Goal: Feedback & Contribution: Contribute content

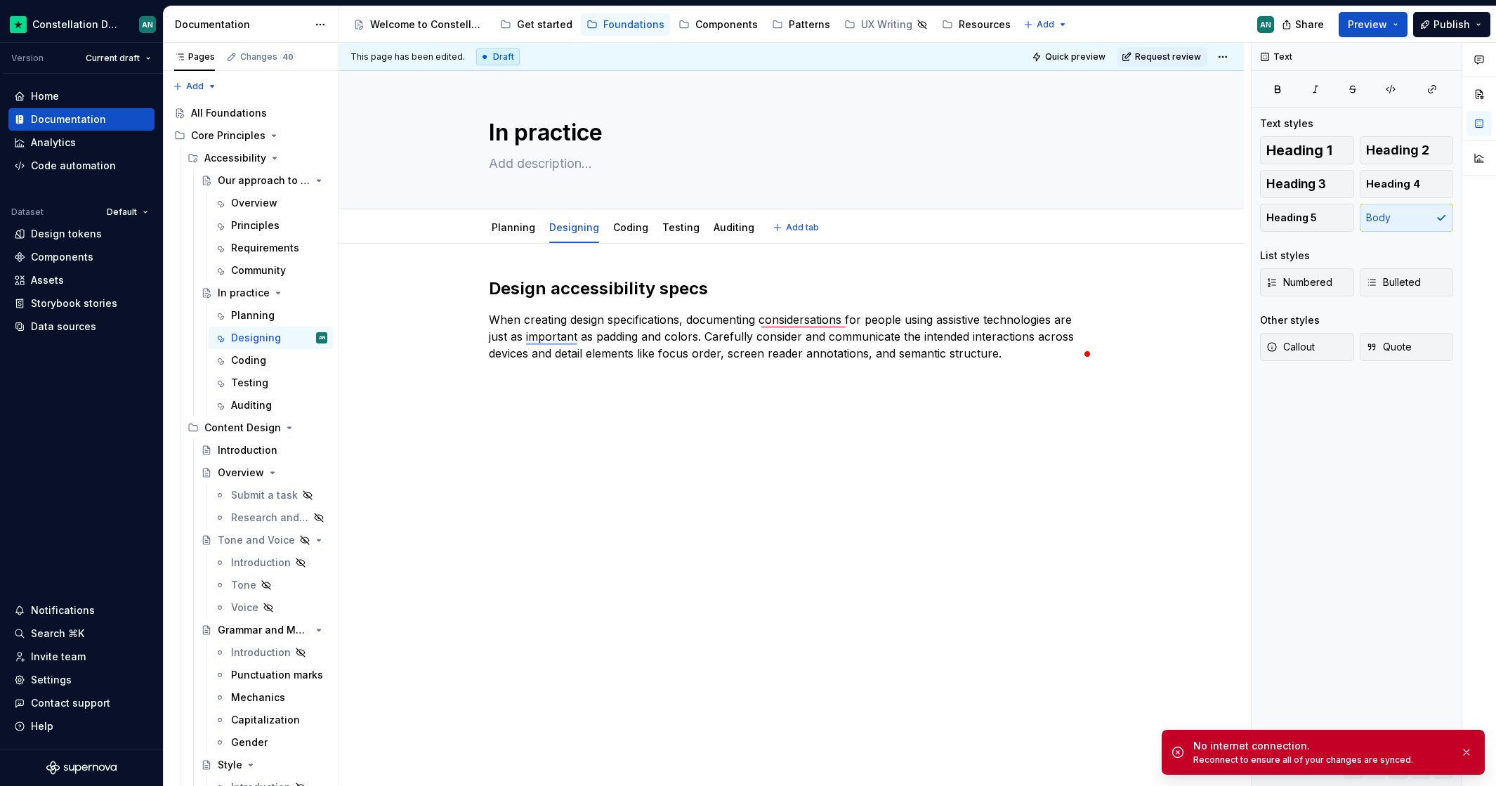
type textarea "*"
click at [709, 423] on div "Design accessibility specs When creating design specifications, documenting con…" at bounding box center [791, 429] width 904 height 371
click at [808, 319] on p "When creating design specifications, documenting considersations for people usi…" at bounding box center [791, 336] width 605 height 51
click at [977, 382] on p "To enrich screen reader interactions, please activate Accessibility in Grammarl…" at bounding box center [791, 378] width 605 height 17
click at [1017, 338] on p "When creating design specifications, documenting considerations for people usin…" at bounding box center [791, 336] width 605 height 51
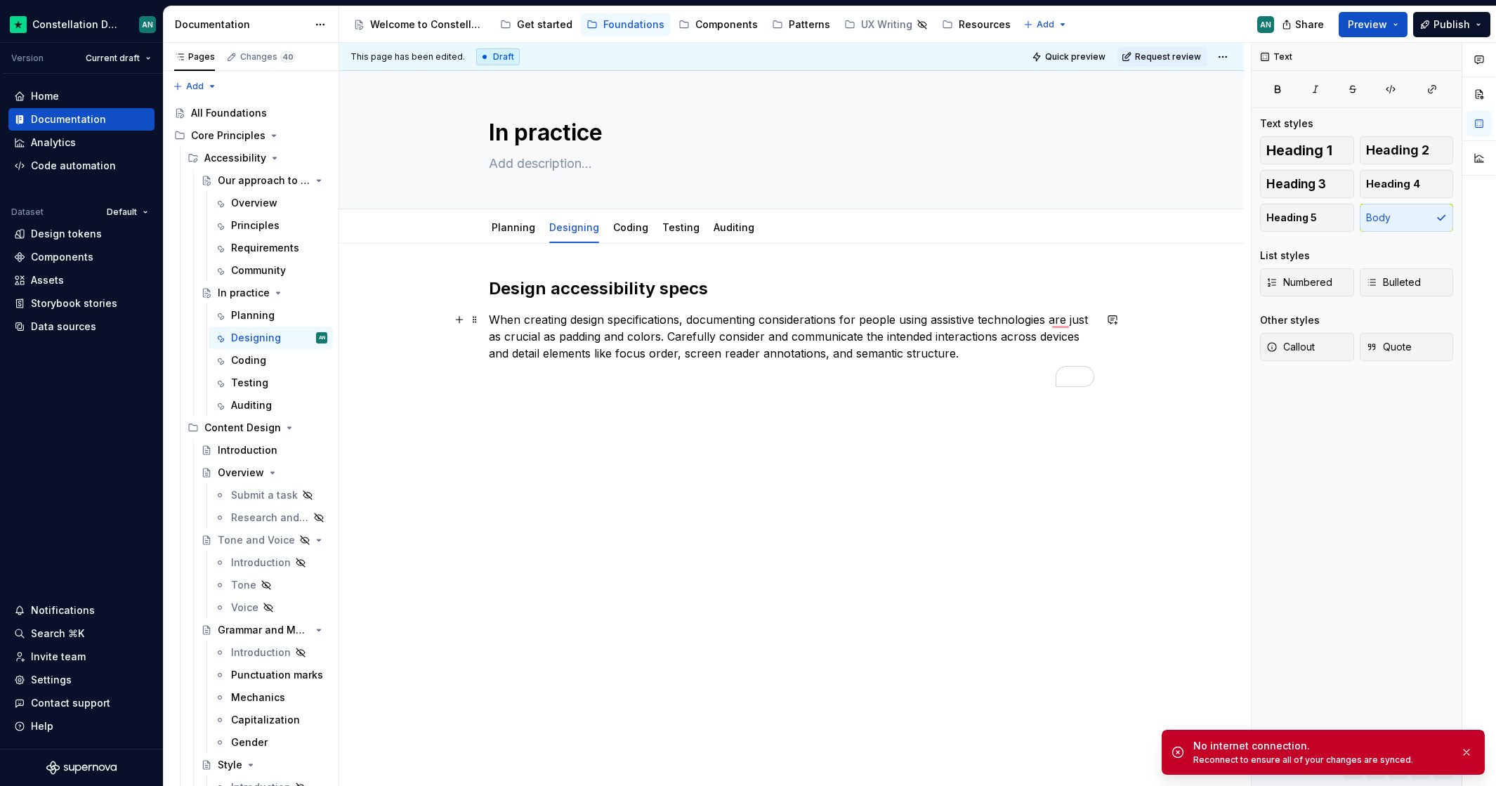
click at [754, 348] on p "When creating design specifications, documenting considerations for people usin…" at bounding box center [791, 336] width 605 height 51
click at [492, 283] on strong "Design accessibility specs" at bounding box center [598, 288] width 219 height 20
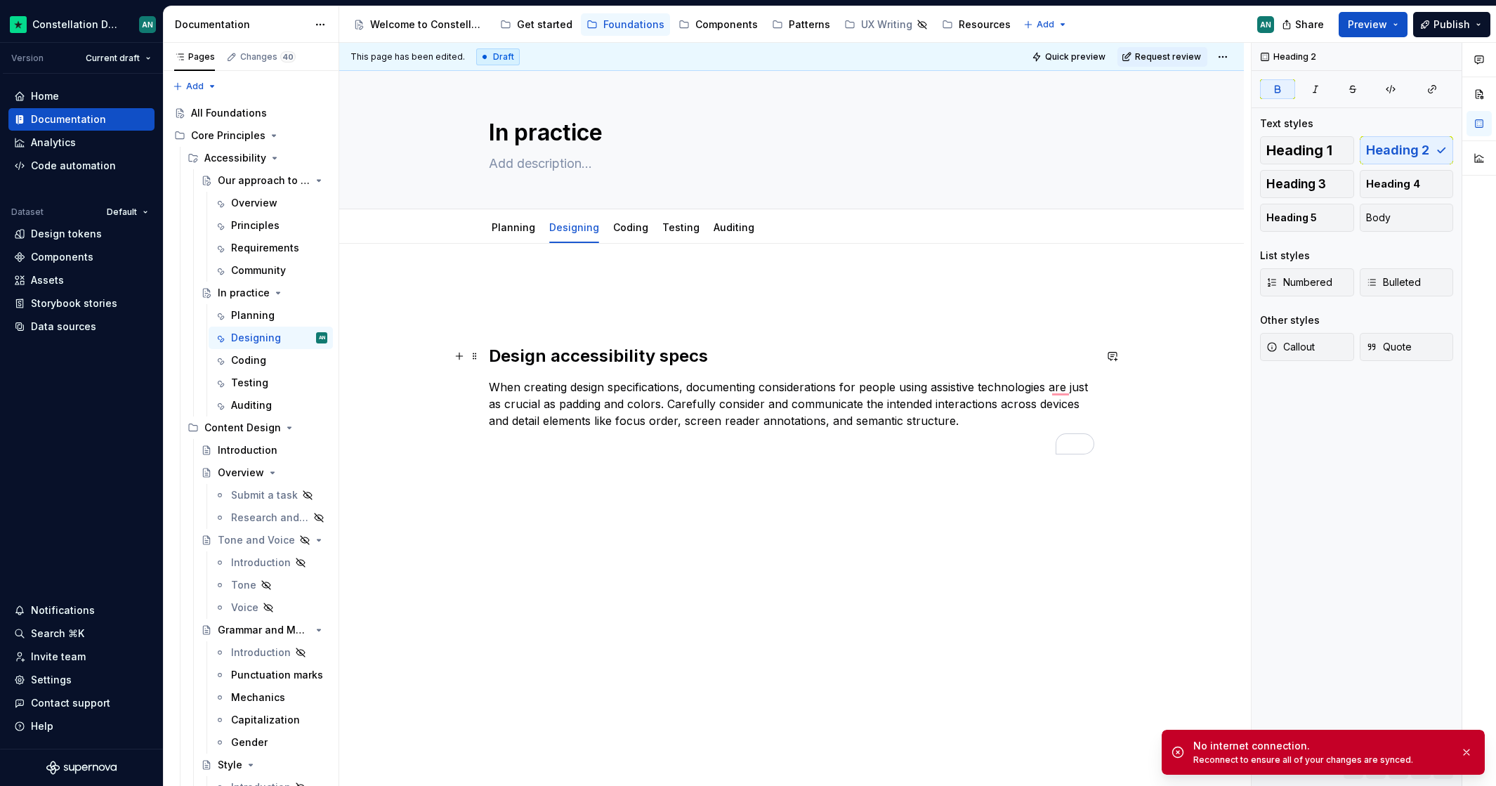
click at [715, 357] on h2 "Design accessibility specs" at bounding box center [791, 356] width 605 height 22
click at [709, 360] on h2 "Design accessibility specs" at bounding box center [791, 356] width 605 height 22
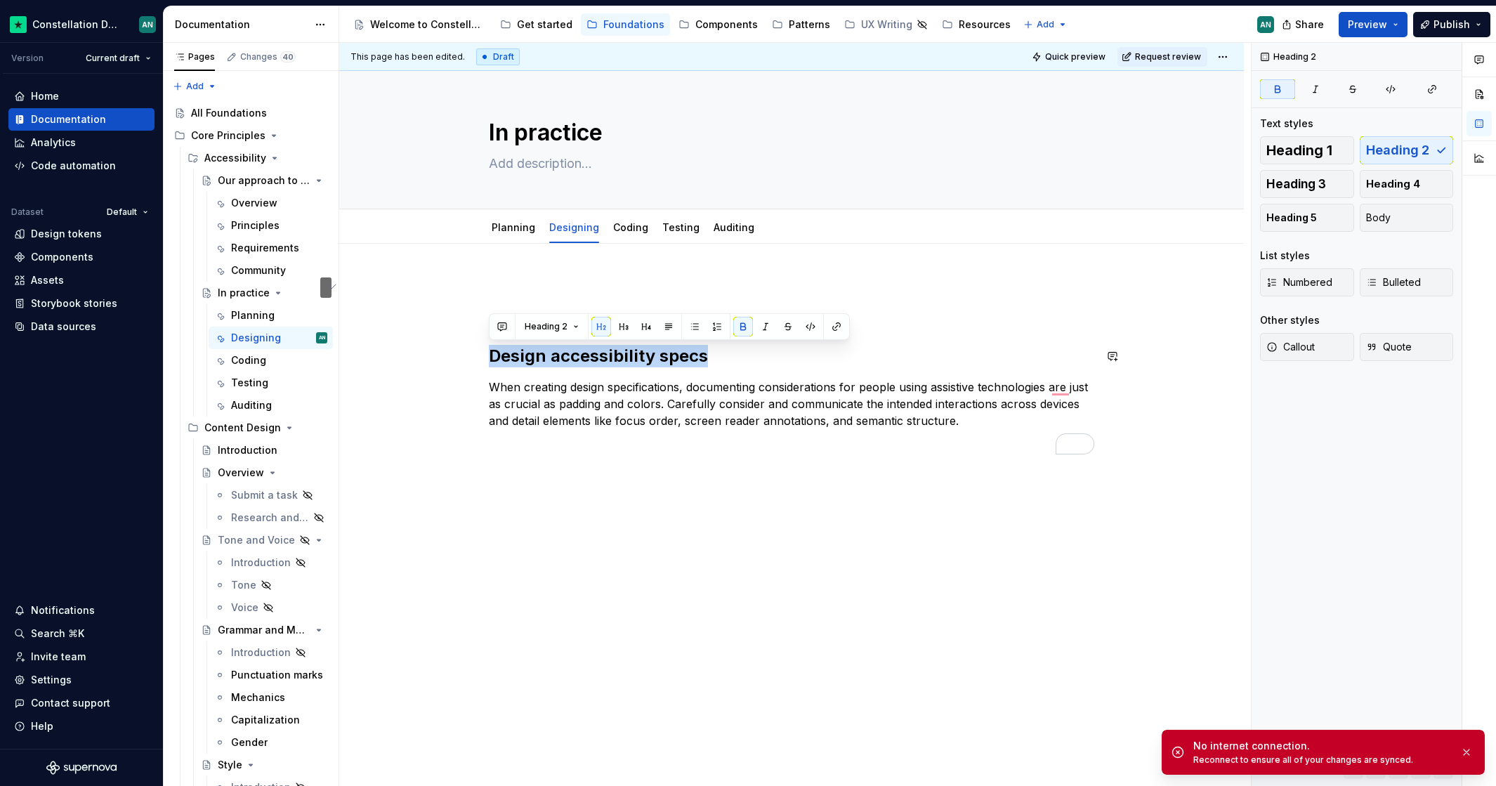
drag, startPoint x: 722, startPoint y: 357, endPoint x: 470, endPoint y: 344, distance: 252.4
click at [470, 344] on div "Design accessibility specs When creating design specifications, documenting con…" at bounding box center [791, 475] width 904 height 463
copy strong "Design accessibility specs"
click at [531, 273] on div "Design accessibility specs When creating design specifications, documenting con…" at bounding box center [791, 475] width 904 height 463
drag, startPoint x: 746, startPoint y: 363, endPoint x: 483, endPoint y: 363, distance: 263.3
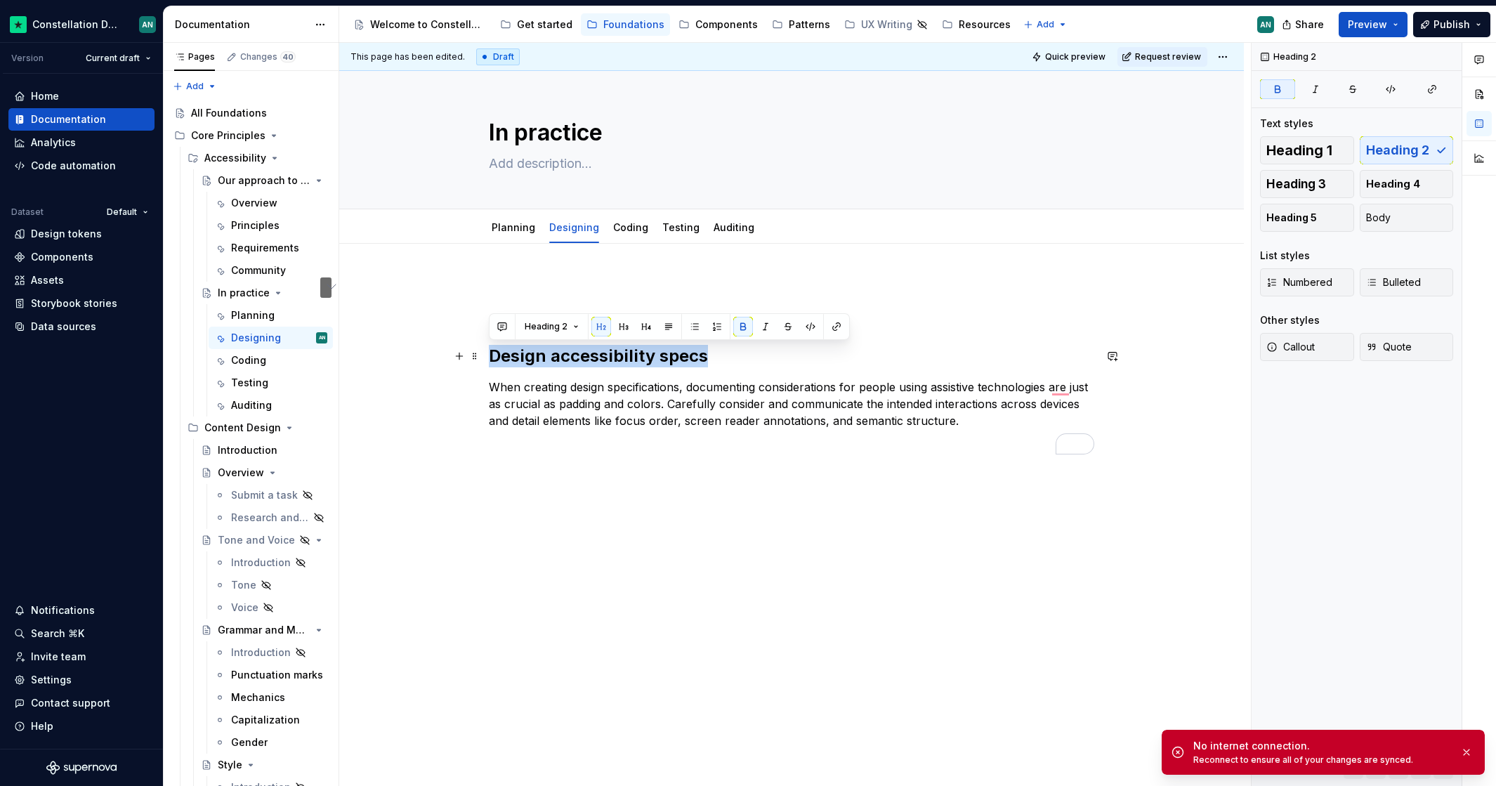
click at [483, 363] on div "Design accessibility specs When creating design specifications, documenting con…" at bounding box center [791, 475] width 904 height 463
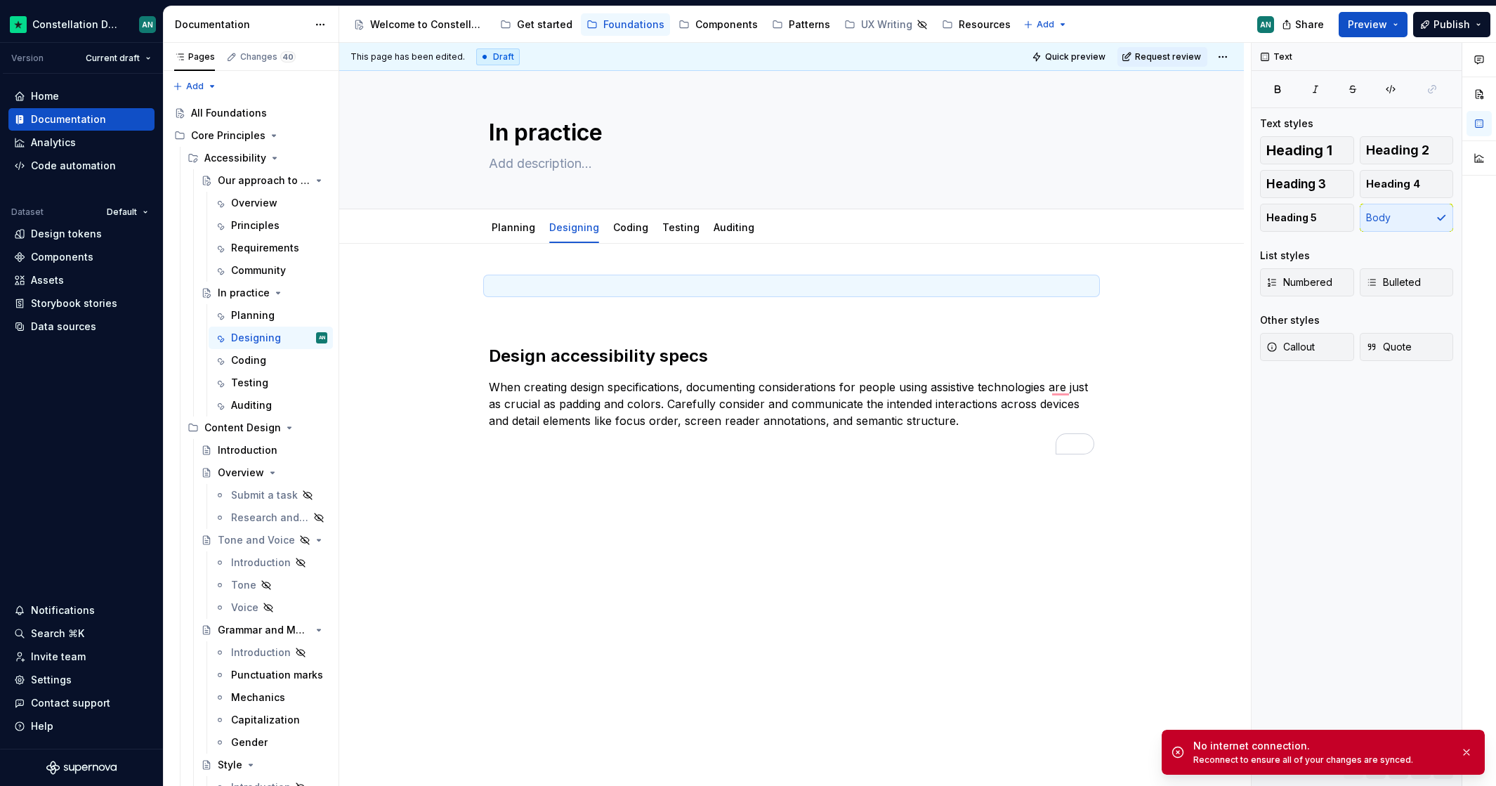
click at [501, 329] on div "Design accessibility specs When creating design specifications, documenting con…" at bounding box center [791, 365] width 605 height 177
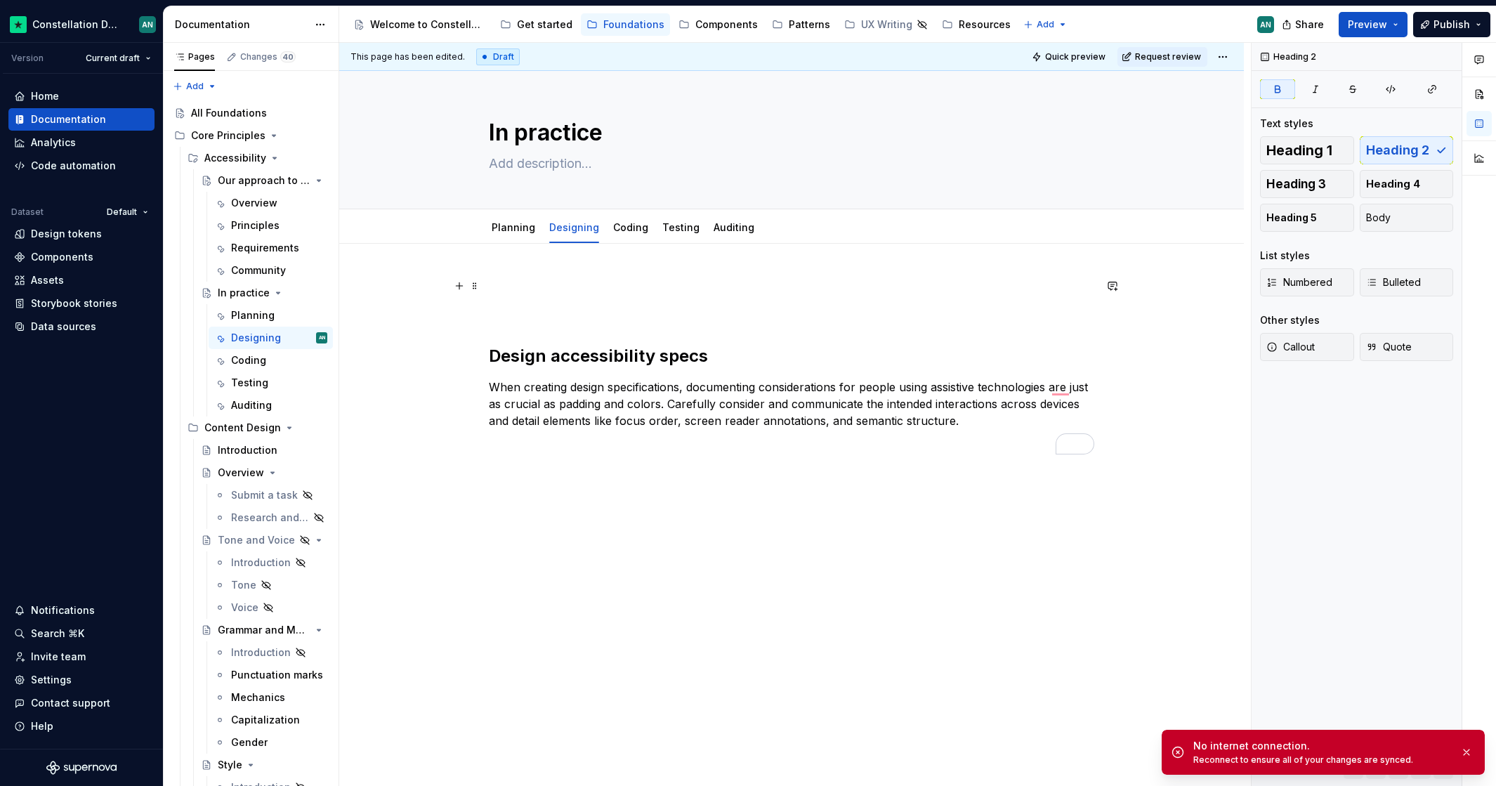
click at [496, 284] on p "To enrich screen reader interactions, please activate Accessibility in Grammarl…" at bounding box center [791, 285] width 605 height 17
click at [1394, 161] on button "Heading 2" at bounding box center [1406, 150] width 94 height 28
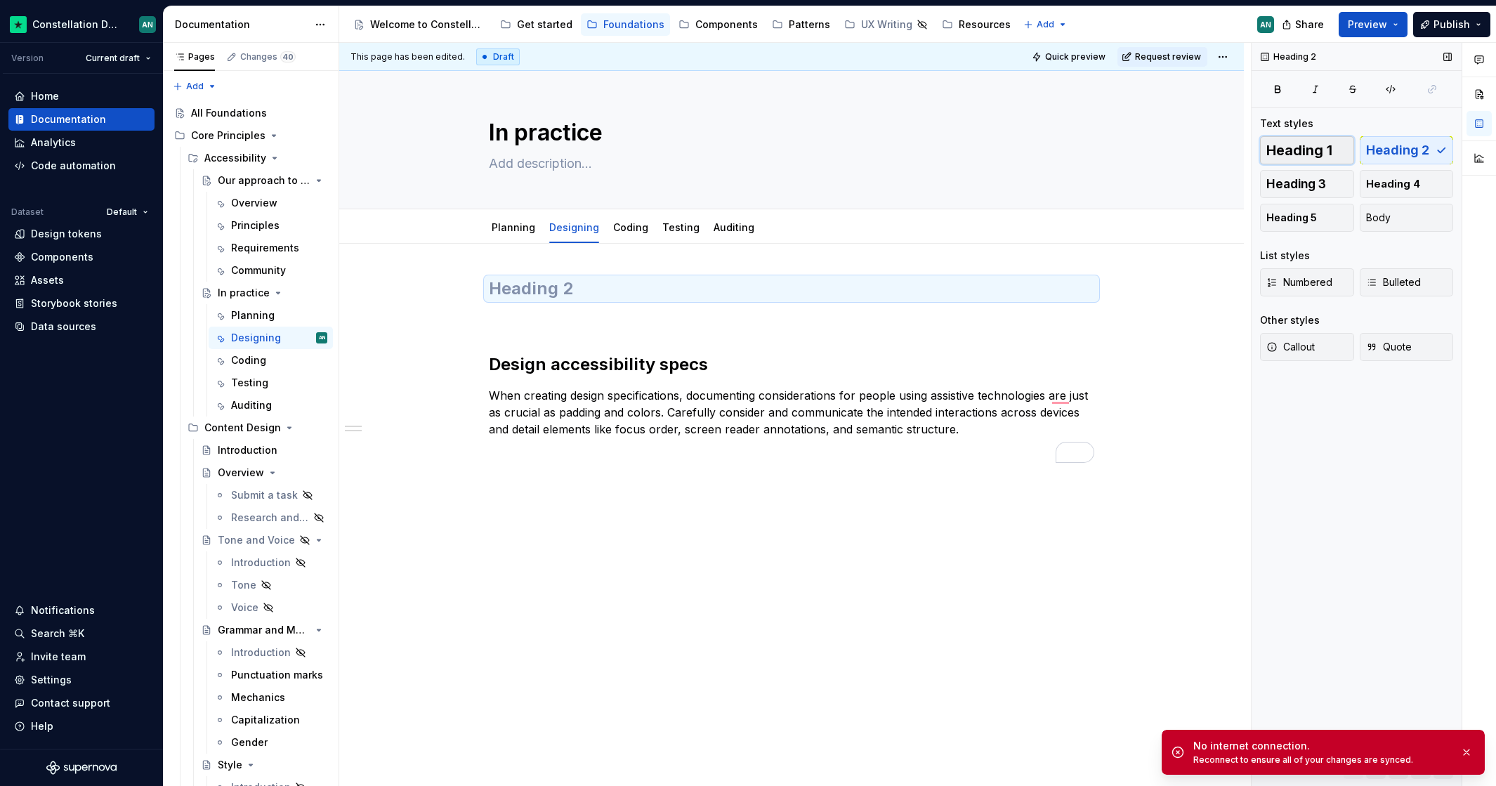
click at [1283, 143] on span "Heading 1" at bounding box center [1299, 150] width 66 height 14
click at [1461, 752] on button "button" at bounding box center [1466, 752] width 18 height 20
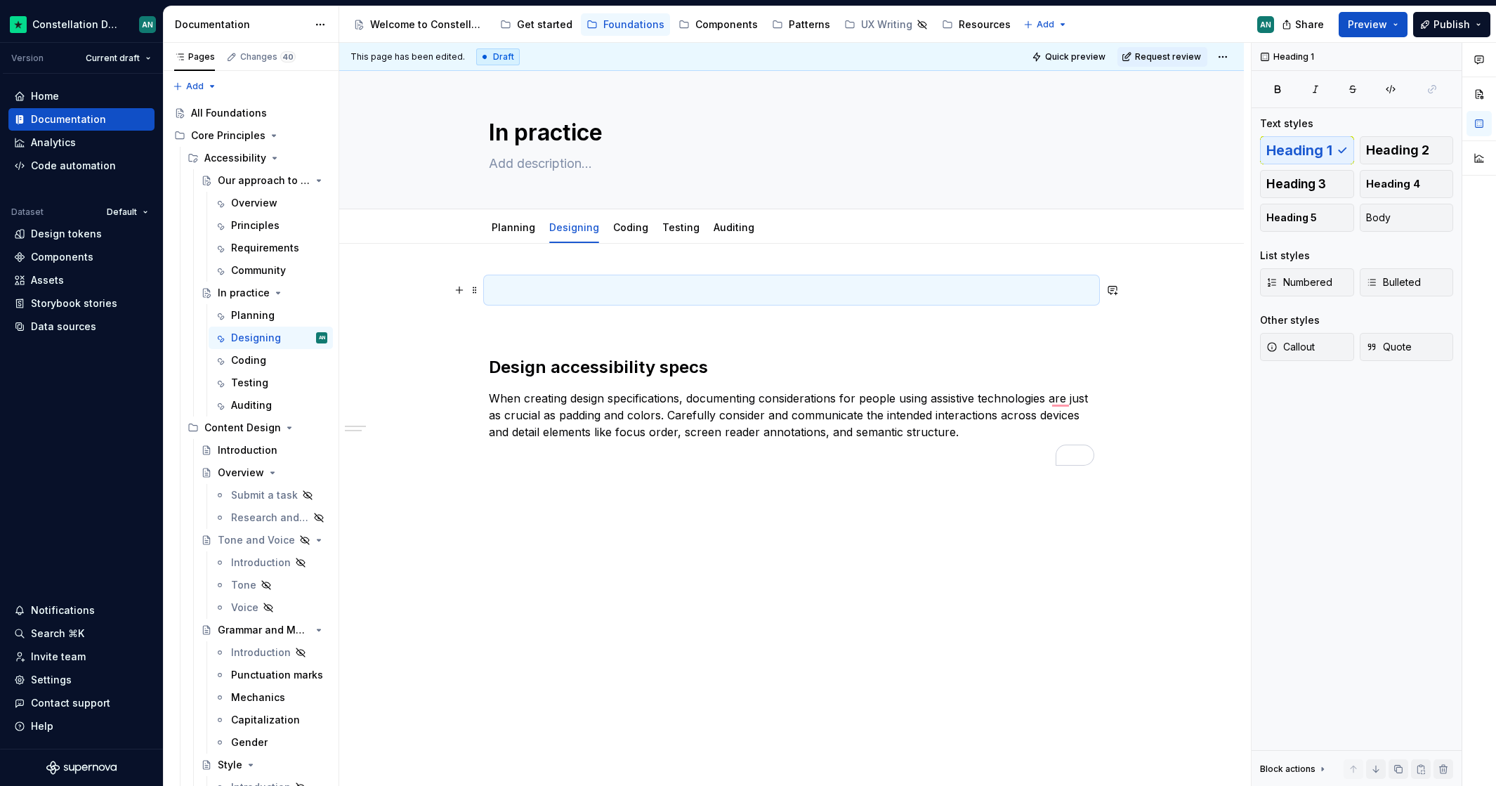
click at [506, 296] on h1 "To enrich screen reader interactions, please activate Accessibility in Grammarl…" at bounding box center [791, 289] width 605 height 25
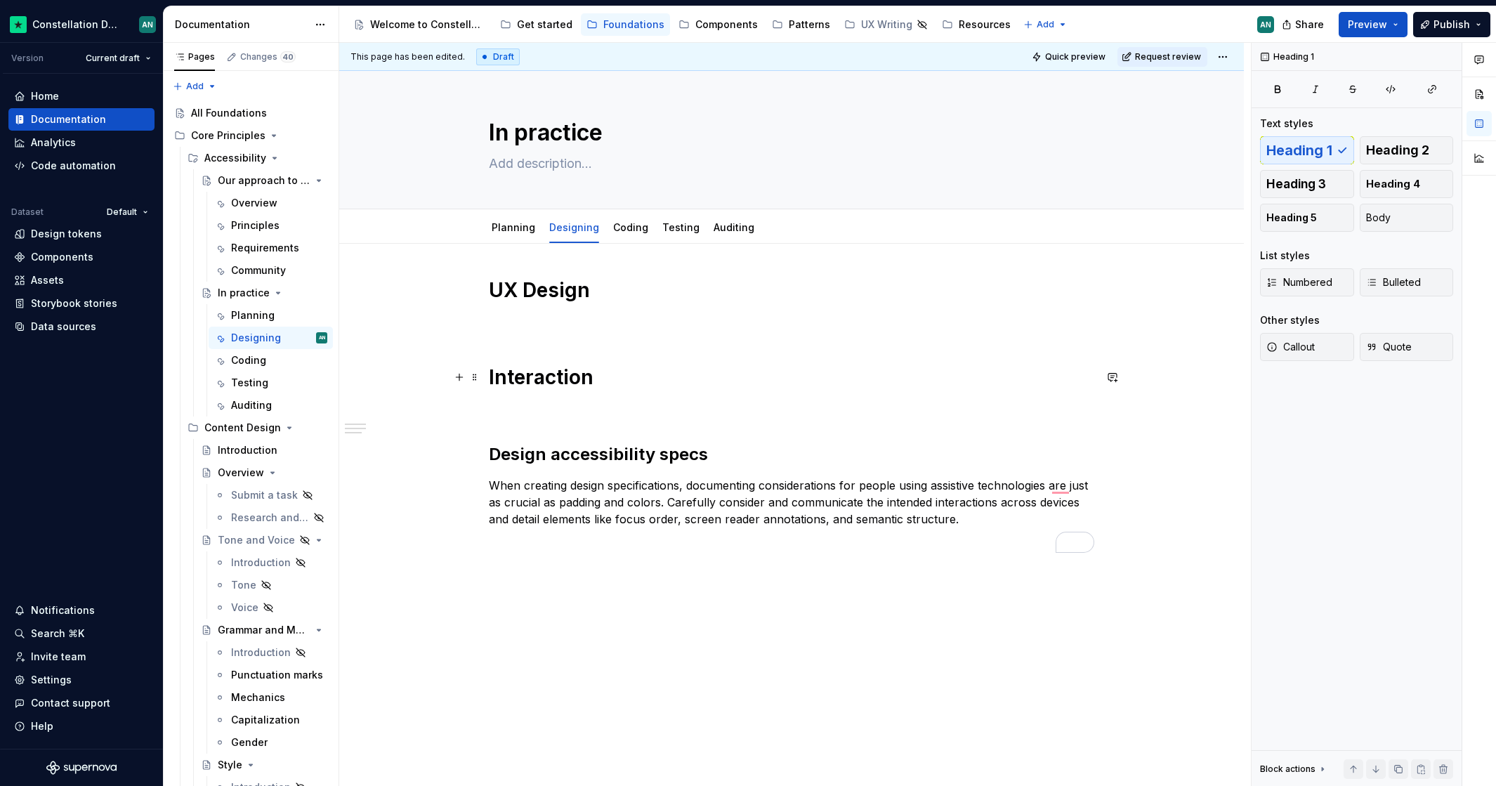
click at [489, 376] on h1 "Interaction" at bounding box center [791, 376] width 605 height 25
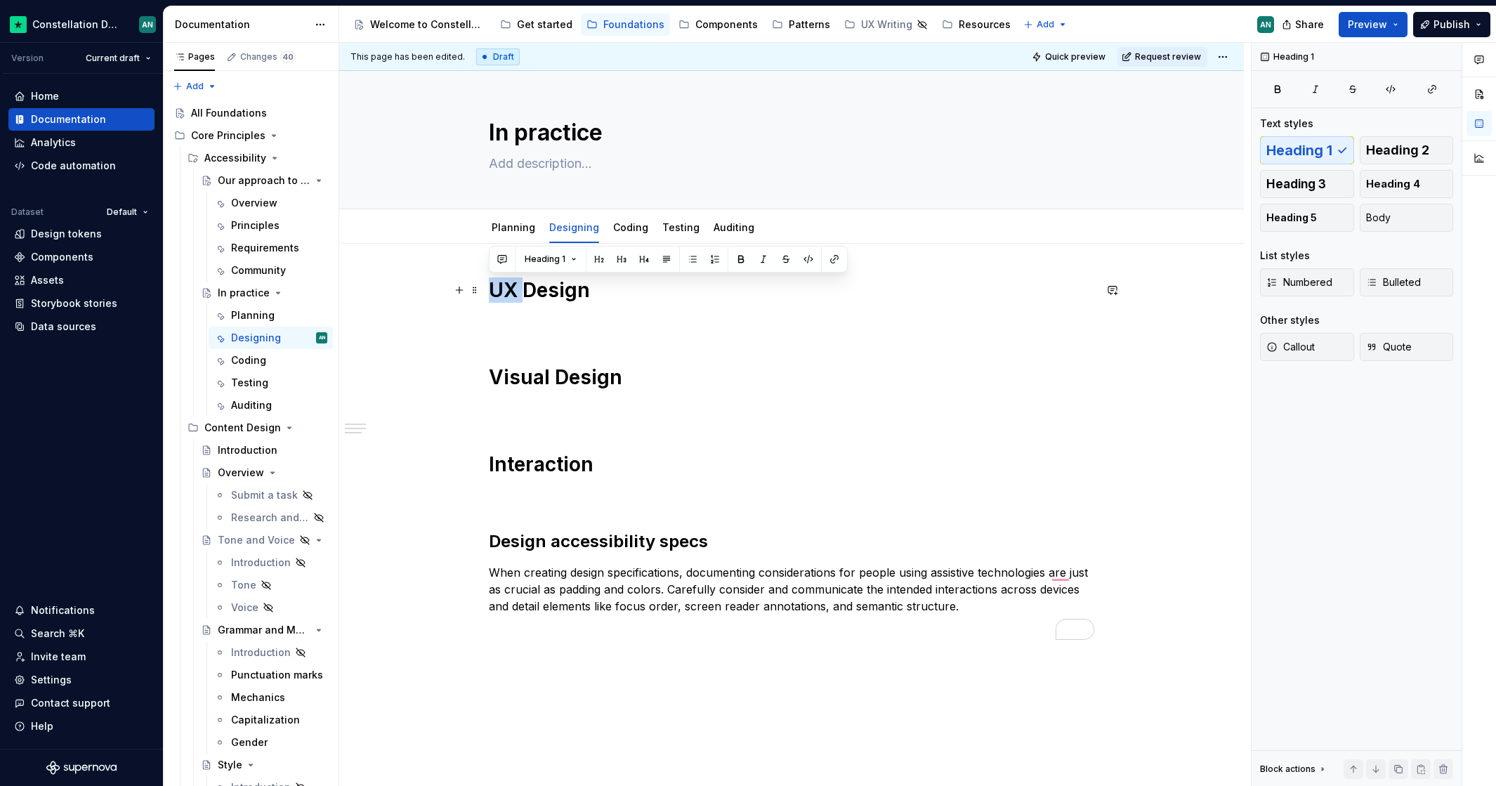
drag, startPoint x: 520, startPoint y: 288, endPoint x: 483, endPoint y: 288, distance: 36.5
click at [483, 288] on div "UX Design Visual Design Interaction Design accessibility specs When creating de…" at bounding box center [791, 568] width 904 height 649
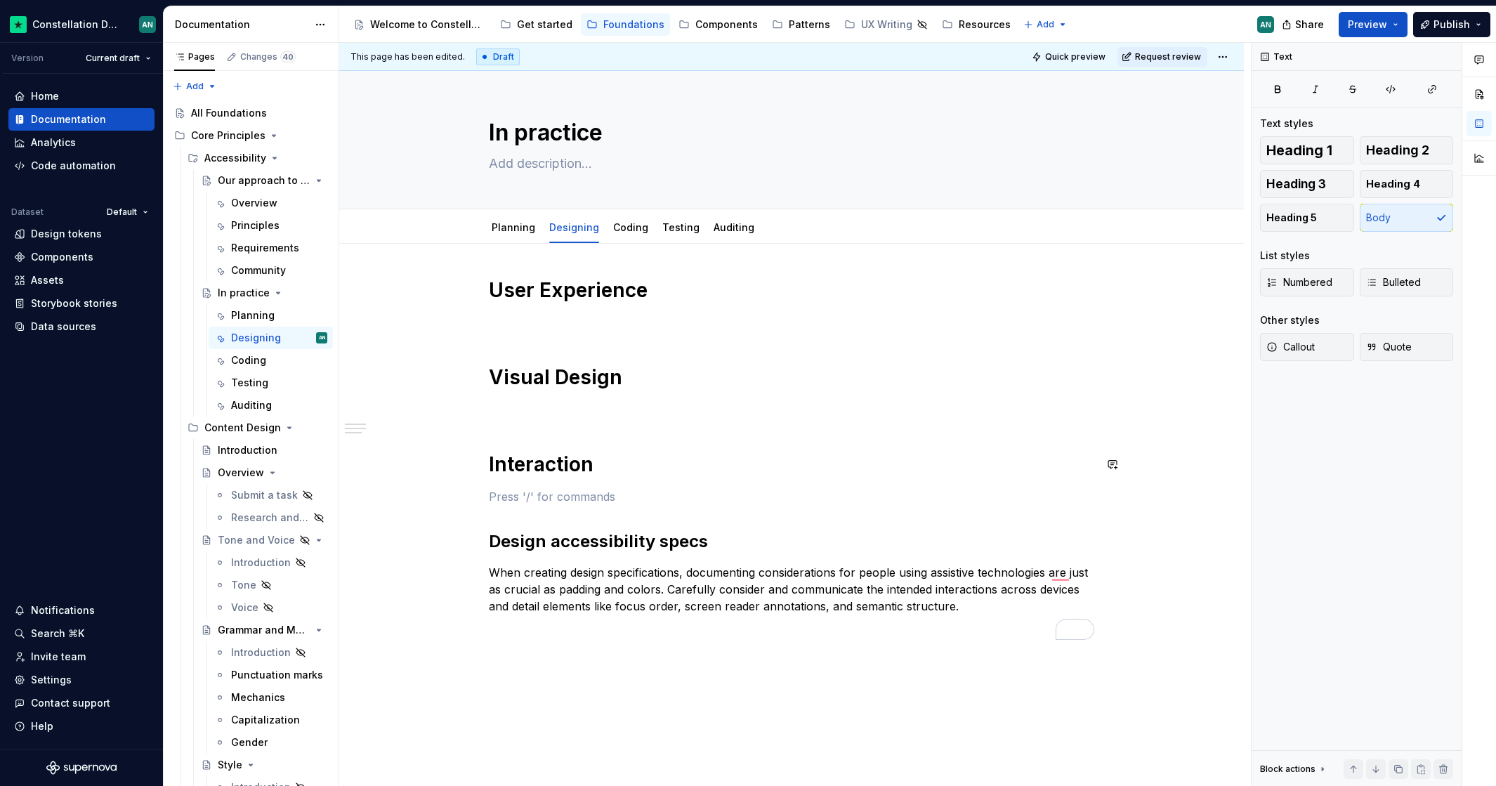
click at [610, 477] on div "User Experience Visual Design Interaction Design accessibility specs When creat…" at bounding box center [791, 458] width 605 height 362
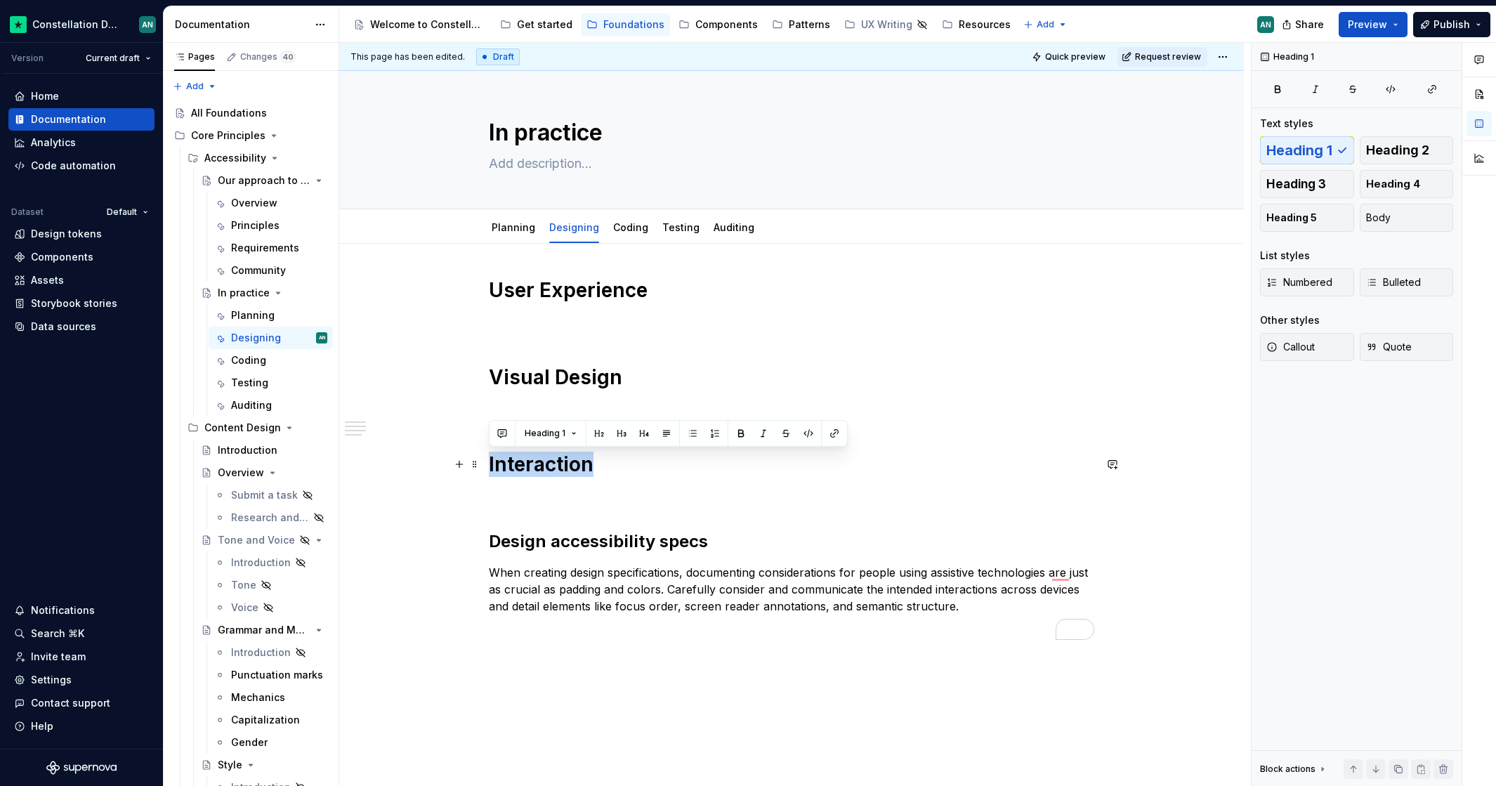
drag, startPoint x: 544, startPoint y: 466, endPoint x: 481, endPoint y: 463, distance: 63.3
click at [481, 463] on div "User Experience Visual Design Interaction Design accessibility specs When creat…" at bounding box center [791, 568] width 904 height 649
copy h1 "Interaction"
click at [602, 510] on div "User Experience Visual Design Interaction Design accessibility specs When creat…" at bounding box center [791, 458] width 605 height 362
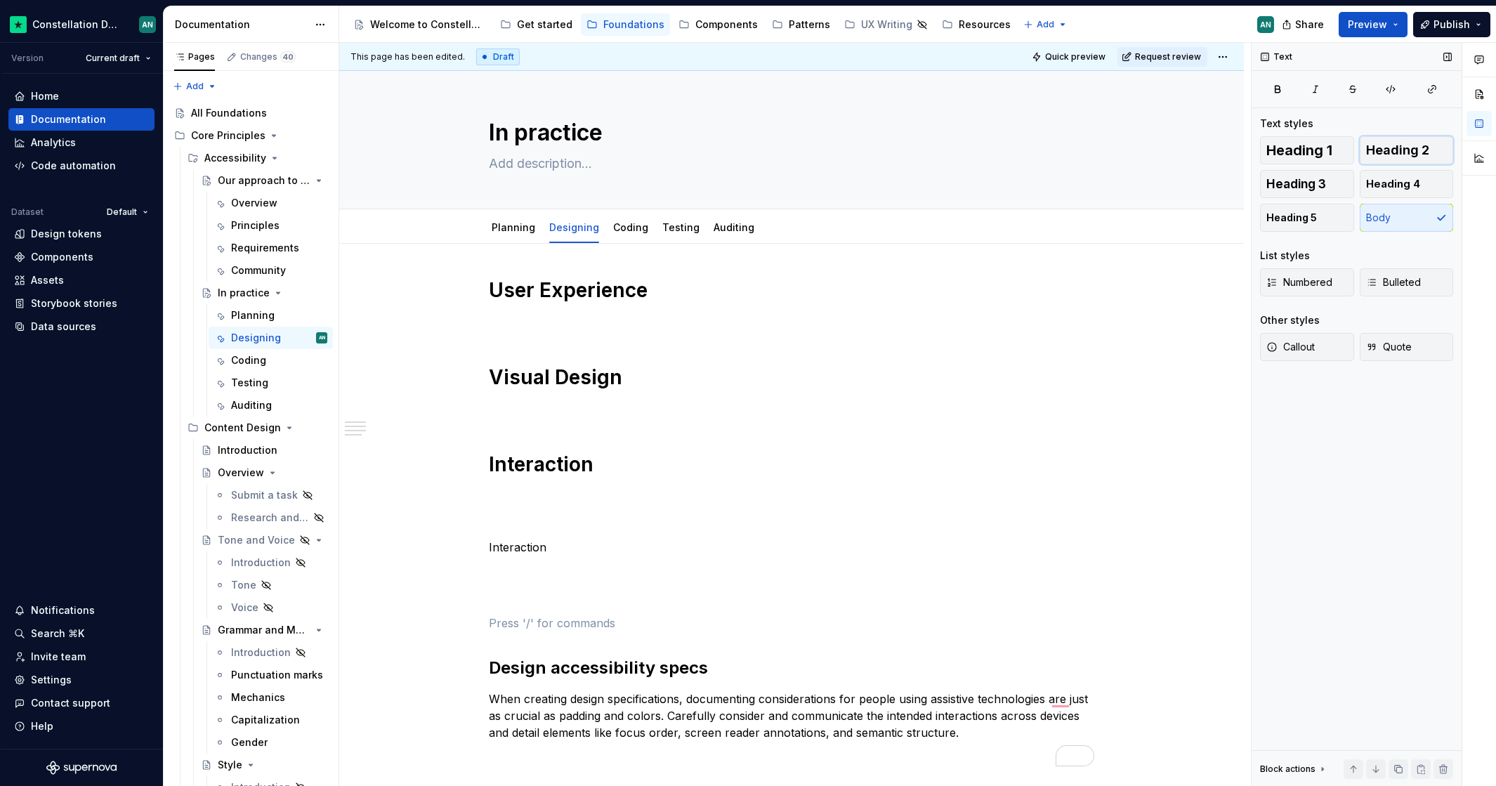
click at [1375, 154] on span "Heading 2" at bounding box center [1397, 150] width 63 height 14
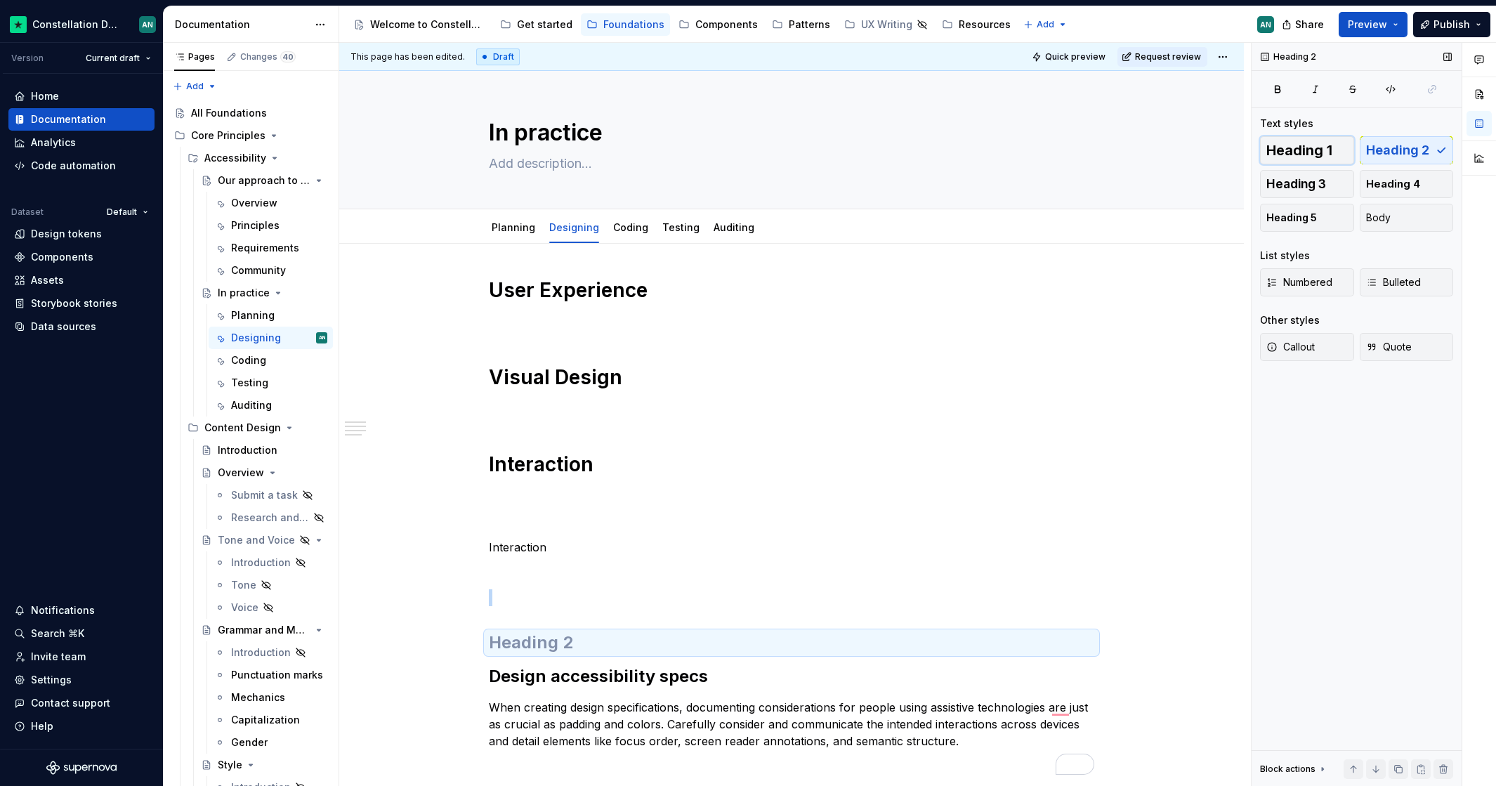
click at [1337, 157] on button "Heading 1" at bounding box center [1307, 150] width 94 height 28
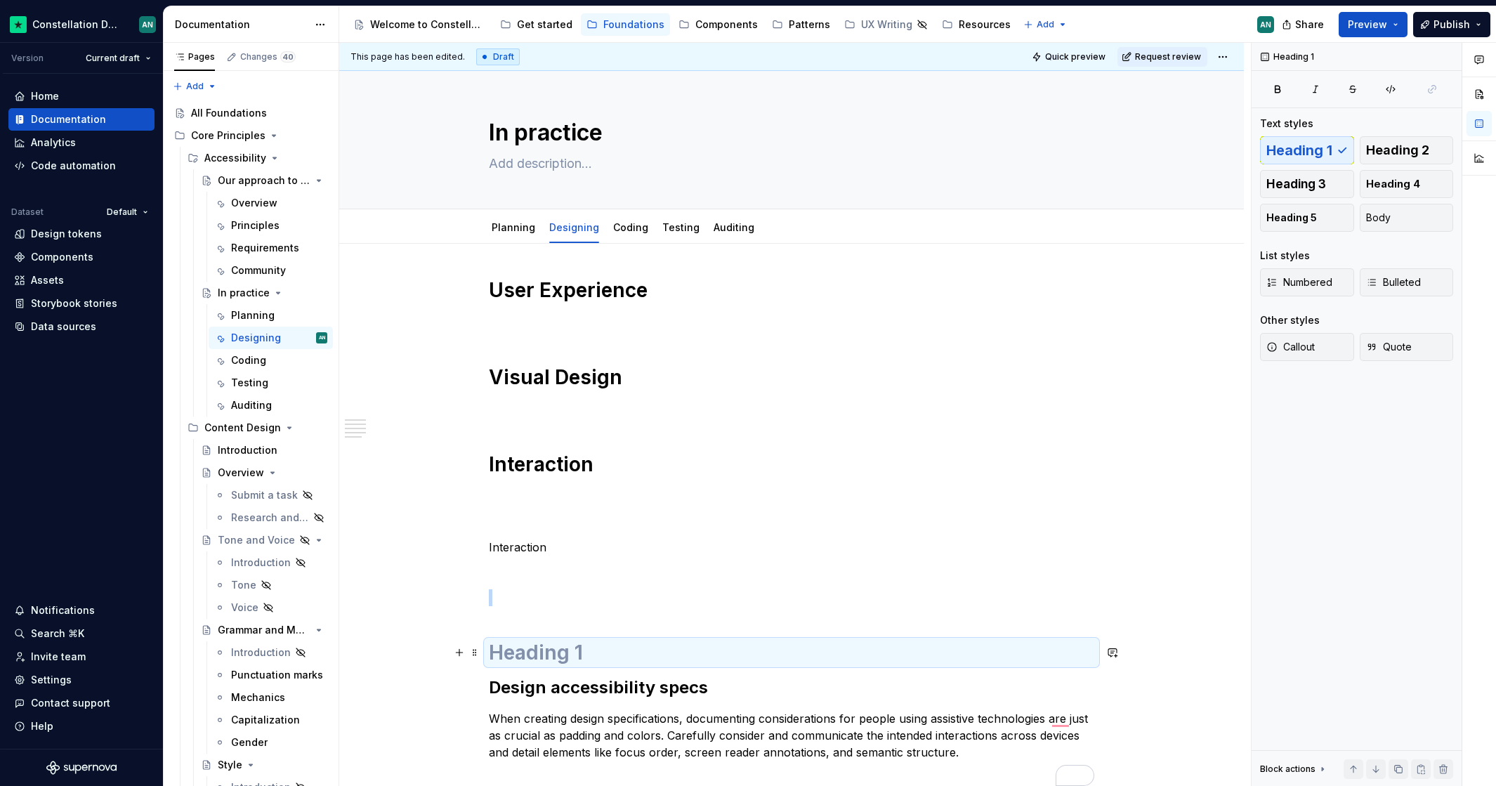
click at [528, 646] on h1 "To enrich screen reader interactions, please activate Accessibility in Grammarl…" at bounding box center [791, 652] width 605 height 25
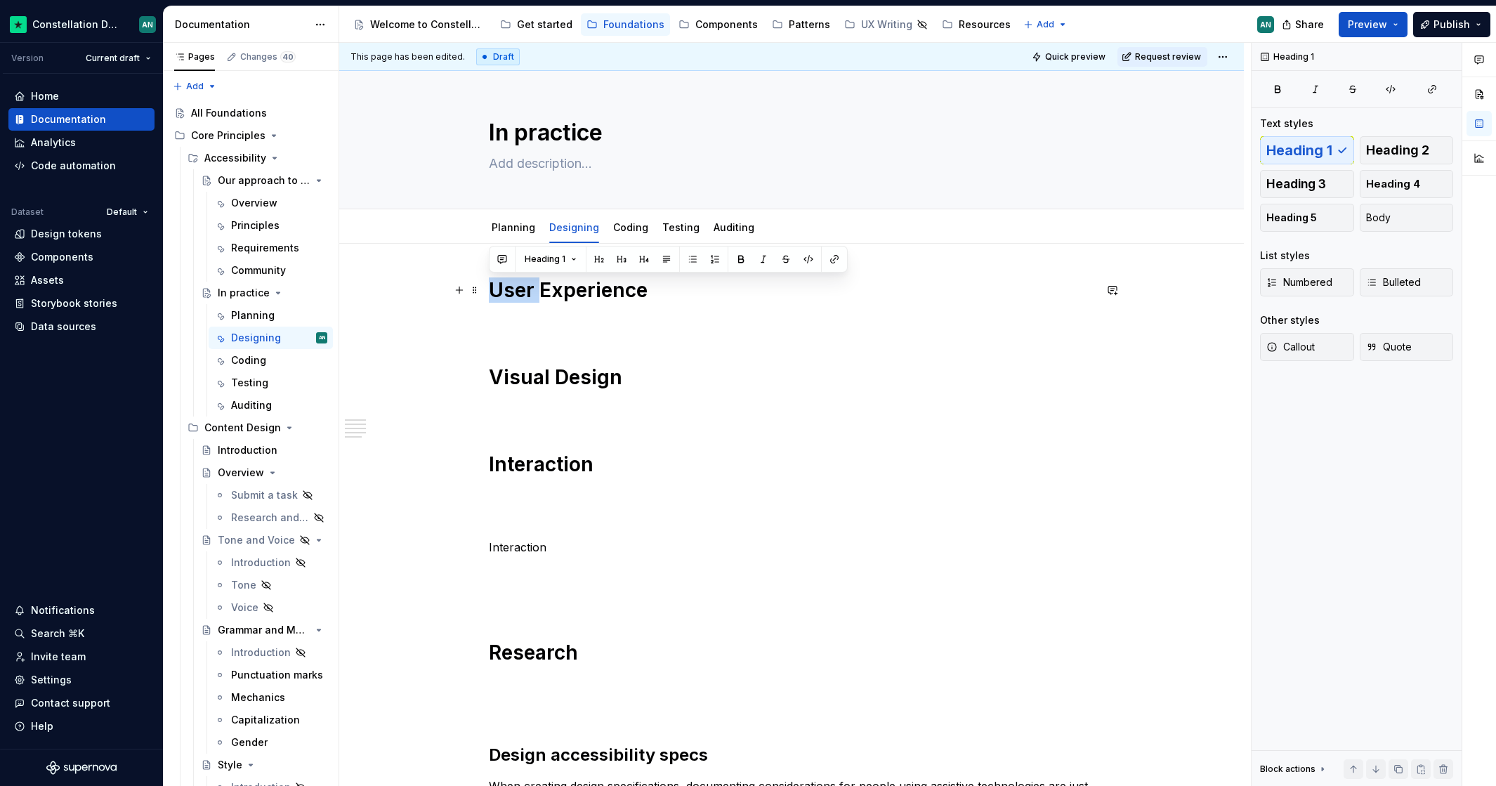
drag, startPoint x: 538, startPoint y: 289, endPoint x: 491, endPoint y: 289, distance: 46.3
click at [491, 289] on h1 "User Experience" at bounding box center [791, 289] width 605 height 25
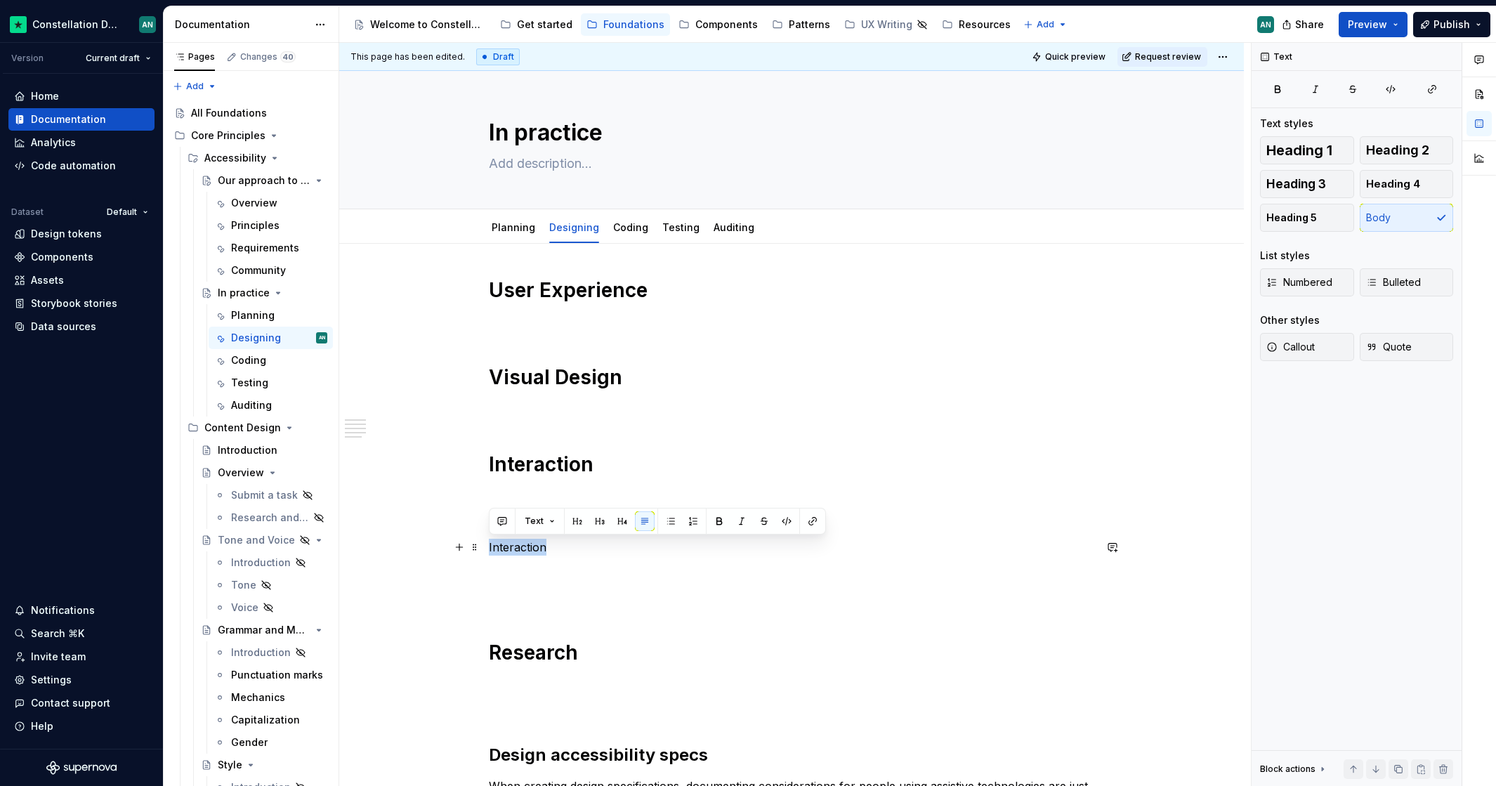
drag, startPoint x: 593, startPoint y: 539, endPoint x: 483, endPoint y: 540, distance: 109.5
click at [483, 540] on div "User Experience Visual Design Interaction Interaction Research Design accessibi…" at bounding box center [791, 675] width 904 height 862
click at [692, 554] on p "Interaction" at bounding box center [791, 547] width 605 height 17
drag, startPoint x: 692, startPoint y: 554, endPoint x: 483, endPoint y: 560, distance: 208.6
click at [483, 560] on div "User Experience Visual Design Interaction Interaction Research Design accessibi…" at bounding box center [791, 675] width 904 height 862
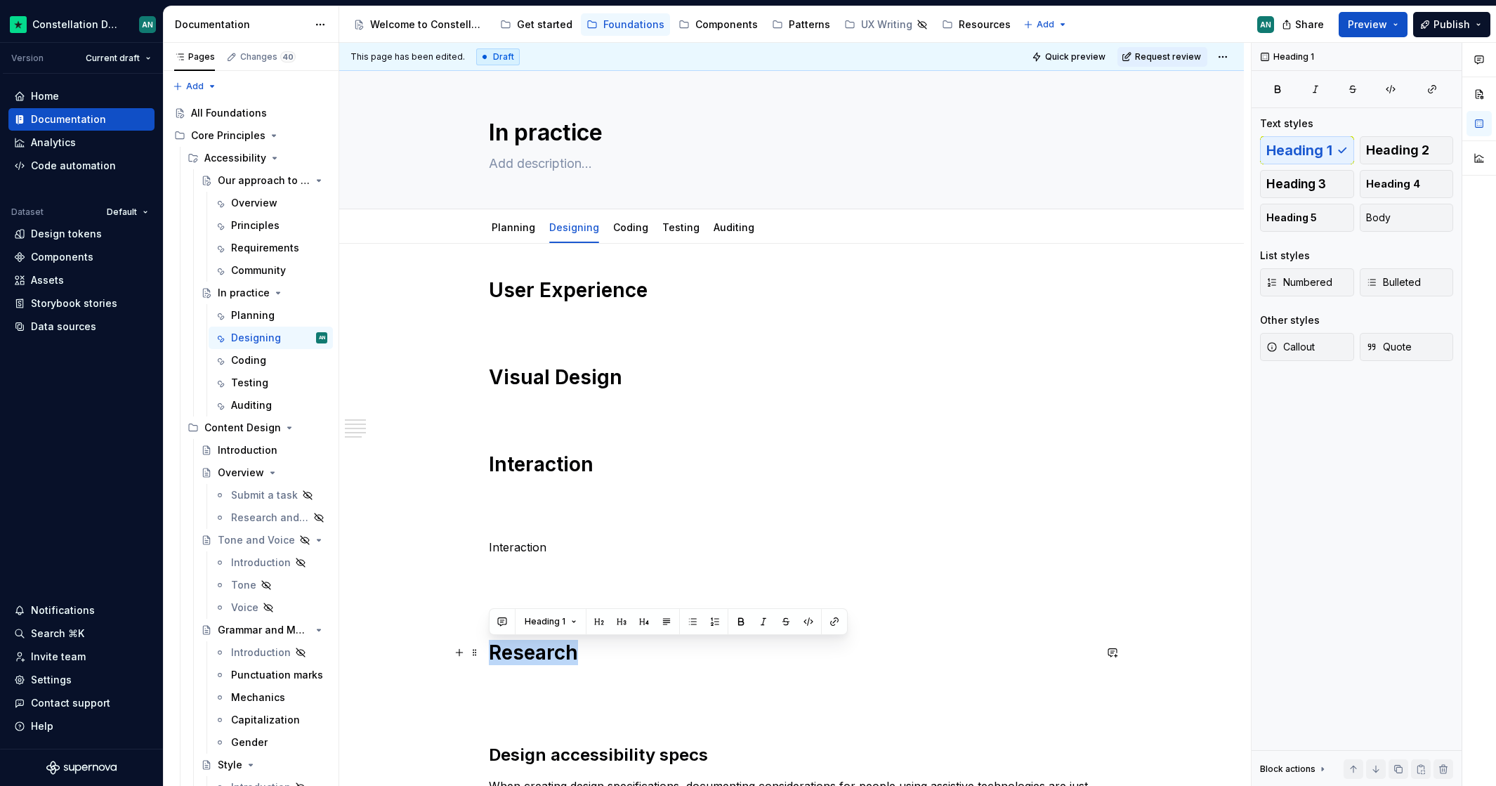
drag, startPoint x: 619, startPoint y: 646, endPoint x: 490, endPoint y: 640, distance: 128.6
click at [490, 640] on h1 "Research" at bounding box center [791, 652] width 605 height 25
click at [536, 555] on div "User Experience Visual Design Interaction Interaction Research Design accessibi…" at bounding box center [791, 565] width 605 height 576
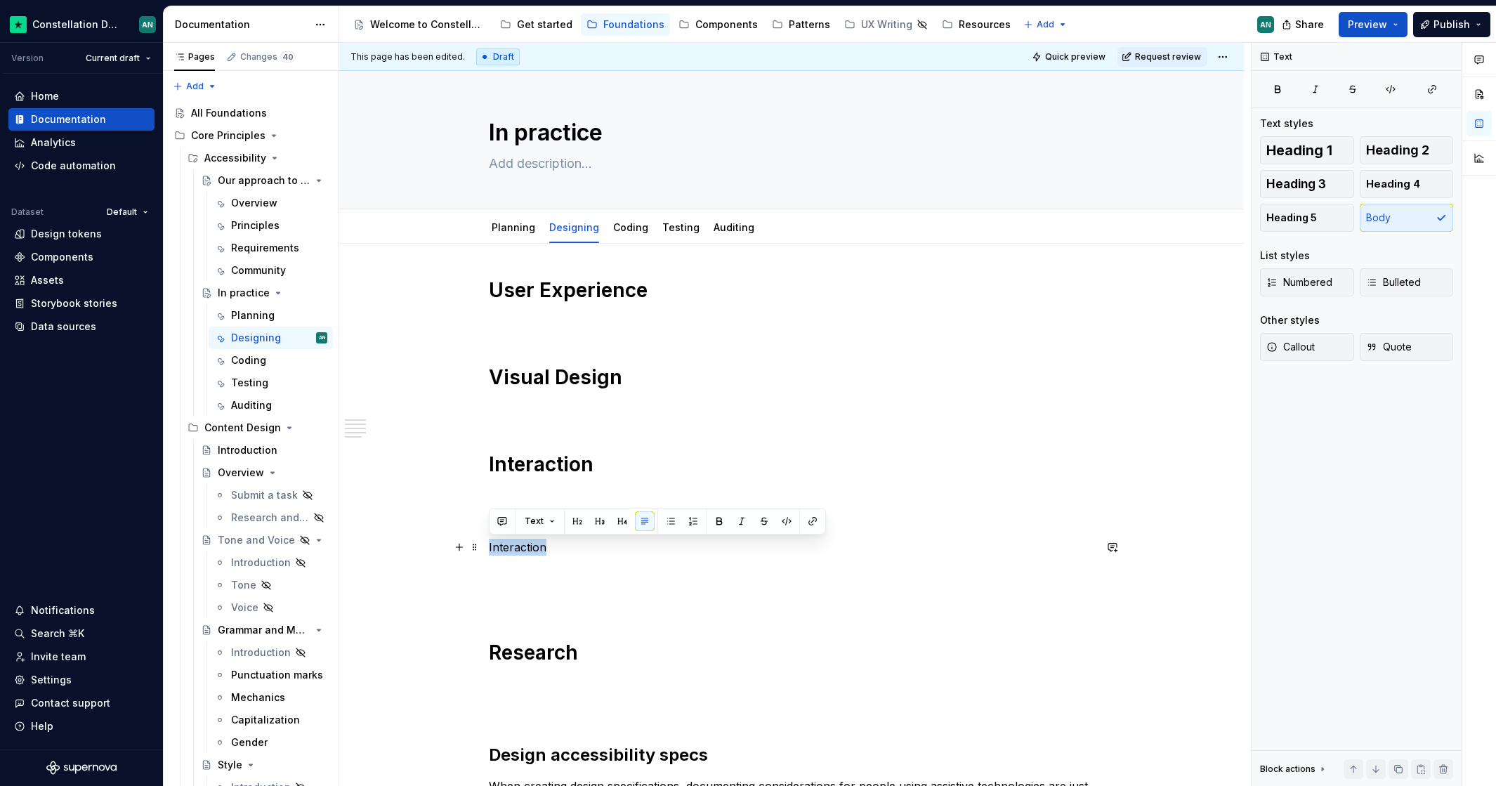
drag, startPoint x: 557, startPoint y: 550, endPoint x: 482, endPoint y: 552, distance: 74.4
click at [482, 552] on div "User Experience Visual Design Interaction Interaction Research Design accessibi…" at bounding box center [791, 675] width 904 height 862
click at [1406, 146] on span "Heading 2" at bounding box center [1397, 150] width 63 height 14
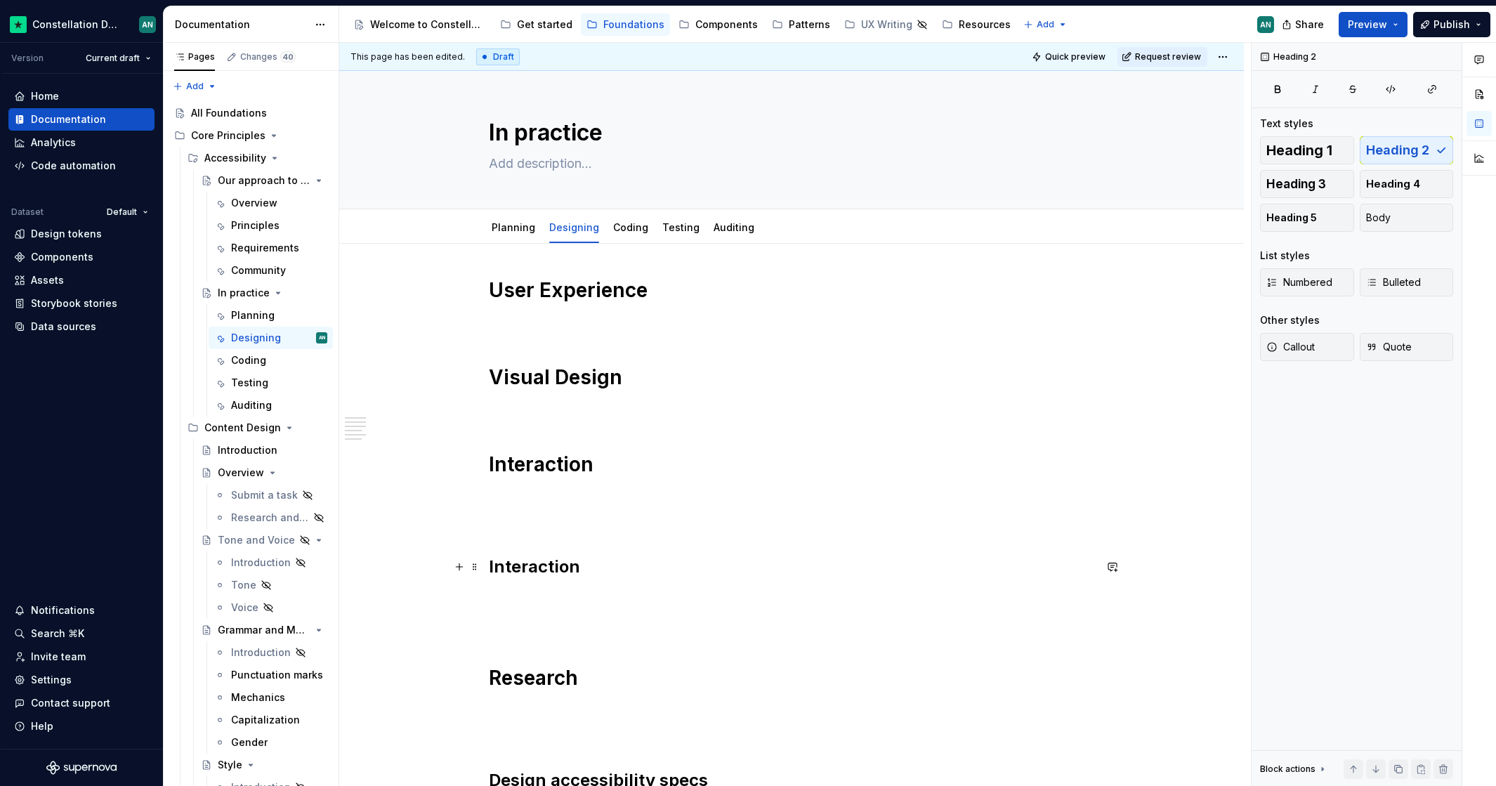
click at [645, 580] on div "User Experience Visual Design Interaction Interaction Research Design accessibi…" at bounding box center [791, 577] width 605 height 601
drag, startPoint x: 598, startPoint y: 570, endPoint x: 487, endPoint y: 566, distance: 110.3
click at [489, 566] on h2 "Interaction" at bounding box center [791, 566] width 605 height 22
click at [1283, 157] on span "Heading 1" at bounding box center [1299, 150] width 66 height 14
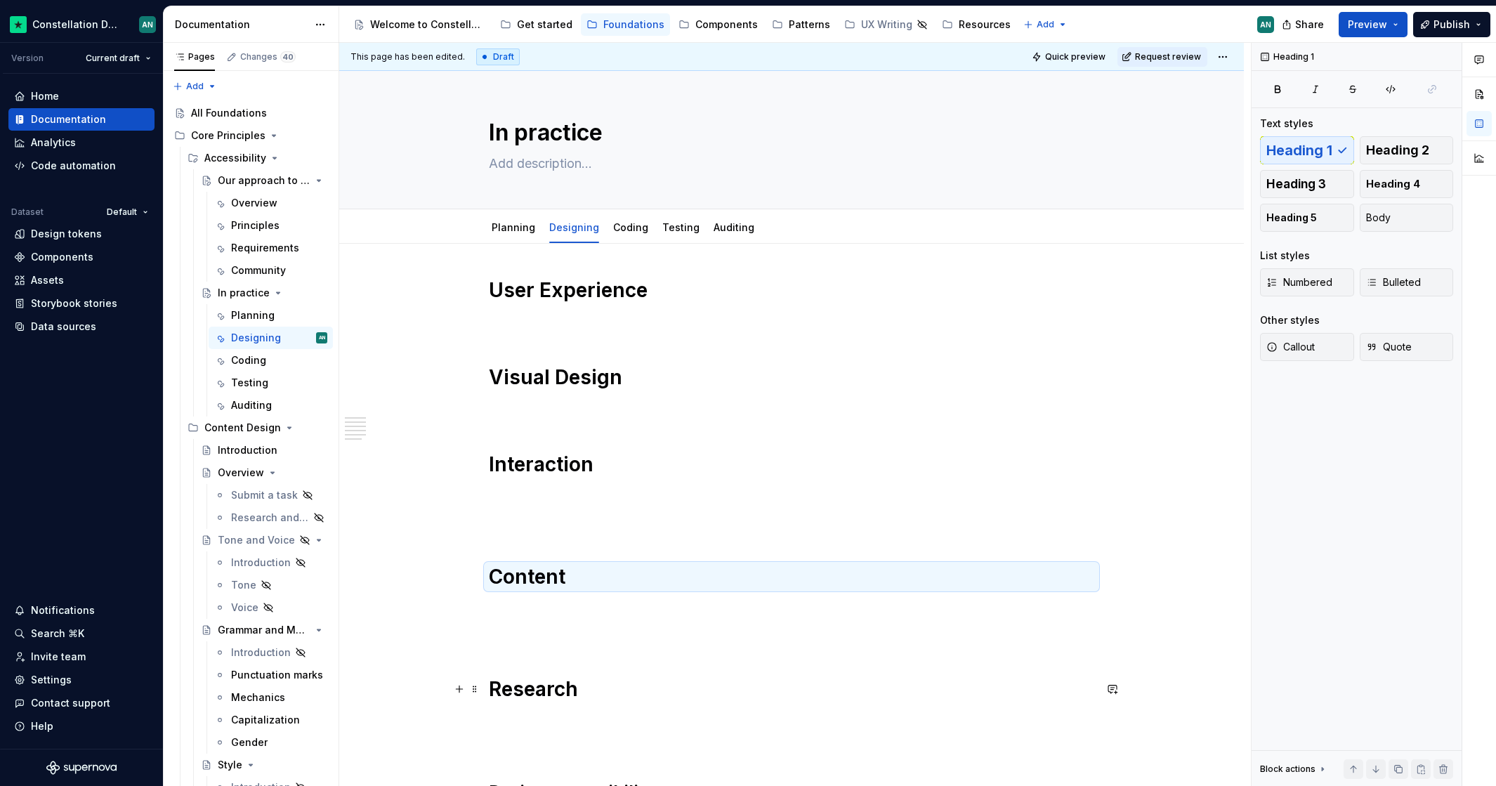
click at [667, 635] on p "To enrich screen reader interactions, please activate Accessibility in Grammarl…" at bounding box center [791, 634] width 605 height 17
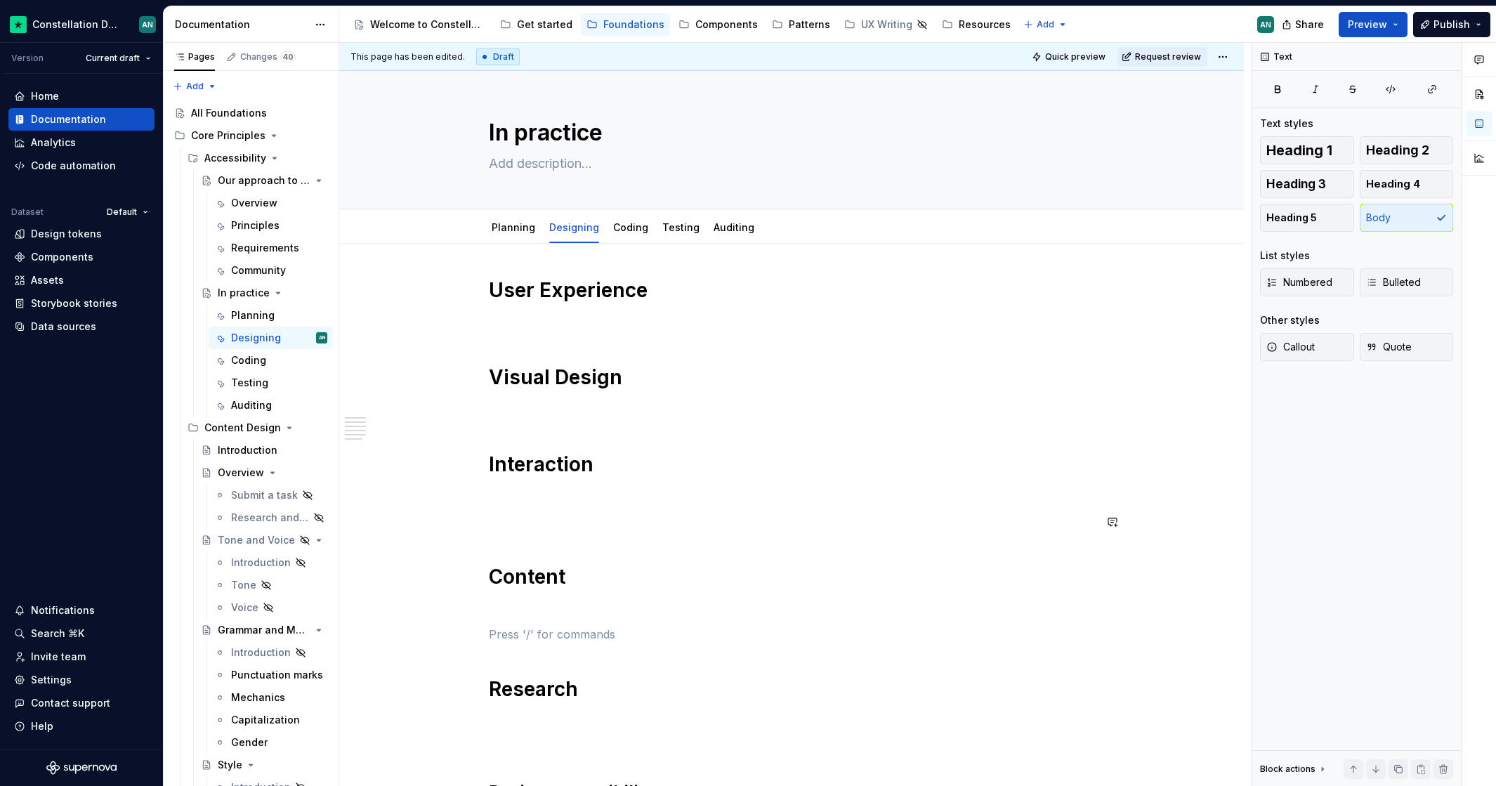
click at [532, 496] on p "To enrich screen reader interactions, please activate Accessibility in Grammarl…" at bounding box center [791, 496] width 605 height 17
click at [536, 535] on div "User Experience Visual Design Interaction Content Research Design accessibility…" at bounding box center [791, 583] width 605 height 612
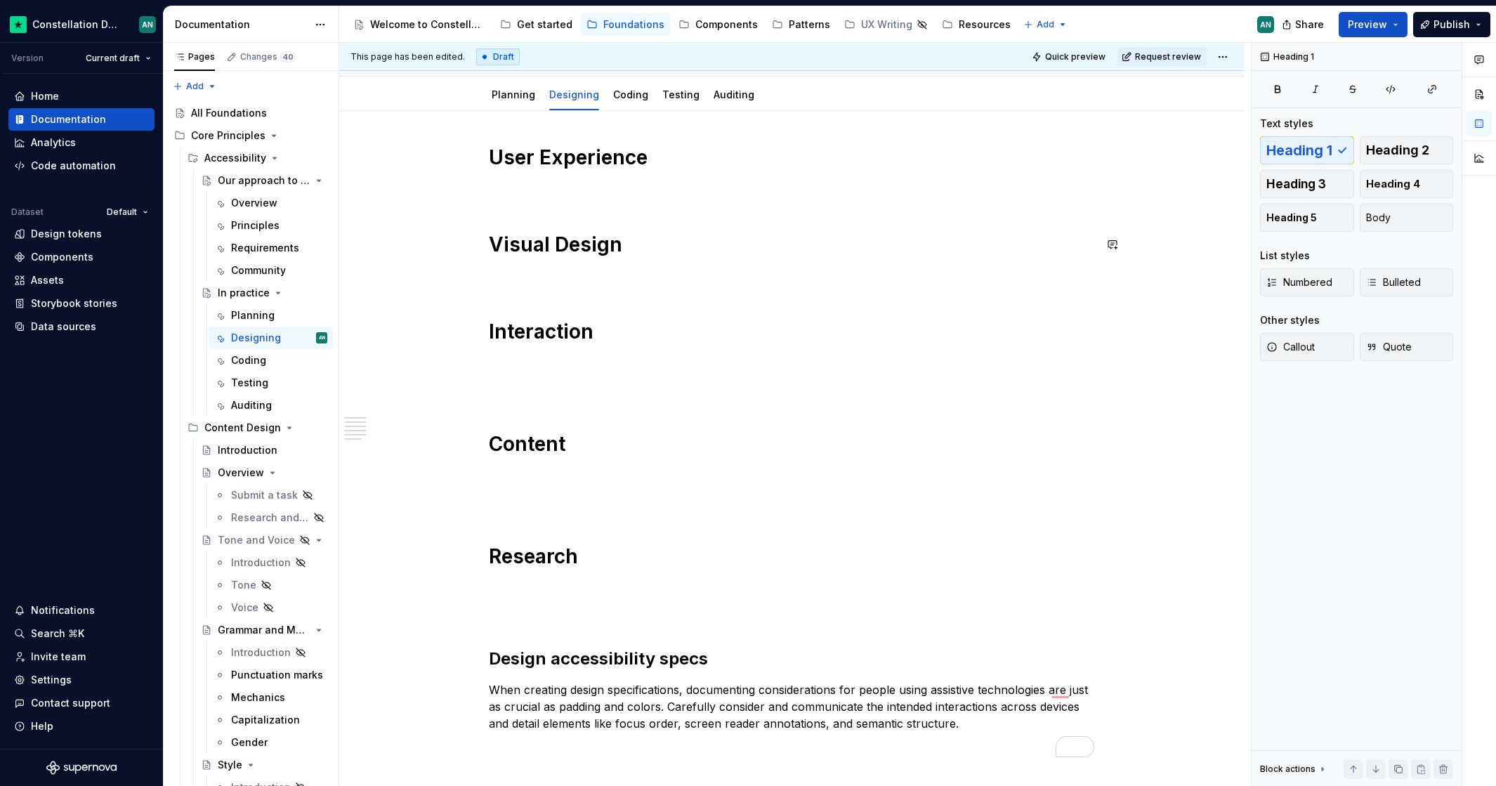
click at [553, 201] on div "User Experience Visual Design Interaction Content Research Design accessibility…" at bounding box center [791, 451] width 605 height 612
drag, startPoint x: 602, startPoint y: 556, endPoint x: 484, endPoint y: 550, distance: 117.4
click at [484, 550] on div "User Experience Visual Design Interaction Content Research Design accessibility…" at bounding box center [791, 560] width 904 height 899
copy h1 "Research"
click at [724, 602] on div "User Experience Visual Design Interaction Content Research Design accessibility…" at bounding box center [791, 451] width 605 height 612
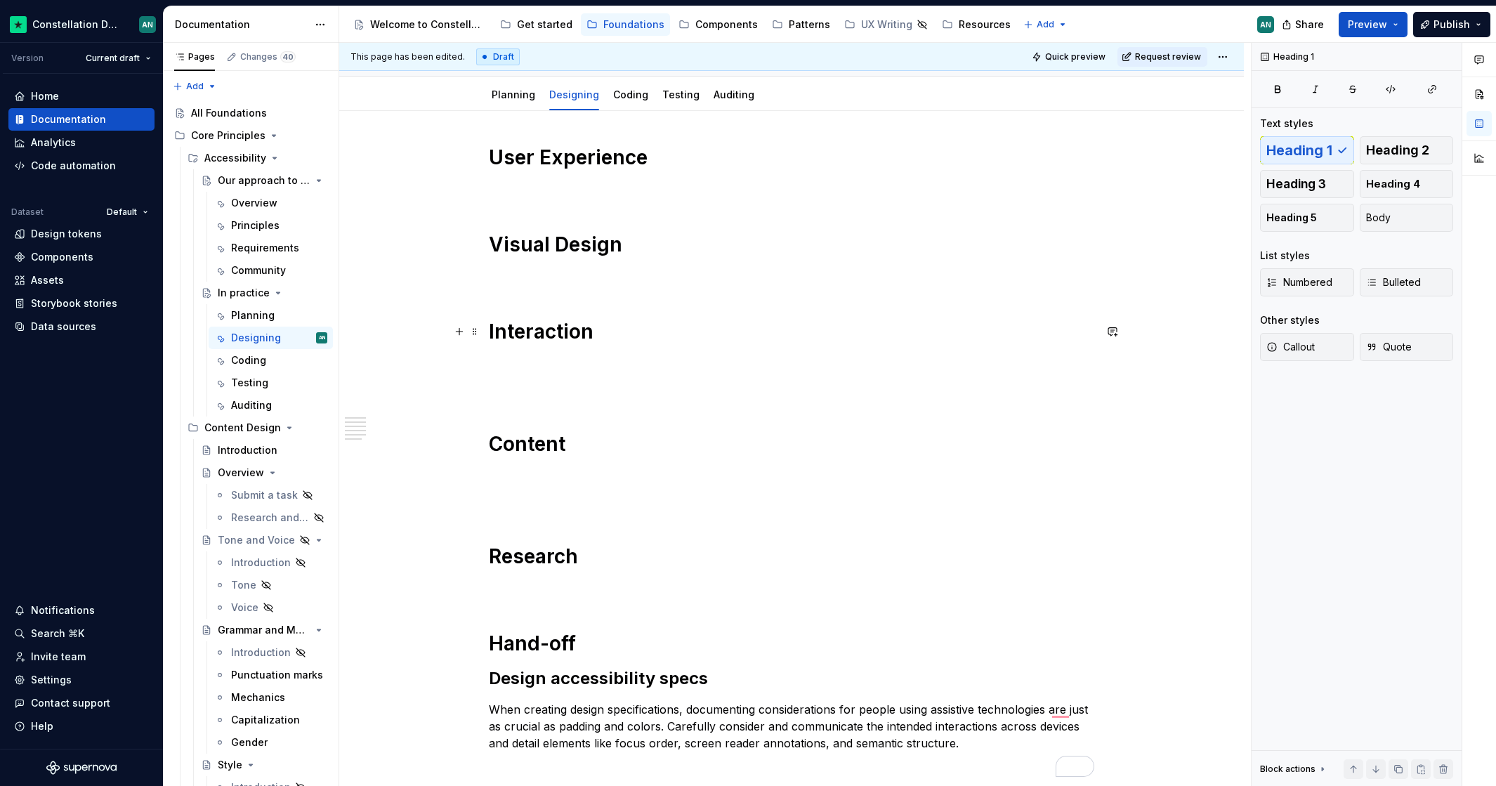
click at [854, 321] on h1 "Interaction" at bounding box center [791, 331] width 605 height 25
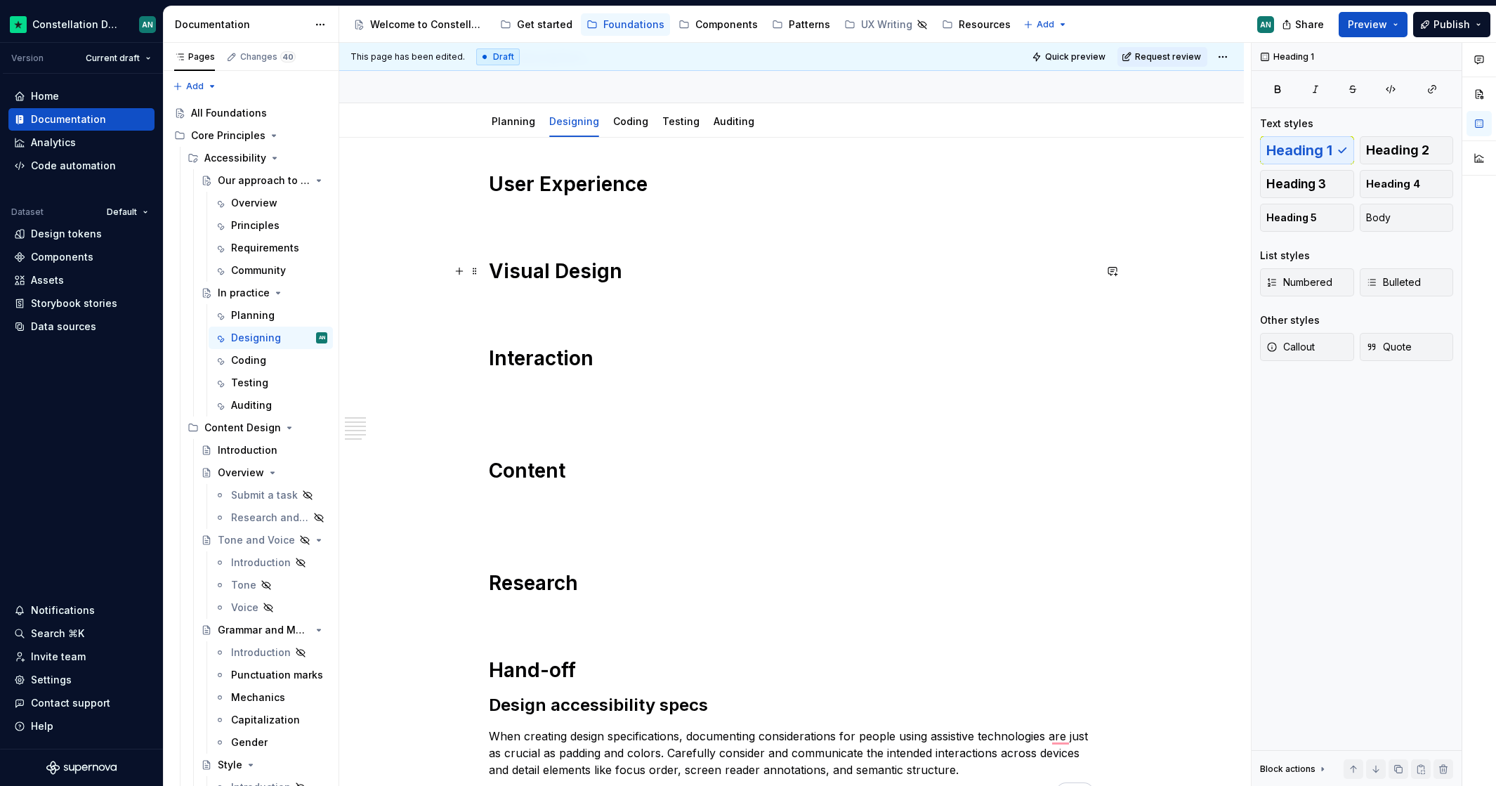
scroll to position [87, 0]
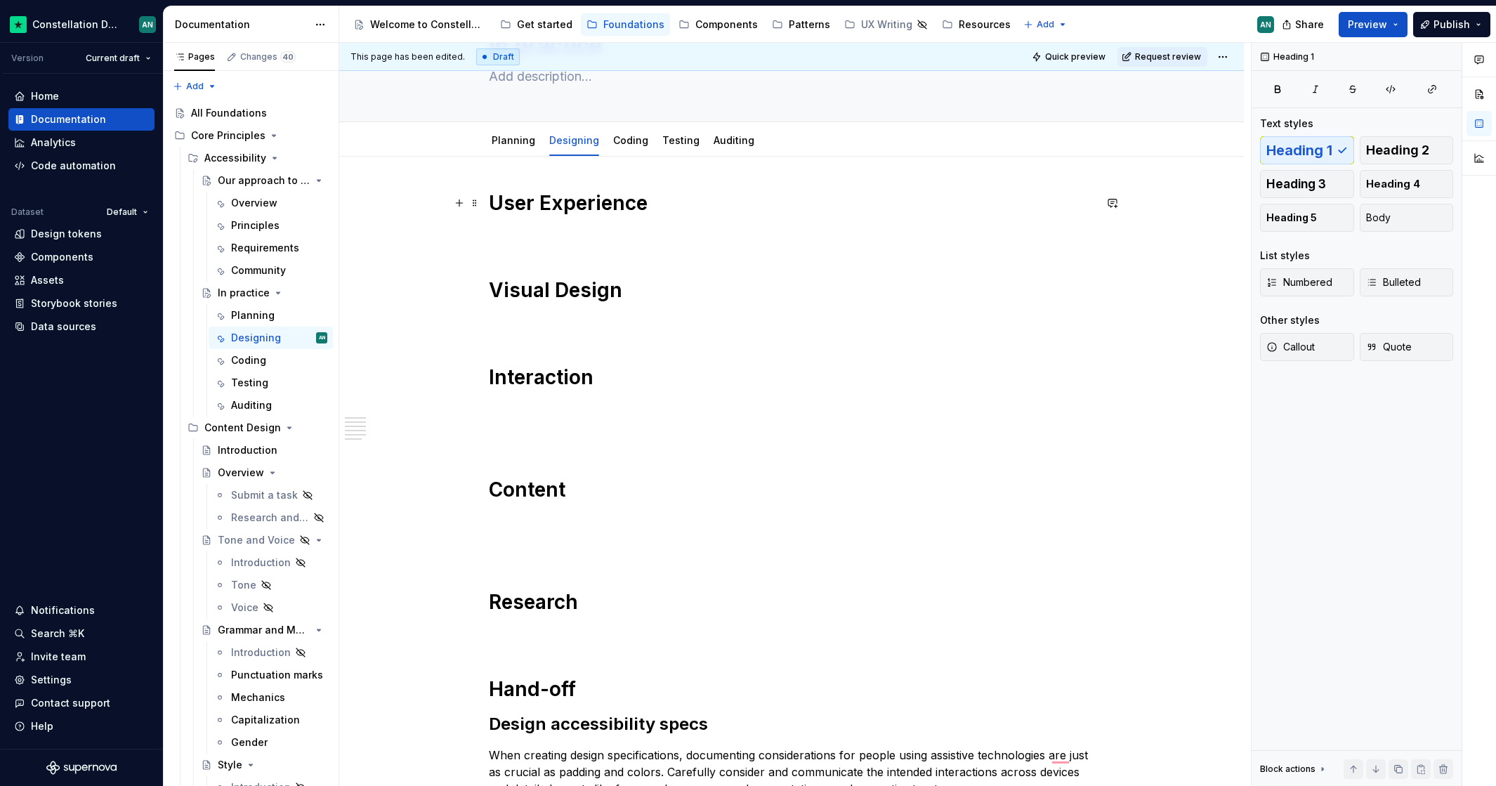
click at [509, 206] on h1 "User Experience" at bounding box center [791, 202] width 605 height 25
click at [494, 202] on h1 "User Experience" at bounding box center [791, 202] width 605 height 25
click at [540, 177] on div "User Experience Visual Design Interaction Content Research Hand-off Design acce…" at bounding box center [791, 616] width 904 height 918
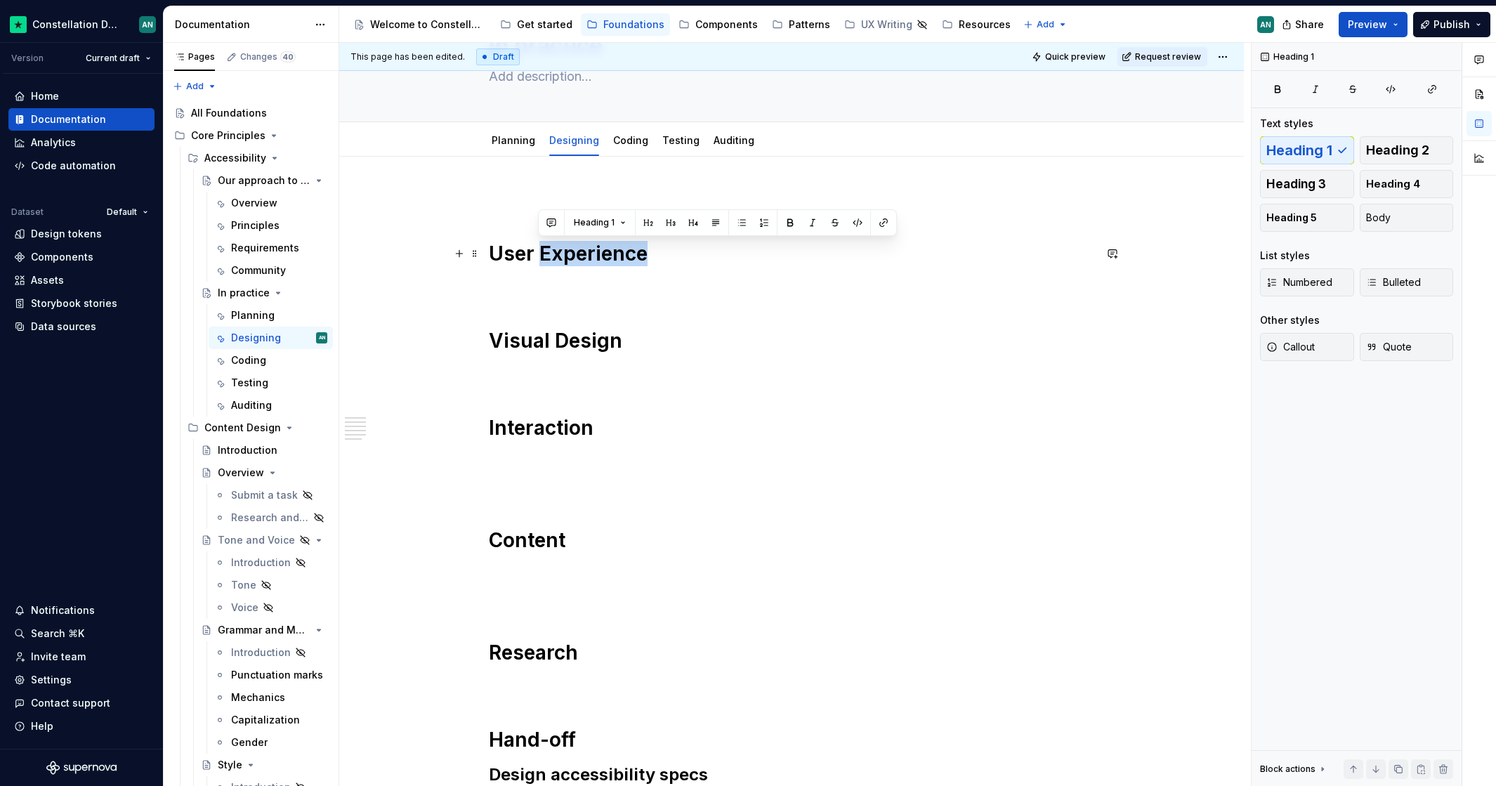
drag, startPoint x: 538, startPoint y: 253, endPoint x: 745, endPoint y: 241, distance: 207.5
click at [746, 248] on h1 "User Experience" at bounding box center [791, 253] width 605 height 25
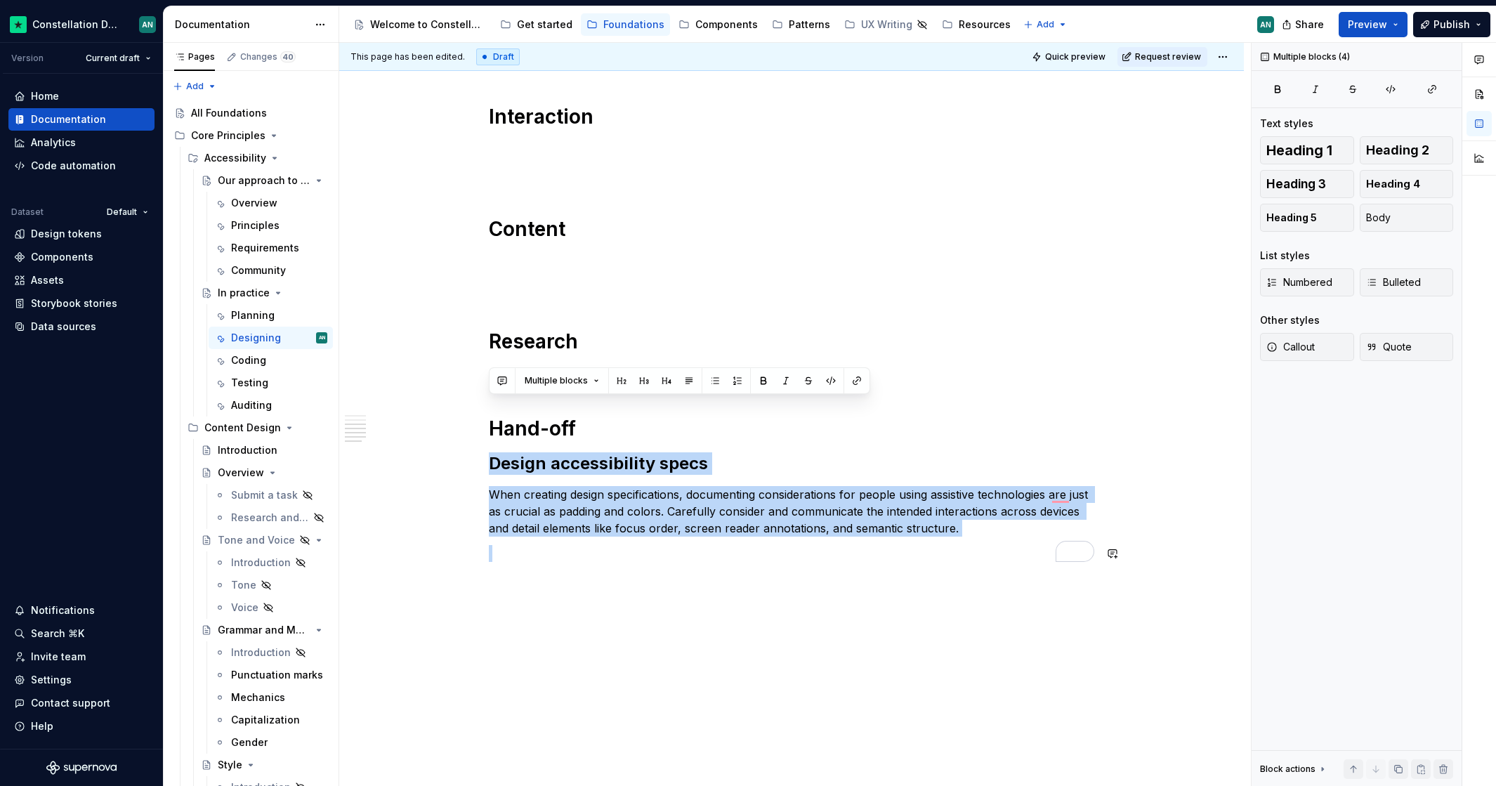
scroll to position [415, 0]
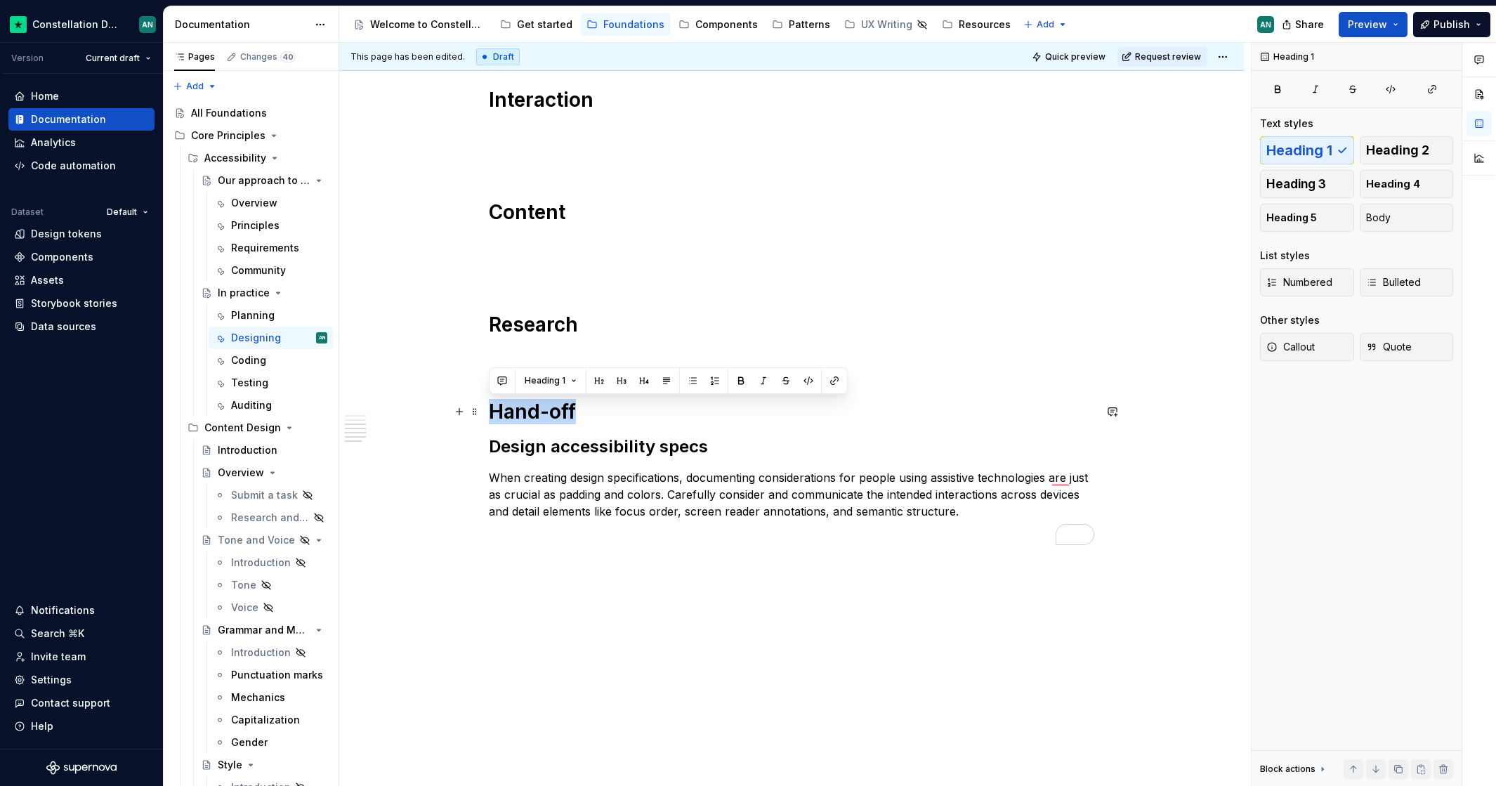
drag, startPoint x: 597, startPoint y: 738, endPoint x: 482, endPoint y: 408, distance: 349.3
click at [482, 408] on div "User journey Visual Design Interaction Content Research Hand-off Design accessi…" at bounding box center [791, 313] width 904 height 969
copy h1 "Hand-off"
click at [836, 452] on h2 "Design accessibility specs" at bounding box center [791, 446] width 605 height 22
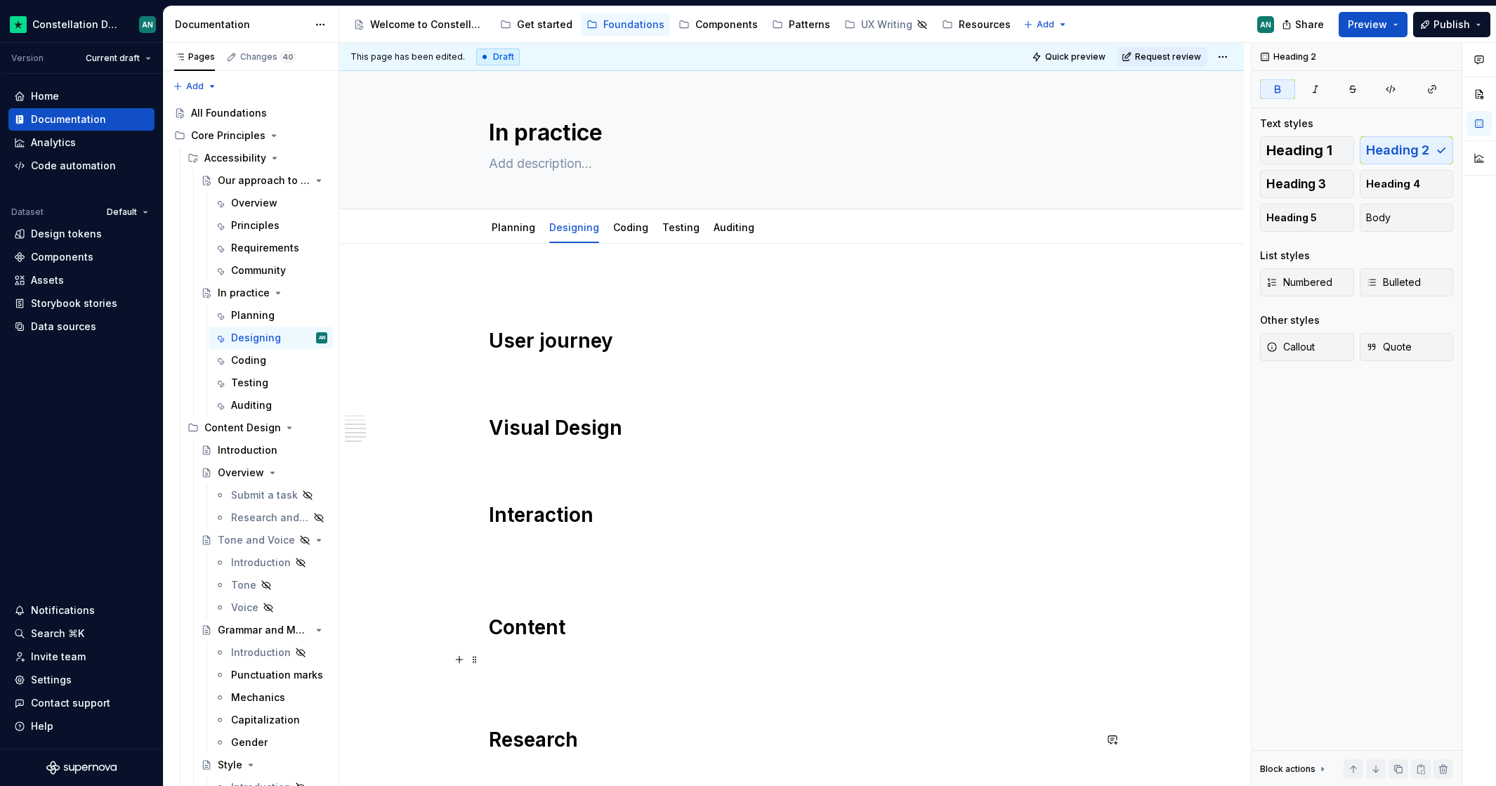
scroll to position [0, 0]
click at [541, 272] on div "User journey Visual Design Interaction Content Research Hand-off Design accessi…" at bounding box center [791, 728] width 904 height 969
click at [291, 159] on button "Page tree" at bounding box center [298, 158] width 20 height 20
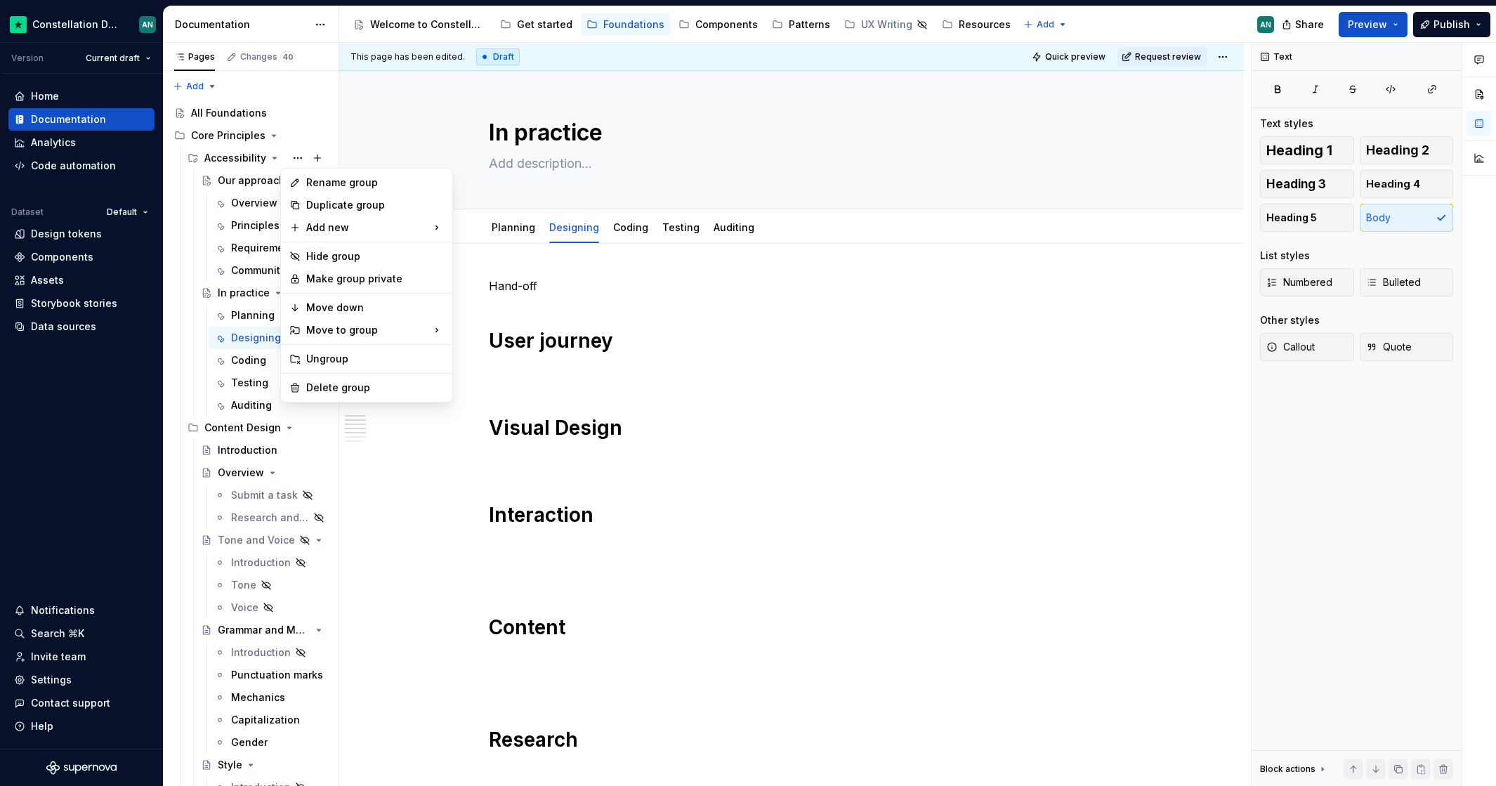
type textarea "*"
click at [331, 183] on div "Rename group" at bounding box center [375, 183] width 138 height 14
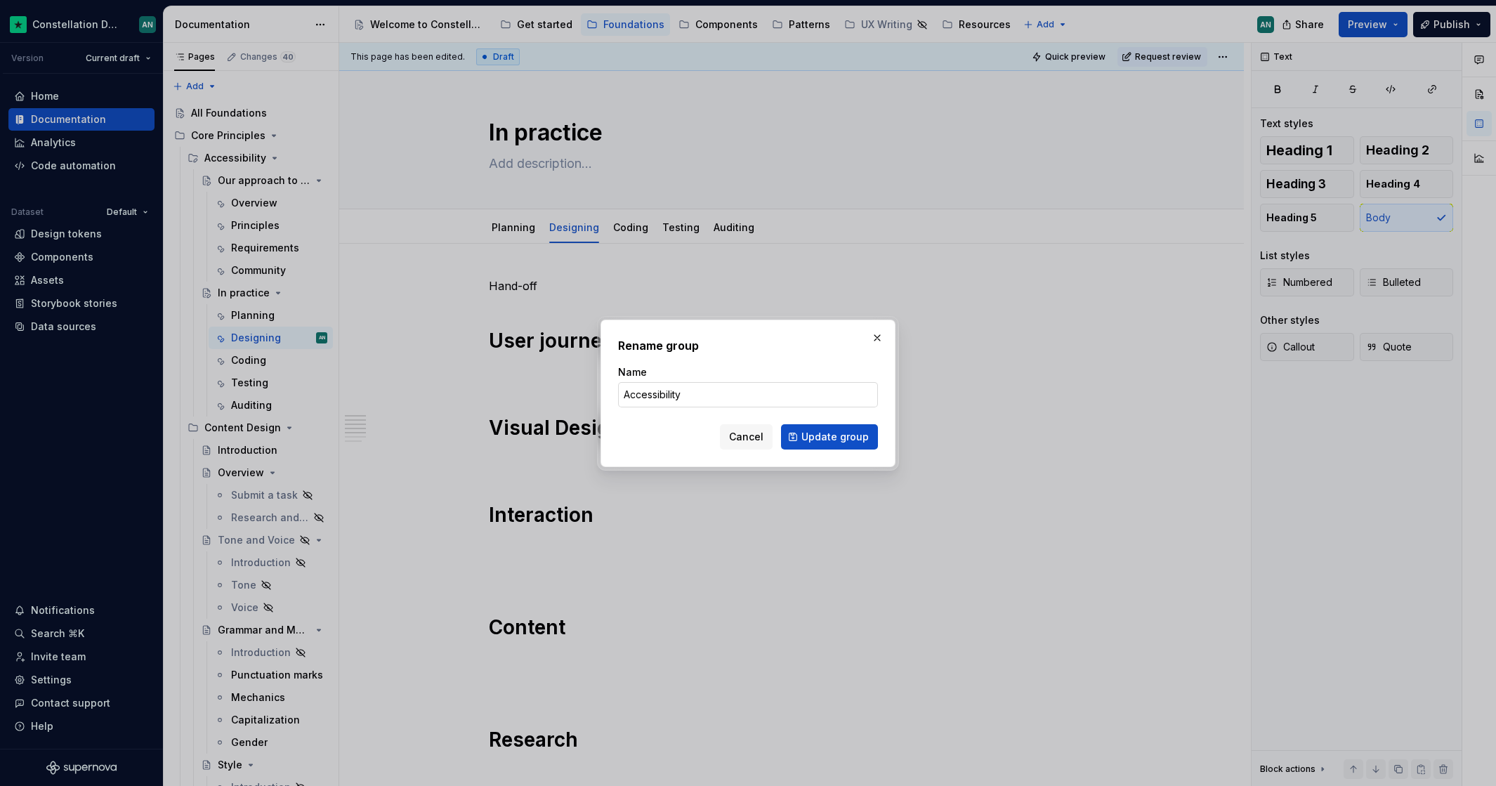
click at [708, 386] on input "Accessibility" at bounding box center [748, 394] width 260 height 25
type input "Accessible by design"
click button "Update group" at bounding box center [829, 436] width 97 height 25
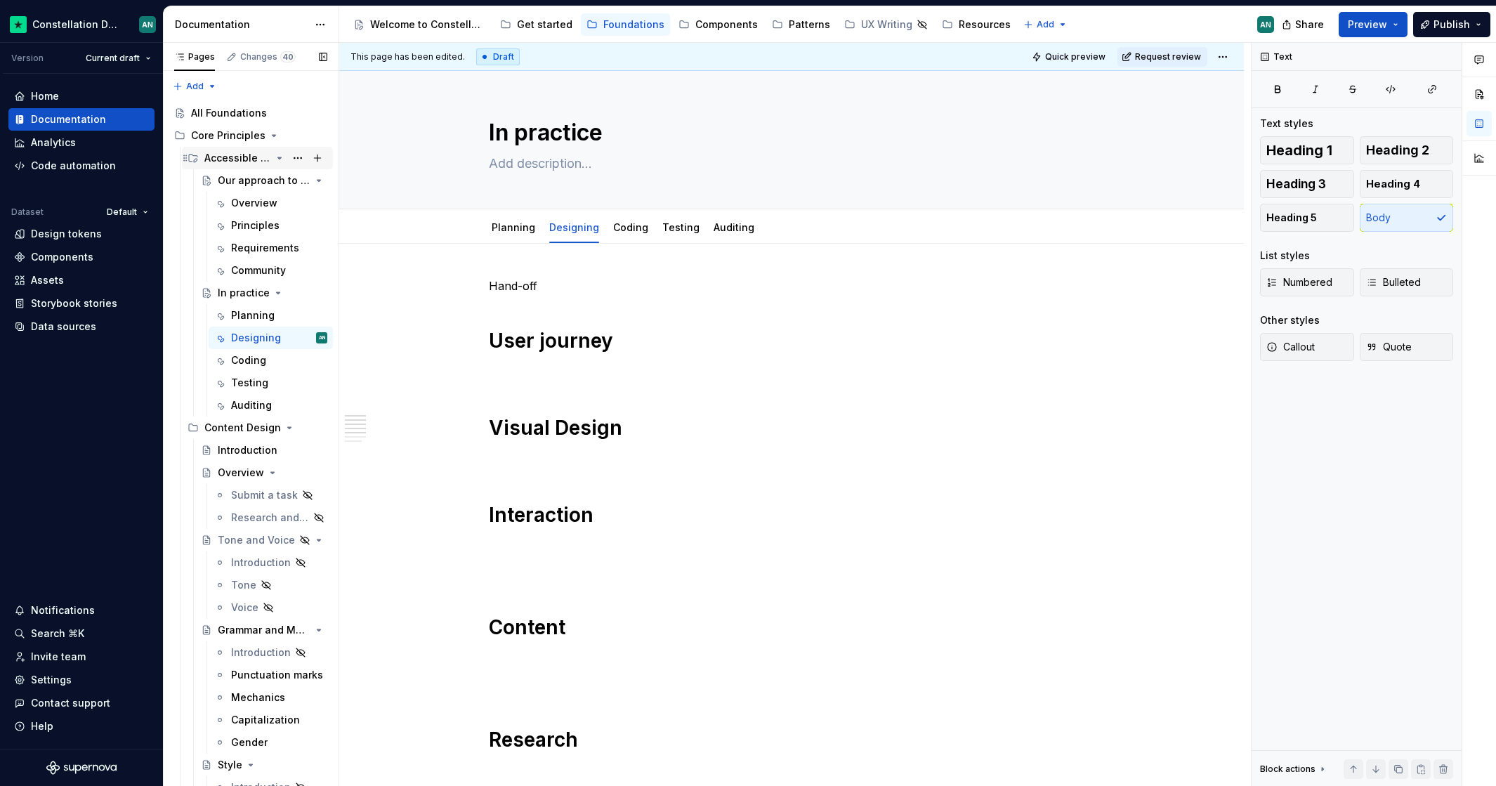
type textarea "*"
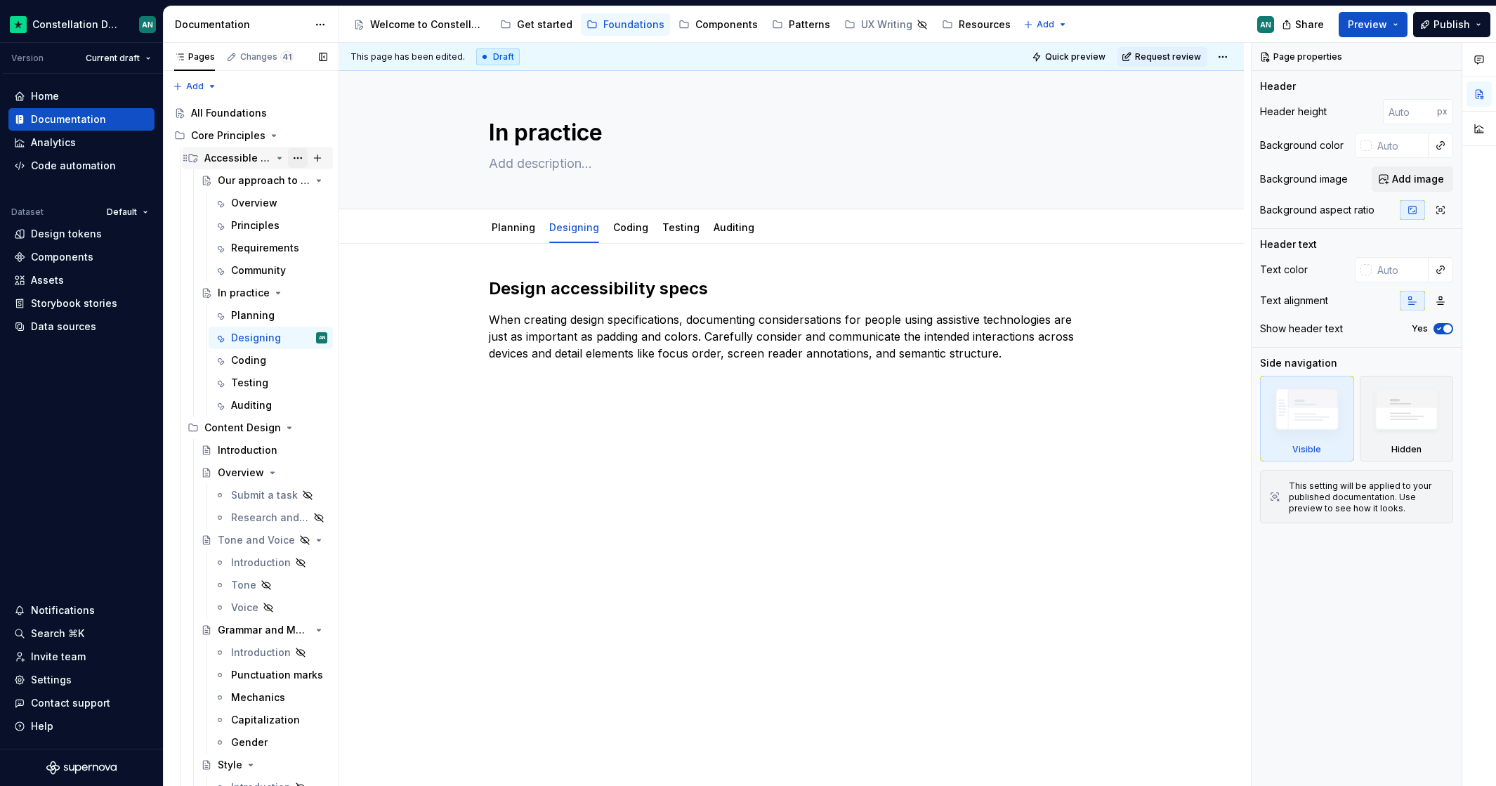
click at [289, 160] on button "Page tree" at bounding box center [298, 158] width 20 height 20
type textarea "*"
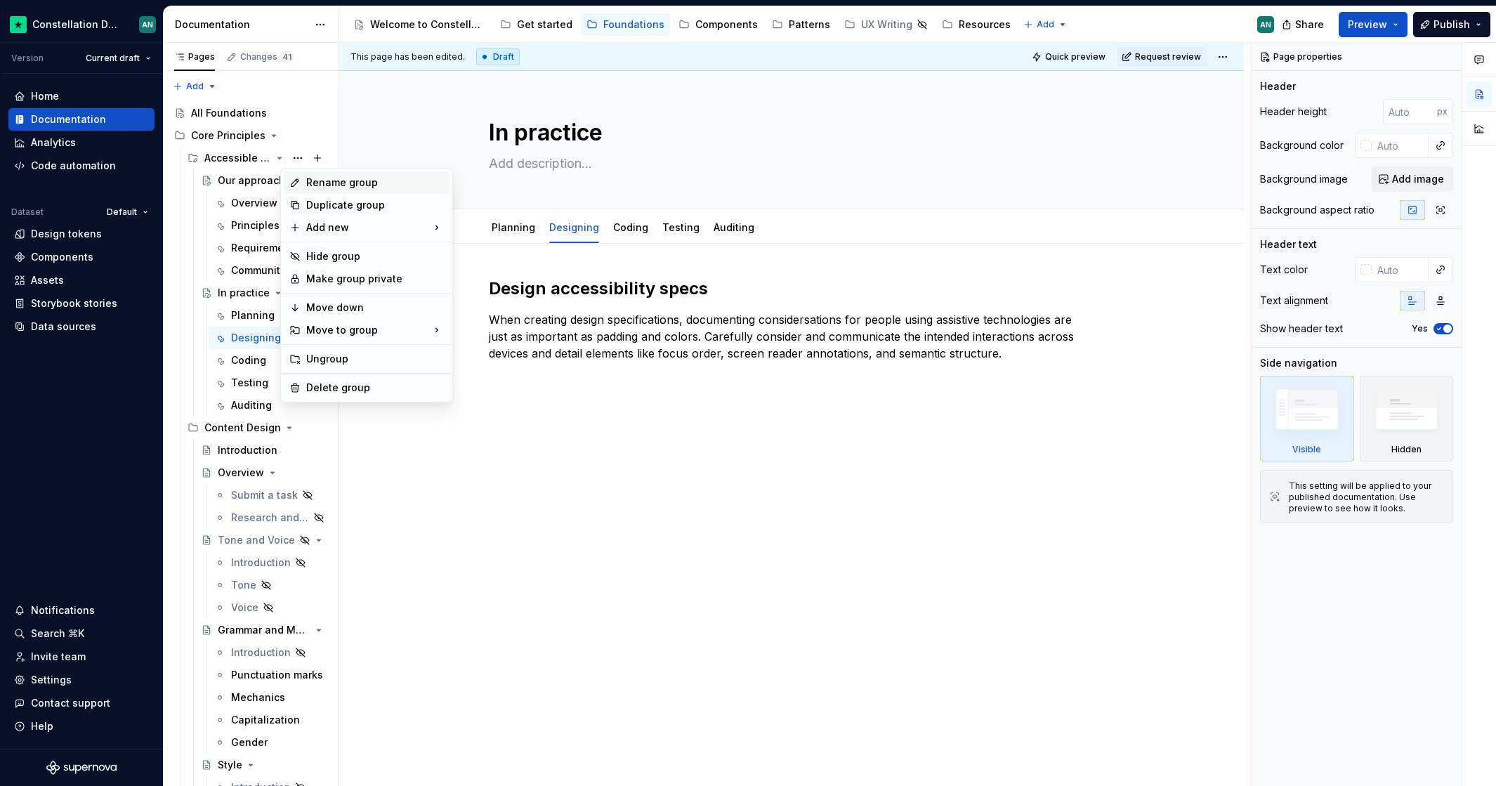
click at [326, 184] on div "Rename group" at bounding box center [375, 183] width 138 height 14
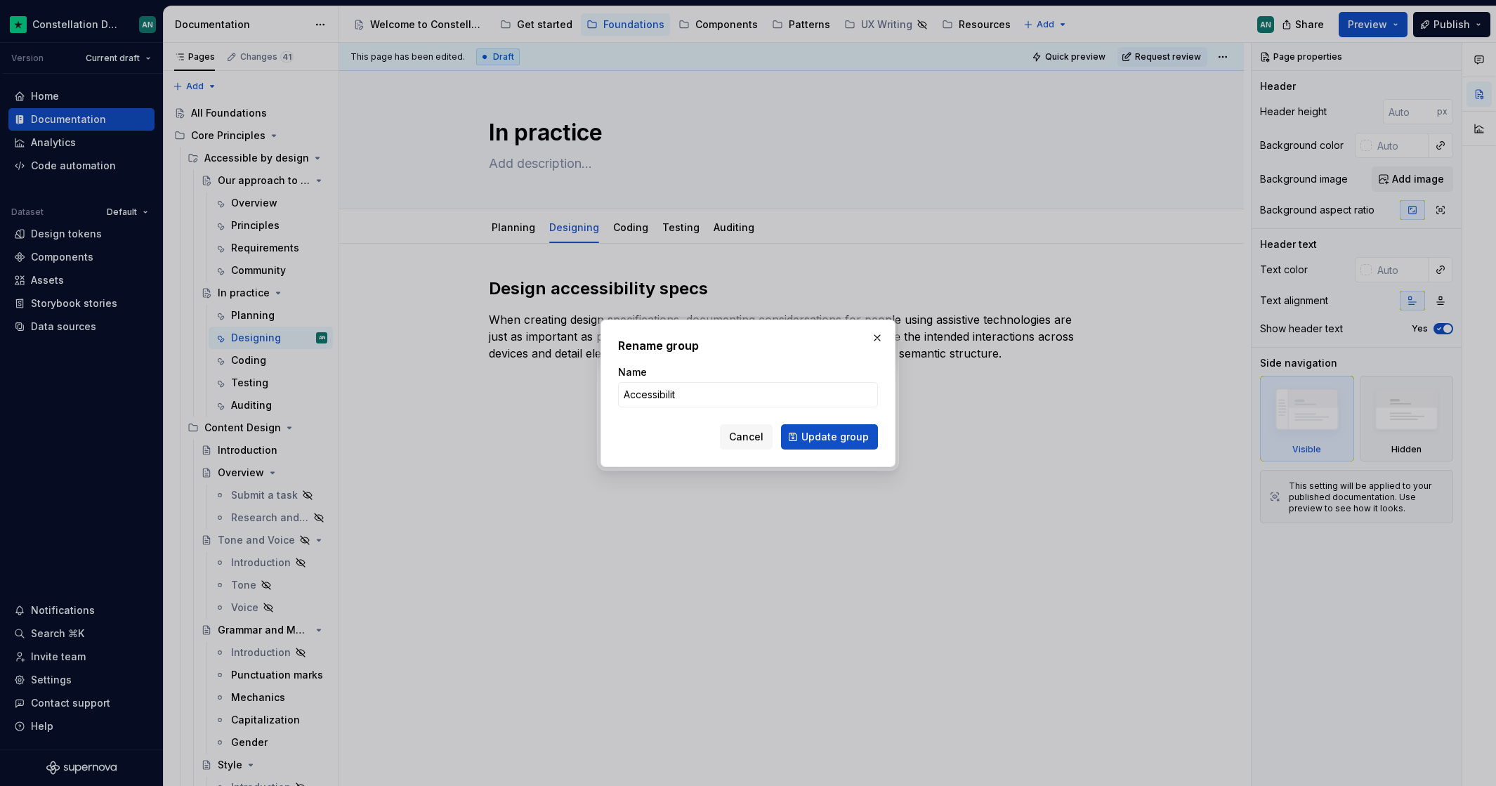
type input "Accessibility"
click button "Update group" at bounding box center [829, 436] width 97 height 25
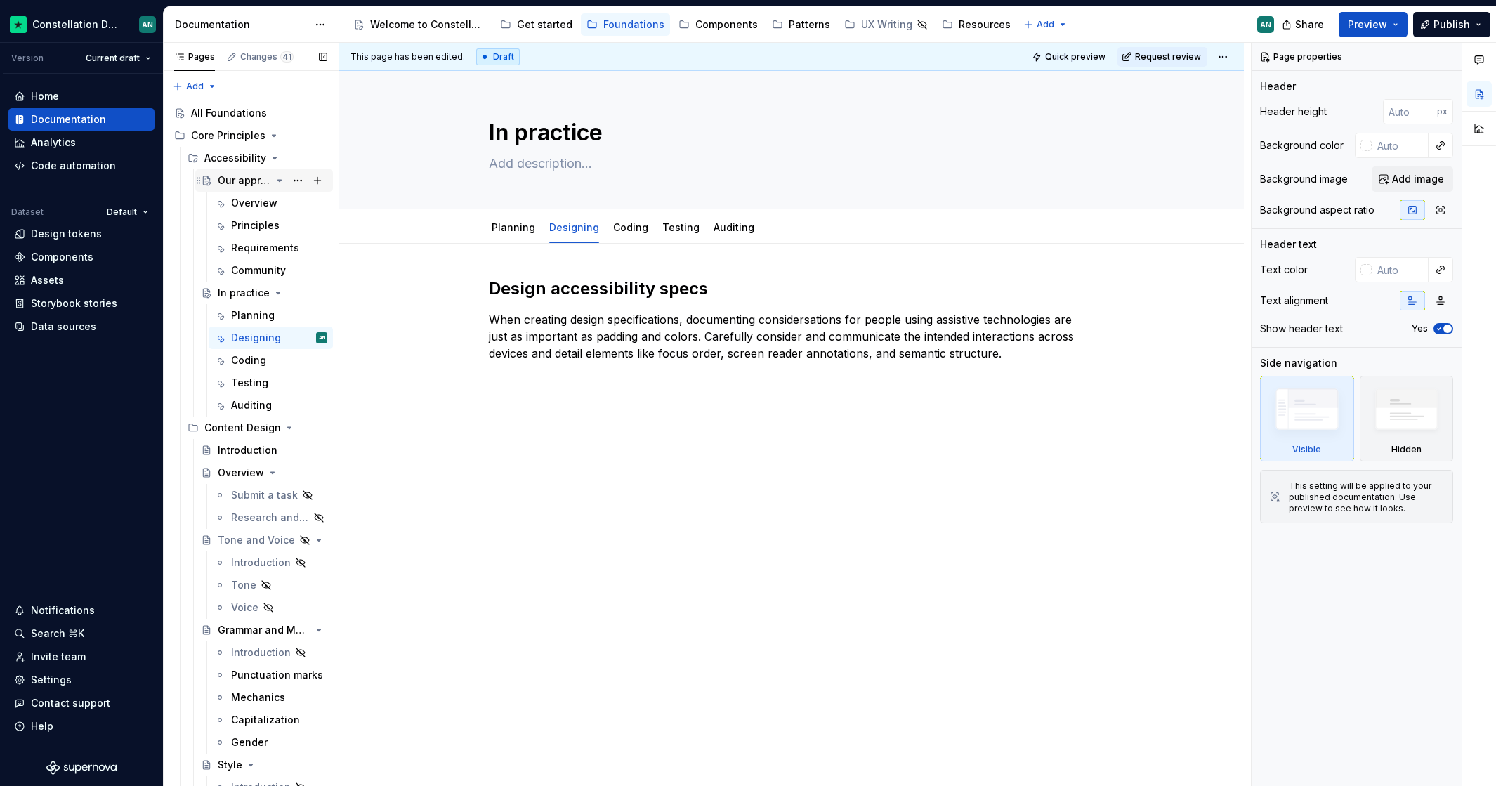
click at [242, 178] on div "Our approach to accessibility" at bounding box center [244, 180] width 53 height 14
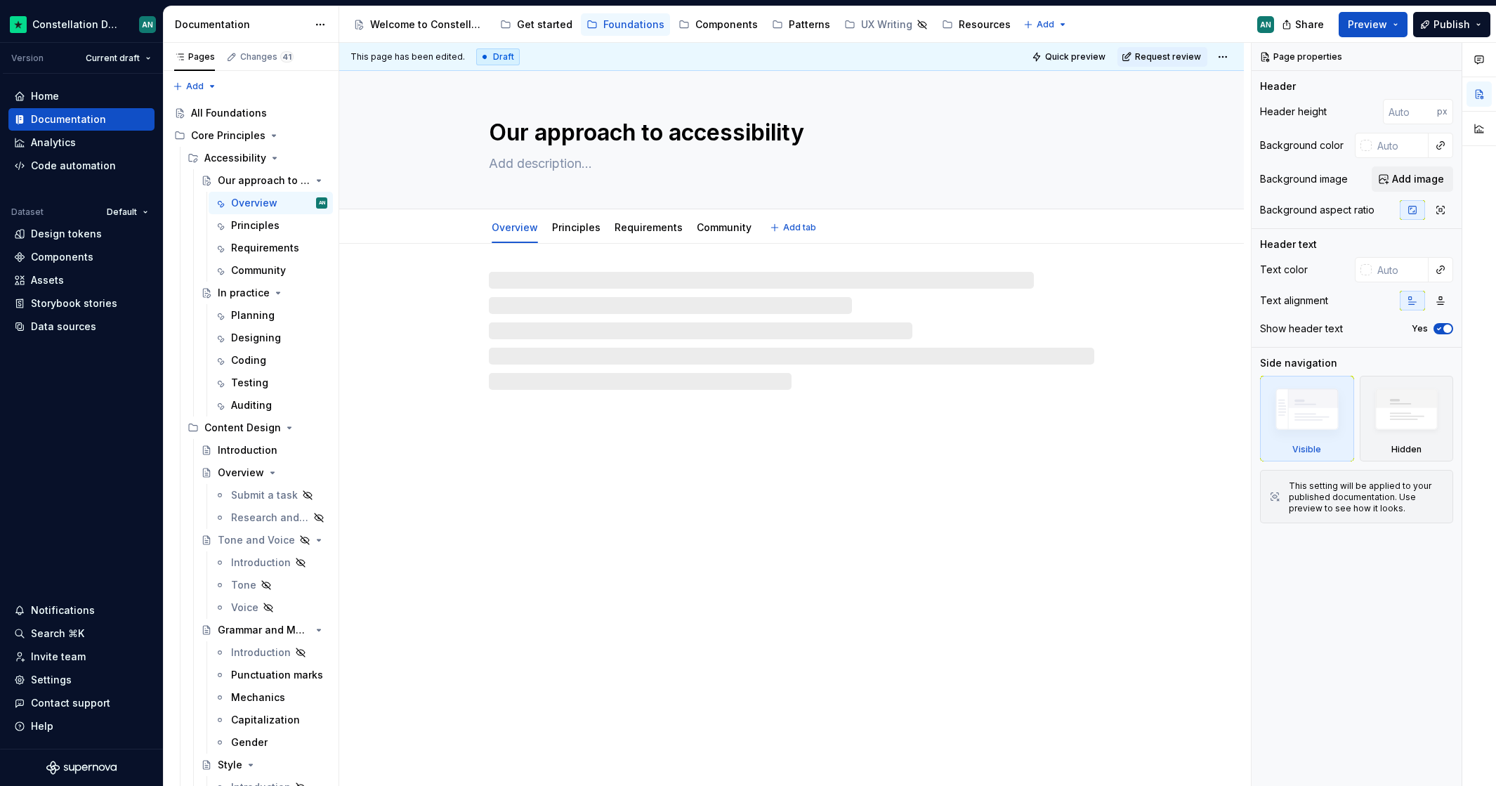
click at [609, 127] on textarea "Our approach to accessibility" at bounding box center [788, 133] width 605 height 34
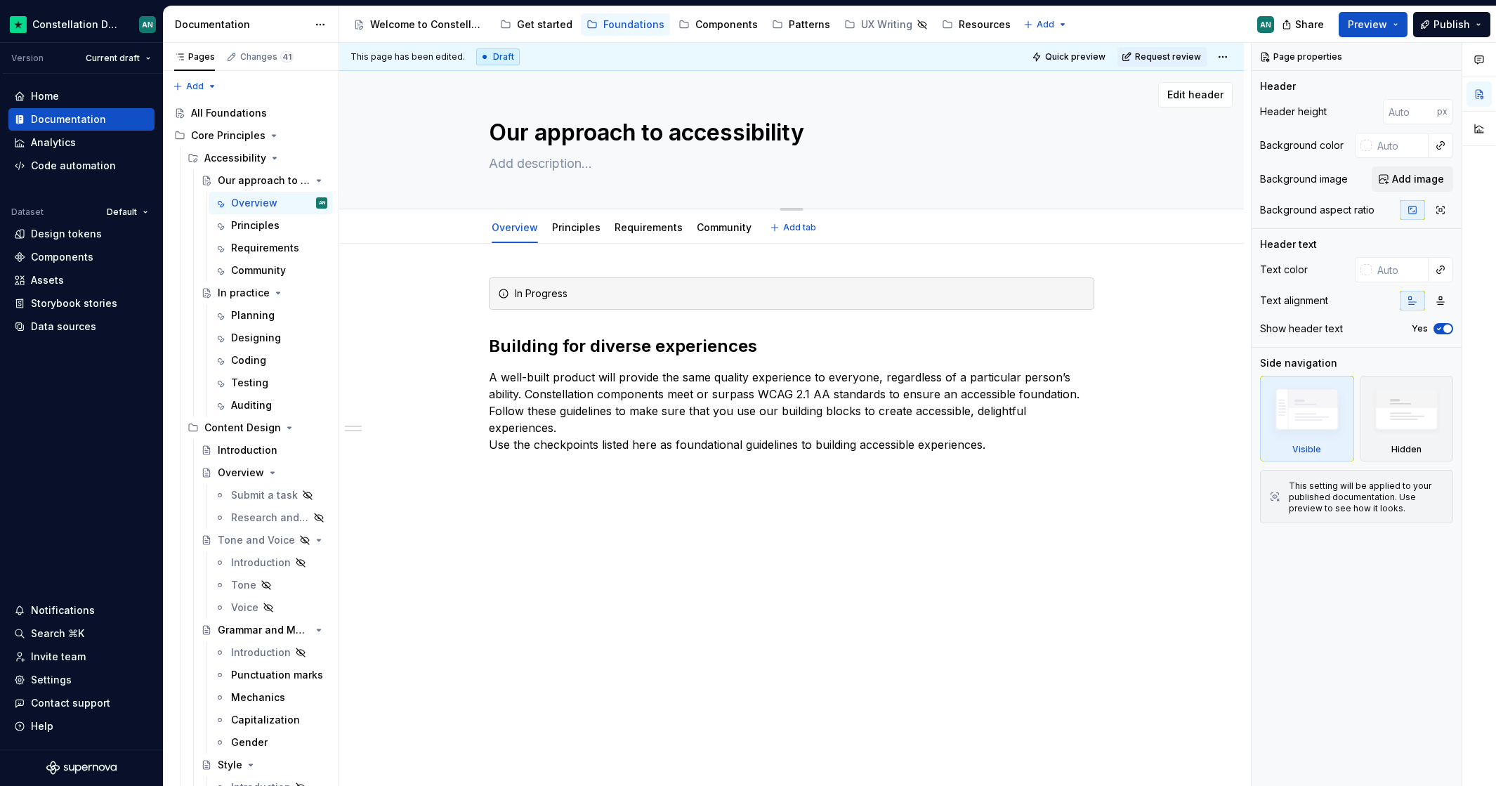
type textarea "*"
type textarea "A"
type textarea "*"
type textarea "Ac"
type textarea "*"
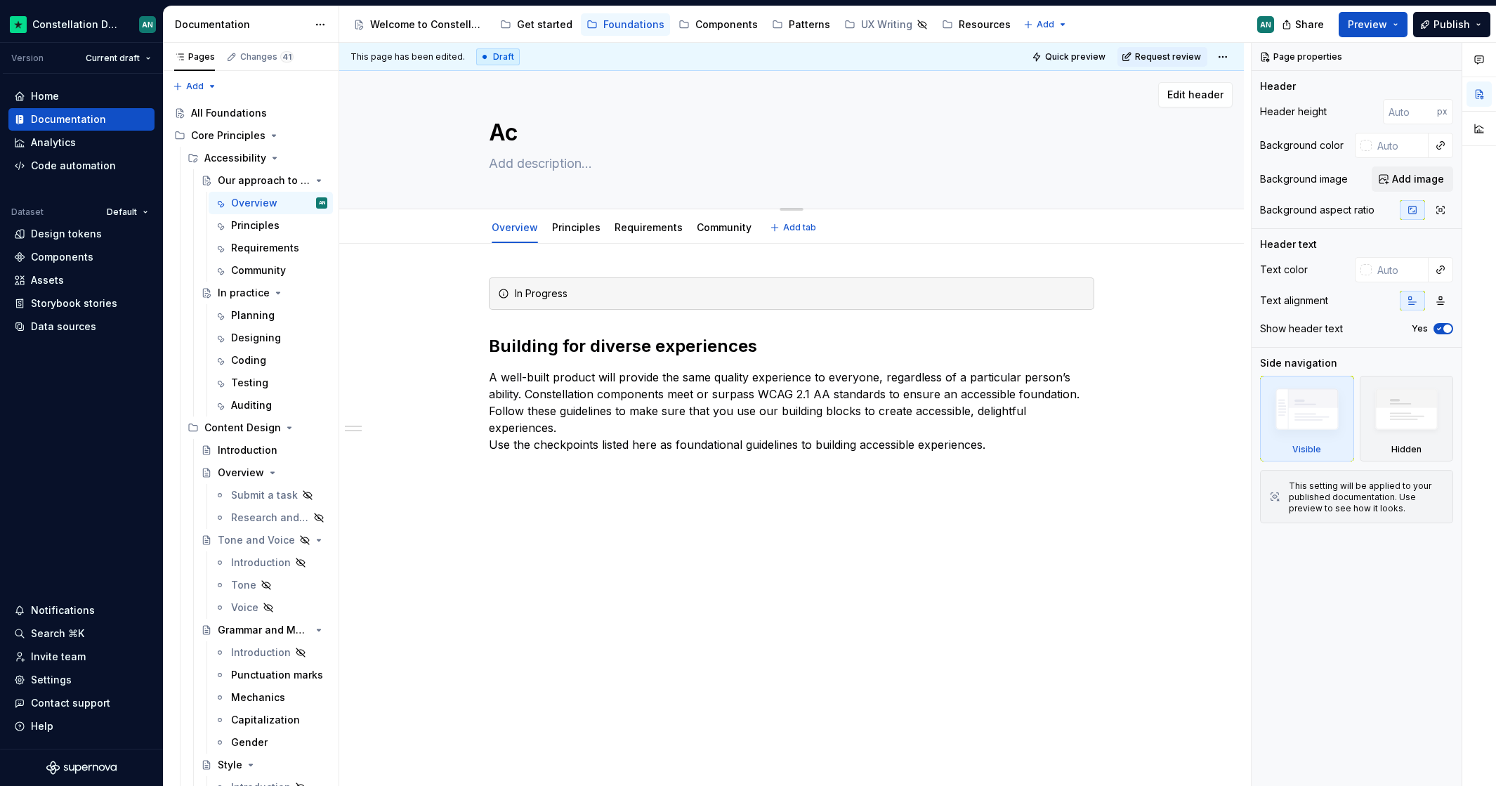
type textarea "Acc"
type textarea "*"
type textarea "Acce"
type textarea "*"
type textarea "Acces"
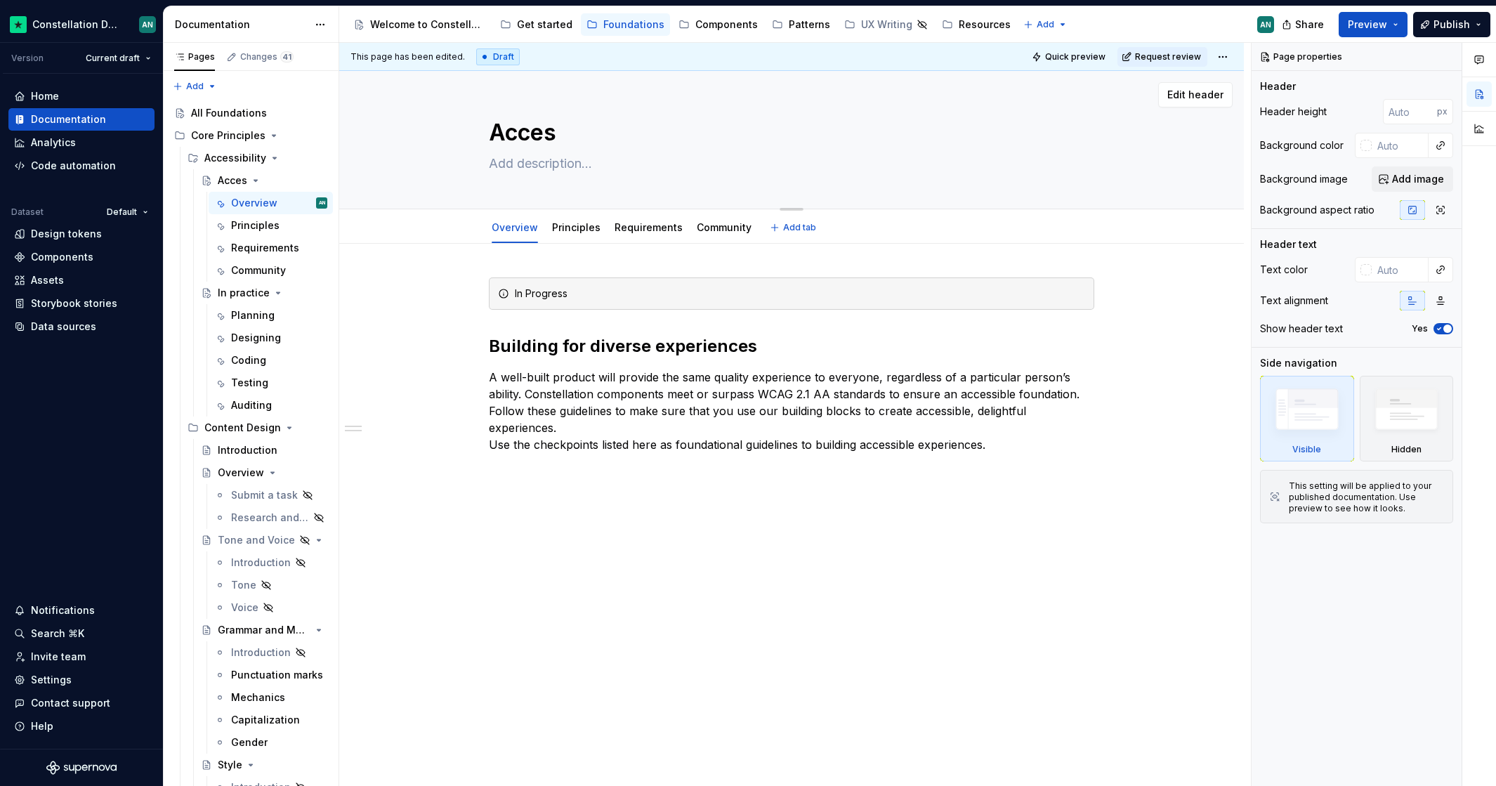
type textarea "*"
type textarea "Access"
type textarea "*"
type textarea "Accessi"
type textarea "*"
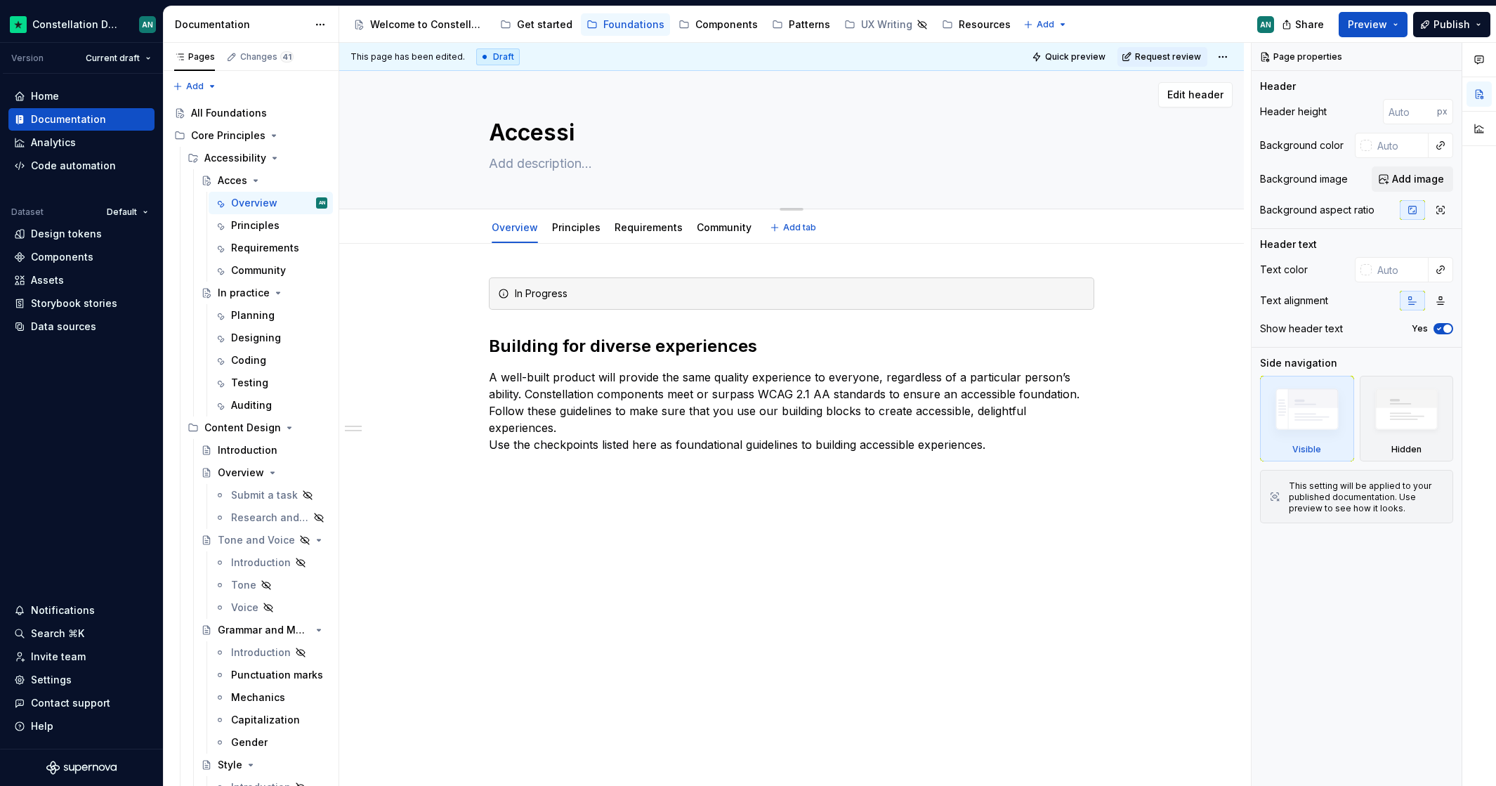
type textarea "Accessib"
type textarea "*"
type textarea "Accessible"
type textarea "*"
type textarea "Accessible"
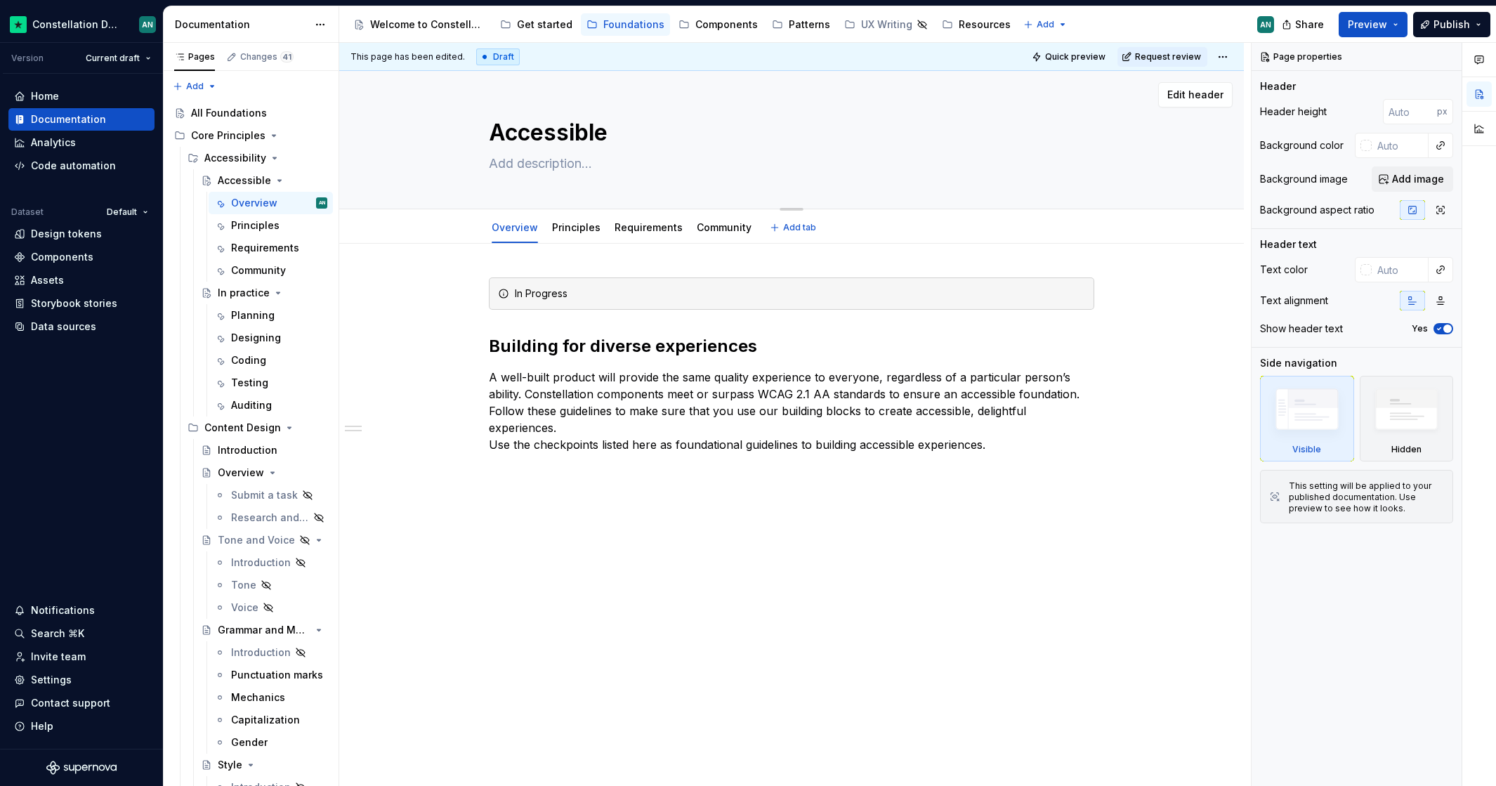
type textarea "*"
type textarea "Accessible b"
type textarea "*"
type textarea "Accessible by"
type textarea "*"
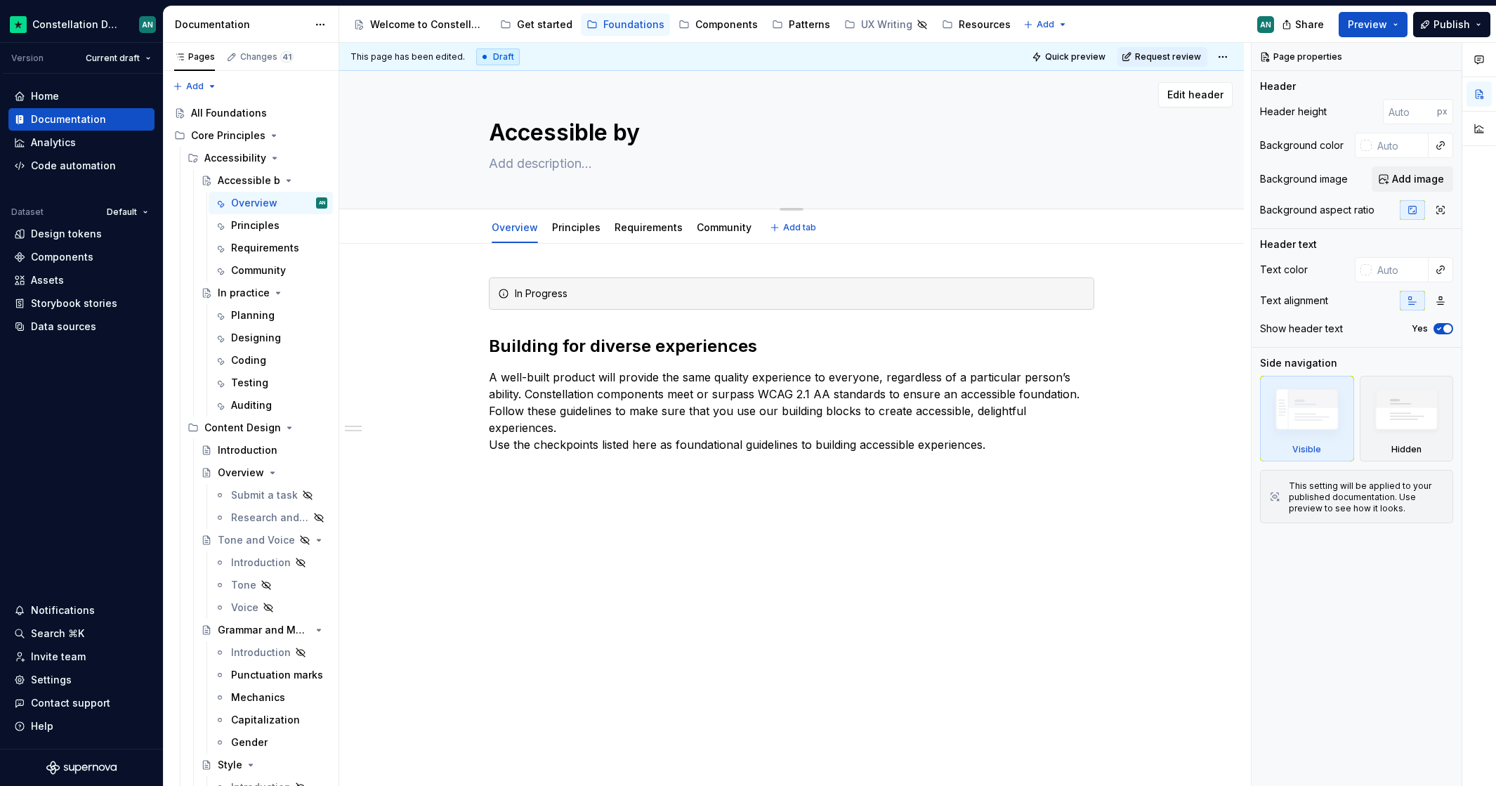
type textarea "Accessible by"
type textarea "*"
type textarea "Accessible by d"
type textarea "*"
type textarea "Accessible by de"
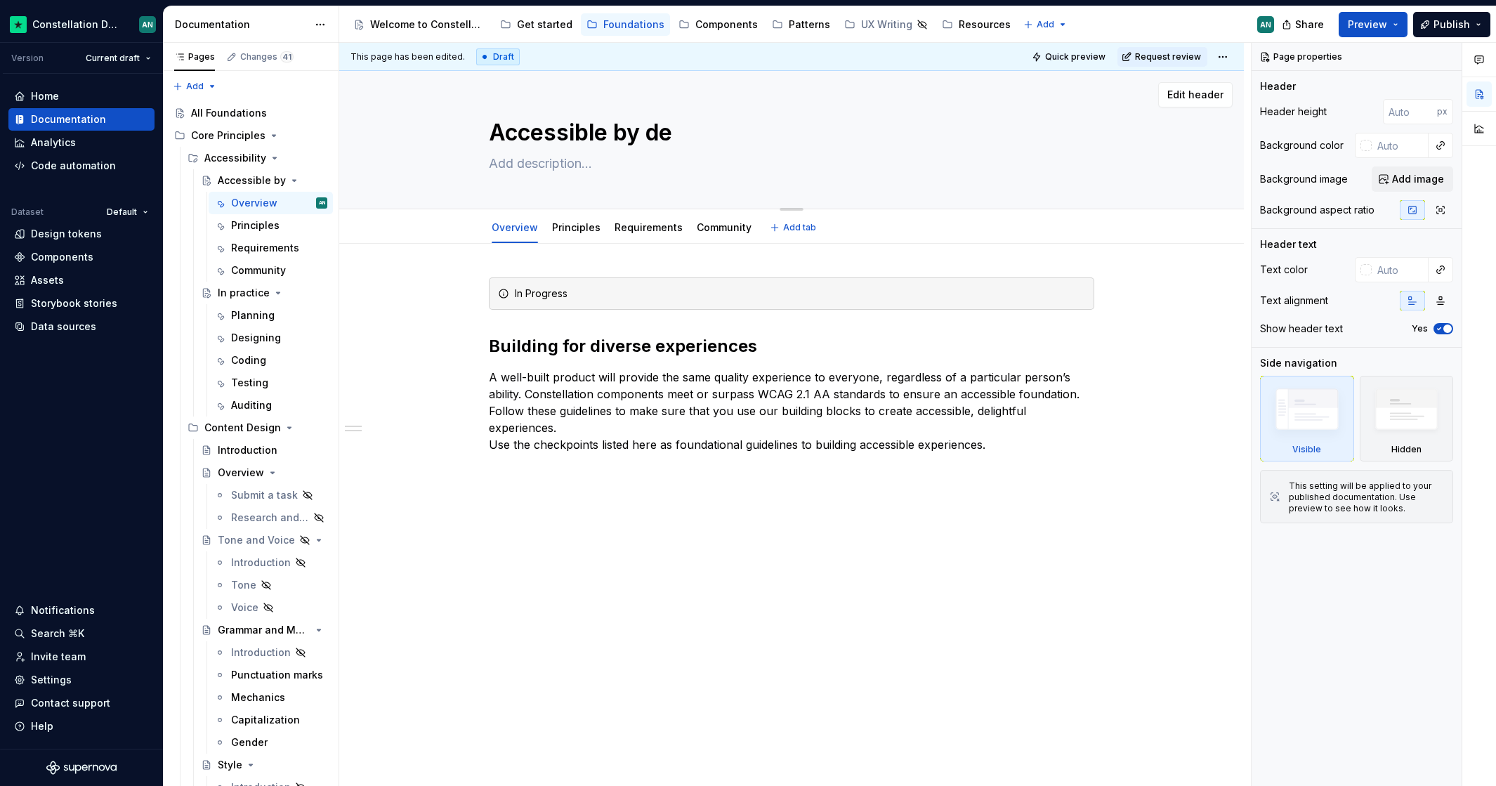
type textarea "*"
type textarea "Accessible by desi"
type textarea "*"
type textarea "Accessible by desig"
type textarea "*"
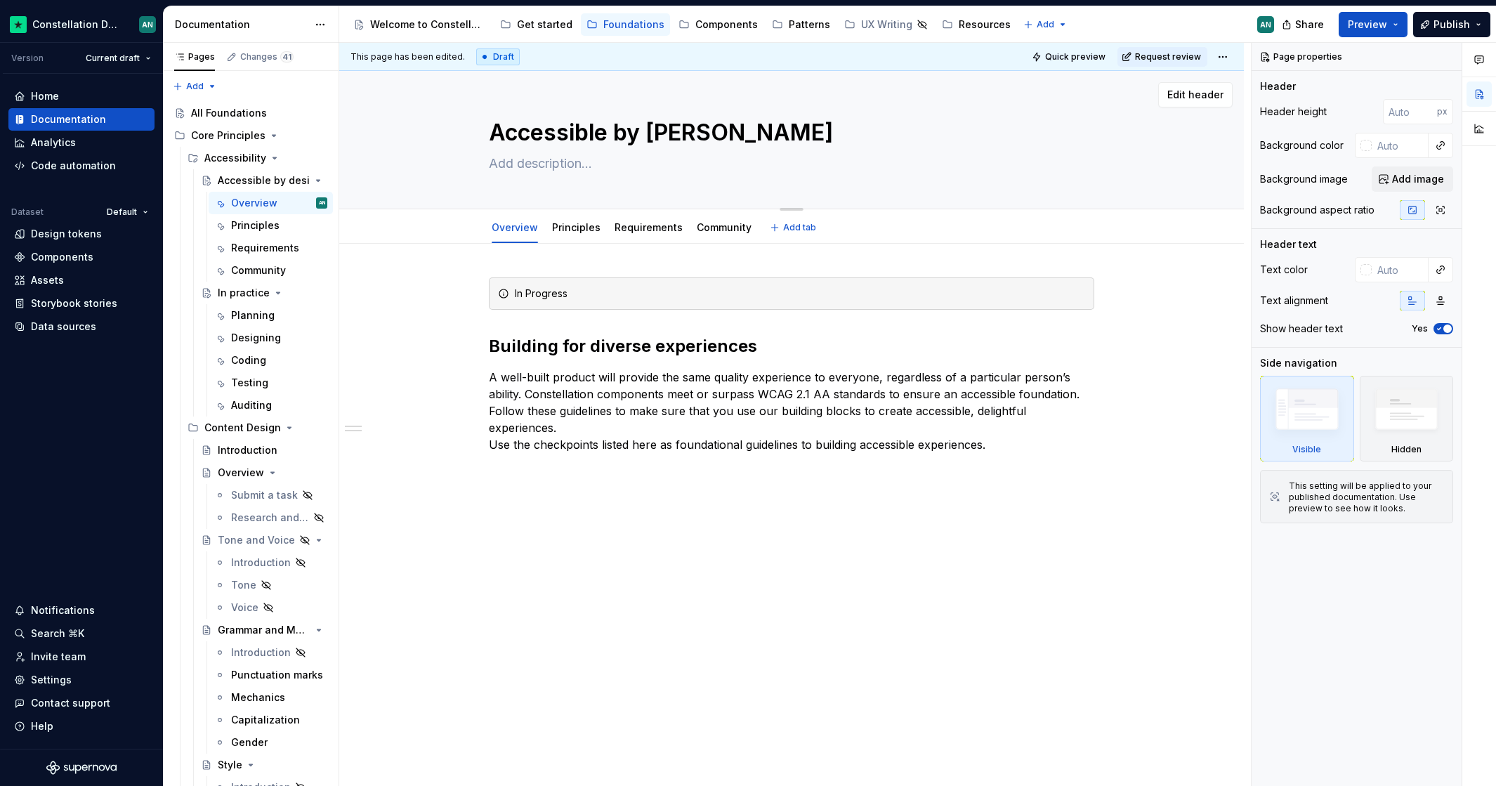
type textarea "Accessible by design"
type textarea "*"
type textarea "Accessible by design"
click at [580, 639] on div "In Progress Building for diverse experiences A well-built product will provide …" at bounding box center [791, 511] width 904 height 535
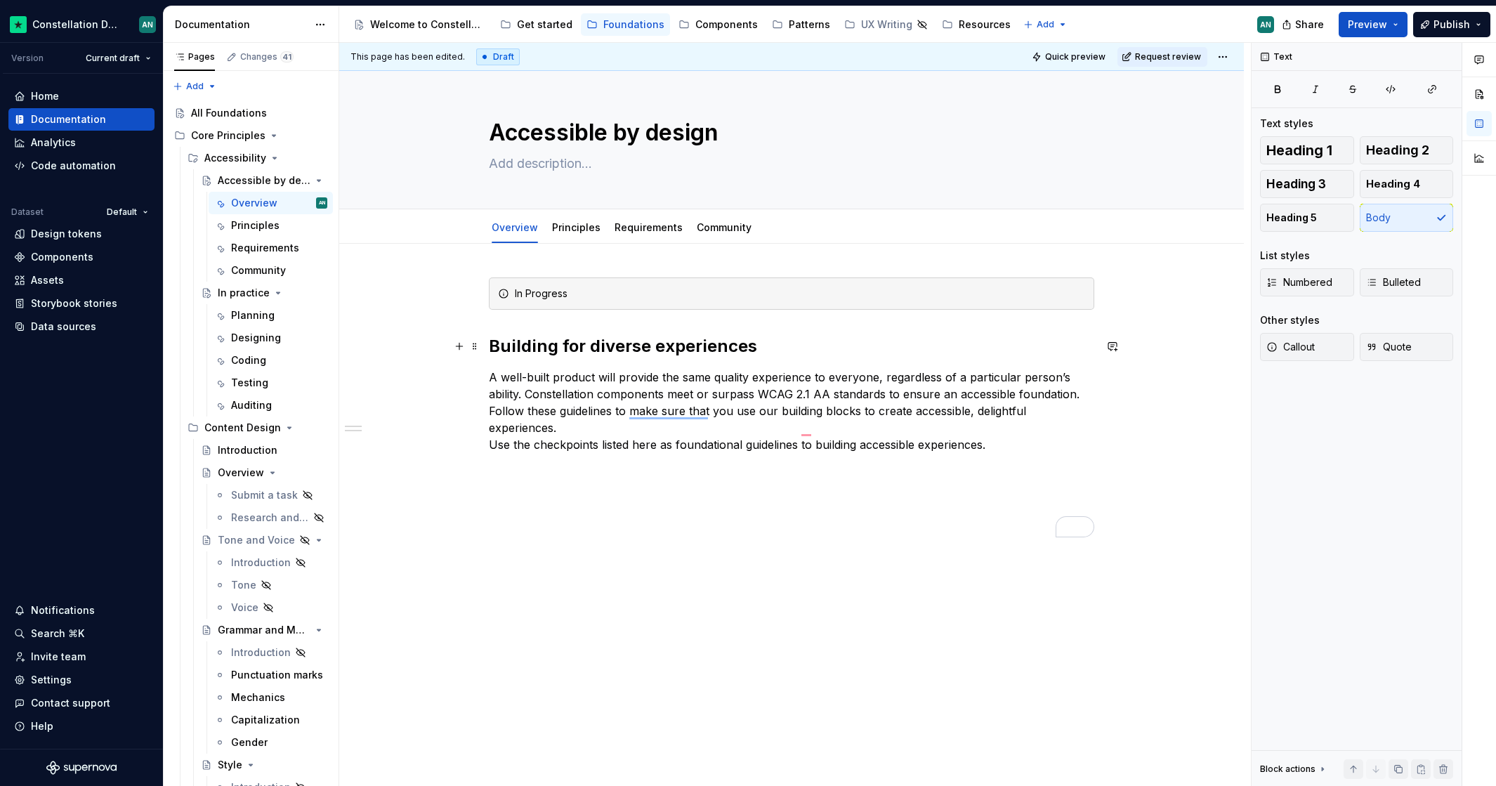
click at [486, 338] on div "In Progress Building for diverse experiences A well-built product will provide …" at bounding box center [791, 525] width 904 height 563
click at [499, 503] on h2 "To enrich screen reader interactions, please activate Accessibility in Grammarl…" at bounding box center [791, 514] width 605 height 22
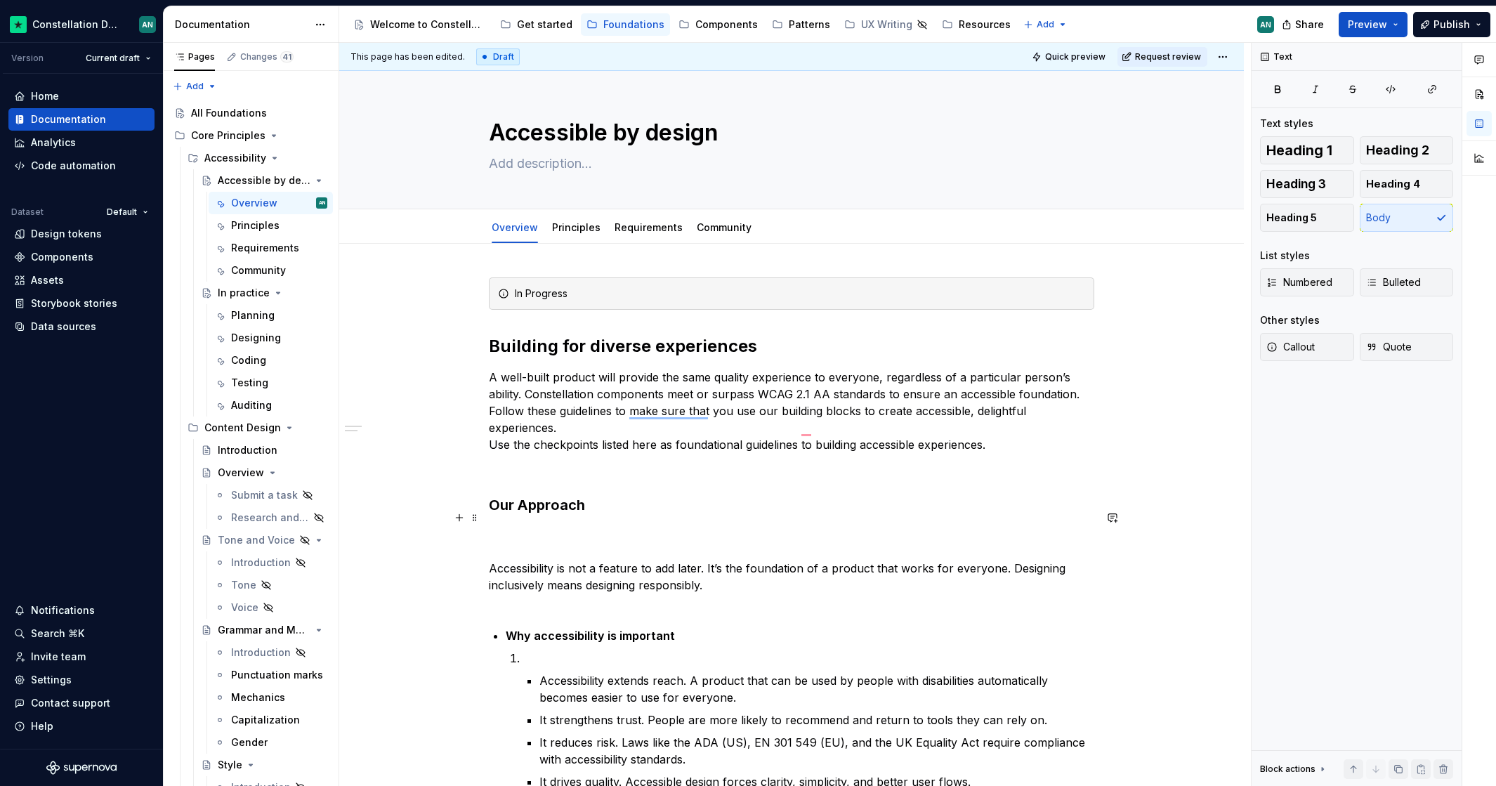
click at [539, 534] on p "Accessibility is not a feature to add later. It’s the foundation of a product t…" at bounding box center [791, 568] width 605 height 84
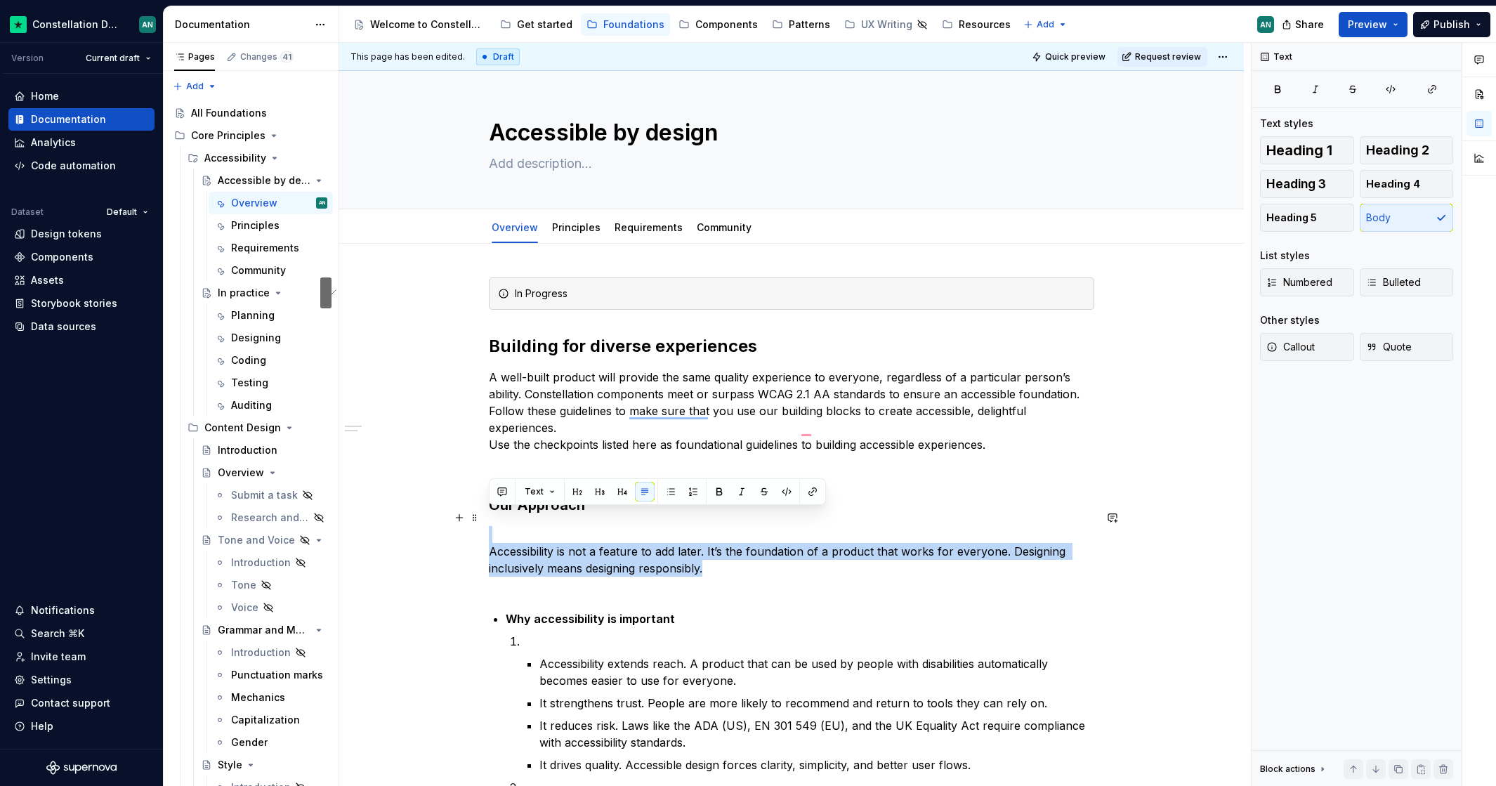
drag, startPoint x: 784, startPoint y: 558, endPoint x: 528, endPoint y: 520, distance: 259.2
click at [528, 526] on p "Accessibility is not a feature to add later. It’s the foundation of a product t…" at bounding box center [791, 559] width 605 height 67
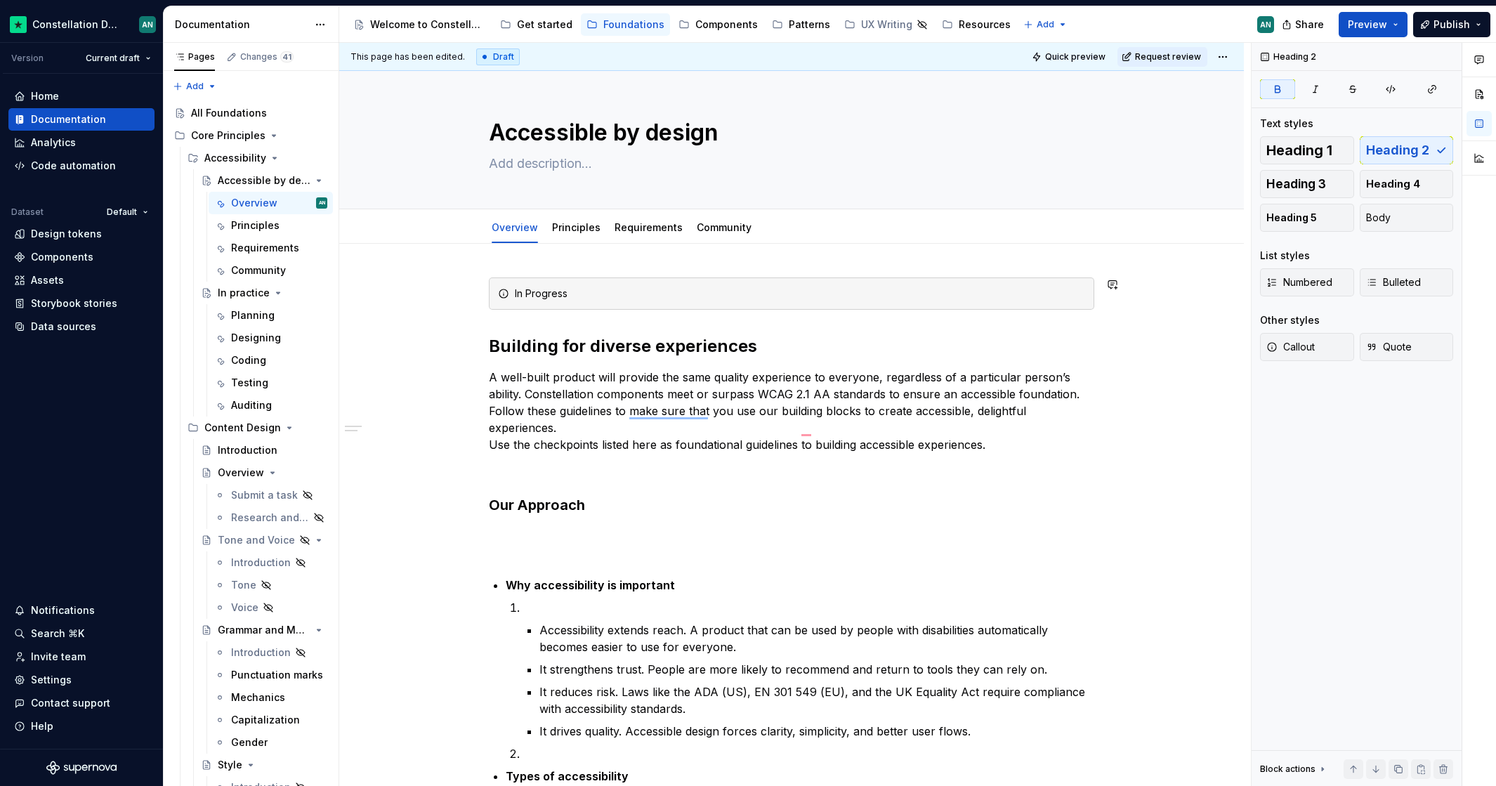
click at [503, 329] on div "In Progress Building for diverse experiences A well-built product will provide …" at bounding box center [791, 727] width 605 height 900
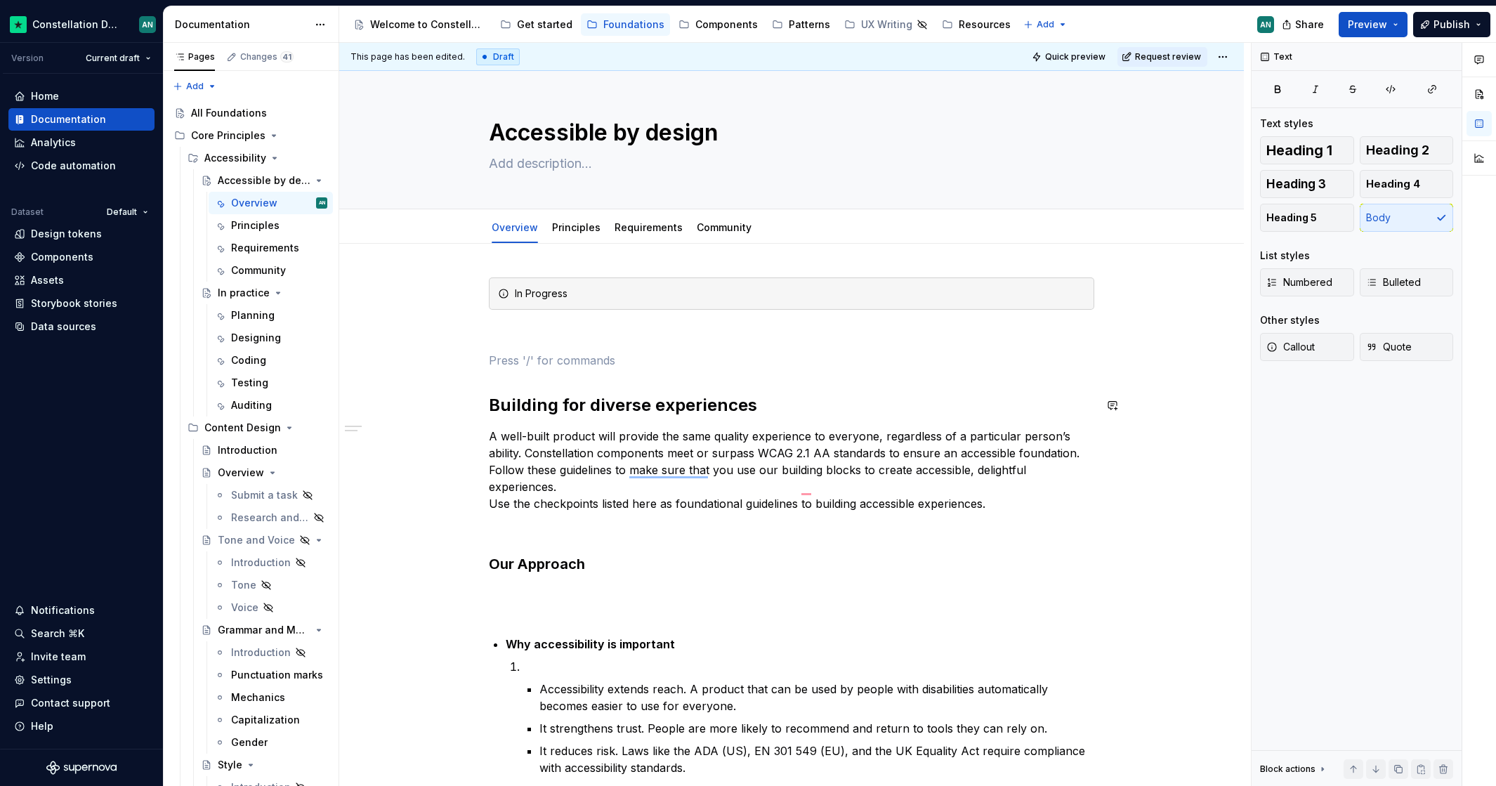
type textarea "*"
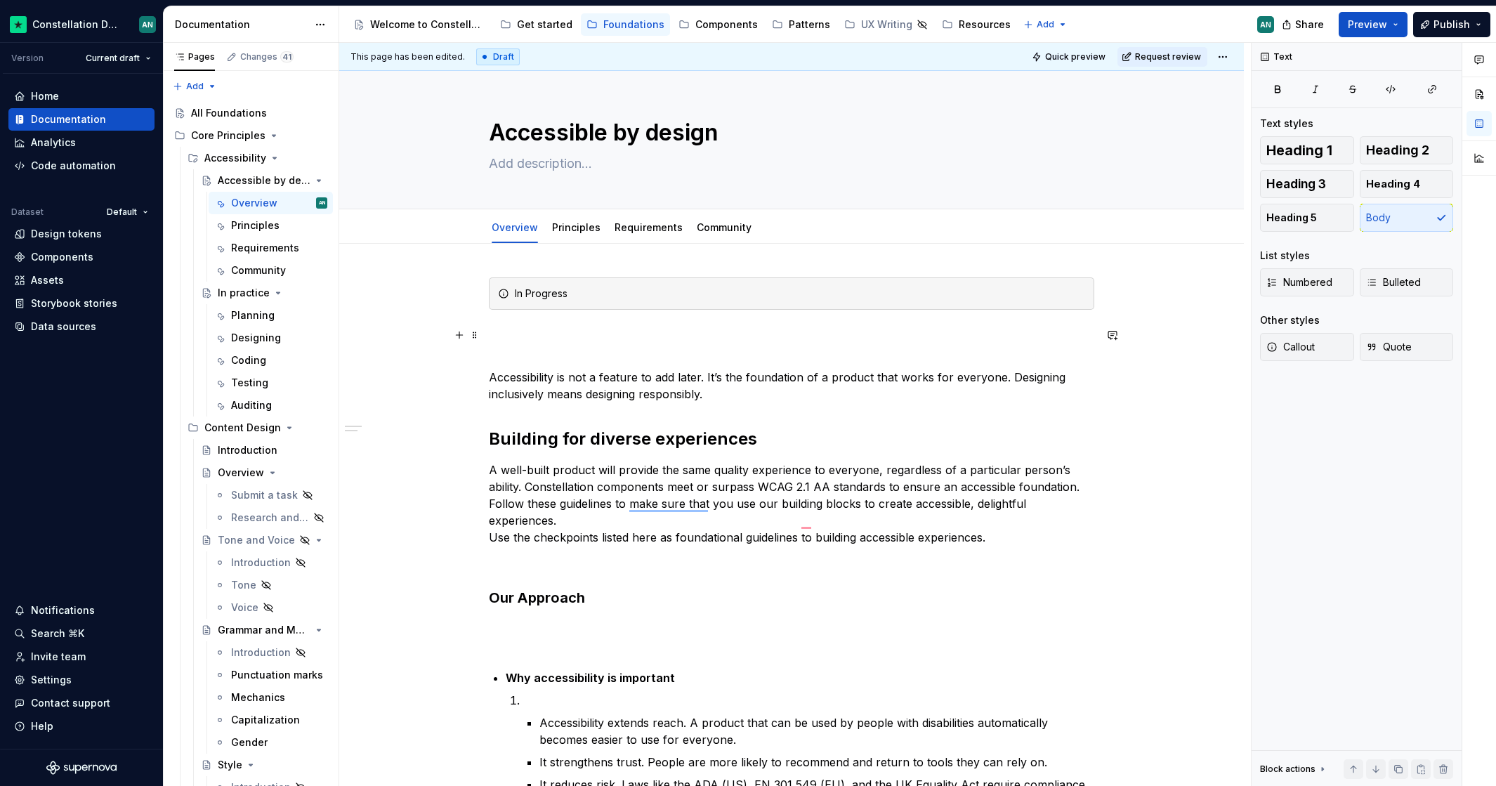
click at [732, 334] on p "To enrich screen reader interactions, please activate Accessibility in Grammarl…" at bounding box center [791, 334] width 605 height 17
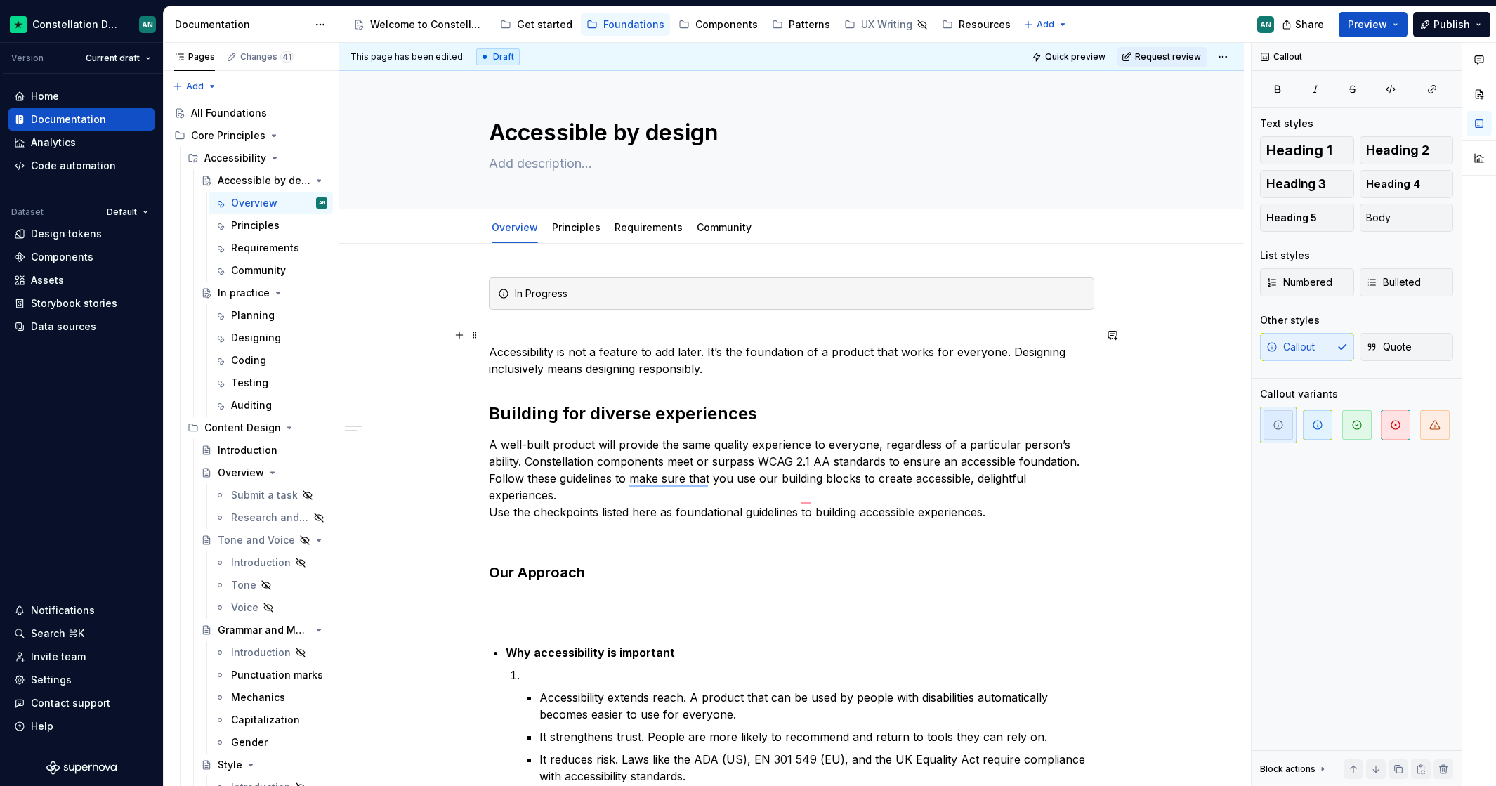
click at [824, 353] on p "Accessibility is not a feature to add later. It’s the foundation of a product t…" at bounding box center [791, 351] width 605 height 51
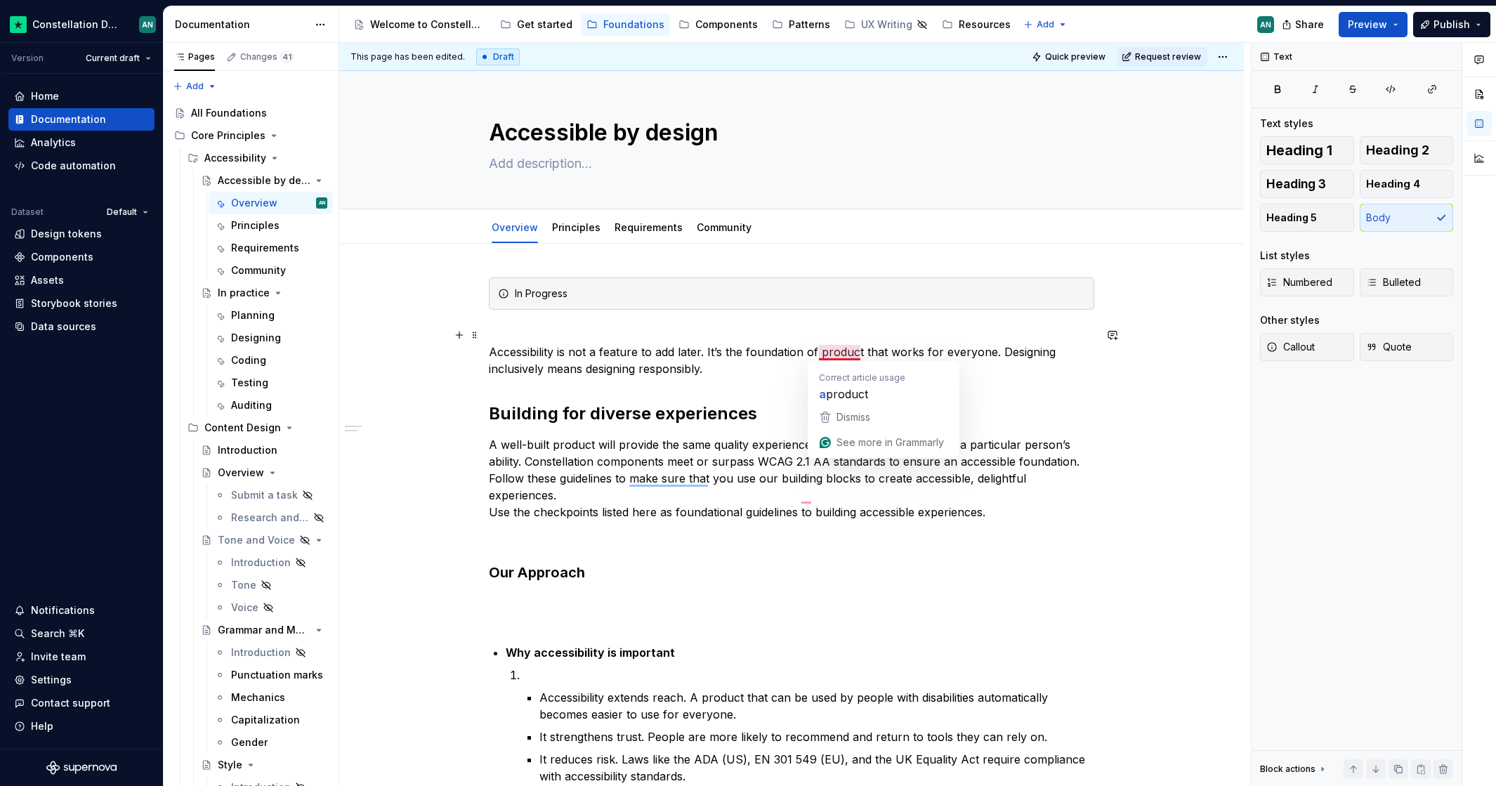
click at [861, 350] on p "Accessibility is not a feature to add later. It’s the foundation of product tha…" at bounding box center [791, 351] width 605 height 51
click at [923, 352] on p "Accessibility is not a feature to add later. It’s the foundation of products th…" at bounding box center [791, 351] width 605 height 51
drag, startPoint x: 970, startPoint y: 377, endPoint x: 958, endPoint y: 378, distance: 12.0
click at [970, 378] on div "In Progress Accessibility is not a feature to add later. It’s the foundation of…" at bounding box center [791, 761] width 605 height 968
click at [789, 365] on p "Accessibility is not a feature to add later. It’s the foundation of products th…" at bounding box center [791, 351] width 605 height 51
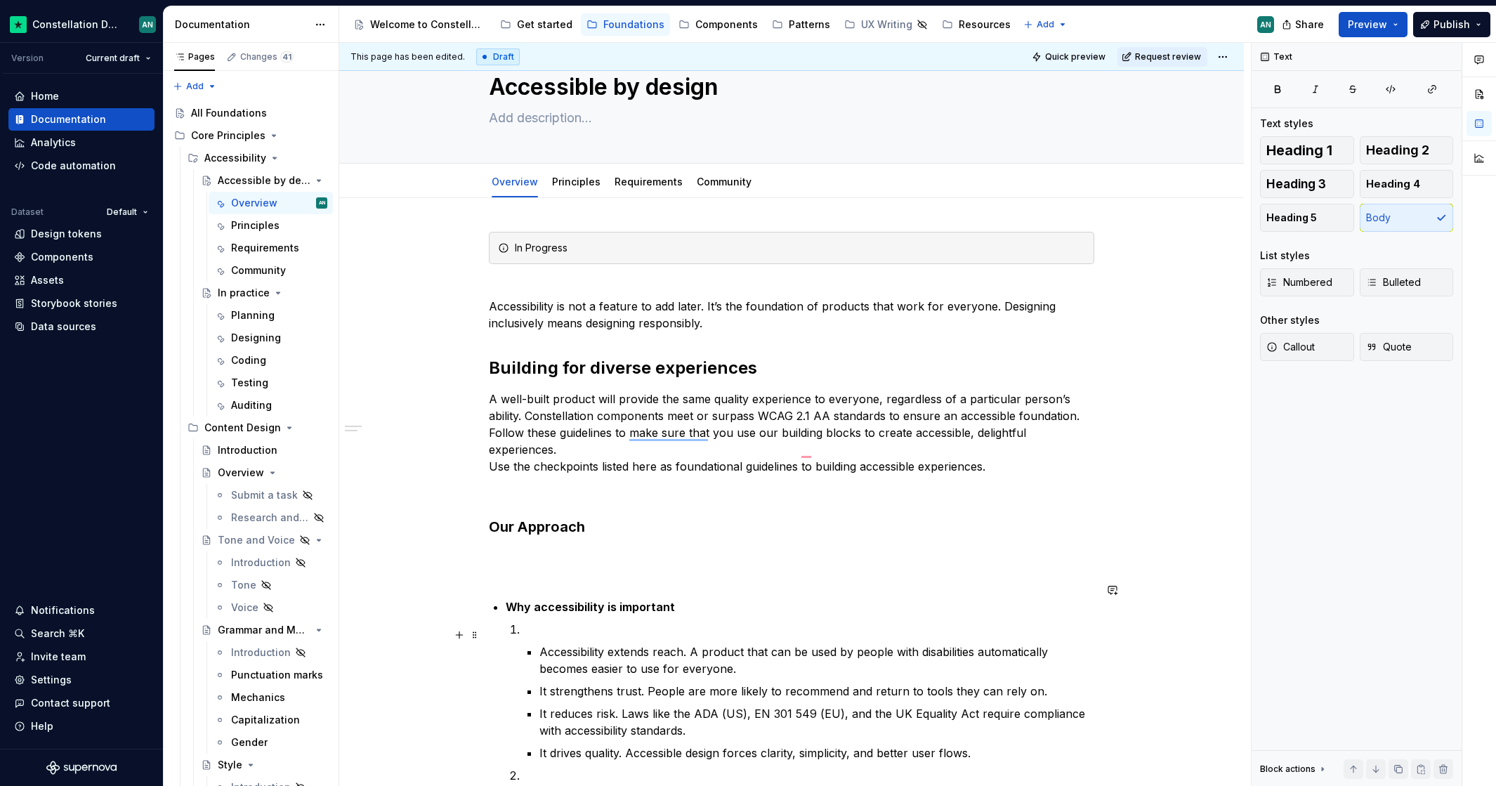
scroll to position [55, 0]
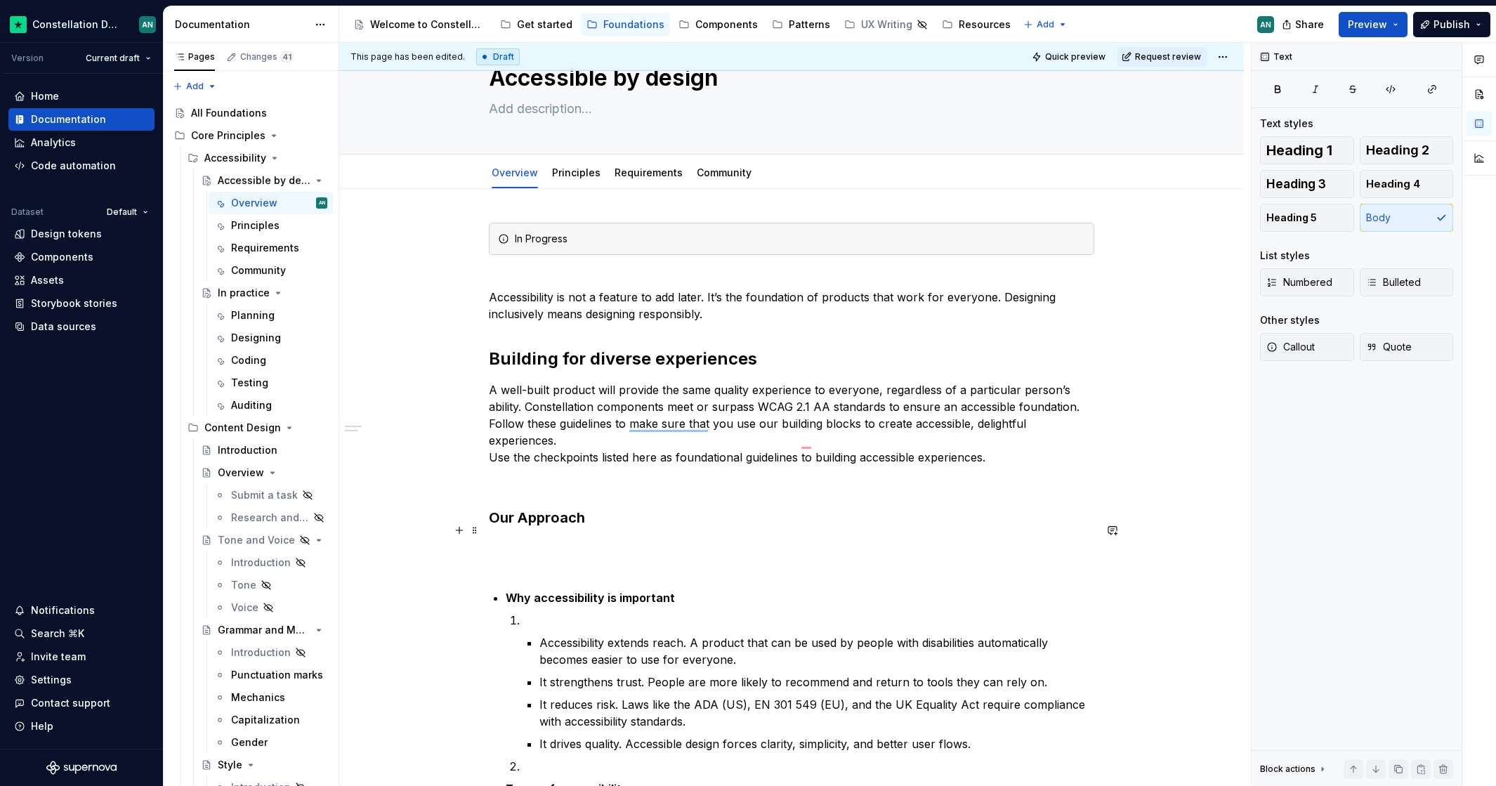
click at [604, 544] on p "To enrich screen reader interactions, please activate Accessibility in Grammarl…" at bounding box center [791, 556] width 605 height 34
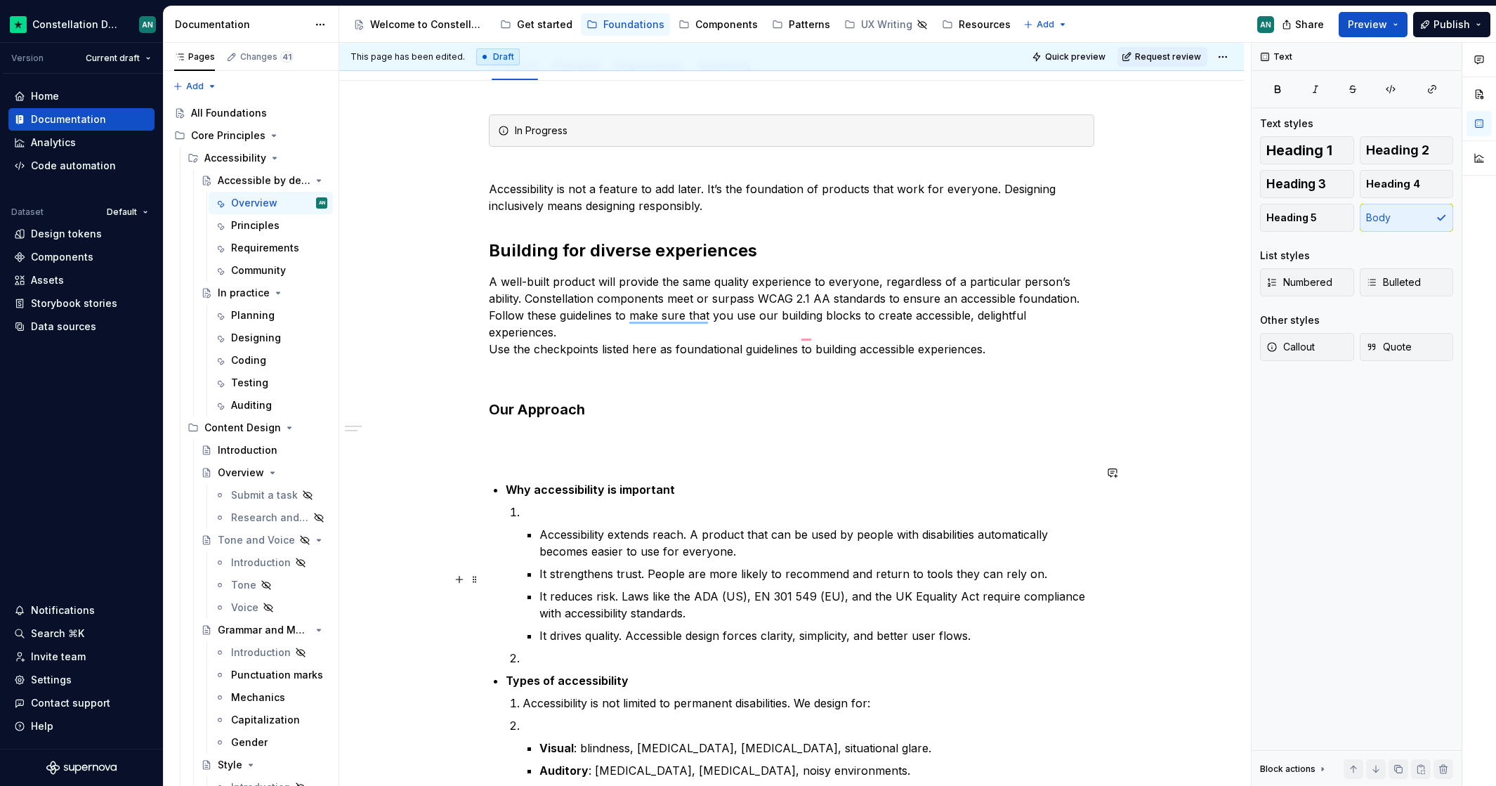
scroll to position [235, 0]
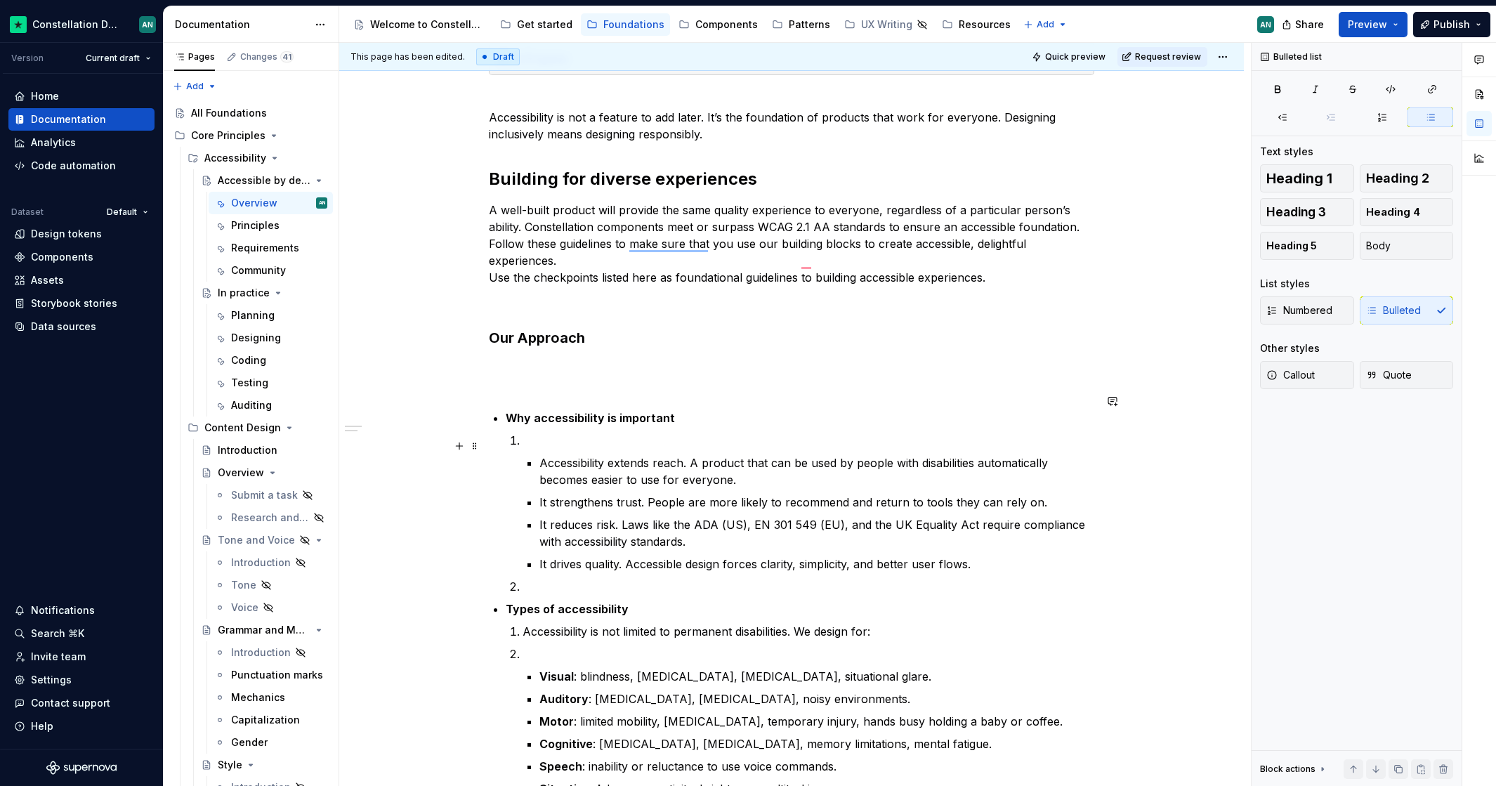
click at [827, 454] on p "Accessibility extends reach. A product that can be used by people with disabili…" at bounding box center [816, 471] width 555 height 34
click at [1062, 494] on p "It strengthens trust. People are more likely to recommend and return to tools t…" at bounding box center [816, 502] width 555 height 17
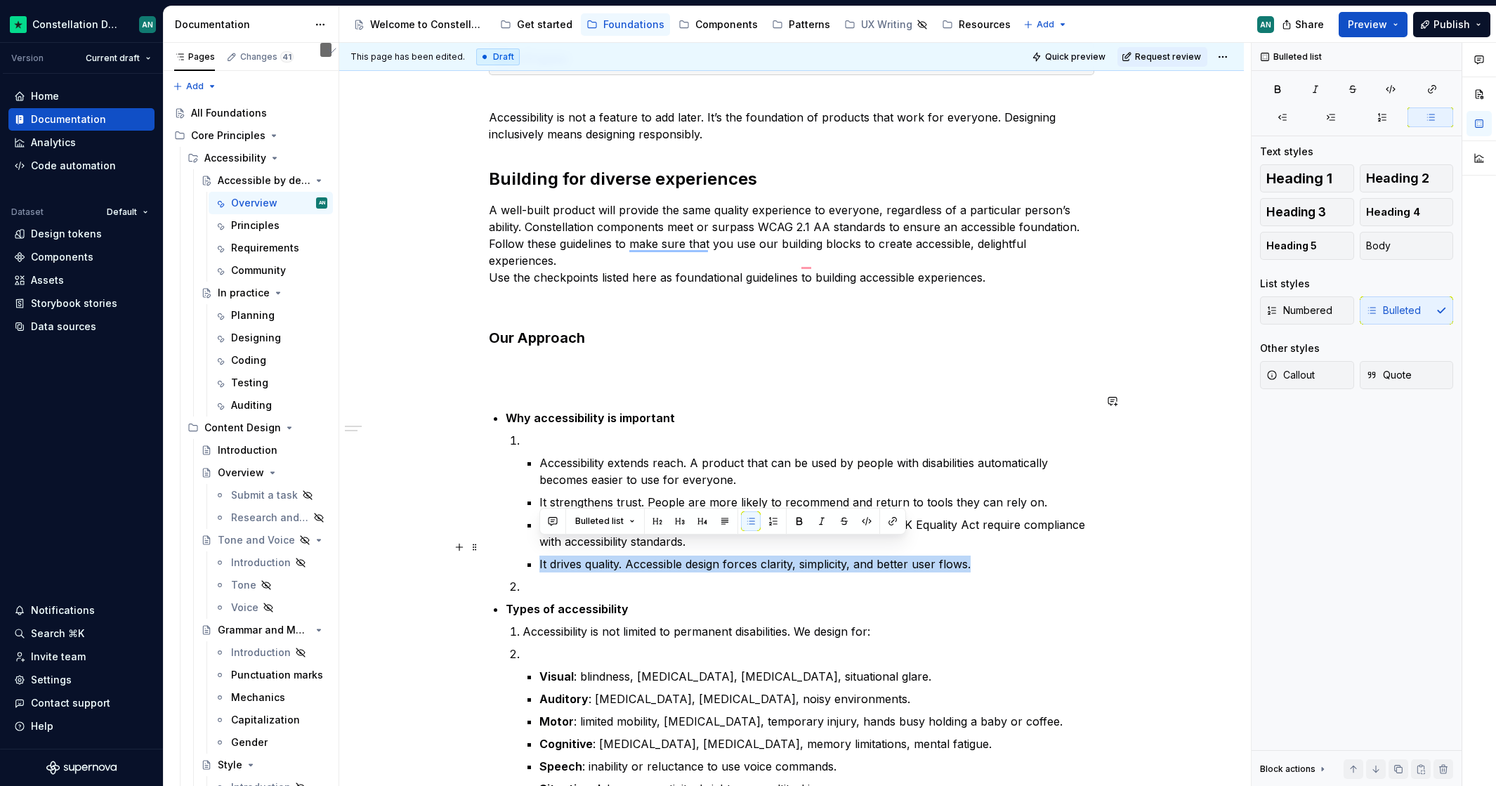
drag, startPoint x: 998, startPoint y: 550, endPoint x: 536, endPoint y: 543, distance: 462.1
click at [536, 543] on li "Accessibility extends reach. A product that can be used by people with disabili…" at bounding box center [808, 502] width 572 height 140
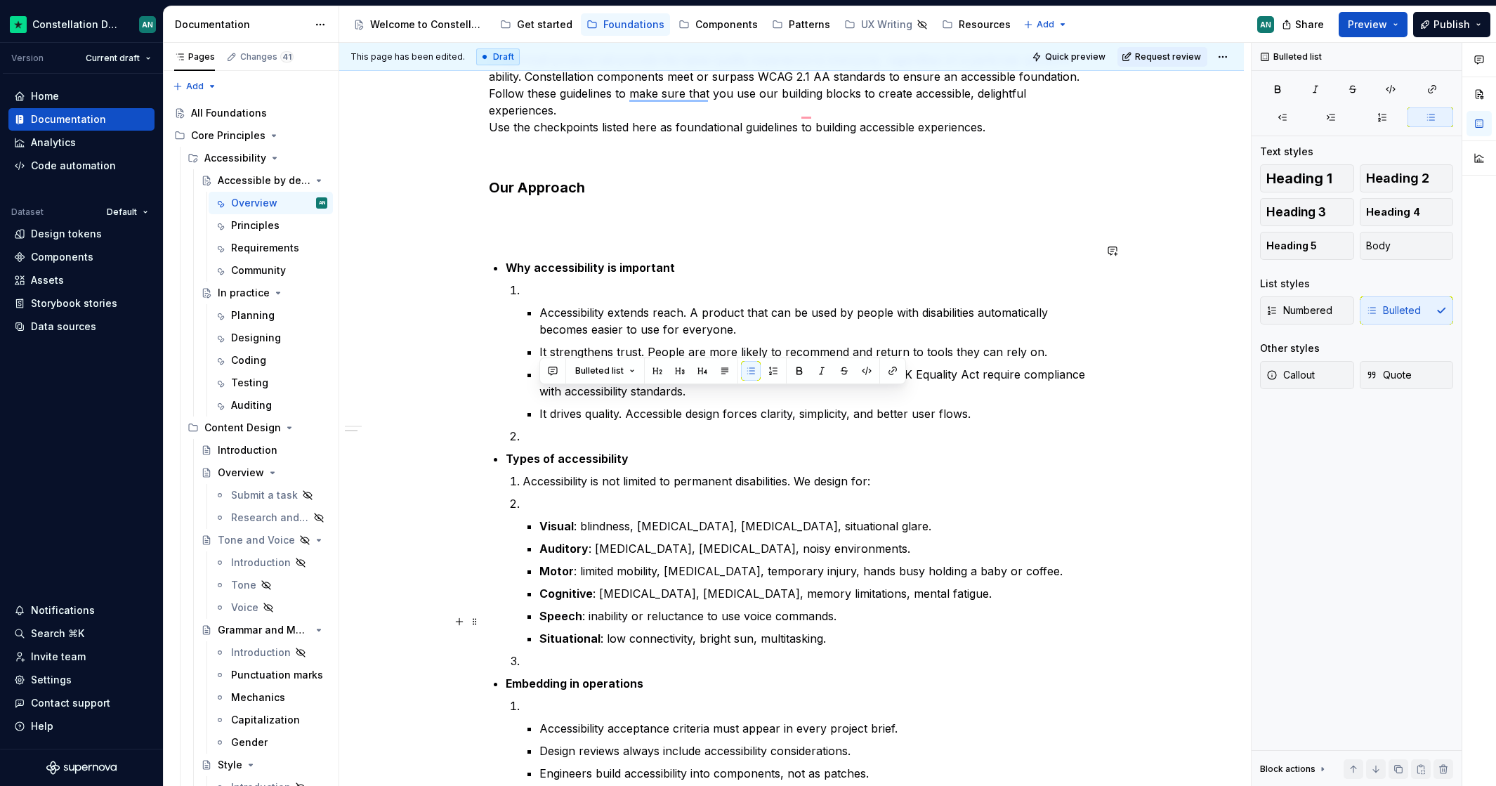
click at [882, 630] on p "Situational : low connectivity, bright sun, multitasking." at bounding box center [816, 638] width 555 height 17
drag, startPoint x: 982, startPoint y: 397, endPoint x: 536, endPoint y: 394, distance: 445.9
click at [536, 394] on li "Accessibility extends reach. A product that can be used by people with disabili…" at bounding box center [808, 352] width 572 height 140
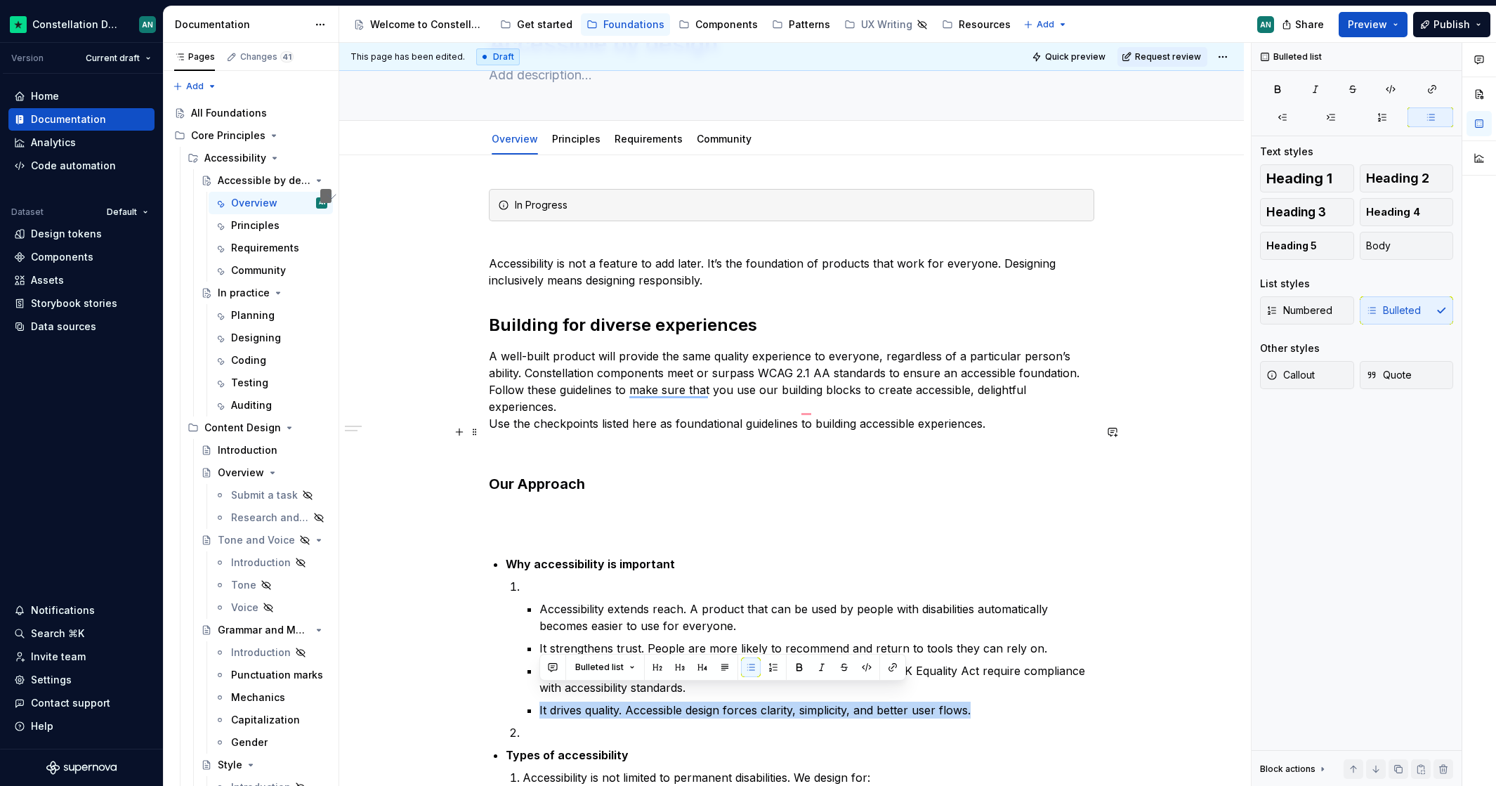
copy p "It drives quality. Accessible design forces clarity, simplicity, and better use…"
click at [587, 600] on p "Accessibility extends reach. A product that can be used by people with disabili…" at bounding box center [816, 617] width 555 height 34
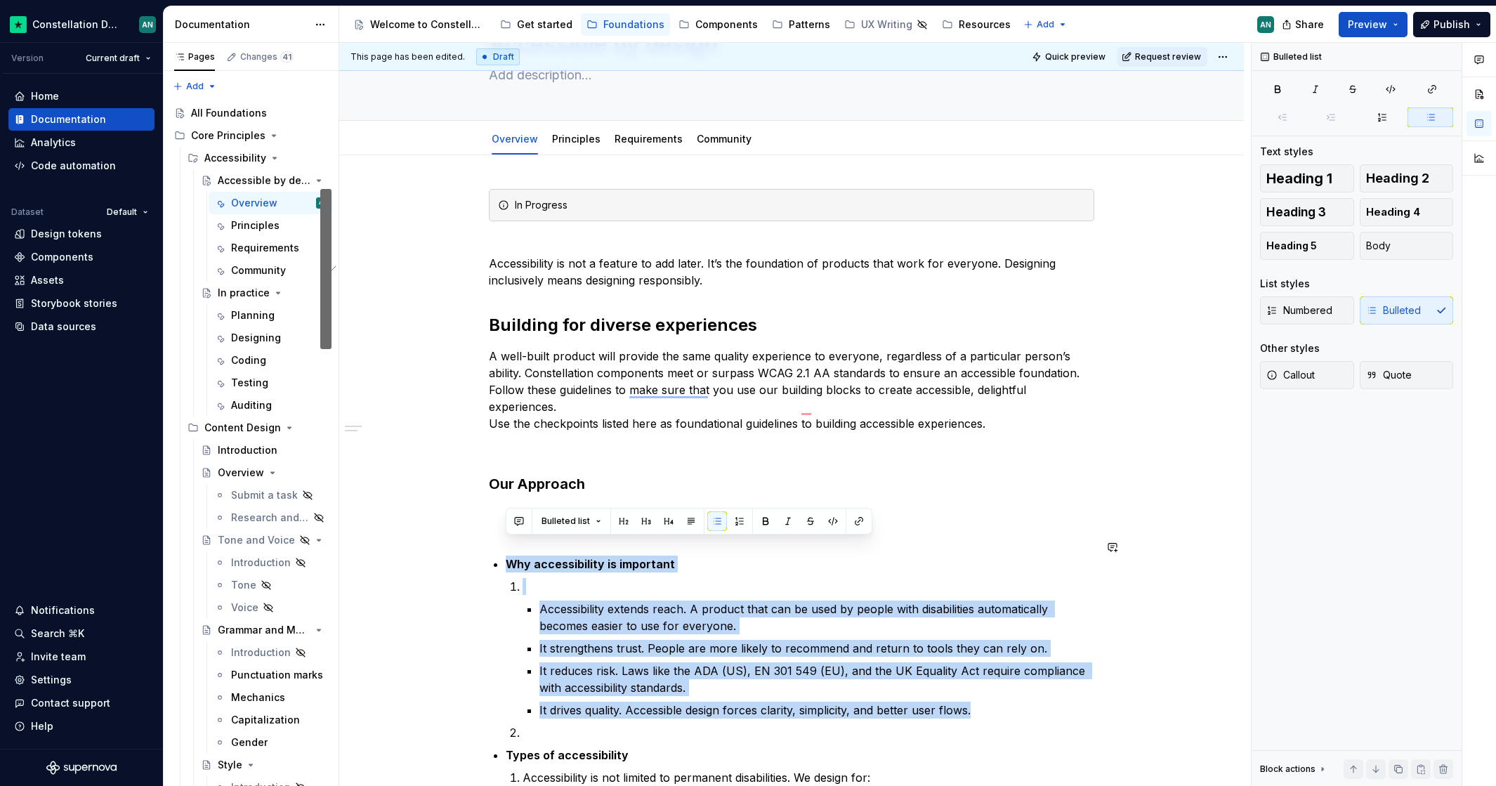
drag, startPoint x: 986, startPoint y: 697, endPoint x: 500, endPoint y: 534, distance: 513.3
click at [501, 534] on div "In Progress Accessibility is not a feature to add later. It’s the foundation of…" at bounding box center [791, 673] width 605 height 968
copy li "Why accessibility is important Accessibility extends reach. A product that can …"
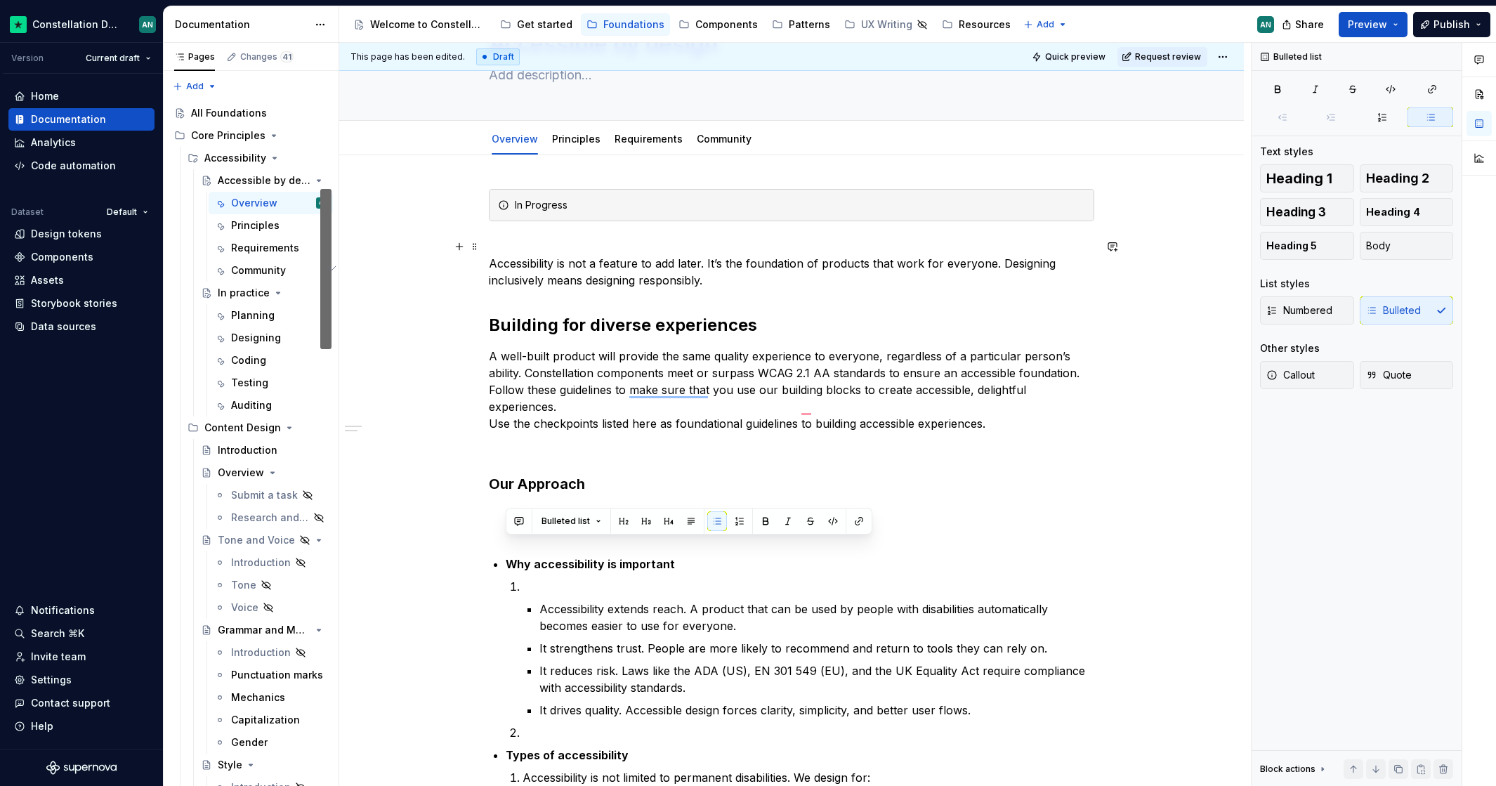
click at [739, 281] on p "Accessibility is not a feature to add later. It’s the foundation of products th…" at bounding box center [791, 263] width 605 height 51
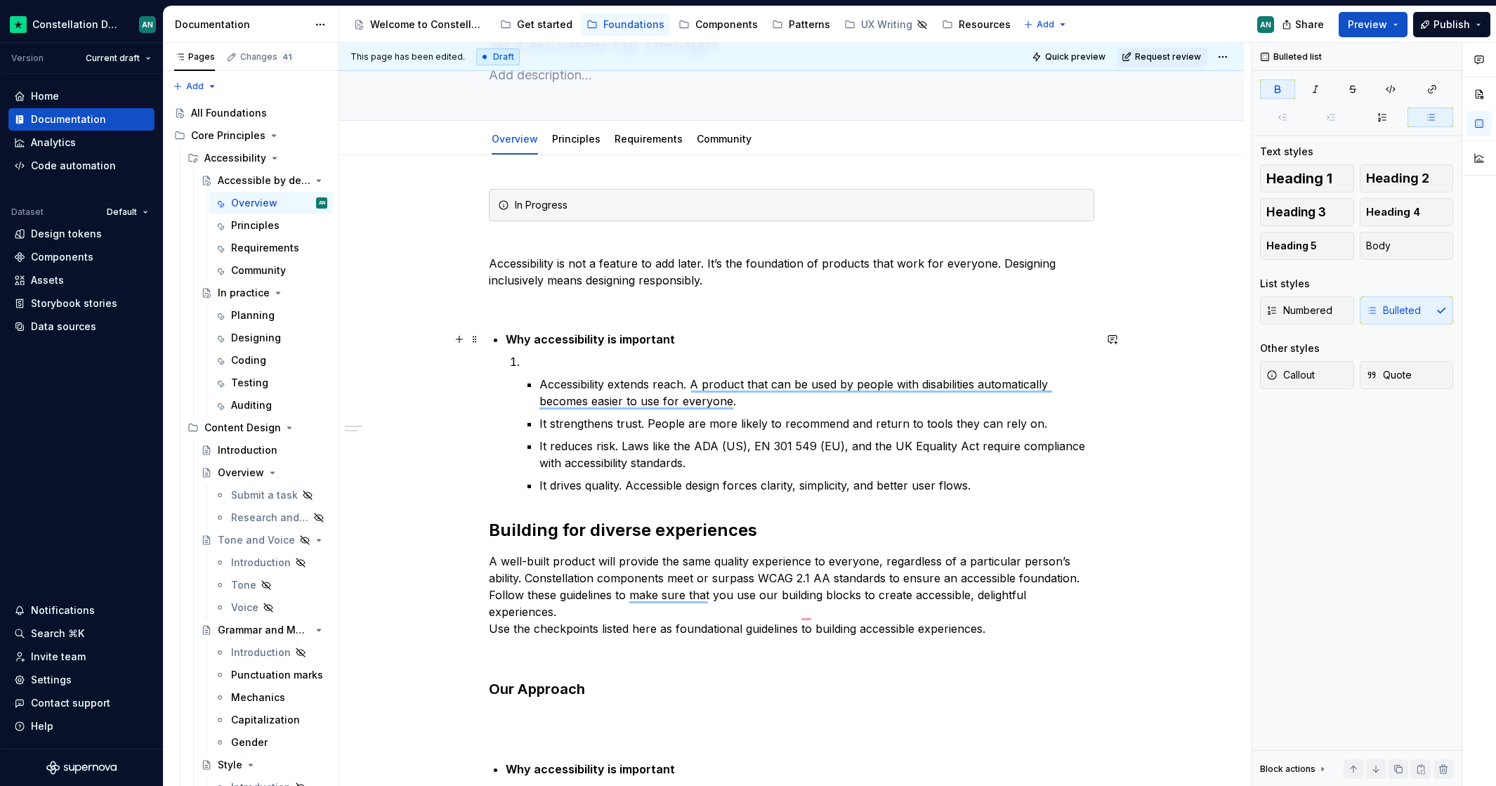
click at [519, 337] on strong "Why accessibility is important" at bounding box center [590, 339] width 169 height 14
click at [1405, 308] on div "Numbered Bulleted" at bounding box center [1356, 310] width 193 height 28
click at [1384, 305] on div "Numbered Bulleted" at bounding box center [1356, 310] width 193 height 28
click at [1385, 185] on button "Heading 2" at bounding box center [1406, 178] width 94 height 28
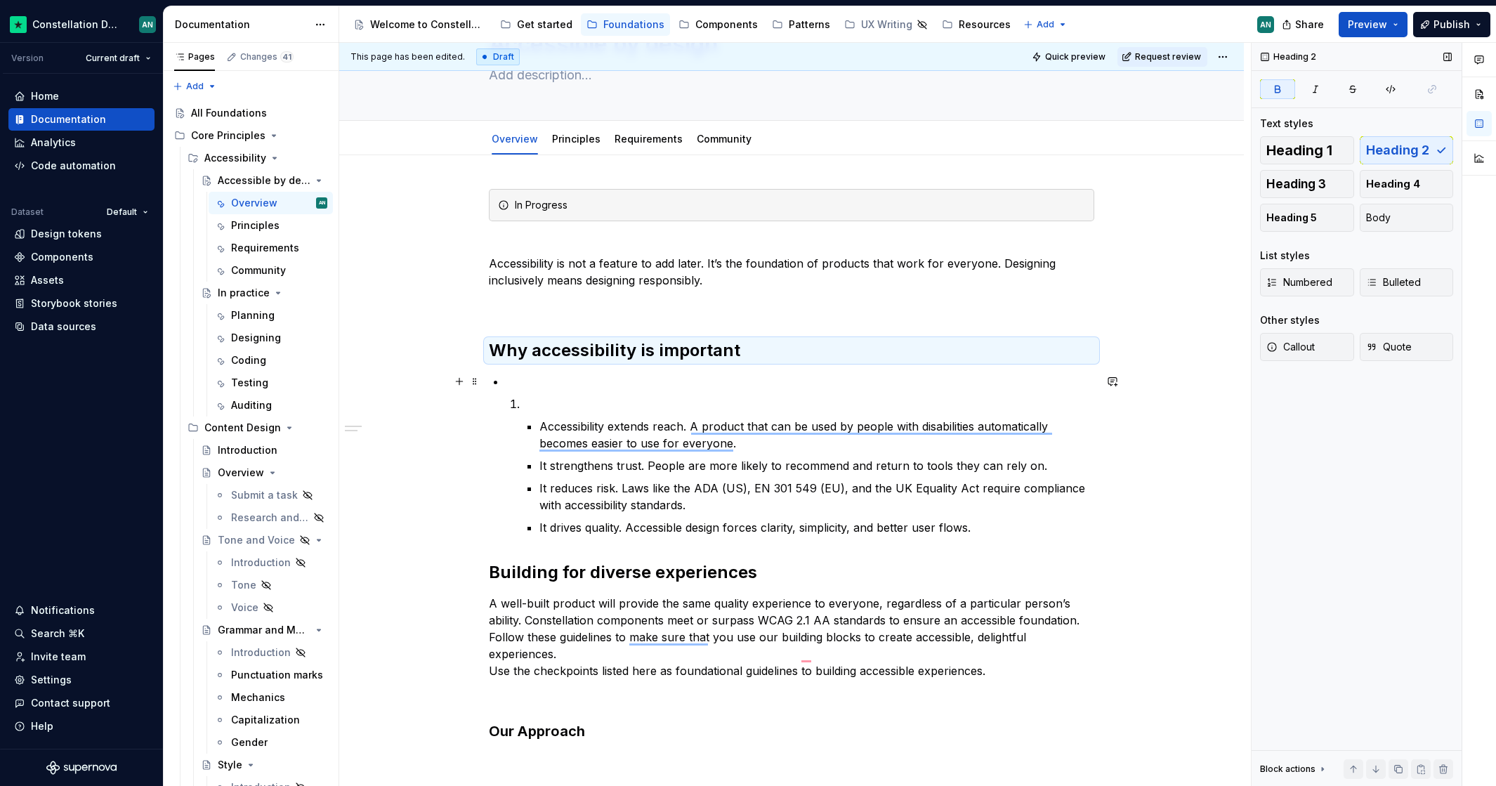
click at [566, 385] on p "To enrich screen reader interactions, please activate Accessibility in Grammarl…" at bounding box center [800, 381] width 588 height 17
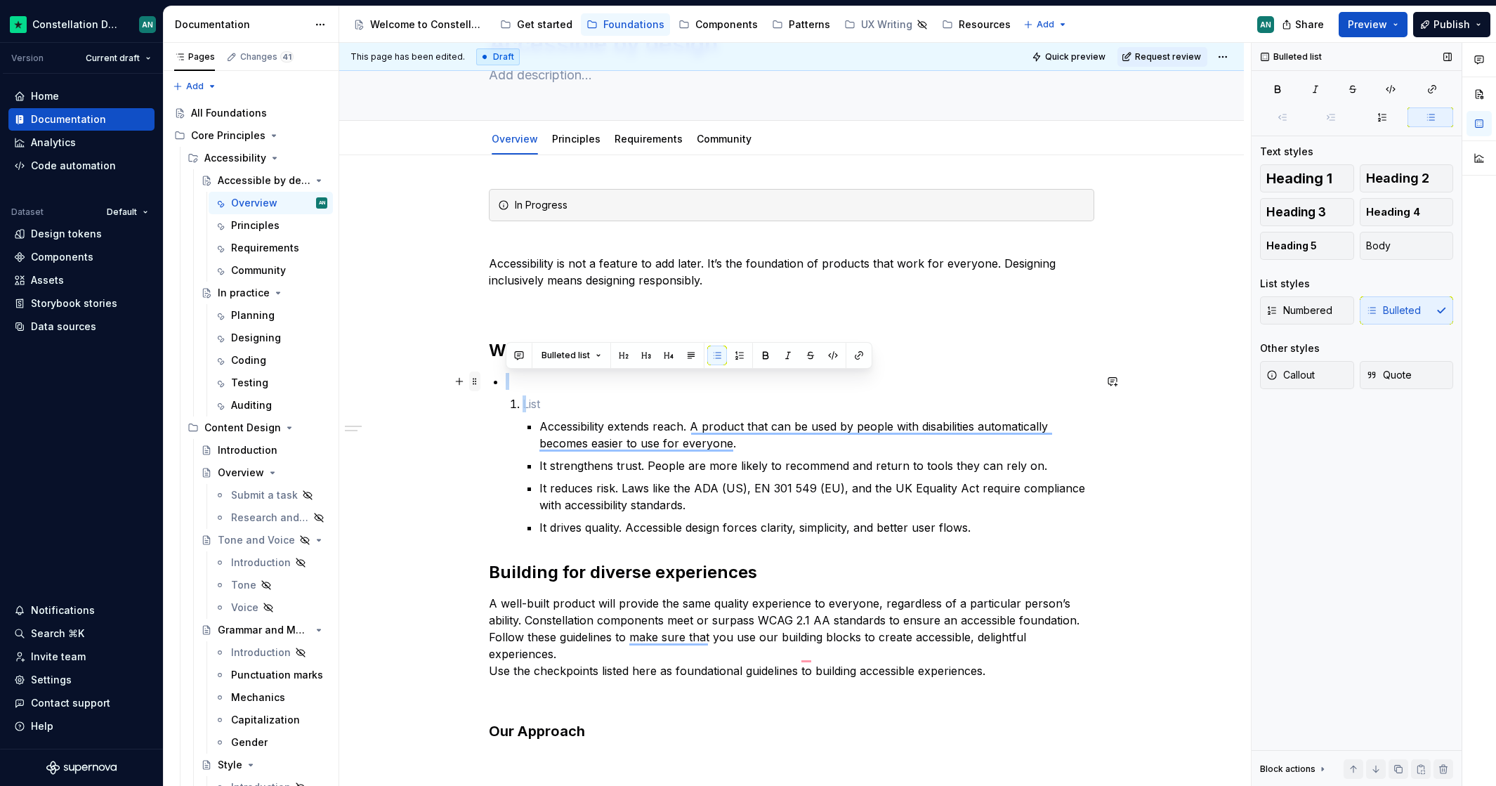
drag, startPoint x: 587, startPoint y: 401, endPoint x: 473, endPoint y: 376, distance: 116.5
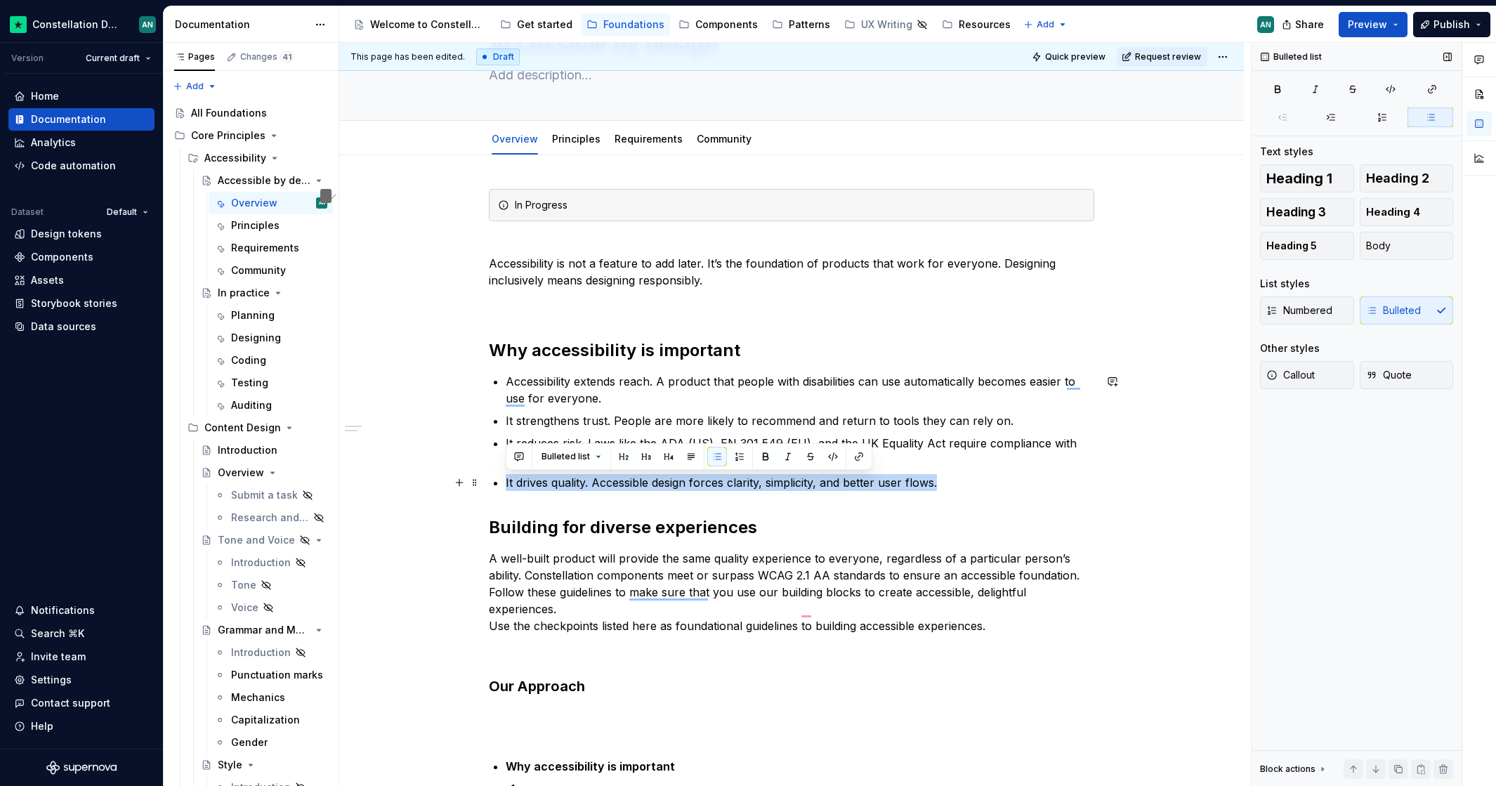
drag, startPoint x: 946, startPoint y: 480, endPoint x: 501, endPoint y: 479, distance: 444.5
click at [501, 479] on div "In Progress Accessibility is not a feature to add later. It’s the foundation of…" at bounding box center [791, 774] width 605 height 1170
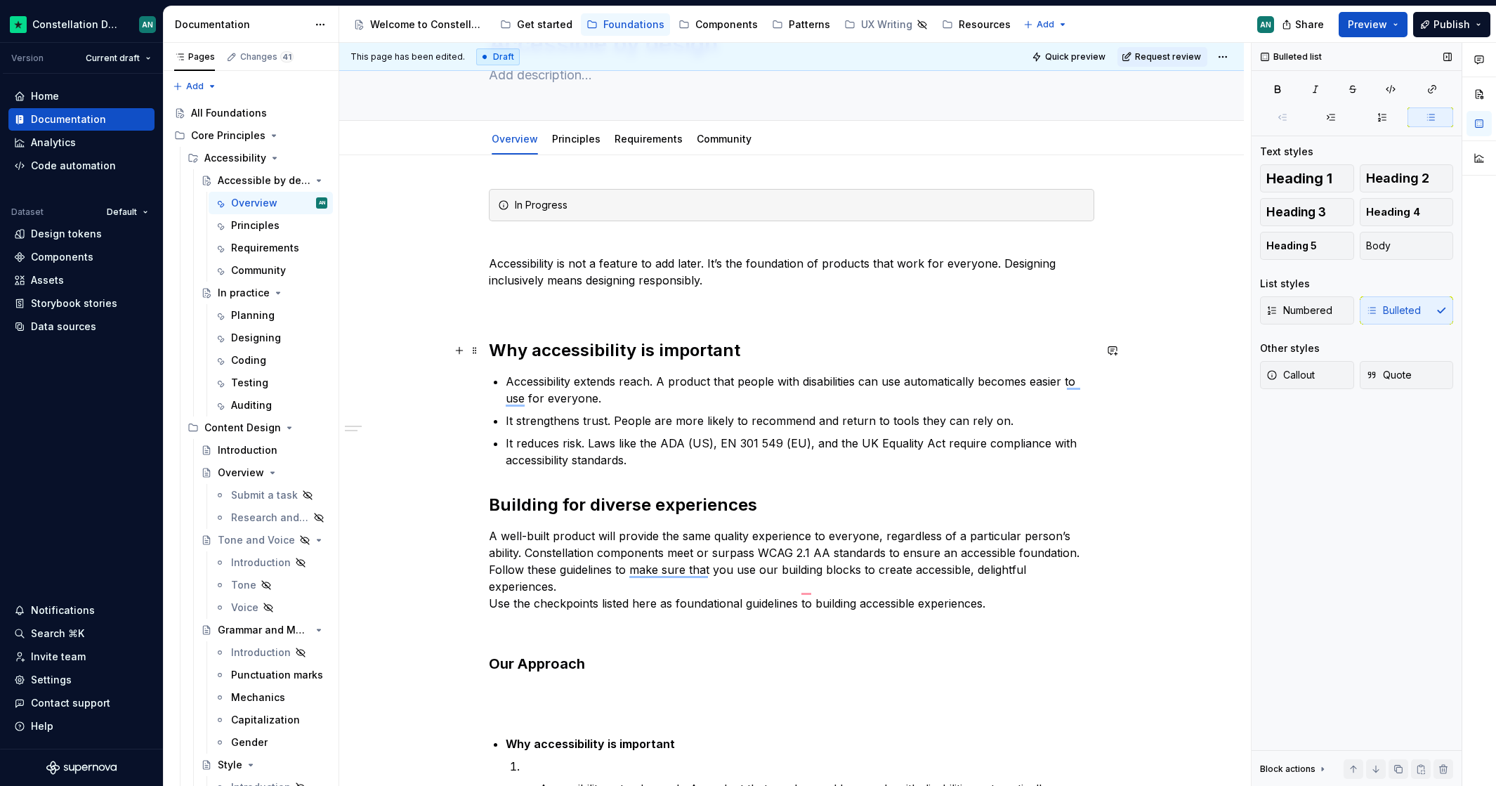
click at [788, 345] on h2 "Why accessibility is important" at bounding box center [791, 350] width 605 height 22
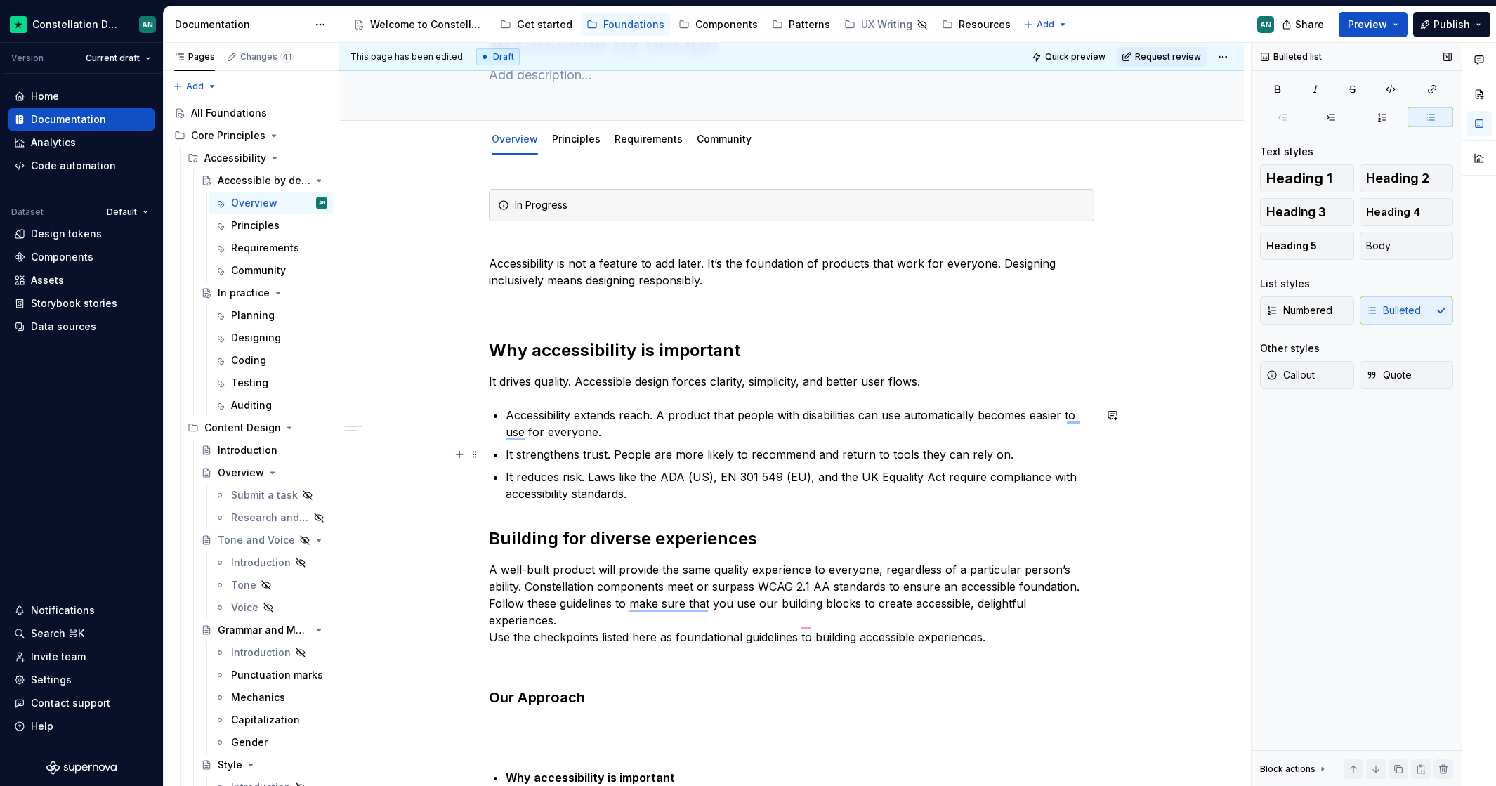
click at [631, 441] on ul "Accessibility extends reach. A product that people with disabilities can use au…" at bounding box center [800, 454] width 588 height 95
click at [928, 496] on p "It reduces risk. Laws like the ADA (US), EN 301 549 (EU), and the UK Equality A…" at bounding box center [800, 485] width 588 height 34
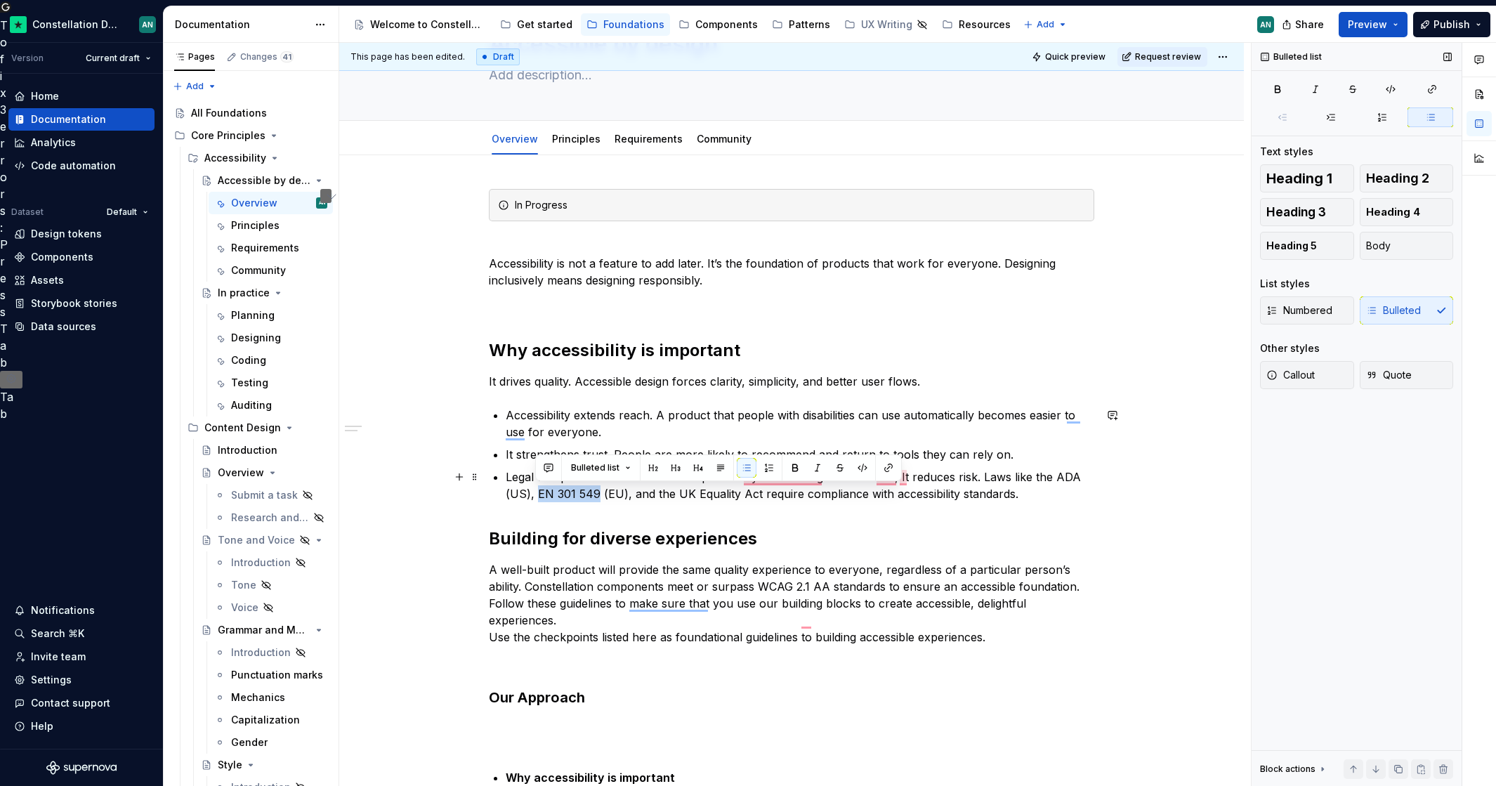
drag, startPoint x: 596, startPoint y: 491, endPoint x: 536, endPoint y: 490, distance: 60.4
click at [536, 490] on p "Legal compliance comes as a consequence. By conforming to WCAG 2.2, It reduces …" at bounding box center [800, 485] width 588 height 34
copy p "EN 301 549"
click at [1035, 474] on p "Legal compliance comes as a consequence. By conforming to WCAG 2.2, It reduces …" at bounding box center [800, 485] width 588 height 34
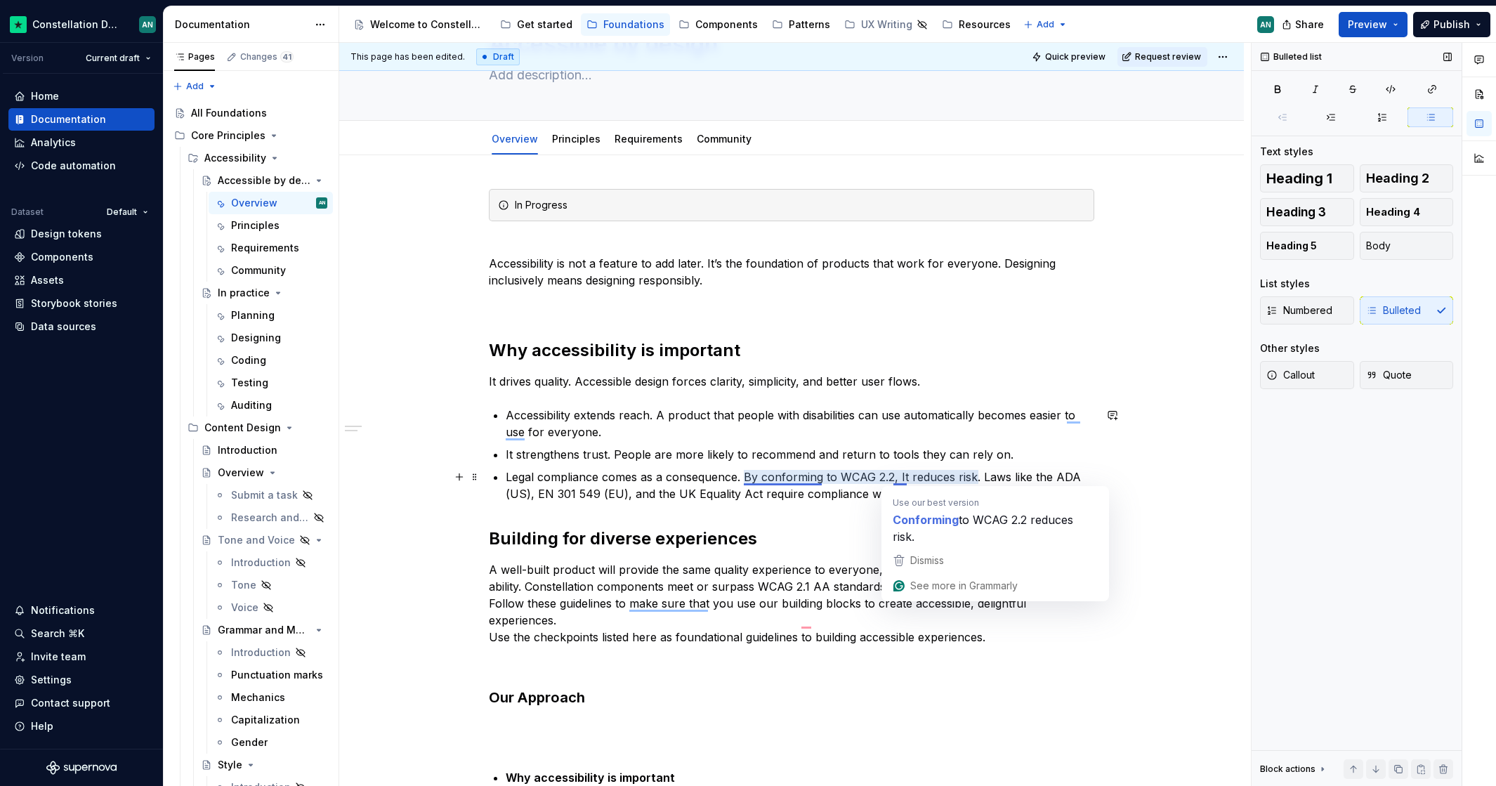
click at [898, 476] on p "Legal compliance comes as a consequence. By conforming to WCAG 2.2, It reduces …" at bounding box center [800, 485] width 588 height 34
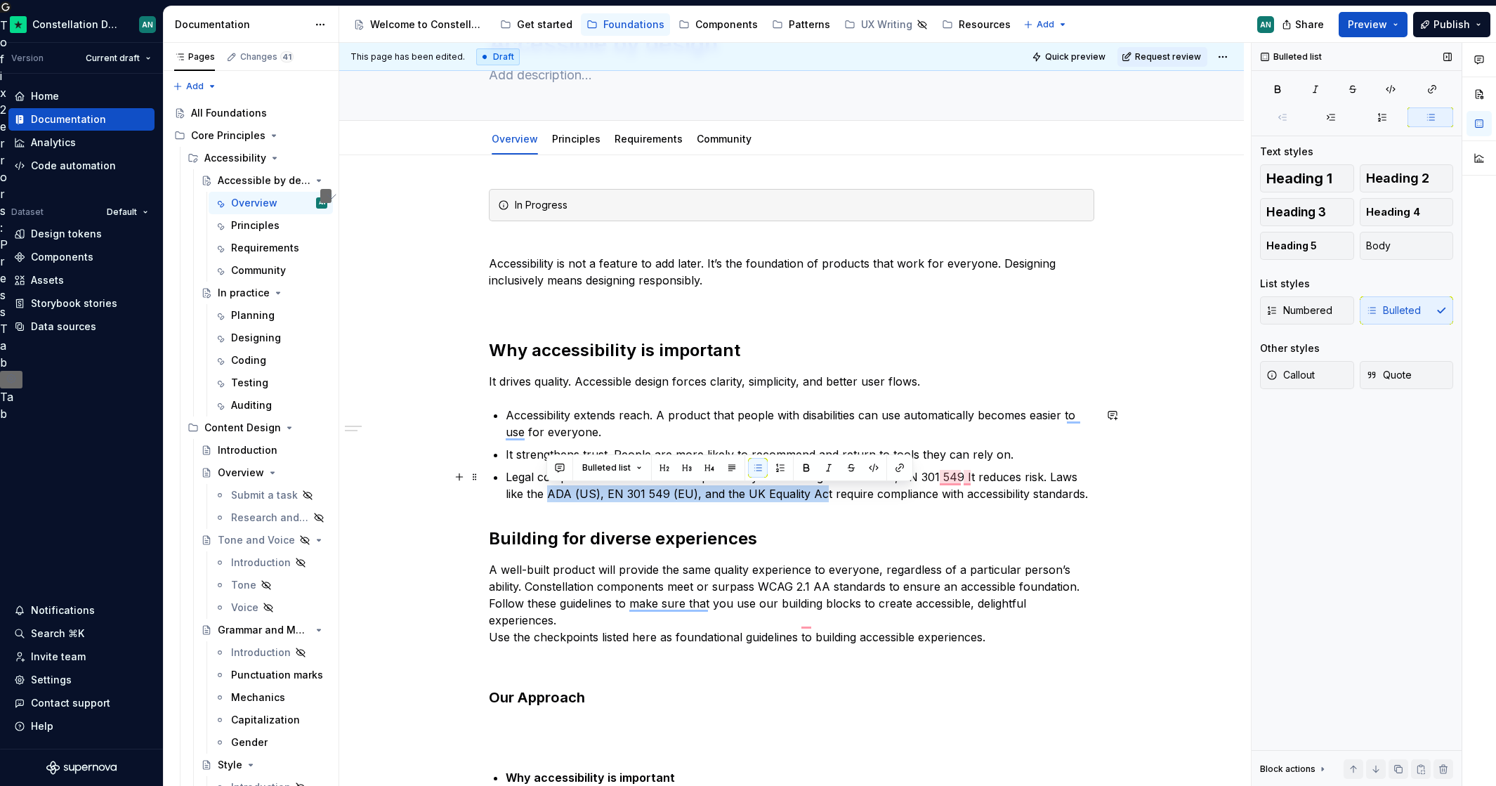
drag, startPoint x: 548, startPoint y: 494, endPoint x: 820, endPoint y: 492, distance: 272.4
click at [820, 492] on p "Legal compliance comes as a consequence. By conforming to WCAG 2.2, EN 301 549 …" at bounding box center [800, 485] width 588 height 34
drag, startPoint x: 823, startPoint y: 499, endPoint x: 549, endPoint y: 498, distance: 273.8
click at [549, 498] on p "Legal compliance comes as a consequence. By conforming to WCAG 2.2, EN 301 549 …" at bounding box center [800, 485] width 588 height 34
copy p "ADA (US), EN 301 549 (EU), and the UK Equality Act"
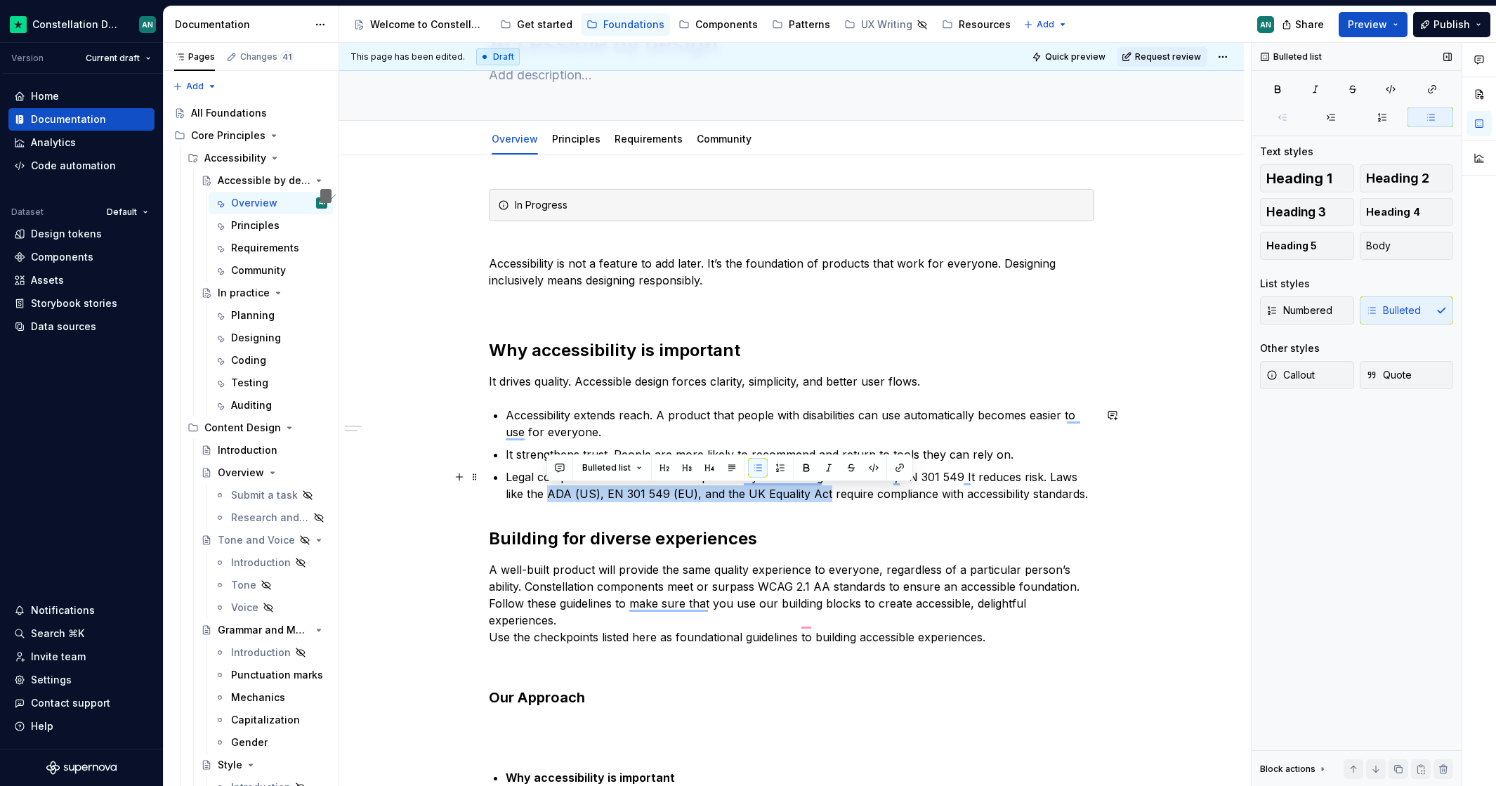
drag, startPoint x: 1121, startPoint y: 493, endPoint x: 1117, endPoint y: 500, distance: 8.2
click at [1122, 494] on div "This page has been edited. Draft Quick preview Request review Accessible by des…" at bounding box center [794, 415] width 911 height 744
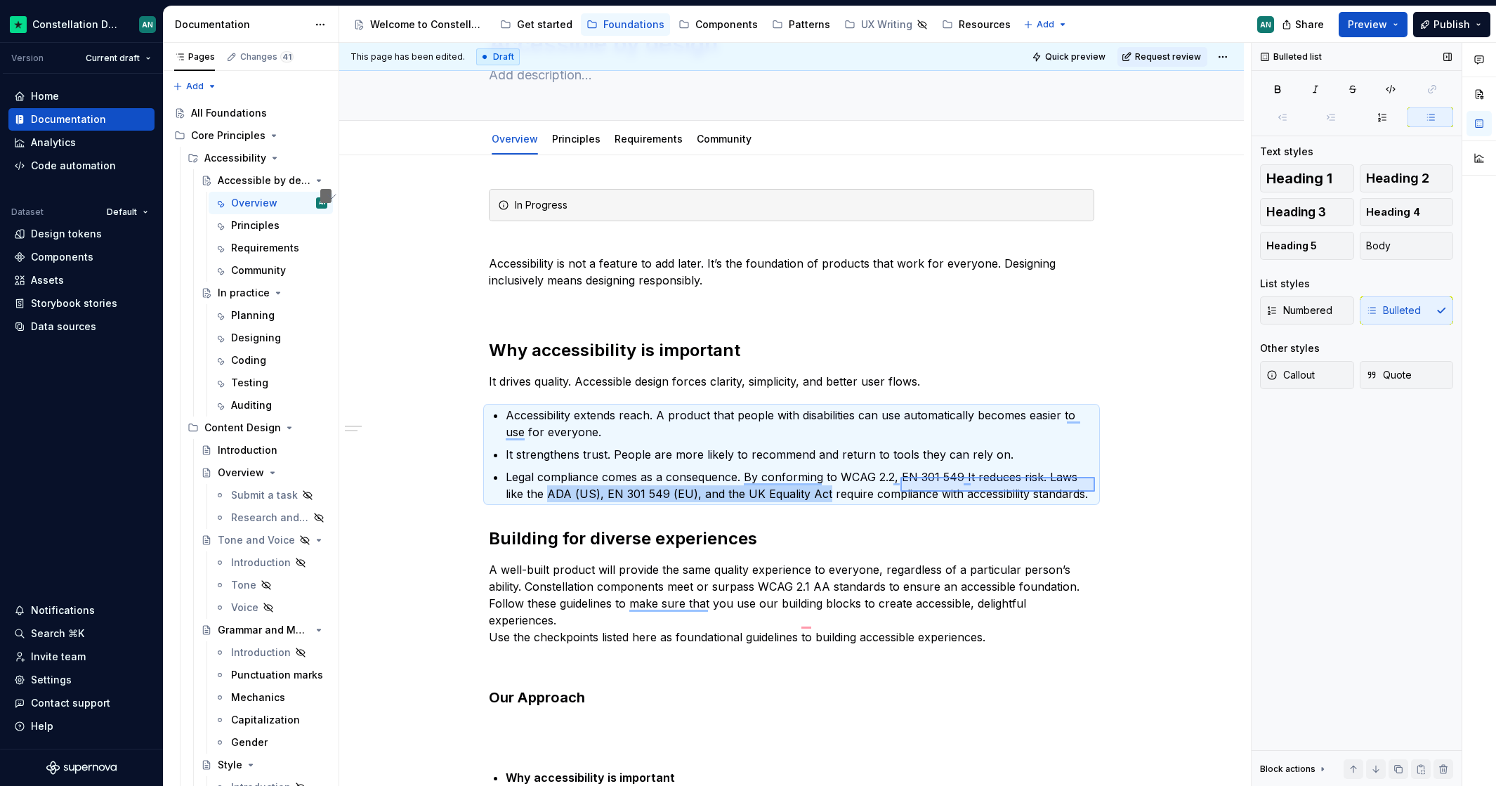
drag, startPoint x: 1087, startPoint y: 491, endPoint x: 900, endPoint y: 477, distance: 187.3
click at [900, 477] on div "This page has been edited. Draft Quick preview Request review Accessible by des…" at bounding box center [794, 415] width 911 height 744
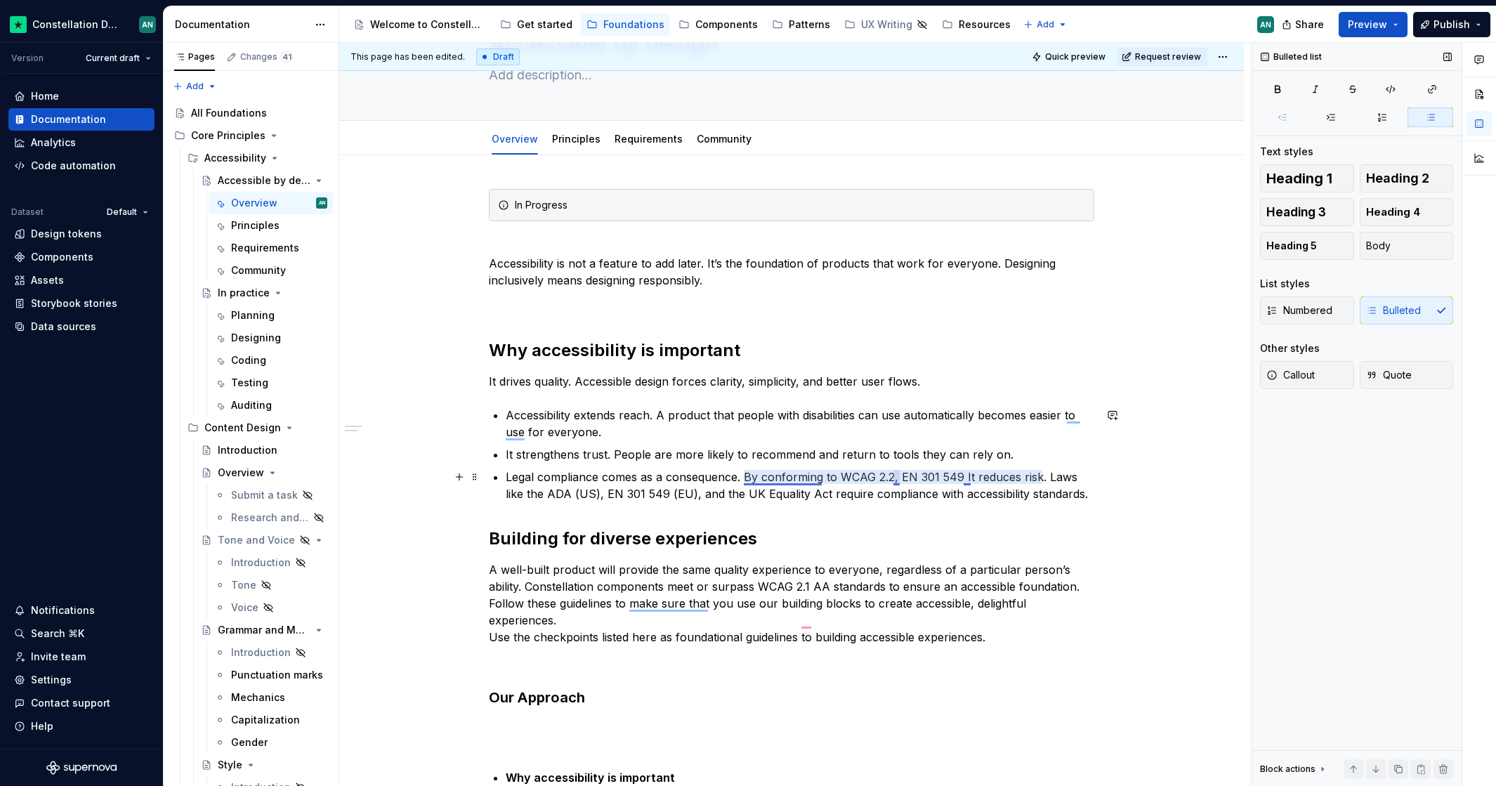
click at [897, 481] on p "Legal compliance comes as a consequence. By conforming to WCAG 2.2, EN 301 549 …" at bounding box center [800, 485] width 588 height 34
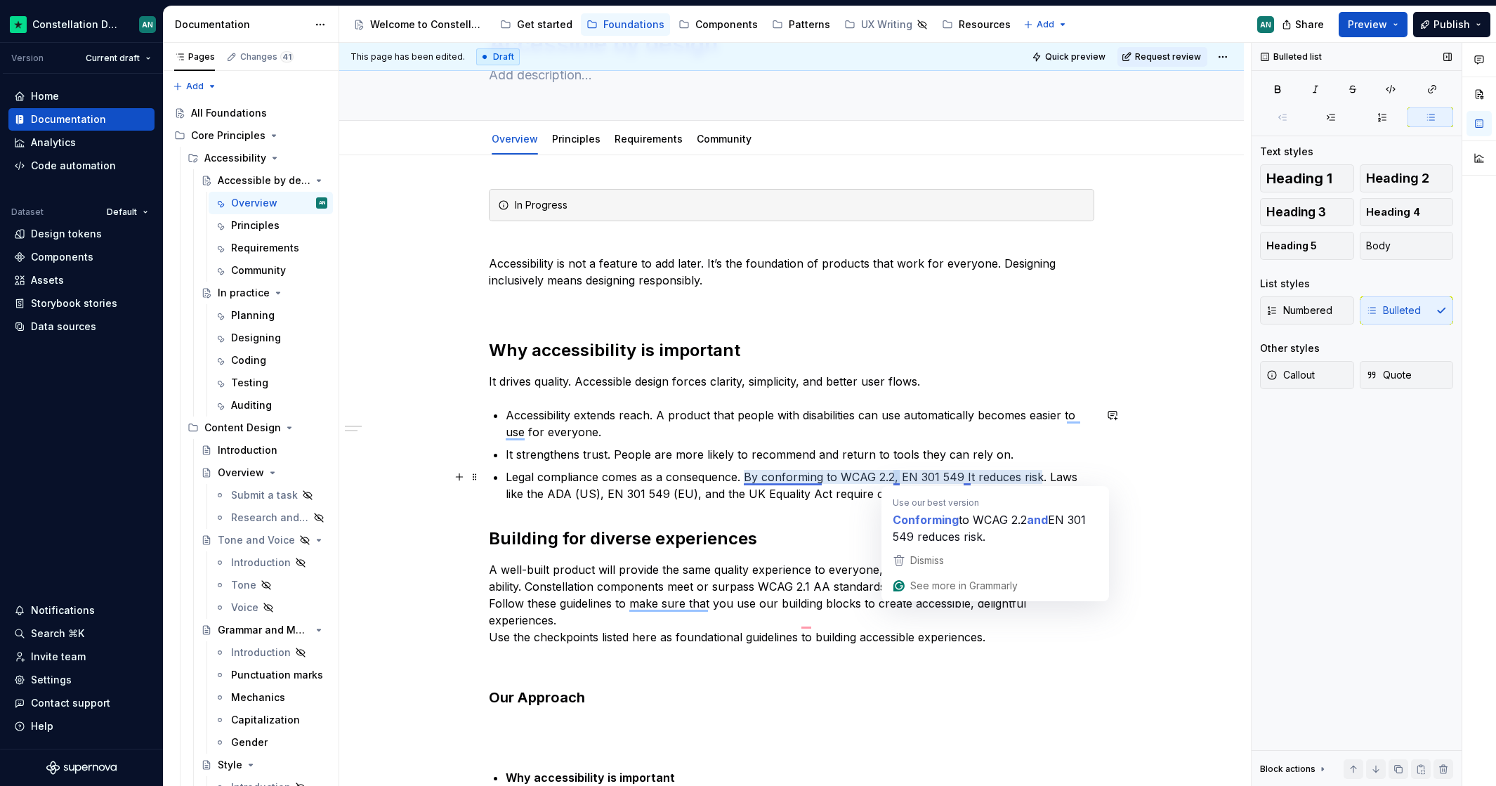
click at [834, 474] on p "Legal compliance comes as a consequence. By conforming to WCAG 2.2, EN 301 549 …" at bounding box center [800, 485] width 588 height 34
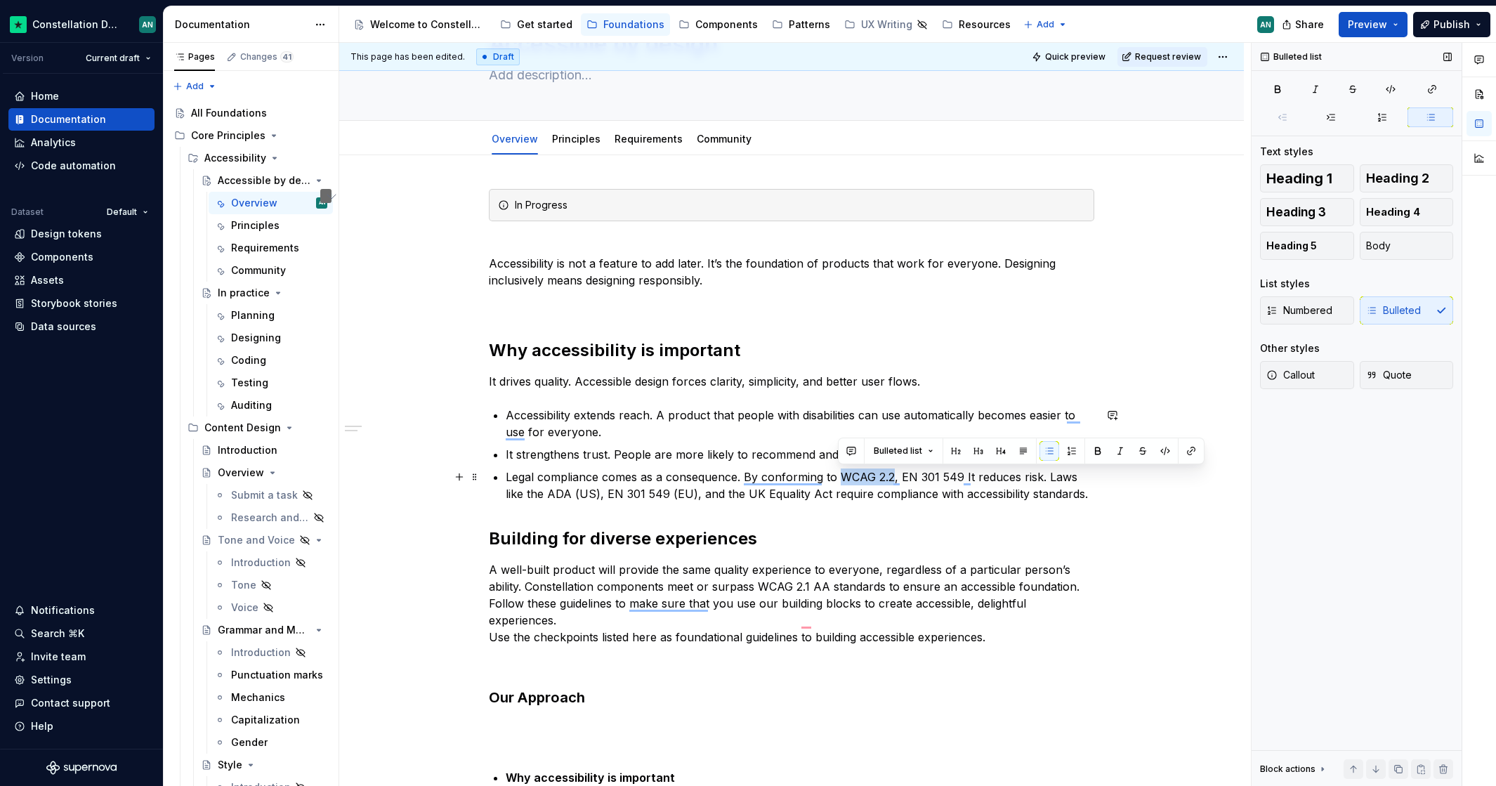
drag, startPoint x: 839, startPoint y: 475, endPoint x: 892, endPoint y: 473, distance: 52.7
click at [892, 473] on p "Legal compliance comes as a consequence. By conforming to WCAG 2.2, EN 301 549 …" at bounding box center [800, 485] width 588 height 34
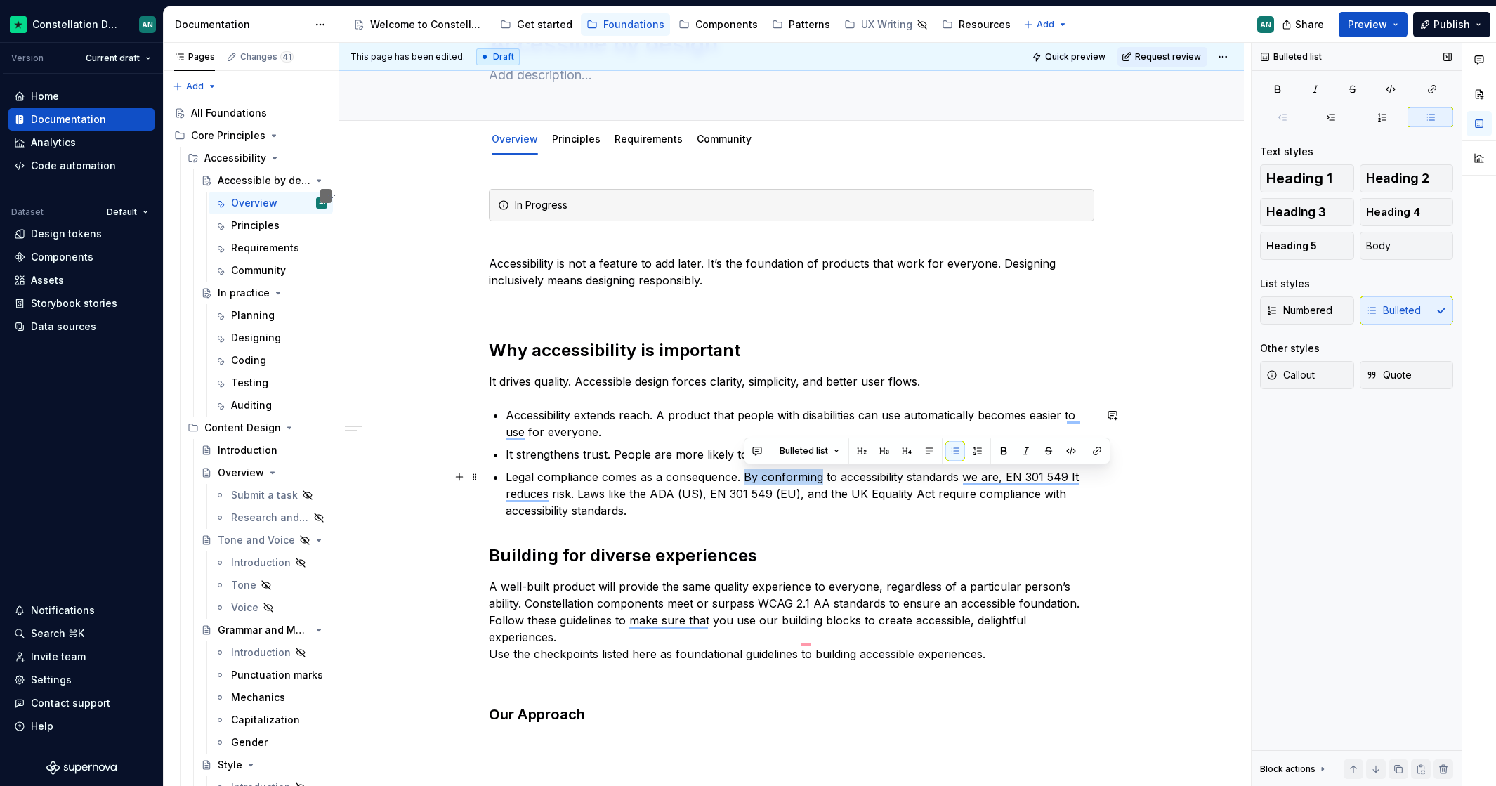
drag, startPoint x: 820, startPoint y: 477, endPoint x: 744, endPoint y: 474, distance: 76.6
click at [744, 474] on p "Legal compliance comes as a consequence. By conforming to accessibility standar…" at bounding box center [800, 493] width 588 height 51
click at [1010, 476] on p "Legal compliance comes as a consequence. Conformance to accessibility standards…" at bounding box center [800, 493] width 588 height 51
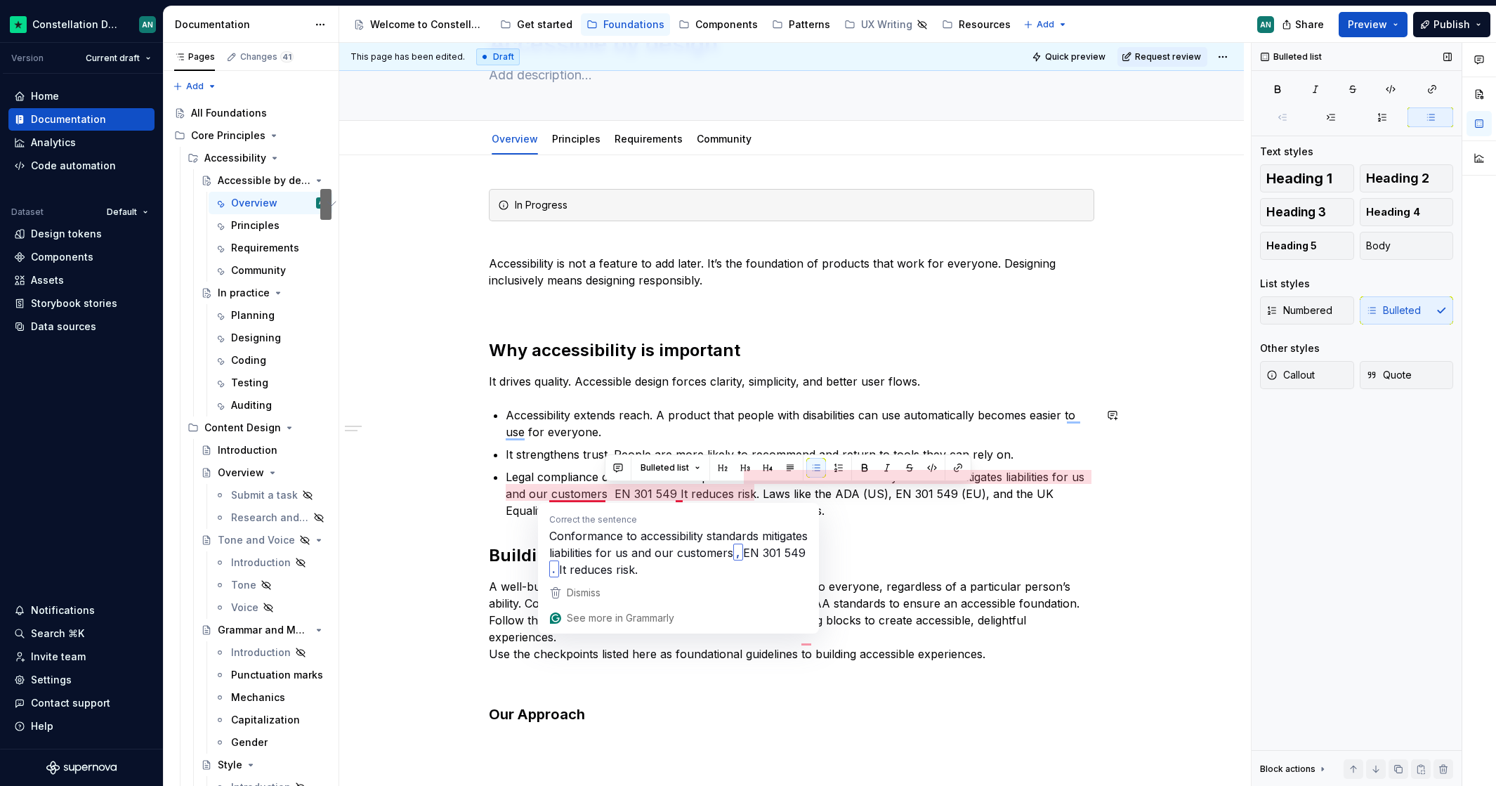
drag, startPoint x: 603, startPoint y: 496, endPoint x: 824, endPoint y: 504, distance: 220.6
click at [823, 504] on p "Legal compliance comes as a consequence. Conformance to accessibility standards…" at bounding box center [800, 493] width 588 height 51
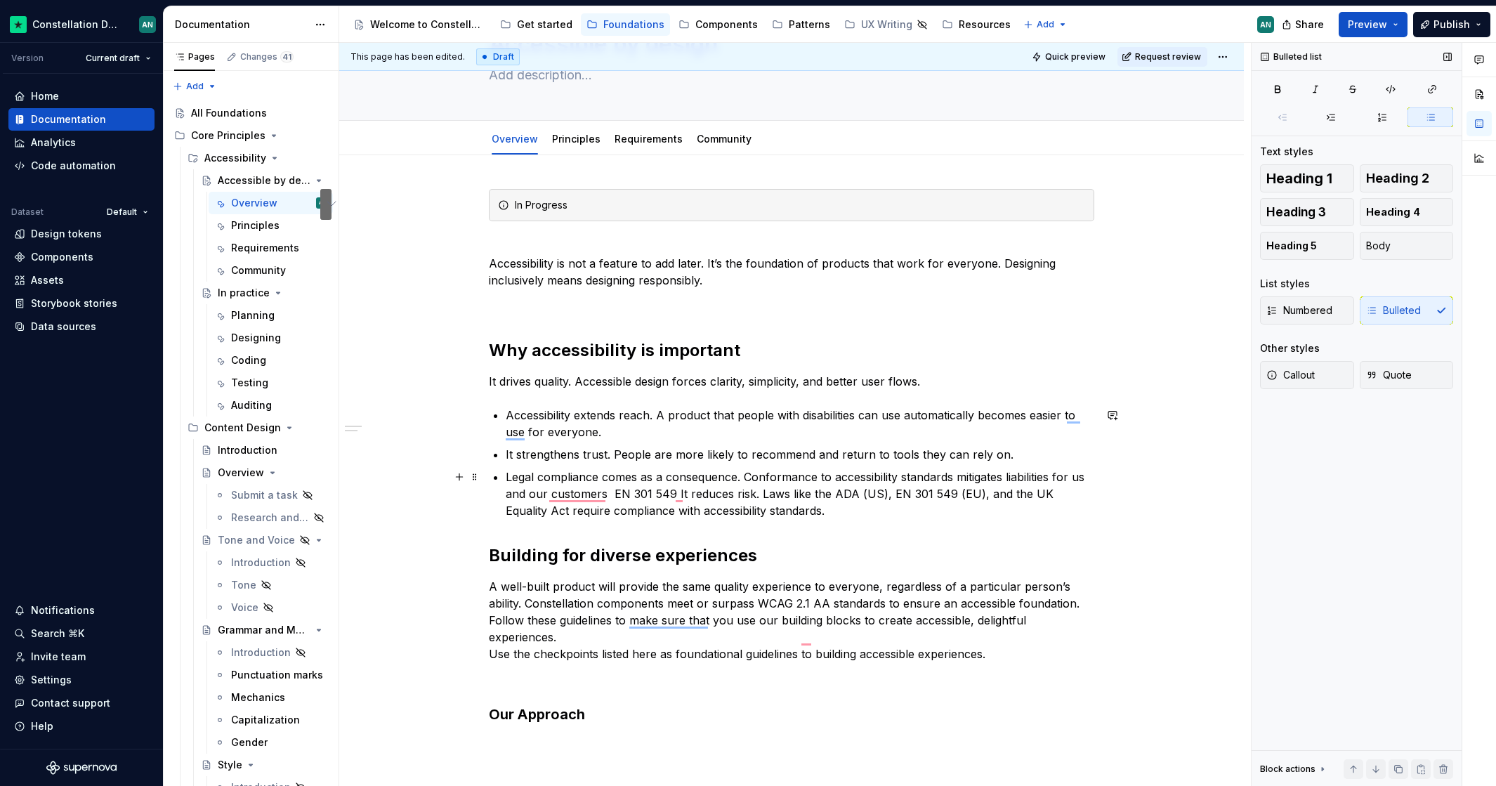
click at [873, 518] on p "Legal compliance comes as a consequence. Conformance to accessibility standards…" at bounding box center [800, 493] width 588 height 51
drag, startPoint x: 815, startPoint y: 510, endPoint x: 607, endPoint y: 497, distance: 208.2
click at [607, 497] on p "Legal compliance comes as a consequence. Conformance to accessibility standards…" at bounding box center [800, 493] width 588 height 51
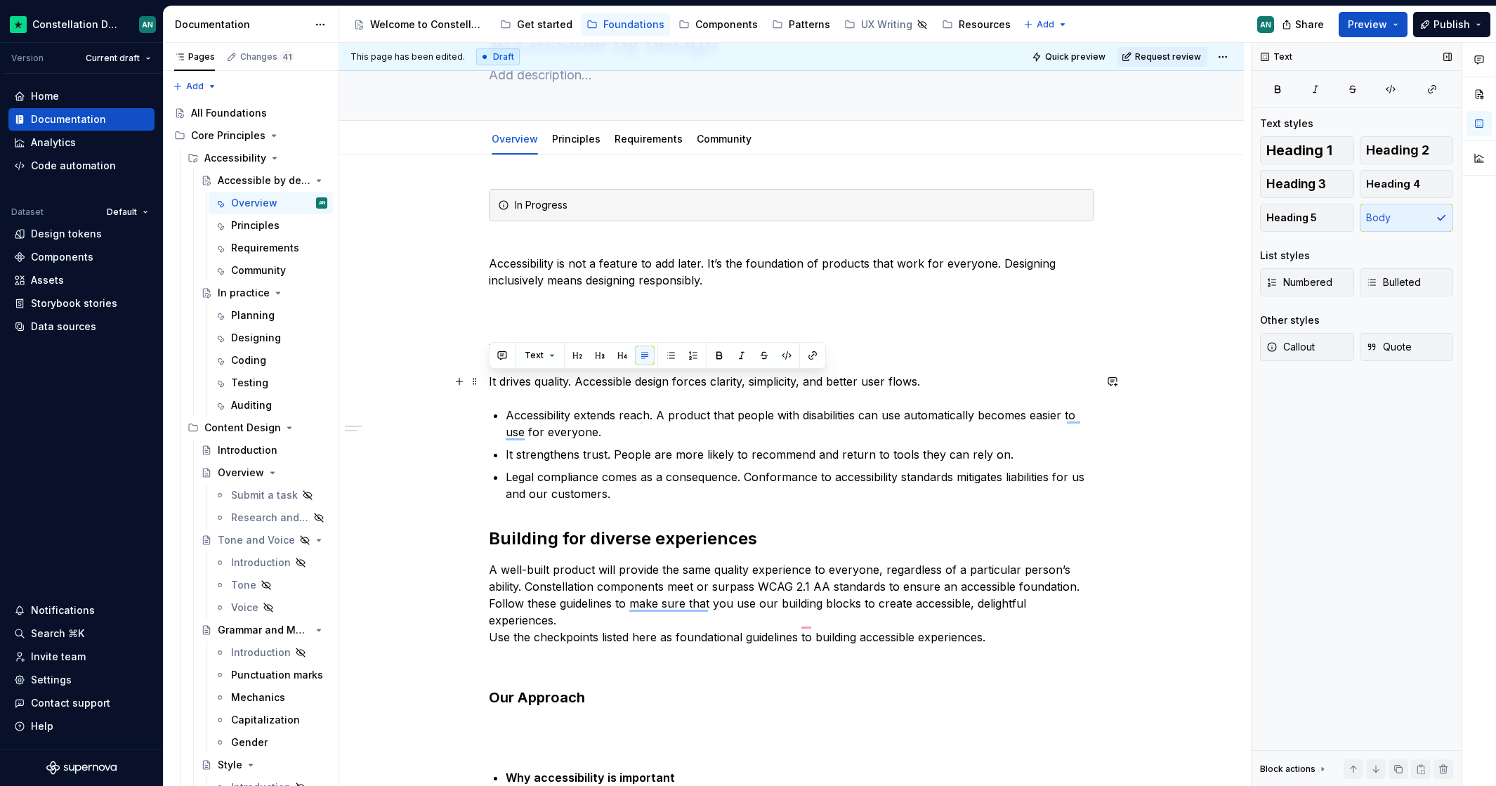
click at [494, 382] on p "It drives quality. Accessible design forces clarity, simplicity, and better use…" at bounding box center [791, 381] width 605 height 17
click at [569, 380] on p "It drives quality. Accessible design forces clarity, simplicity, and better use…" at bounding box center [791, 381] width 605 height 17
drag, startPoint x: 1397, startPoint y: 143, endPoint x: 1404, endPoint y: 143, distance: 7.1
click at [1400, 143] on span "Heading 2" at bounding box center [1397, 150] width 63 height 14
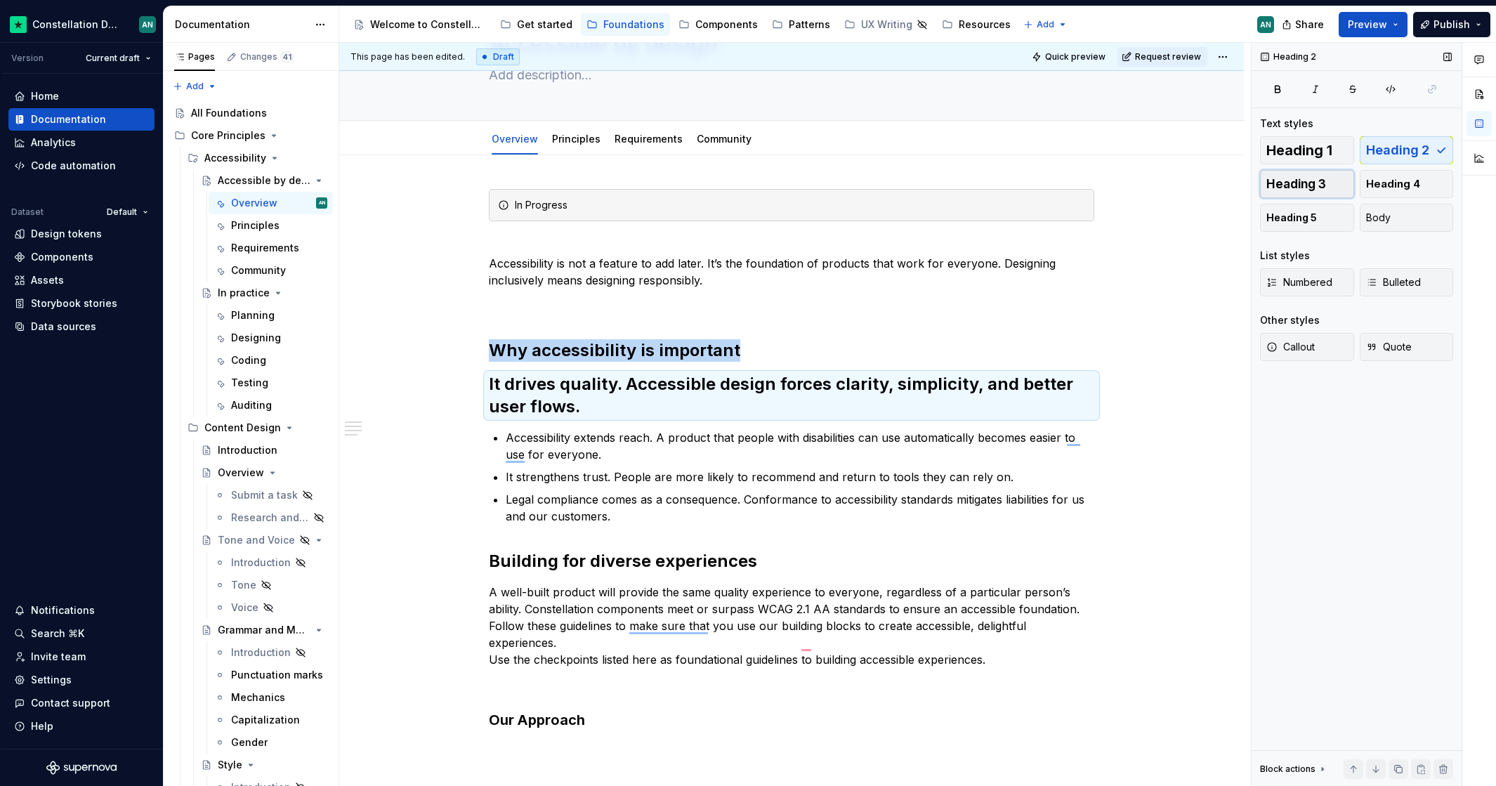
click at [1276, 177] on span "Heading 3" at bounding box center [1296, 184] width 60 height 14
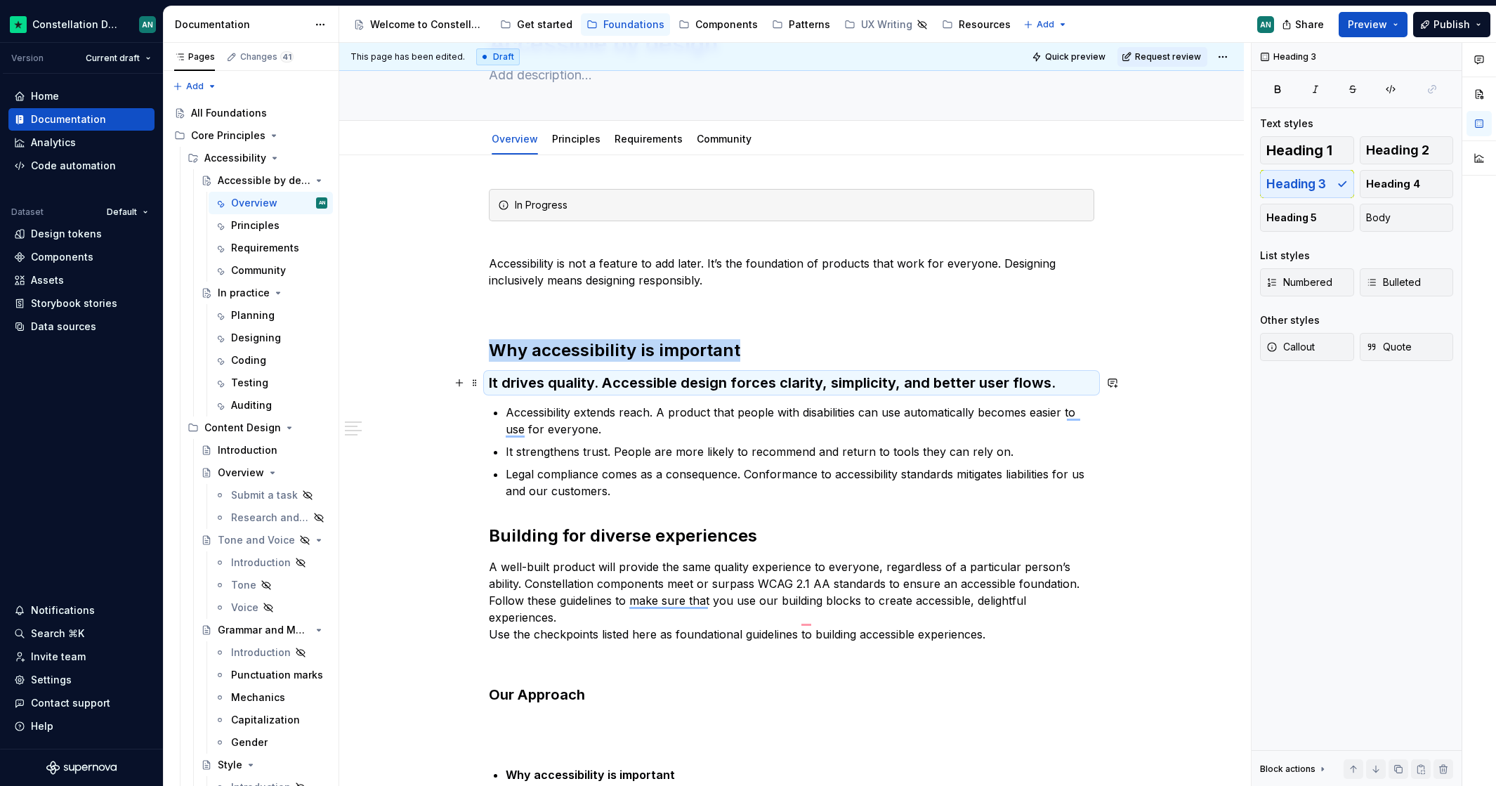
click at [604, 384] on h3 "It drives quality. Accessible design forces clarity, simplicity, and better use…" at bounding box center [791, 383] width 605 height 20
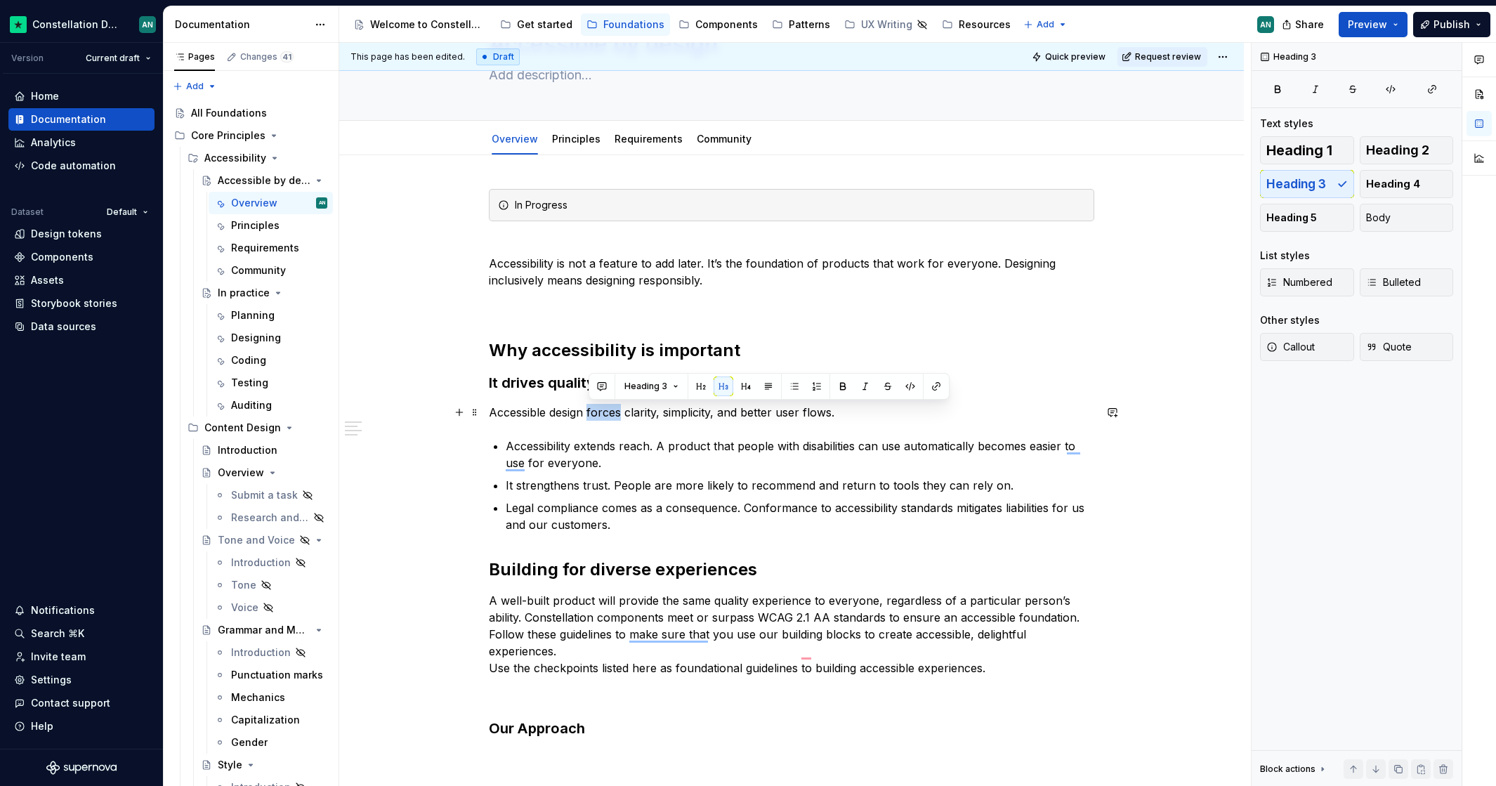
drag, startPoint x: 590, startPoint y: 411, endPoint x: 662, endPoint y: 419, distance: 72.0
click at [619, 413] on p "Accessible design forces clarity, simplicity, and better user flows." at bounding box center [791, 412] width 605 height 17
drag, startPoint x: 755, startPoint y: 415, endPoint x: 781, endPoint y: 415, distance: 25.3
click at [781, 415] on p "Accessible design requires clarity, simplicity, and better user flows." at bounding box center [791, 412] width 605 height 17
click at [543, 428] on div "In Progress Accessibility is not a feature to add later. It’s the foundation of…" at bounding box center [791, 795] width 605 height 1212
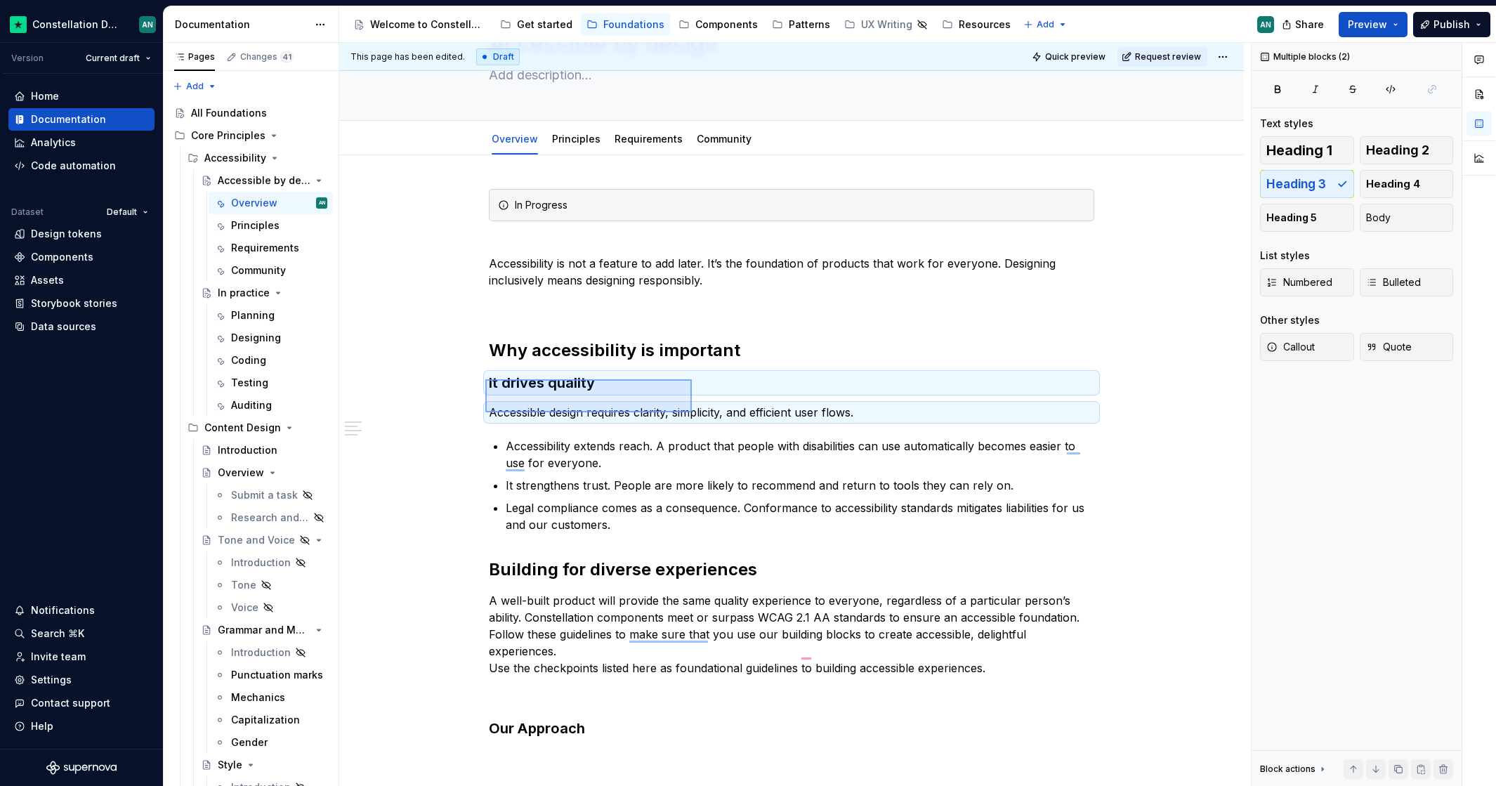
drag, startPoint x: 487, startPoint y: 380, endPoint x: 692, endPoint y: 412, distance: 207.6
click at [692, 412] on div "This page has been edited. Draft Quick preview Request review Accessible by des…" at bounding box center [794, 415] width 911 height 744
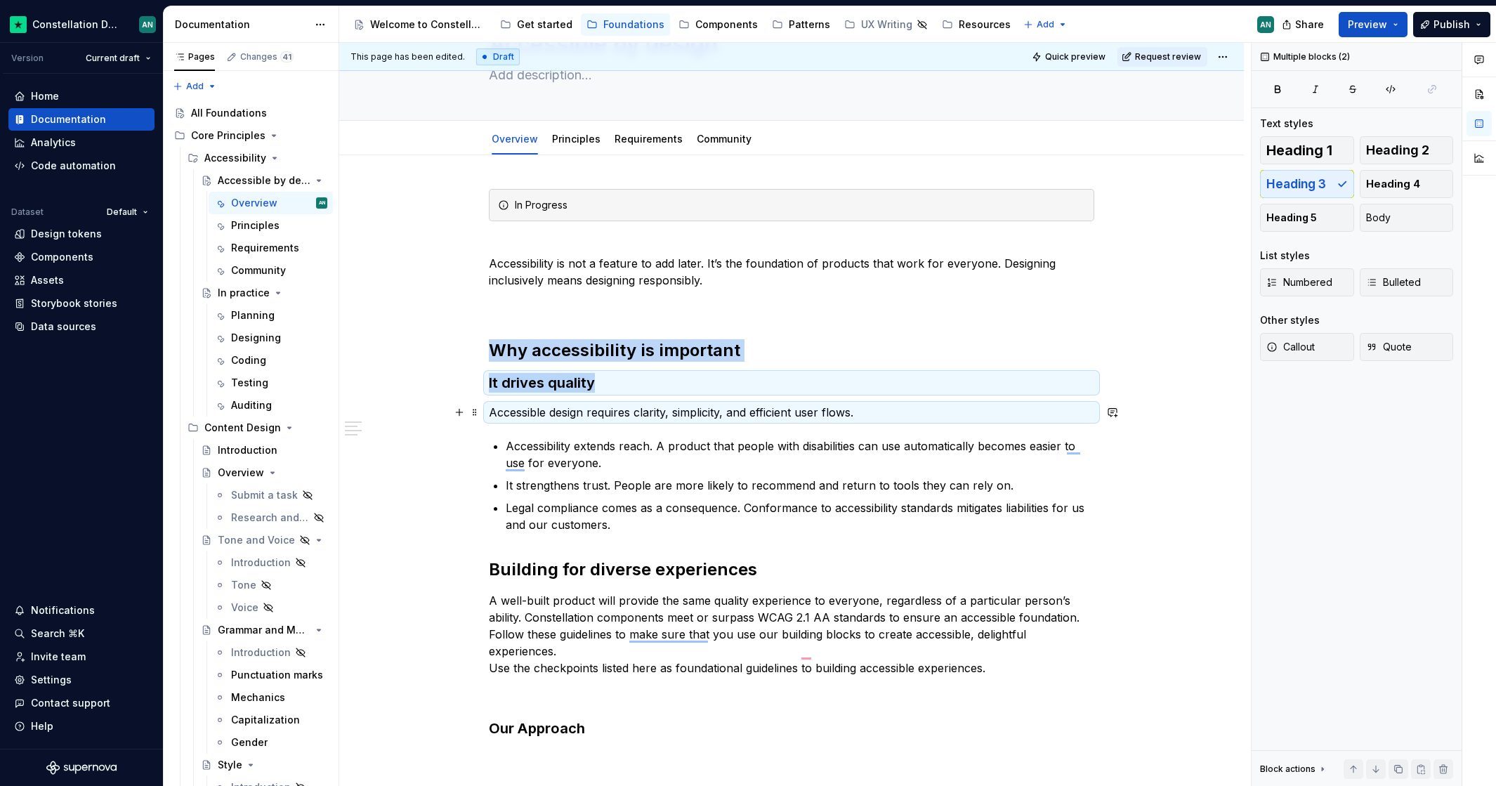
copy div "Why accessibility is important It drives quality"
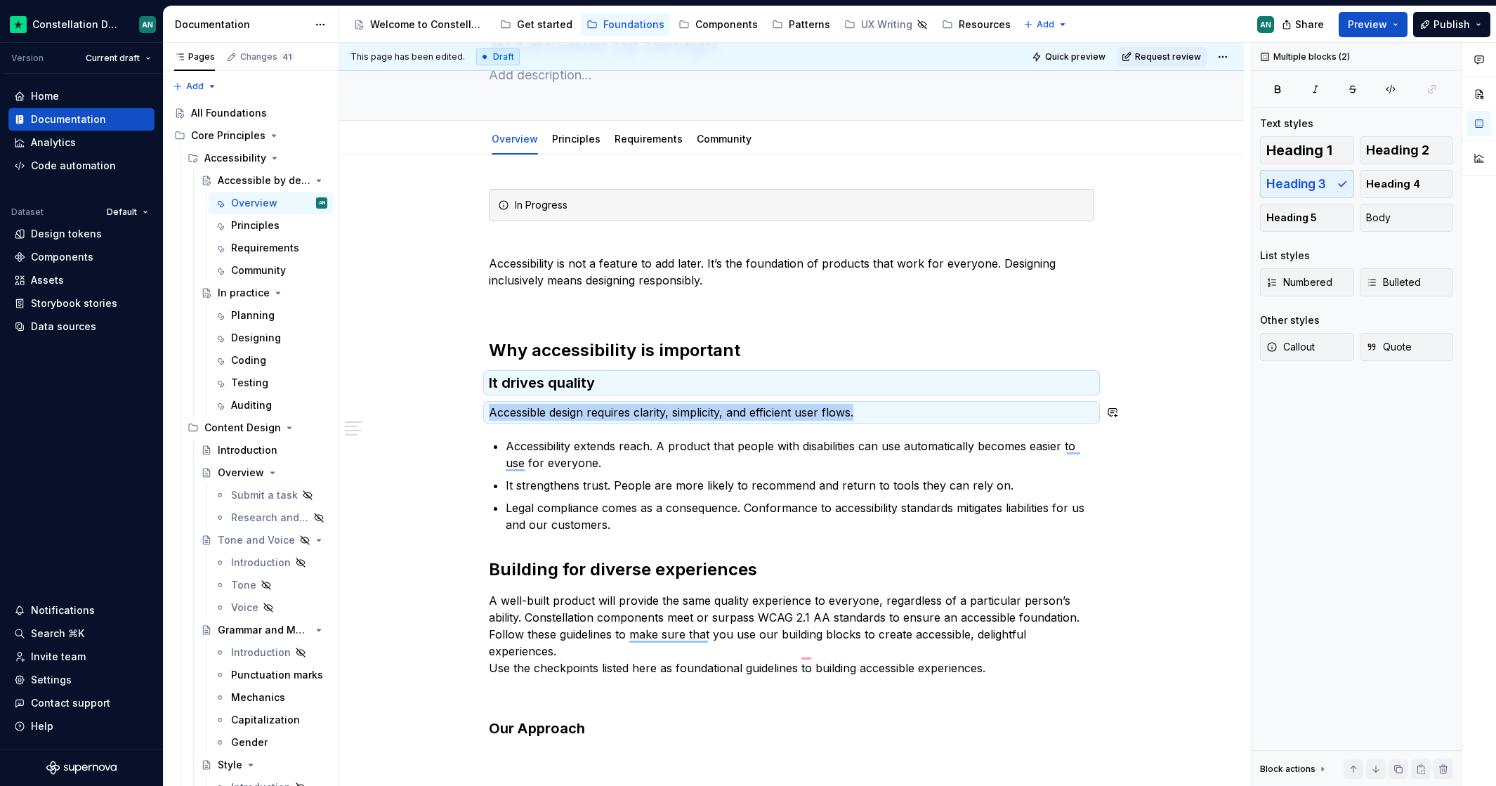
click at [862, 404] on p "Accessible design requires clarity, simplicity, and efficient user flows." at bounding box center [791, 412] width 605 height 17
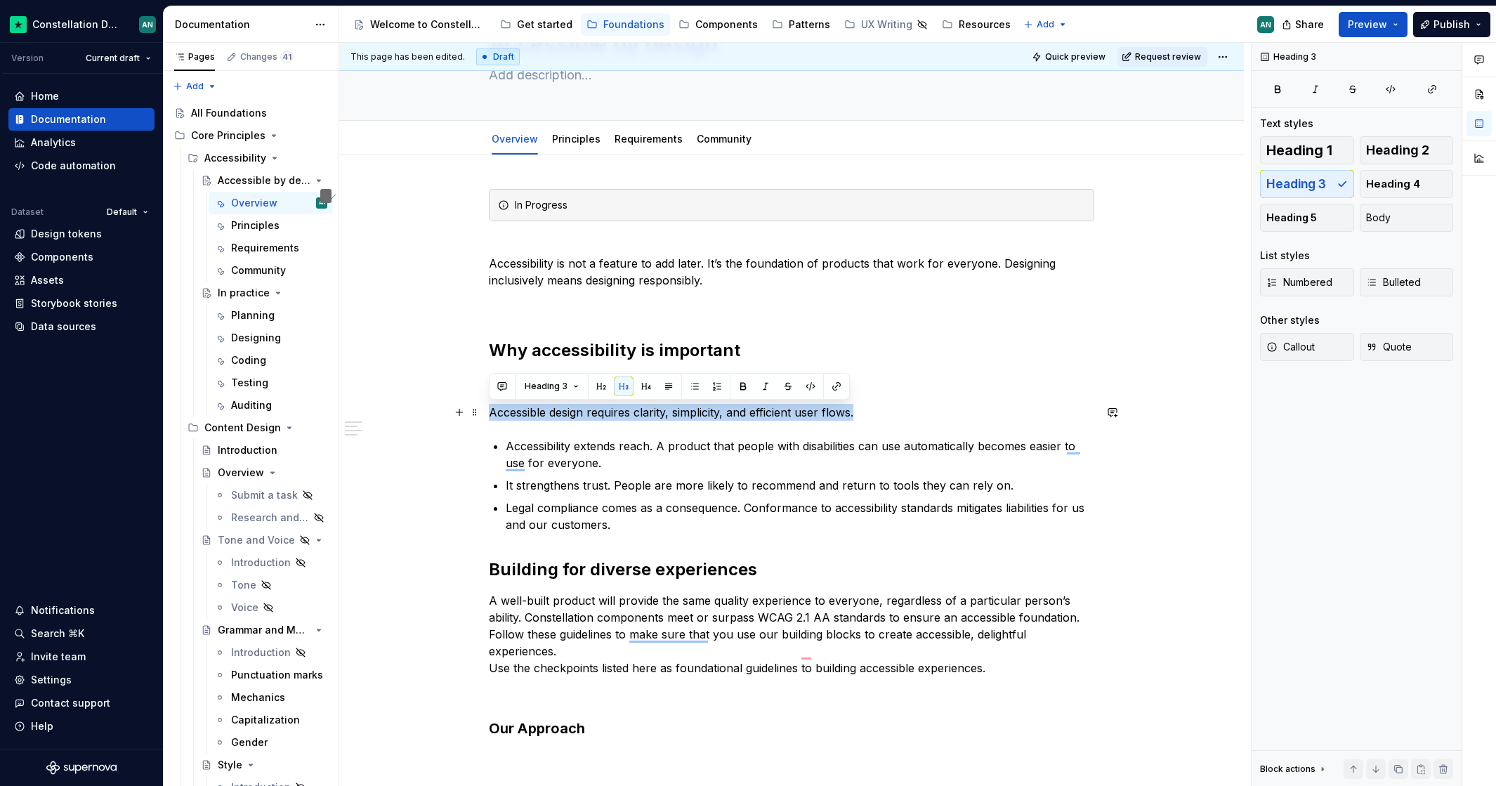
click at [883, 407] on p "Accessible design requires clarity, simplicity, and efficient user flows." at bounding box center [791, 412] width 605 height 17
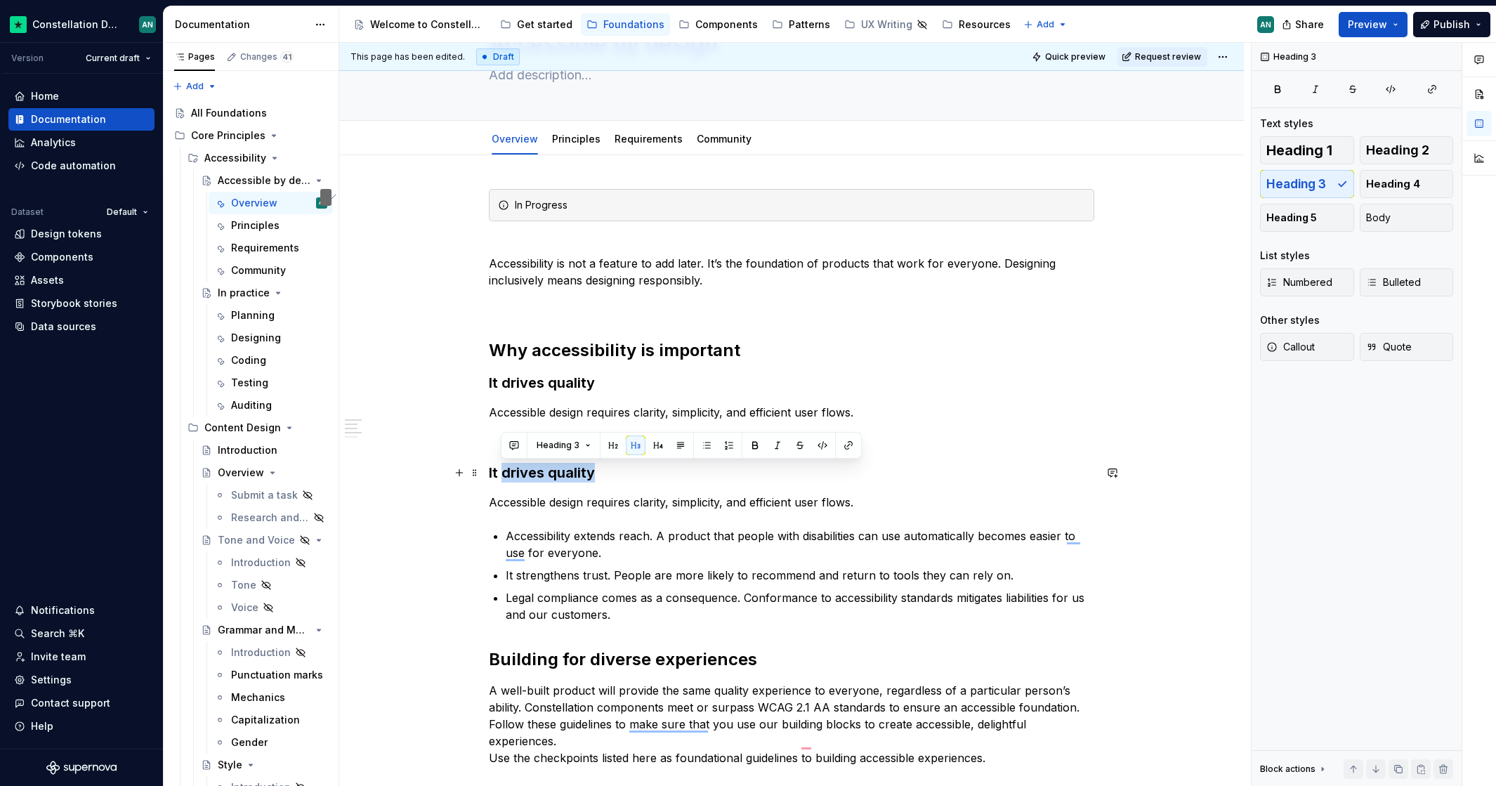
drag, startPoint x: 502, startPoint y: 470, endPoint x: 595, endPoint y: 466, distance: 92.8
click at [596, 466] on h3 "It drives quality" at bounding box center [791, 473] width 605 height 20
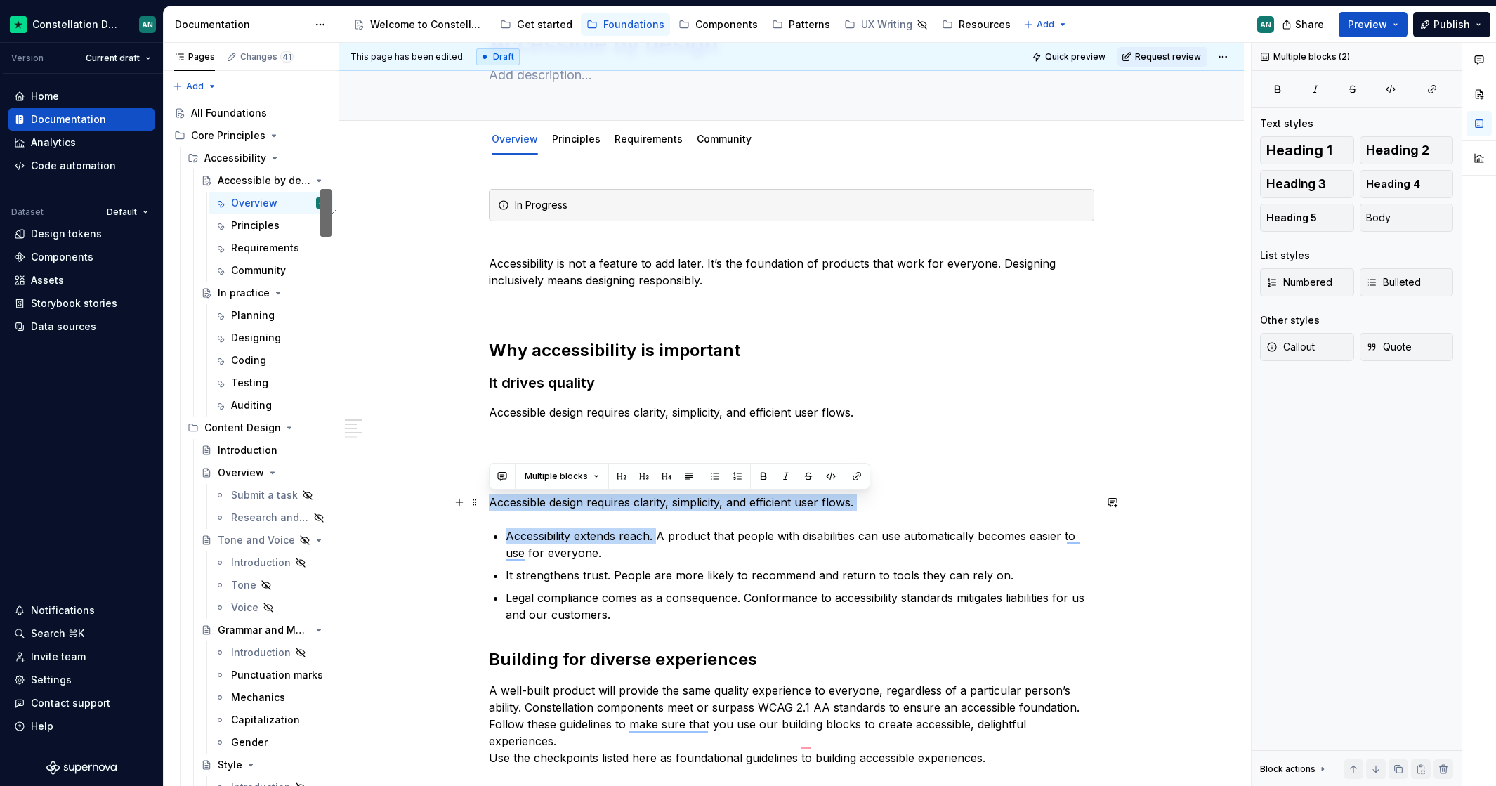
drag, startPoint x: 659, startPoint y: 537, endPoint x: 487, endPoint y: 503, distance: 174.6
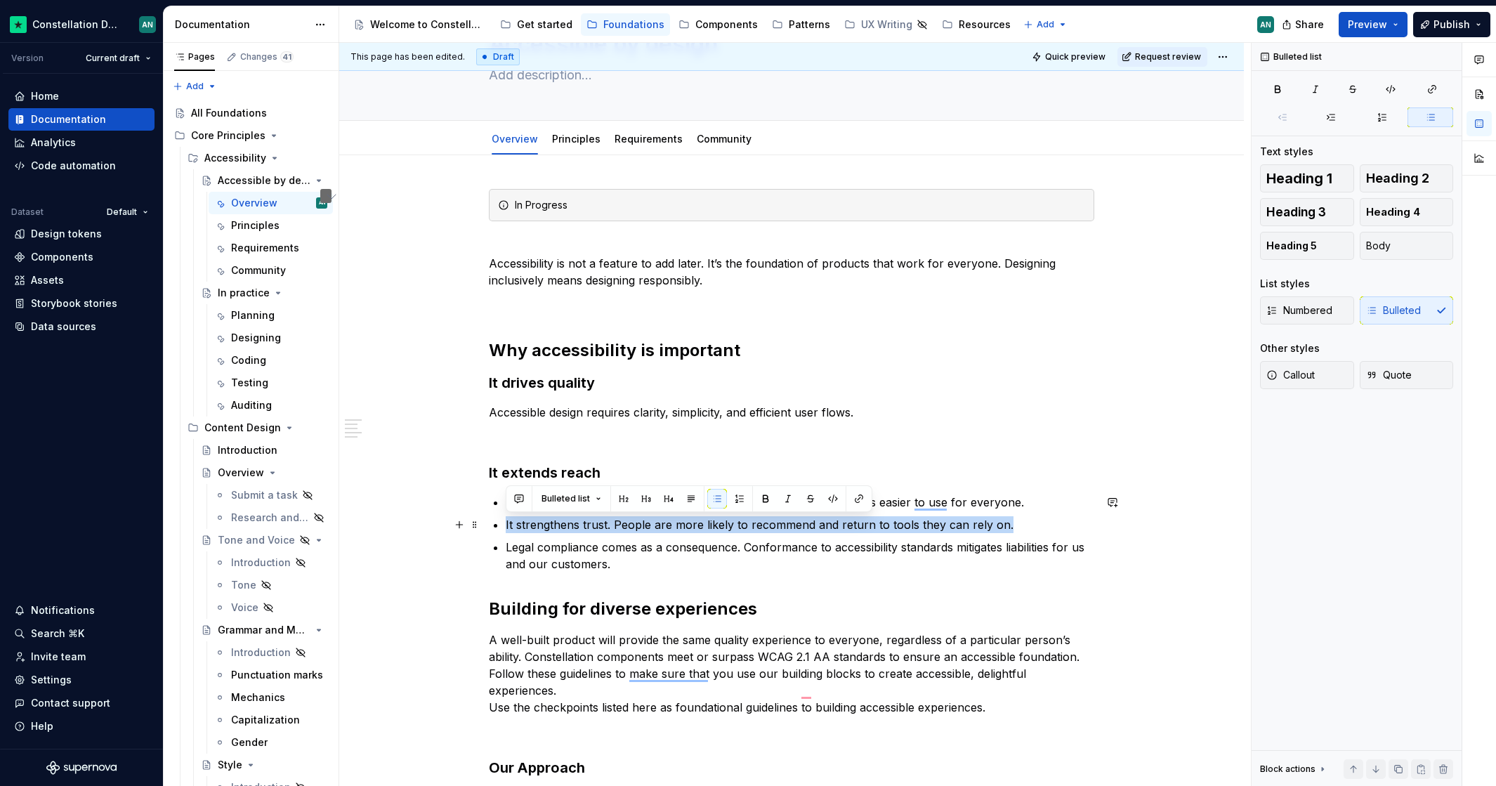
drag, startPoint x: 1037, startPoint y: 529, endPoint x: 499, endPoint y: 525, distance: 538.5
copy p "It strengthens trust. People are more likely to recommend and return to tools t…"
click at [643, 466] on h3 "It extends reach" at bounding box center [791, 473] width 605 height 20
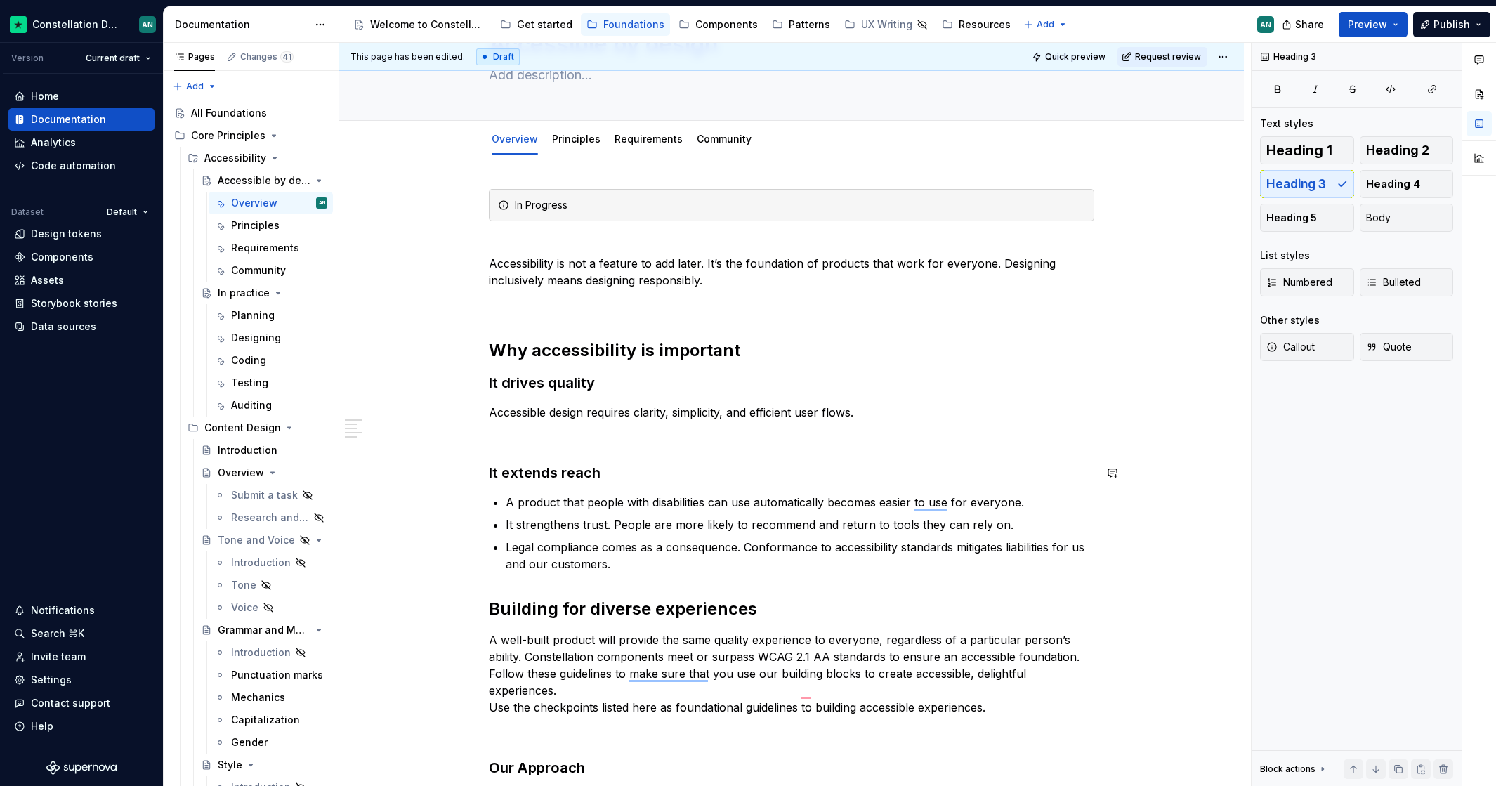
click at [546, 432] on p "To enrich screen reader interactions, please activate Accessibility in Grammarl…" at bounding box center [791, 437] width 605 height 17
click at [819, 466] on h3 "It extends reach" at bounding box center [791, 473] width 605 height 20
drag, startPoint x: 544, startPoint y: 448, endPoint x: 603, endPoint y: 447, distance: 59.0
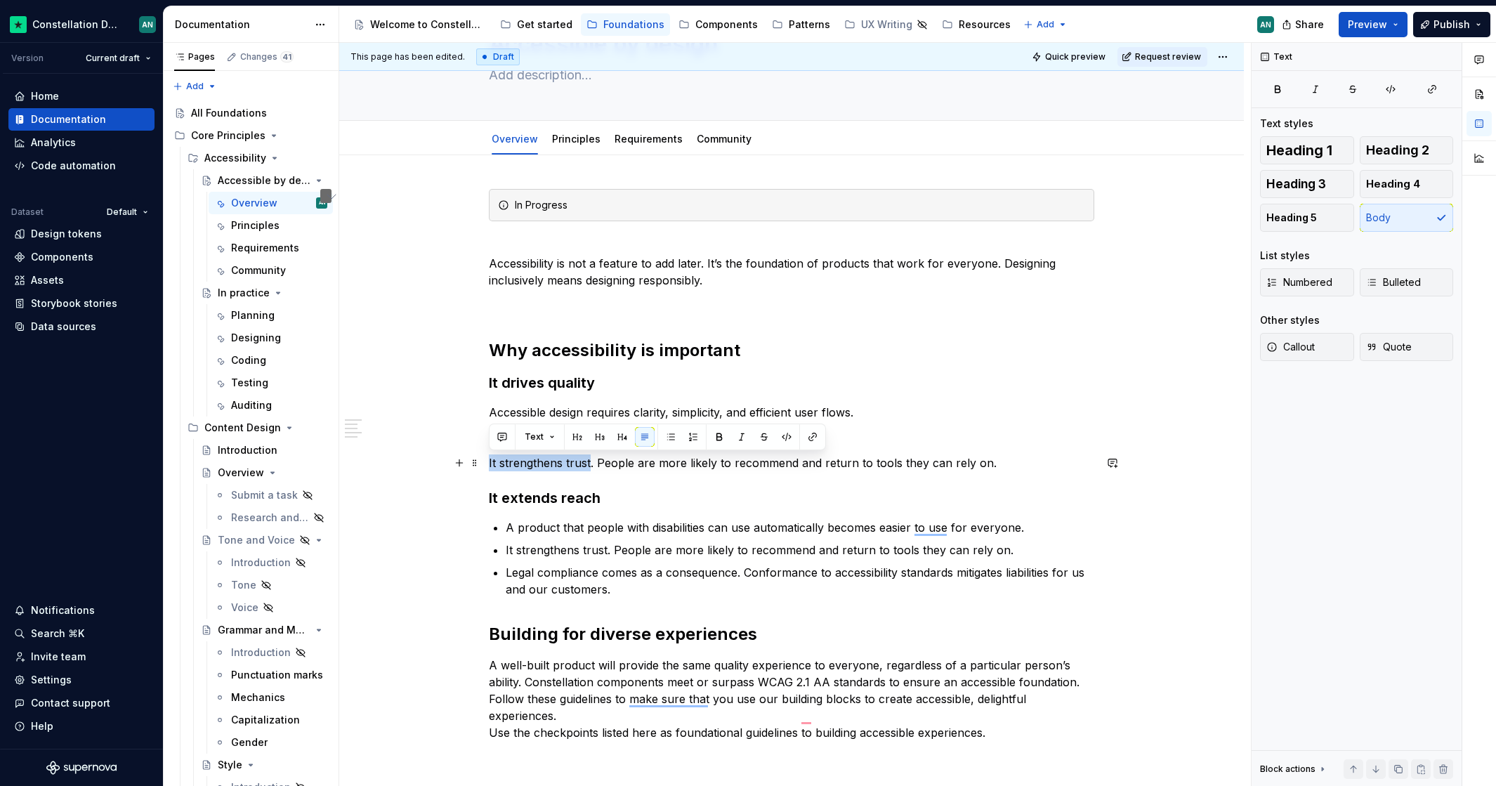
drag, startPoint x: 487, startPoint y: 465, endPoint x: 588, endPoint y: 460, distance: 101.2
click at [588, 460] on p "It strengthens trust. People are more likely to recommend and return to tools t…" at bounding box center [791, 462] width 605 height 17
drag, startPoint x: 539, startPoint y: 465, endPoint x: 560, endPoint y: 464, distance: 21.8
click at [539, 465] on p "It strengthens trust. People are more likely to recommend and return to tools t…" at bounding box center [791, 462] width 605 height 17
drag, startPoint x: 560, startPoint y: 463, endPoint x: 487, endPoint y: 460, distance: 73.8
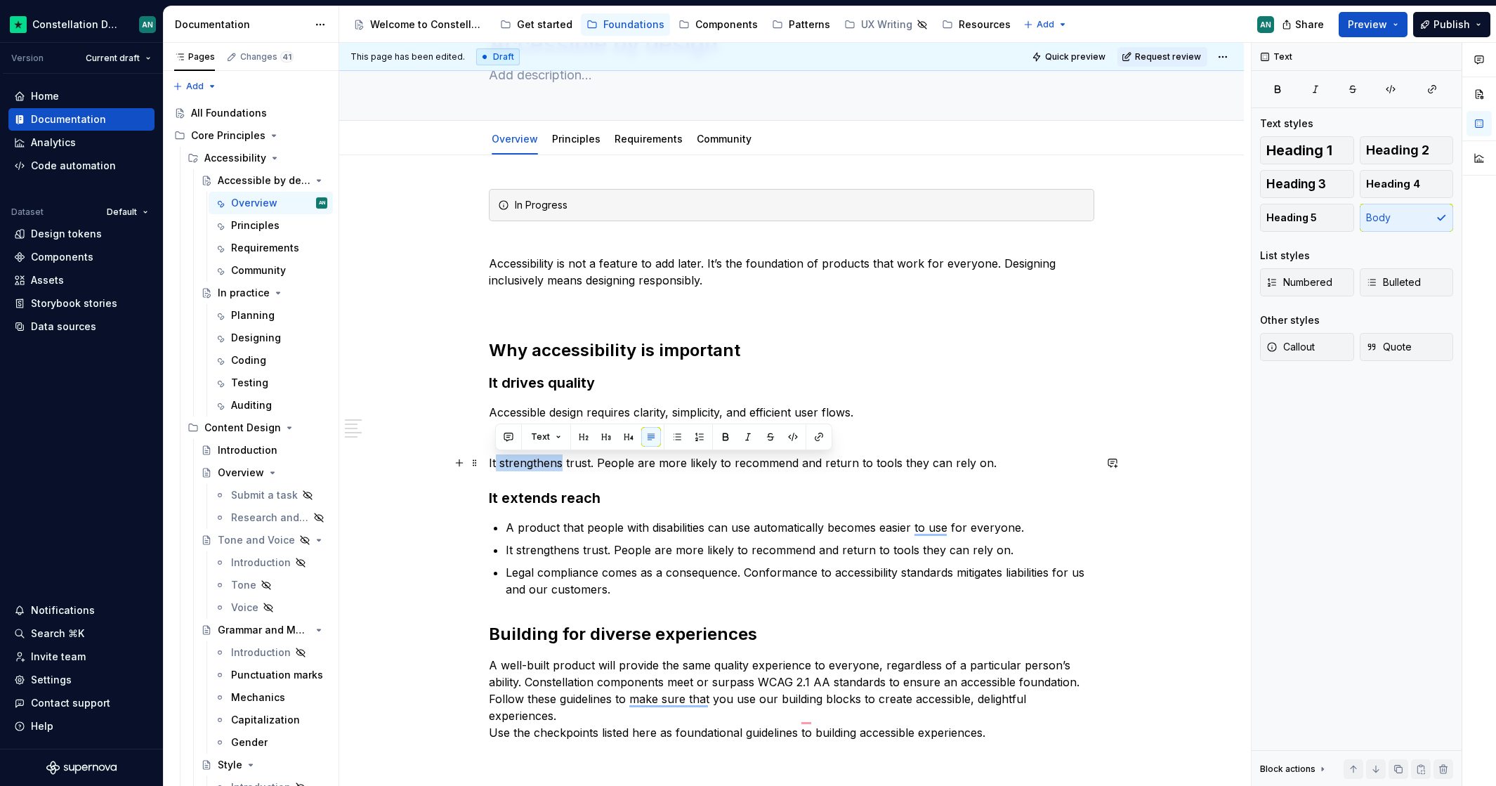
click at [496, 466] on p "It strengthens trust. People are more likely to recommend and return to tools t…" at bounding box center [791, 462] width 605 height 17
click at [562, 461] on p "It builds trust. People are more likely to recommend and return to tools they c…" at bounding box center [791, 462] width 605 height 17
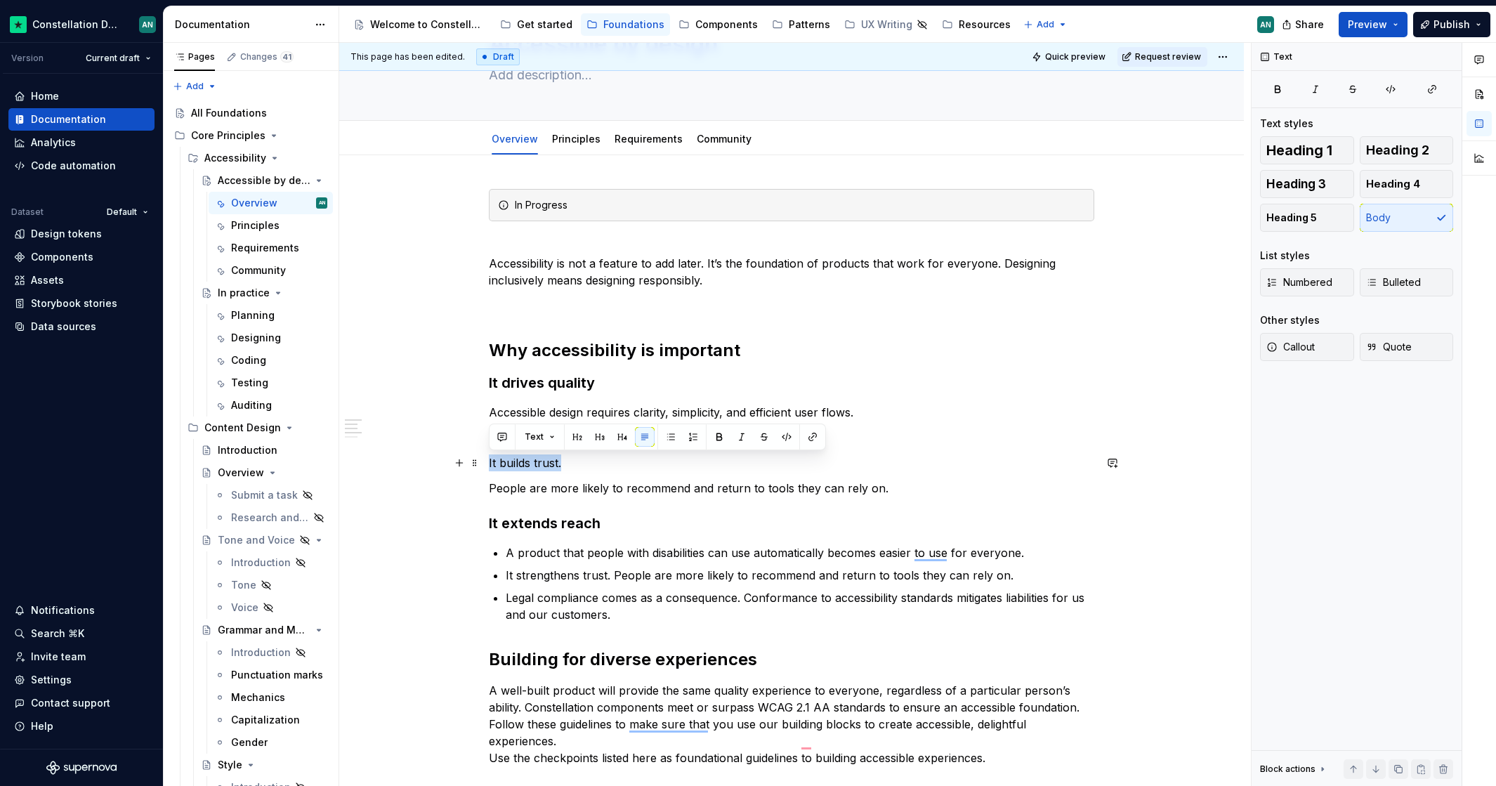
drag, startPoint x: 575, startPoint y: 458, endPoint x: 409, endPoint y: 461, distance: 166.4
click at [579, 437] on button "button" at bounding box center [577, 437] width 20 height 20
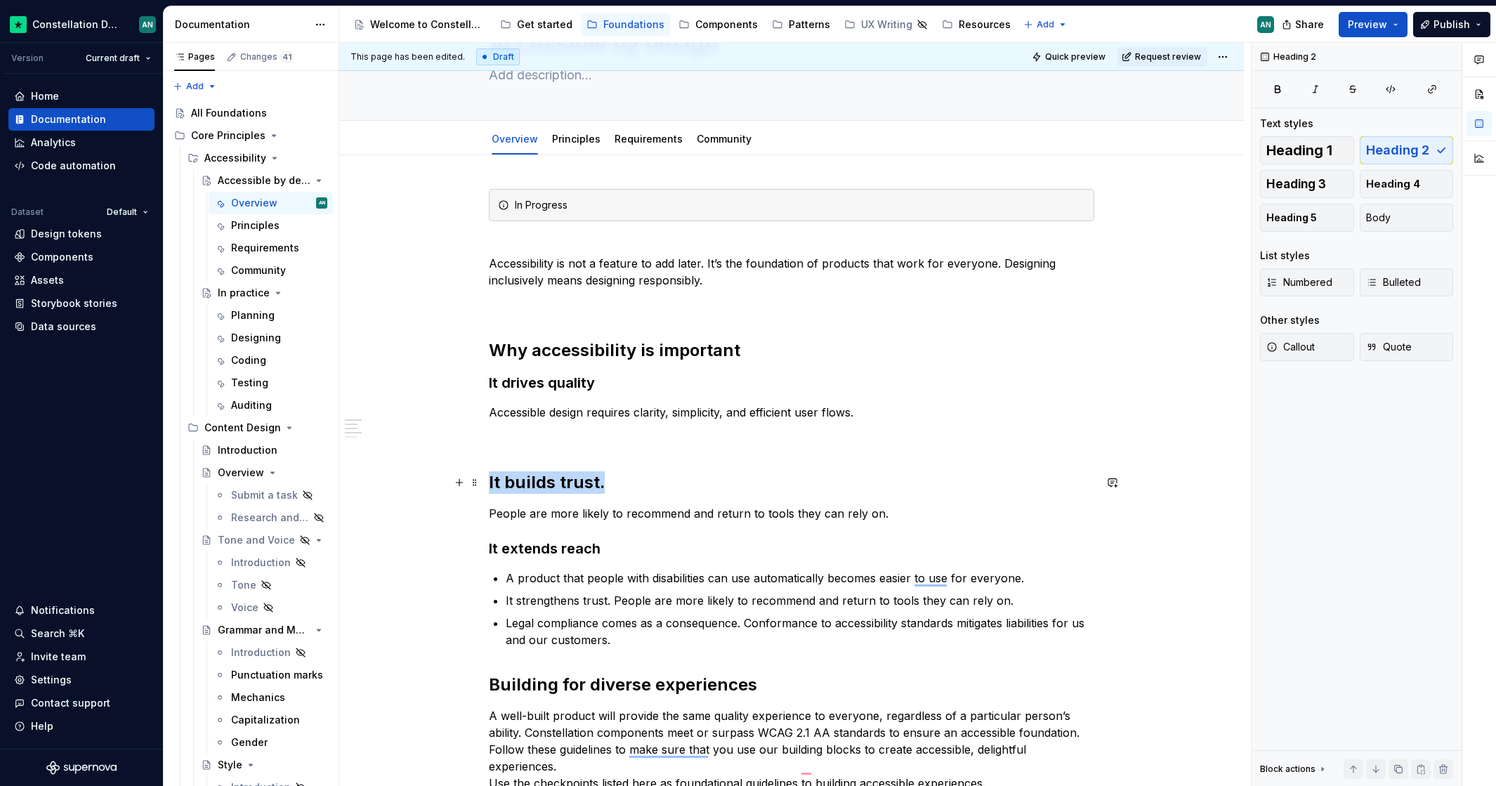
click at [607, 484] on h2 "It builds trust." at bounding box center [791, 482] width 605 height 22
click at [621, 449] on button "button" at bounding box center [624, 453] width 20 height 20
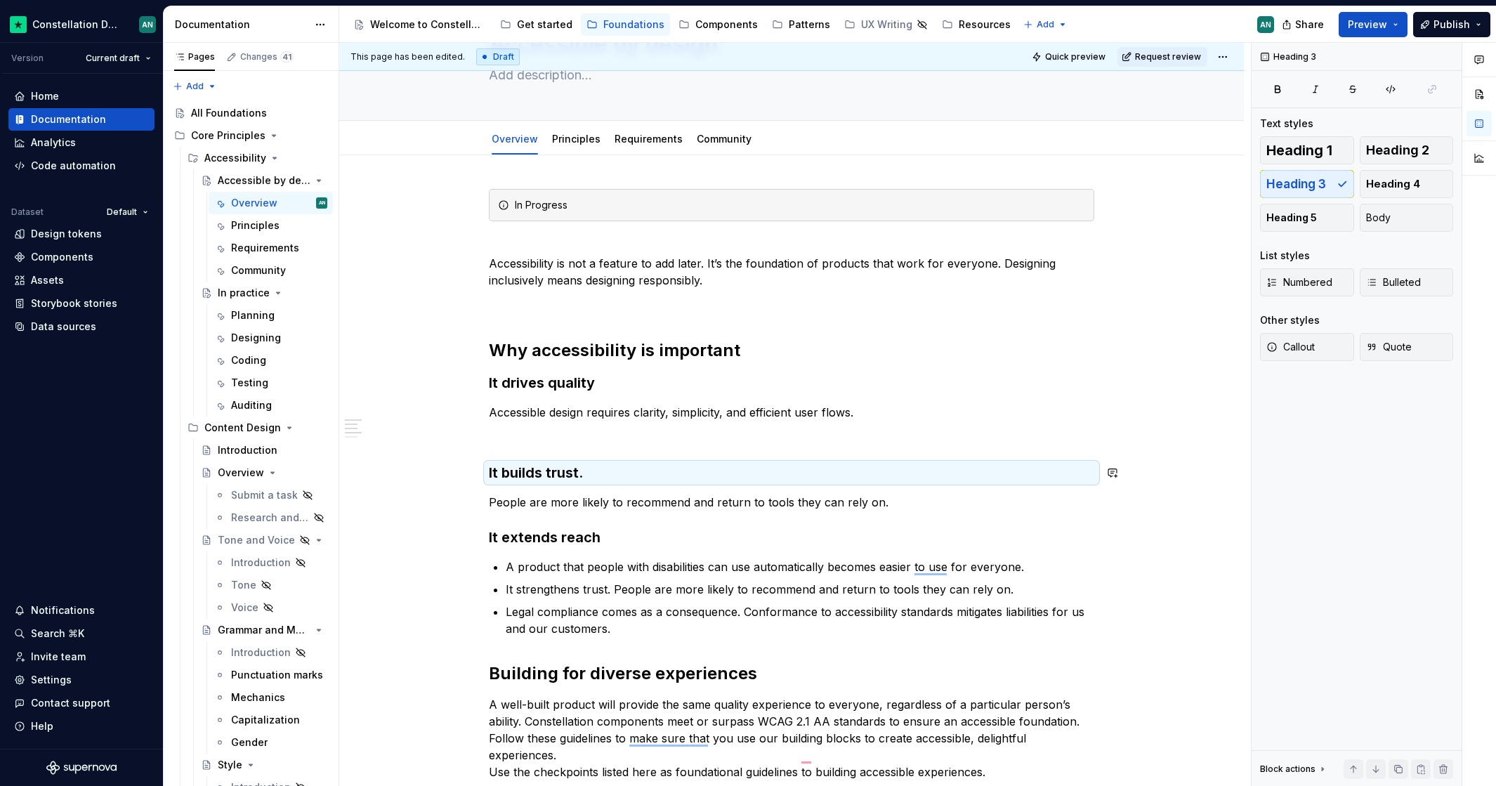
drag, startPoint x: 635, startPoint y: 492, endPoint x: 644, endPoint y: 495, distance: 9.6
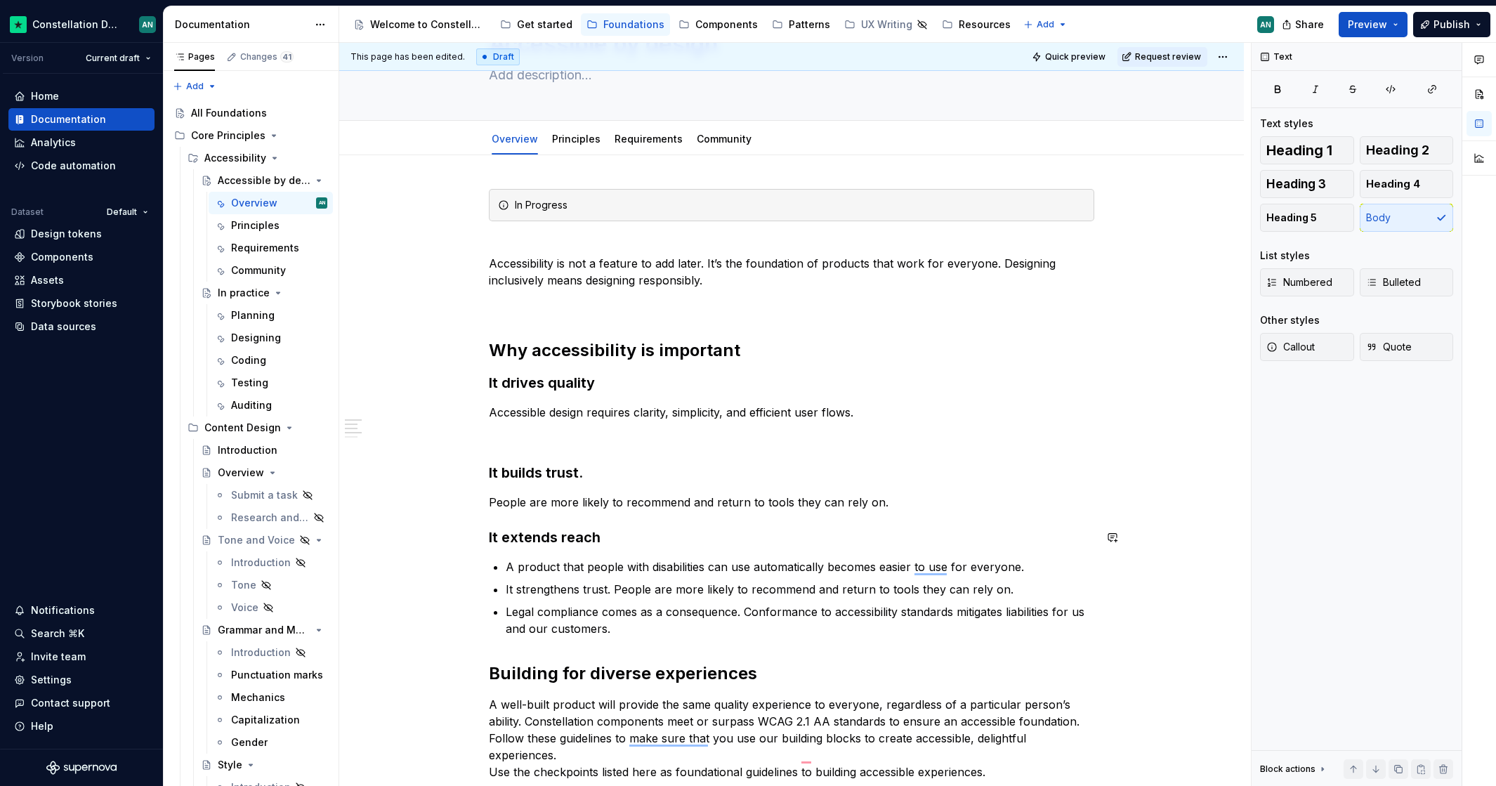
click at [888, 501] on p "People are more likely to recommend and return to tools they can rely on." at bounding box center [791, 502] width 605 height 17
click at [850, 496] on p "People are more likely to recommend and return to tools they can rely on." at bounding box center [791, 502] width 605 height 17
click at [924, 498] on p "People are more likely to recommend and return to tools they can rely on." at bounding box center [791, 502] width 605 height 17
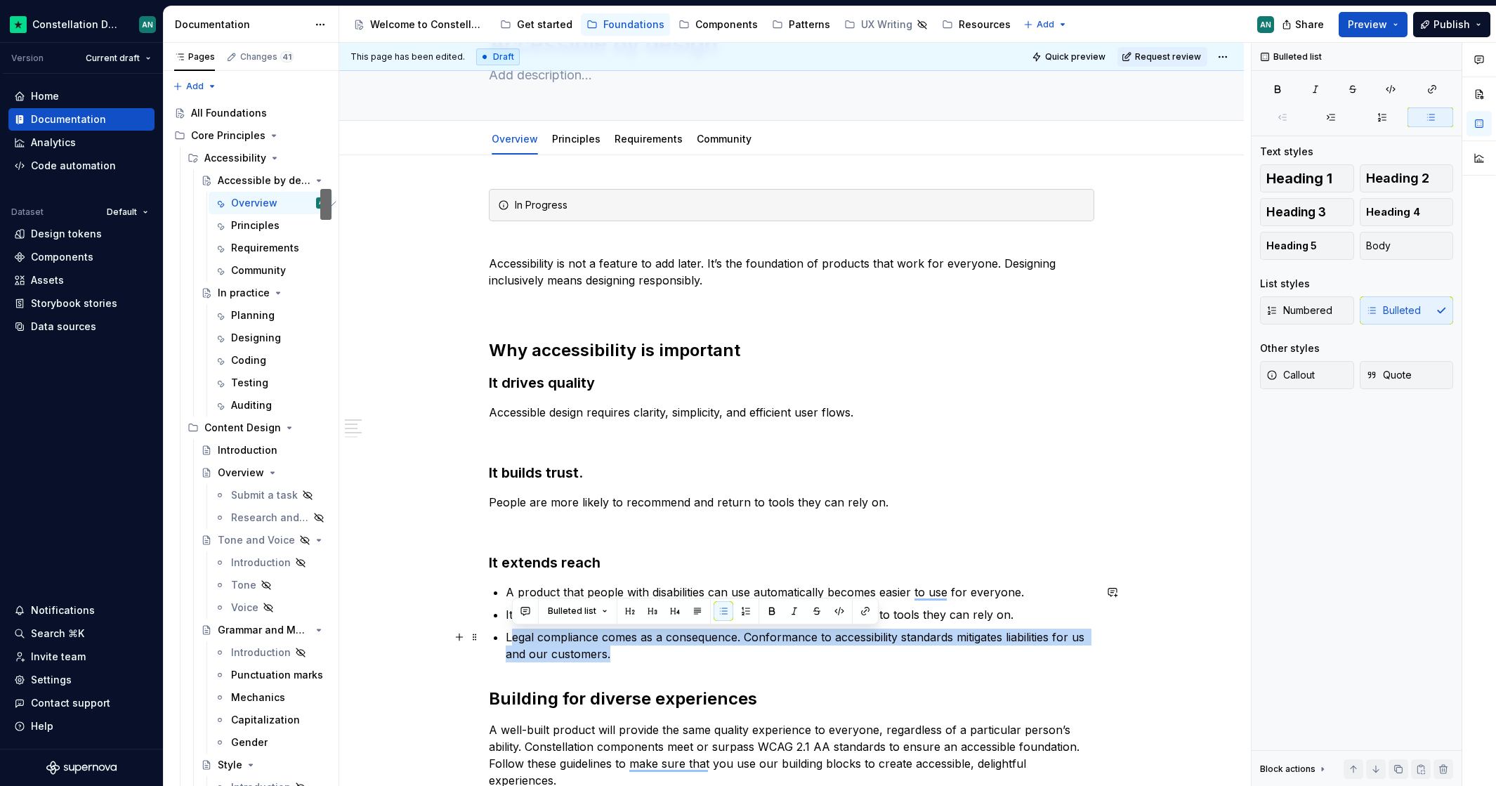
drag, startPoint x: 510, startPoint y: 642, endPoint x: 638, endPoint y: 659, distance: 129.0
click at [638, 659] on p "Legal compliance comes as a consequence. Conformance to accessibility standards…" at bounding box center [800, 645] width 588 height 34
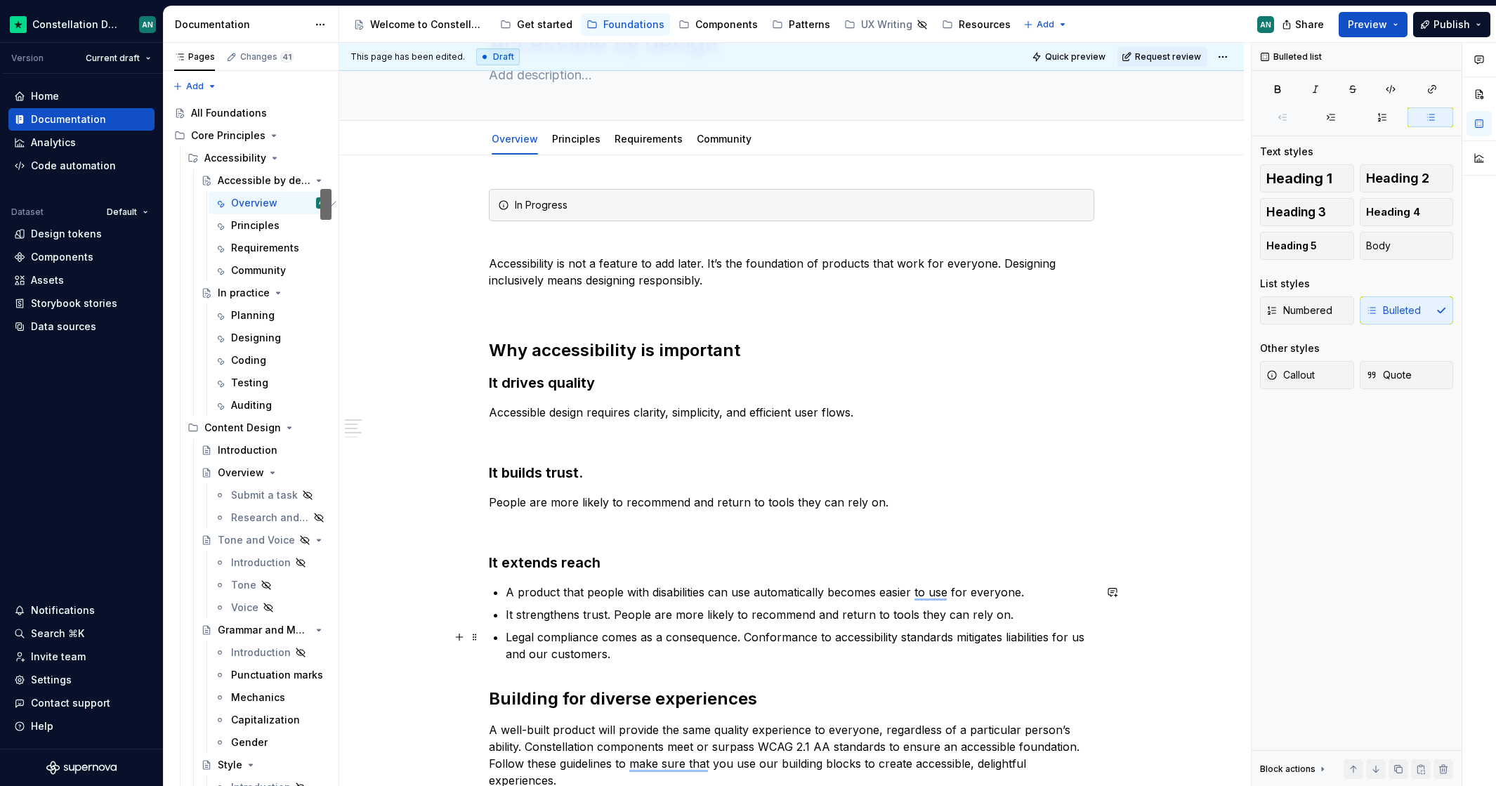
click at [639, 656] on p "Legal compliance comes as a consequence. Conformance to accessibility standards…" at bounding box center [800, 645] width 588 height 34
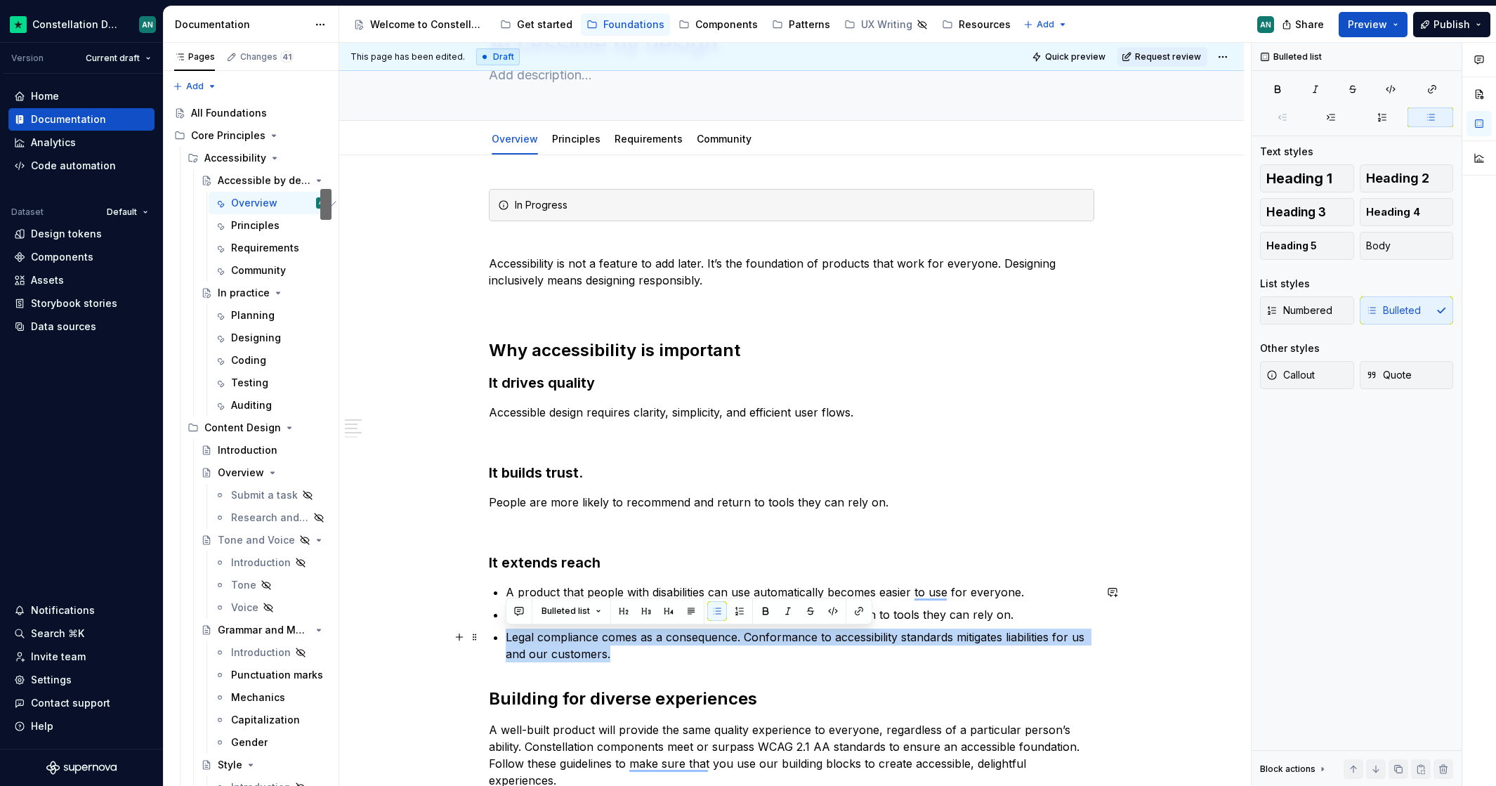
drag, startPoint x: 639, startPoint y: 657, endPoint x: 506, endPoint y: 638, distance: 134.7
click at [506, 638] on p "Legal compliance comes as a consequence. Conformance to accessibility standards…" at bounding box center [800, 645] width 588 height 34
copy p "Legal compliance comes as a consequence. Conformance to accessibility standards…"
click at [604, 651] on p "Legal compliance comes as a consequence. Conformance to accessibility standards…" at bounding box center [800, 645] width 588 height 34
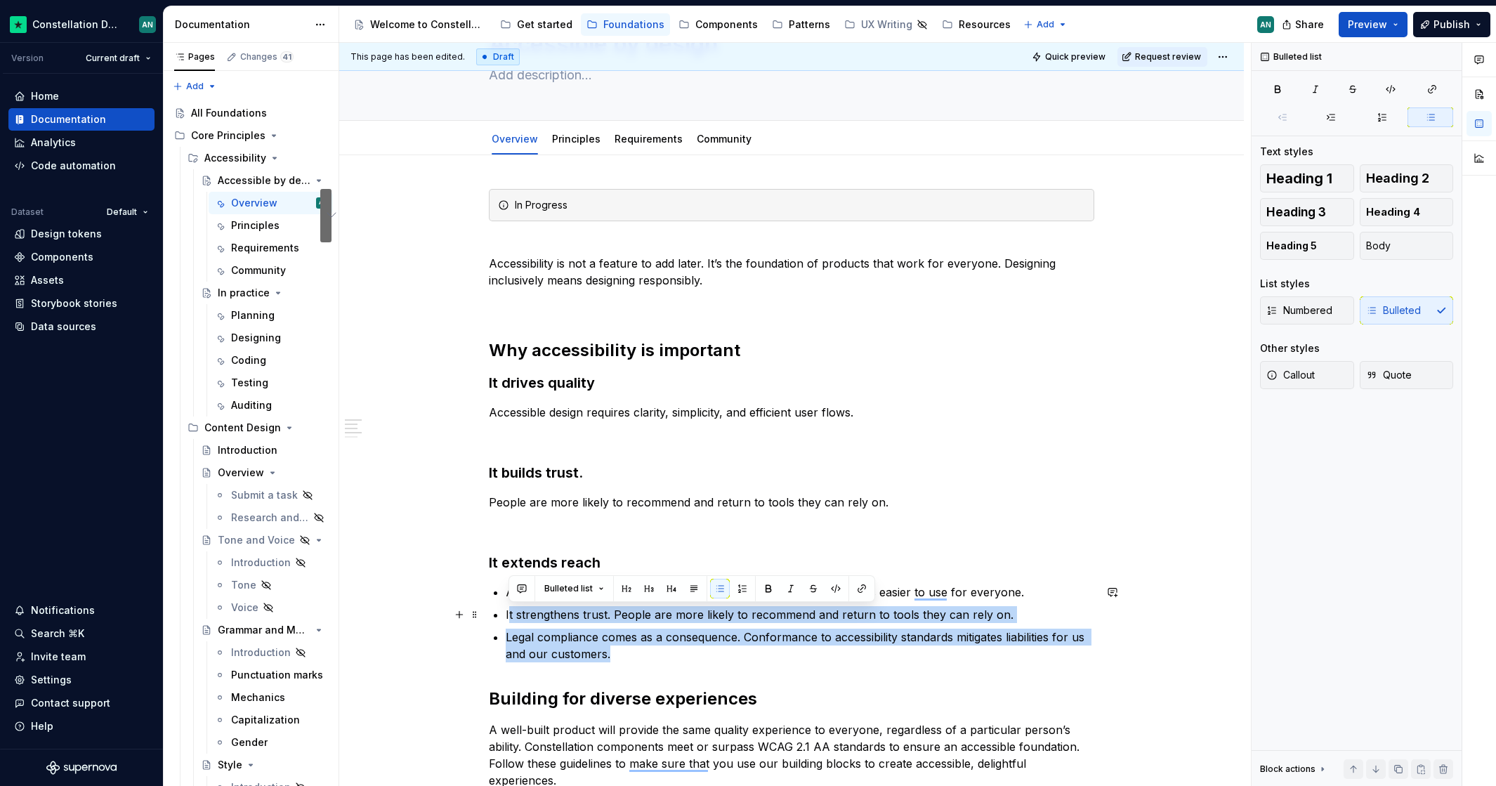
drag, startPoint x: 635, startPoint y: 654, endPoint x: 509, endPoint y: 607, distance: 134.9
click at [509, 607] on ul "A product that people with disabilities can use automatically becomes easier to…" at bounding box center [800, 622] width 588 height 79
click at [541, 631] on p "Legal compliance comes as a consequence. Conformance to accessibility standards…" at bounding box center [800, 645] width 588 height 34
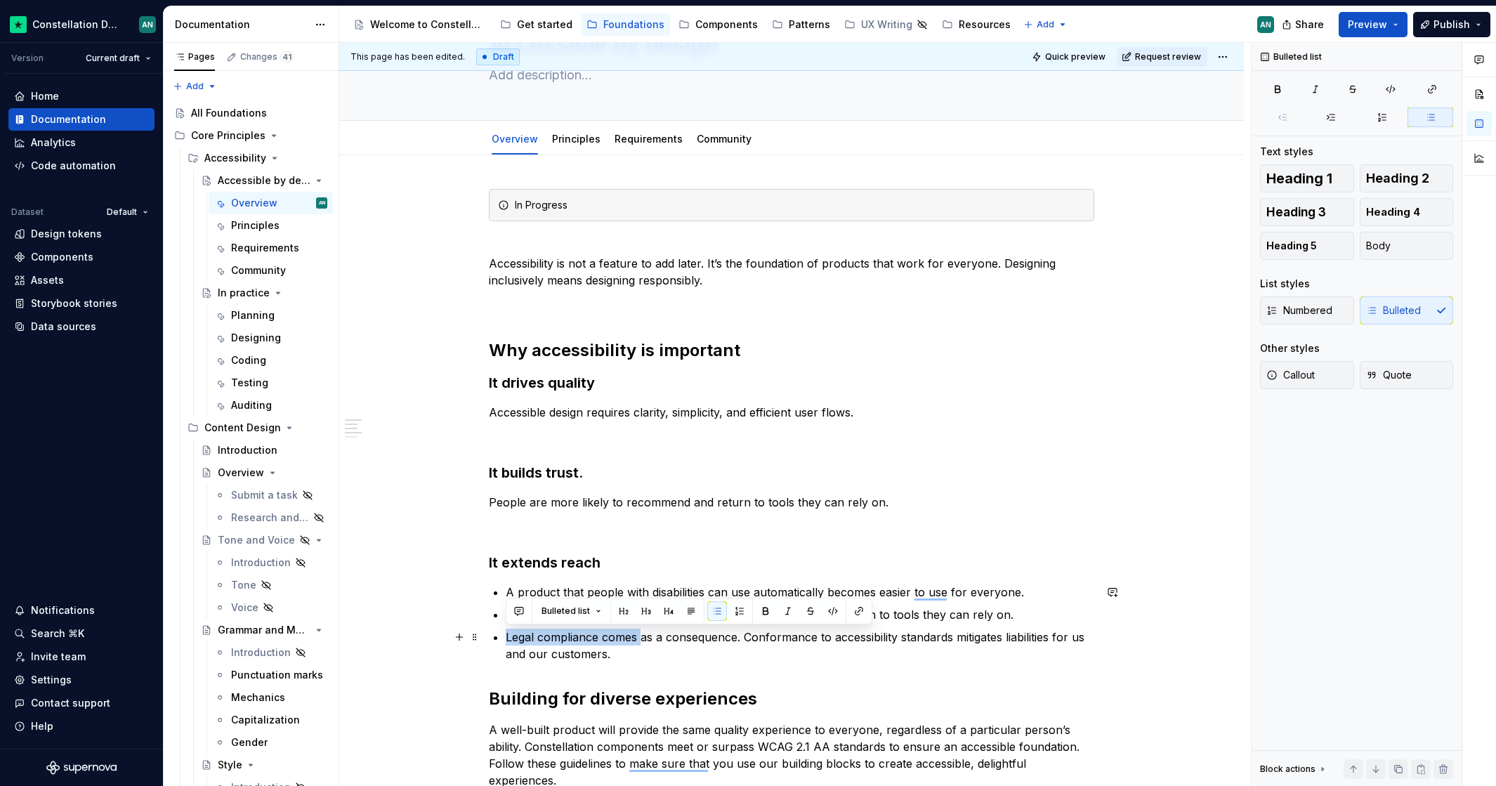
drag, startPoint x: 642, startPoint y: 645, endPoint x: 506, endPoint y: 628, distance: 137.3
click at [506, 628] on p "Legal compliance comes as a consequence. Conformance to accessibility standards…" at bounding box center [800, 645] width 588 height 34
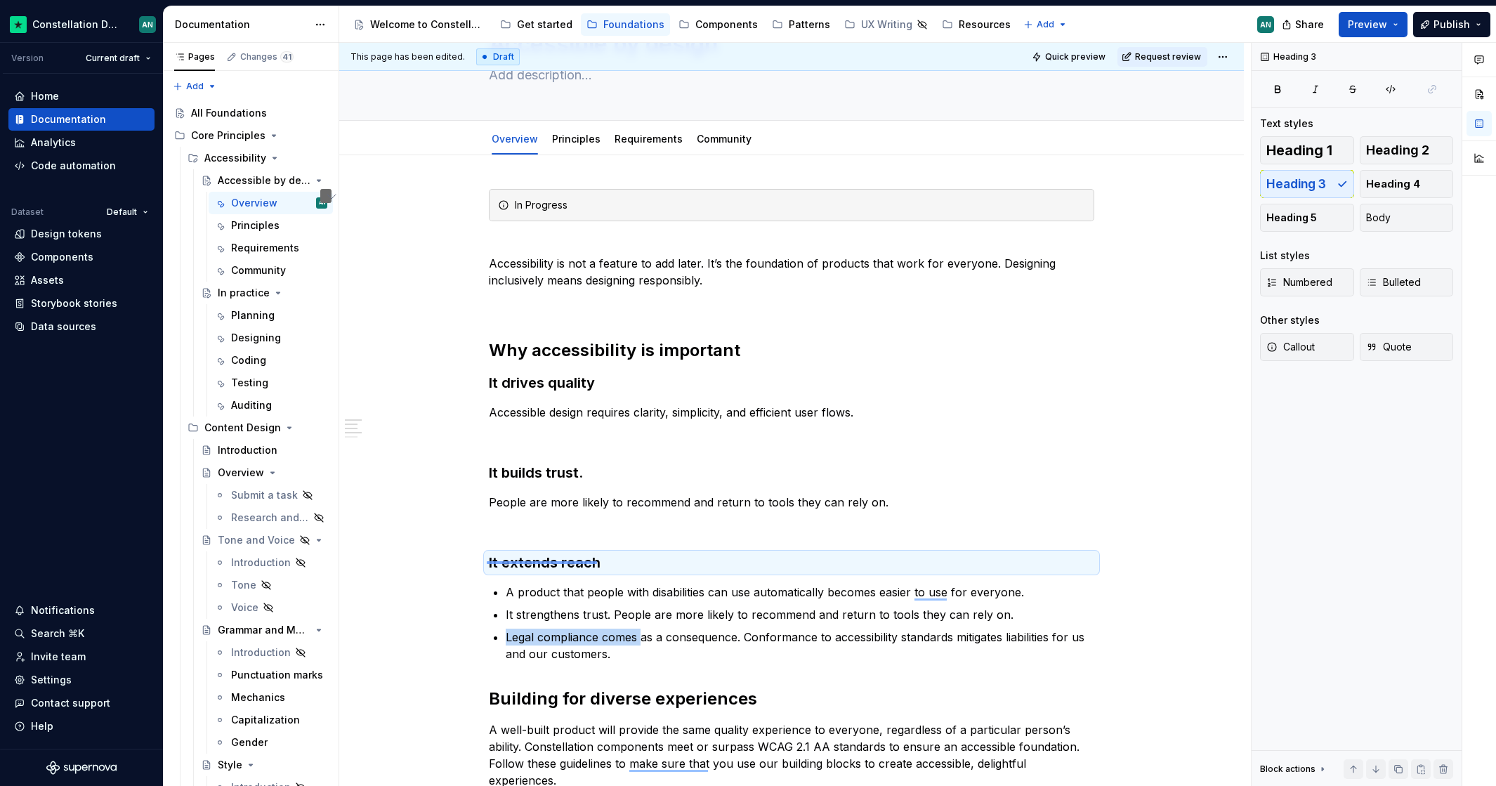
drag, startPoint x: 495, startPoint y: 561, endPoint x: 626, endPoint y: 562, distance: 130.6
click at [626, 562] on div "This page has been edited. Draft Quick preview Request review Accessible by des…" at bounding box center [794, 415] width 911 height 744
copy br "To enrich screen reader interactions, please activate Accessibility in Grammarl…"
click at [1016, 616] on p "It strengthens trust. People are more likely to recommend and return to tools t…" at bounding box center [800, 614] width 588 height 17
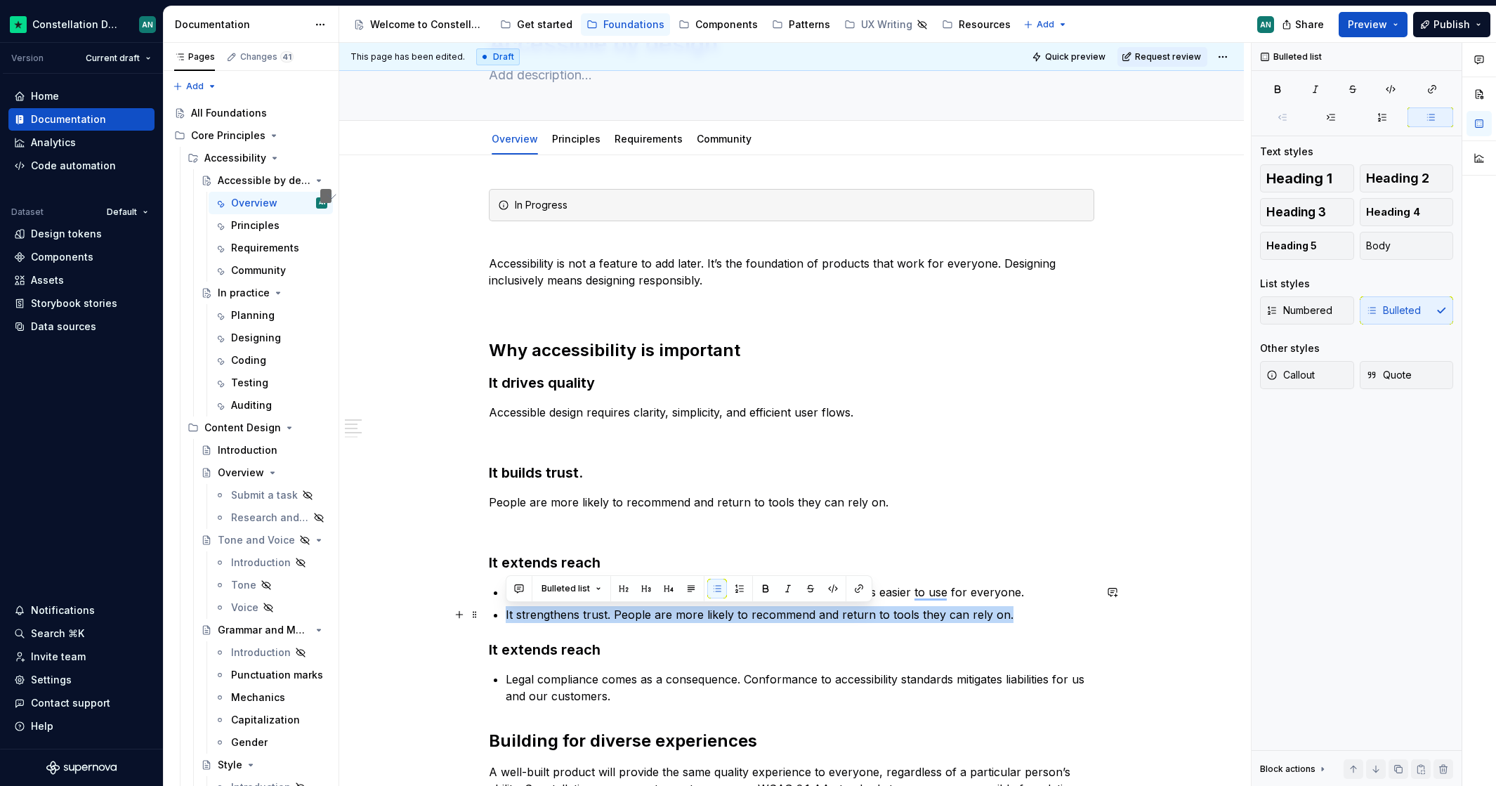
drag, startPoint x: 1002, startPoint y: 613, endPoint x: 436, endPoint y: 614, distance: 565.9
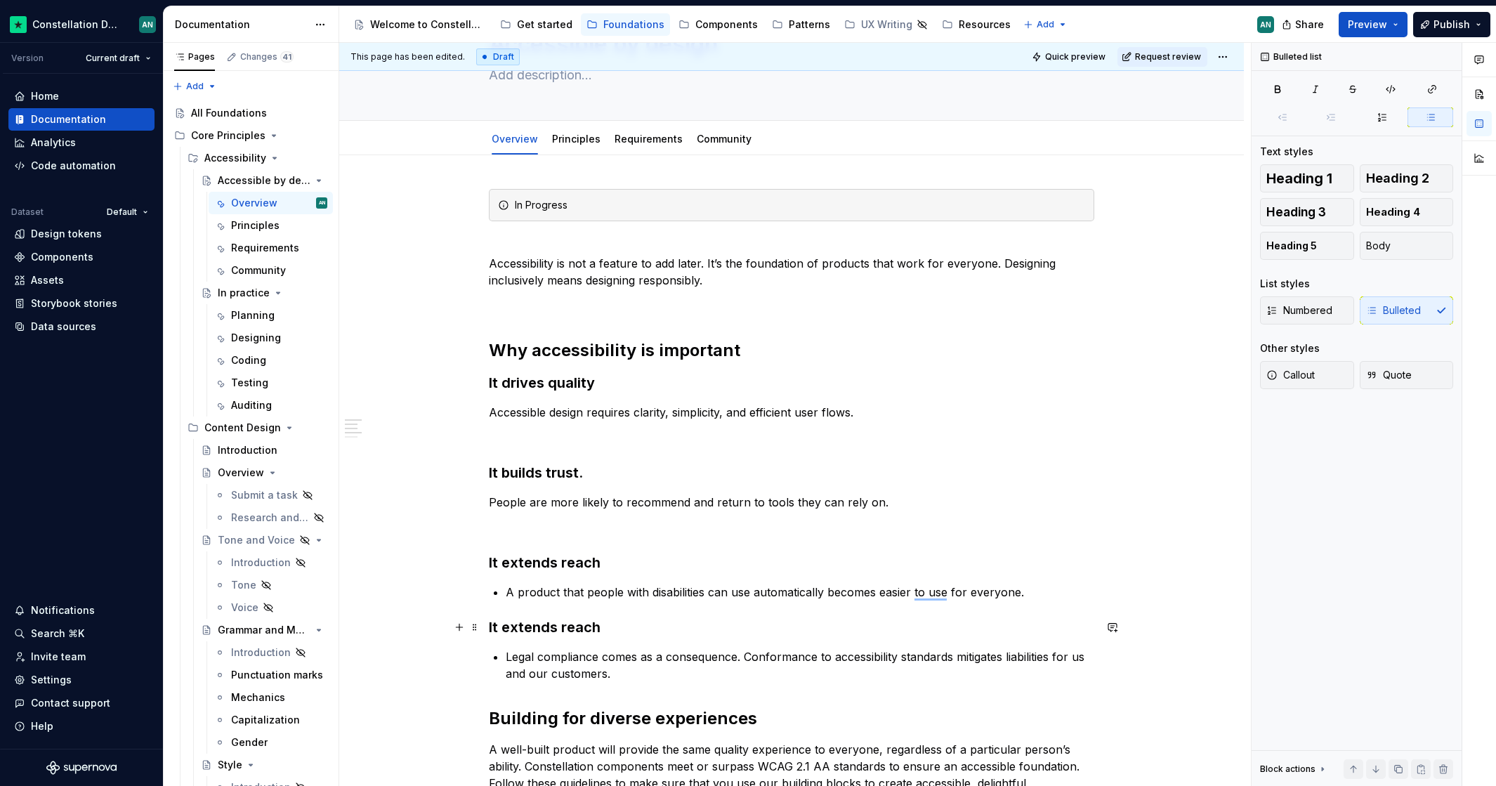
click at [536, 631] on h3 "It extends reach" at bounding box center [791, 627] width 605 height 20
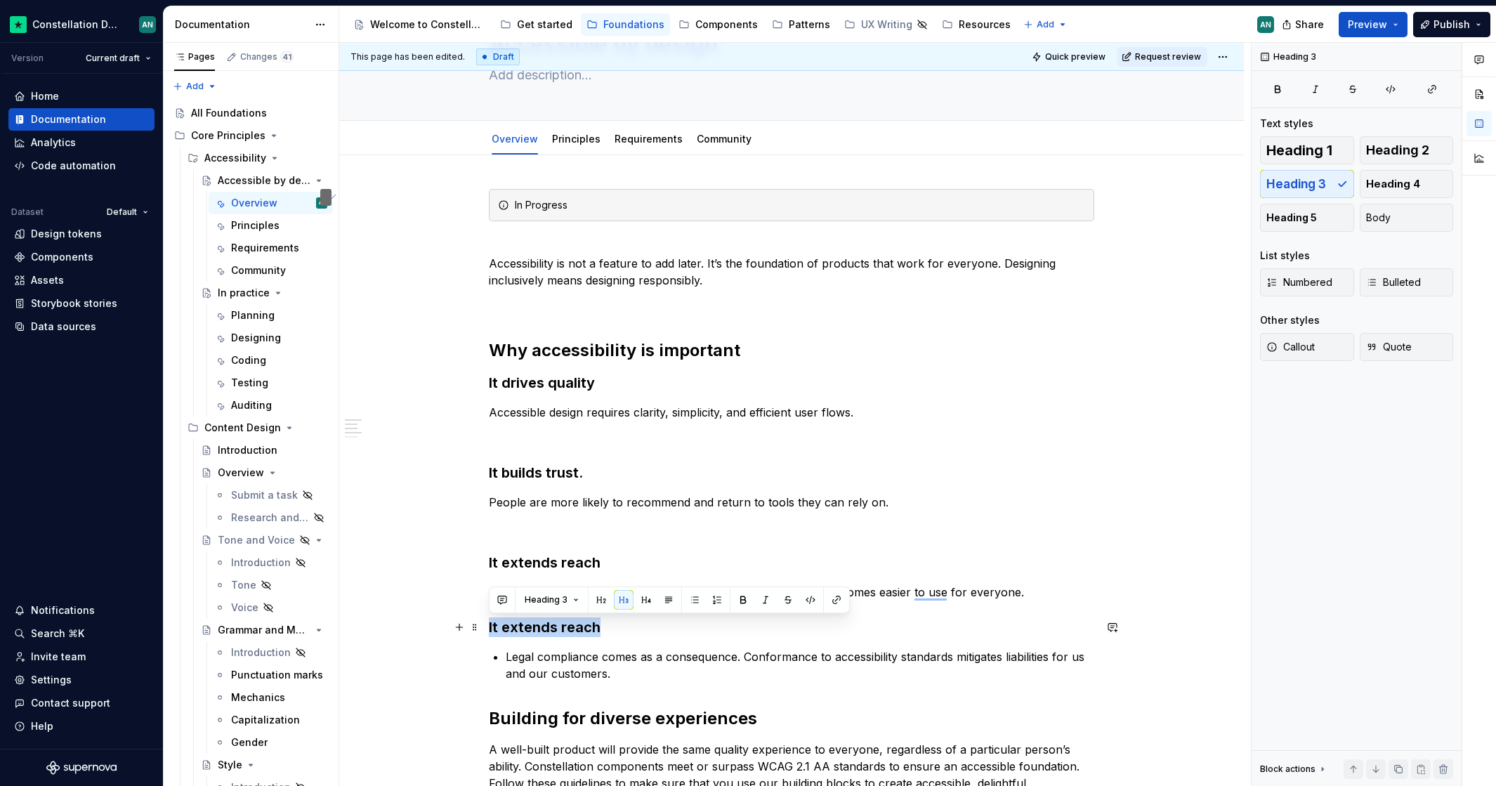
drag, startPoint x: 601, startPoint y: 632, endPoint x: 486, endPoint y: 631, distance: 115.2
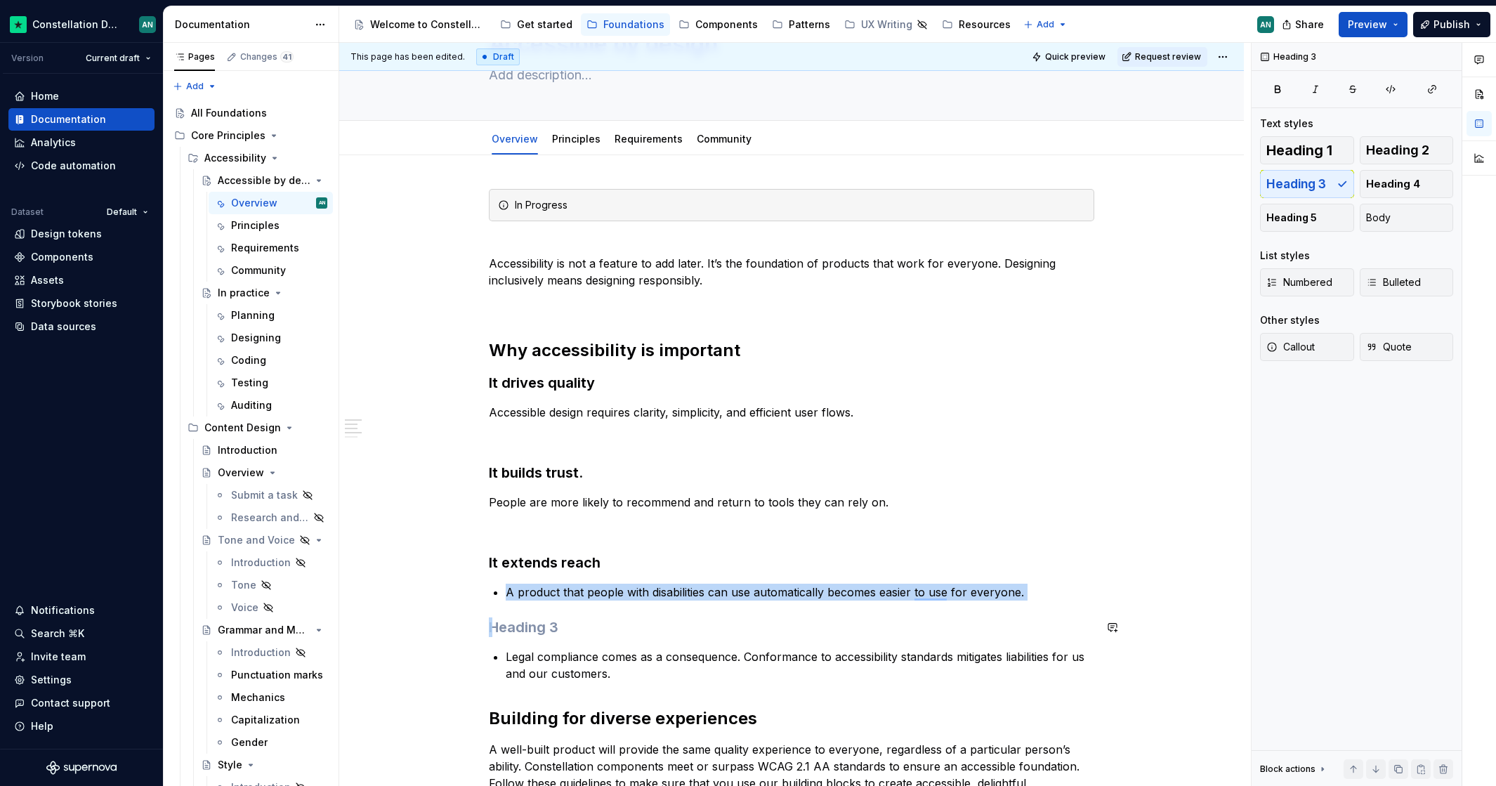
drag, startPoint x: 822, startPoint y: 565, endPoint x: 913, endPoint y: 499, distance: 112.1
click at [680, 619] on h3 "To enrich screen reader interactions, please activate Accessibility in Grammarl…" at bounding box center [791, 627] width 605 height 20
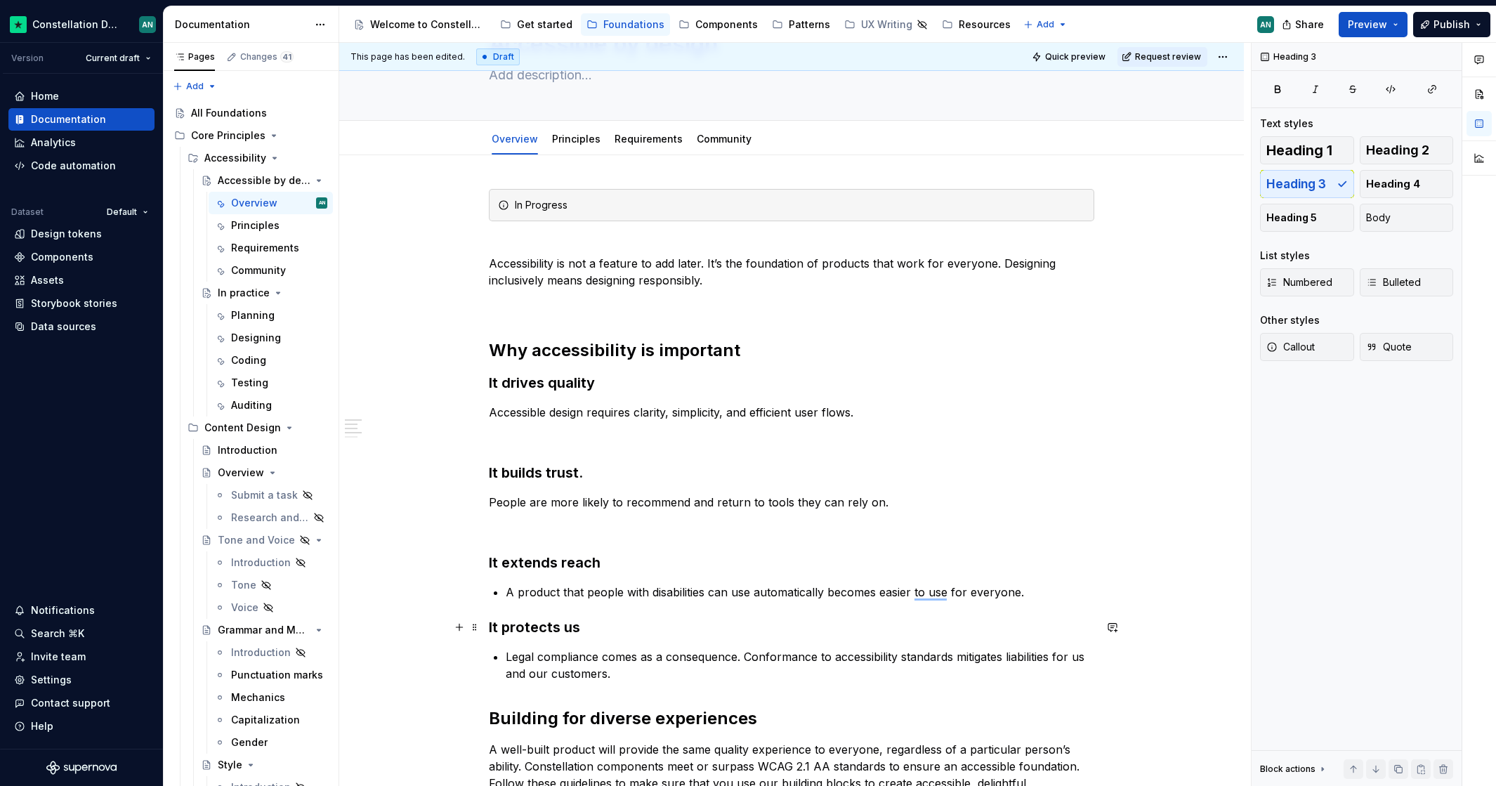
click at [490, 623] on h3 "It protects us" at bounding box center [791, 627] width 605 height 20
drag, startPoint x: 573, startPoint y: 626, endPoint x: 501, endPoint y: 625, distance: 72.3
click at [501, 625] on h3 "It protects us" at bounding box center [791, 627] width 605 height 20
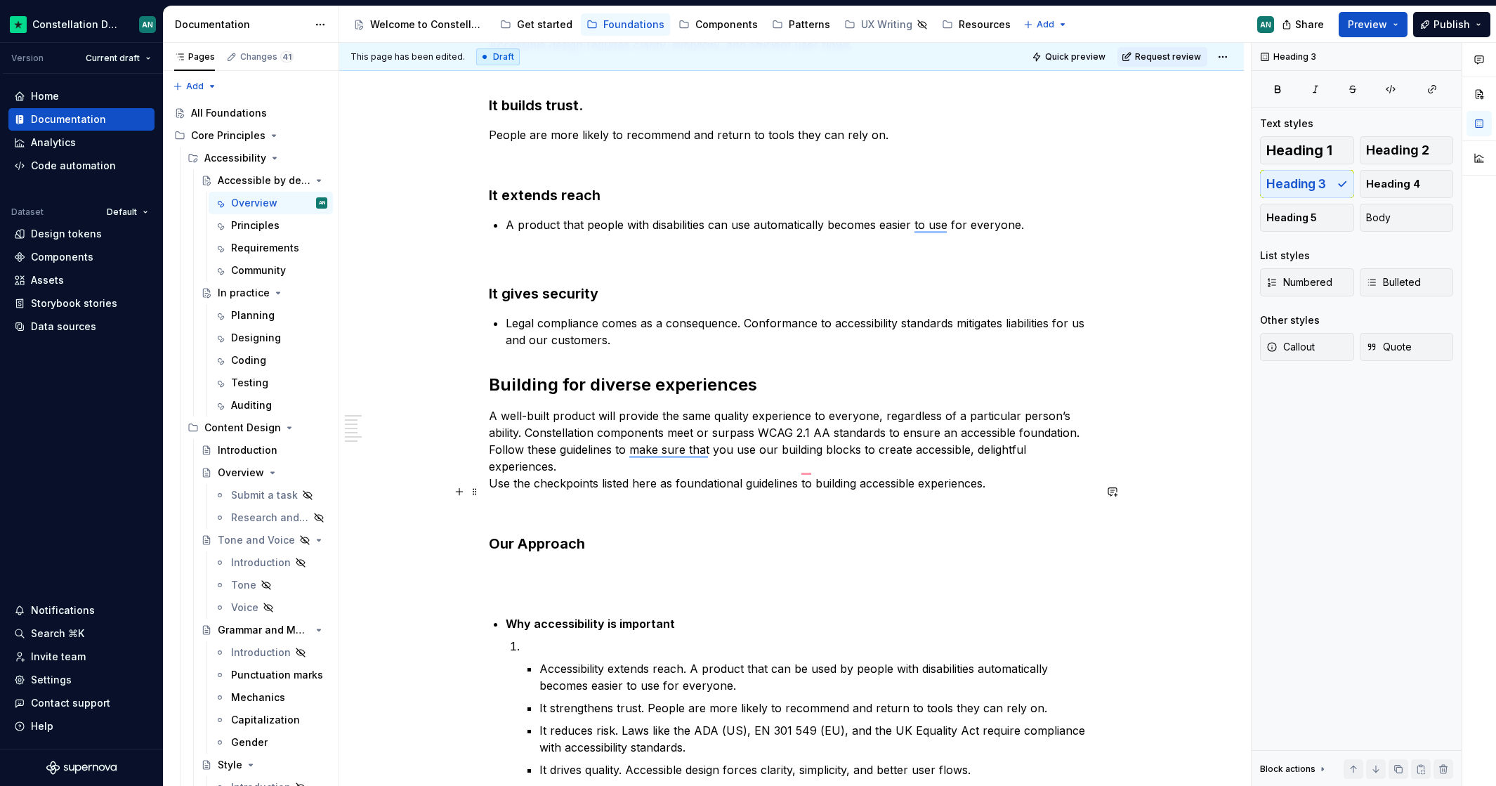
scroll to position [528, 0]
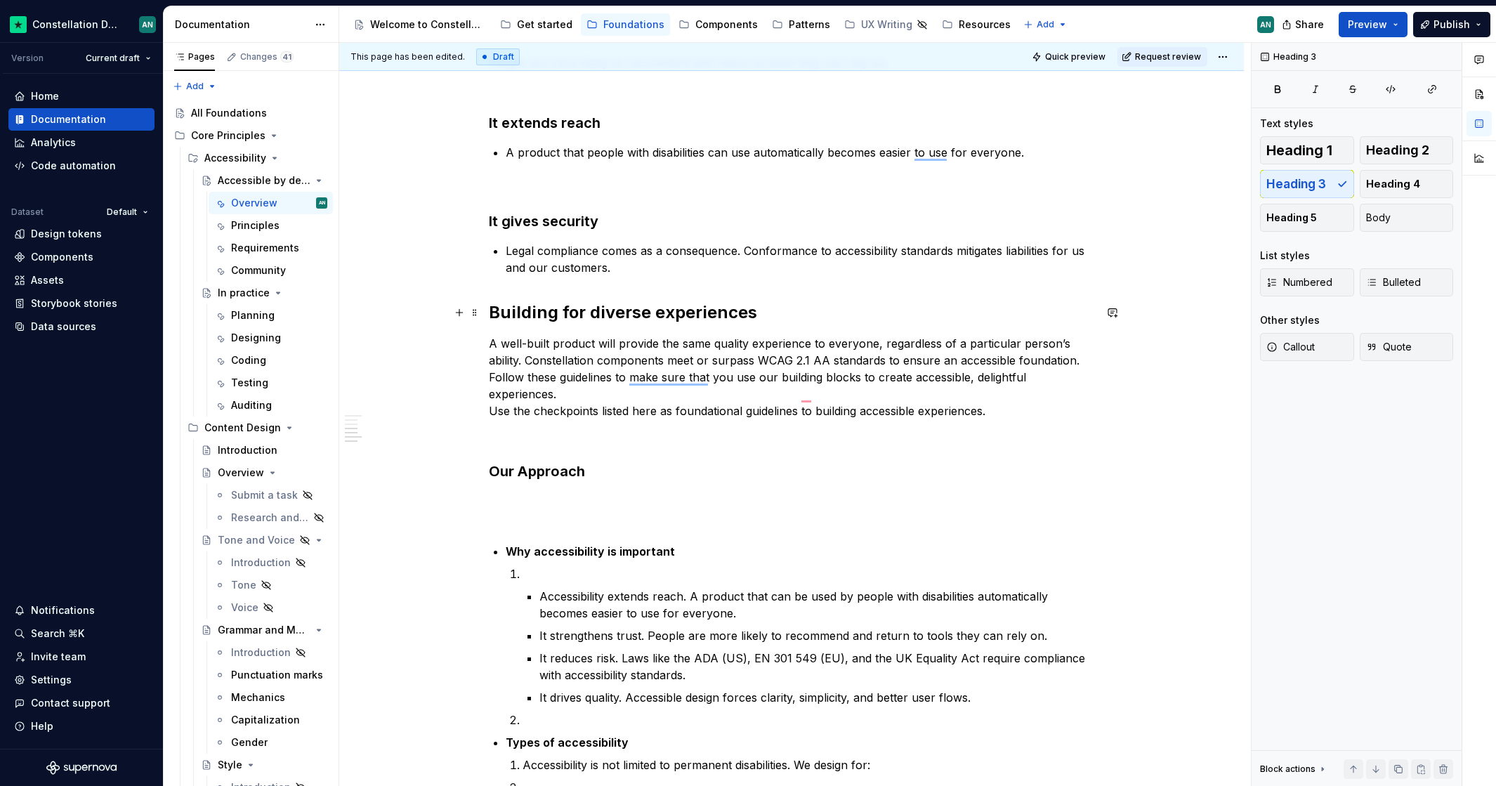
click at [490, 309] on strong "Building for diverse experiences" at bounding box center [623, 312] width 268 height 20
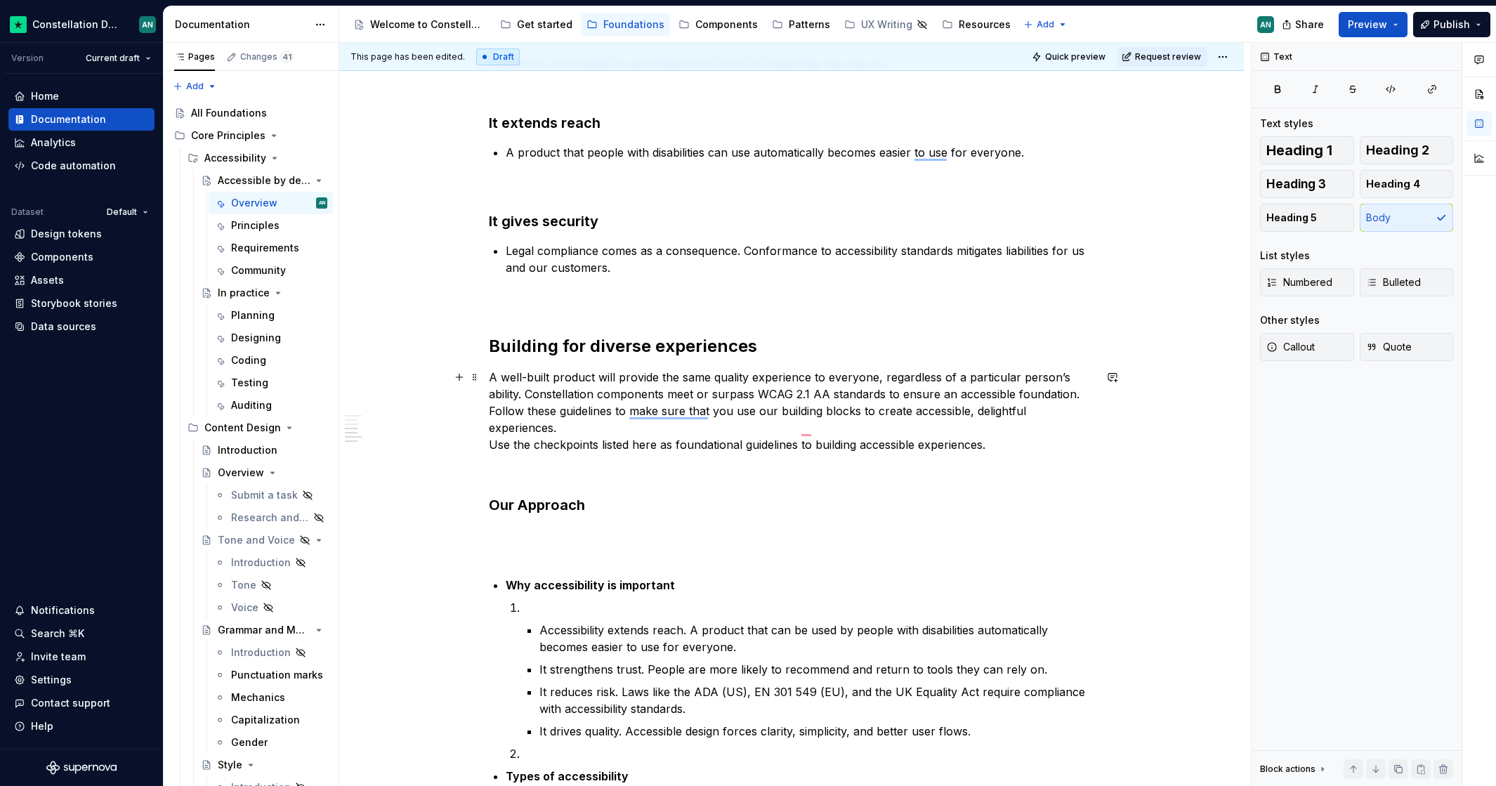
click at [1024, 421] on p "A well-built product will provide the same quality experience to everyone, rega…" at bounding box center [791, 411] width 605 height 84
click at [930, 434] on p "A well-built product will provide the same quality experience to everyone, rega…" at bounding box center [791, 411] width 605 height 84
drag, startPoint x: 998, startPoint y: 431, endPoint x: 902, endPoint y: 419, distance: 96.2
click at [902, 419] on p "A well-built product will provide the same quality experience to everyone, rega…" at bounding box center [791, 411] width 605 height 84
click at [817, 397] on p "A well-built product will provide the same quality experience to everyone, rega…" at bounding box center [791, 411] width 605 height 84
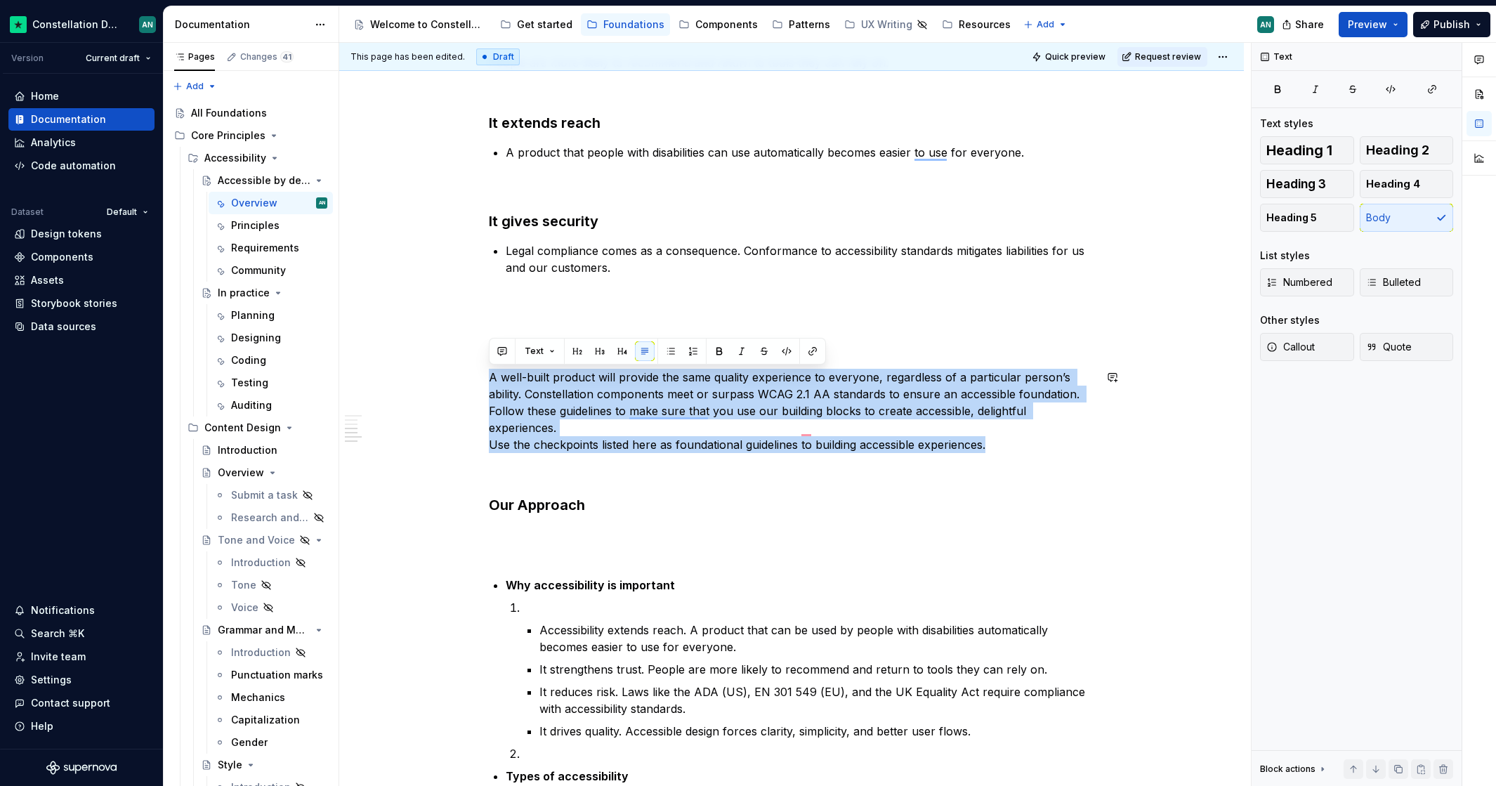
drag, startPoint x: 1038, startPoint y: 430, endPoint x: 489, endPoint y: 374, distance: 552.7
click at [489, 374] on p "A well-built product will provide the same quality experience to everyone, rega…" at bounding box center [791, 411] width 605 height 84
copy p "A well-built product will provide the same quality experience to everyone, rega…"
click at [1060, 435] on p "A well-built product will provide the same quality experience to everyone, rega…" at bounding box center [791, 411] width 605 height 84
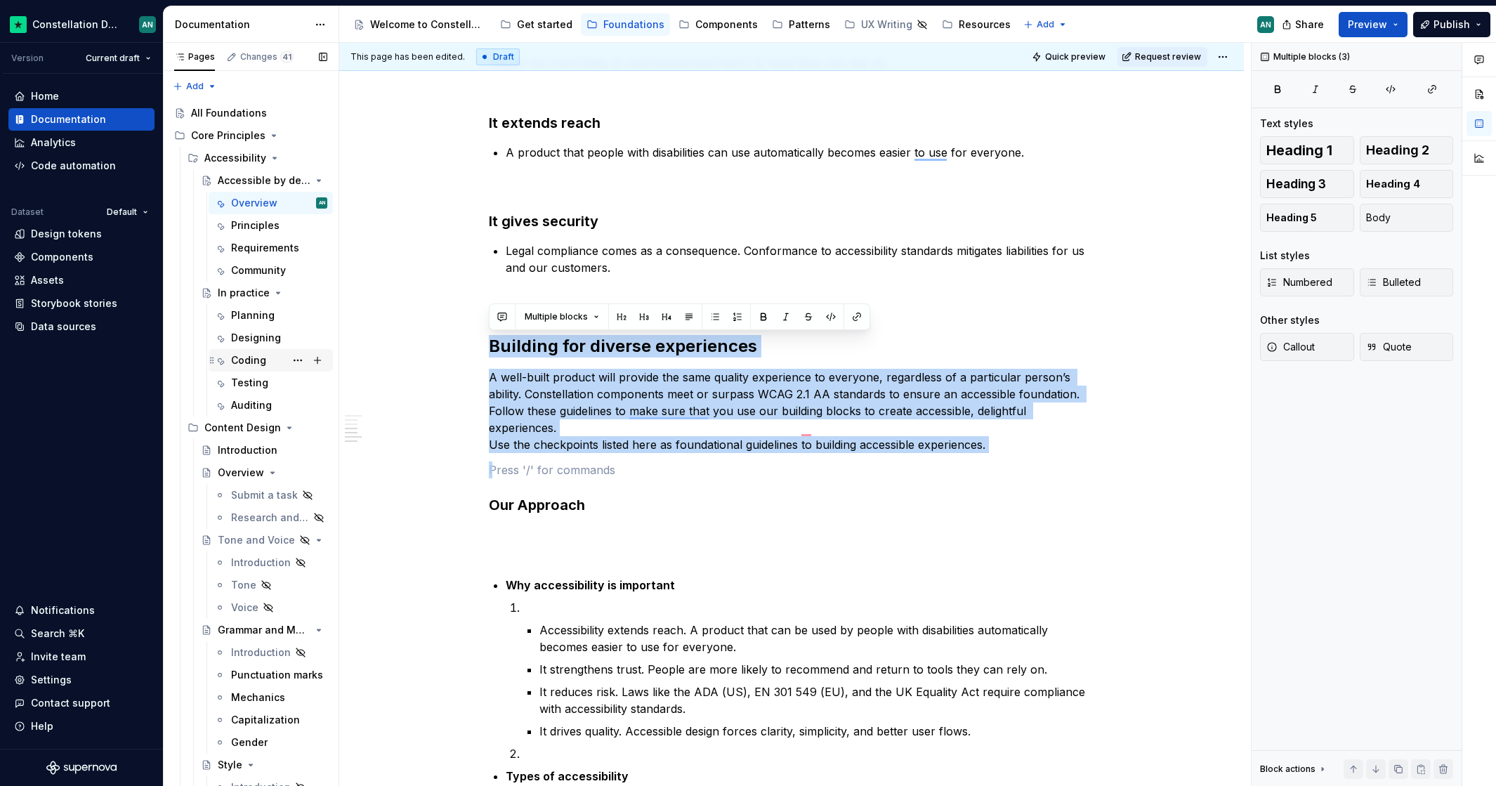
drag, startPoint x: 1006, startPoint y: 437, endPoint x: 299, endPoint y: 350, distance: 712.4
click at [299, 350] on div "Pages Changes 41 Add Accessibility guide for tree Page tree. Navigate the tree …" at bounding box center [830, 417] width 1332 height 749
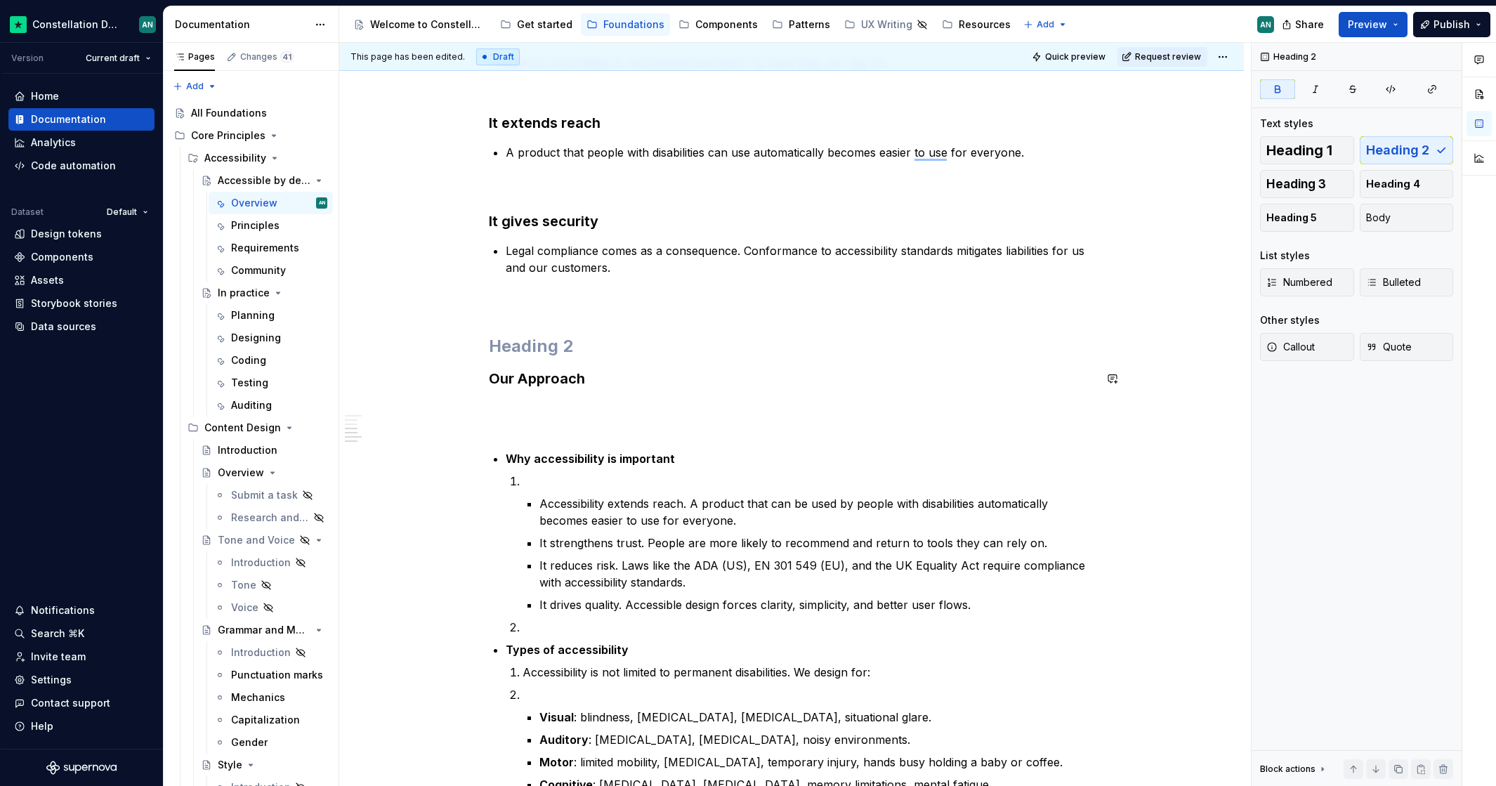
scroll to position [0, 0]
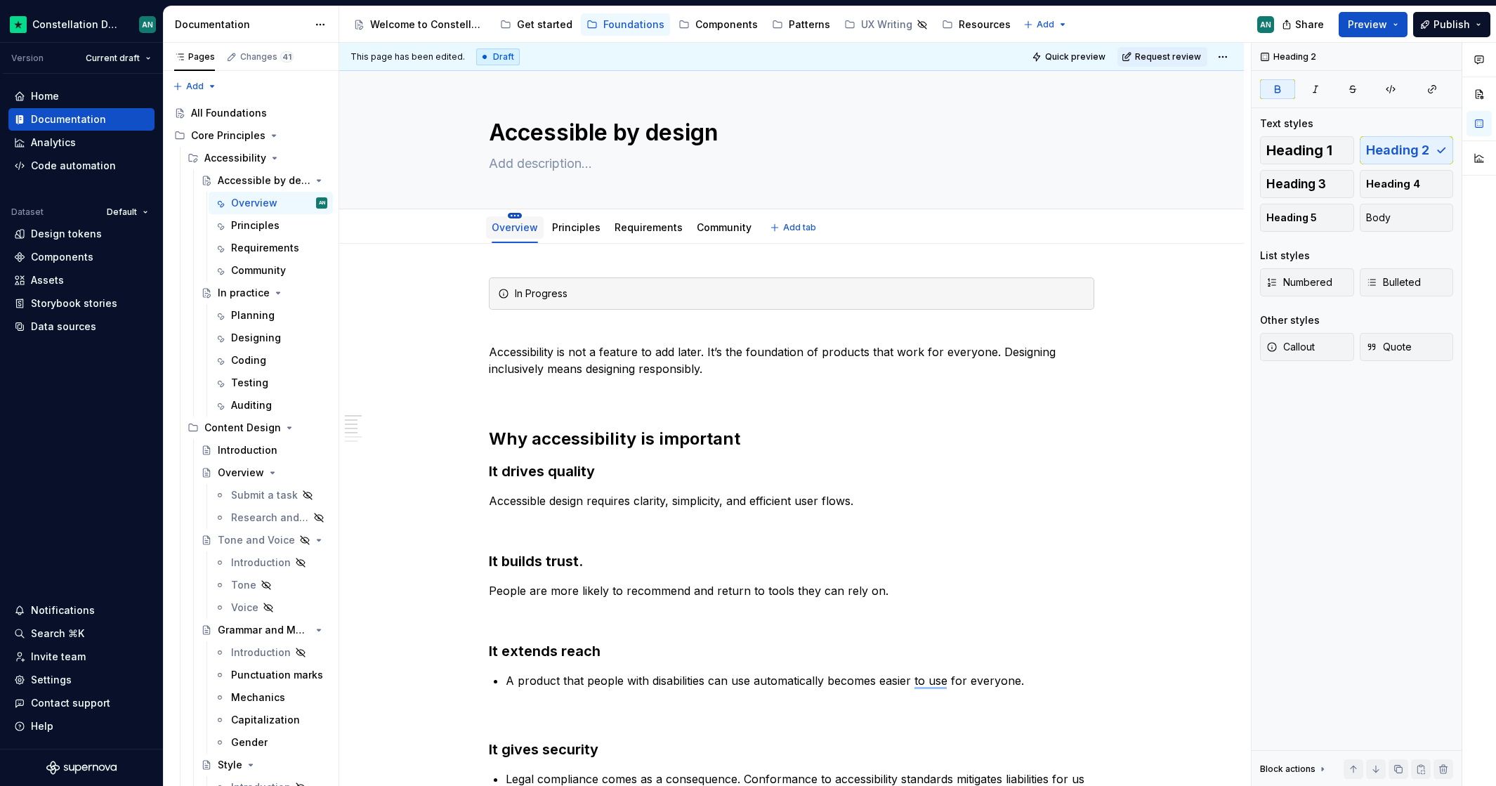
click at [515, 216] on html "Constellation Design System AN Version Current draft Home Documentation Analyti…" at bounding box center [748, 393] width 1496 height 786
type textarea "*"
click at [543, 230] on div "Rename tab" at bounding box center [577, 236] width 91 height 14
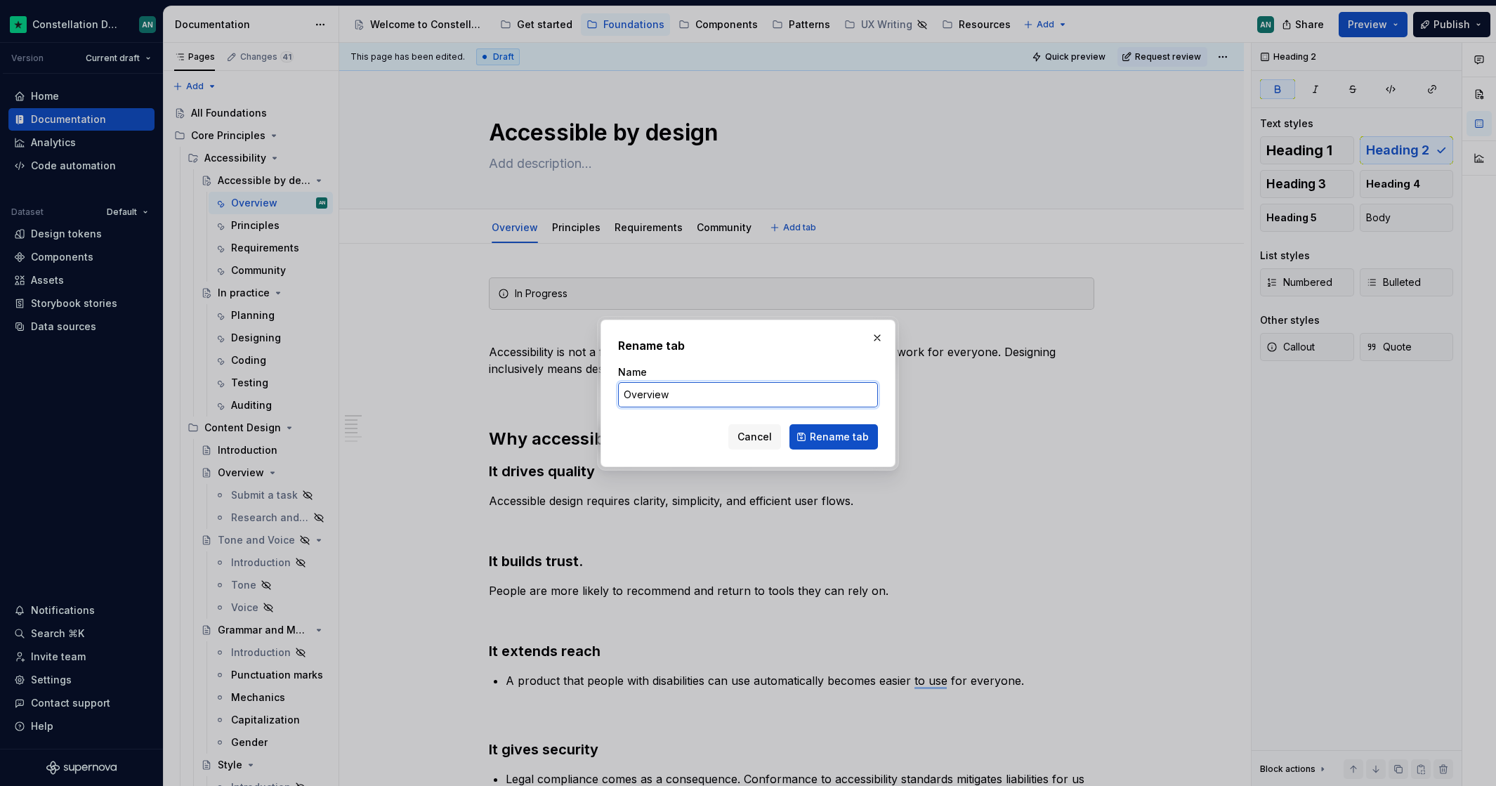
click at [783, 390] on input "Overview" at bounding box center [748, 394] width 260 height 25
type input "Our Approach"
click button "Rename tab" at bounding box center [833, 436] width 88 height 25
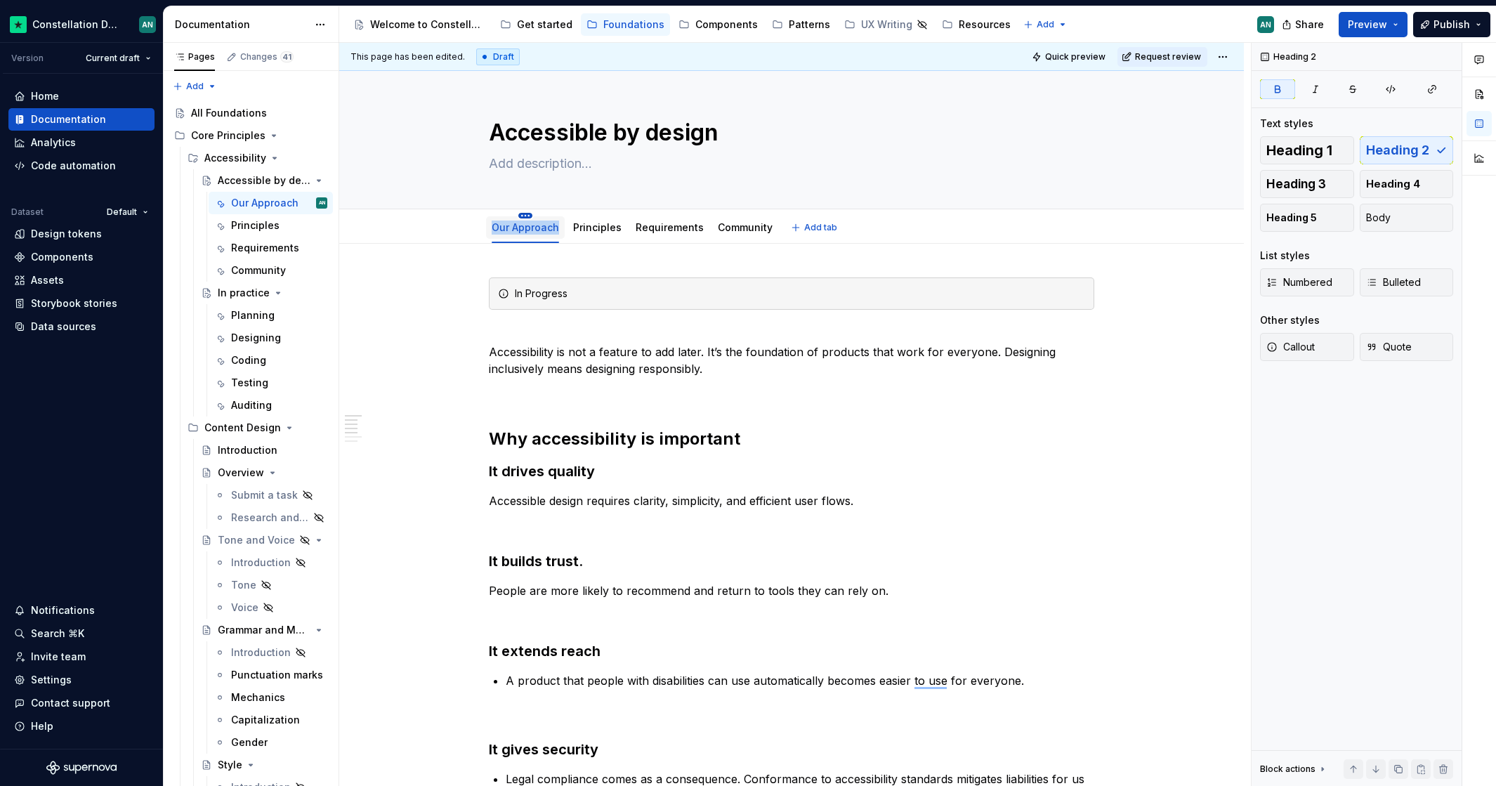
click at [522, 216] on html "Constellation Design System AN Version Current draft Home Documentation Analyti…" at bounding box center [748, 393] width 1496 height 786
type textarea "*"
click at [557, 238] on div "Rename tab" at bounding box center [588, 236] width 91 height 14
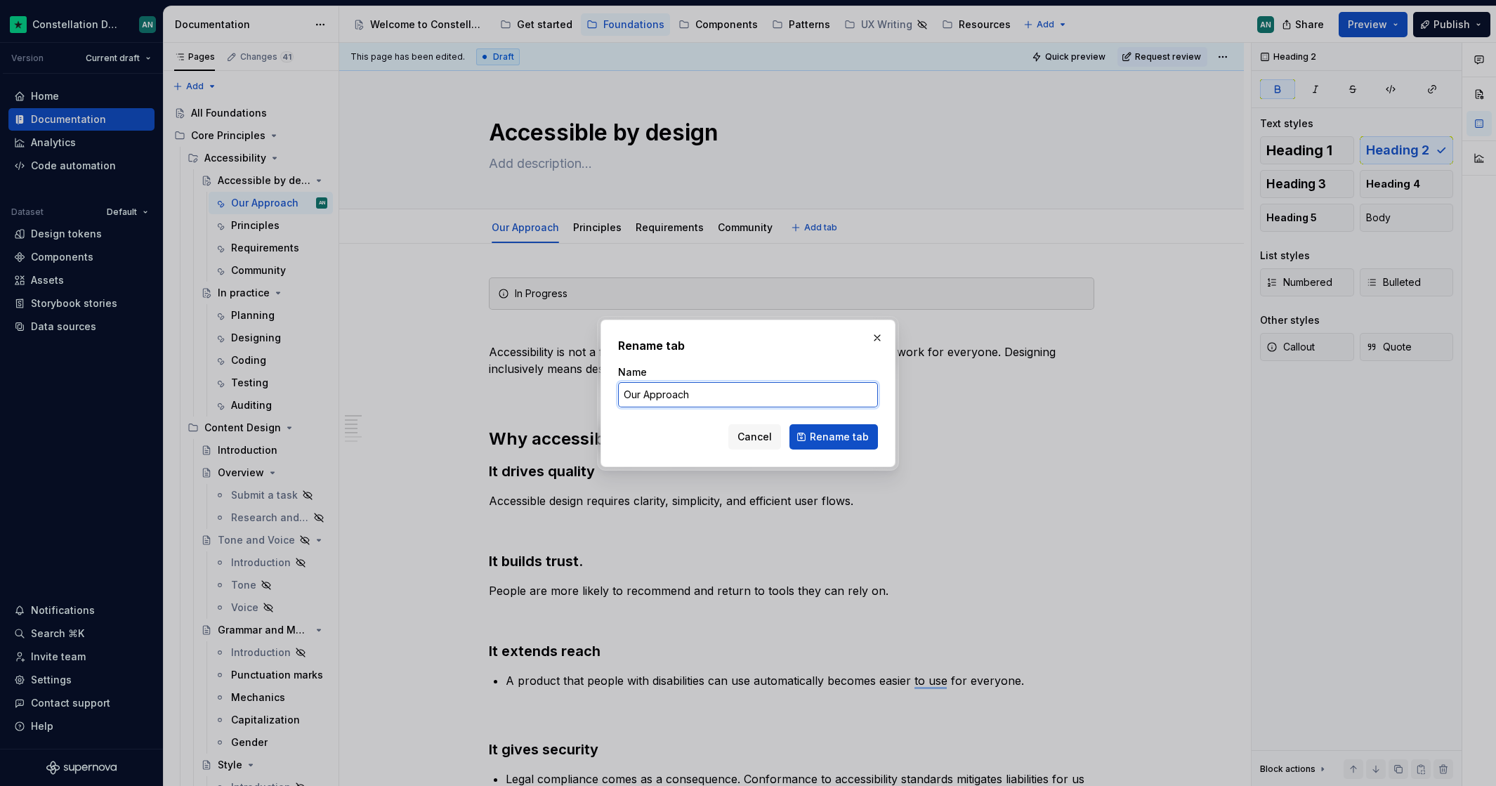
click at [649, 392] on input "Our Approach" at bounding box center [748, 394] width 260 height 25
click at [649, 397] on input "Our Approach" at bounding box center [748, 394] width 260 height 25
type input "Our approach"
click at [812, 430] on span "Rename tab" at bounding box center [839, 437] width 59 height 14
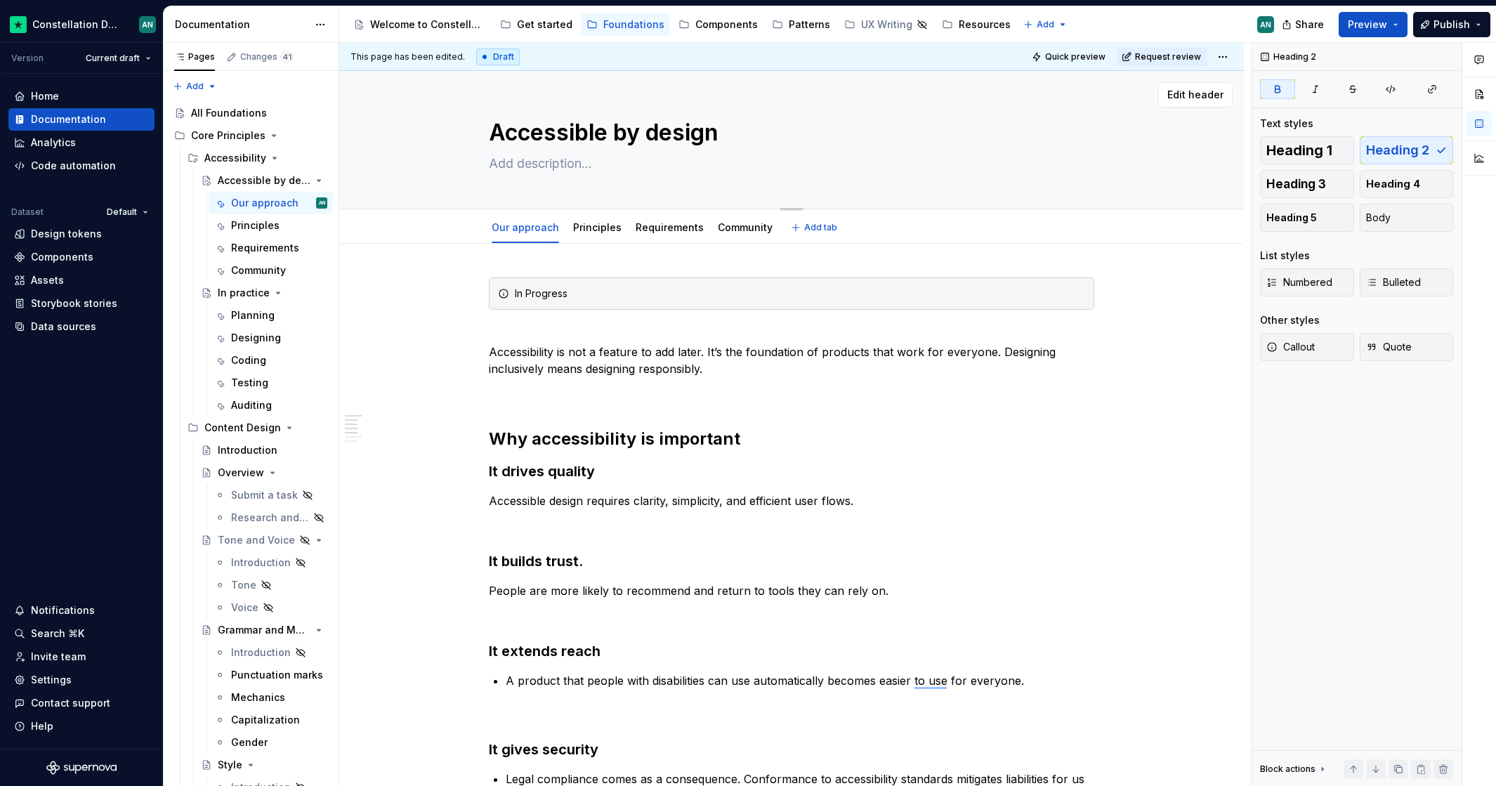
click at [546, 157] on textarea at bounding box center [788, 163] width 605 height 22
paste textarea "A well-built product will provide the same quality experience to everyone, rega…"
type textarea "*"
type textarea "A well-built product will provide the same quality experience to everyone, rega…"
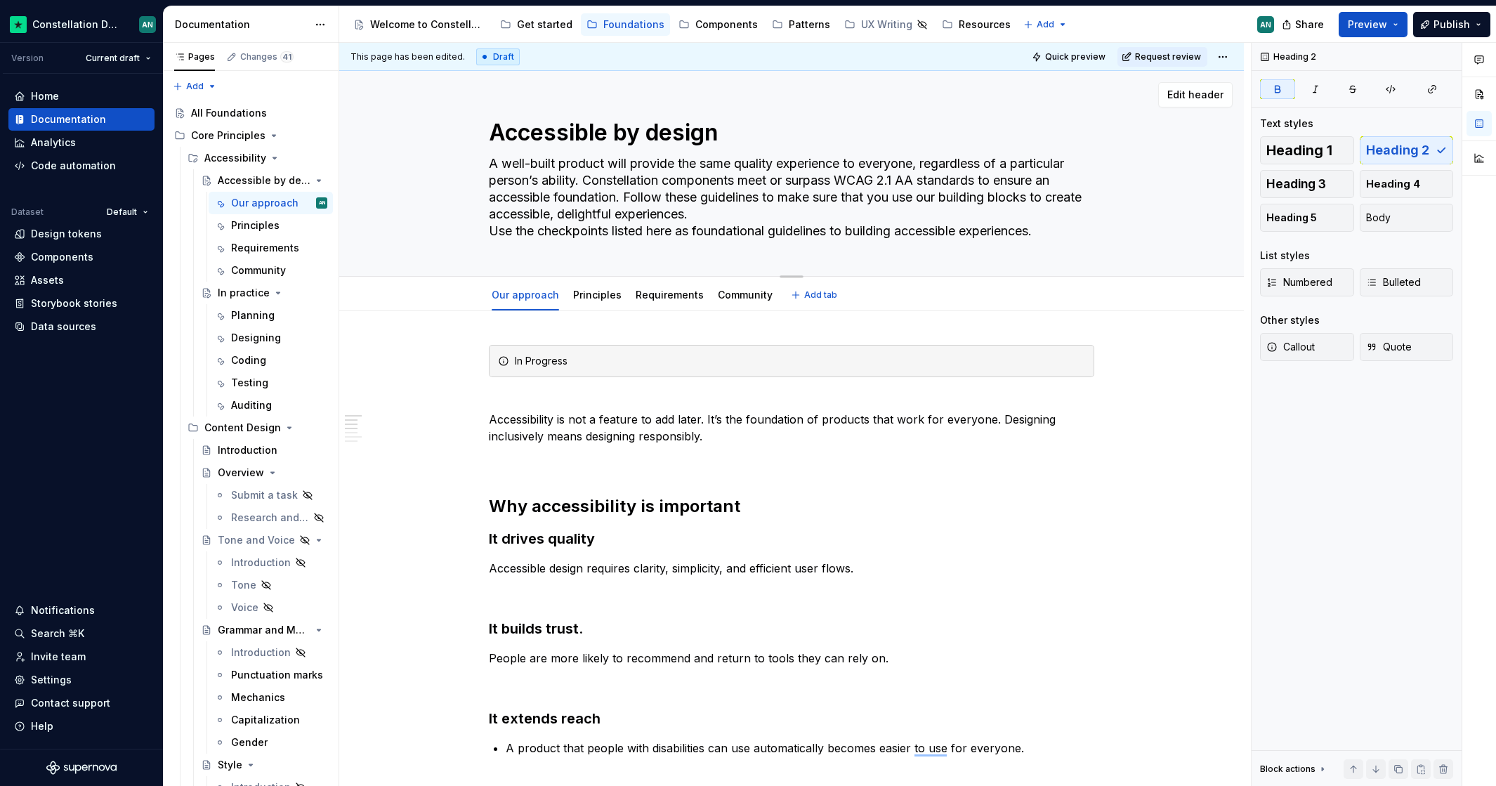
drag, startPoint x: 654, startPoint y: 189, endPoint x: 626, endPoint y: 186, distance: 27.5
click at [654, 189] on textarea "A well-built product will provide the same quality experience to everyone, rega…" at bounding box center [788, 197] width 605 height 90
drag, startPoint x: 661, startPoint y: 211, endPoint x: 1214, endPoint y: 310, distance: 561.5
type textarea "*"
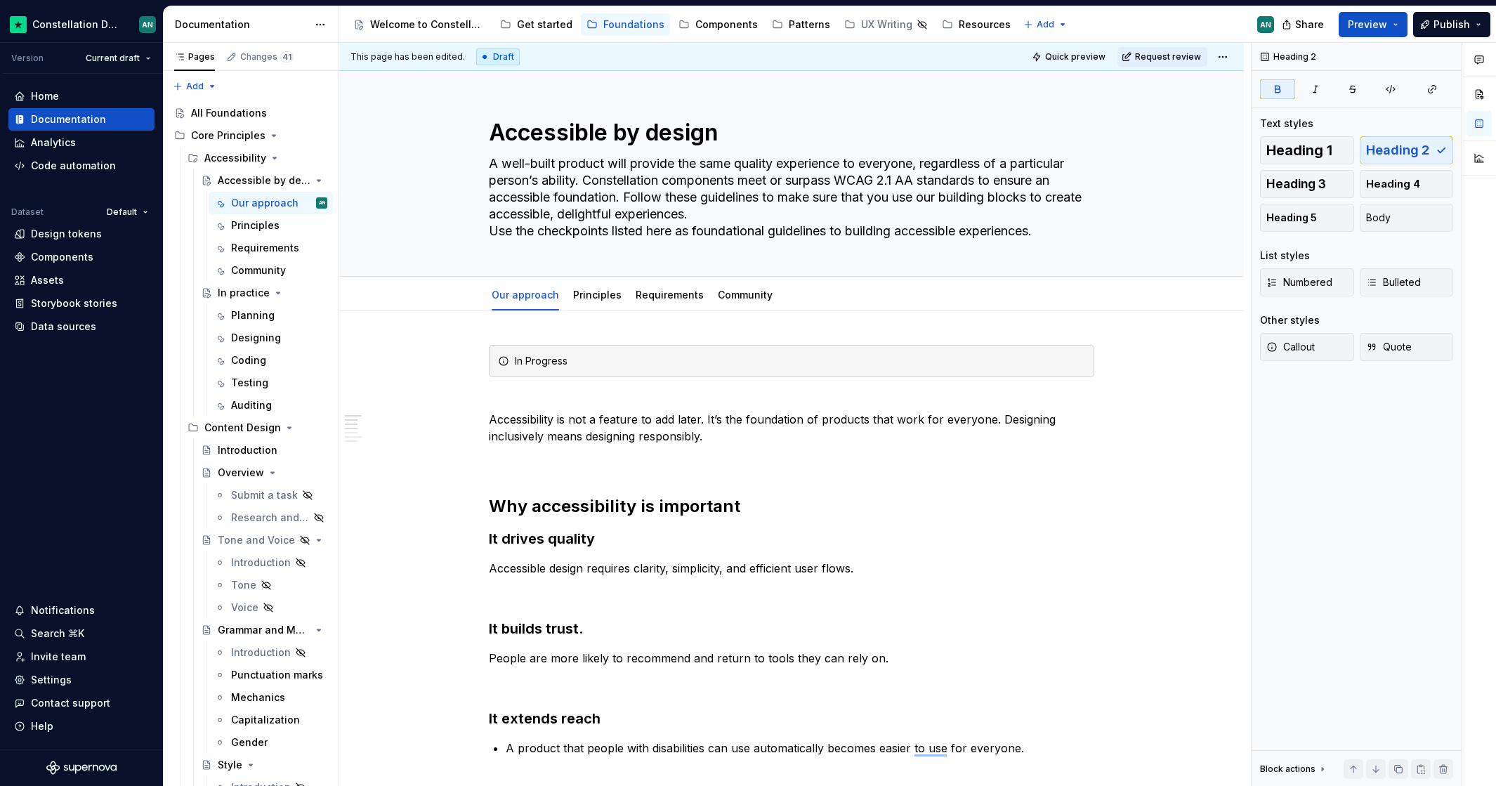
type textarea "A well-built product will provide the same quality experience to everyone, rega…"
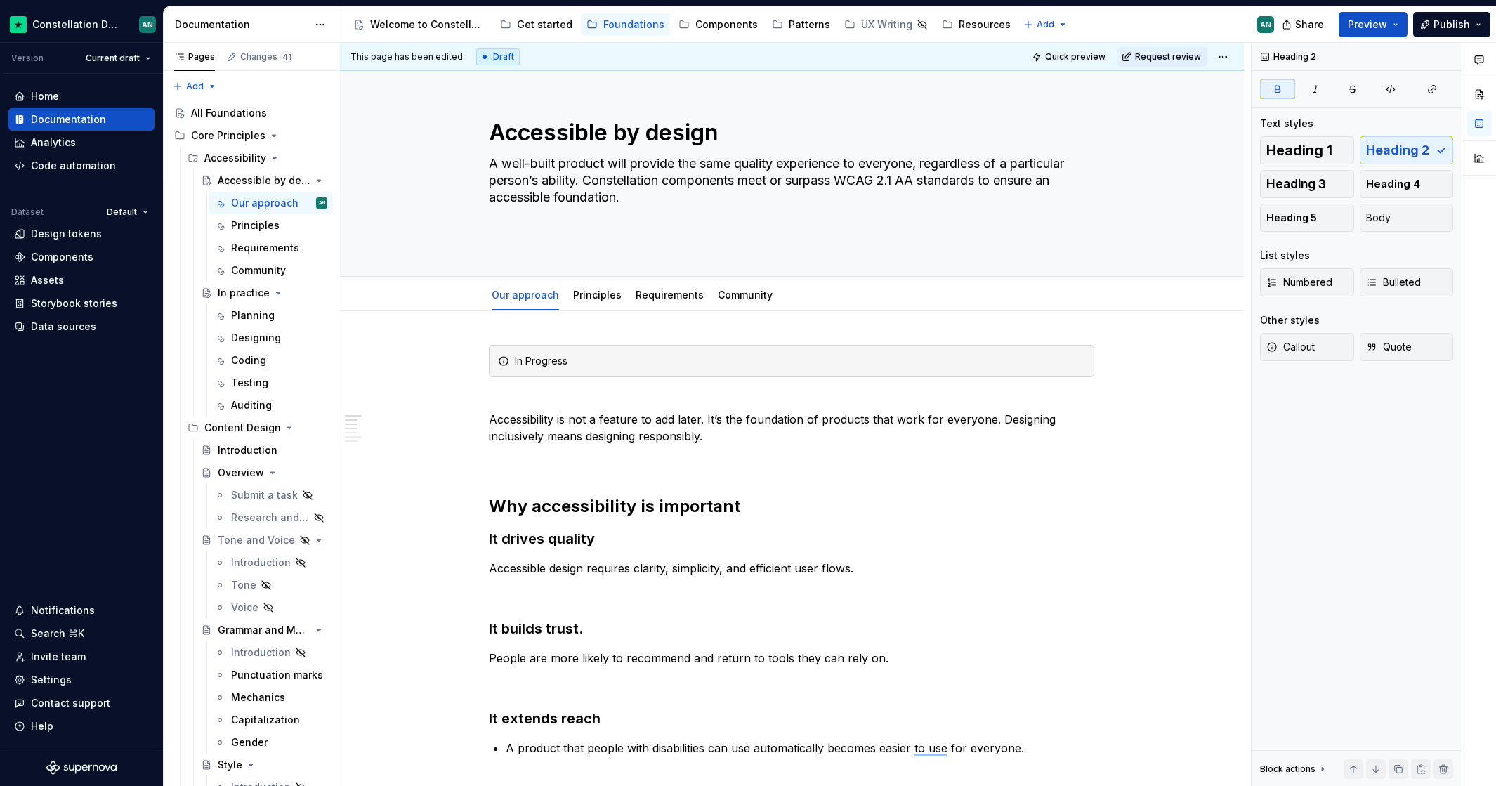
type textarea "*"
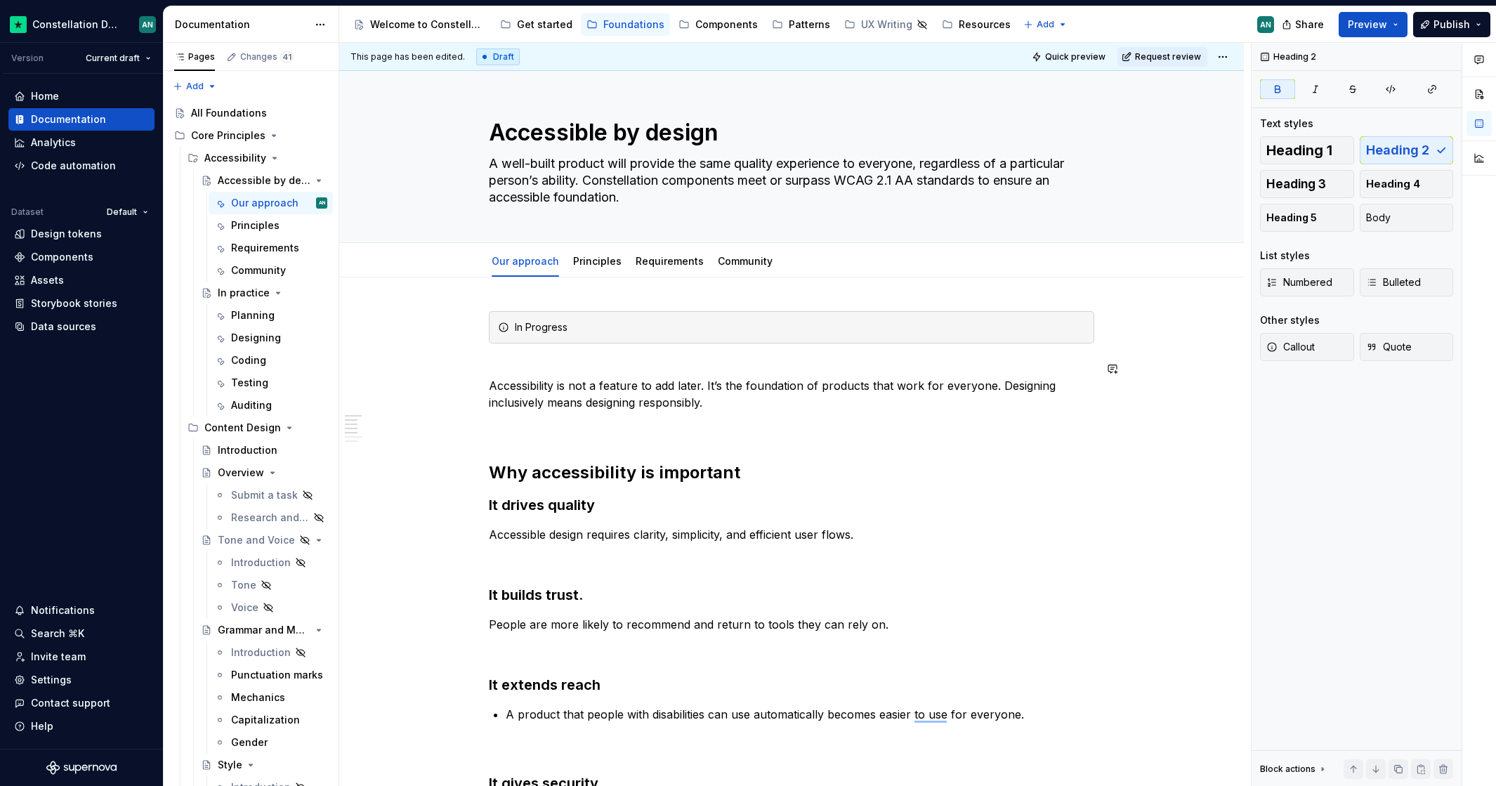
type textarea "A well-built product will provide the same quality experience to everyone, rega…"
click at [1005, 501] on h3 "It drives quality" at bounding box center [791, 505] width 605 height 20
click at [572, 386] on p "Accessibility is not a feature to add later. It’s the foundation of products th…" at bounding box center [791, 385] width 605 height 51
click at [540, 475] on strong "Why accessibility is important" at bounding box center [614, 472] width 251 height 20
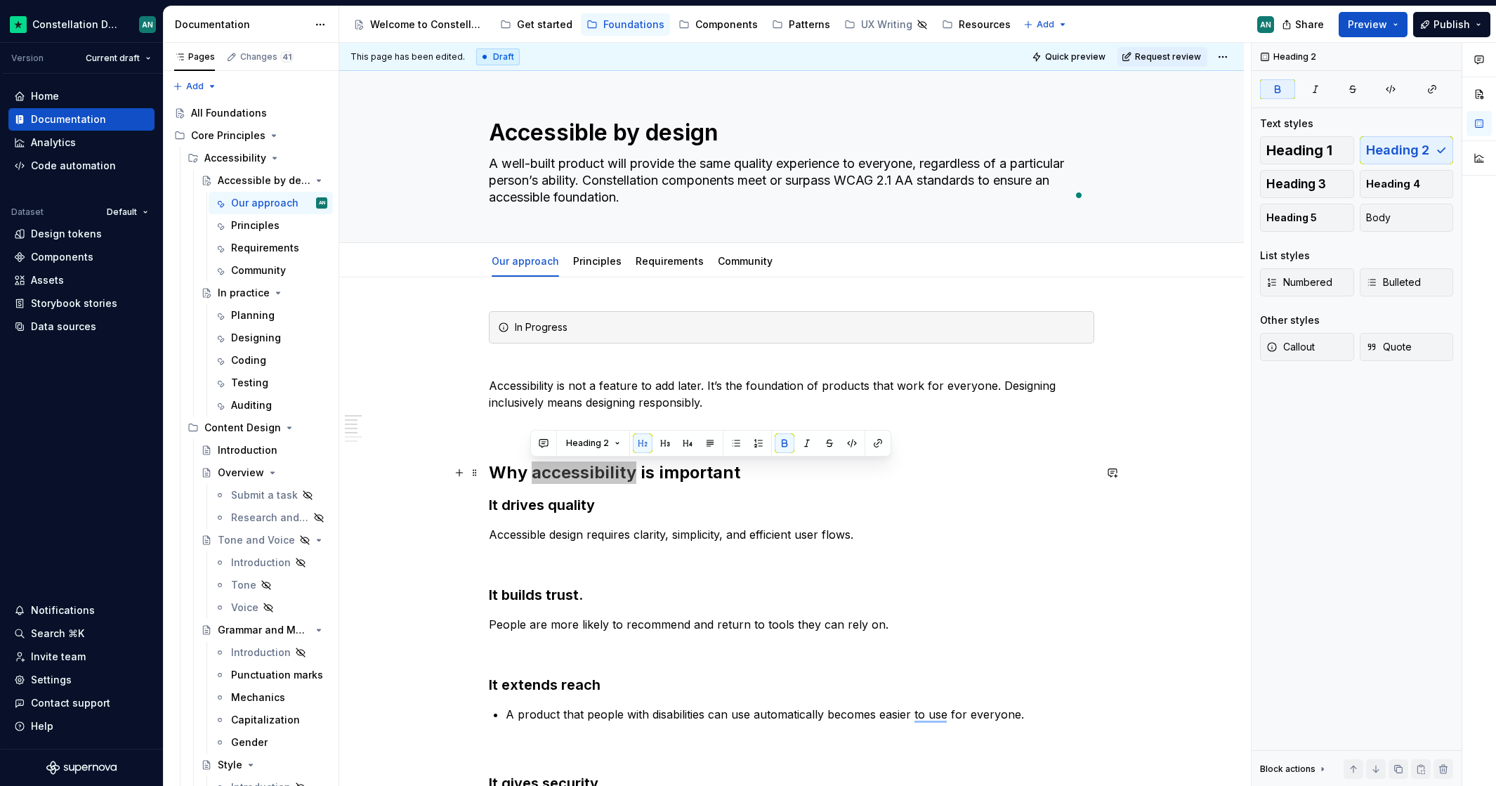
click at [541, 476] on strong "Why accessibility is important" at bounding box center [614, 472] width 251 height 20
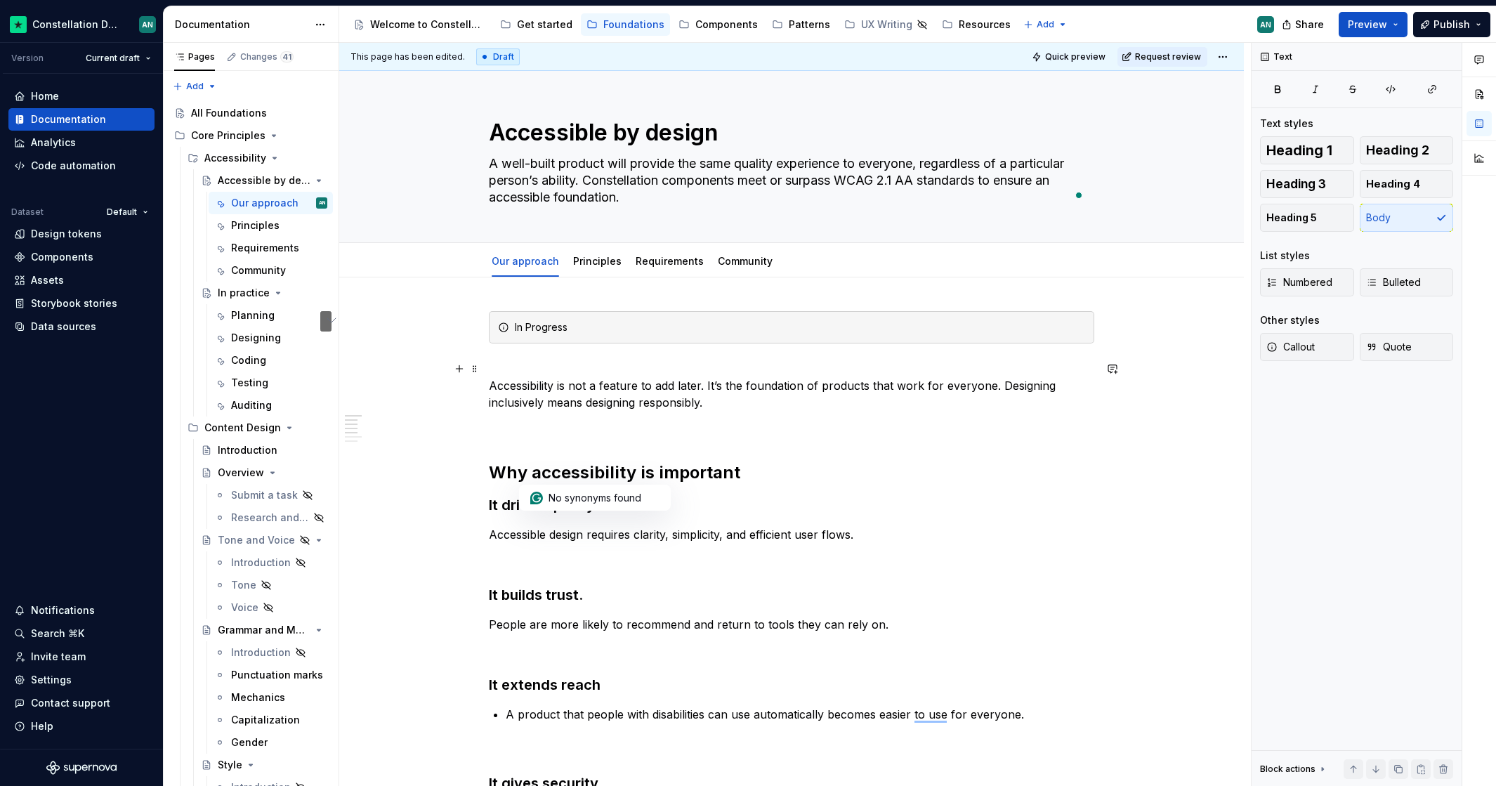
click at [641, 409] on p "Accessibility is not a feature to add later. It’s the foundation of products th…" at bounding box center [791, 385] width 605 height 51
click at [675, 397] on p "Accessibility is not a feature to add later. It’s the foundation of products th…" at bounding box center [791, 385] width 605 height 51
click at [714, 395] on p "Accessibility is not a feature to add later. It’s the foundation of products th…" at bounding box center [791, 385] width 605 height 51
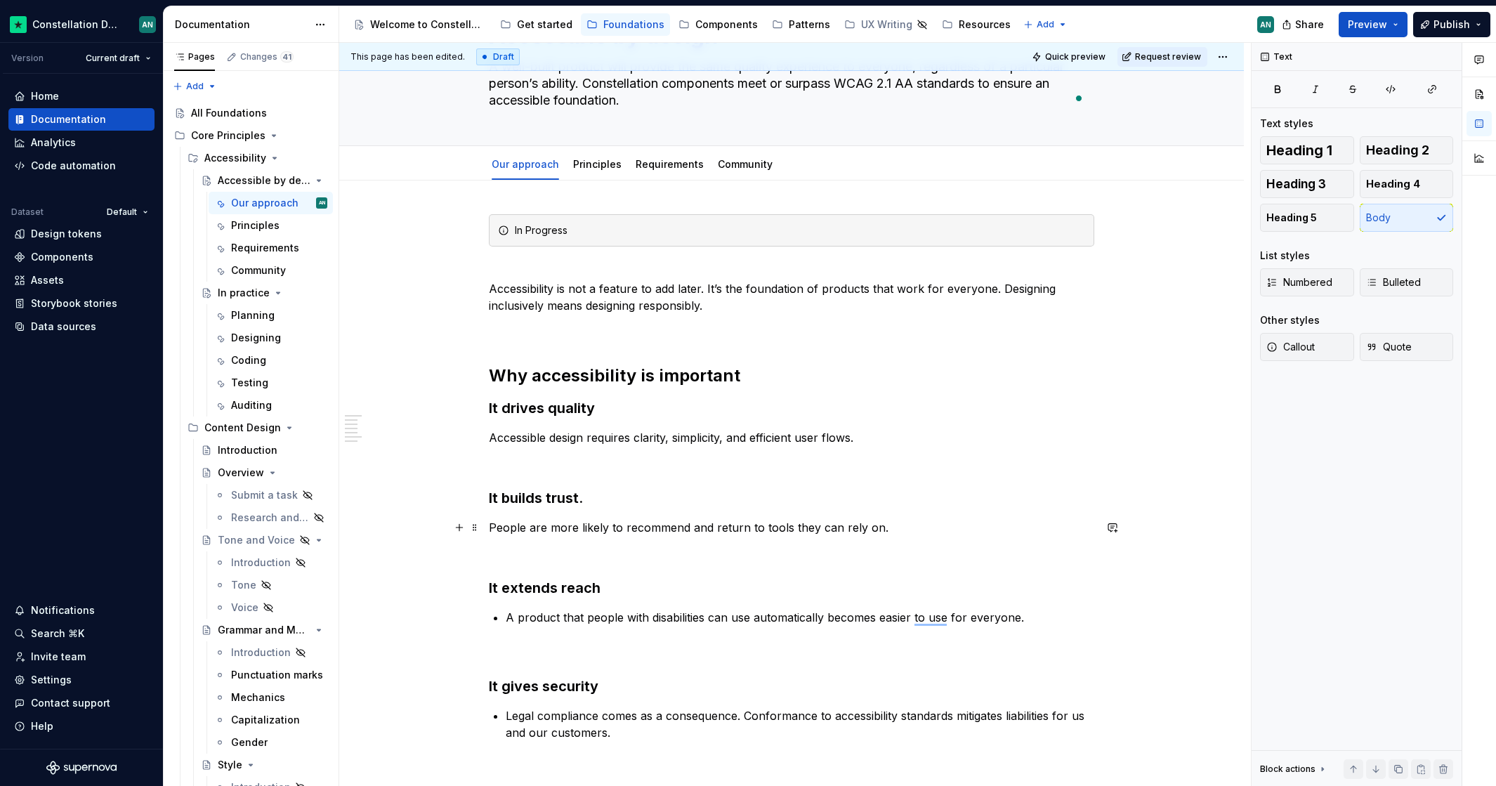
scroll to position [169, 0]
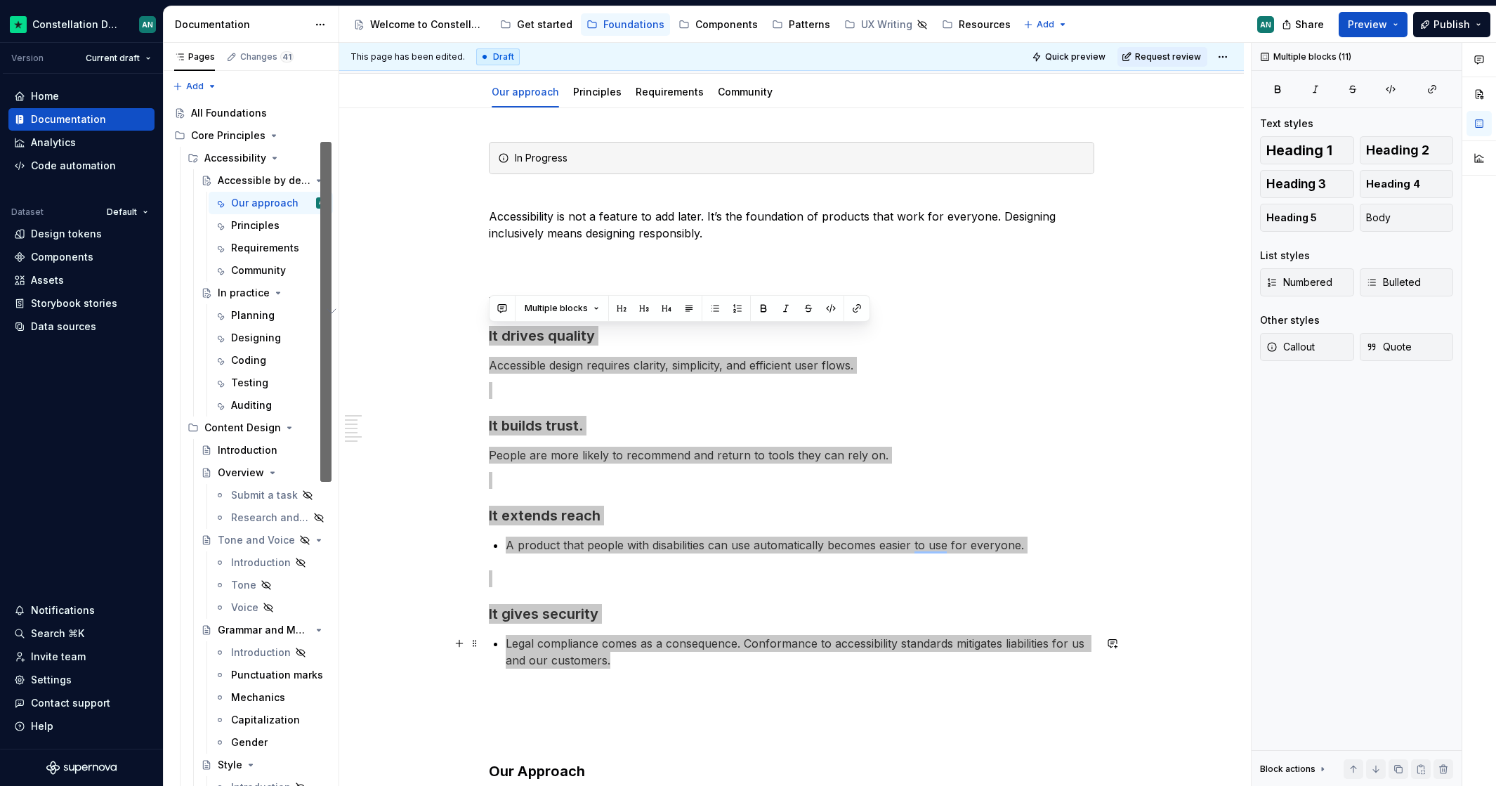
drag, startPoint x: 488, startPoint y: 333, endPoint x: 1003, endPoint y: 659, distance: 609.5
click at [1003, 659] on div "In Progress Accessibility is not a feature to add later. It’s the foundation of…" at bounding box center [791, 793] width 605 height 1302
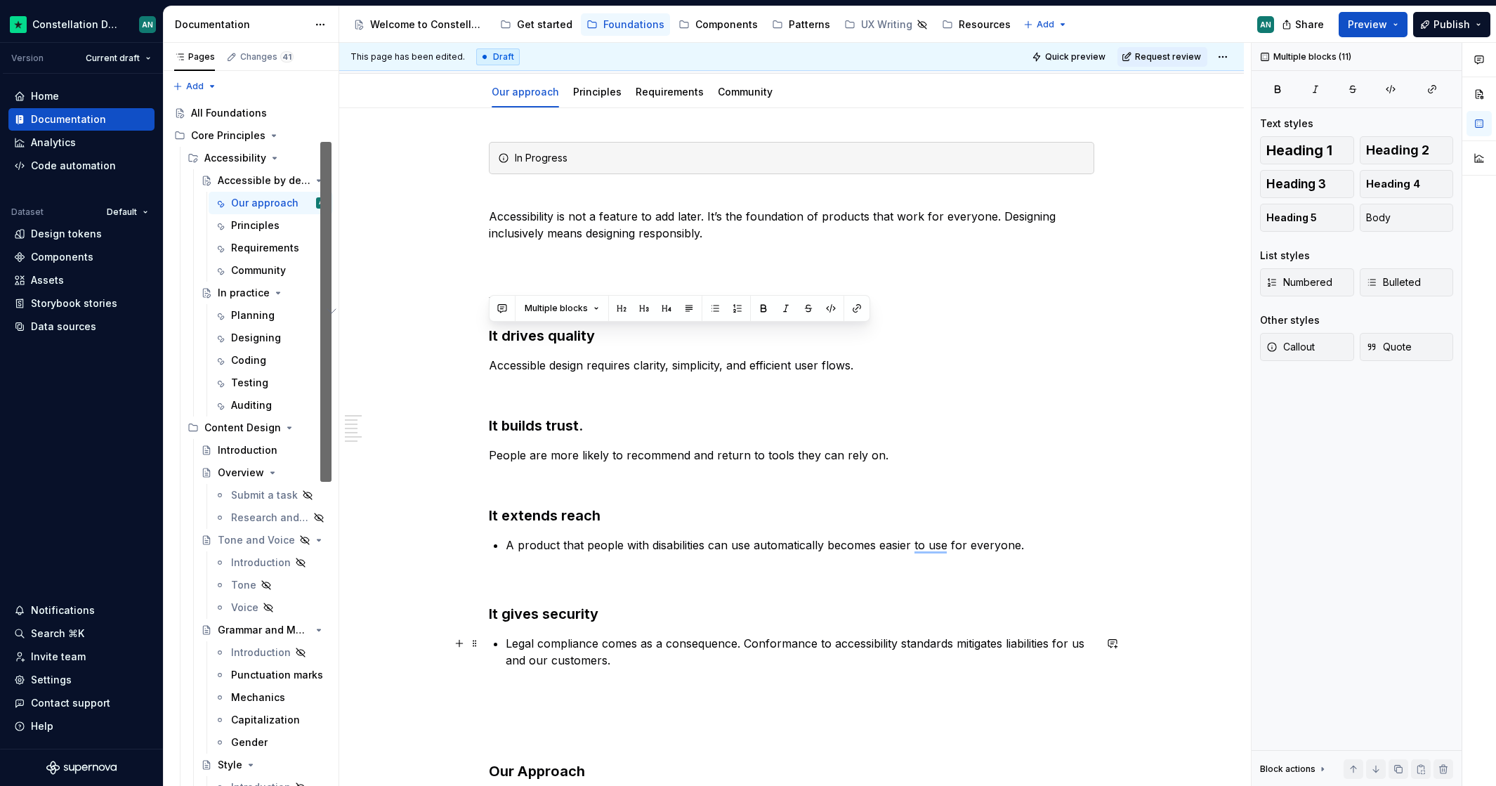
click at [753, 574] on p "To enrich screen reader interactions, please activate Accessibility in Grammarl…" at bounding box center [791, 578] width 605 height 17
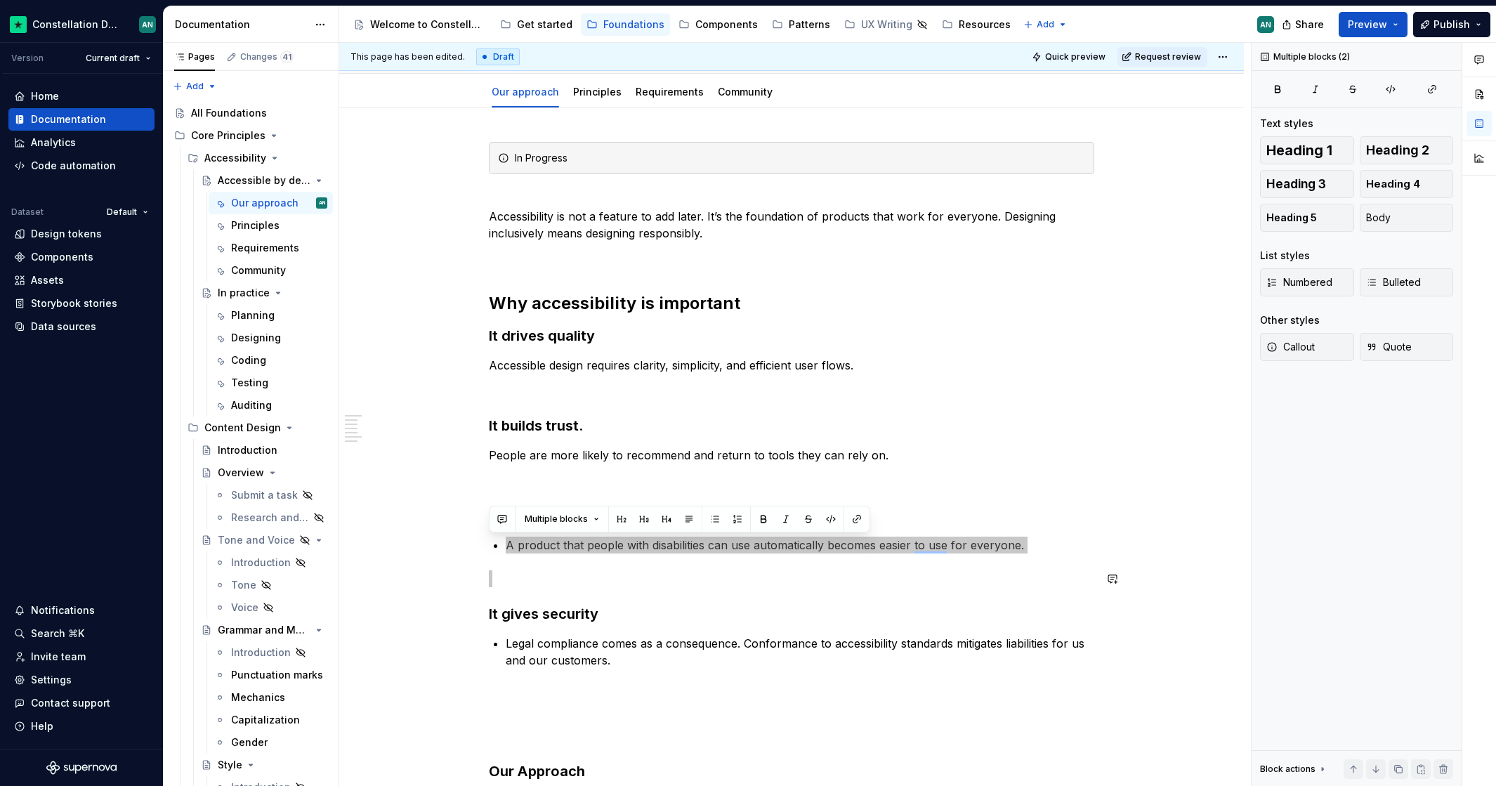
drag, startPoint x: 508, startPoint y: 546, endPoint x: 996, endPoint y: 566, distance: 489.1
click at [996, 566] on div "In Progress Accessibility is not a feature to add later. It’s the foundation of…" at bounding box center [791, 793] width 605 height 1302
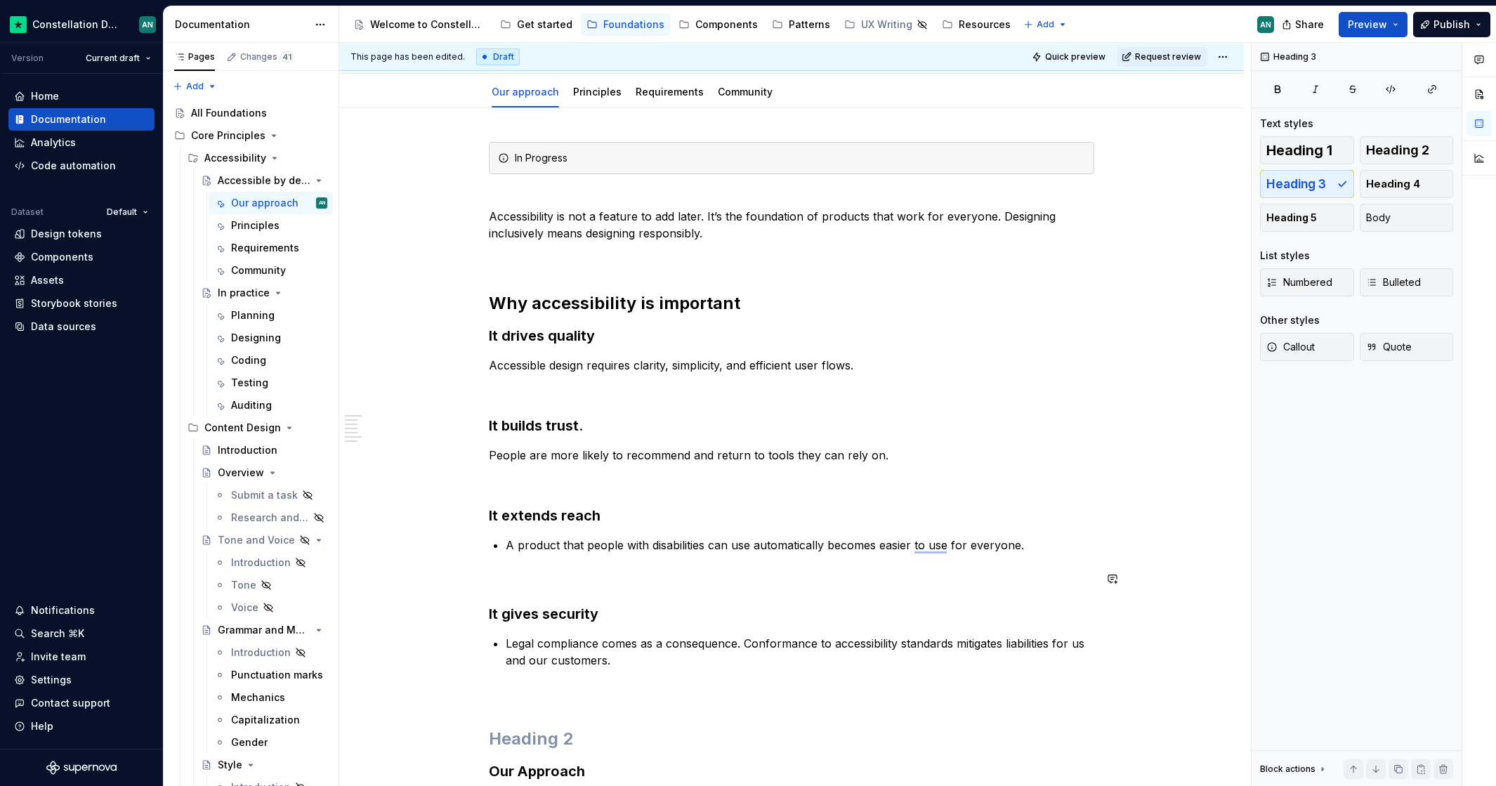
click at [1024, 593] on div "In Progress Accessibility is not a feature to add later. It’s the foundation of…" at bounding box center [791, 793] width 605 height 1302
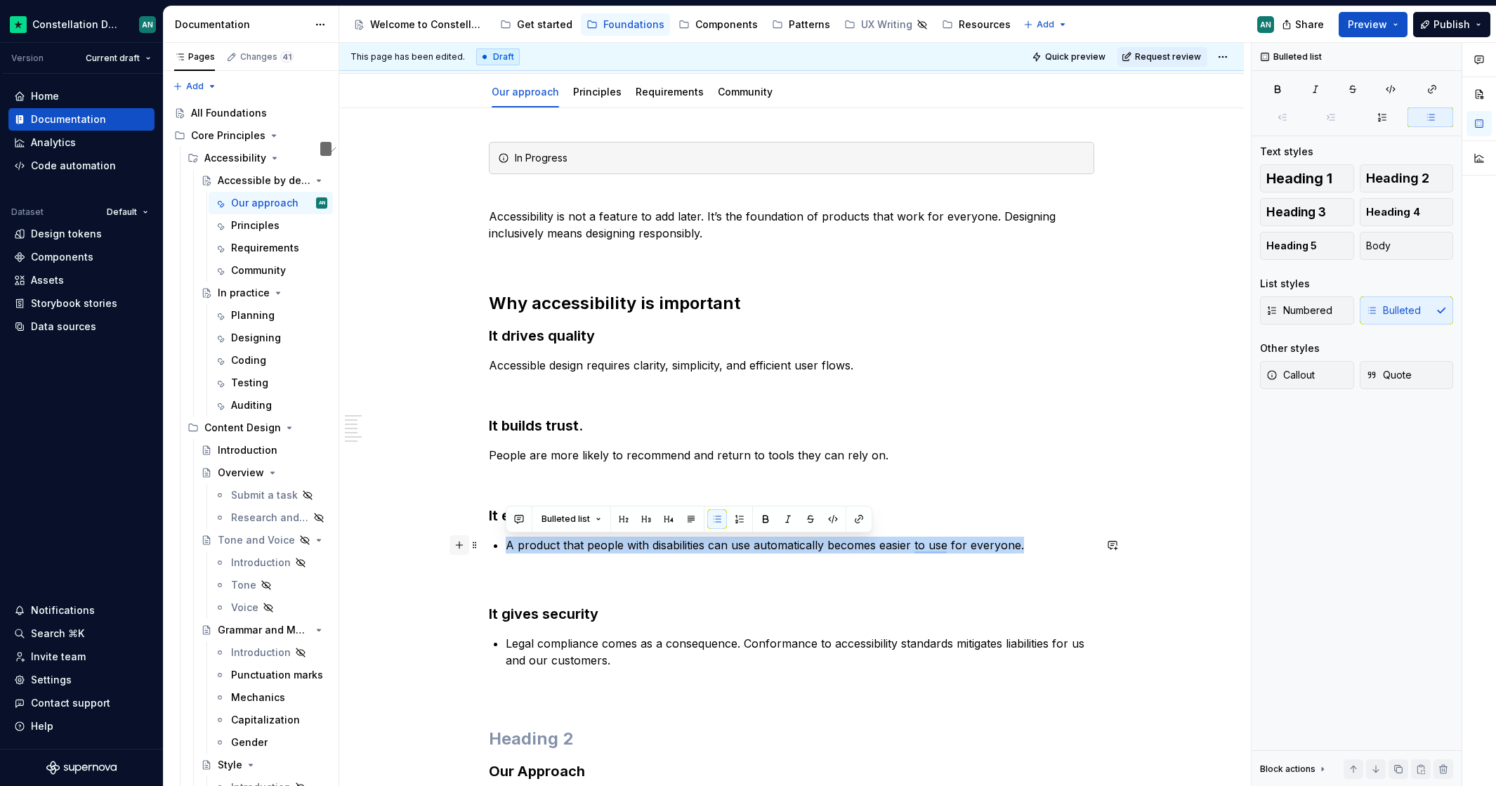
drag, startPoint x: 1049, startPoint y: 547, endPoint x: 453, endPoint y: 548, distance: 596.1
click at [489, 550] on div "In Progress Accessibility is not a feature to add later. It’s the foundation of…" at bounding box center [791, 801] width 605 height 1319
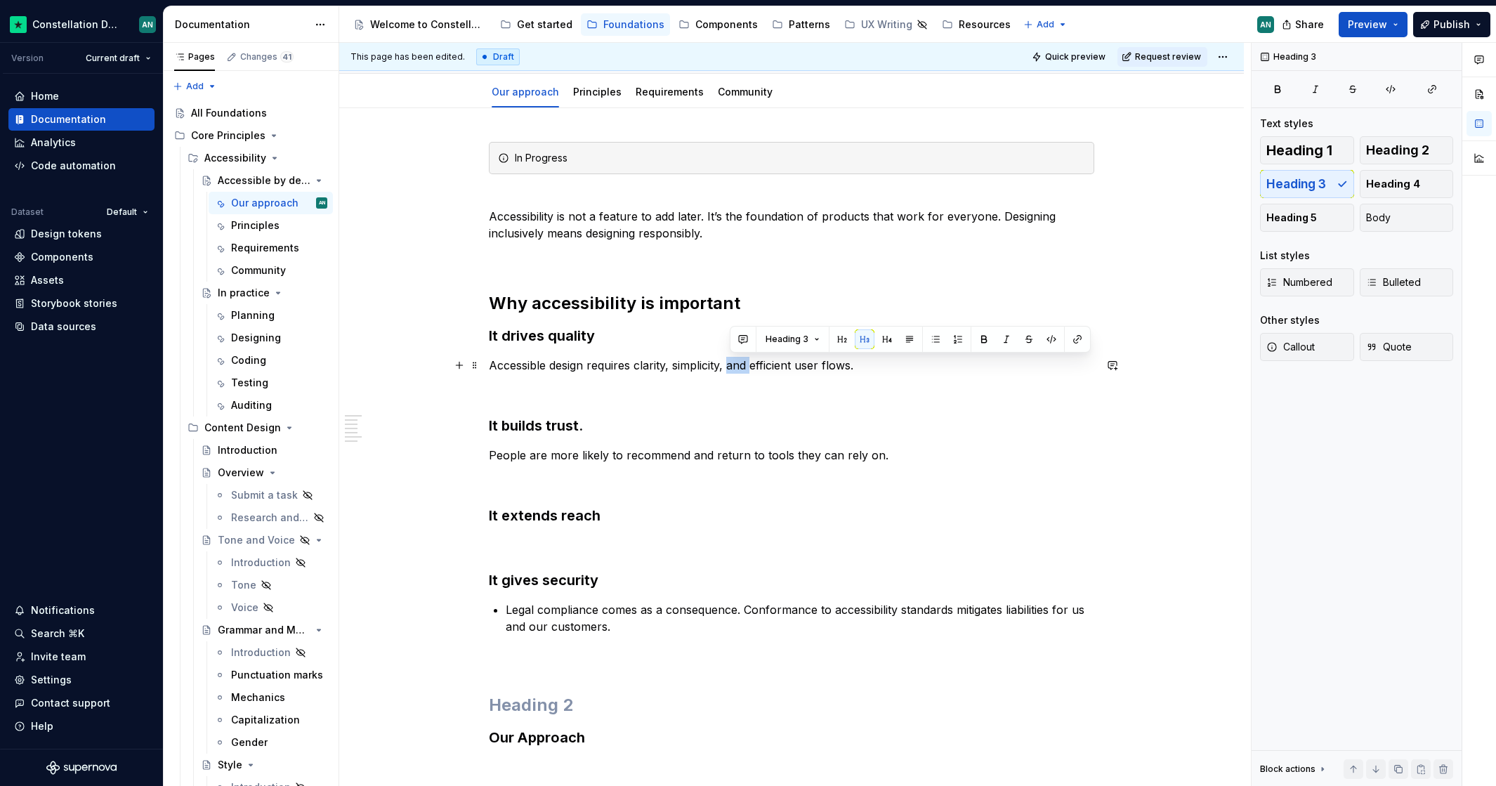
drag, startPoint x: 753, startPoint y: 366, endPoint x: 728, endPoint y: 366, distance: 25.3
click at [728, 366] on p "Accessible design requires clarity, simplicity, and efficient user flows." at bounding box center [791, 365] width 605 height 17
click at [774, 400] on div "In Progress Accessibility is not a feature to add later. It’s the foundation of…" at bounding box center [791, 776] width 605 height 1268
click at [794, 367] on p "Accessible design requires clarity, simplicity, and efficient user flows." at bounding box center [791, 365] width 605 height 17
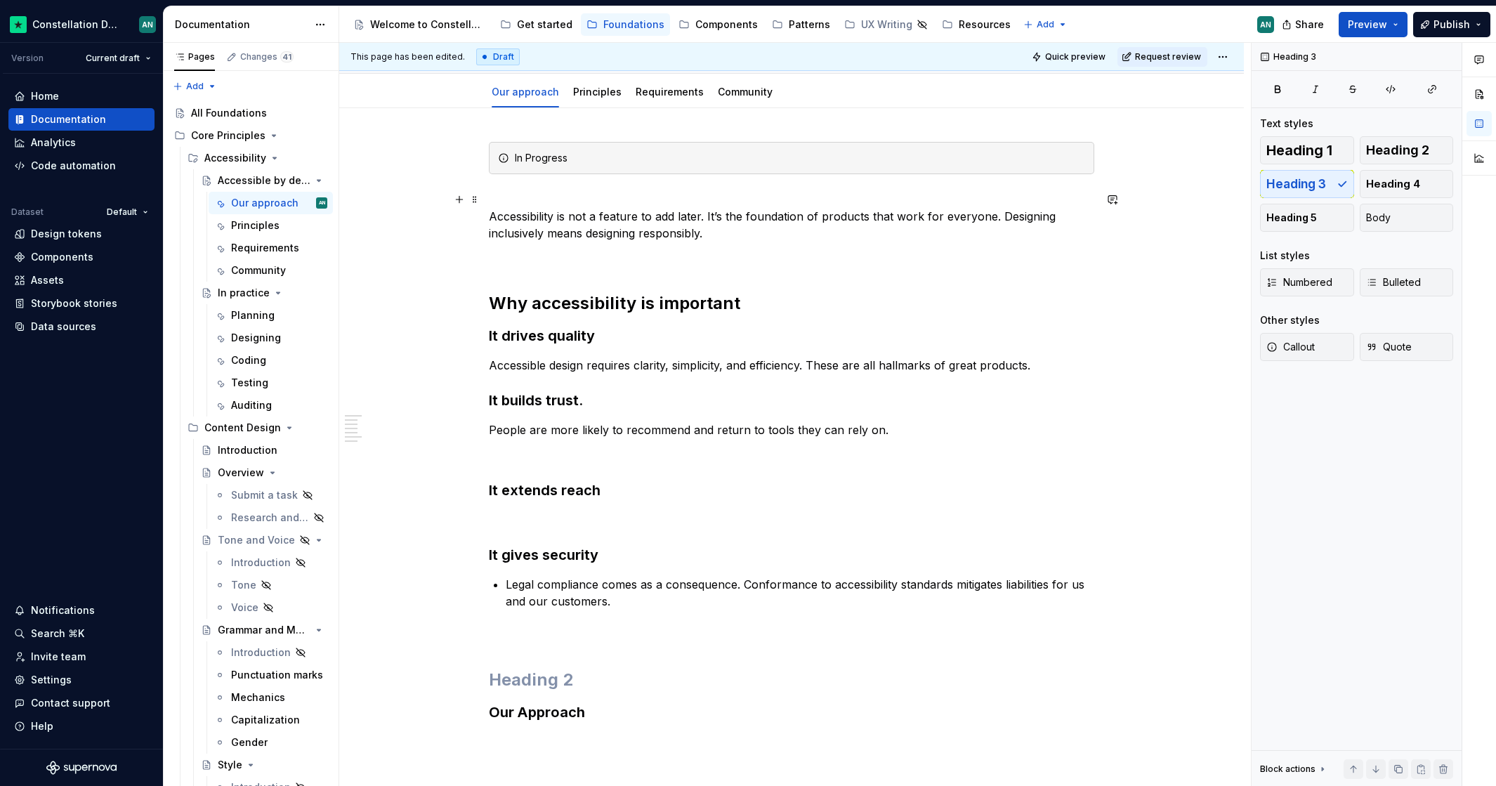
click at [982, 211] on p "Accessibility is not a feature to add later. It’s the foundation of products th…" at bounding box center [791, 216] width 605 height 51
click at [489, 397] on h3 "It builds trust." at bounding box center [791, 400] width 605 height 20
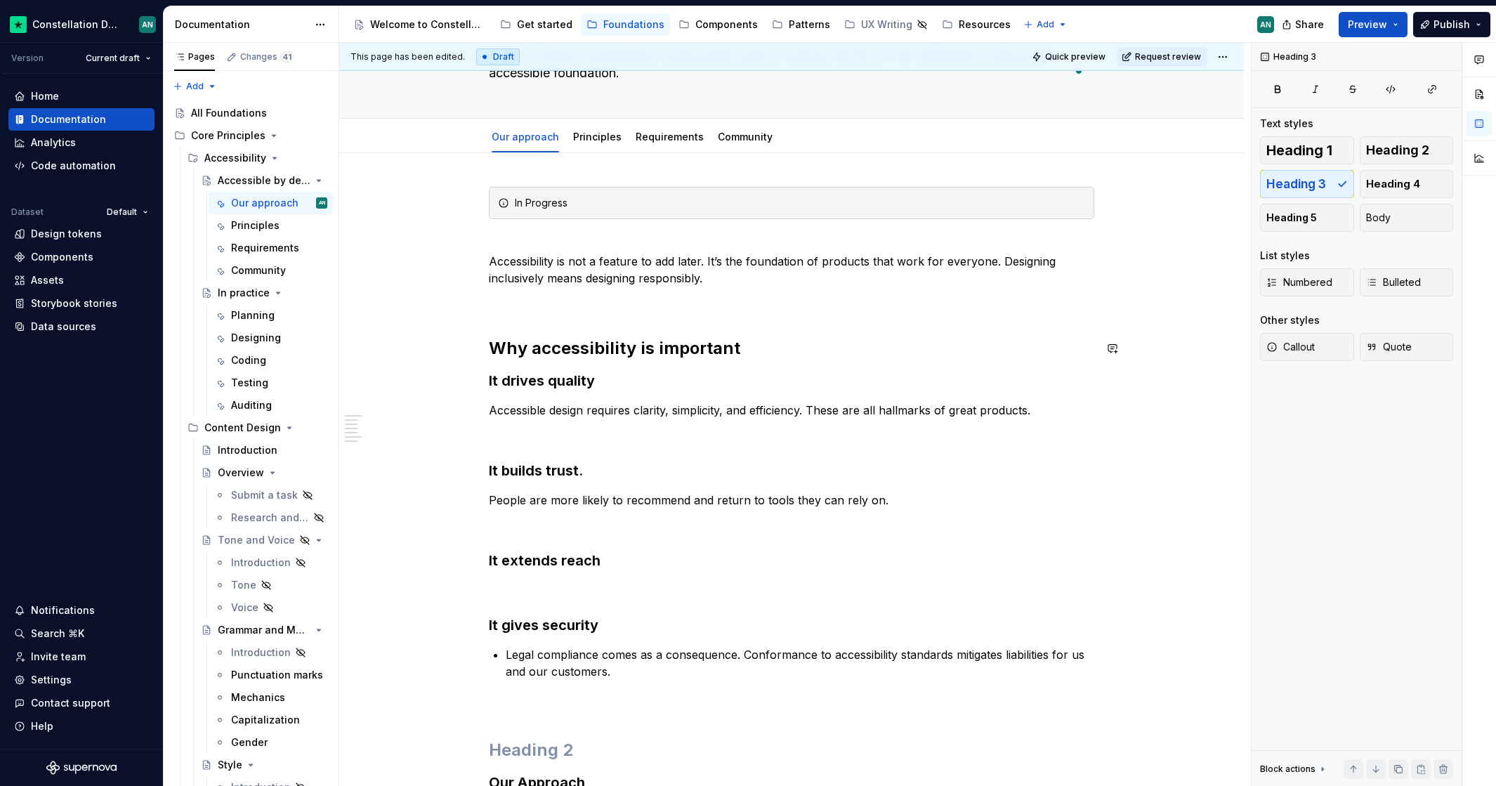
scroll to position [115, 0]
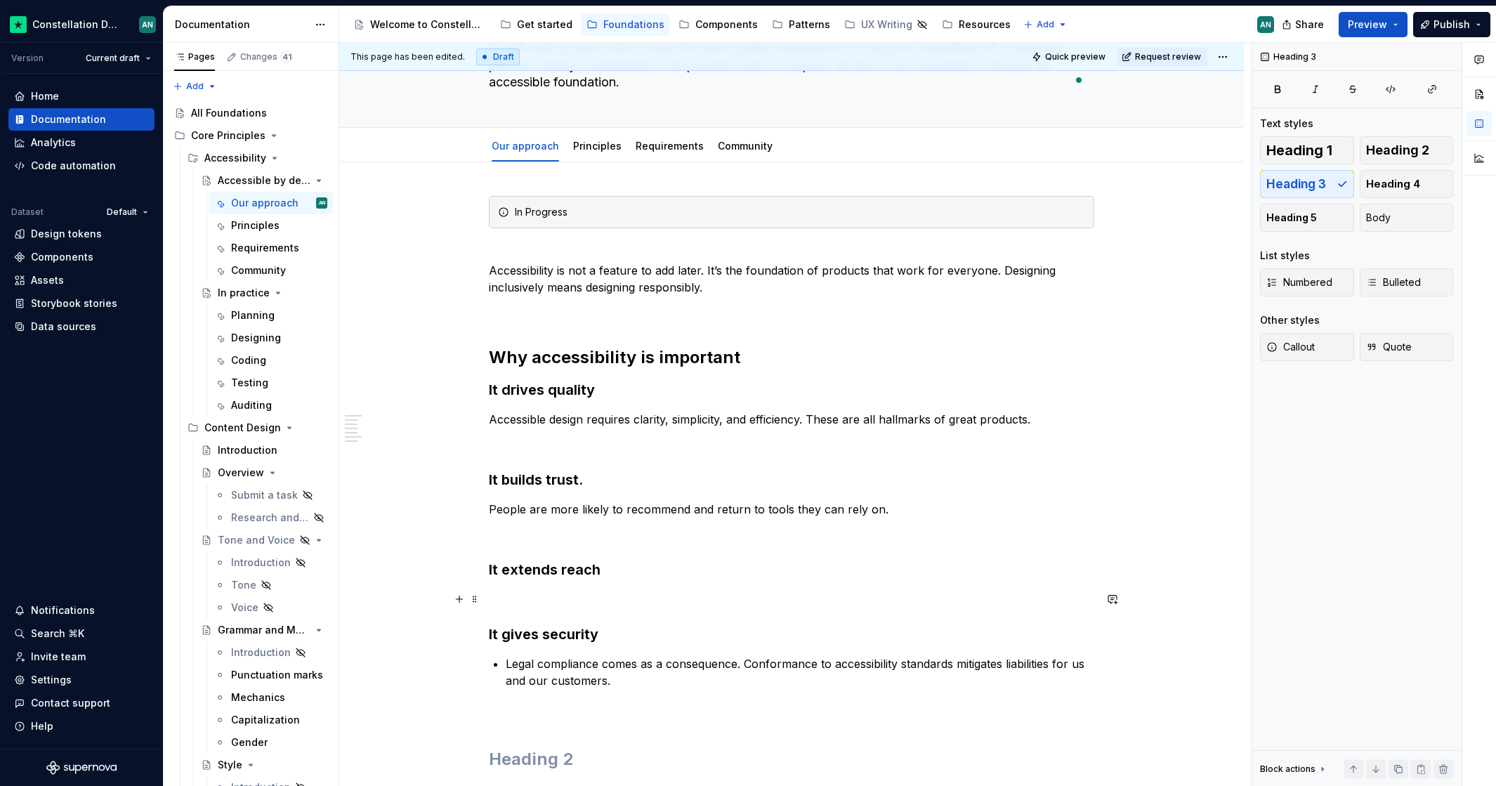
click at [567, 592] on p "To enrich screen reader interactions, please activate Accessibility in Grammarl…" at bounding box center [791, 598] width 605 height 17
click at [567, 595] on p "To enrich screen reader interactions, please activate Accessibility in Grammarl…" at bounding box center [791, 598] width 605 height 17
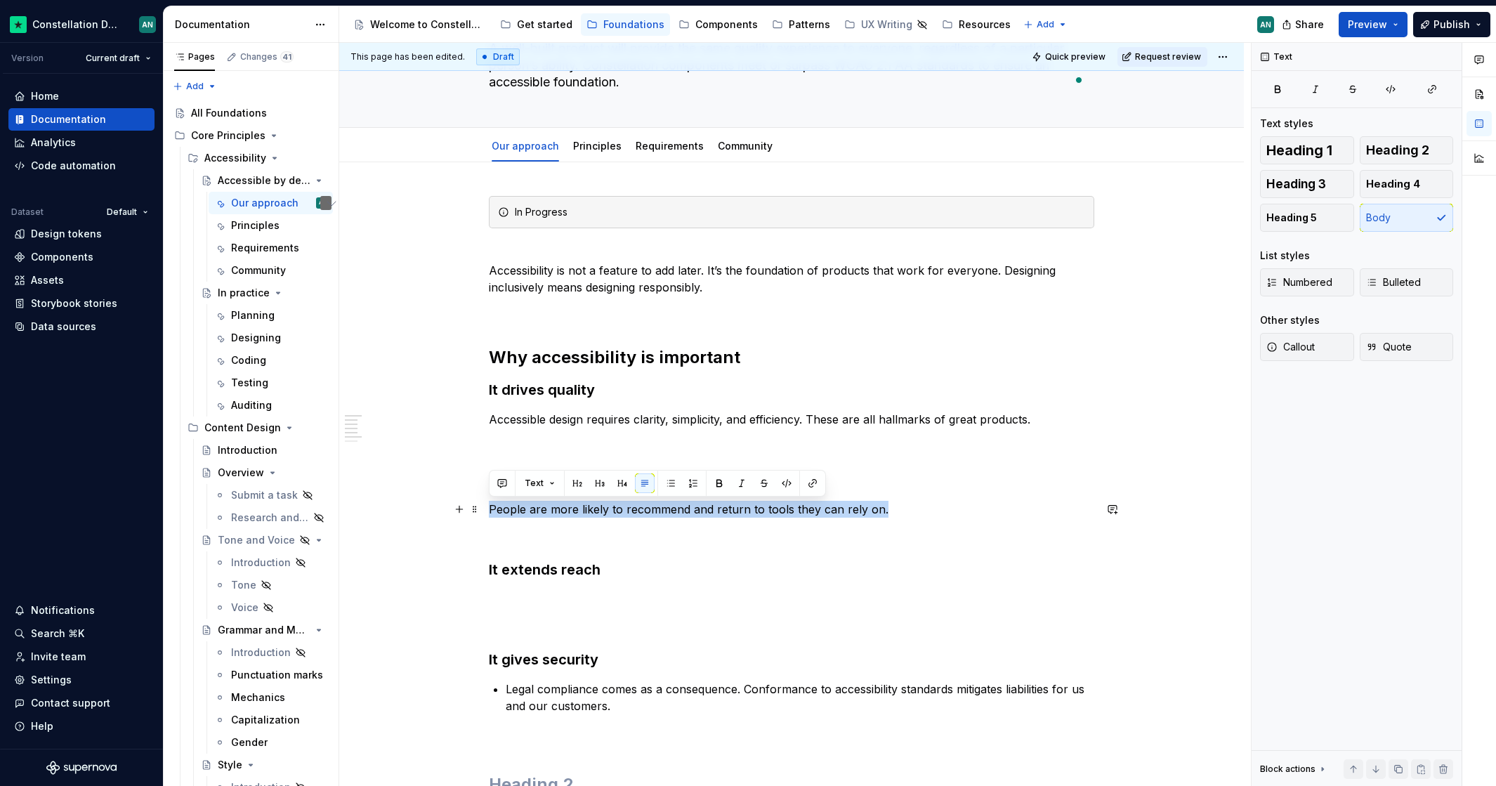
drag, startPoint x: 487, startPoint y: 508, endPoint x: 1024, endPoint y: 502, distance: 537.2
click at [1024, 502] on p "People are more likely to recommend and return to tools they can rely on." at bounding box center [791, 509] width 605 height 17
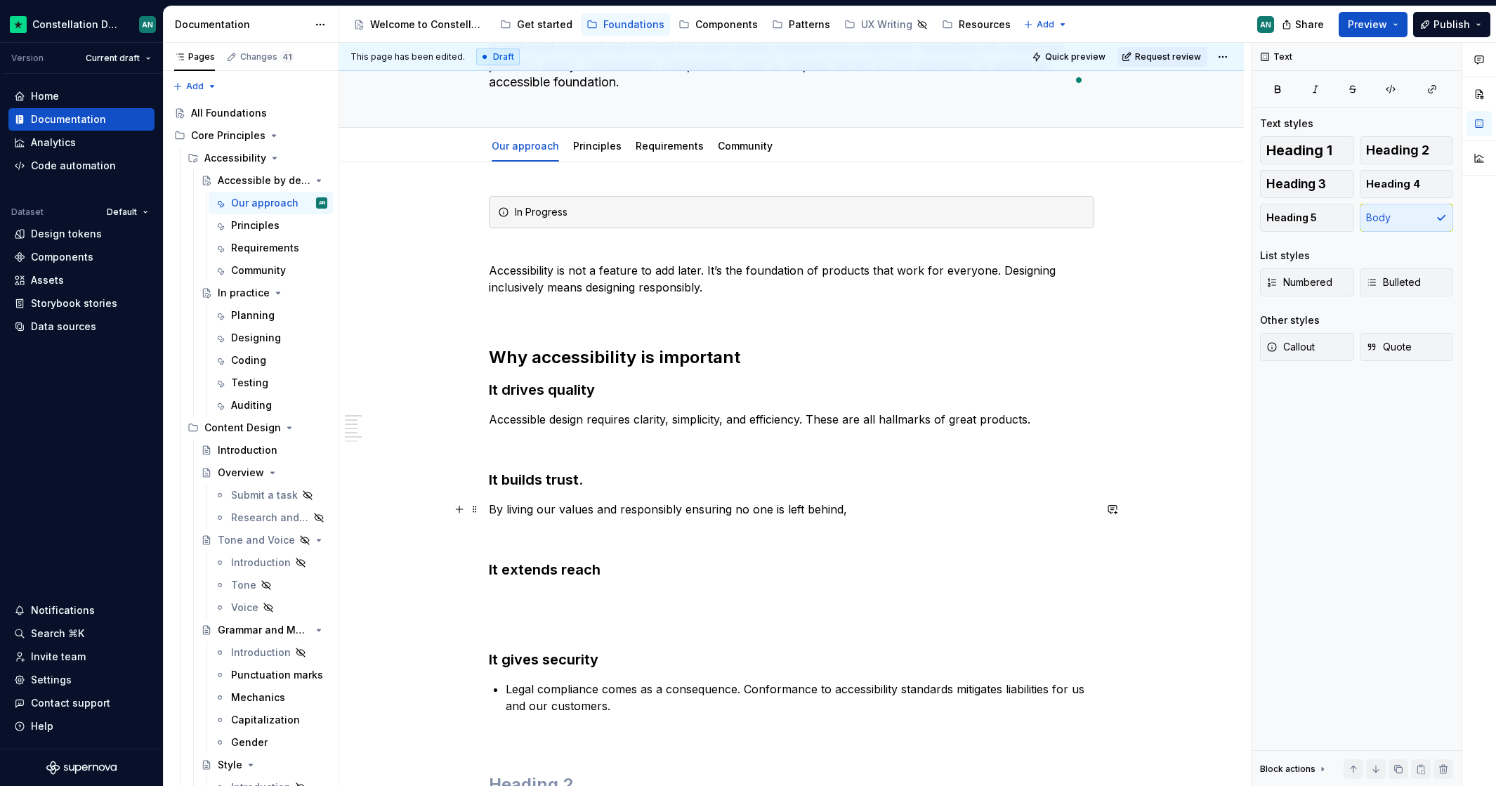
click at [1005, 542] on p "To enrich screen reader interactions, please activate Accessibility in Grammarl…" at bounding box center [791, 534] width 605 height 17
click at [901, 510] on p "By living our values and responsibly ensuring no one is left behind," at bounding box center [791, 509] width 605 height 17
drag, startPoint x: 619, startPoint y: 511, endPoint x: 726, endPoint y: 510, distance: 107.4
click at [726, 510] on p "By living our values and responsibly ensuring no one is left behind," at bounding box center [791, 509] width 605 height 17
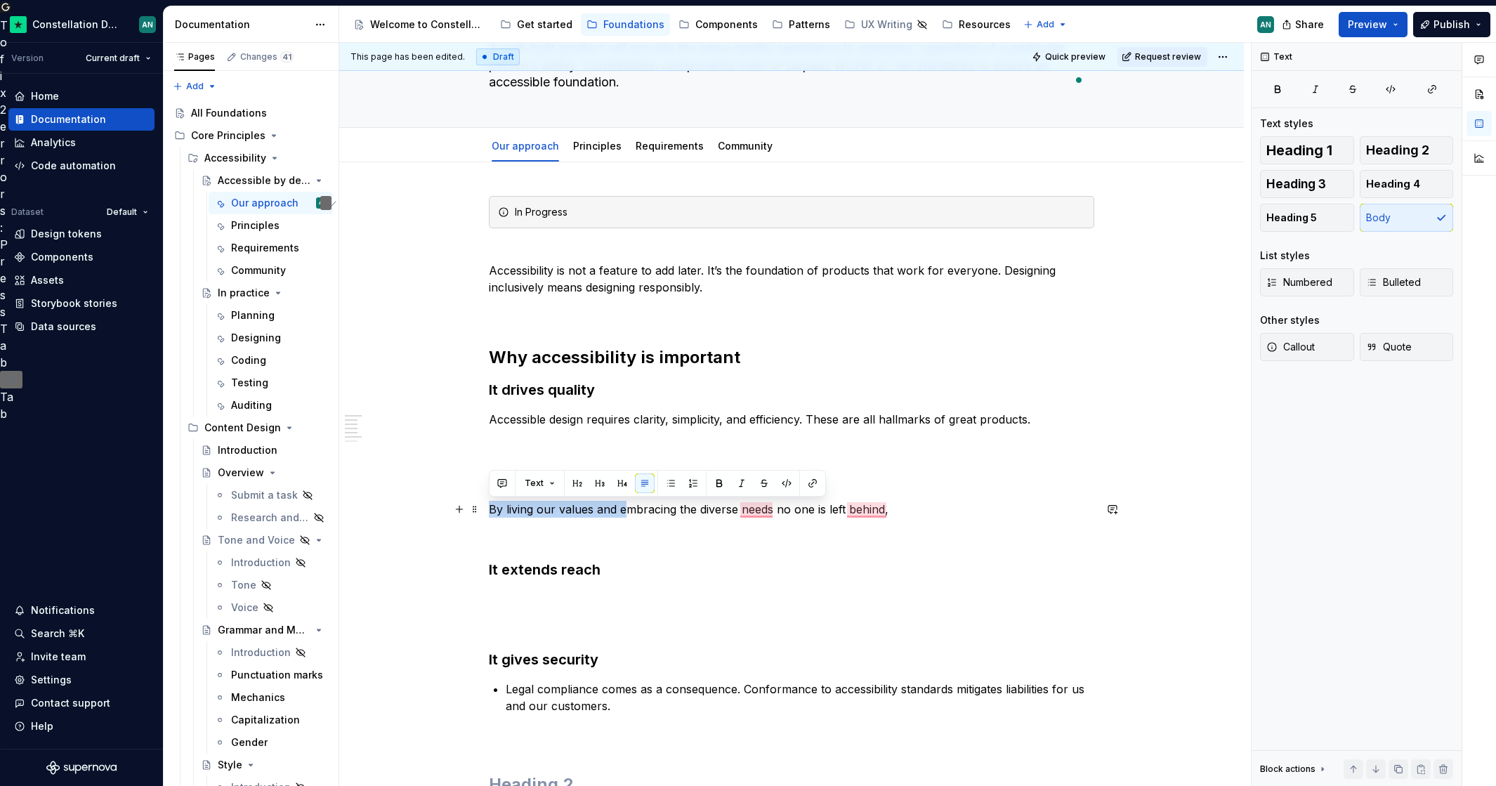
drag, startPoint x: 622, startPoint y: 510, endPoint x: 490, endPoint y: 511, distance: 132.0
click at [490, 511] on p "By living our values and embracing the diverse needs no one is left behind," at bounding box center [791, 509] width 605 height 17
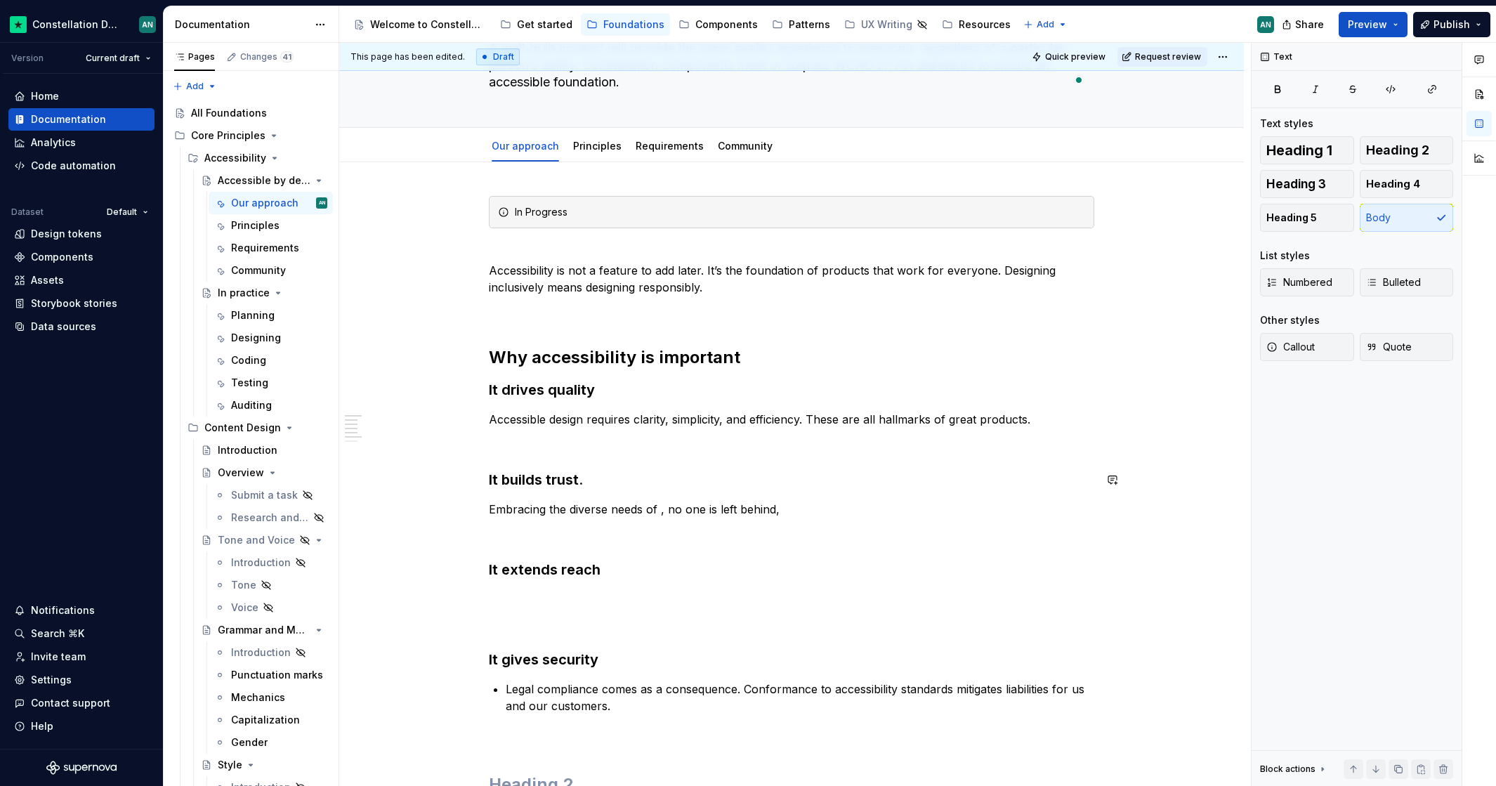
type textarea "*"
click at [706, 510] on p "Embracing the diversity of human needs, no one is left behind," at bounding box center [791, 509] width 605 height 17
drag, startPoint x: 897, startPoint y: 510, endPoint x: 925, endPoint y: 516, distance: 28.1
click at [897, 510] on p "Embracing the diversity of human needs, ensuring no one is left behind," at bounding box center [791, 509] width 605 height 17
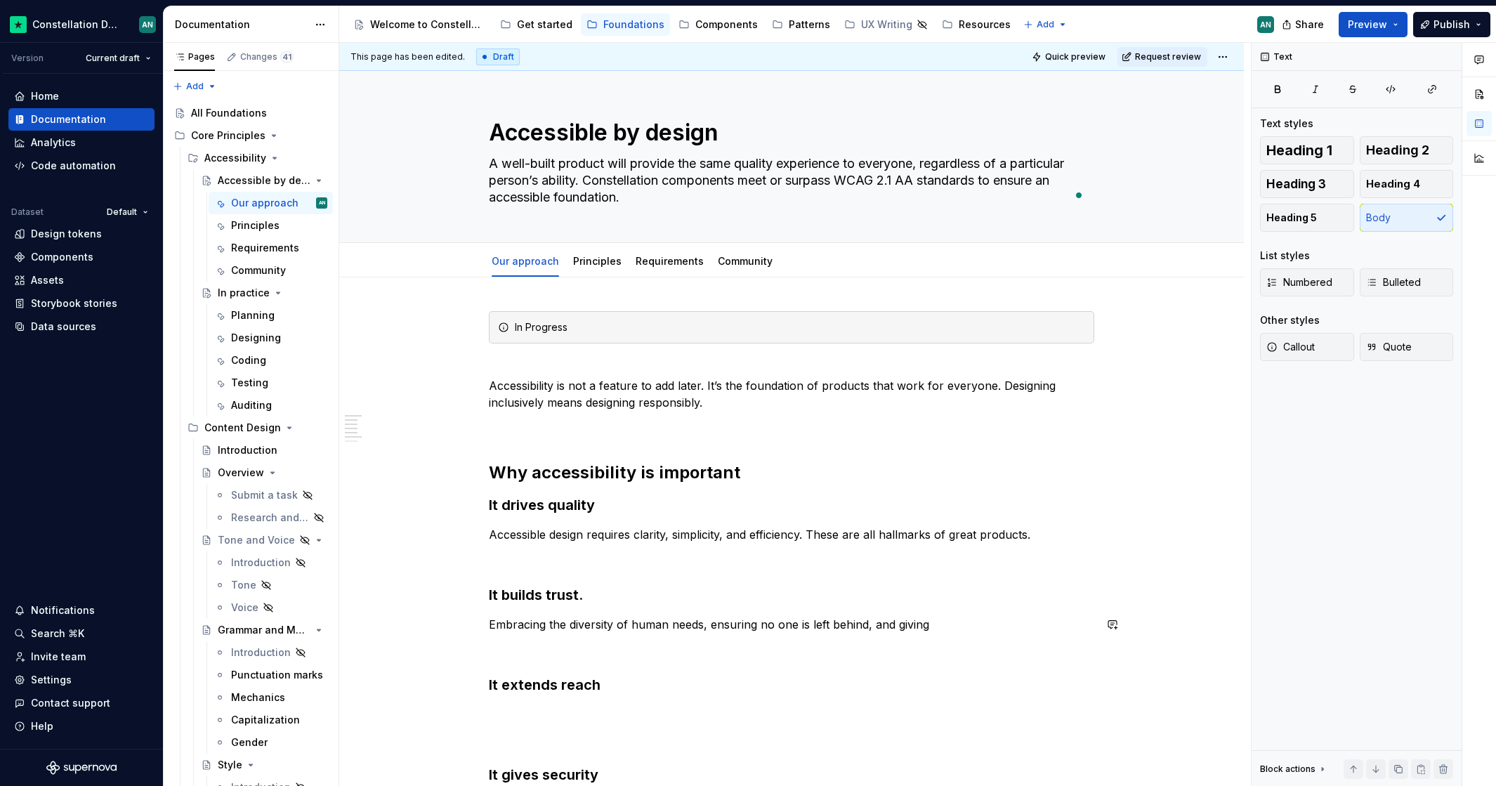
scroll to position [115, 0]
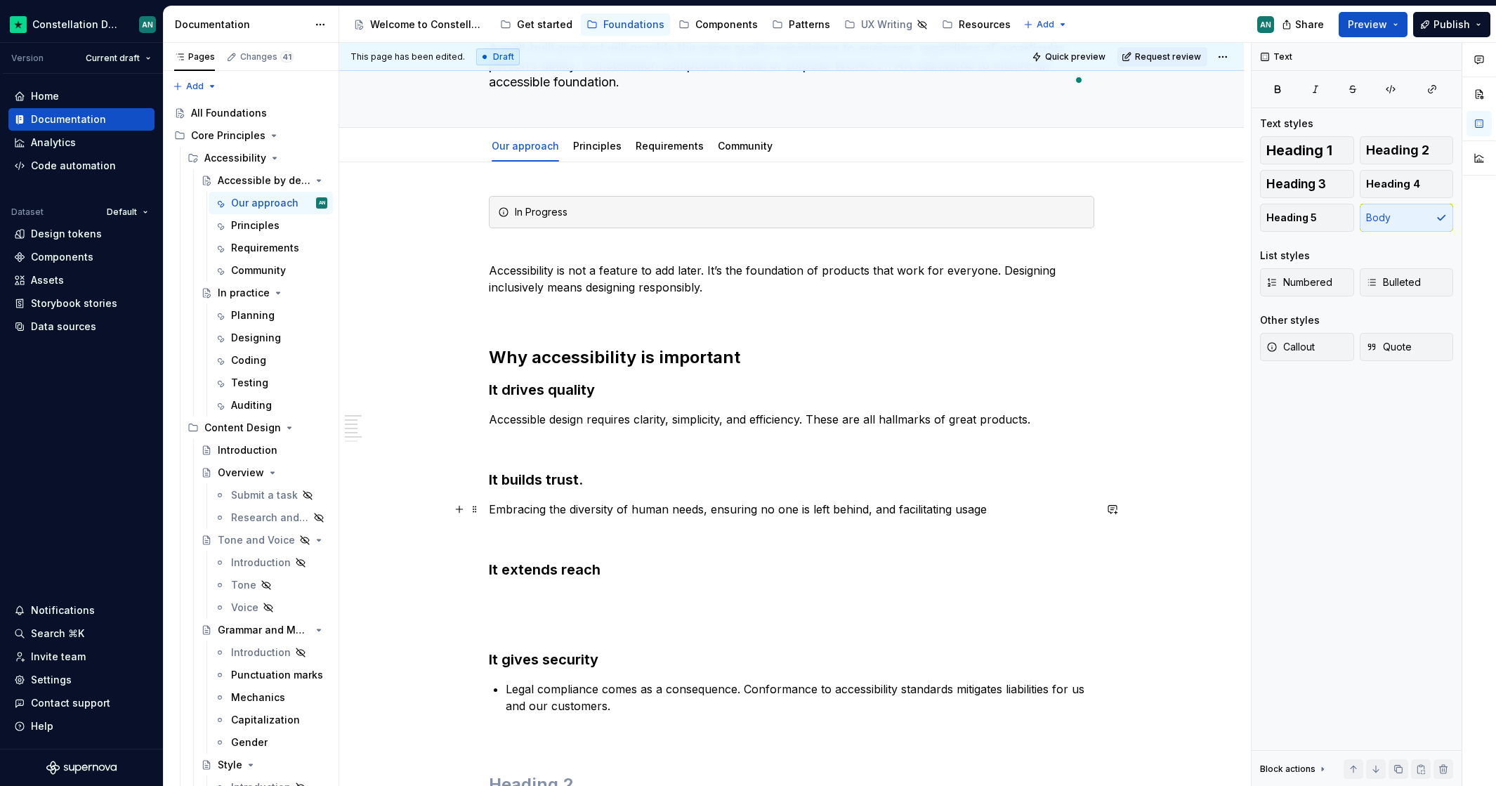
click at [953, 511] on p "Embracing the diversity of human needs, ensuring no one is left behind, and fac…" at bounding box center [791, 509] width 605 height 17
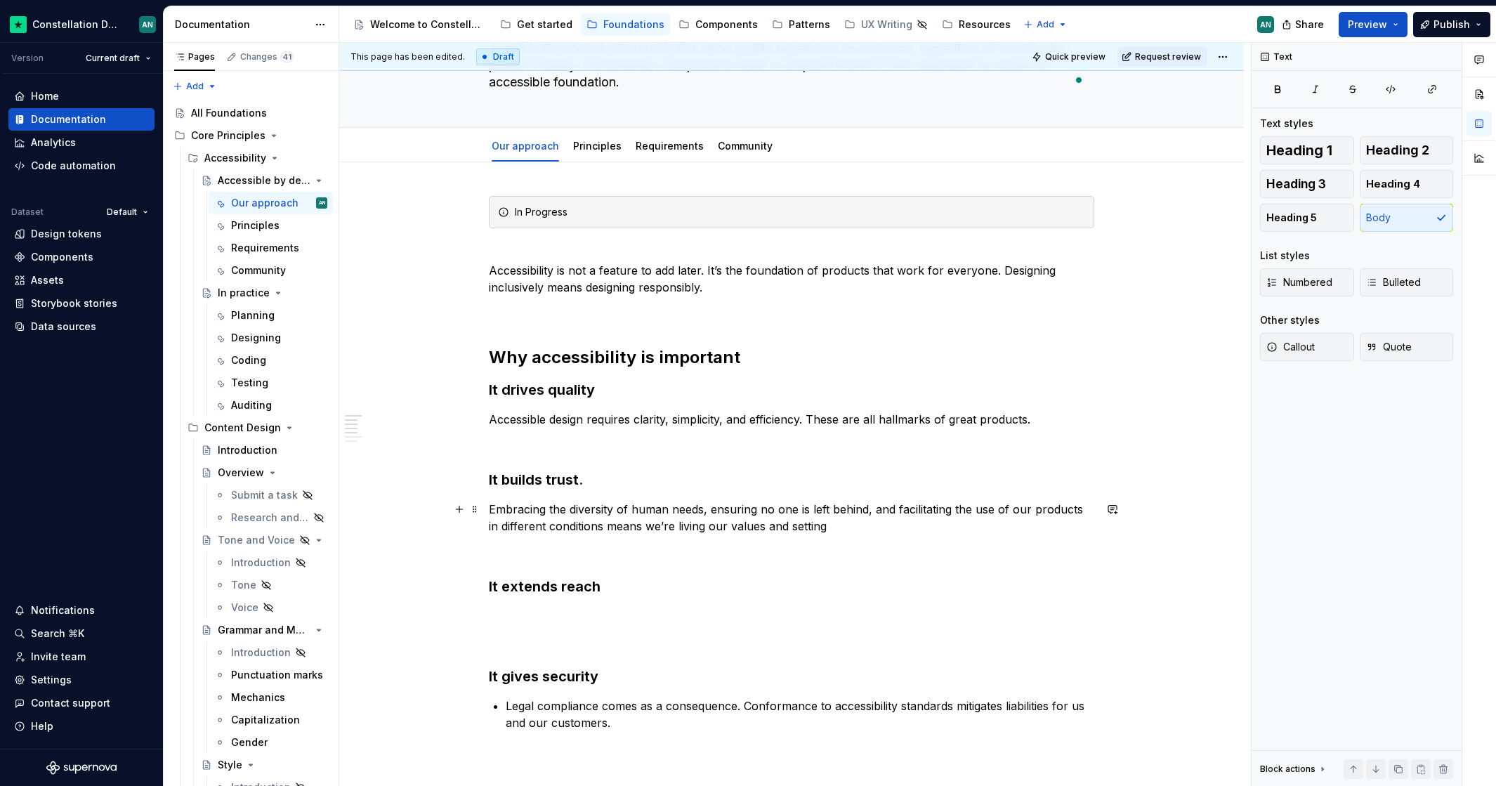
click at [705, 512] on p "Embracing the diversity of human needs, ensuring no one is left behind, and fac…" at bounding box center [791, 518] width 605 height 34
drag, startPoint x: 593, startPoint y: 527, endPoint x: 942, endPoint y: 522, distance: 349.0
click at [943, 522] on p "Embracing the diversity of human needs, ensuring no one is left behind, and fac…" at bounding box center [791, 518] width 605 height 34
click at [600, 548] on span "are" at bounding box center [603, 548] width 19 height 14
click at [689, 550] on span "becoming" at bounding box center [691, 548] width 55 height 14
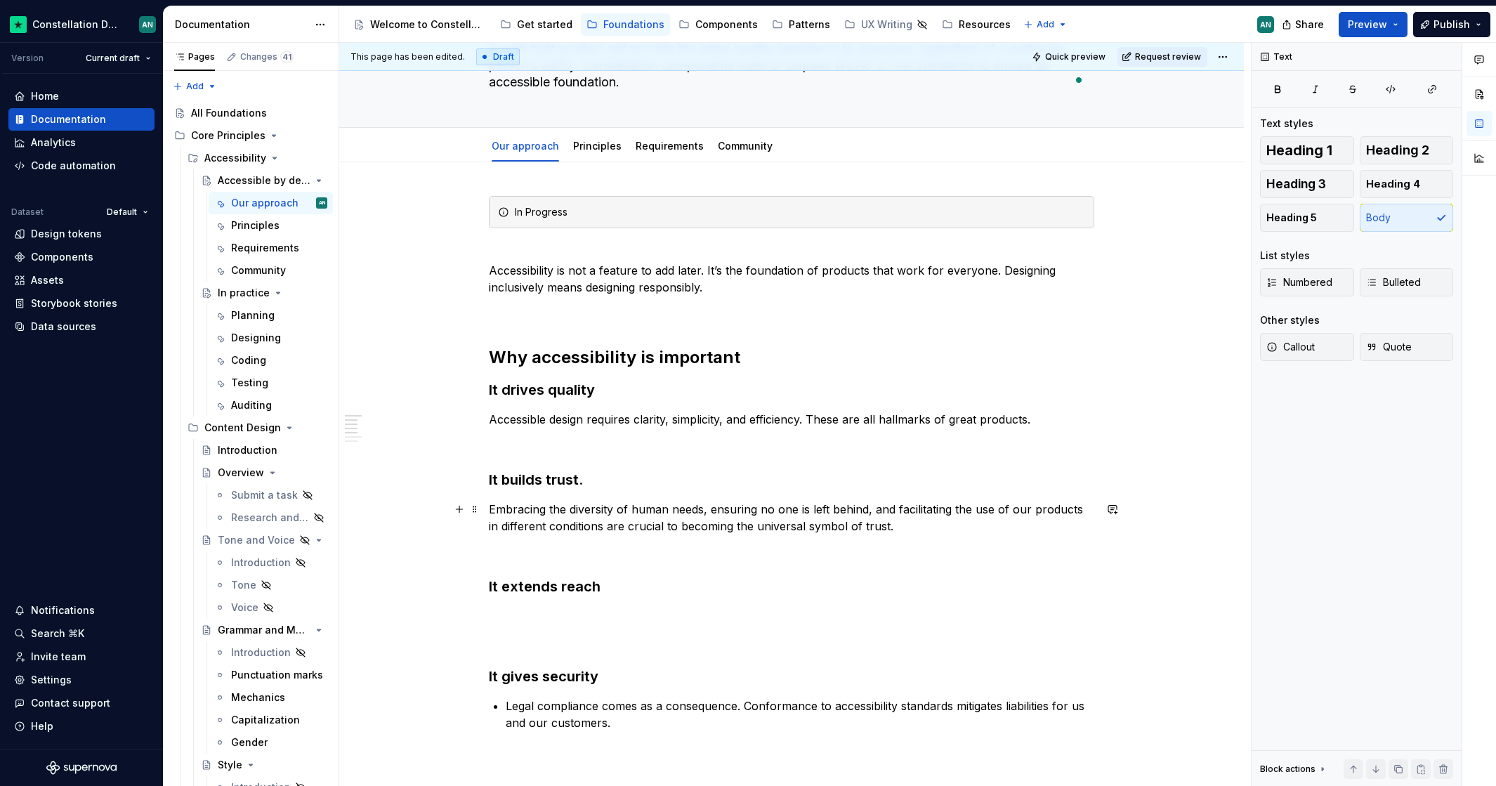
click at [803, 511] on p "Embracing the diversity of human needs, ensuring no one is left behind, and fac…" at bounding box center [791, 518] width 605 height 34
click at [944, 529] on p "Embracing the diversity of human needs, ensuring no one is left behind, and fac…" at bounding box center [791, 518] width 605 height 34
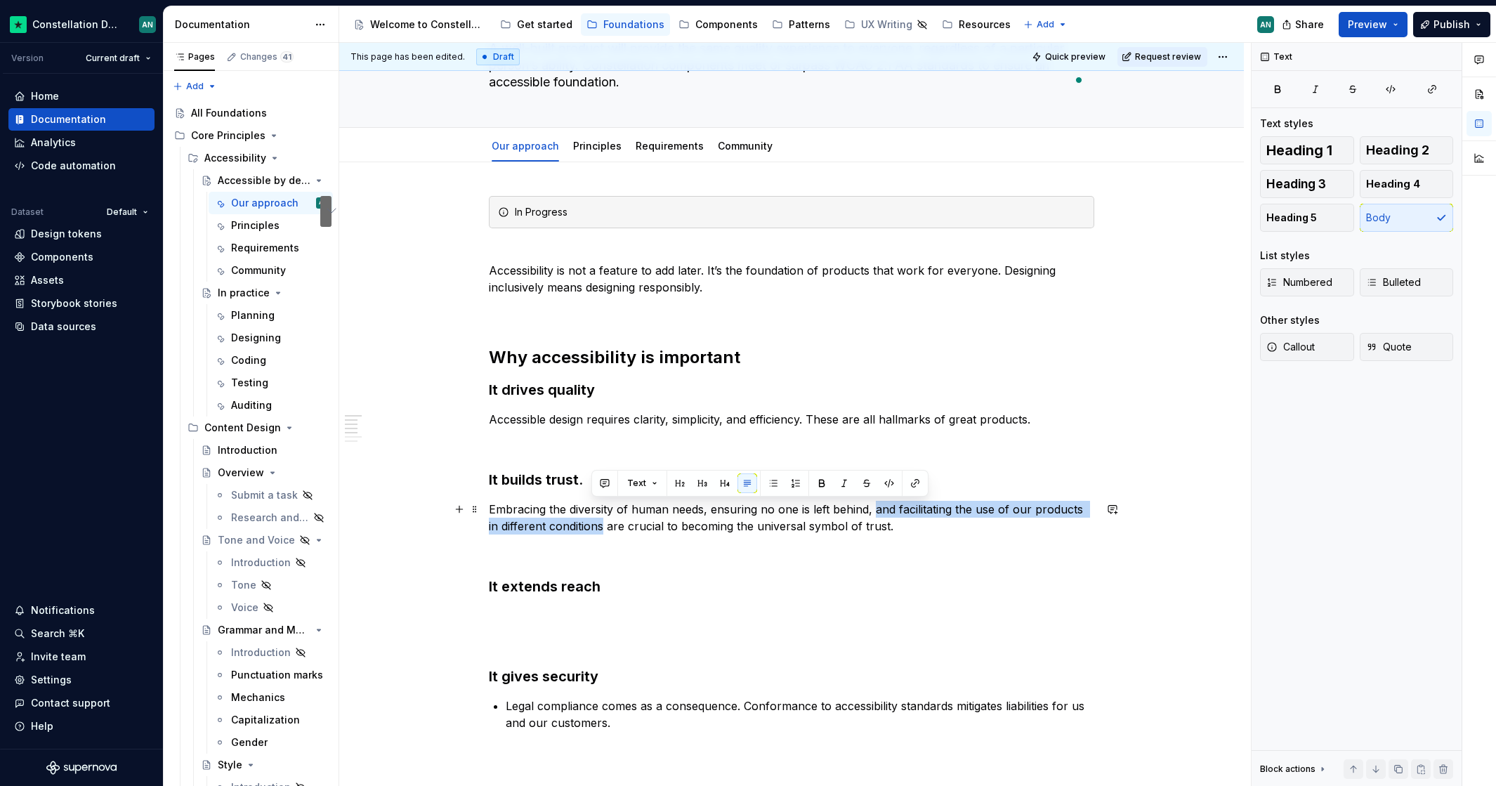
drag, startPoint x: 866, startPoint y: 514, endPoint x: 589, endPoint y: 527, distance: 277.6
click at [589, 527] on p "Embracing the diversity of human needs, ensuring no one is left behind, and fac…" at bounding box center [791, 518] width 605 height 34
copy p "and facilitating the use of our products in different conditions"
click at [708, 512] on p "Embracing the diversity of human needs, ensuring no one is left behind, and fac…" at bounding box center [791, 518] width 605 height 34
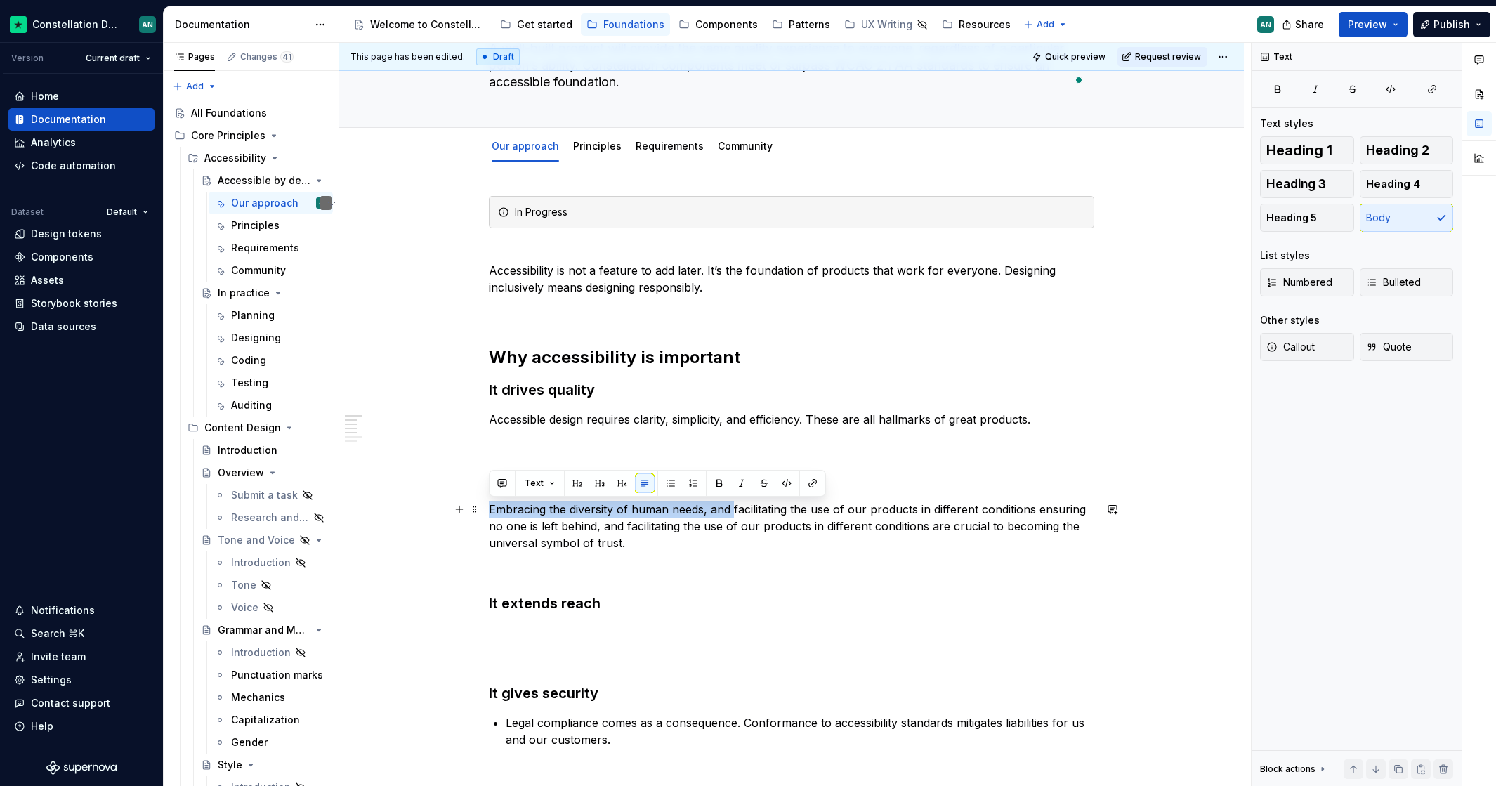
drag, startPoint x: 734, startPoint y: 509, endPoint x: 490, endPoint y: 511, distance: 243.6
click at [489, 510] on p "Embracing the diversity of human needs, and facilitating the use of our product…" at bounding box center [791, 526] width 605 height 51
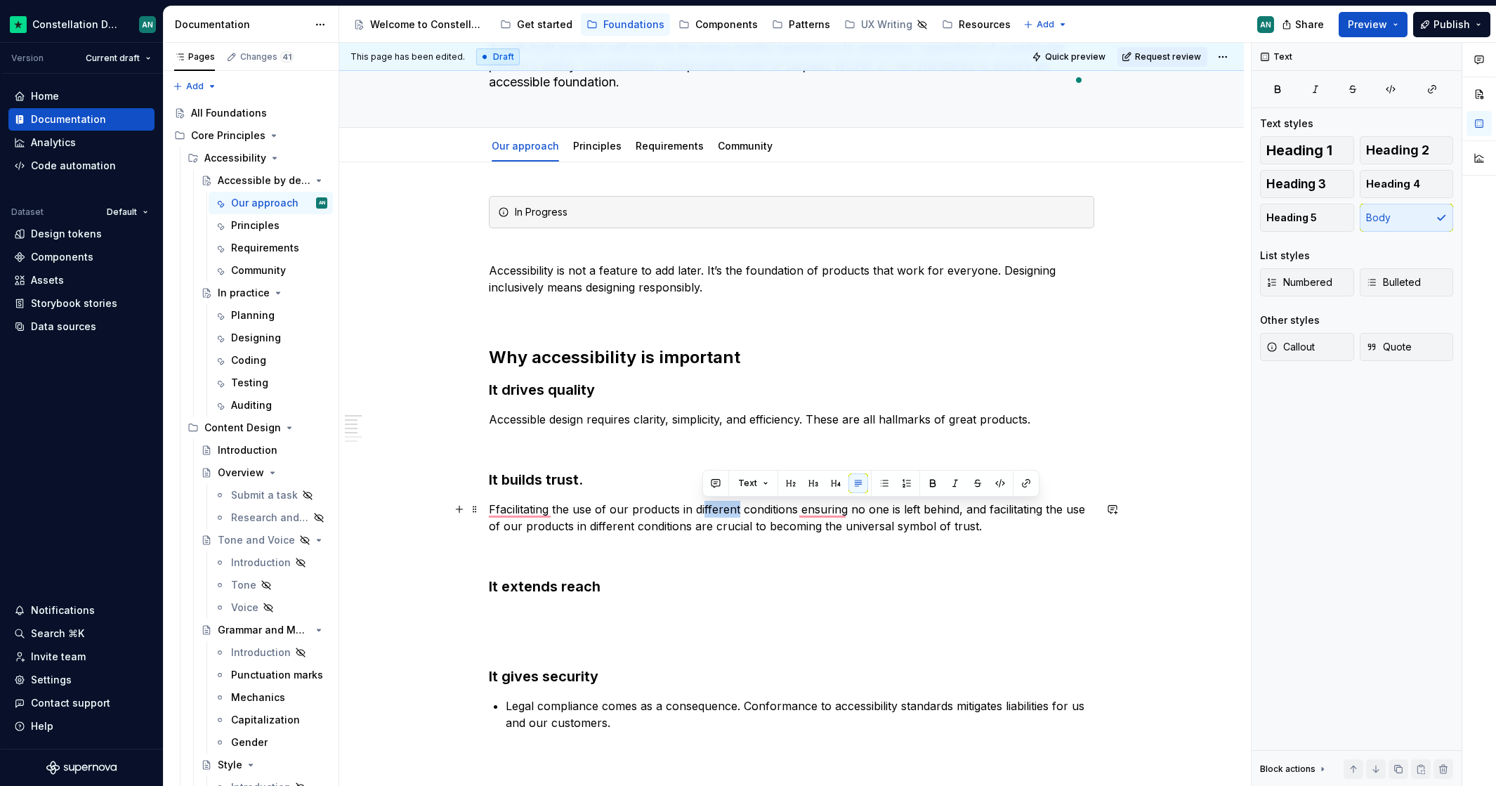
drag, startPoint x: 735, startPoint y: 509, endPoint x: 704, endPoint y: 507, distance: 31.7
click at [704, 507] on p "Ffacilitating the use of our products in different conditions ensuring no one i…" at bounding box center [791, 518] width 605 height 34
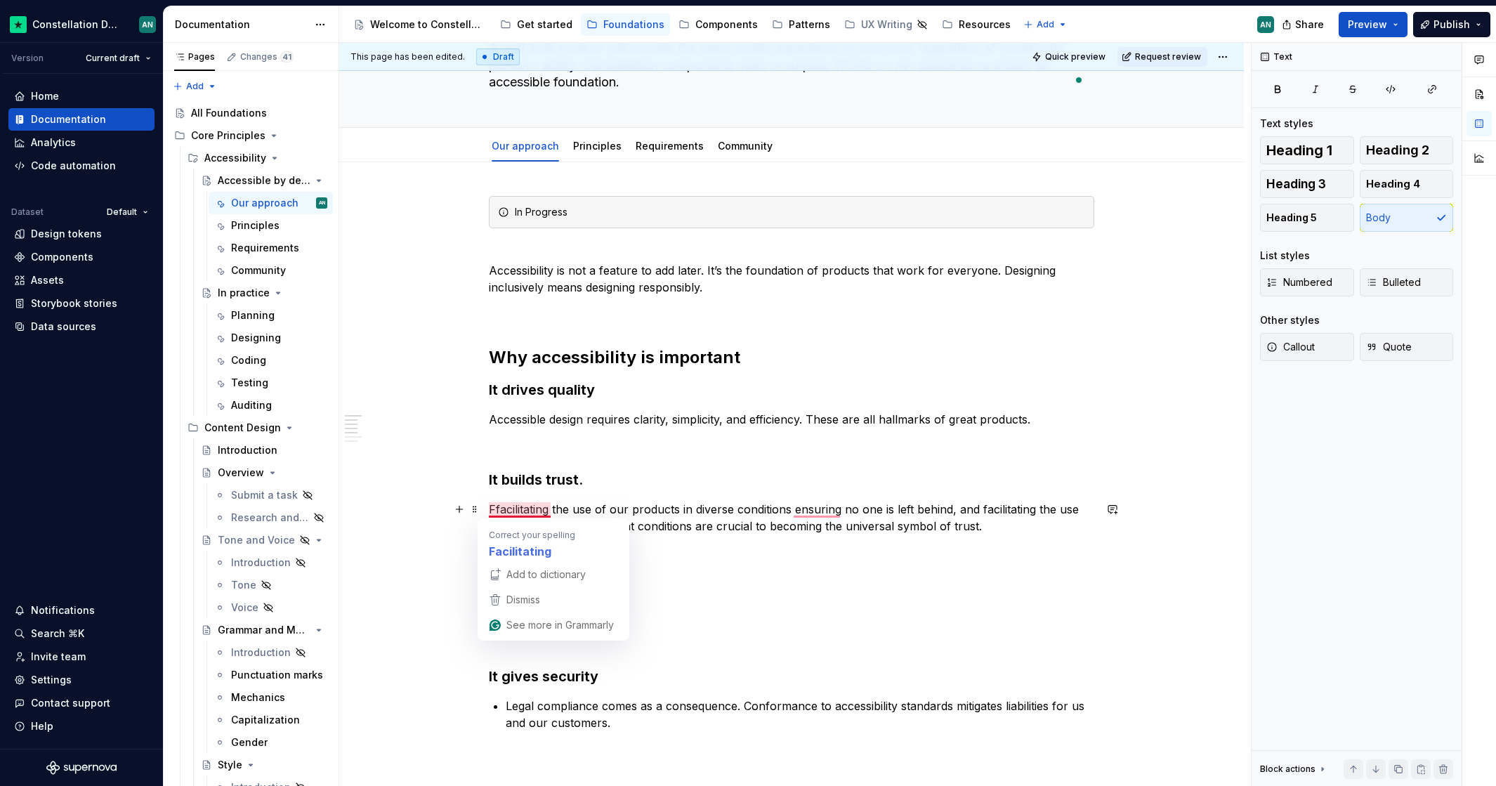
click at [498, 510] on p "Ffacilitating the use of our products in diverse conditions ensuring no one is …" at bounding box center [791, 518] width 605 height 34
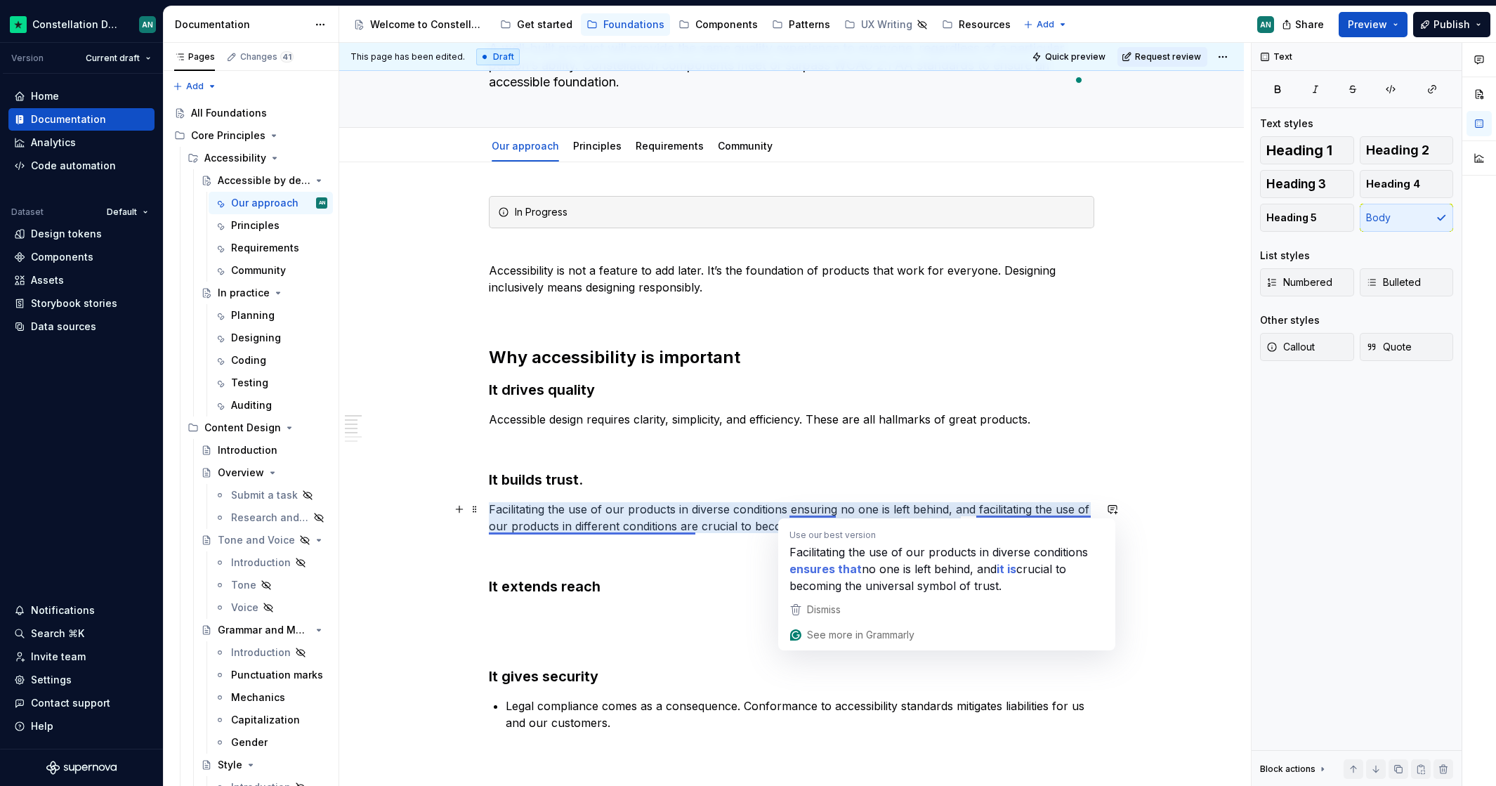
click at [786, 510] on p "Facilitating the use of our products in diverse conditions ensuring no one is l…" at bounding box center [791, 518] width 605 height 34
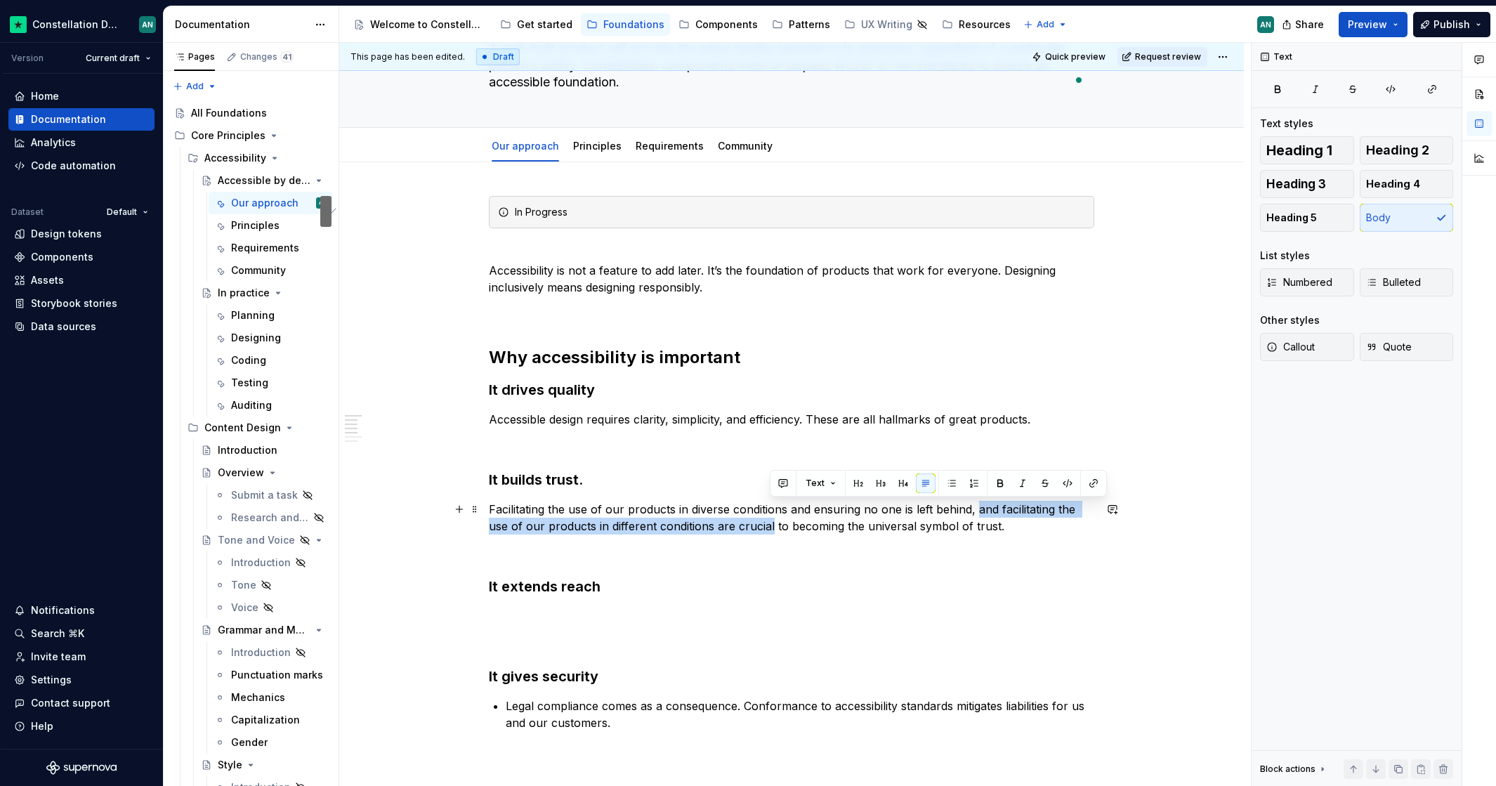
drag, startPoint x: 975, startPoint y: 508, endPoint x: 770, endPoint y: 527, distance: 206.6
click at [770, 527] on p "Facilitating the use of our products in diverse conditions and ensuring no one …" at bounding box center [791, 518] width 605 height 34
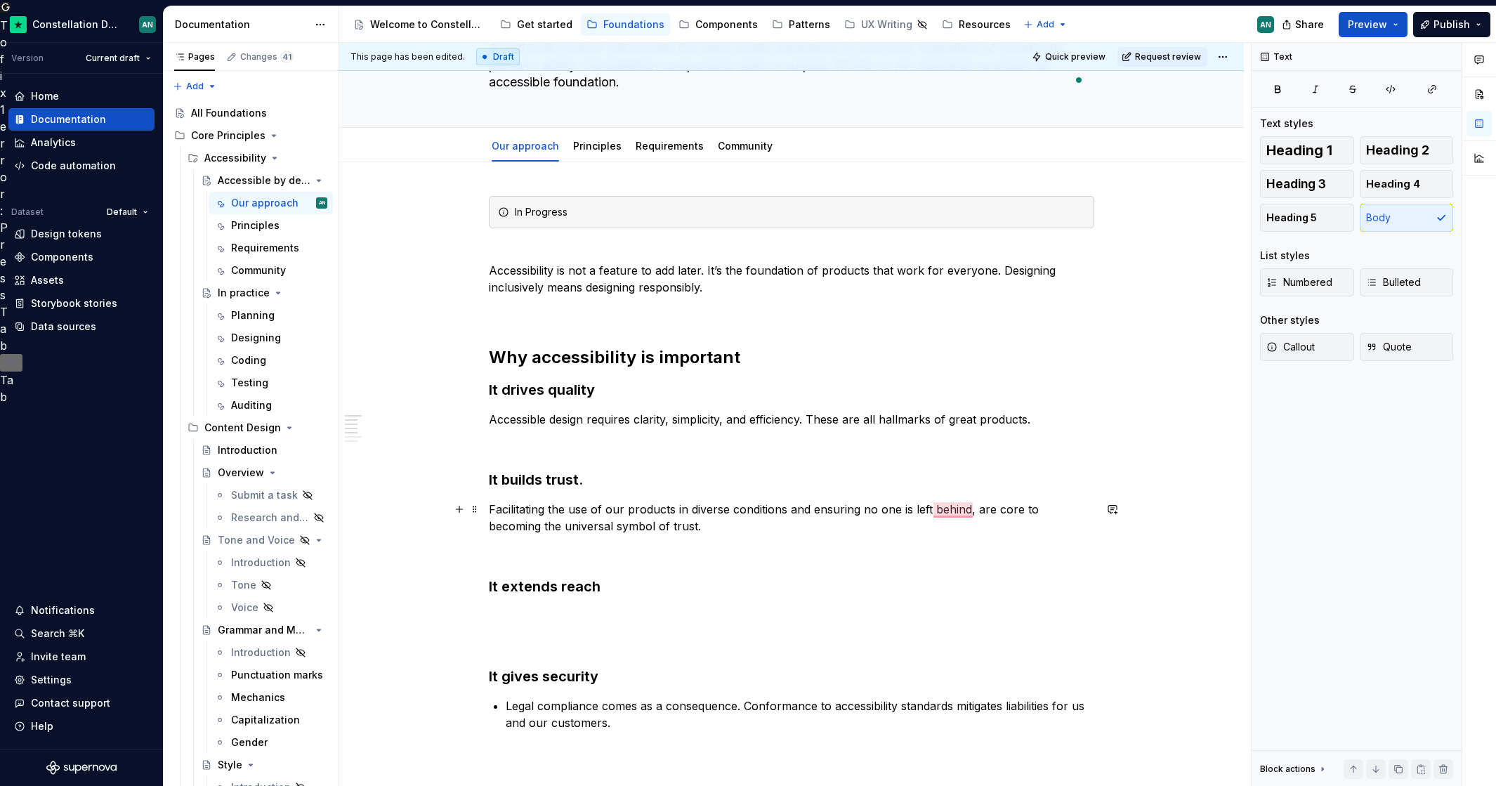
click at [489, 510] on p "Facilitating the use of our products in diverse conditions and ensuring no one …" at bounding box center [791, 518] width 605 height 34
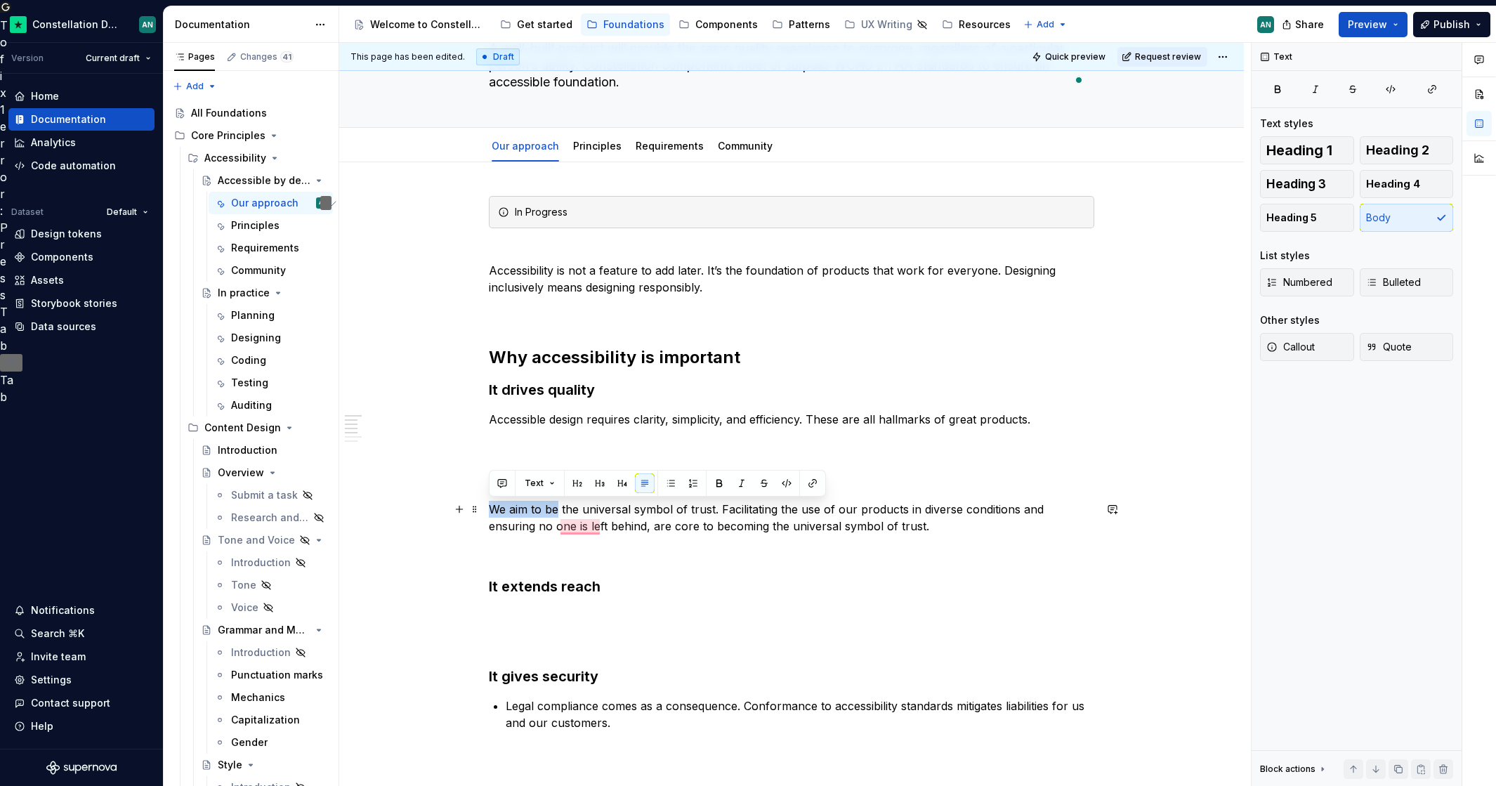
drag, startPoint x: 489, startPoint y: 504, endPoint x: 559, endPoint y: 503, distance: 69.5
click at [559, 503] on p "We aim to be the universal symbol of trust. Facilitating the use of our product…" at bounding box center [791, 518] width 605 height 34
click at [754, 507] on p "Our mission is to be the universal symbol of trust. Facilitating the use of our…" at bounding box center [791, 518] width 605 height 34
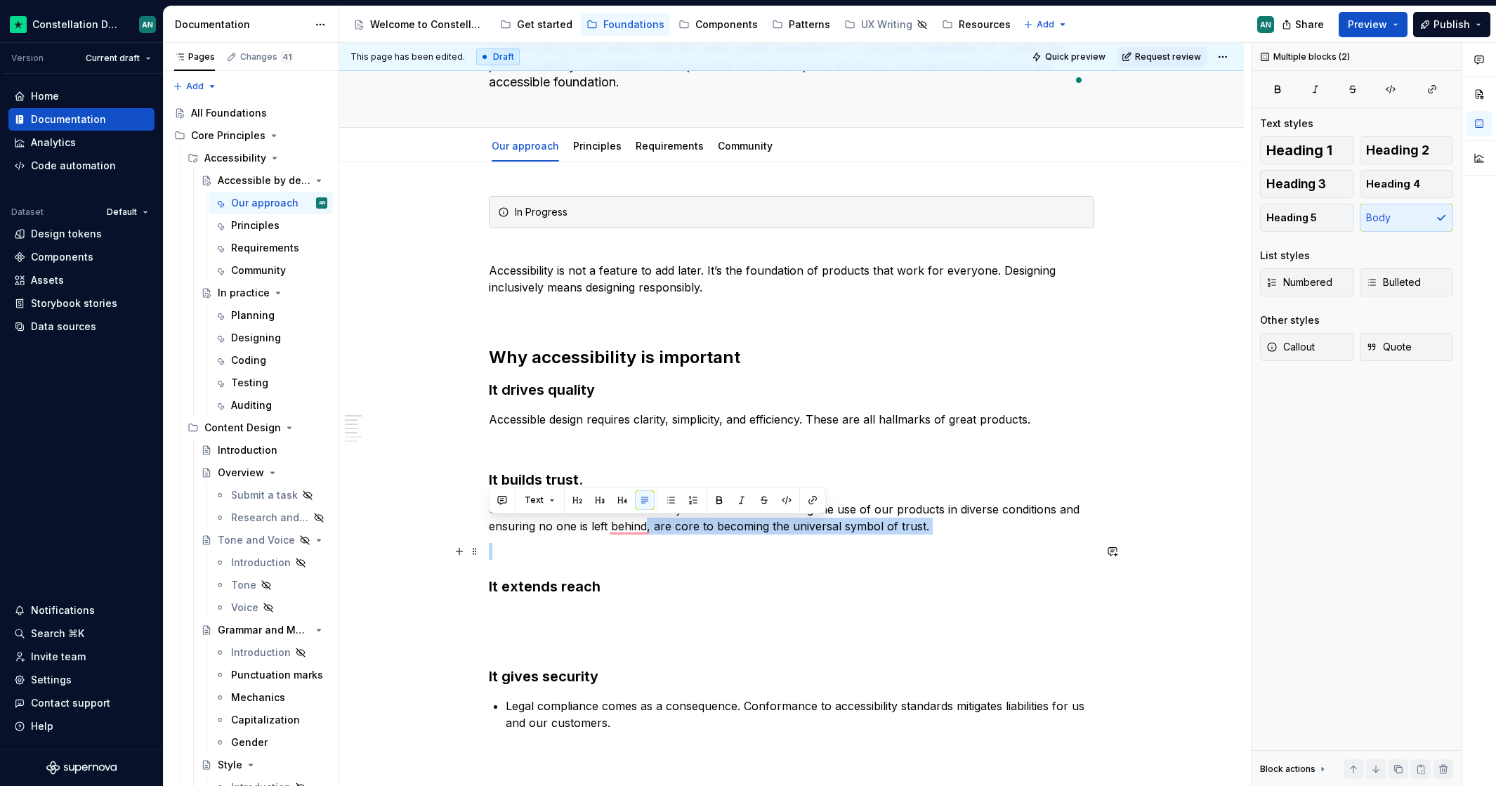
drag, startPoint x: 645, startPoint y: 528, endPoint x: 1032, endPoint y: 555, distance: 388.5
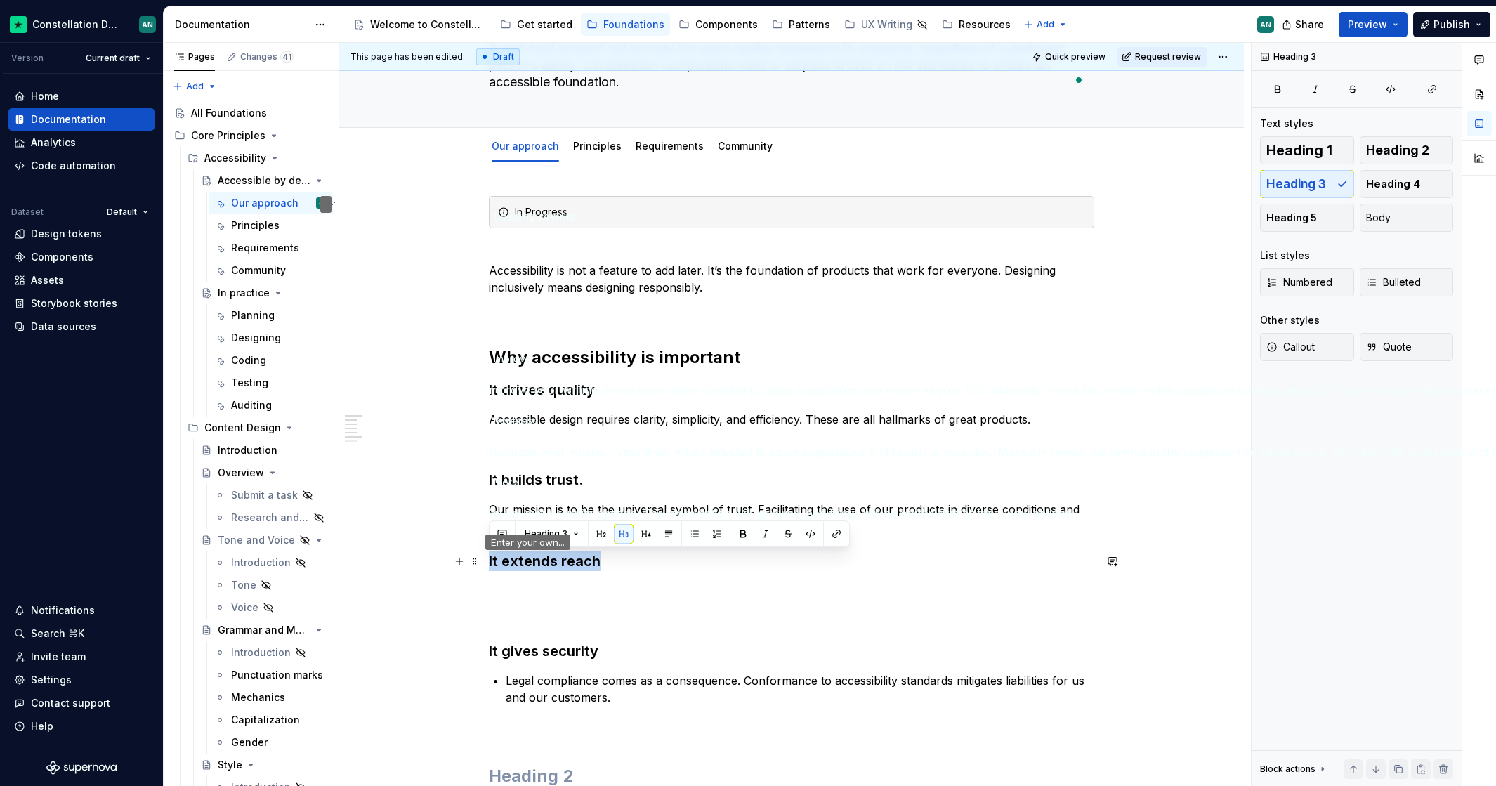
drag, startPoint x: 609, startPoint y: 563, endPoint x: 482, endPoint y: 567, distance: 127.9
click at [482, 567] on html "Constellation Design System AN Version Current draft Home Documentation Analyti…" at bounding box center [748, 393] width 1496 height 786
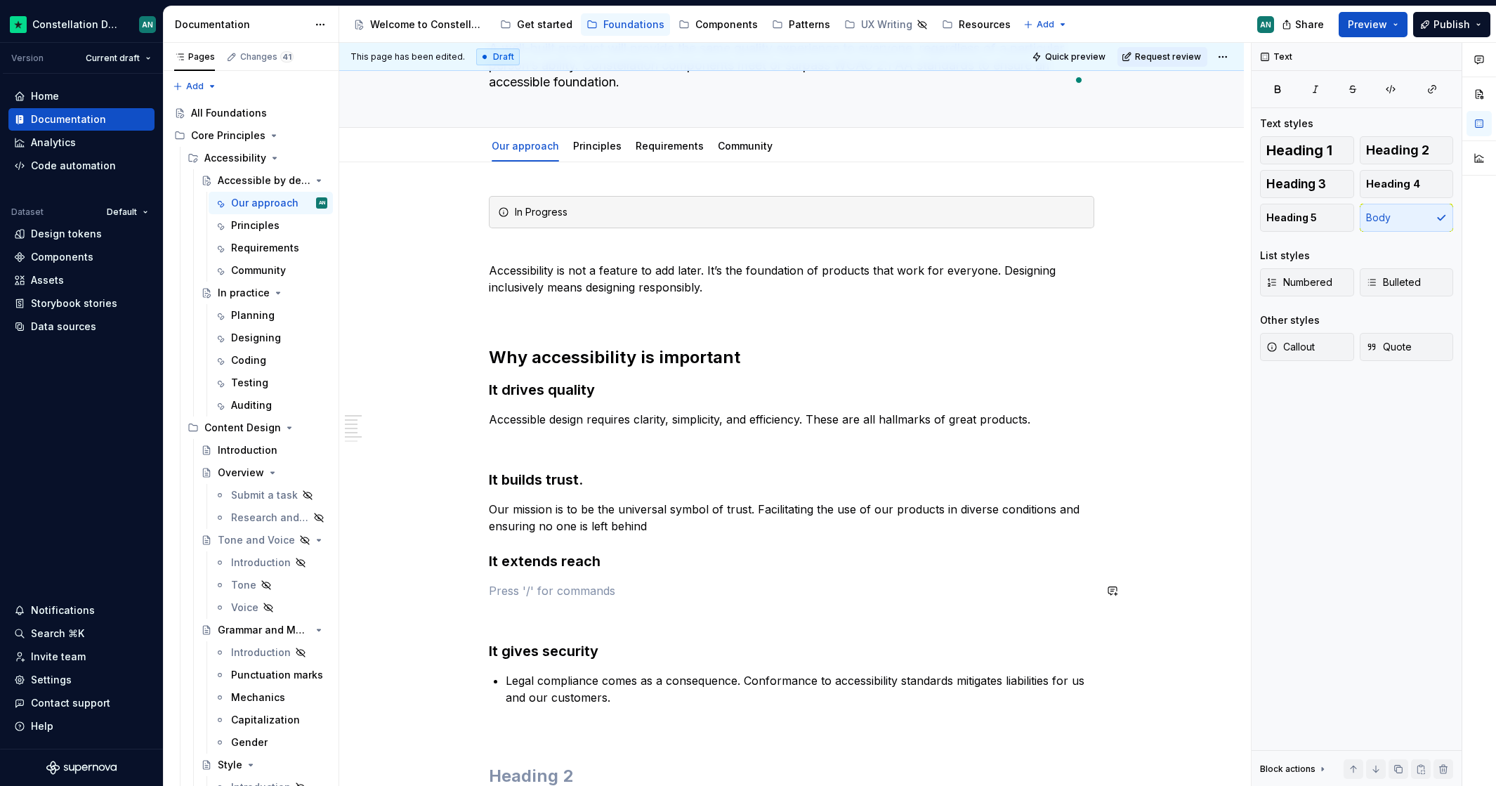
drag, startPoint x: 621, startPoint y: 587, endPoint x: 510, endPoint y: 571, distance: 112.8
click at [489, 560] on h3 "It extends reach" at bounding box center [791, 561] width 605 height 20
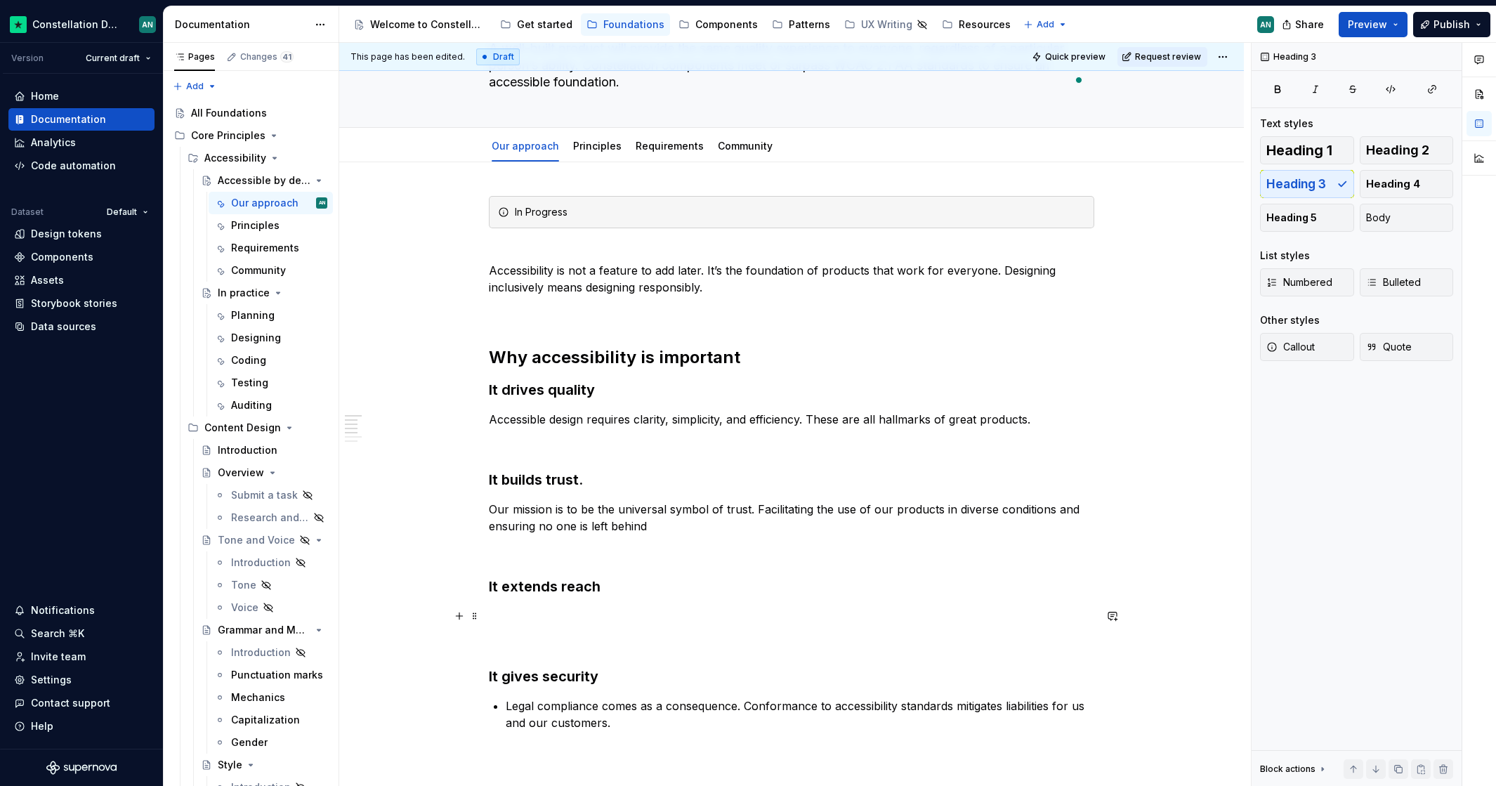
click at [598, 617] on p "To enrich screen reader interactions, please activate Accessibility in Grammarl…" at bounding box center [791, 615] width 605 height 17
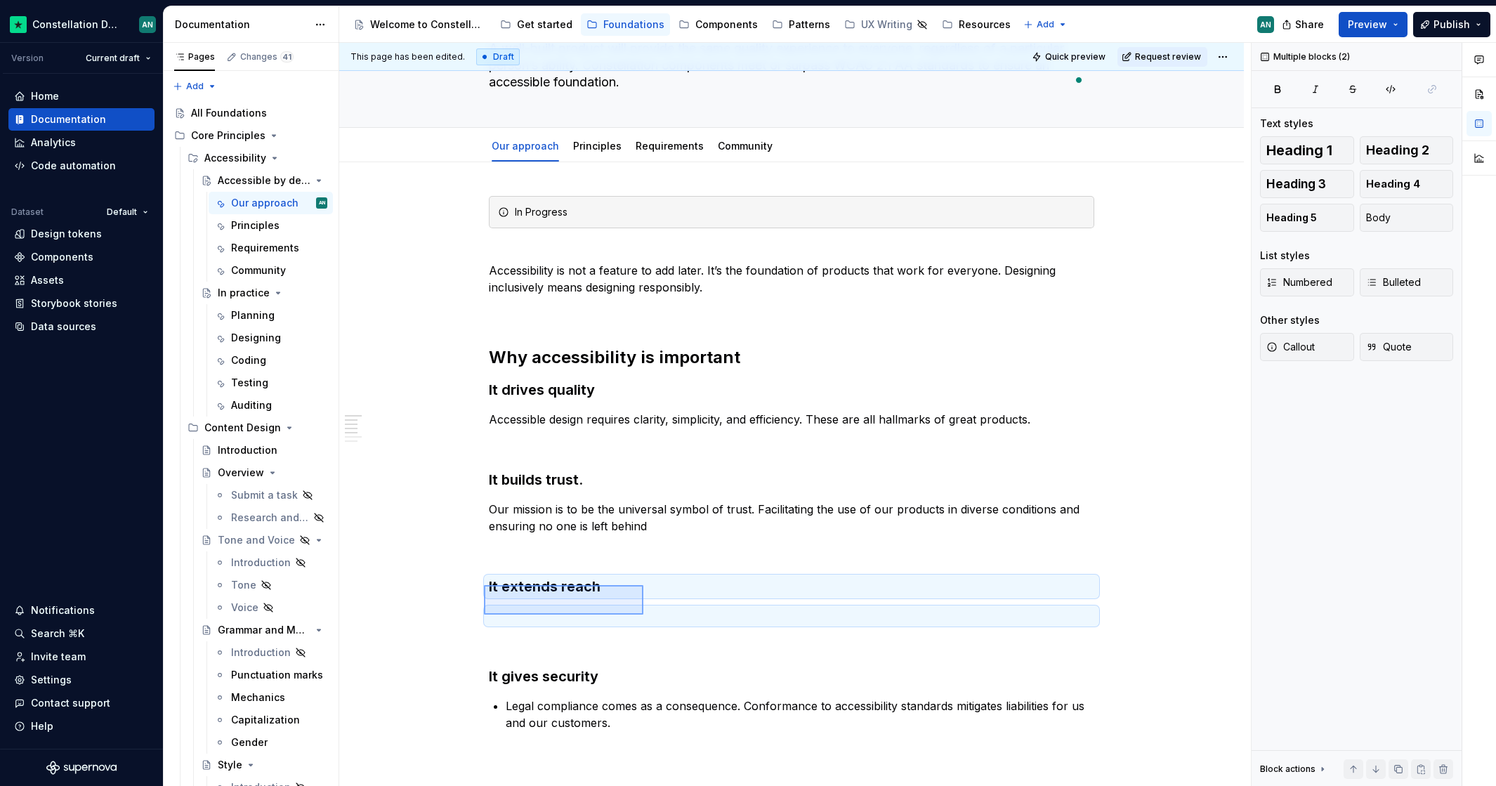
drag, startPoint x: 484, startPoint y: 585, endPoint x: 643, endPoint y: 614, distance: 162.1
click at [643, 614] on div "This page has been edited. Draft Quick preview Request review Accessible by des…" at bounding box center [794, 415] width 911 height 744
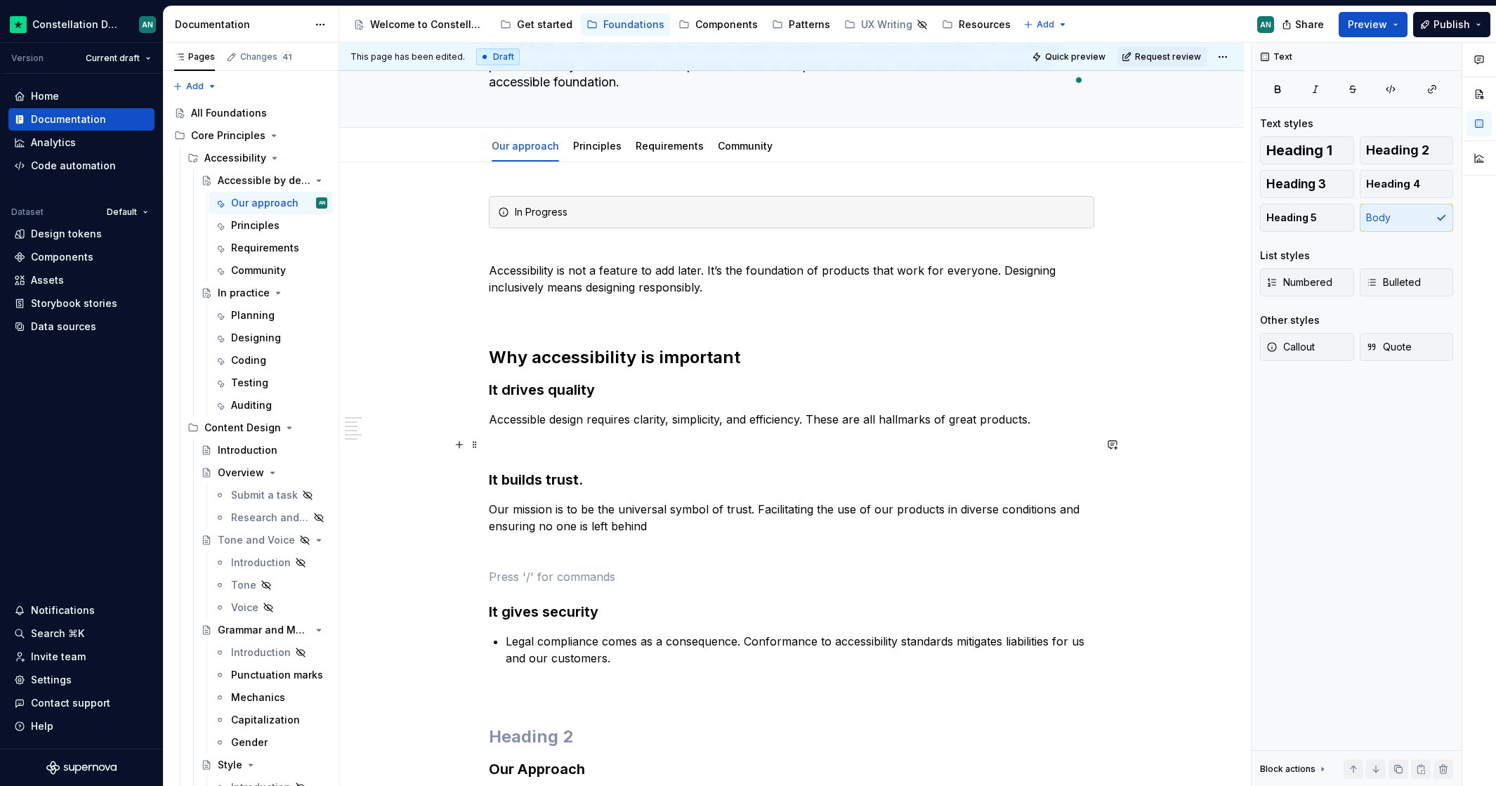
click at [557, 451] on p "To enrich screen reader interactions, please activate Accessibility in Grammarl…" at bounding box center [791, 444] width 605 height 17
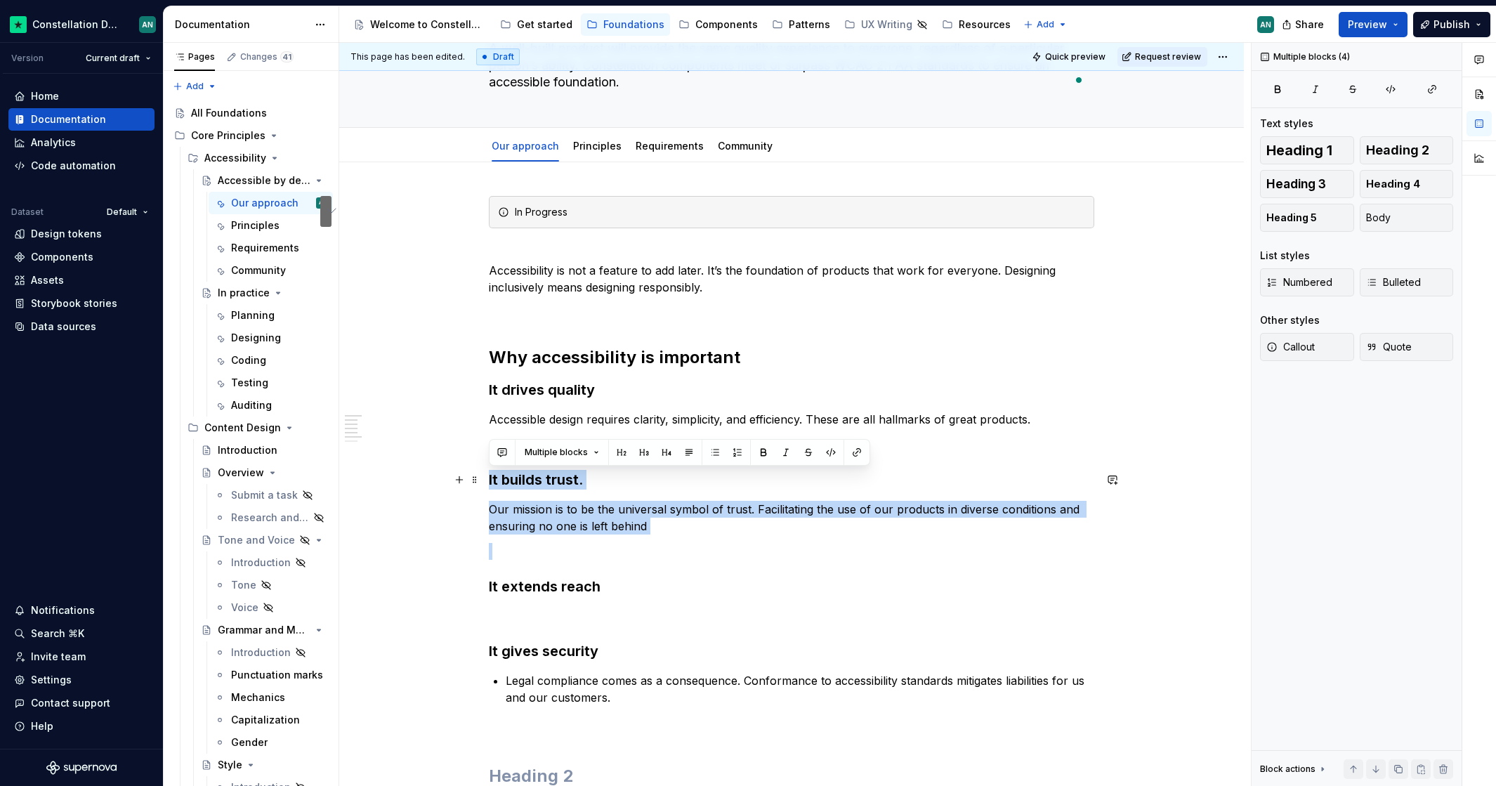
drag, startPoint x: 505, startPoint y: 541, endPoint x: 485, endPoint y: 480, distance: 64.2
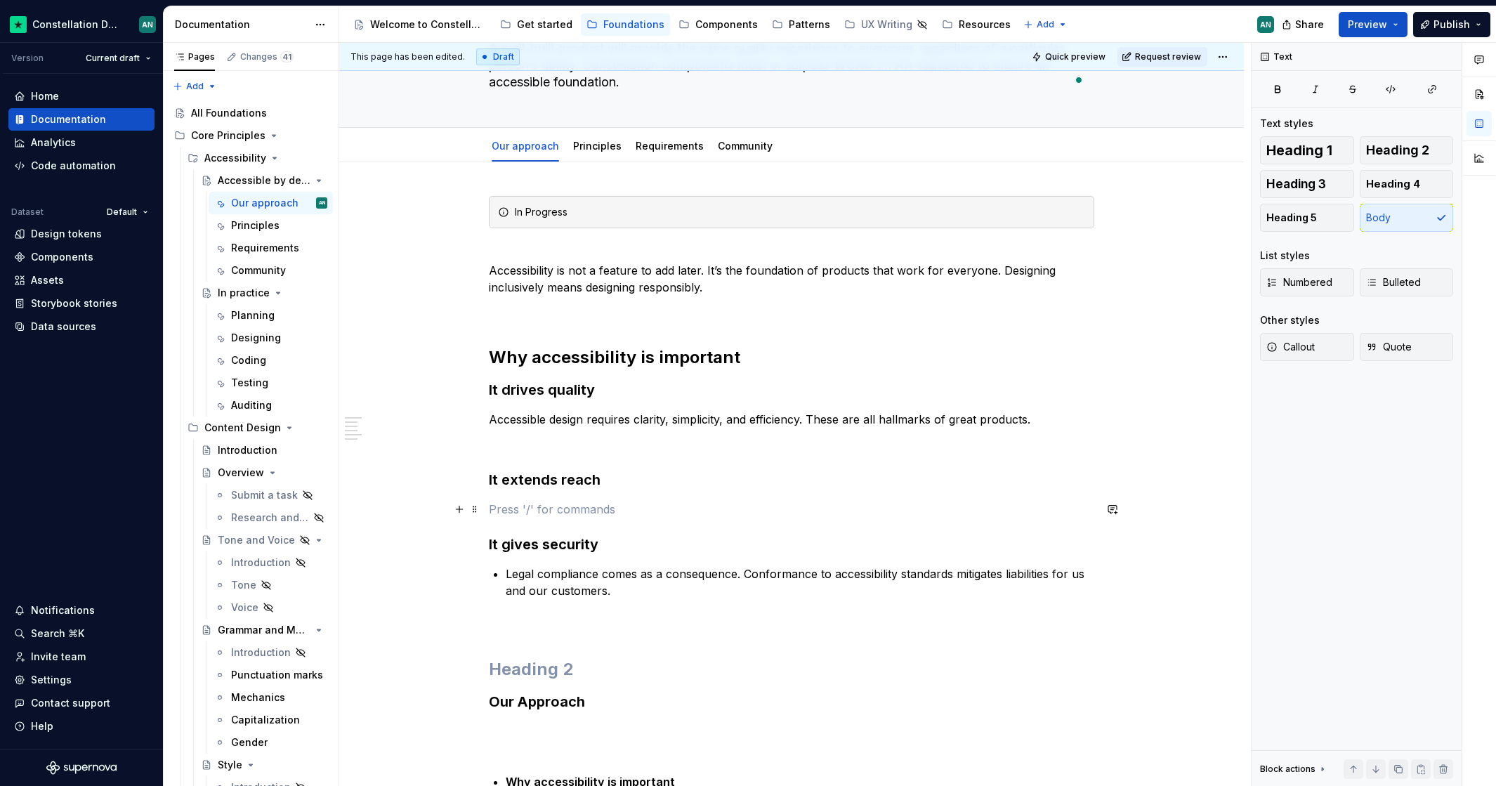
drag, startPoint x: 541, startPoint y: 510, endPoint x: 576, endPoint y: 512, distance: 35.1
click at [541, 510] on p "To enrich screen reader interactions, please activate Accessibility in Grammarl…" at bounding box center [791, 509] width 605 height 17
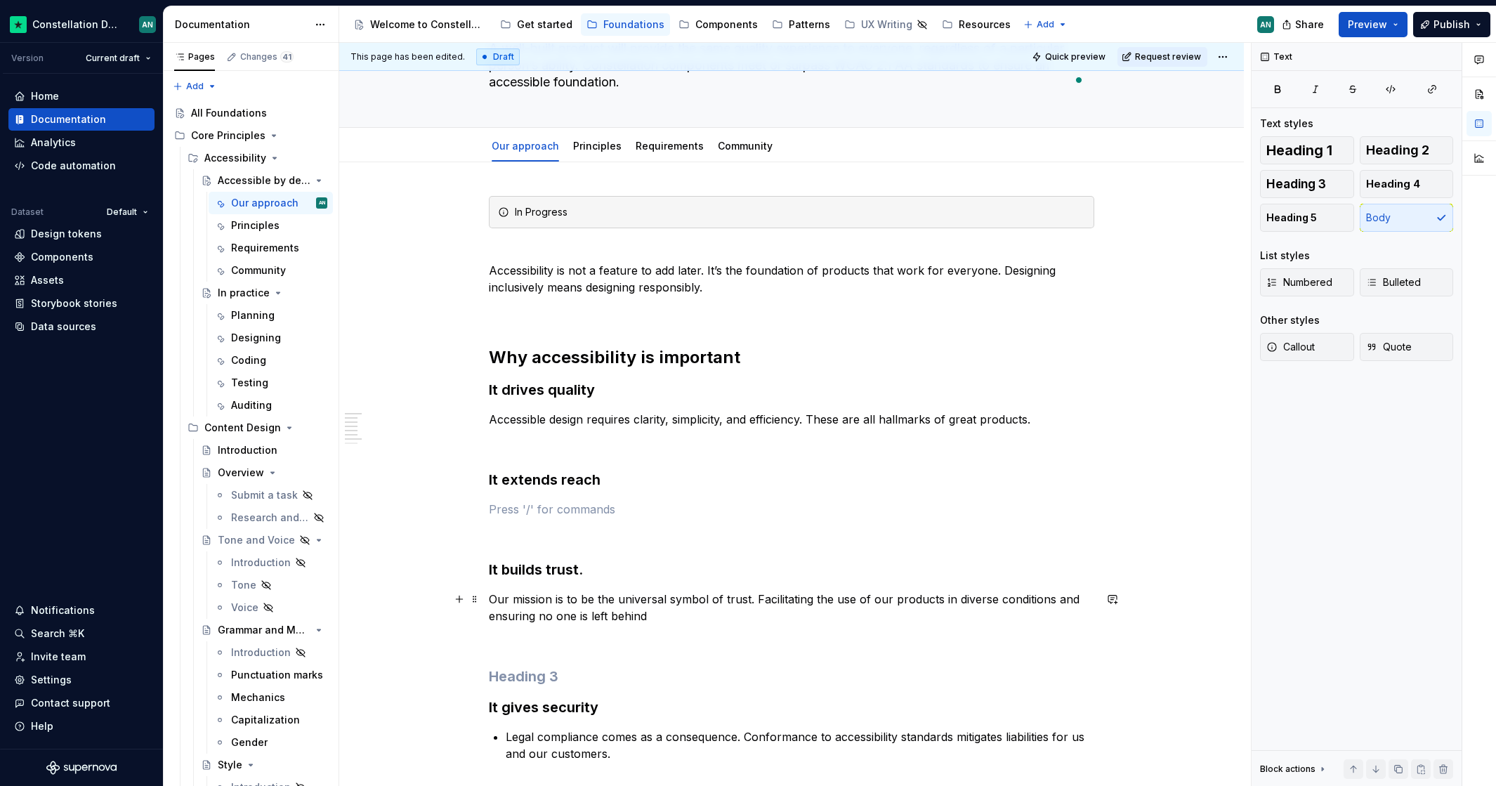
scroll to position [235, 0]
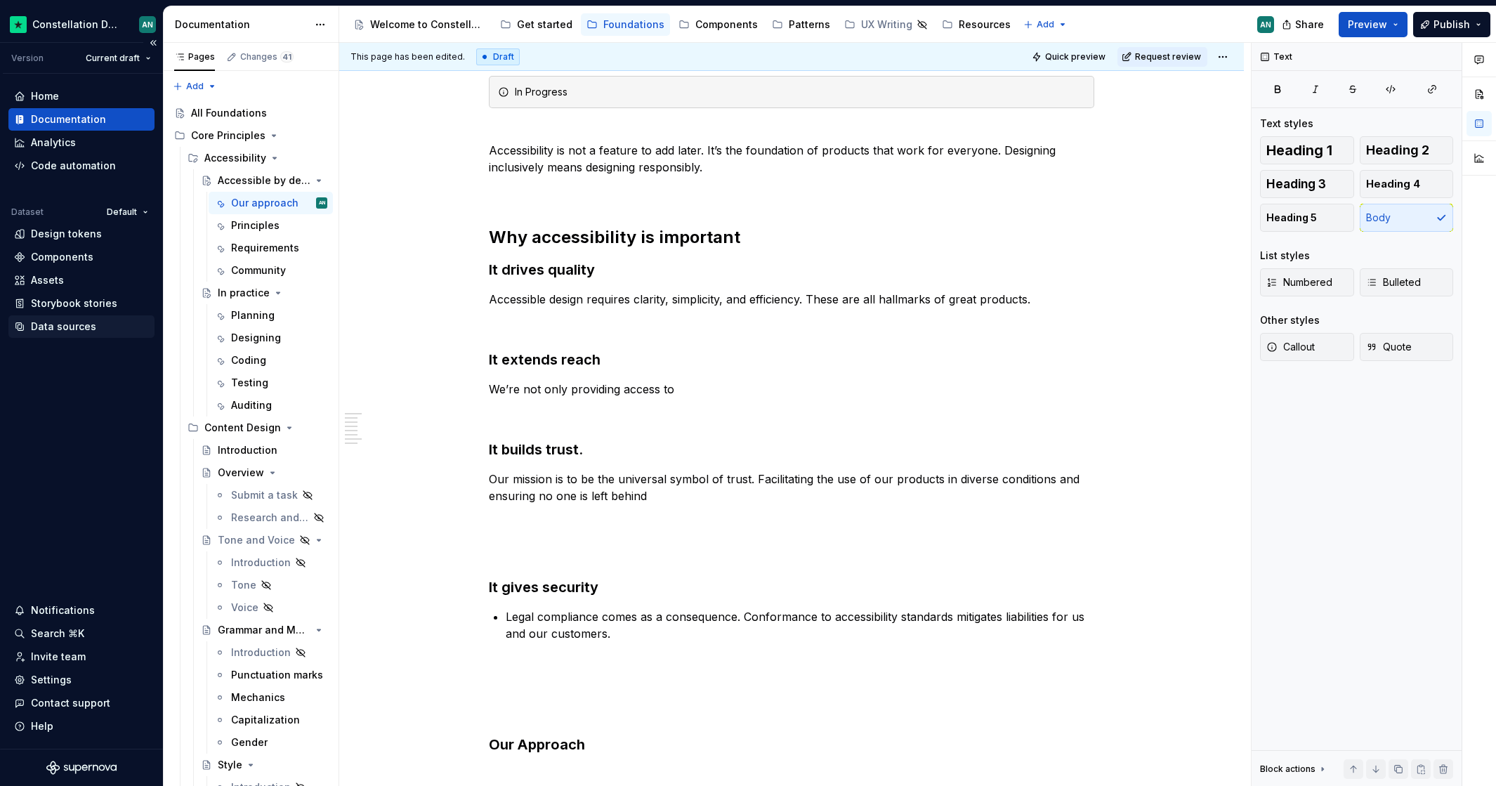
type textarea "*"
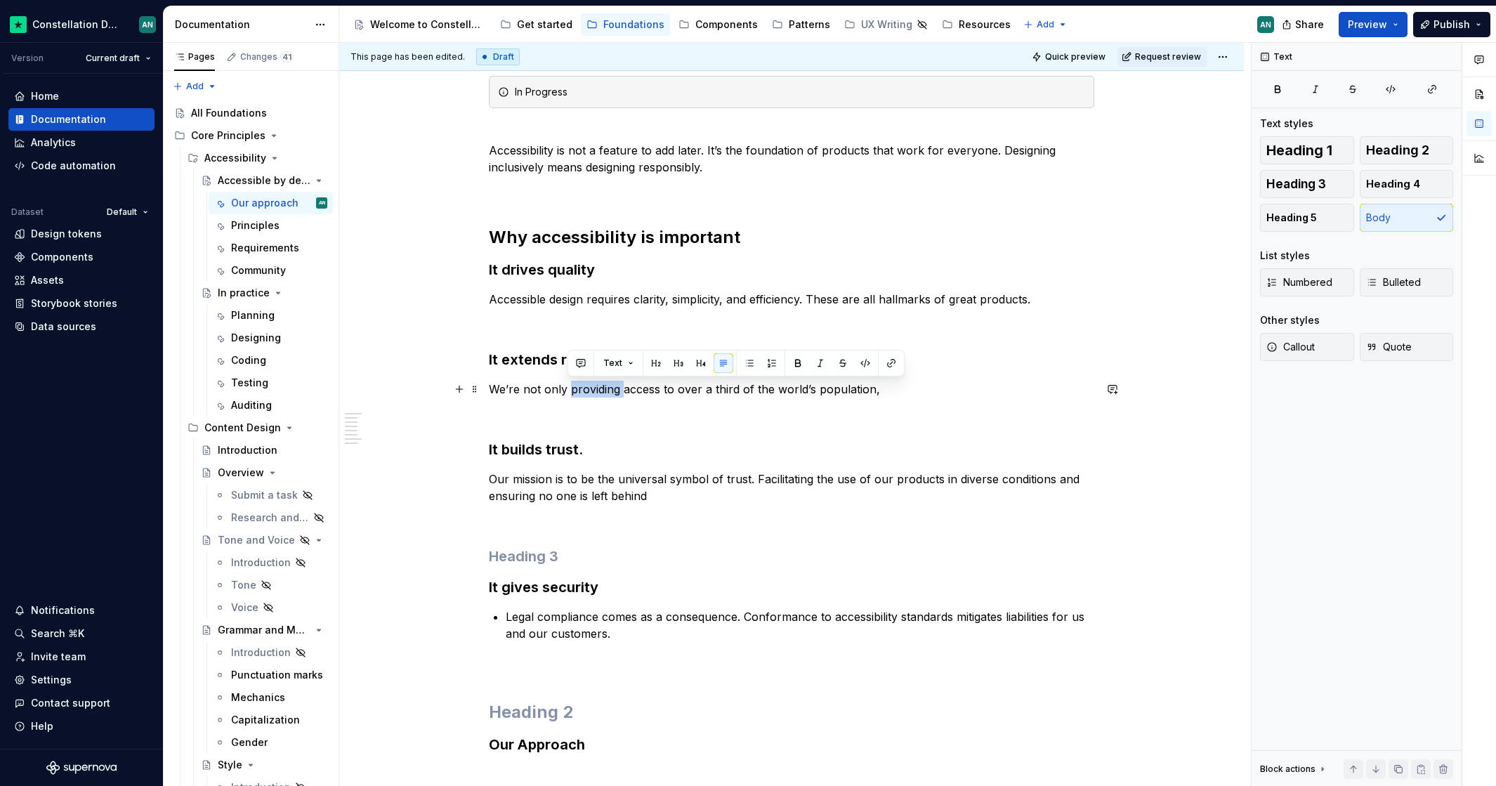
drag, startPoint x: 619, startPoint y: 388, endPoint x: 571, endPoint y: 385, distance: 47.9
click at [566, 386] on p "We’re not only providing access to over a third of the world’s population," at bounding box center [791, 389] width 605 height 17
click at [923, 385] on p "We’re not only improving access to over a third of the world’s population," at bounding box center [791, 389] width 605 height 17
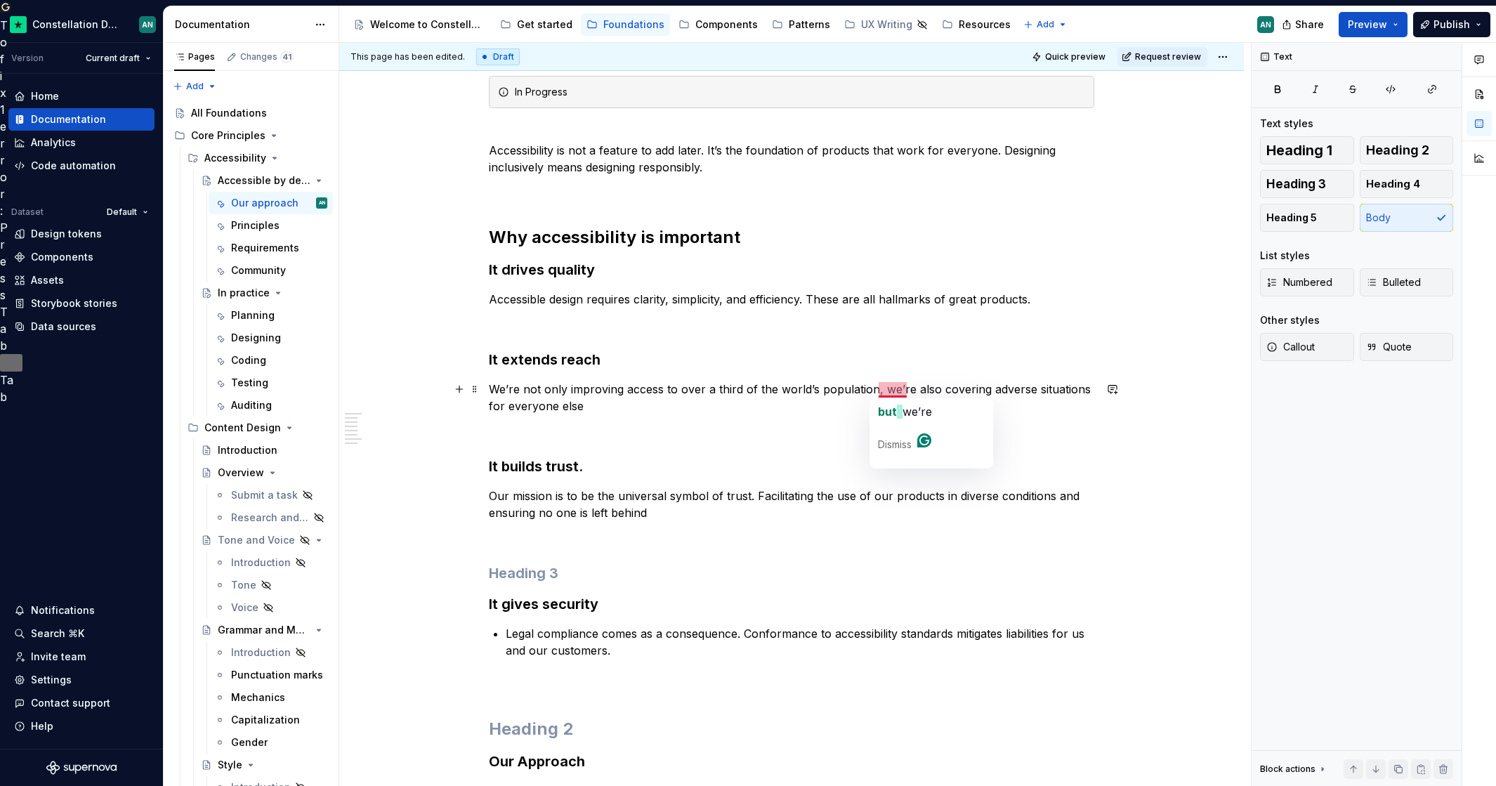
click at [871, 387] on p "We’re not only improving access to over a third of the world’s population, we’r…" at bounding box center [791, 398] width 605 height 34
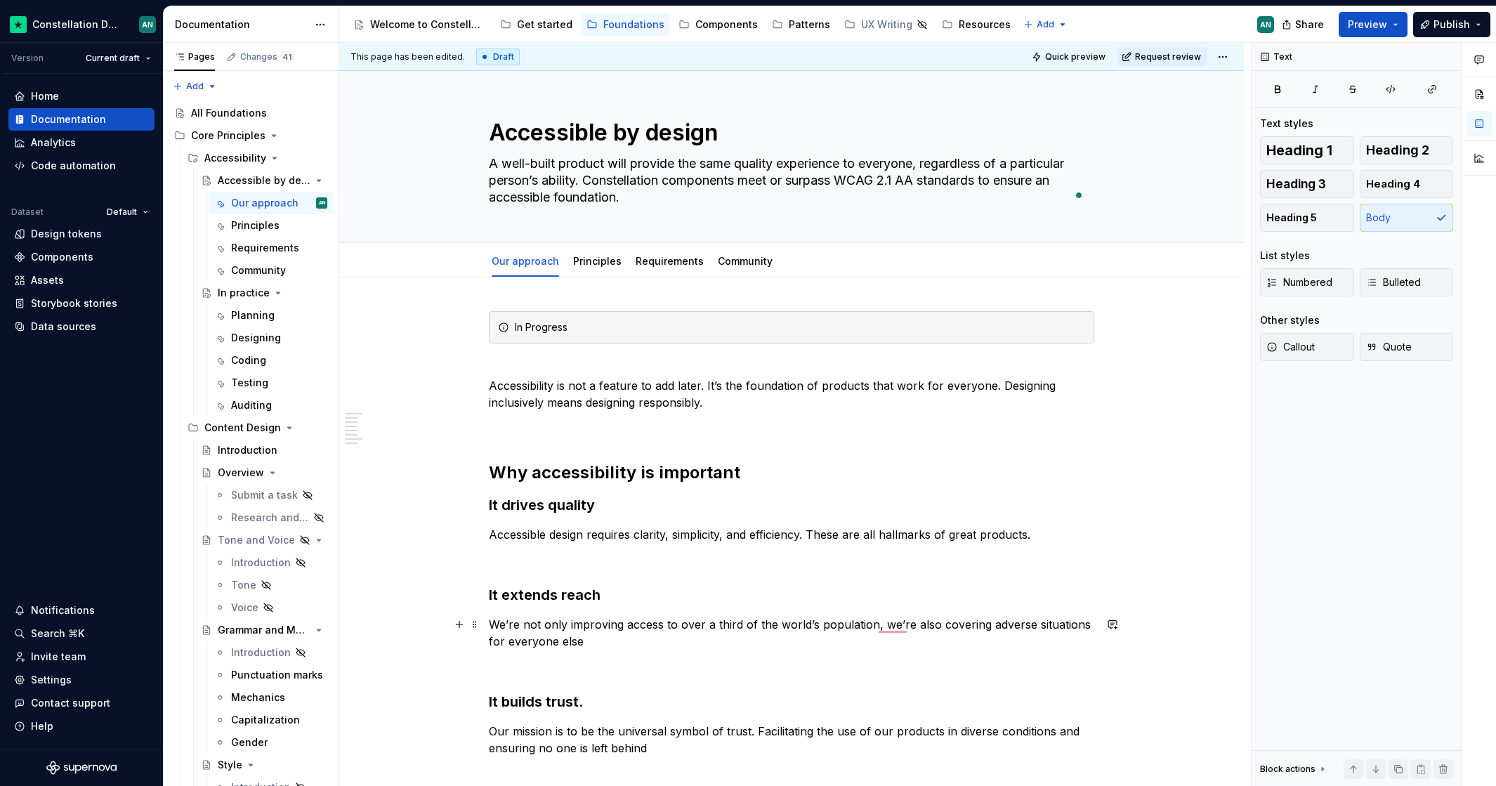
scroll to position [235, 0]
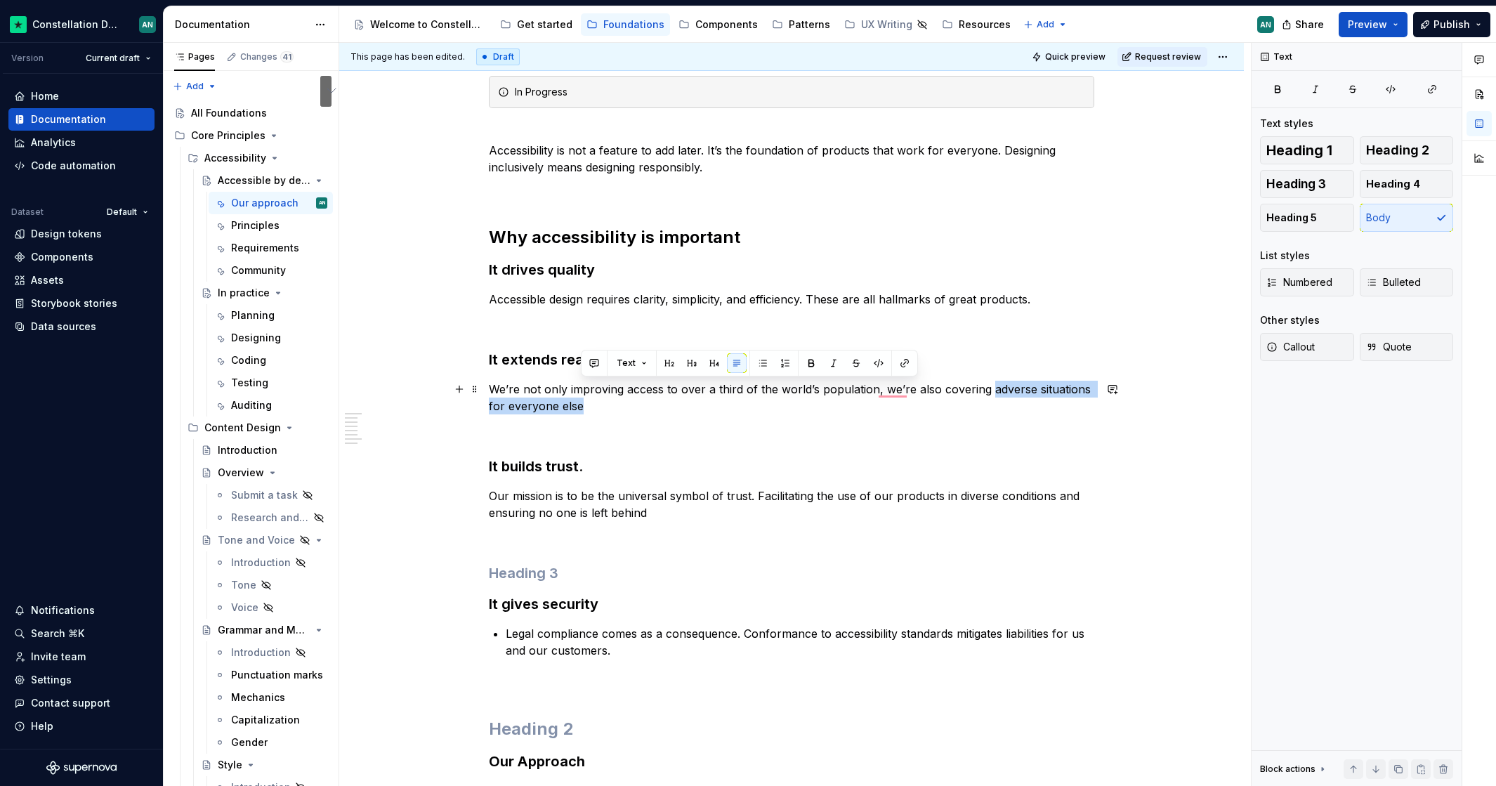
drag, startPoint x: 986, startPoint y: 390, endPoint x: 989, endPoint y: 400, distance: 10.2
click at [989, 400] on p "We’re not only improving access to over a third of the world’s population, we’r…" at bounding box center [791, 398] width 605 height 34
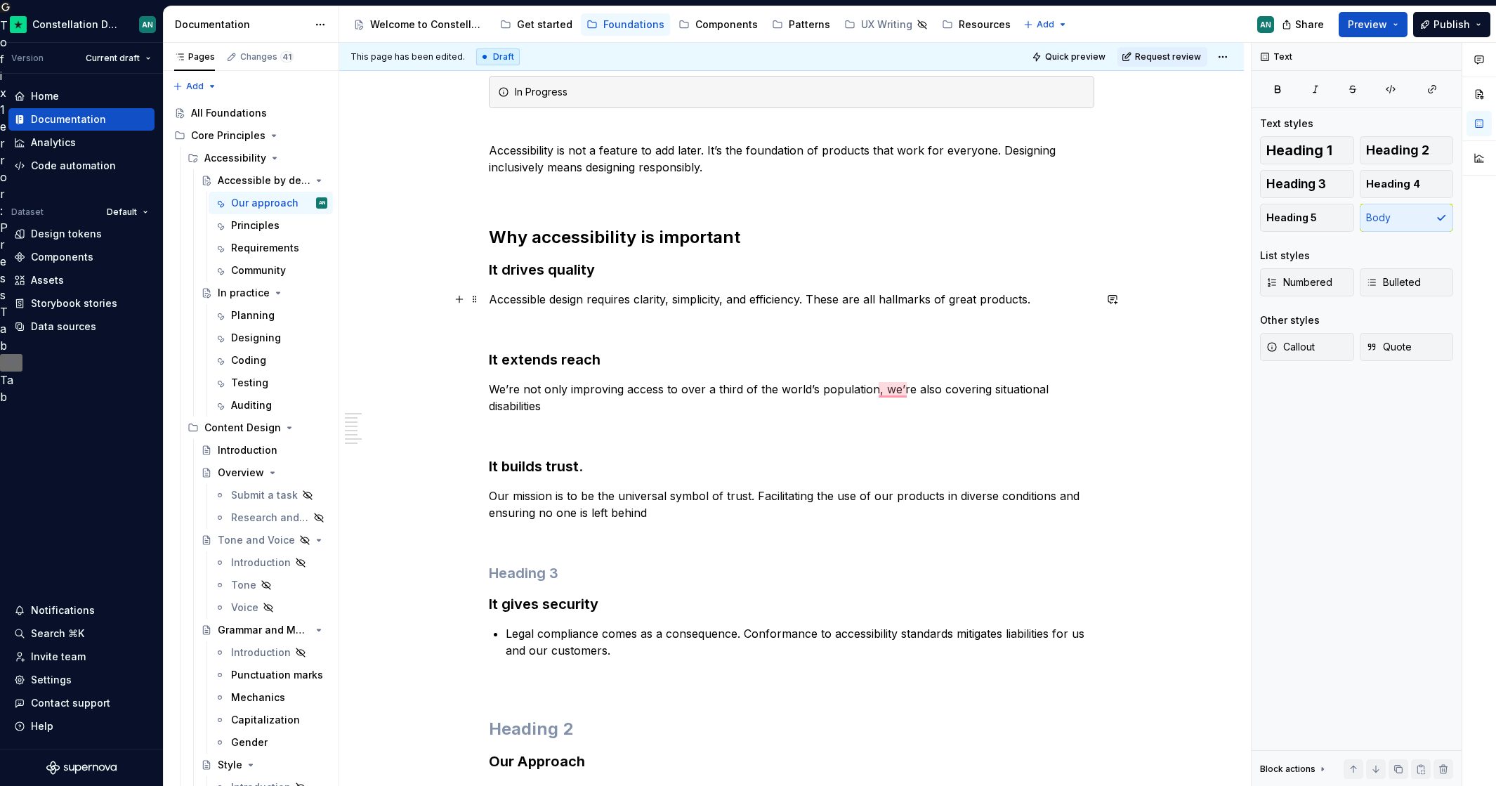
click at [728, 301] on p "Accessible design requires clarity, simplicity, and efficiency. These are all h…" at bounding box center [791, 299] width 605 height 17
click at [1032, 315] on div "In Progress Accessibility is not a feature to add later. It’s the foundation of…" at bounding box center [791, 755] width 605 height 1358
click at [866, 302] on p "Accessible design requires clarity, simplicity, and efficiency. These are all h…" at bounding box center [791, 299] width 605 height 17
click at [1034, 299] on p "Accessible design requires clarity, simplicity, and efficiency. These are all h…" at bounding box center [791, 299] width 605 height 17
click at [529, 404] on p "We’re not only improving access to over a third of the world’s population, we’r…" at bounding box center [791, 398] width 605 height 34
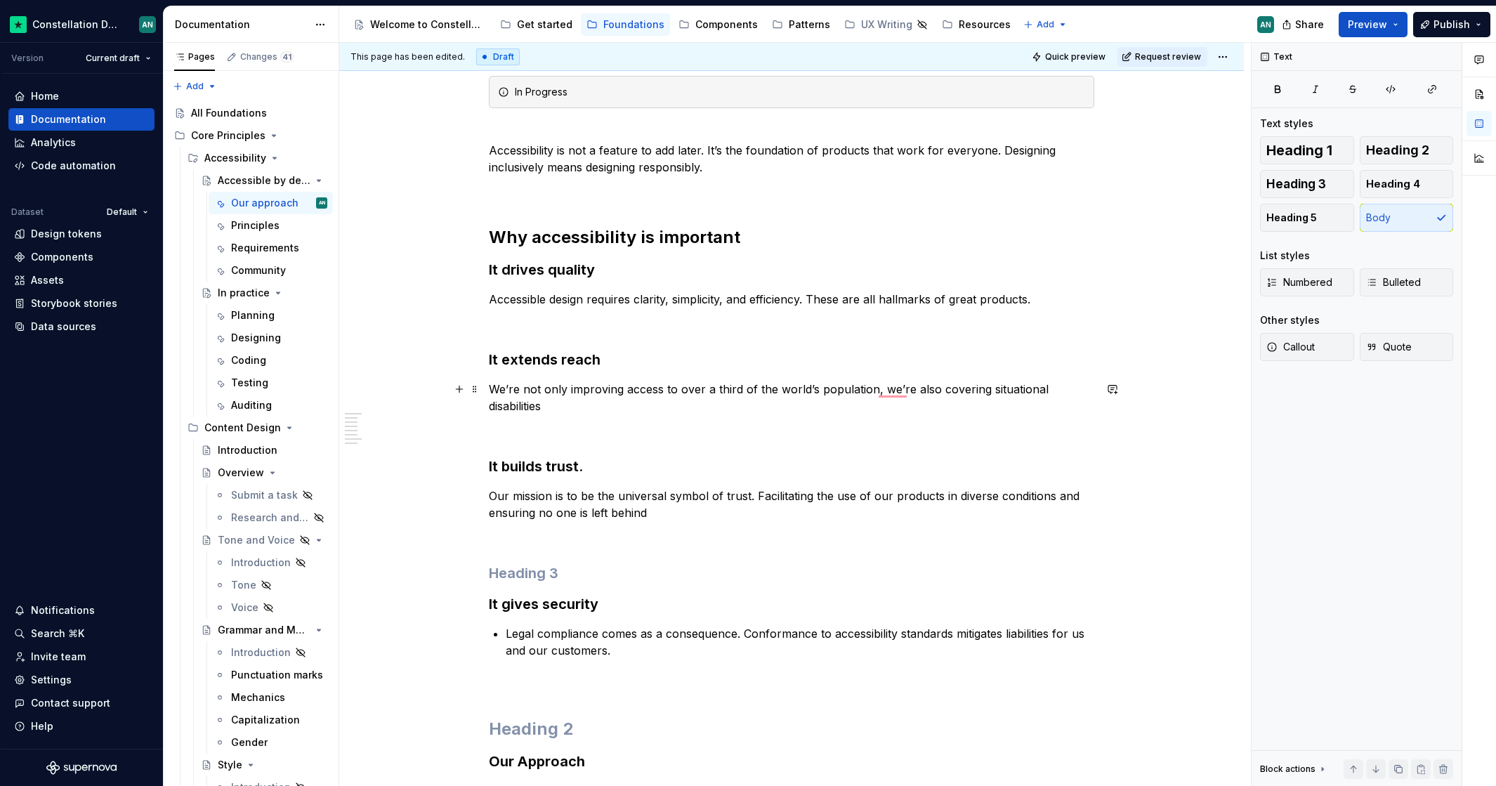
click at [493, 388] on p "We’re not only improving access to over a third of the world’s population, we’r…" at bounding box center [791, 398] width 605 height 34
drag, startPoint x: 538, startPoint y: 390, endPoint x: 487, endPoint y: 388, distance: 51.3
drag, startPoint x: 803, startPoint y: 390, endPoint x: 811, endPoint y: 394, distance: 9.1
click at [803, 390] on p "We’re not only improving access to over a third of the world’s population, we’r…" at bounding box center [791, 398] width 605 height 34
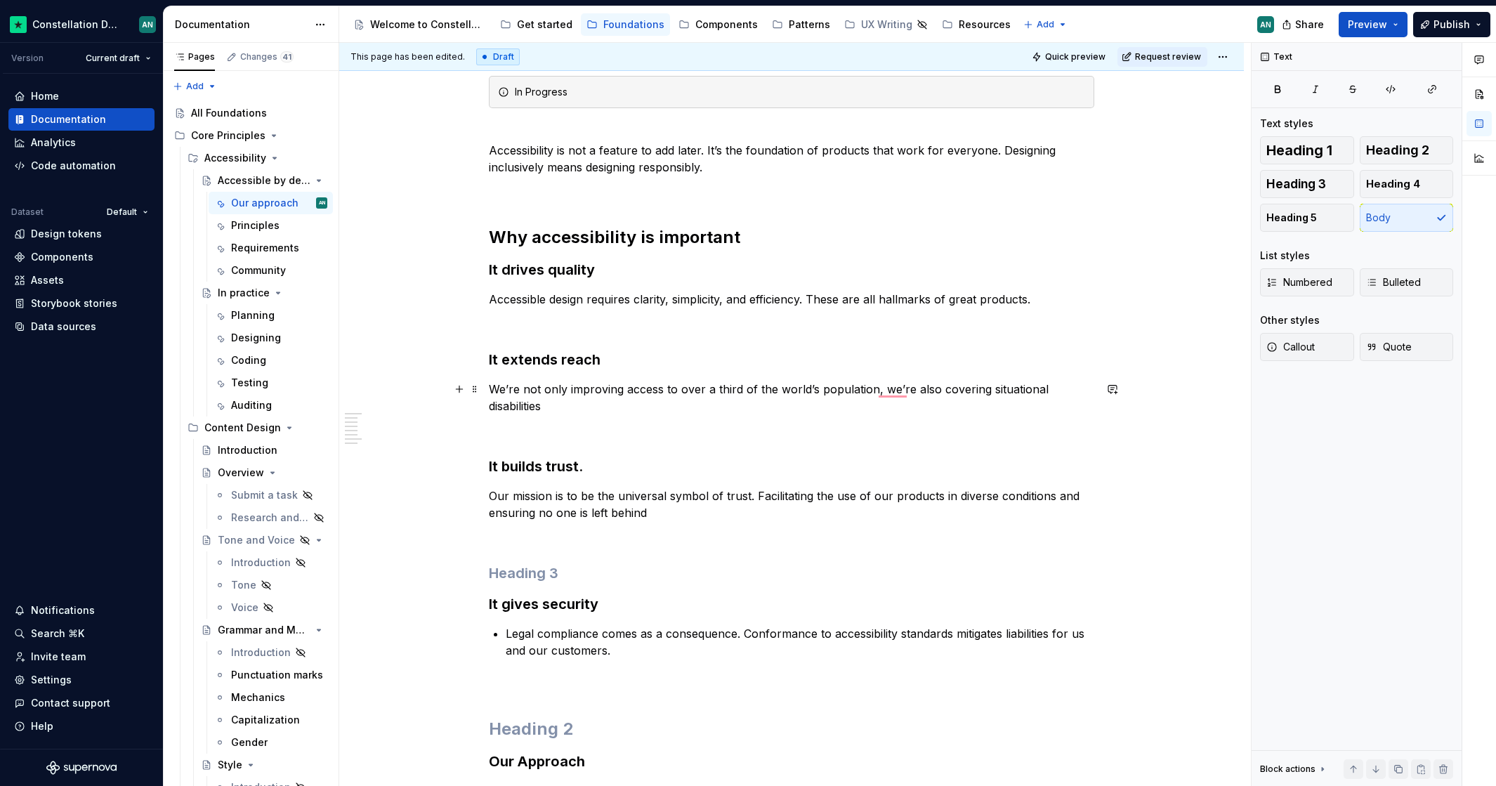
click at [745, 387] on p "We’re not only improving access to over a third of the world’s population, we’r…" at bounding box center [791, 398] width 605 height 34
click at [875, 388] on p "We’re not only improving access to over a third of the world’s population, we’r…" at bounding box center [791, 398] width 605 height 34
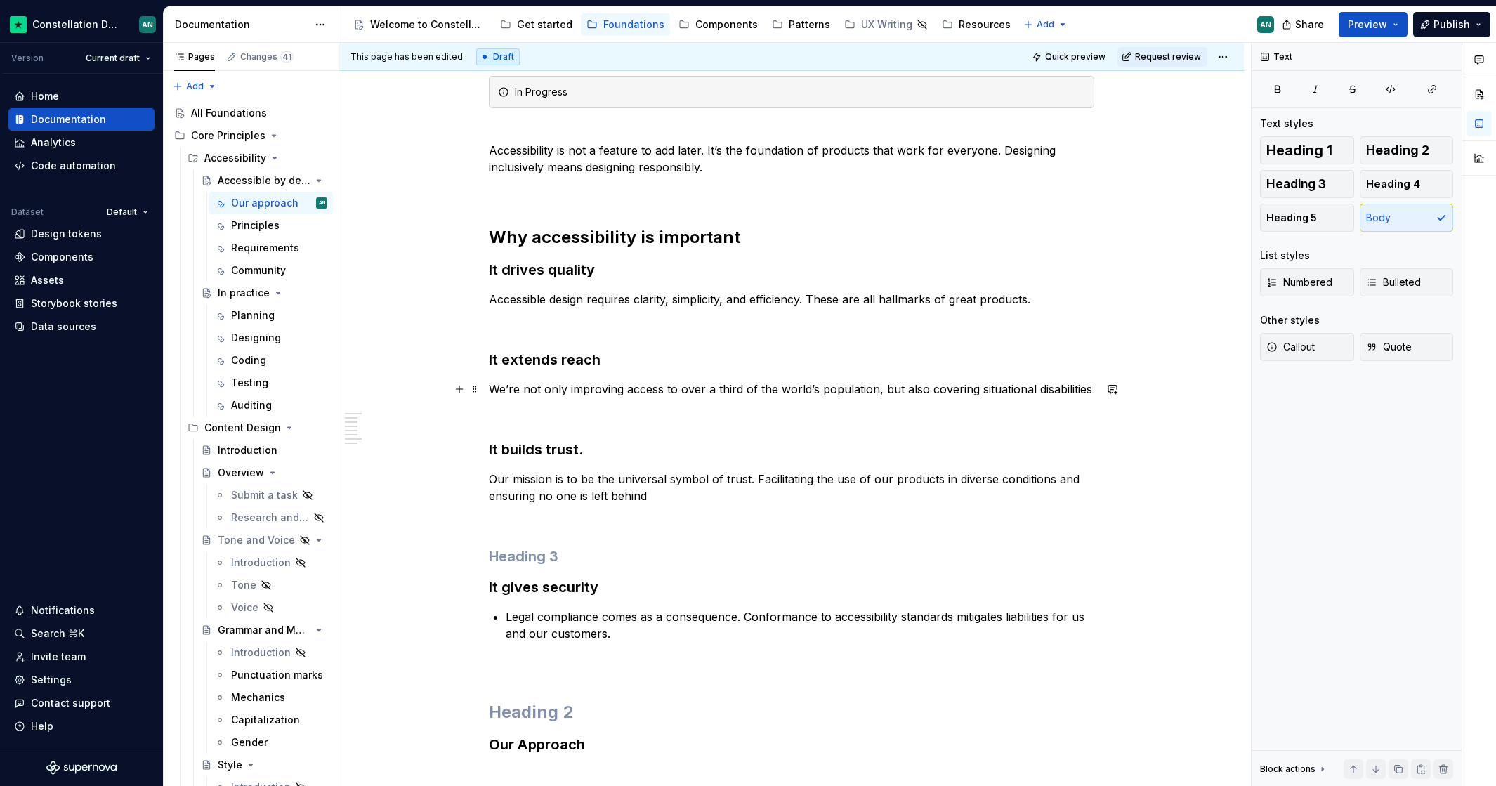
click at [1078, 388] on p "We’re not only improving access to over a third of the world’s population, but …" at bounding box center [791, 389] width 605 height 17
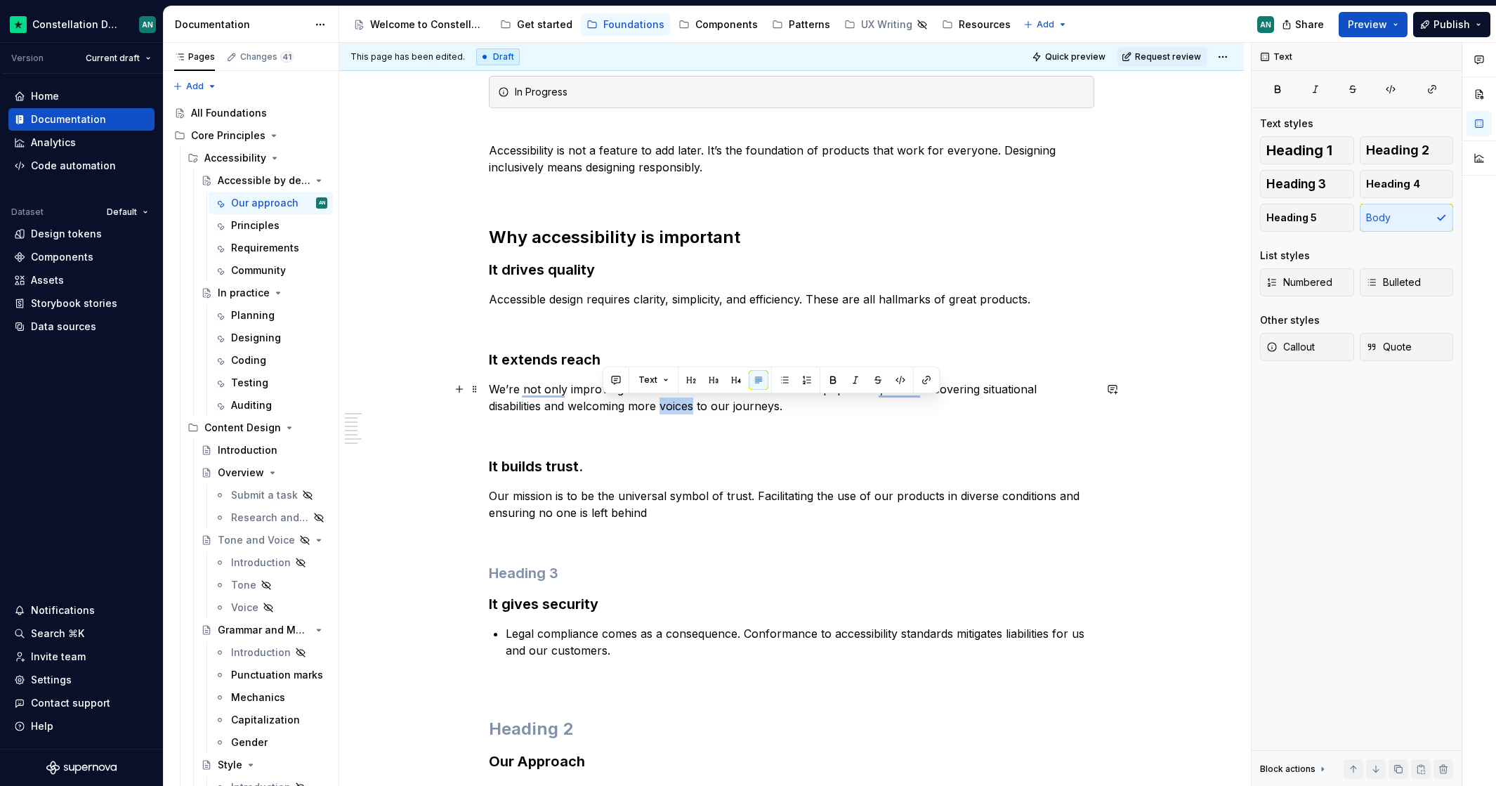
drag, startPoint x: 635, startPoint y: 404, endPoint x: 627, endPoint y: 409, distance: 9.8
click at [602, 405] on p "We’re not only improving access to over a third of the world’s population, but …" at bounding box center [791, 398] width 605 height 34
click at [994, 397] on p "We’re improving access to over a third of the world’s population, covering situ…" at bounding box center [791, 398] width 605 height 34
drag, startPoint x: 830, startPoint y: 390, endPoint x: 874, endPoint y: 390, distance: 44.2
click at [874, 390] on p "We’re improving access to over a third of the world’s population, covering situ…" at bounding box center [791, 398] width 605 height 34
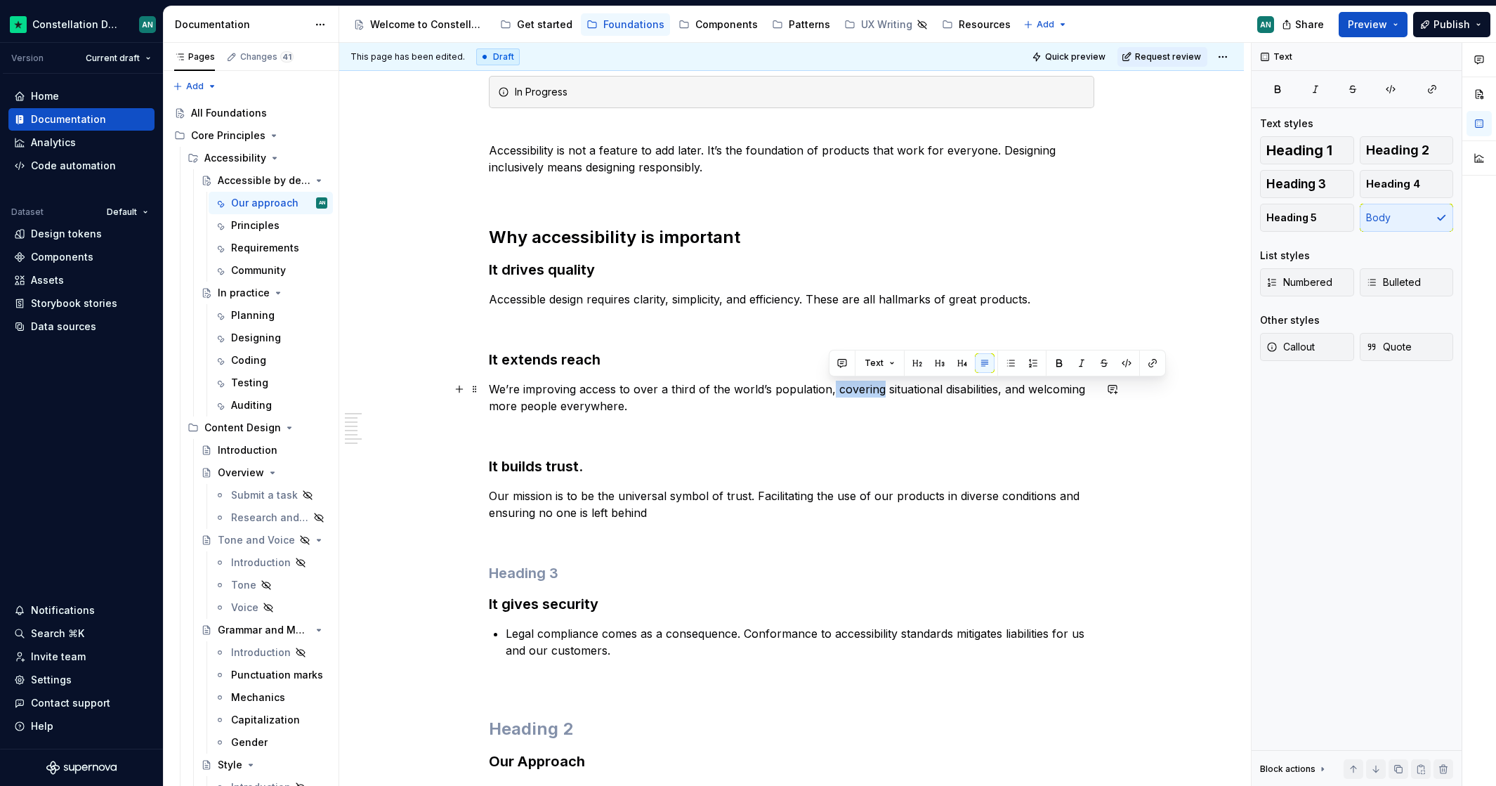
drag, startPoint x: 876, startPoint y: 390, endPoint x: 830, endPoint y: 388, distance: 46.4
click at [830, 388] on p "We’re improving access to over a third of the world’s population, covering situ…" at bounding box center [791, 398] width 605 height 34
click at [540, 394] on p "We’re improving access to over a third of the world’s population, covering situ…" at bounding box center [791, 398] width 605 height 34
click at [719, 411] on p "We’re improving access to over a third of the world’s population, covering situ…" at bounding box center [791, 398] width 605 height 34
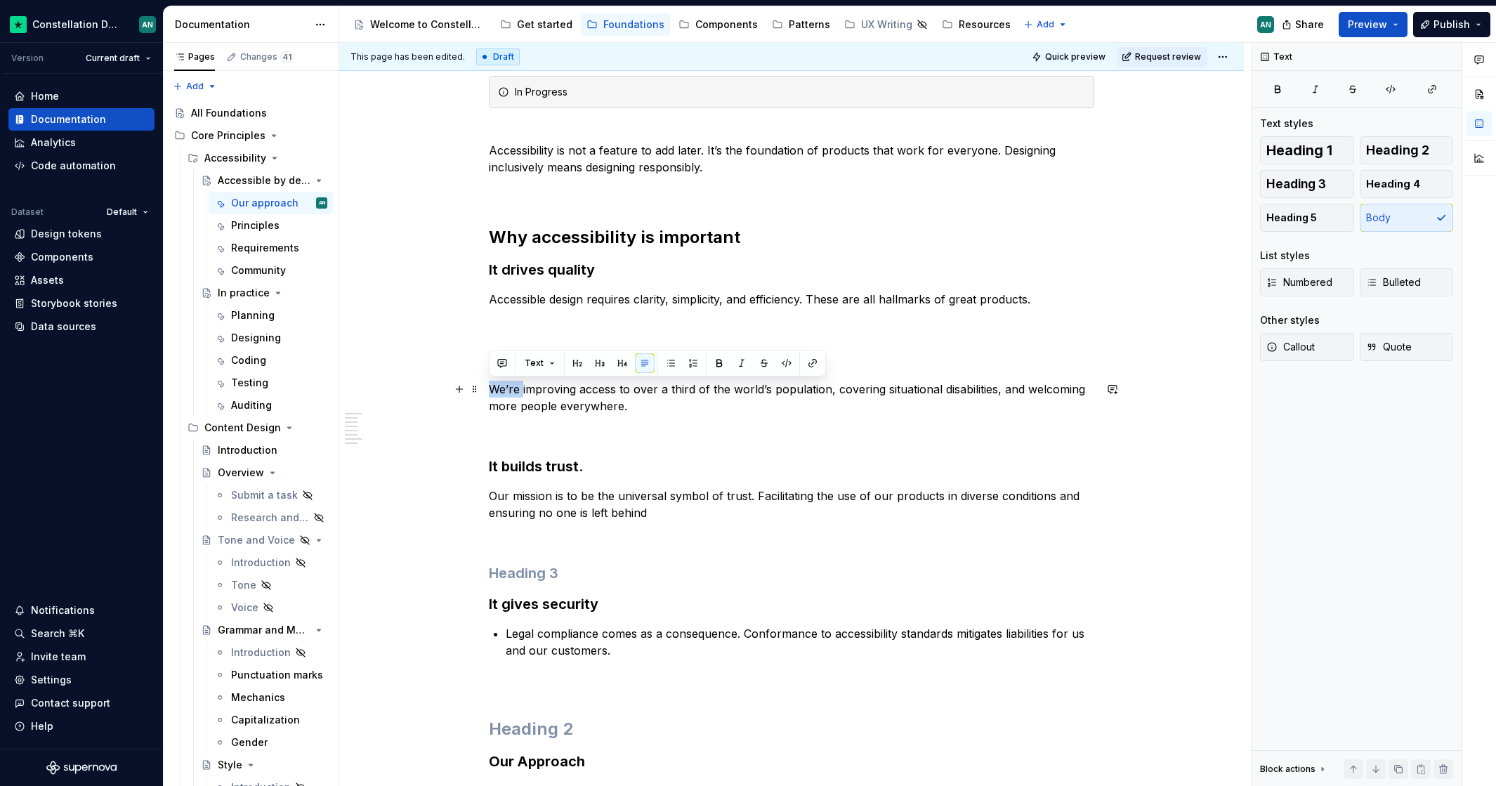
drag, startPoint x: 521, startPoint y: 388, endPoint x: 486, endPoint y: 388, distance: 35.1
click at [685, 402] on p "We’re improving access to over a third of the world’s population, covering situ…" at bounding box center [791, 398] width 605 height 34
drag, startPoint x: 516, startPoint y: 391, endPoint x: 484, endPoint y: 392, distance: 32.3
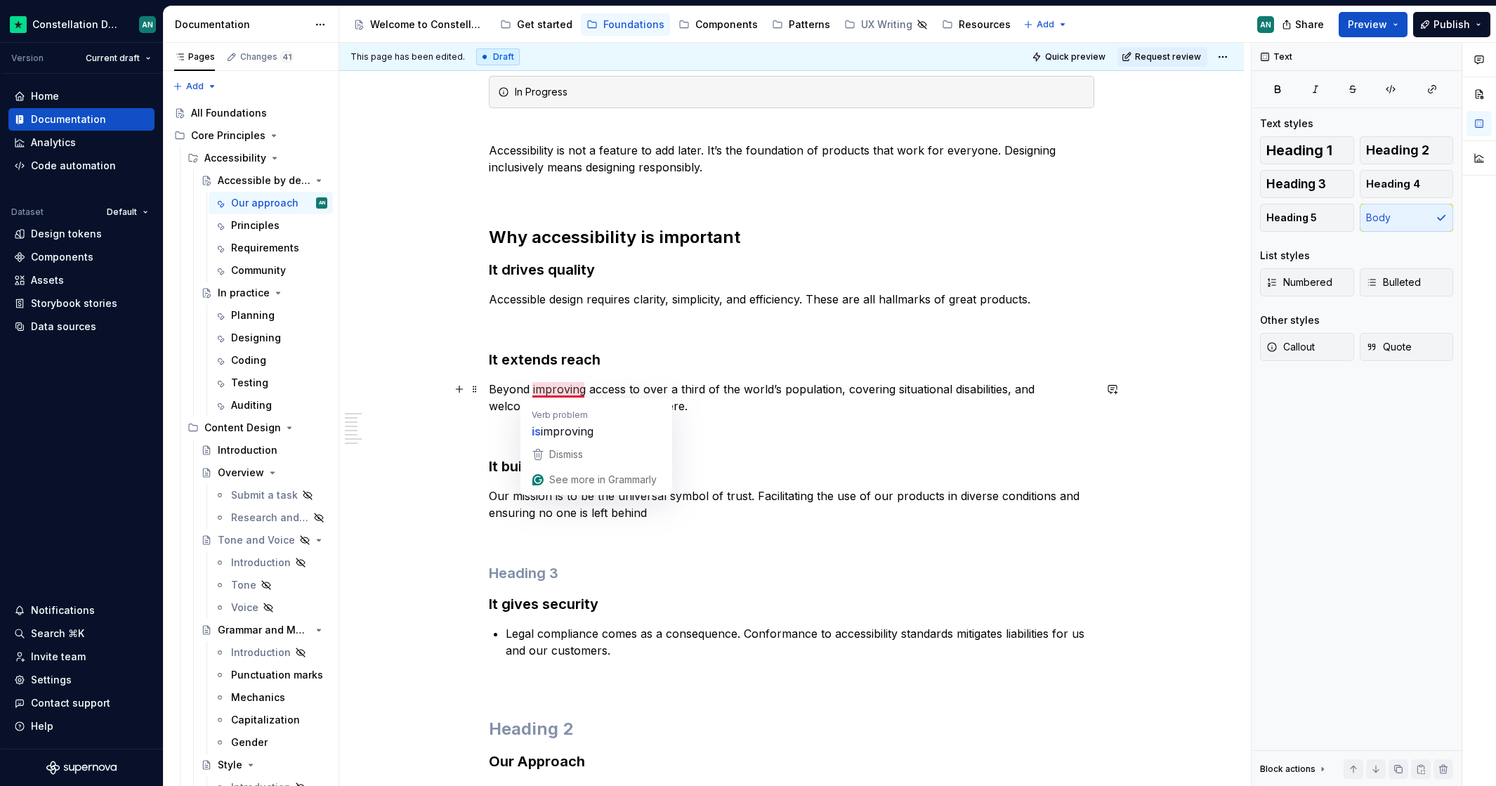
click at [631, 383] on p "Beyond improving access to over a third of the world’s population, covering sit…" at bounding box center [791, 398] width 605 height 34
click at [840, 388] on p "Beyond improving access to over a third of the world’s population, covering sit…" at bounding box center [791, 398] width 605 height 34
drag, startPoint x: 553, startPoint y: 407, endPoint x: 521, endPoint y: 408, distance: 31.6
click at [521, 408] on p "Beyond improving access to over a third of the world’s population, it covers si…" at bounding box center [791, 398] width 605 height 34
click at [666, 477] on div "In Progress Accessibility is not a feature to add later. It’s the foundation of…" at bounding box center [791, 755] width 605 height 1358
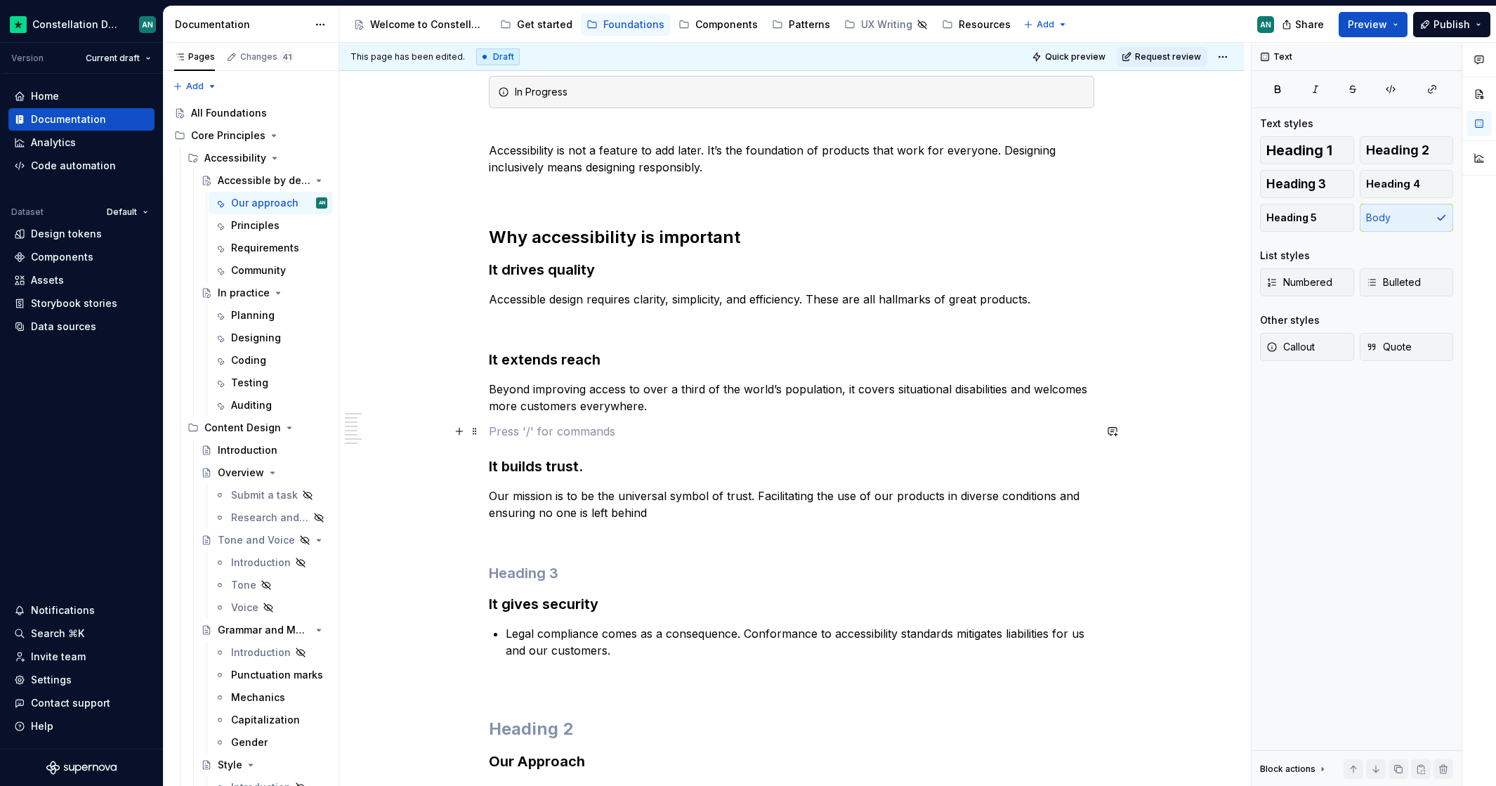
click at [713, 435] on p "To enrich screen reader interactions, please activate Accessibility in Grammarl…" at bounding box center [791, 431] width 605 height 17
drag, startPoint x: 741, startPoint y: 493, endPoint x: 746, endPoint y: 503, distance: 11.0
click at [742, 494] on p "Our mission is to be the universal symbol of trust. Facilitating the use of our…" at bounding box center [791, 504] width 605 height 34
click at [785, 520] on p "Our mission is to be the universal symbol of trust. Facilitating the use of our…" at bounding box center [791, 504] width 605 height 34
click at [751, 497] on p "Our mission is to be the universal symbol of trust. Facilitating the use of our…" at bounding box center [791, 504] width 605 height 34
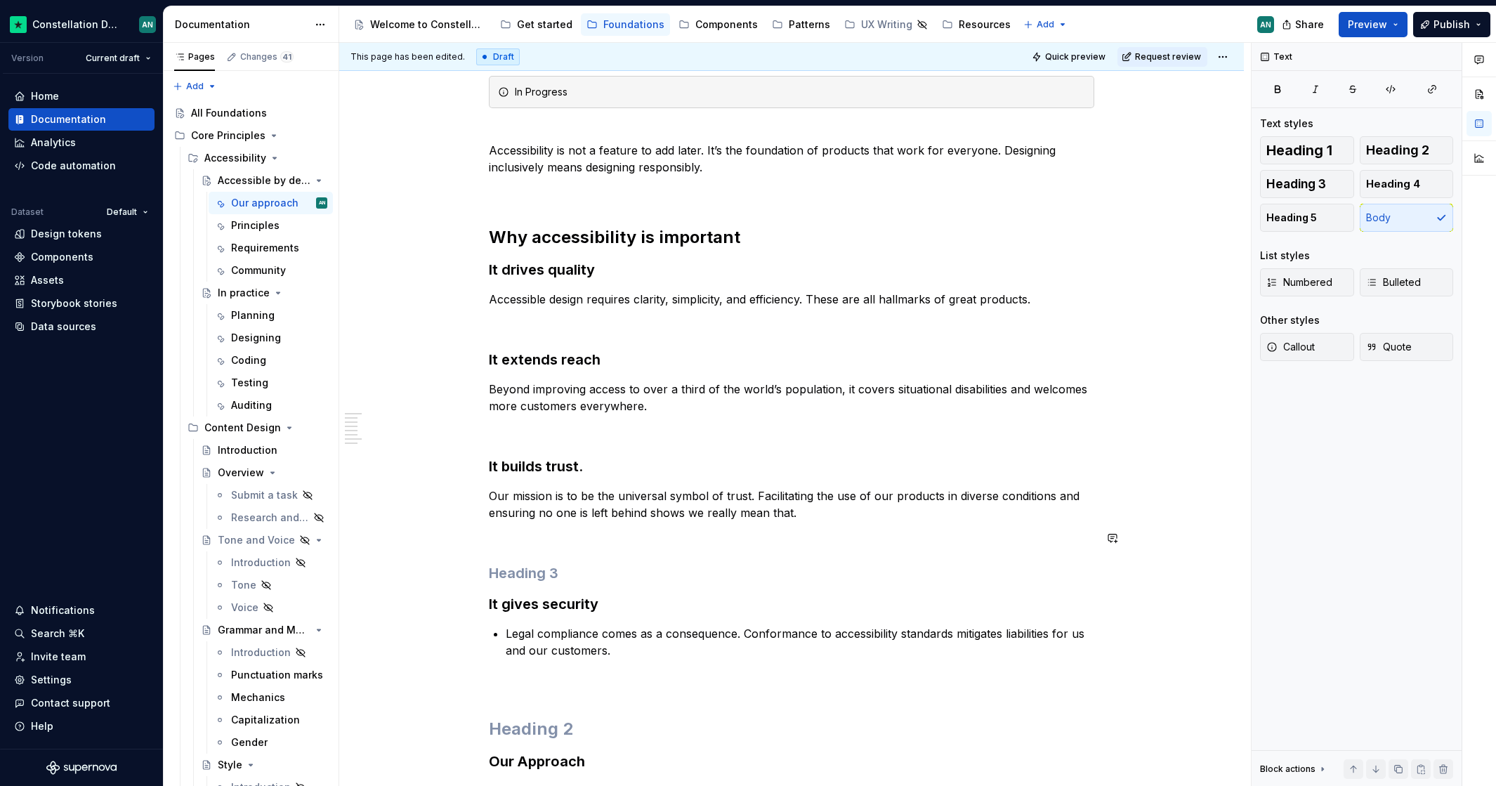
click at [519, 573] on h3 "To enrich screen reader interactions, please activate Accessibility in Grammarl…" at bounding box center [791, 573] width 605 height 20
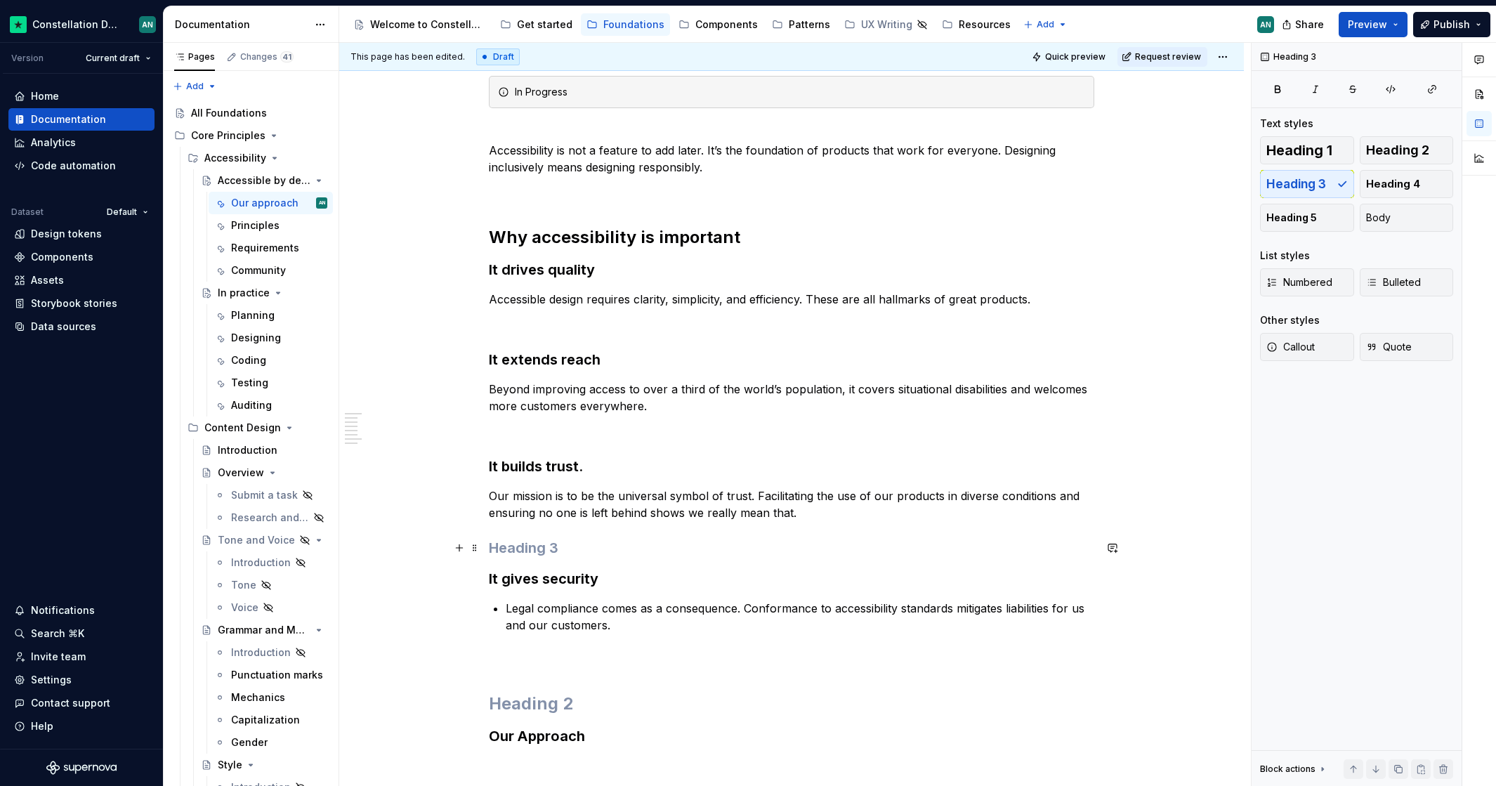
click at [585, 547] on h3 "To enrich screen reader interactions, please activate Accessibility in Grammarl…" at bounding box center [791, 548] width 605 height 20
drag, startPoint x: 626, startPoint y: 583, endPoint x: 489, endPoint y: 583, distance: 136.9
click at [489, 583] on h3 "It gives security" at bounding box center [791, 579] width 605 height 20
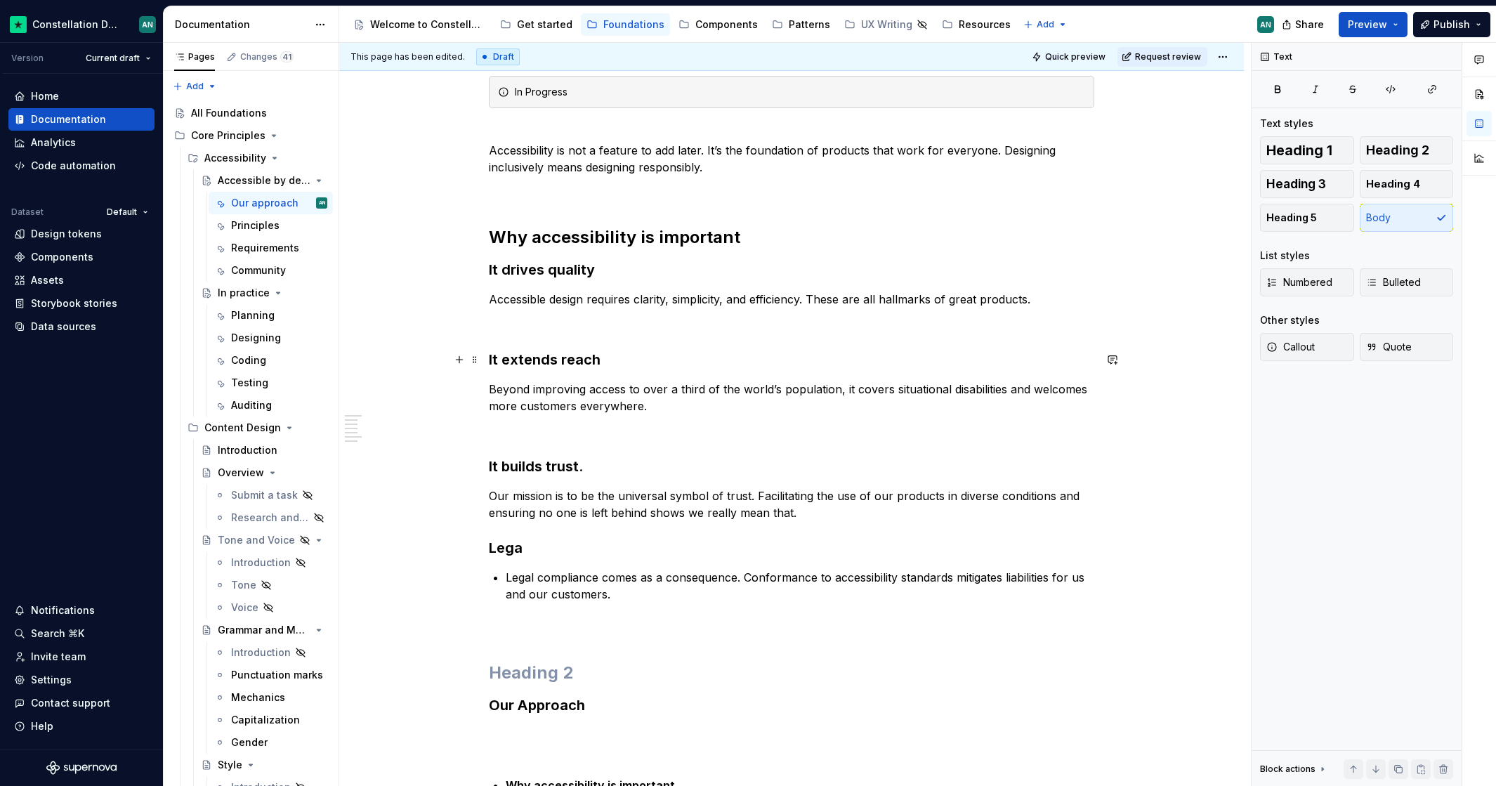
click at [610, 350] on h3 "It extends reach" at bounding box center [791, 360] width 605 height 20
click at [588, 465] on h3 "It builds trust." at bounding box center [791, 466] width 605 height 20
click at [550, 548] on h3 "Lega" at bounding box center [791, 548] width 605 height 20
click at [489, 548] on h3 "Legal compliance is a consequence" at bounding box center [791, 548] width 605 height 20
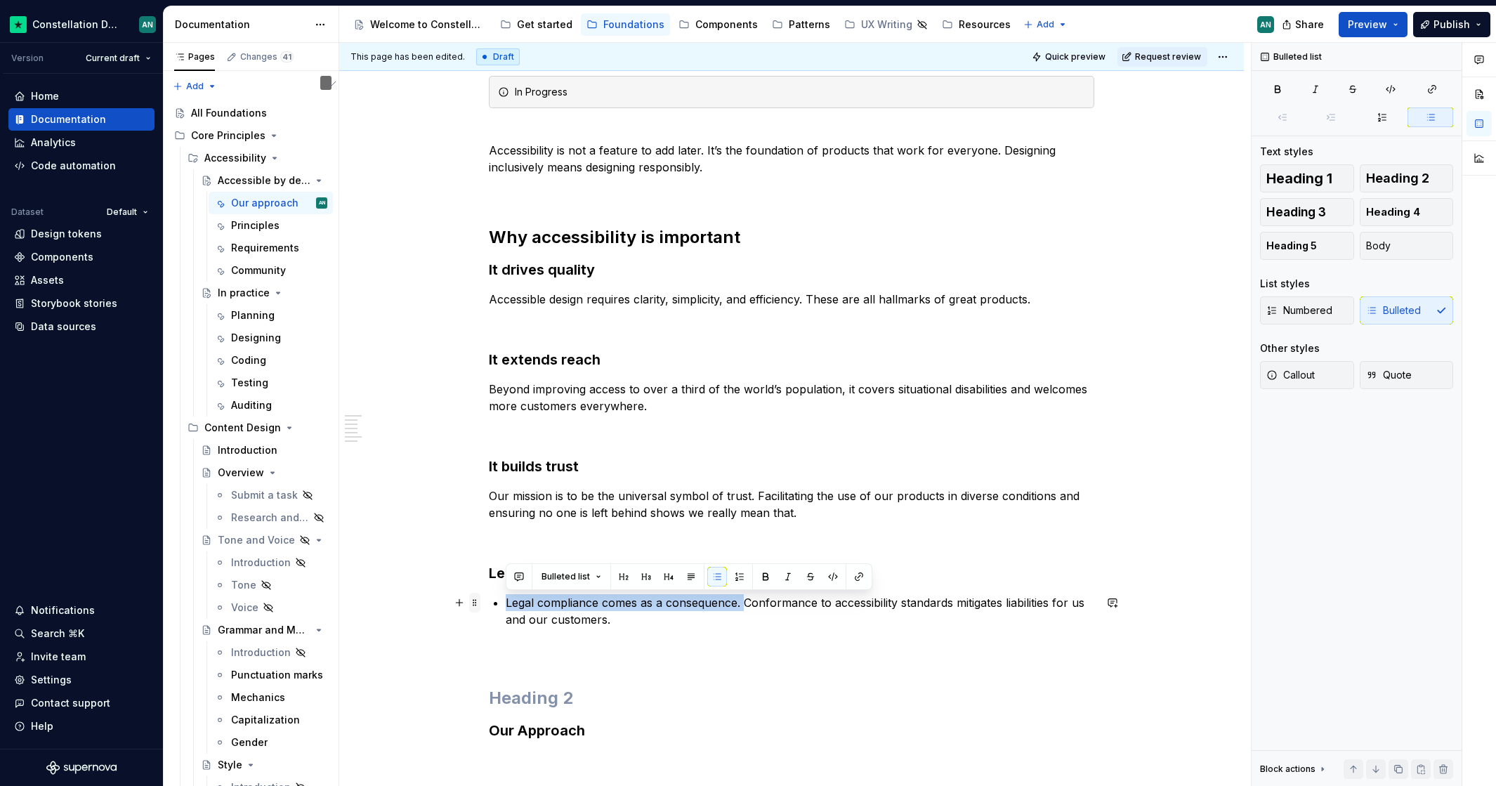
drag, startPoint x: 745, startPoint y: 604, endPoint x: 480, endPoint y: 609, distance: 265.5
click at [480, 608] on html "Constellation Design System AN Version Current draft Home Documentation Analyti…" at bounding box center [748, 393] width 1496 height 786
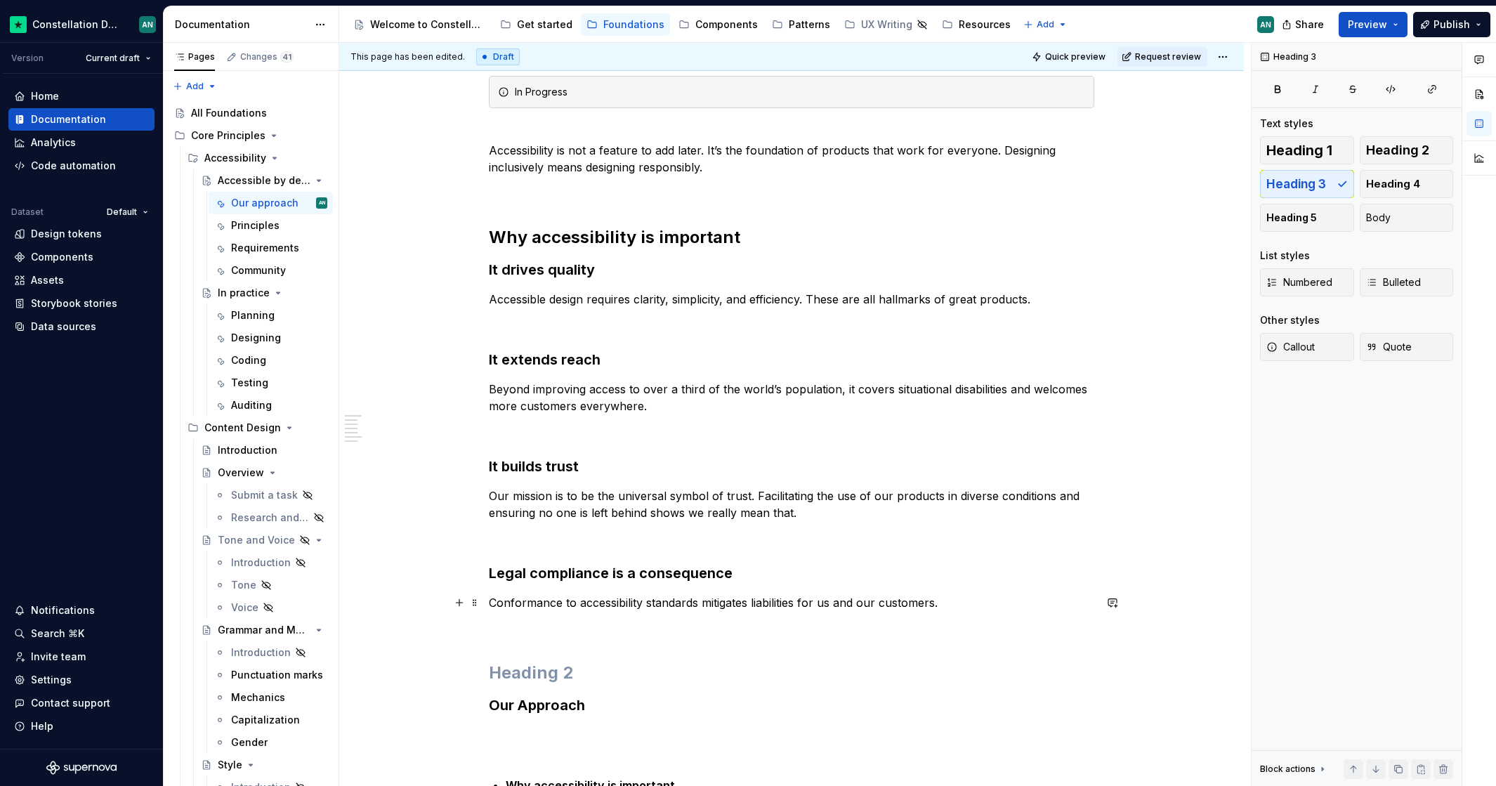
click at [961, 600] on p "Conformance to accessibility standards mitigates liabilities for us and our cus…" at bounding box center [791, 602] width 605 height 17
click at [1048, 586] on div "In Progress Accessibility is not a feature to add later. It’s the foundation of…" at bounding box center [791, 727] width 605 height 1302
drag, startPoint x: 958, startPoint y: 590, endPoint x: 942, endPoint y: 591, distance: 16.9
click at [958, 590] on div "In Progress Accessibility is not a feature to add later. It’s the foundation of…" at bounding box center [791, 727] width 605 height 1302
click at [1002, 599] on p "Conformance to accessibility standards mitigates liabilities for us and our cus…" at bounding box center [791, 602] width 605 height 17
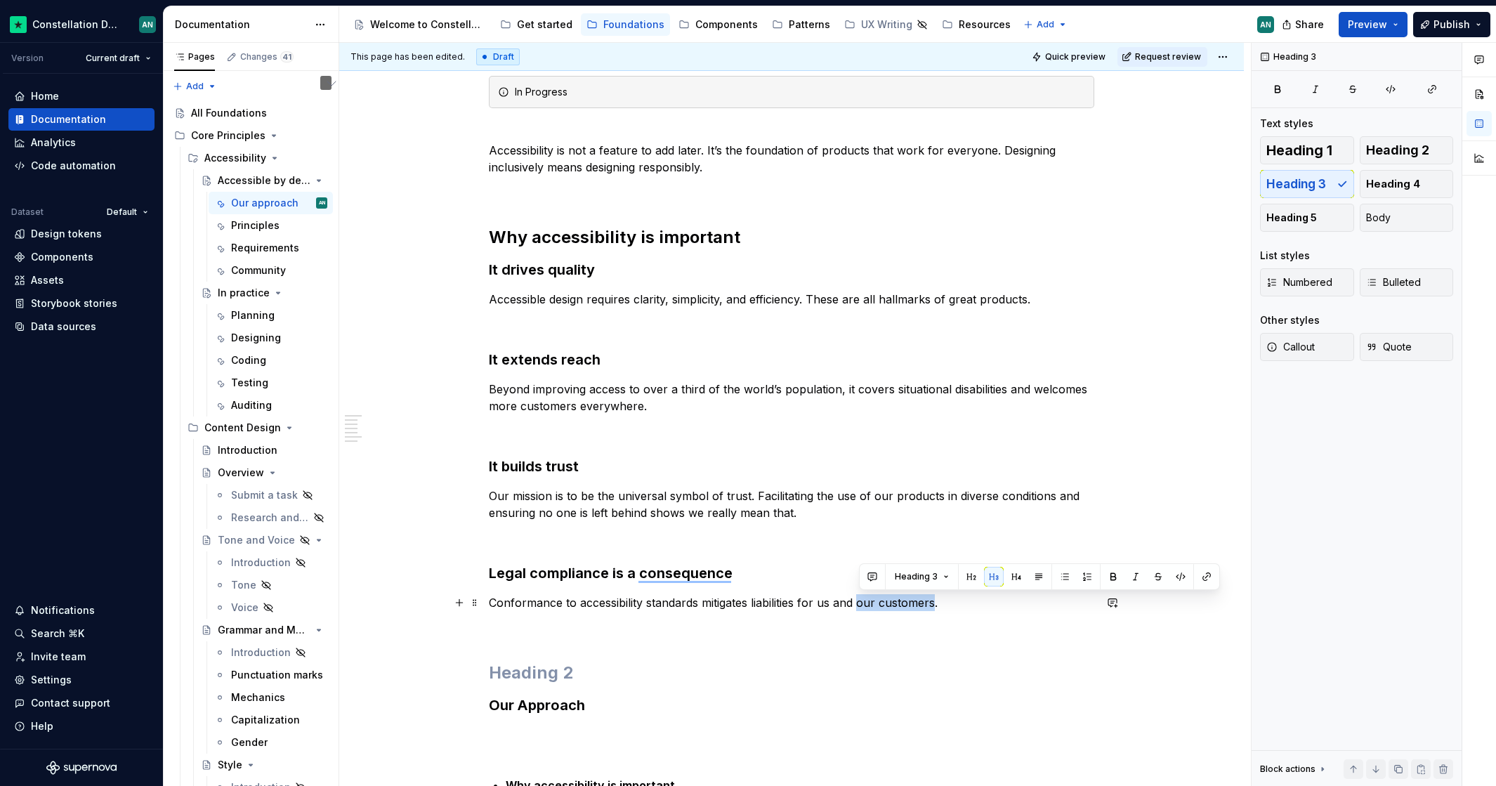
drag, startPoint x: 860, startPoint y: 605, endPoint x: 934, endPoint y: 604, distance: 73.7
click at [934, 604] on p "Conformance to accessibility standards mitigates liabilities for us and our cus…" at bounding box center [791, 602] width 605 height 17
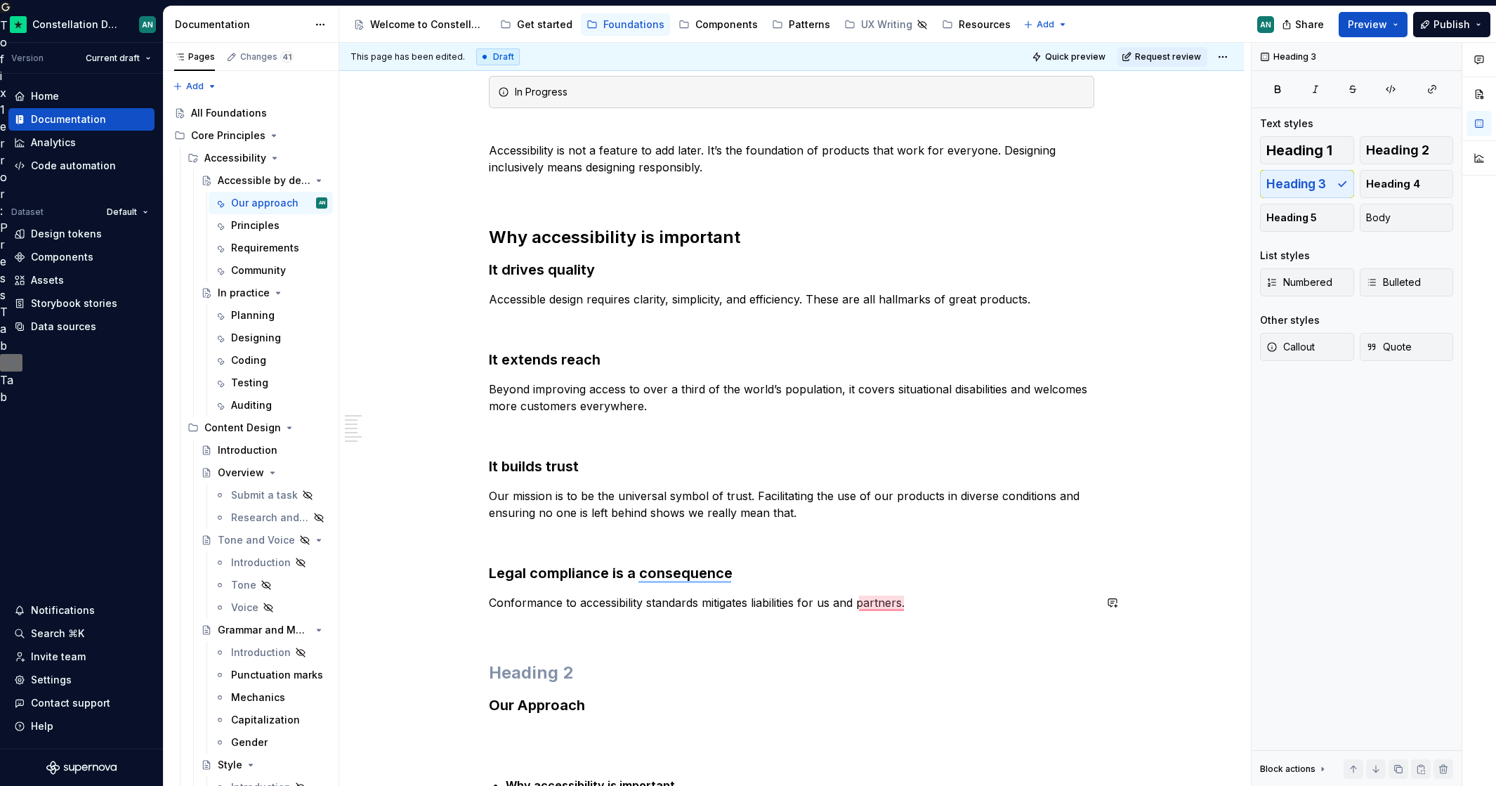
click at [795, 589] on div "In Progress Accessibility is not a feature to add later. It’s the foundation of…" at bounding box center [791, 727] width 605 height 1302
click at [788, 613] on div "In Progress Accessibility is not a feature to add later. It’s the foundation of…" at bounding box center [791, 727] width 605 height 1302
click at [491, 600] on p "Conformance to accessibility standards mitigates liabilities for us and partner…" at bounding box center [791, 602] width 605 height 17
click at [700, 601] on p "Conformance to accessibility standards mitigates liabilities for us and partner…" at bounding box center [791, 602] width 605 height 17
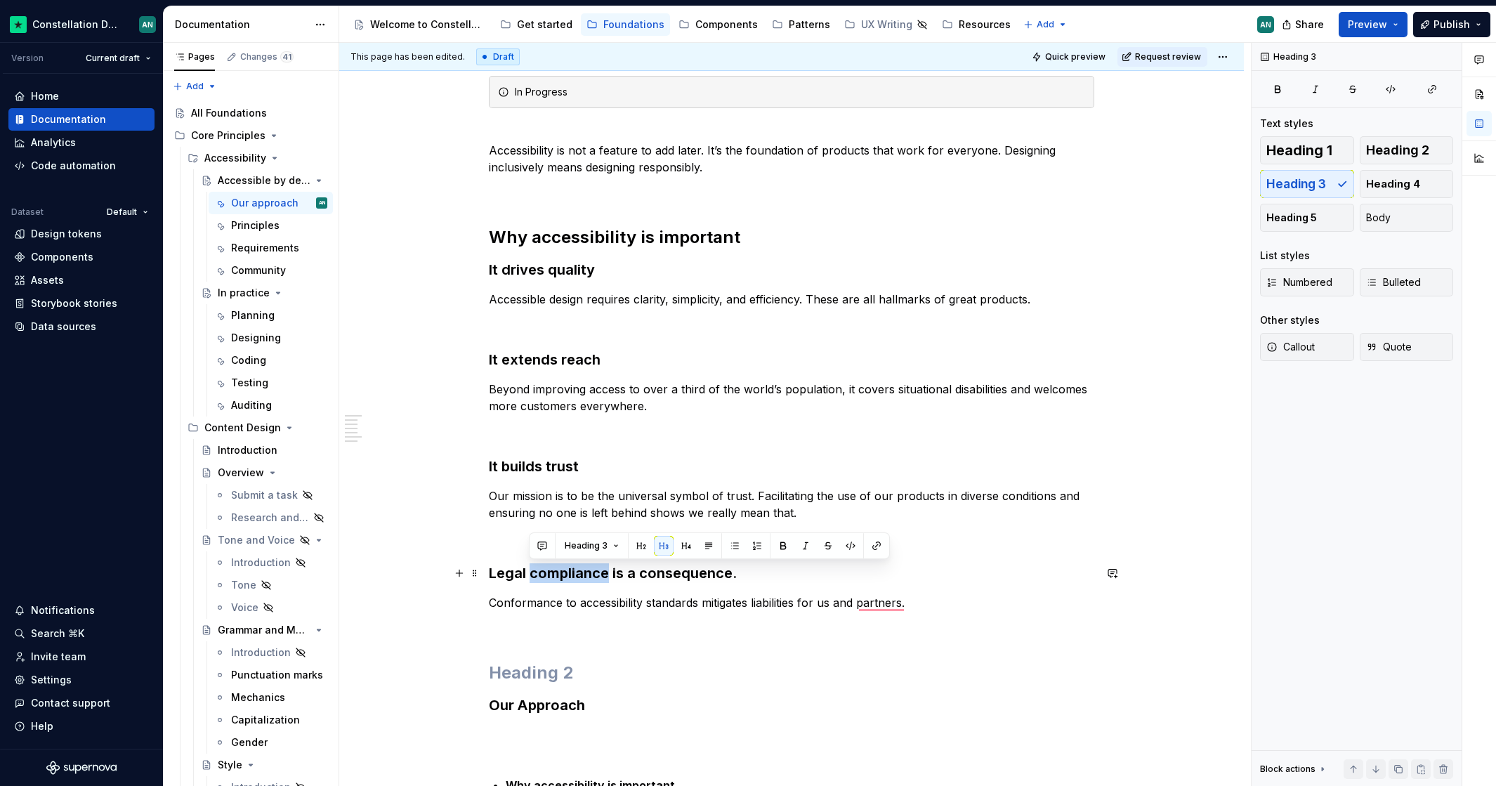
drag, startPoint x: 607, startPoint y: 571, endPoint x: 529, endPoint y: 577, distance: 78.2
click at [529, 577] on h3 "Legal compliance is a consequence." at bounding box center [791, 573] width 605 height 20
click at [735, 600] on p "Conformance to accessibility standards mitigates liabilities for us and partner…" at bounding box center [791, 602] width 605 height 17
drag, startPoint x: 699, startPoint y: 605, endPoint x: 708, endPoint y: 606, distance: 9.2
click at [699, 605] on p "Conformance to accessibility standards mitigates liabilities for us and partner…" at bounding box center [791, 602] width 605 height 17
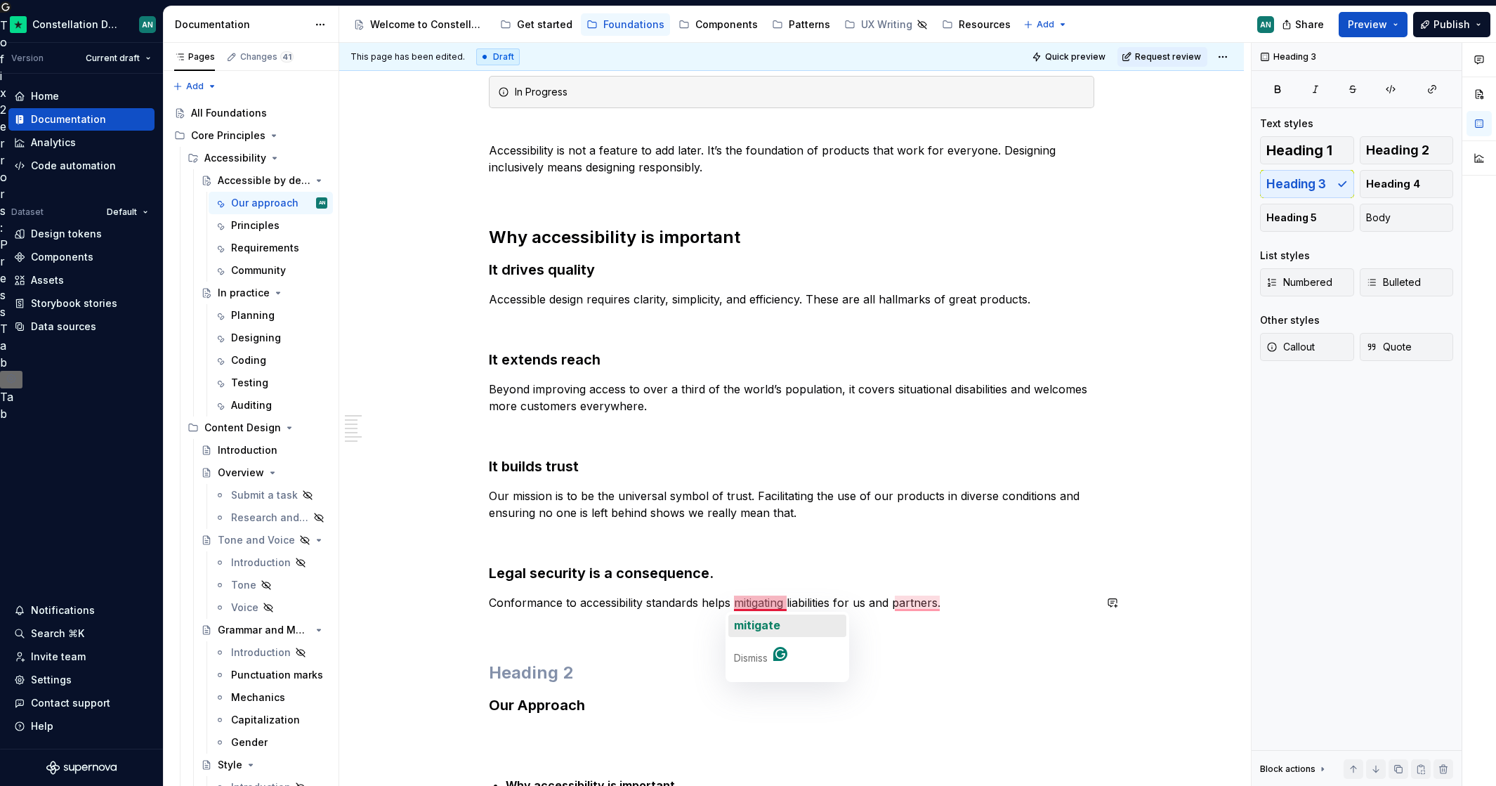
click at [757, 621] on span "mitigate" at bounding box center [757, 625] width 46 height 14
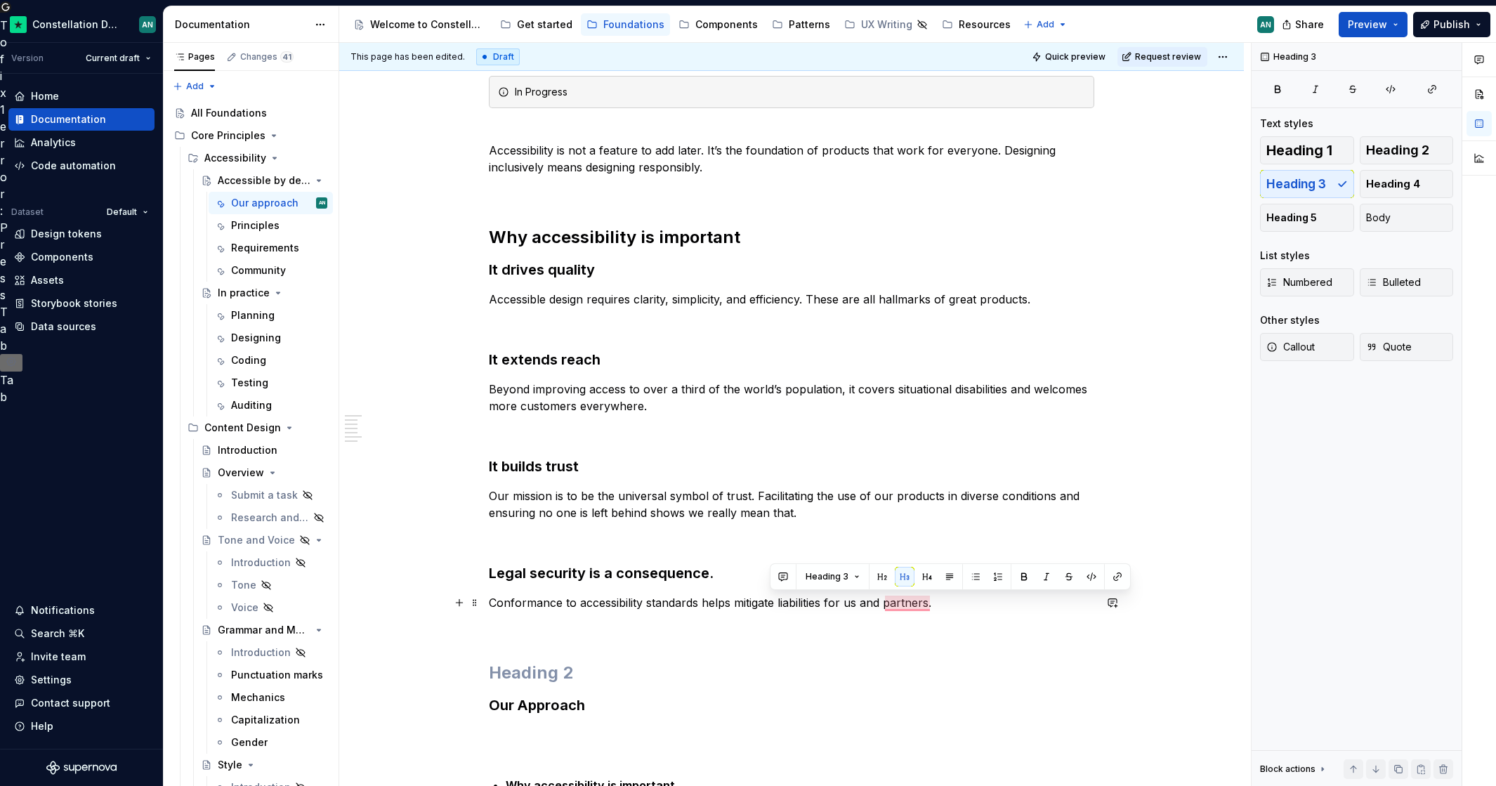
click at [782, 603] on p "Conformance to accessibility standards helps mitigate liabilities for us and pa…" at bounding box center [791, 602] width 605 height 17
drag, startPoint x: 830, startPoint y: 601, endPoint x: 839, endPoint y: 600, distance: 9.2
click at [830, 601] on p "Conformance to accessibility standards helps mitigate liabilities for us and pa…" at bounding box center [791, 602] width 605 height 17
click at [962, 594] on p "Conformance to accessibility standards helps mitigate liabilities for us and ou…" at bounding box center [791, 602] width 605 height 17
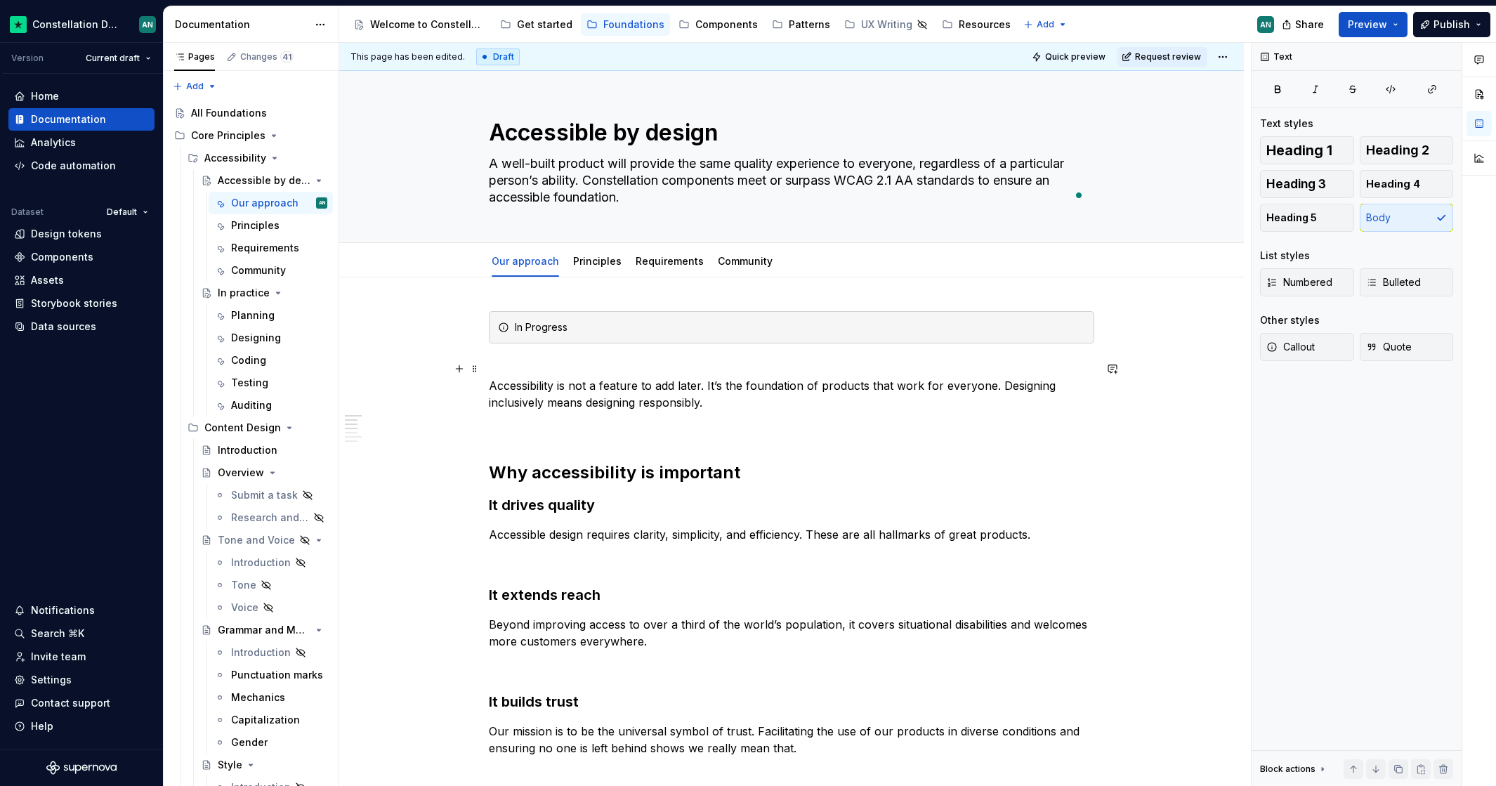
click at [567, 394] on p "Accessibility is not a feature to add later. It’s the foundation of products th…" at bounding box center [791, 385] width 605 height 51
click at [869, 407] on p "Accessibility is not a feature to add later. It’s the foundation of products th…" at bounding box center [791, 385] width 605 height 51
drag, startPoint x: 833, startPoint y: 378, endPoint x: 977, endPoint y: 390, distance: 144.4
click at [977, 390] on p "Accessibility is not a feature to add later. It’s the foundation of products th…" at bounding box center [791, 385] width 605 height 51
click at [970, 401] on p "Accessibility is not a feature to add later. It’s the foundation of products th…" at bounding box center [791, 385] width 605 height 51
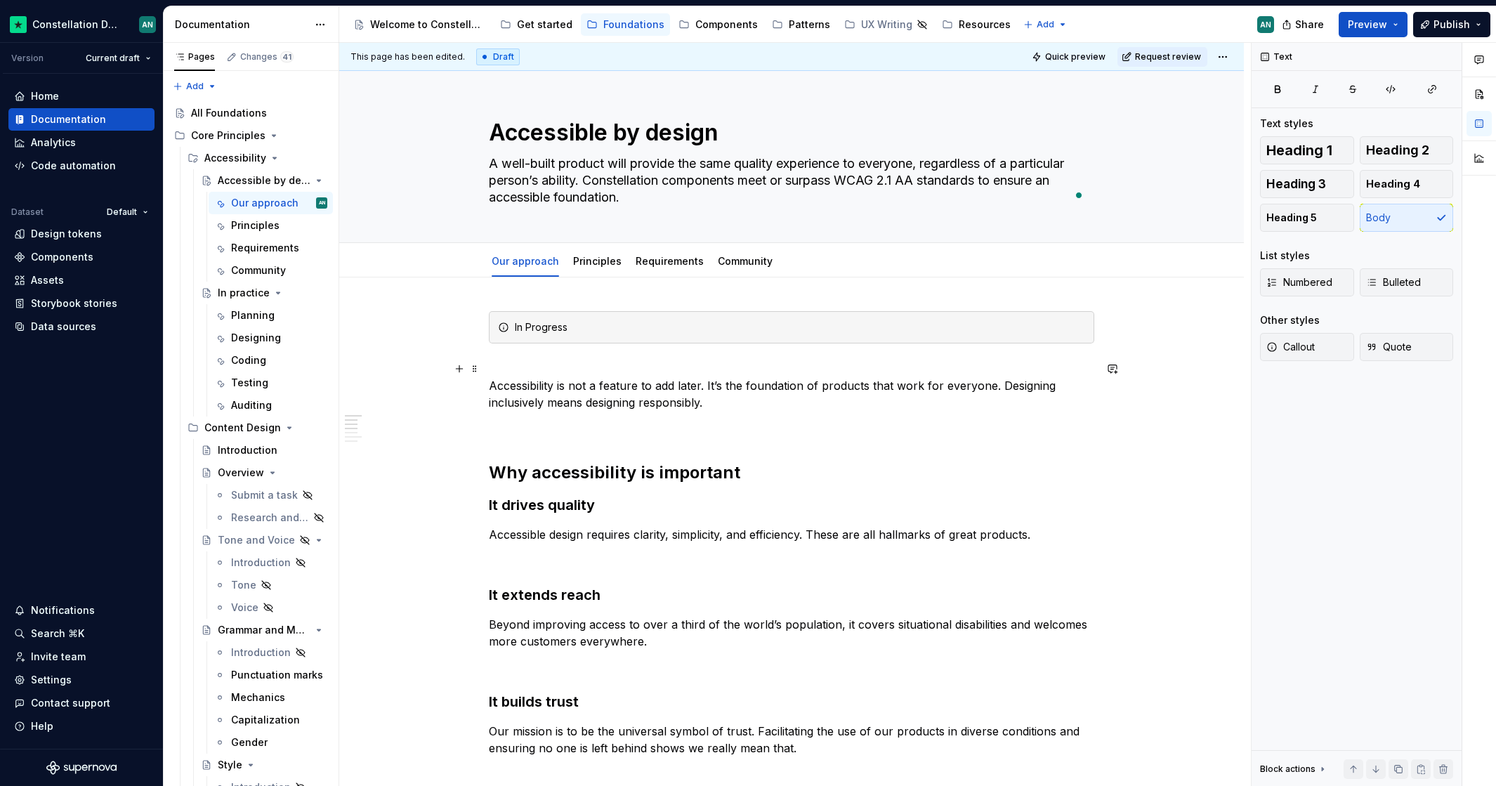
click at [923, 385] on p "Accessibility is not a feature to add later. It’s the foundation of products th…" at bounding box center [791, 385] width 605 height 51
click at [988, 388] on p "Accessibility is not a feature to add later. It’s the foundation of products th…" at bounding box center [791, 385] width 605 height 51
drag, startPoint x: 821, startPoint y: 404, endPoint x: 547, endPoint y: 395, distance: 274.7
click at [547, 395] on p "Accessibility is not a feature to add later. It’s the foundation of products th…" at bounding box center [791, 385] width 605 height 51
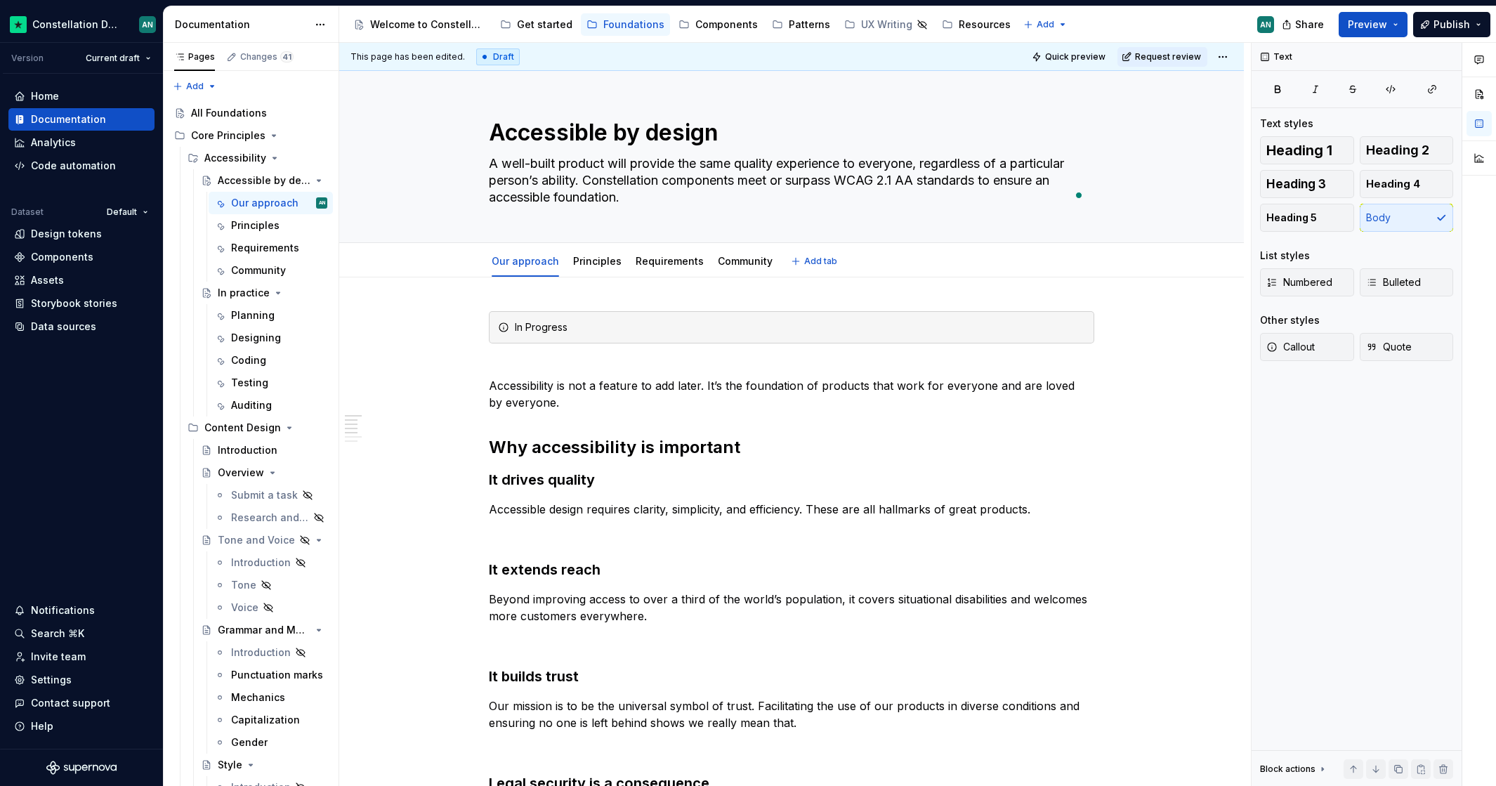
type textarea "*"
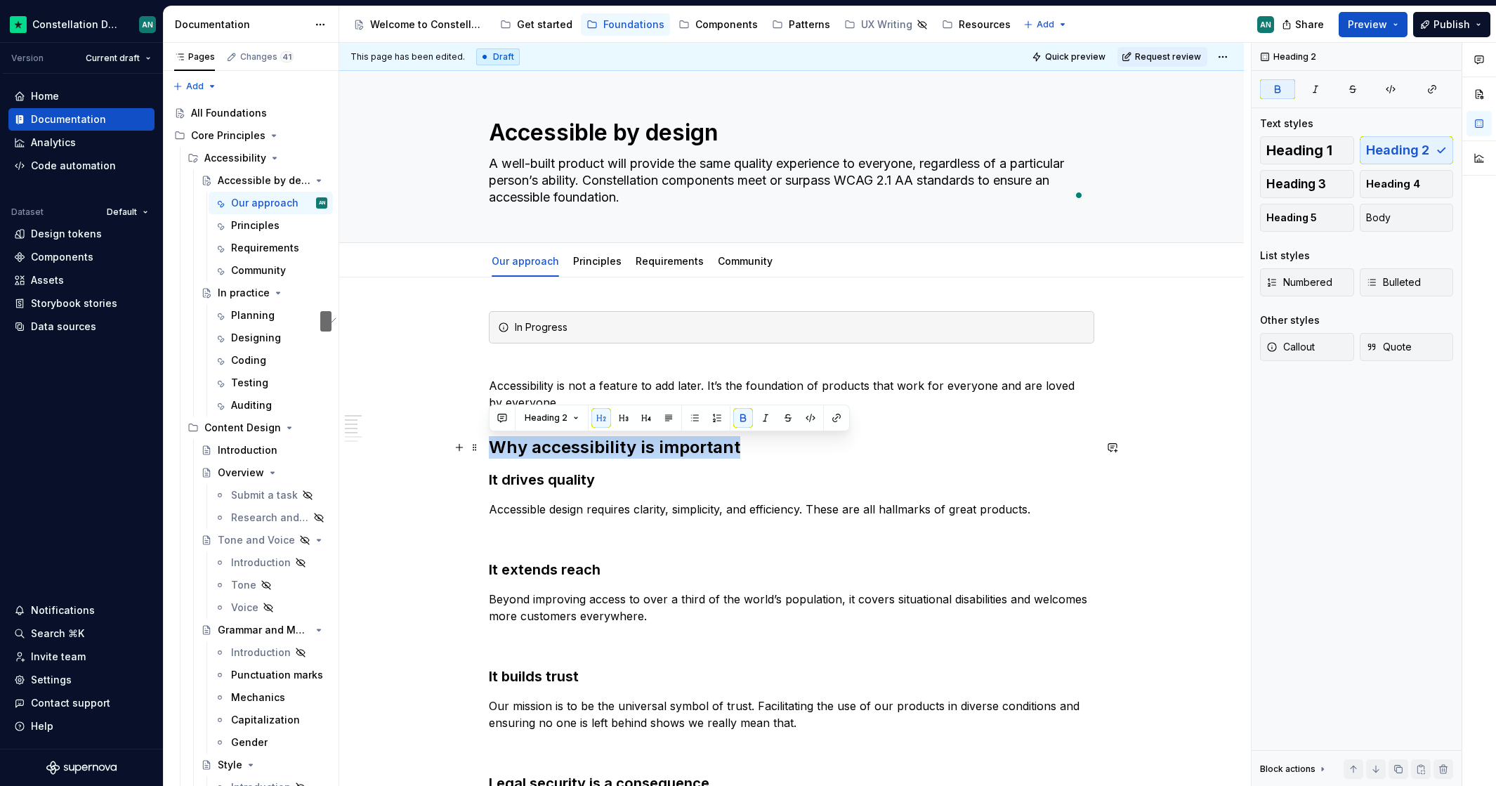
drag, startPoint x: 738, startPoint y: 447, endPoint x: 487, endPoint y: 439, distance: 251.5
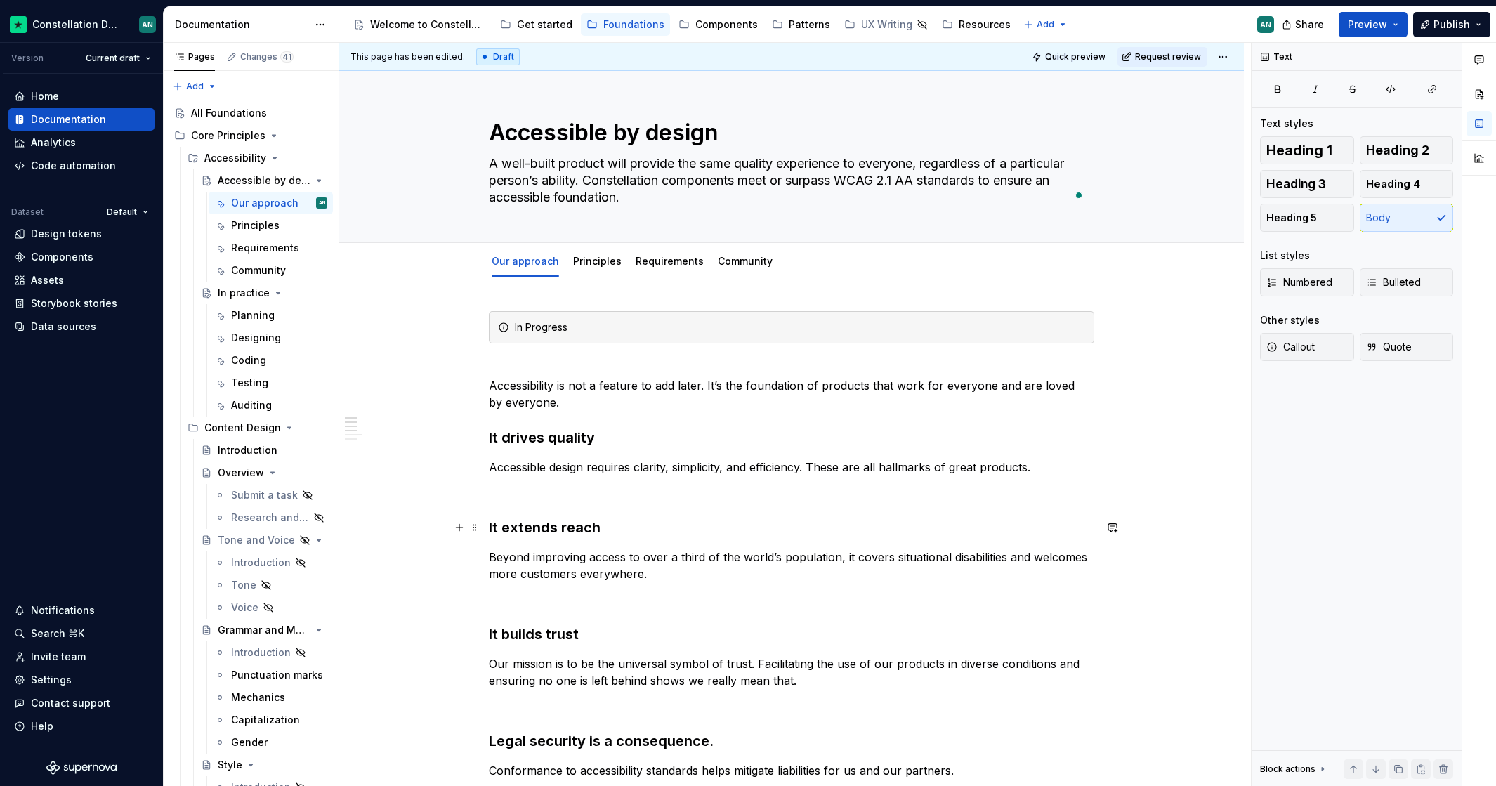
scroll to position [55, 0]
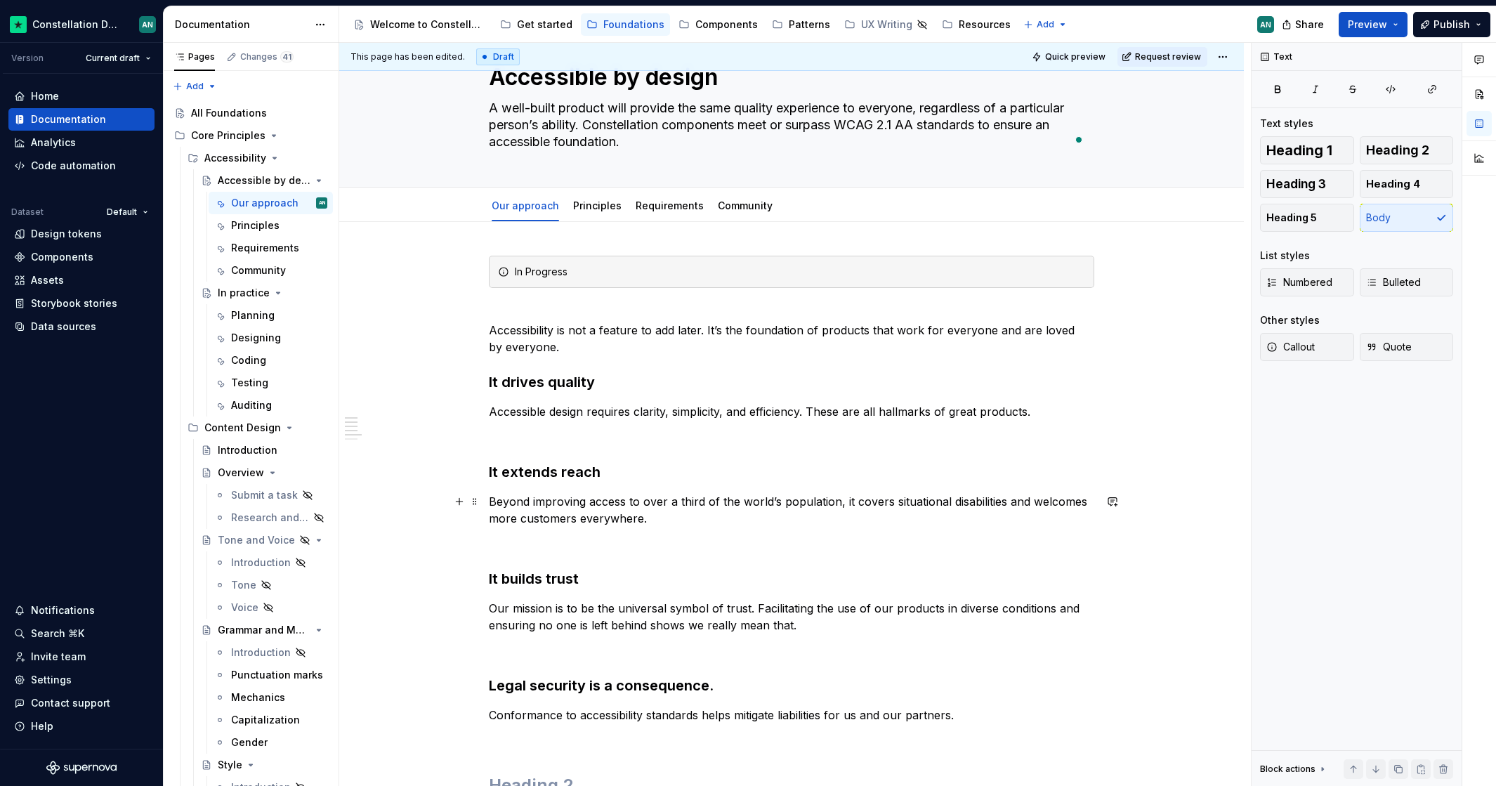
click at [641, 511] on p "Beyond improving access to over a third of the world’s population, it covers si…" at bounding box center [791, 510] width 605 height 34
click at [698, 331] on p "Accessibility is not a feature to add later. It’s the foundation of products th…" at bounding box center [791, 330] width 605 height 51
click at [737, 334] on p "Accessibility is not a feature to add later or a fix. It’s the foundation of pr…" at bounding box center [791, 330] width 605 height 51
click at [726, 333] on p "Accessibility is not a feature to add later or a fixed. It’s the foundation of …" at bounding box center [791, 330] width 605 height 51
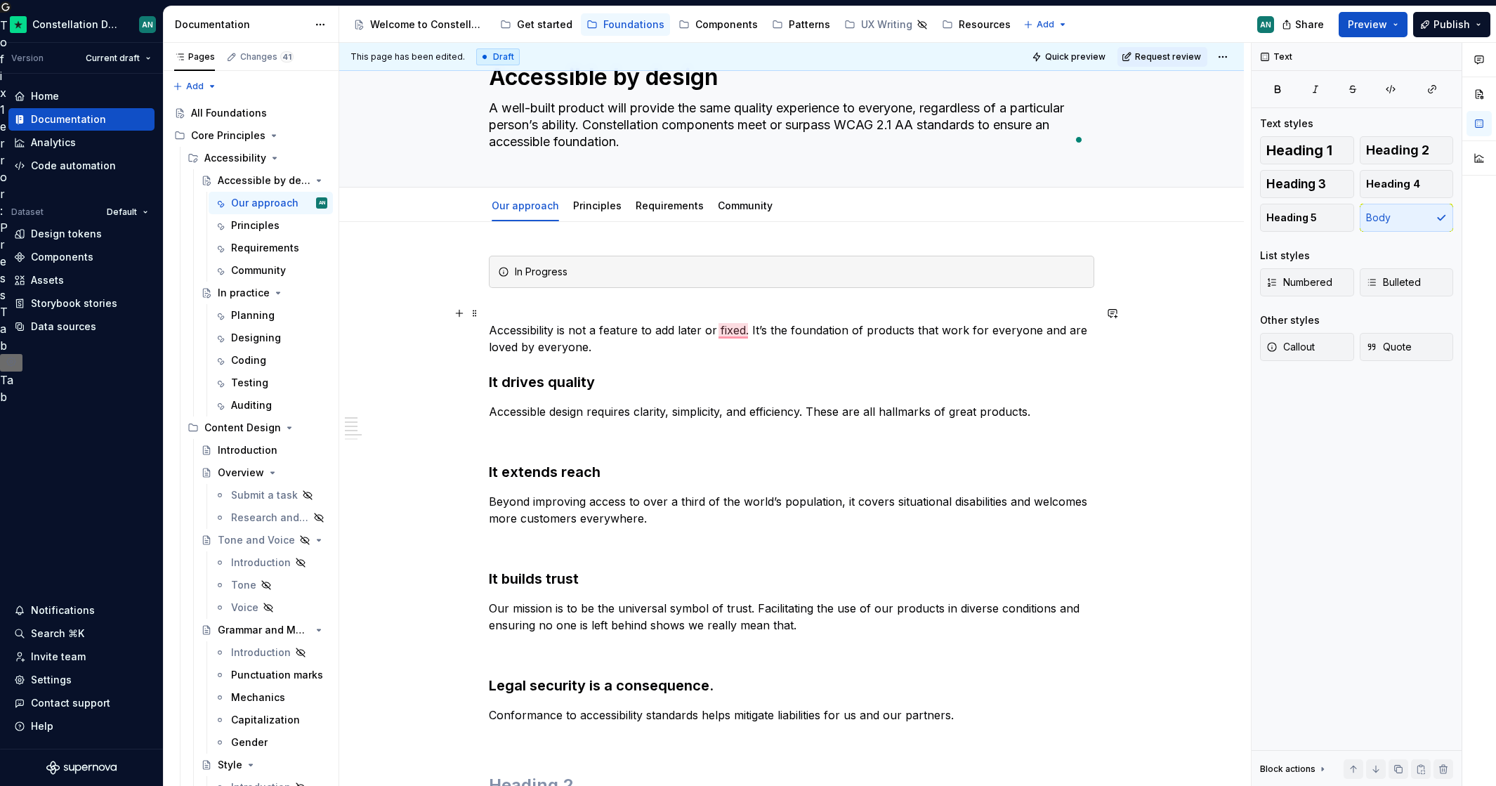
click at [628, 335] on p "Accessibility is not a feature to add later or fixed. It’s the foundation of pr…" at bounding box center [791, 330] width 605 height 51
click at [714, 331] on p "Accessibility is not a feature to add later or fix. It’s the foundation of prod…" at bounding box center [791, 330] width 605 height 51
click at [890, 336] on p "Accessibility is not a feature to add later or a bug to be fixed. It’s the foun…" at bounding box center [791, 330] width 605 height 51
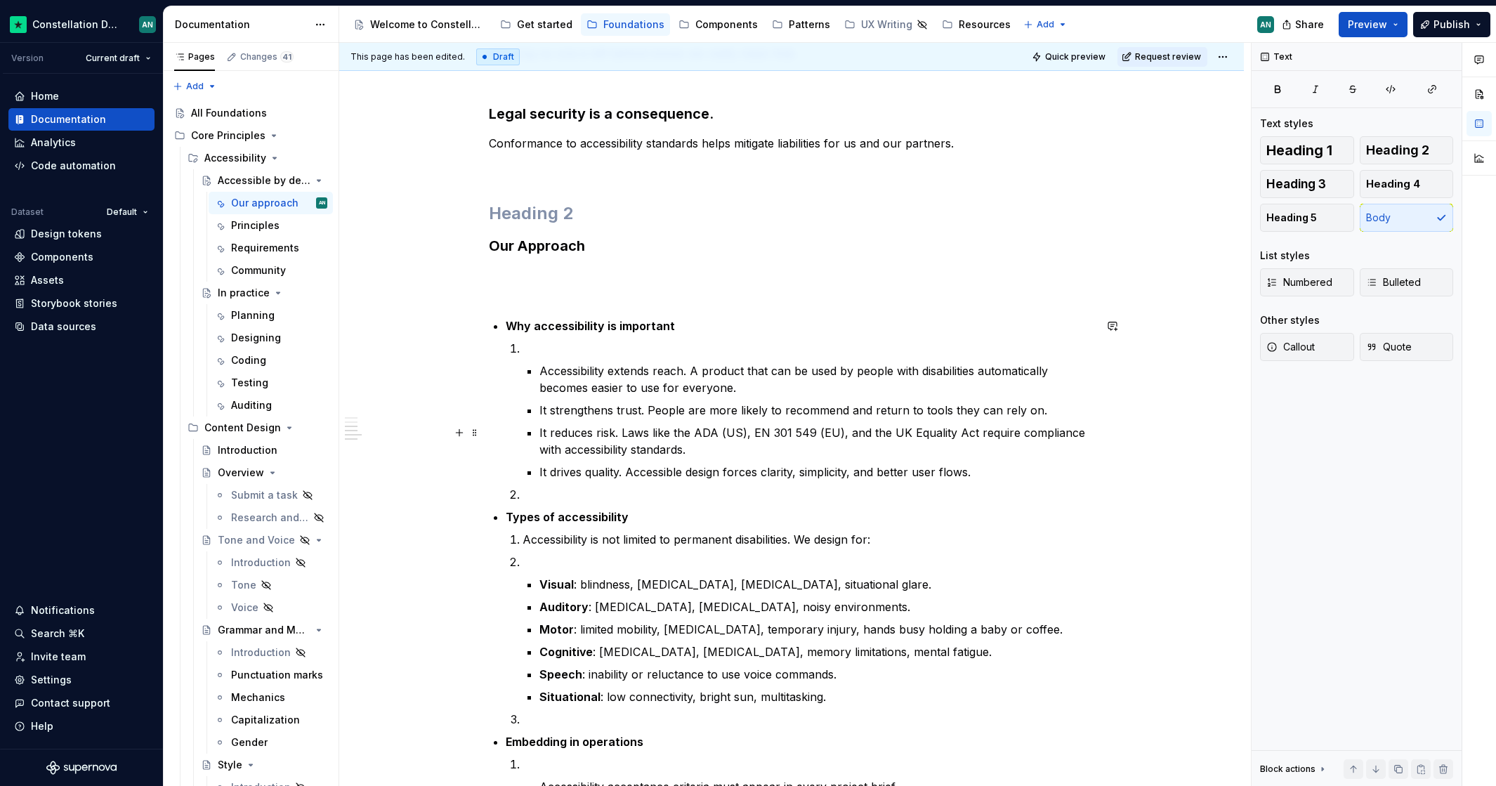
scroll to position [699, 0]
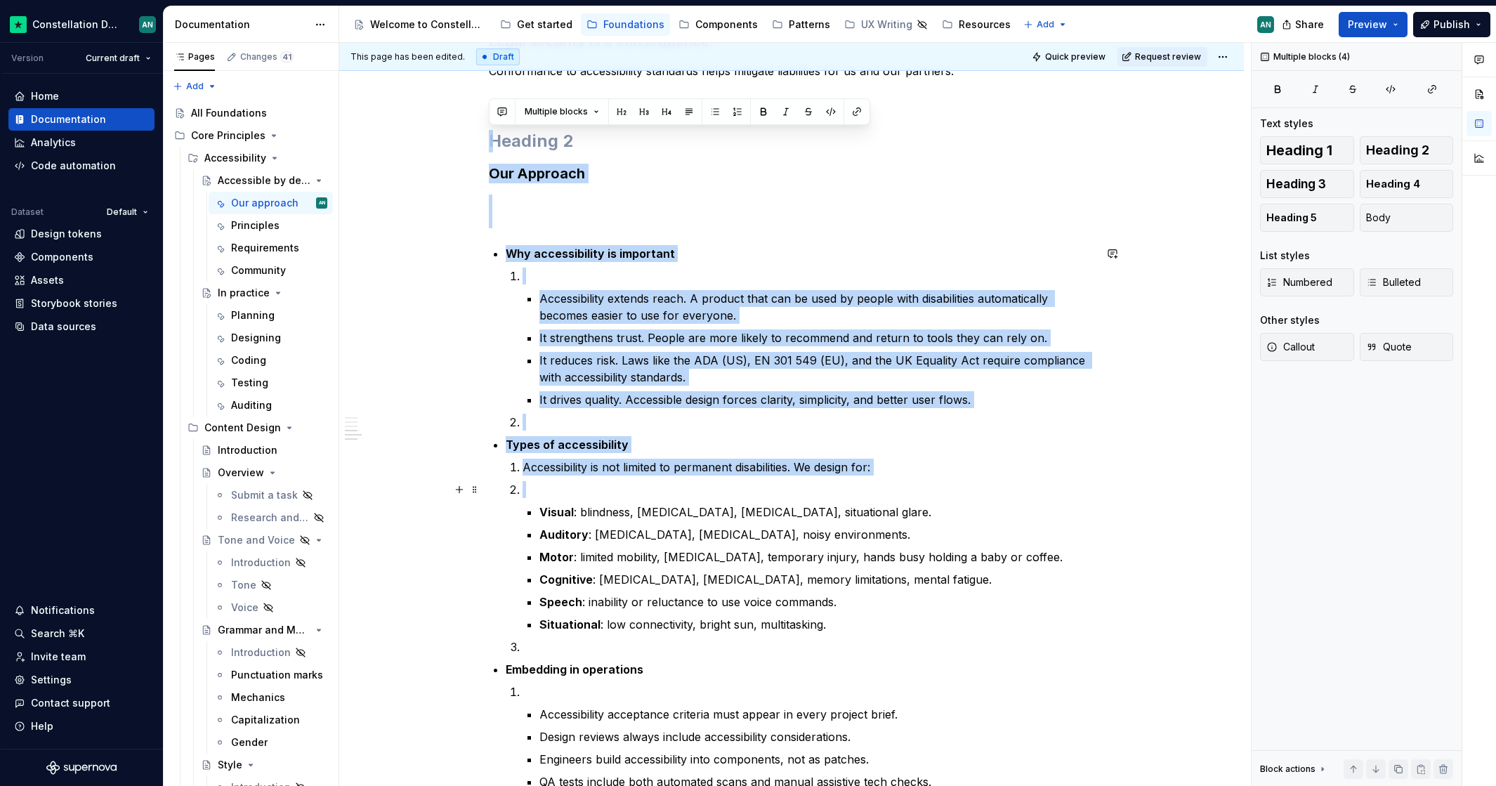
drag, startPoint x: 491, startPoint y: 137, endPoint x: 990, endPoint y: 491, distance: 611.3
click at [990, 491] on div "In Progress Accessibility is not a feature to add later or a bug to be fixed. I…" at bounding box center [791, 229] width 605 height 1234
click at [871, 433] on ul "Why accessibility is important Accessibility extends reach. A product that can …" at bounding box center [800, 528] width 588 height 567
drag, startPoint x: 555, startPoint y: 419, endPoint x: 392, endPoint y: 137, distance: 325.9
click at [392, 137] on div "In Progress Accessibility is not a feature to add later or a bug to be fixed. I…" at bounding box center [791, 338] width 904 height 1521
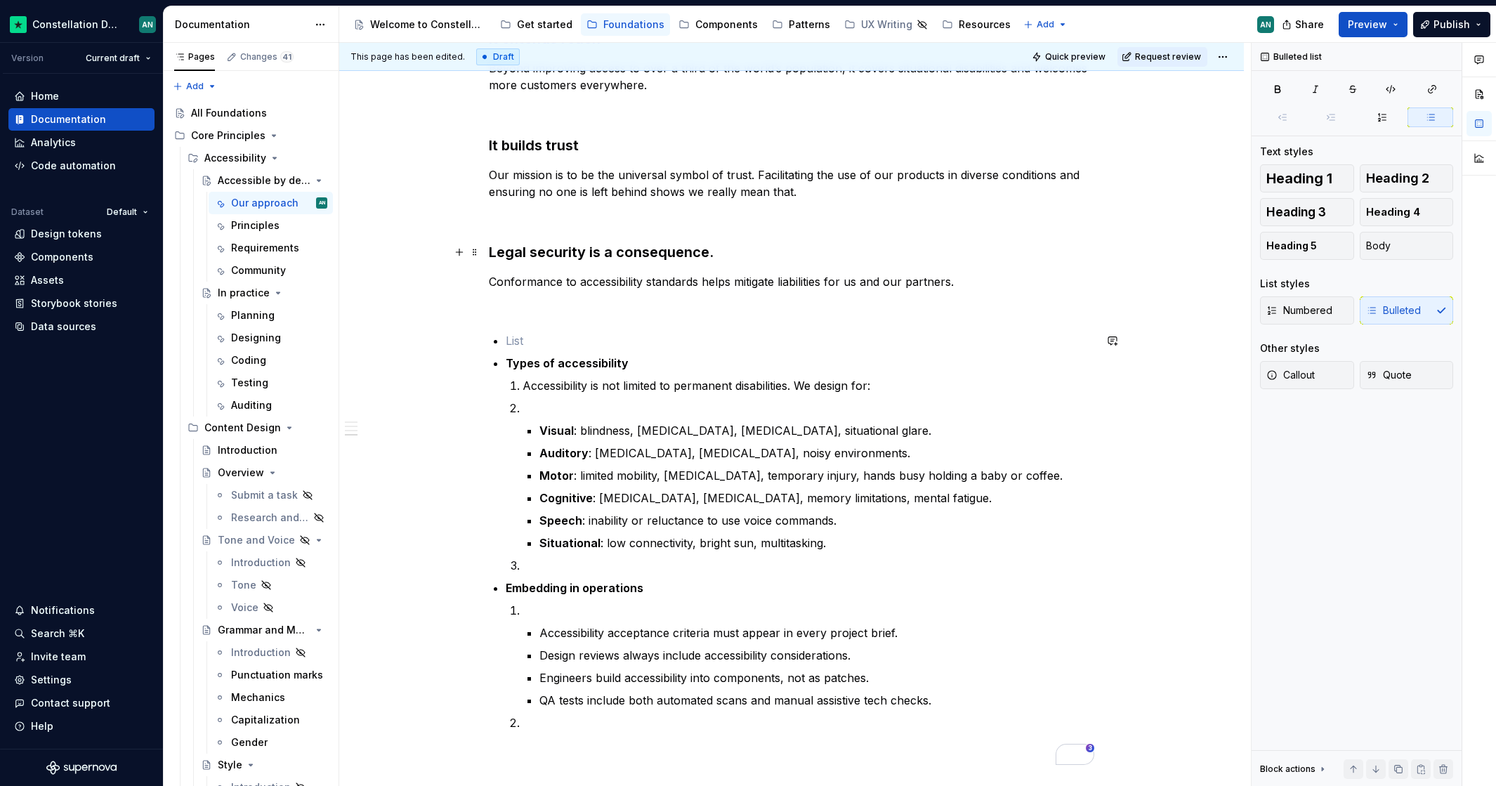
scroll to position [416, 0]
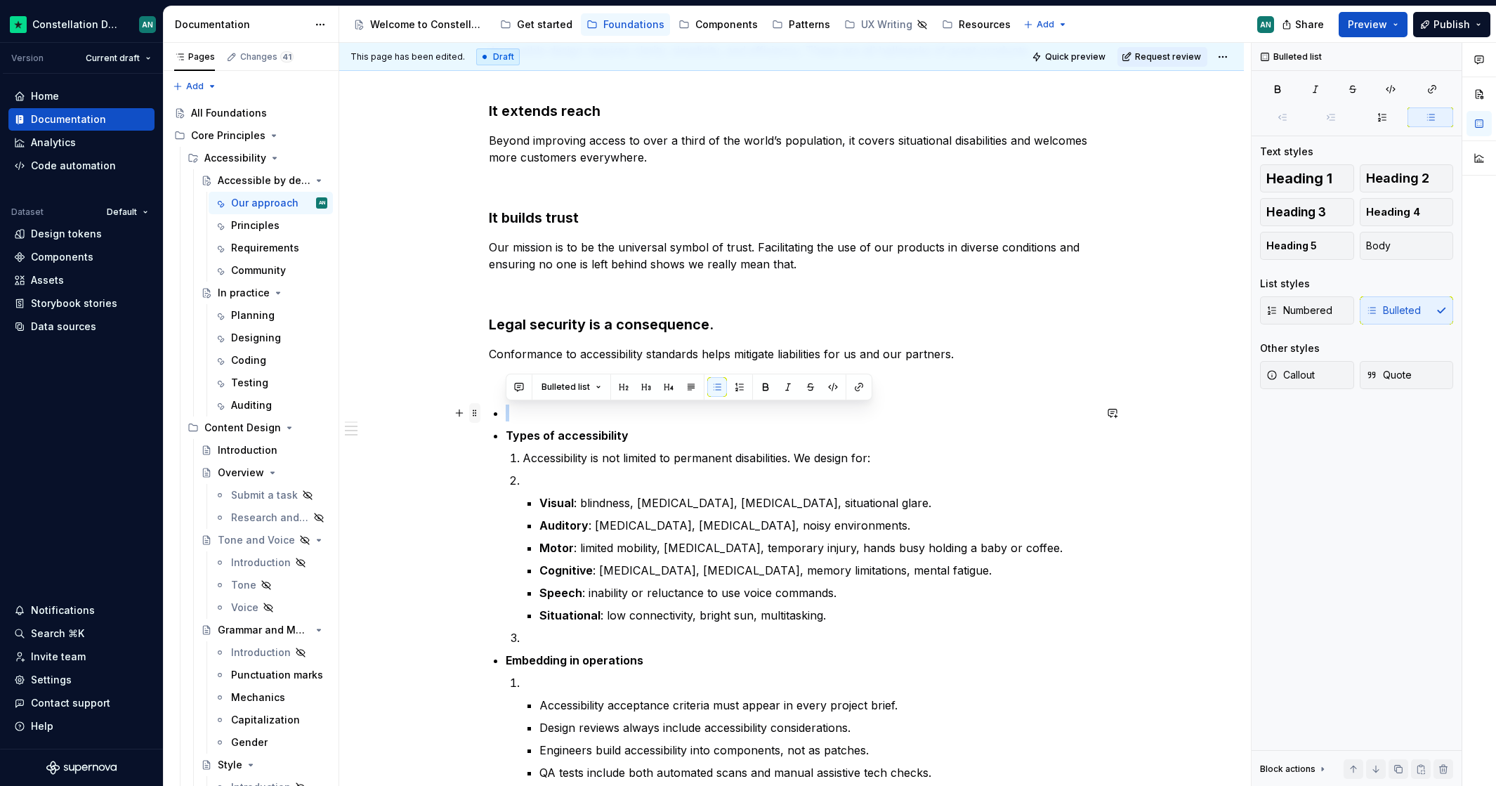
drag, startPoint x: 506, startPoint y: 435, endPoint x: 472, endPoint y: 419, distance: 37.1
click at [489, 419] on div "In Progress Accessibility is not a feature to add later or a bug to be fixed. I…" at bounding box center [791, 374] width 605 height 959
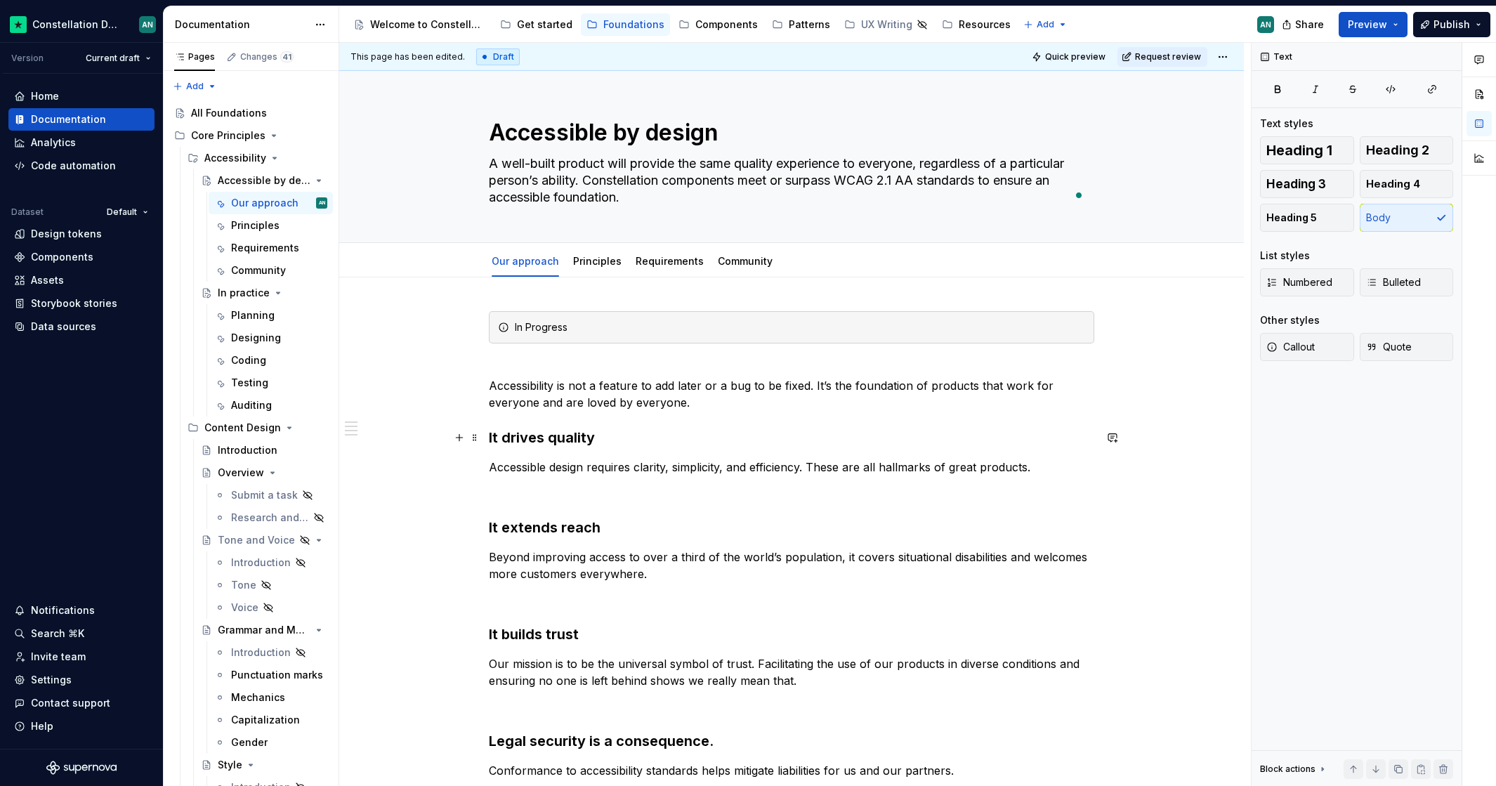
scroll to position [562, 0]
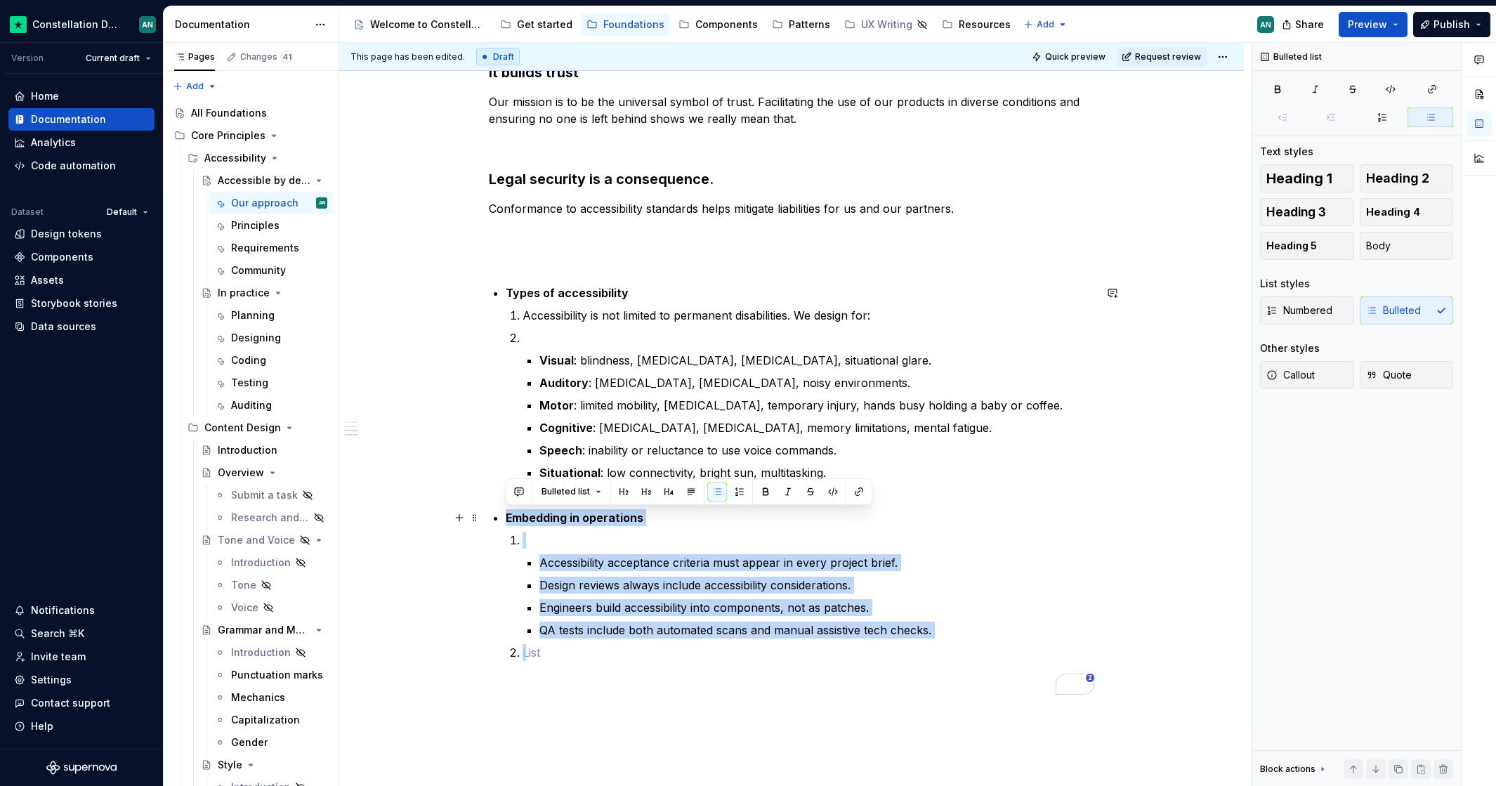
drag, startPoint x: 840, startPoint y: 654, endPoint x: 411, endPoint y: 513, distance: 450.7
click at [411, 513] on div "In Progress Accessibility is not a feature to add later or a bug to be fixed. I…" at bounding box center [791, 332] width 904 height 1232
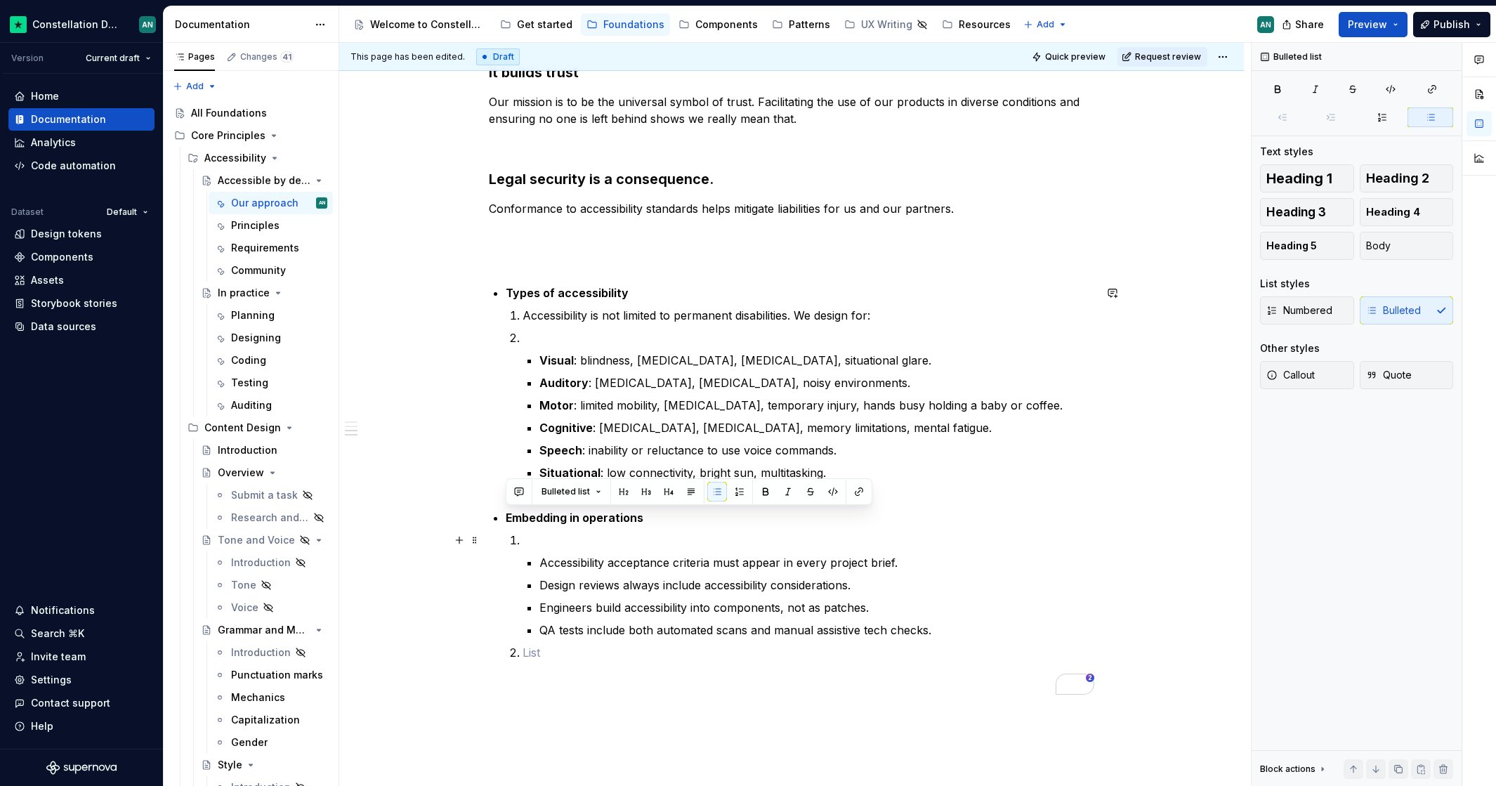
drag, startPoint x: 555, startPoint y: 552, endPoint x: 563, endPoint y: 554, distance: 8.7
click at [555, 553] on li "Accessibility acceptance criteria must appear in every project brief. Design re…" at bounding box center [808, 585] width 572 height 107
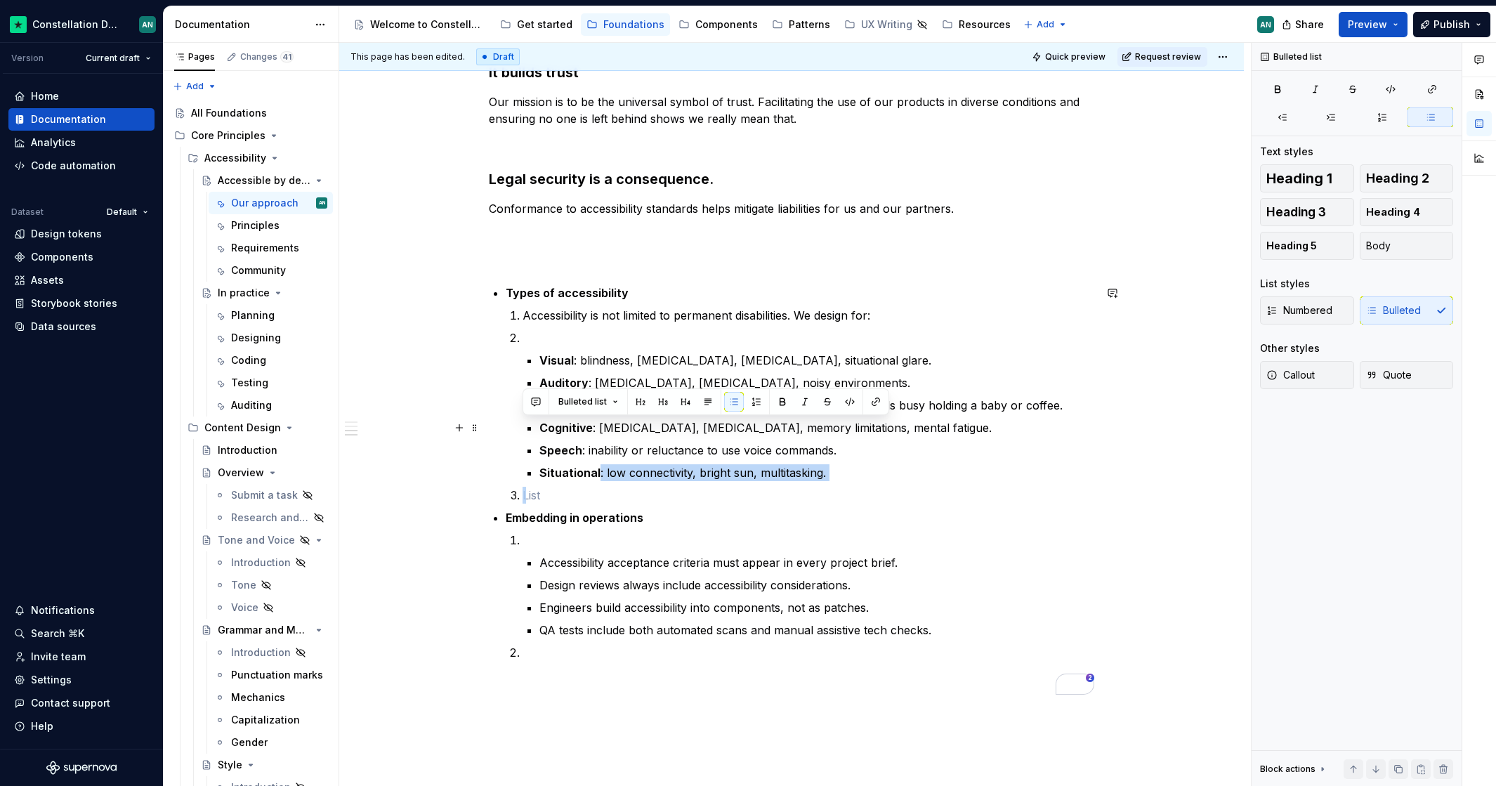
drag, startPoint x: 569, startPoint y: 497, endPoint x: 599, endPoint y: 473, distance: 38.5
click at [599, 473] on ol "Accessibility is not limited to permanent disabilities. We design for: Visual :…" at bounding box center [808, 405] width 572 height 197
click at [511, 521] on strong "Embedding in operations" at bounding box center [575, 517] width 138 height 14
click at [506, 520] on strong "Embedding in operations" at bounding box center [575, 517] width 138 height 14
click at [1407, 181] on span "Heading 2" at bounding box center [1397, 178] width 63 height 14
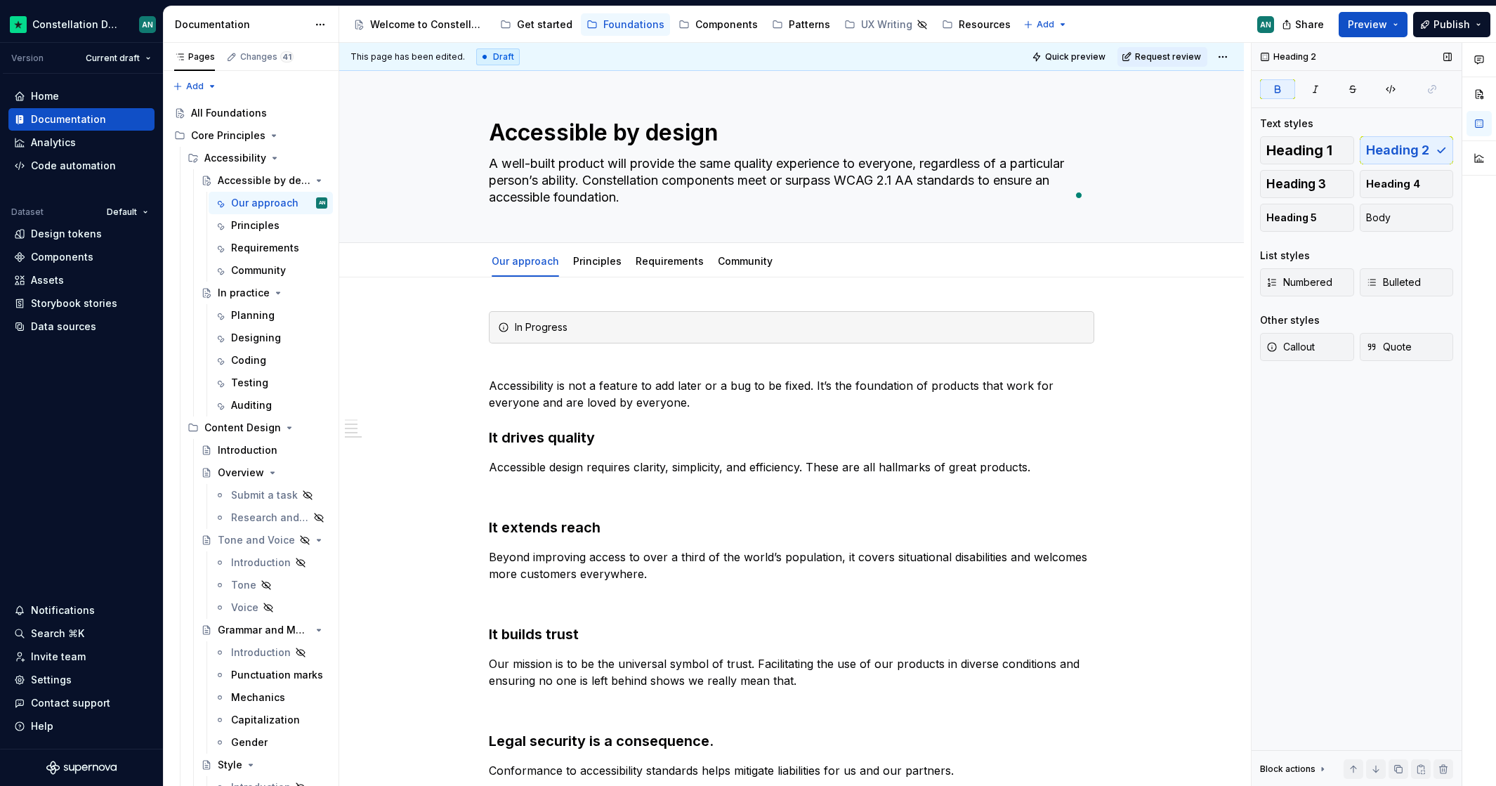
scroll to position [0, 0]
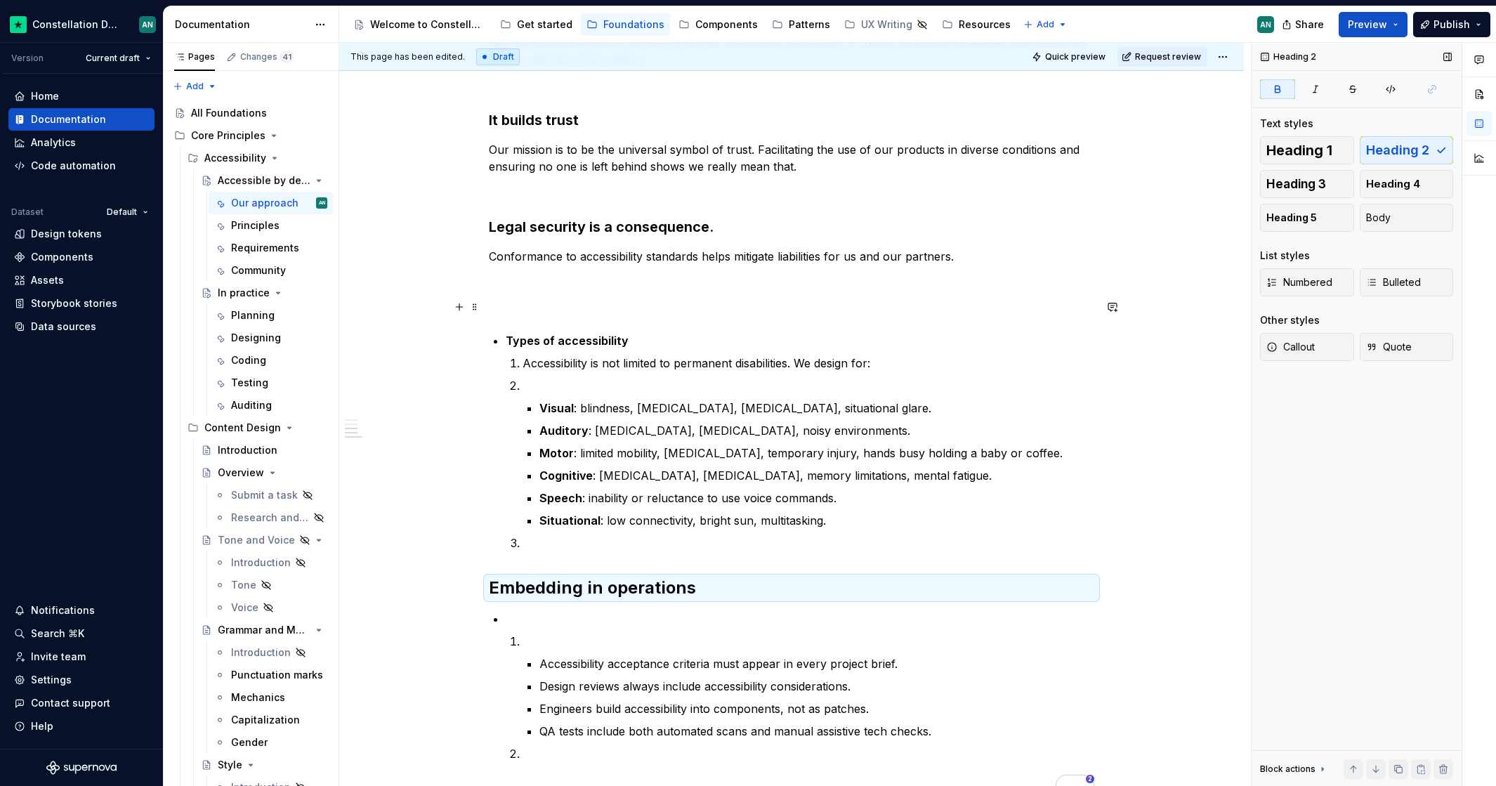
click at [845, 309] on p "To enrich screen reader interactions, please activate Accessibility in Grammarl…" at bounding box center [791, 306] width 605 height 17
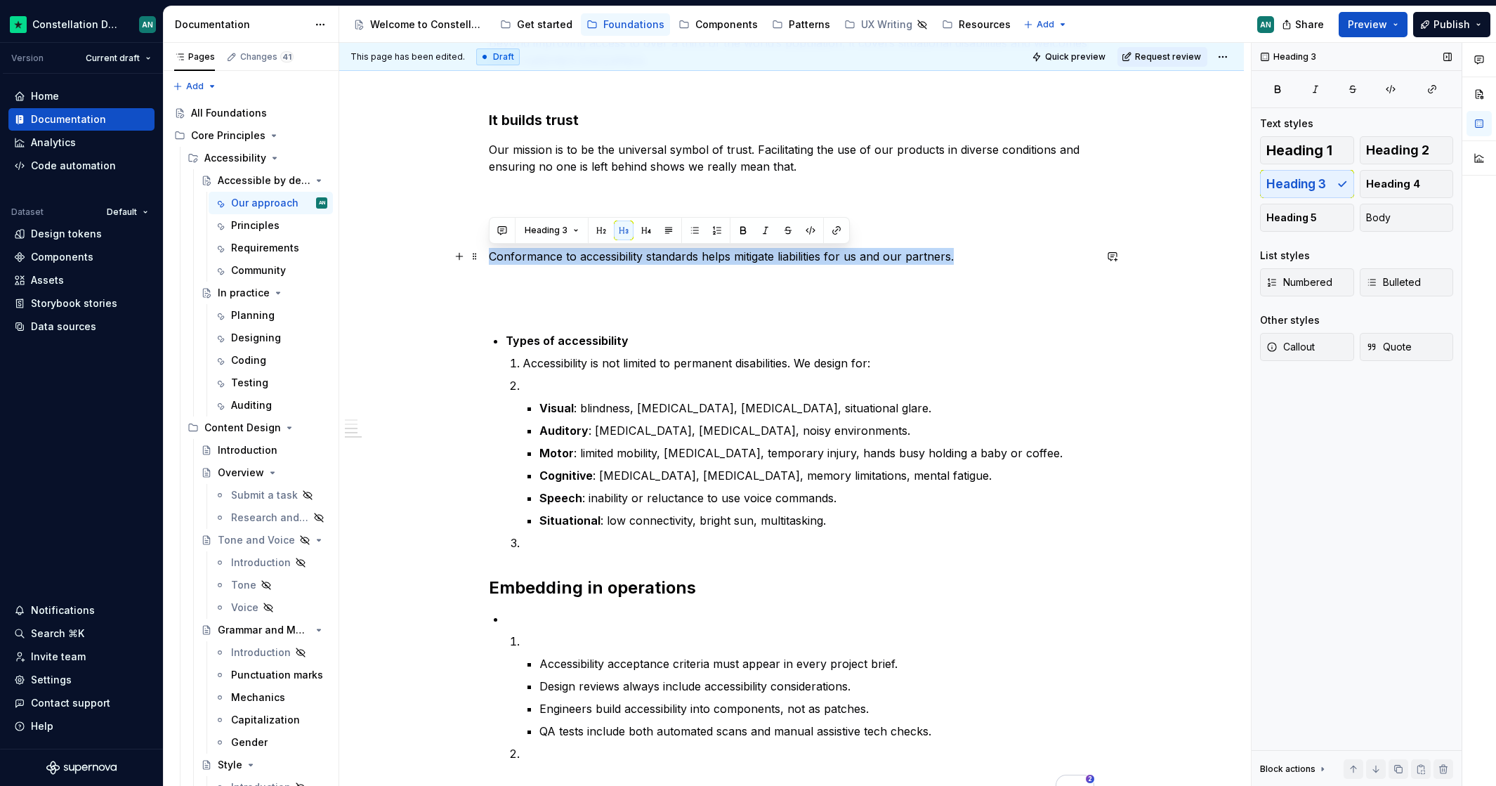
drag, startPoint x: 965, startPoint y: 258, endPoint x: 398, endPoint y: 256, distance: 567.3
click at [398, 256] on div "In Progress Accessibility is not a feature to add later or a bug to be fixed. I…" at bounding box center [791, 405] width 904 height 1285
copy p "Conformance to accessibility standards helps mitigate liabilities for us and ou…"
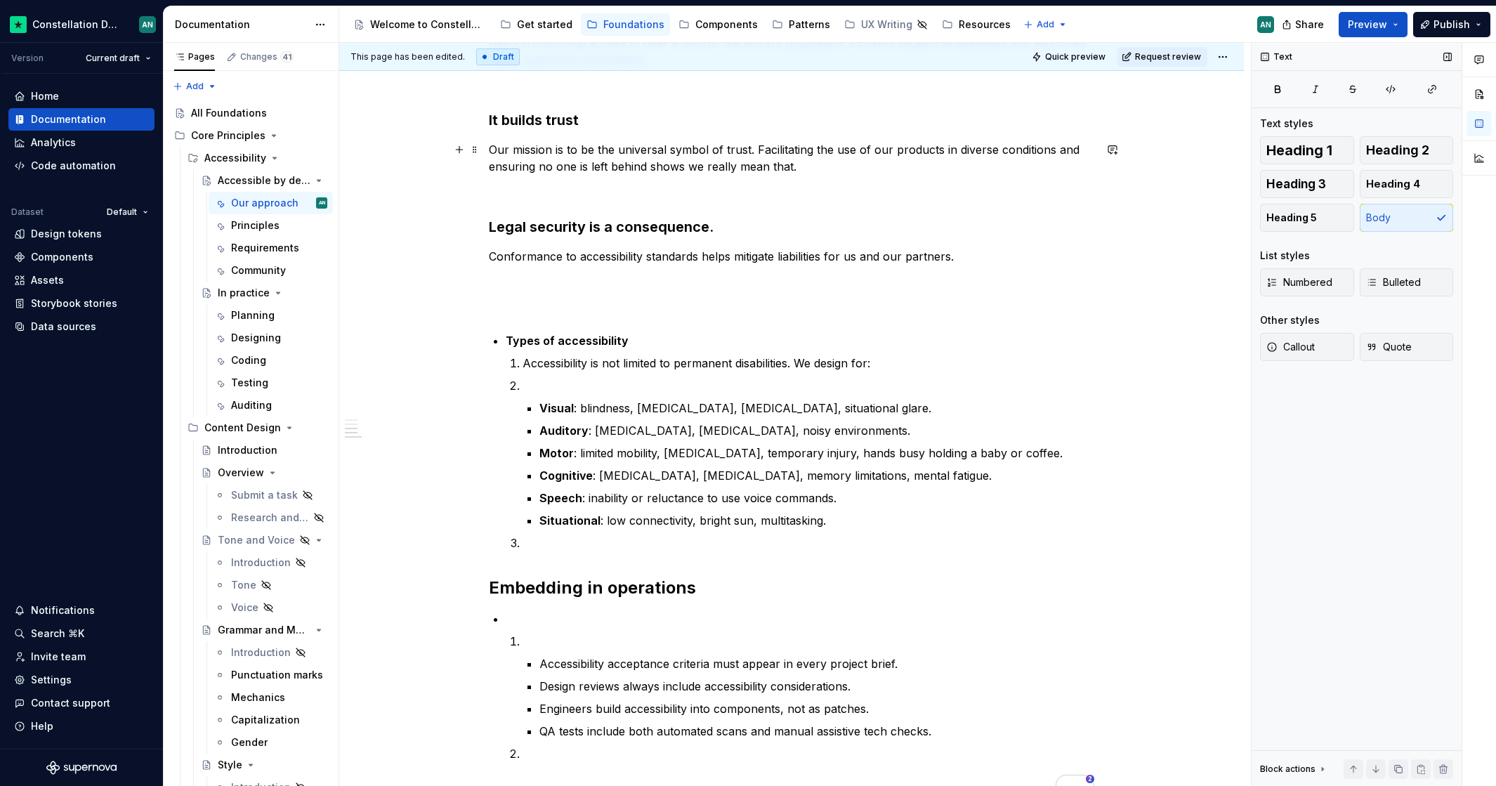
click at [807, 164] on p "Our mission is to be the universal symbol of trust. Facilitating the use of our…" at bounding box center [791, 158] width 605 height 34
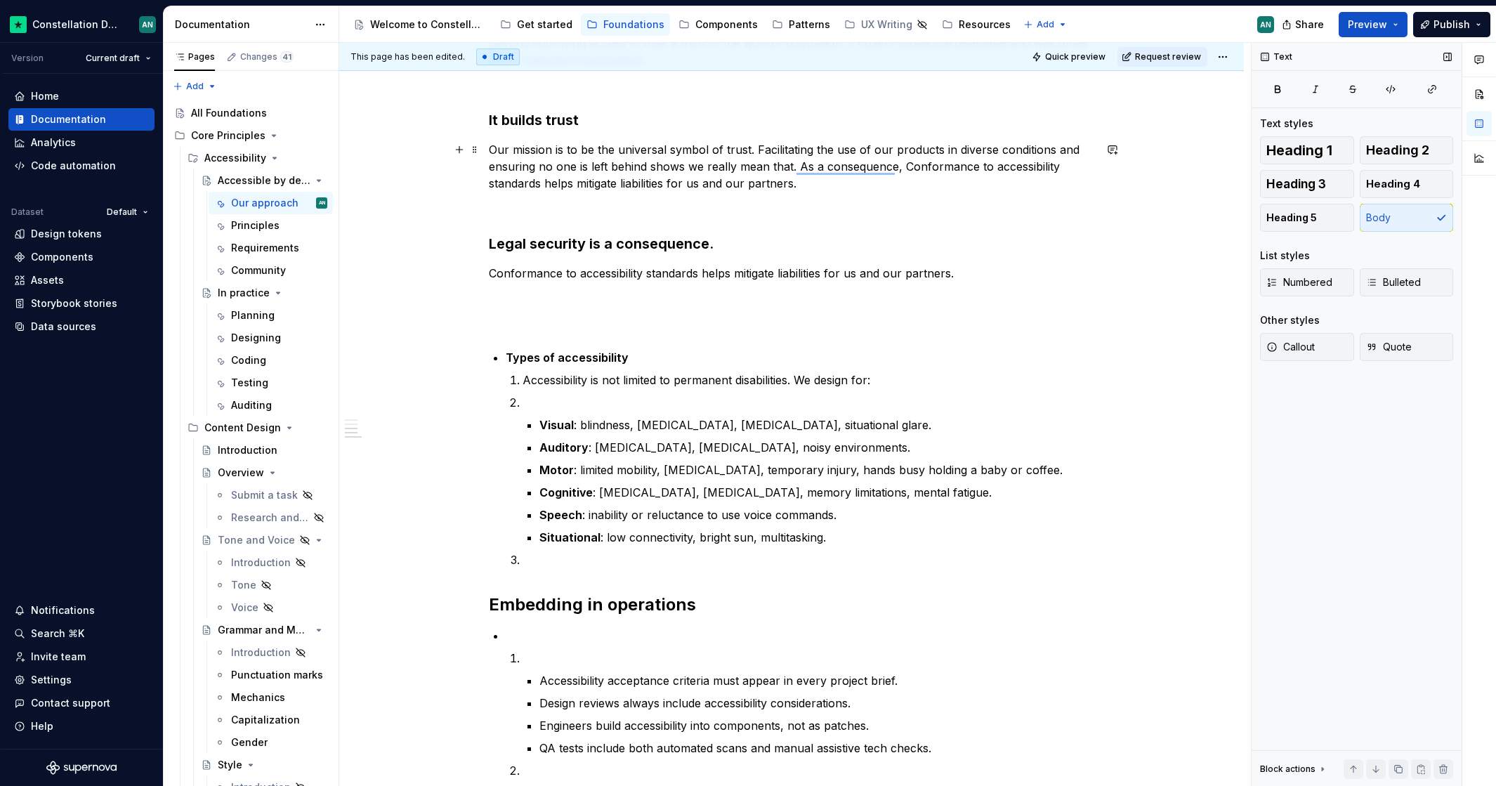
click at [907, 166] on p "Our mission is to be the universal symbol of trust. Facilitating the use of our…" at bounding box center [791, 166] width 605 height 51
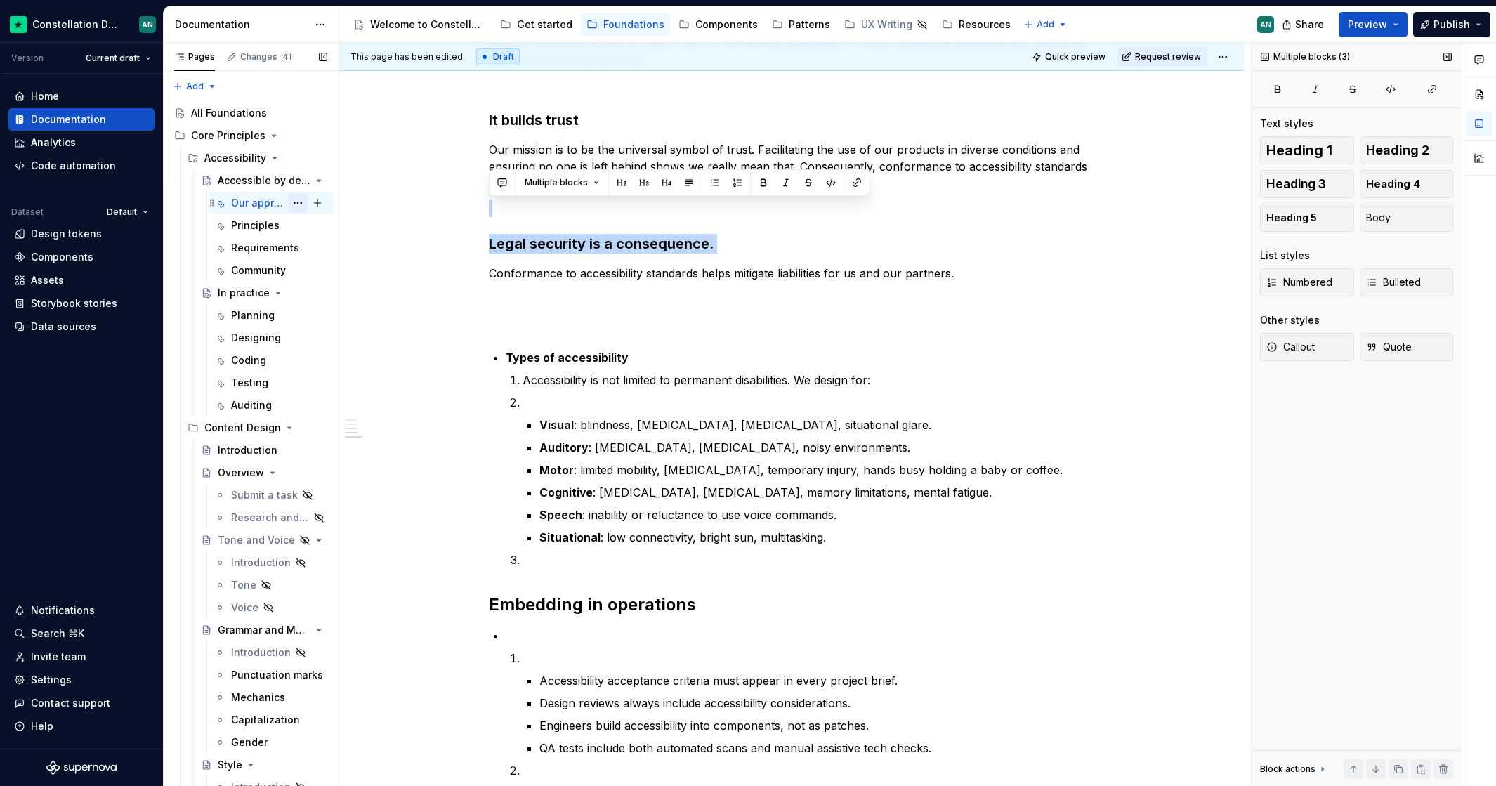
drag, startPoint x: 984, startPoint y: 253, endPoint x: 292, endPoint y: 206, distance: 693.9
click at [292, 206] on div "Pages Changes 41 Add Accessibility guide for tree Page tree. Navigate the tree …" at bounding box center [830, 417] width 1332 height 749
click at [558, 240] on h3 "Legal security is a consequence." at bounding box center [791, 244] width 605 height 20
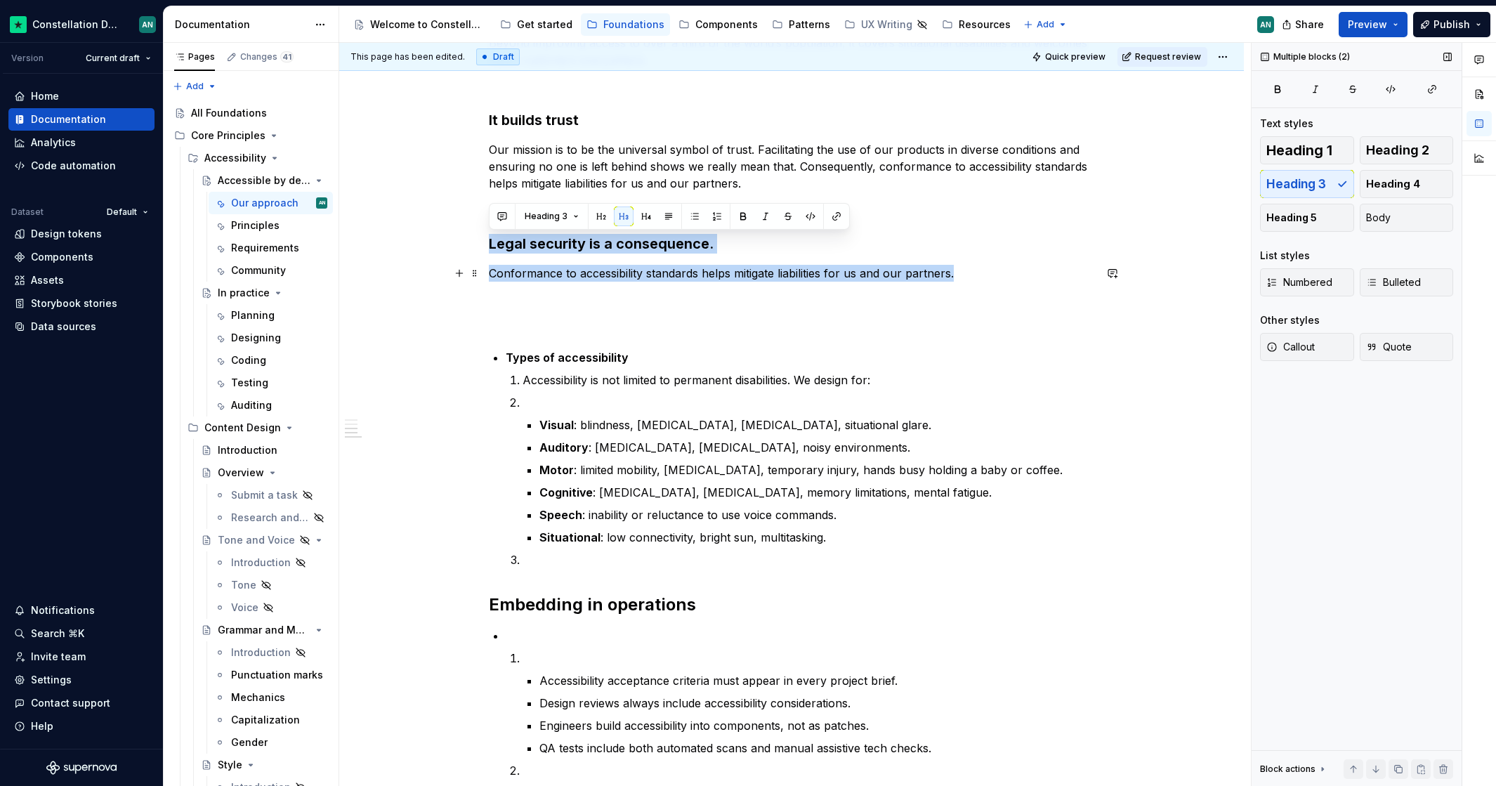
drag, startPoint x: 609, startPoint y: 244, endPoint x: 1080, endPoint y: 268, distance: 471.8
click at [1080, 268] on div "In Progress Accessibility is not a feature to add later or a bug to be fixed. I…" at bounding box center [791, 304] width 605 height 1015
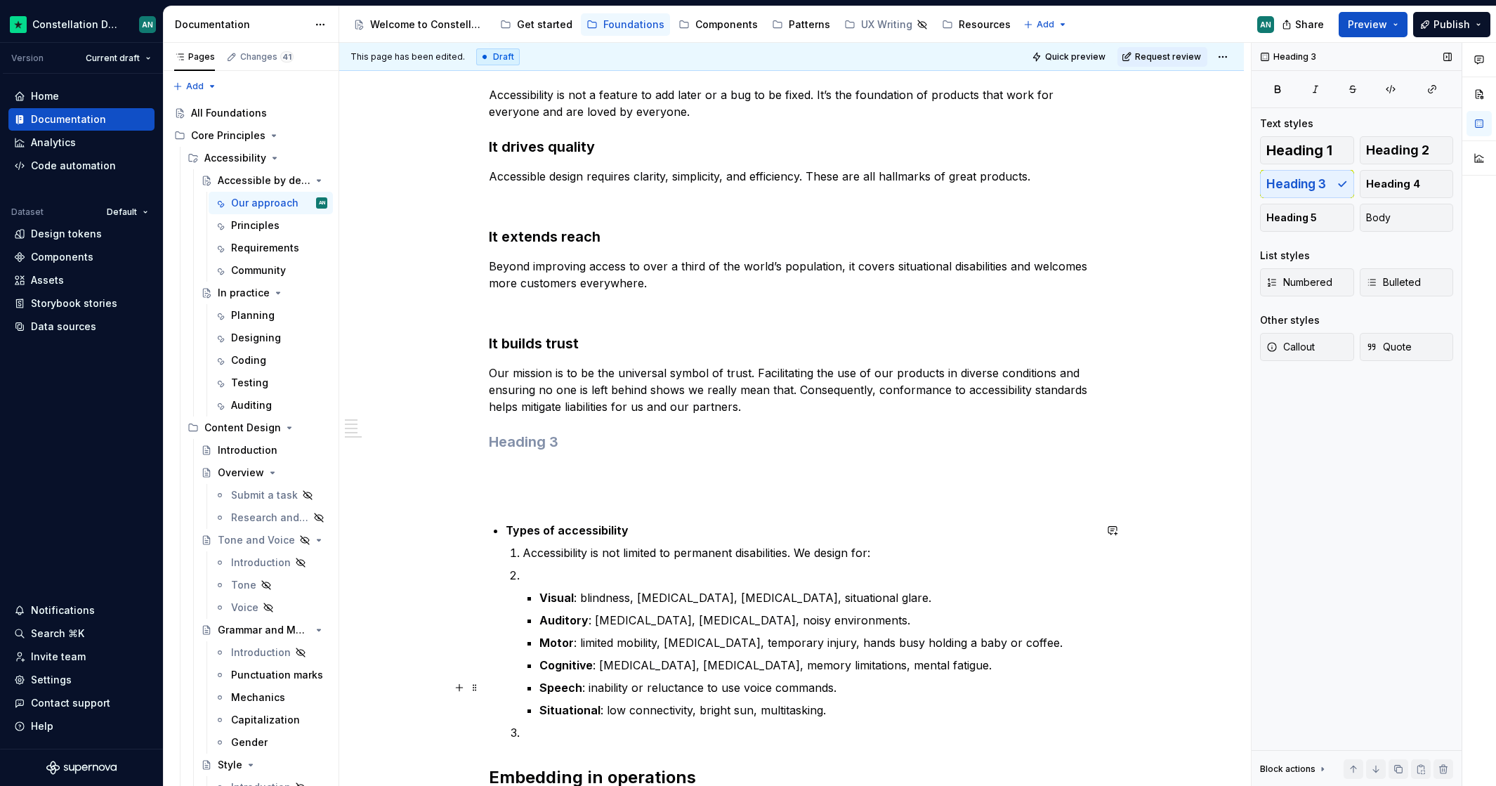
scroll to position [363, 0]
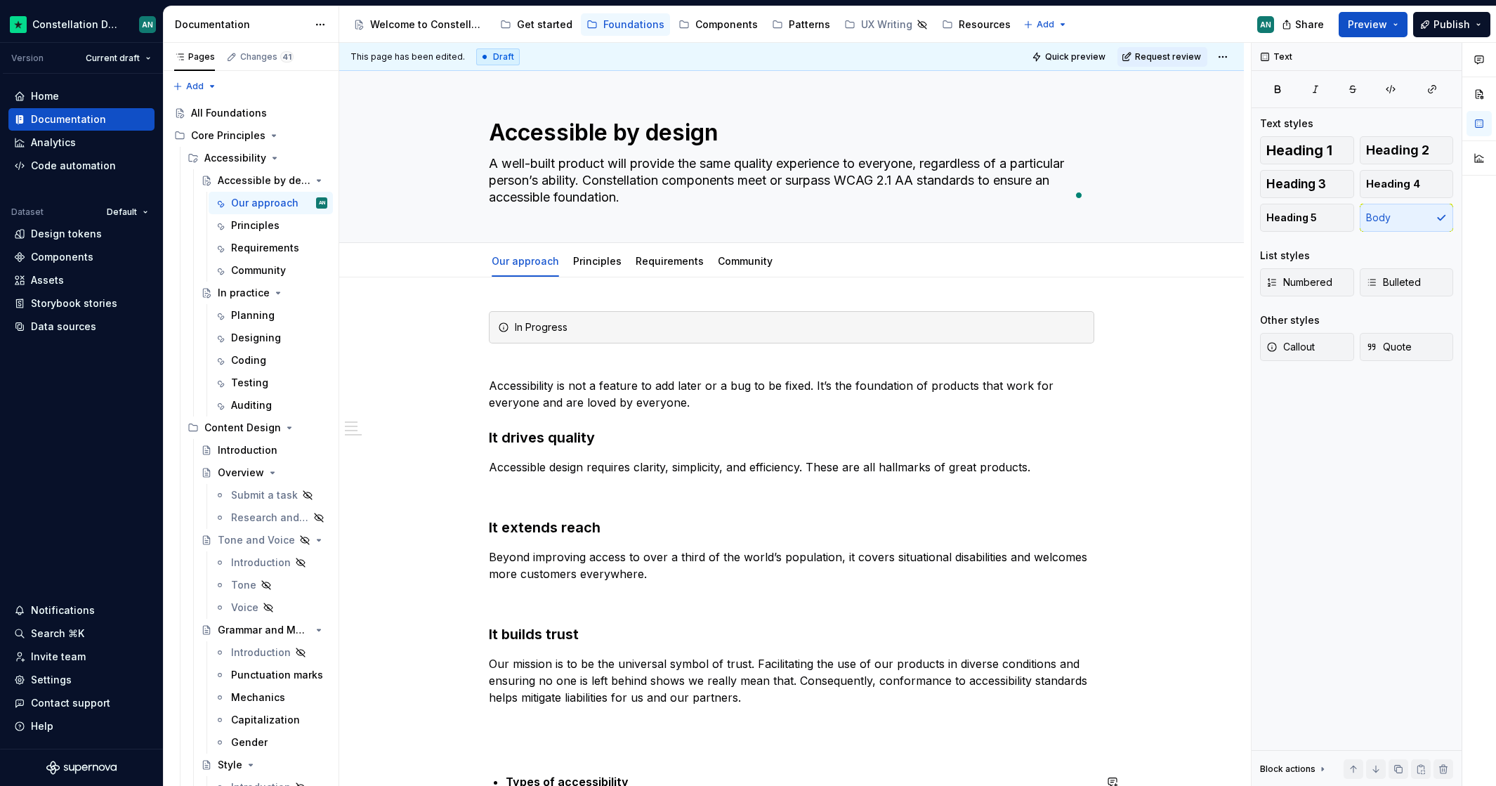
scroll to position [363, 0]
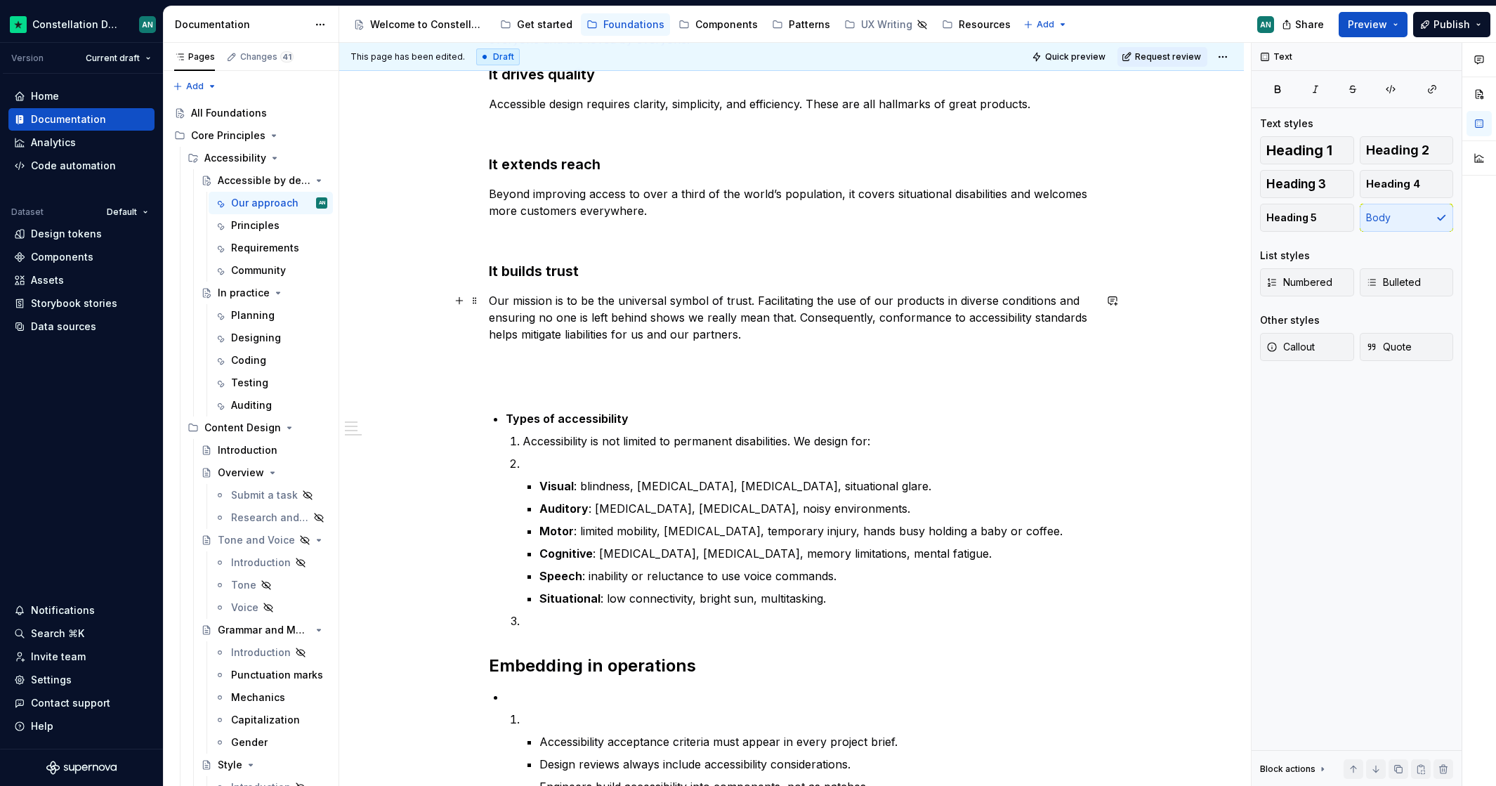
click at [737, 352] on p "To enrich screen reader interactions, please activate Accessibility in Grammarl…" at bounding box center [791, 359] width 605 height 17
click at [971, 357] on p "To enrich screen reader interactions, please activate Accessibility in Grammarl…" at bounding box center [791, 359] width 605 height 17
click at [524, 376] on p "To enrich screen reader interactions, please activate Accessibility in Grammarl…" at bounding box center [791, 384] width 605 height 17
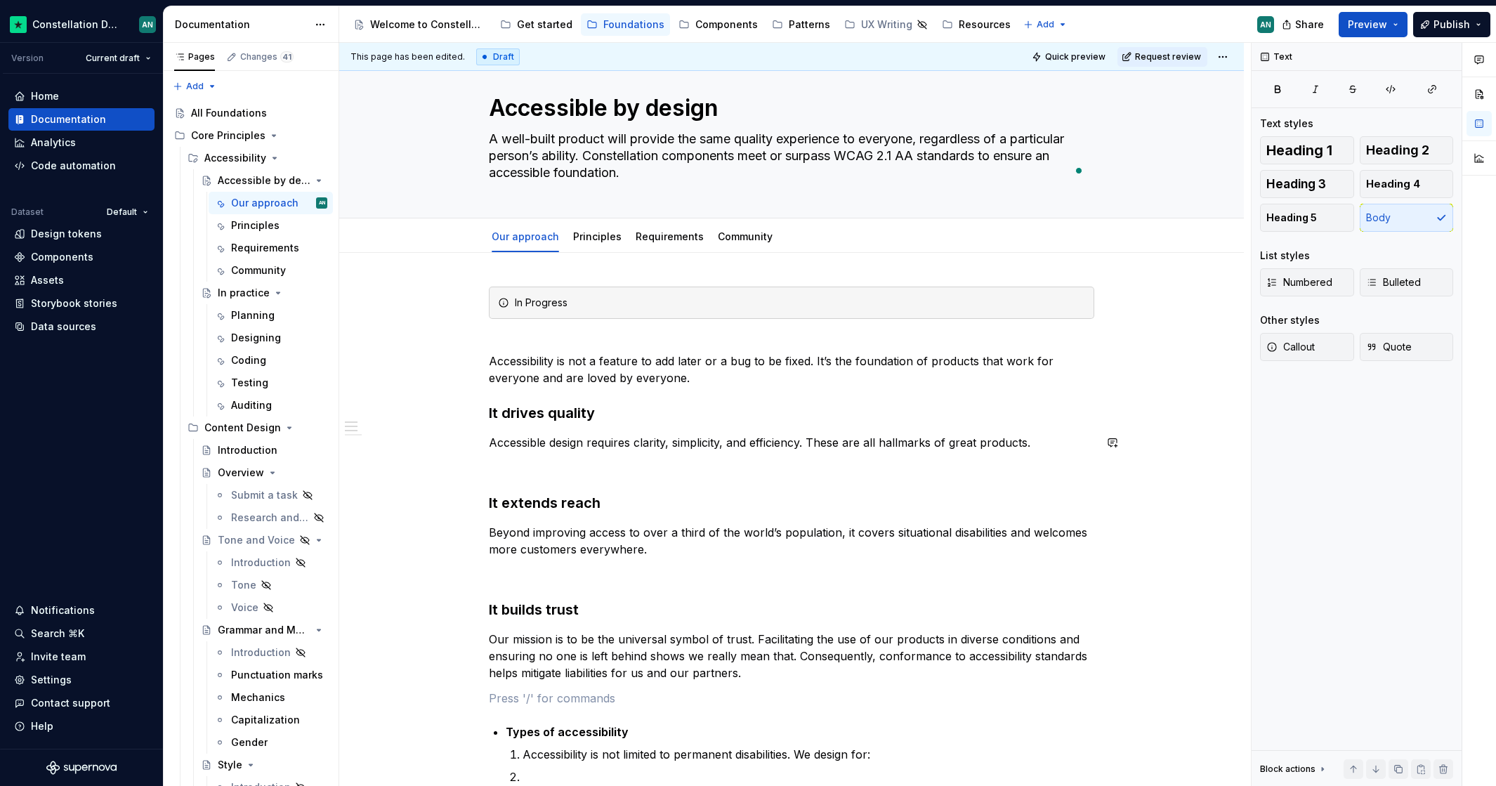
scroll to position [161, 0]
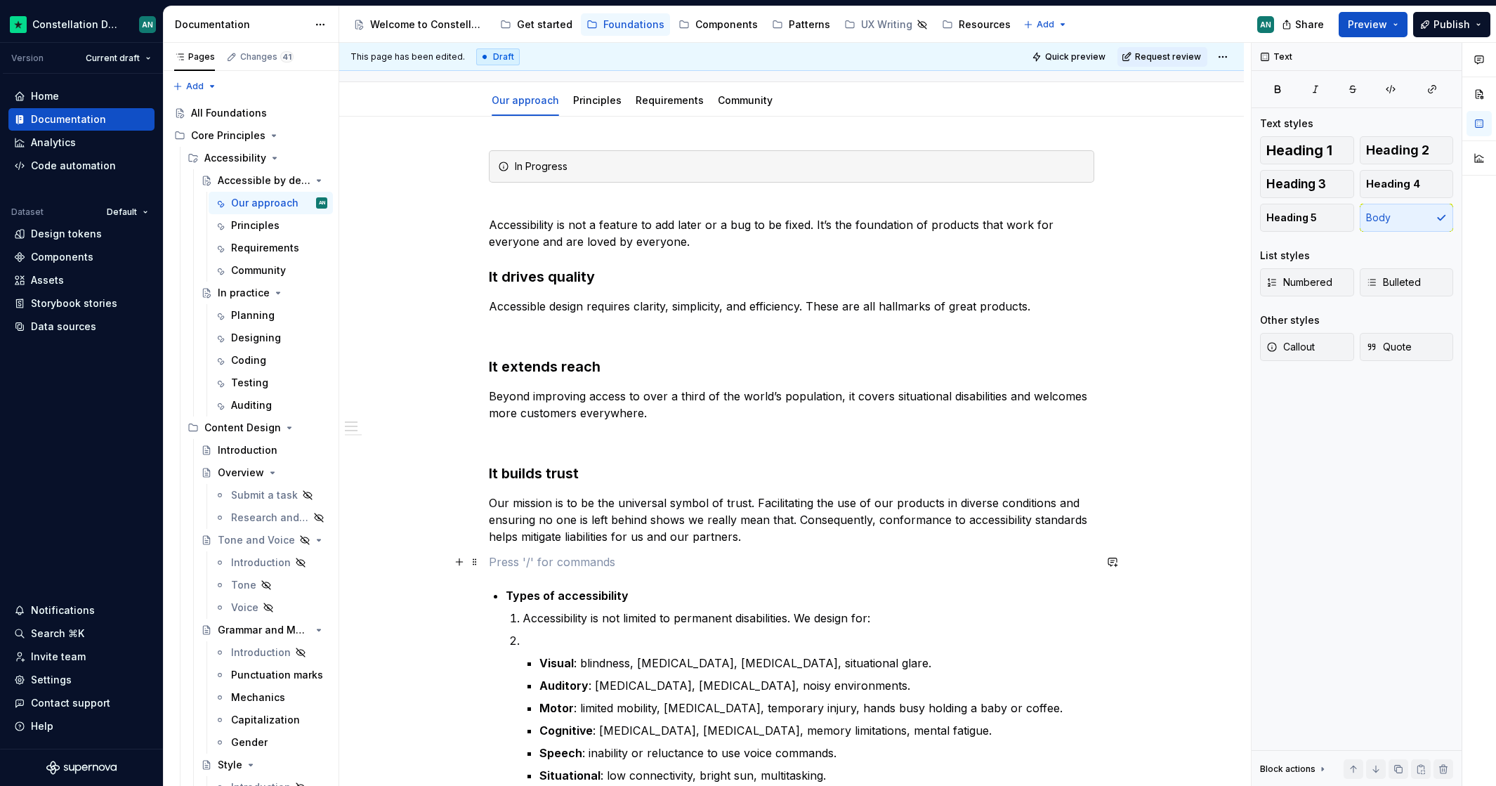
click at [876, 564] on p "To enrich screen reader interactions, please activate Accessibility in Grammarl…" at bounding box center [791, 561] width 605 height 17
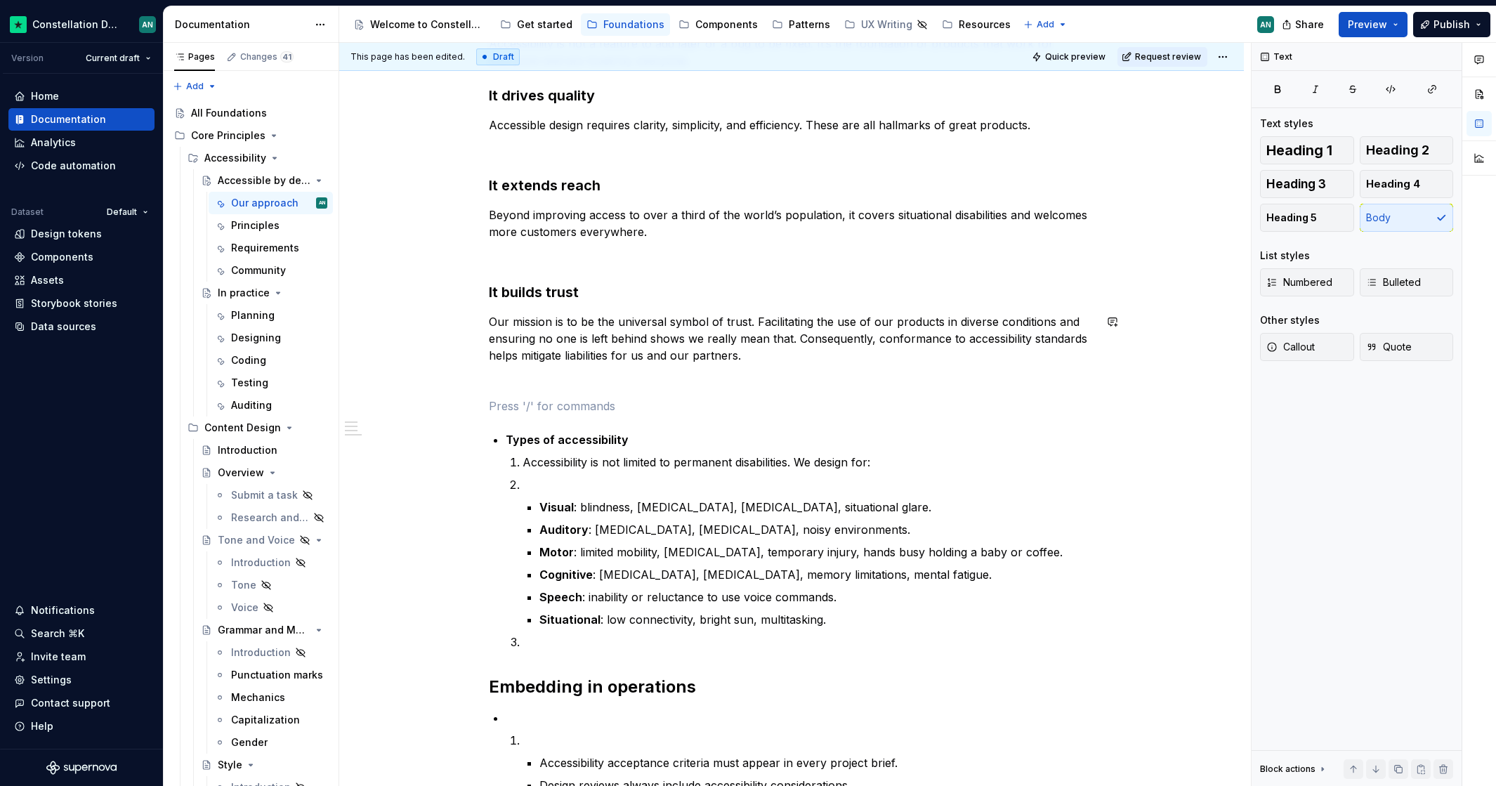
scroll to position [0, 0]
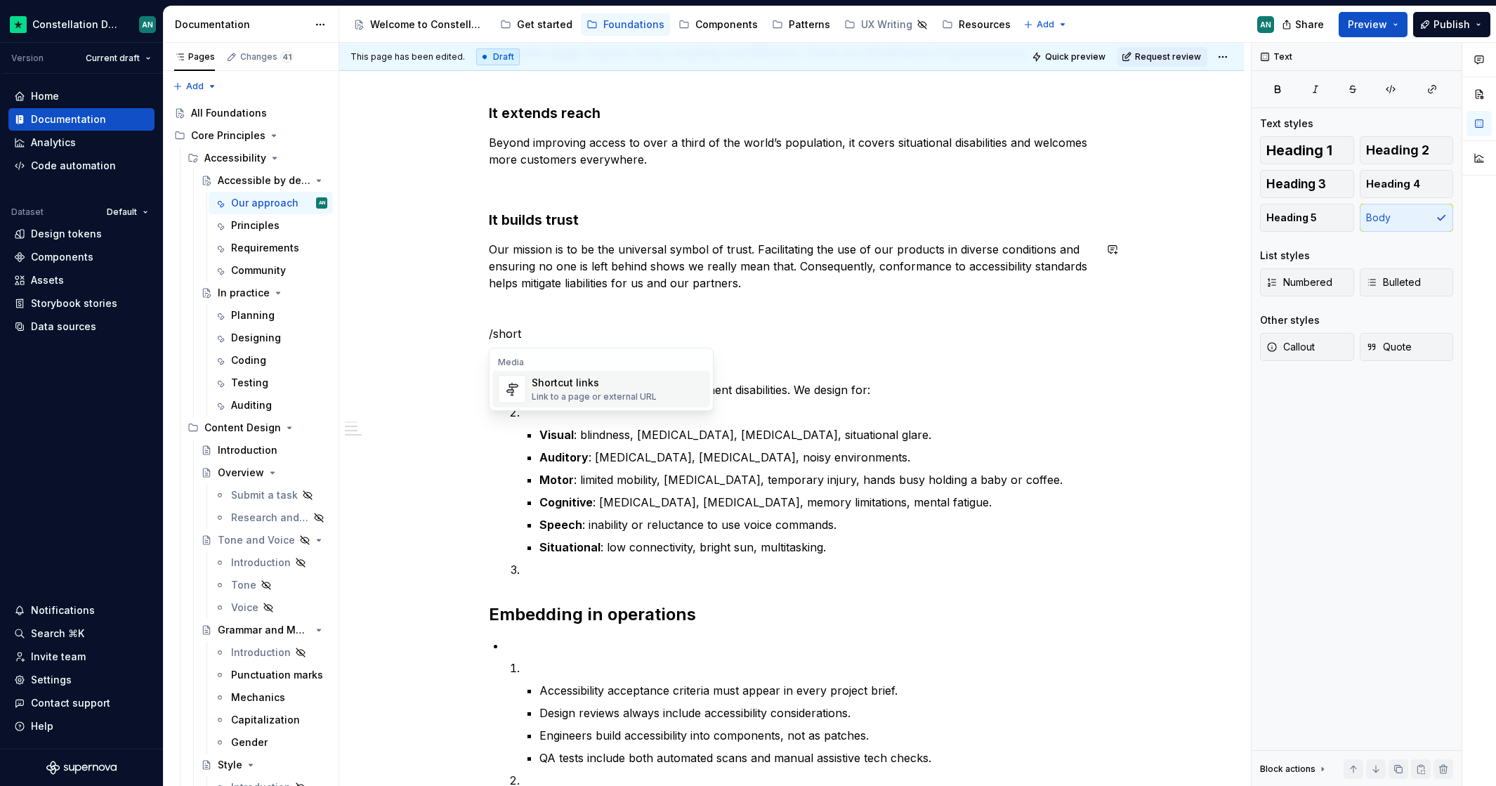
click at [525, 378] on div "Suggestions" at bounding box center [512, 389] width 28 height 28
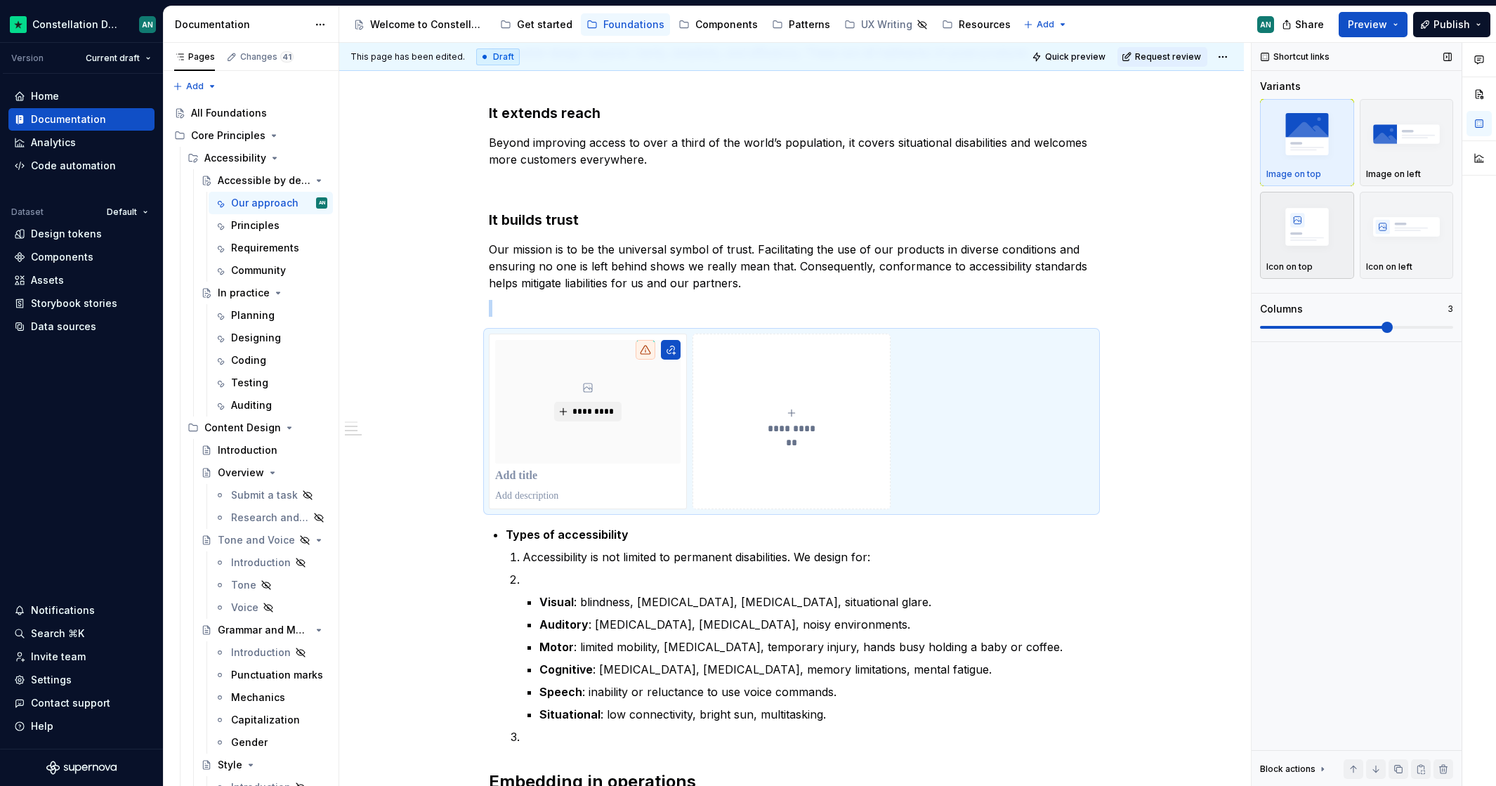
click at [1335, 223] on img "button" at bounding box center [1306, 226] width 81 height 51
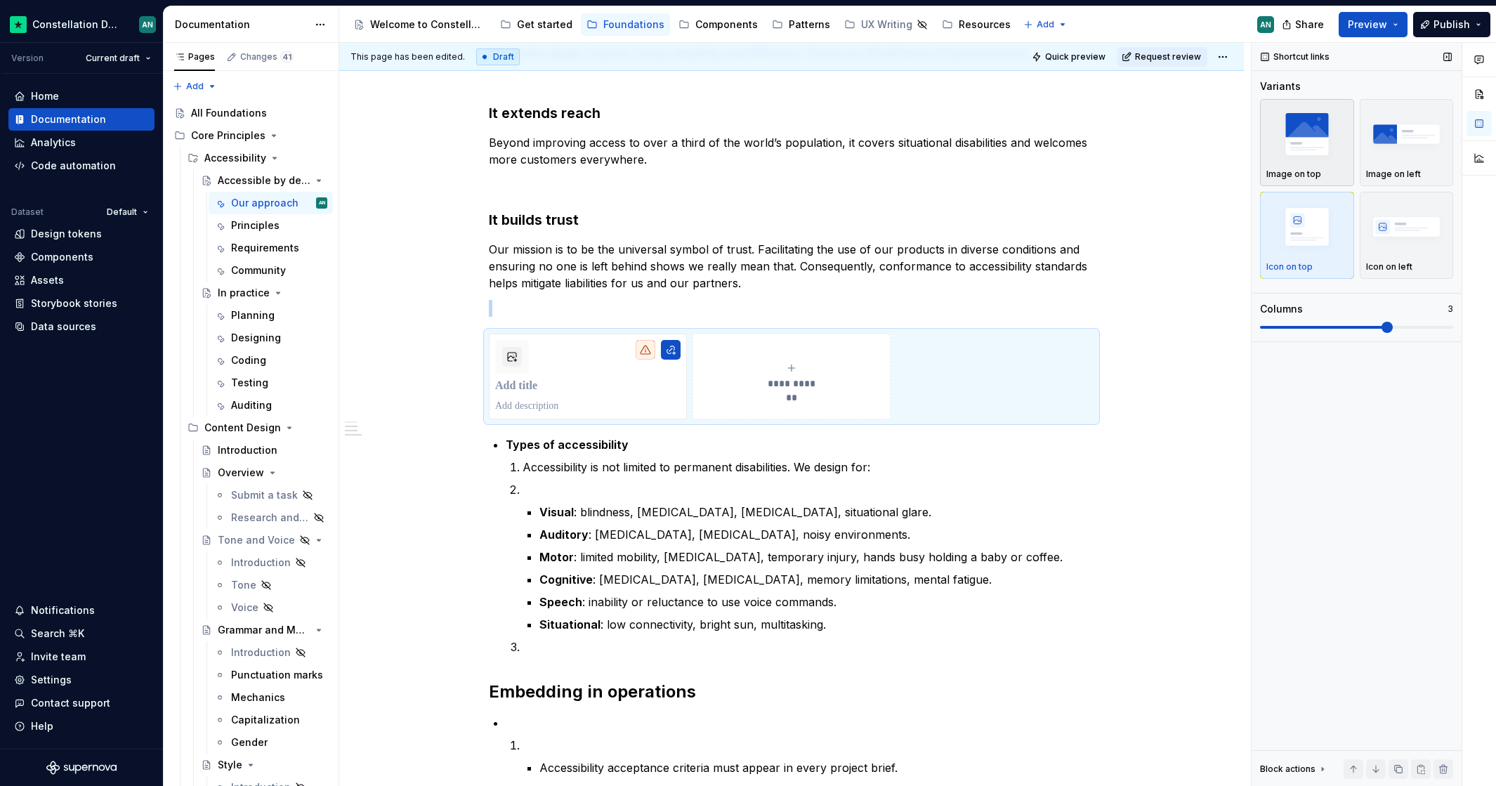
click at [1301, 132] on img "button" at bounding box center [1306, 133] width 81 height 51
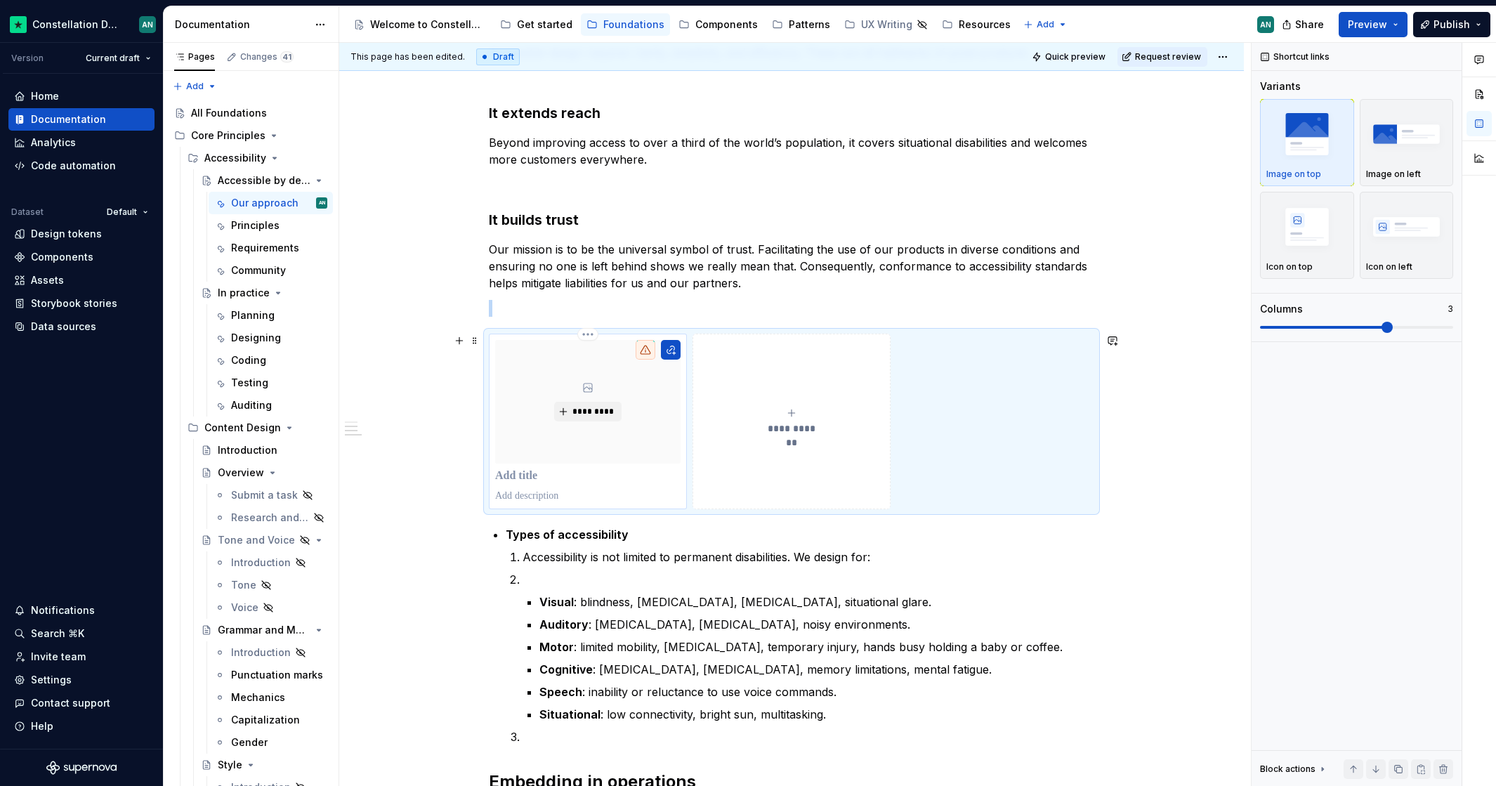
click at [531, 479] on p "To enrich screen reader interactions, please activate Accessibility in Grammarl…" at bounding box center [587, 476] width 185 height 14
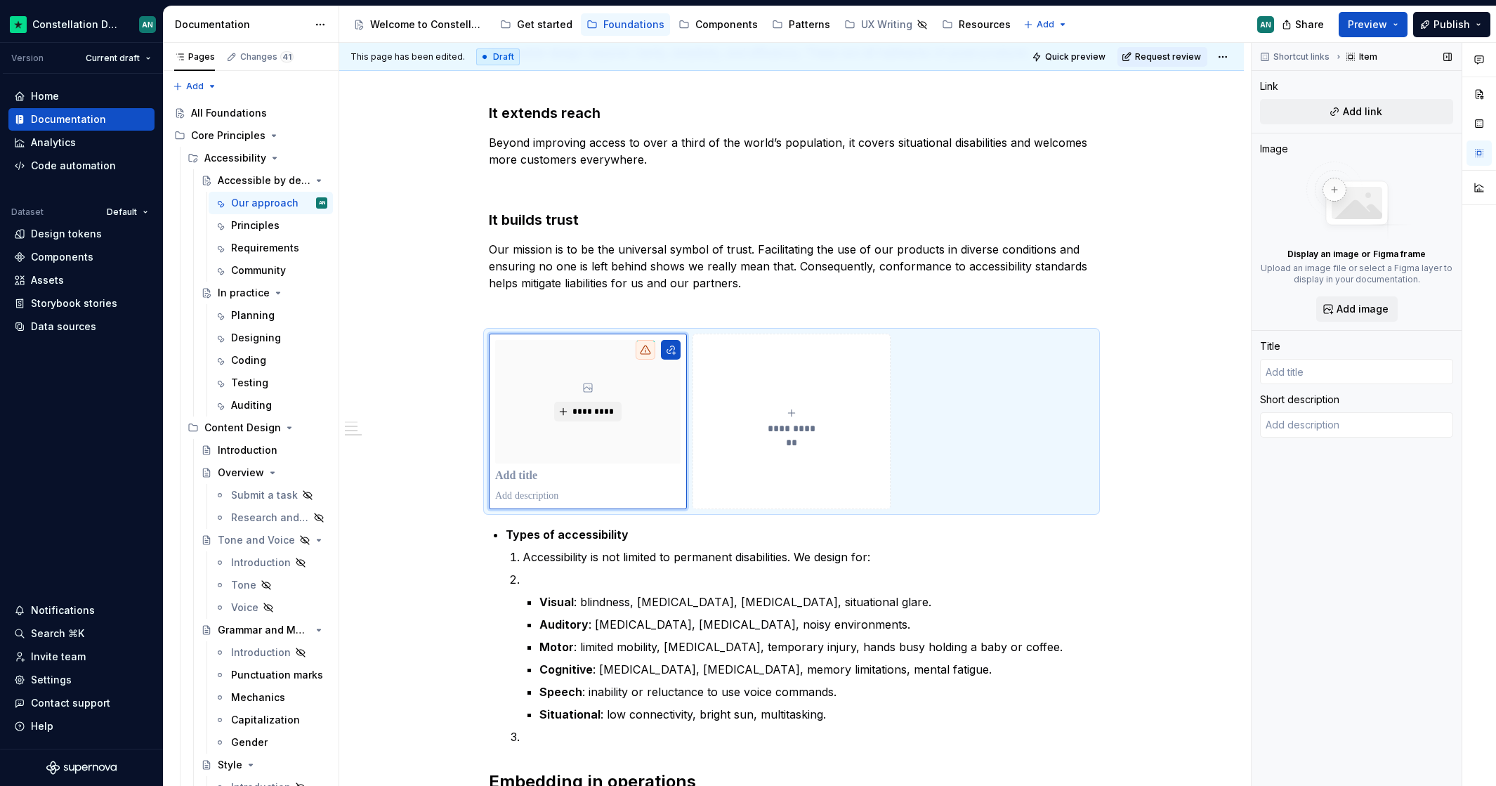
type textarea "*"
type input "?"
type textarea "*"
type input "D"
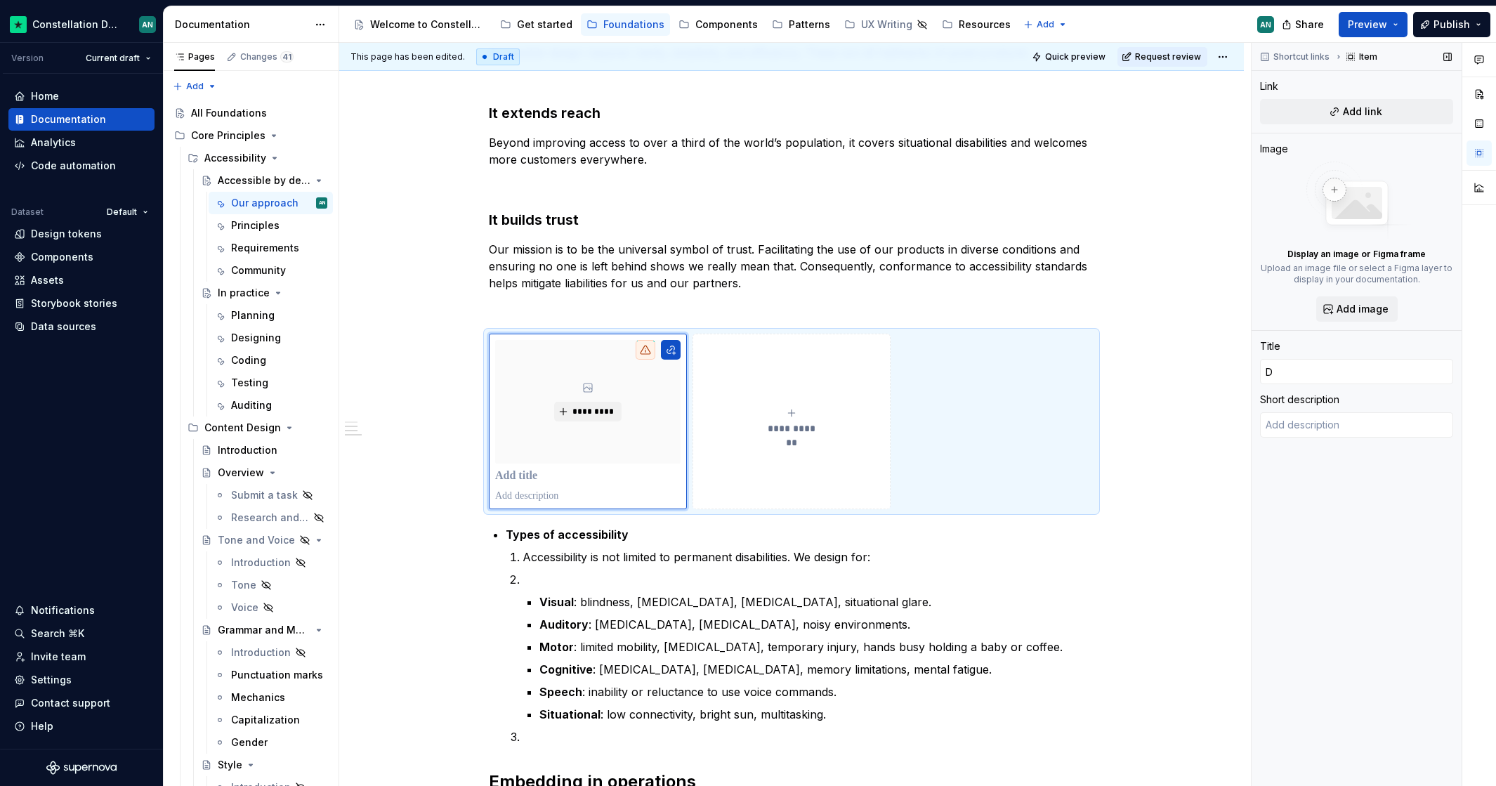
type textarea "*"
type input "De"
type textarea "*"
type input "Des"
type textarea "*"
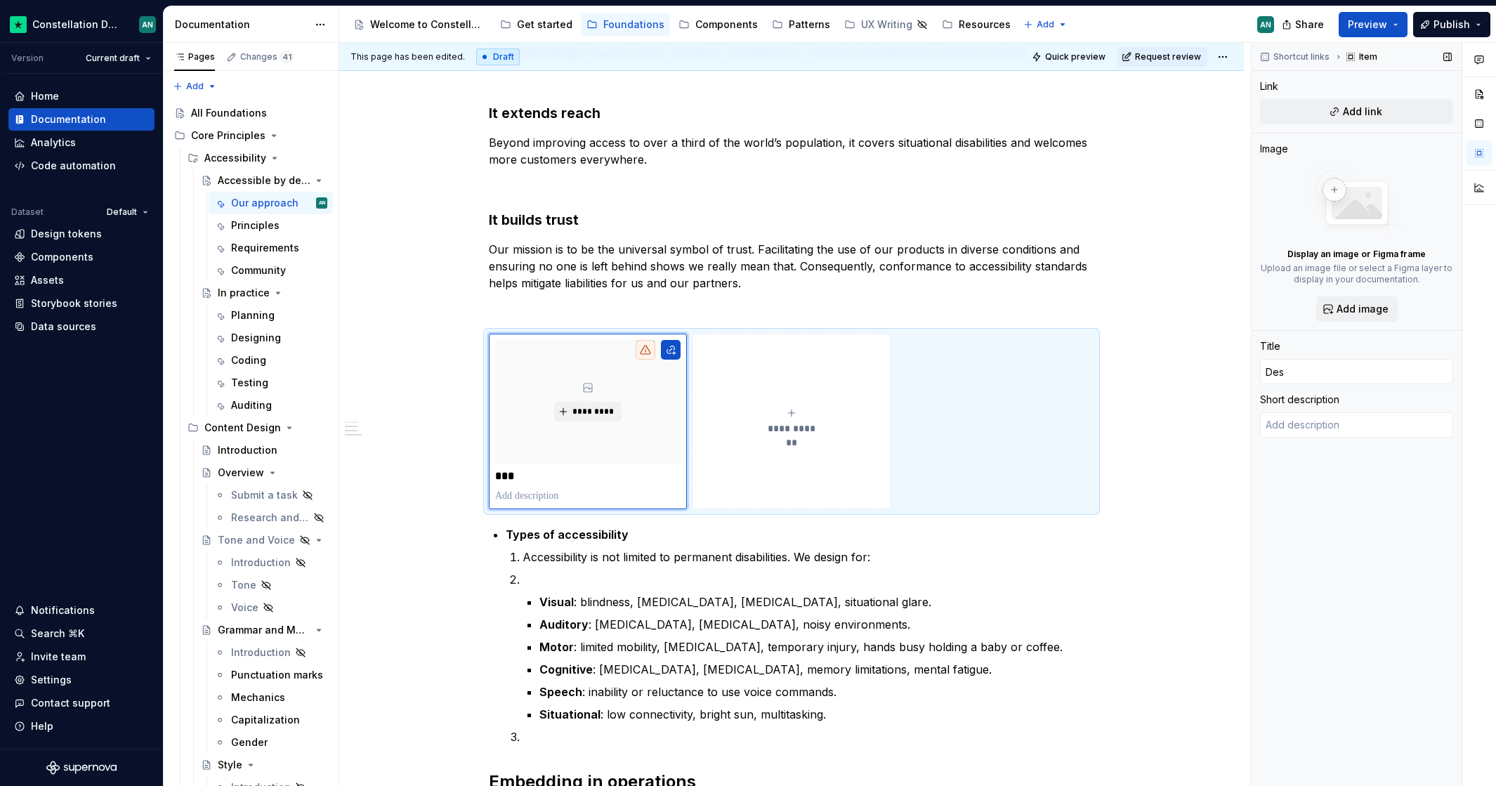
type input "Desi"
type textarea "*"
type input "Desig"
type textarea "*"
type input "Design"
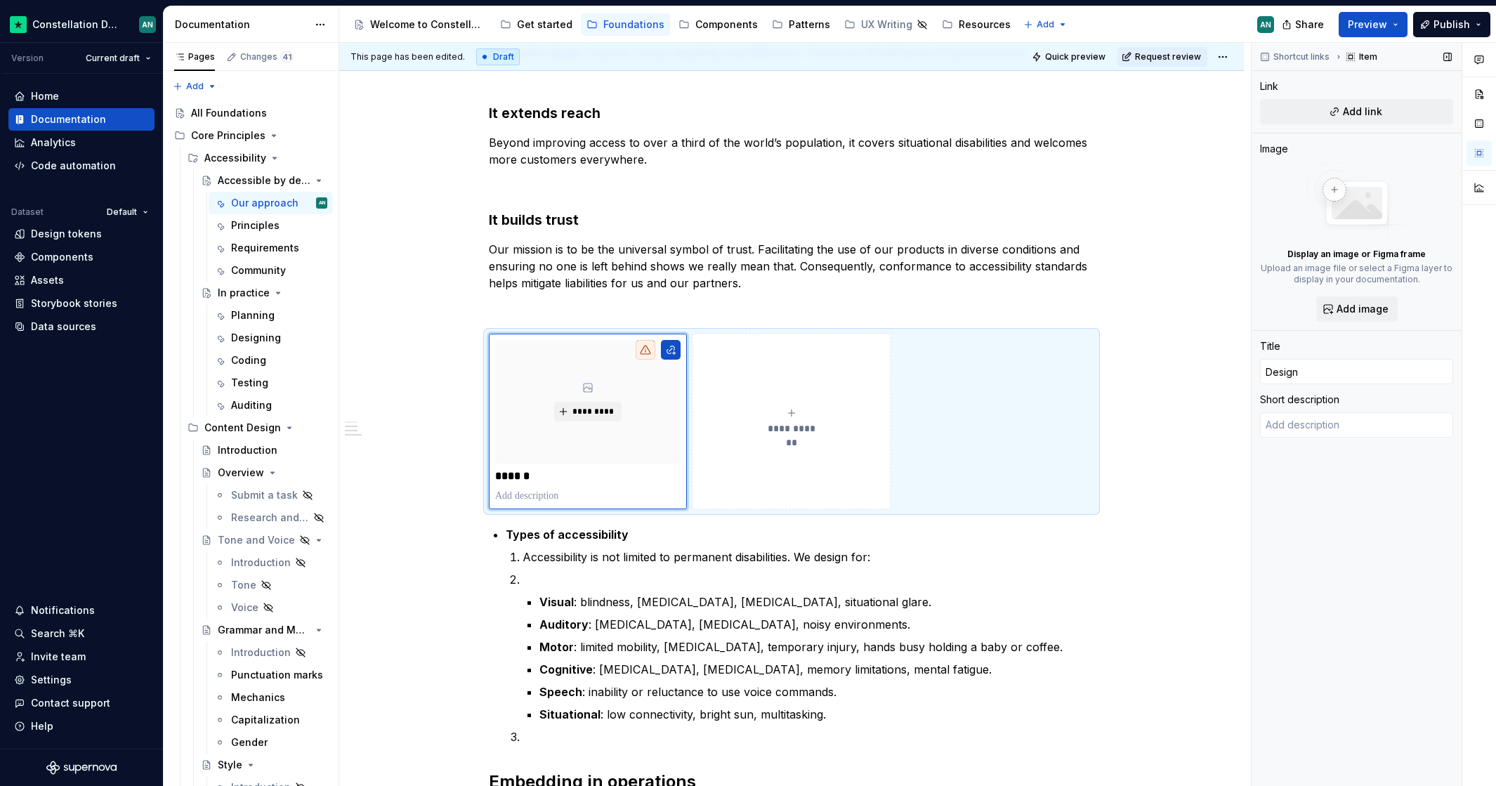
type textarea "*"
type input "Designi"
type textarea "*"
type input "Designin"
type textarea "*"
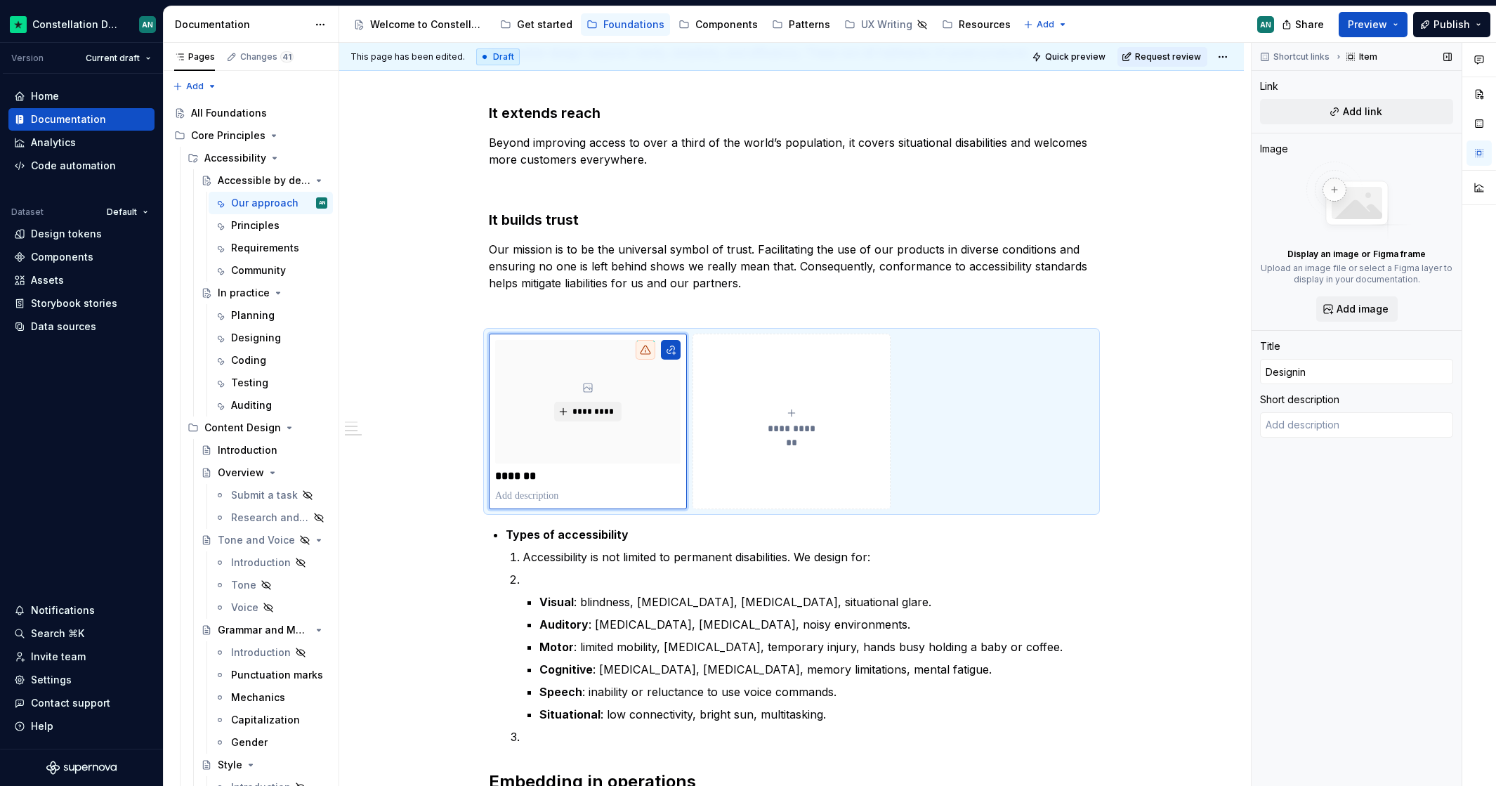
type input "Designing"
drag, startPoint x: 496, startPoint y: 478, endPoint x: 746, endPoint y: 485, distance: 250.1
click at [496, 478] on p "*********" at bounding box center [587, 476] width 185 height 14
type textarea "*"
type input "IDesigning"
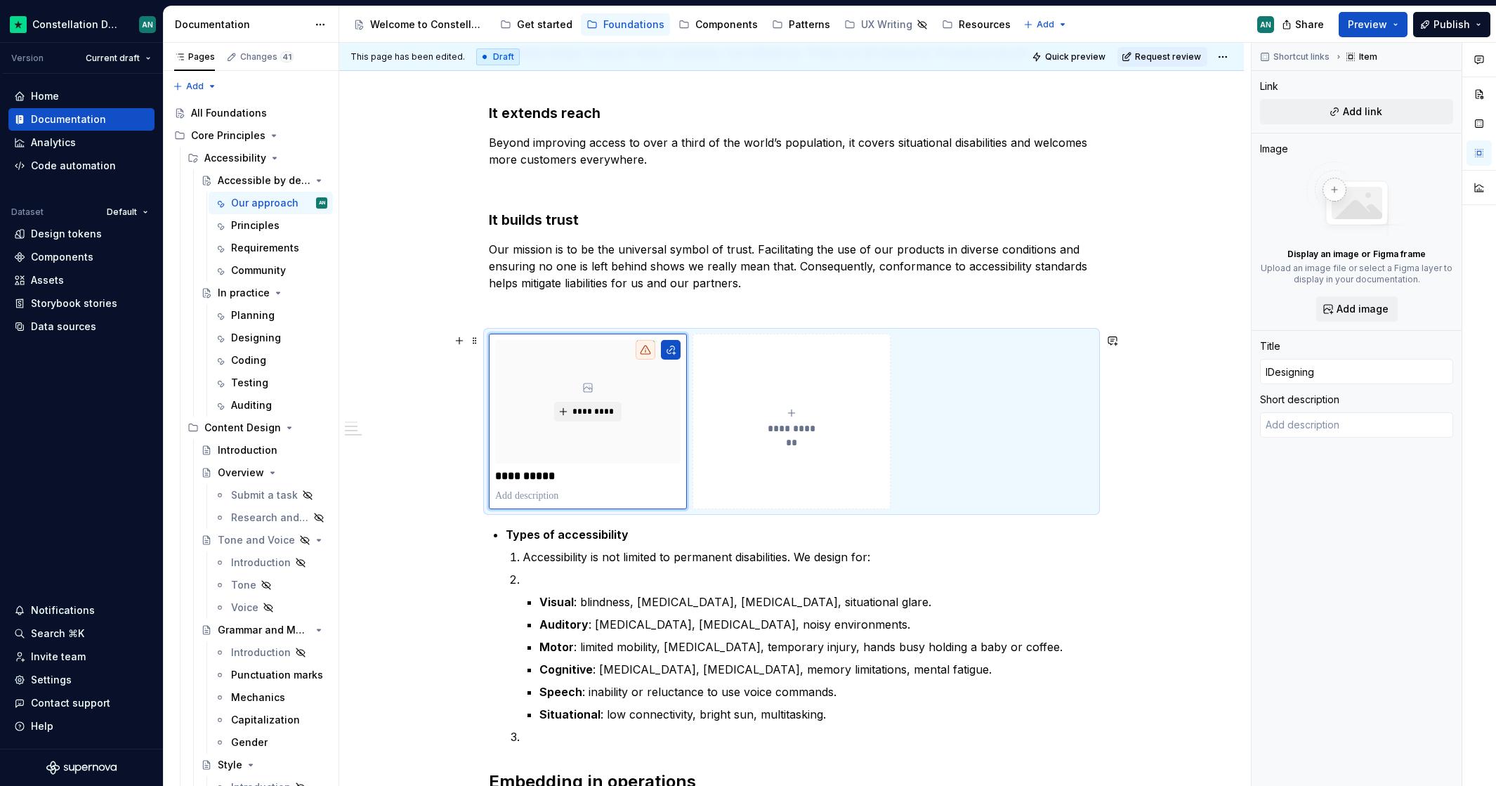
type textarea "*"
type input "InDesigning"
type textarea "*"
type input "In Designing"
type textarea "*"
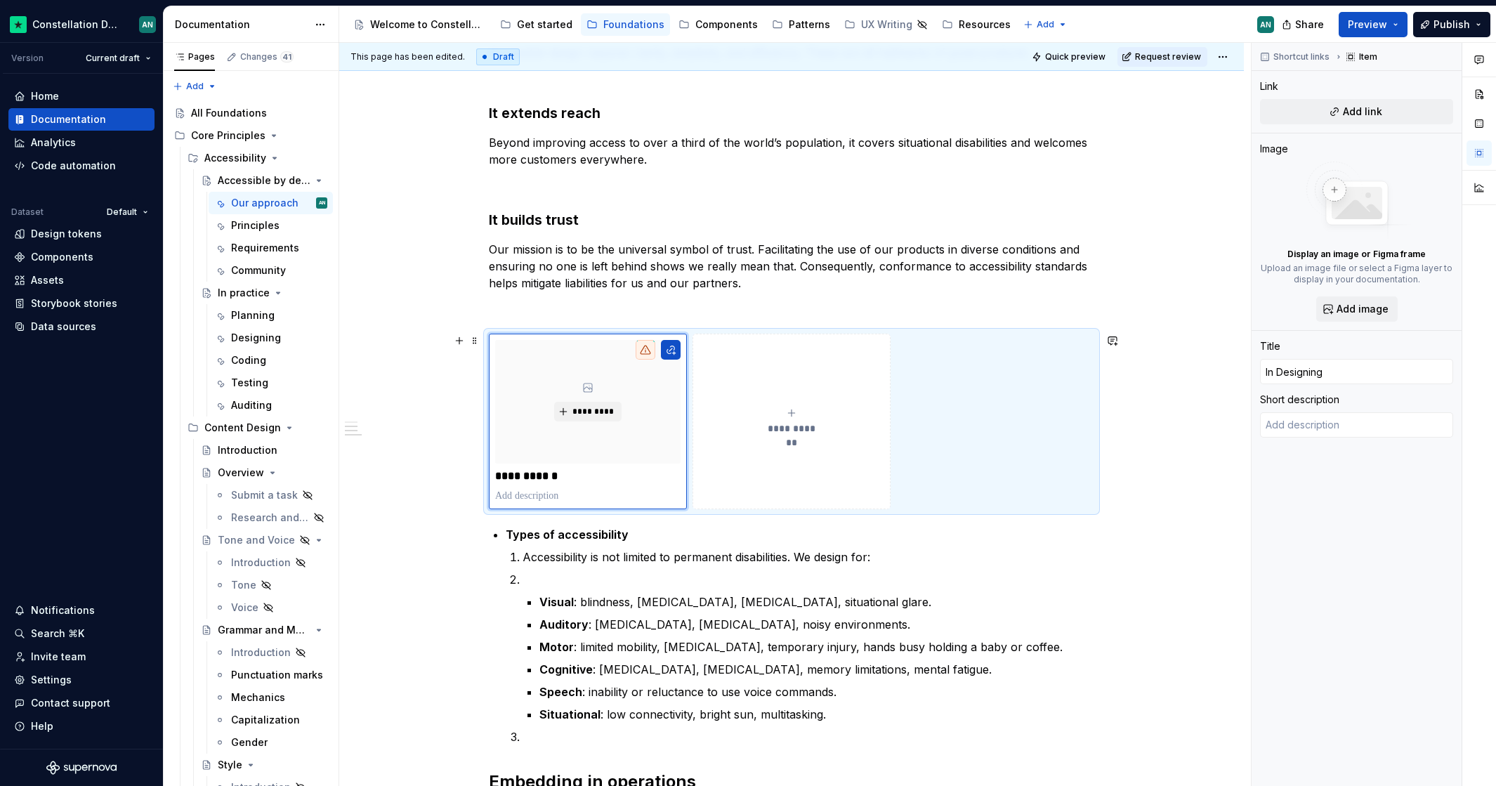
type input "In pDesigning"
type textarea "*"
type input "In prDesigning"
type textarea "*"
type input "In praDesigning"
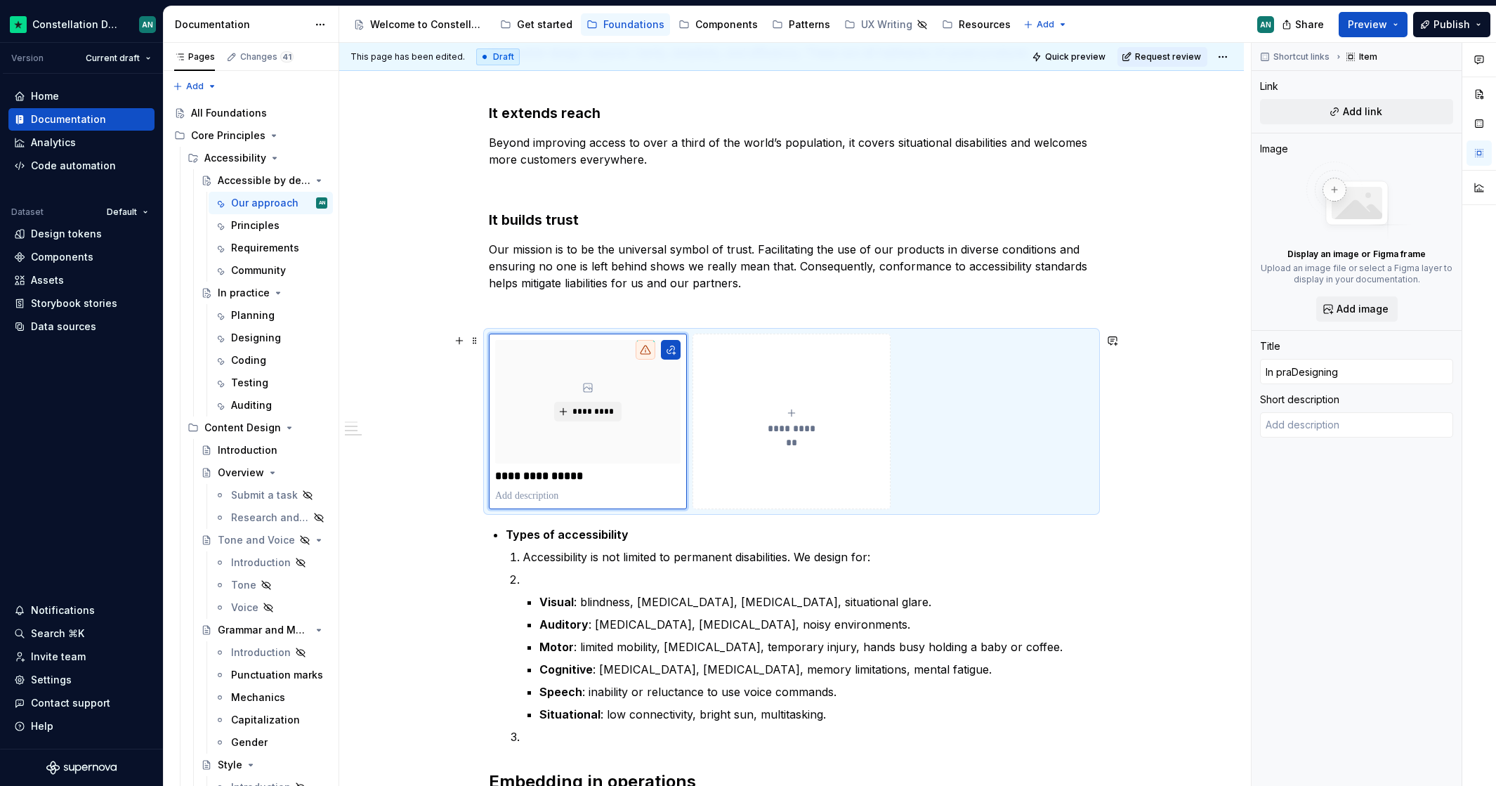
type textarea "*"
type input "In pracDesigning"
type textarea "*"
type input "In practDesigning"
type textarea "*"
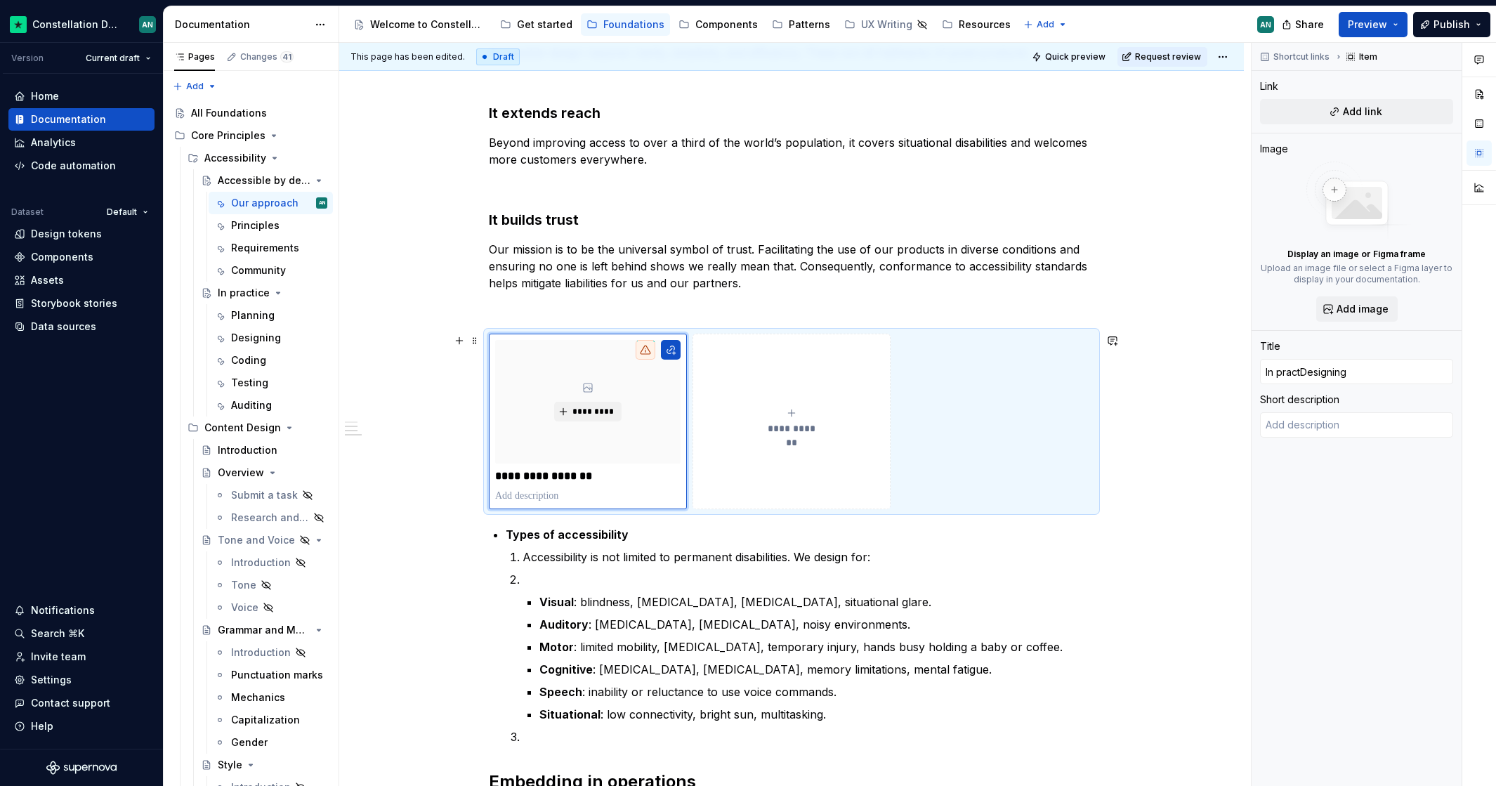
type input "In practiDesigning"
type textarea "*"
type input "In practicDesigning"
type textarea "*"
type input "In practiceDesigning"
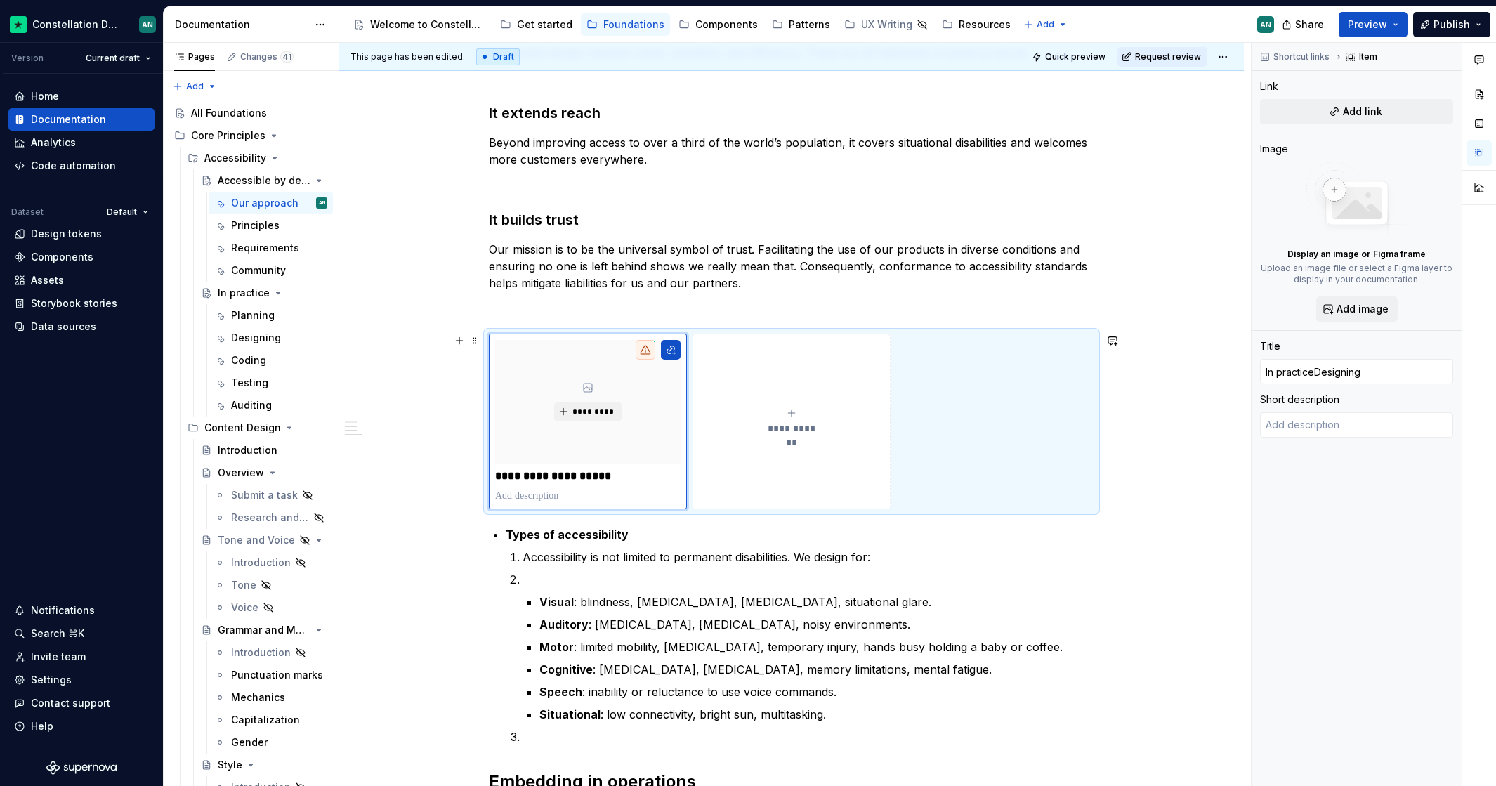
type textarea "*"
type input "In practice:Designing"
type textarea "*"
type input "In practice: Designing"
click at [791, 419] on div "**********" at bounding box center [791, 421] width 185 height 28
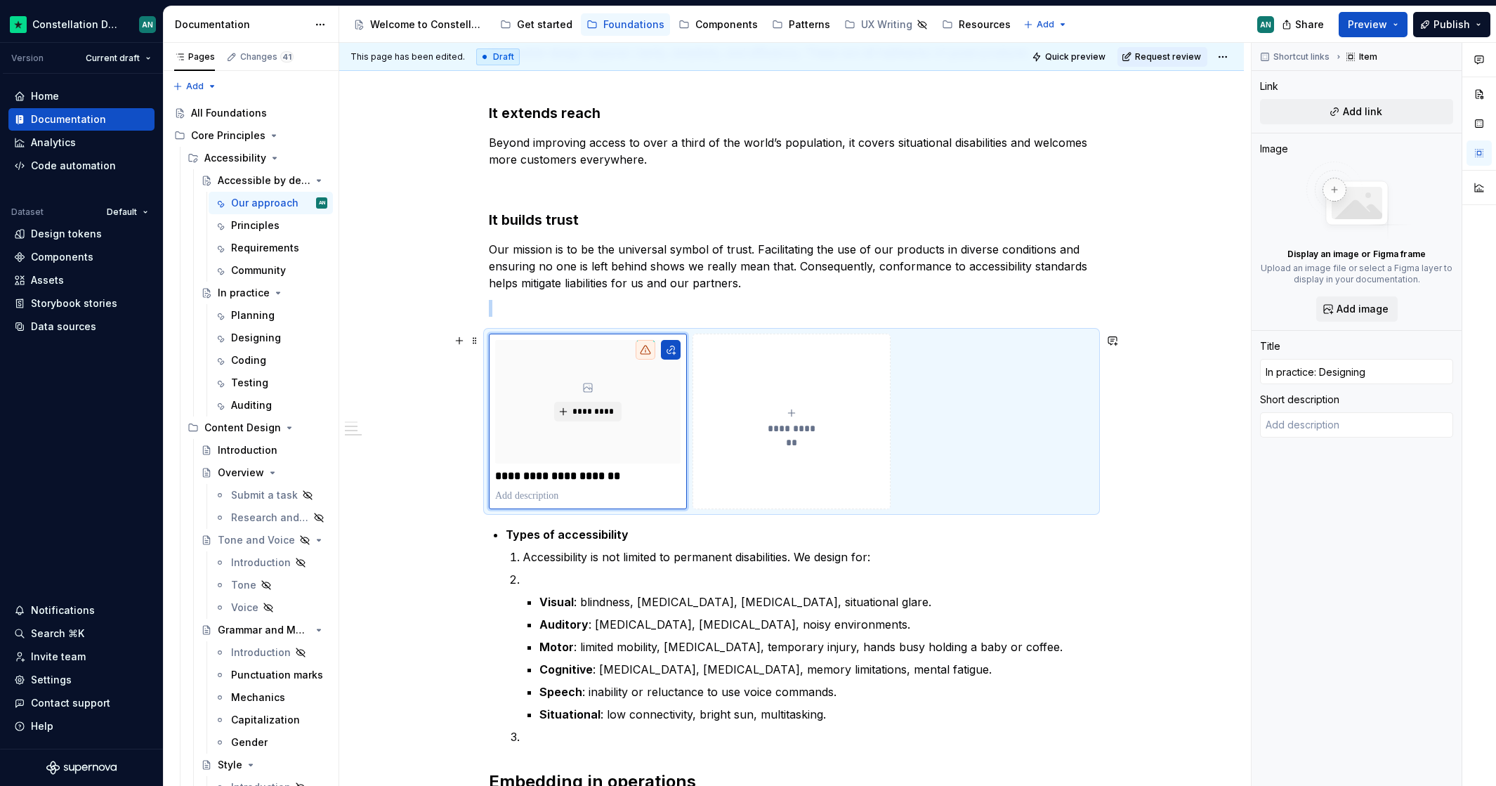
type textarea "*"
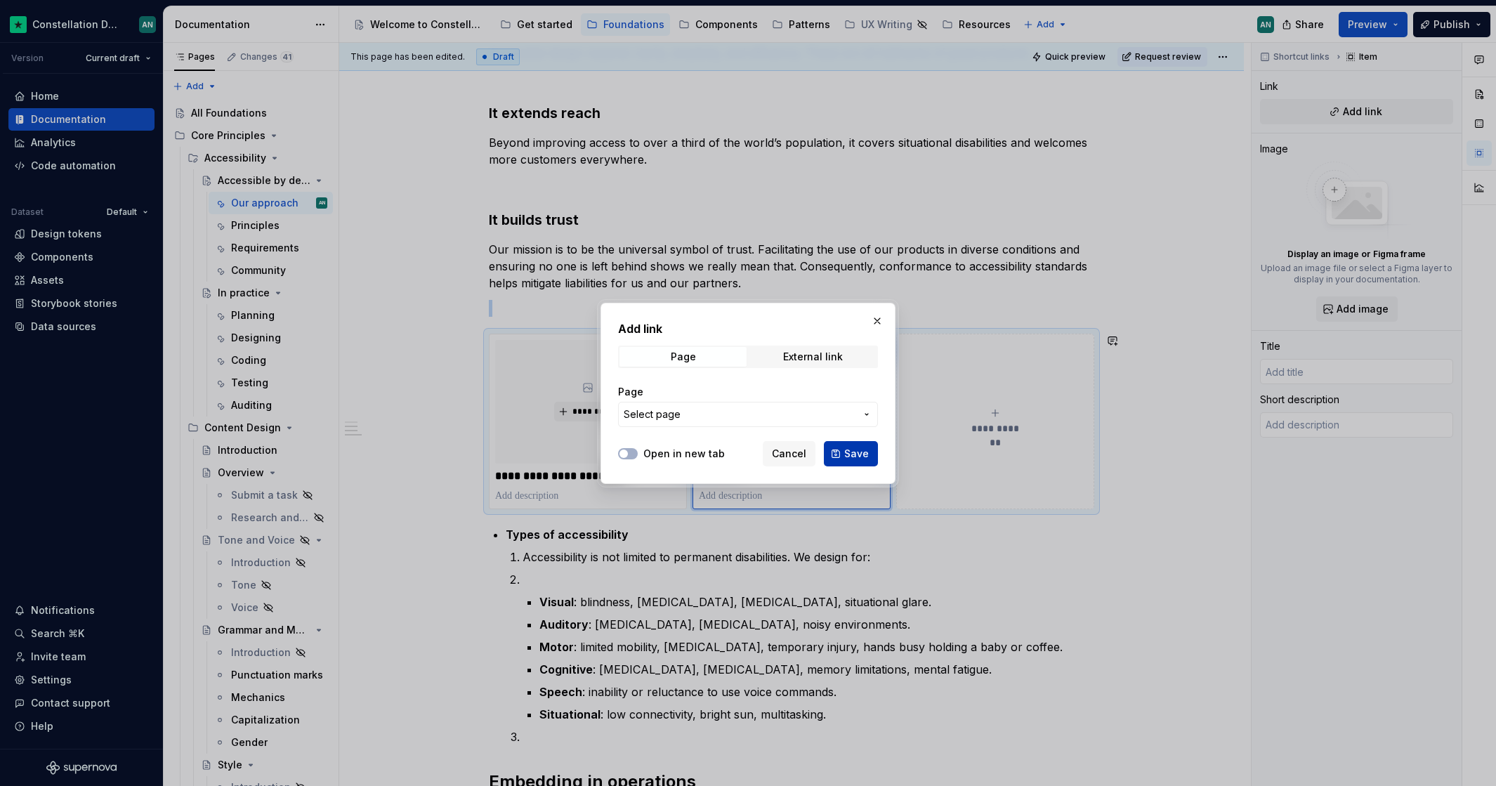
click at [850, 451] on span "Save" at bounding box center [856, 454] width 25 height 14
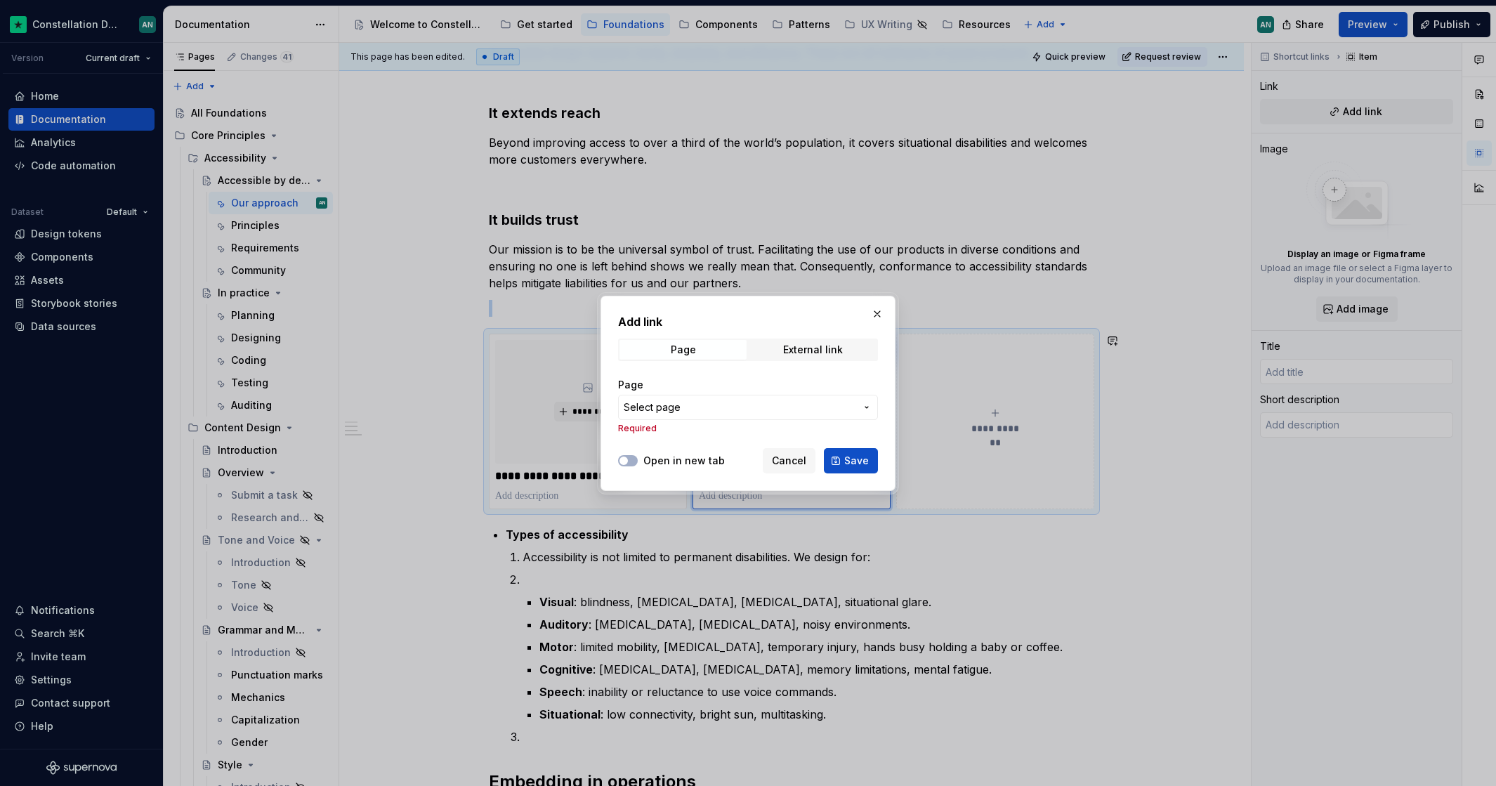
click at [758, 410] on span "Select page" at bounding box center [739, 407] width 232 height 14
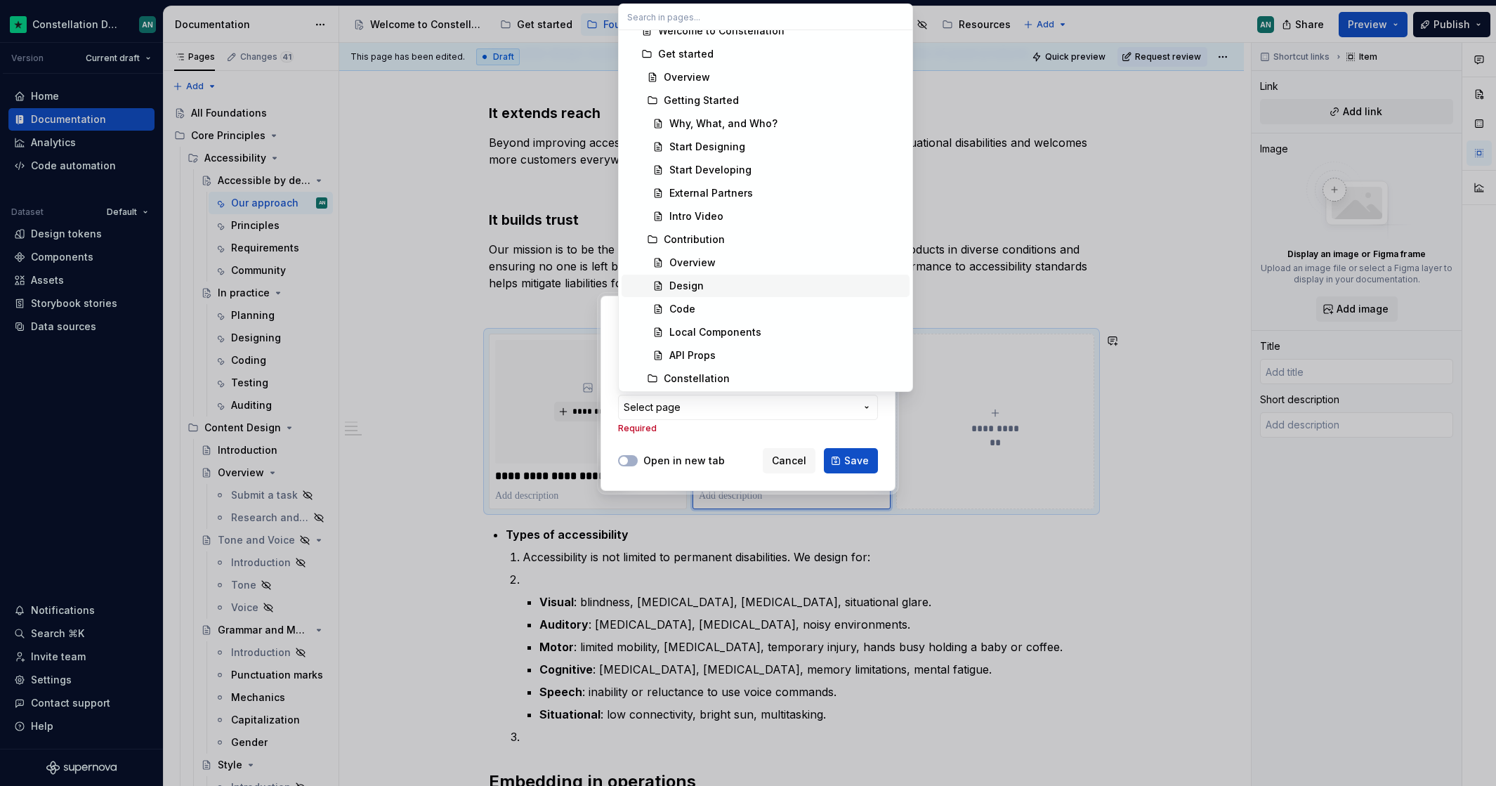
scroll to position [65, 0]
click at [751, 277] on div "Code" at bounding box center [786, 280] width 235 height 14
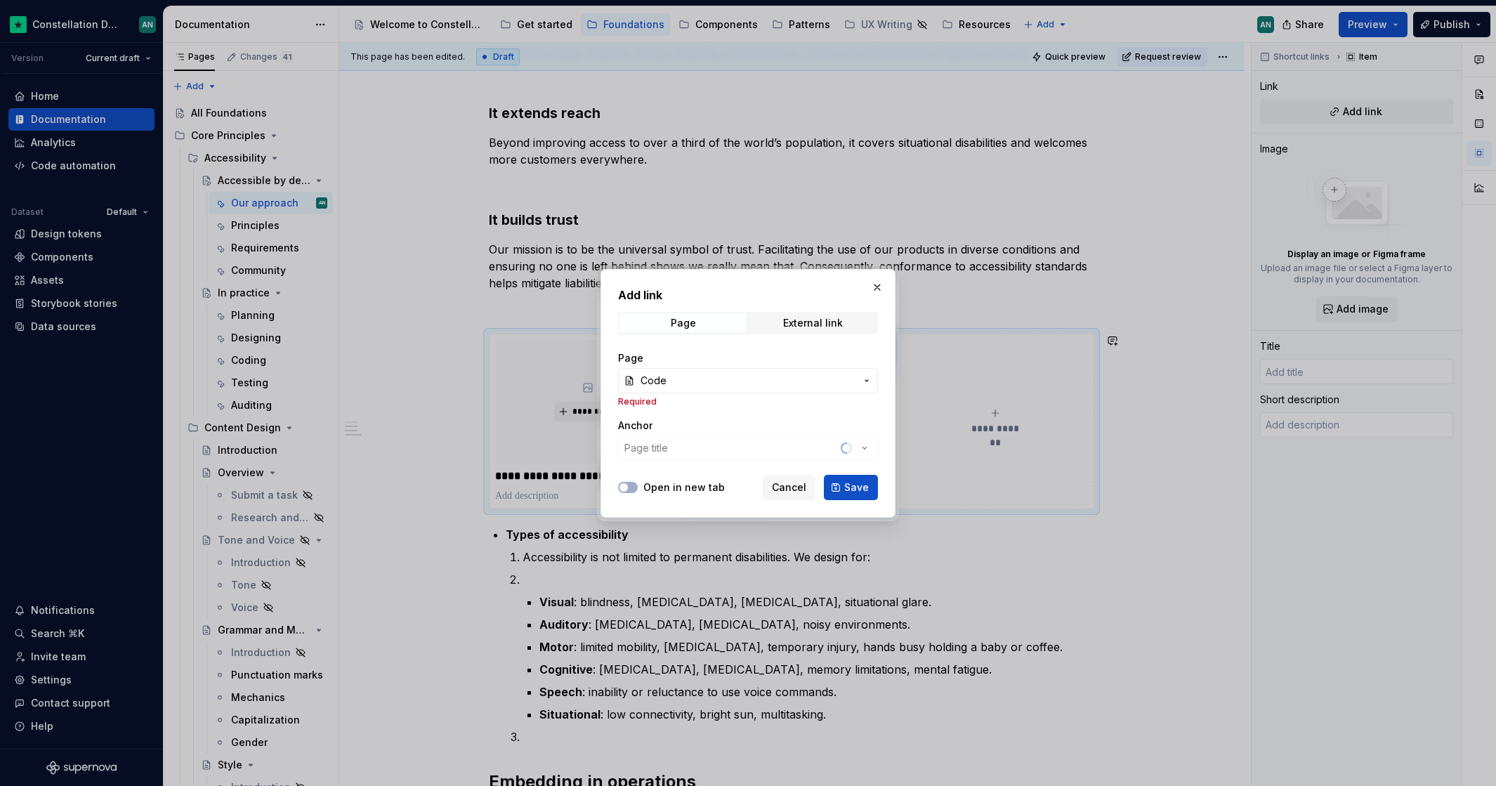
drag, startPoint x: 759, startPoint y: 390, endPoint x: 751, endPoint y: 375, distance: 17.6
click at [758, 389] on button "Code" at bounding box center [748, 380] width 260 height 25
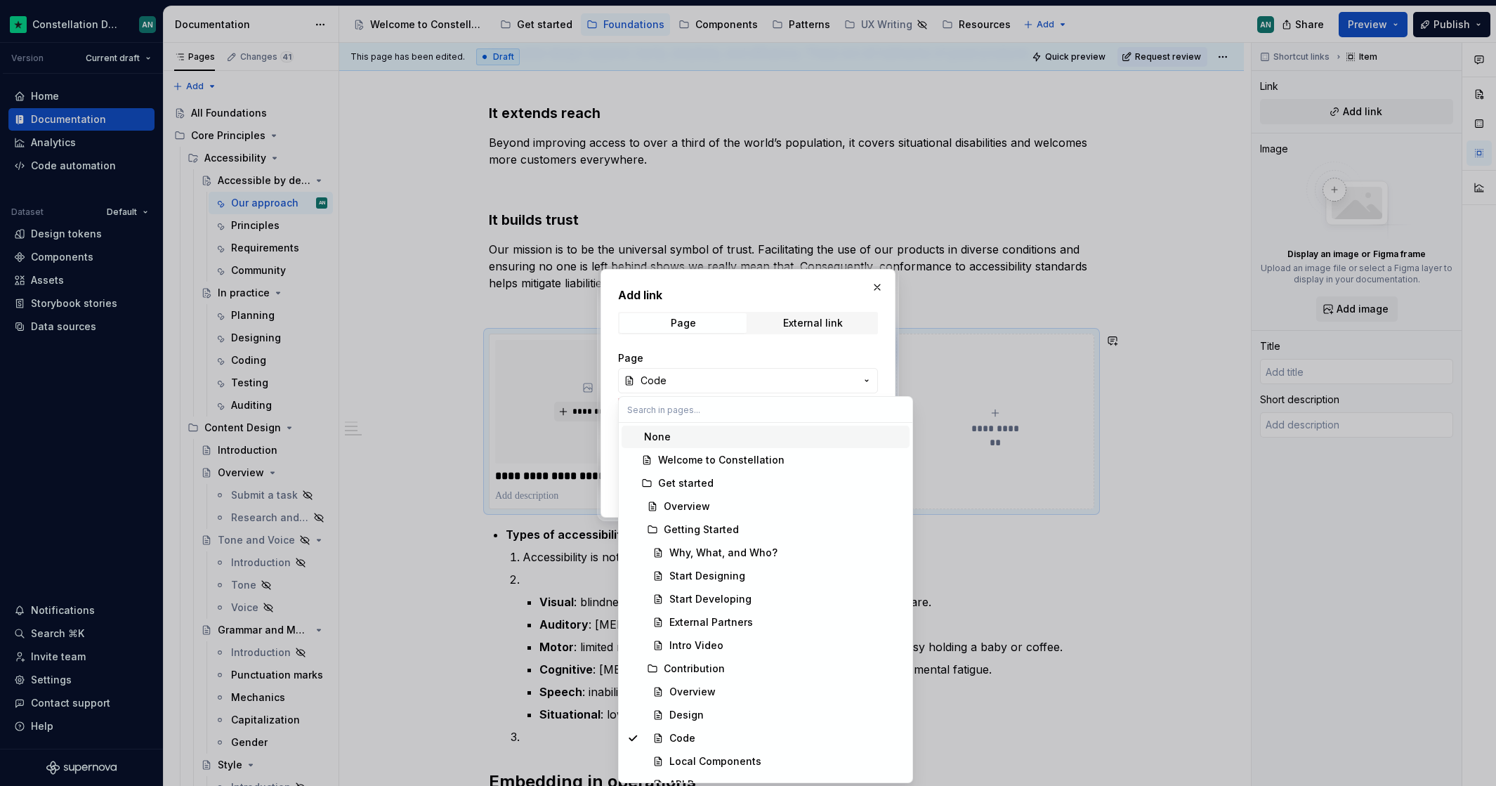
click at [751, 375] on div at bounding box center [748, 393] width 1496 height 786
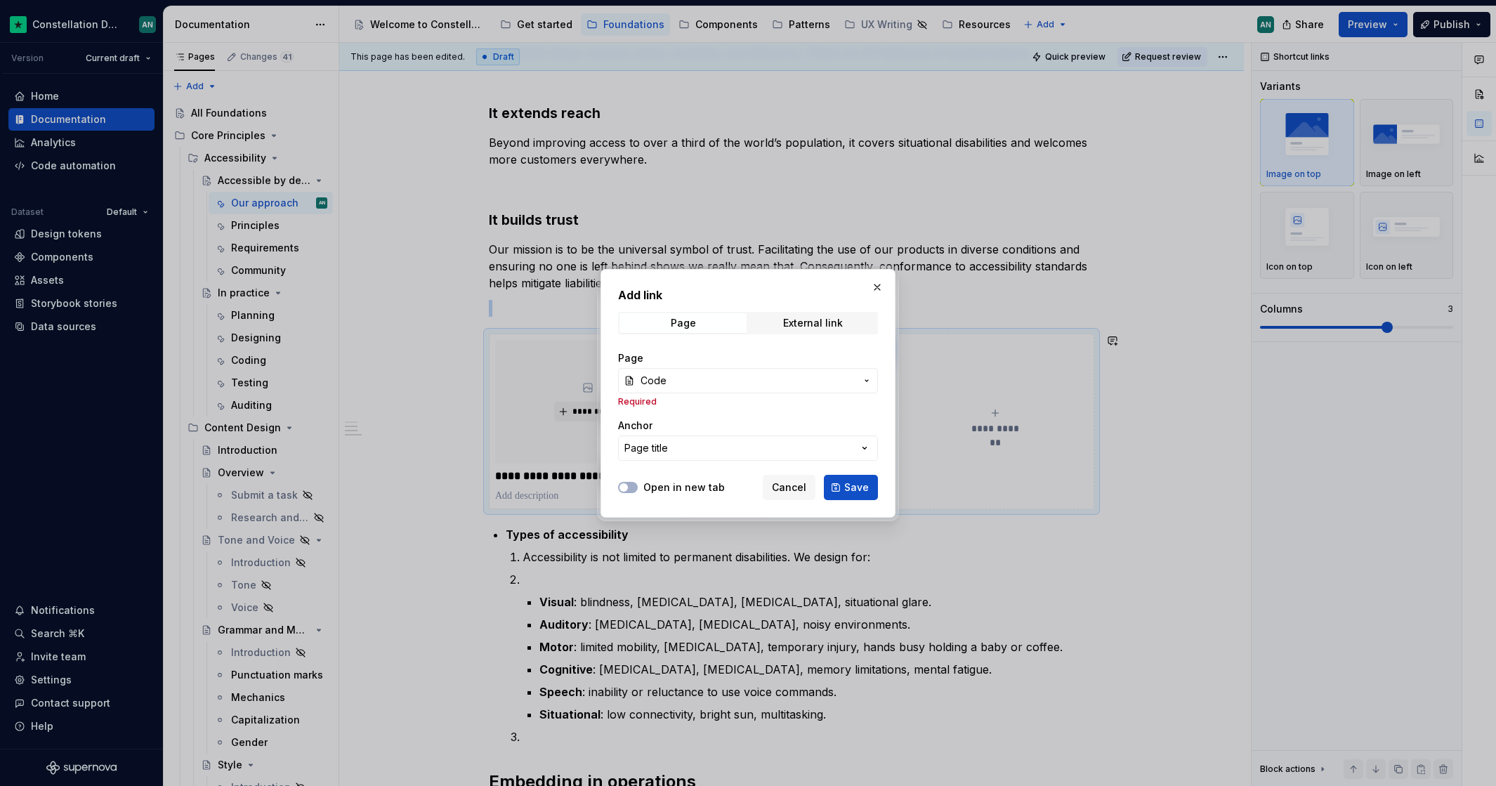
click at [747, 374] on span "Code" at bounding box center [747, 381] width 215 height 14
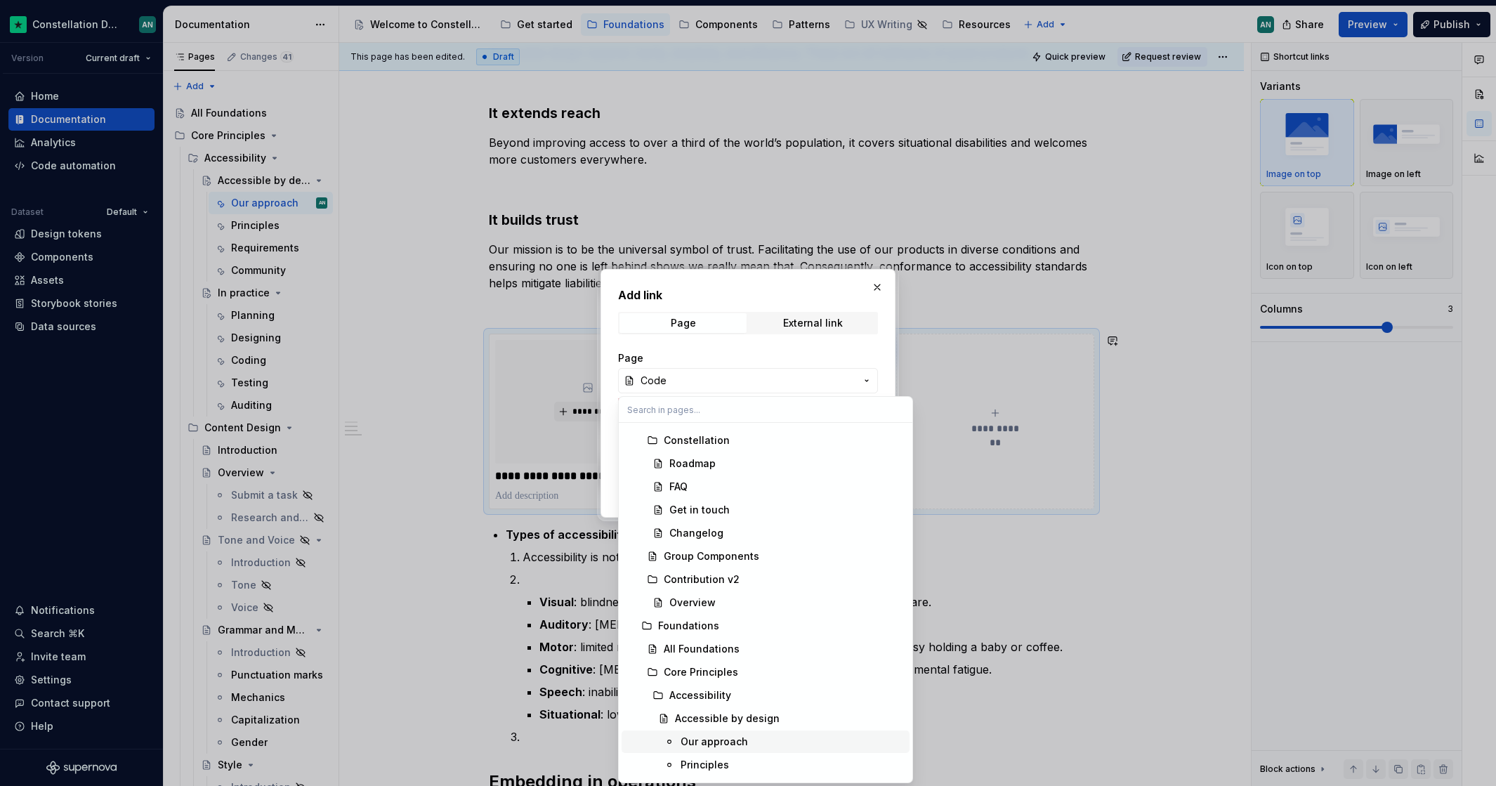
scroll to position [539, 0]
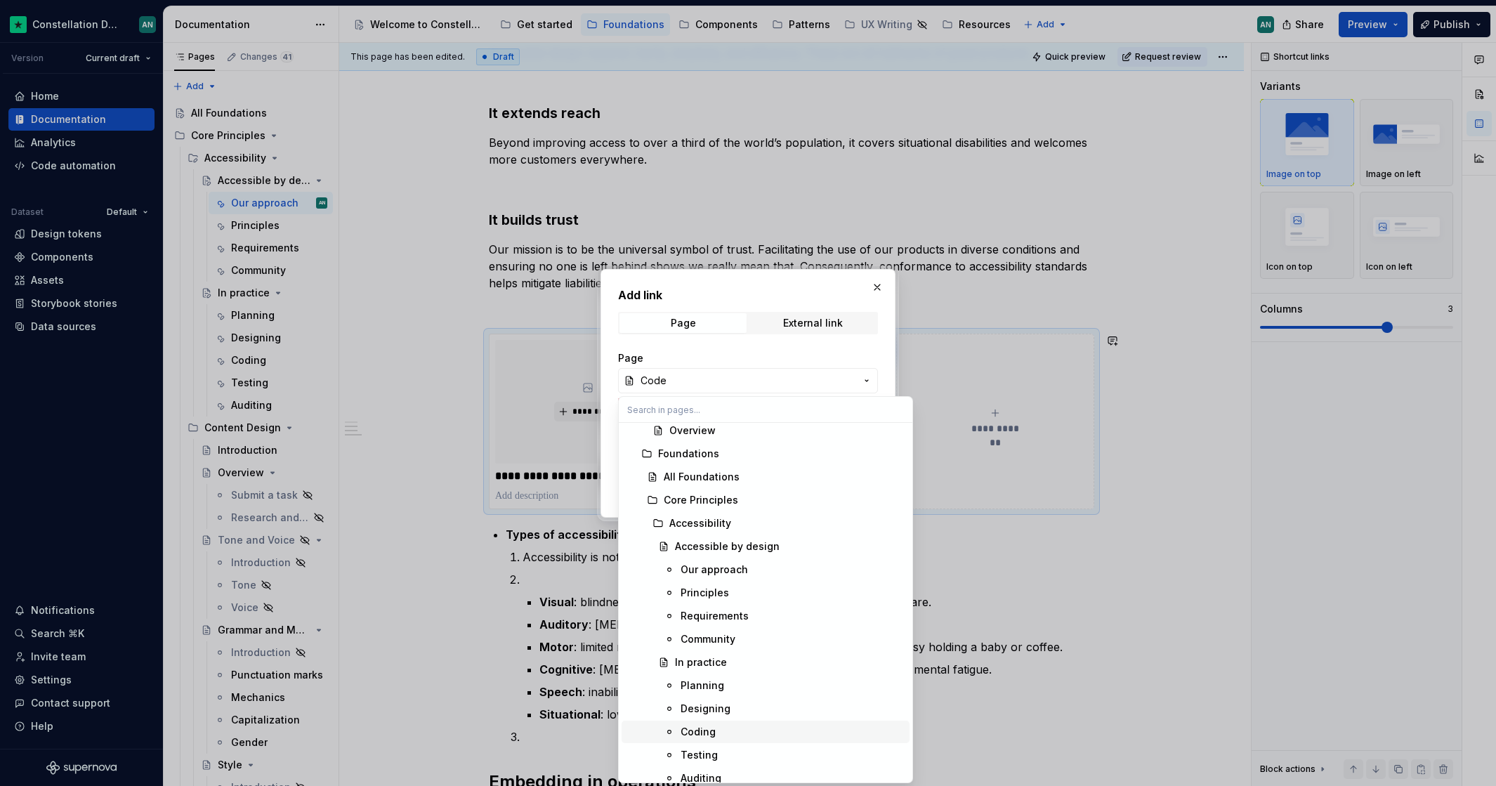
click at [735, 729] on div "Coding" at bounding box center [791, 732] width 223 height 14
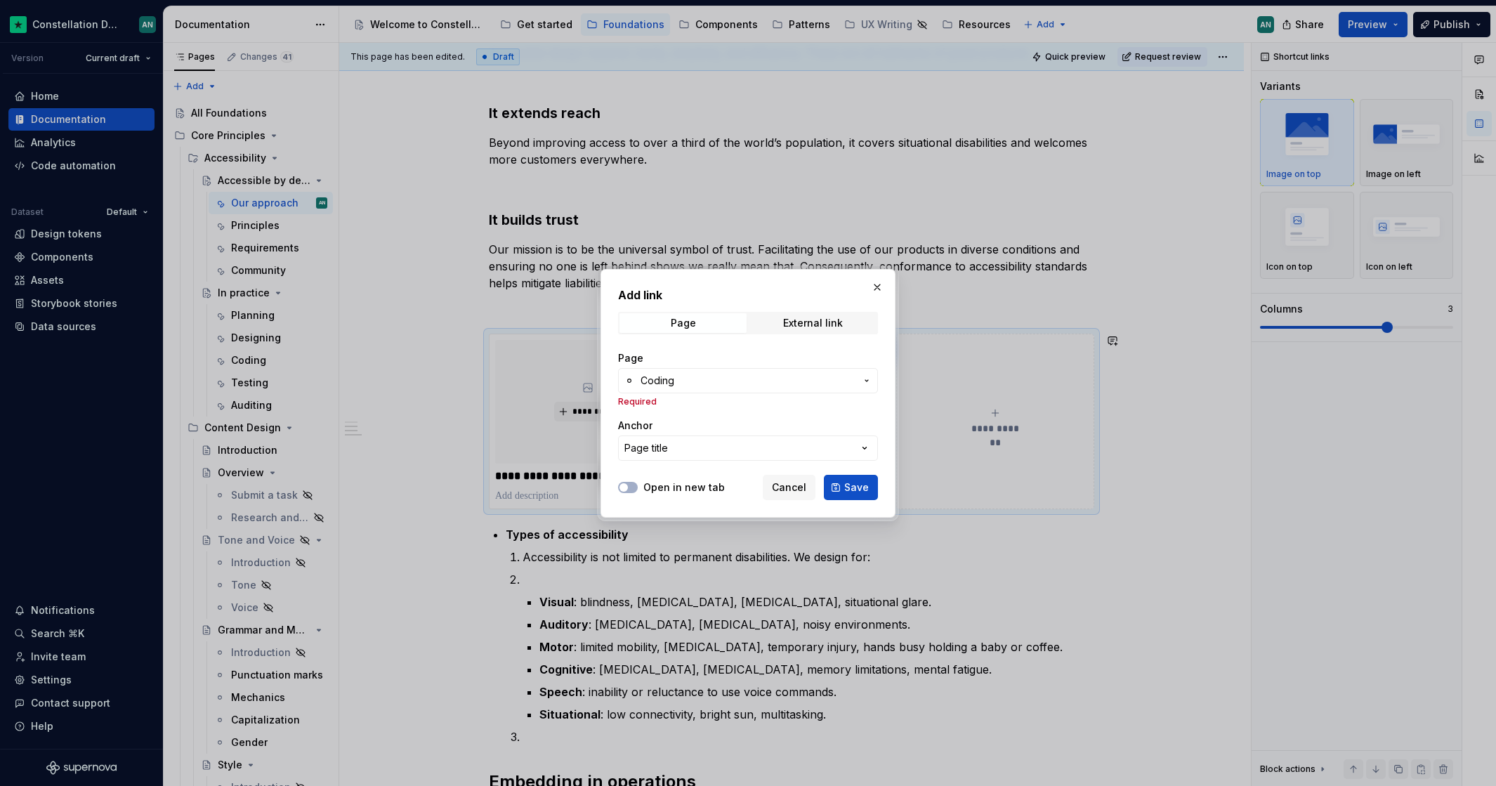
click at [630, 409] on div "Page Coding Required Anchor Page title" at bounding box center [748, 406] width 260 height 126
click at [632, 404] on p "Required" at bounding box center [748, 401] width 260 height 11
drag, startPoint x: 643, startPoint y: 403, endPoint x: 686, endPoint y: 421, distance: 46.6
click at [651, 404] on p "Required" at bounding box center [748, 401] width 260 height 11
click at [683, 453] on button "Page title" at bounding box center [748, 447] width 260 height 25
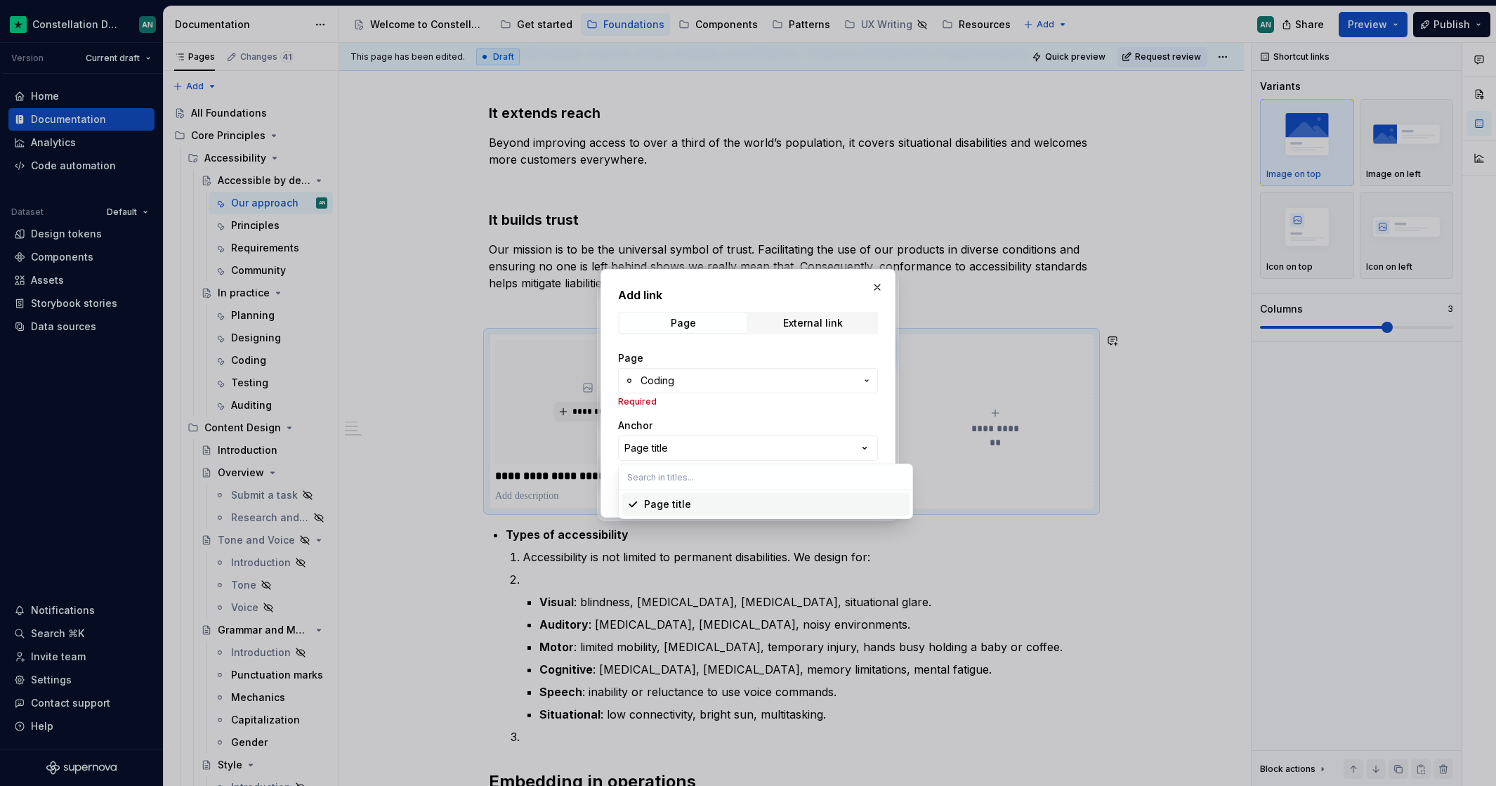
click at [669, 501] on div "Page title" at bounding box center [667, 504] width 47 height 14
click at [852, 489] on span "Save" at bounding box center [856, 487] width 25 height 14
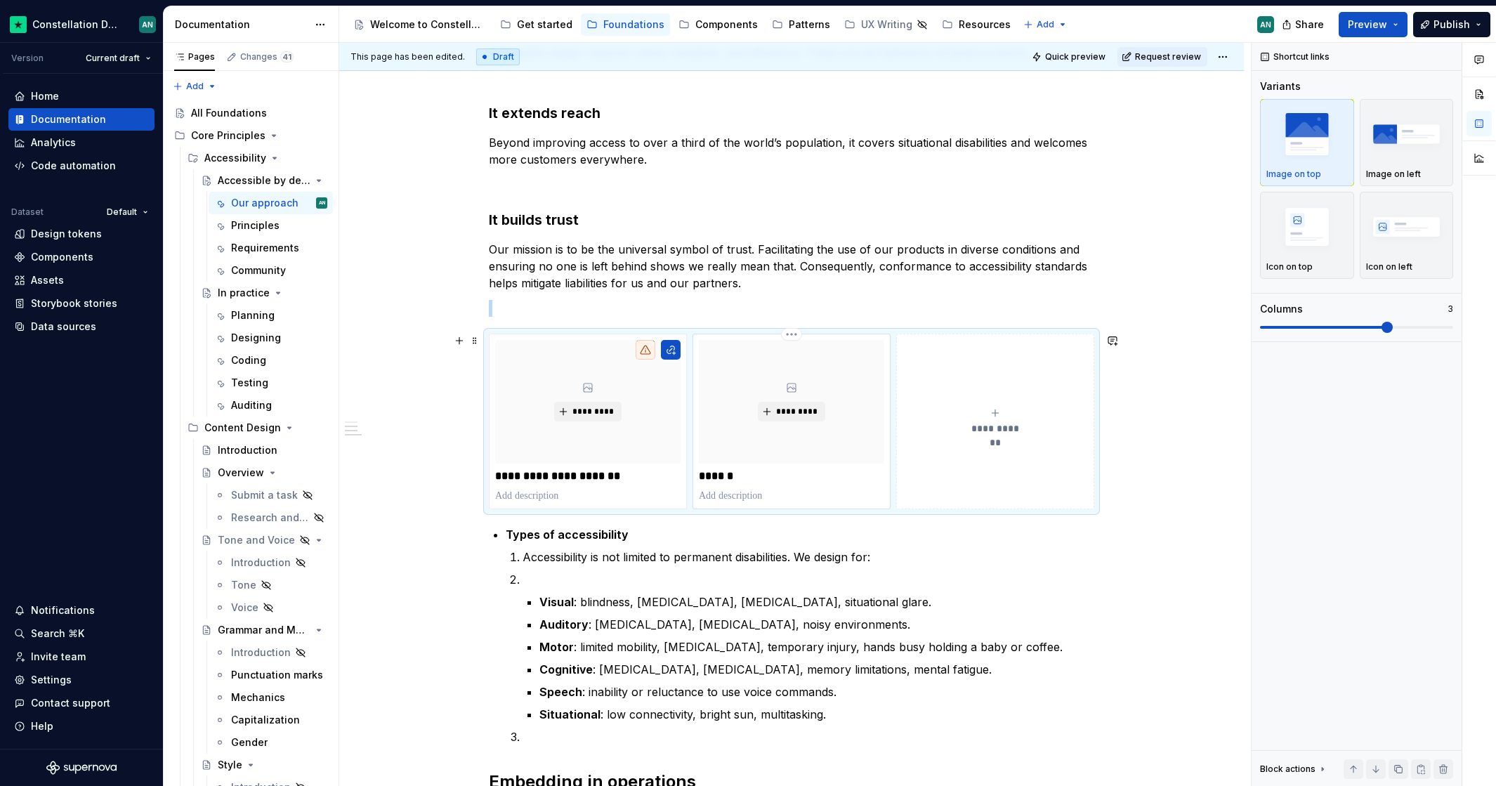
click at [764, 492] on p "To enrich screen reader interactions, please activate Accessibility in Grammarl…" at bounding box center [791, 496] width 185 height 14
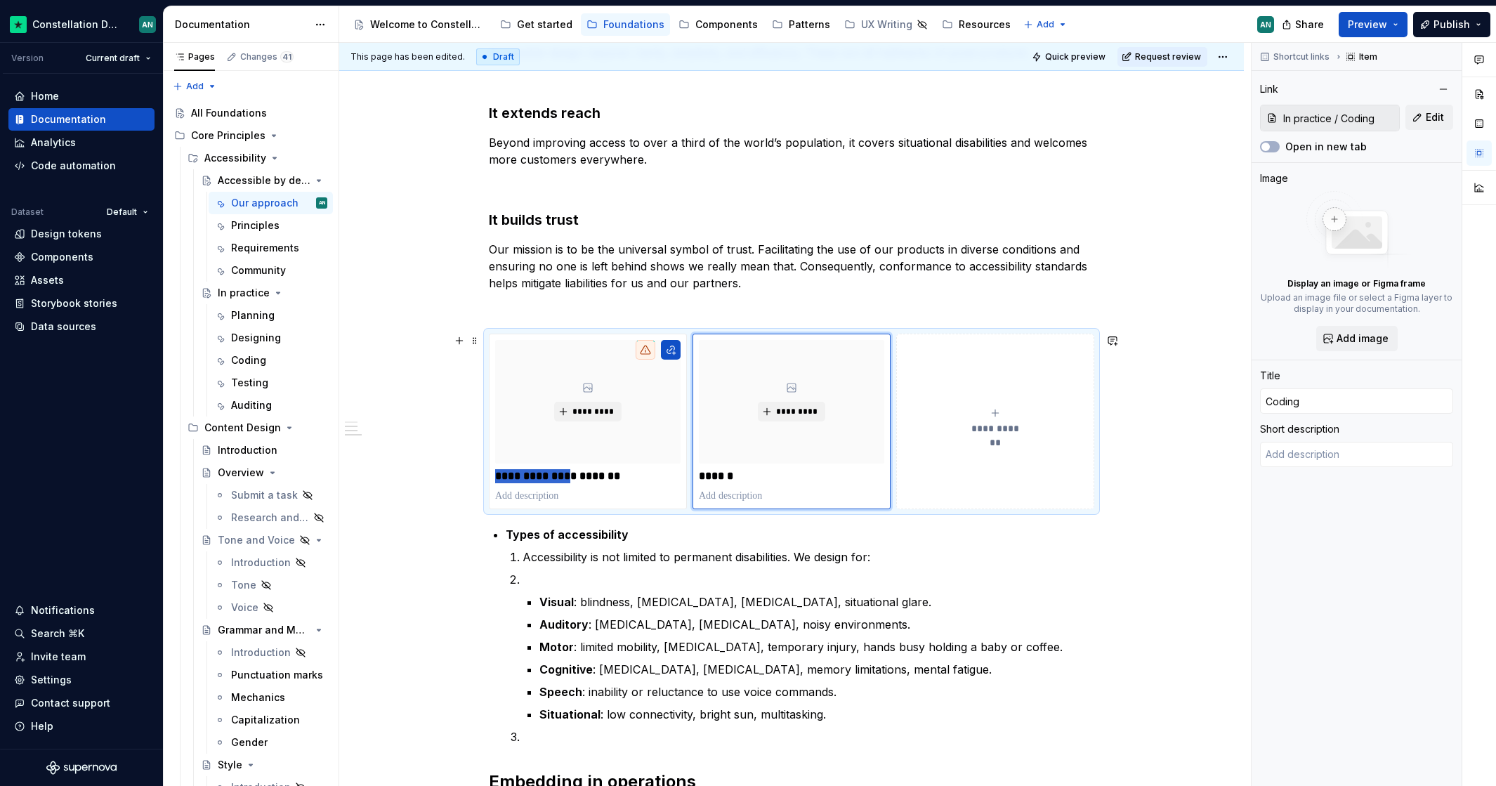
drag, startPoint x: 560, startPoint y: 475, endPoint x: 470, endPoint y: 471, distance: 90.6
click at [470, 471] on div "**********" at bounding box center [791, 552] width 904 height 1379
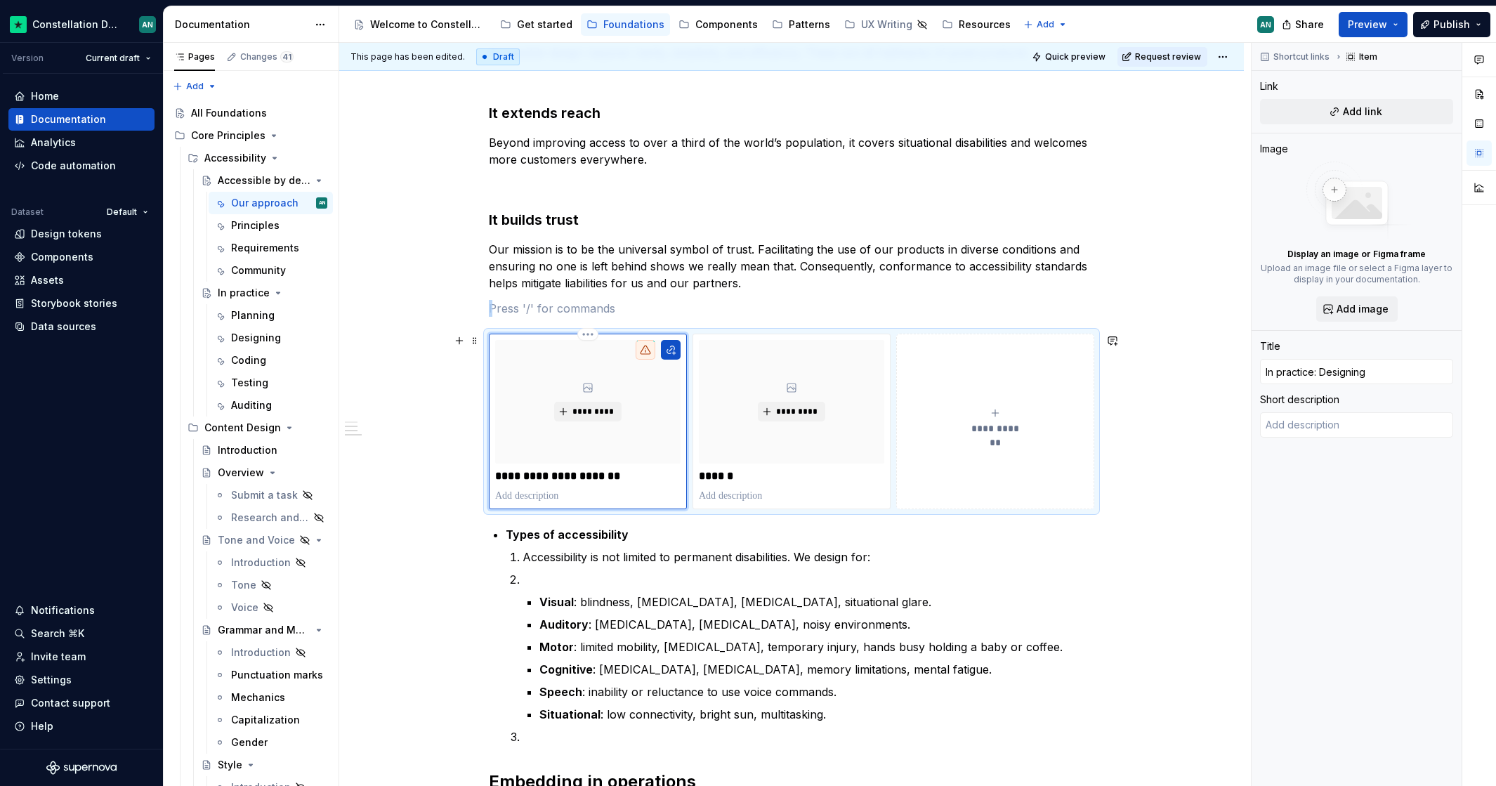
click at [607, 487] on div "**********" at bounding box center [587, 421] width 185 height 163
drag, startPoint x: 557, startPoint y: 477, endPoint x: 483, endPoint y: 474, distance: 73.8
click at [489, 474] on div "**********" at bounding box center [791, 422] width 605 height 176
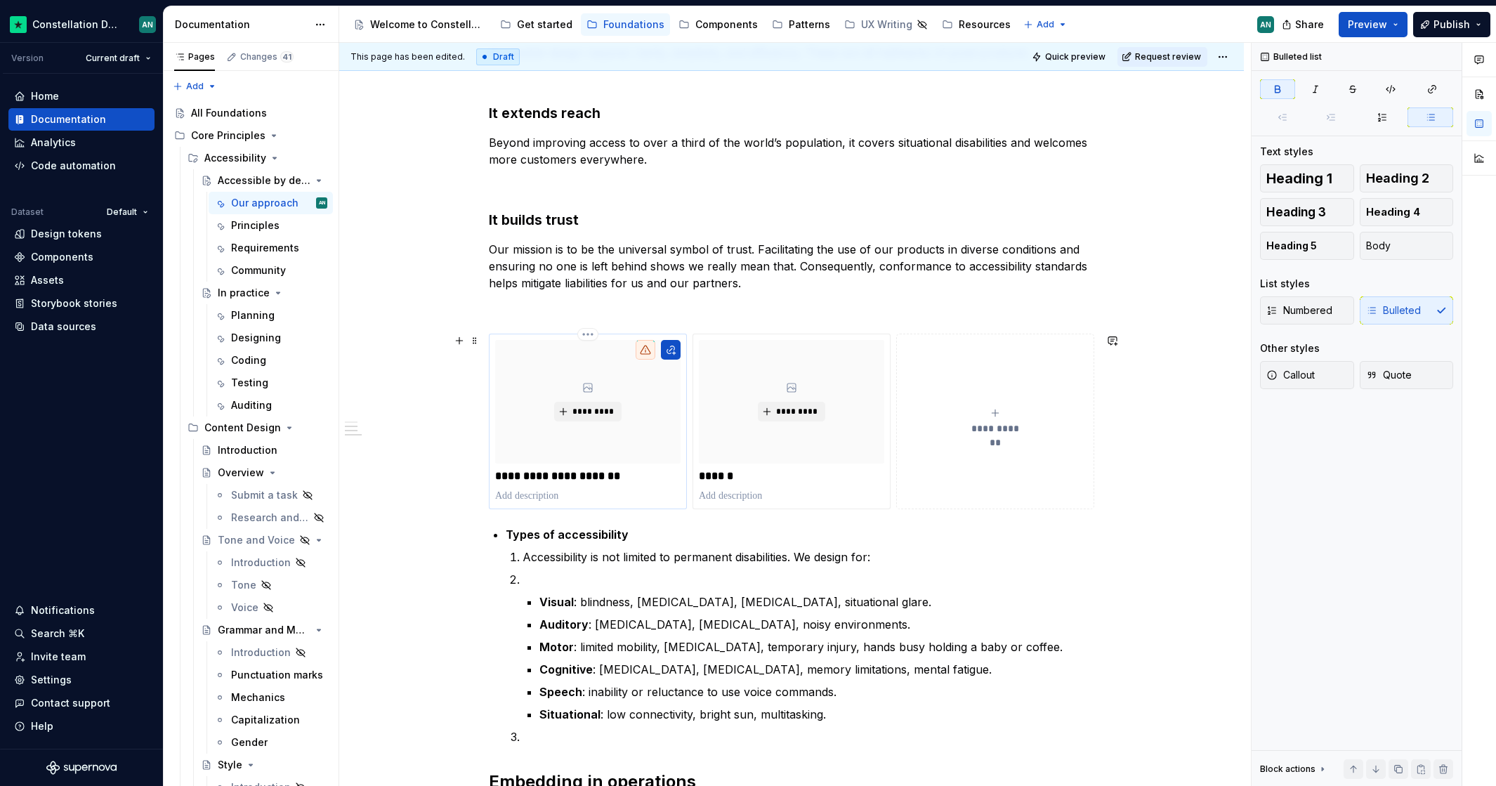
click at [590, 480] on div "**********" at bounding box center [587, 421] width 185 height 163
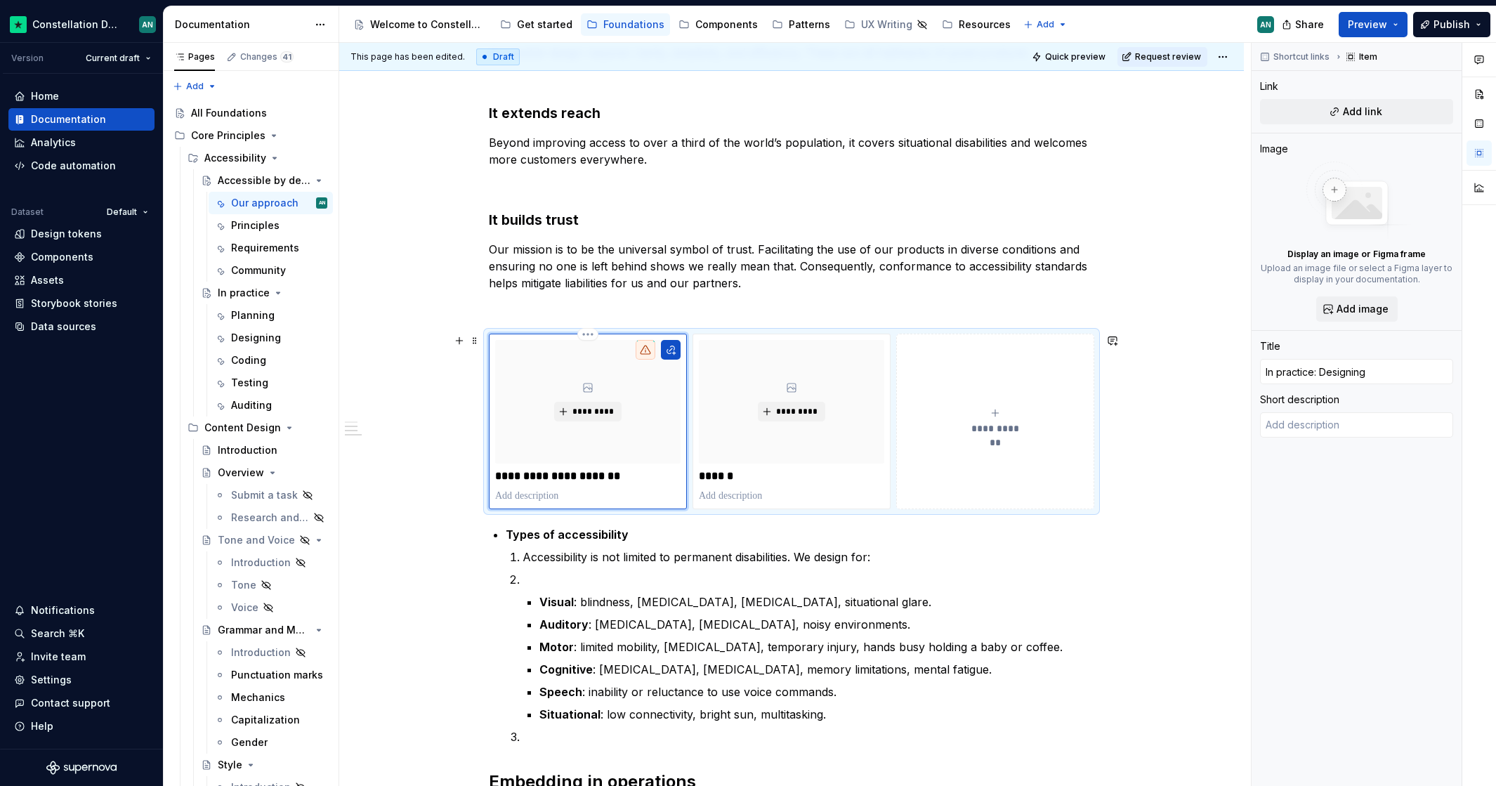
click at [579, 475] on p "**********" at bounding box center [587, 476] width 185 height 14
click at [555, 475] on p "**********" at bounding box center [587, 476] width 185 height 14
type textarea "*"
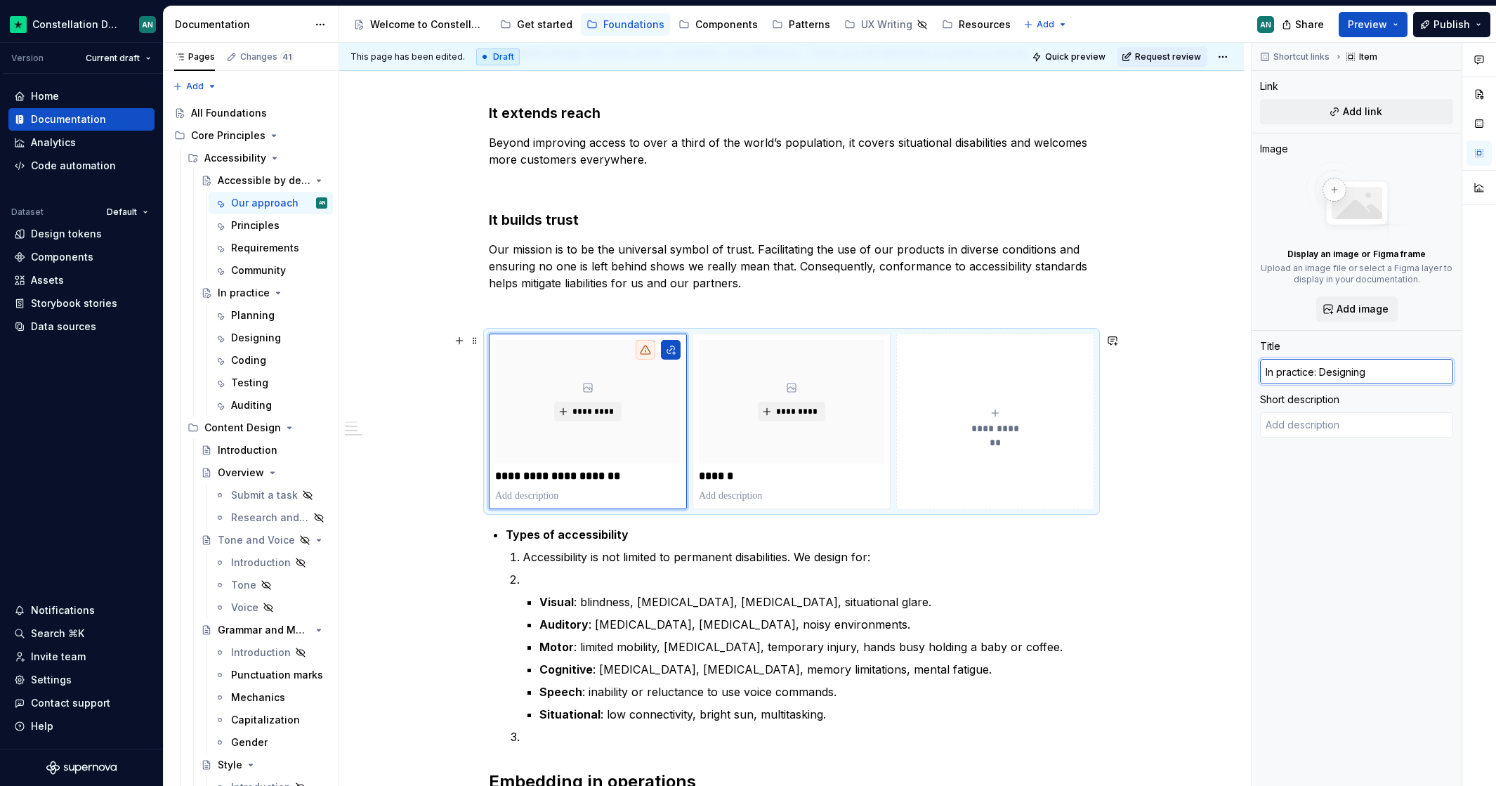
drag, startPoint x: 1321, startPoint y: 373, endPoint x: 1191, endPoint y: 364, distance: 130.2
click at [1191, 364] on div "**********" at bounding box center [917, 415] width 1156 height 744
type input "Designing"
type textarea "*"
type input "Coding"
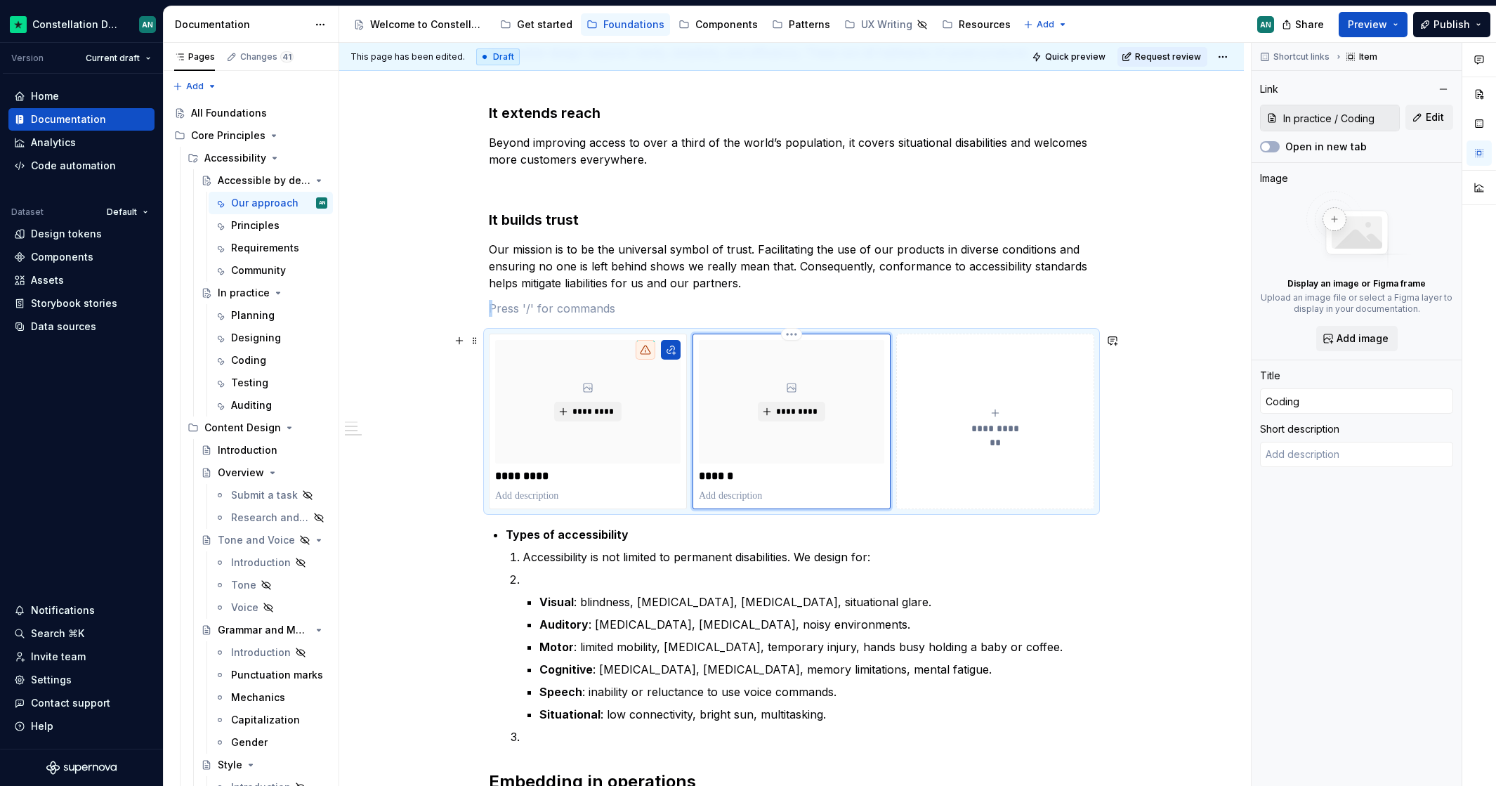
click at [757, 481] on div "********* ******" at bounding box center [791, 421] width 185 height 163
click at [613, 494] on p "To enrich screen reader interactions, please activate Accessibility in Grammarl…" at bounding box center [587, 496] width 185 height 14
type textarea "*"
type input "Designing"
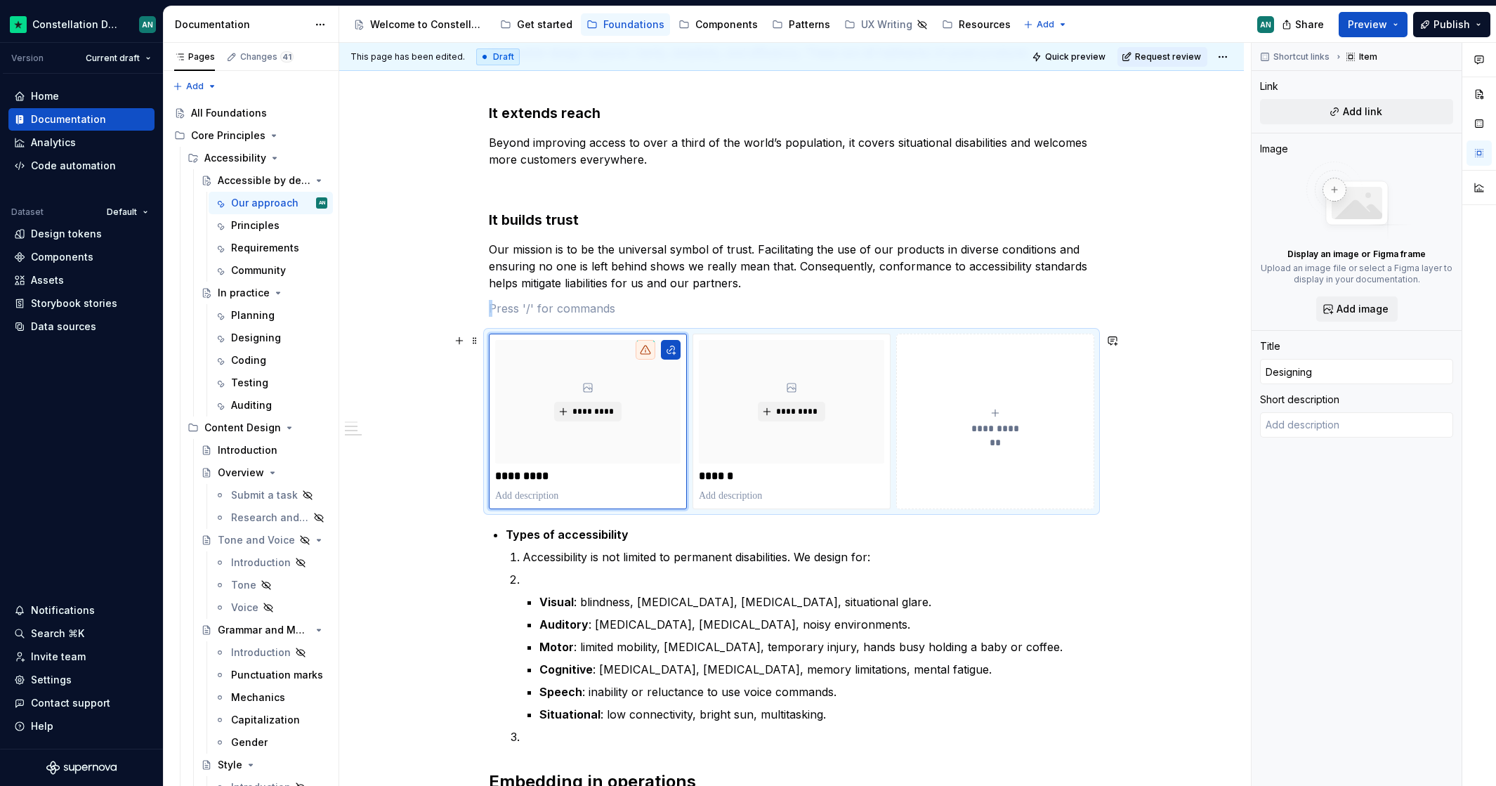
click at [980, 496] on button "**********" at bounding box center [995, 422] width 198 height 176
type textarea "*"
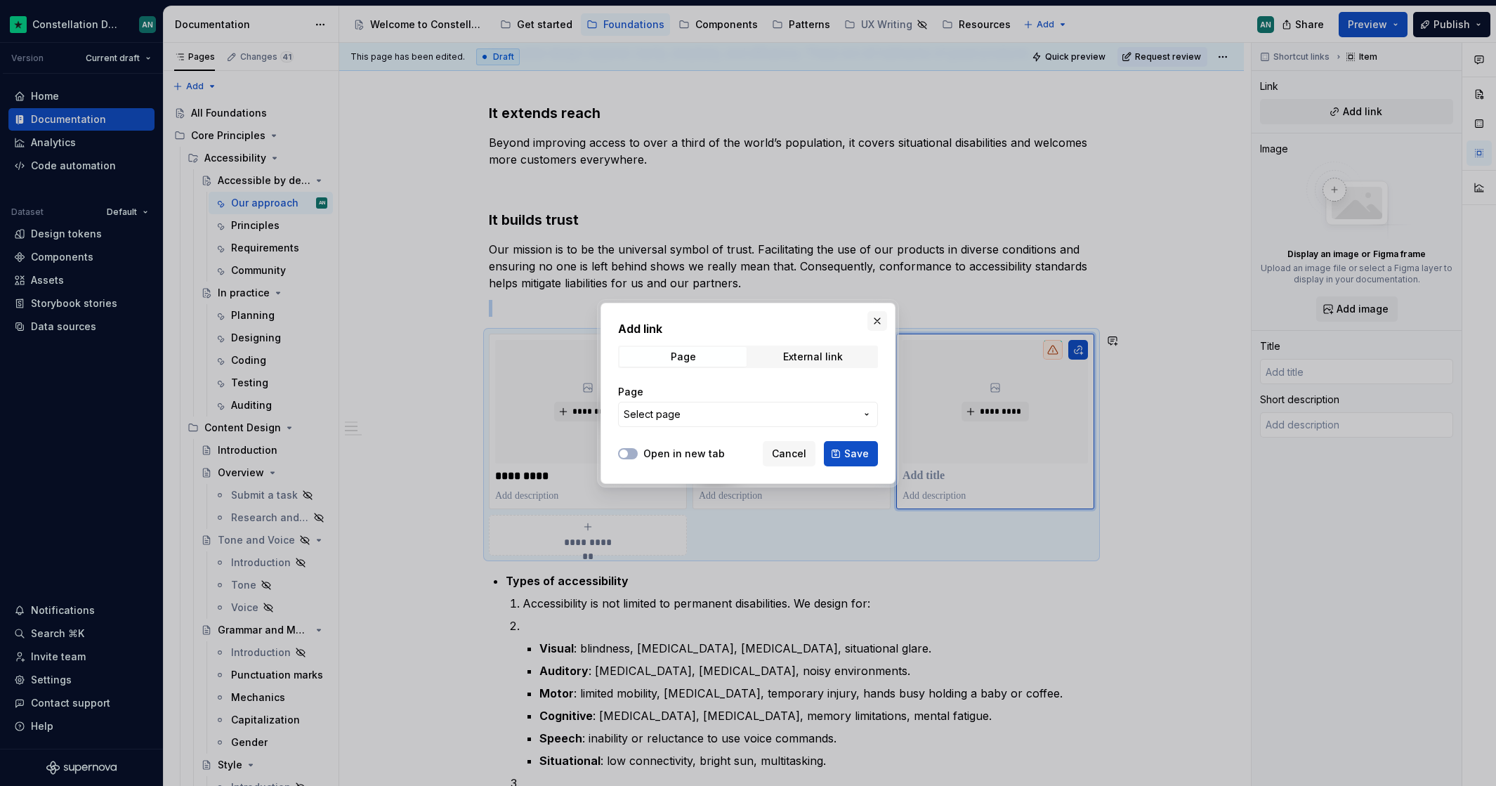
click at [879, 321] on button "button" at bounding box center [877, 321] width 20 height 20
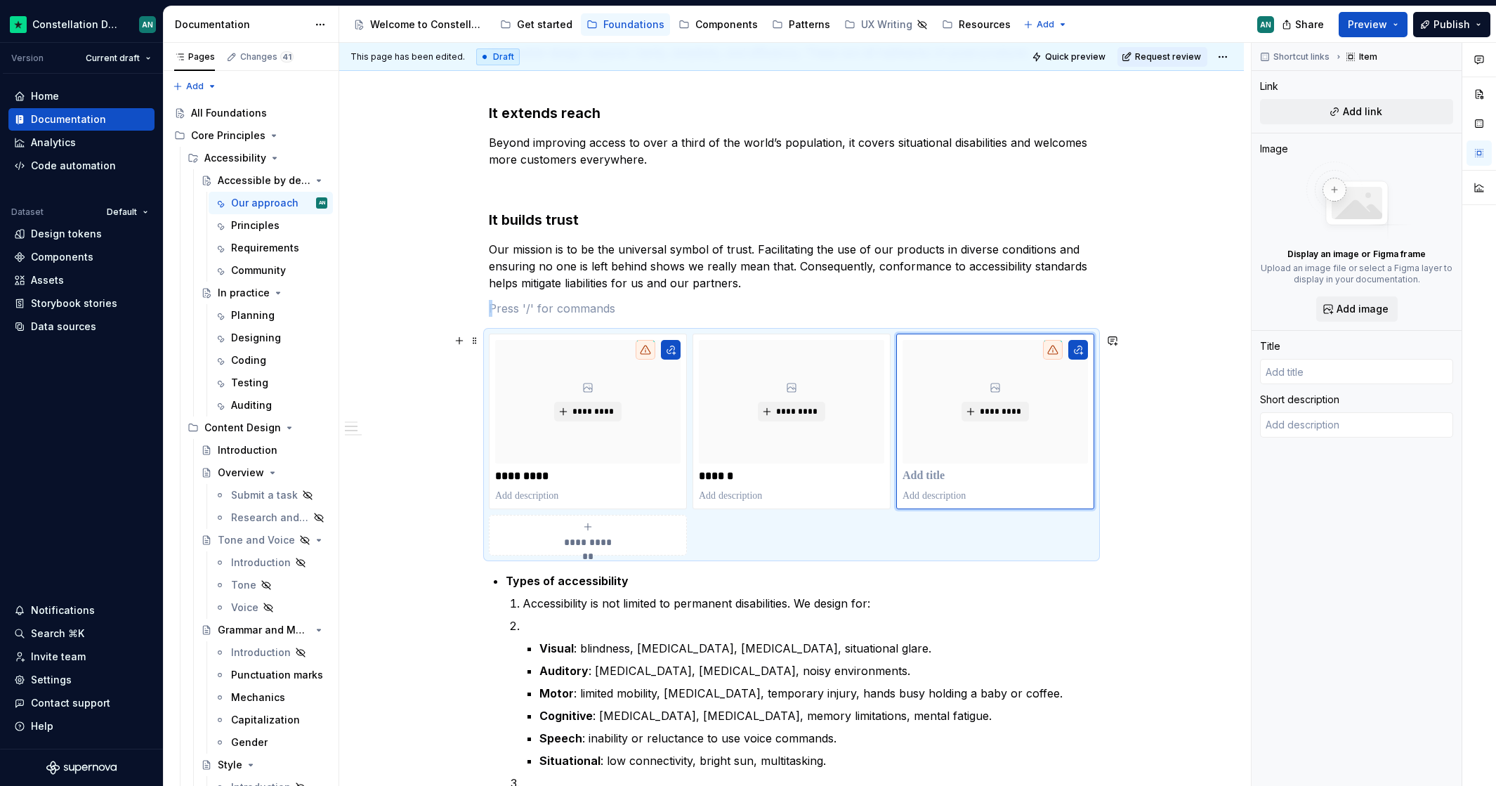
click at [737, 546] on div "**********" at bounding box center [791, 445] width 605 height 222
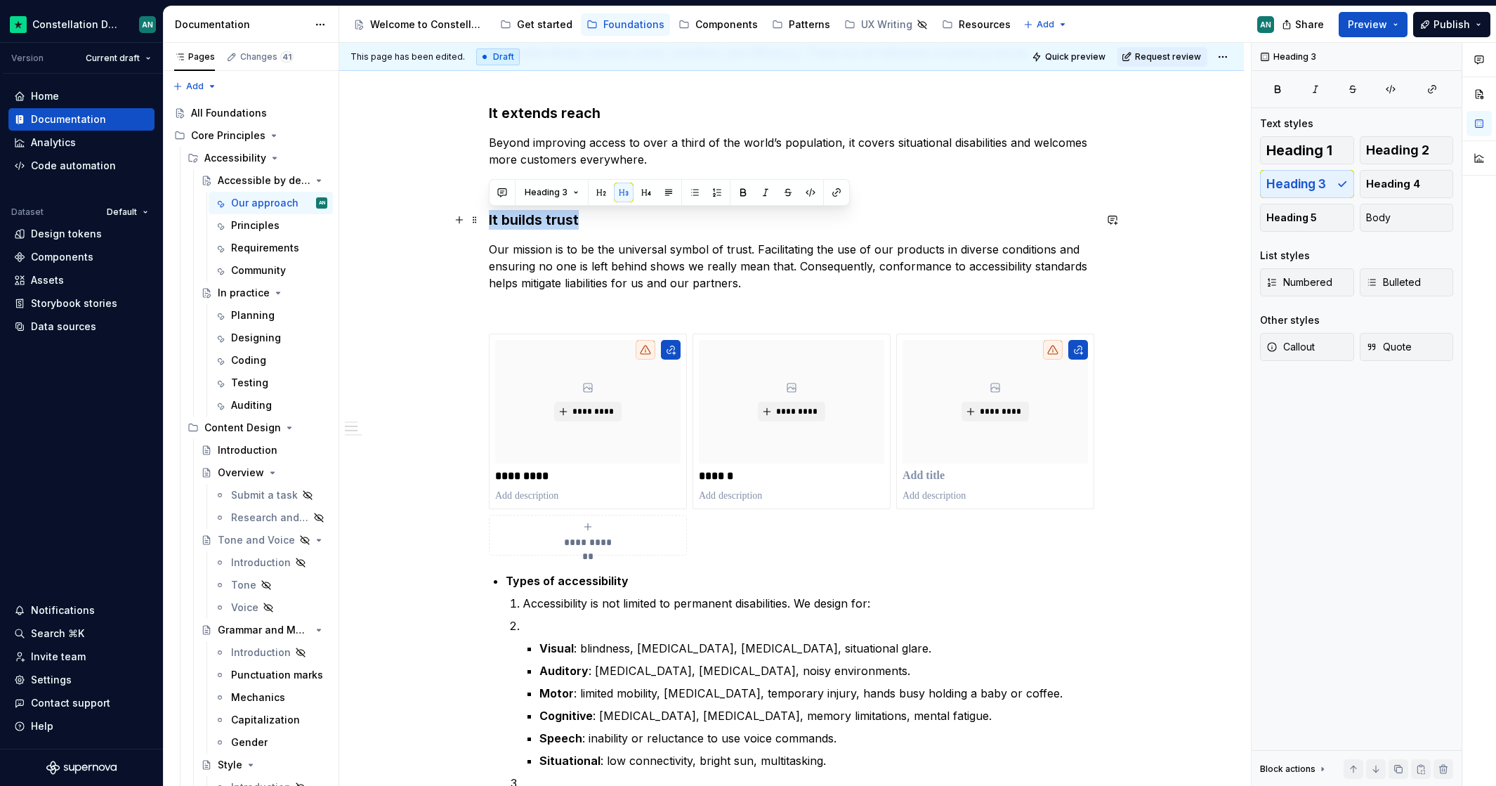
drag, startPoint x: 584, startPoint y: 219, endPoint x: 488, endPoint y: 211, distance: 96.5
click at [489, 211] on h3 "It builds trust" at bounding box center [791, 220] width 605 height 20
copy h3 "It builds trust"
click at [546, 303] on p "To enrich screen reader interactions, please activate Accessibility in Grammarl…" at bounding box center [791, 308] width 605 height 17
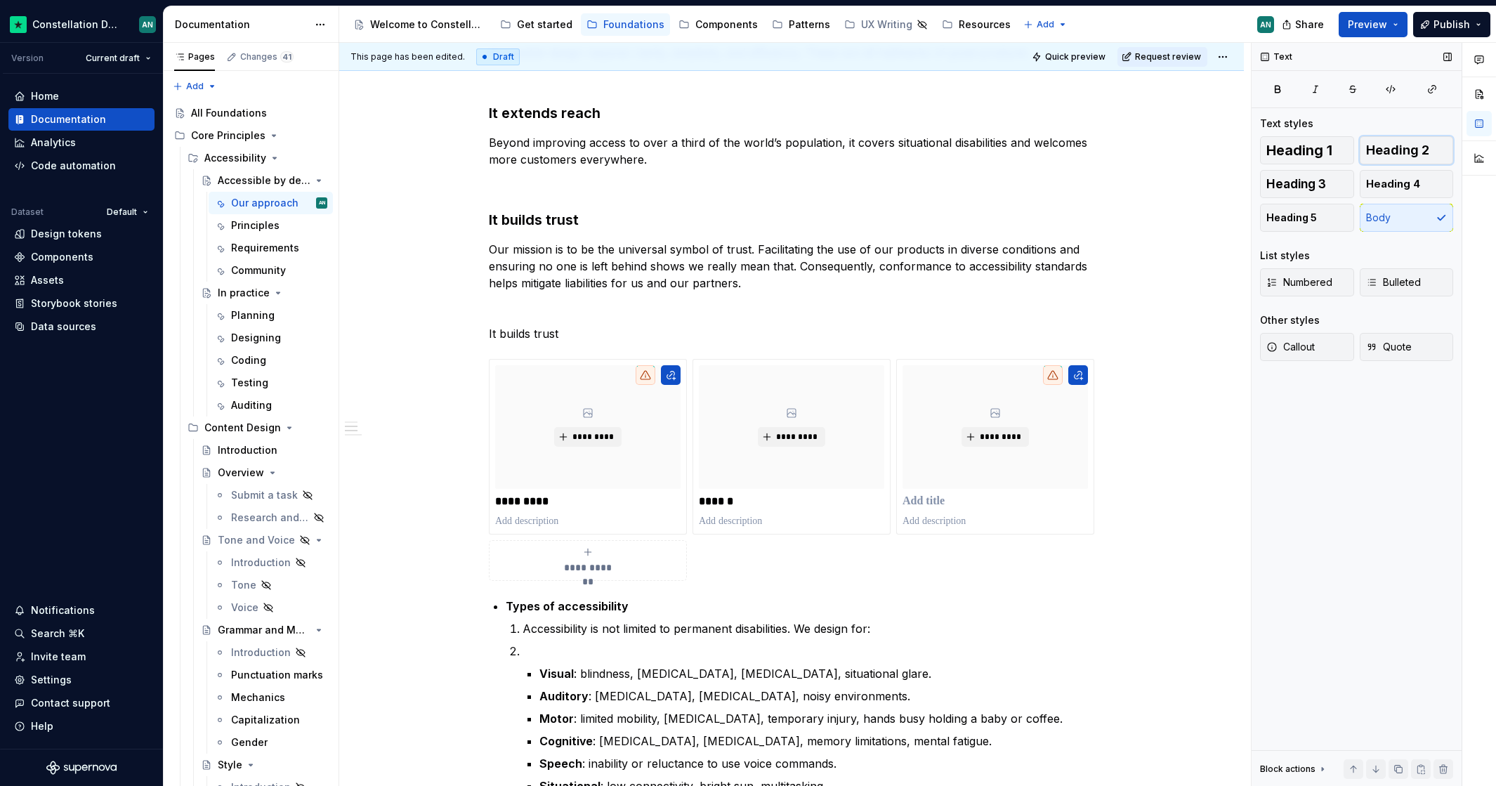
click at [1401, 143] on span "Heading 2" at bounding box center [1397, 150] width 63 height 14
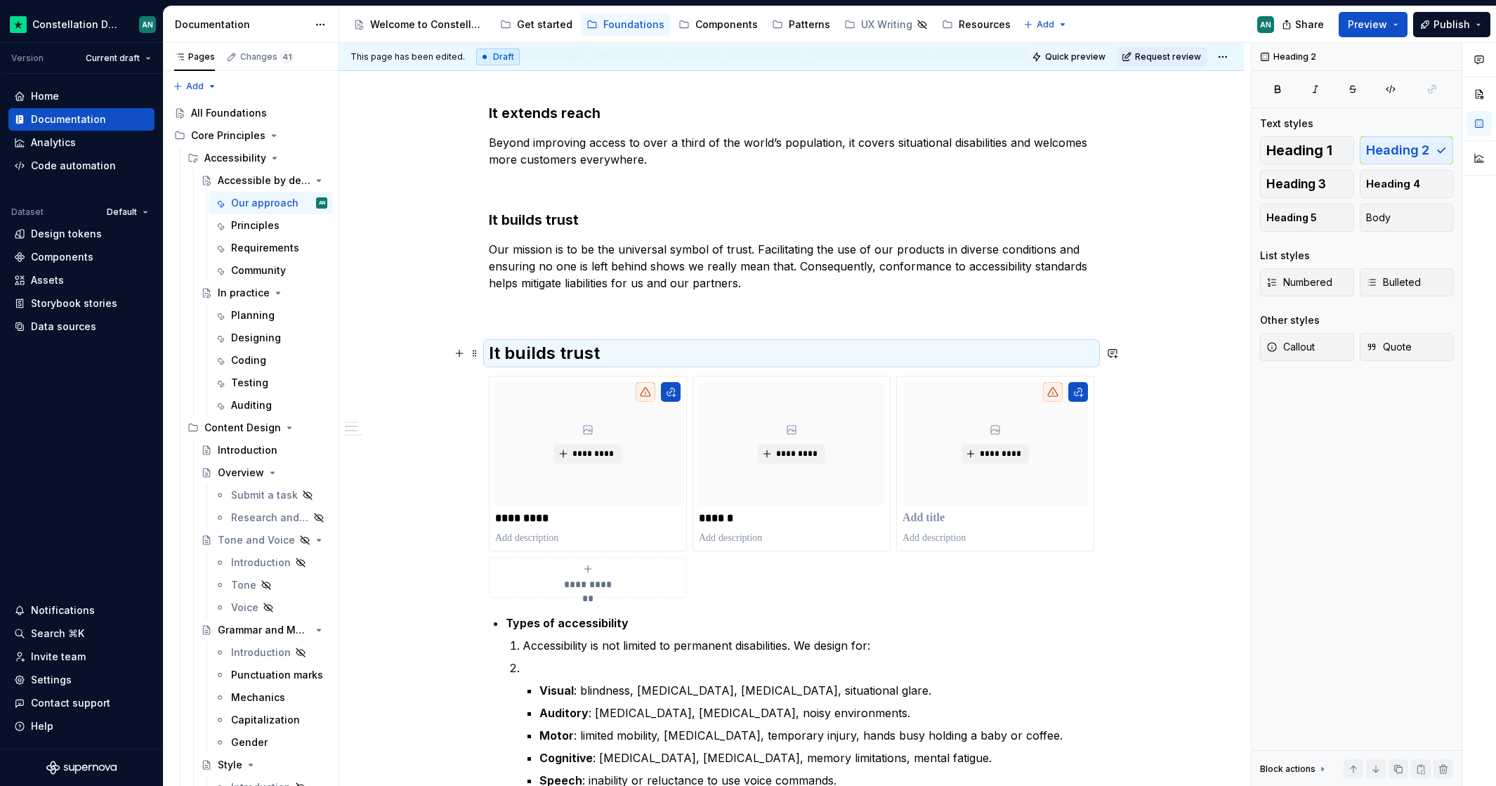
click at [550, 362] on h2 "It builds trust" at bounding box center [791, 353] width 605 height 22
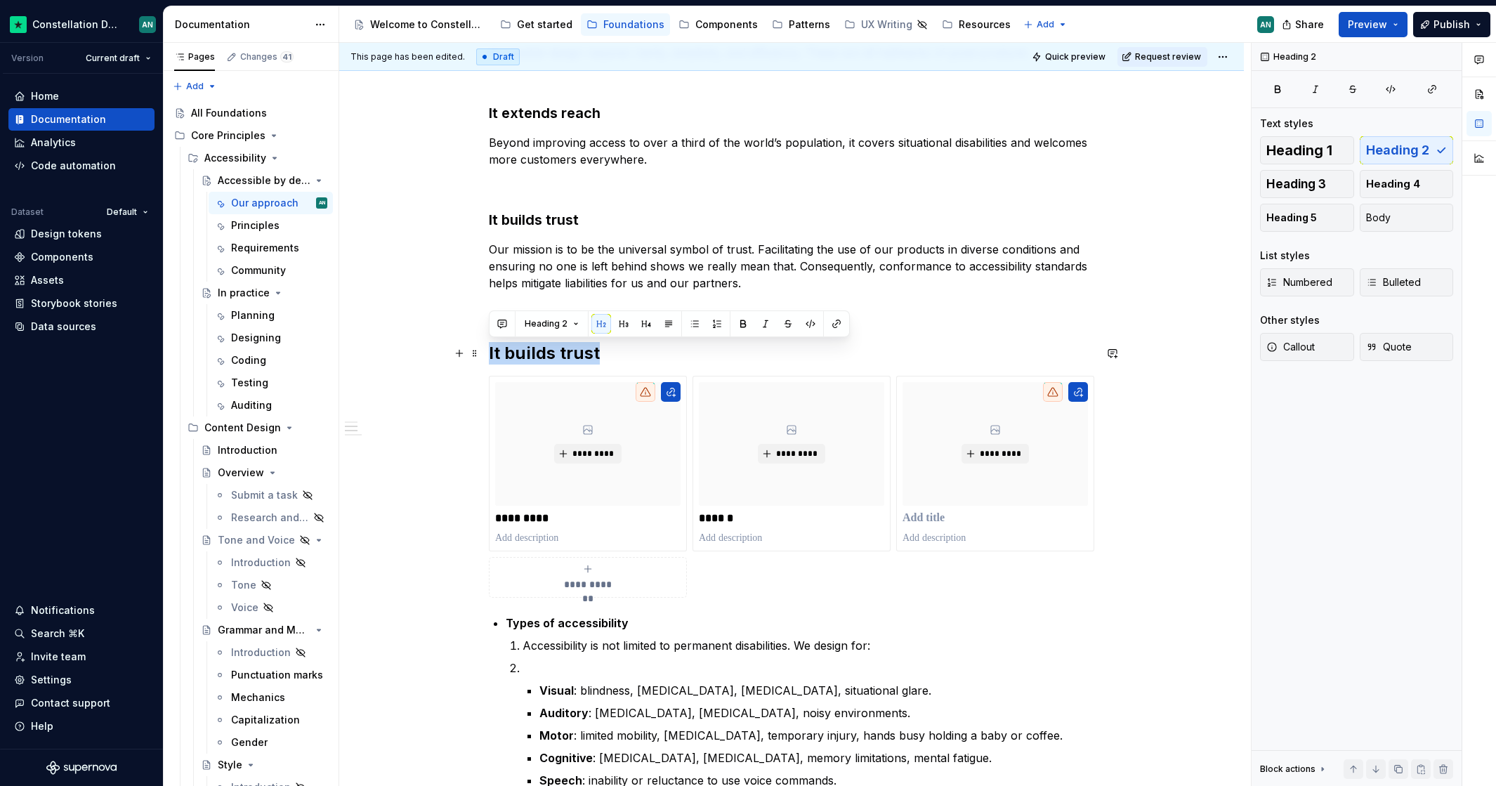
drag, startPoint x: 597, startPoint y: 352, endPoint x: 489, endPoint y: 350, distance: 108.1
click at [489, 350] on h2 "It builds trust" at bounding box center [791, 353] width 605 height 22
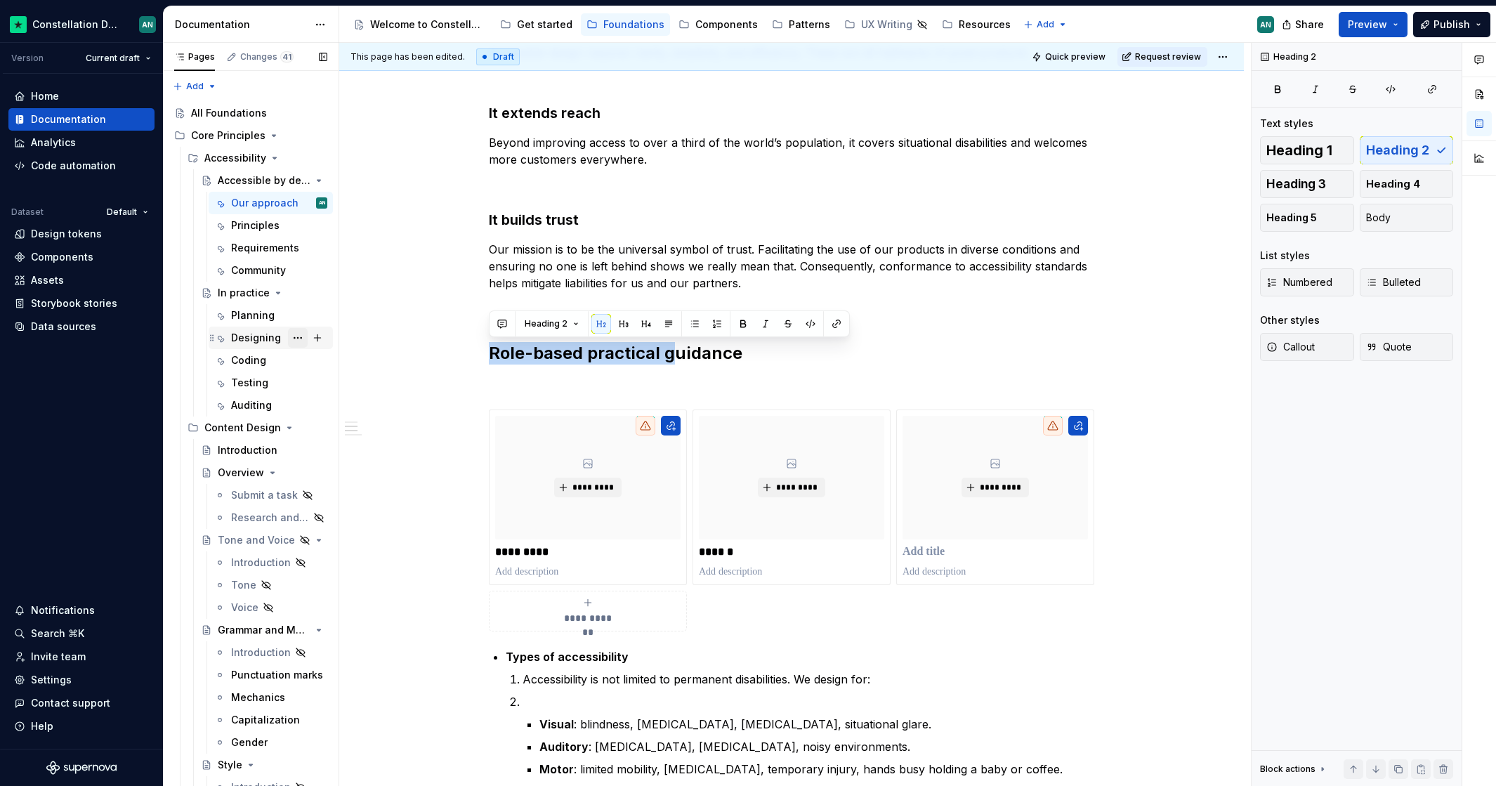
drag, startPoint x: 669, startPoint y: 353, endPoint x: 282, endPoint y: 331, distance: 388.2
click at [282, 331] on div "Pages Changes 41 Add Accessibility guide for tree Page tree. Navigate the tree …" at bounding box center [830, 417] width 1332 height 749
click at [566, 345] on h2 "Practical Guidance" at bounding box center [791, 353] width 605 height 22
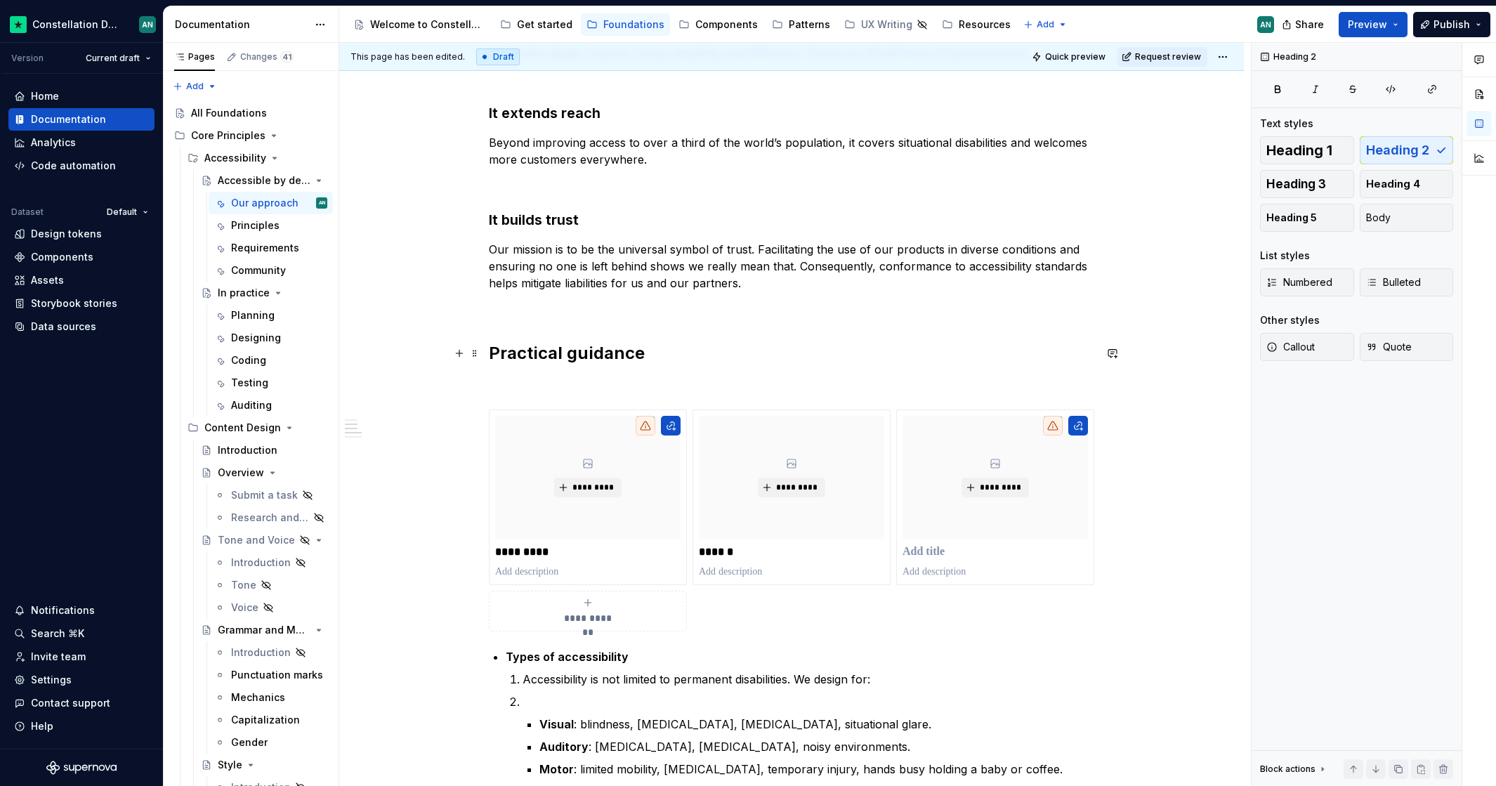
click at [676, 359] on h2 "Practical guidance" at bounding box center [791, 353] width 605 height 22
click at [520, 362] on h2 "Practical guidance" at bounding box center [791, 353] width 605 height 22
click at [1316, 184] on span "Heading 3" at bounding box center [1296, 184] width 60 height 14
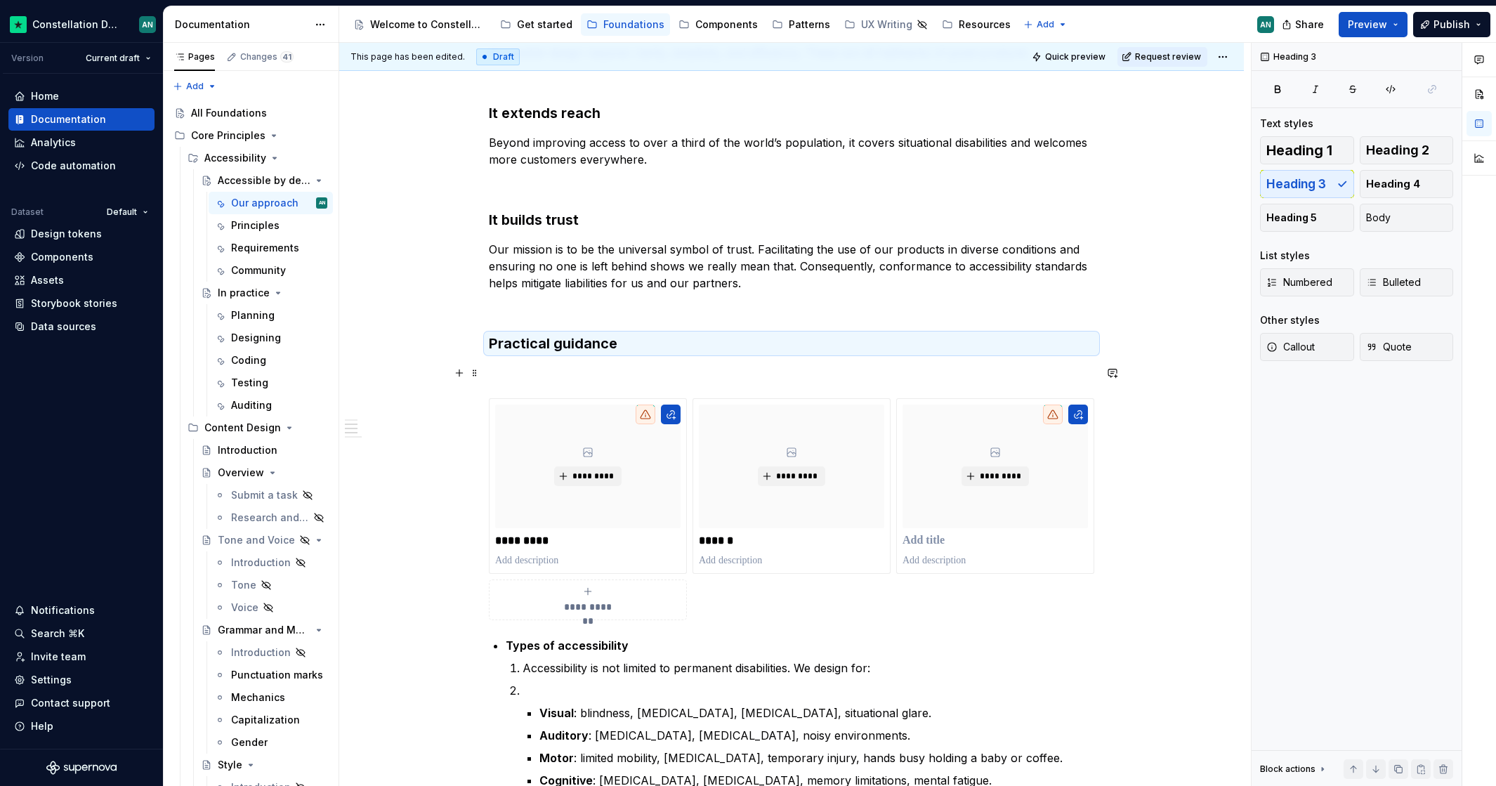
click at [529, 375] on p "To enrich screen reader interactions, please activate Accessibility in Grammarl…" at bounding box center [791, 372] width 605 height 17
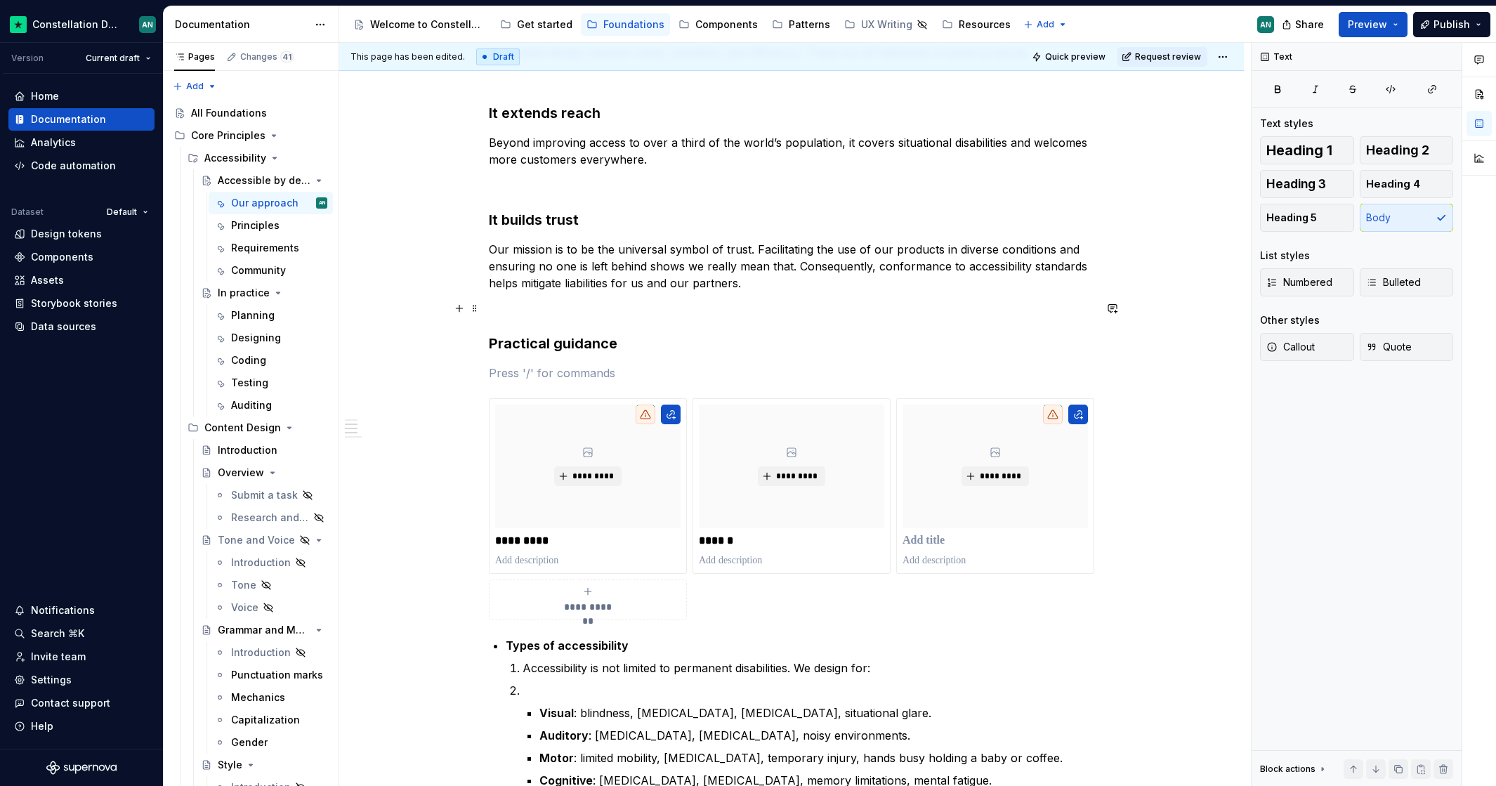
click at [515, 309] on p "To enrich screen reader interactions, please activate Accessibility in Grammarl…" at bounding box center [791, 308] width 605 height 17
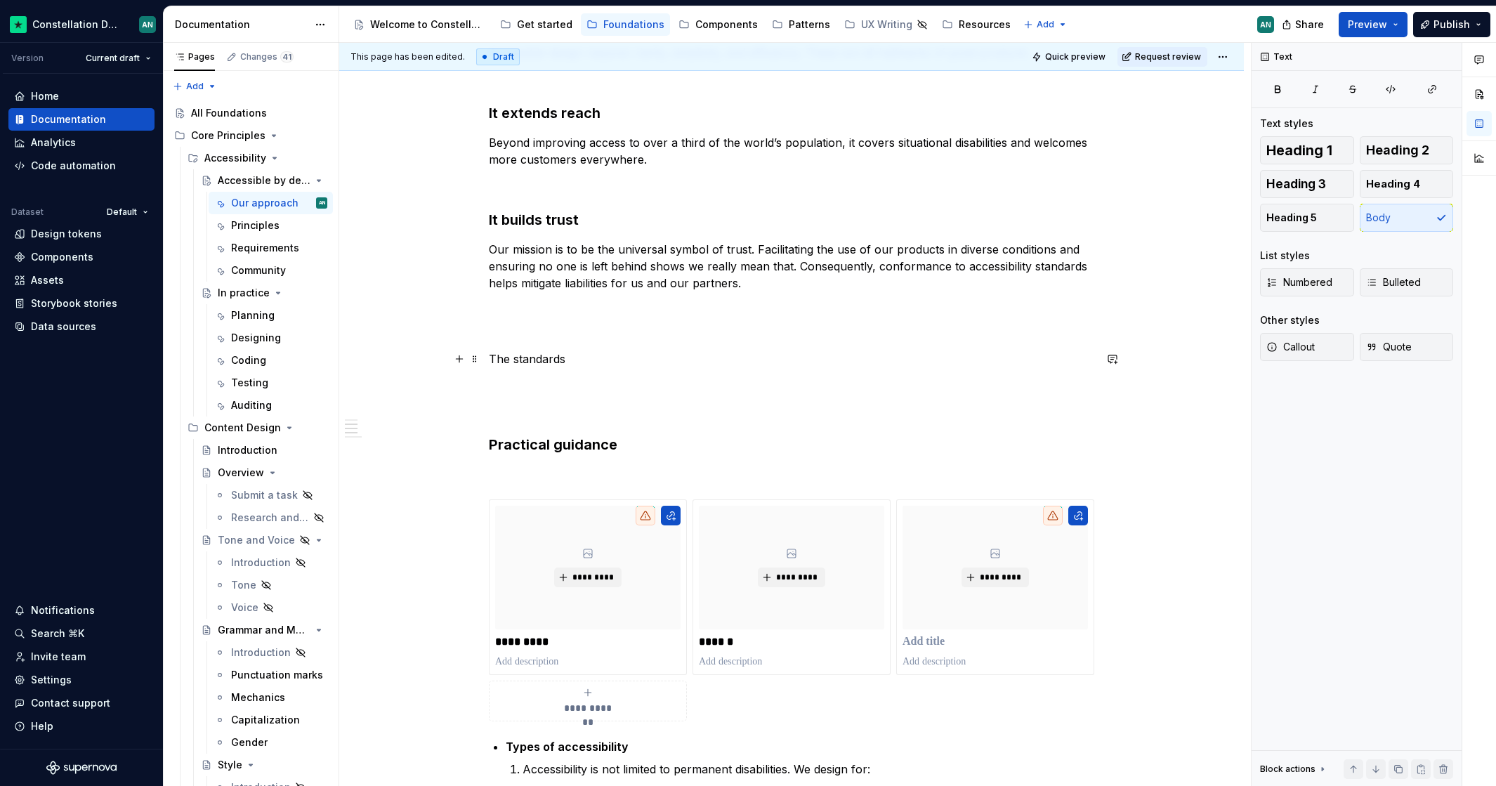
click at [805, 361] on p "The standards" at bounding box center [791, 358] width 605 height 17
click at [687, 370] on div "**********" at bounding box center [791, 549] width 605 height 1305
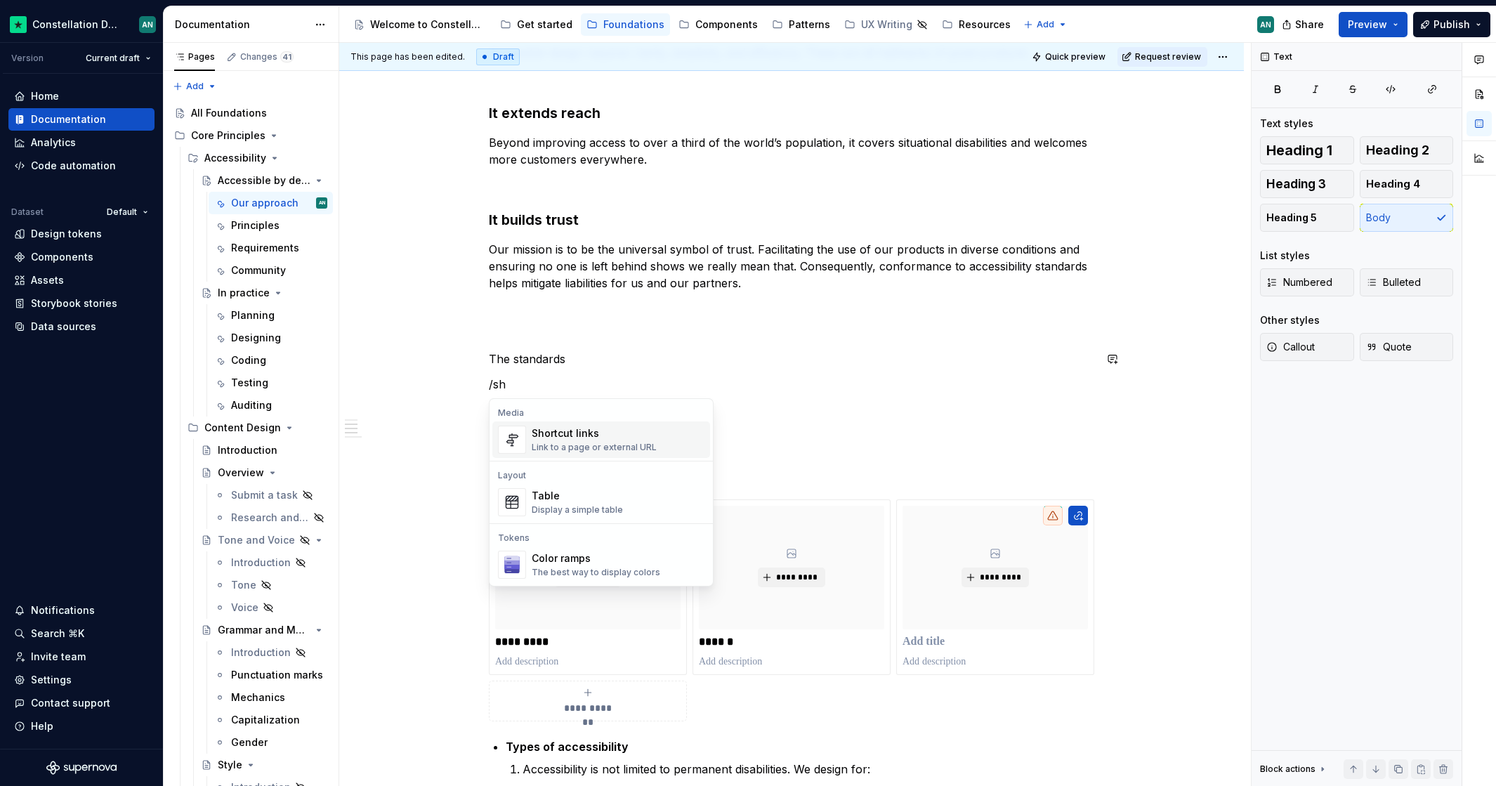
click at [615, 442] on div "Link to a page or external URL" at bounding box center [594, 447] width 125 height 11
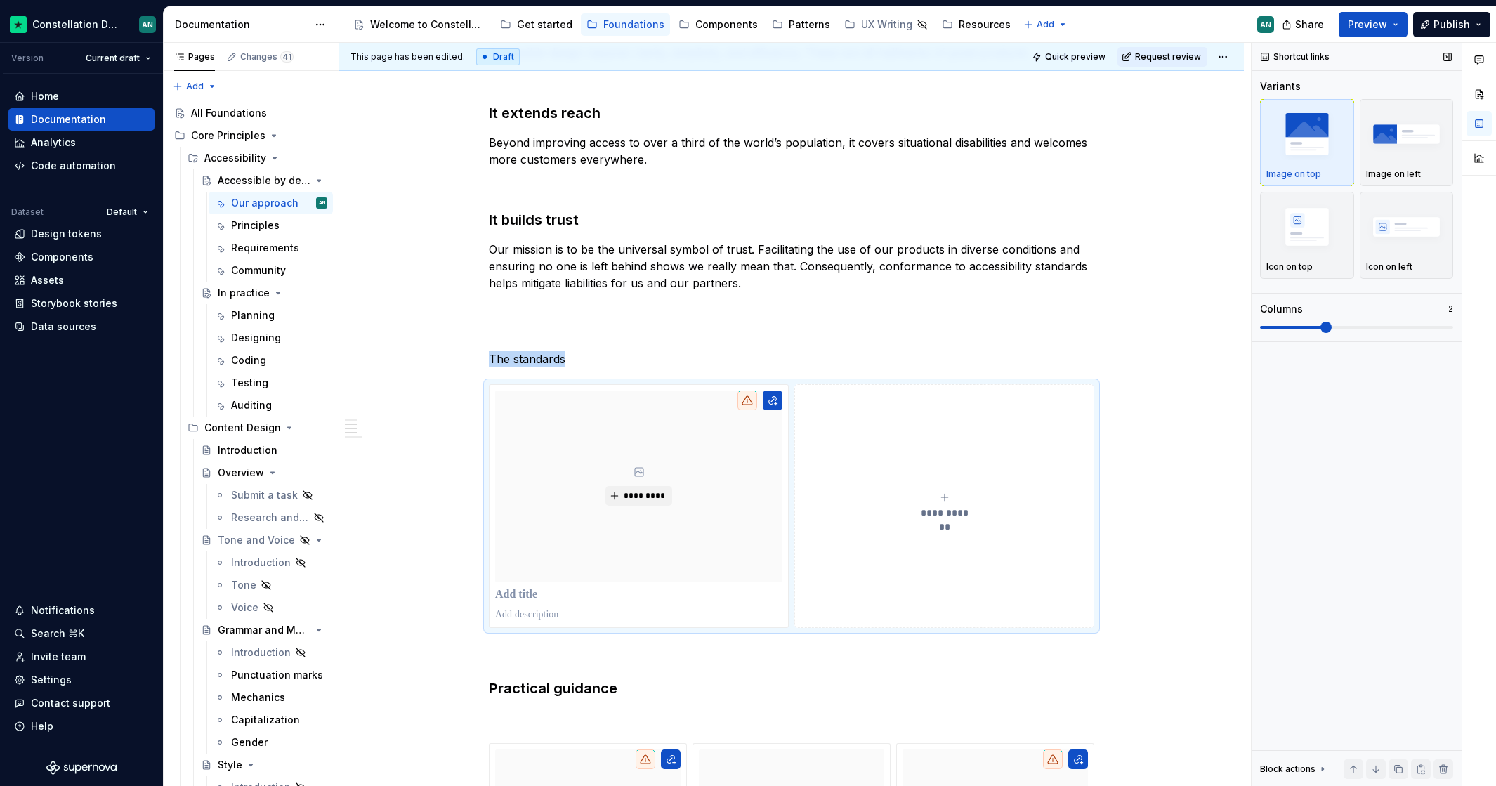
click at [1331, 328] on span at bounding box center [1325, 327] width 11 height 11
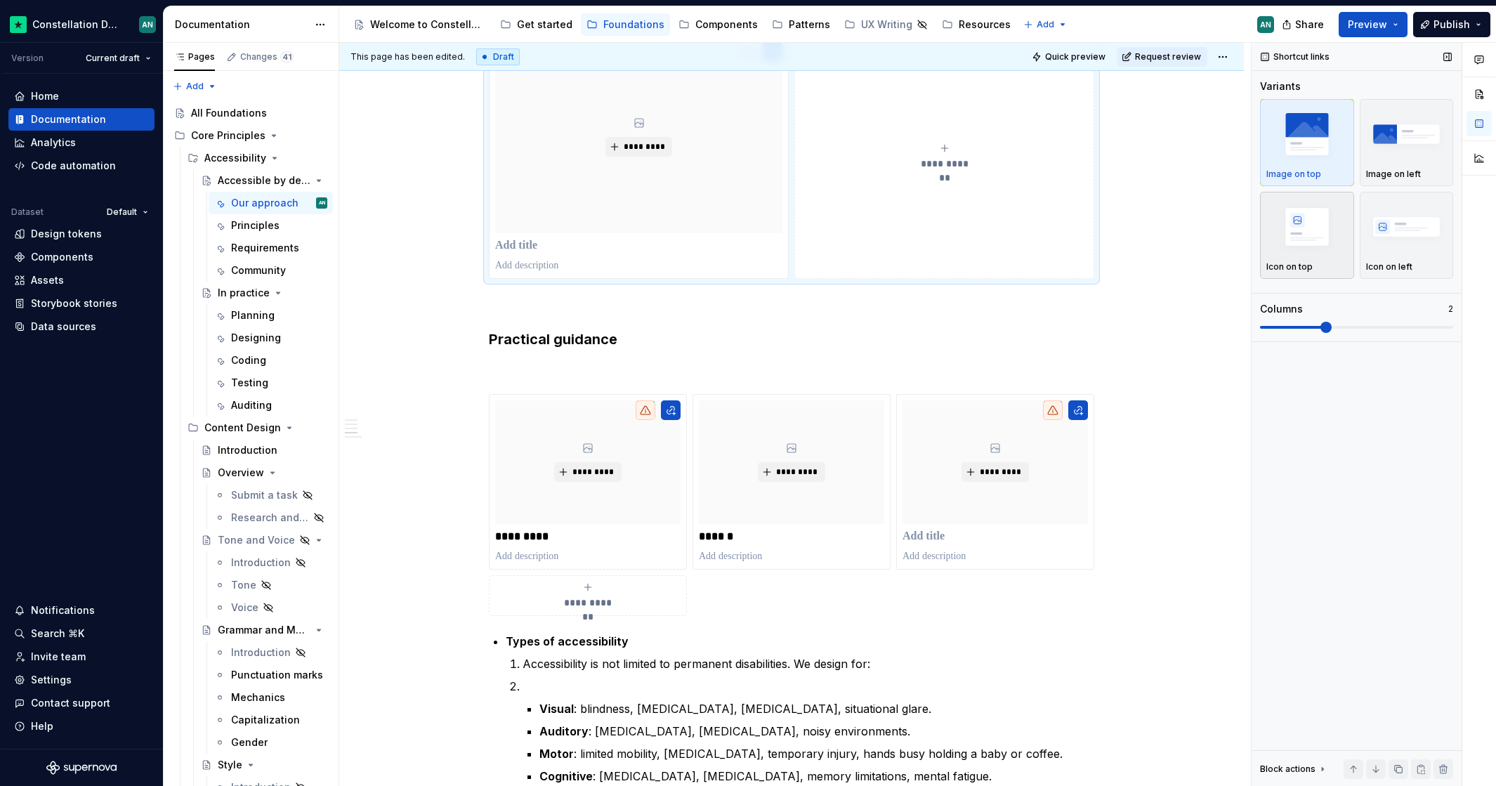
click at [1310, 237] on img "button" at bounding box center [1306, 226] width 81 height 51
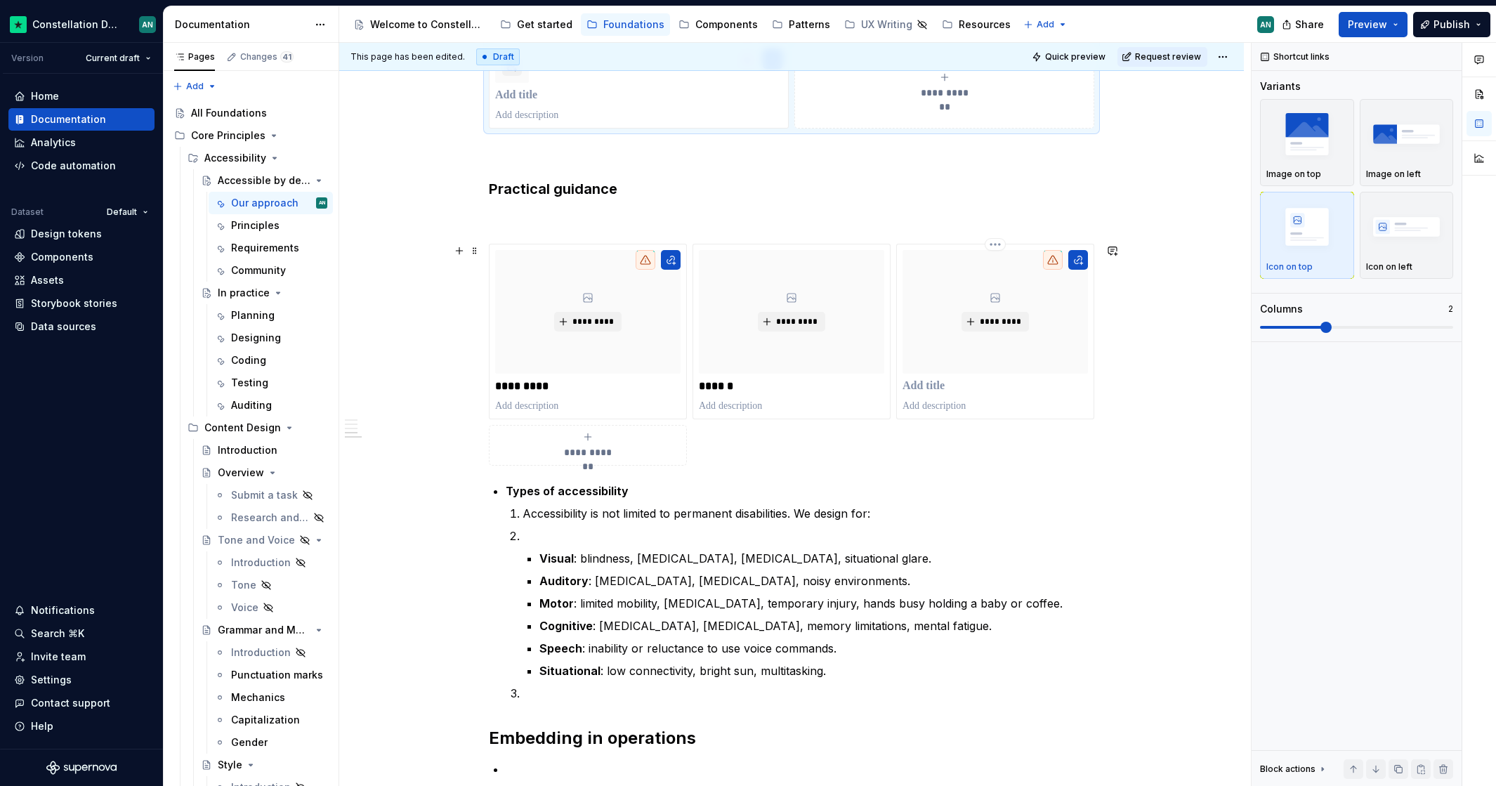
scroll to position [476, 0]
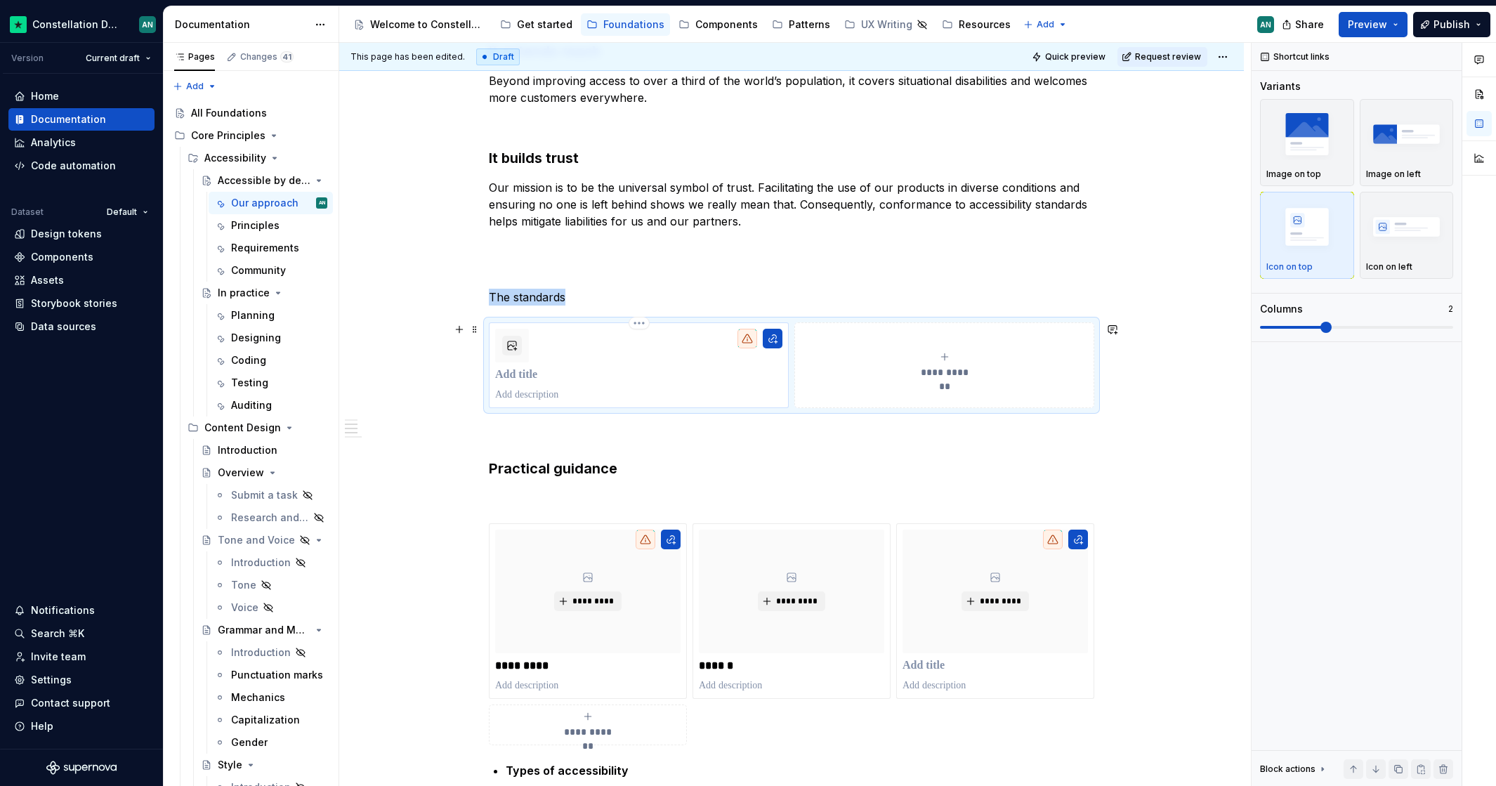
click at [536, 379] on p "To enrich screen reader interactions, please activate Accessibility in Grammarl…" at bounding box center [638, 375] width 287 height 14
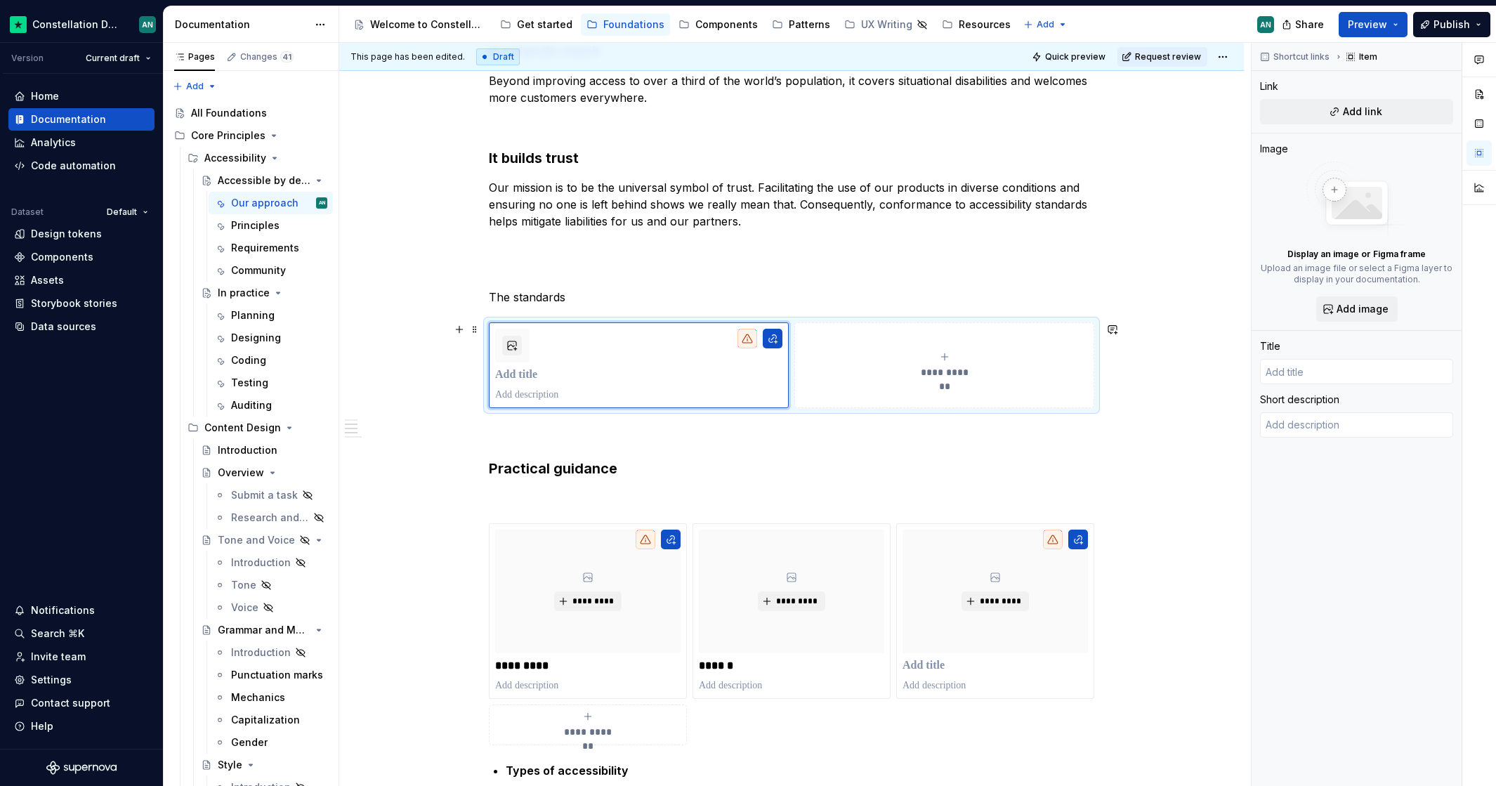
type textarea "*"
type input "P"
type textarea "*"
type input "Pr"
type textarea "*"
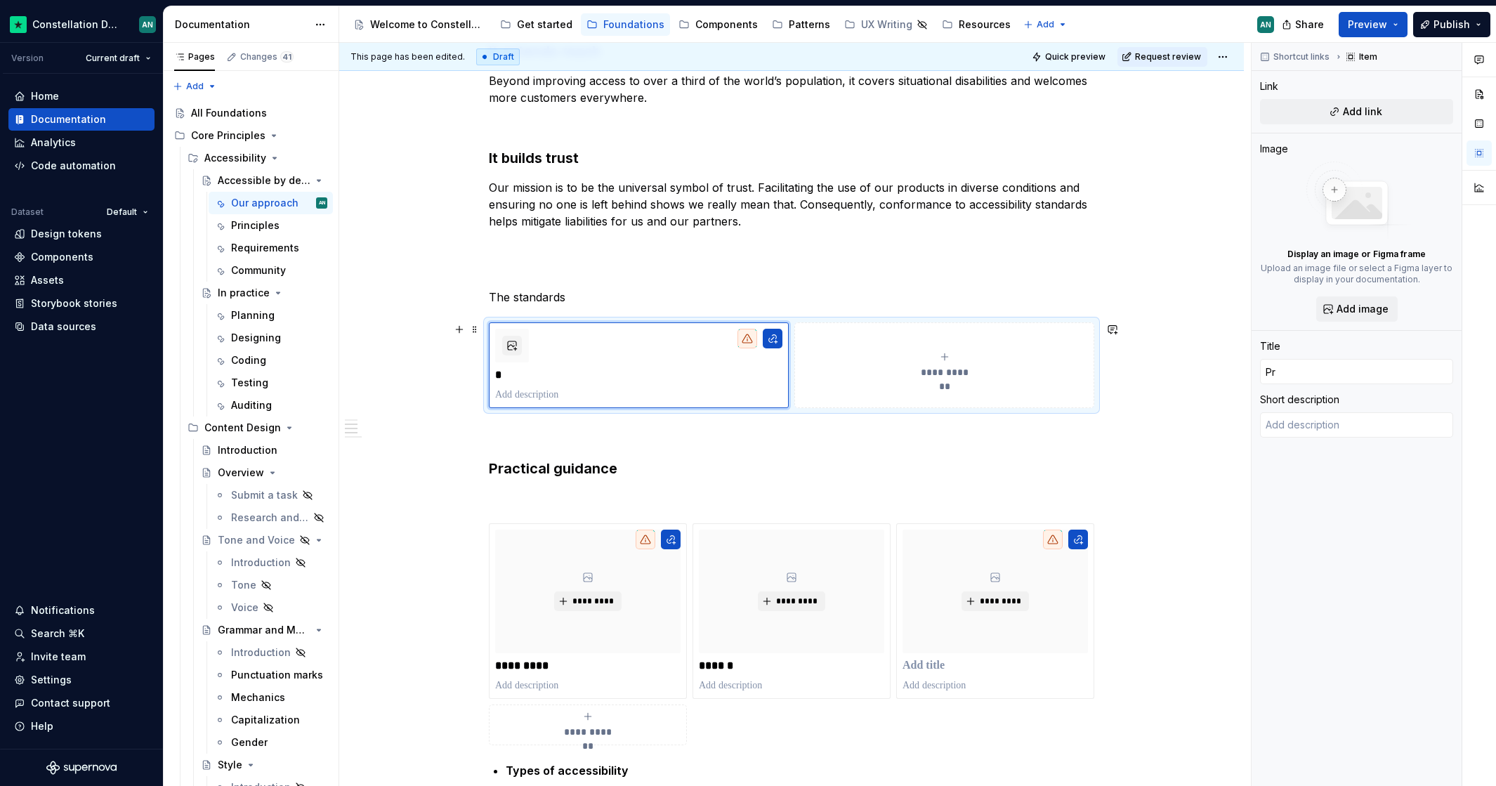
type input "Pri"
type textarea "*"
type input "Prin"
type textarea "*"
type input "Prinm"
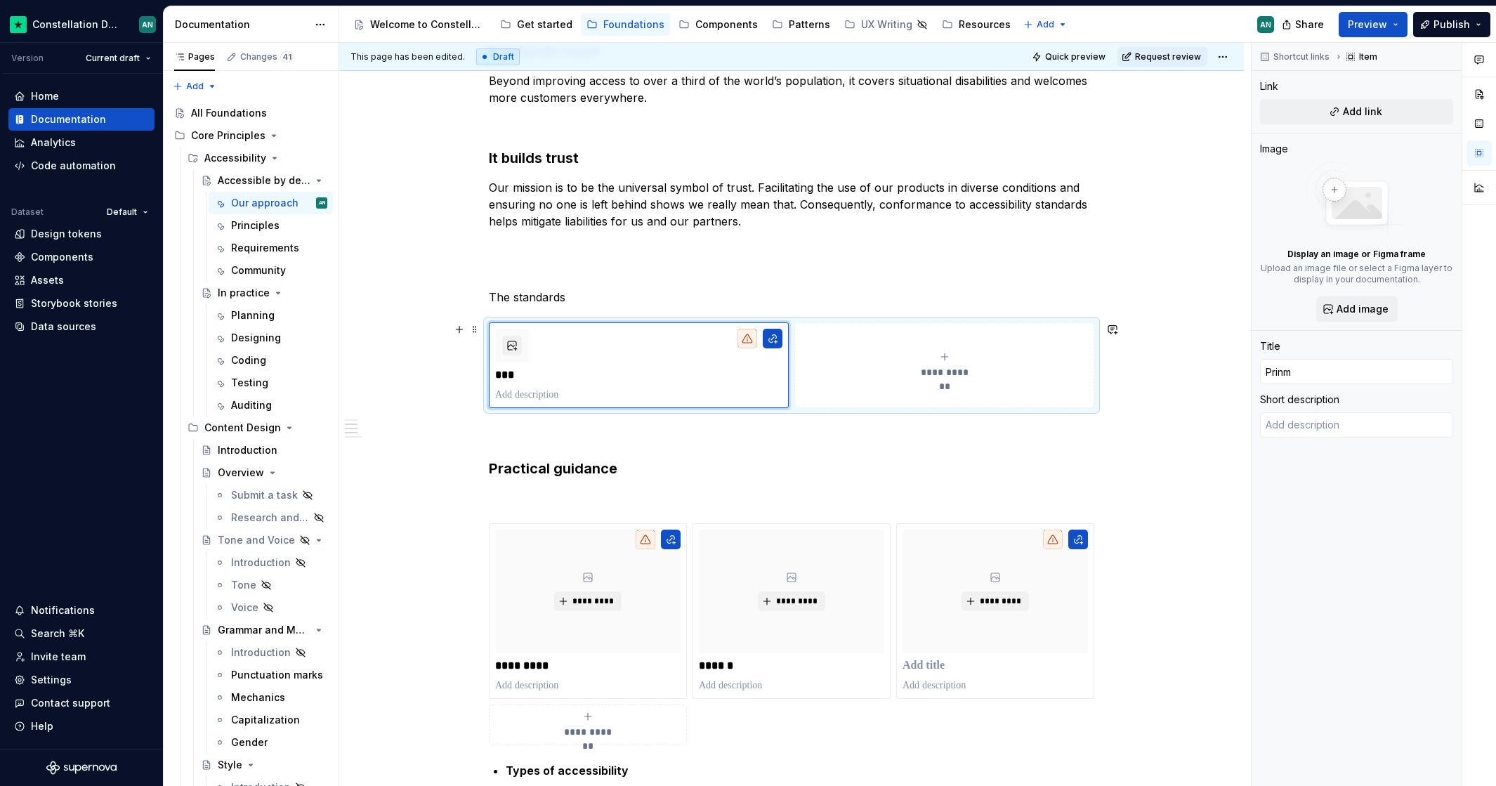
type textarea "*"
type input "Prinmc"
type textarea "*"
type input "Prinm"
type textarea "*"
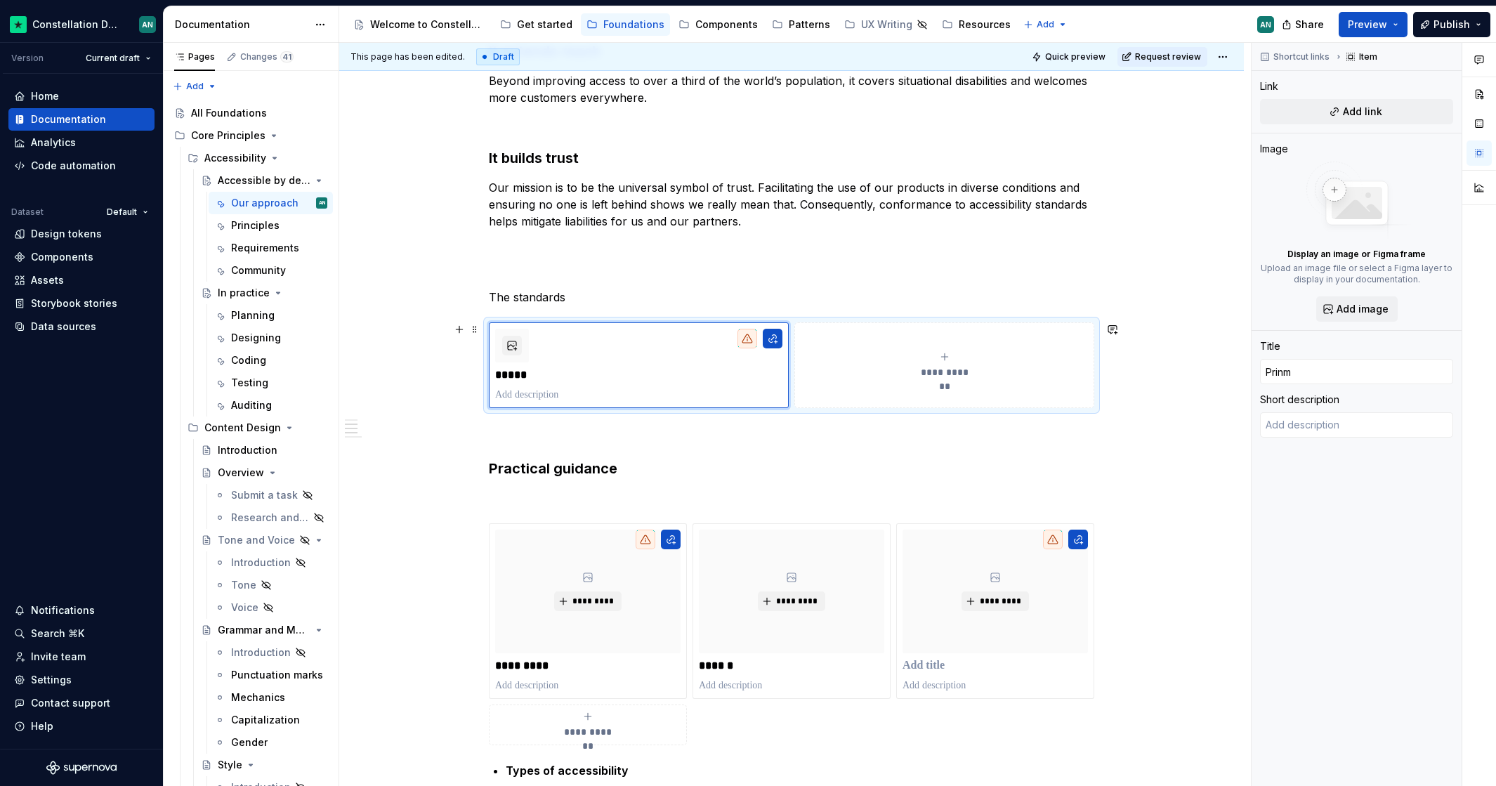
type input "Prin"
type textarea "*"
type input "Princi"
type textarea "*"
type input "Princip"
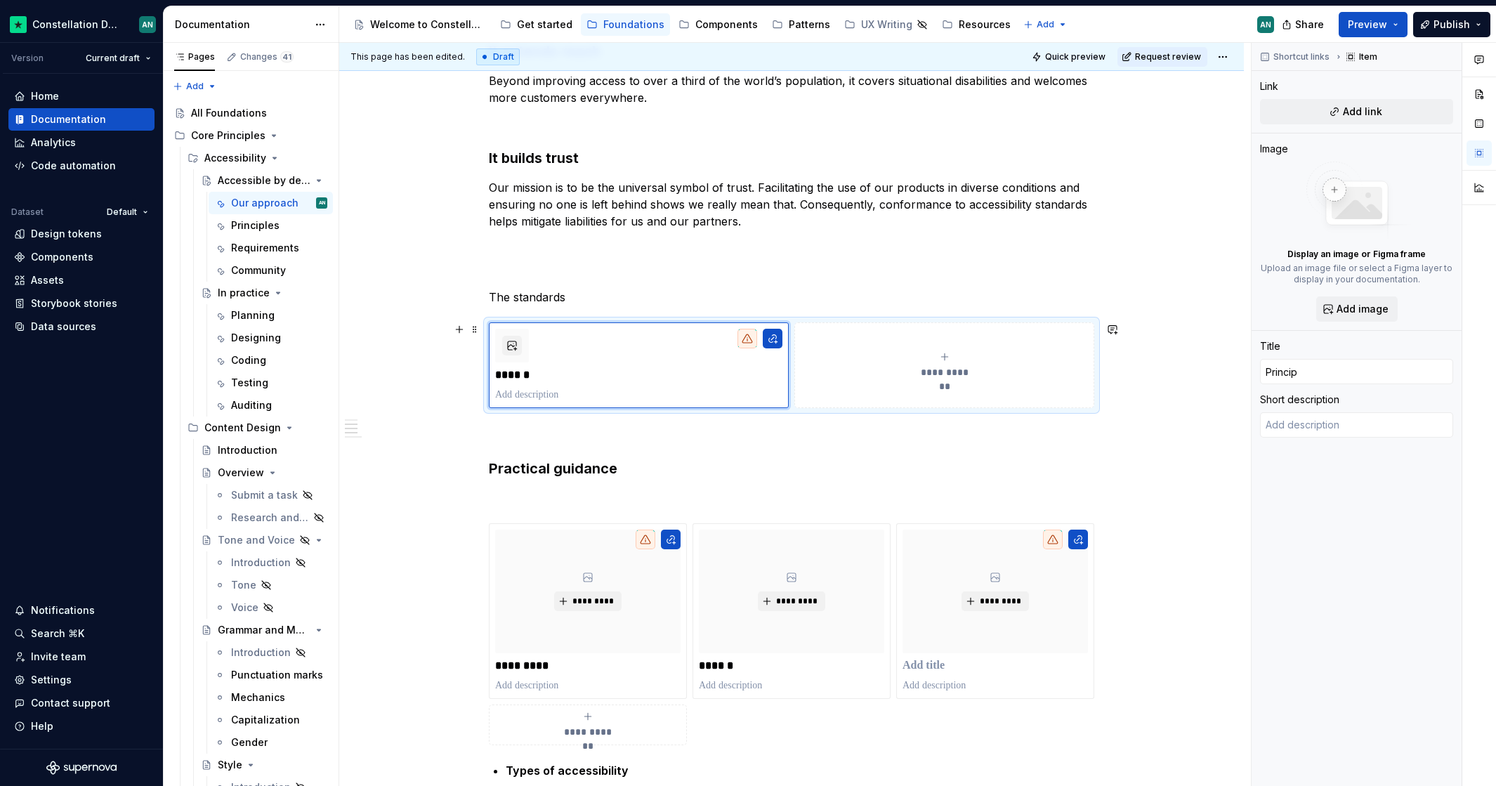
type textarea "*"
type input "Principl"
type textarea "*"
type input "Principle"
type textarea "*"
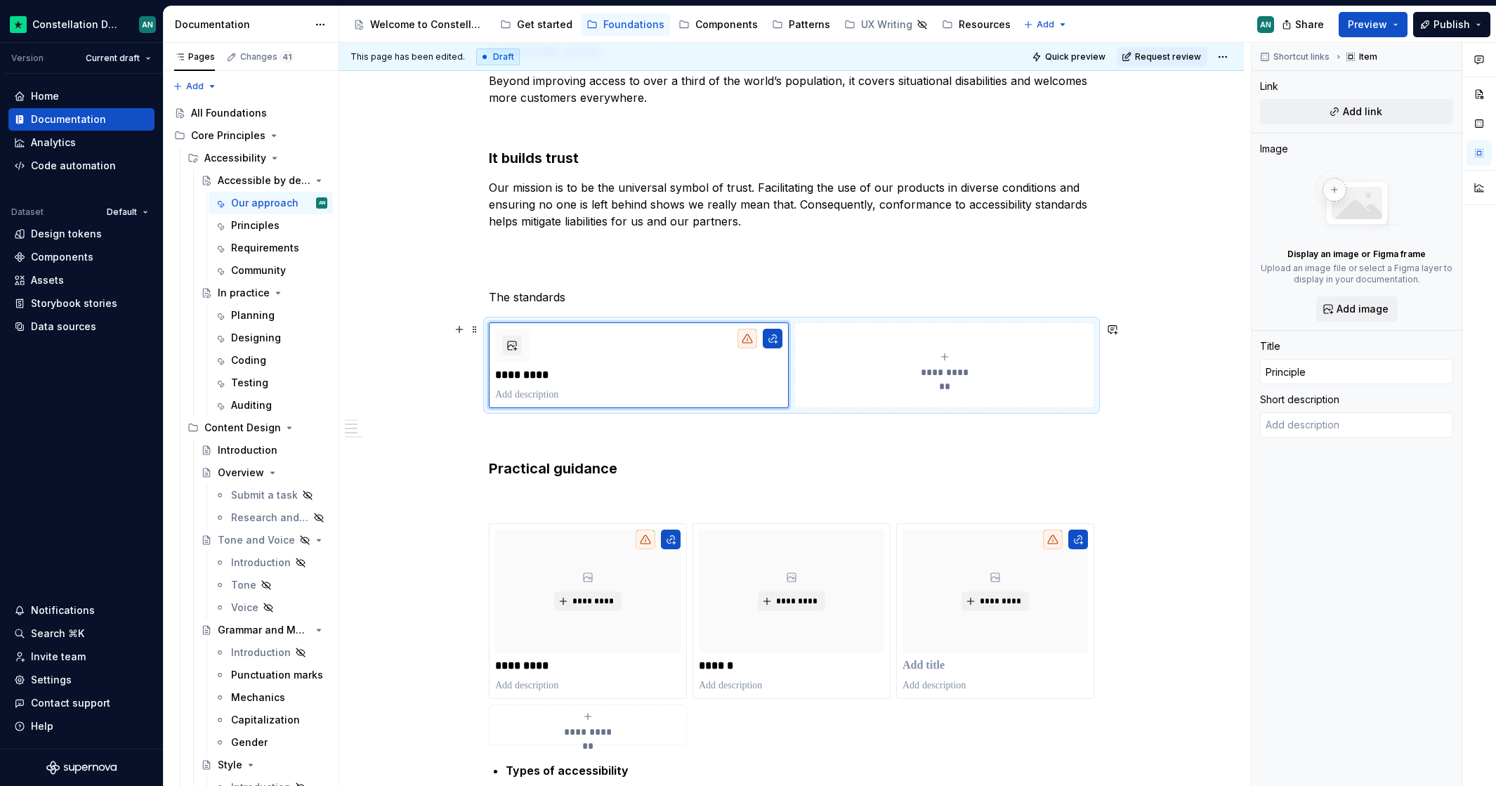
type input "Principles"
click at [958, 366] on span "**********" at bounding box center [944, 372] width 62 height 14
type textarea "*"
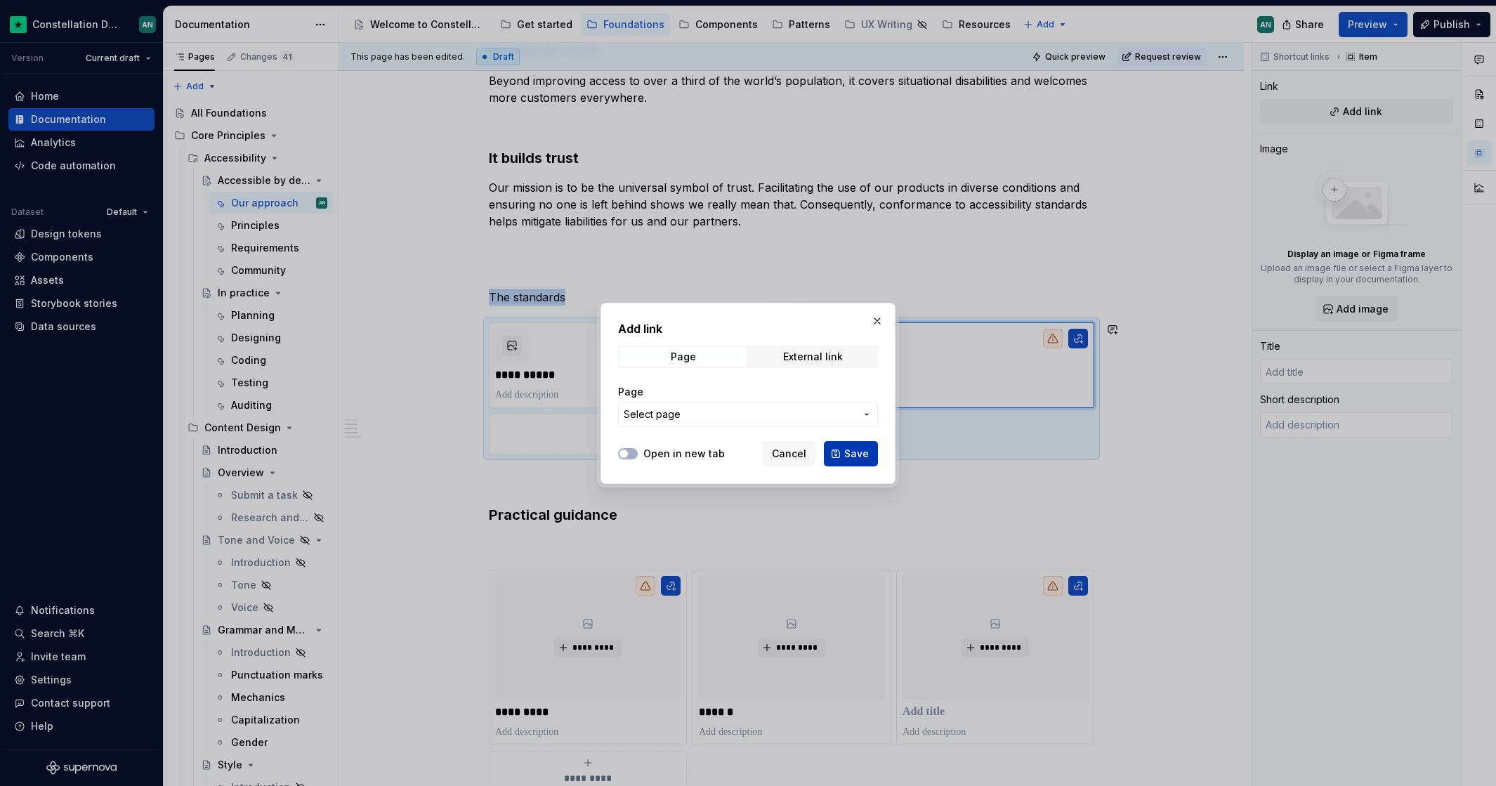
click at [869, 449] on button "Save" at bounding box center [851, 453] width 54 height 25
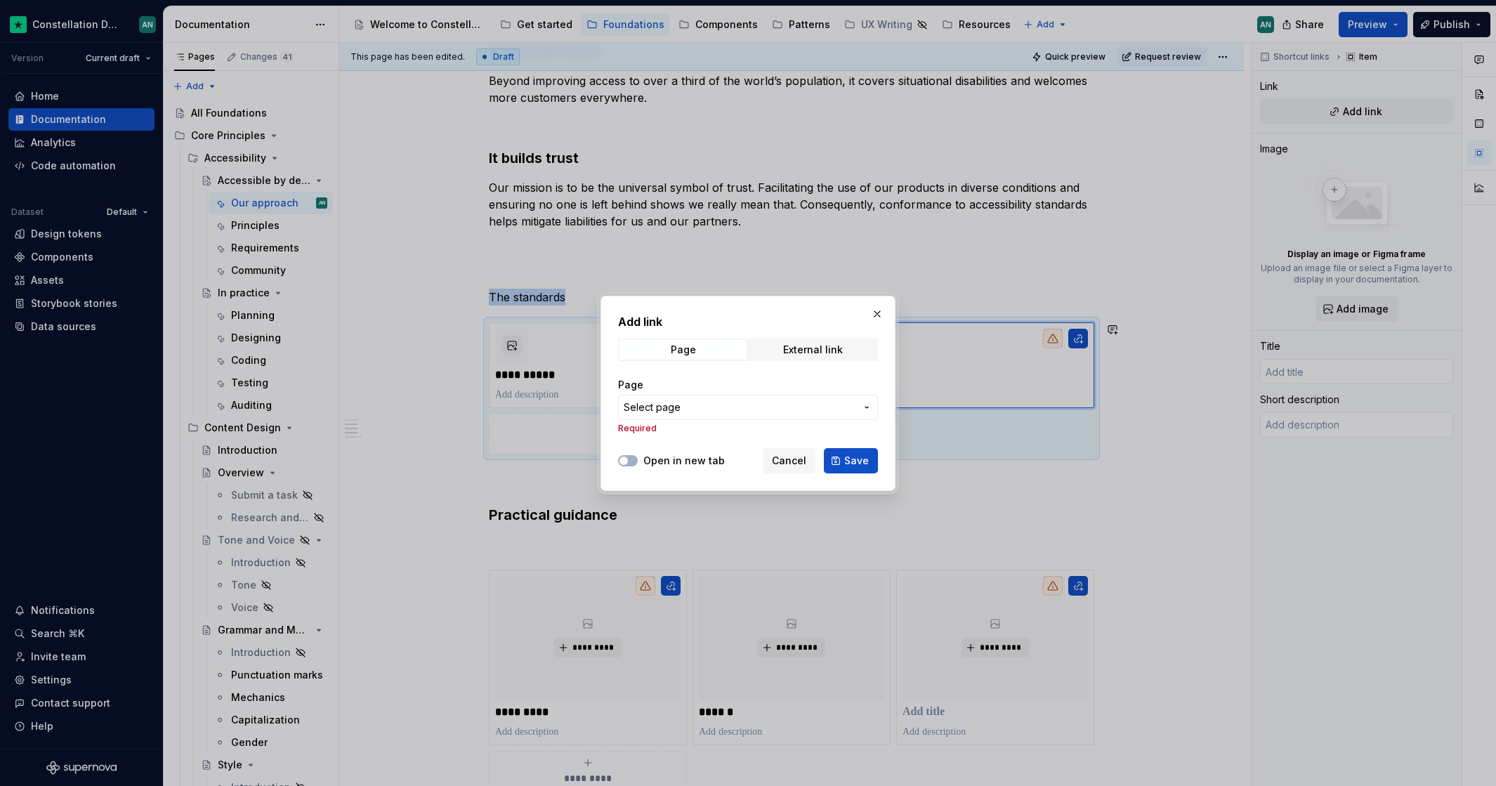
click at [692, 405] on span "Select page" at bounding box center [739, 407] width 232 height 14
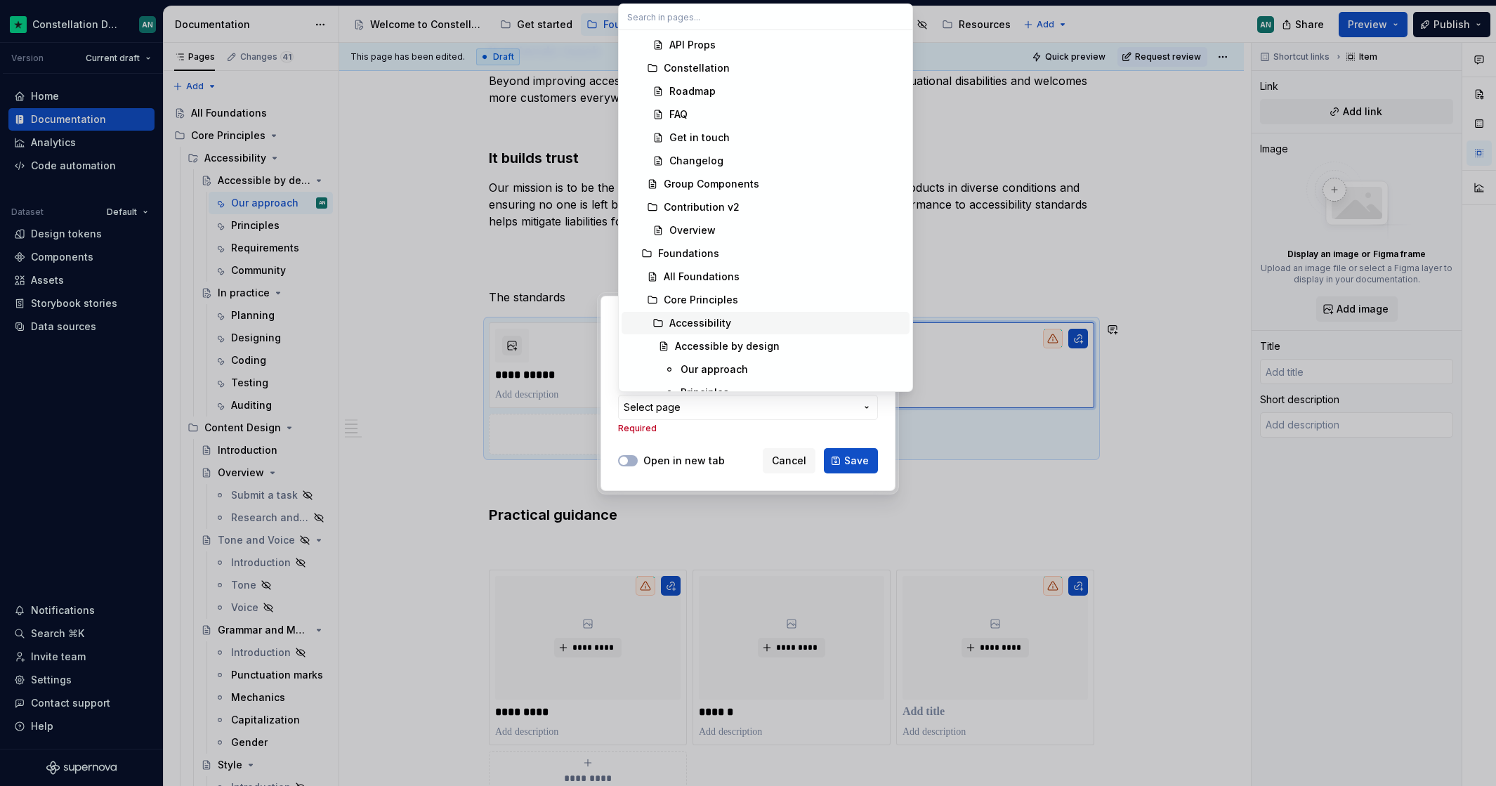
scroll to position [419, 0]
click at [745, 336] on div "Requirements" at bounding box center [714, 343] width 68 height 14
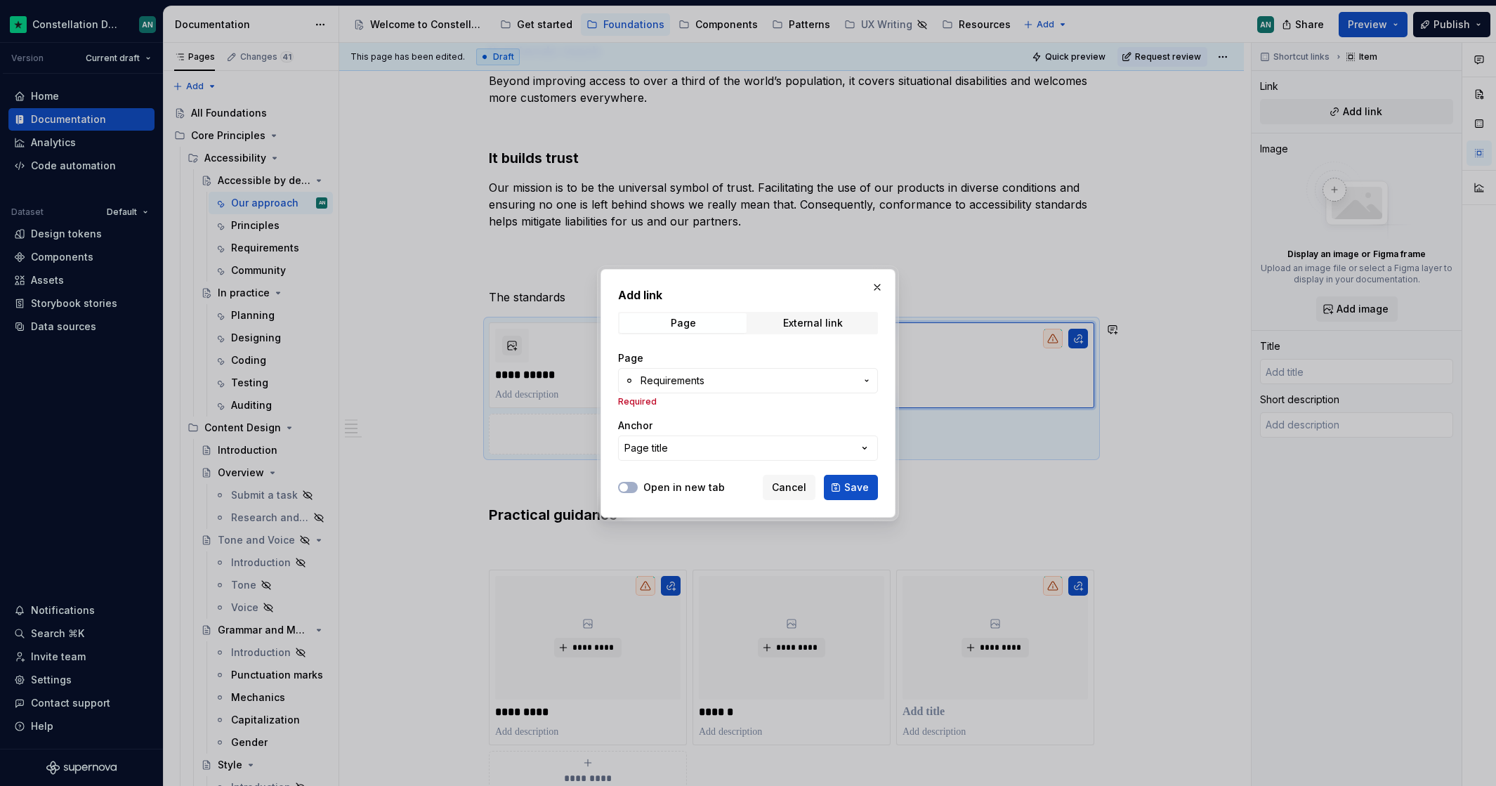
click at [836, 453] on button "Page title" at bounding box center [748, 447] width 260 height 25
click at [730, 421] on div "Add link Page External link Page Requirements Required Anchor Page title Open i…" at bounding box center [748, 393] width 1496 height 786
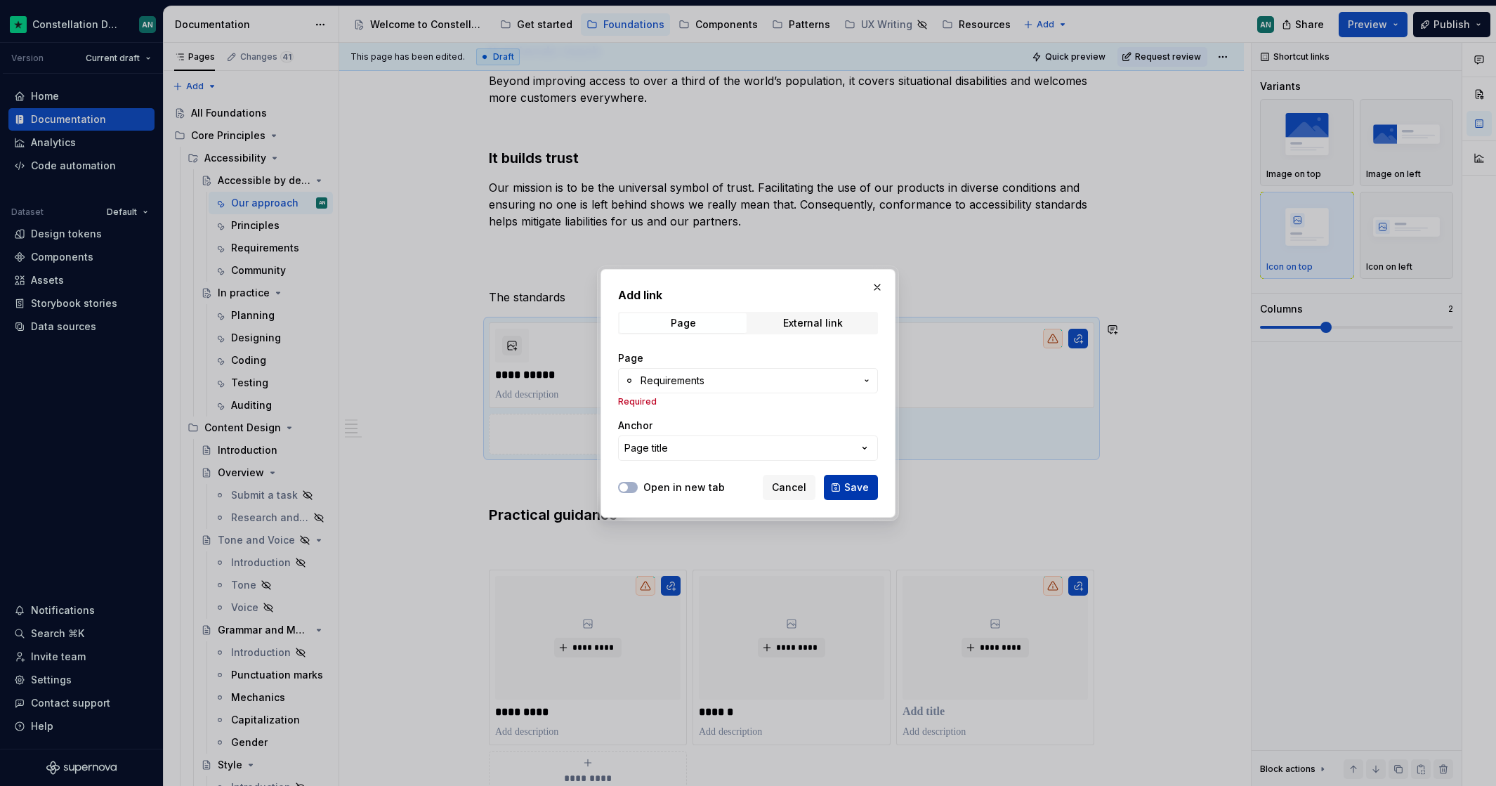
click at [862, 491] on span "Save" at bounding box center [856, 487] width 25 height 14
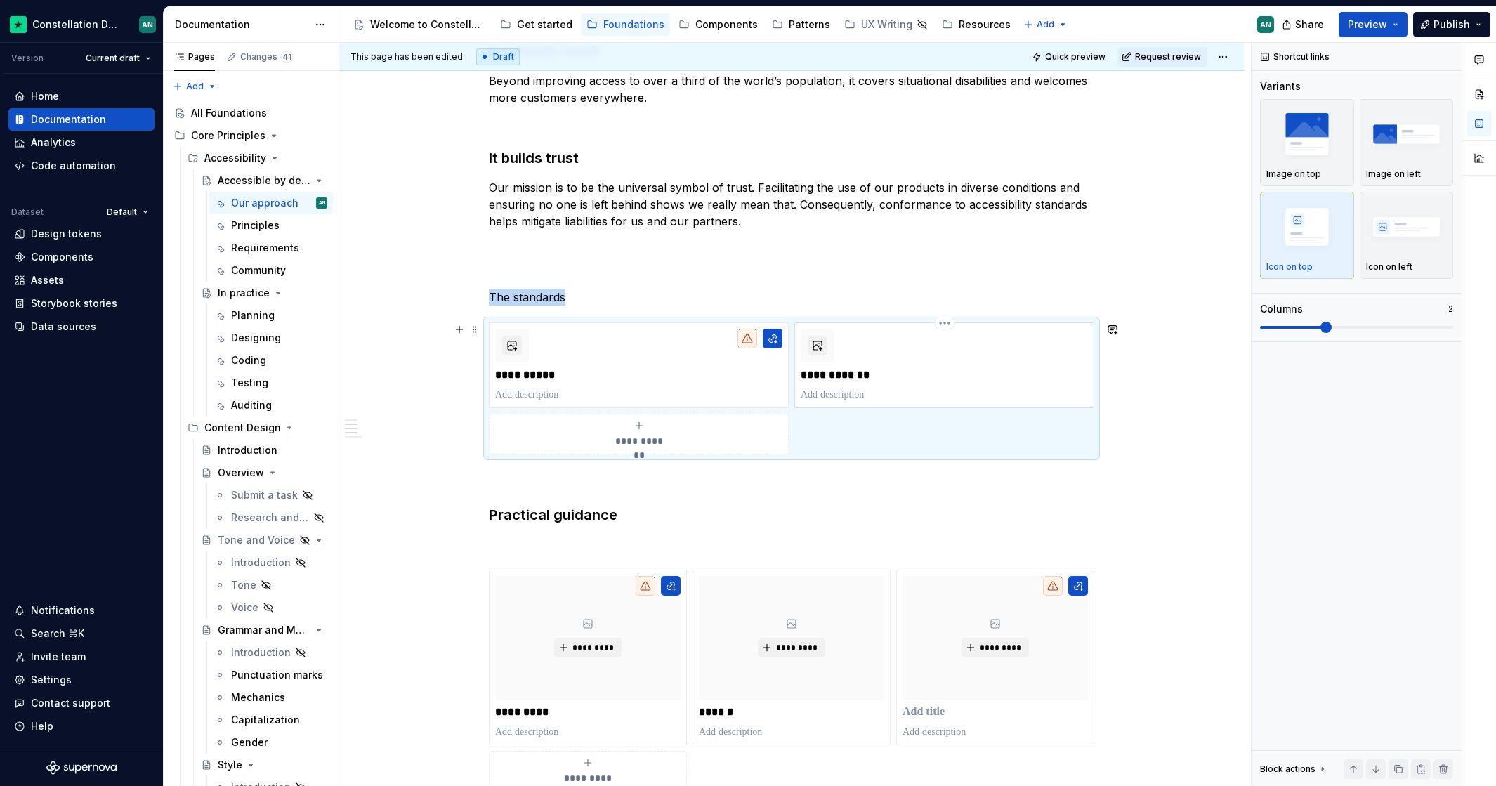
click at [824, 374] on p "**********" at bounding box center [943, 375] width 287 height 14
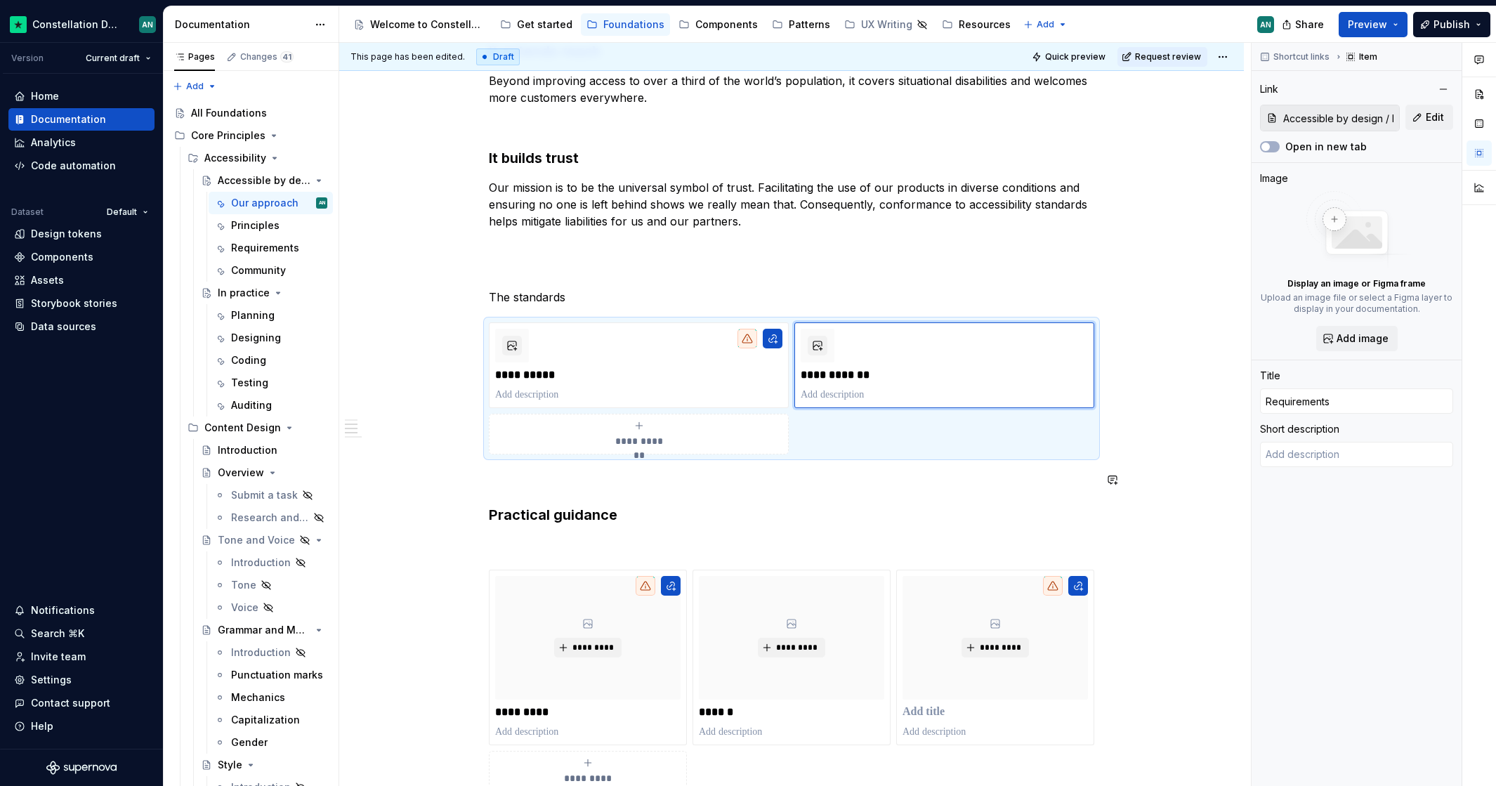
click at [852, 478] on p "To enrich screen reader interactions, please activate Accessibility in Grammarl…" at bounding box center [791, 479] width 605 height 17
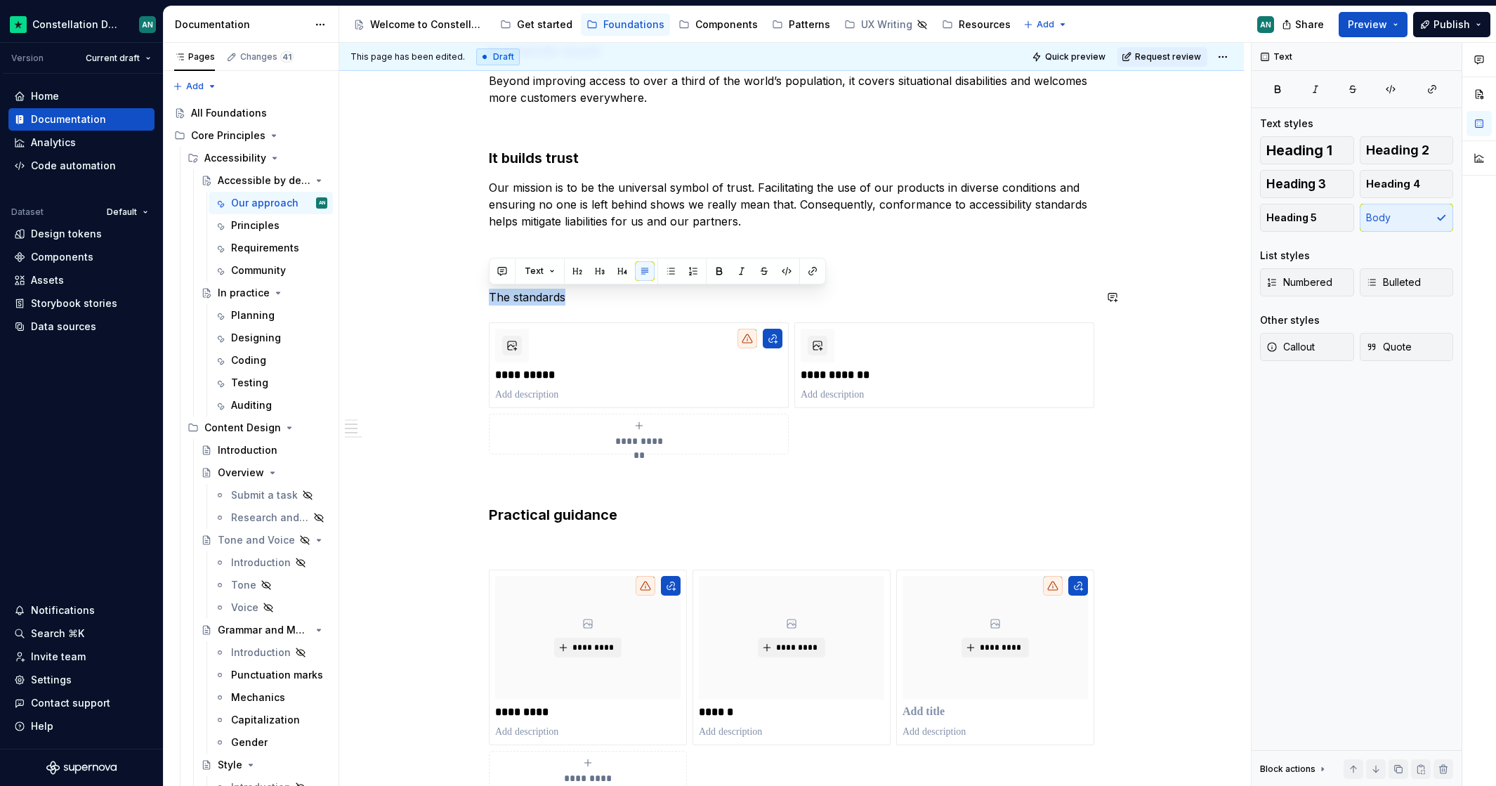
drag, startPoint x: 585, startPoint y: 301, endPoint x: 475, endPoint y: 286, distance: 111.1
click at [475, 286] on div "**********" at bounding box center [791, 662] width 904 height 1723
click at [590, 269] on button "button" at bounding box center [600, 271] width 20 height 20
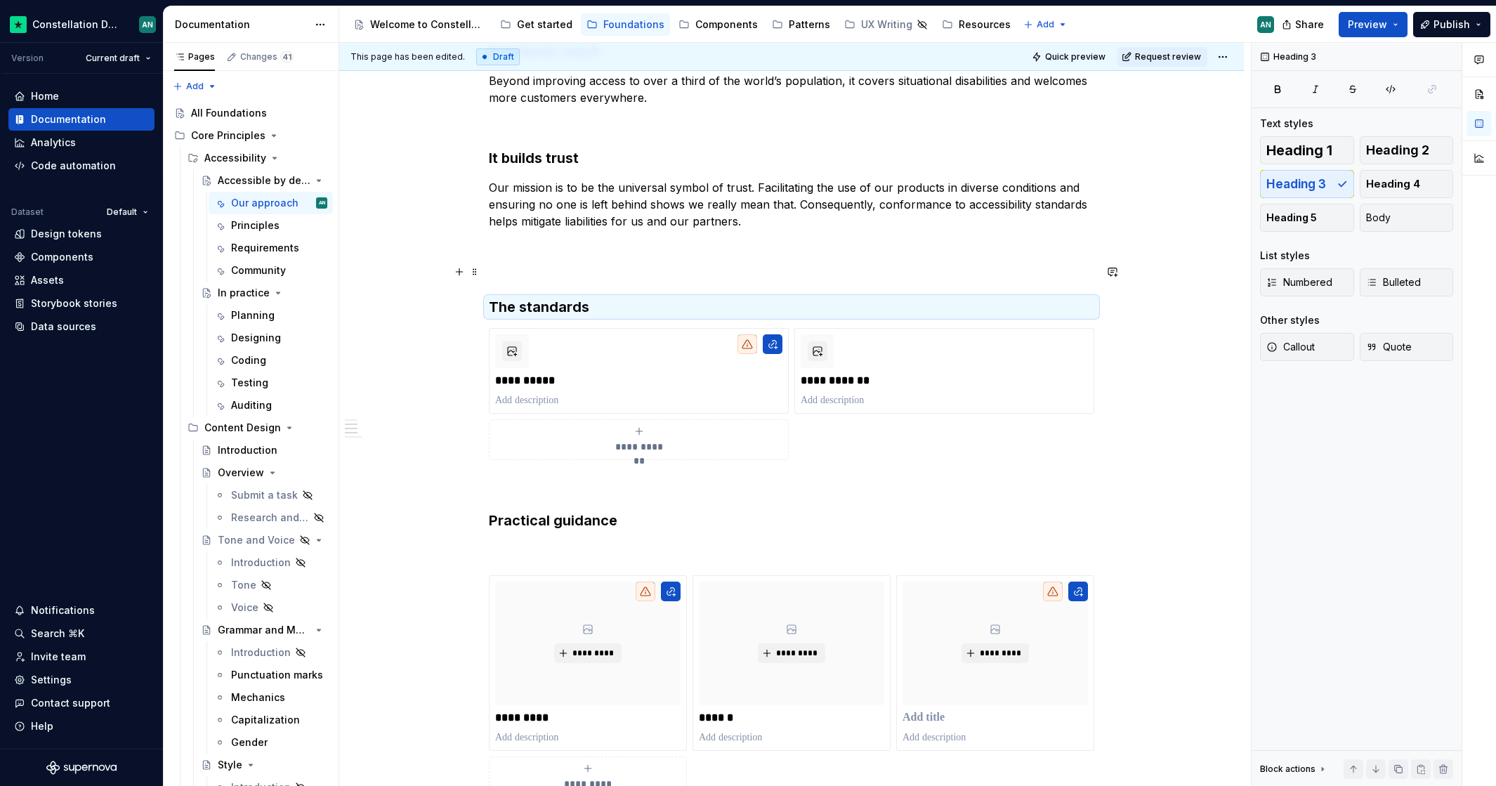
click at [592, 269] on p "To enrich screen reader interactions, please activate Accessibility in Grammarl…" at bounding box center [791, 271] width 605 height 17
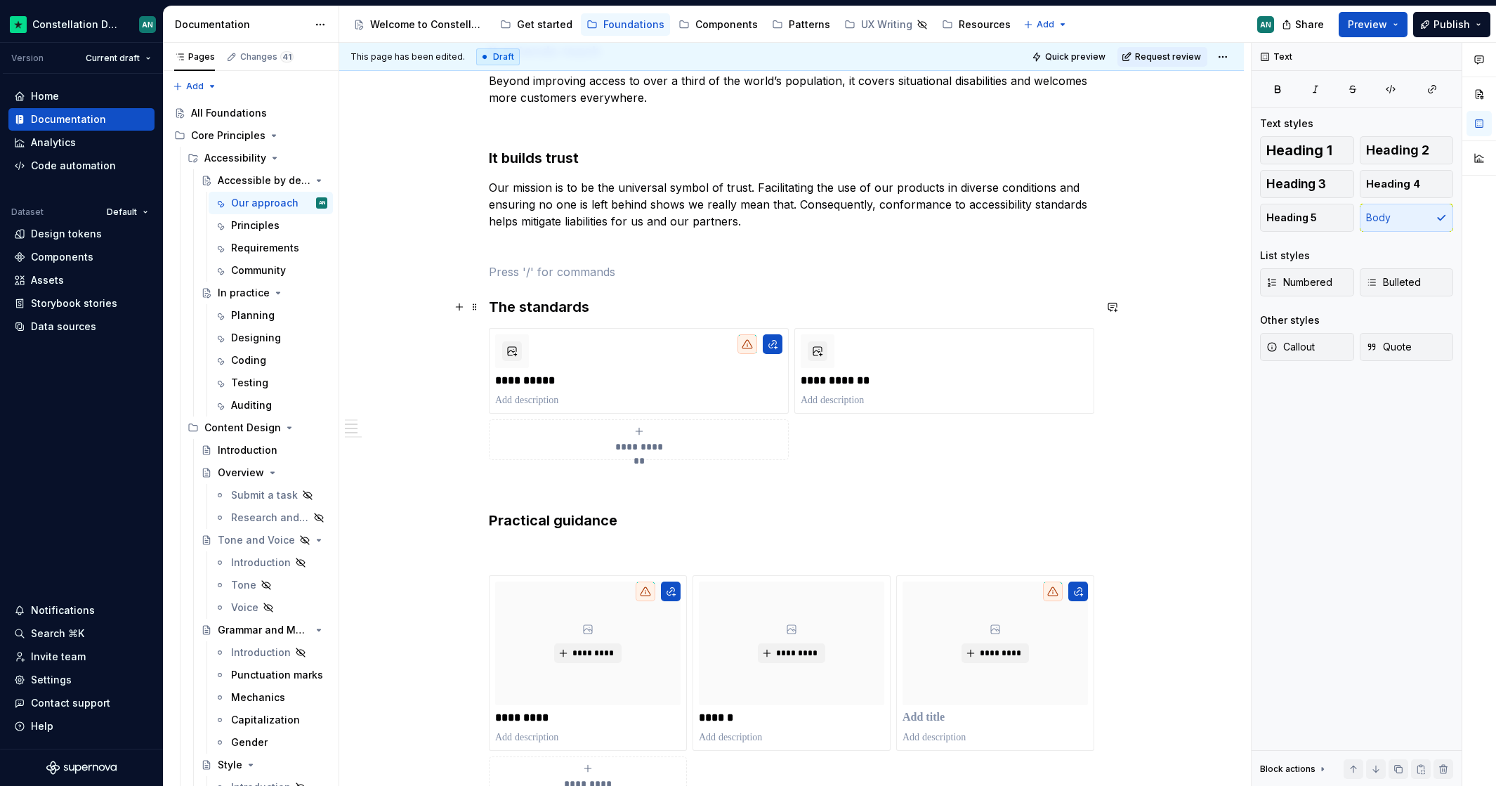
click at [572, 309] on h3 "The standards" at bounding box center [791, 307] width 605 height 20
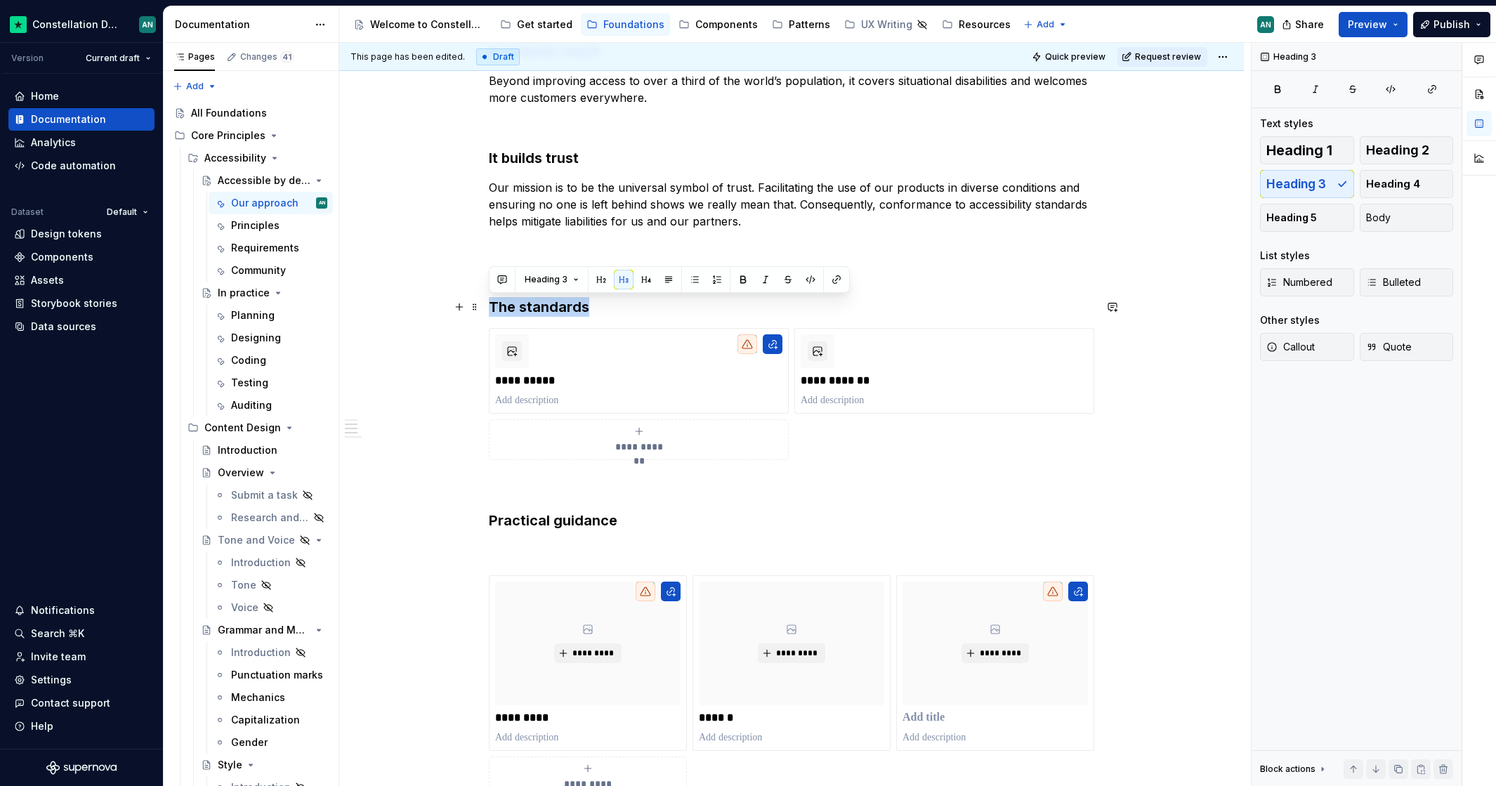
drag, startPoint x: 598, startPoint y: 312, endPoint x: 484, endPoint y: 308, distance: 113.8
click at [484, 308] on div "**********" at bounding box center [791, 665] width 904 height 1729
click at [645, 283] on button "button" at bounding box center [646, 280] width 20 height 20
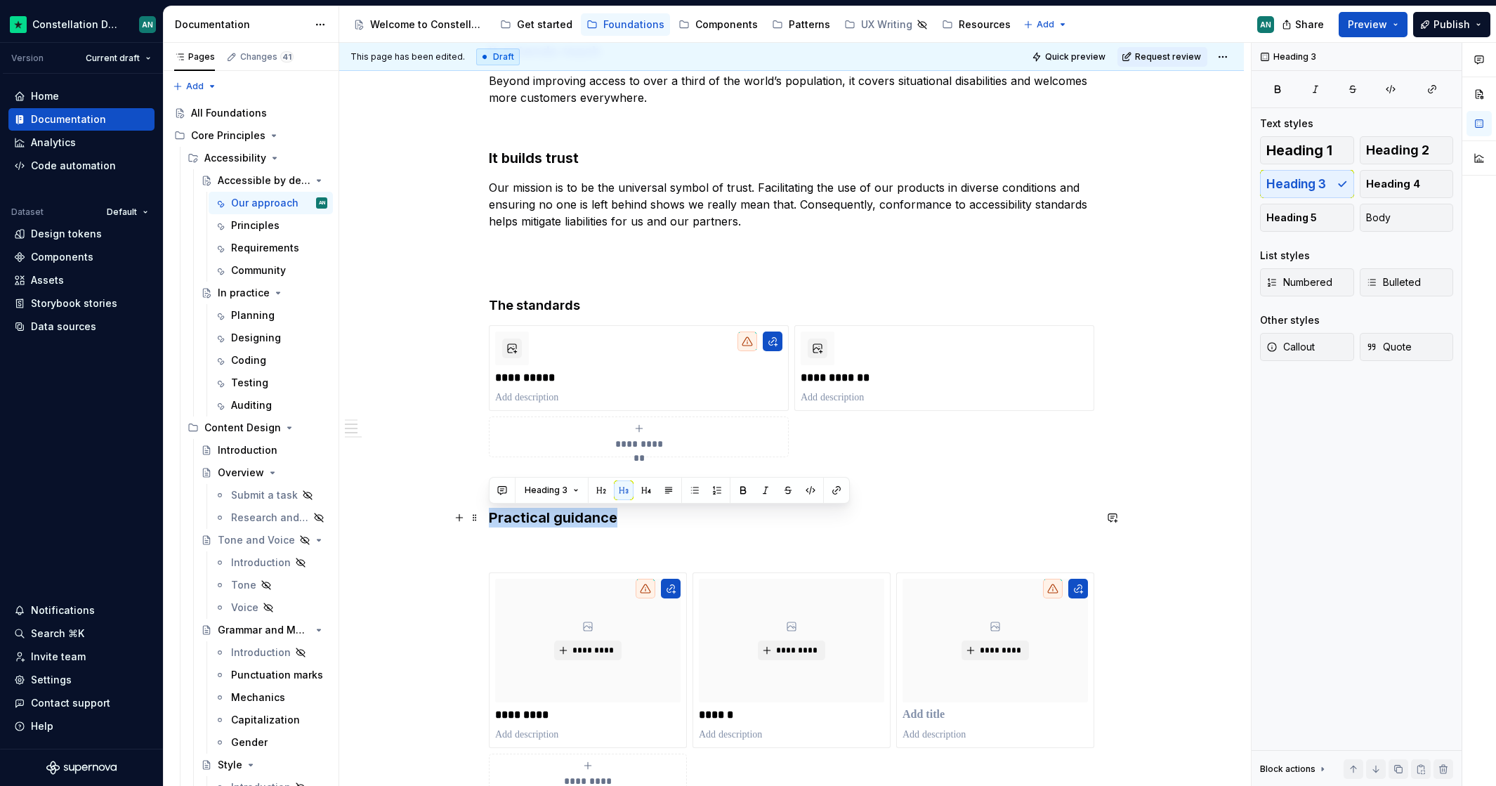
drag, startPoint x: 619, startPoint y: 515, endPoint x: 485, endPoint y: 510, distance: 134.2
click at [485, 510] on div "**********" at bounding box center [791, 664] width 904 height 1726
click at [647, 489] on button "button" at bounding box center [646, 490] width 20 height 20
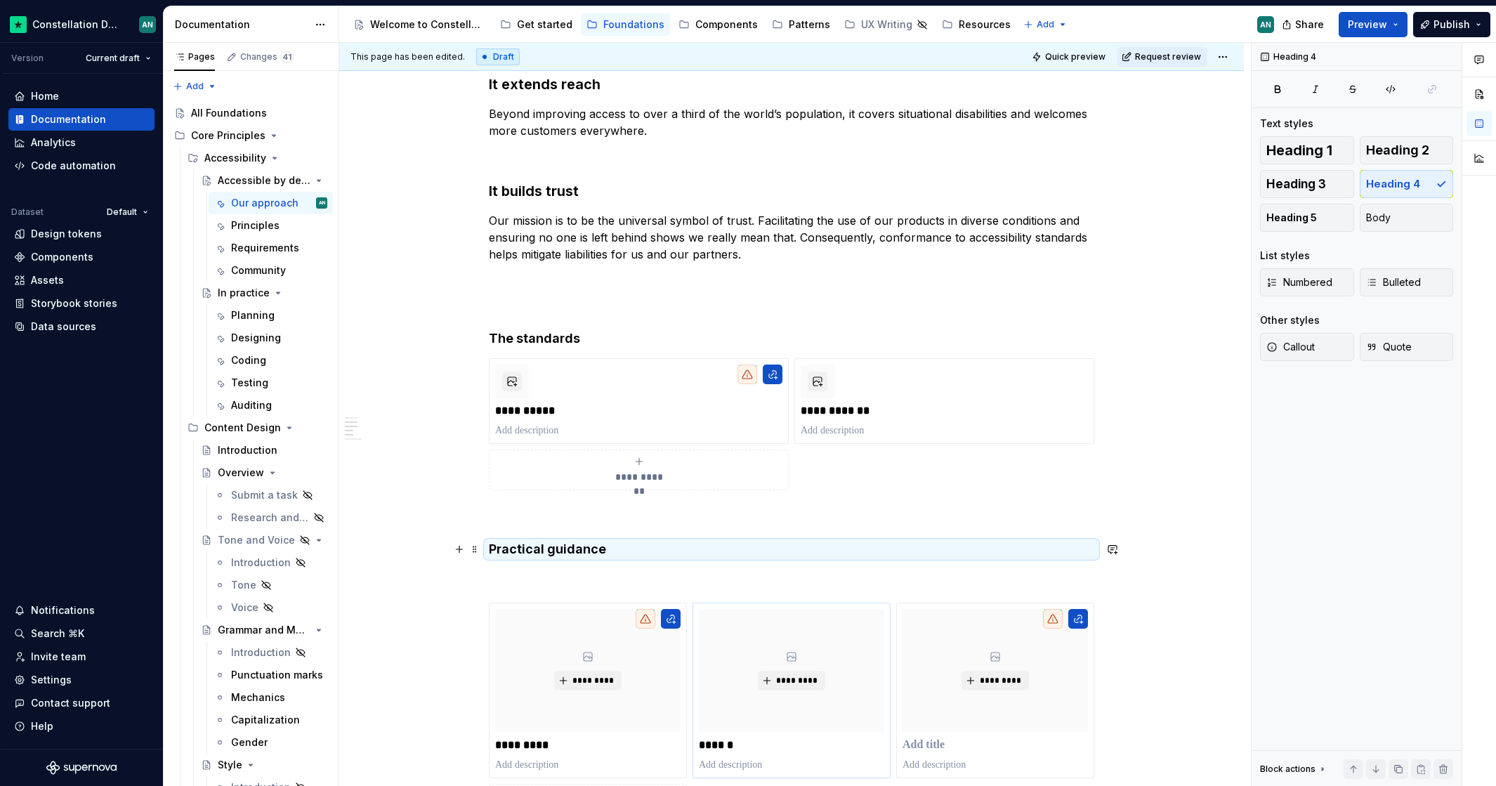
scroll to position [668, 0]
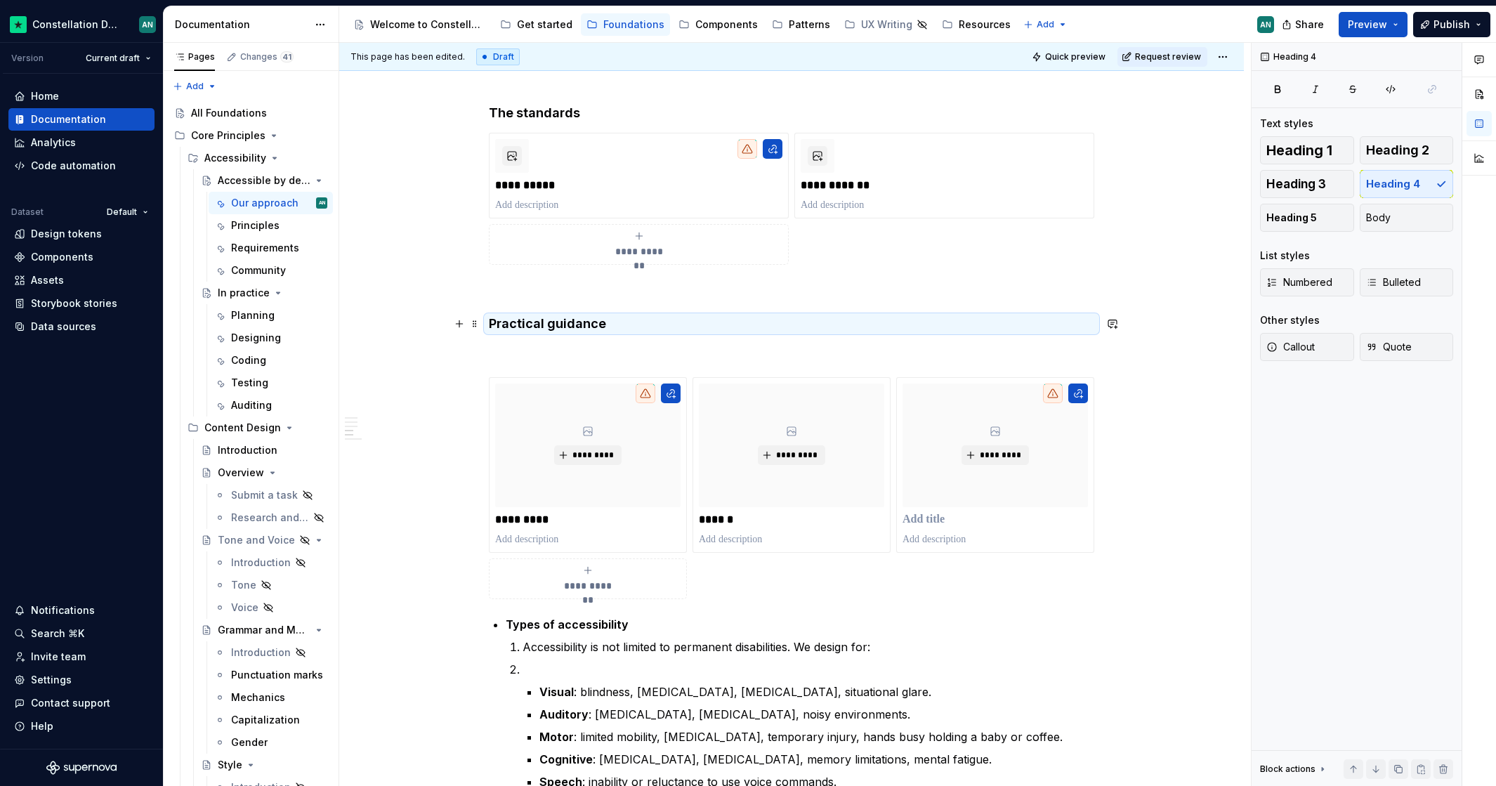
click at [619, 319] on h4 "Practical guidance" at bounding box center [791, 323] width 605 height 17
drag, startPoint x: 621, startPoint y: 328, endPoint x: 443, endPoint y: 314, distance: 178.9
click at [443, 314] on div "**********" at bounding box center [791, 470] width 904 height 1723
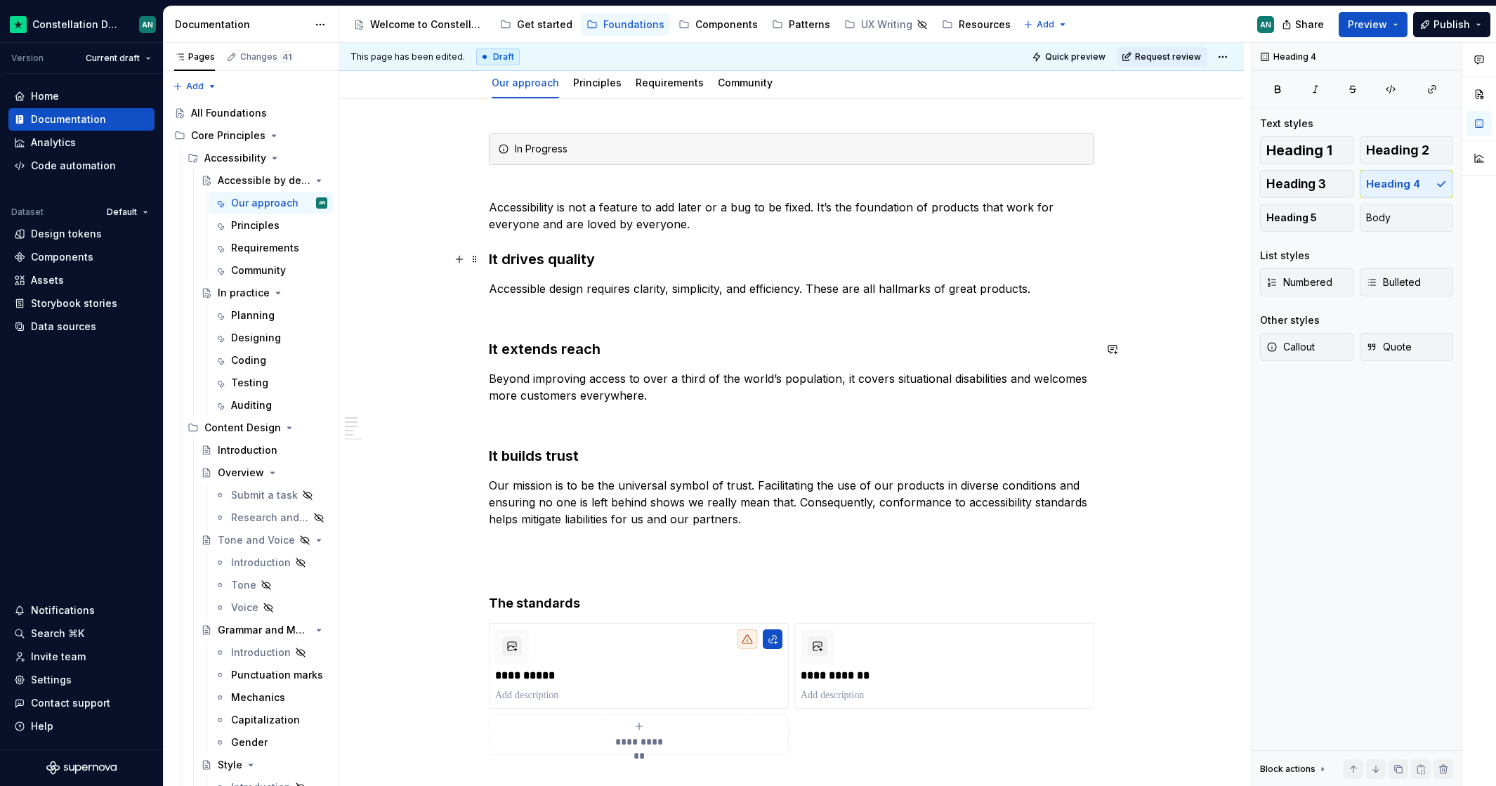
scroll to position [106, 0]
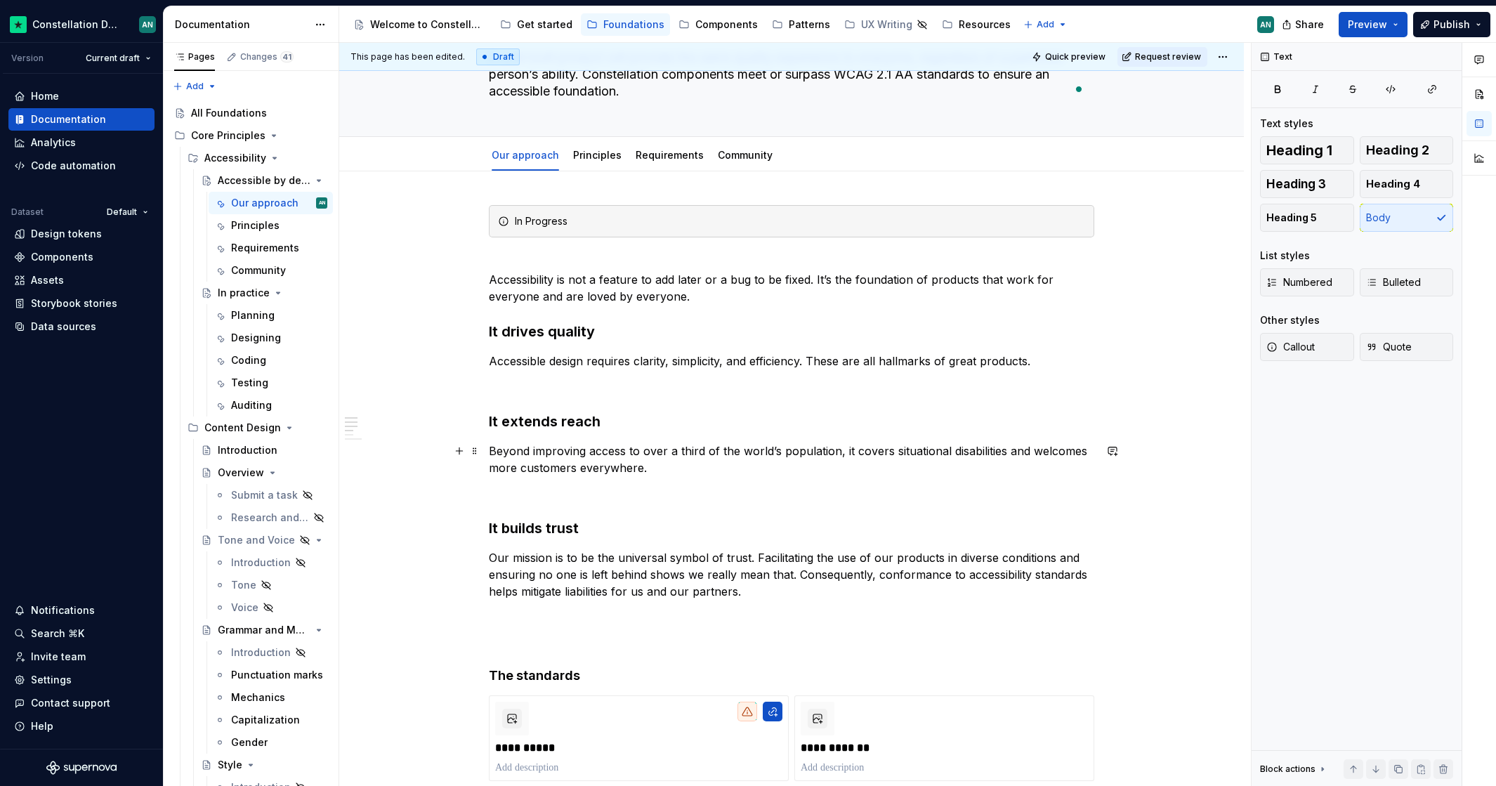
click at [666, 473] on p "Beyond improving access to over a third of the world’s population, it covers si…" at bounding box center [791, 459] width 605 height 34
click at [729, 296] on p "Accessibility is not a feature to add later or a bug to be fixed. It’s the foun…" at bounding box center [791, 279] width 605 height 51
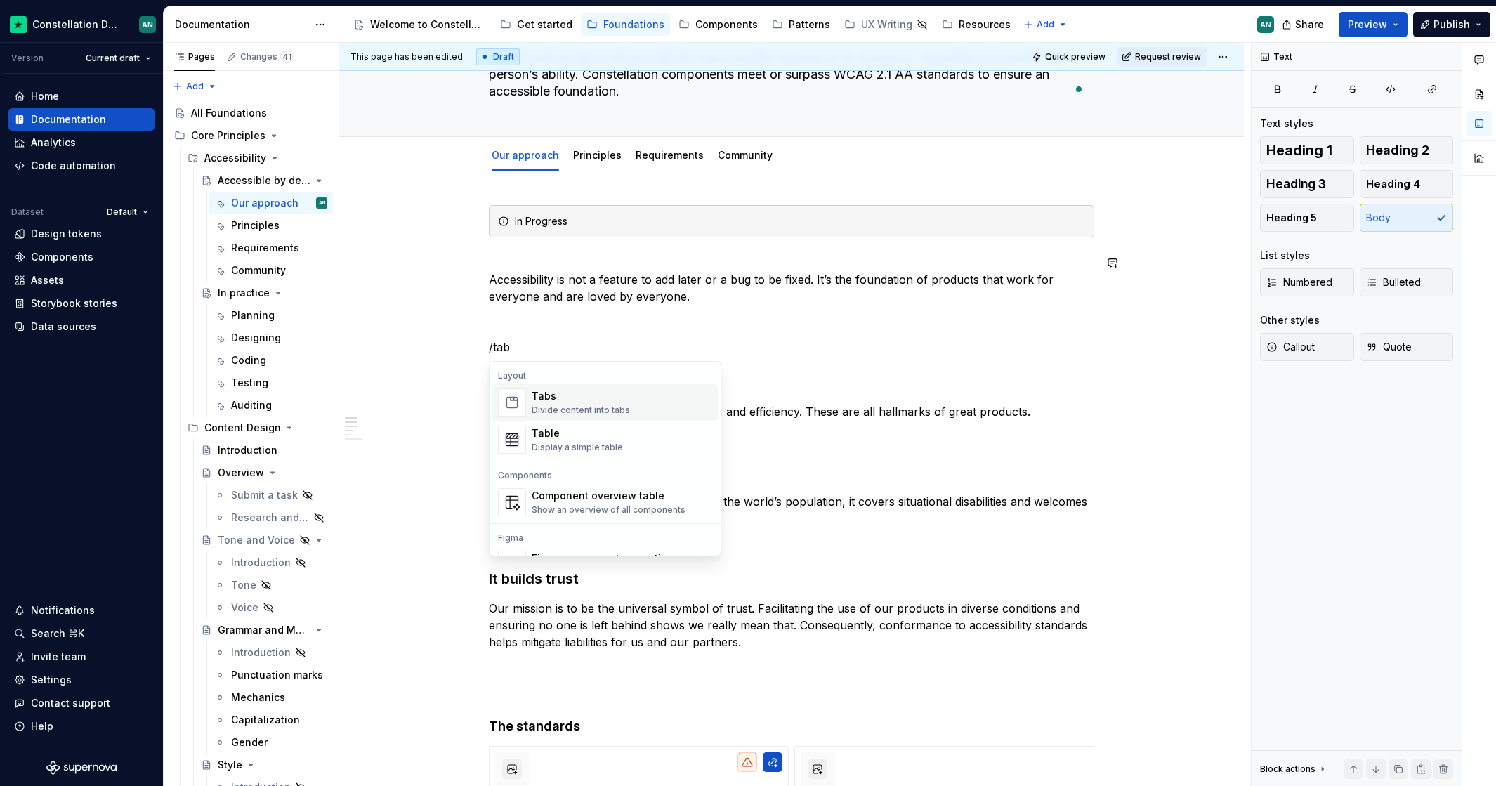
click at [643, 395] on div "Tabs Divide content into tabs" at bounding box center [622, 402] width 180 height 28
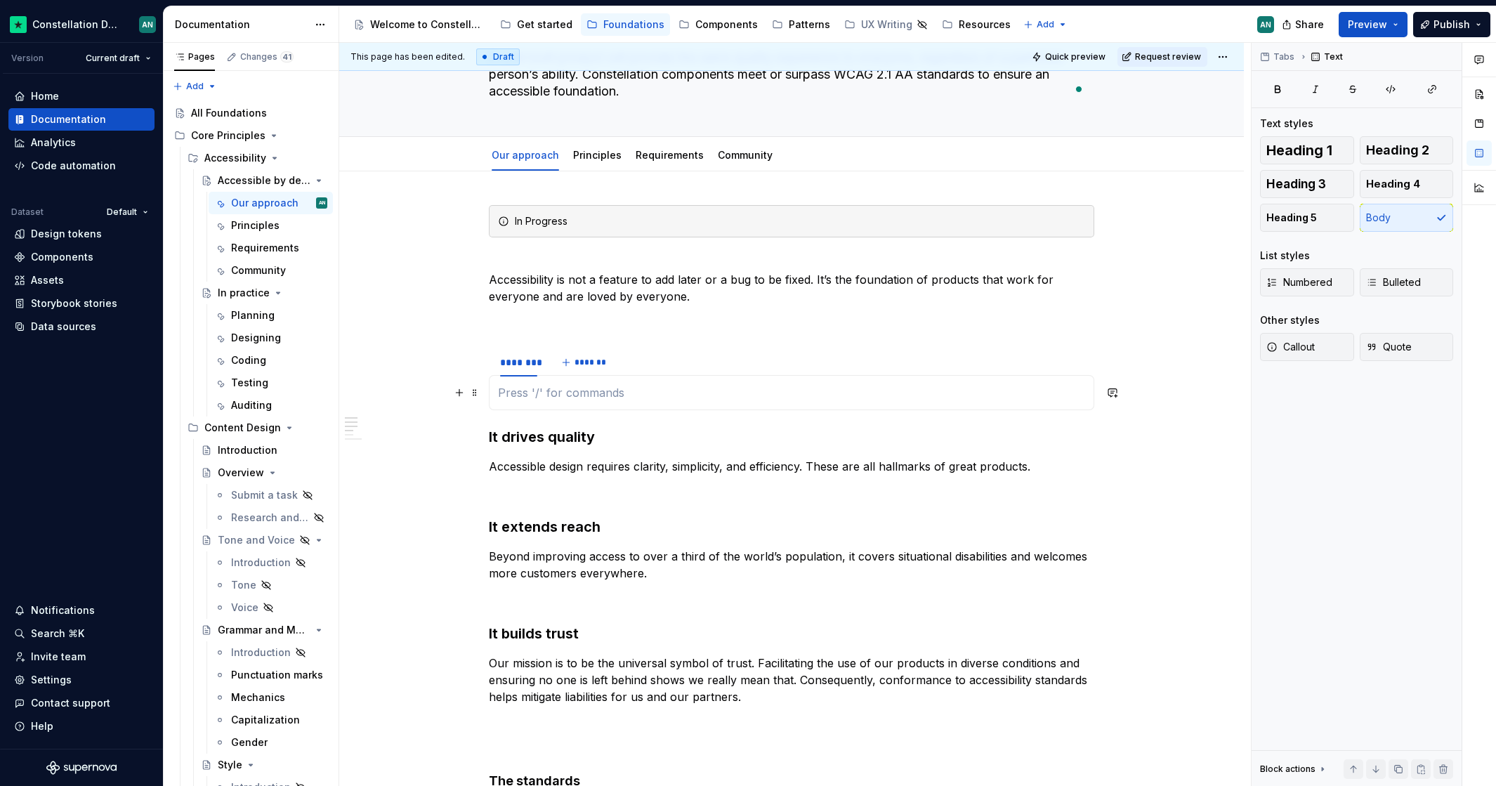
type textarea "*"
click at [475, 357] on span at bounding box center [474, 355] width 11 height 20
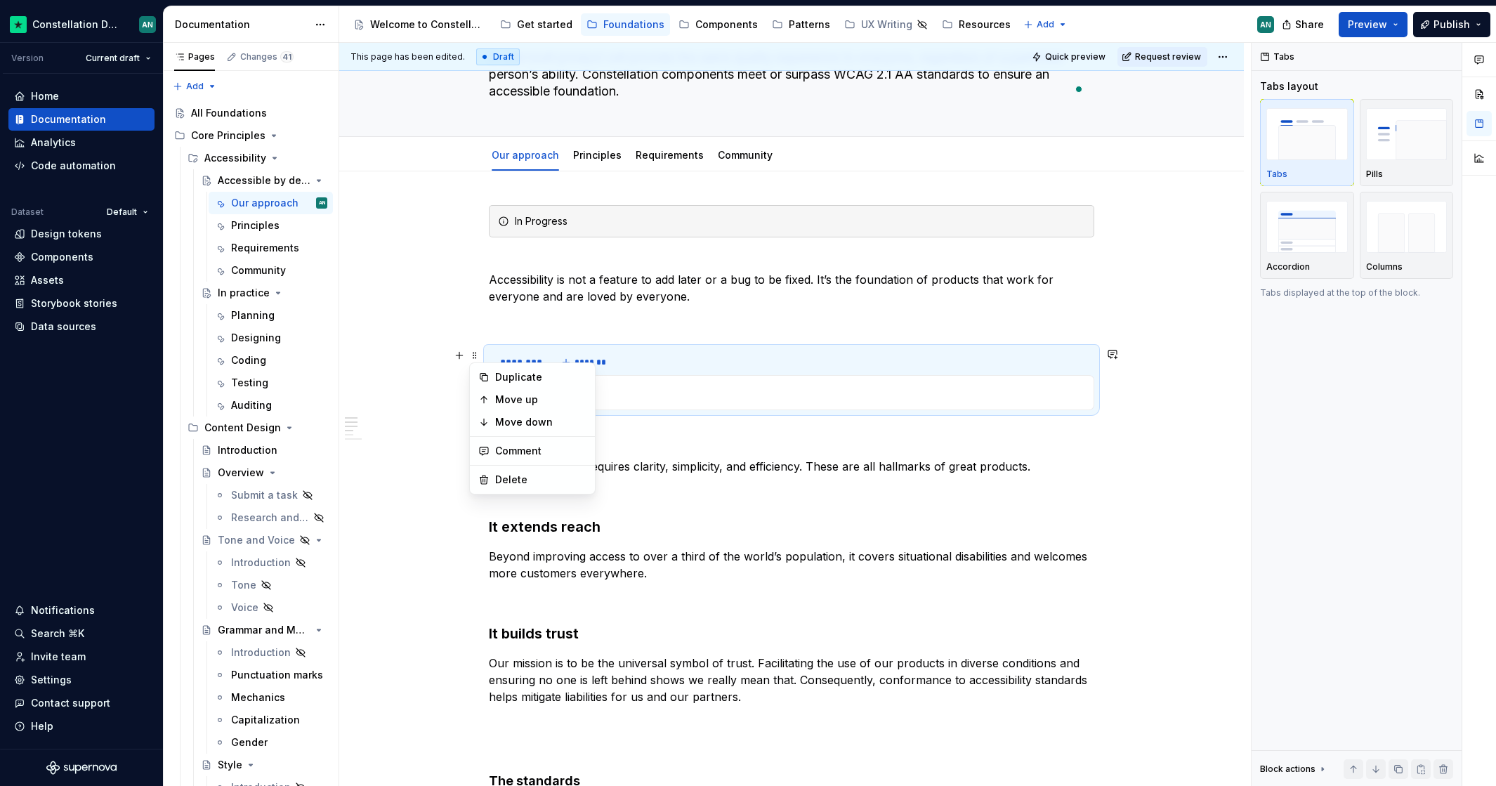
click at [640, 410] on section "******** *******" at bounding box center [791, 378] width 605 height 63
click at [566, 361] on button "*******" at bounding box center [584, 362] width 55 height 20
click at [654, 362] on span "*******" at bounding box center [642, 362] width 32 height 11
click at [850, 364] on div "******** ******** ******** *******" at bounding box center [791, 362] width 605 height 28
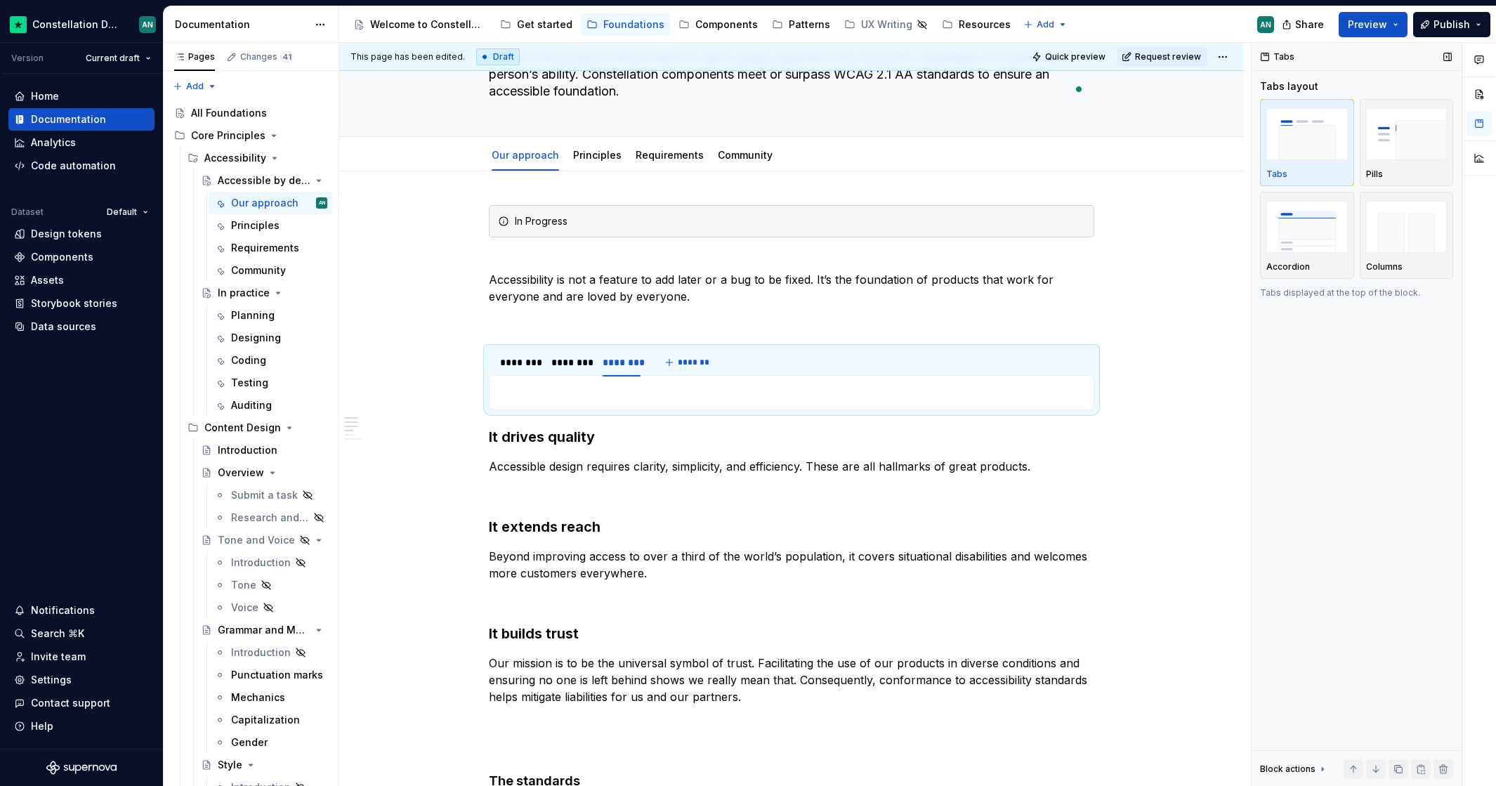
drag, startPoint x: 1383, startPoint y: 234, endPoint x: 1258, endPoint y: 237, distance: 125.7
click at [1382, 235] on img "button" at bounding box center [1406, 226] width 81 height 51
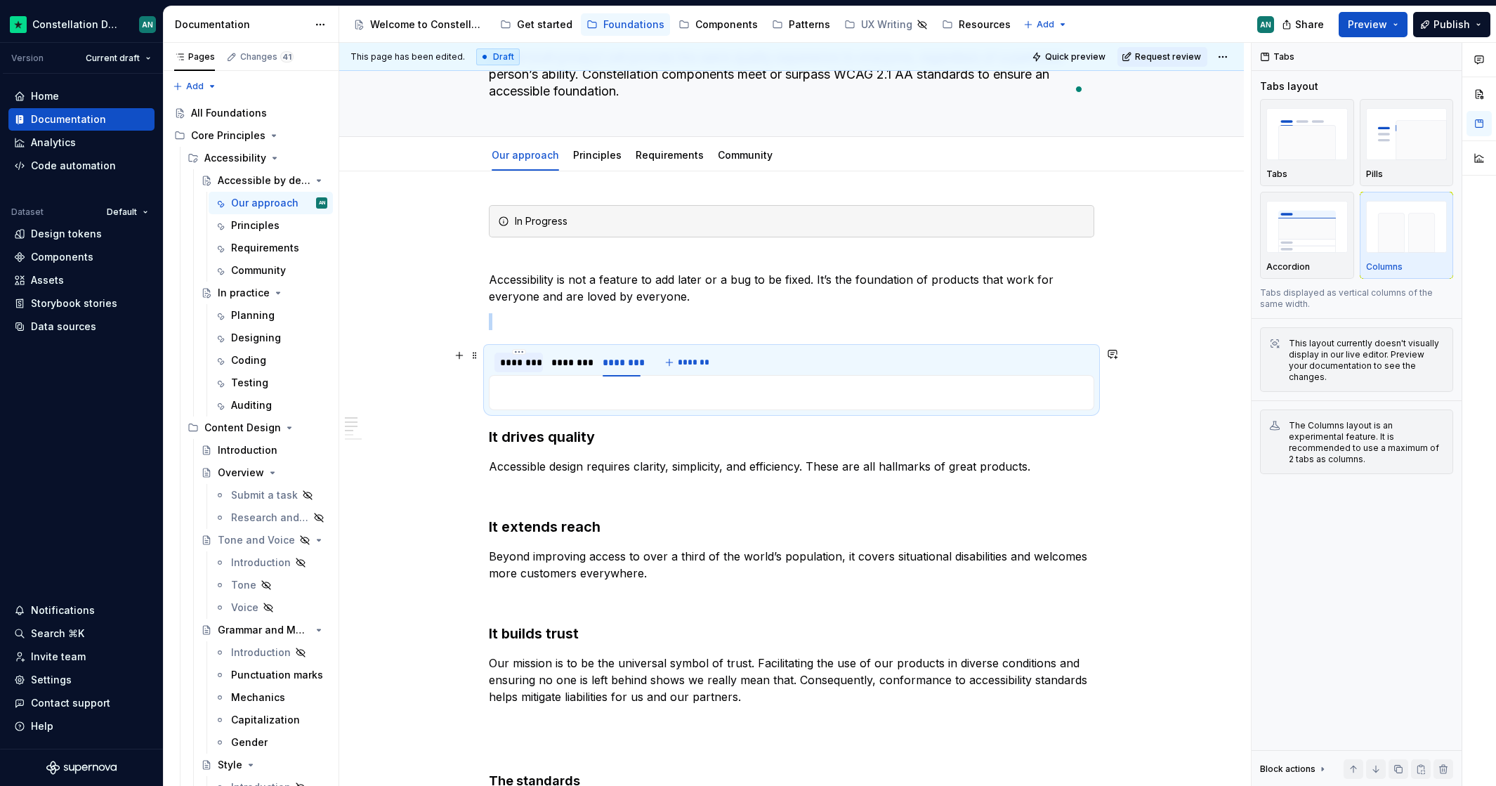
click at [528, 362] on div "********" at bounding box center [518, 362] width 37 height 14
type input "*"
click at [527, 362] on div "********" at bounding box center [538, 362] width 37 height 14
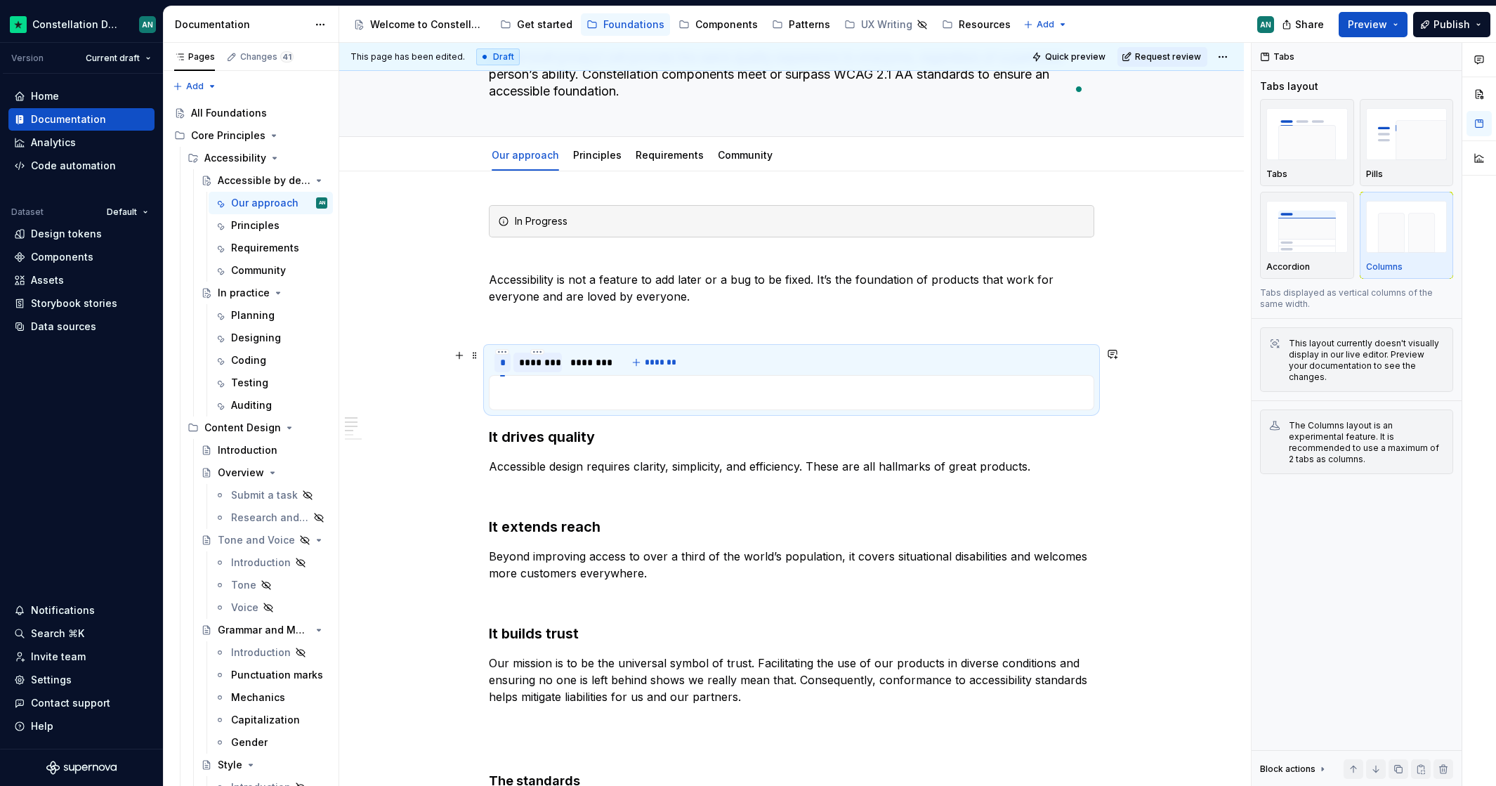
click at [527, 362] on div "********" at bounding box center [537, 362] width 37 height 14
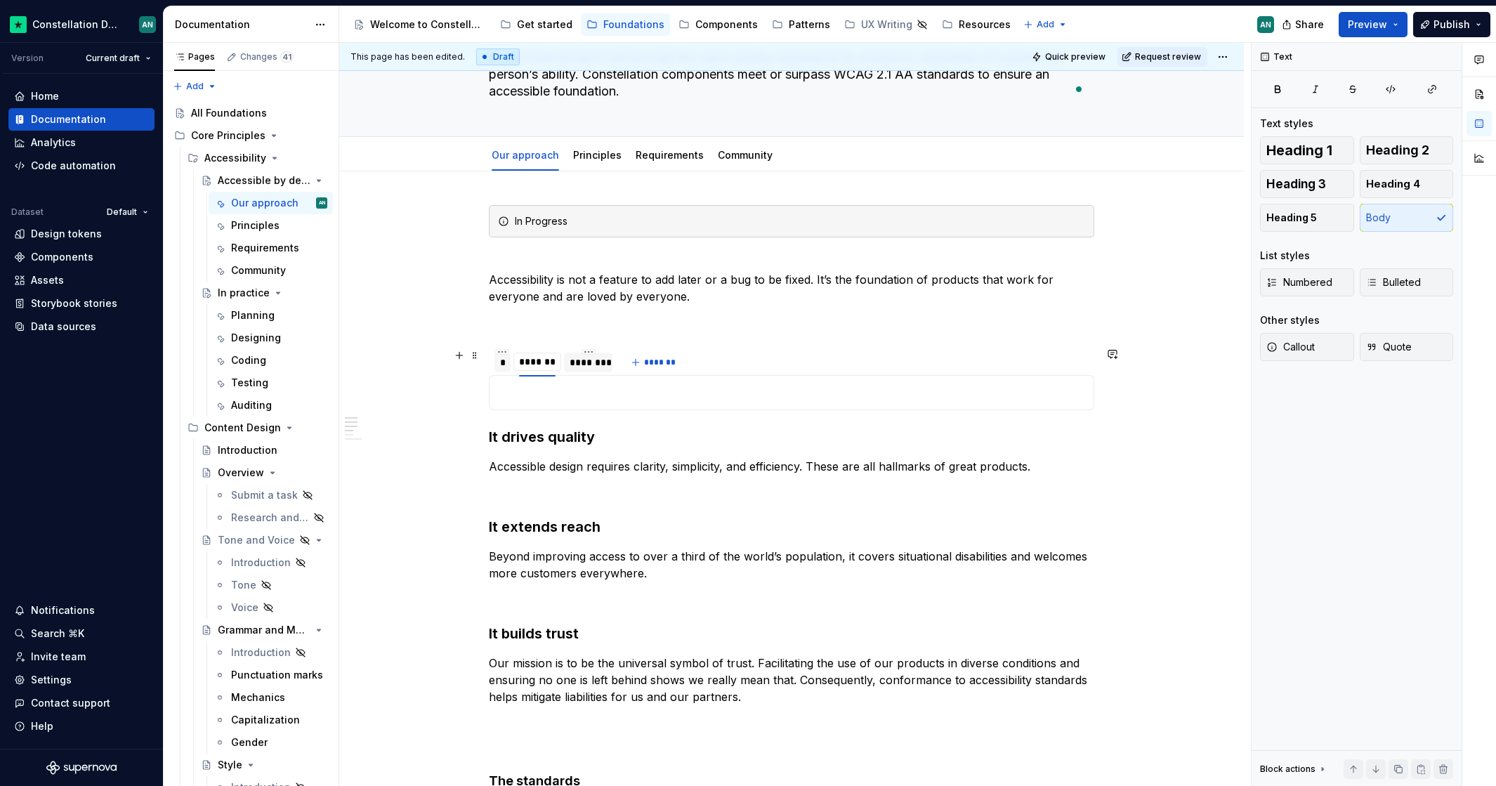
type input "*"
click at [563, 361] on div "********" at bounding box center [557, 362] width 37 height 14
type input "*"
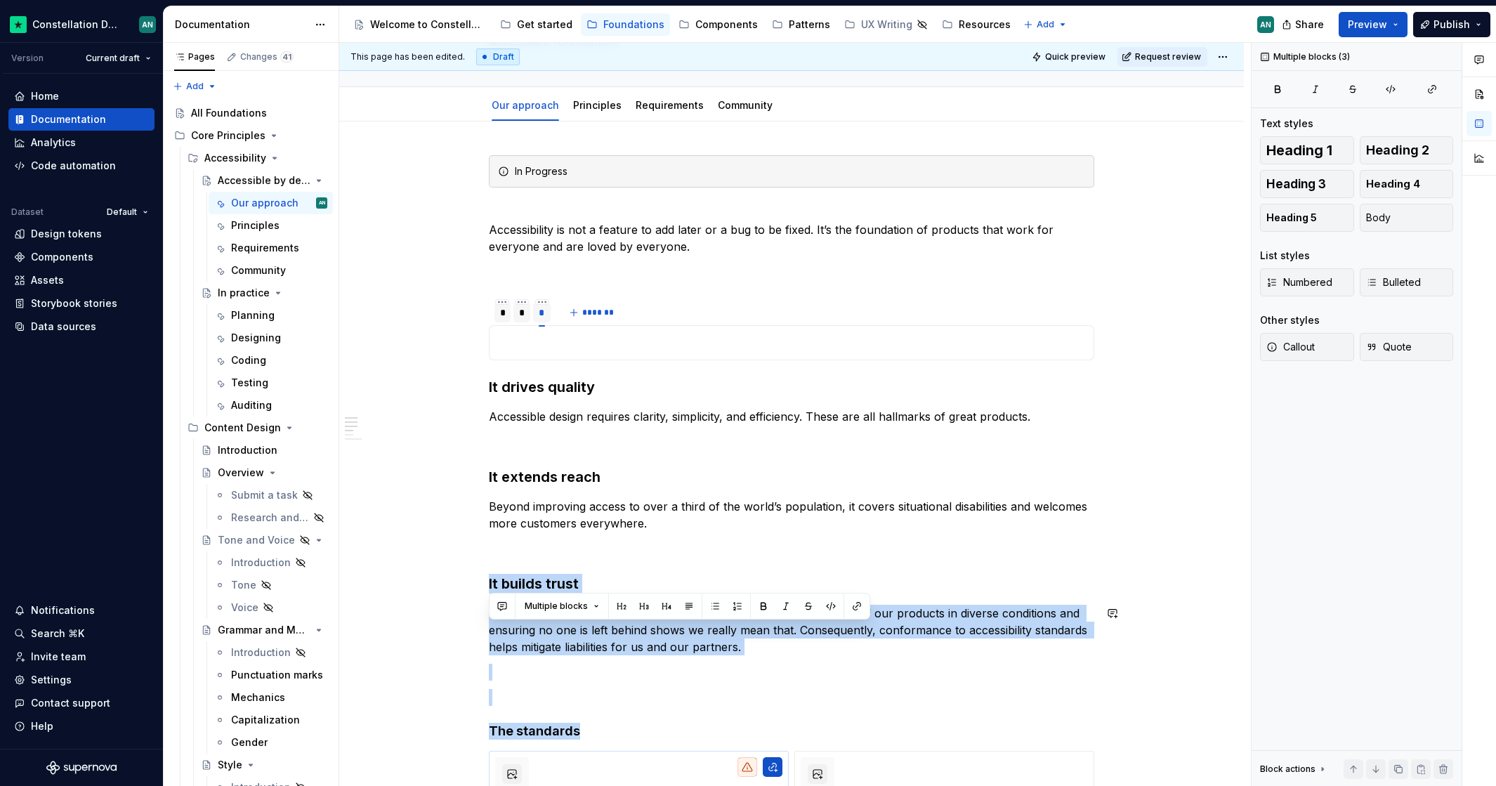
scroll to position [211, 0]
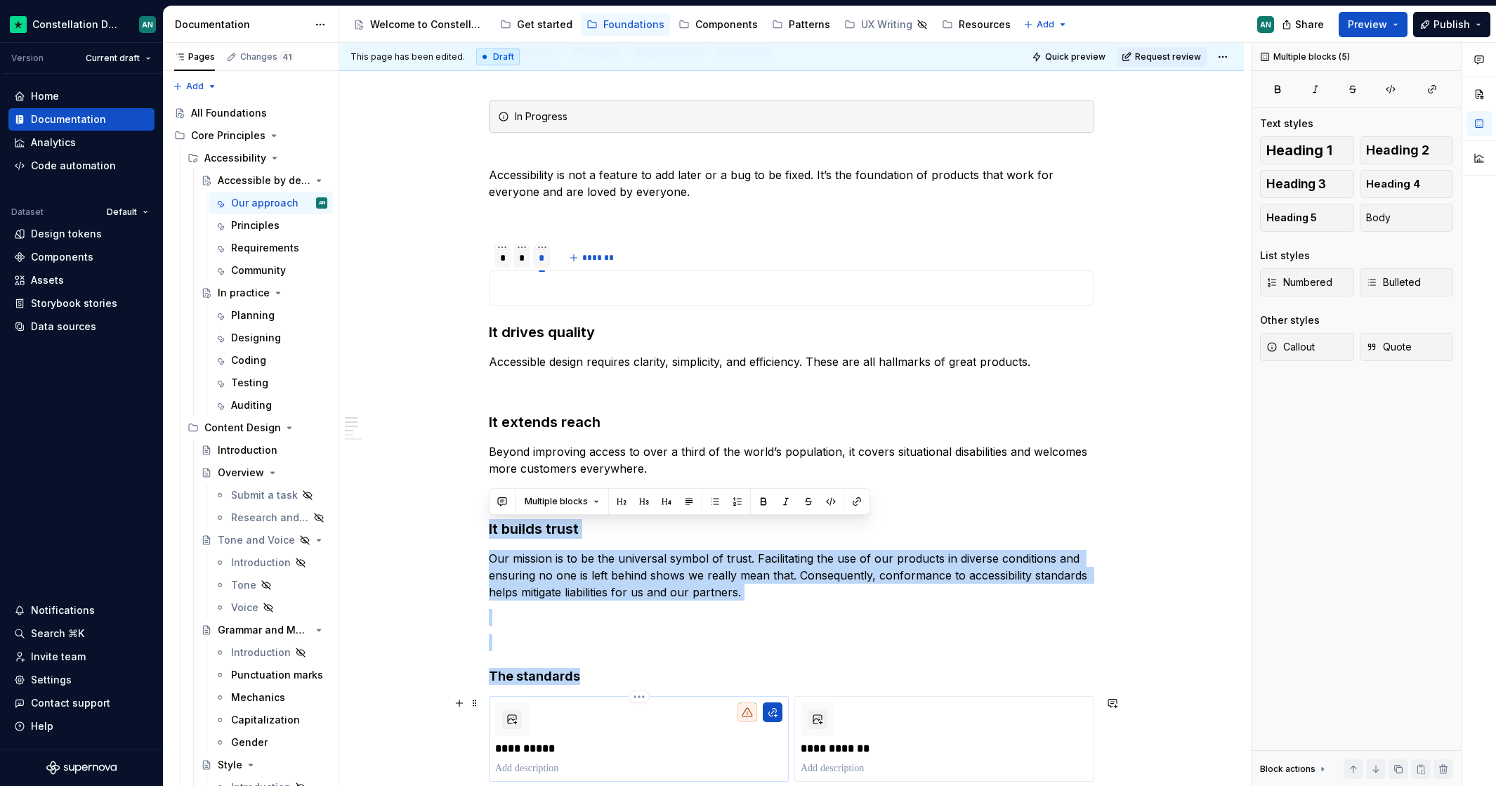
drag, startPoint x: 490, startPoint y: 633, endPoint x: 757, endPoint y: 722, distance: 281.5
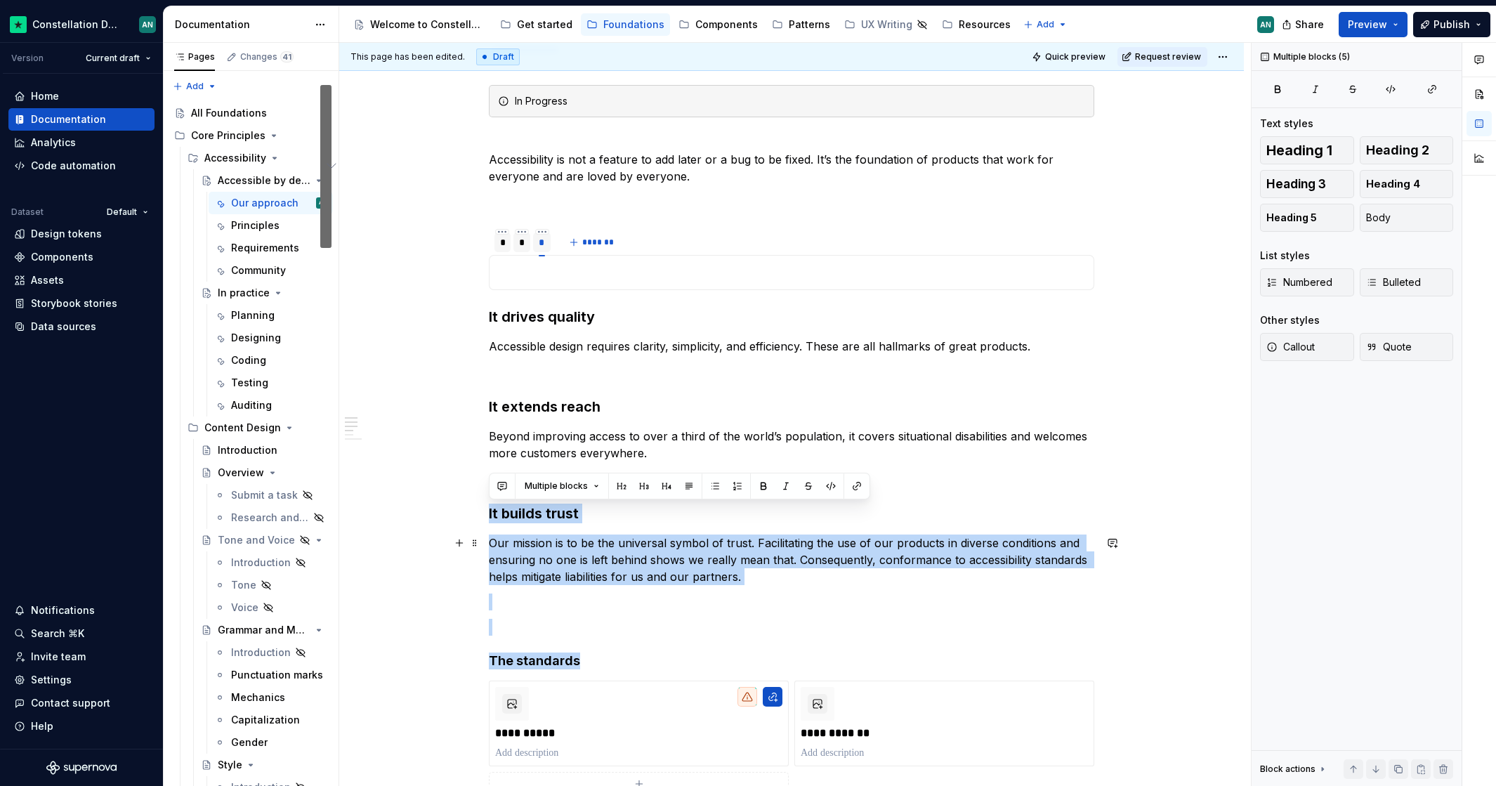
click at [765, 569] on p "Our mission is to be the universal symbol of trust. Facilitating the use of our…" at bounding box center [791, 559] width 605 height 51
drag, startPoint x: 772, startPoint y: 579, endPoint x: 484, endPoint y: 520, distance: 294.7
click at [482, 519] on html "Constellation Design System AN Version Current draft Home Documentation Analyti…" at bounding box center [748, 393] width 1496 height 786
click at [690, 549] on p "Our mission is to be the universal symbol of trust. Facilitating the use of our…" at bounding box center [791, 559] width 605 height 51
drag, startPoint x: 750, startPoint y: 574, endPoint x: 490, endPoint y: 517, distance: 265.8
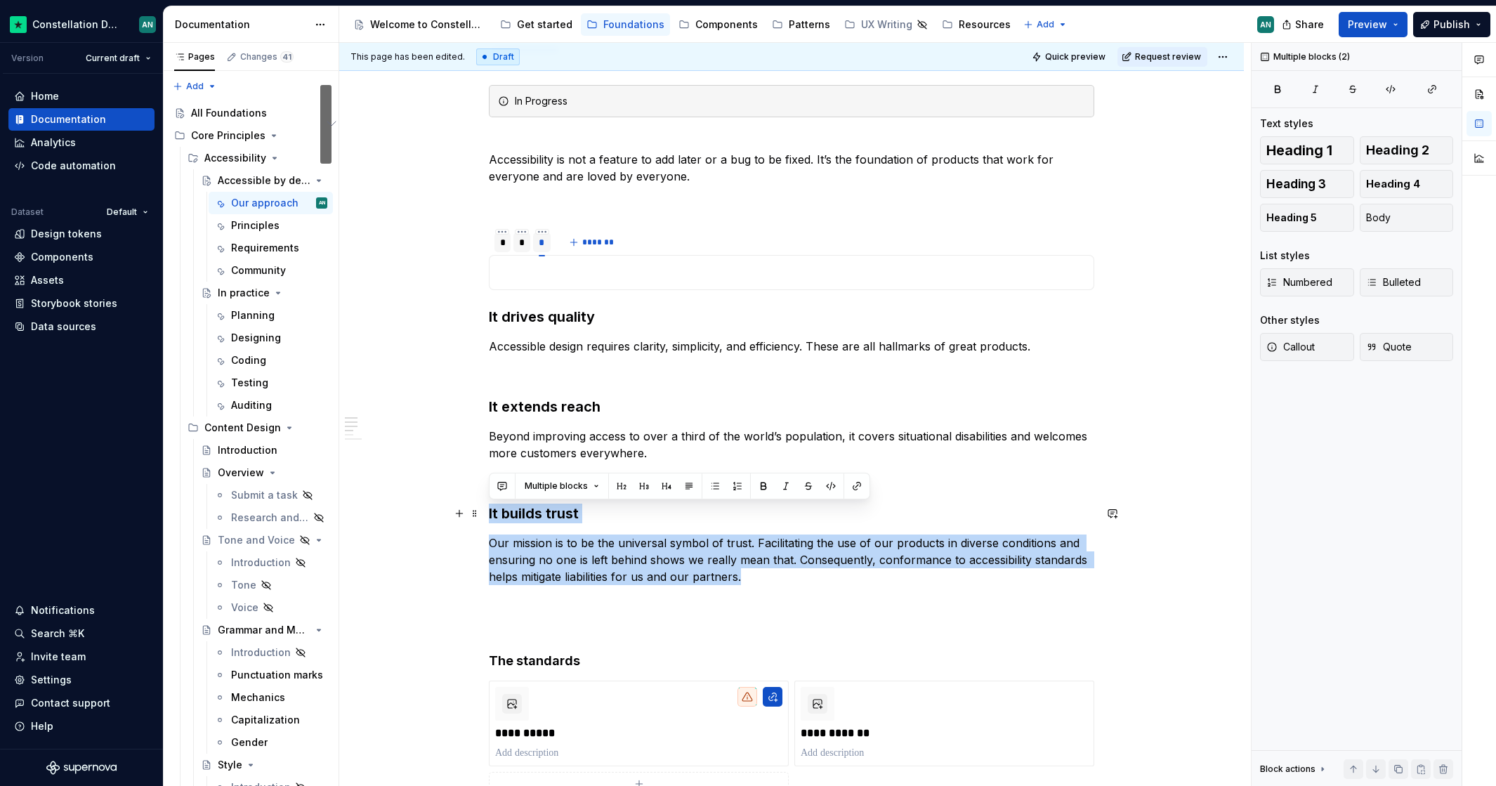
copy div "It builds trust Our mission is to be the universal symbol of trust. Facilitatin…"
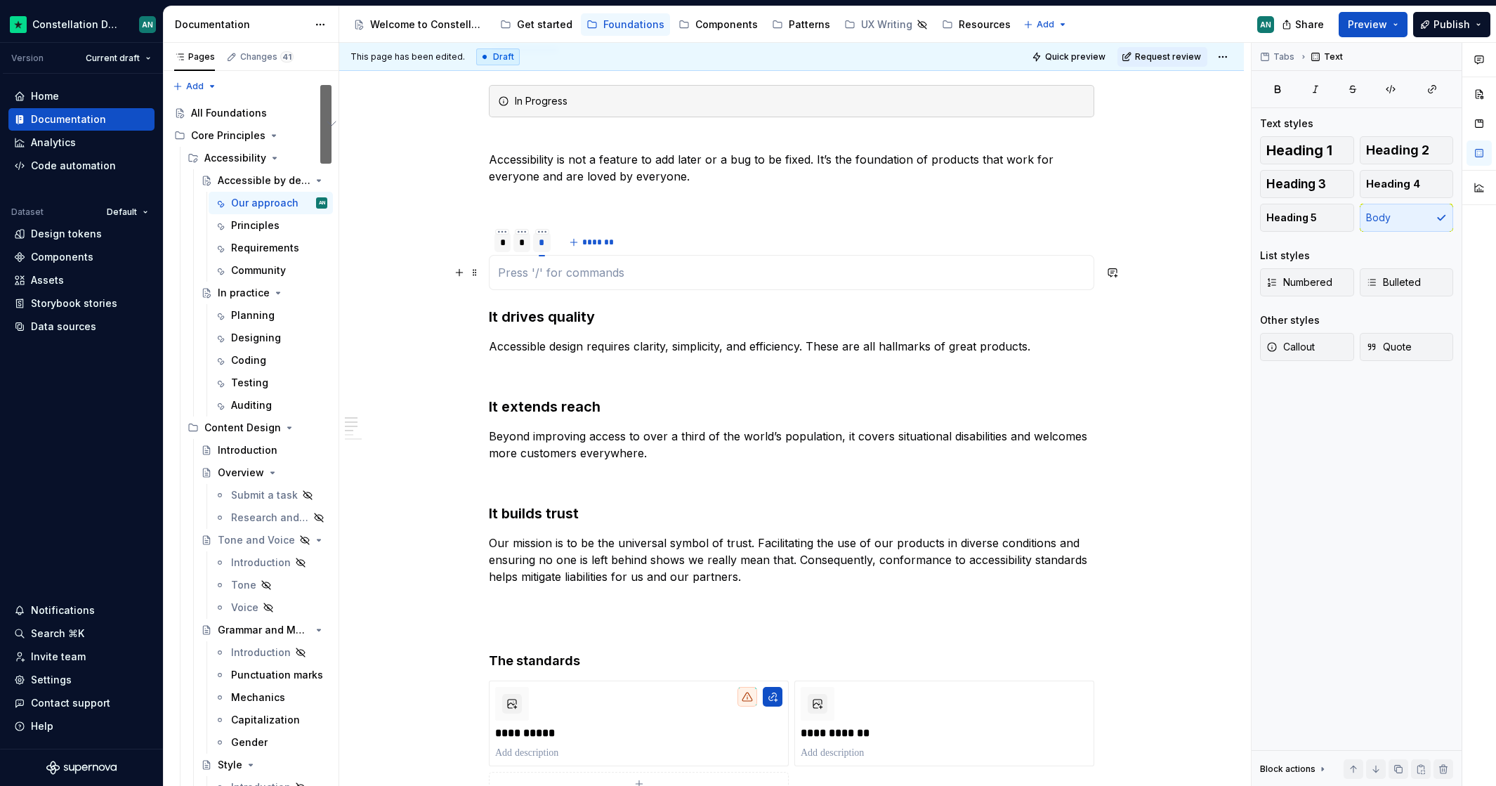
click at [567, 275] on p "To enrich screen reader interactions, please activate Accessibility in Grammarl…" at bounding box center [791, 272] width 587 height 17
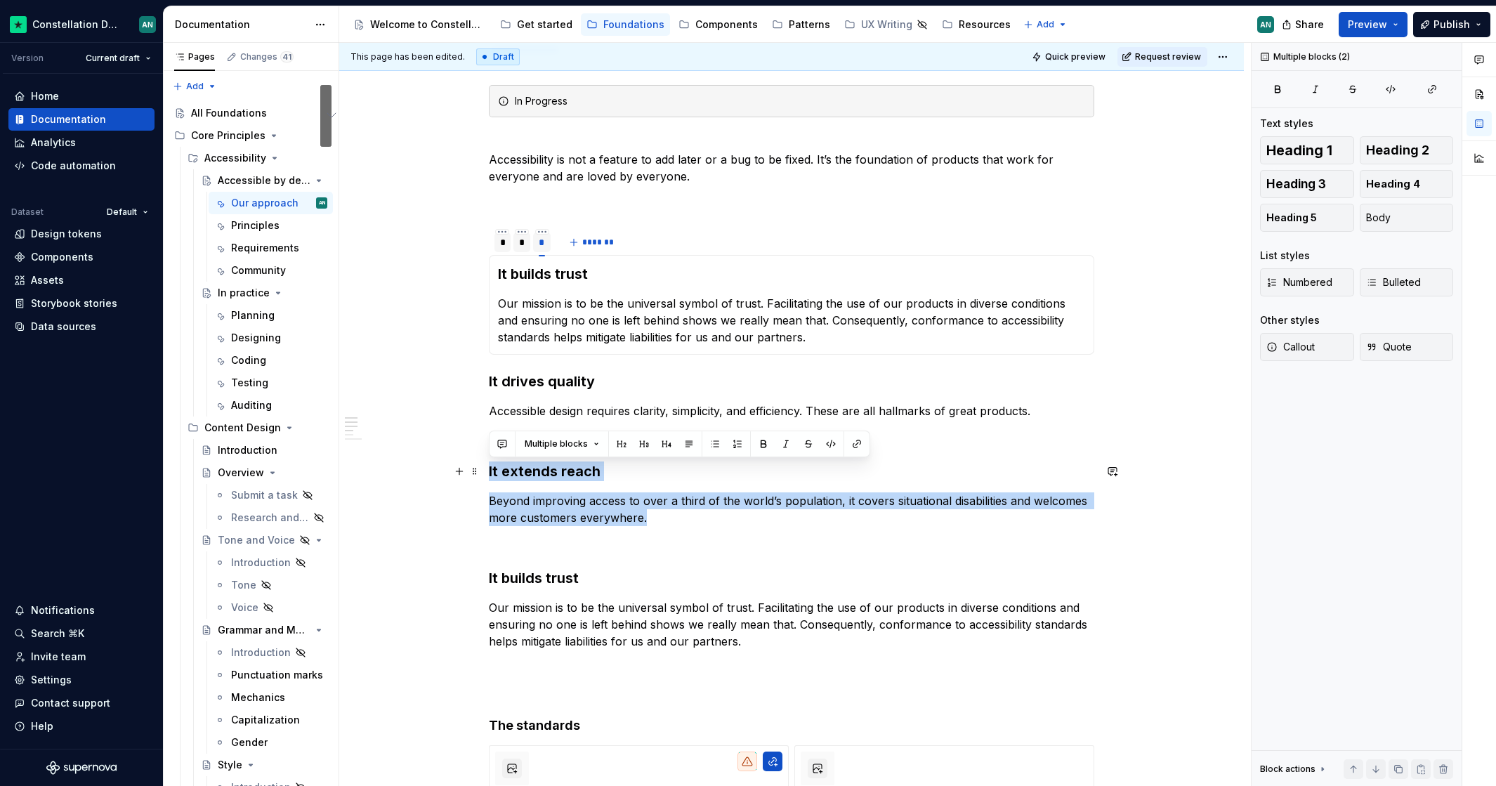
drag, startPoint x: 661, startPoint y: 524, endPoint x: 480, endPoint y: 466, distance: 190.1
click at [480, 466] on html "Constellation Design System AN Version Current draft Home Documentation Analyti…" at bounding box center [748, 393] width 1496 height 786
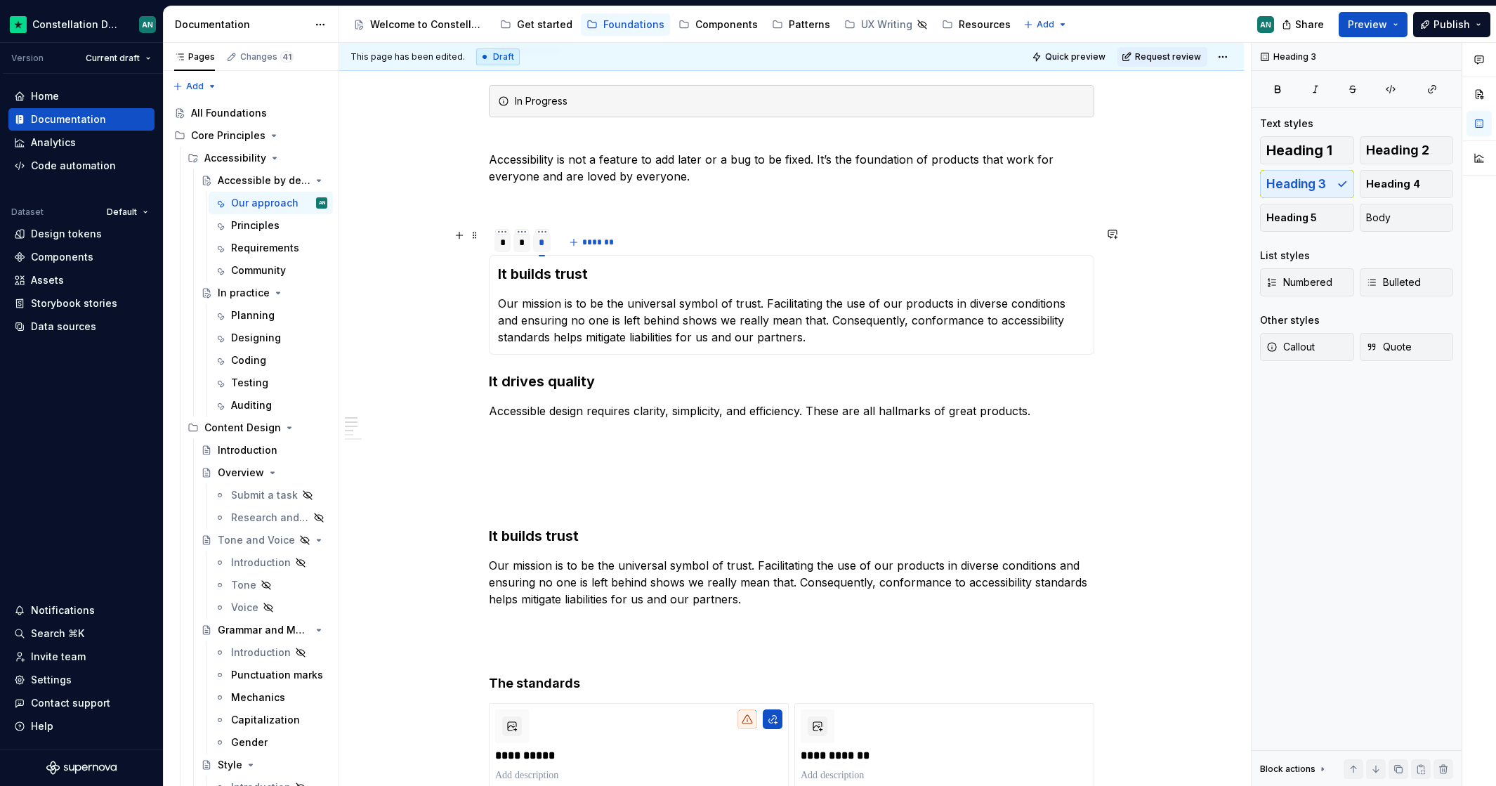
click at [519, 244] on div "*" at bounding box center [522, 242] width 6 height 14
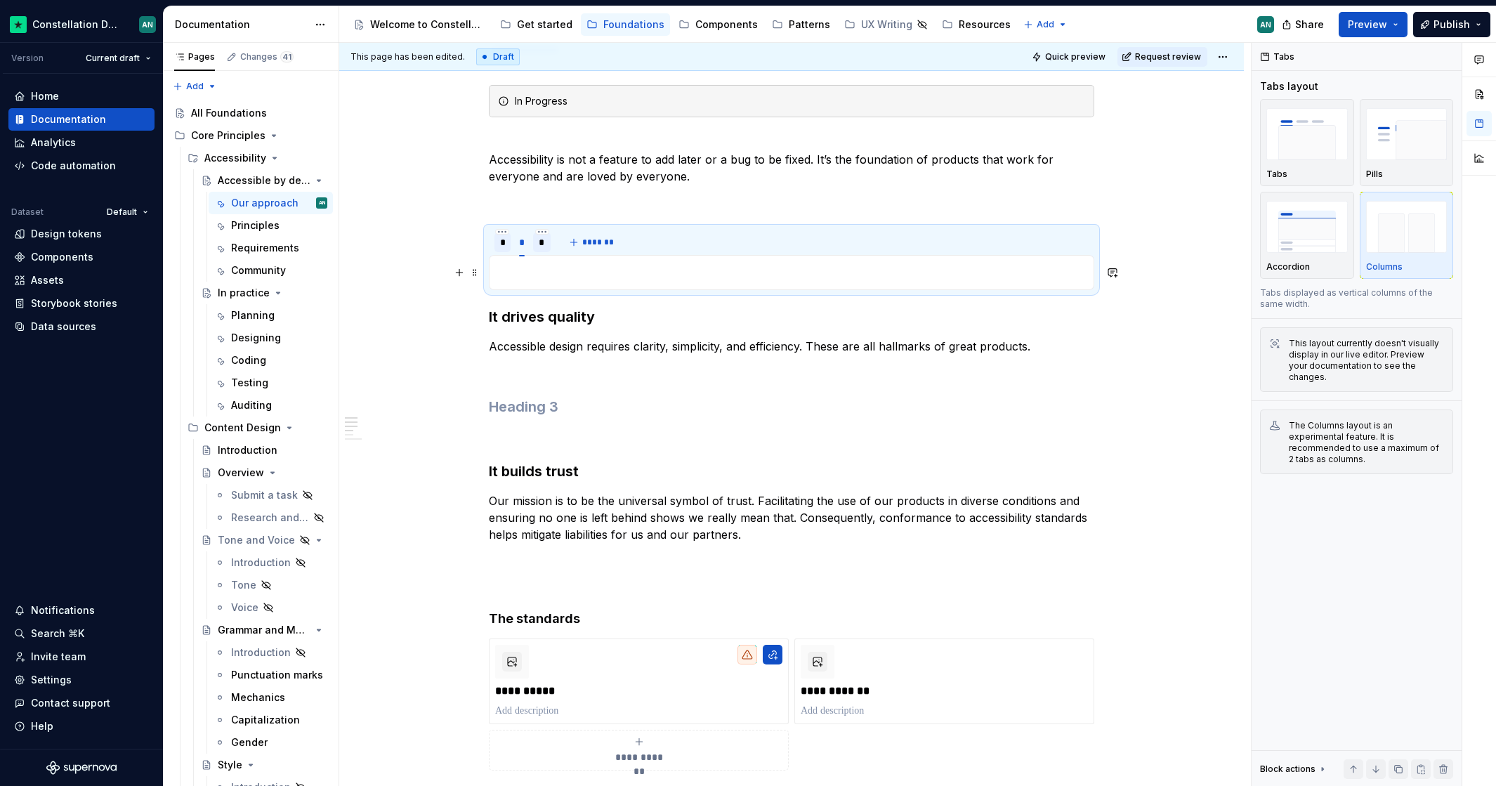
click at [548, 275] on p "To enrich screen reader interactions, please activate Accessibility in Grammarl…" at bounding box center [791, 272] width 587 height 17
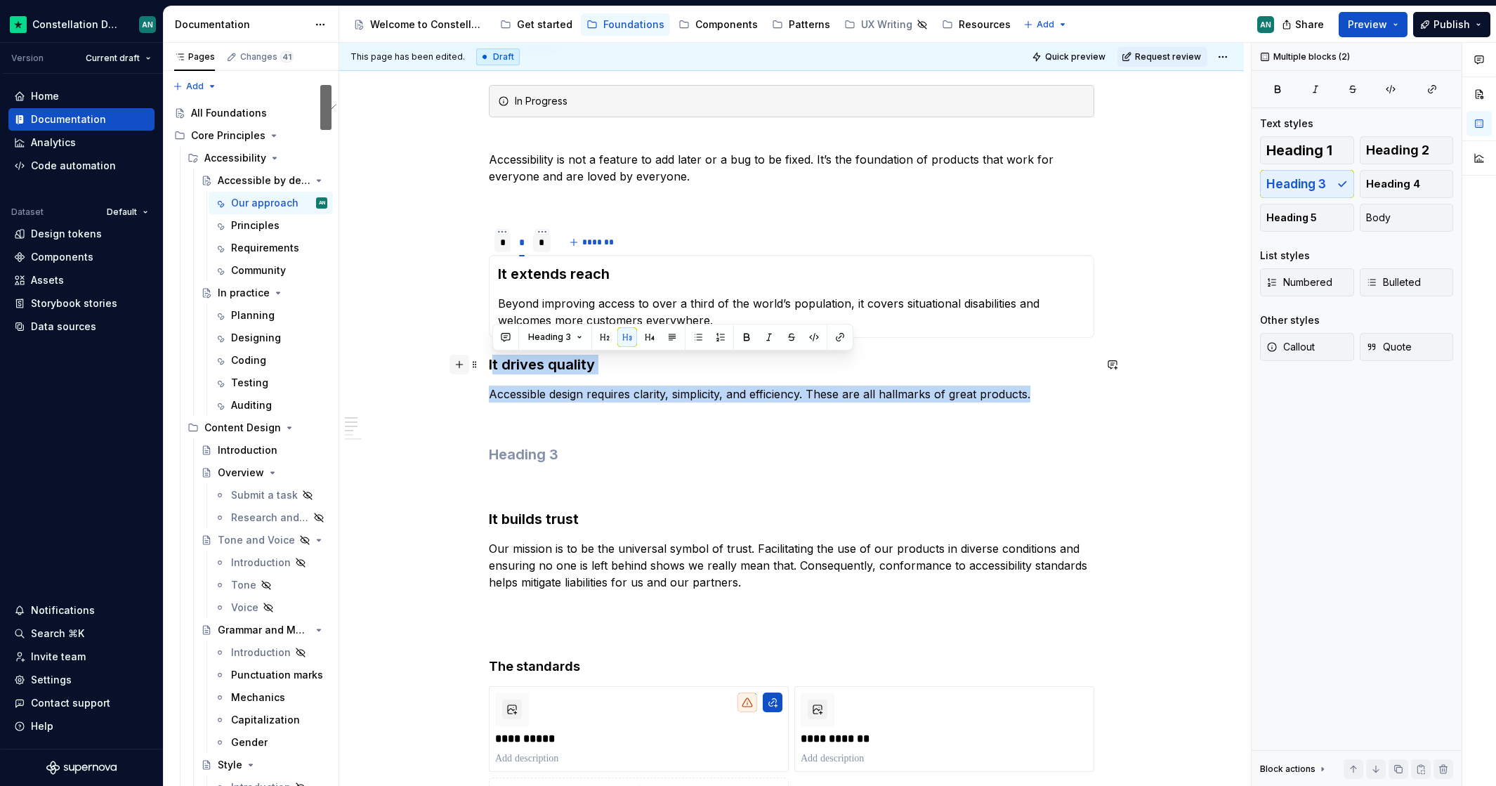
drag, startPoint x: 1029, startPoint y: 394, endPoint x: 459, endPoint y: 355, distance: 571.4
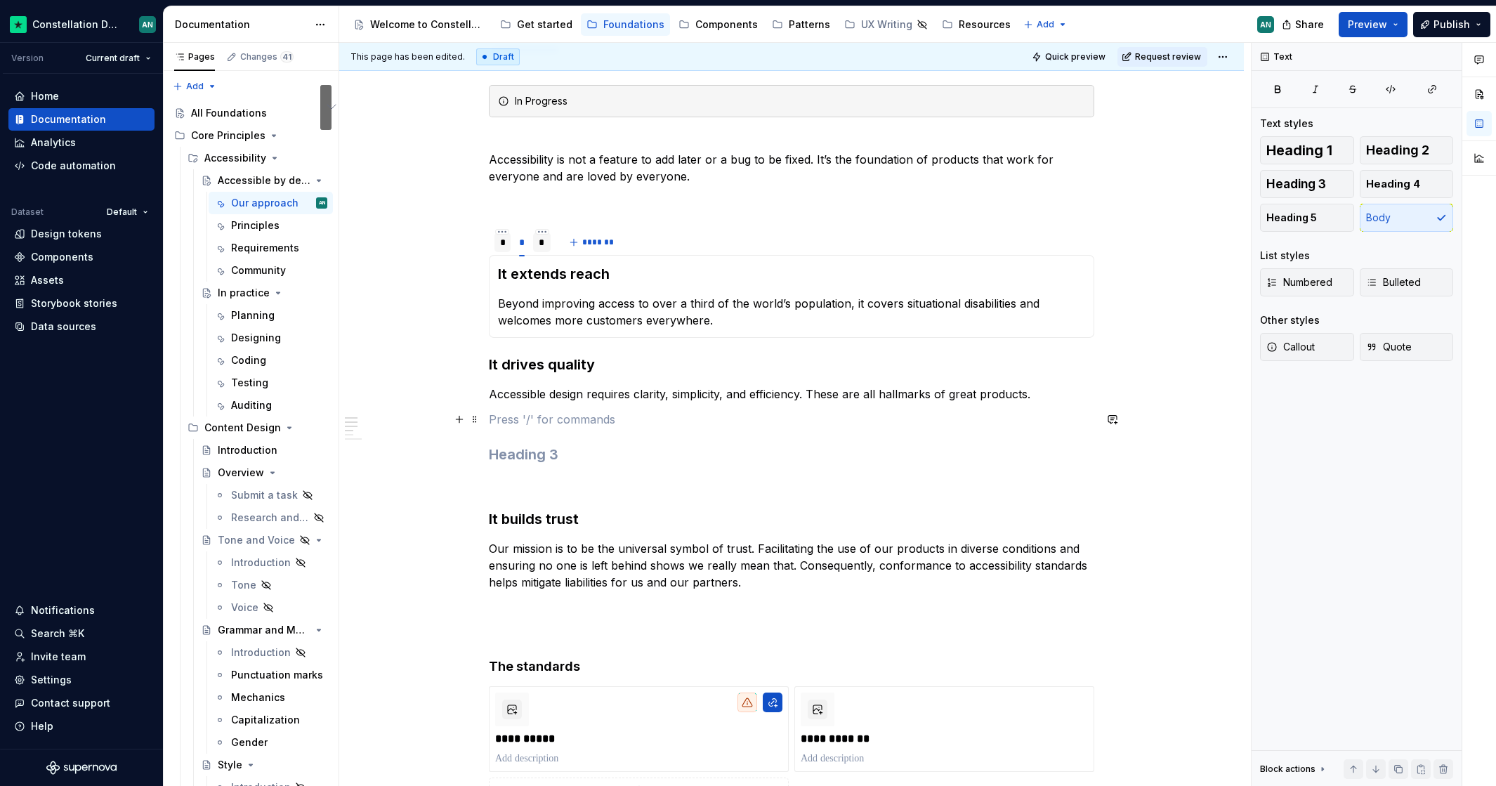
click at [731, 422] on p "To enrich screen reader interactions, please activate Accessibility in Grammarl…" at bounding box center [791, 419] width 605 height 17
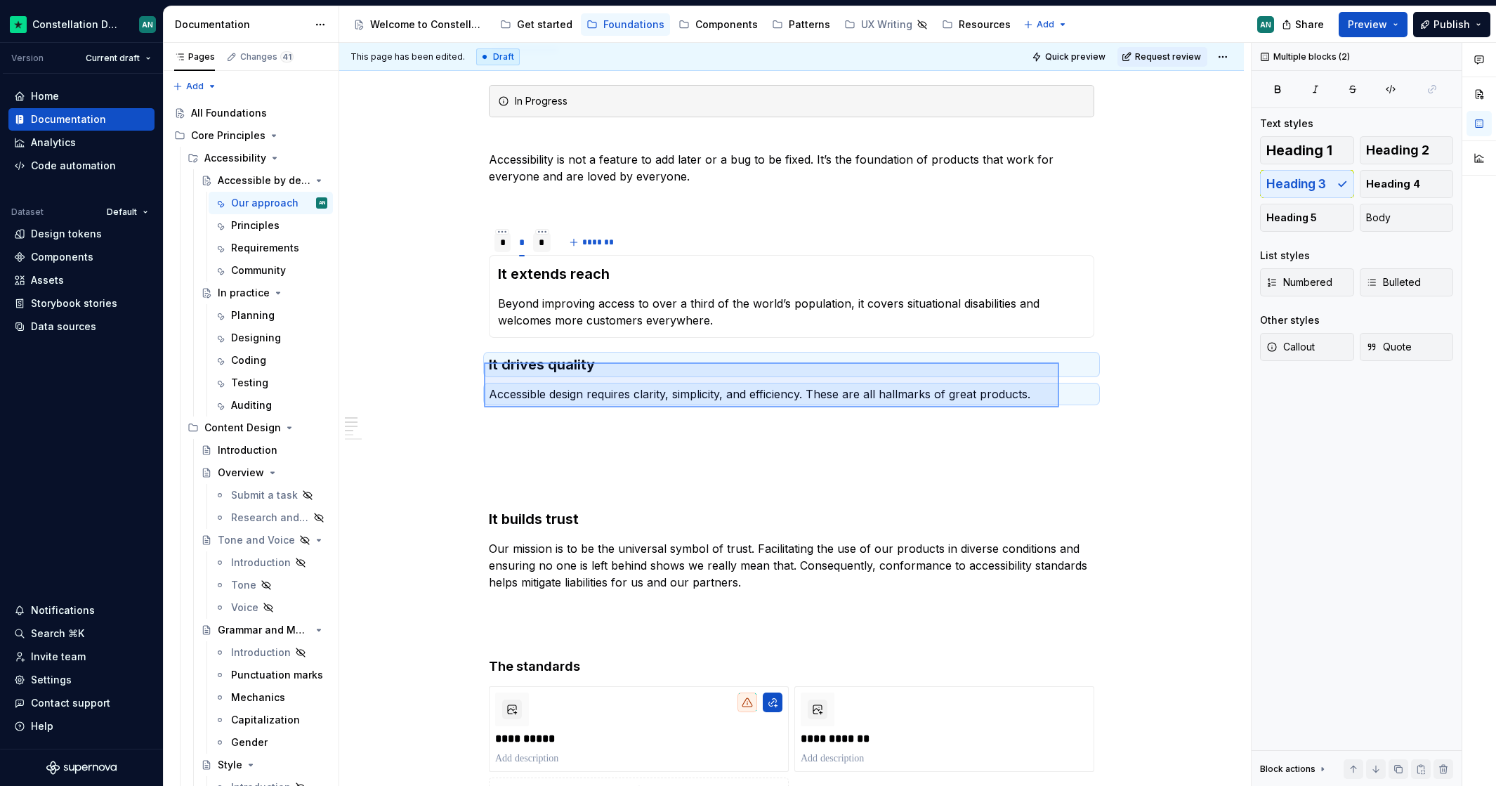
drag, startPoint x: 580, startPoint y: 362, endPoint x: 1056, endPoint y: 409, distance: 478.3
click at [1058, 408] on div "**********" at bounding box center [794, 415] width 911 height 744
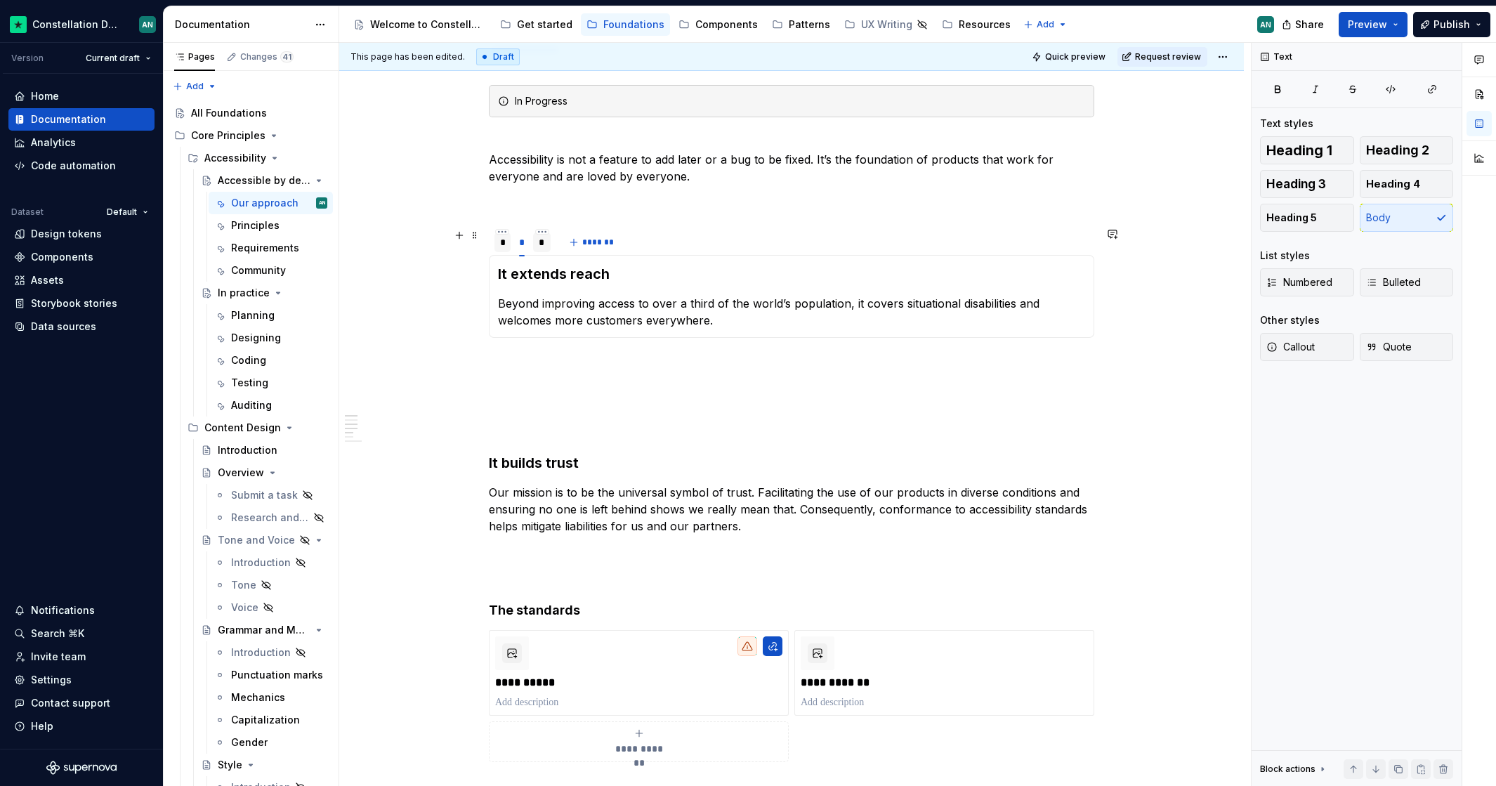
click at [497, 248] on div "*" at bounding box center [502, 242] width 16 height 20
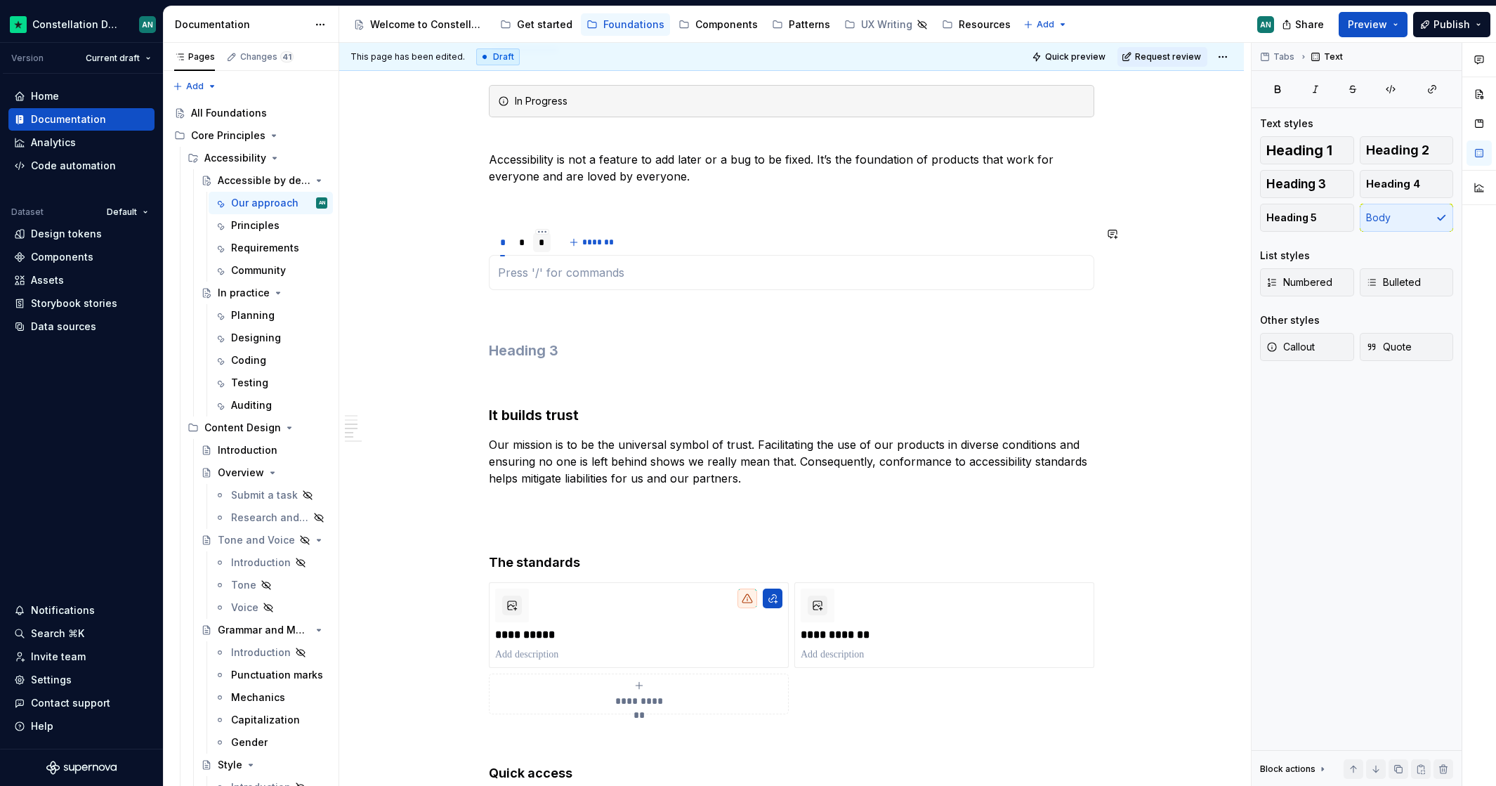
click at [544, 284] on div "It extends reach Beyond improving access to over a third of the world’s populat…" at bounding box center [791, 272] width 605 height 35
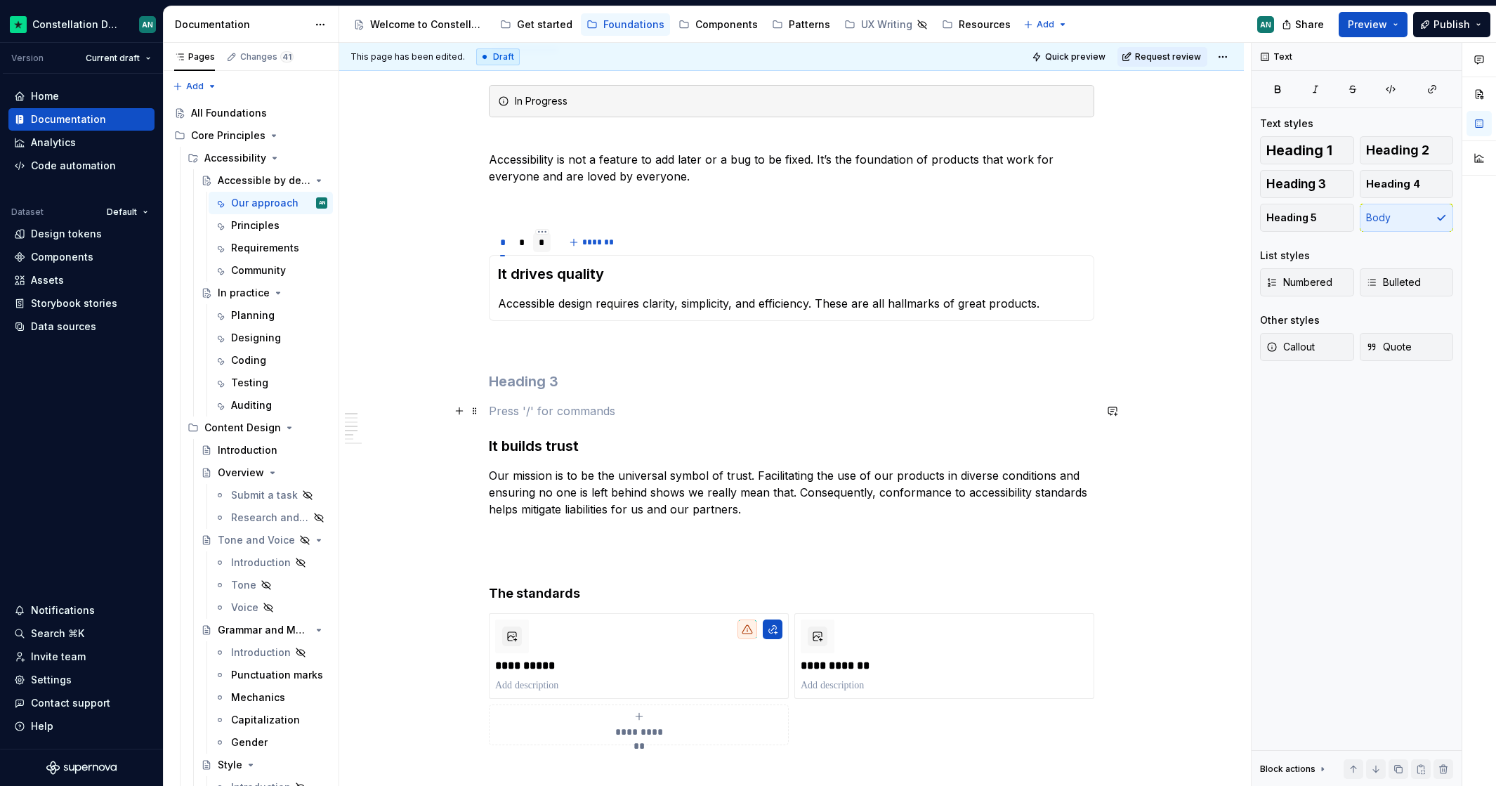
click at [508, 414] on p "To enrich screen reader interactions, please activate Accessibility in Grammarl…" at bounding box center [791, 410] width 605 height 17
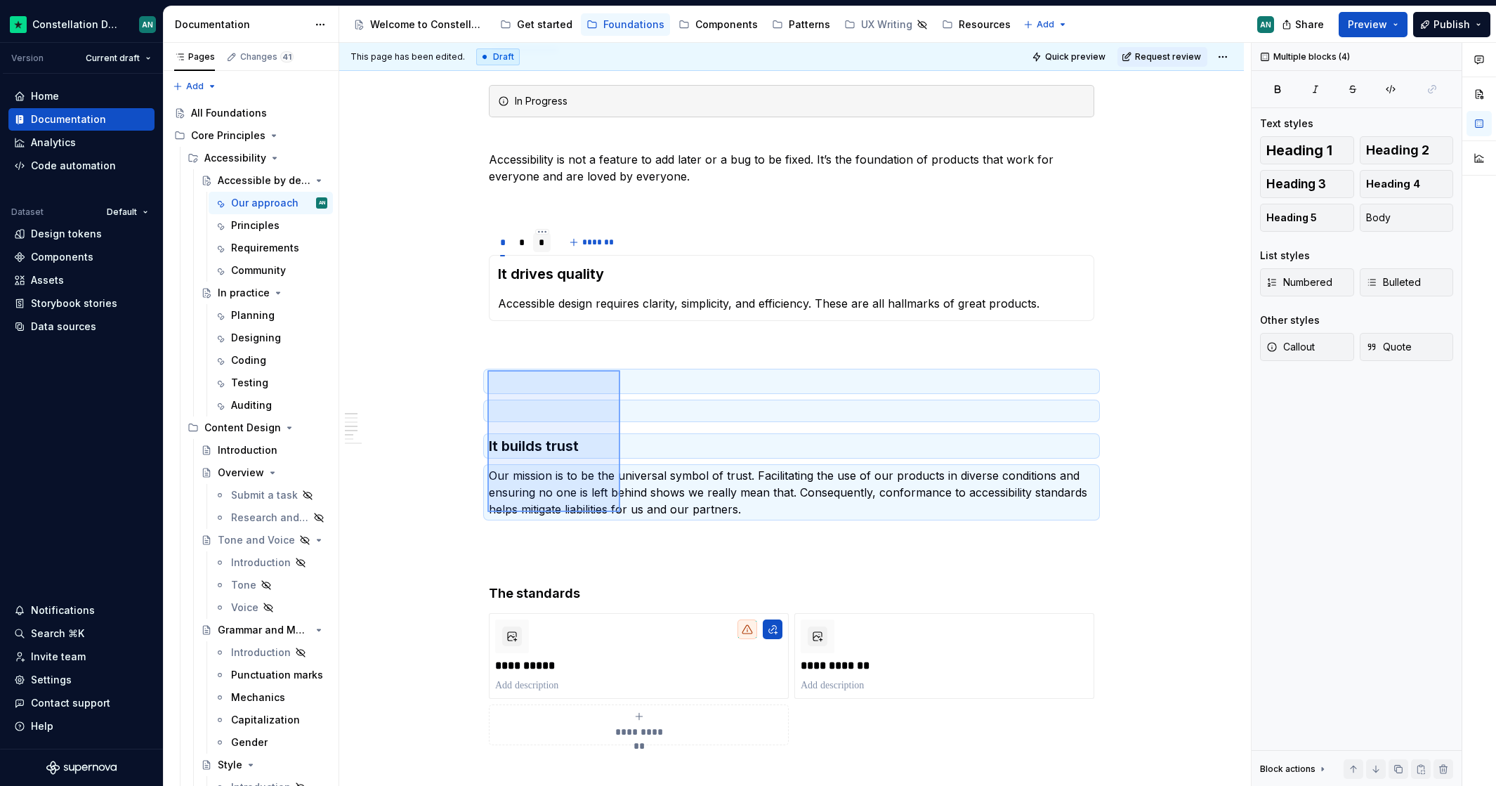
drag, startPoint x: 487, startPoint y: 370, endPoint x: 620, endPoint y: 512, distance: 194.2
click at [620, 512] on div "**********" at bounding box center [794, 415] width 911 height 744
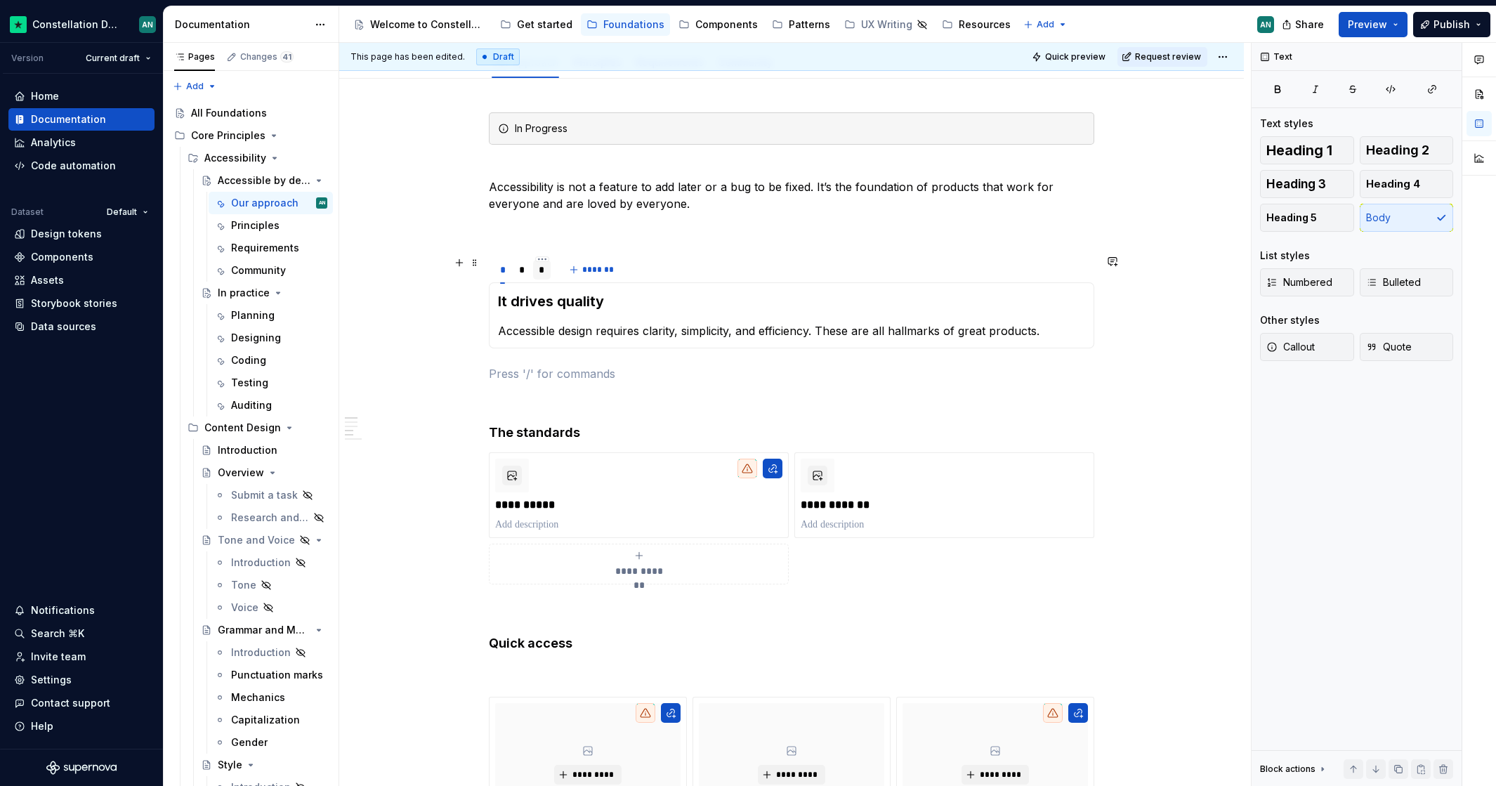
scroll to position [190, 0]
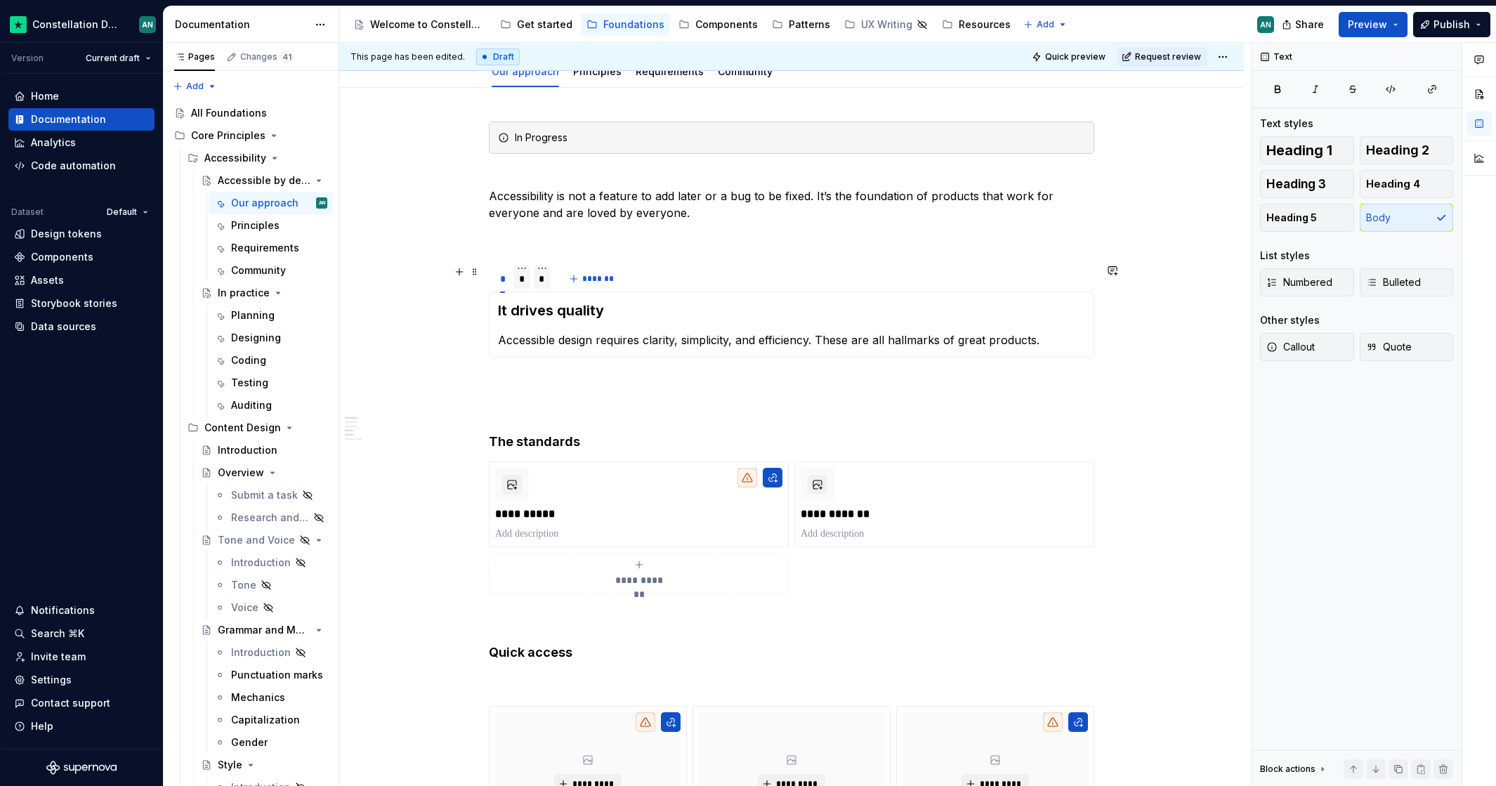
click at [519, 282] on div "*" at bounding box center [522, 279] width 6 height 14
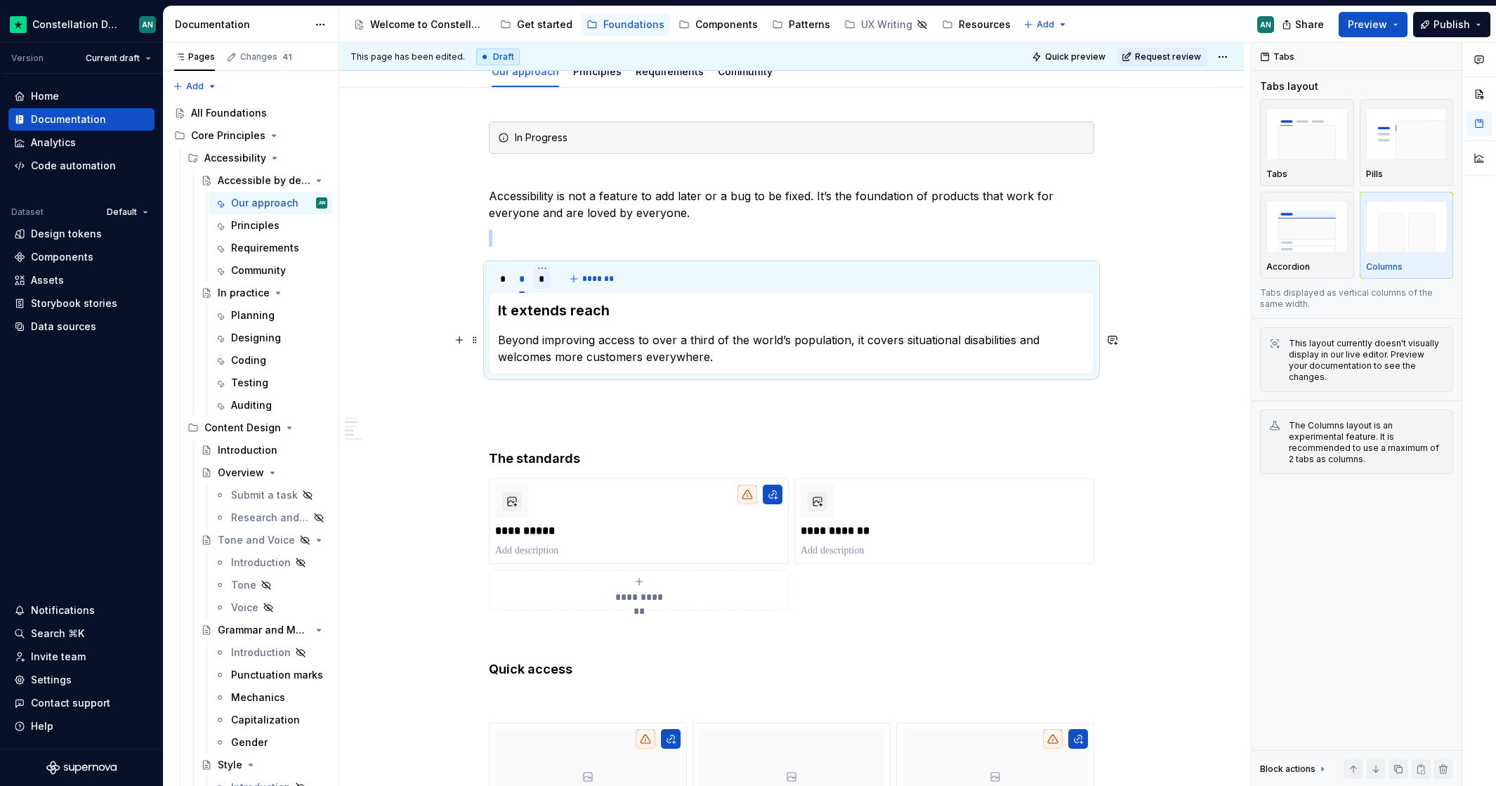
click at [542, 338] on p "Beyond improving access to over a third of the world’s population, it covers si…" at bounding box center [791, 348] width 587 height 34
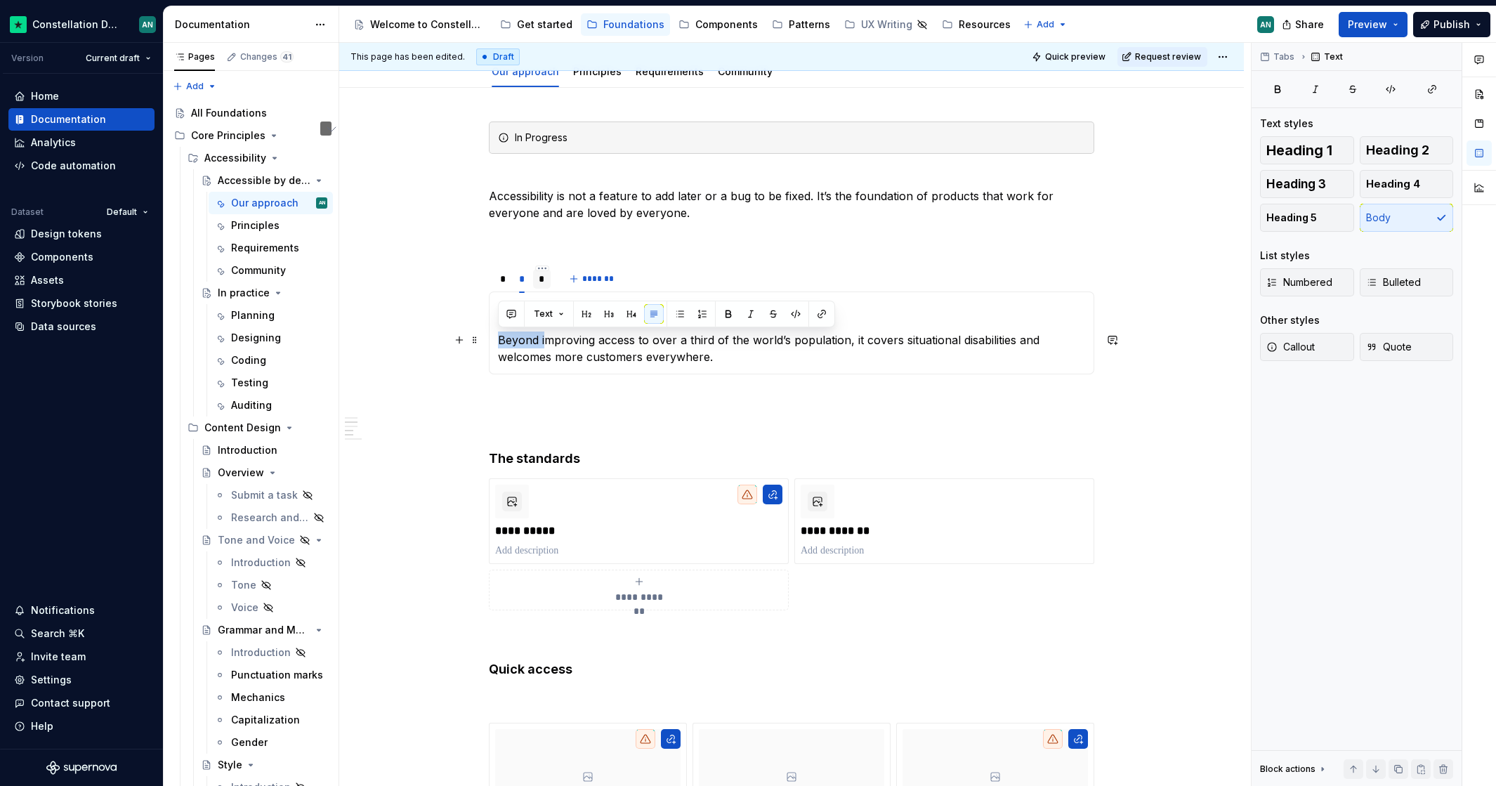
drag, startPoint x: 541, startPoint y: 338, endPoint x: 489, endPoint y: 337, distance: 51.3
click at [489, 337] on div "It drives quality Accessible design requires clarity, simplicity, and efficienc…" at bounding box center [791, 332] width 605 height 83
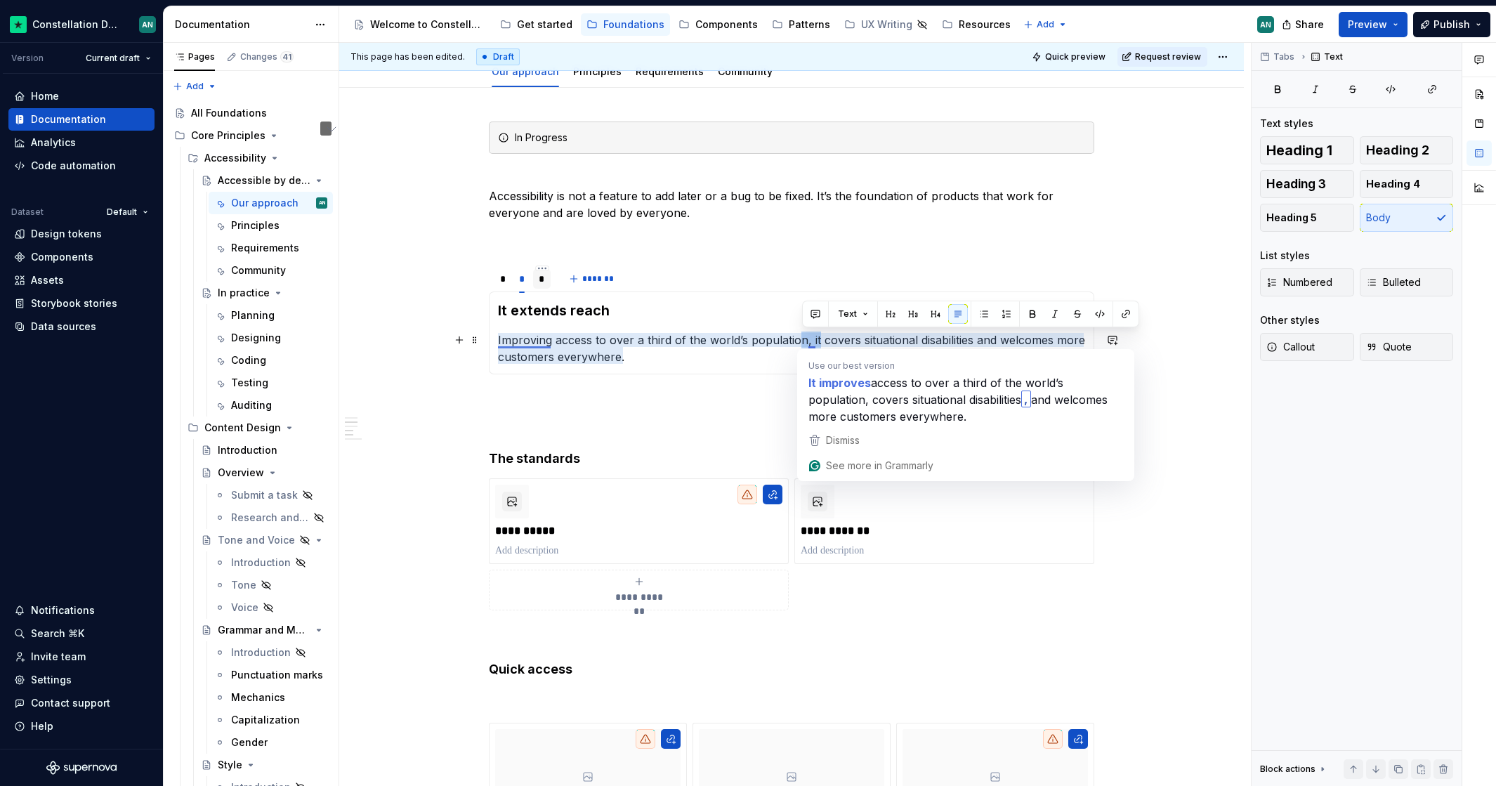
drag, startPoint x: 814, startPoint y: 339, endPoint x: 798, endPoint y: 341, distance: 16.9
click at [798, 341] on p "Improving access to over a third of the world’s population, it covers situation…" at bounding box center [791, 348] width 587 height 34
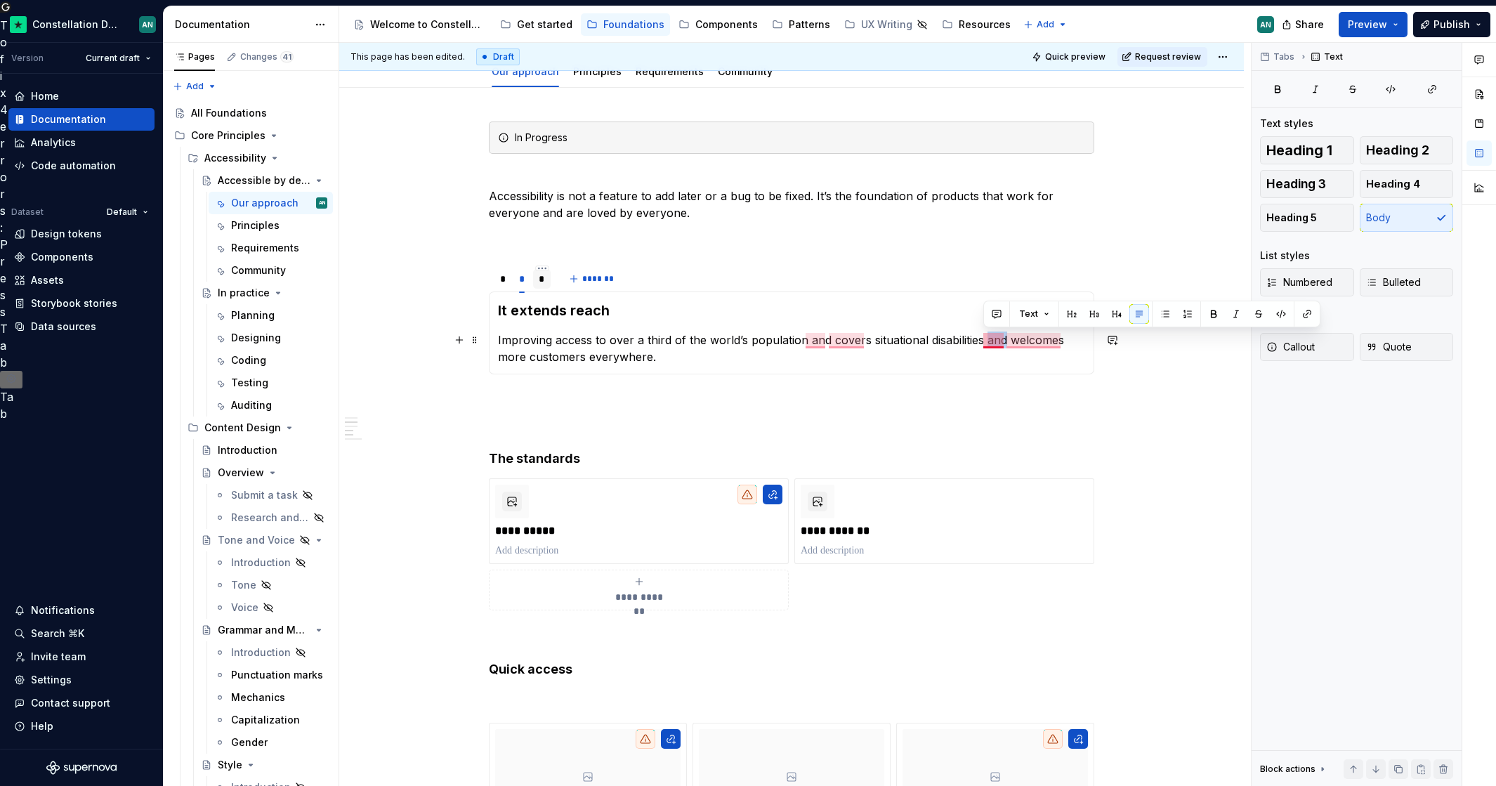
drag, startPoint x: 983, startPoint y: 341, endPoint x: 1002, endPoint y: 340, distance: 19.0
click at [1002, 340] on p "Improving access to over a third of the world’s population and covers situation…" at bounding box center [791, 348] width 587 height 34
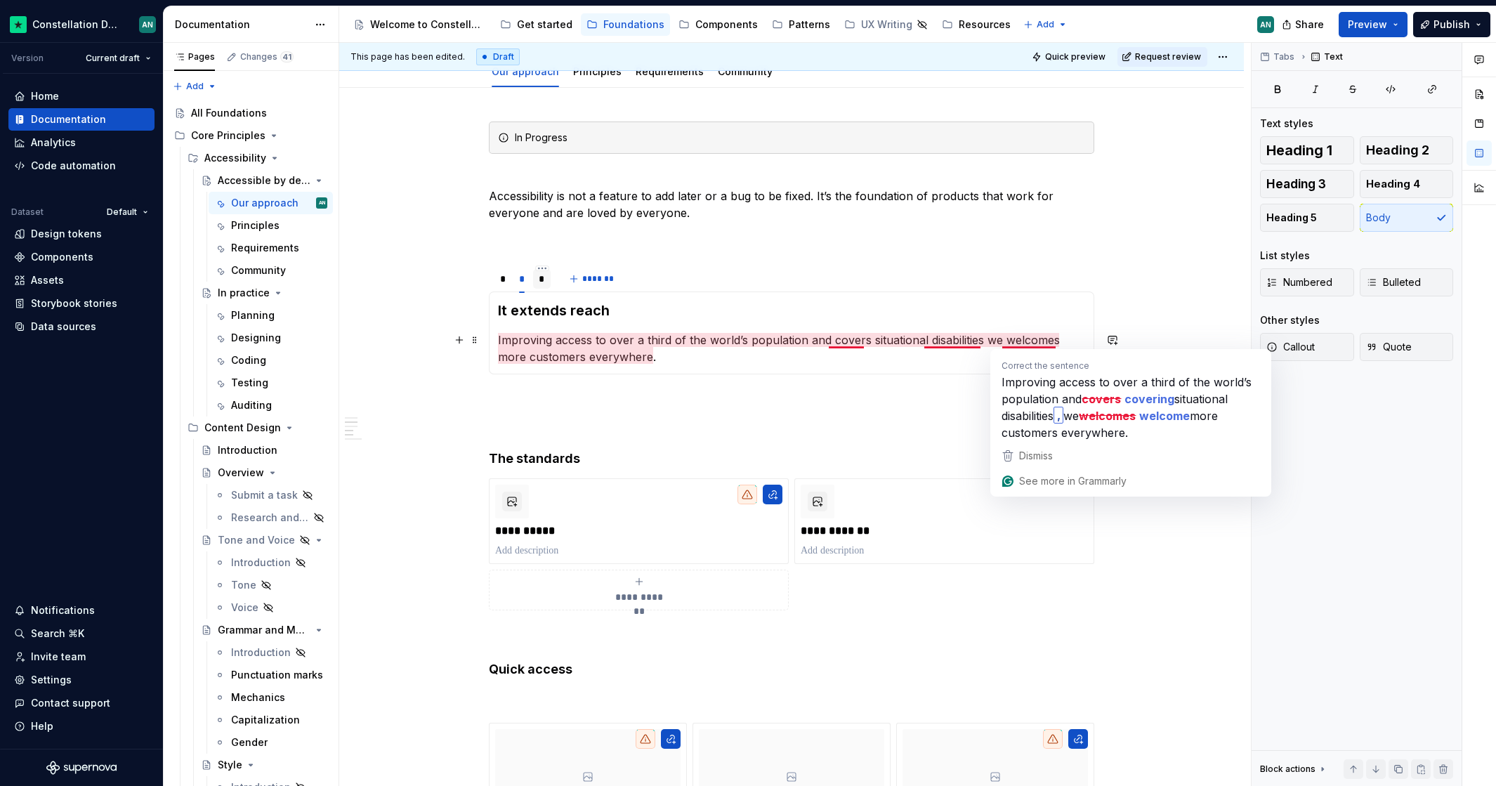
click at [1052, 341] on p "Improving access to over a third of the world’s population and covers situation…" at bounding box center [791, 348] width 587 height 34
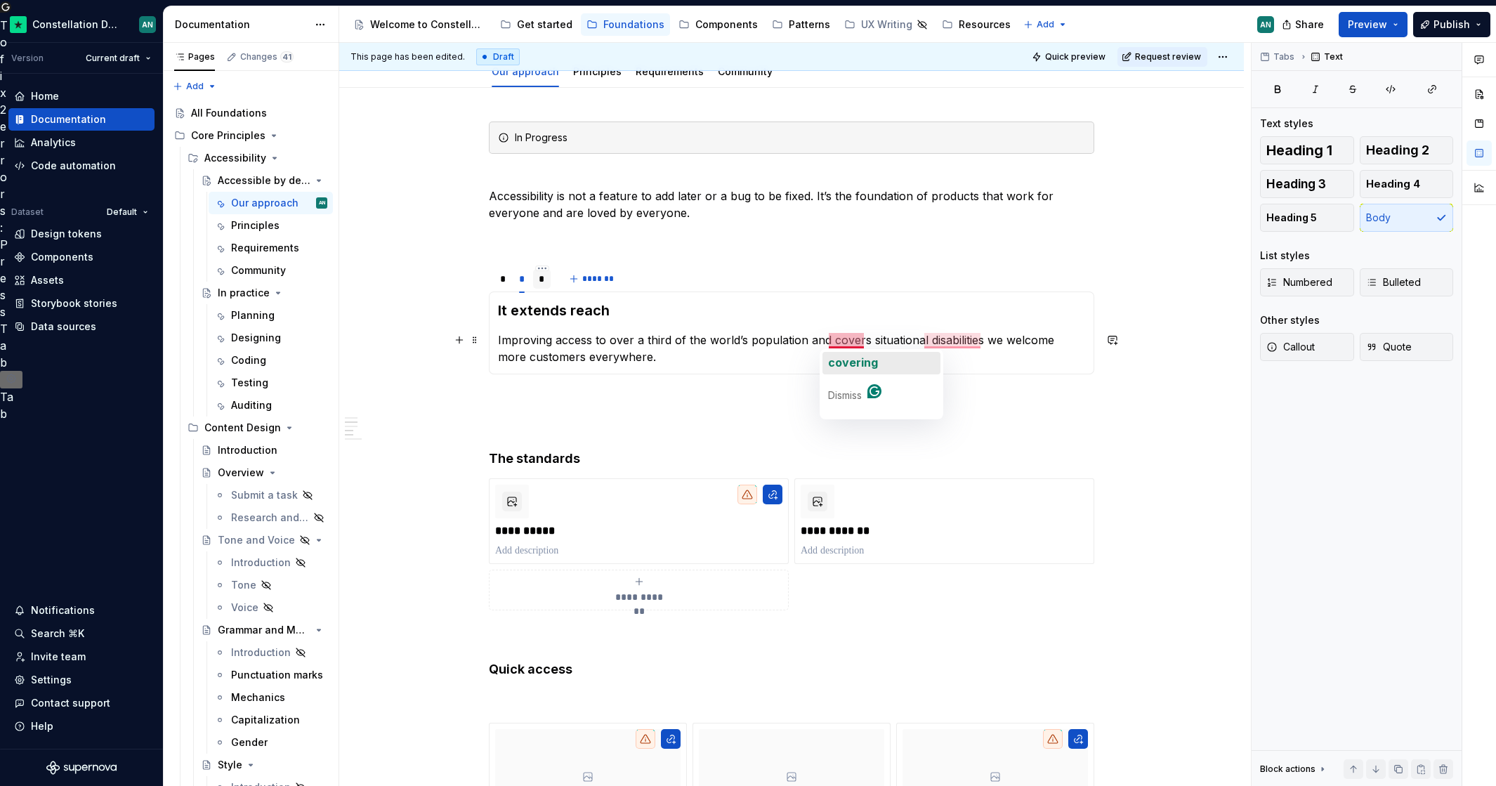
click at [854, 355] on span "covering" at bounding box center [853, 362] width 50 height 14
click at [975, 360] on span "disabilities" at bounding box center [961, 362] width 52 height 14
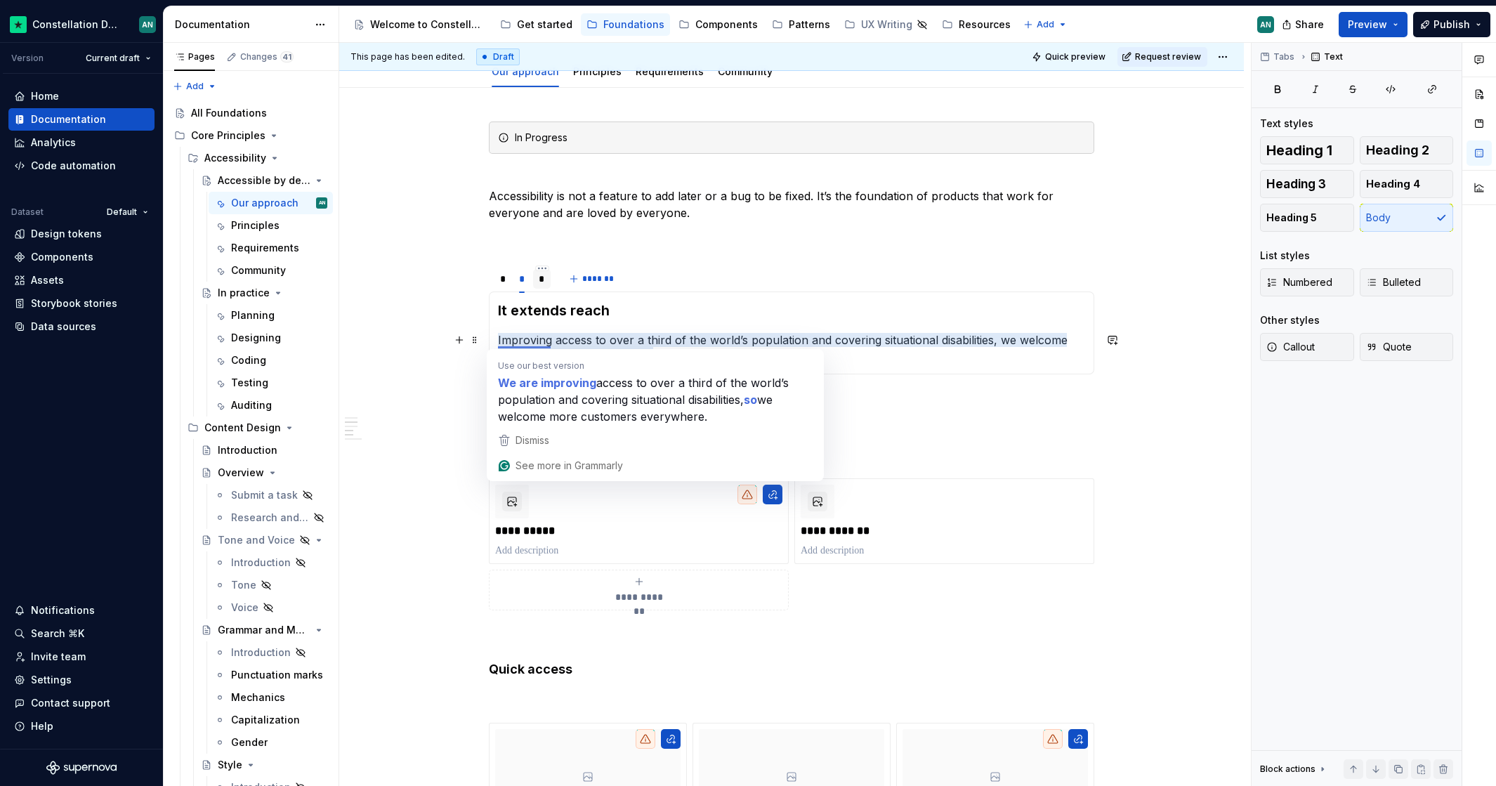
click at [504, 334] on p "Improving access to over a third of the world’s population and covering situati…" at bounding box center [791, 348] width 587 height 34
click at [499, 338] on p "Improving access to over a third of the world’s population and covering situati…" at bounding box center [791, 348] width 587 height 34
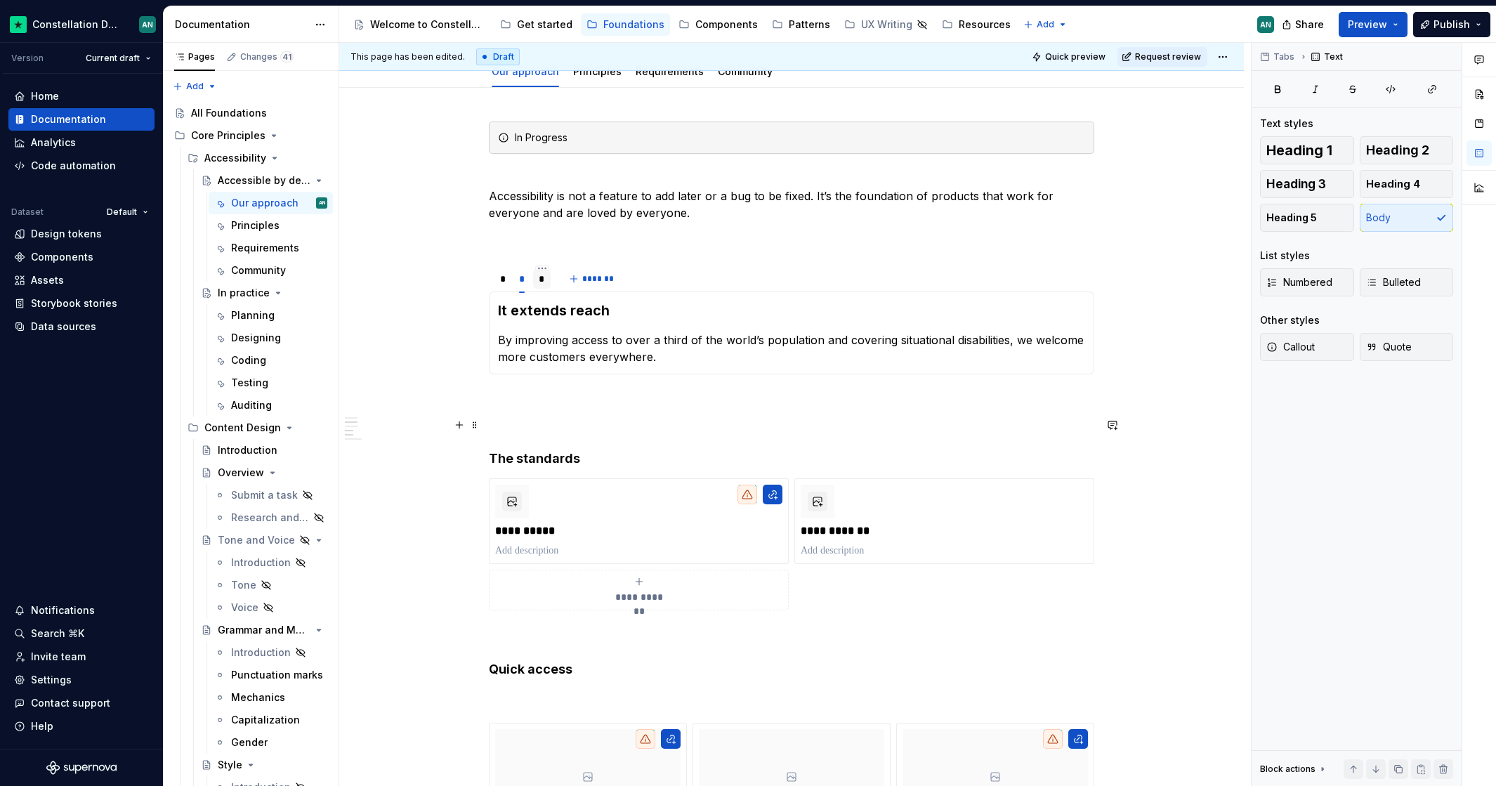
drag, startPoint x: 974, startPoint y: 423, endPoint x: 850, endPoint y: 391, distance: 128.2
click at [975, 423] on p "To enrich screen reader interactions, please activate Accessibility in Grammarl…" at bounding box center [791, 424] width 605 height 17
click at [500, 279] on div "*" at bounding box center [502, 279] width 5 height 14
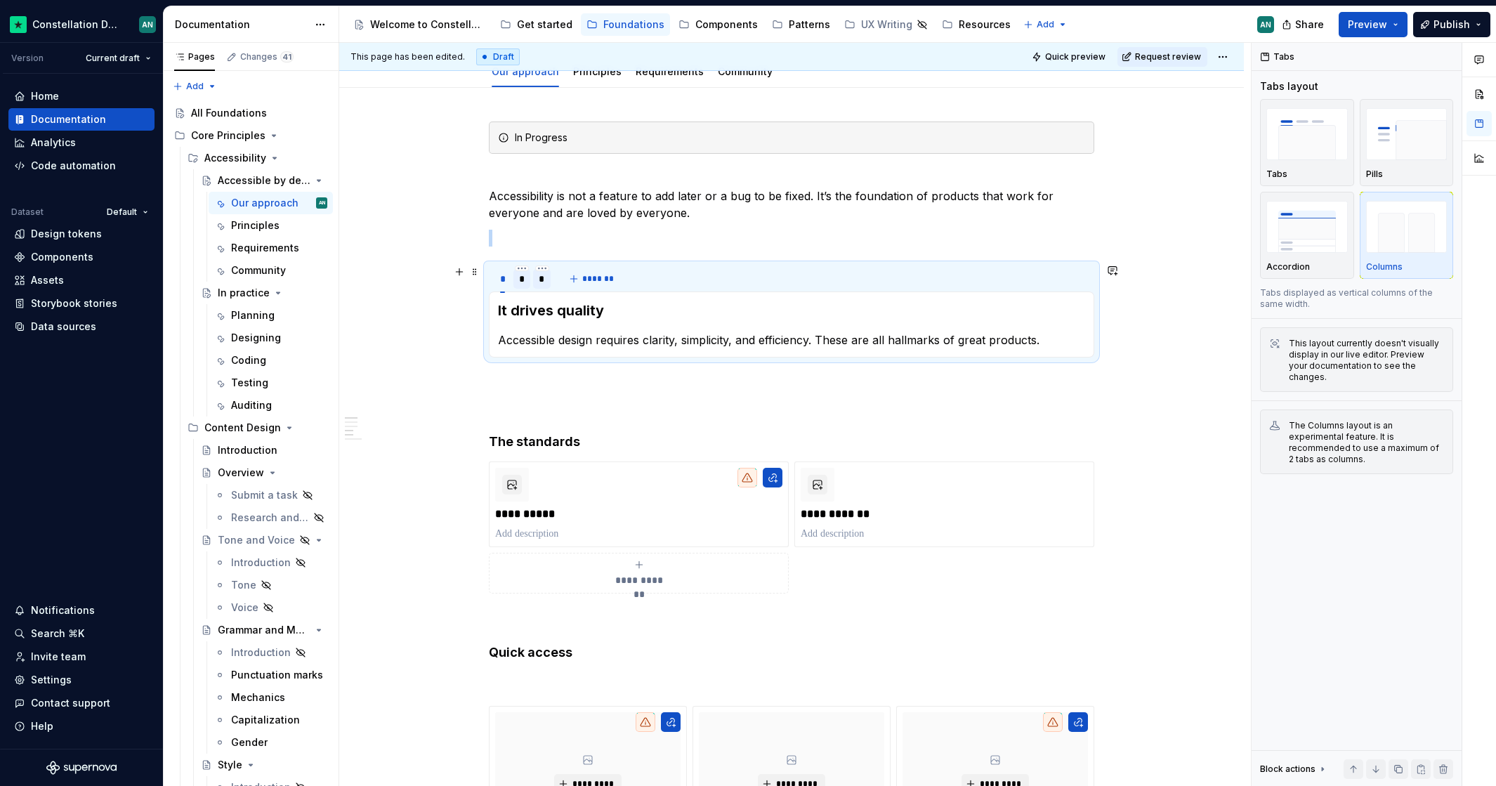
click at [519, 279] on div "*" at bounding box center [522, 279] width 6 height 14
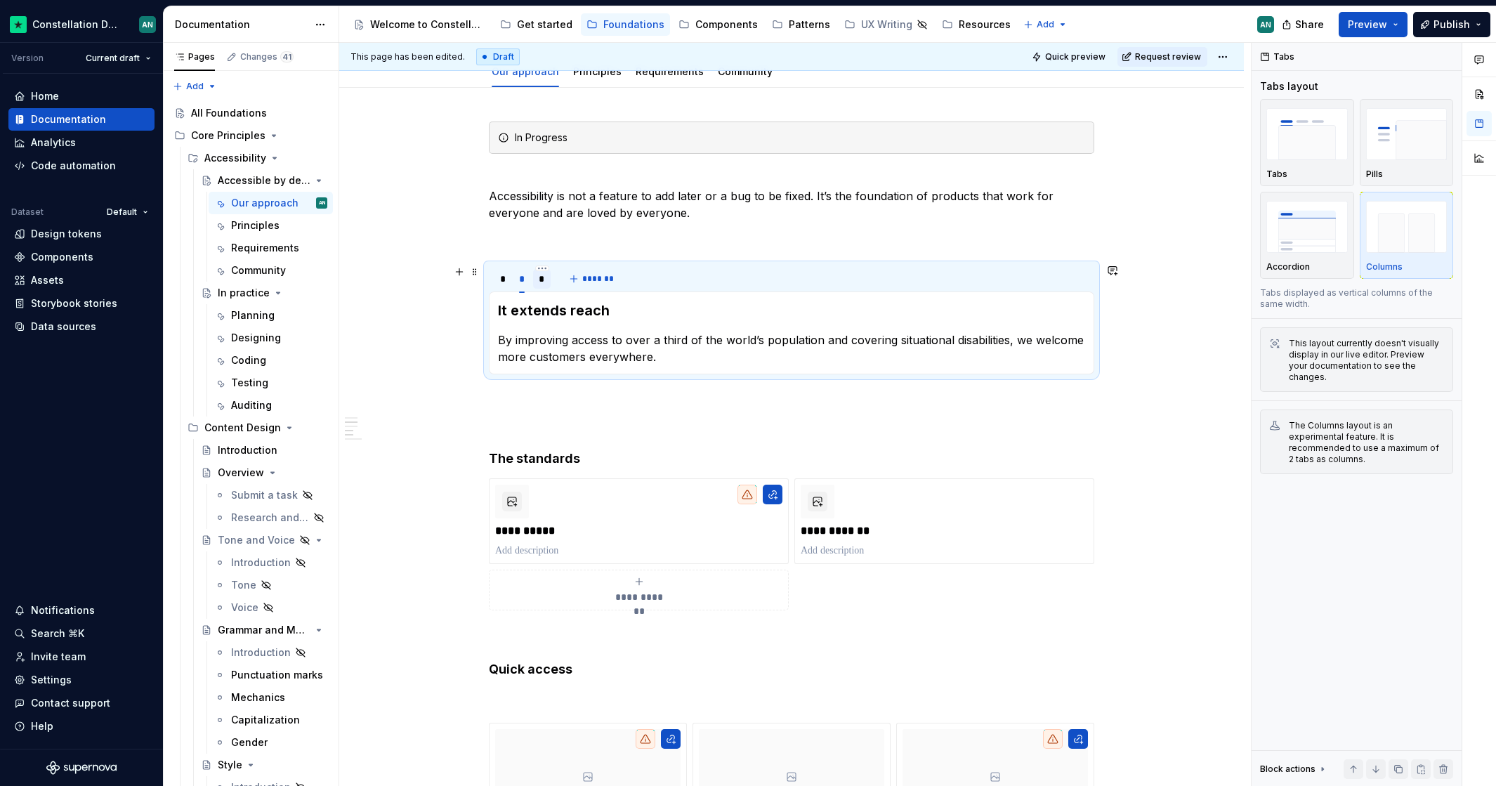
click at [541, 280] on div "*" at bounding box center [542, 279] width 6 height 14
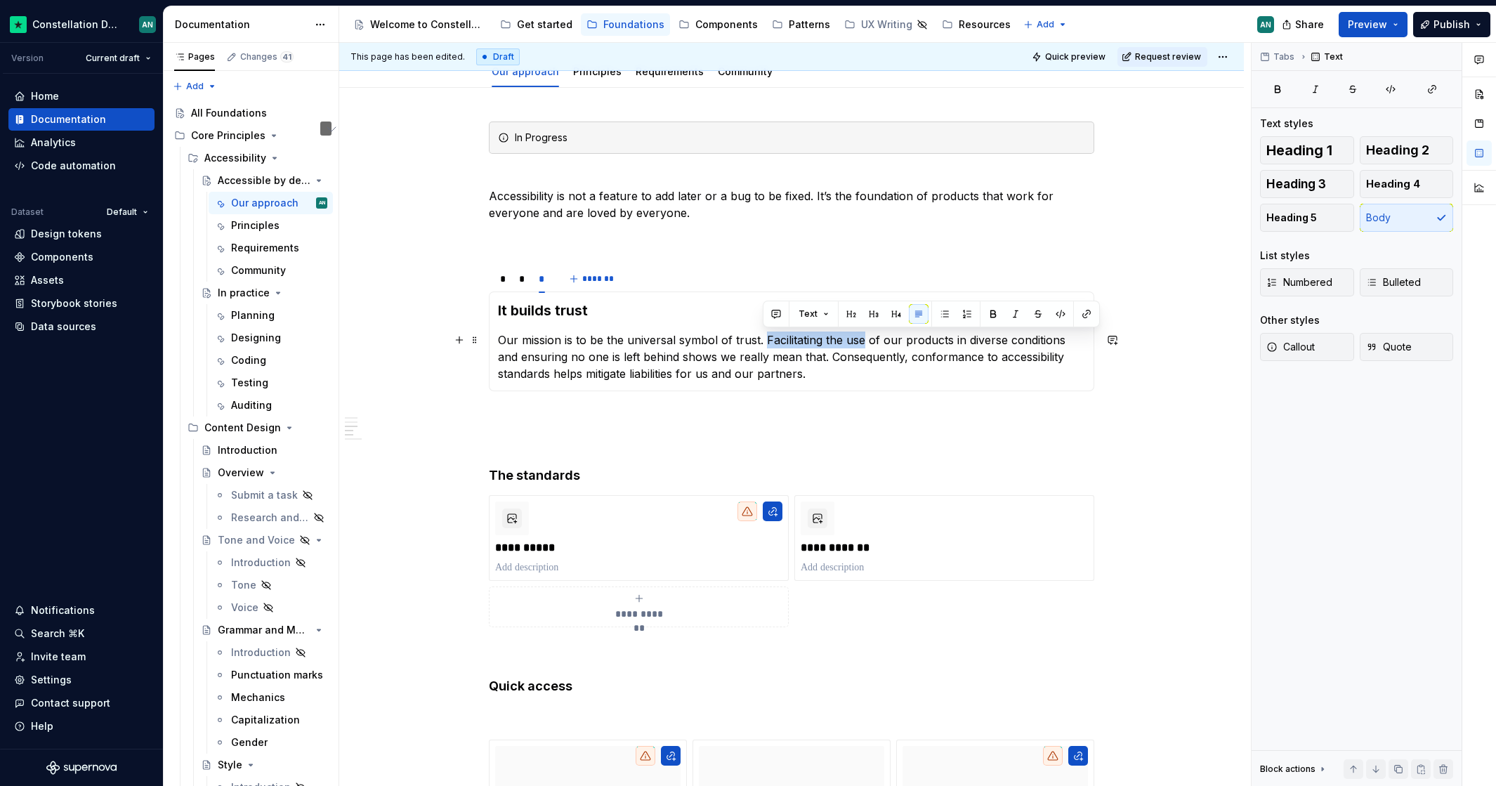
drag, startPoint x: 762, startPoint y: 337, endPoint x: 861, endPoint y: 336, distance: 99.0
click at [861, 336] on p "Our mission is to be the universal symbol of trust. Facilitating the use of our…" at bounding box center [791, 356] width 587 height 51
click at [861, 340] on p "Our mission is to be the universal symbol of trust. Facilitating the use of our…" at bounding box center [791, 356] width 587 height 51
click at [762, 339] on p "Our mission is to be the universal symbol of trust. Facilitating the use of our…" at bounding box center [791, 356] width 587 height 51
click at [817, 340] on p "Our mission is to be the universal symbol of trust. Facilitating the use of our…" at bounding box center [791, 356] width 587 height 51
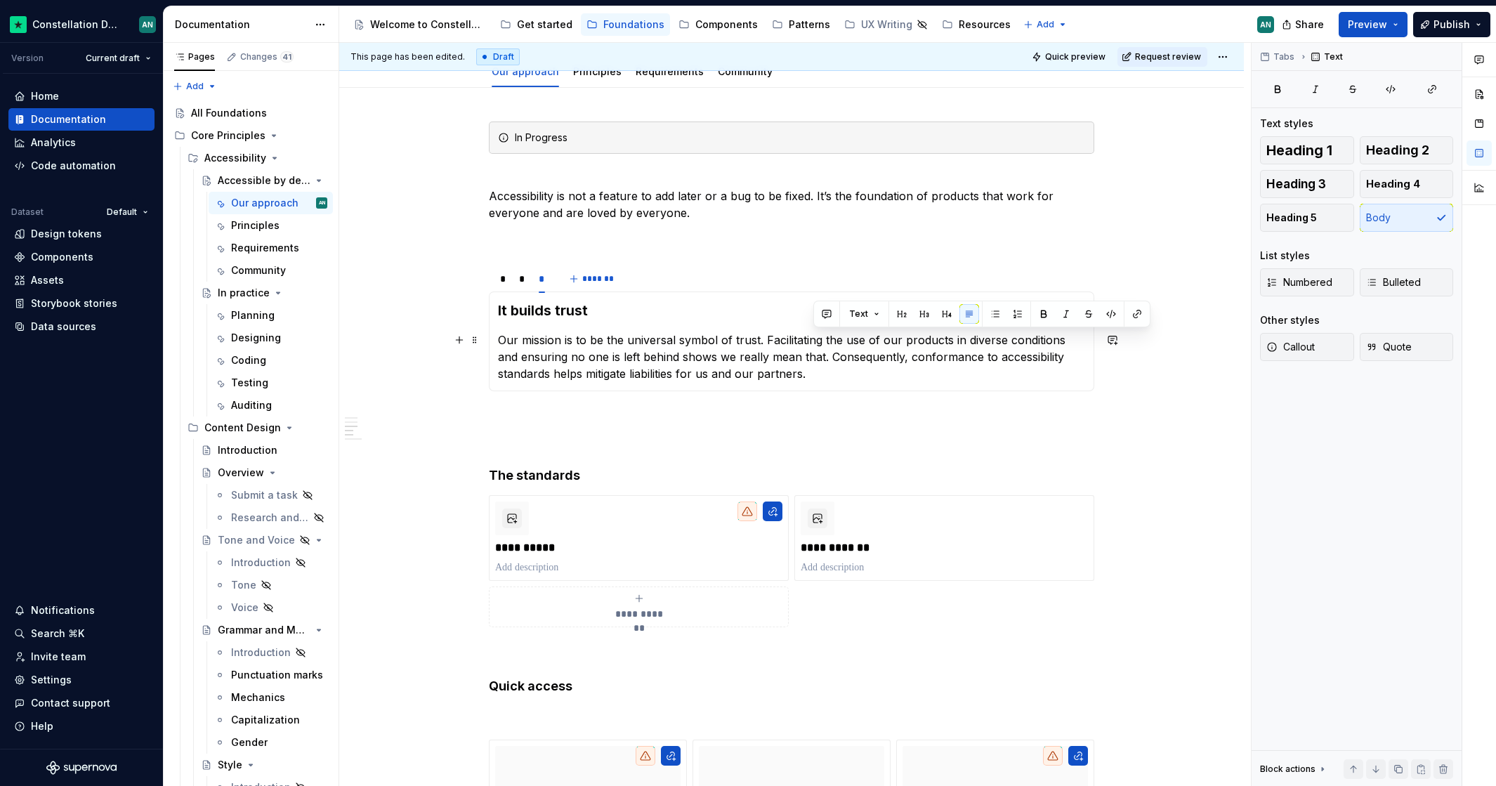
click at [824, 341] on p "Our mission is to be the universal symbol of trust. Facilitating the use of our…" at bounding box center [791, 356] width 587 height 51
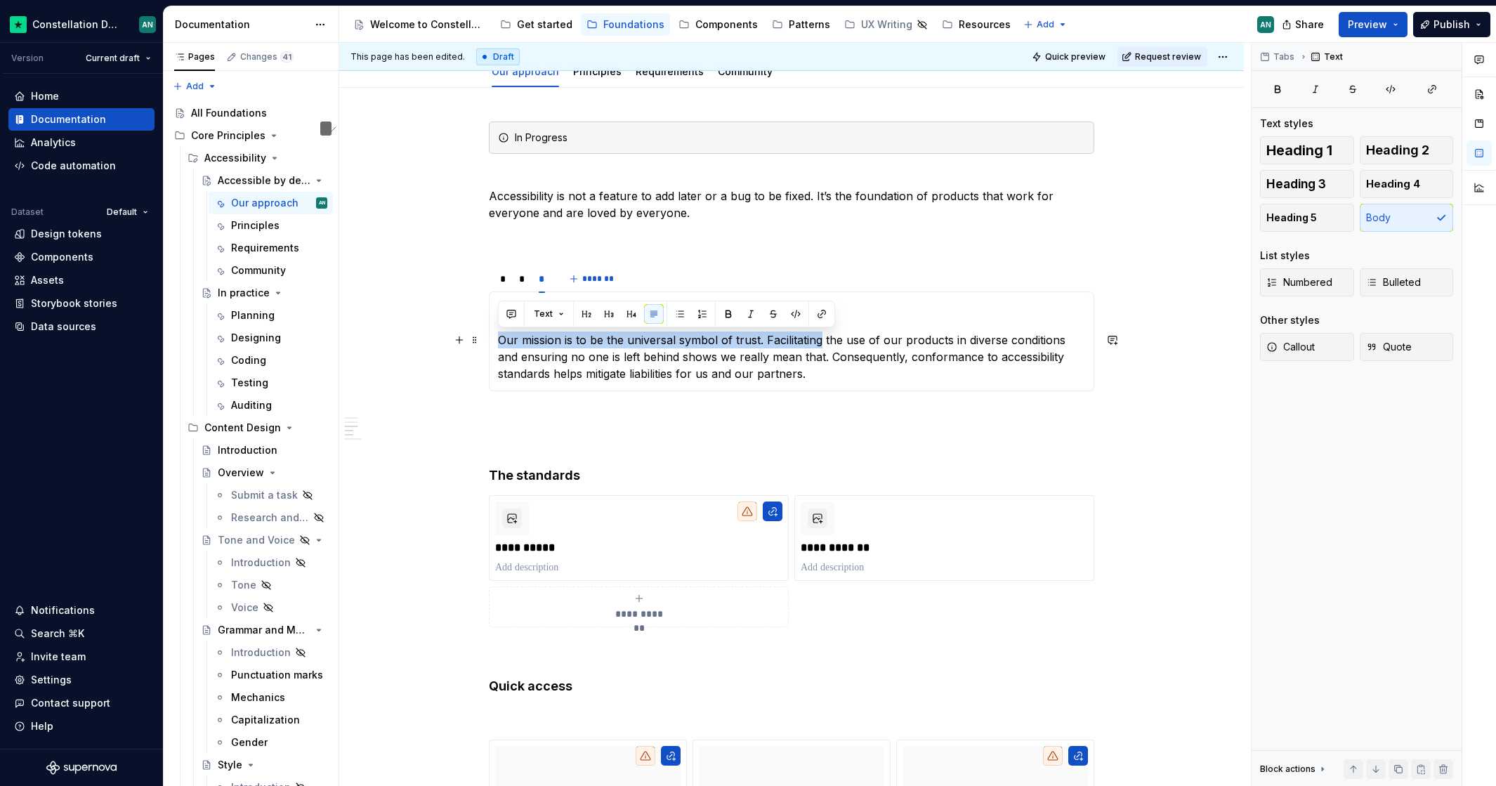
drag, startPoint x: 819, startPoint y: 341, endPoint x: 488, endPoint y: 322, distance: 331.2
click at [489, 322] on div "It drives quality Accessible design requires clarity, simplicity, and efficienc…" at bounding box center [791, 341] width 605 height 100
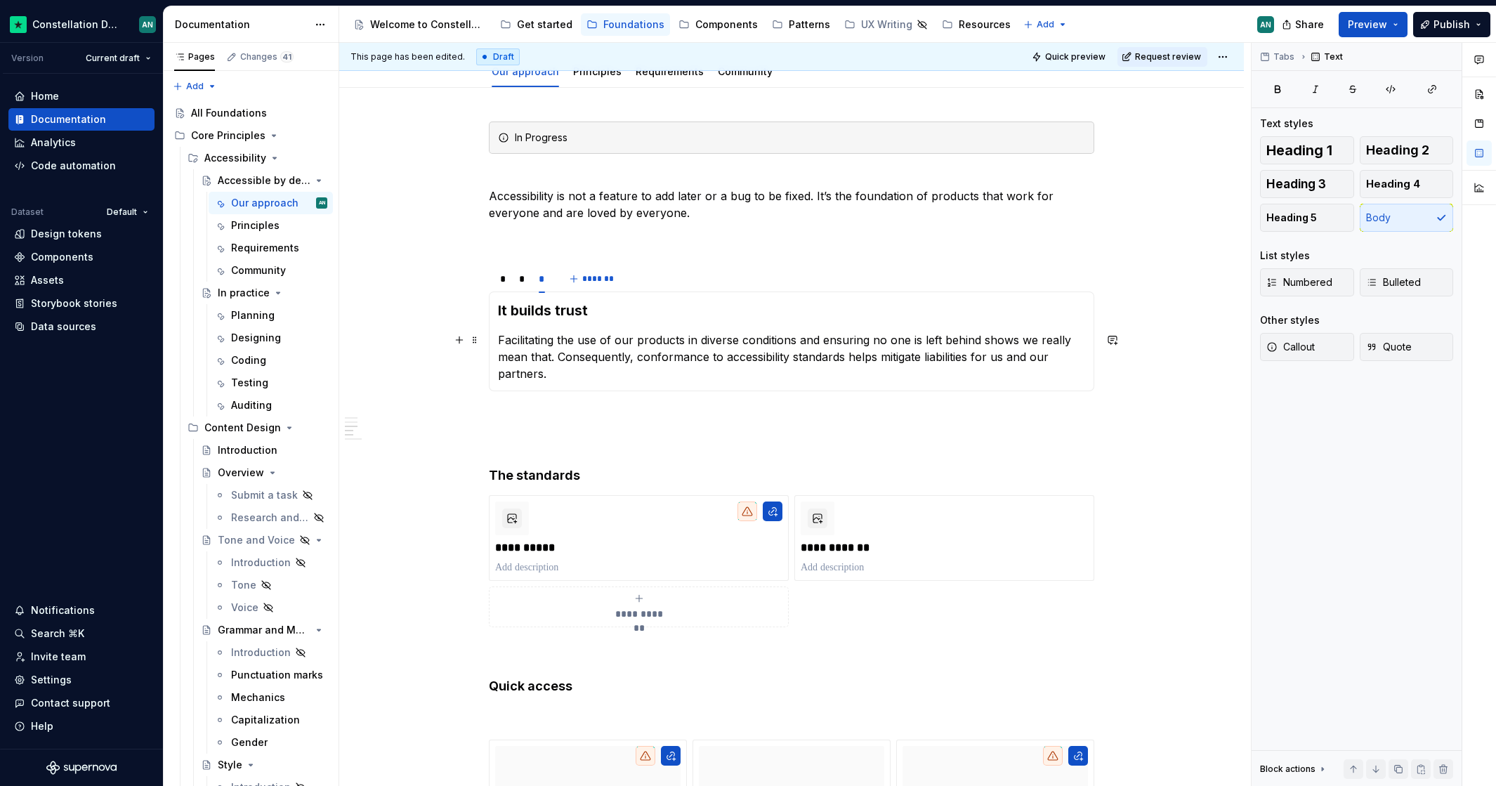
click at [982, 341] on p "Facilitating the use of our products in diverse conditions and ensuring no one …" at bounding box center [791, 356] width 587 height 51
drag, startPoint x: 984, startPoint y: 341, endPoint x: 550, endPoint y: 354, distance: 433.4
click at [550, 354] on p "Facilitating the use of our products in diverse conditions and ensuring no one …" at bounding box center [791, 356] width 587 height 51
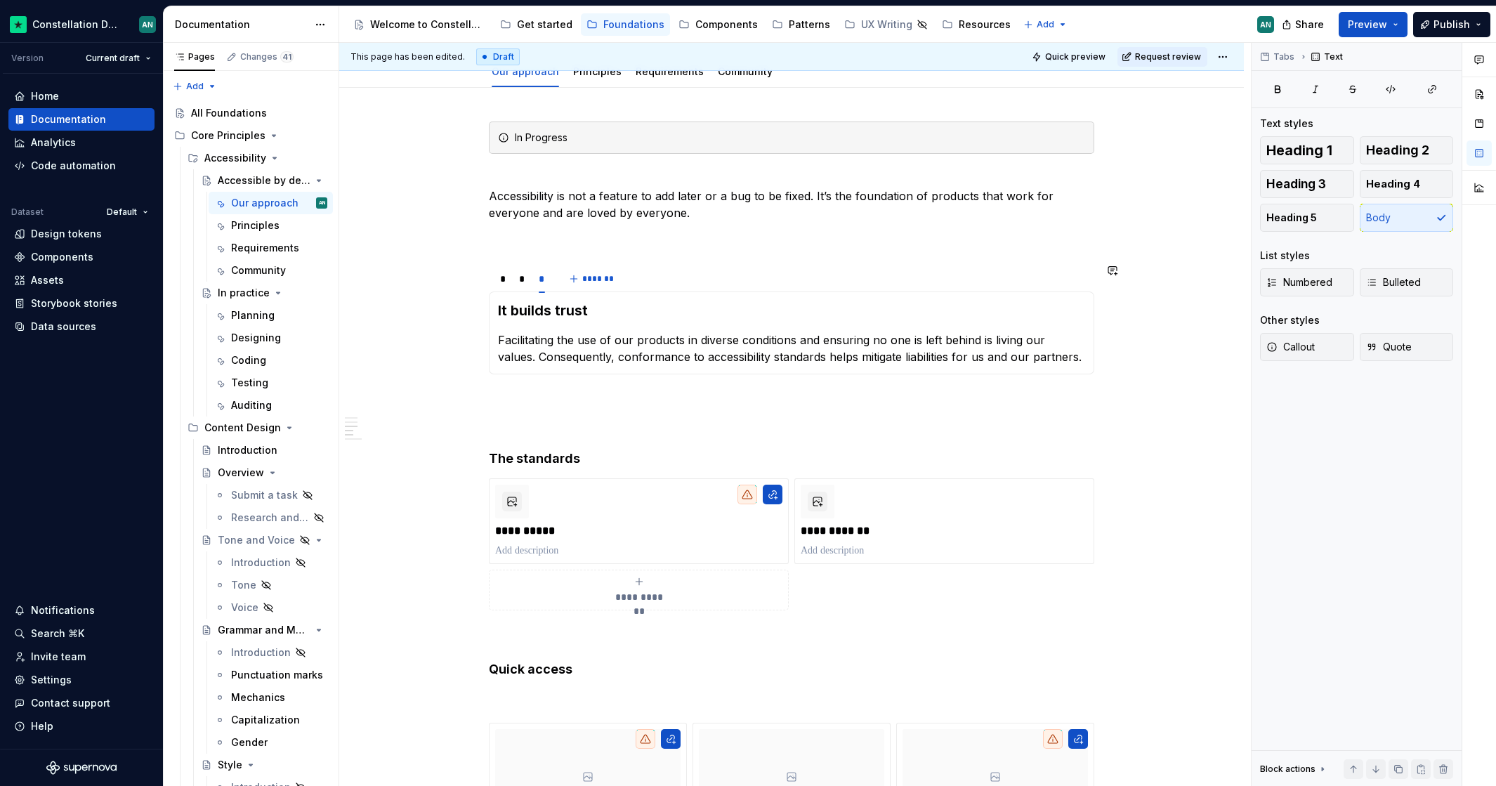
type textarea "*"
drag, startPoint x: 580, startPoint y: 358, endPoint x: 516, endPoint y: 359, distance: 63.9
click at [516, 359] on p "Facilitating the use of our products in diverse conditions and ensuring no one …" at bounding box center [791, 348] width 587 height 34
click at [565, 362] on p "Facilitating the use of our products in diverse conditions and ensuring no one …" at bounding box center [791, 348] width 587 height 34
drag, startPoint x: 583, startPoint y: 359, endPoint x: 503, endPoint y: 355, distance: 80.8
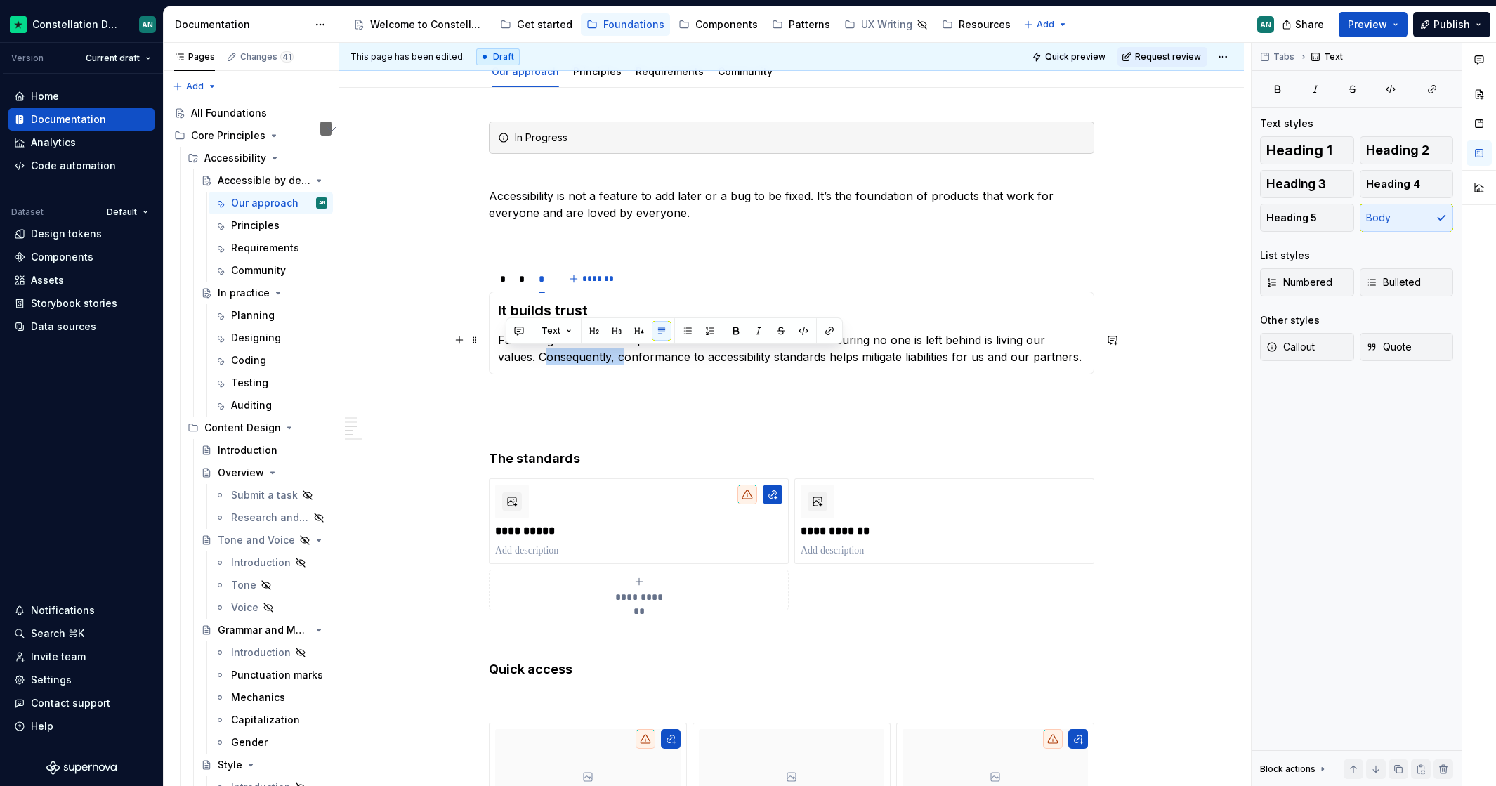
click at [503, 355] on p "Facilitating the use of our products in diverse conditions and ensuring no one …" at bounding box center [791, 348] width 587 height 34
drag, startPoint x: 1015, startPoint y: 362, endPoint x: 1117, endPoint y: 347, distance: 103.0
click at [1015, 362] on p "Facilitating the use of our products in diverse conditions and ensuring no one …" at bounding box center [791, 348] width 587 height 34
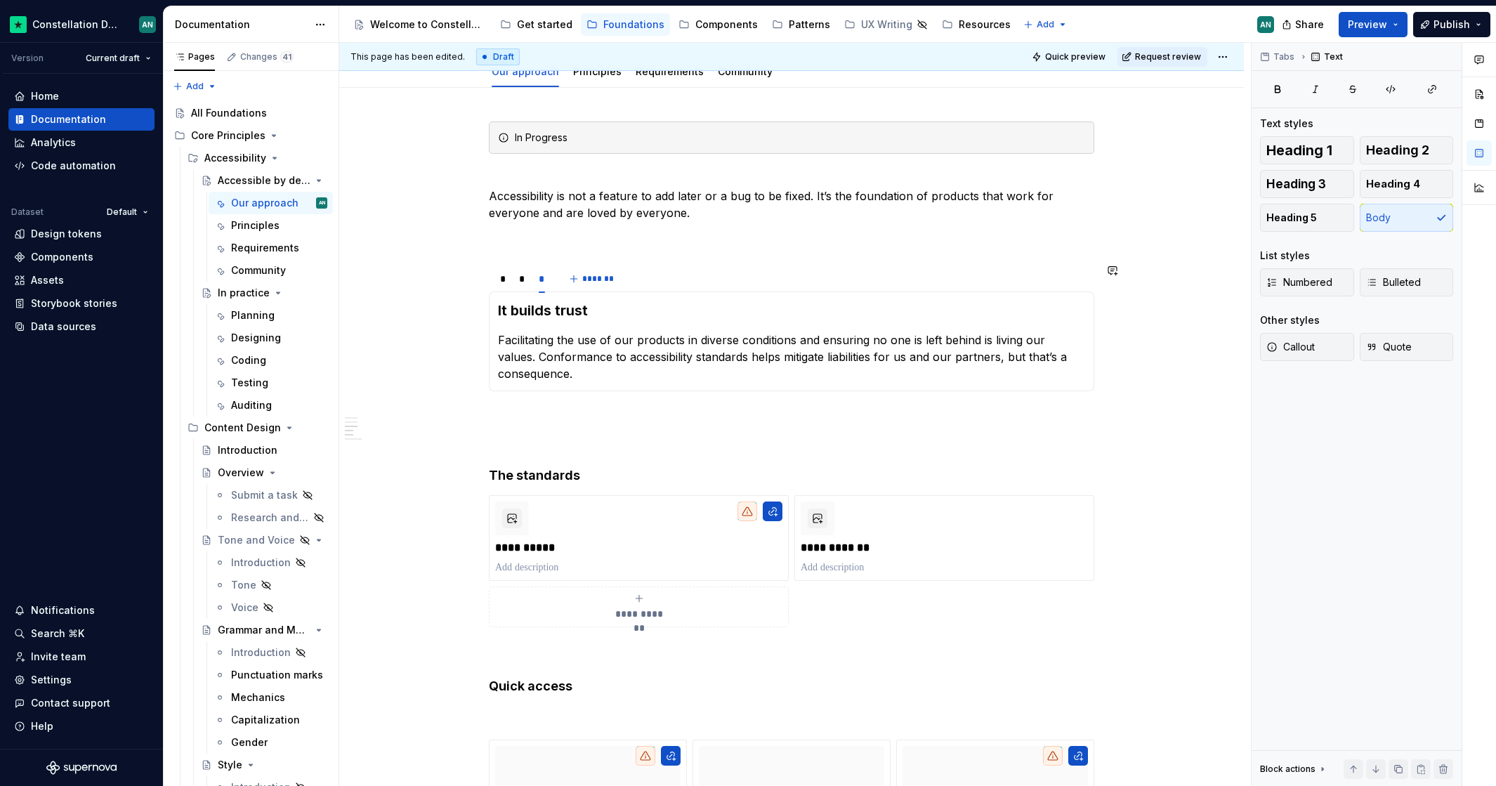
click at [671, 389] on div "It drives quality Accessible design requires clarity, simplicity, and efficienc…" at bounding box center [791, 341] width 605 height 100
drag, startPoint x: 837, startPoint y: 415, endPoint x: 777, endPoint y: 385, distance: 66.6
click at [837, 414] on p "To enrich screen reader interactions, please activate Accessibility in Grammarl…" at bounding box center [791, 416] width 605 height 17
click at [519, 274] on div "*" at bounding box center [522, 279] width 6 height 14
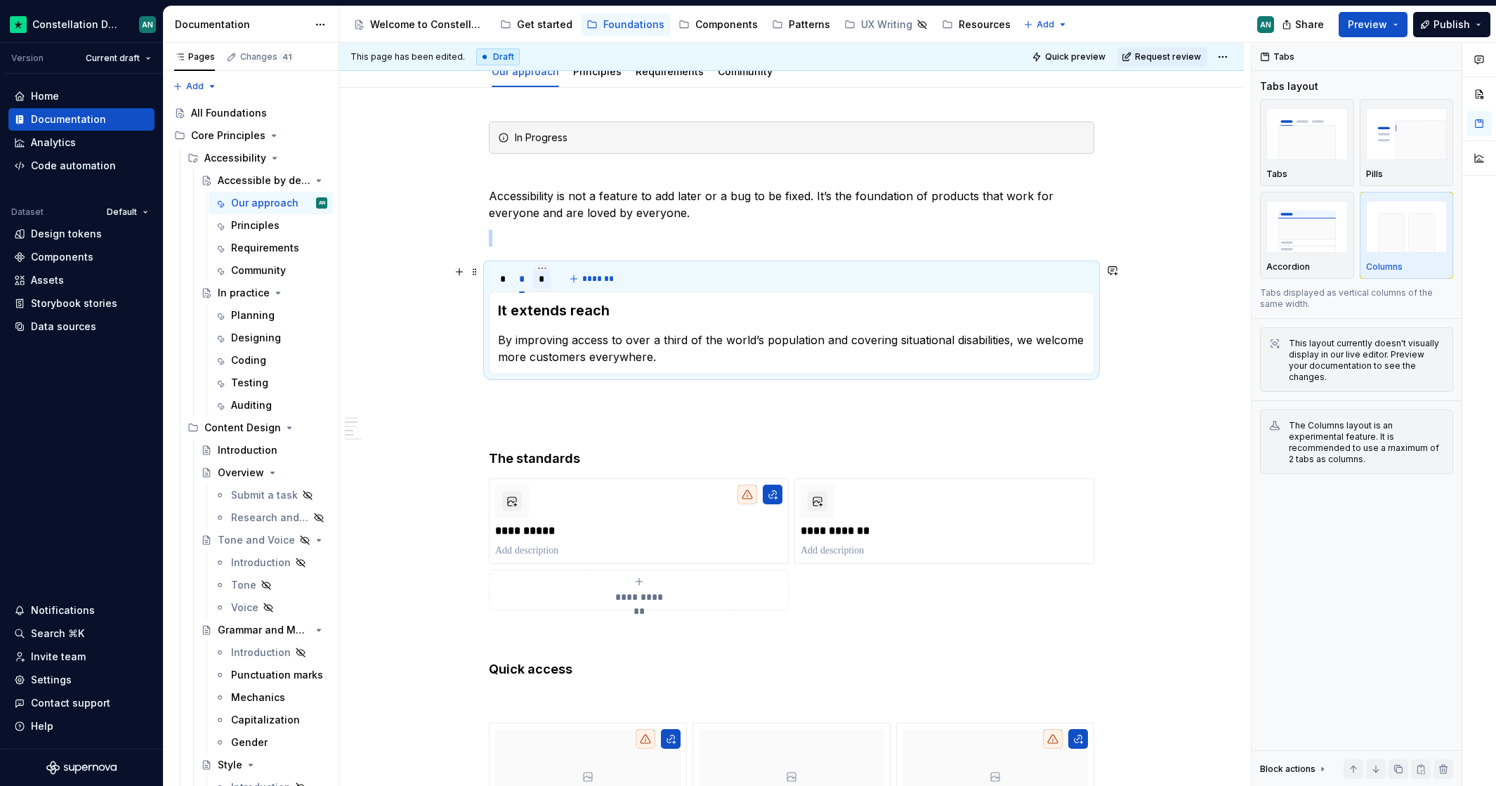
click at [539, 277] on div "*" at bounding box center [542, 279] width 6 height 14
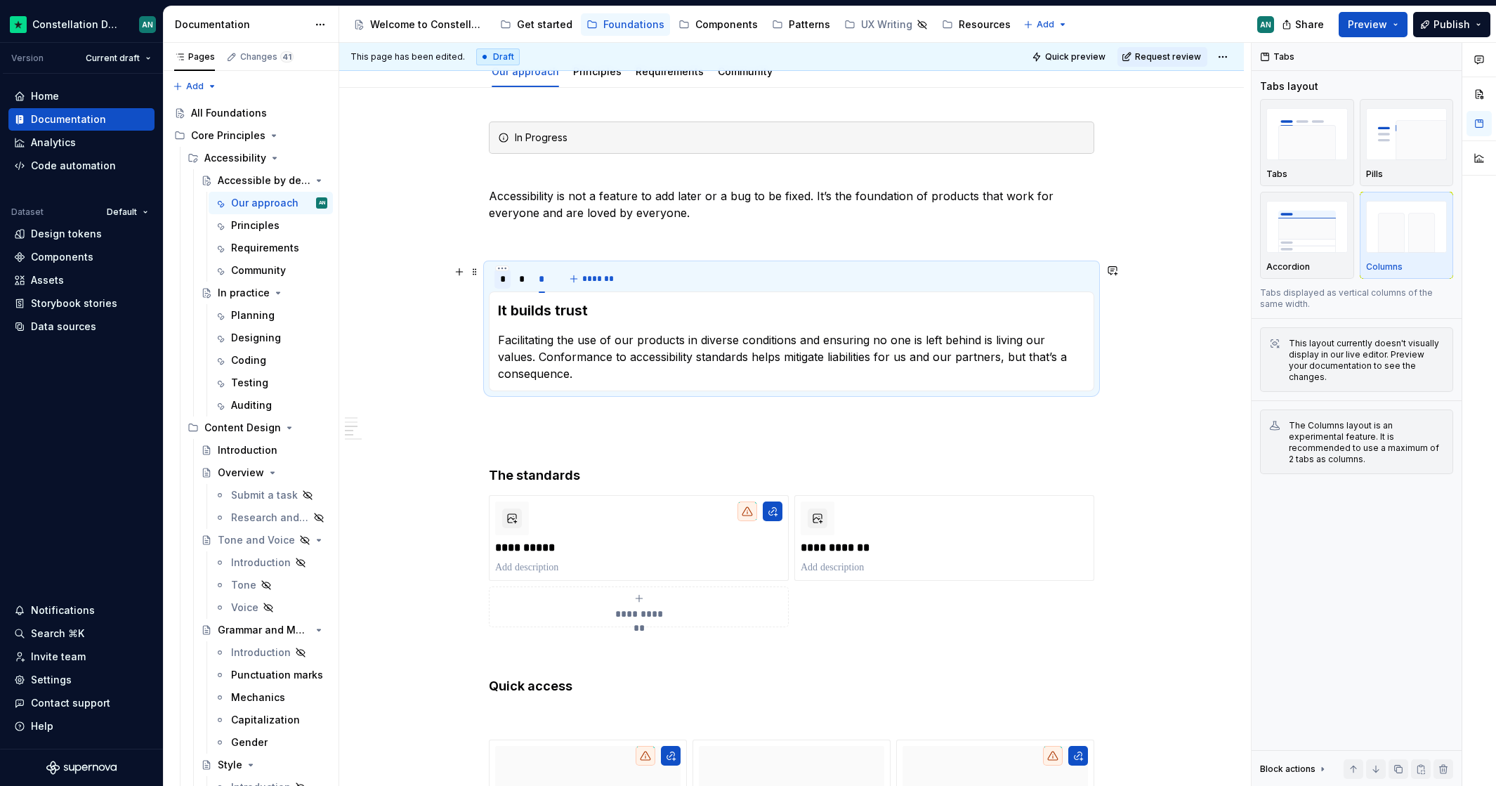
click at [503, 275] on div "*" at bounding box center [502, 279] width 5 height 14
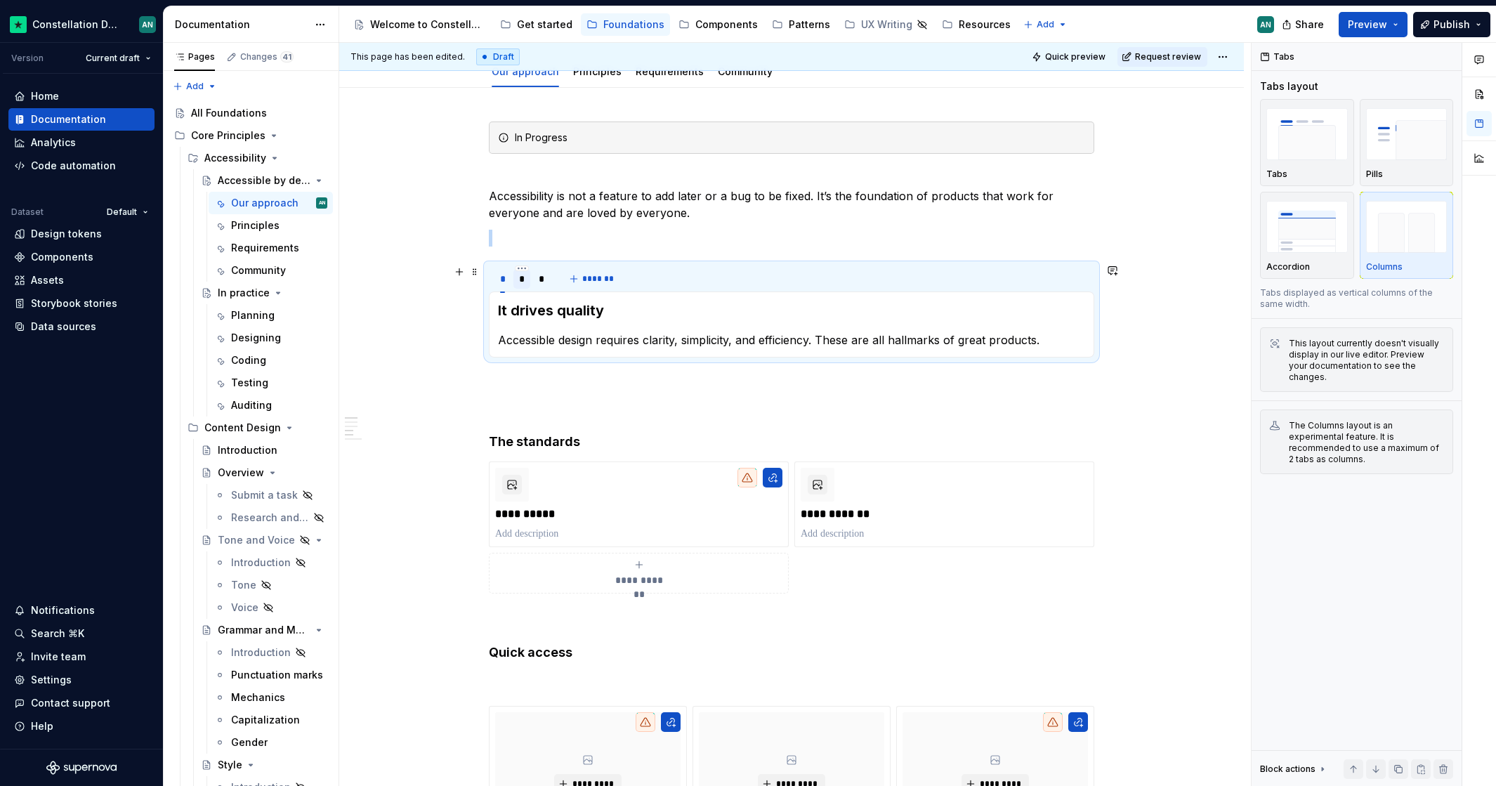
click at [520, 277] on div "*" at bounding box center [522, 279] width 6 height 14
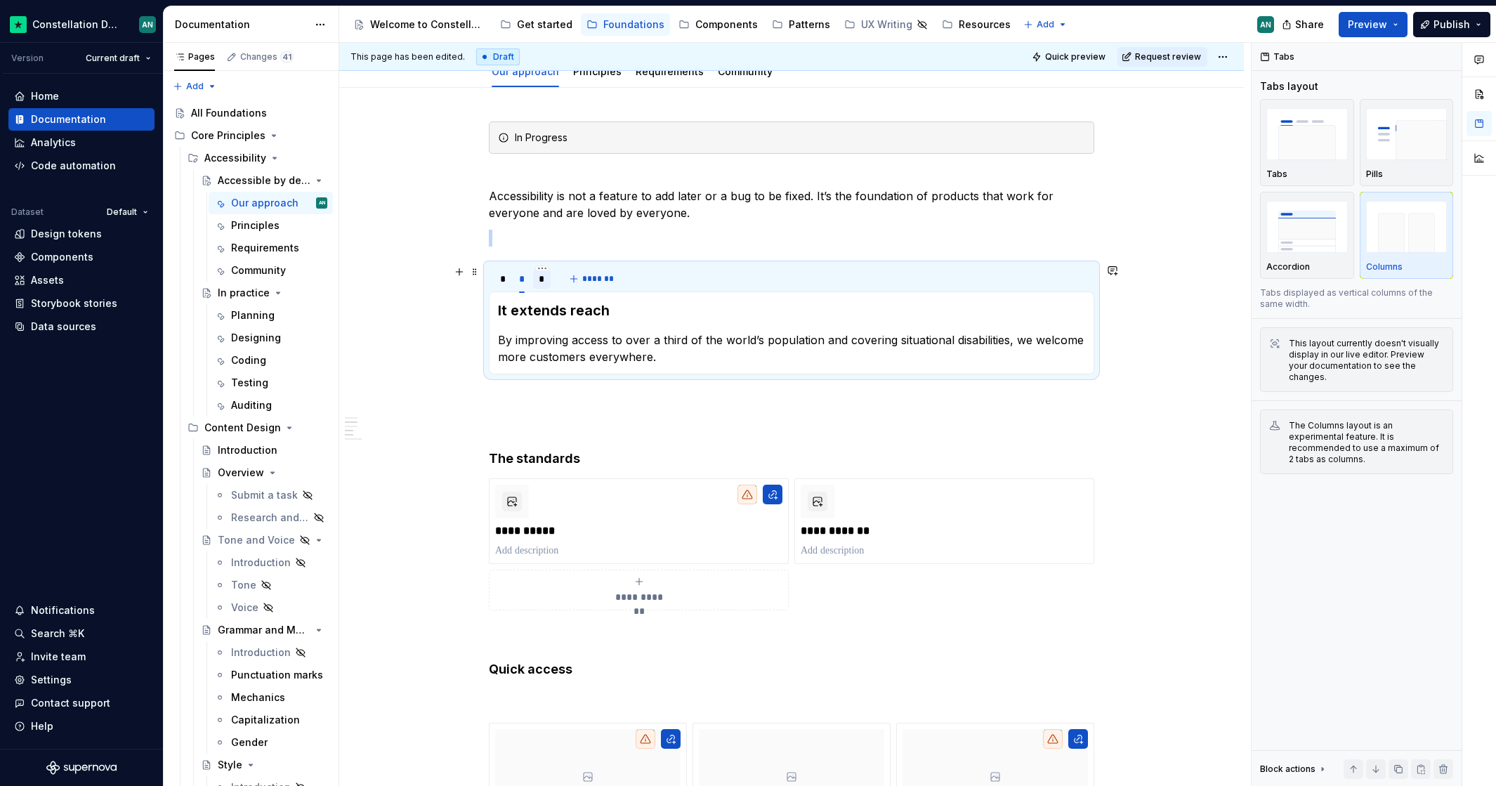
click at [539, 276] on div "*" at bounding box center [542, 279] width 6 height 14
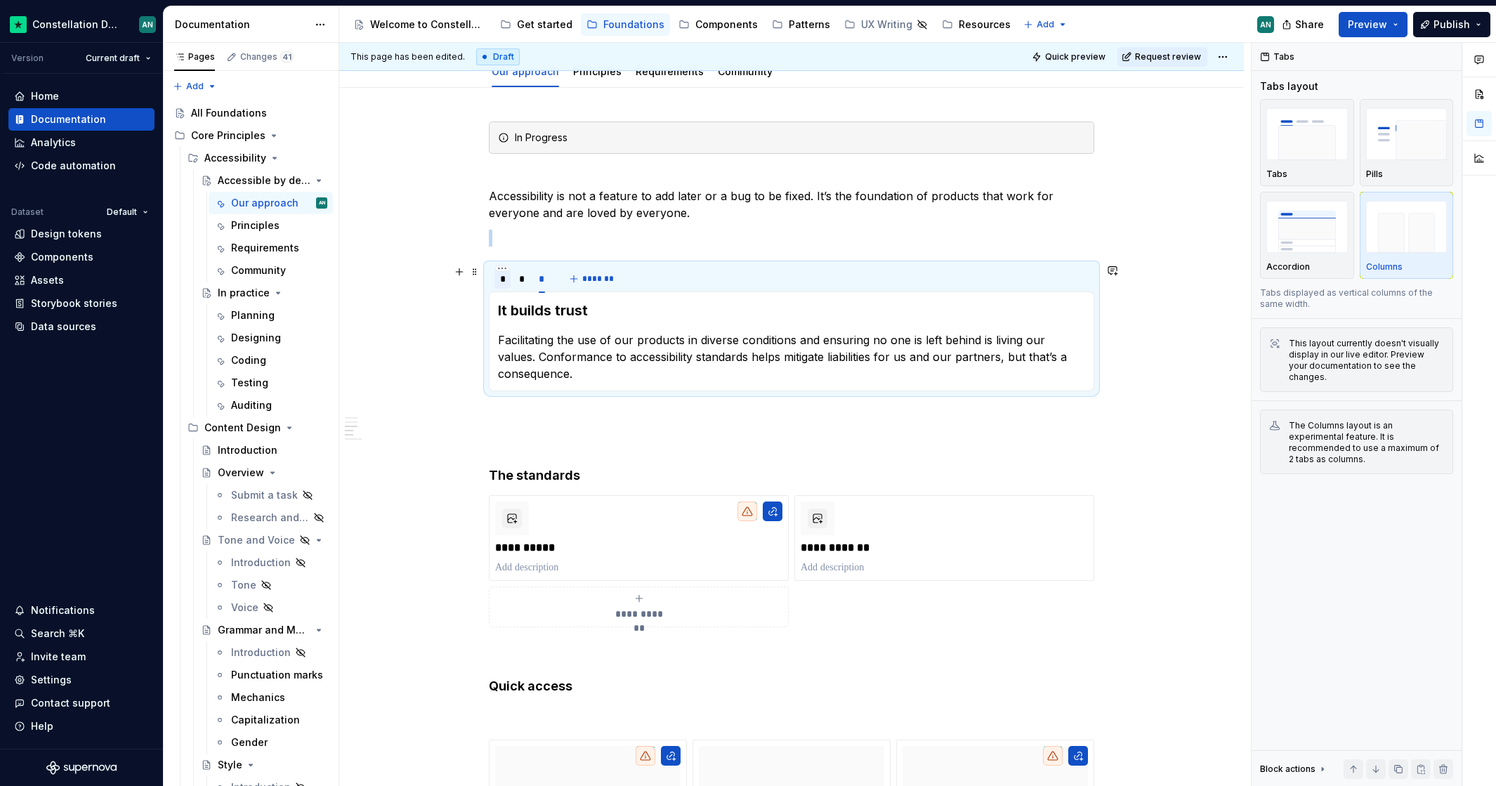
click at [496, 280] on div "*" at bounding box center [502, 279] width 16 height 20
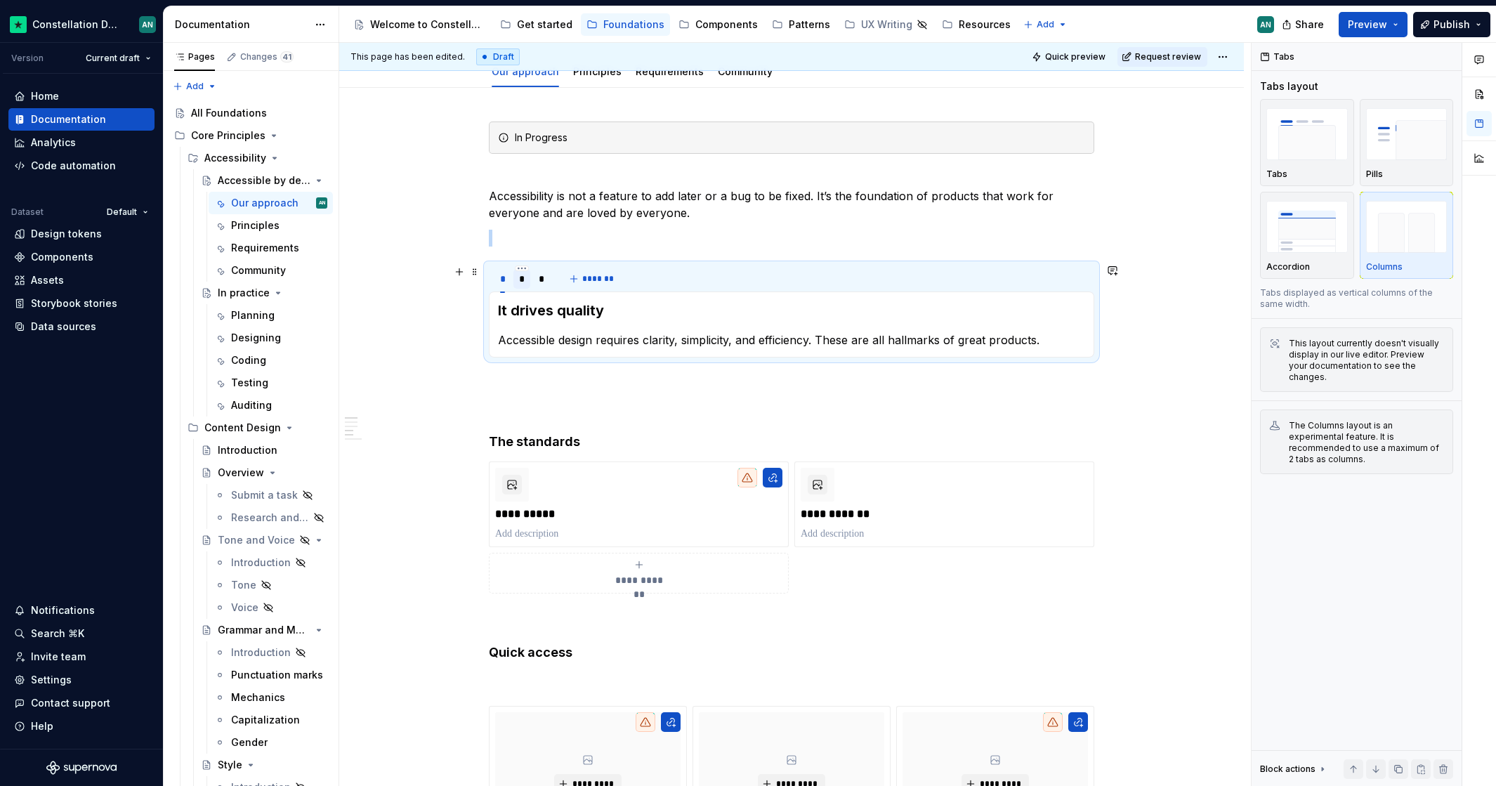
click at [517, 279] on div "*" at bounding box center [522, 279] width 18 height 20
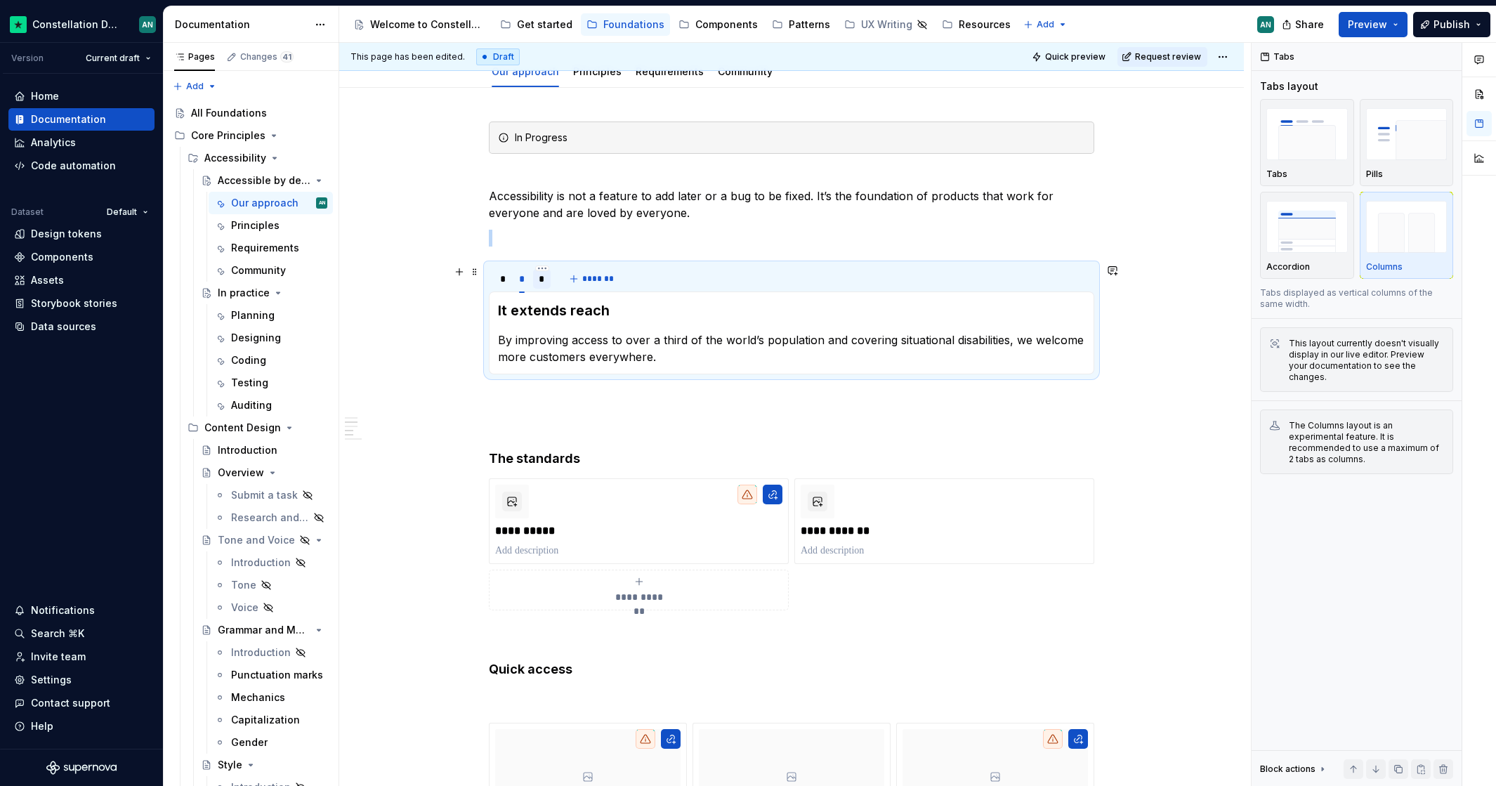
click at [536, 277] on div "*" at bounding box center [542, 279] width 18 height 20
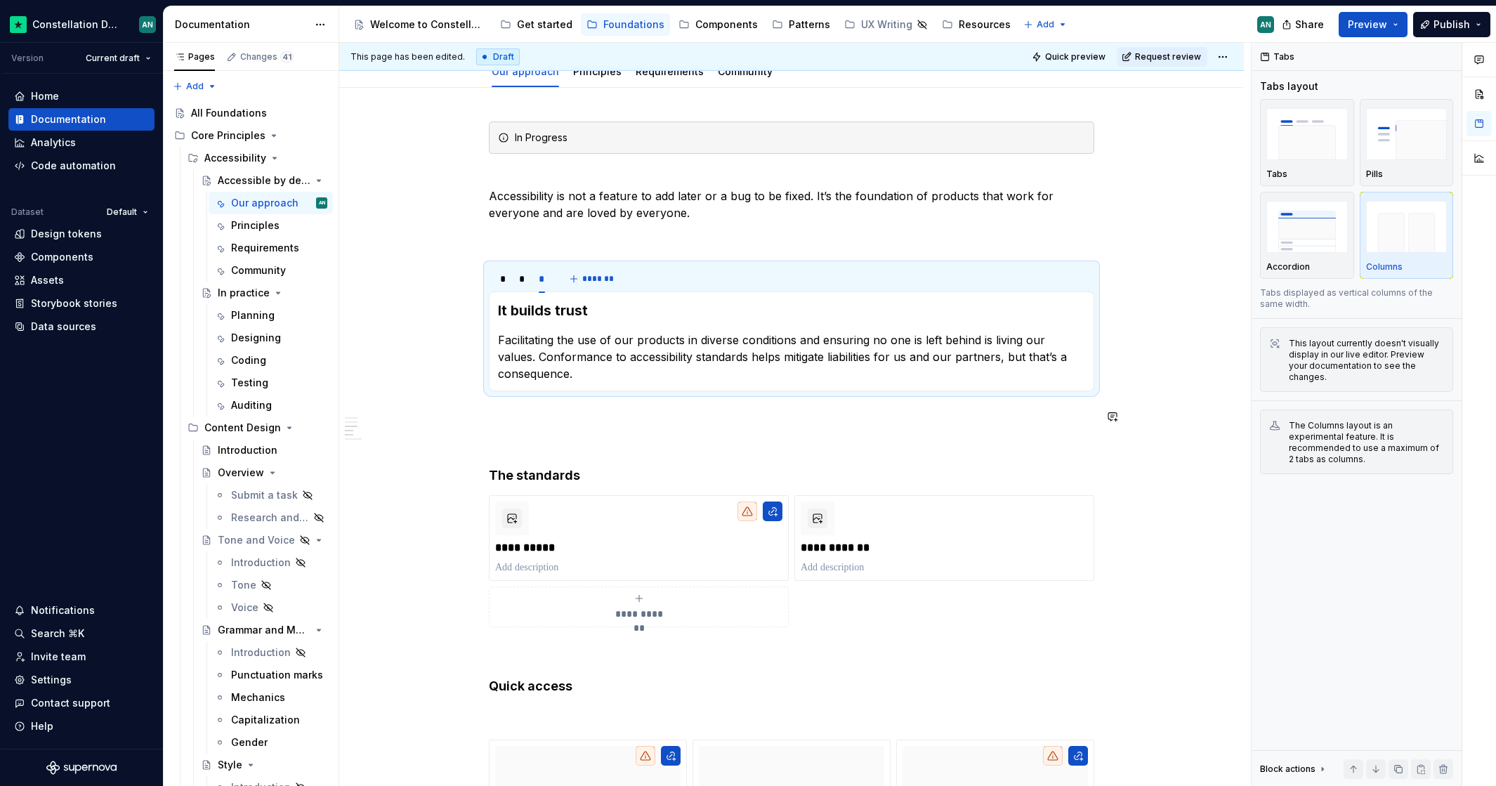
click at [667, 430] on div "**********" at bounding box center [791, 781] width 605 height 1320
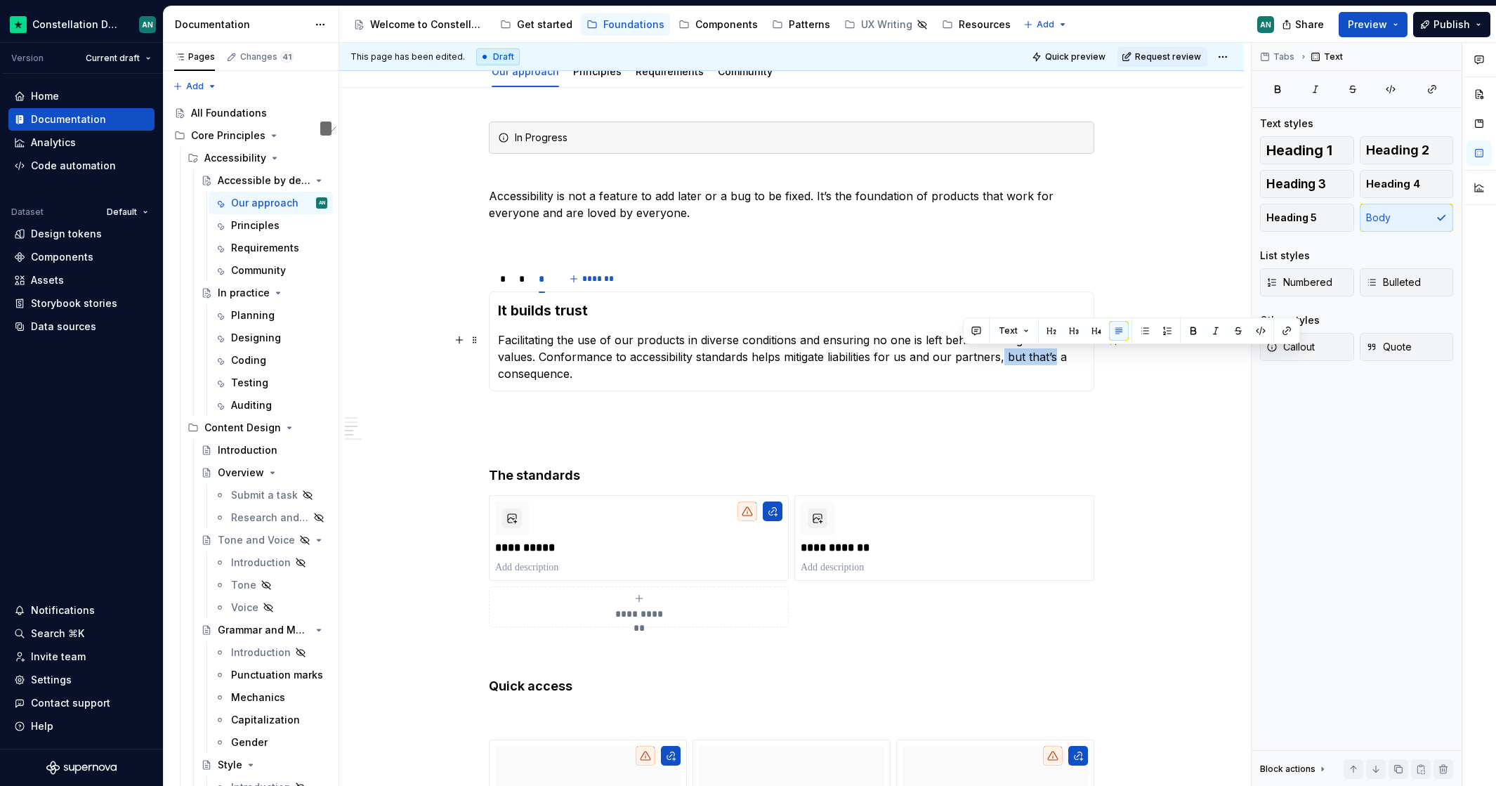
drag, startPoint x: 1012, startPoint y: 359, endPoint x: 963, endPoint y: 359, distance: 49.1
click at [963, 359] on p "Facilitating the use of our products in diverse conditions and ensuring no one …" at bounding box center [791, 356] width 587 height 51
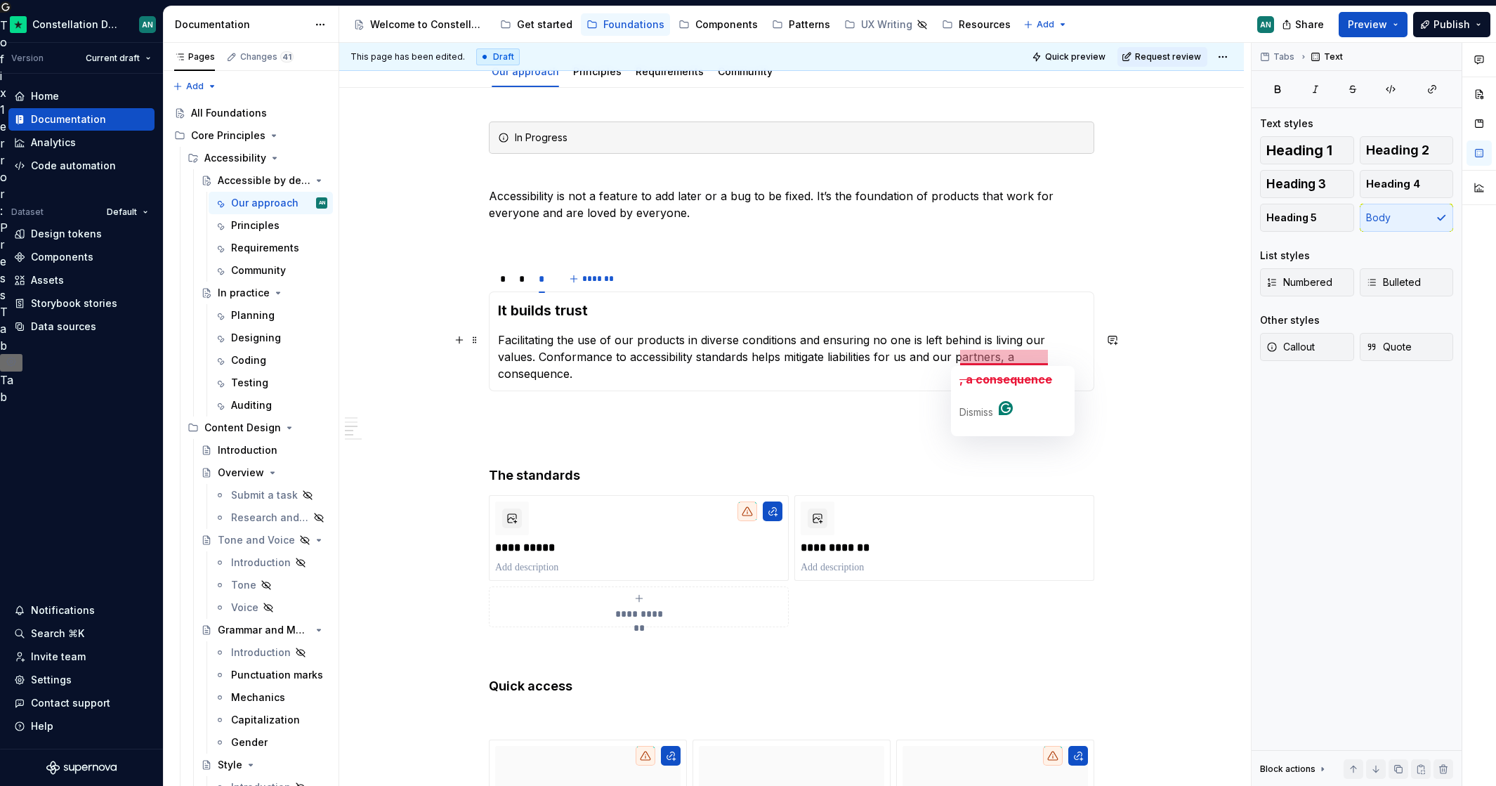
click at [970, 356] on p "Facilitating the use of our products in diverse conditions and ensuring no one …" at bounding box center [791, 356] width 587 height 51
click at [800, 443] on p "To enrich screen reader interactions, please activate Accessibility in Grammarl…" at bounding box center [791, 441] width 605 height 17
click at [960, 355] on p "Facilitating the use of our products in diverse conditions and ensuring no one …" at bounding box center [791, 356] width 587 height 51
drag, startPoint x: 775, startPoint y: 406, endPoint x: 767, endPoint y: 407, distance: 8.5
click at [775, 406] on div "**********" at bounding box center [791, 781] width 605 height 1320
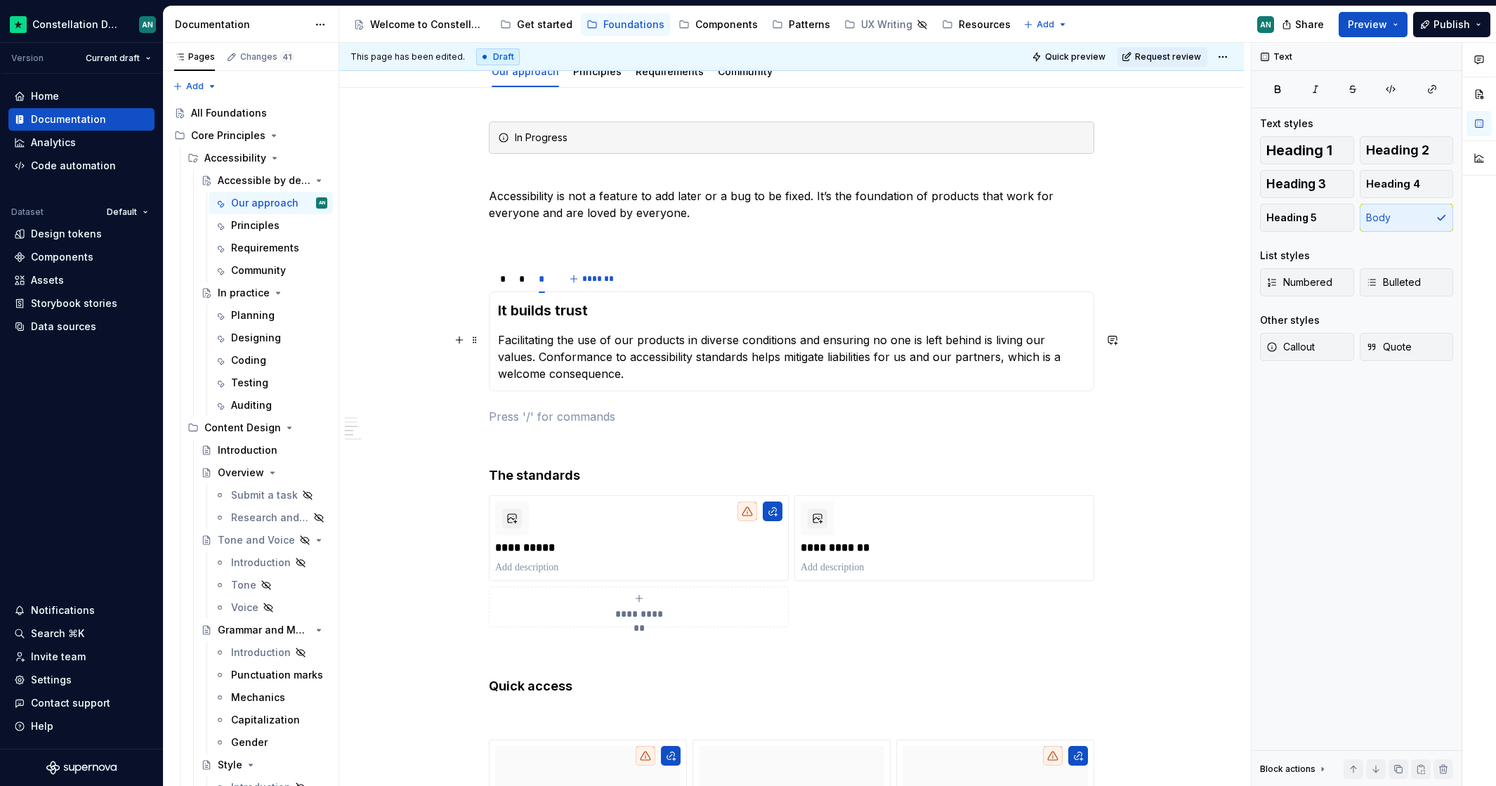
click at [887, 351] on p "Facilitating the use of our products in diverse conditions and ensuring no one …" at bounding box center [791, 356] width 587 height 51
drag, startPoint x: 744, startPoint y: 355, endPoint x: 711, endPoint y: 350, distance: 33.4
click at [711, 350] on p "Facilitating the use of our products in diverse conditions and ensuring no one …" at bounding box center [791, 356] width 587 height 51
click at [755, 356] on p "Facilitating the use of our products in diverse conditions and ensuring no one …" at bounding box center [791, 356] width 587 height 51
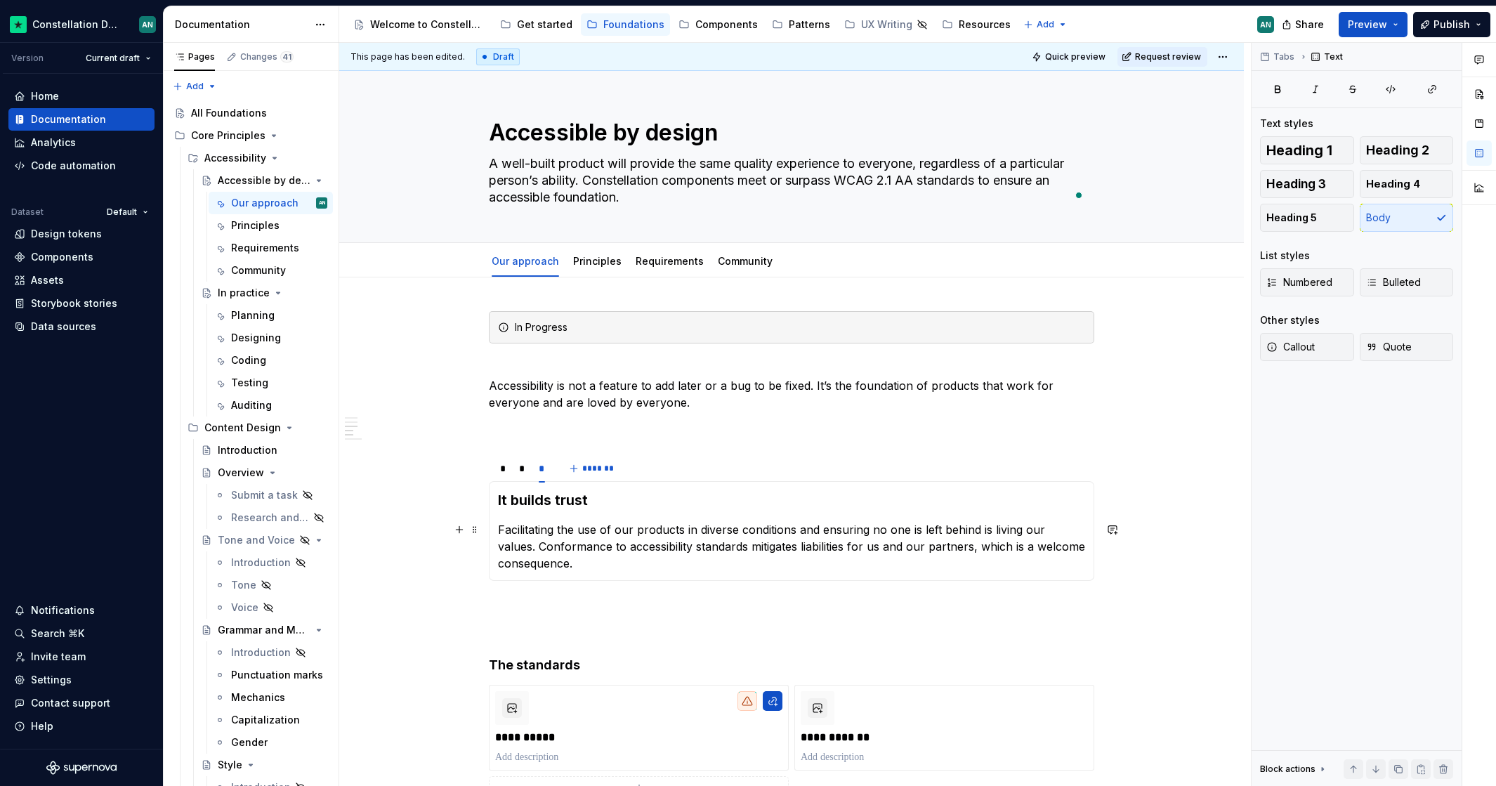
scroll to position [190, 0]
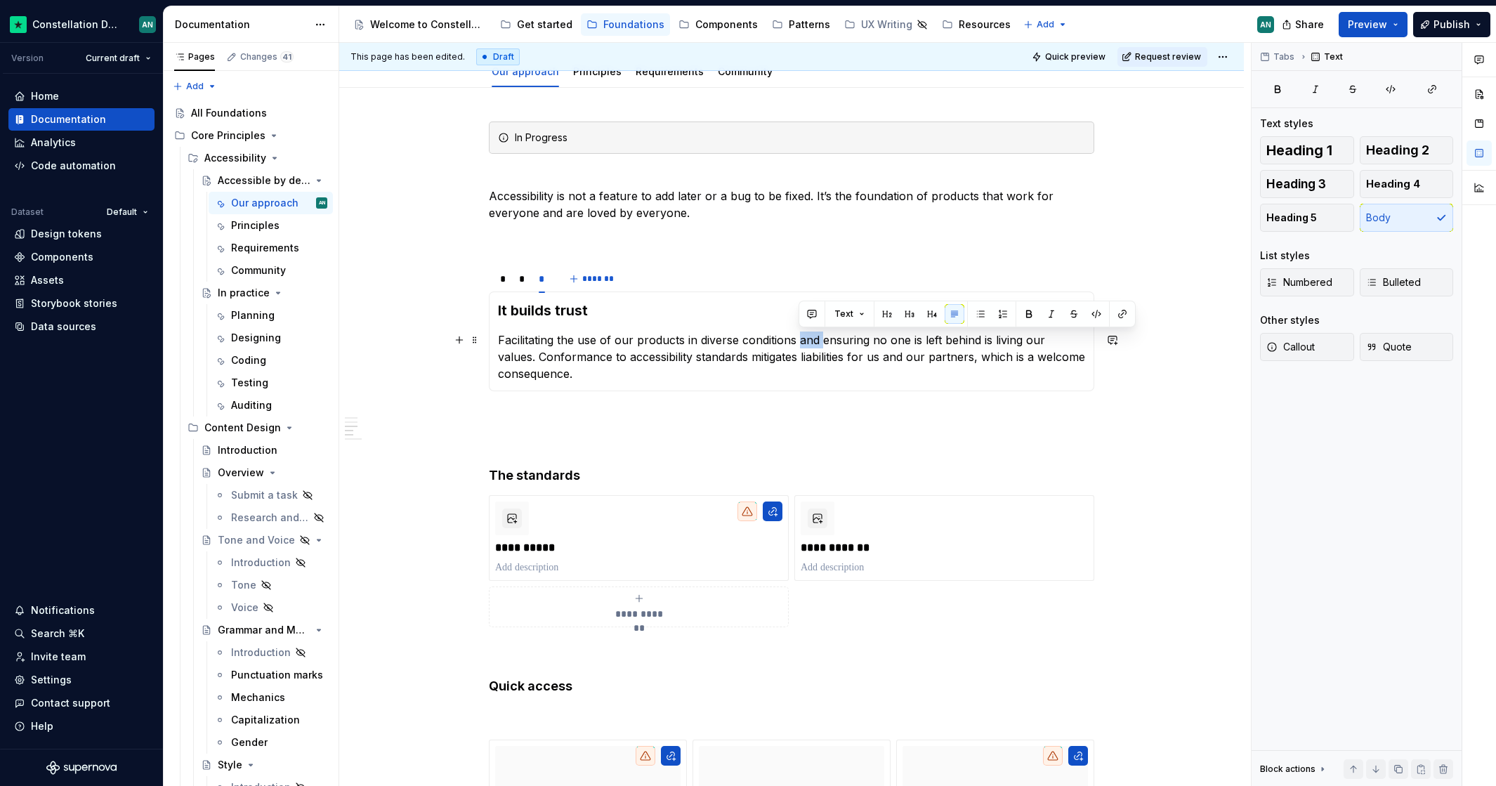
drag, startPoint x: 797, startPoint y: 338, endPoint x: 824, endPoint y: 339, distance: 26.7
click at [824, 339] on p "Facilitating the use of our products in diverse conditions and ensuring no one …" at bounding box center [791, 356] width 587 height 51
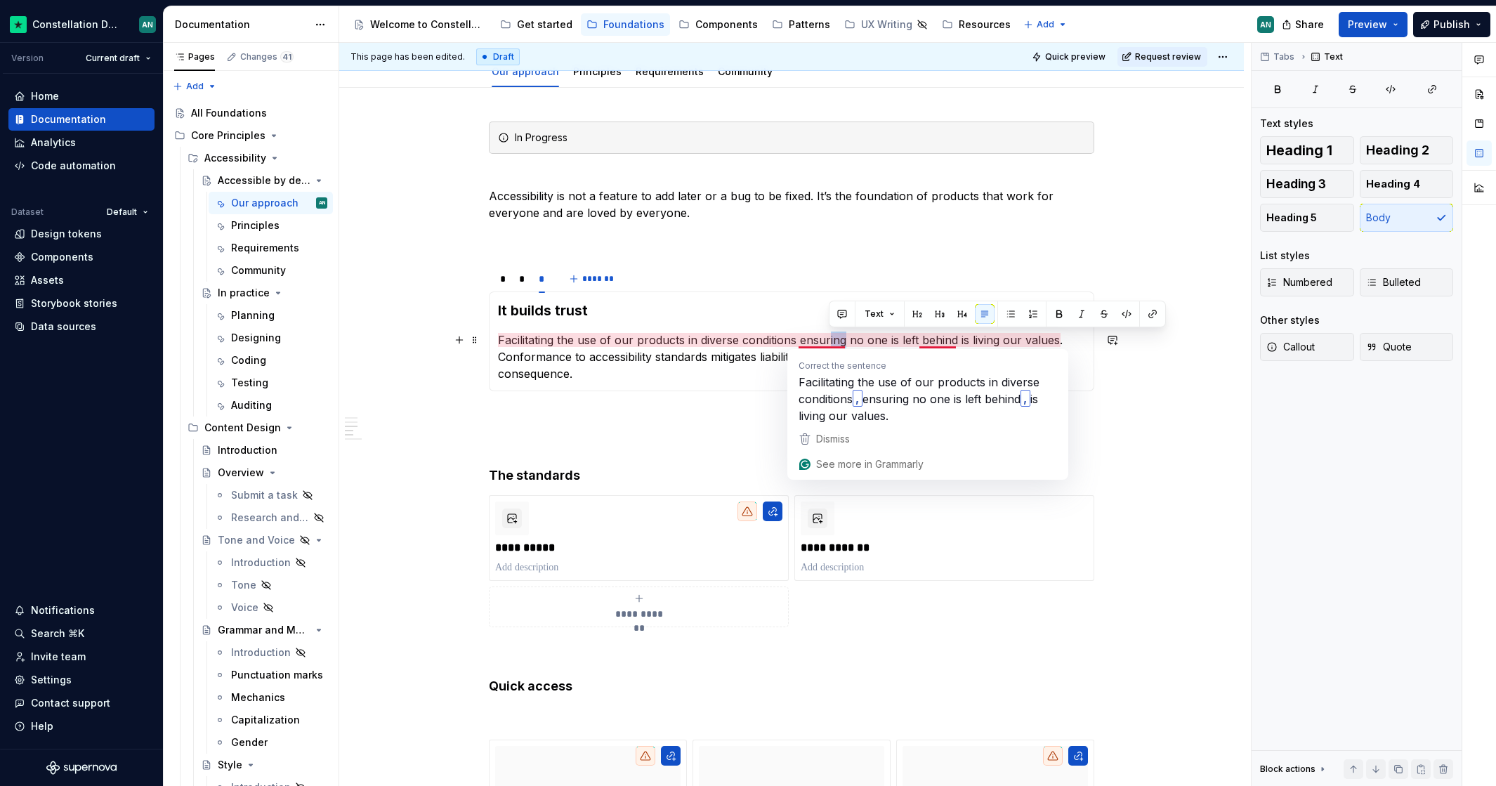
drag, startPoint x: 843, startPoint y: 341, endPoint x: 829, endPoint y: 338, distance: 14.2
click at [829, 338] on p "Facilitating the use of our products in diverse conditions ensuring no one is l…" at bounding box center [791, 356] width 587 height 51
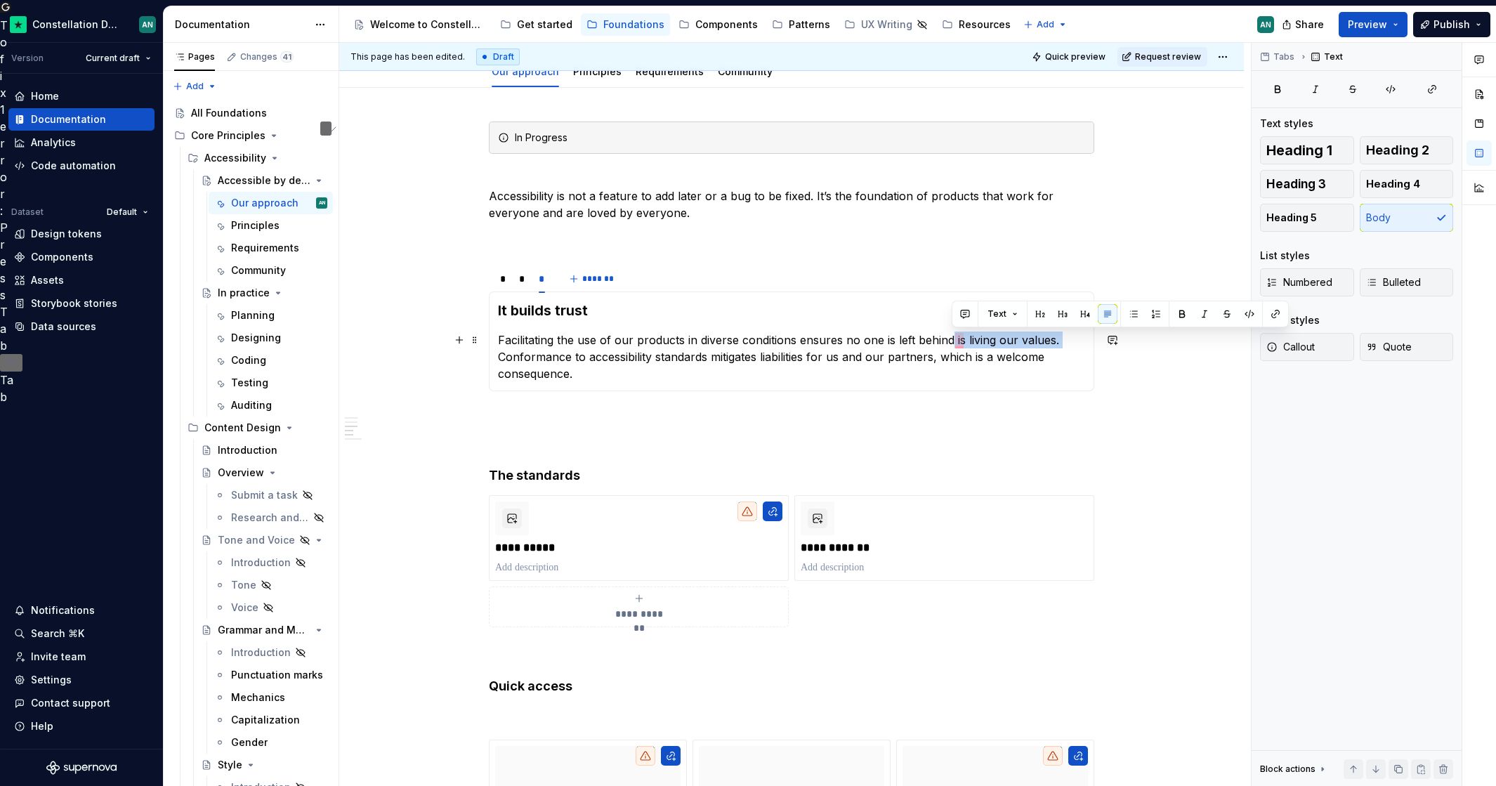
drag, startPoint x: 950, startPoint y: 339, endPoint x: 1067, endPoint y: 341, distance: 117.3
click at [1067, 341] on p "Facilitating the use of our products in diverse conditions ensures no one is le…" at bounding box center [791, 356] width 587 height 51
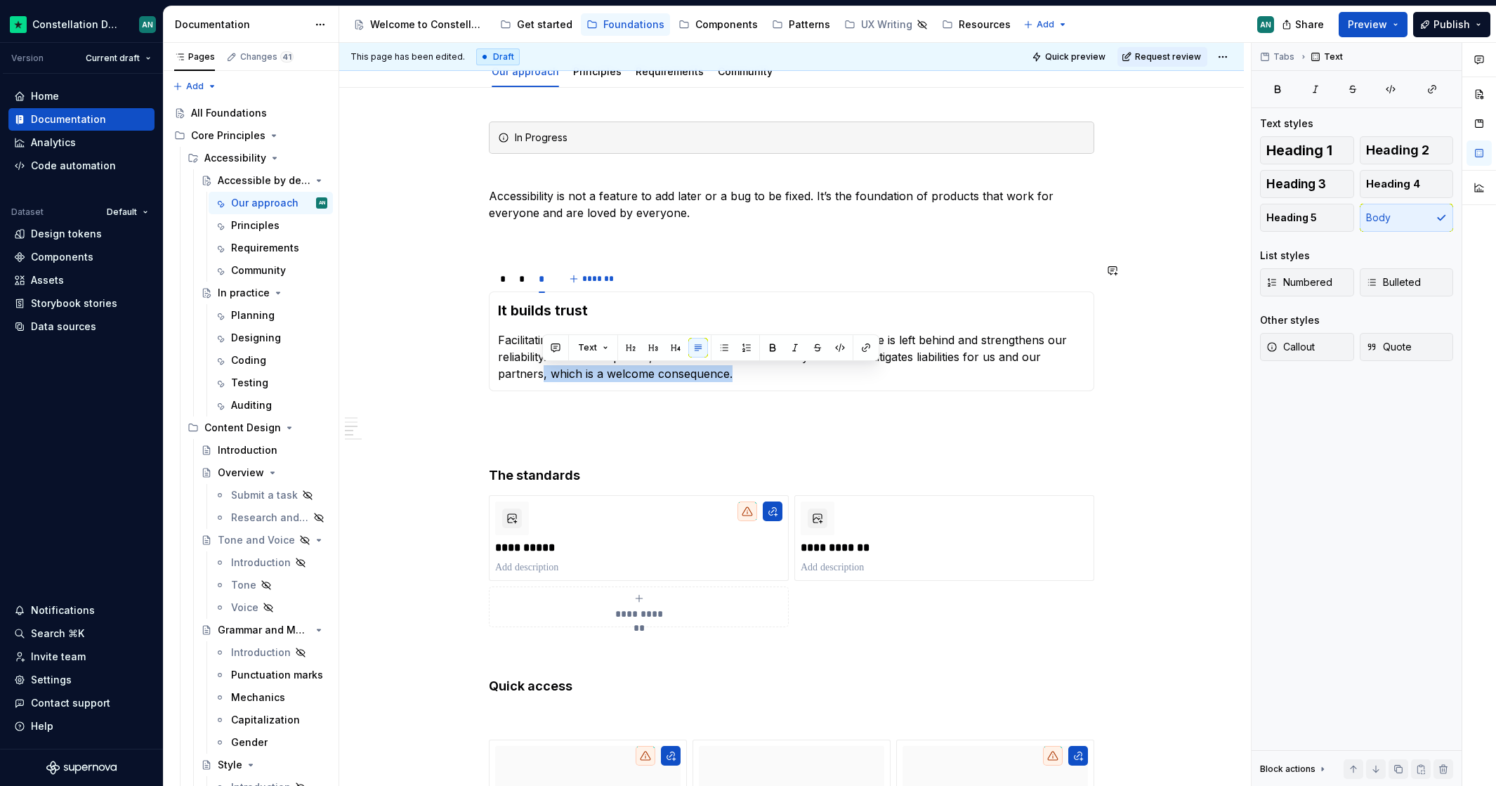
drag, startPoint x: 543, startPoint y: 376, endPoint x: 803, endPoint y: 383, distance: 260.6
click at [803, 383] on div "It drives quality Accessible design requires clarity, simplicity, and efficienc…" at bounding box center [791, 341] width 605 height 100
click at [635, 409] on p "To enrich screen reader interactions, please activate Accessibility in Grammarl…" at bounding box center [791, 416] width 605 height 17
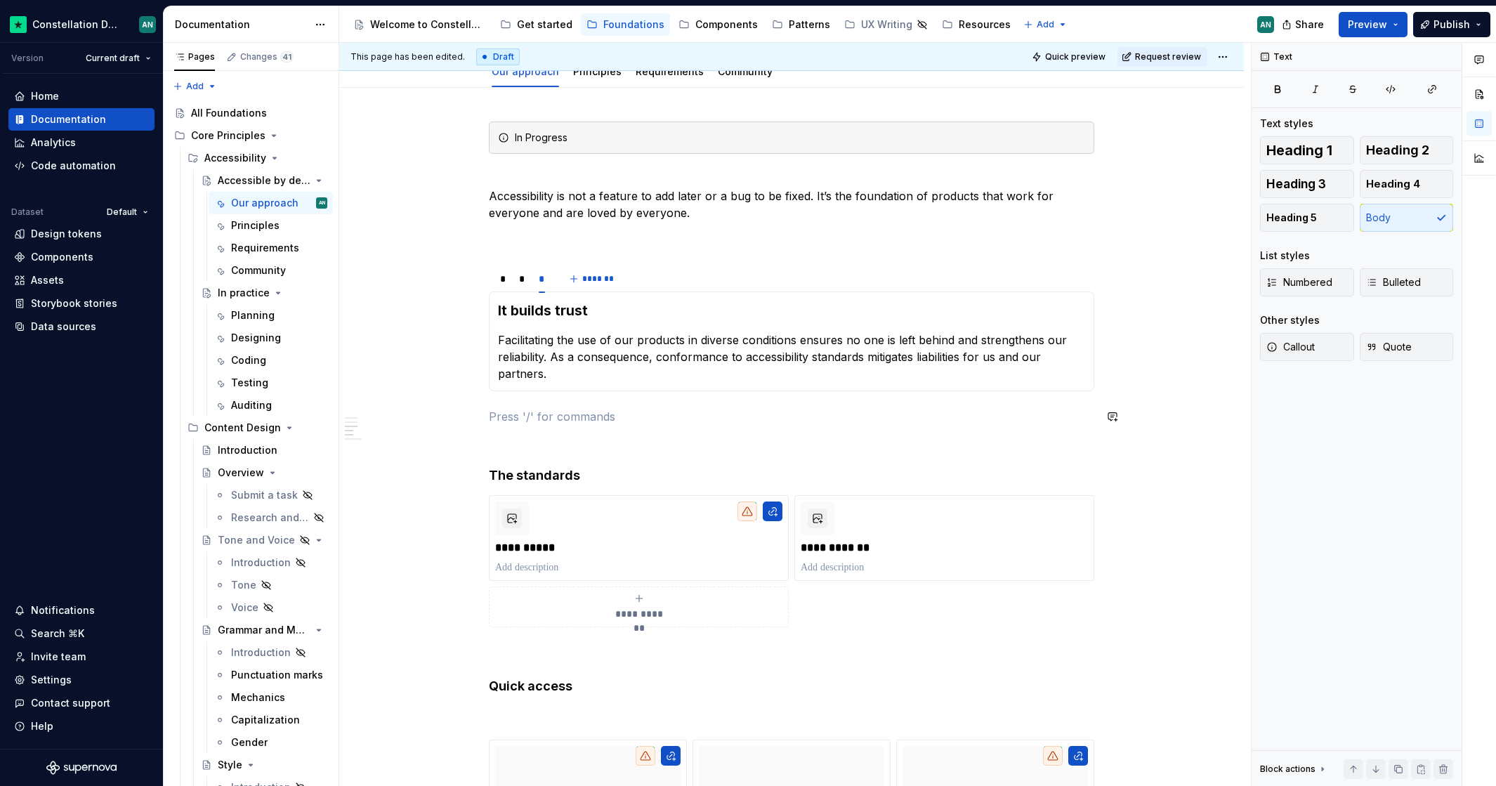
scroll to position [268, 0]
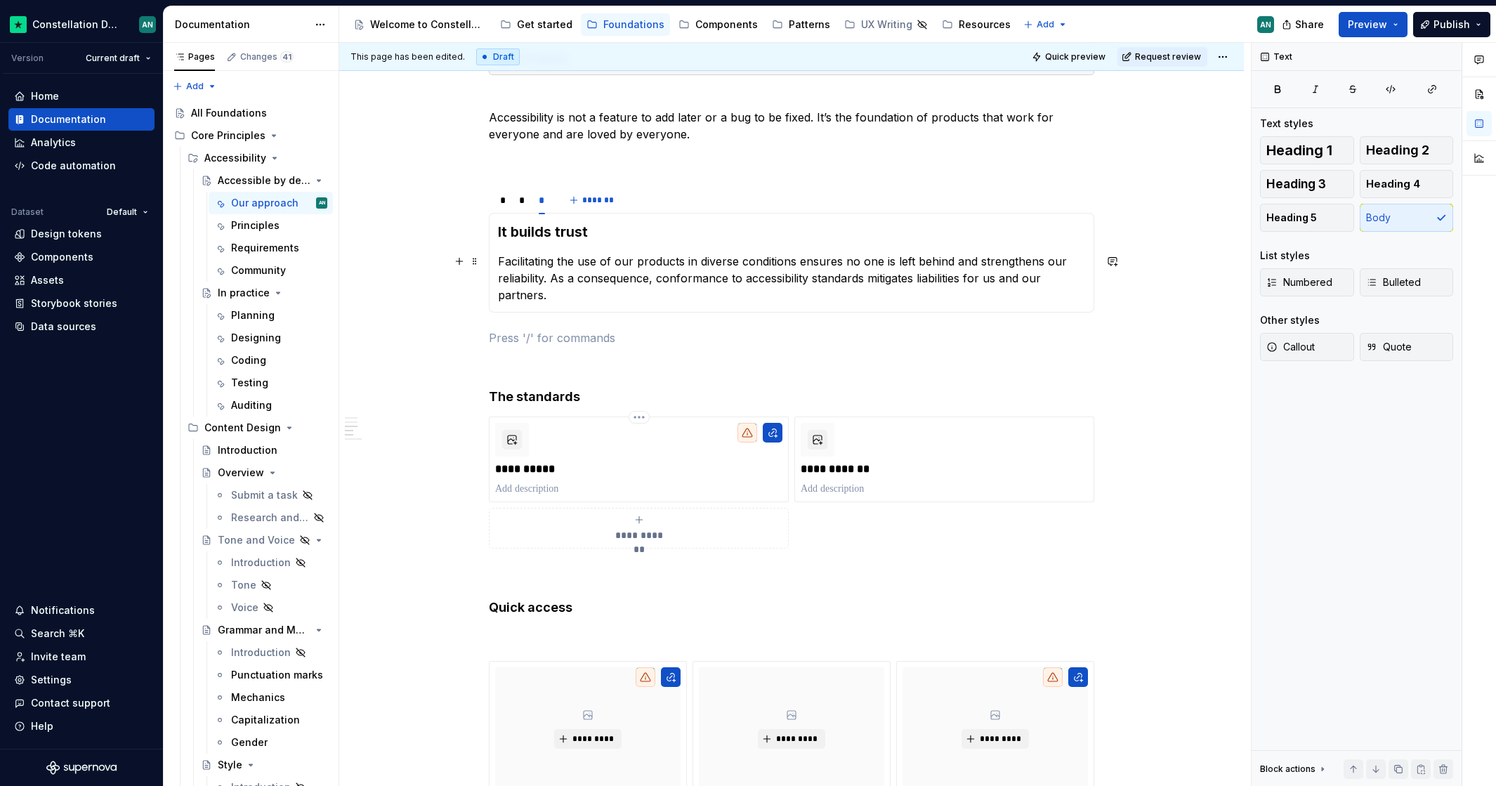
drag, startPoint x: 867, startPoint y: 276, endPoint x: 874, endPoint y: 277, distance: 7.2
click at [867, 277] on p "Facilitating the use of our products in diverse conditions ensures no one is le…" at bounding box center [791, 278] width 587 height 51
click at [629, 337] on p "To enrich screen reader interactions, please activate Accessibility in Grammarl…" at bounding box center [791, 337] width 605 height 17
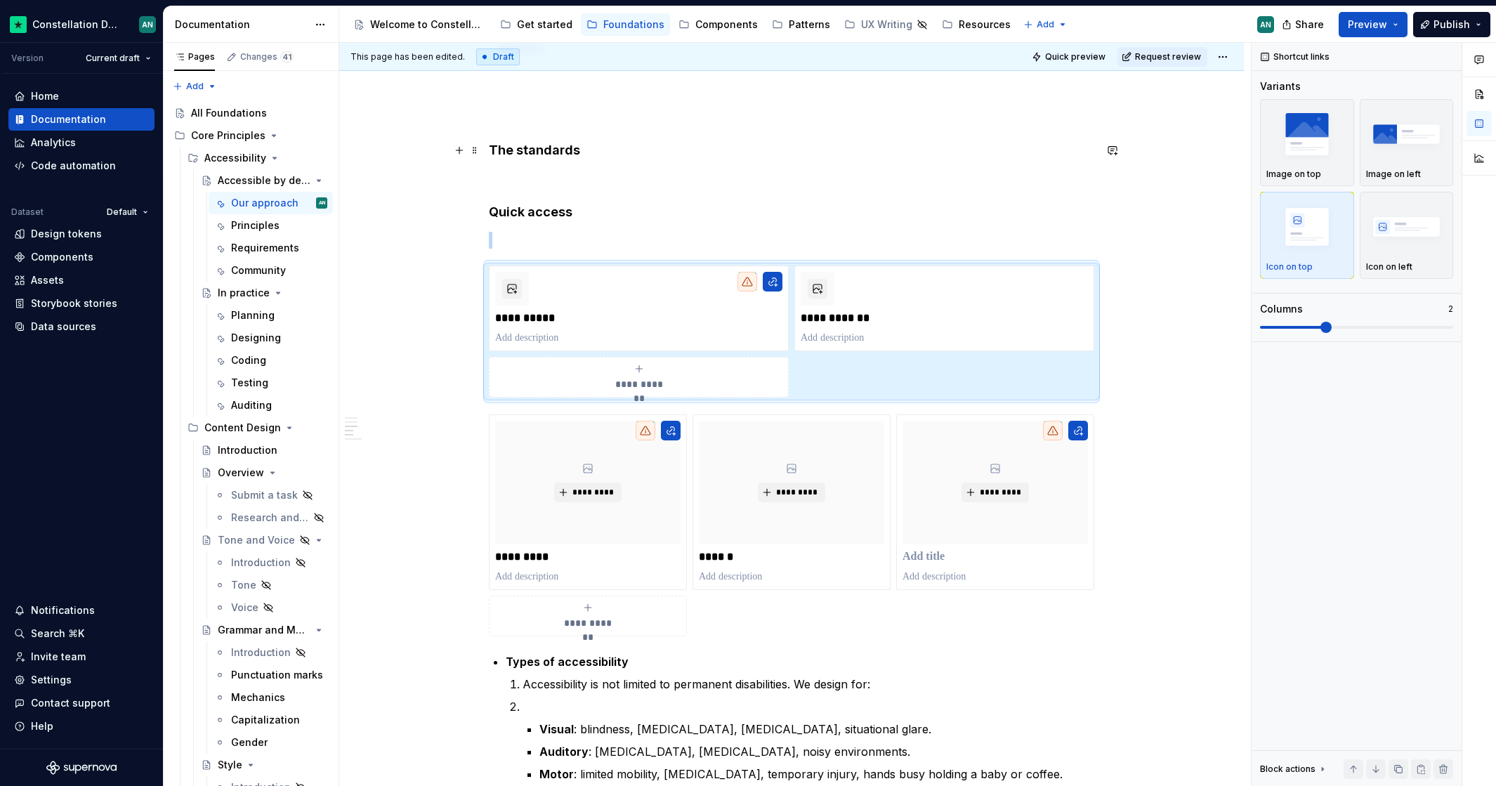
scroll to position [414, 0]
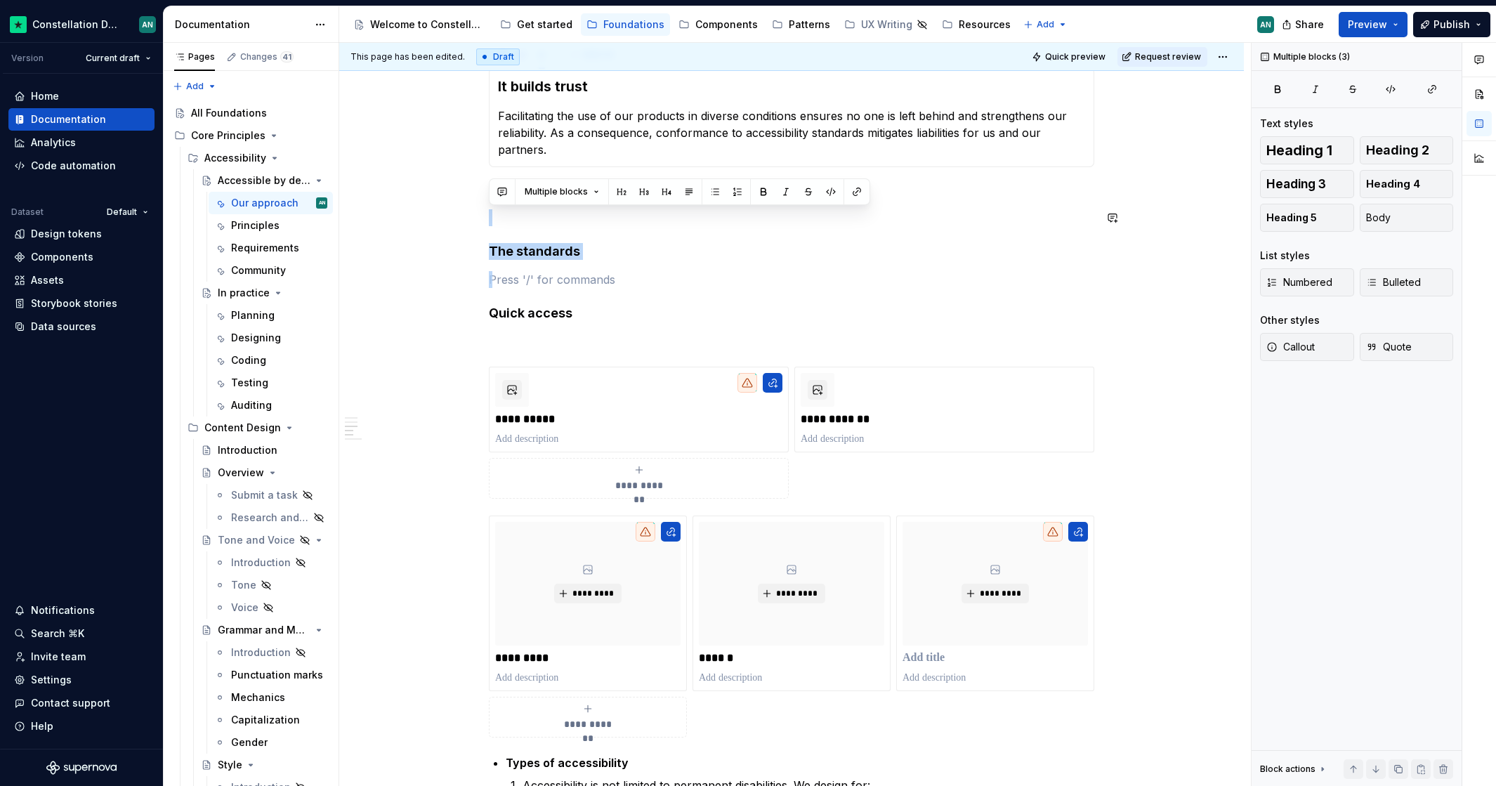
click at [489, 196] on div "**********" at bounding box center [791, 565] width 605 height 1337
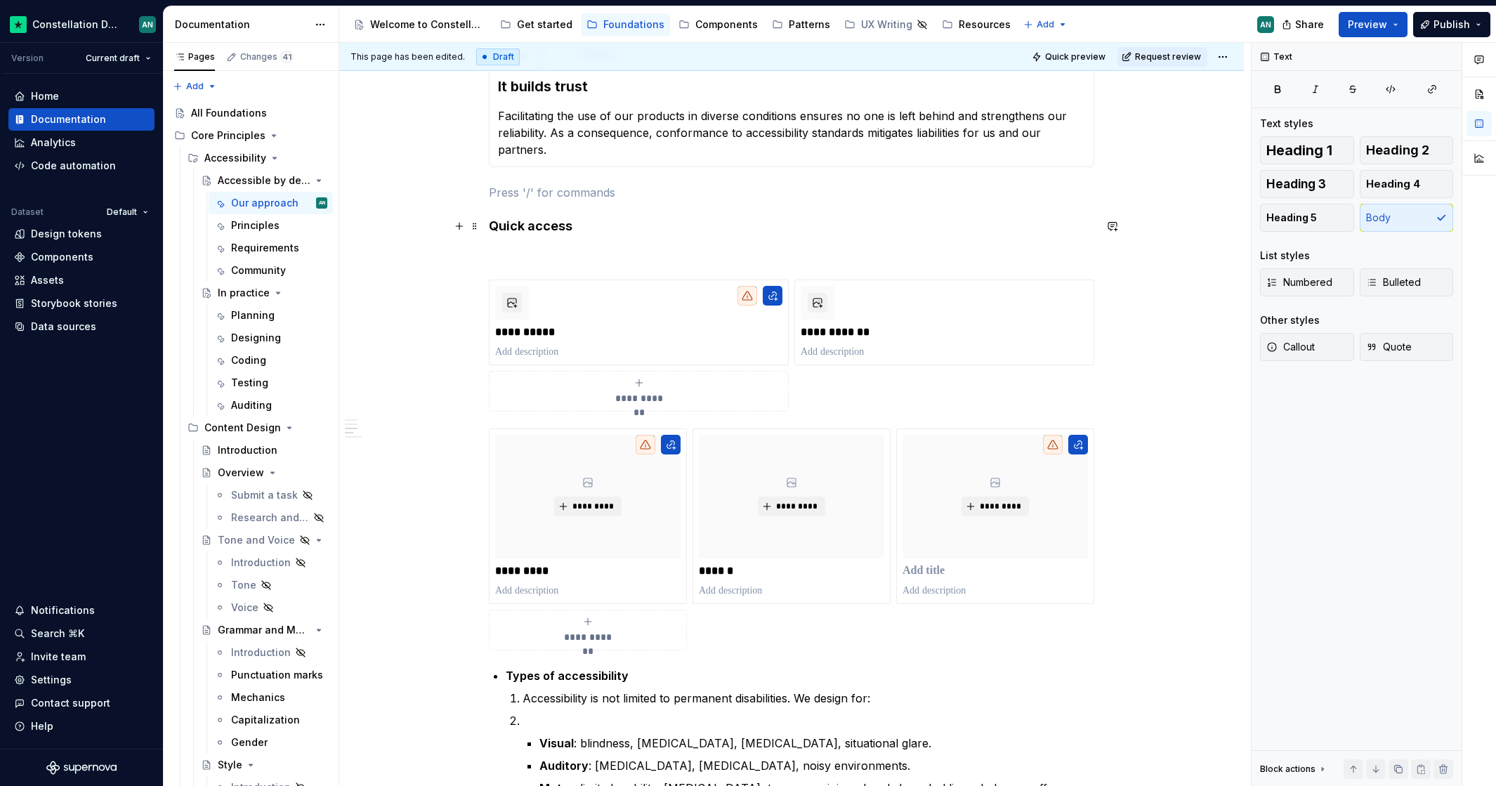
scroll to position [410, 0]
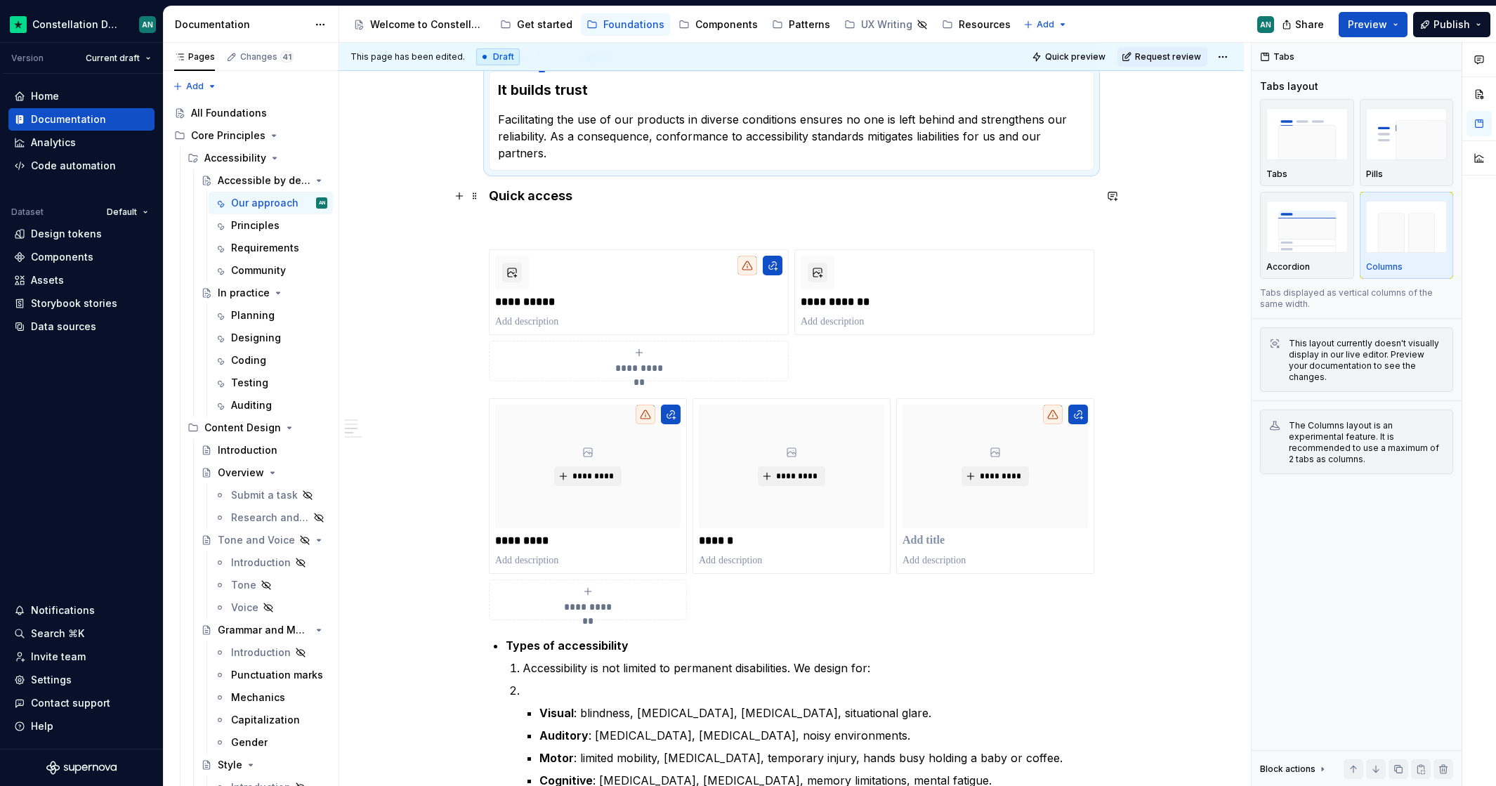
click at [487, 196] on div "**********" at bounding box center [794, 415] width 911 height 744
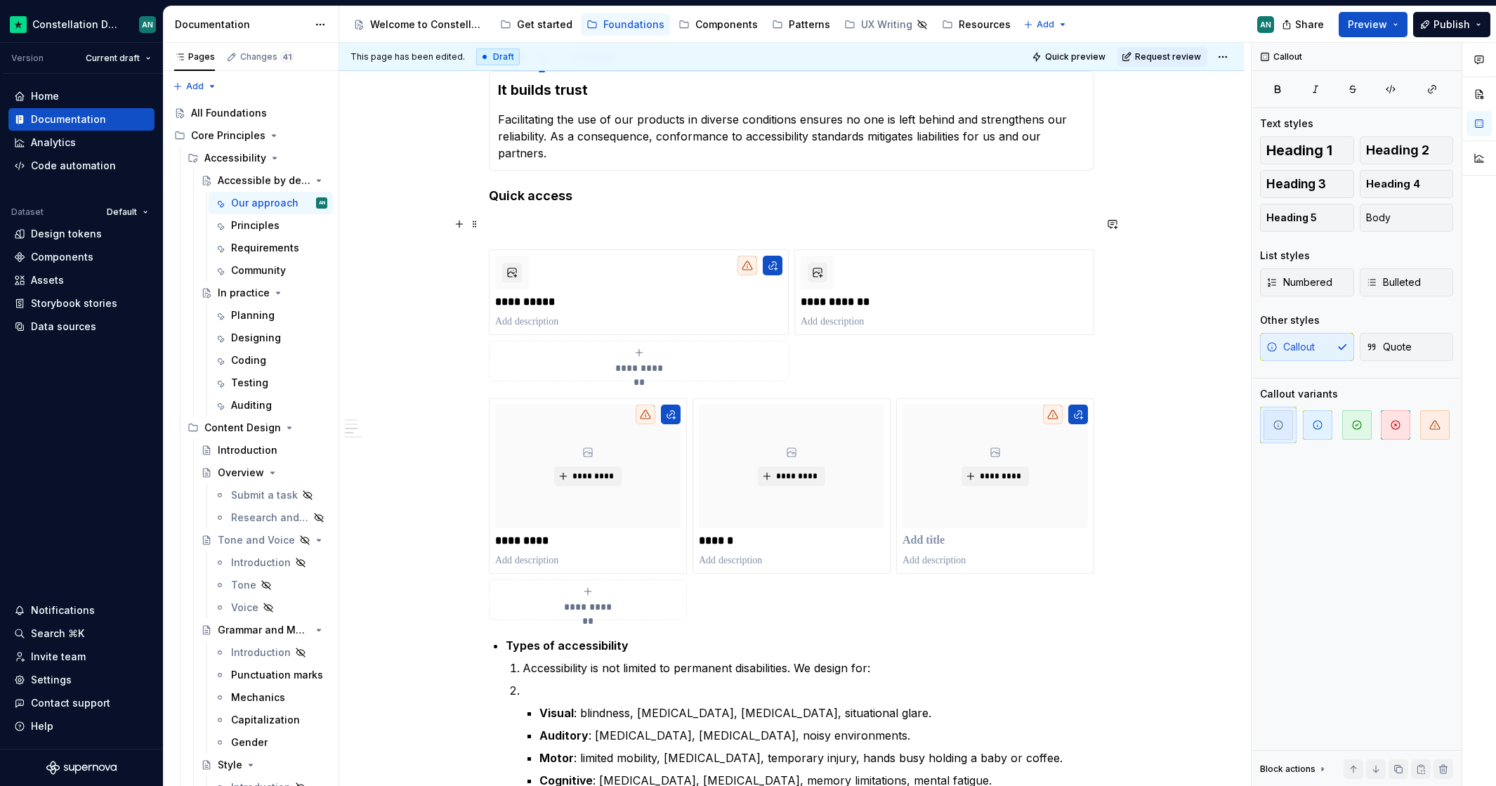
click at [522, 227] on p "To enrich screen reader interactions, please activate Accessibility in Grammarl…" at bounding box center [791, 224] width 605 height 17
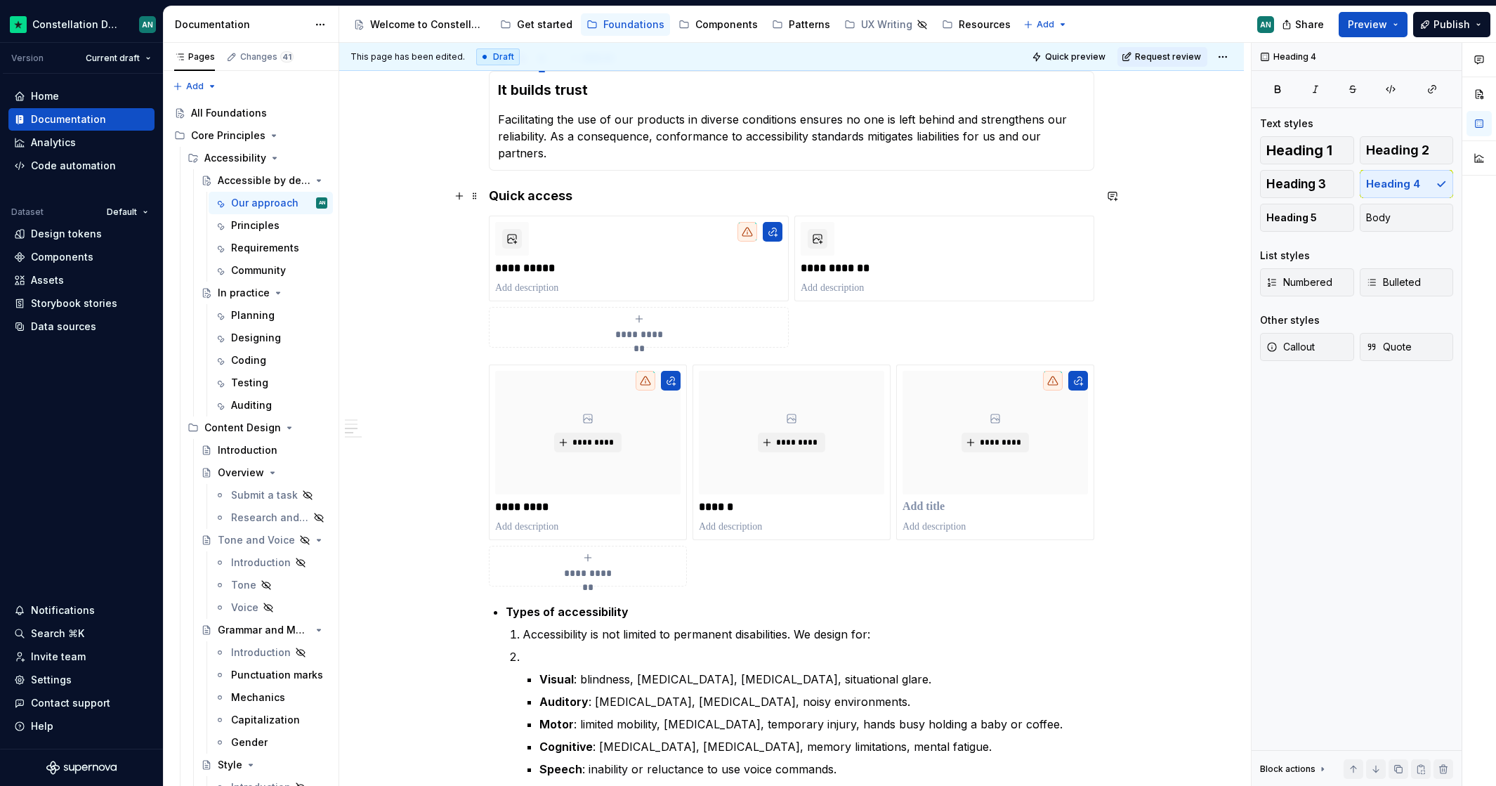
click at [491, 197] on h4 "Quick access" at bounding box center [791, 195] width 605 height 17
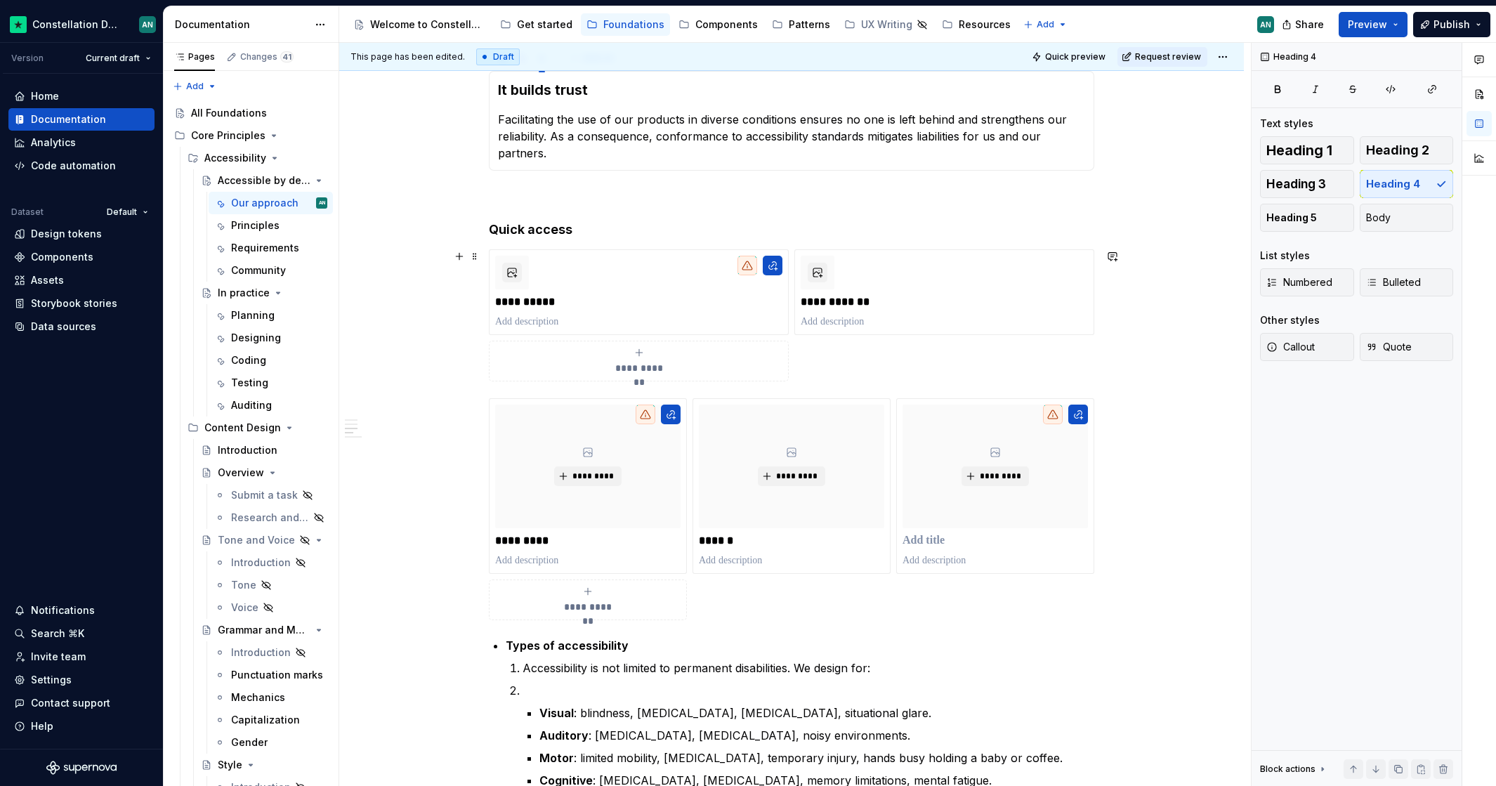
click at [473, 348] on div "**********" at bounding box center [791, 610] width 904 height 1486
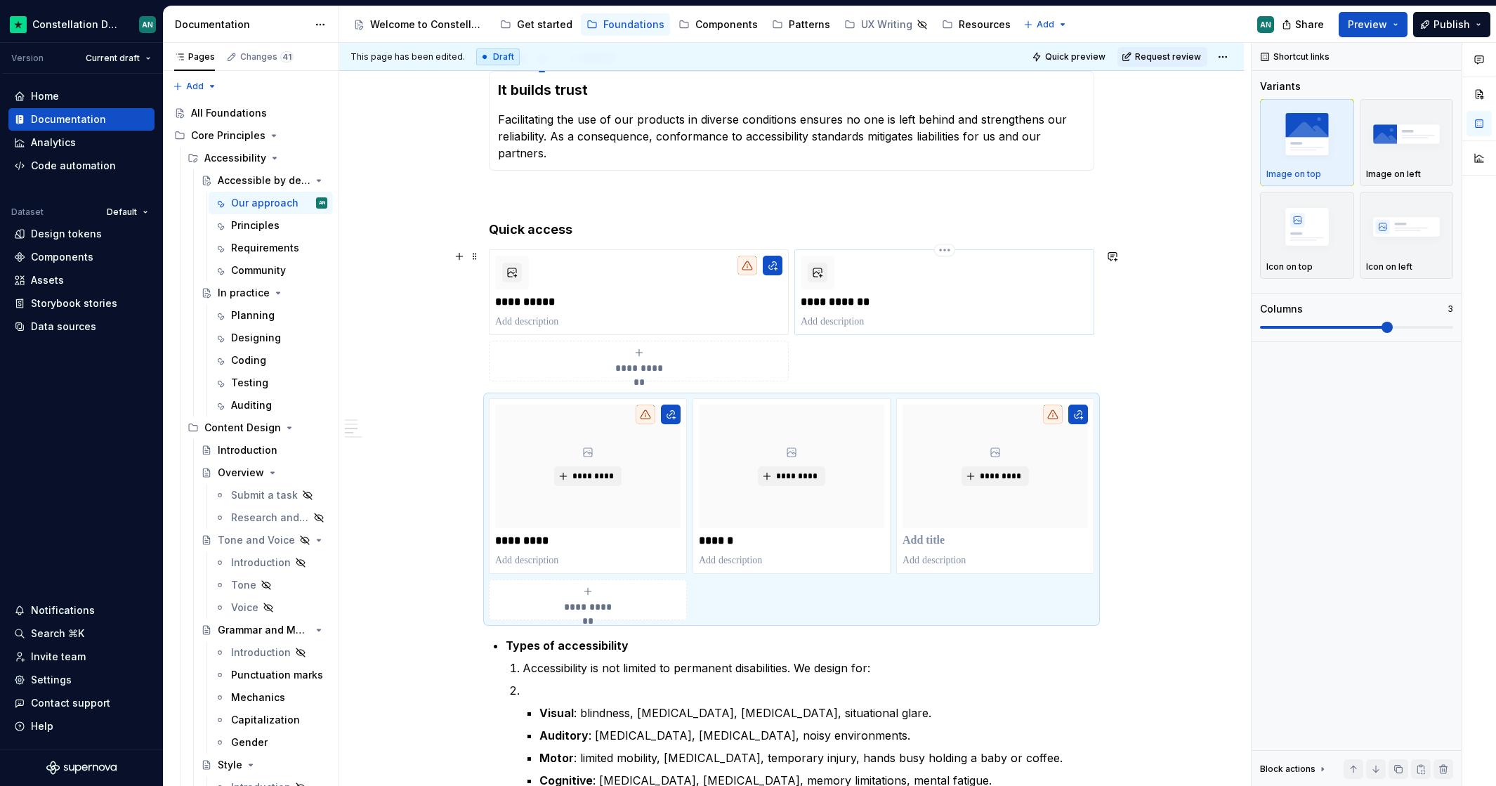
click at [956, 300] on p "**********" at bounding box center [943, 302] width 287 height 14
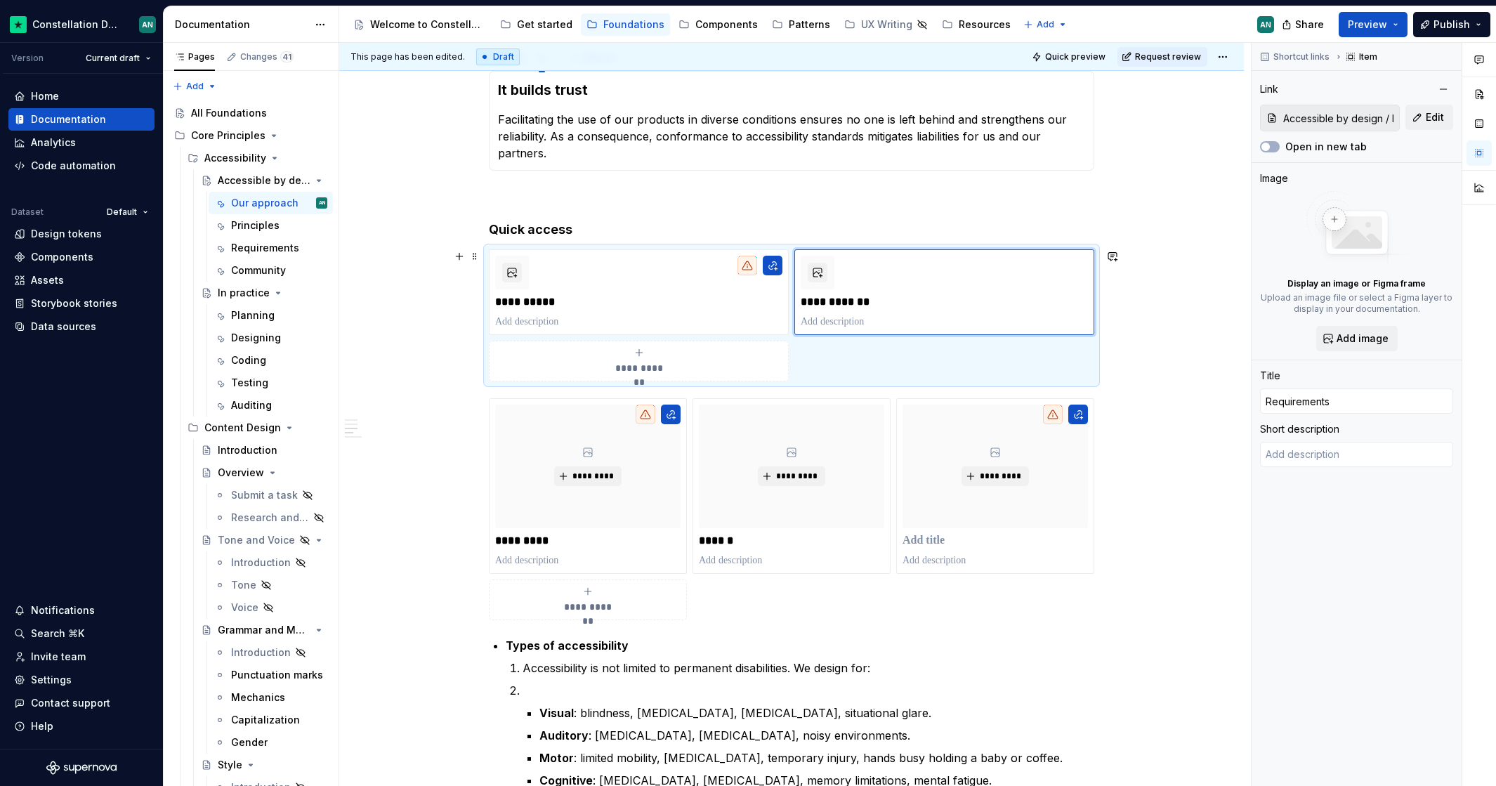
click at [1070, 359] on div "**********" at bounding box center [791, 315] width 605 height 132
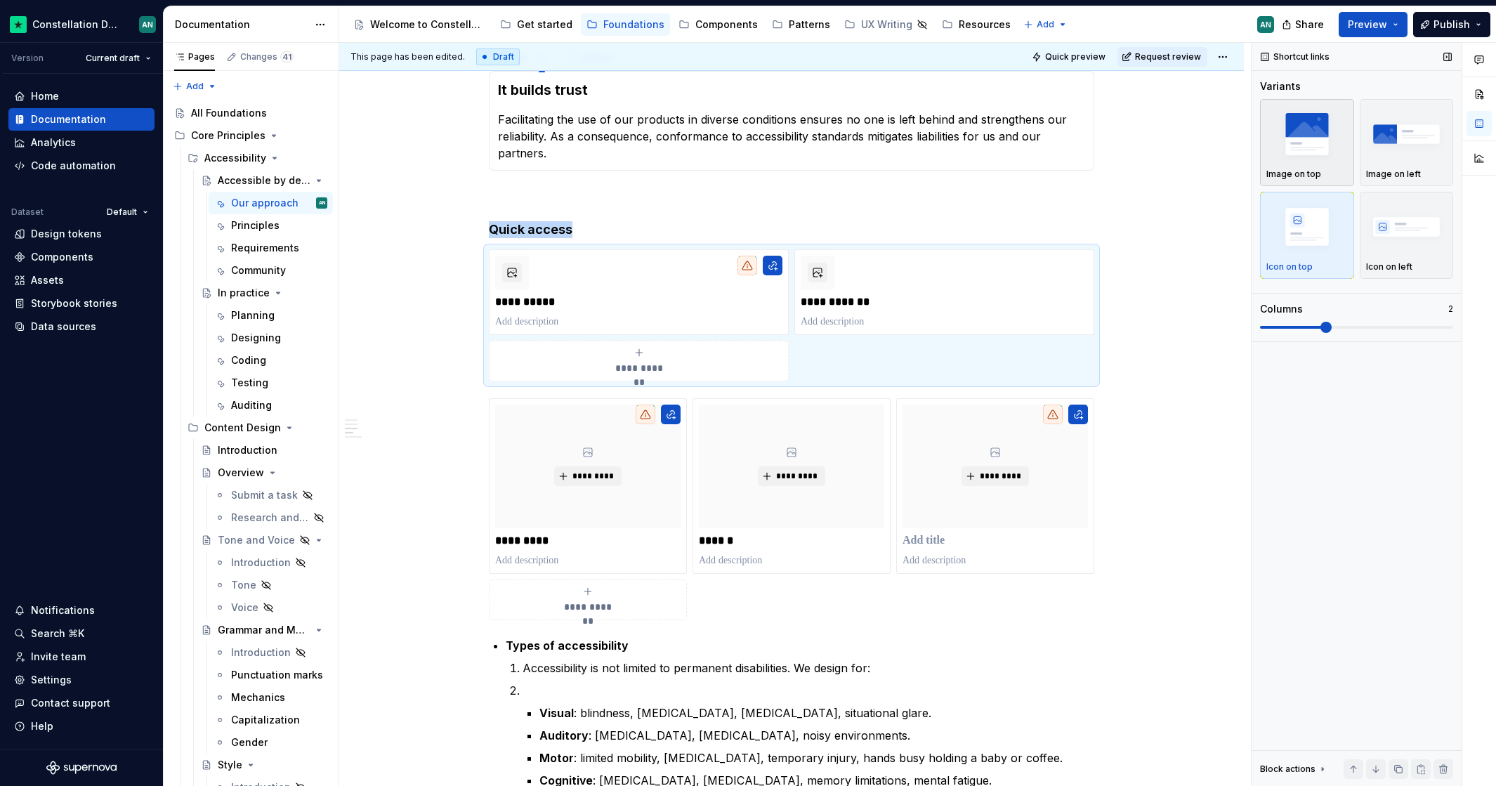
click at [1282, 138] on img "button" at bounding box center [1306, 133] width 81 height 51
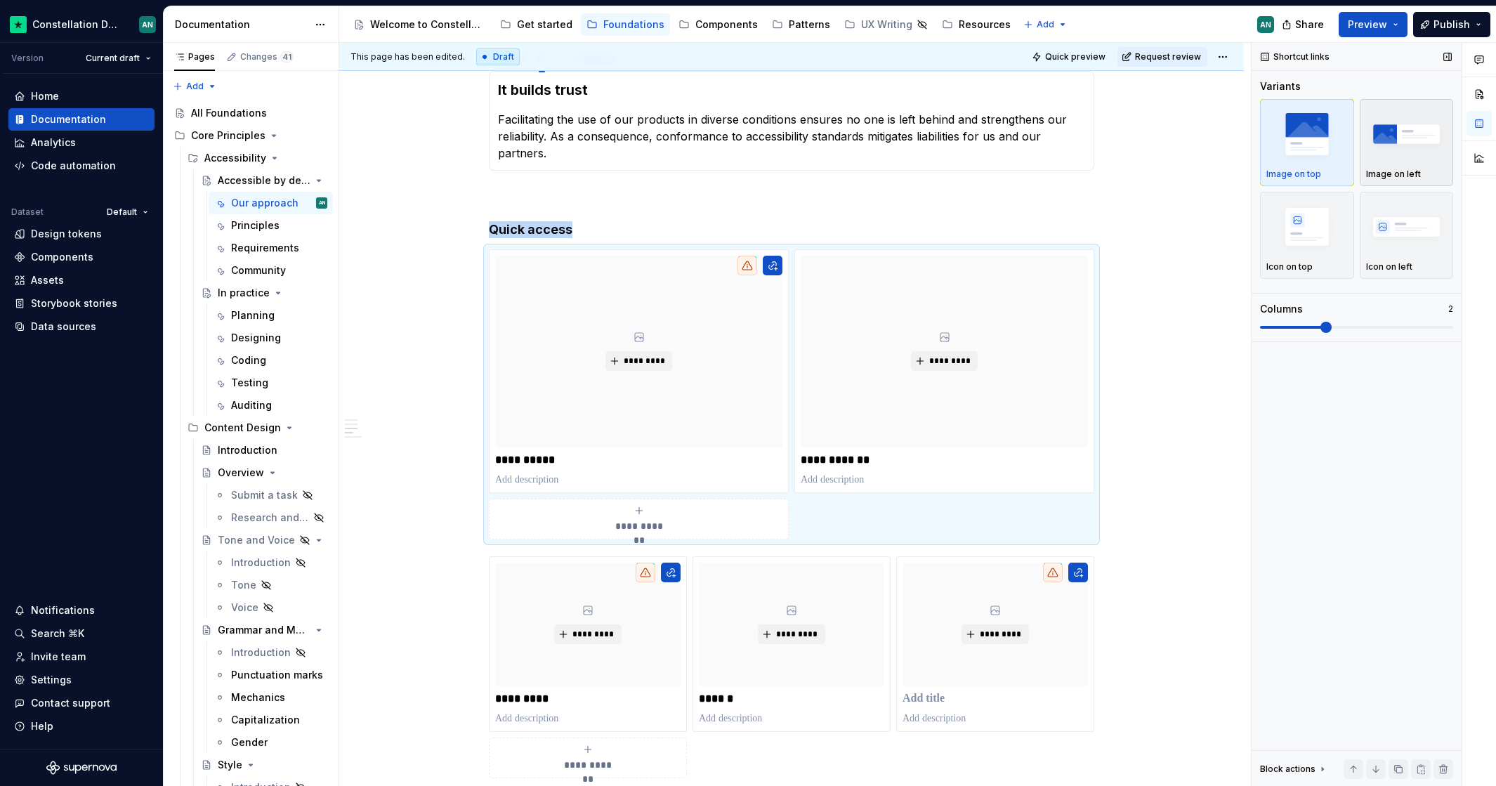
click at [1377, 131] on img "button" at bounding box center [1406, 133] width 81 height 51
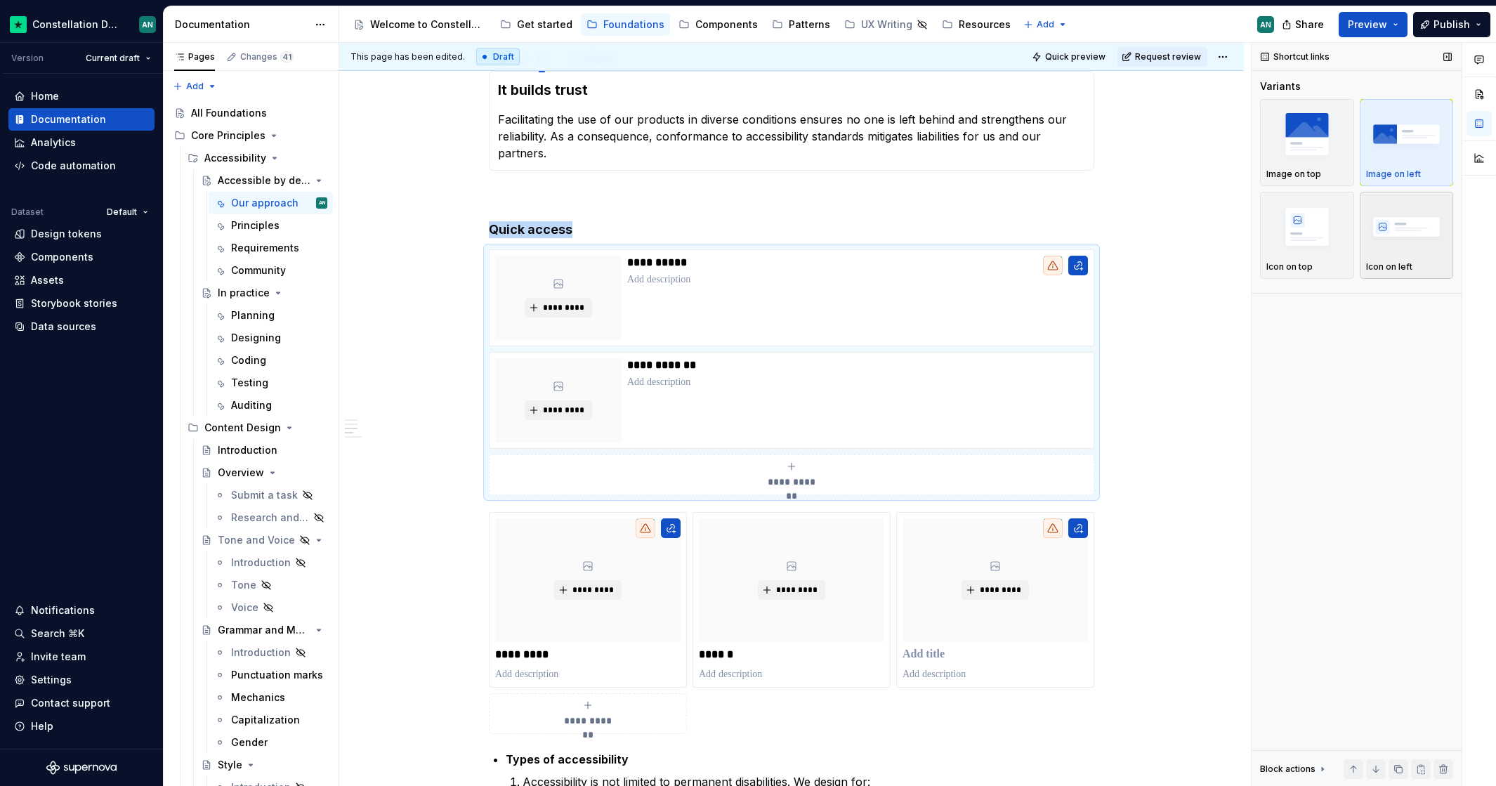
click at [1419, 220] on img "button" at bounding box center [1406, 226] width 81 height 51
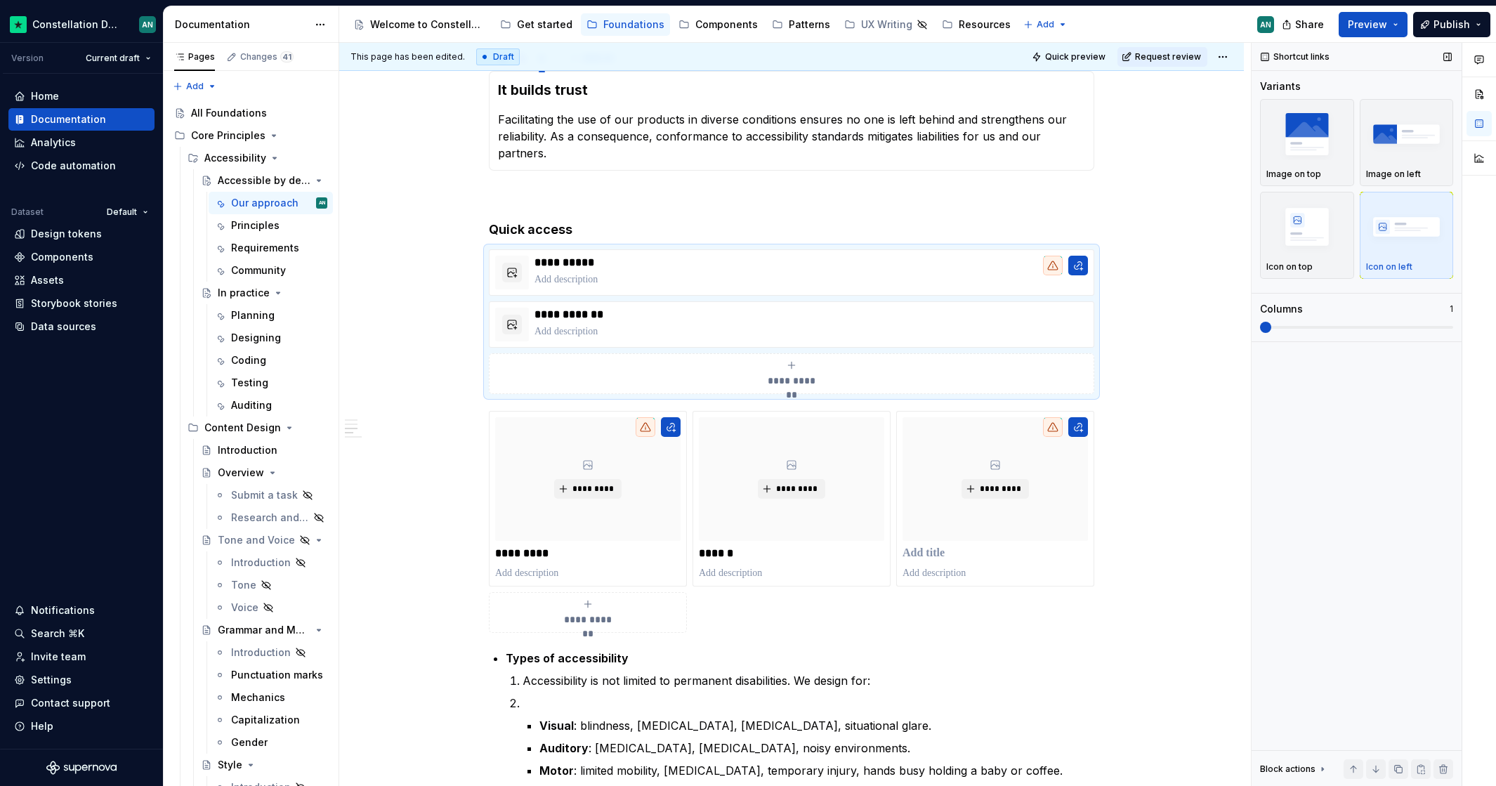
drag, startPoint x: 1262, startPoint y: 333, endPoint x: 1275, endPoint y: 330, distance: 12.9
click at [1280, 332] on div "Variants Image on top Image on left Icon on top Icon on left Columns 1" at bounding box center [1356, 210] width 193 height 262
click at [1271, 333] on span at bounding box center [1265, 327] width 11 height 11
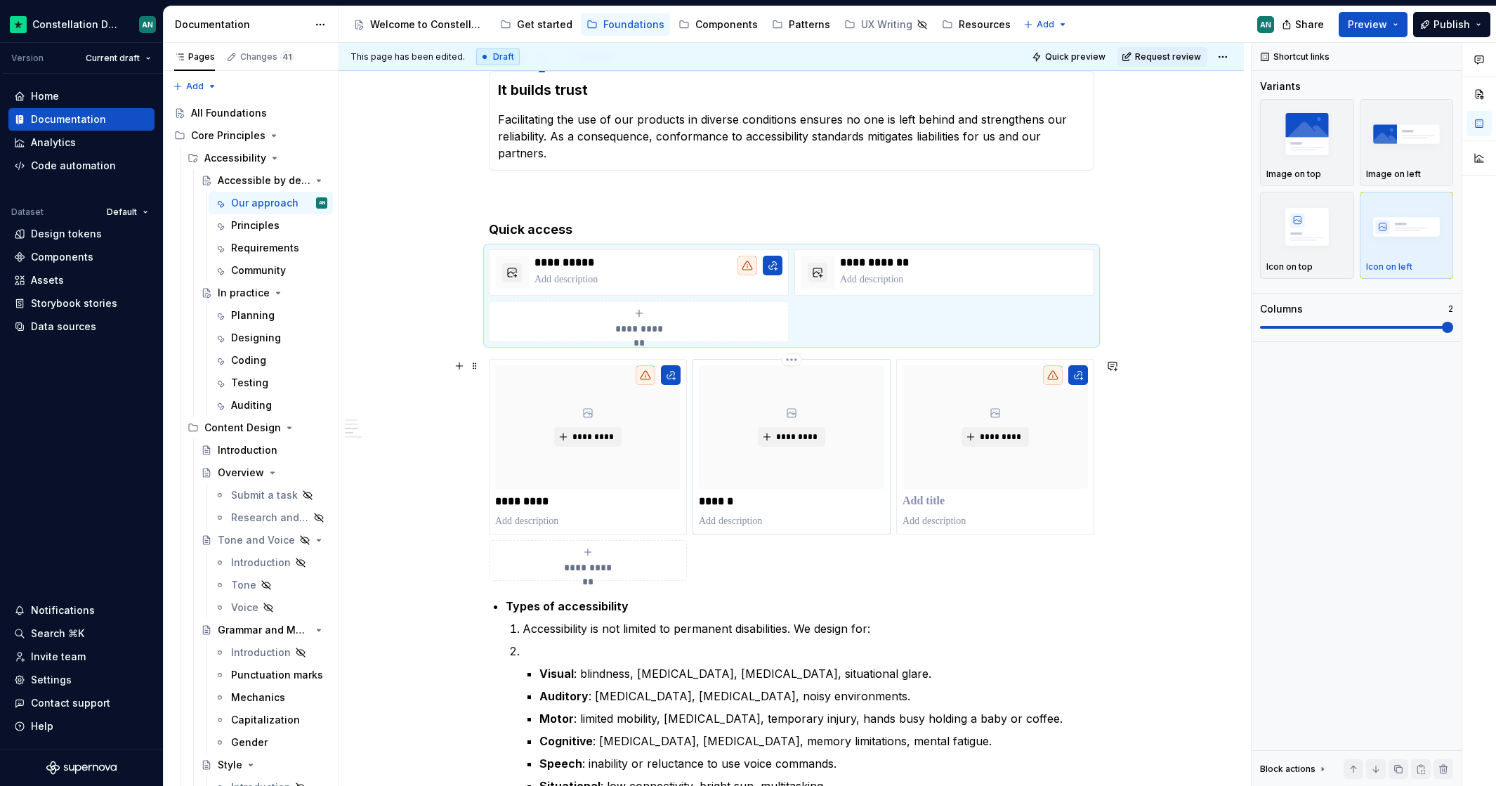
click at [800, 506] on p "******" at bounding box center [791, 501] width 185 height 14
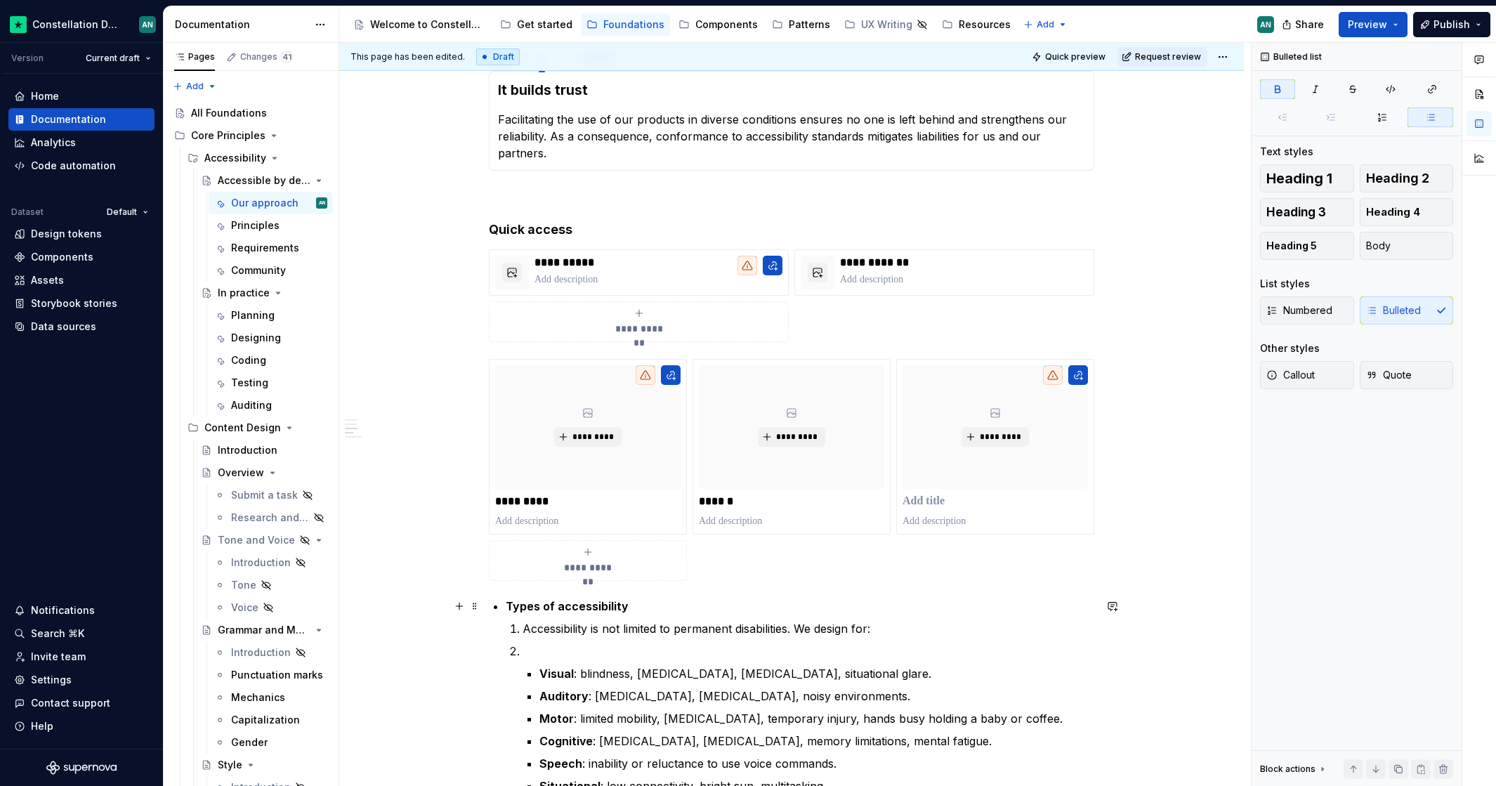
drag, startPoint x: 1062, startPoint y: 605, endPoint x: 1050, endPoint y: 607, distance: 12.1
click at [1062, 605] on p "Types of accessibility" at bounding box center [800, 606] width 588 height 17
click at [859, 506] on p "******" at bounding box center [791, 501] width 185 height 14
click at [1026, 587] on div "**********" at bounding box center [791, 481] width 605 height 1160
click at [897, 570] on div "**********" at bounding box center [791, 470] width 605 height 222
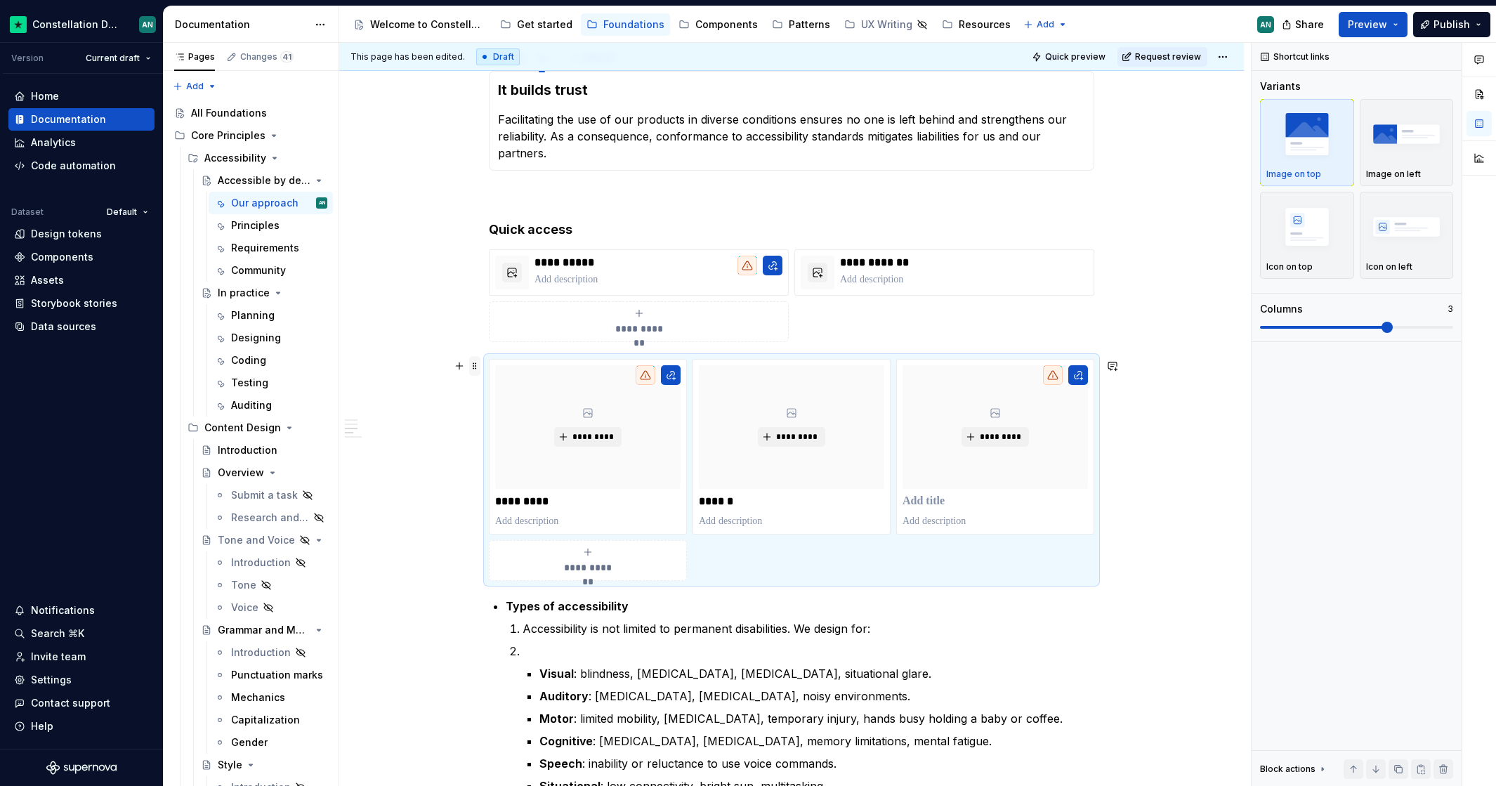
click at [475, 366] on span at bounding box center [474, 366] width 11 height 20
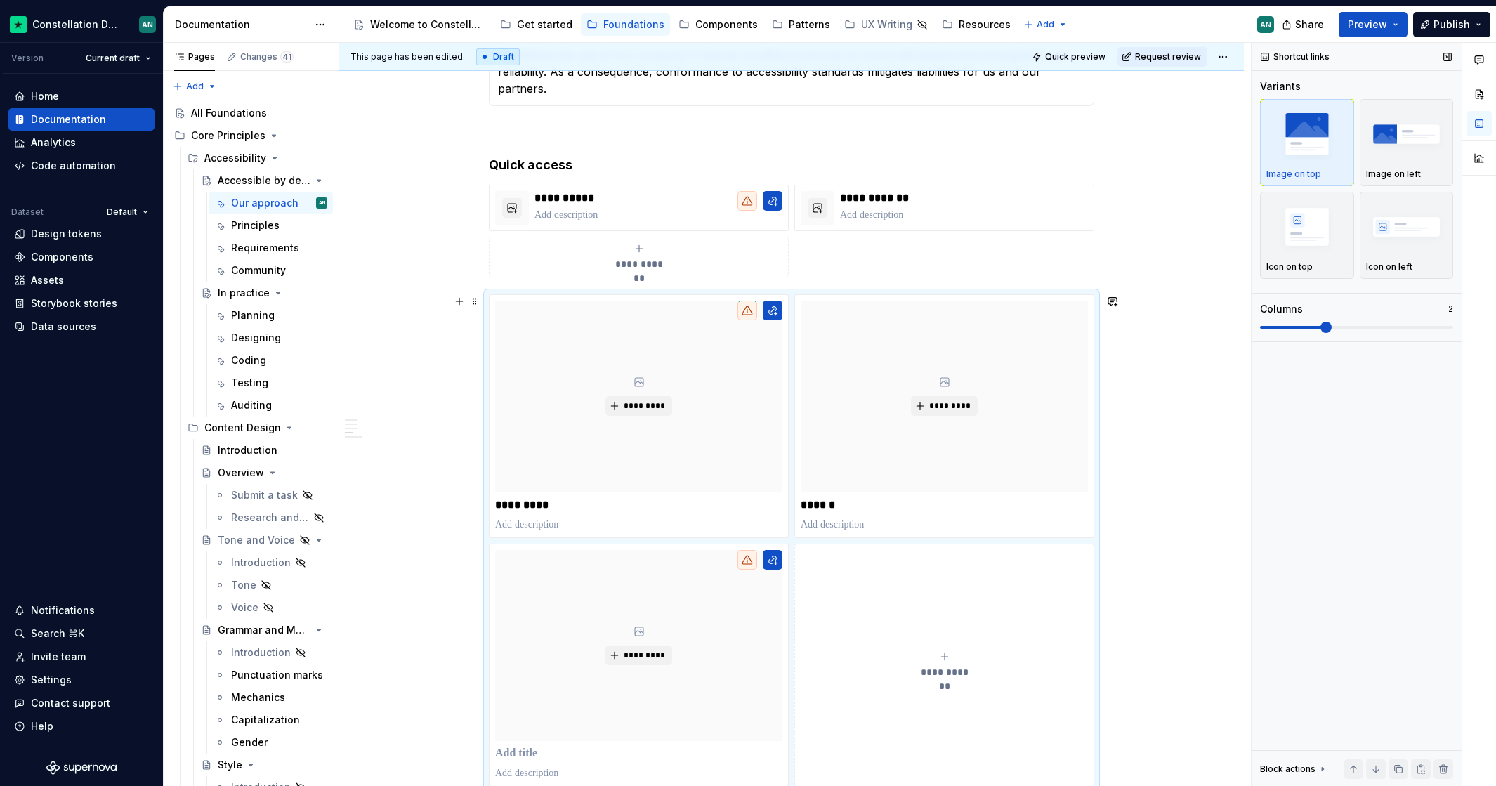
click at [1331, 326] on span at bounding box center [1325, 327] width 11 height 11
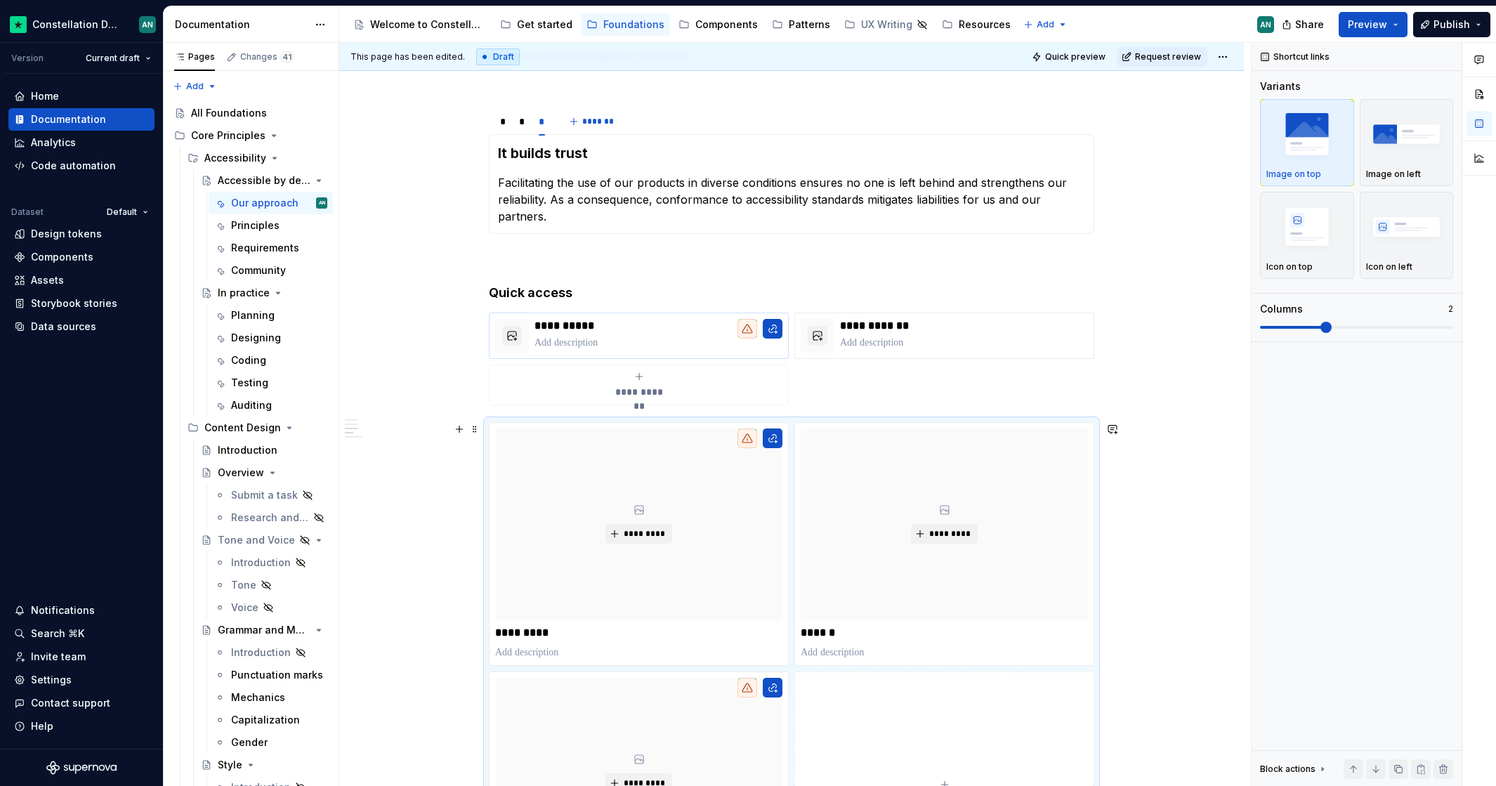
scroll to position [338, 0]
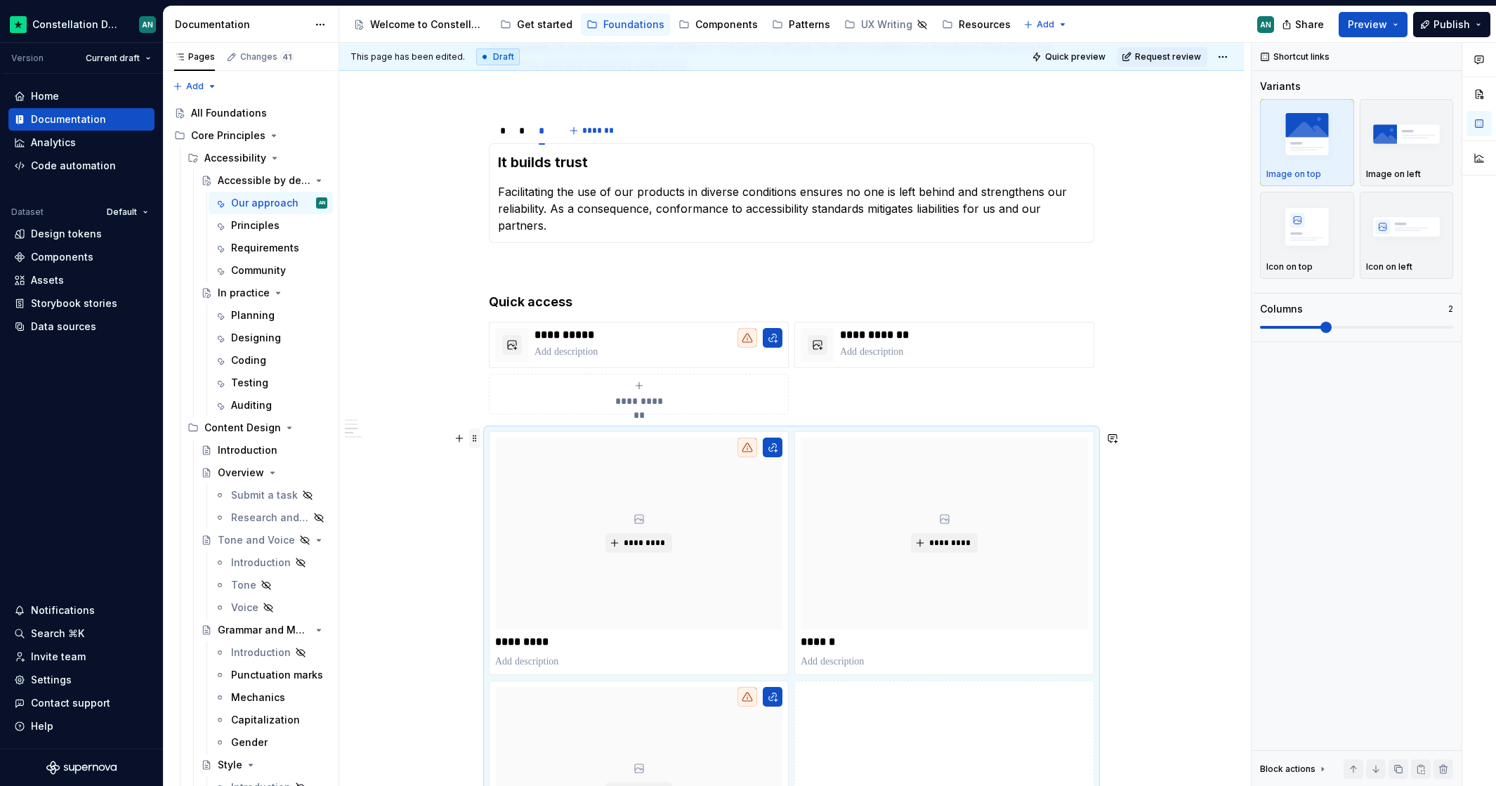
click at [470, 433] on span at bounding box center [474, 438] width 11 height 20
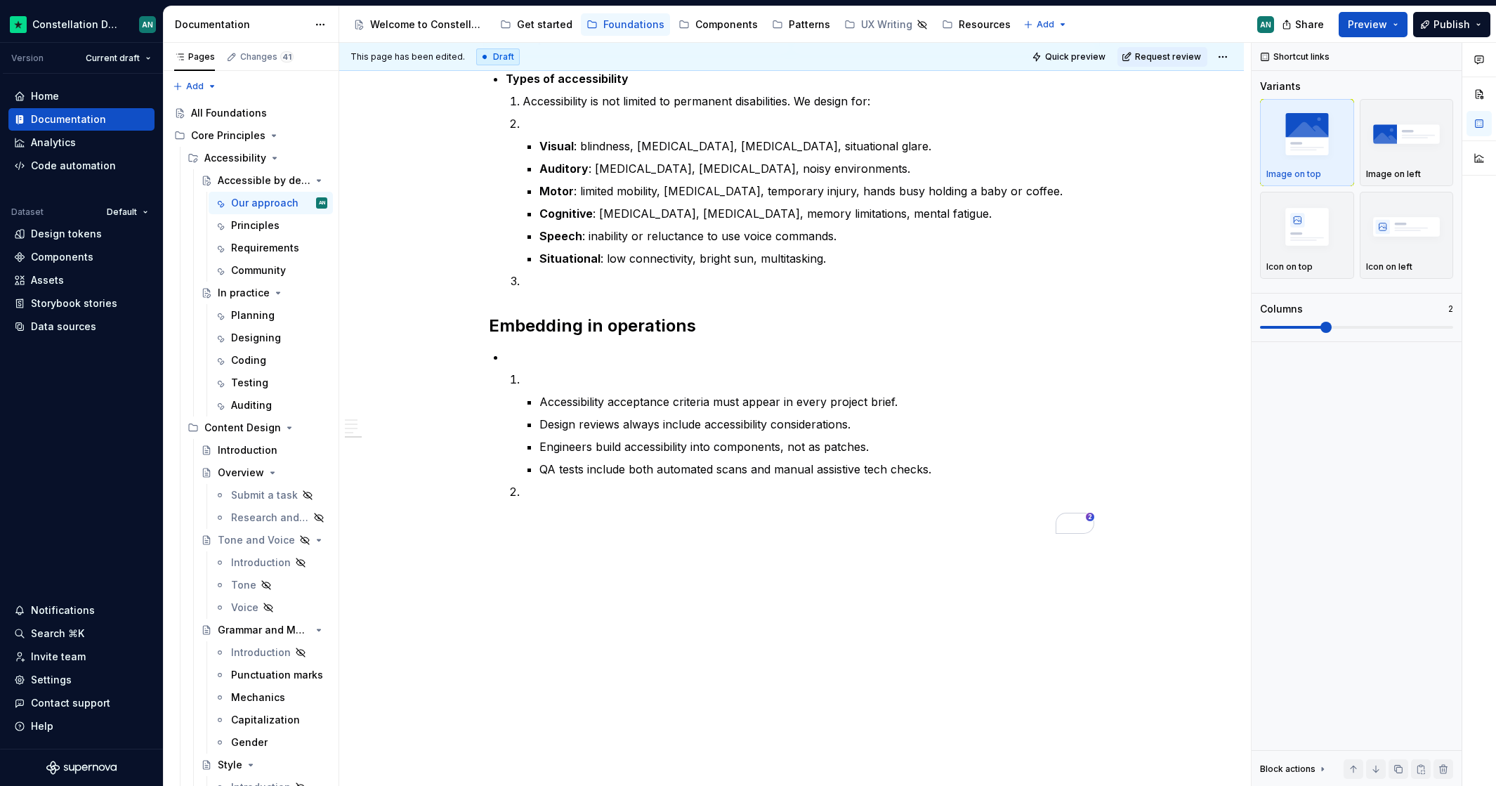
click at [704, 315] on h2 "Embedding in operations" at bounding box center [791, 326] width 605 height 22
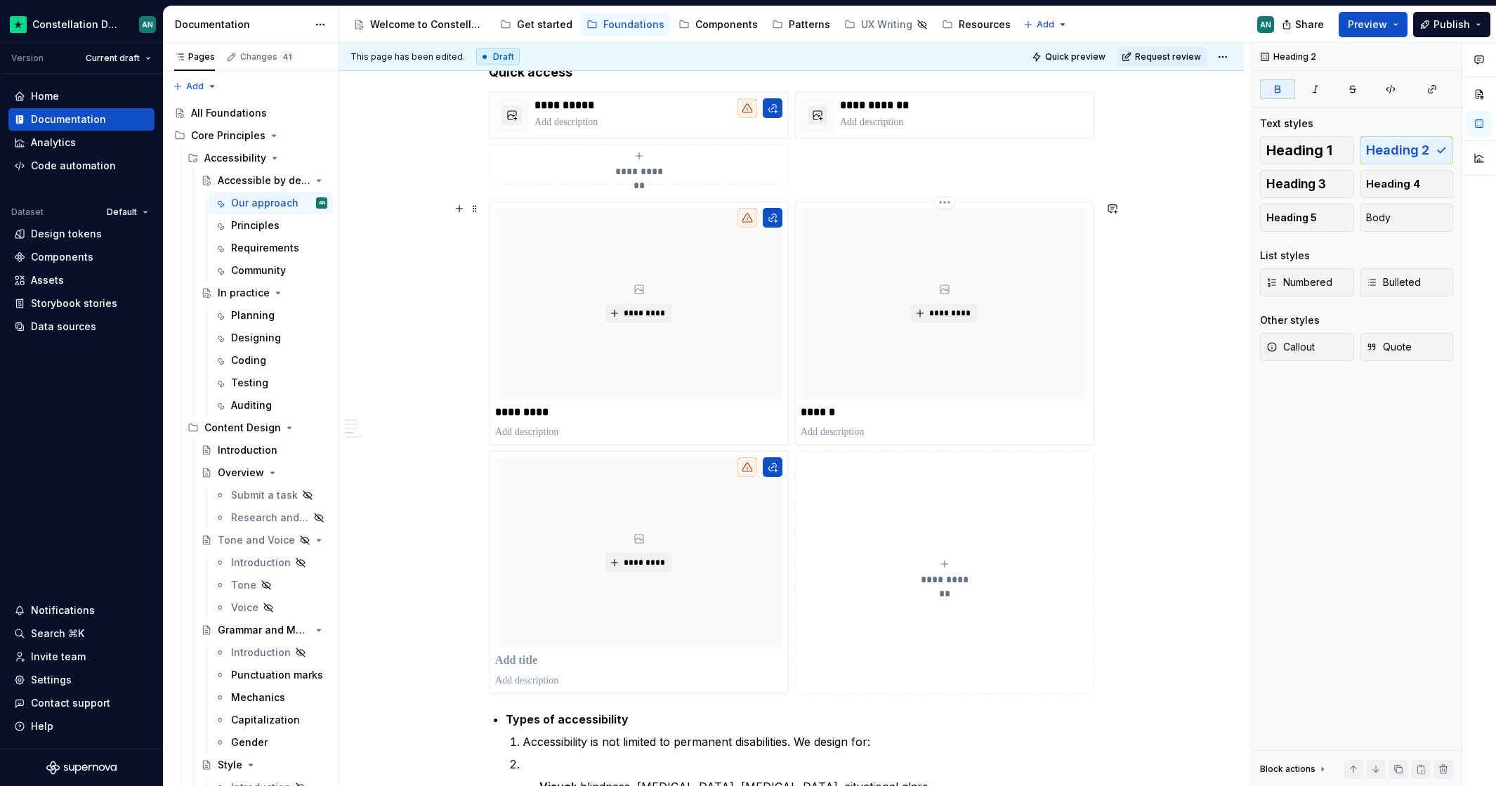
scroll to position [1132, 0]
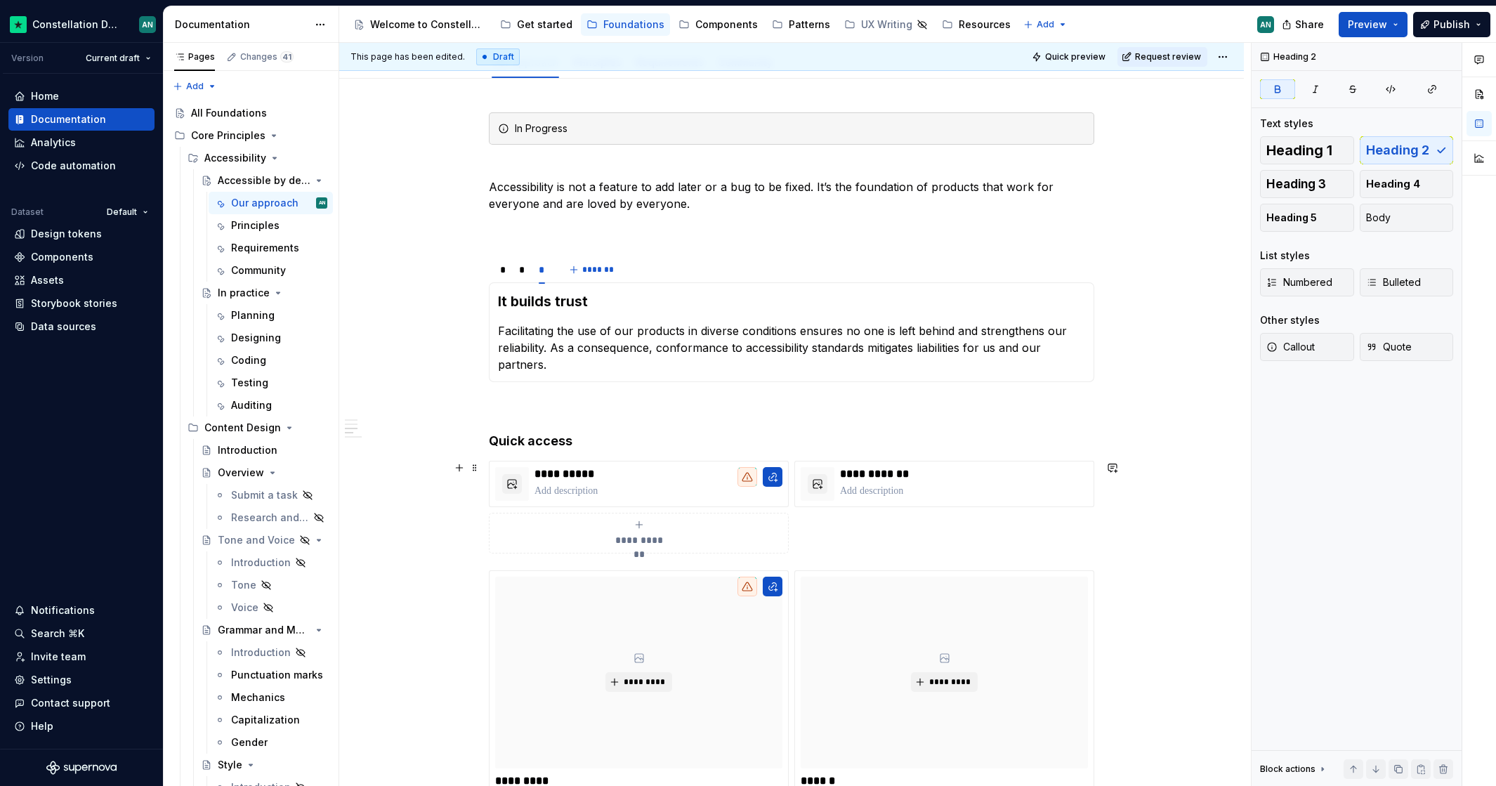
scroll to position [126, 0]
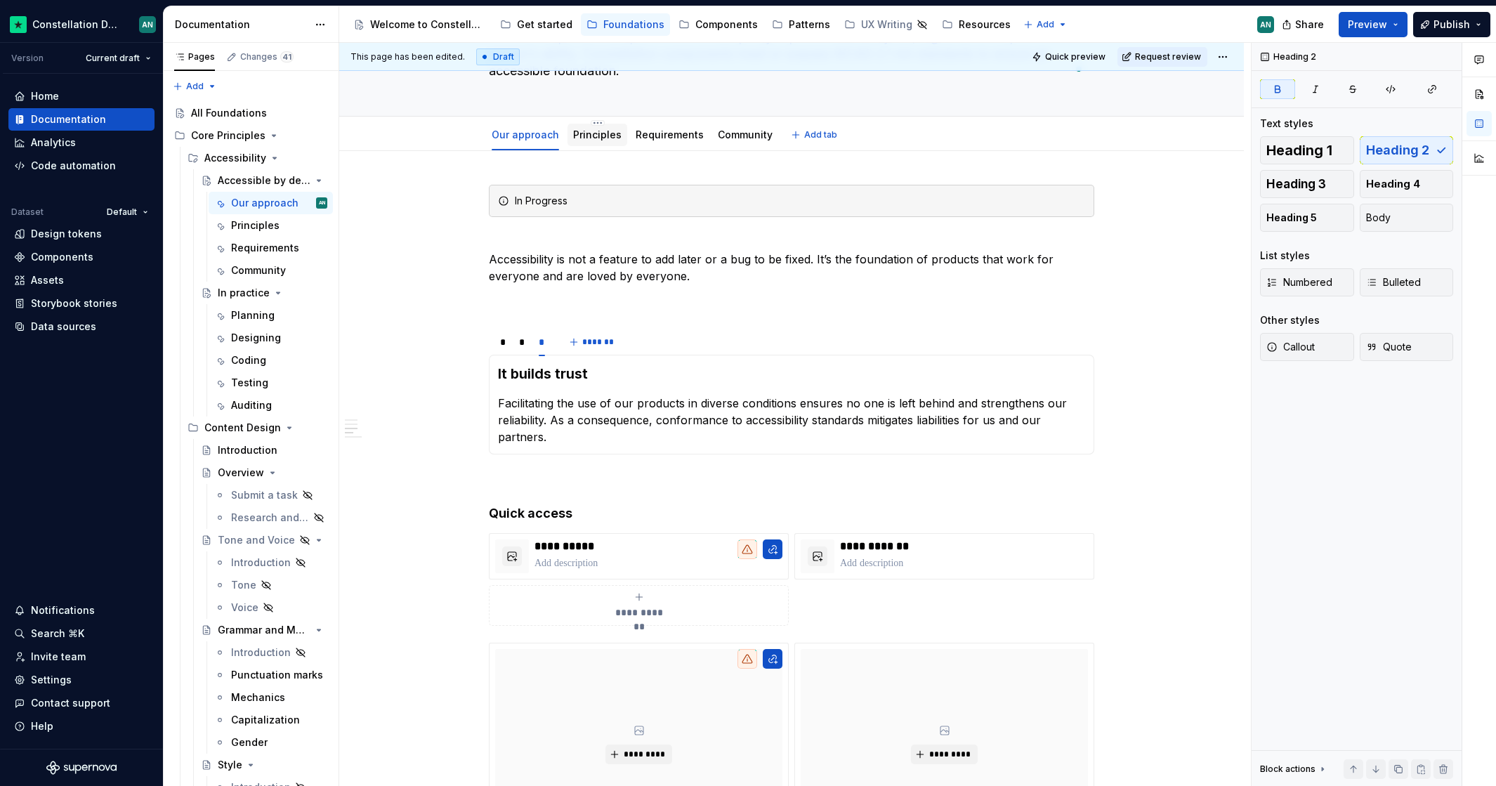
click at [579, 138] on link "Principles" at bounding box center [597, 134] width 48 height 12
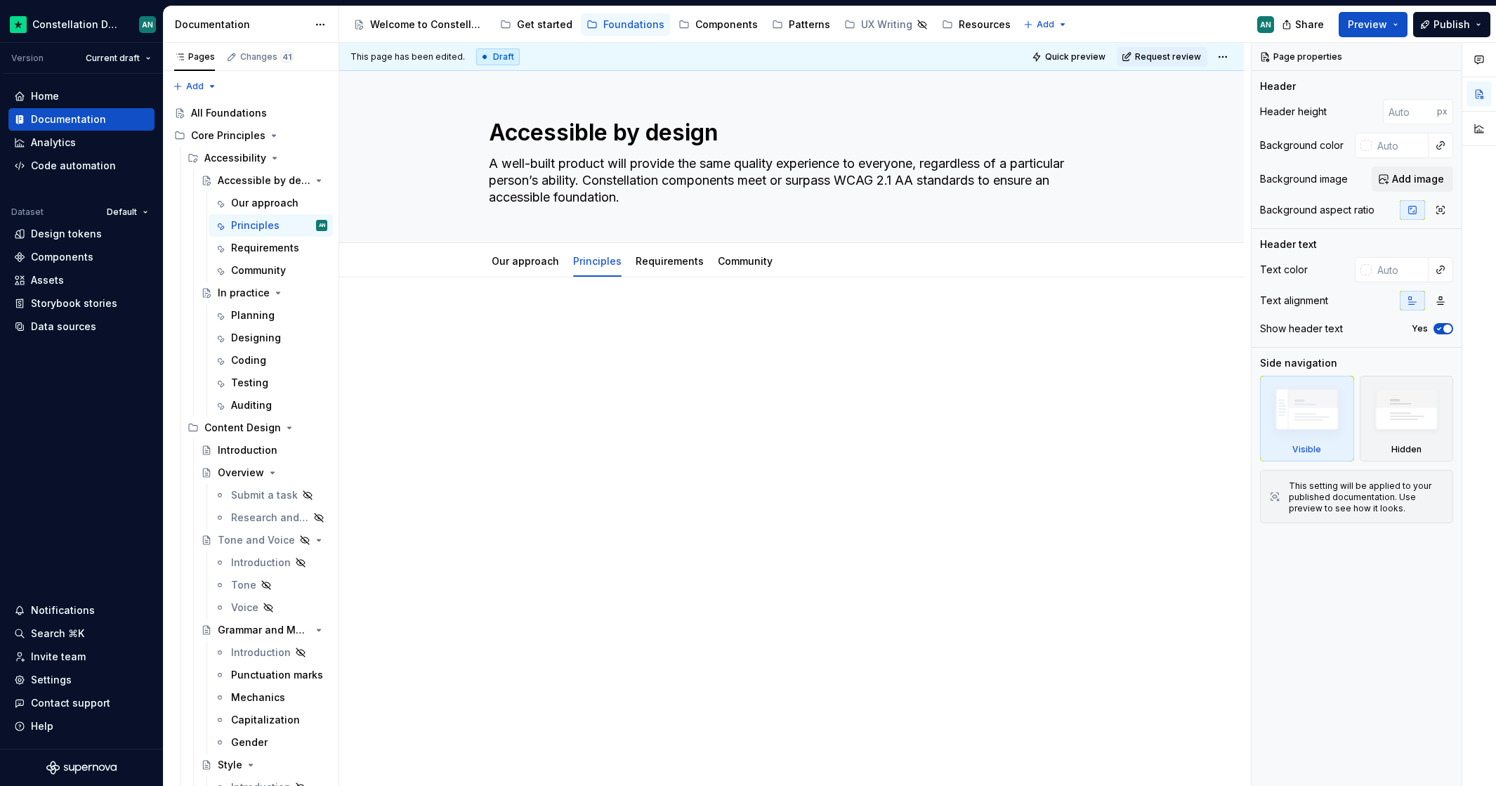
click at [517, 338] on div at bounding box center [791, 337] width 605 height 53
click at [605, 339] on div at bounding box center [791, 337] width 605 height 53
click at [571, 294] on div at bounding box center [791, 447] width 904 height 340
click at [567, 307] on div at bounding box center [791, 447] width 904 height 340
click at [563, 303] on div "This page has been edited. Draft Quick preview Request review Accessible by des…" at bounding box center [794, 415] width 911 height 744
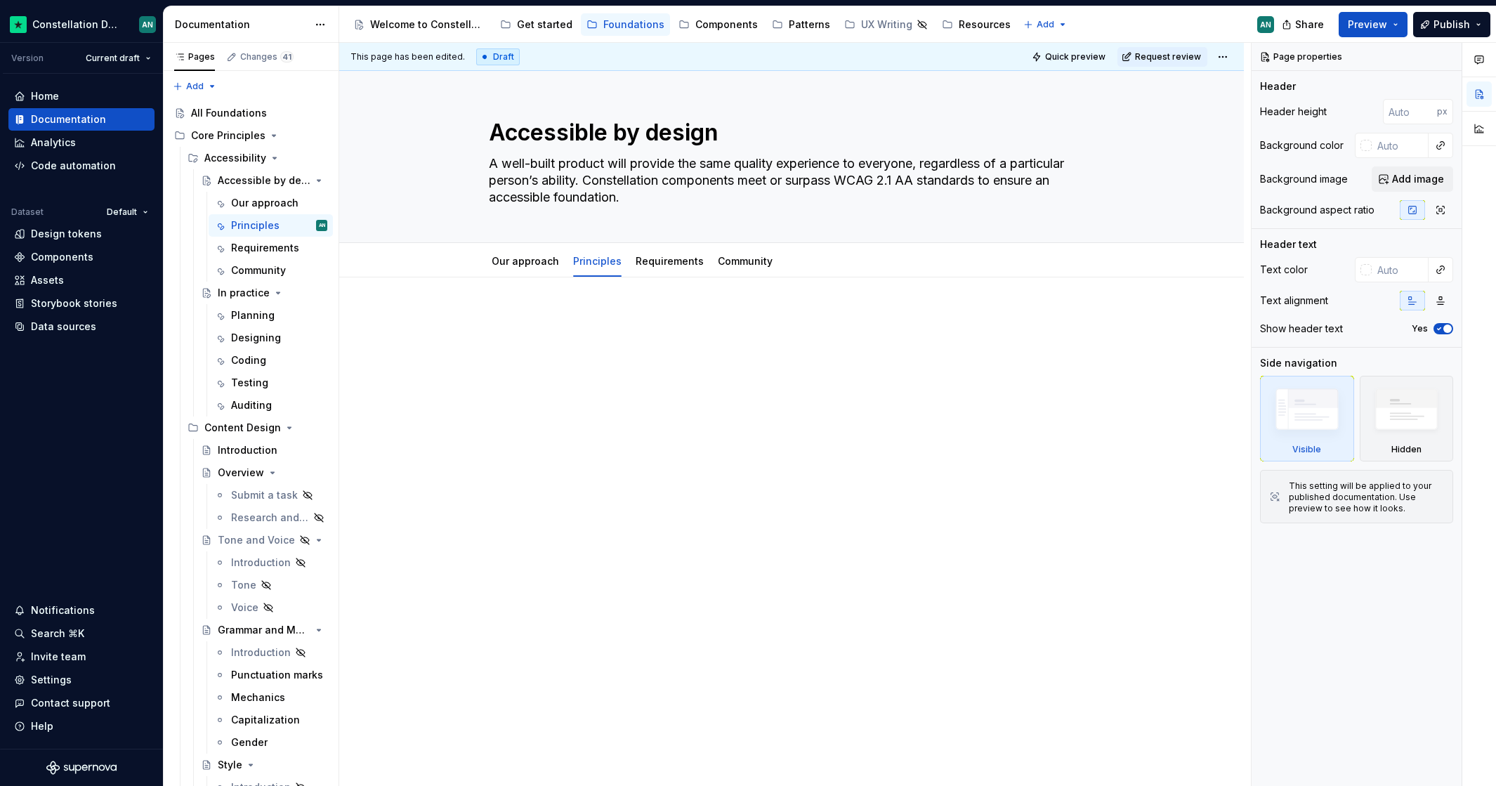
click at [559, 298] on div "This page has been edited. Draft Quick preview Request review Accessible by des…" at bounding box center [794, 415] width 911 height 744
click at [593, 316] on p "To enrich screen reader interactions, please activate Accessibility in Grammarl…" at bounding box center [791, 319] width 605 height 17
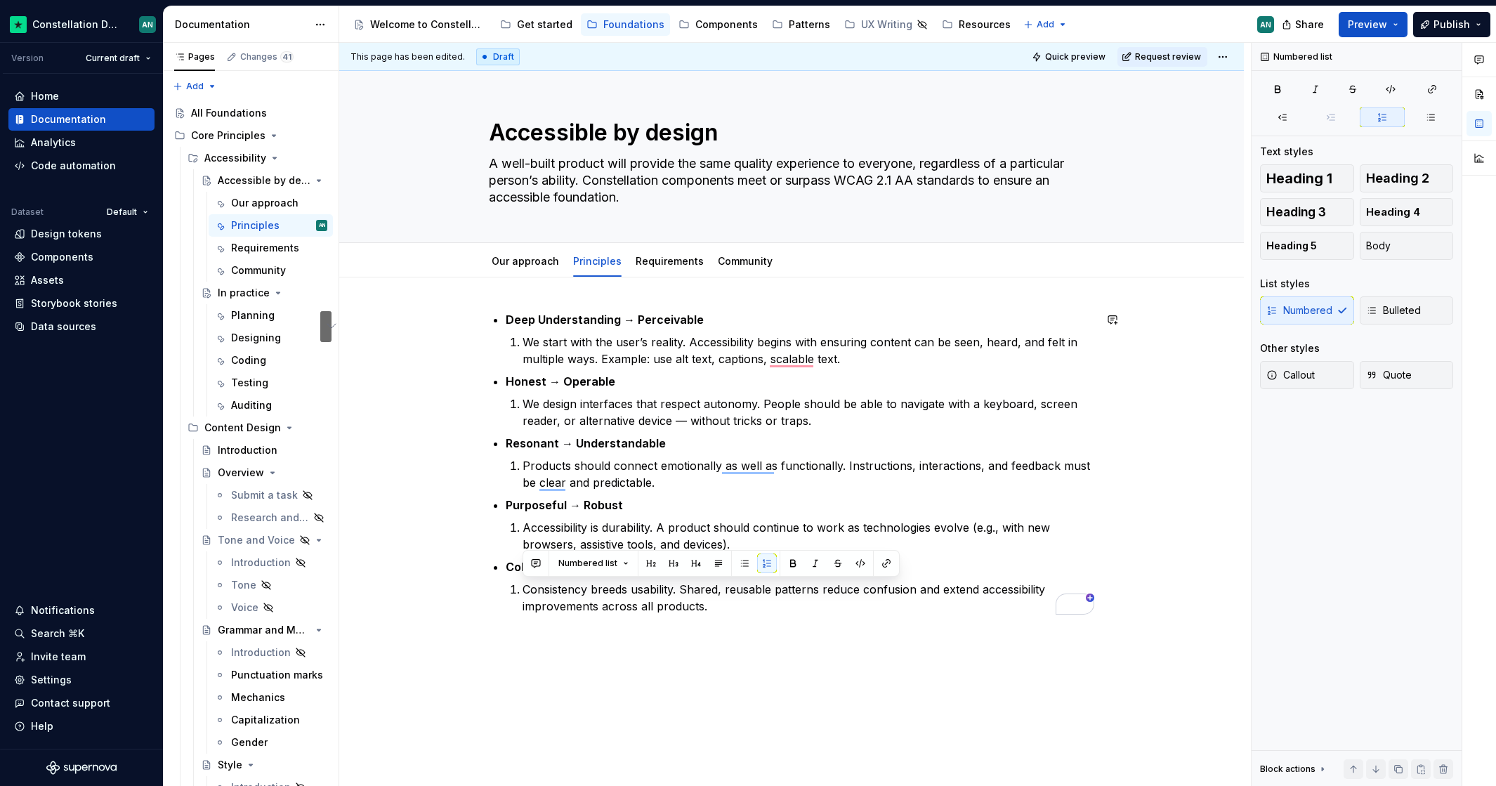
click at [909, 558] on p "Cohesive → Universal Design" at bounding box center [800, 566] width 588 height 17
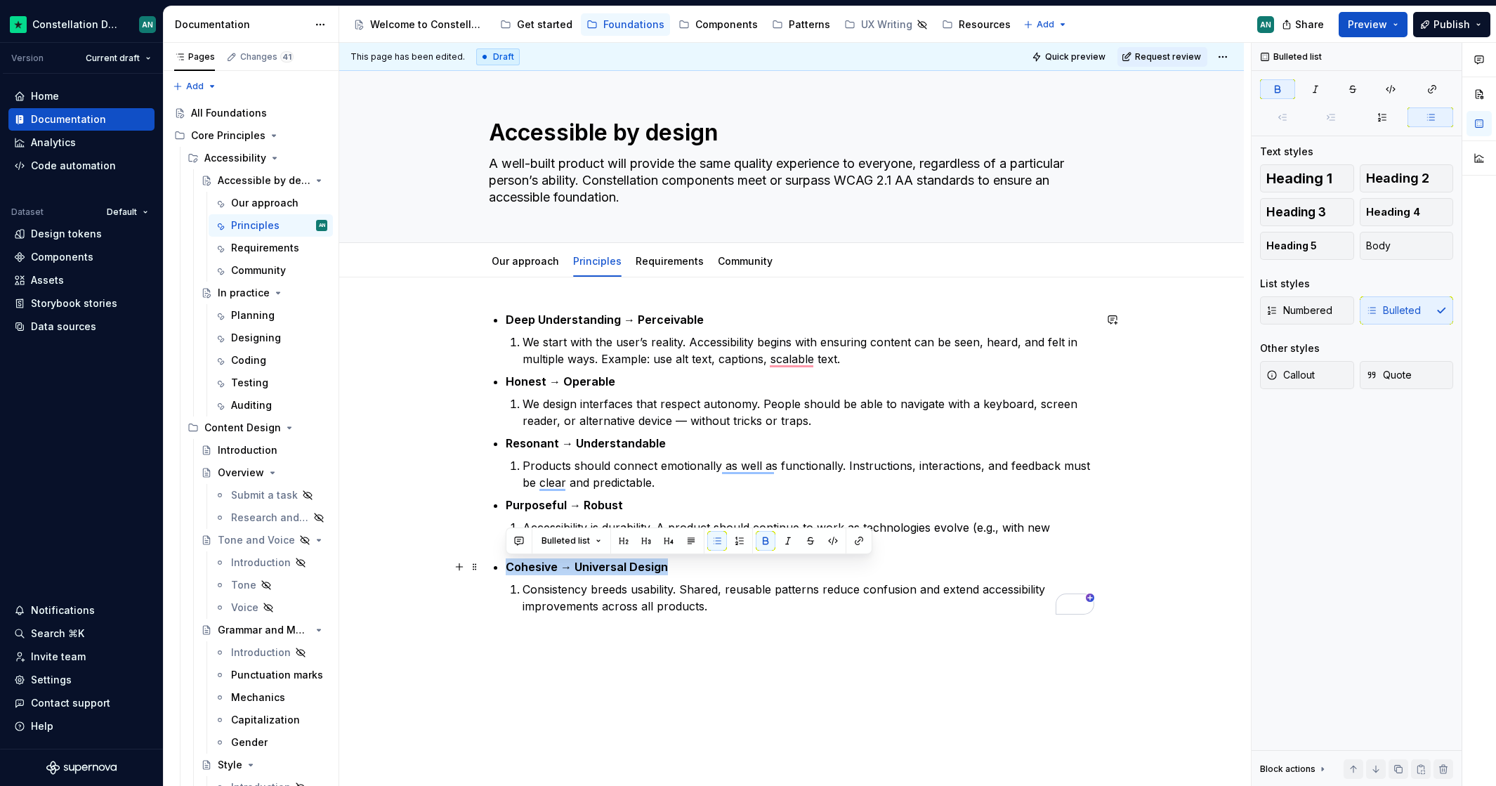
drag, startPoint x: 754, startPoint y: 565, endPoint x: 395, endPoint y: 562, distance: 358.8
click at [395, 562] on div "Deep Understanding → Perceivable We start with the user’s reality. Accessibilit…" at bounding box center [791, 572] width 904 height 590
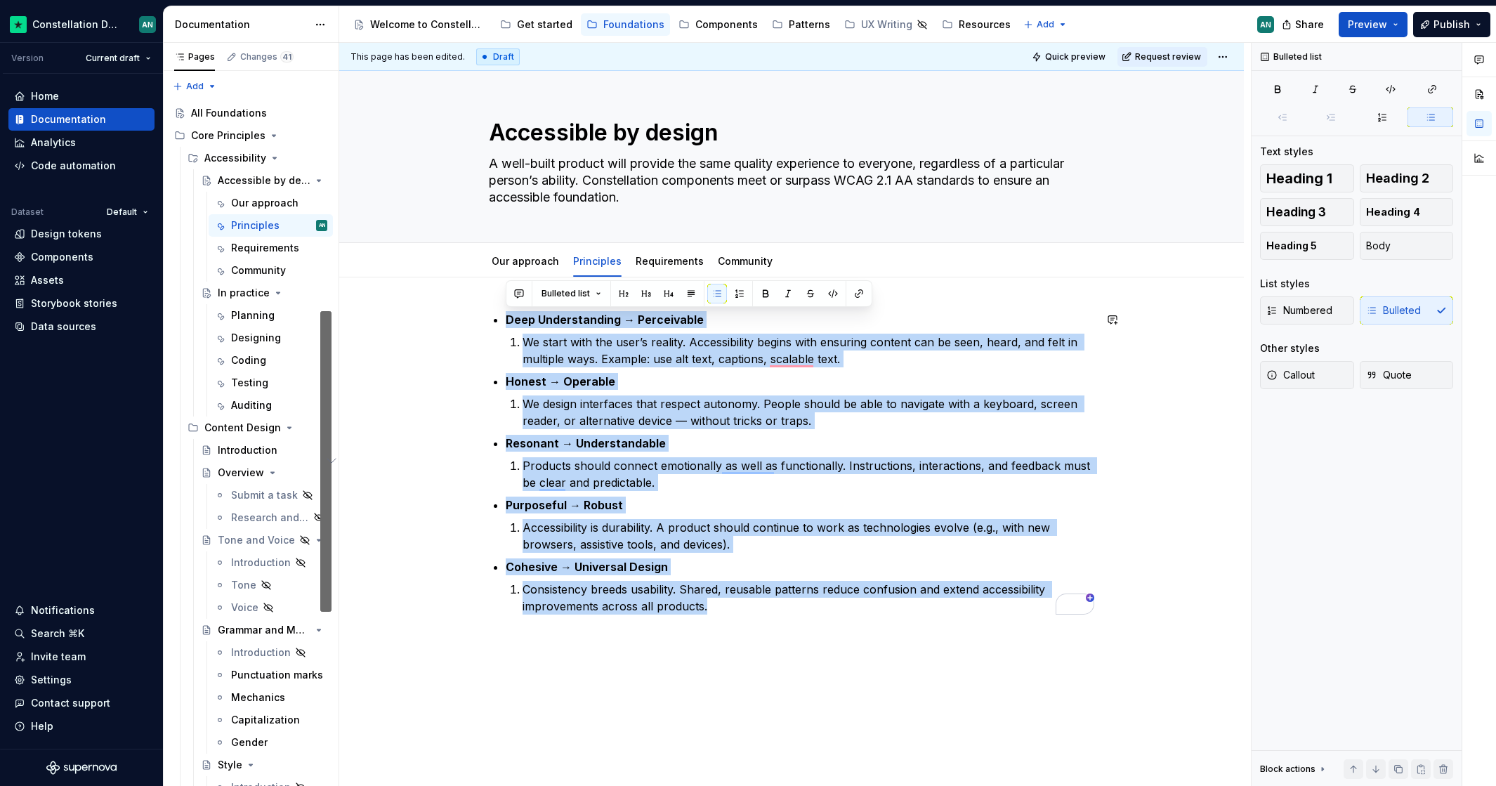
drag, startPoint x: 767, startPoint y: 610, endPoint x: 439, endPoint y: 278, distance: 466.7
click at [439, 278] on div "Deep Understanding → Perceivable We start with the user’s reality. Accessibilit…" at bounding box center [791, 572] width 904 height 590
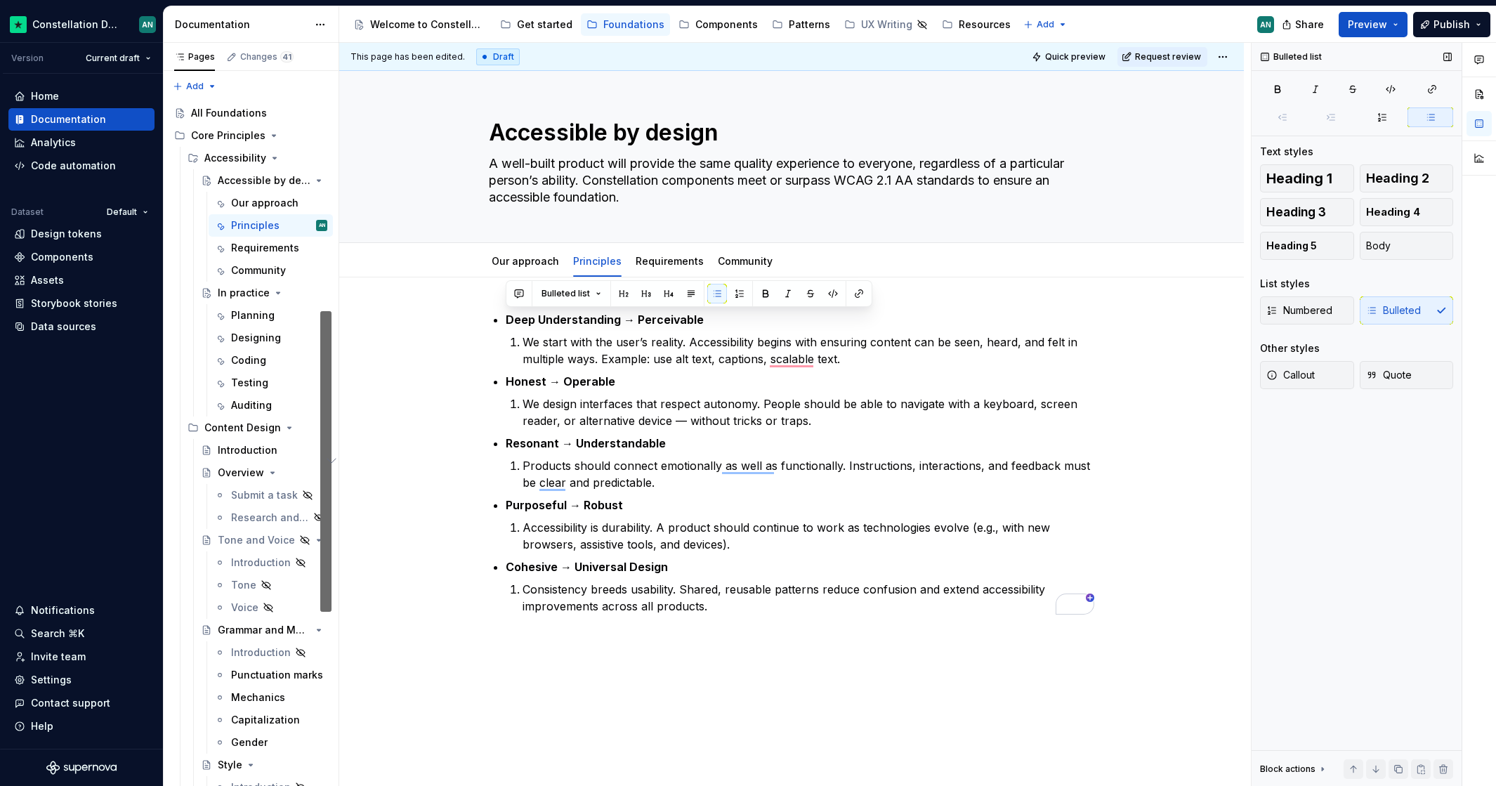
drag, startPoint x: 1425, startPoint y: 312, endPoint x: 1417, endPoint y: 310, distance: 7.9
click at [1425, 312] on div "Numbered Bulleted" at bounding box center [1356, 310] width 193 height 28
click at [1333, 309] on button "Numbered" at bounding box center [1307, 310] width 94 height 28
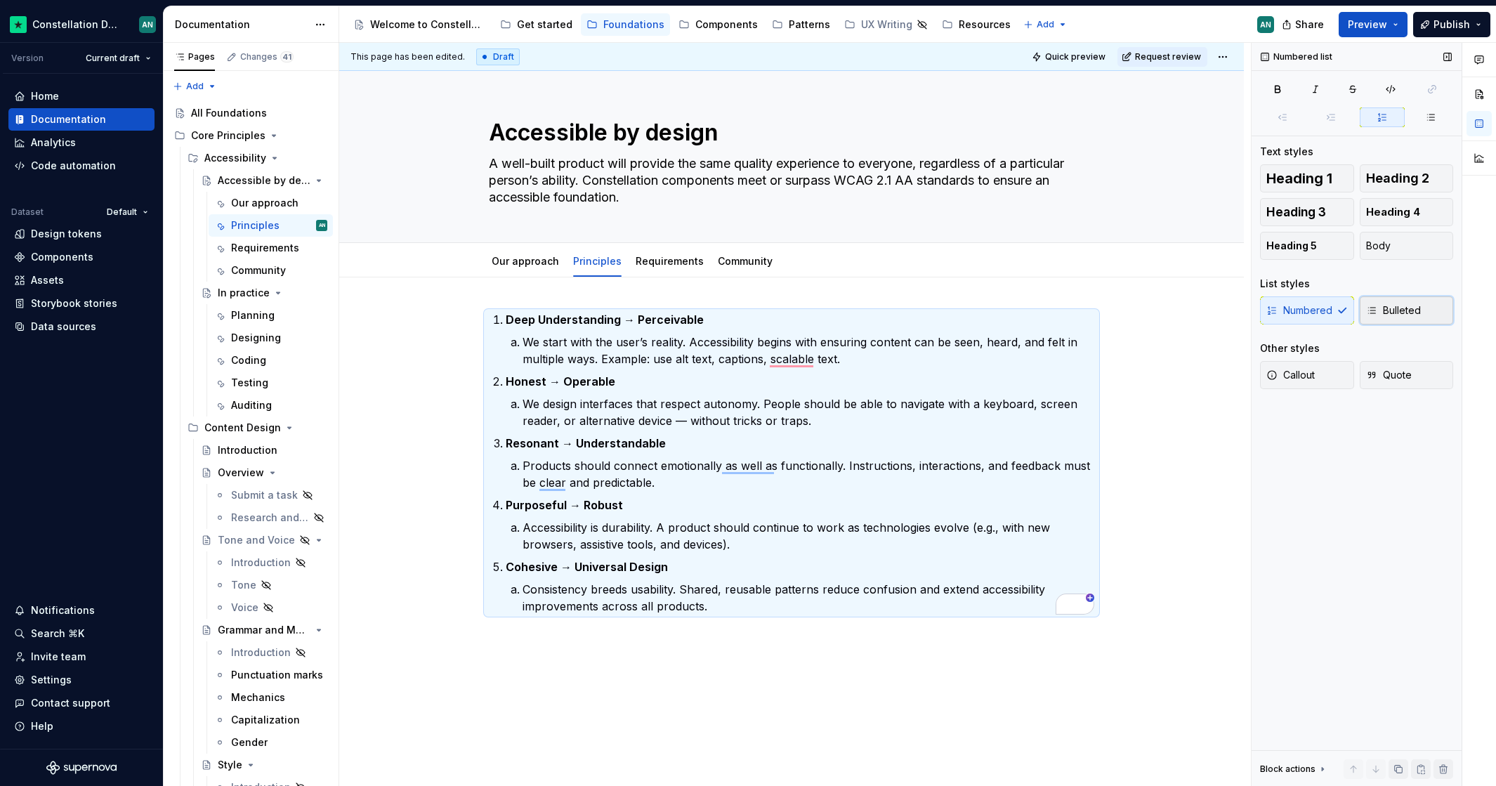
click at [1407, 308] on span "Bulleted" at bounding box center [1393, 310] width 55 height 14
click at [1325, 309] on span "Numbered" at bounding box center [1299, 310] width 66 height 14
click at [1411, 326] on div "Numbered Bulleted" at bounding box center [1356, 314] width 193 height 37
click at [1390, 247] on button "Body" at bounding box center [1406, 246] width 94 height 28
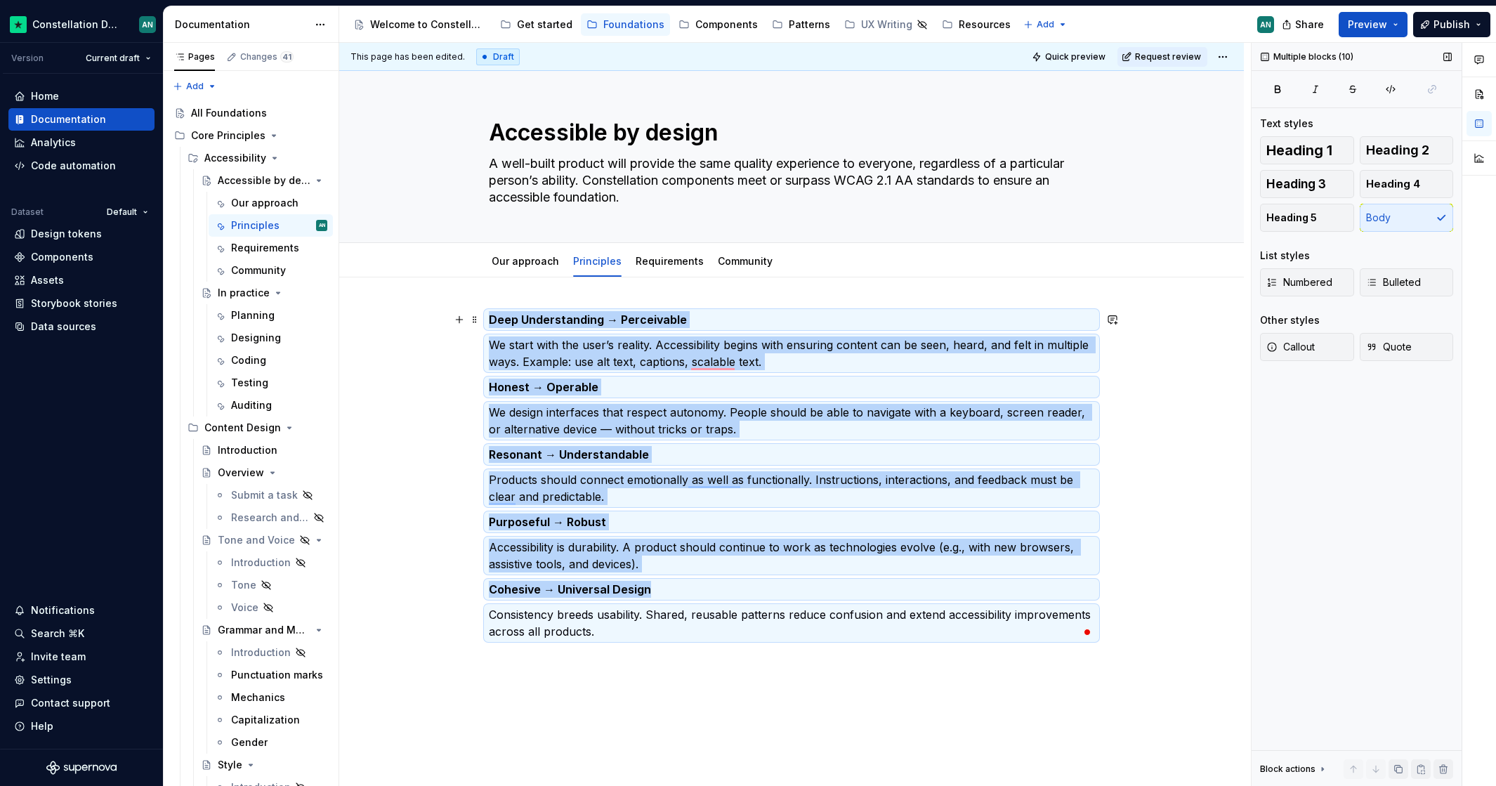
click at [694, 311] on p "Deep Understanding → Perceivable" at bounding box center [791, 319] width 605 height 17
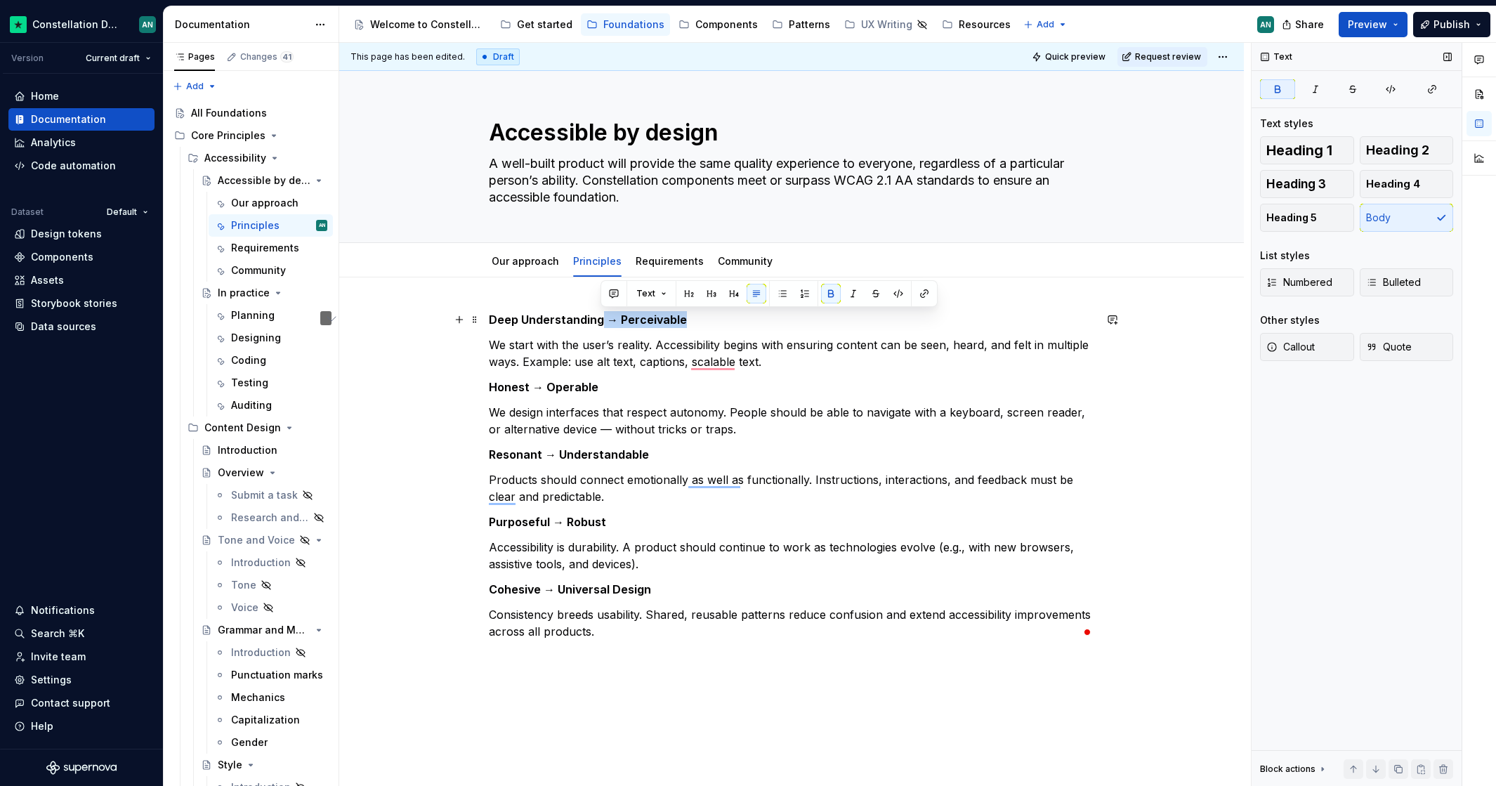
drag, startPoint x: 628, startPoint y: 322, endPoint x: 749, endPoint y: 325, distance: 121.5
click at [749, 325] on p "Deep Understanding → Perceivable" at bounding box center [791, 319] width 605 height 17
click at [1394, 150] on span "Heading 2" at bounding box center [1397, 150] width 63 height 14
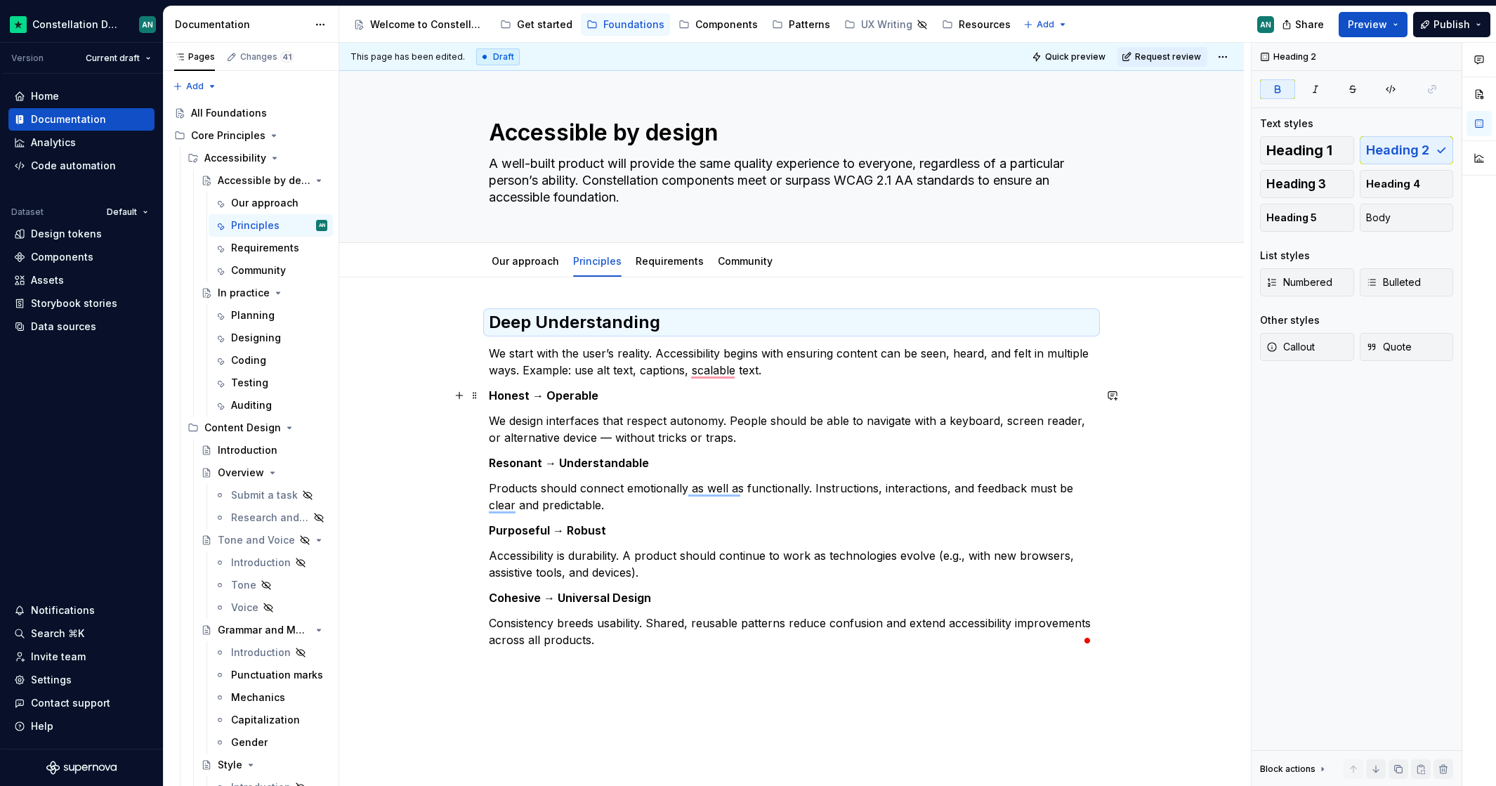
click at [577, 390] on strong "Honest → Operable" at bounding box center [544, 395] width 110 height 14
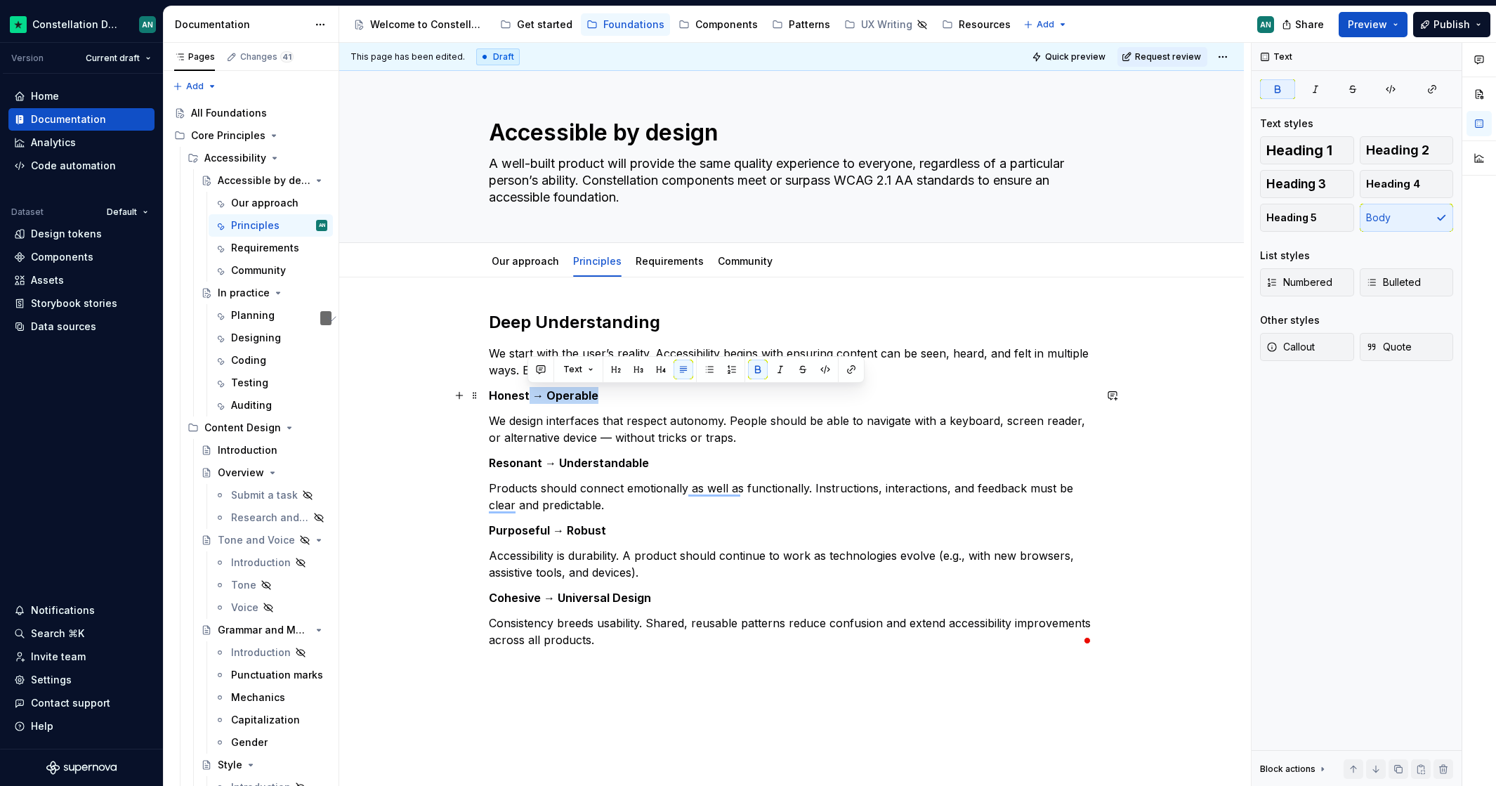
drag, startPoint x: 727, startPoint y: 392, endPoint x: 528, endPoint y: 395, distance: 199.4
click at [528, 395] on p "Honest → Operable" at bounding box center [791, 395] width 605 height 17
click at [1343, 178] on button "Heading 3" at bounding box center [1307, 184] width 94 height 28
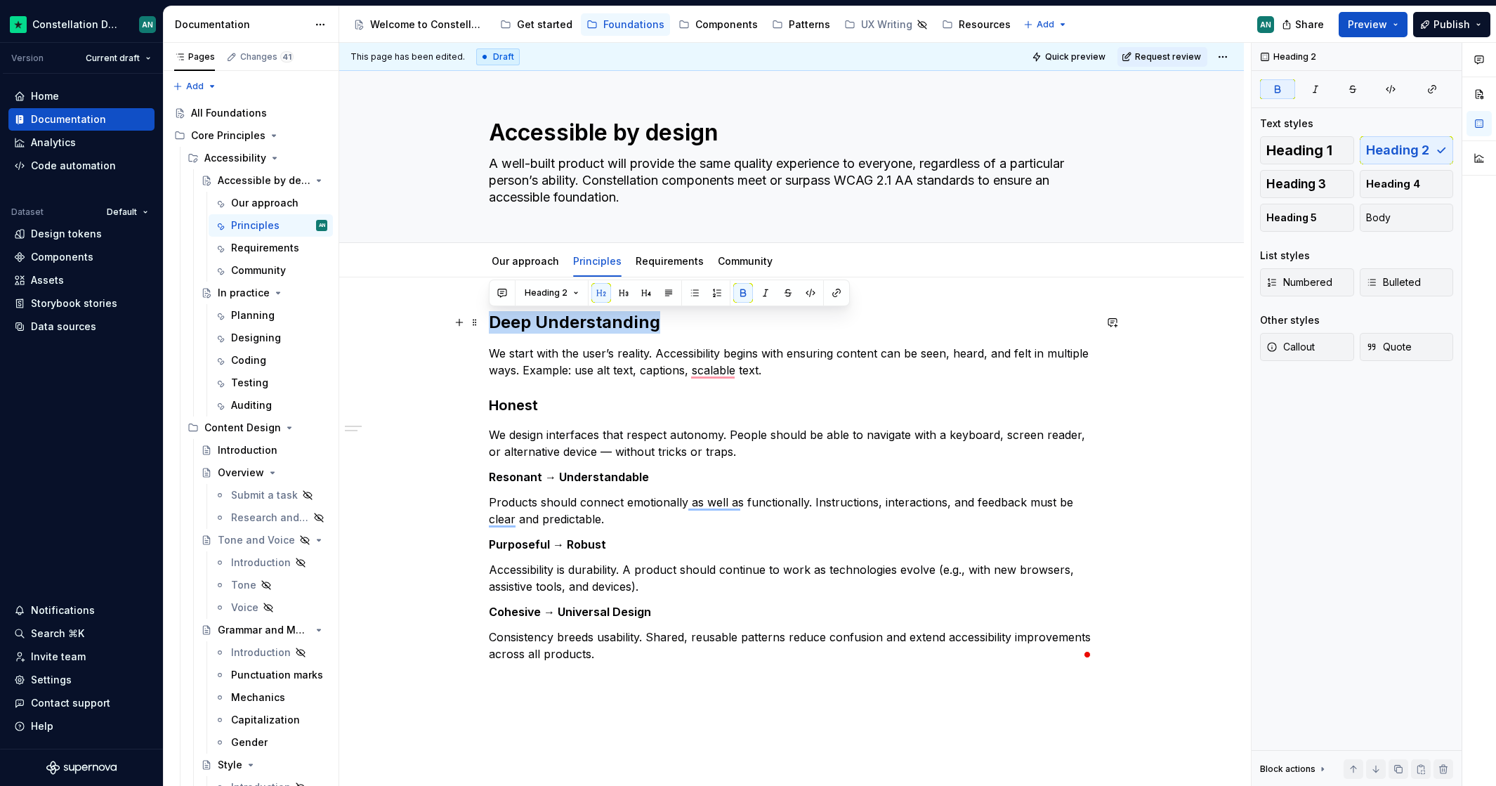
drag, startPoint x: 673, startPoint y: 325, endPoint x: 436, endPoint y: 313, distance: 237.6
click at [436, 314] on div "Deep Understanding We start with the user’s reality. Accessibility begins with …" at bounding box center [791, 596] width 904 height 638
click at [1330, 190] on button "Heading 3" at bounding box center [1307, 184] width 94 height 28
type textarea "*"
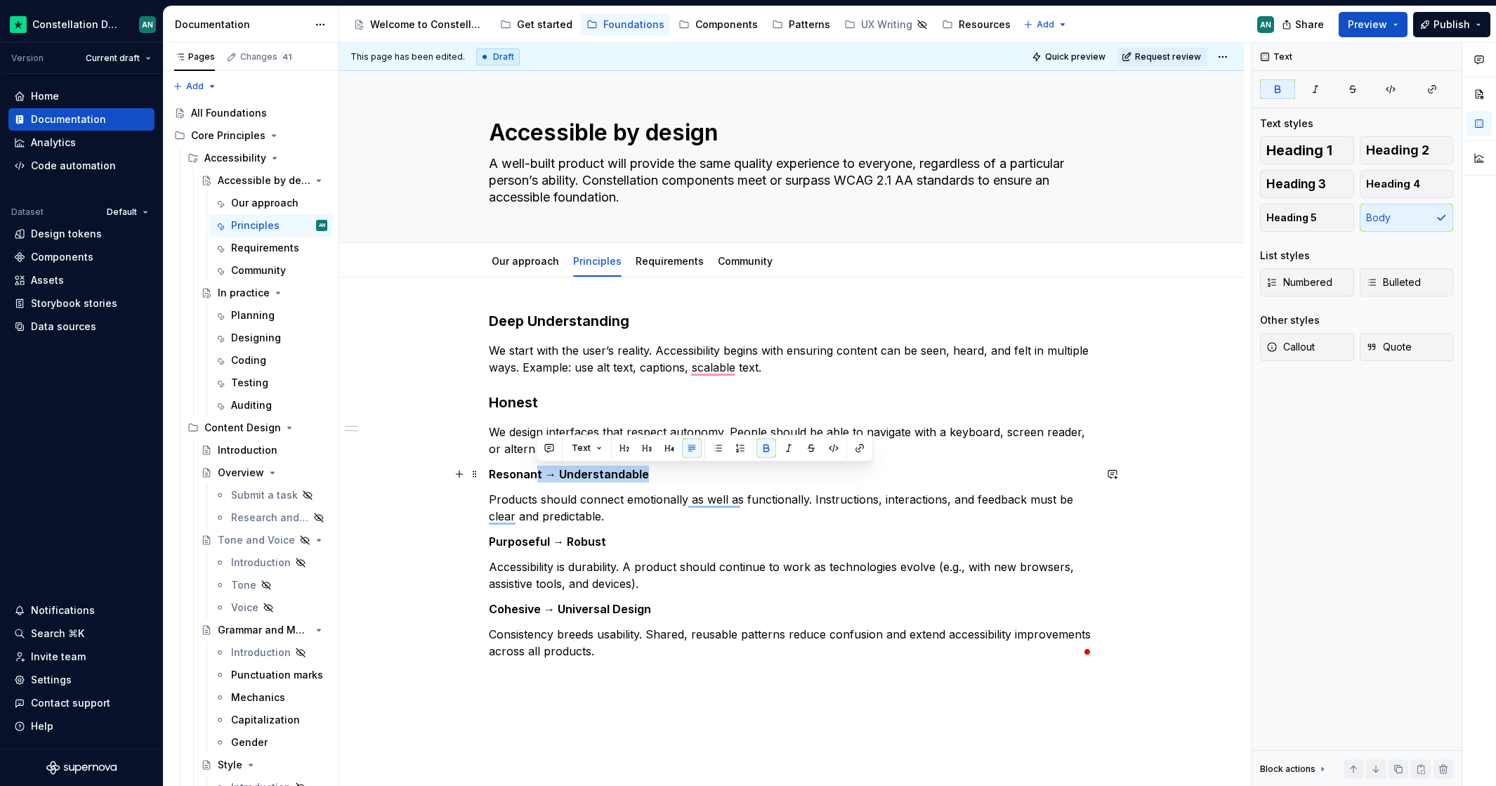
drag, startPoint x: 720, startPoint y: 477, endPoint x: 537, endPoint y: 475, distance: 182.6
click at [537, 475] on p "Resonant → Understandable" at bounding box center [791, 474] width 605 height 17
drag, startPoint x: 555, startPoint y: 479, endPoint x: 494, endPoint y: 470, distance: 62.4
click at [494, 470] on p "Resonant" at bounding box center [791, 474] width 605 height 17
click at [1385, 183] on span "Heading 4" at bounding box center [1393, 184] width 54 height 14
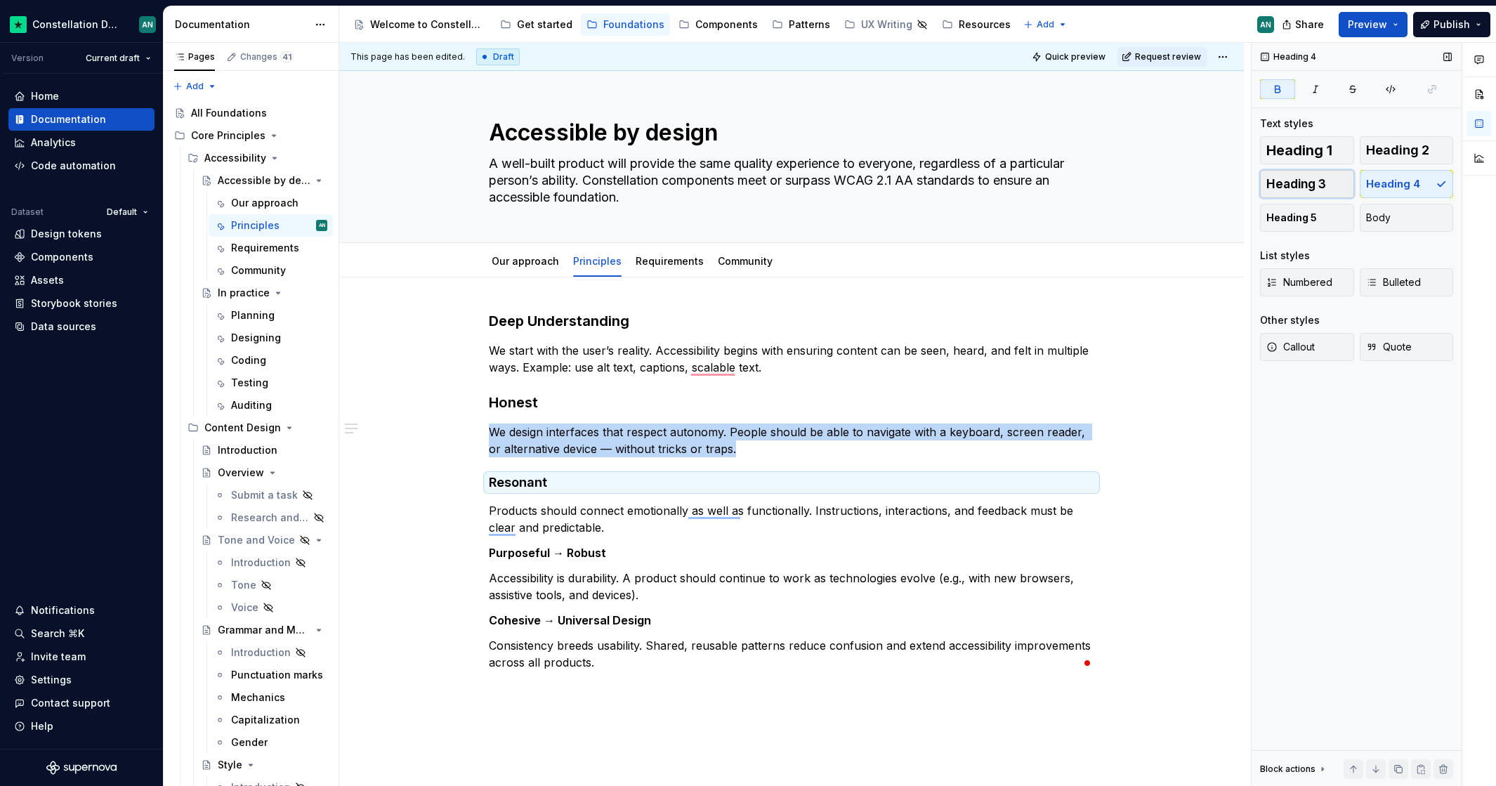
click at [1301, 184] on span "Heading 3" at bounding box center [1296, 184] width 60 height 14
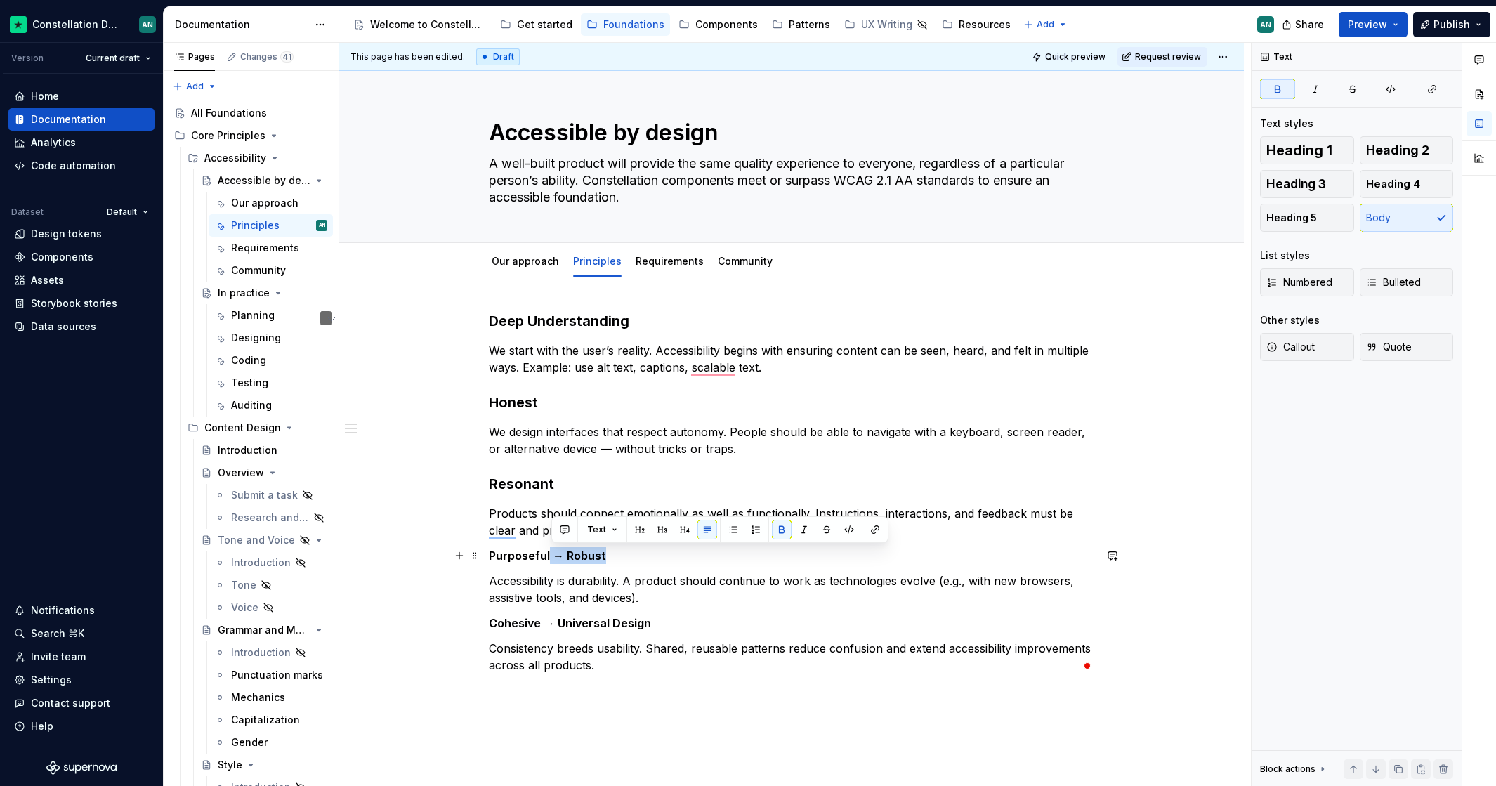
drag, startPoint x: 586, startPoint y: 557, endPoint x: 550, endPoint y: 550, distance: 36.5
click at [549, 551] on p "Purposeful → Robust" at bounding box center [791, 555] width 605 height 17
click at [510, 557] on strong "Purposeful" at bounding box center [519, 555] width 61 height 14
click at [1298, 175] on button "Heading 3" at bounding box center [1307, 184] width 94 height 28
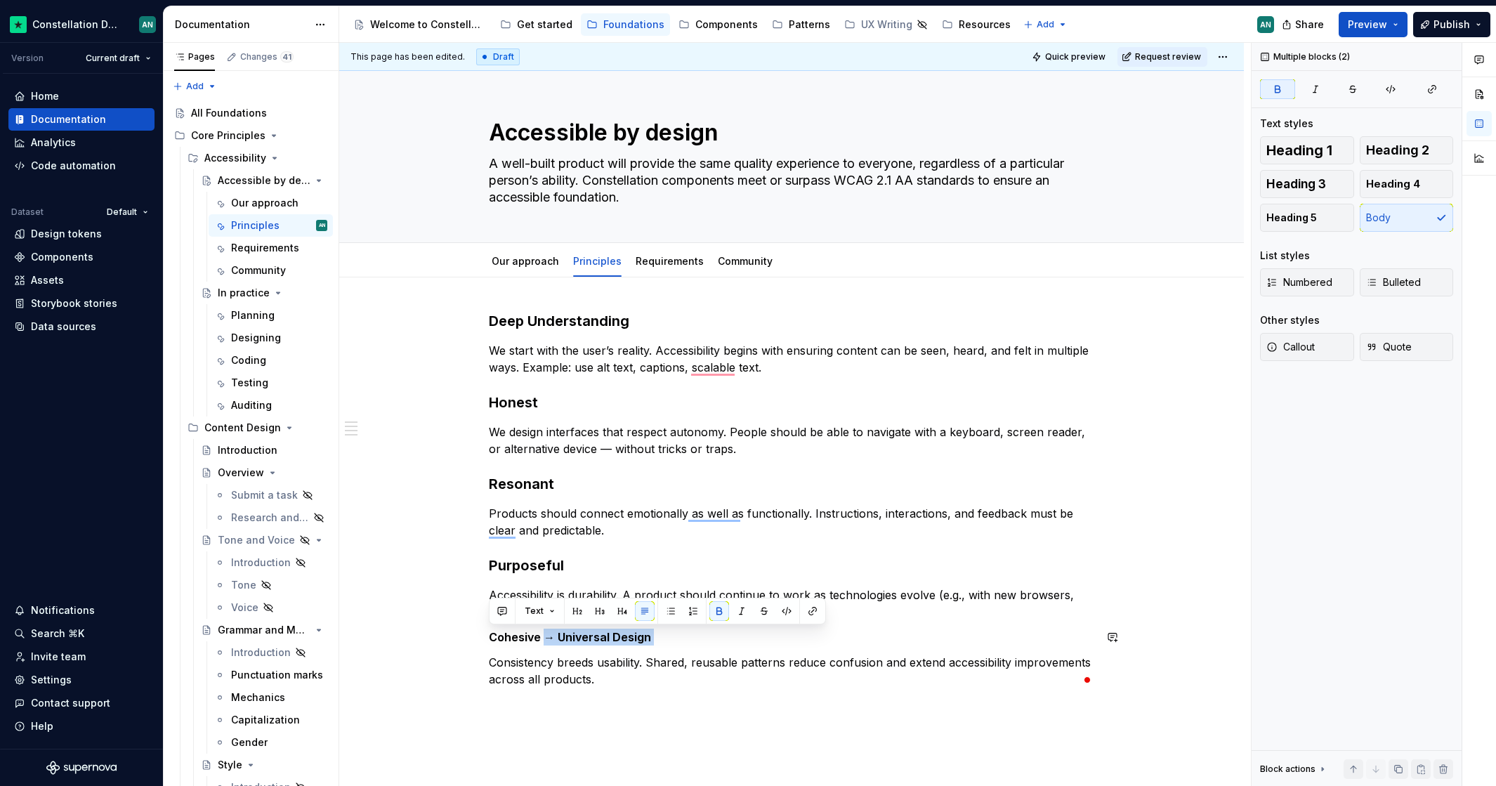
drag, startPoint x: 541, startPoint y: 633, endPoint x: 550, endPoint y: 629, distance: 9.4
click at [735, 645] on p "Cohesive → Universal Design" at bounding box center [791, 636] width 605 height 17
drag, startPoint x: 515, startPoint y: 638, endPoint x: 683, endPoint y: 594, distance: 174.2
click at [514, 638] on strong "Cohesive" at bounding box center [515, 637] width 52 height 14
click at [1315, 175] on button "Heading 3" at bounding box center [1307, 184] width 94 height 28
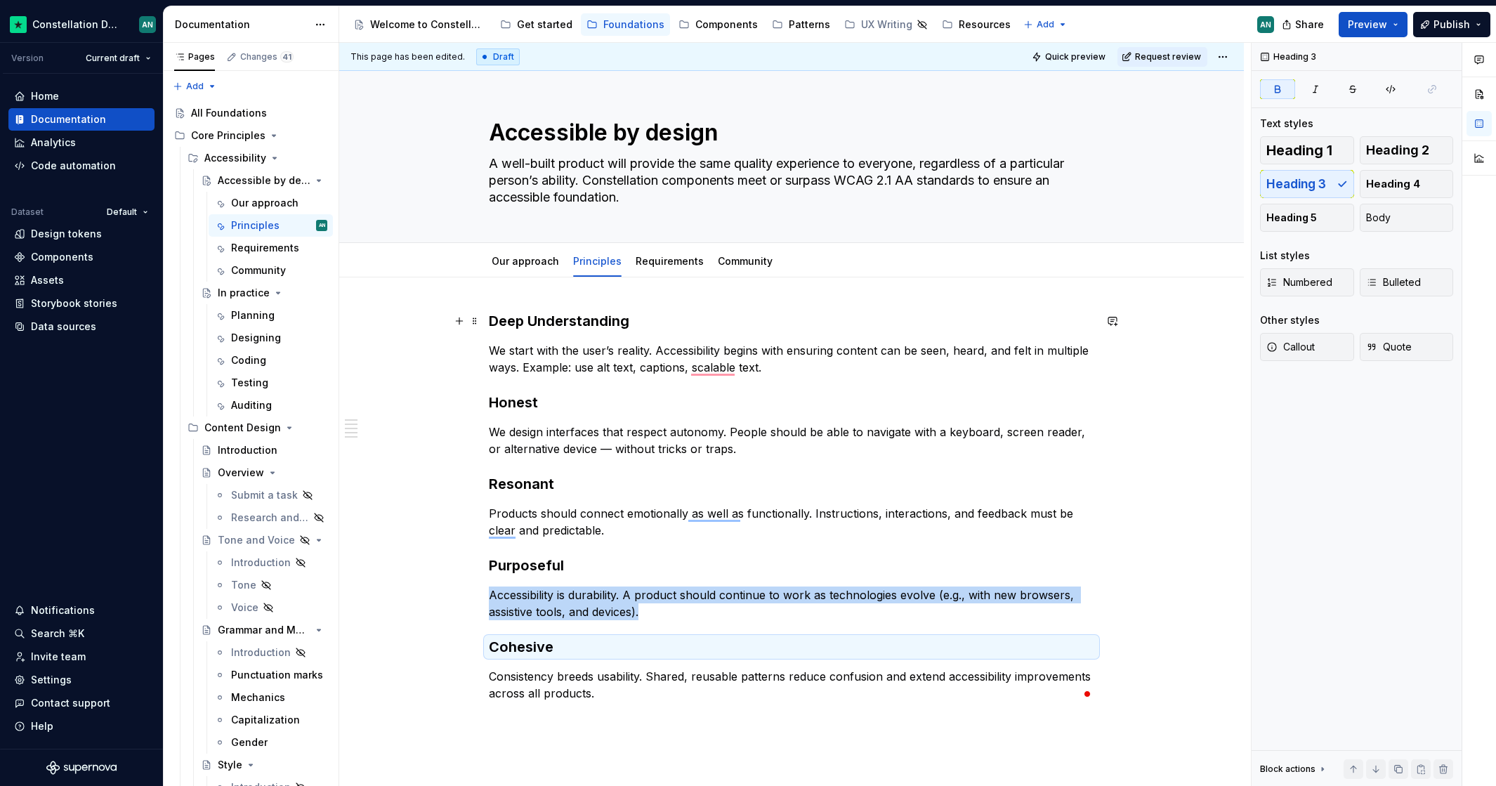
click at [490, 316] on div "Deep Understanding We start with the user’s reality. Accessibility begins with …" at bounding box center [791, 615] width 904 height 677
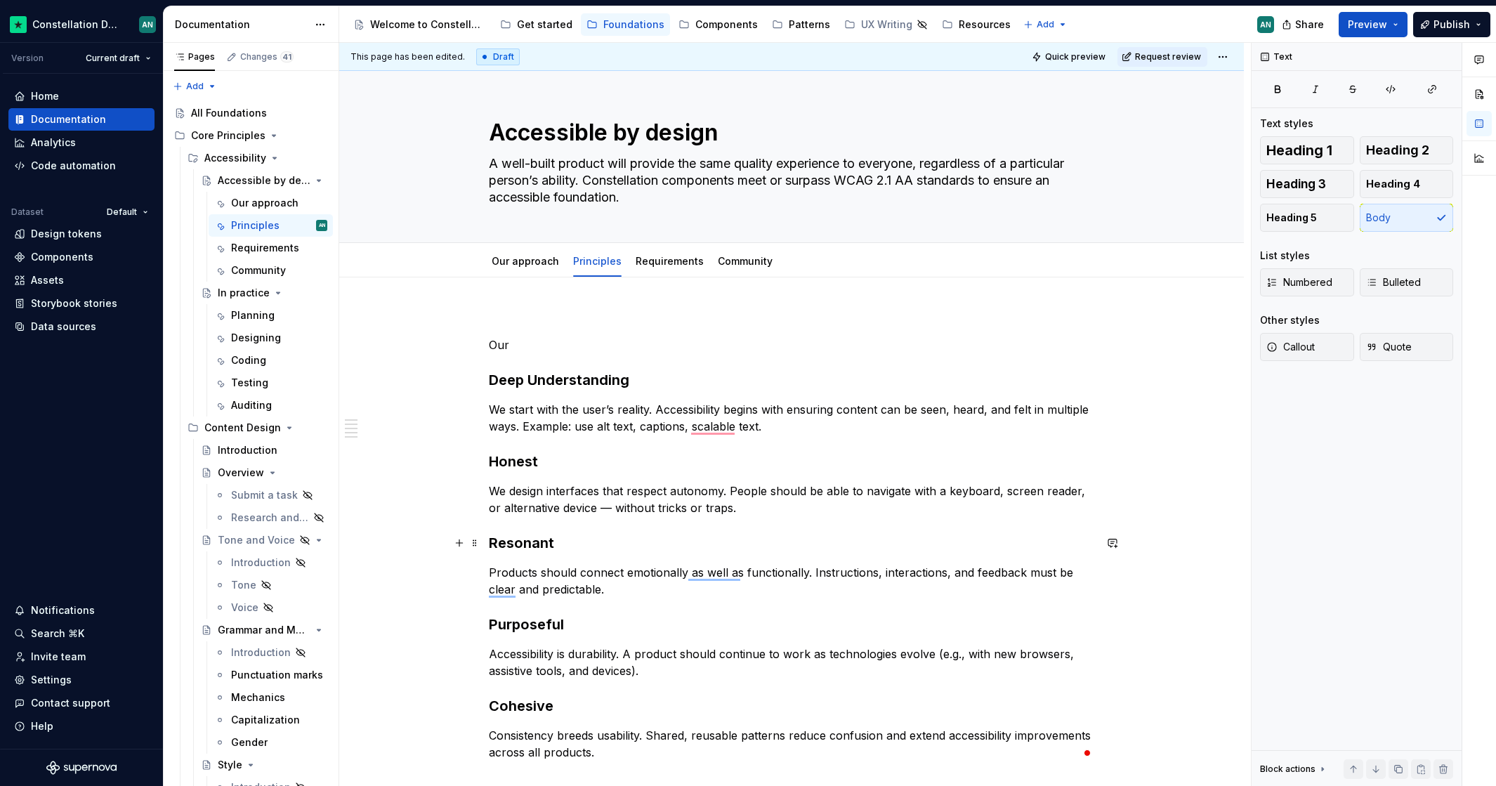
scroll to position [55, 0]
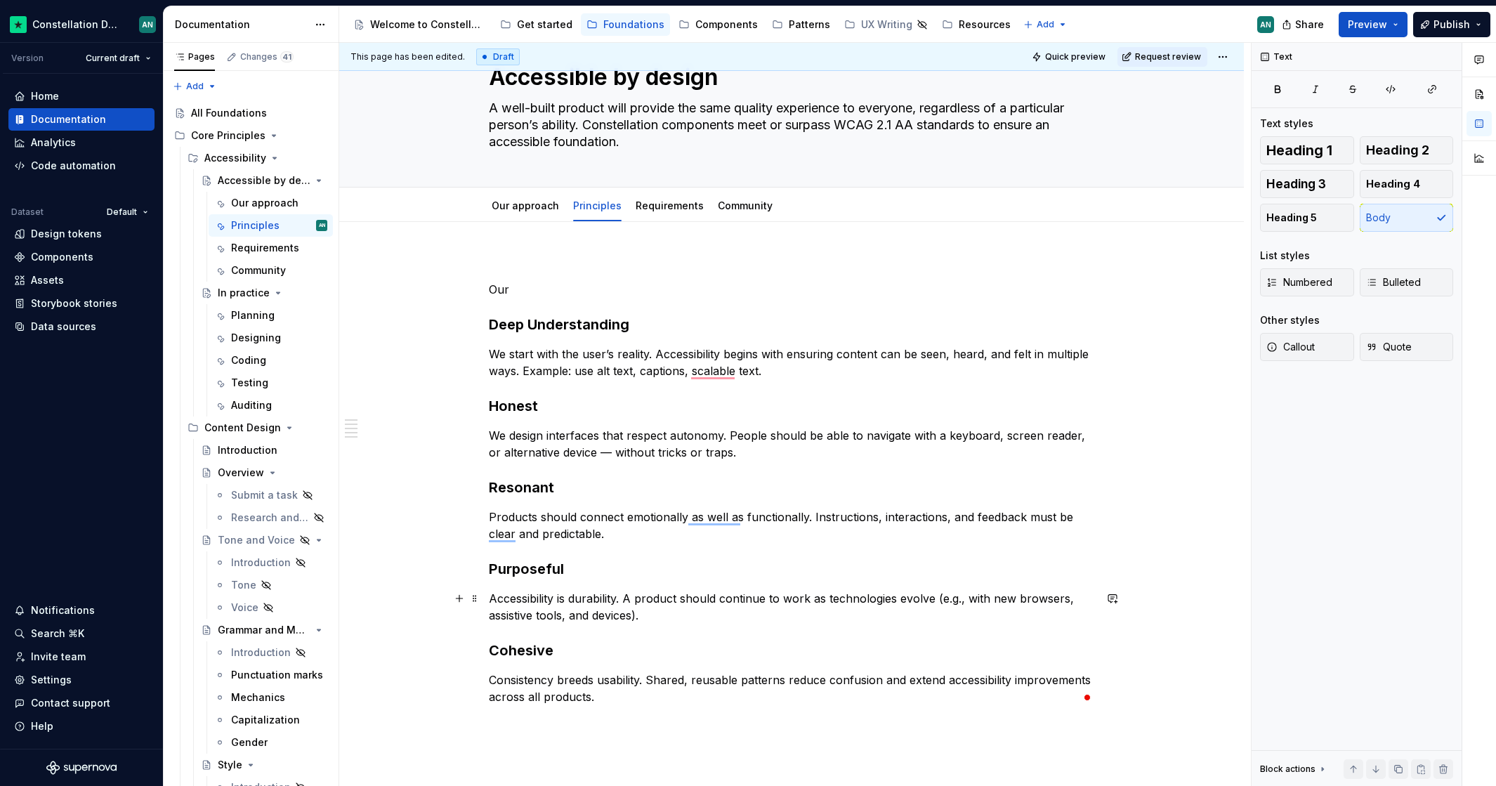
click at [652, 618] on p "Accessibility is durability. A product should continue to work as technologies …" at bounding box center [791, 607] width 605 height 34
click at [494, 569] on strong "Purposeful" at bounding box center [526, 568] width 75 height 17
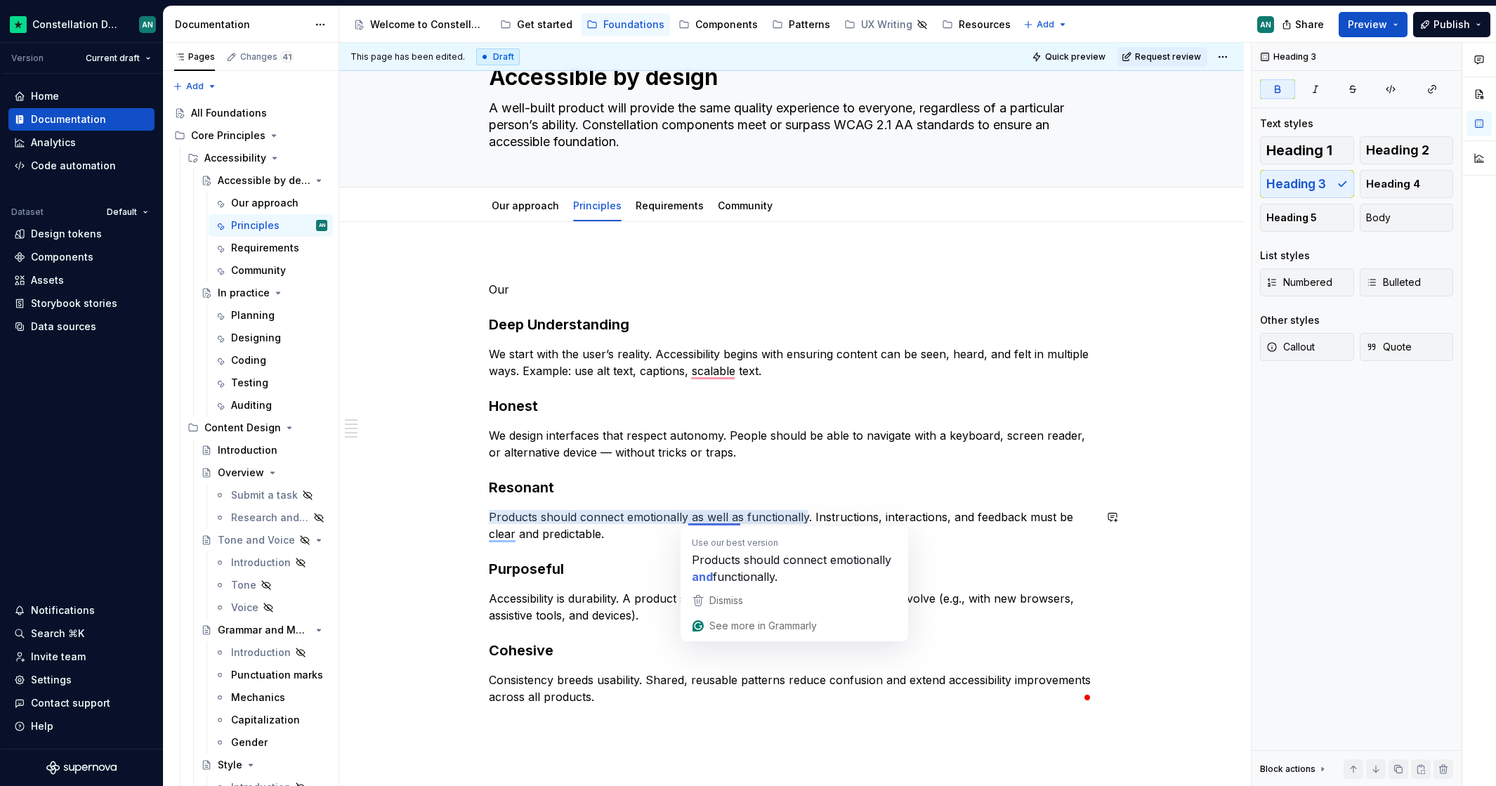
click at [658, 536] on p "Products should connect emotionally as well as functionally. Instructions, inte…" at bounding box center [791, 525] width 605 height 34
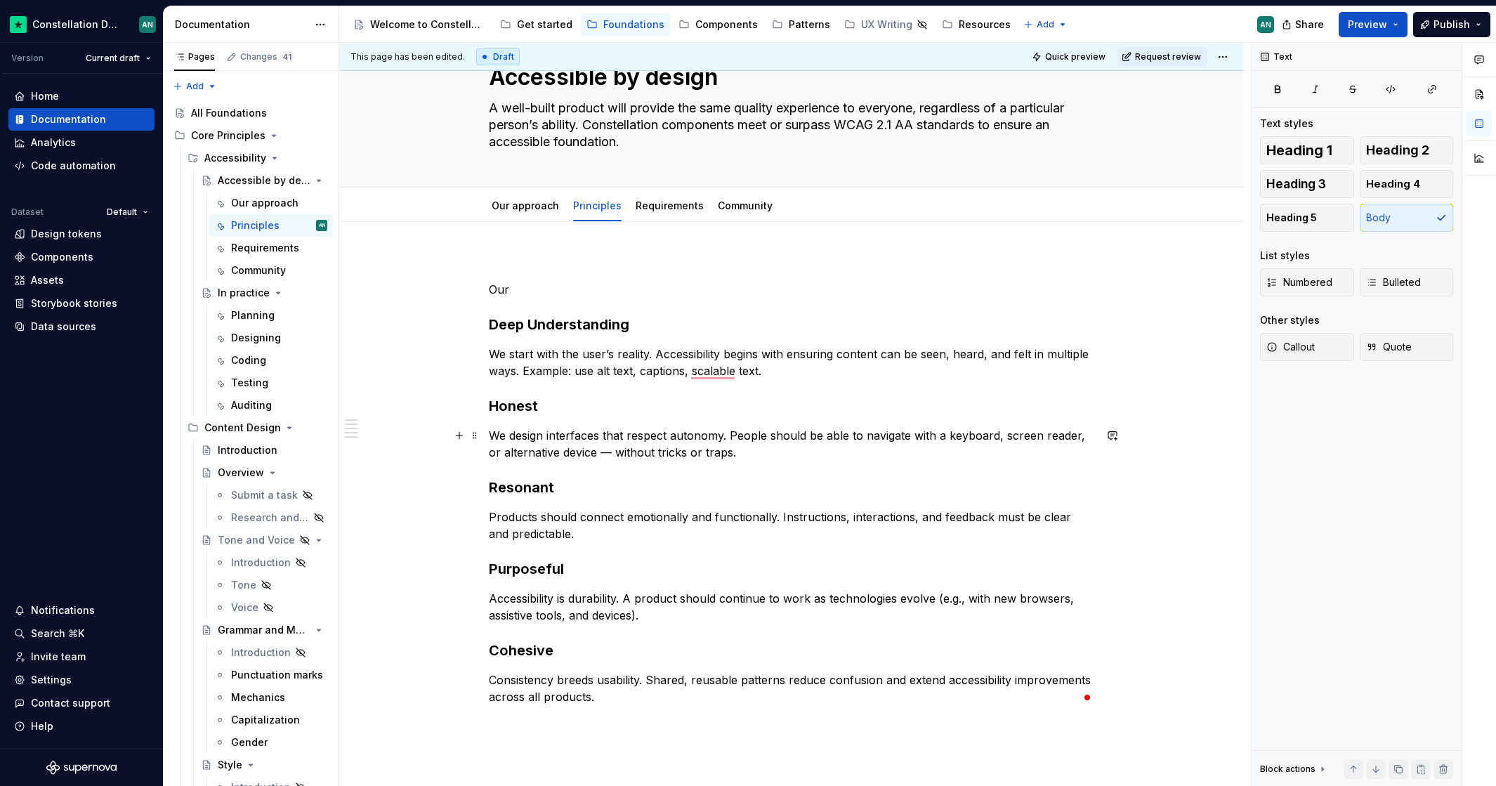
click at [554, 452] on p "We design interfaces that respect autonomy. People should be able to navigate w…" at bounding box center [791, 444] width 605 height 34
click at [745, 427] on p "We design interfaces that respect autonomy. People should be able to navigate w…" at bounding box center [791, 444] width 605 height 34
click at [763, 450] on p "We design interfaces that respect autonomy. People should be able to navigate w…" at bounding box center [791, 444] width 605 height 34
drag, startPoint x: 613, startPoint y: 454, endPoint x: 599, endPoint y: 450, distance: 14.7
click at [599, 450] on p "We design interfaces that respect autonomy. People should be able to navigate w…" at bounding box center [791, 444] width 605 height 34
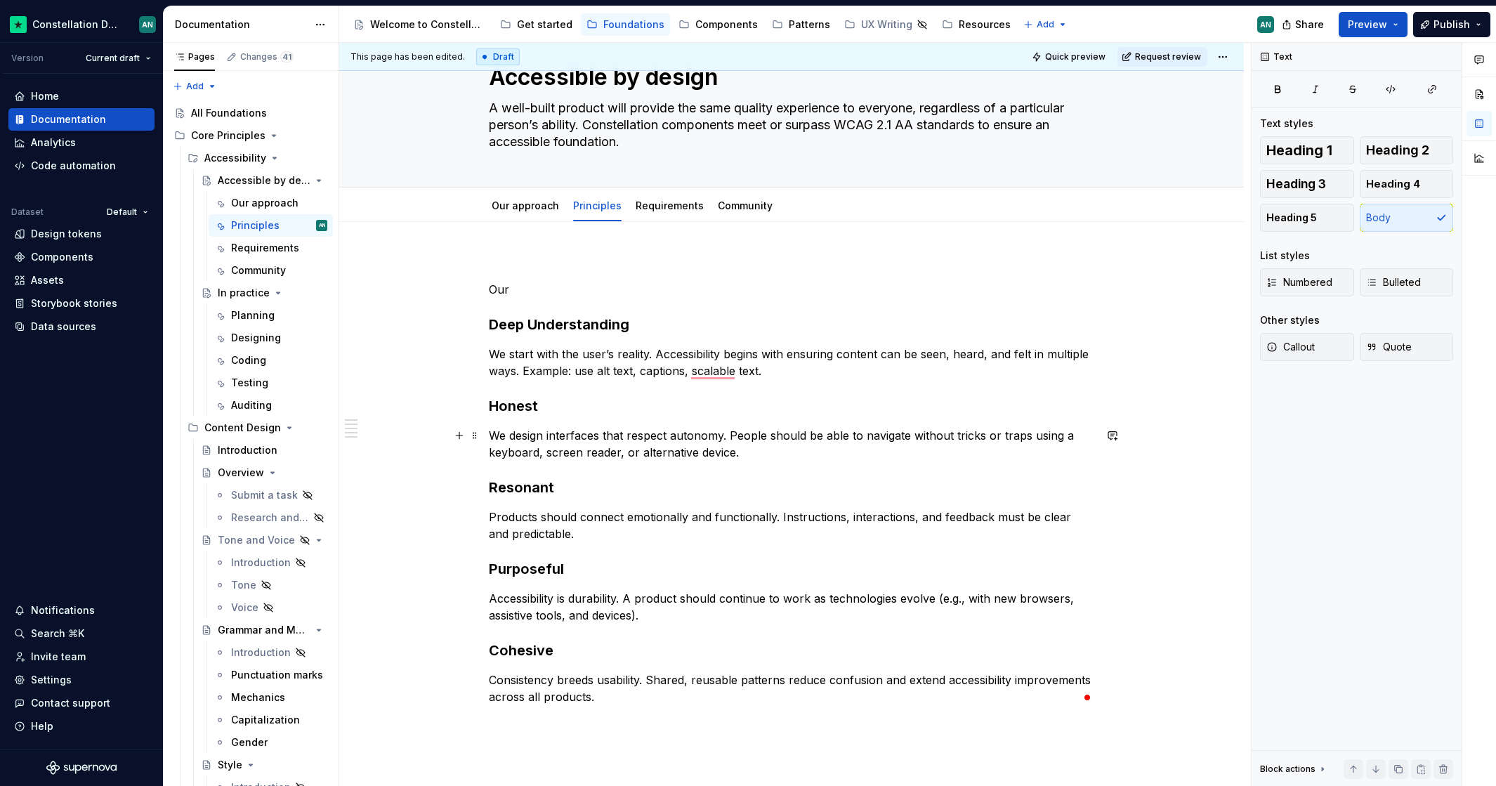
click at [914, 453] on p "We design interfaces that respect autonomy. People should be able to navigate w…" at bounding box center [791, 444] width 605 height 34
click at [519, 349] on p "We start with the user’s reality. Accessibility begins with ensuring content ca…" at bounding box center [791, 362] width 605 height 34
click at [680, 365] on p "We start with the user’s reality. Accessibility begins with ensuring content ca…" at bounding box center [791, 362] width 605 height 34
click at [805, 369] on p "We start with the user’s reality. Accessibility begins with ensuring content ca…" at bounding box center [791, 362] width 605 height 34
click at [522, 288] on p "Our" at bounding box center [791, 289] width 605 height 17
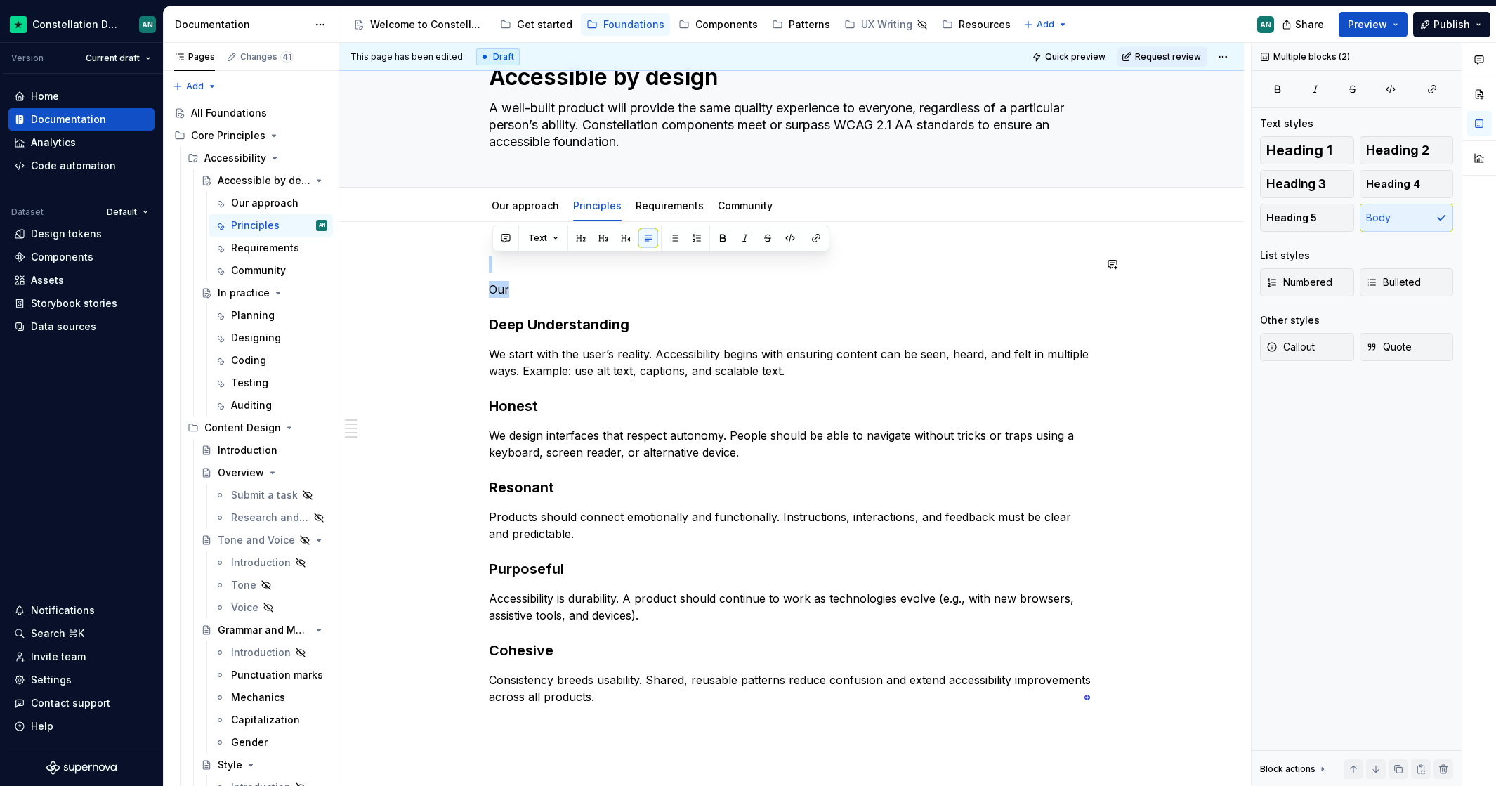
drag, startPoint x: 550, startPoint y: 295, endPoint x: 494, endPoint y: 248, distance: 72.7
click at [494, 248] on div "Our Deep Understanding We start with the user’s reality. Accessibility begins w…" at bounding box center [791, 590] width 904 height 736
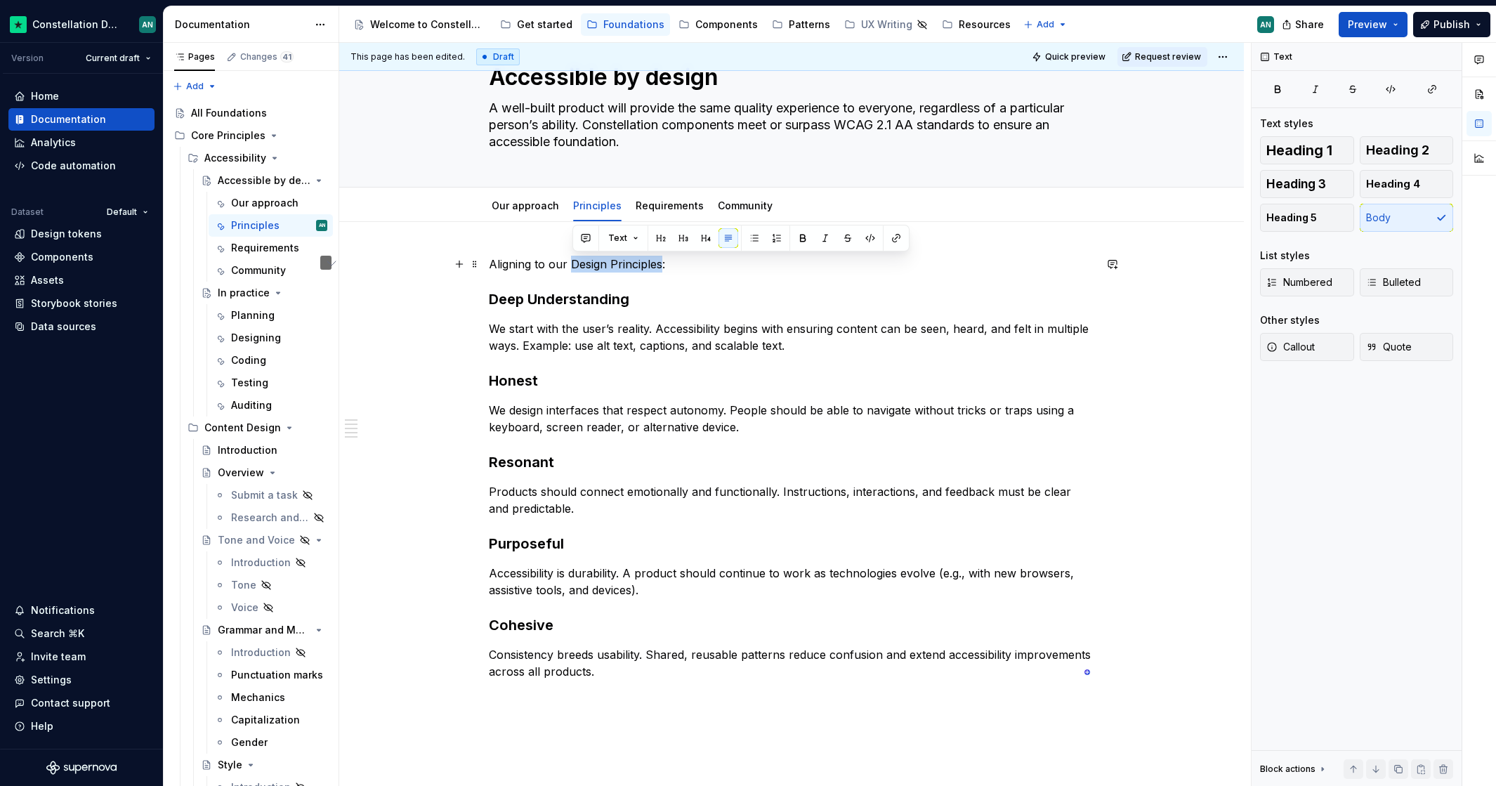
drag, startPoint x: 572, startPoint y: 261, endPoint x: 665, endPoint y: 259, distance: 92.7
click at [665, 259] on p "Aligning to our Design Principles:" at bounding box center [791, 264] width 605 height 17
click at [895, 238] on button "button" at bounding box center [896, 238] width 20 height 20
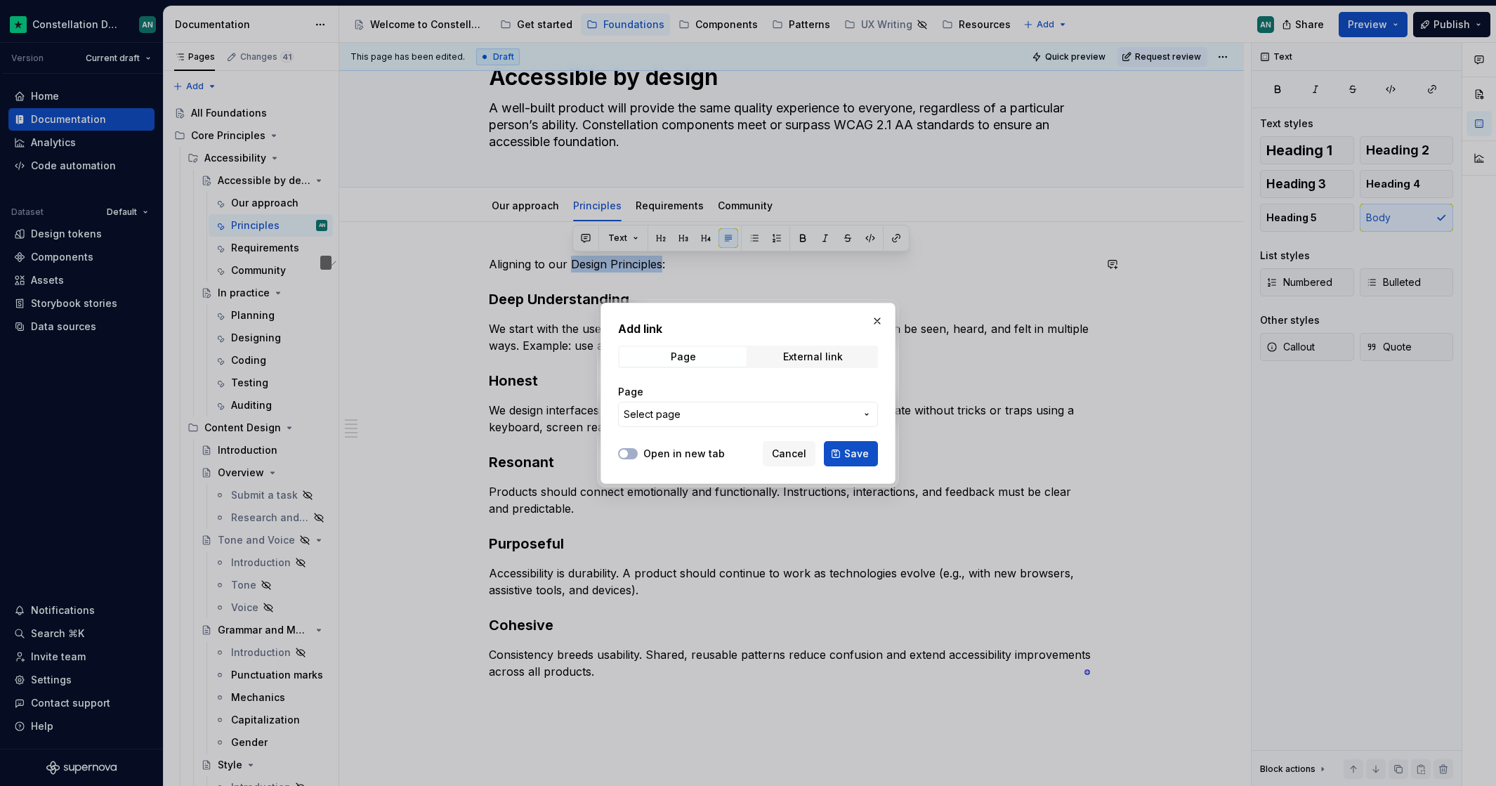
click at [714, 409] on span "Select page" at bounding box center [739, 414] width 232 height 14
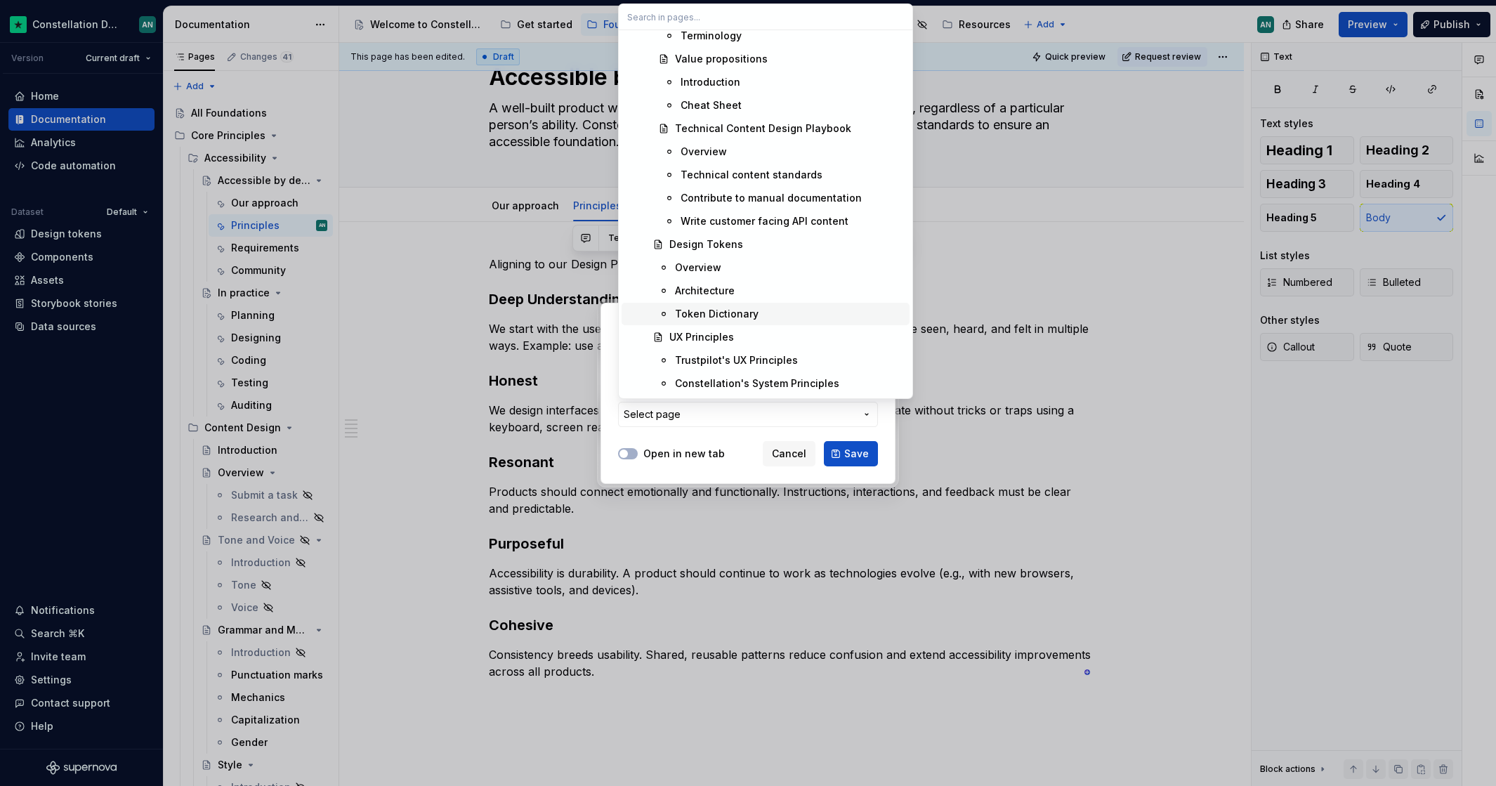
scroll to position [1586, 0]
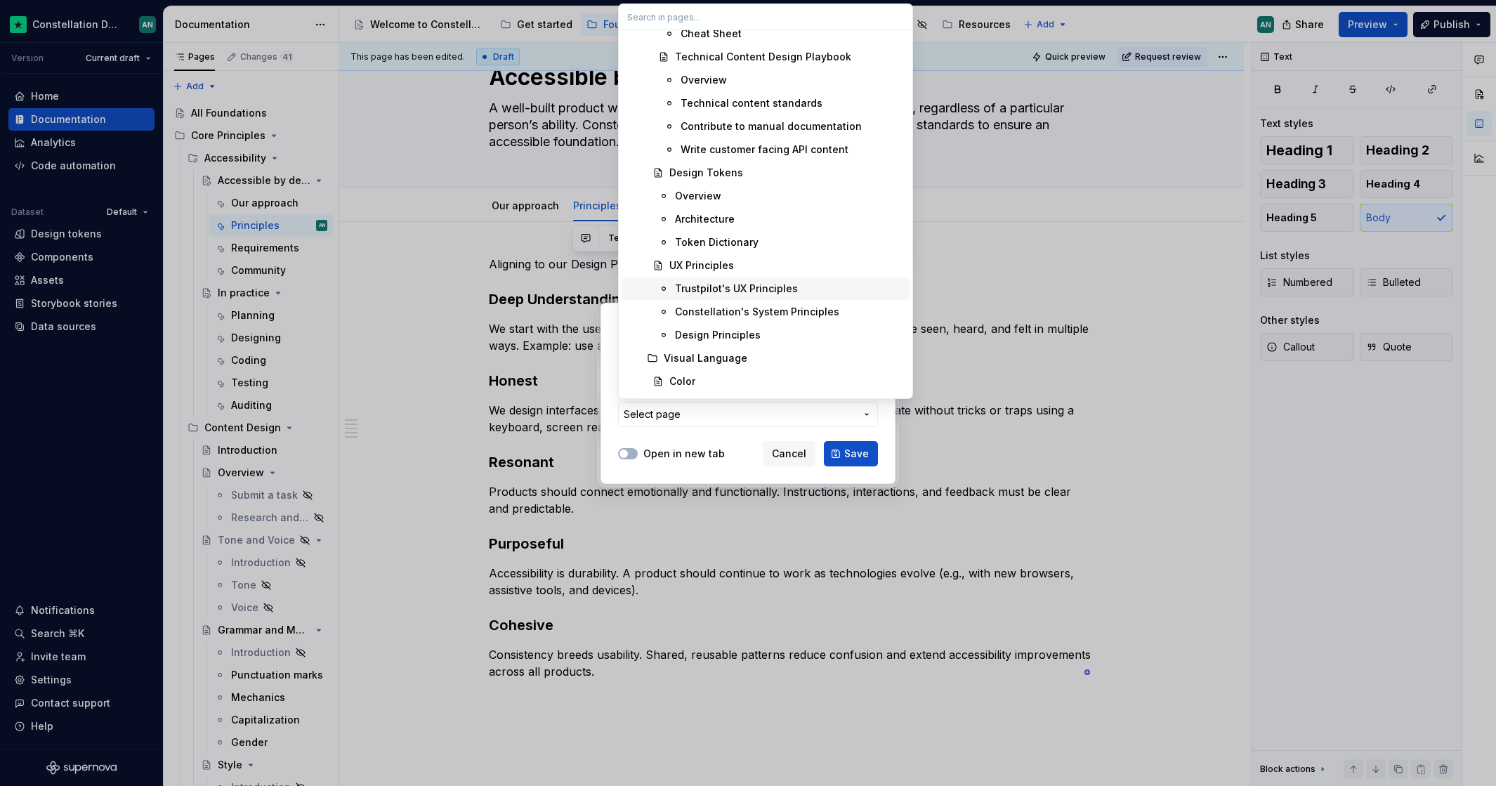
click at [723, 282] on div "Trustpilot's UX Principles" at bounding box center [736, 289] width 123 height 14
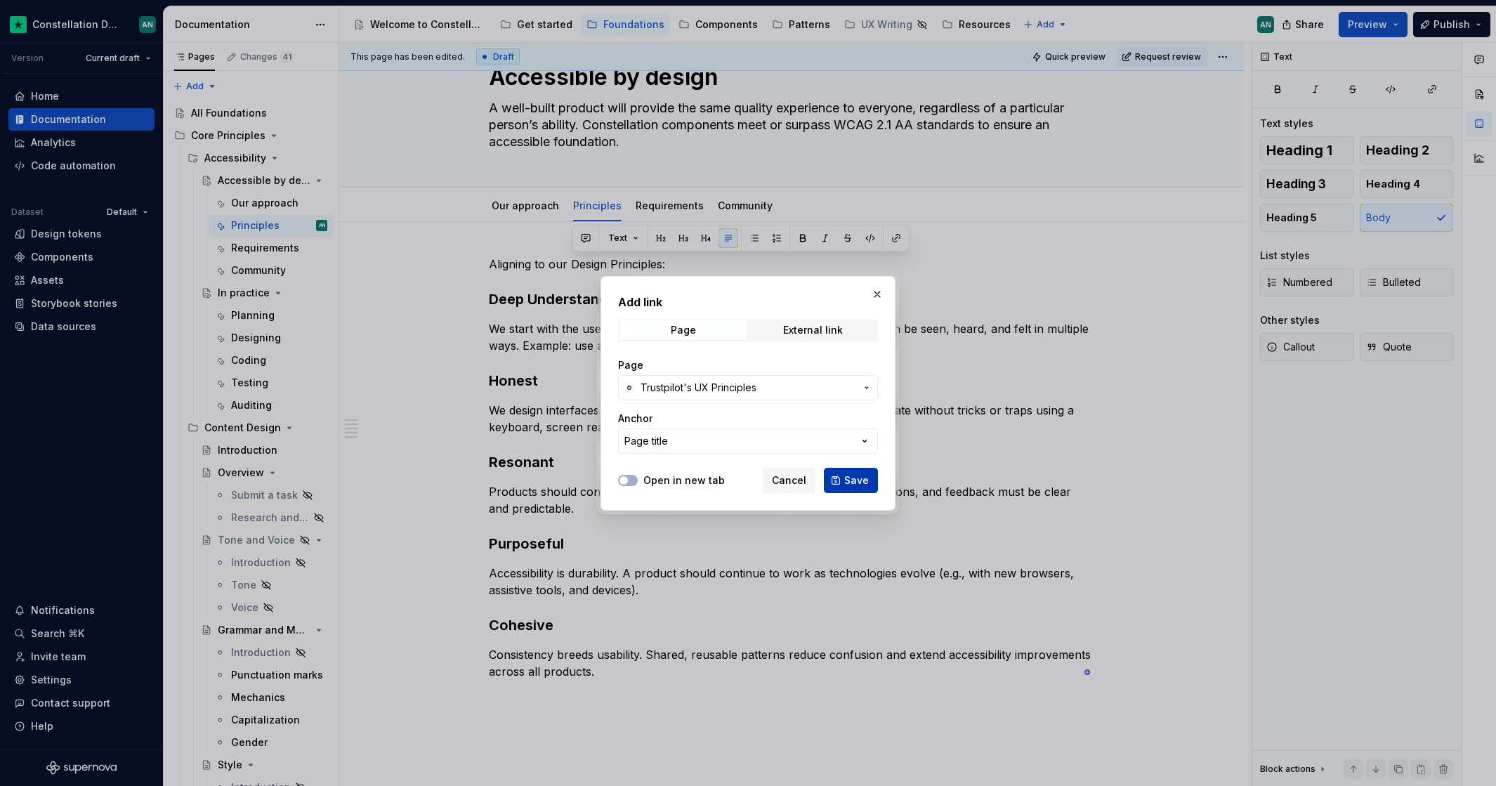
click at [856, 485] on span "Save" at bounding box center [856, 480] width 25 height 14
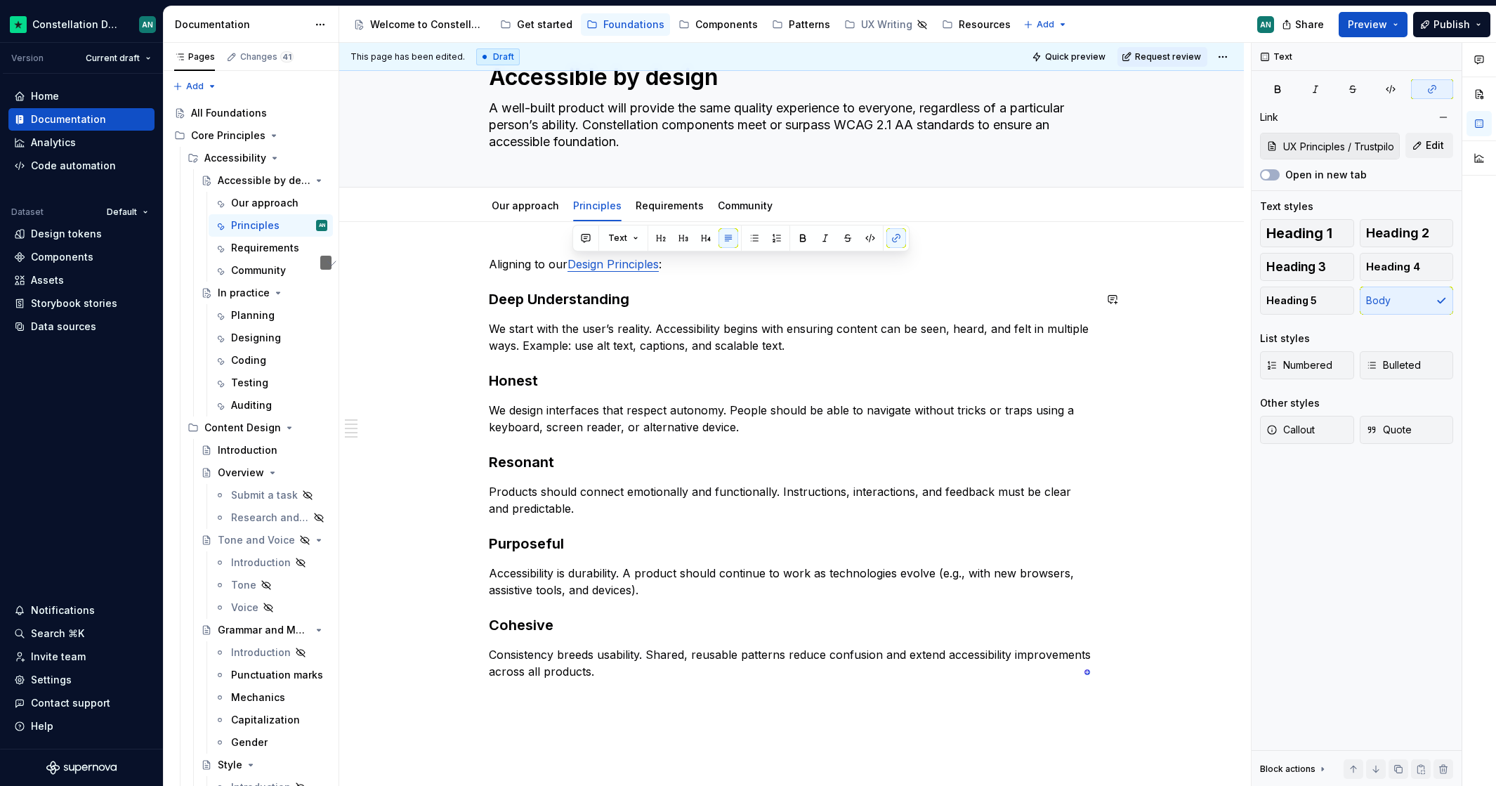
click at [731, 311] on div "Aligning to our Design Principles : Deep Understanding We start with the user’s…" at bounding box center [791, 468] width 605 height 424
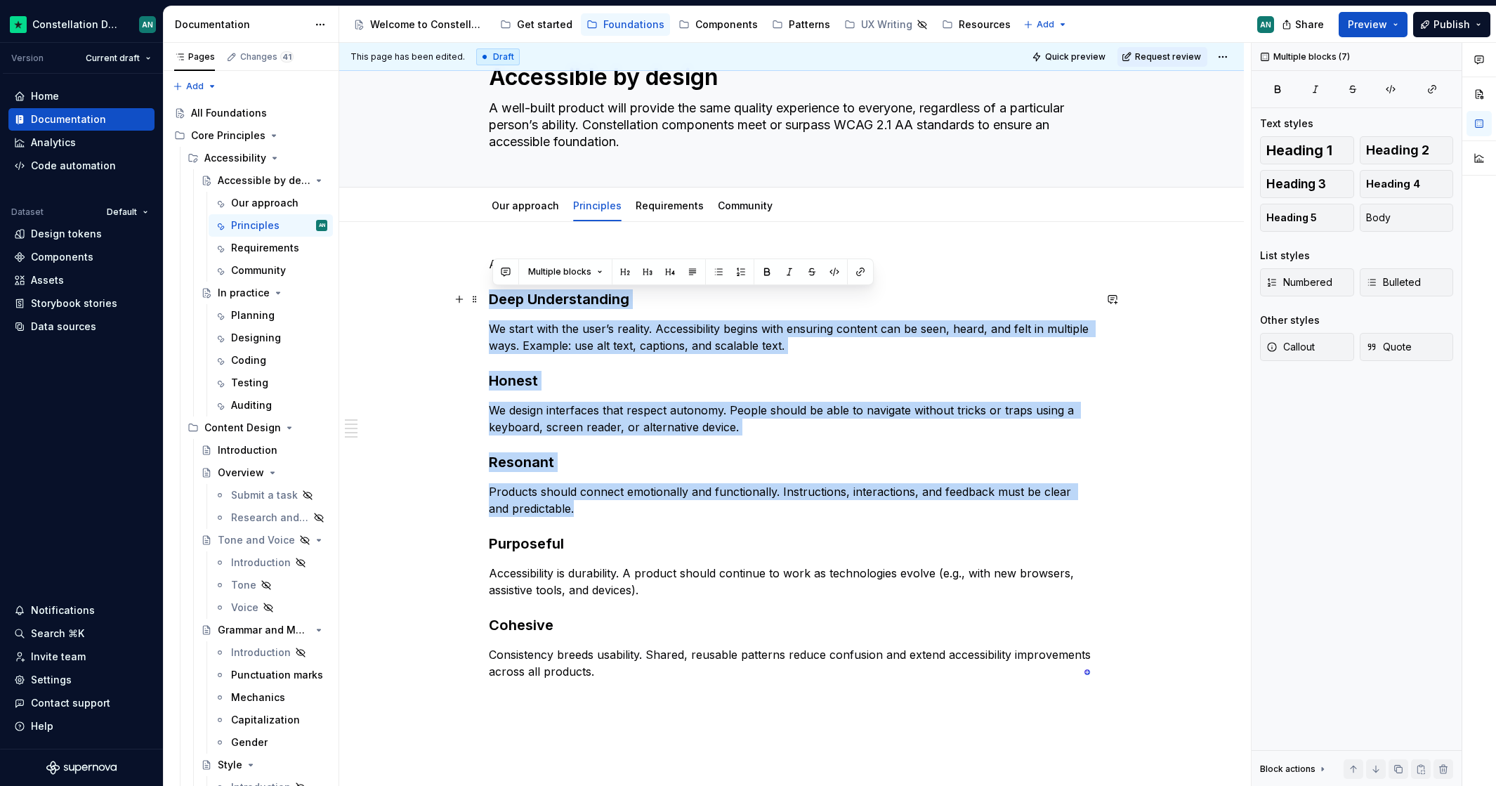
drag, startPoint x: 604, startPoint y: 517, endPoint x: 436, endPoint y: 305, distance: 270.4
click at [436, 305] on div "Aligning to our Design Principles : Deep Understanding We start with the user’s…" at bounding box center [791, 577] width 904 height 711
click at [579, 350] on p "We start with the user’s reality. Accessibility begins with ensuring content ca…" at bounding box center [791, 337] width 605 height 34
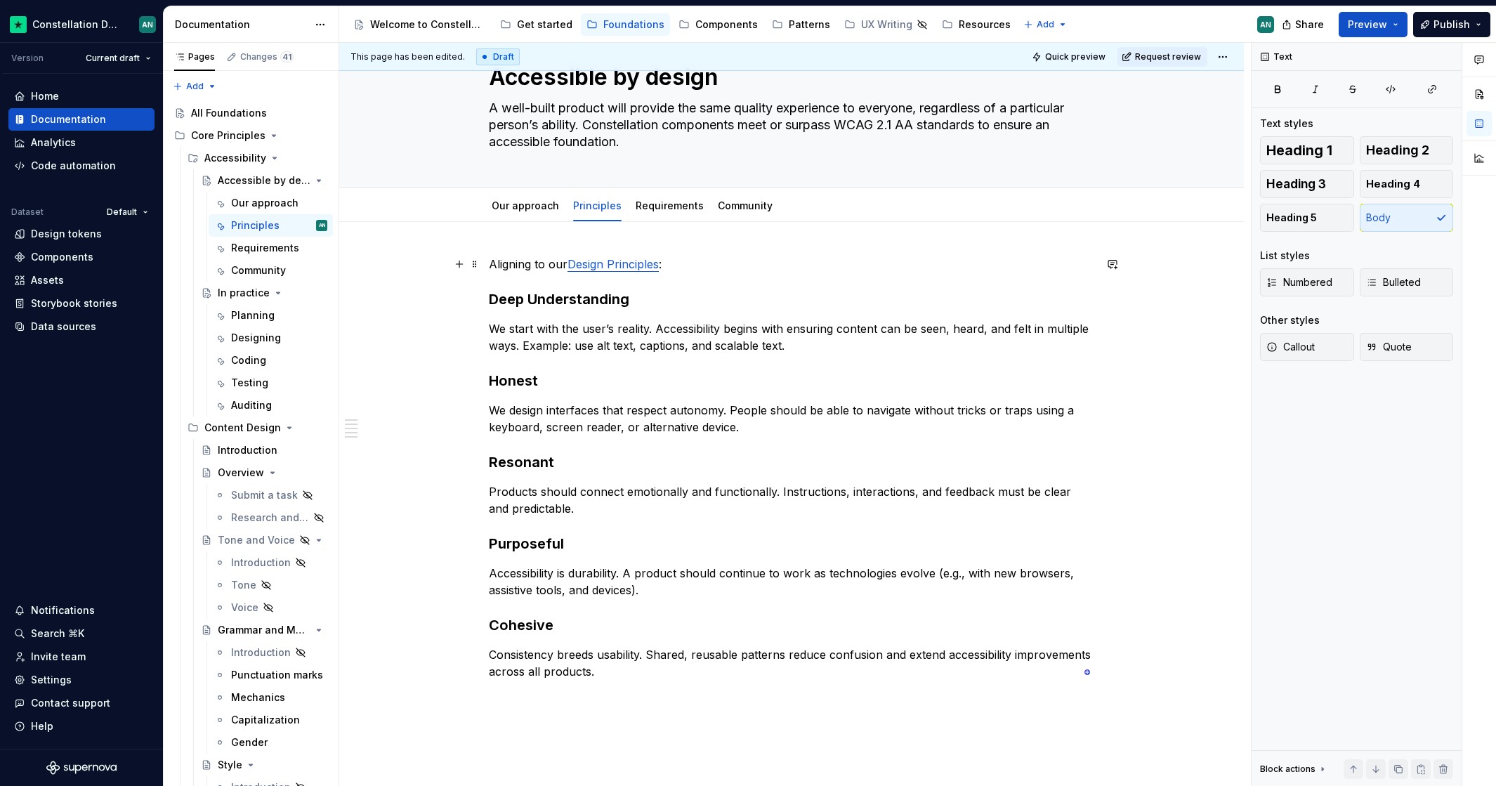
click at [742, 267] on p "Aligning to our Design Principles :" at bounding box center [791, 264] width 605 height 17
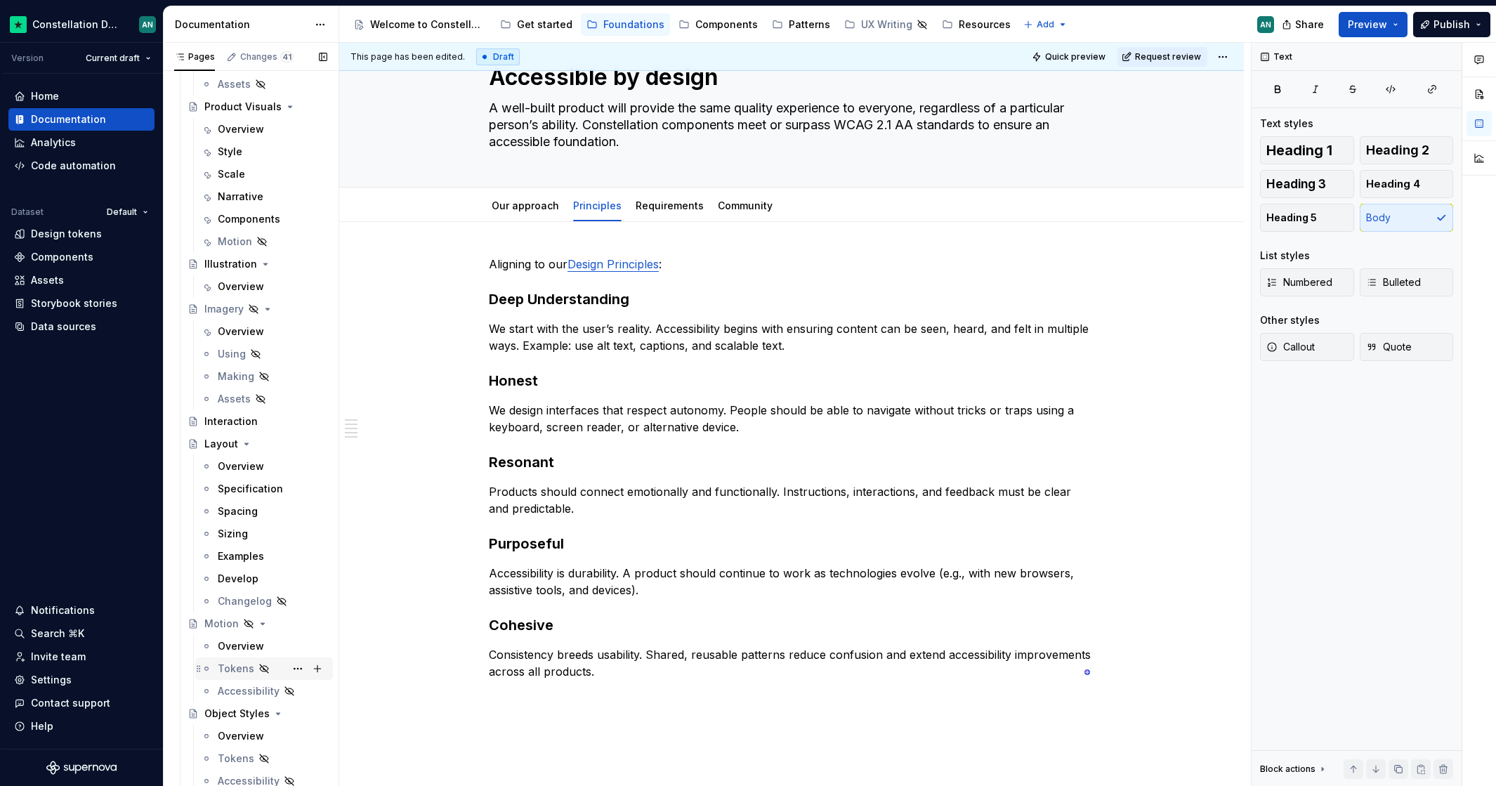
scroll to position [1986, 0]
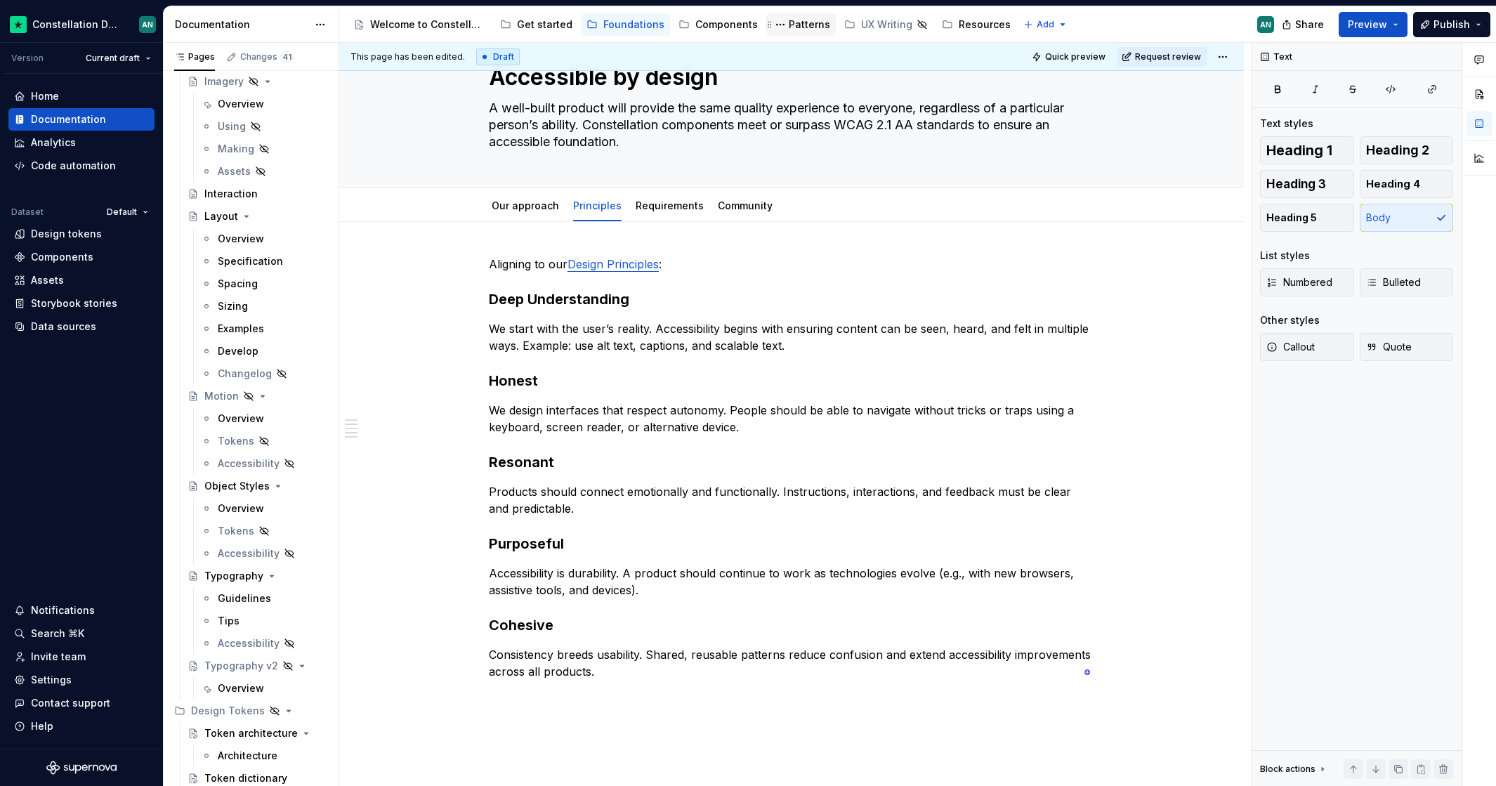
click at [813, 20] on div "Patterns" at bounding box center [808, 25] width 41 height 14
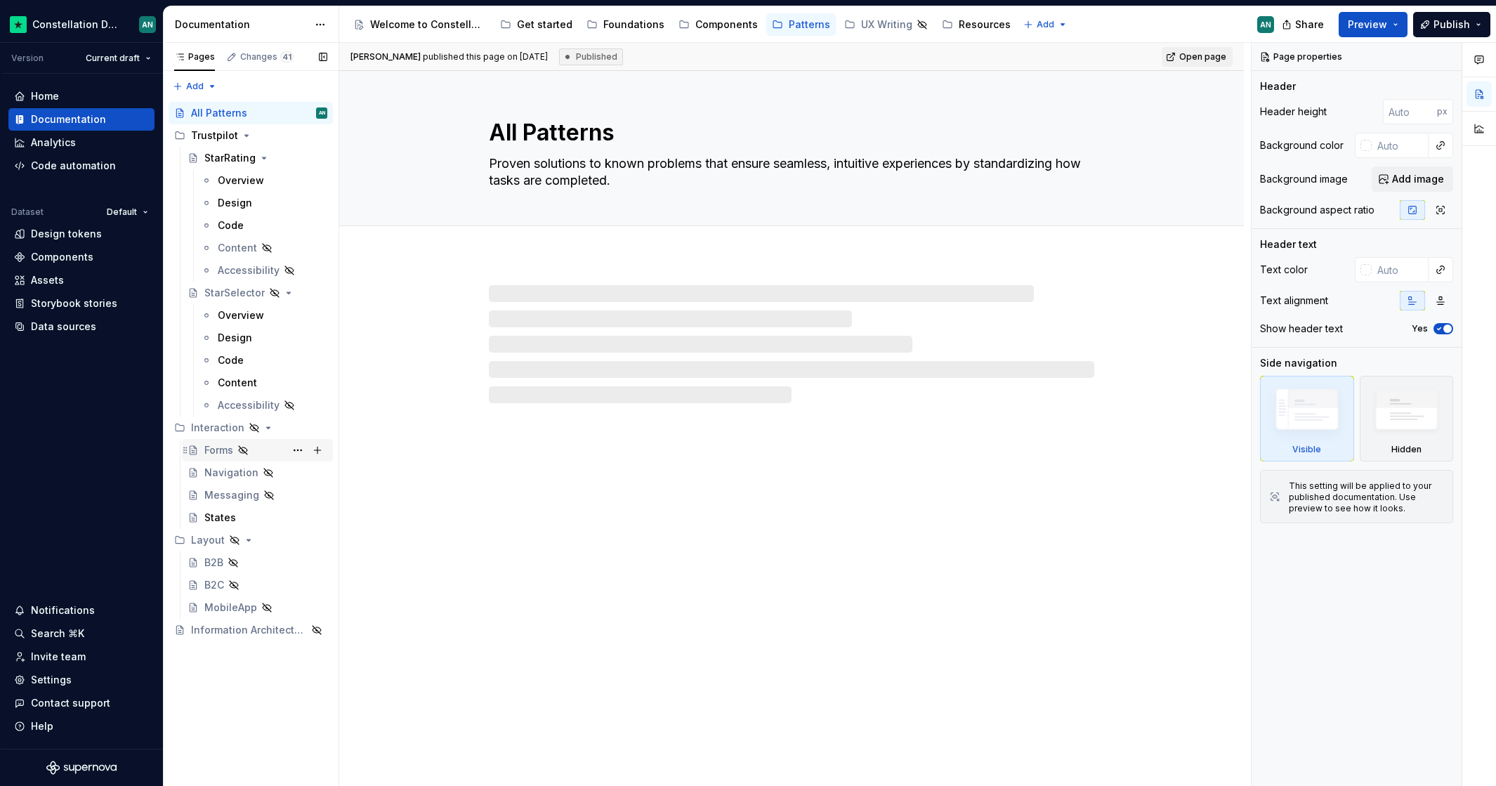
click at [219, 448] on div "Forms" at bounding box center [218, 450] width 29 height 14
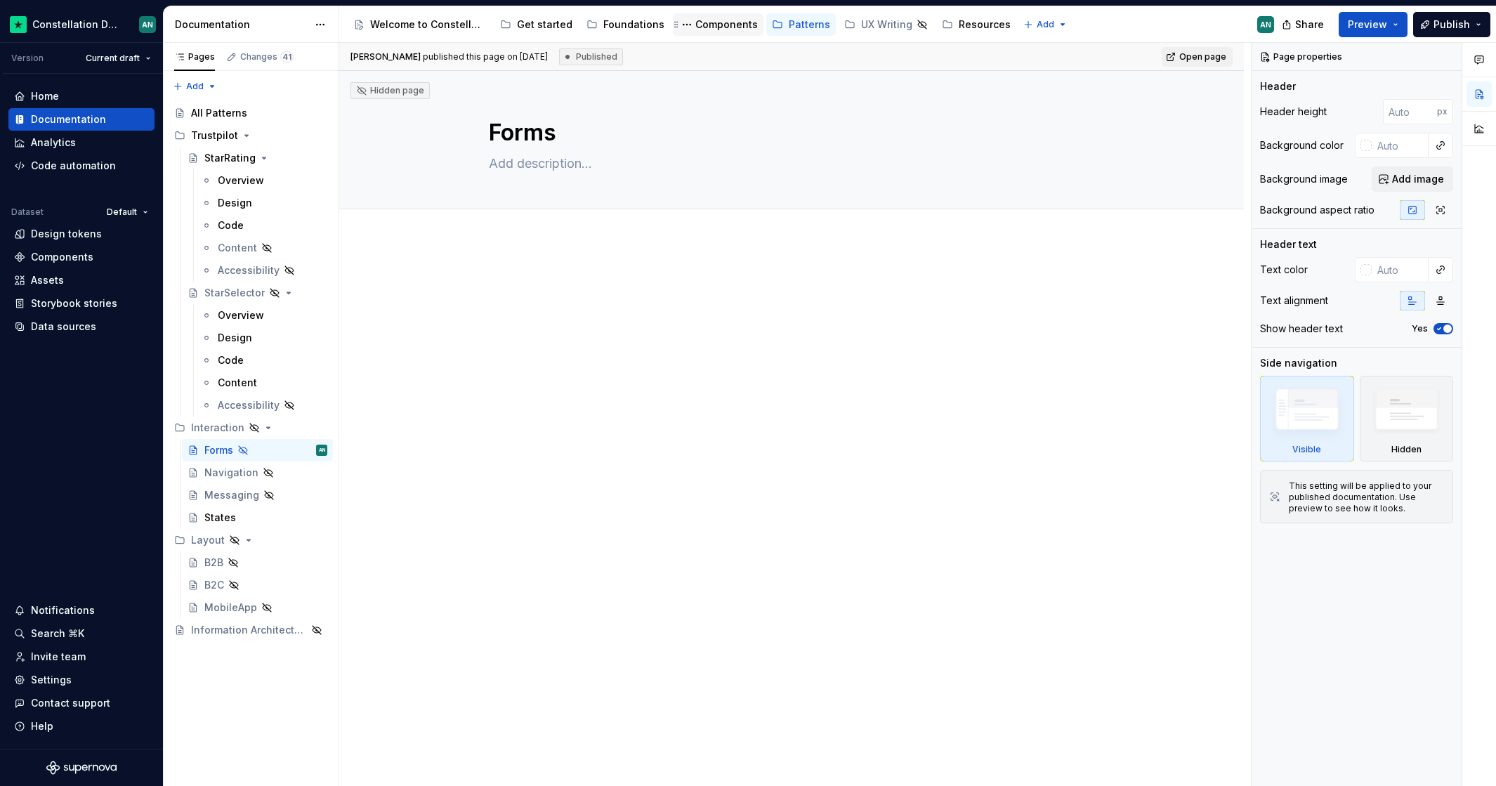
click at [695, 29] on div "Components" at bounding box center [726, 25] width 62 height 14
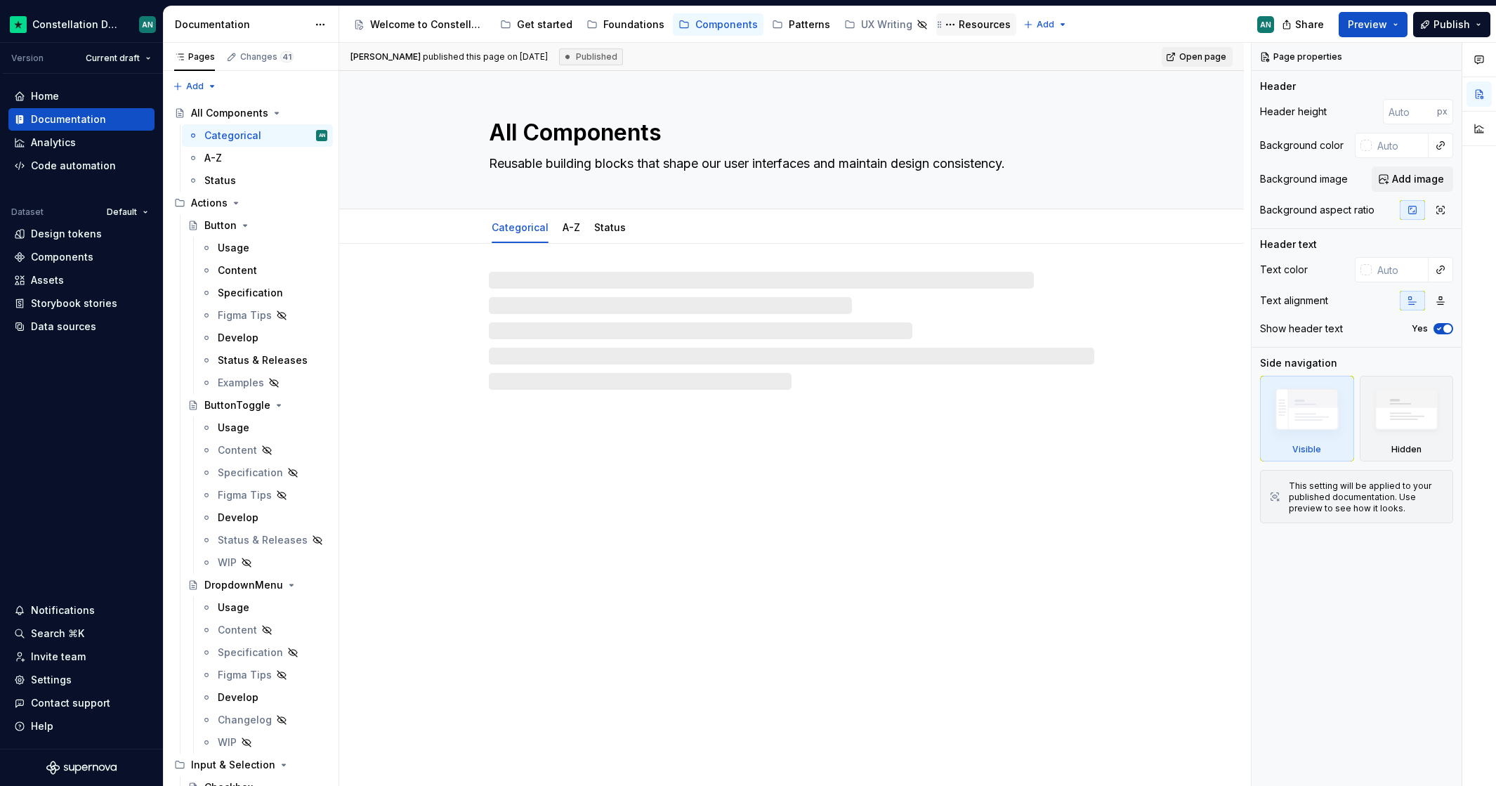
click at [958, 24] on div "Resources" at bounding box center [984, 25] width 52 height 14
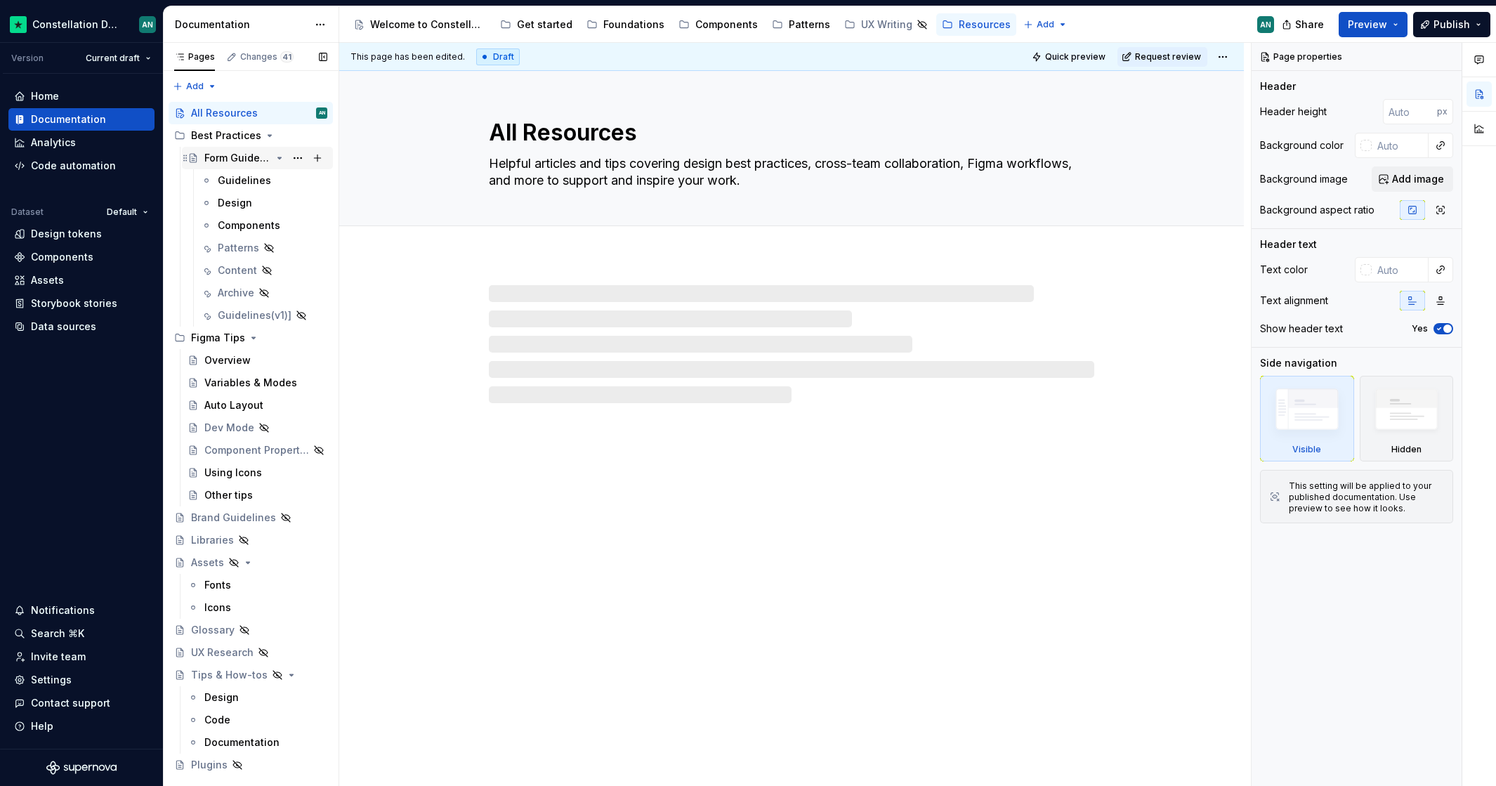
click at [250, 164] on div "Form Guidelines" at bounding box center [237, 158] width 67 height 14
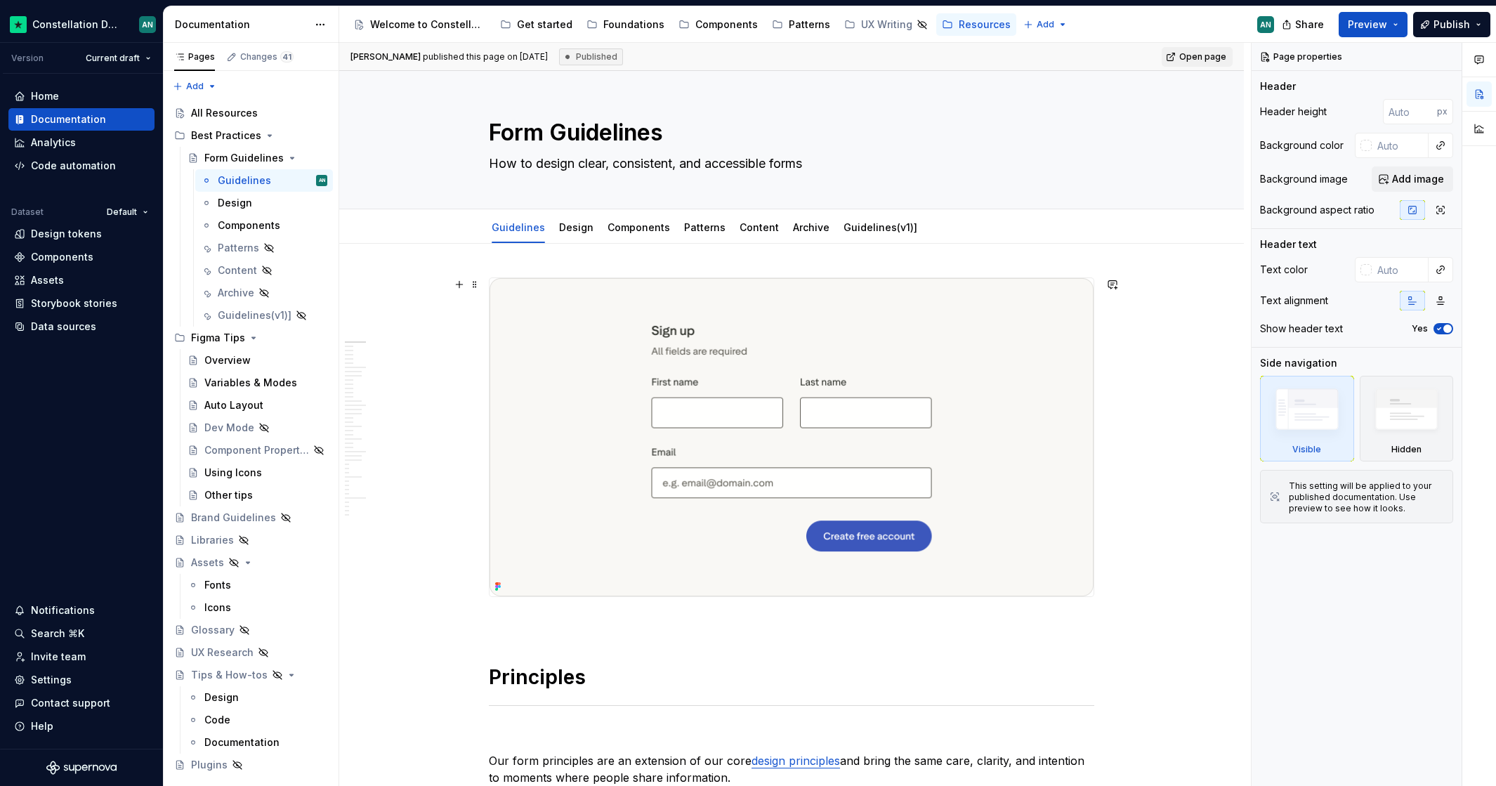
scroll to position [442, 0]
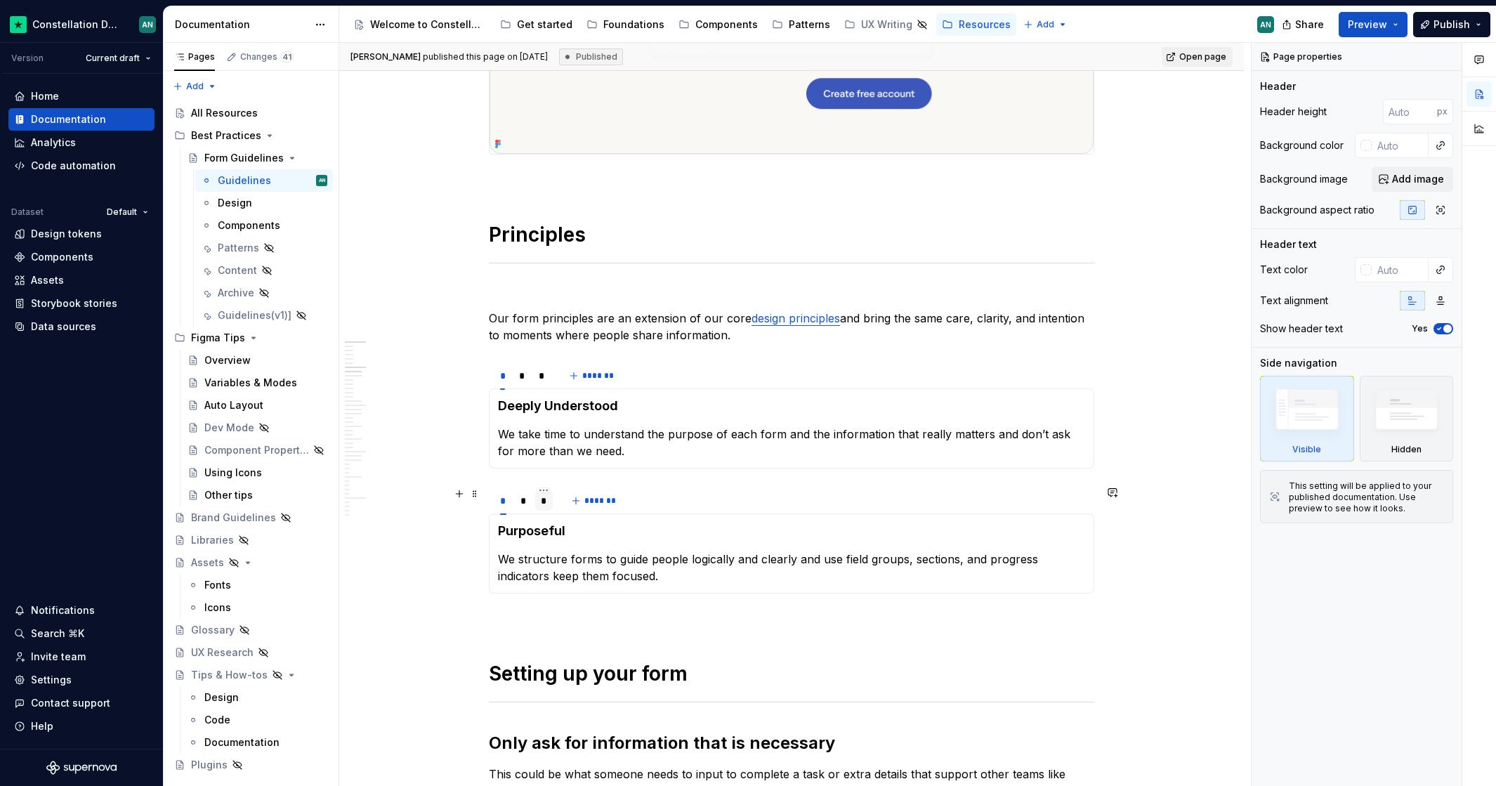
click at [541, 499] on div "*" at bounding box center [544, 501] width 18 height 20
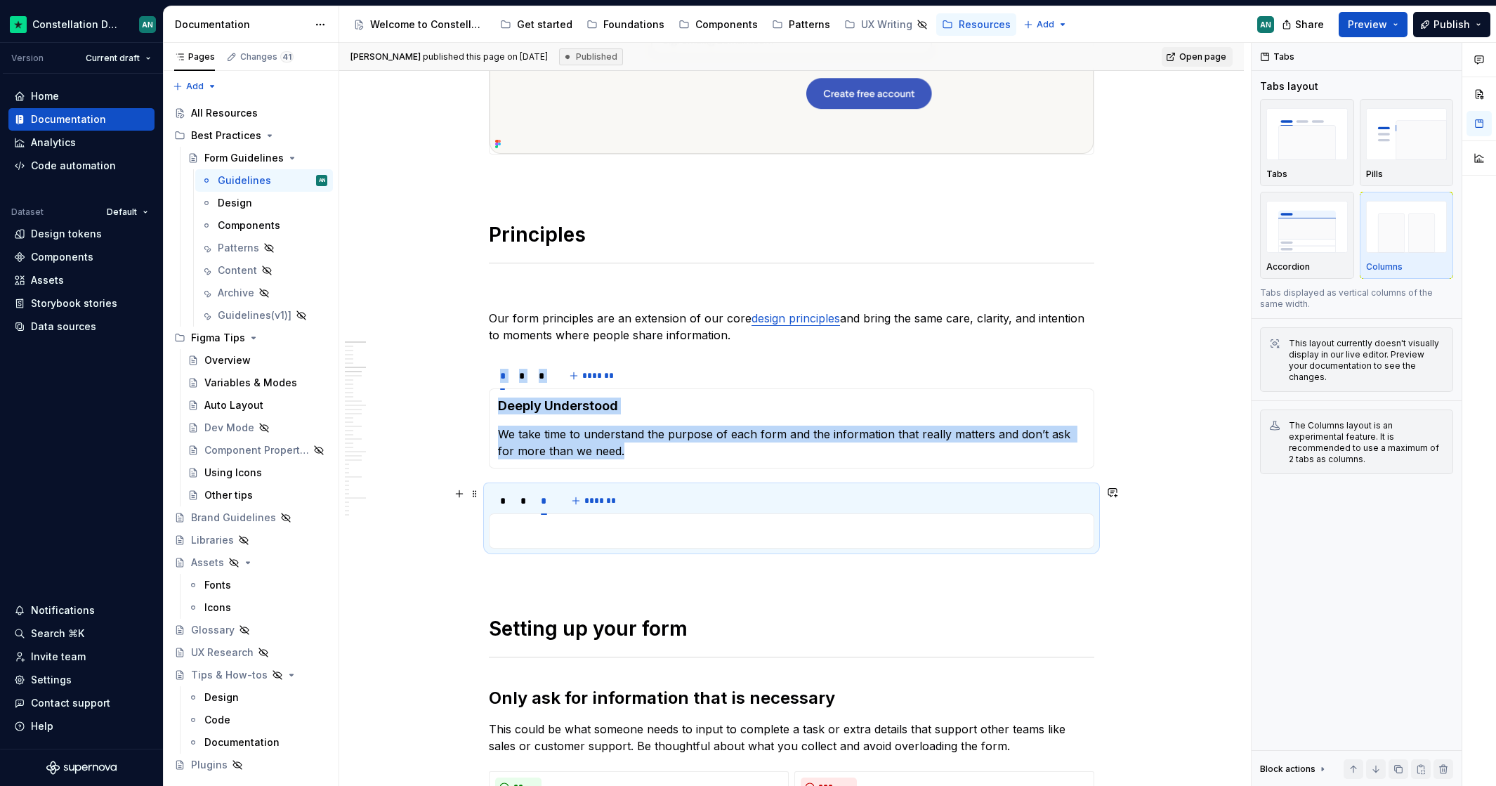
click at [476, 494] on span at bounding box center [474, 494] width 11 height 20
click at [475, 366] on span at bounding box center [474, 369] width 11 height 20
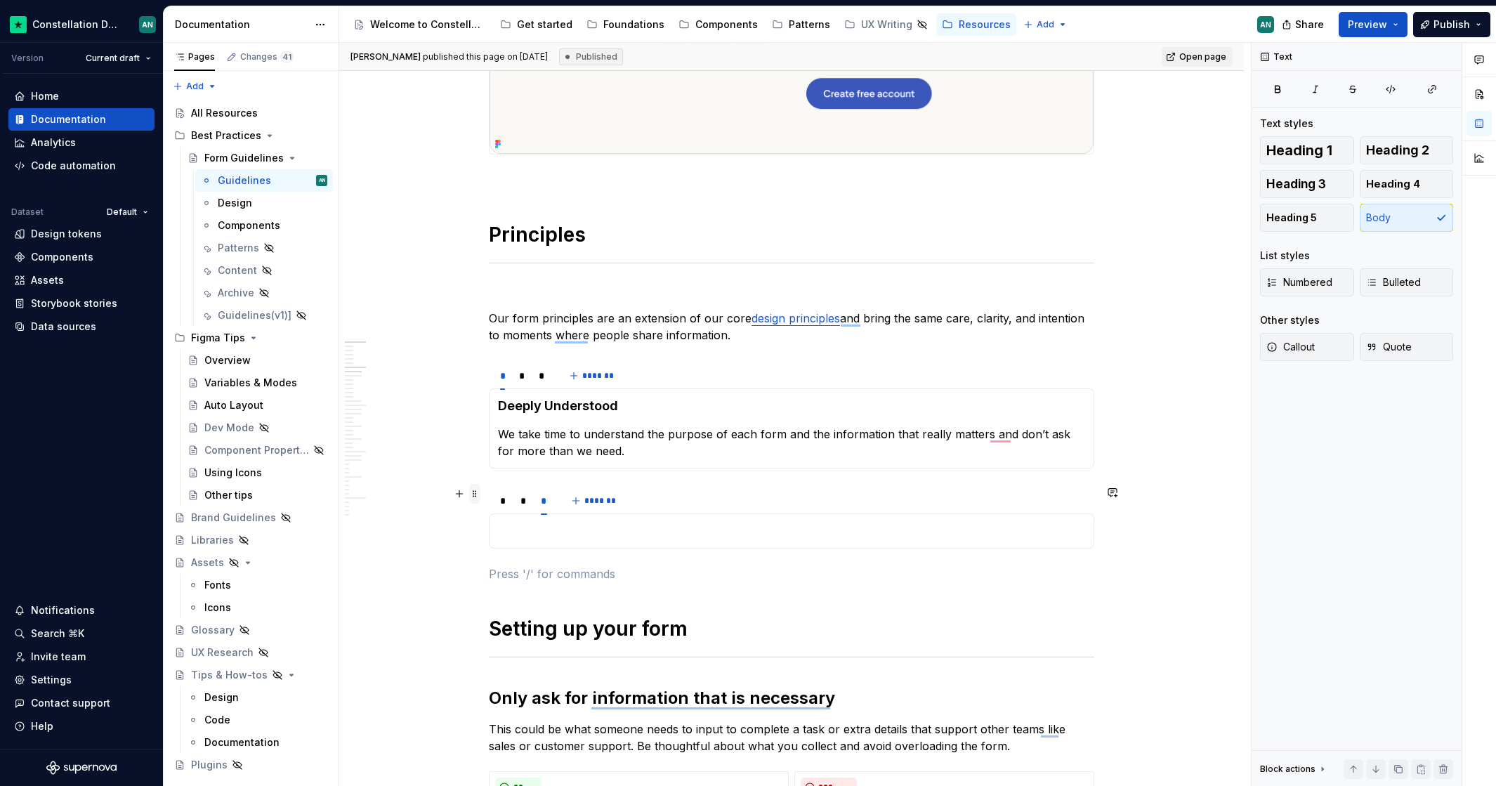
click at [477, 493] on span at bounding box center [474, 494] width 11 height 20
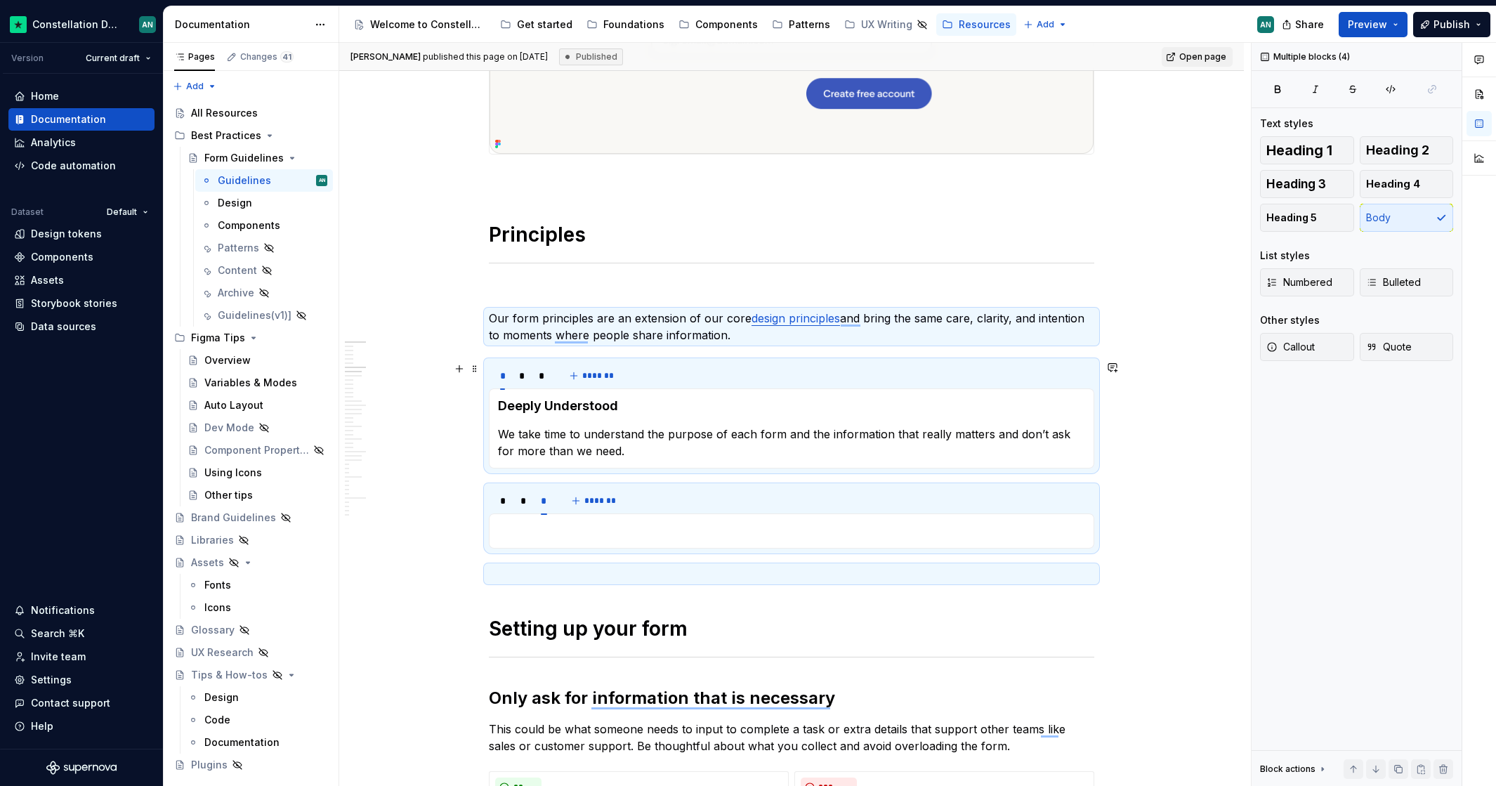
click at [489, 376] on section "* * * ******* Deeply Understood We take time to understand the purpose of each …" at bounding box center [791, 414] width 605 height 108
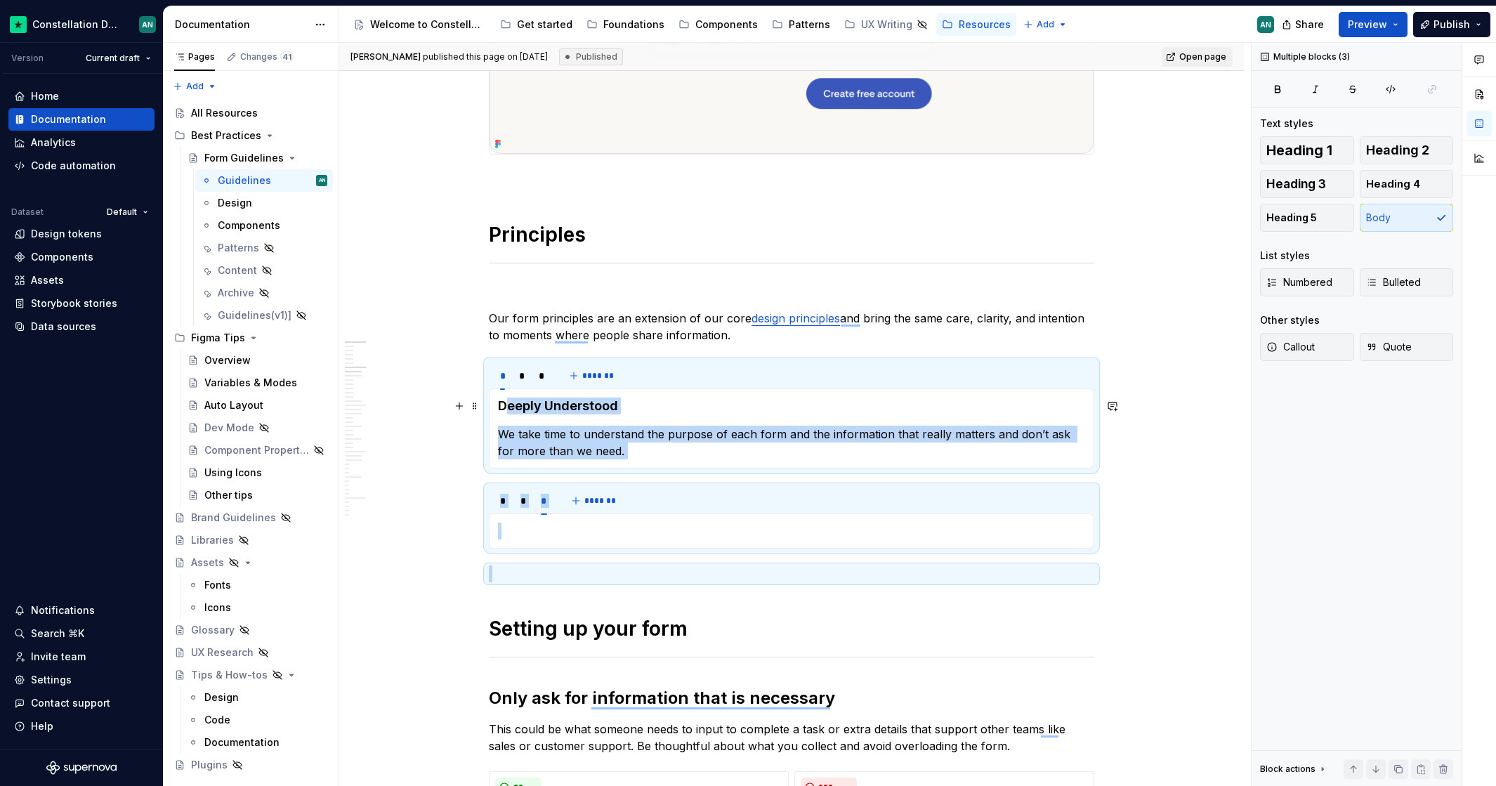
drag, startPoint x: 570, startPoint y: 562, endPoint x: 512, endPoint y: 402, distance: 170.4
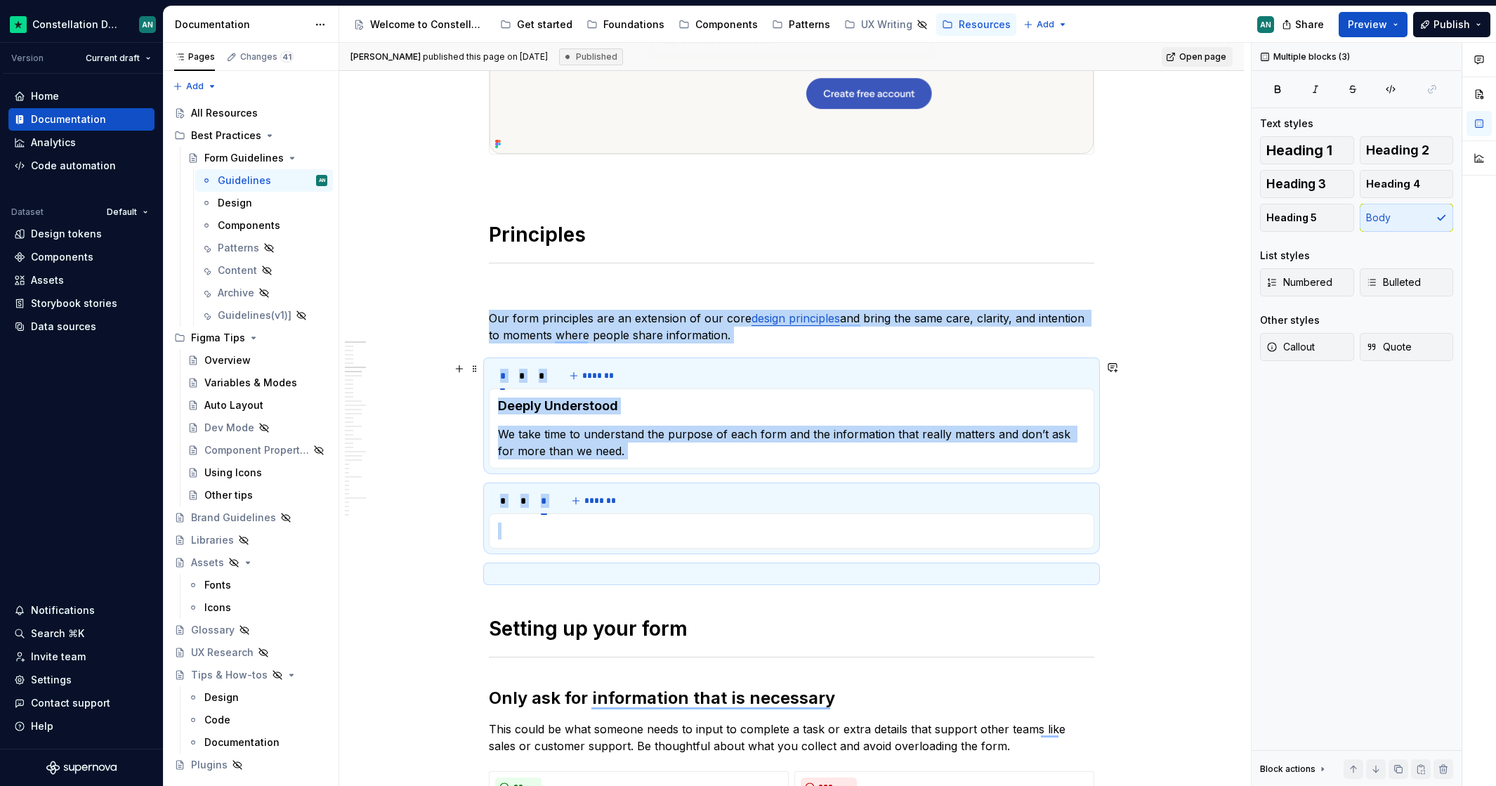
copy div "Our form principles are an extension of our core design principles and bring th…"
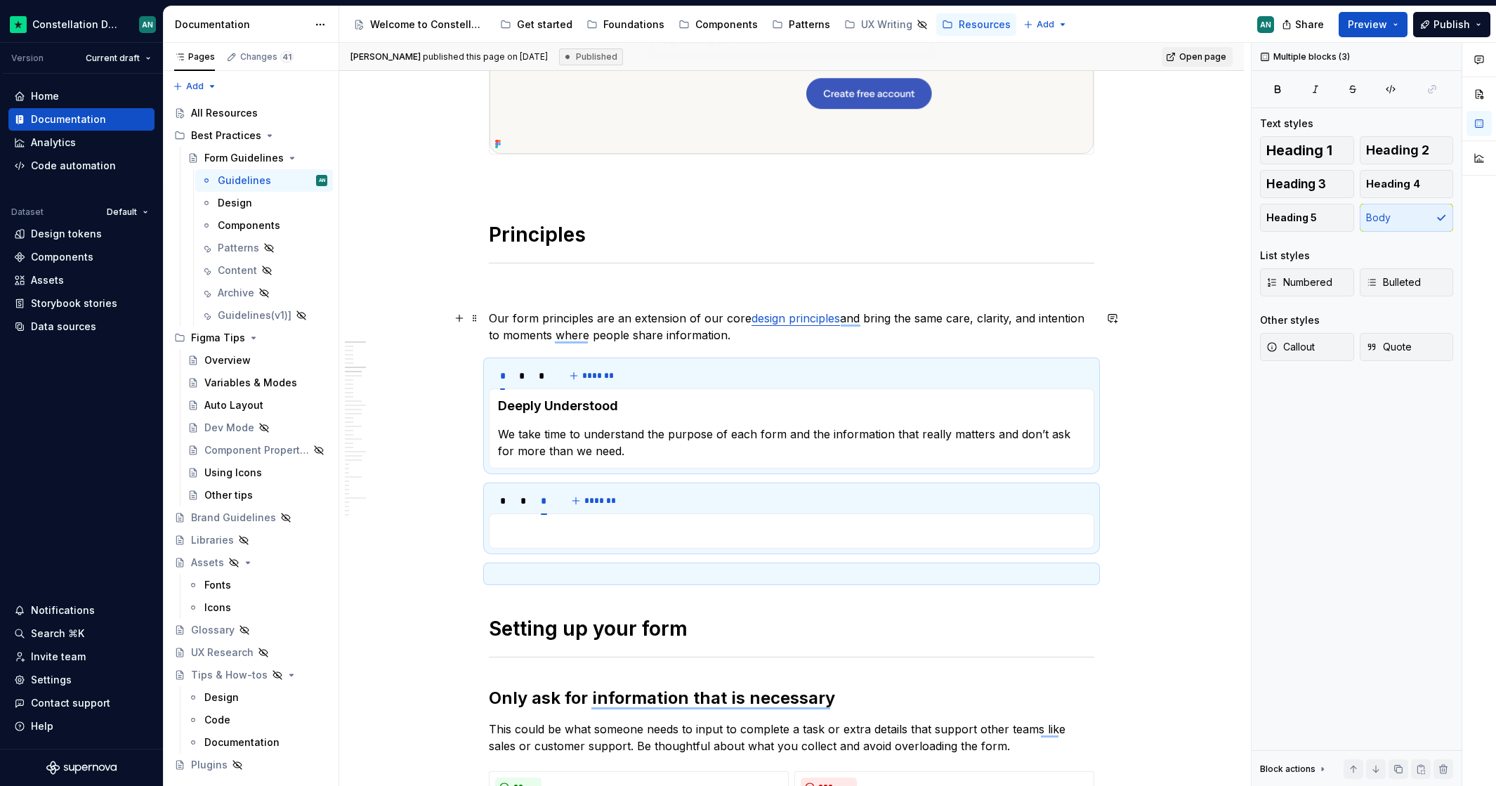
click at [797, 318] on link "design principles" at bounding box center [795, 318] width 88 height 14
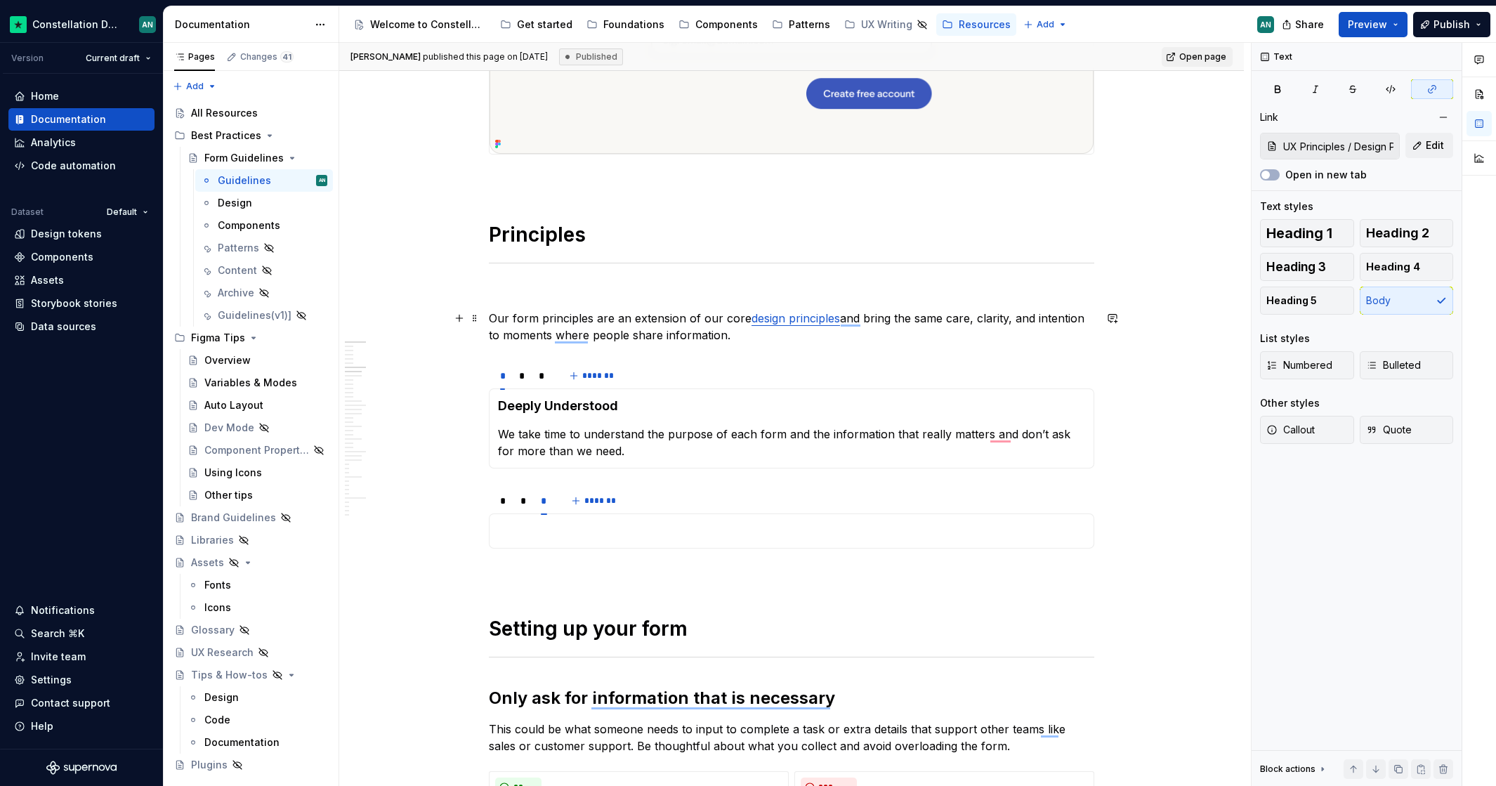
click at [792, 322] on link "design principles" at bounding box center [795, 318] width 88 height 14
click at [1366, 145] on input "UX Principles / Design Principles" at bounding box center [1337, 145] width 121 height 25
click at [528, 22] on div "Get started" at bounding box center [544, 25] width 55 height 14
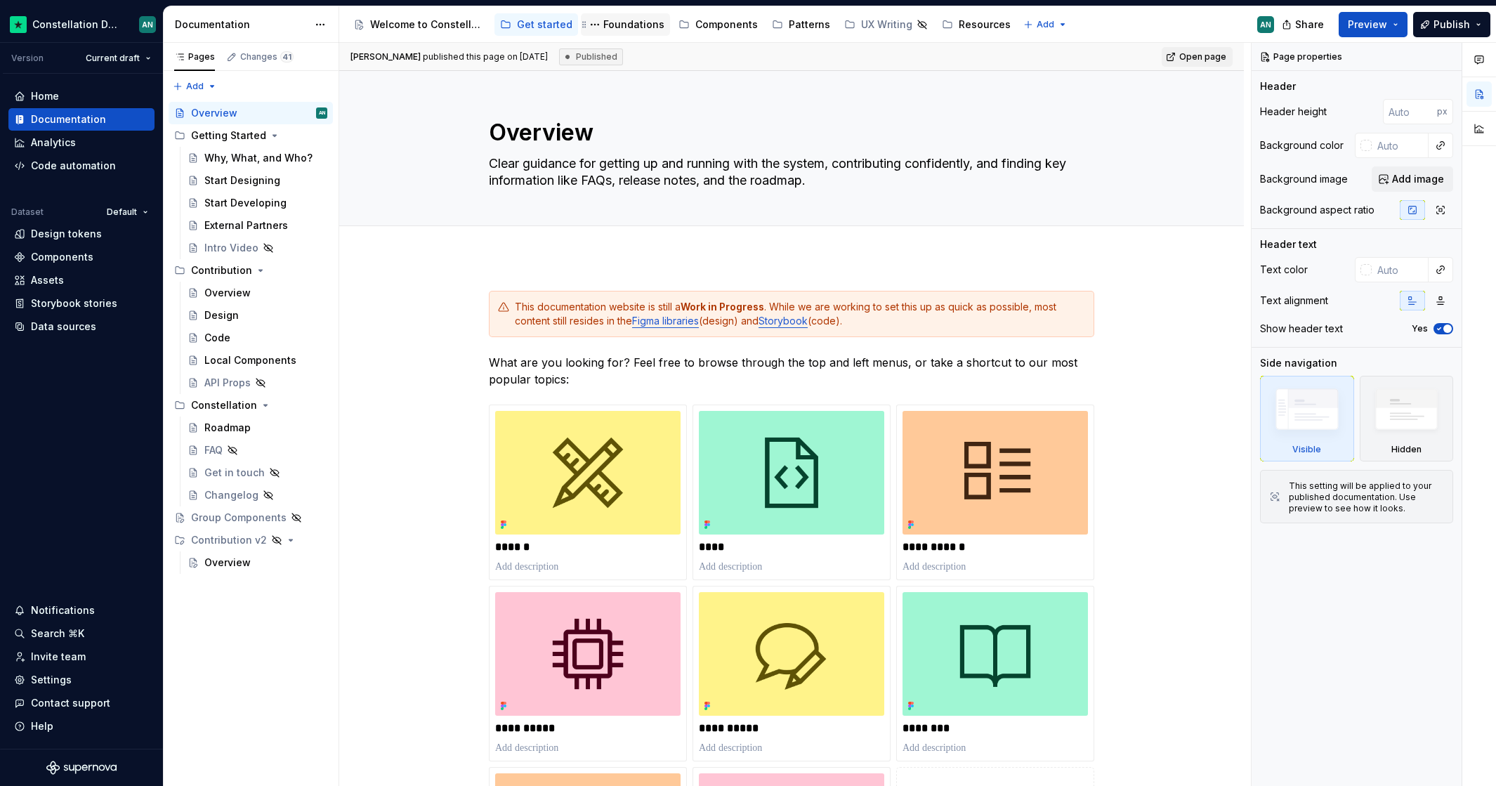
click at [607, 26] on div "Foundations" at bounding box center [633, 25] width 61 height 14
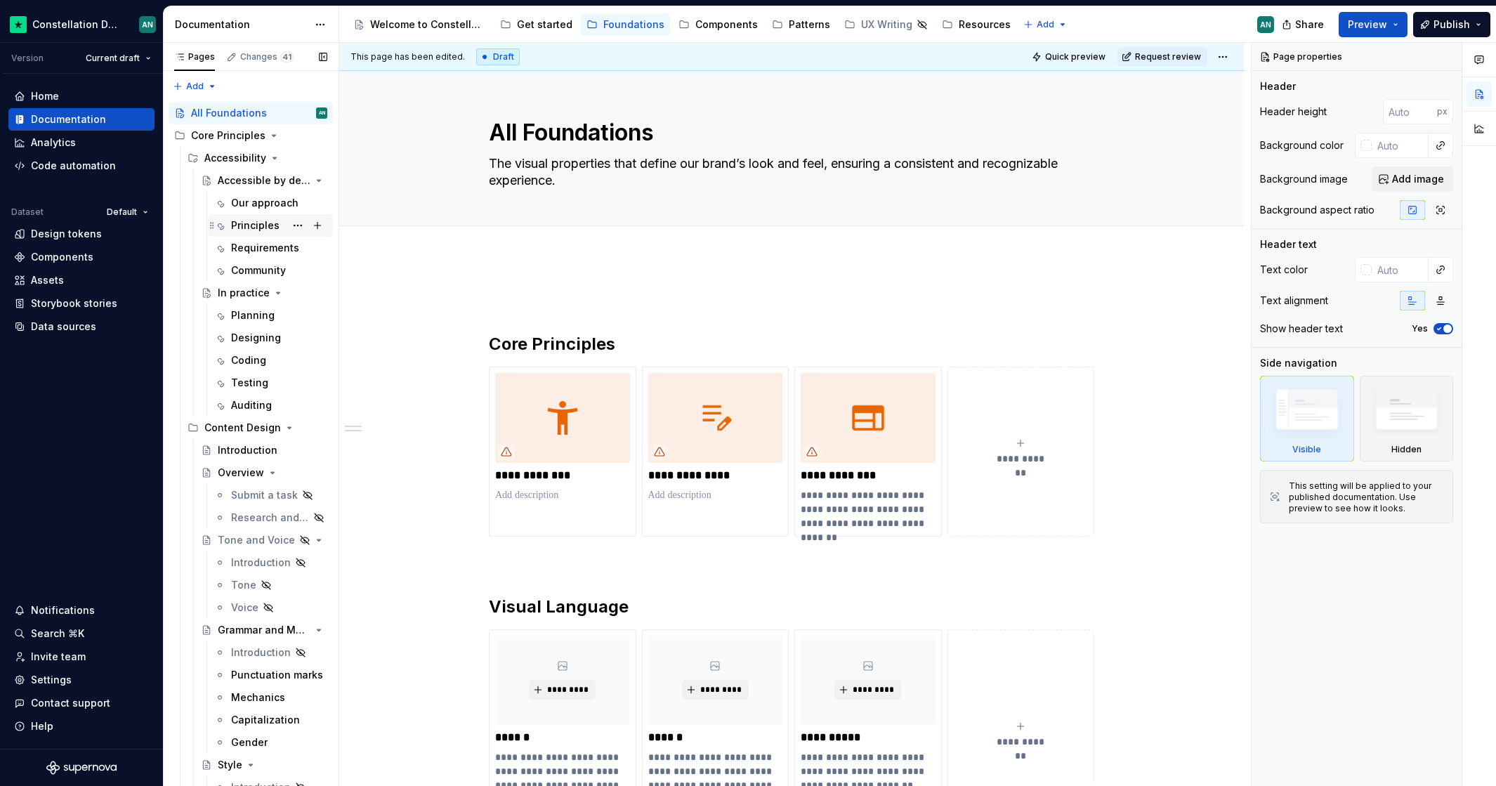
click at [262, 226] on div "Principles" at bounding box center [255, 225] width 48 height 14
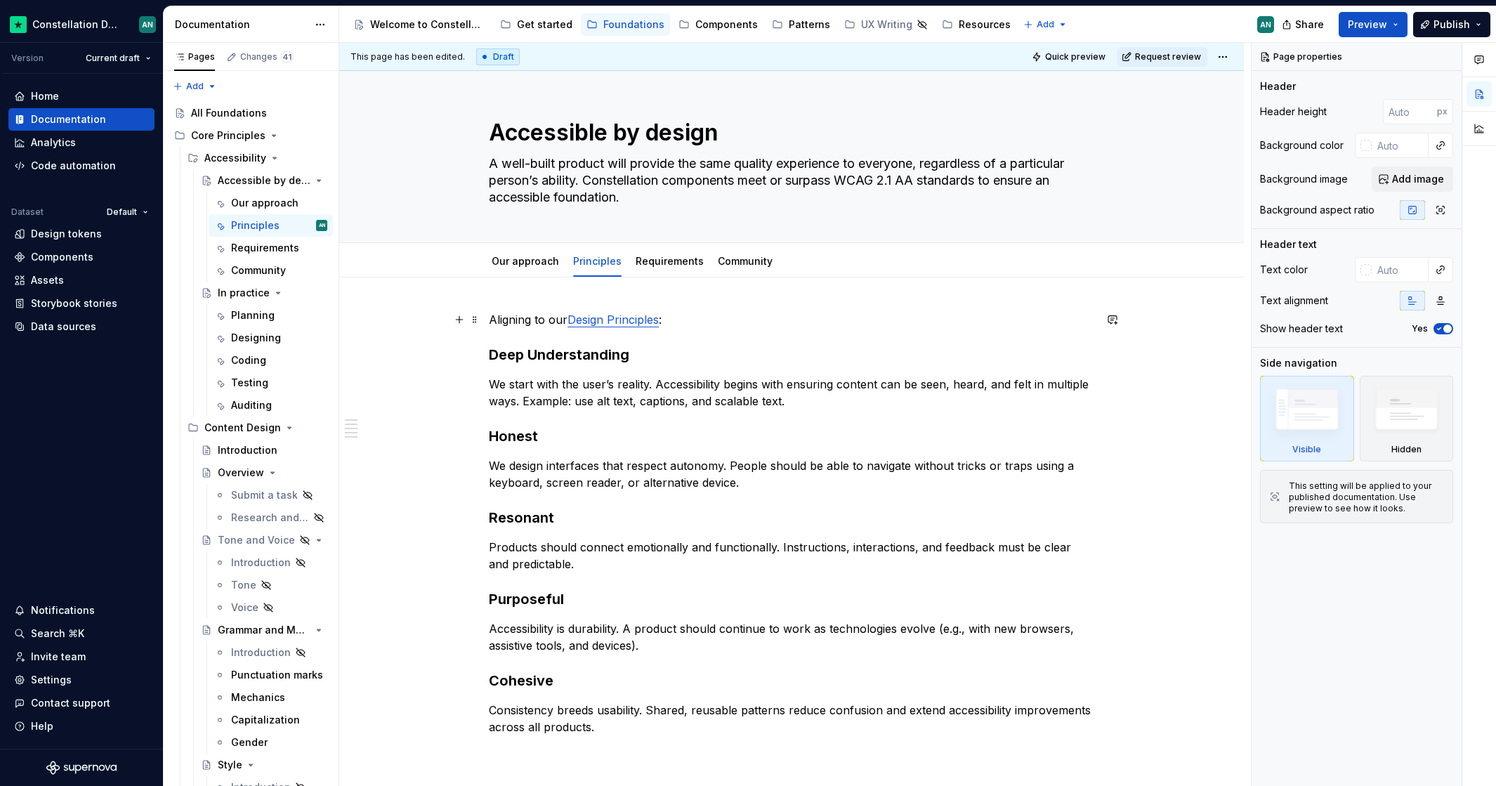
click at [687, 324] on p "Aligning to our Design Principles :" at bounding box center [791, 319] width 605 height 17
click at [692, 315] on p "Aligning to our Design Principles :" at bounding box center [791, 319] width 605 height 17
click at [495, 353] on strong "Deep Understanding" at bounding box center [559, 354] width 140 height 17
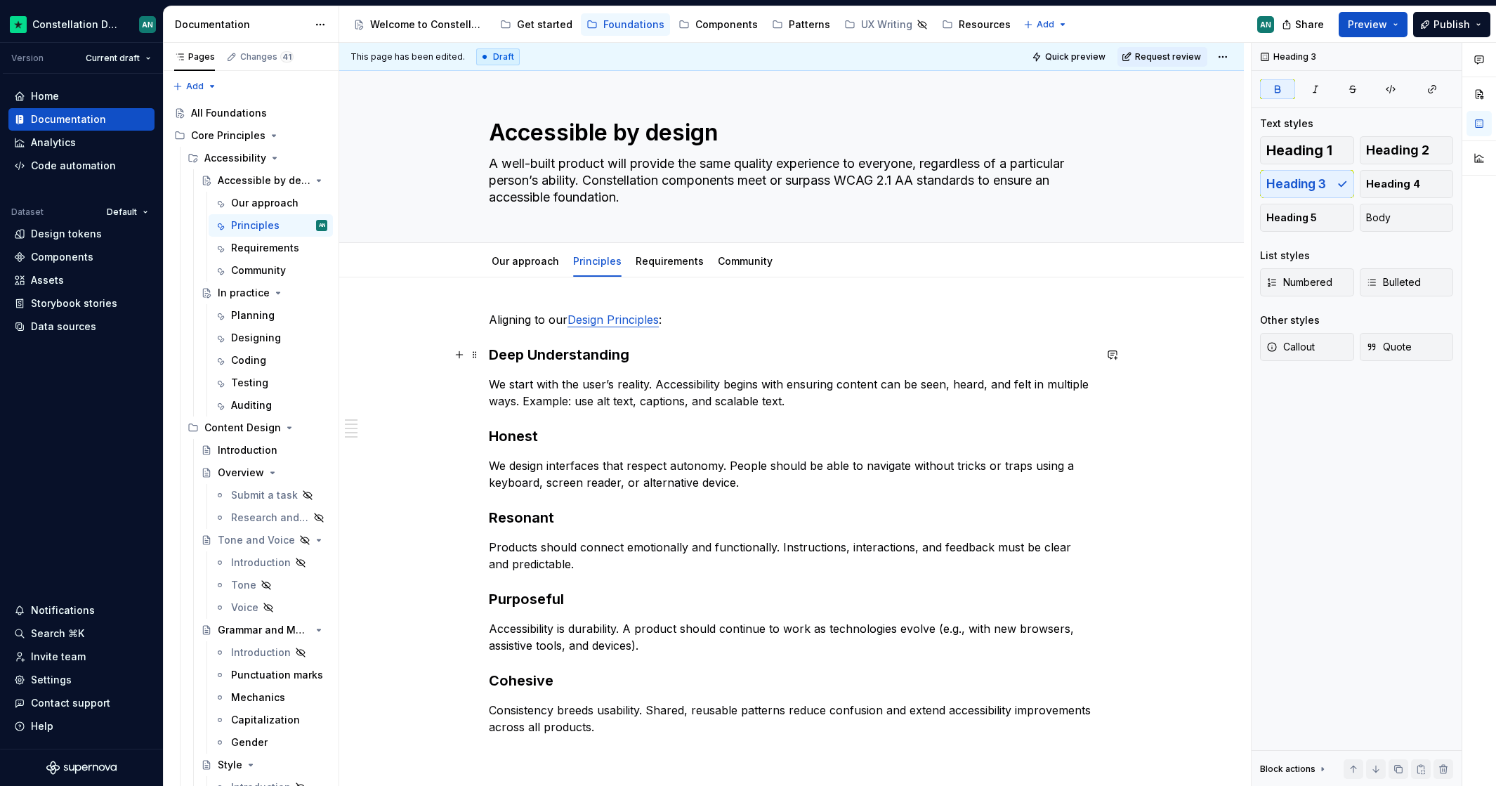
type textarea "*"
click at [495, 353] on strong "Deep Understanding" at bounding box center [559, 354] width 140 height 17
click at [496, 353] on strong "Deep Understanding" at bounding box center [559, 354] width 140 height 17
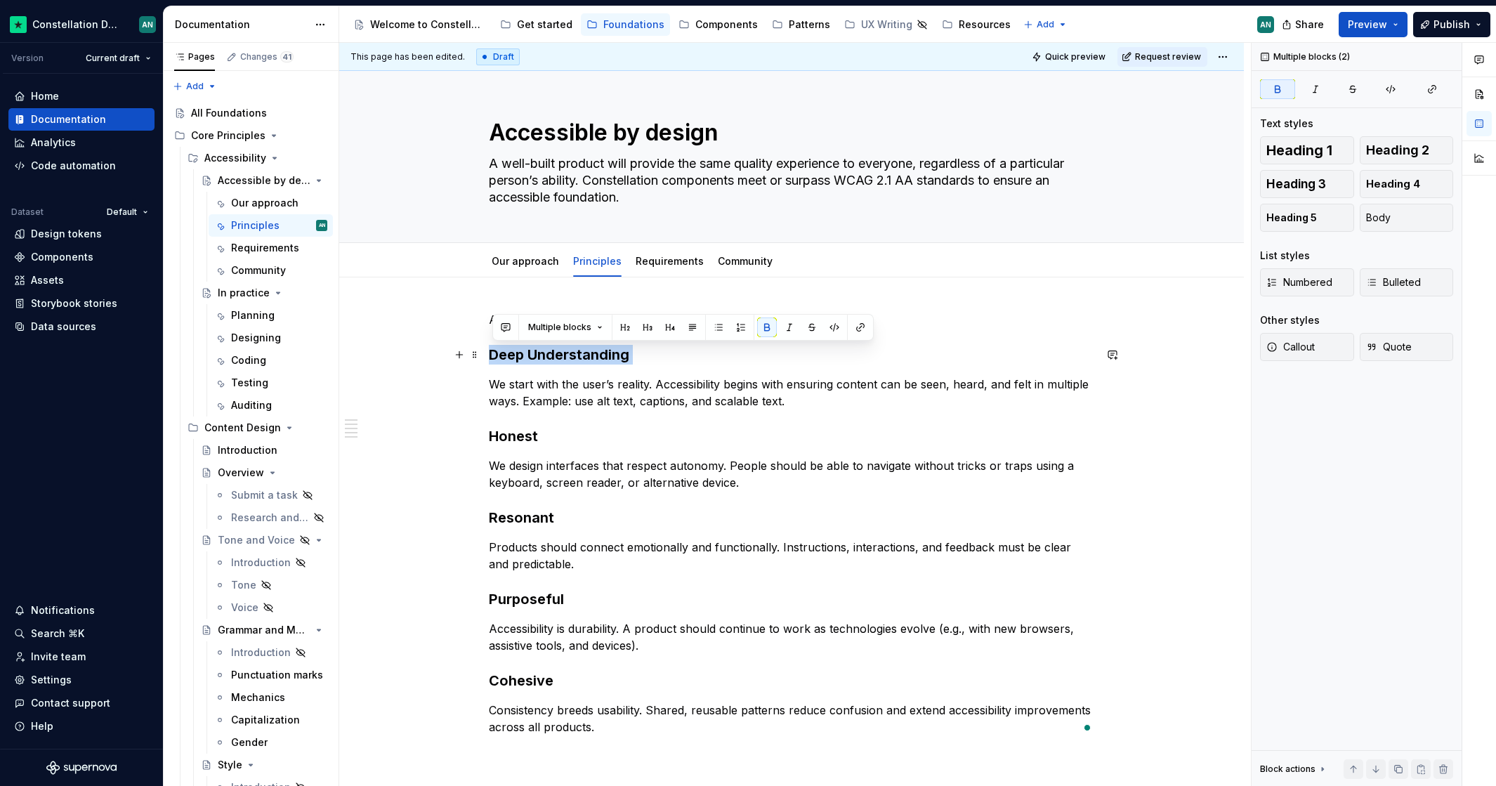
click at [495, 354] on strong "Deep Understanding" at bounding box center [559, 354] width 140 height 17
click at [494, 381] on p "We start with the user’s reality. Accessibility begins with ensuring content ca…" at bounding box center [791, 393] width 605 height 34
click at [496, 368] on div "Aligning to our Design Principles : Deep Understanding We start with the user’s…" at bounding box center [791, 523] width 605 height 424
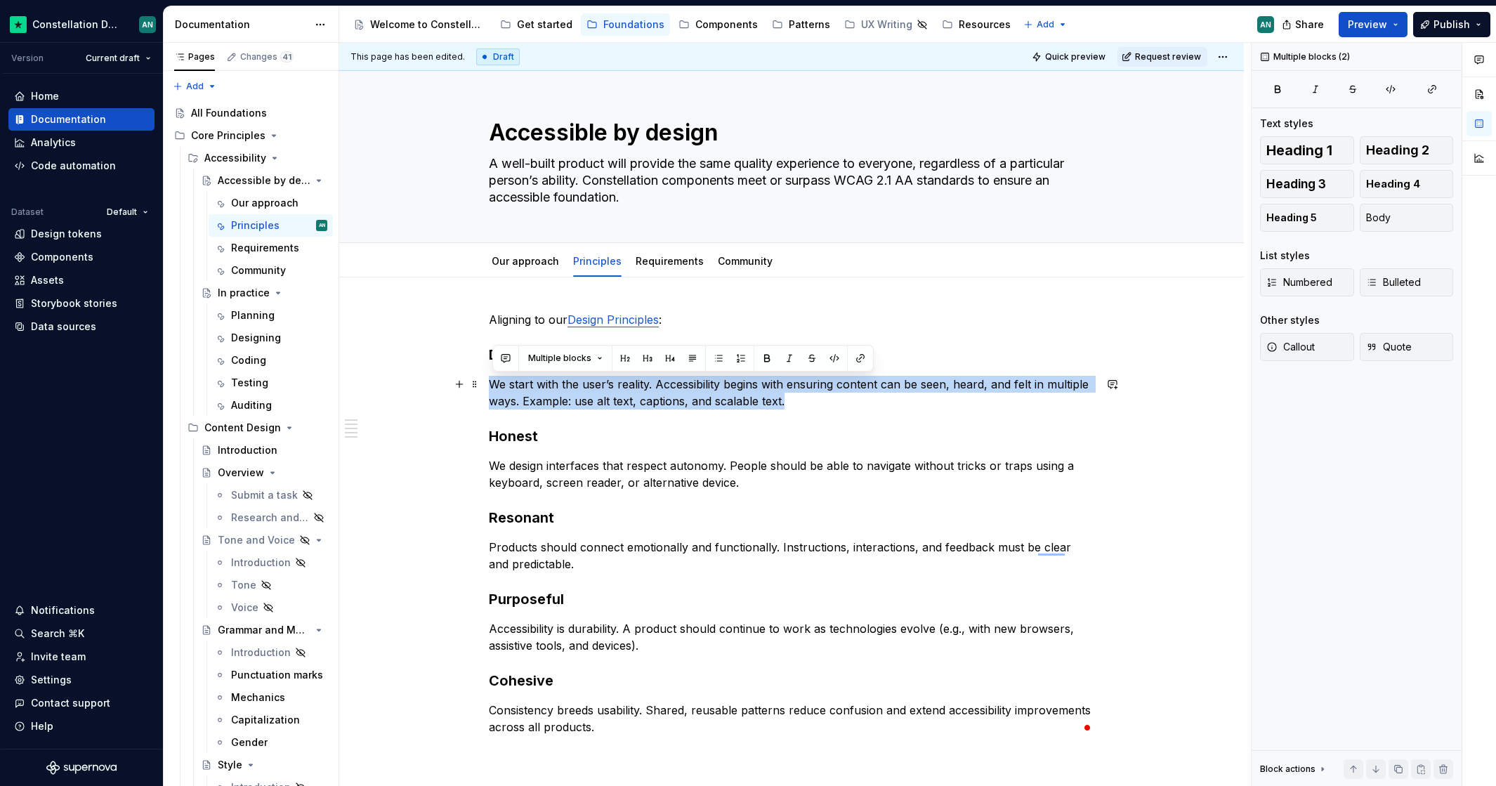
click at [890, 400] on p "We start with the user’s reality. Accessibility begins with ensuring content ca…" at bounding box center [791, 393] width 605 height 34
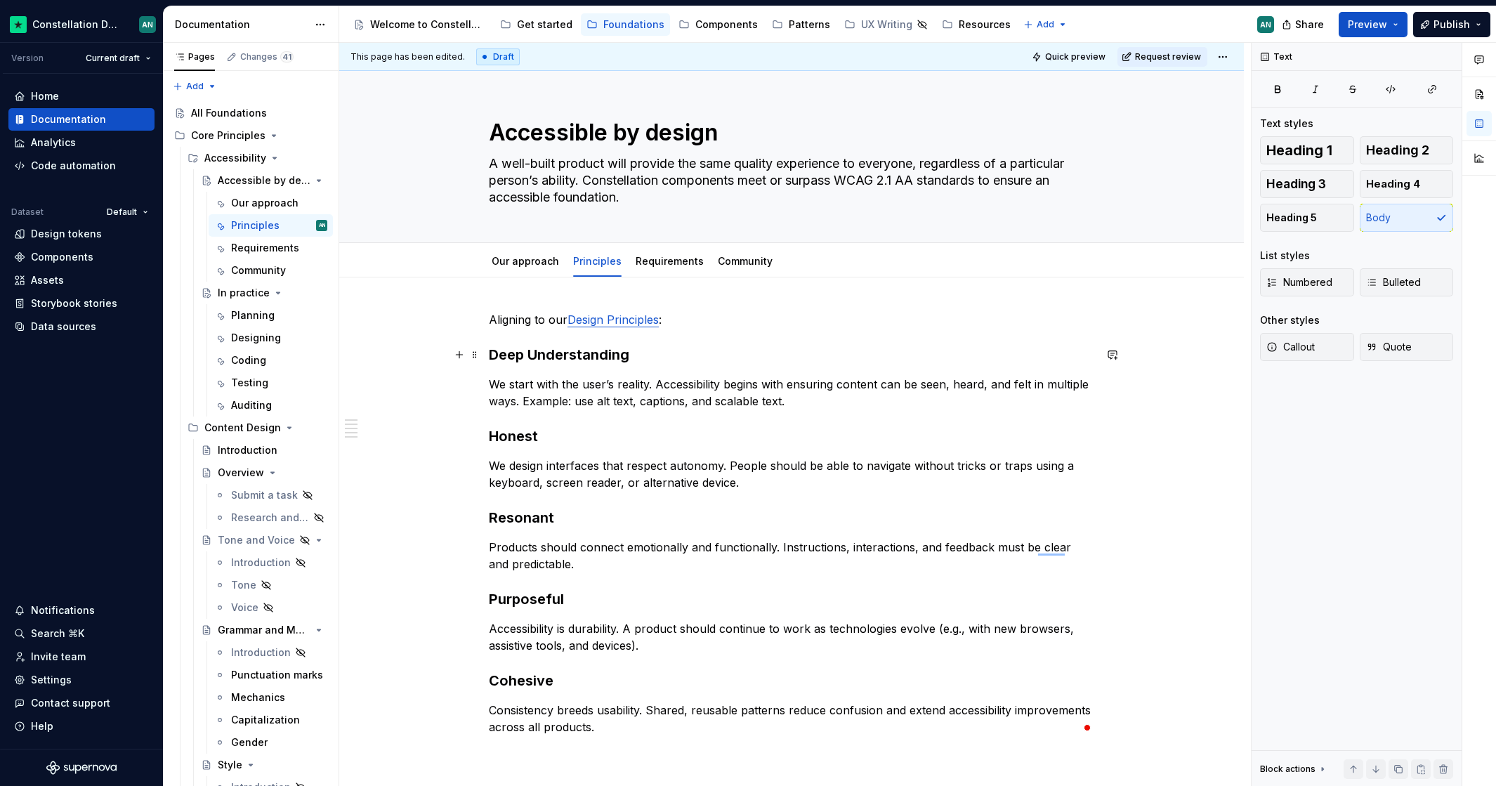
click at [489, 356] on div "Aligning to our Design Principles : Deep Understanding We start with the user’s…" at bounding box center [791, 632] width 904 height 711
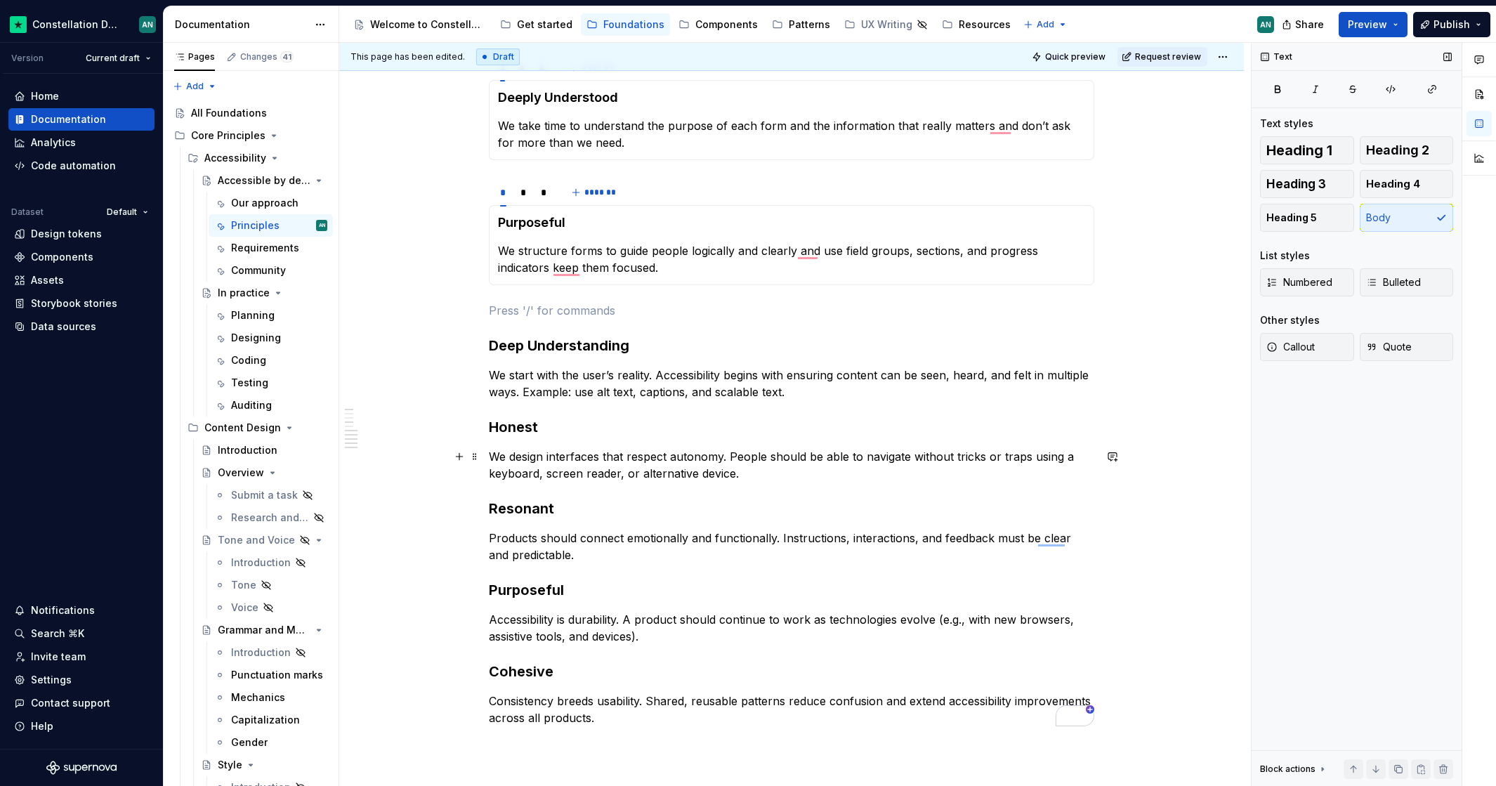
scroll to position [327, 0]
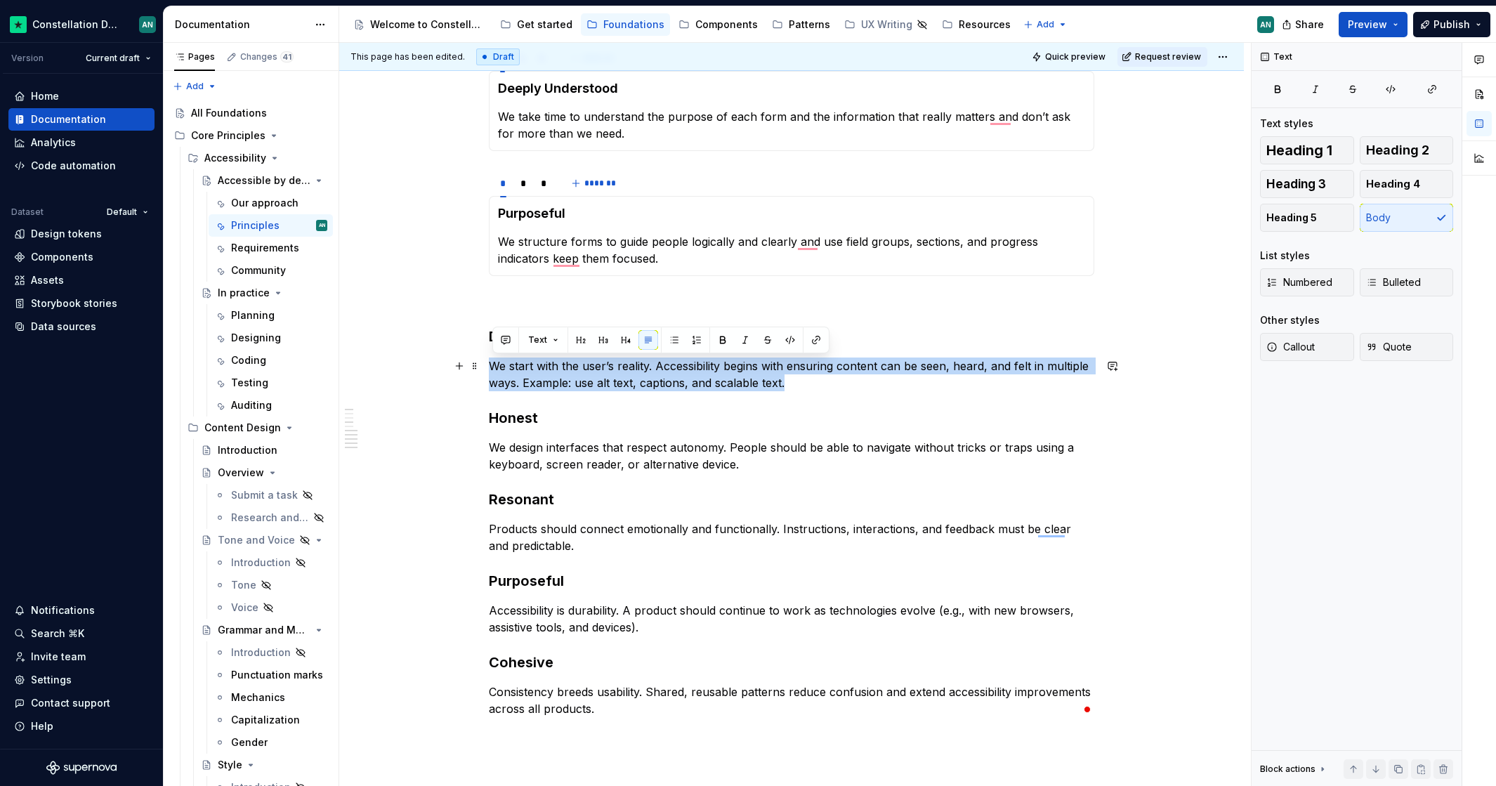
drag, startPoint x: 801, startPoint y: 383, endPoint x: 494, endPoint y: 363, distance: 307.5
click at [494, 363] on p "We start with the user’s reality. Accessibility begins with ensuring content ca…" at bounding box center [791, 374] width 605 height 34
copy p "We start with the user’s reality. Accessibility begins with ensuring content ca…"
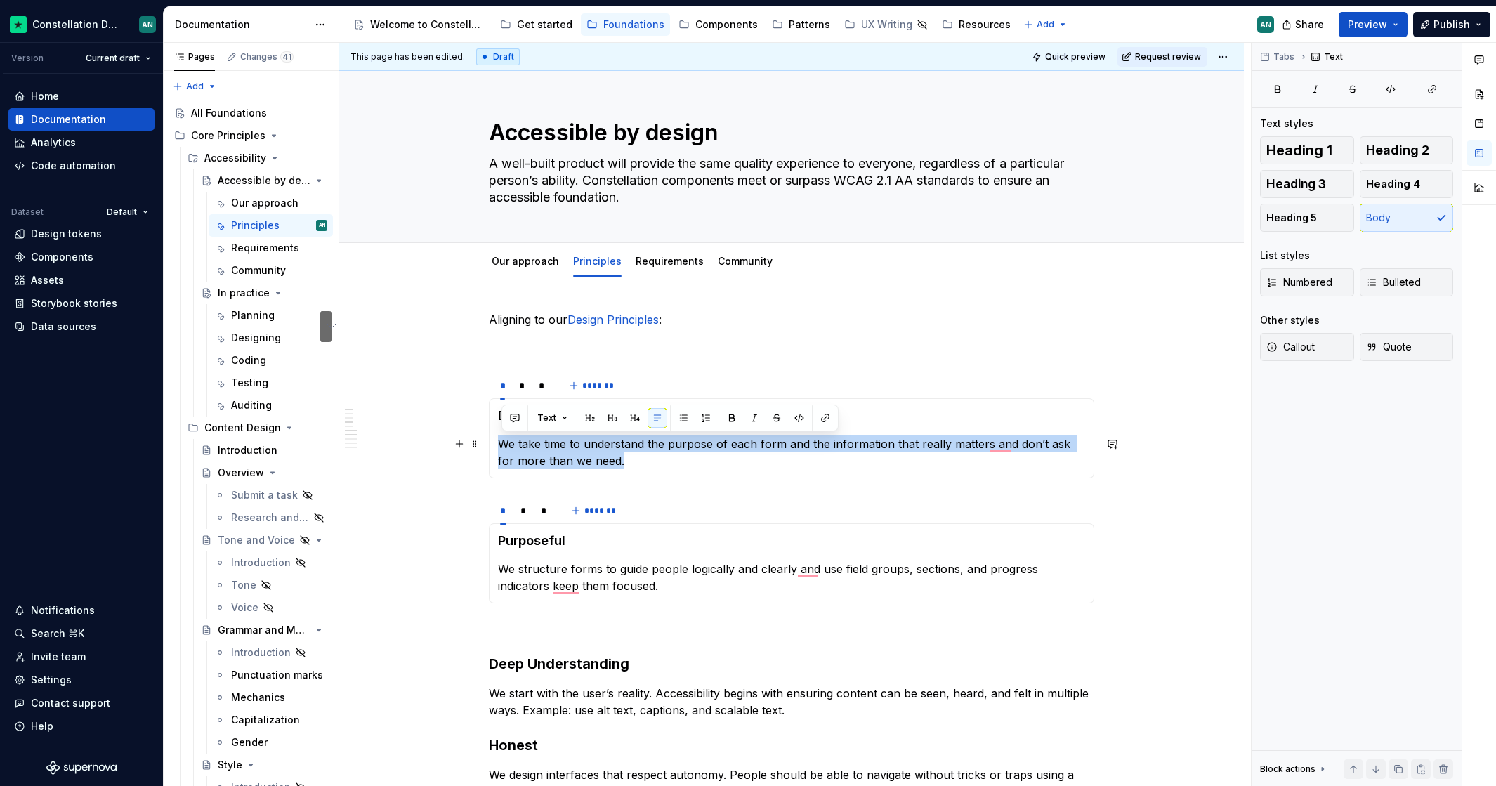
drag, startPoint x: 639, startPoint y: 460, endPoint x: 498, endPoint y: 440, distance: 142.6
click at [498, 440] on div "Deeply Understood We take time to understand the purpose of each form and the i…" at bounding box center [791, 438] width 605 height 80
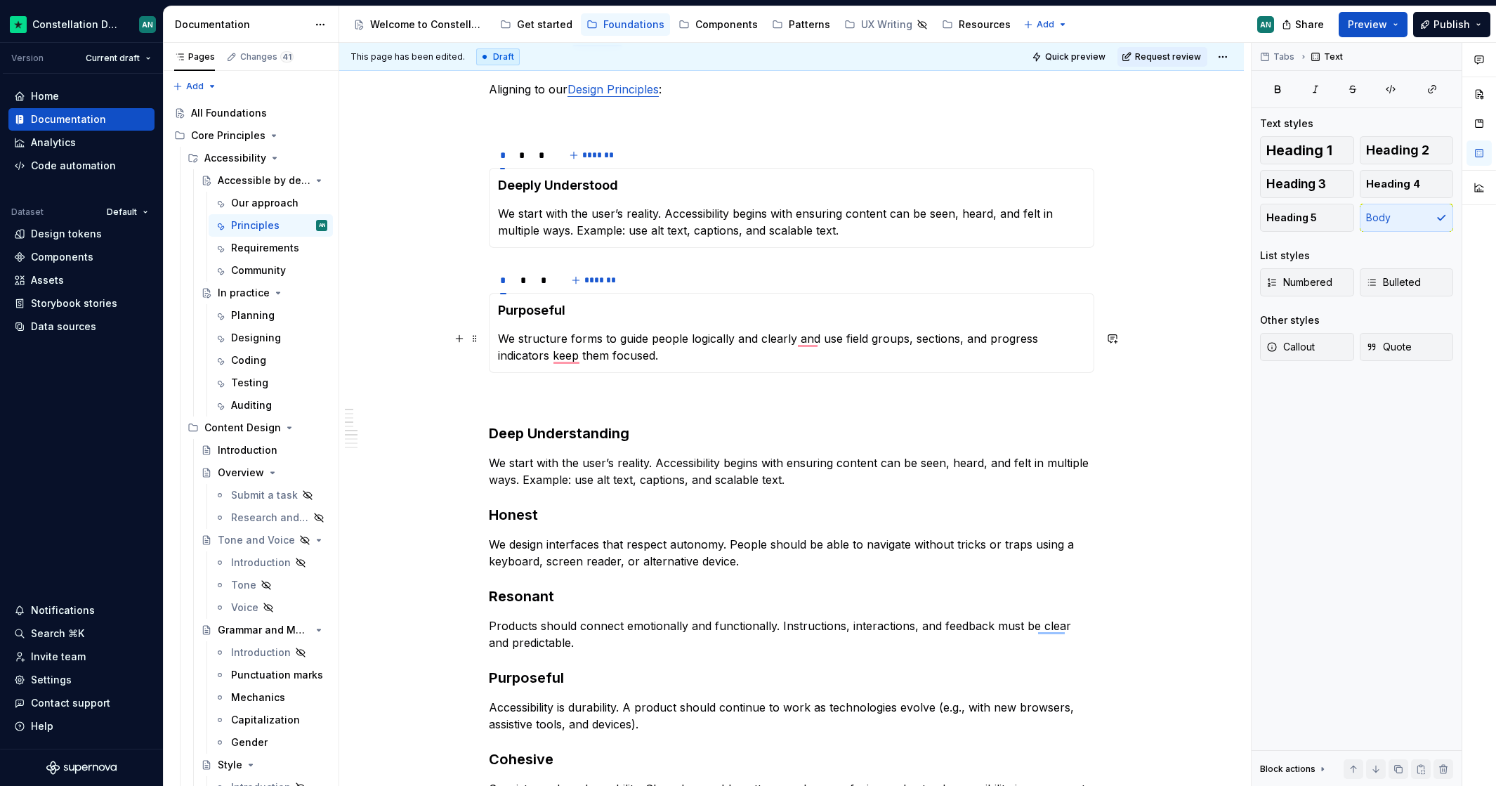
scroll to position [303, 0]
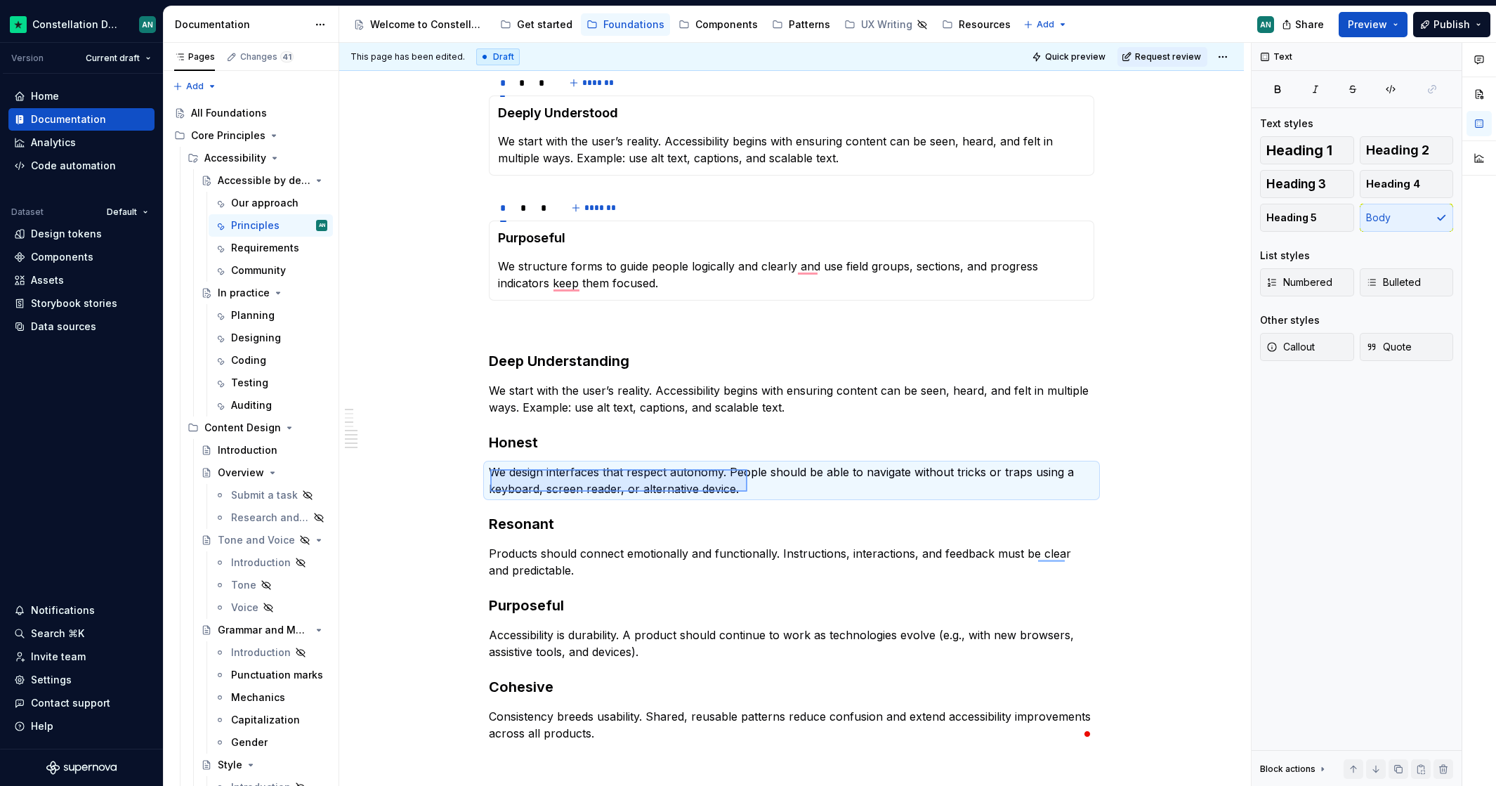
drag, startPoint x: 490, startPoint y: 469, endPoint x: 747, endPoint y: 491, distance: 258.0
click at [747, 491] on div "This page has been edited. Draft Quick preview Request review Accessible by des…" at bounding box center [794, 415] width 911 height 744
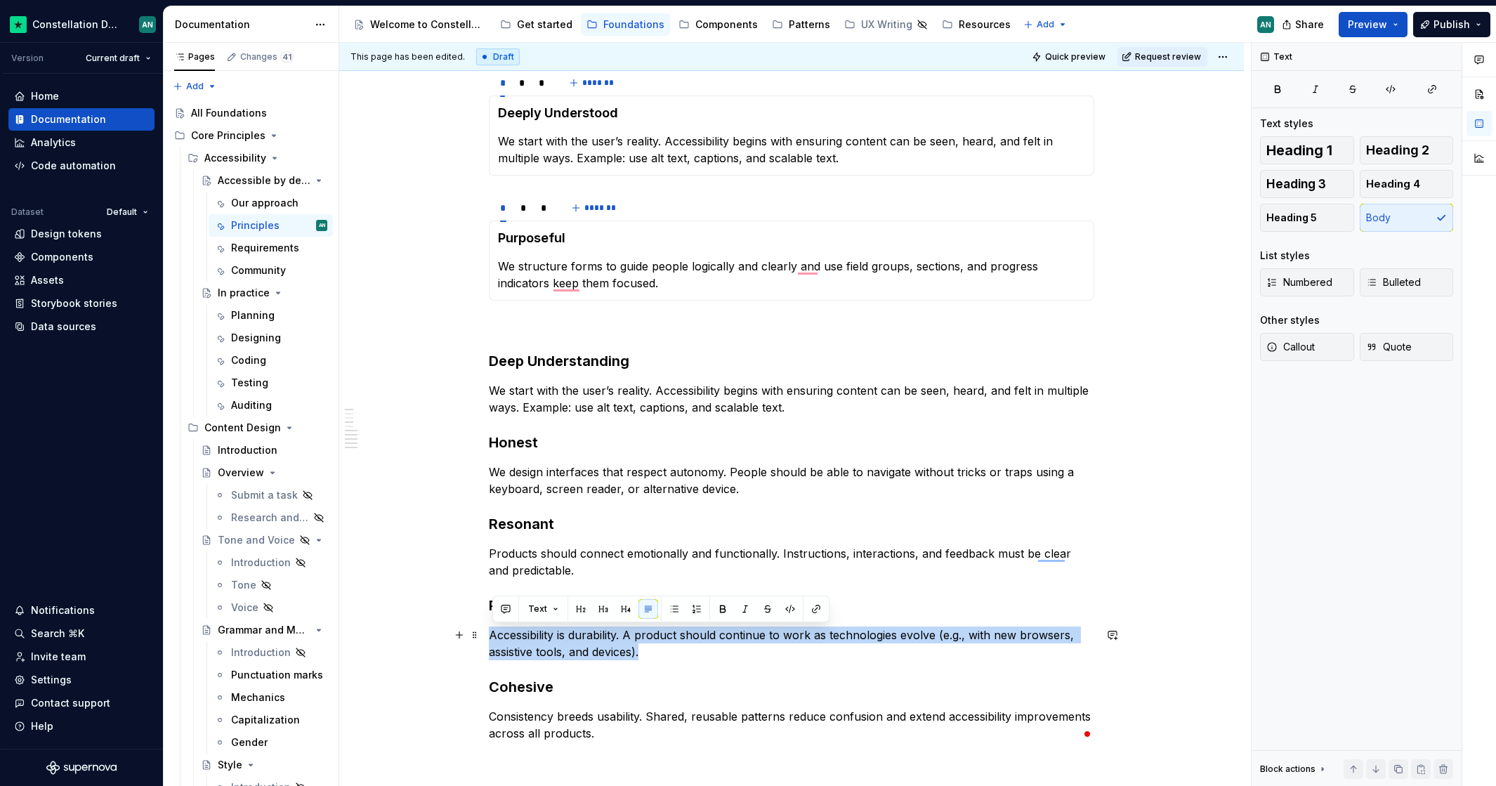
drag, startPoint x: 656, startPoint y: 652, endPoint x: 494, endPoint y: 629, distance: 164.5
click at [494, 629] on p "Accessibility is durability. A product should continue to work as technologies …" at bounding box center [791, 643] width 605 height 34
copy p "Accessibility is durability. A product should continue to work as technologies …"
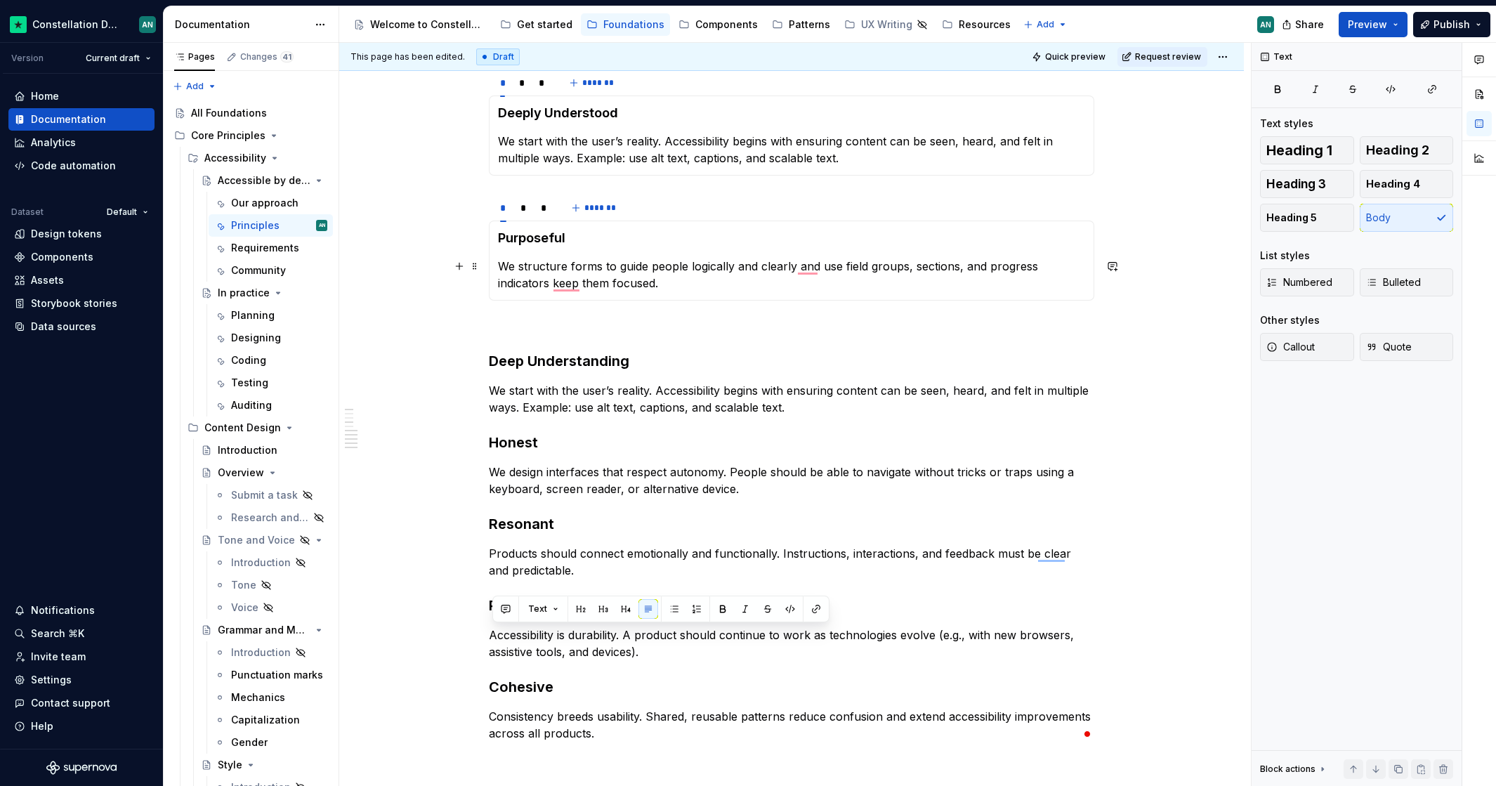
click at [660, 274] on p "We structure forms to guide people logically and clearly and use field groups, …" at bounding box center [791, 275] width 587 height 34
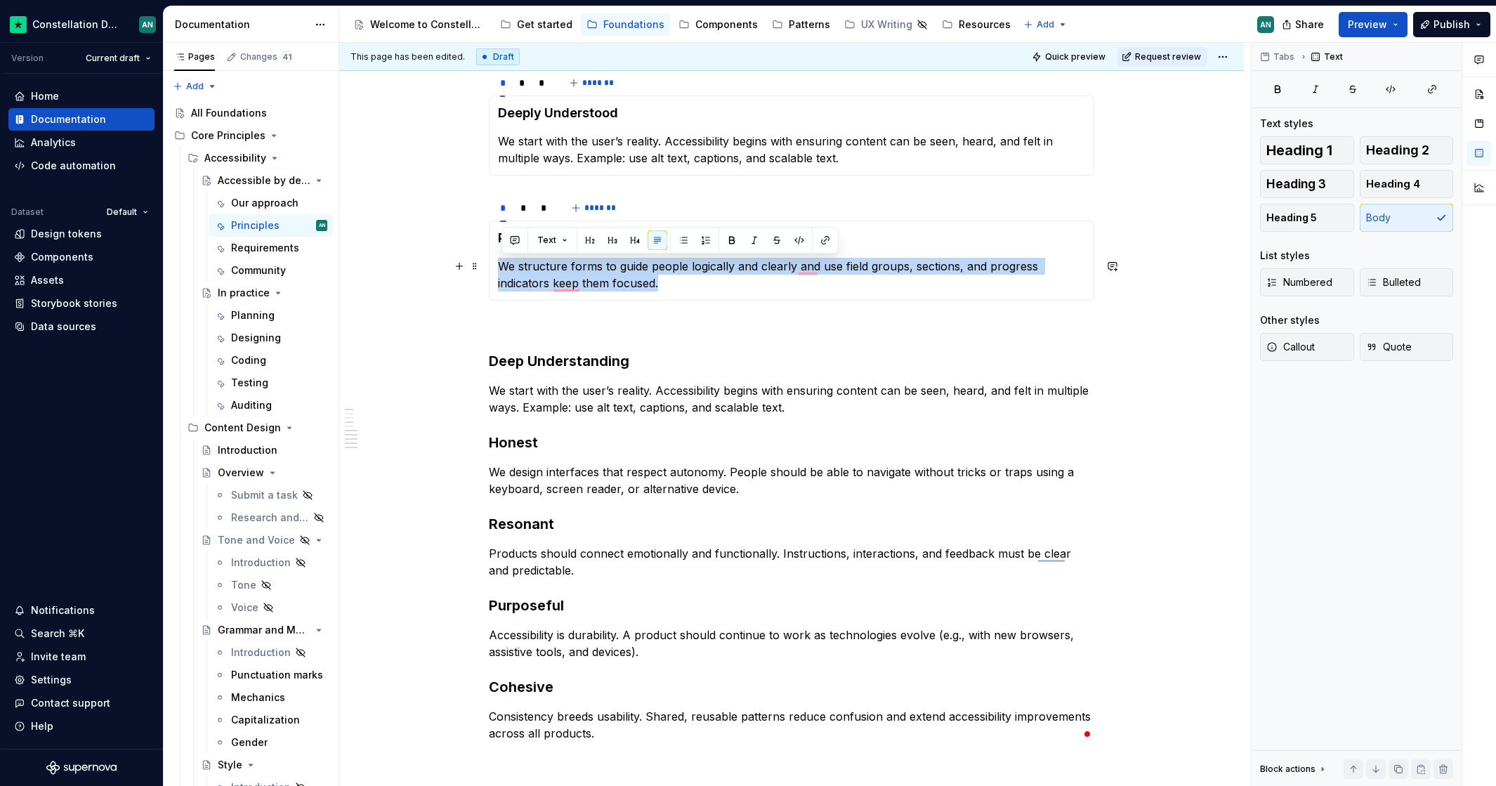
drag, startPoint x: 680, startPoint y: 282, endPoint x: 503, endPoint y: 267, distance: 177.6
click at [503, 267] on p "We structure forms to guide people logically and clearly and use field groups, …" at bounding box center [791, 275] width 587 height 34
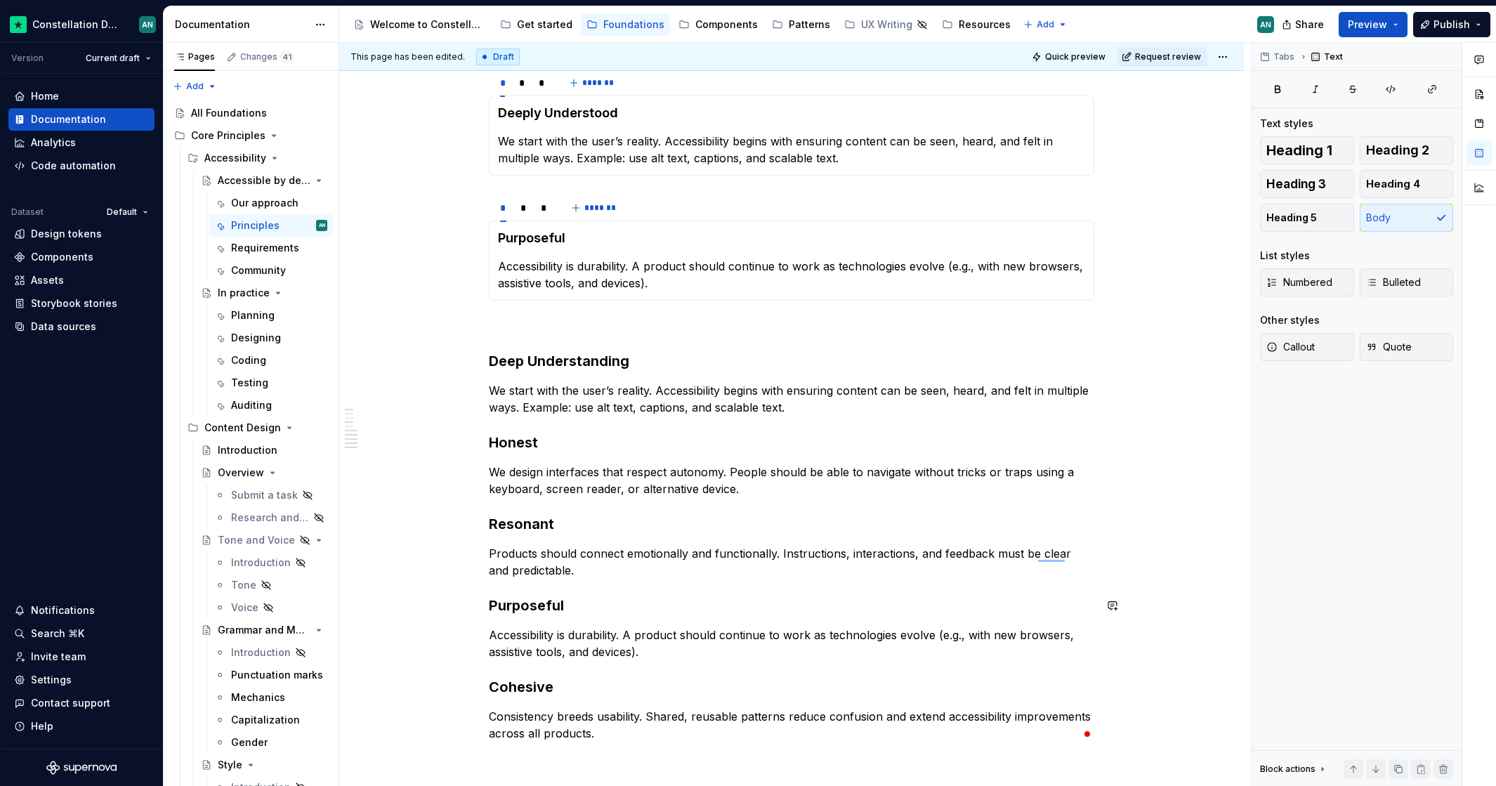
scroll to position [321, 0]
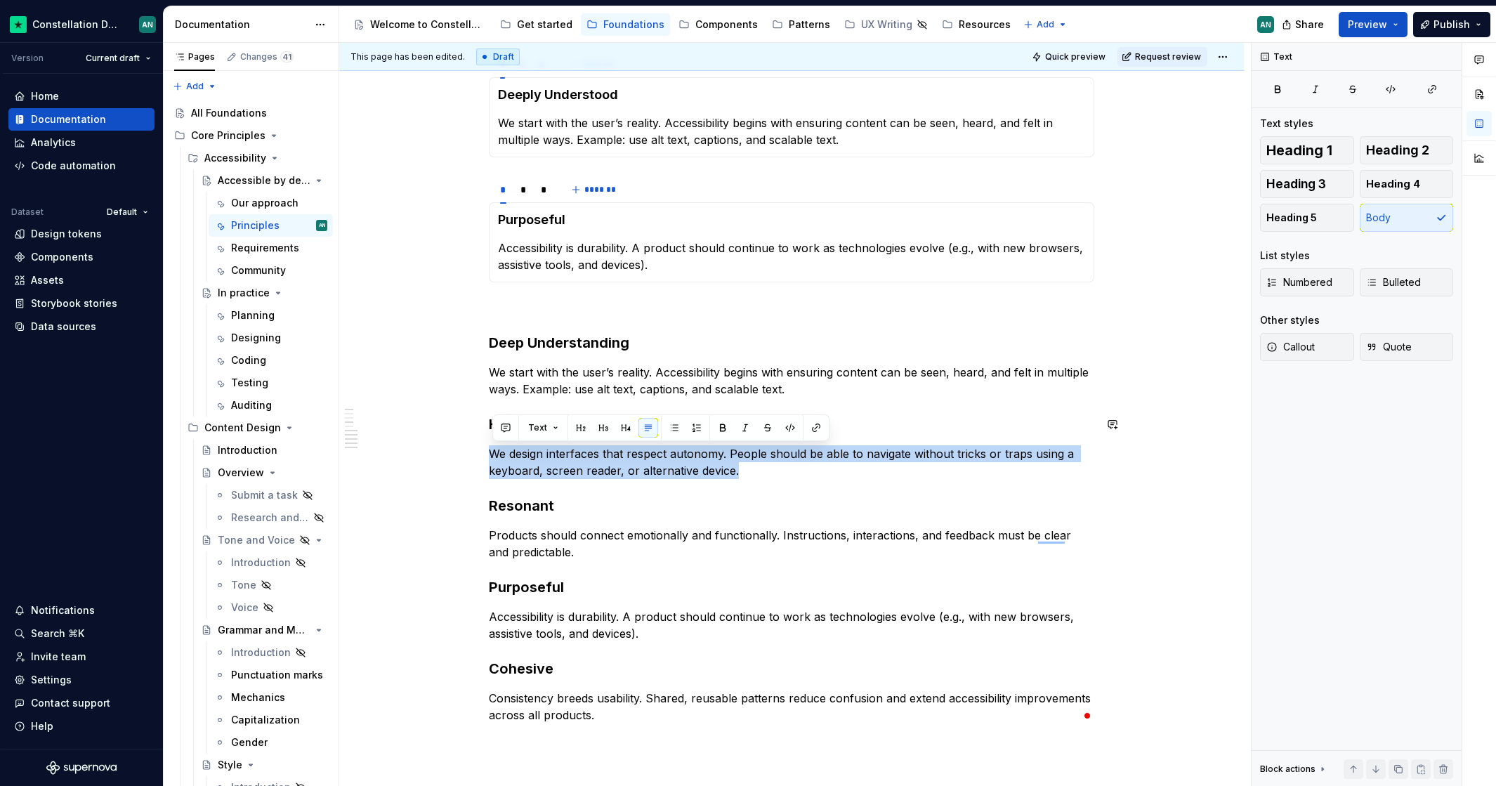
drag, startPoint x: 764, startPoint y: 467, endPoint x: 497, endPoint y: 440, distance: 268.2
click at [497, 440] on div "Aligning to our Design Principles : * * * ******* Deeply Understood We start wi…" at bounding box center [791, 356] width 605 height 733
copy p "We design interfaces that respect autonomy. People should be able to navigate w…"
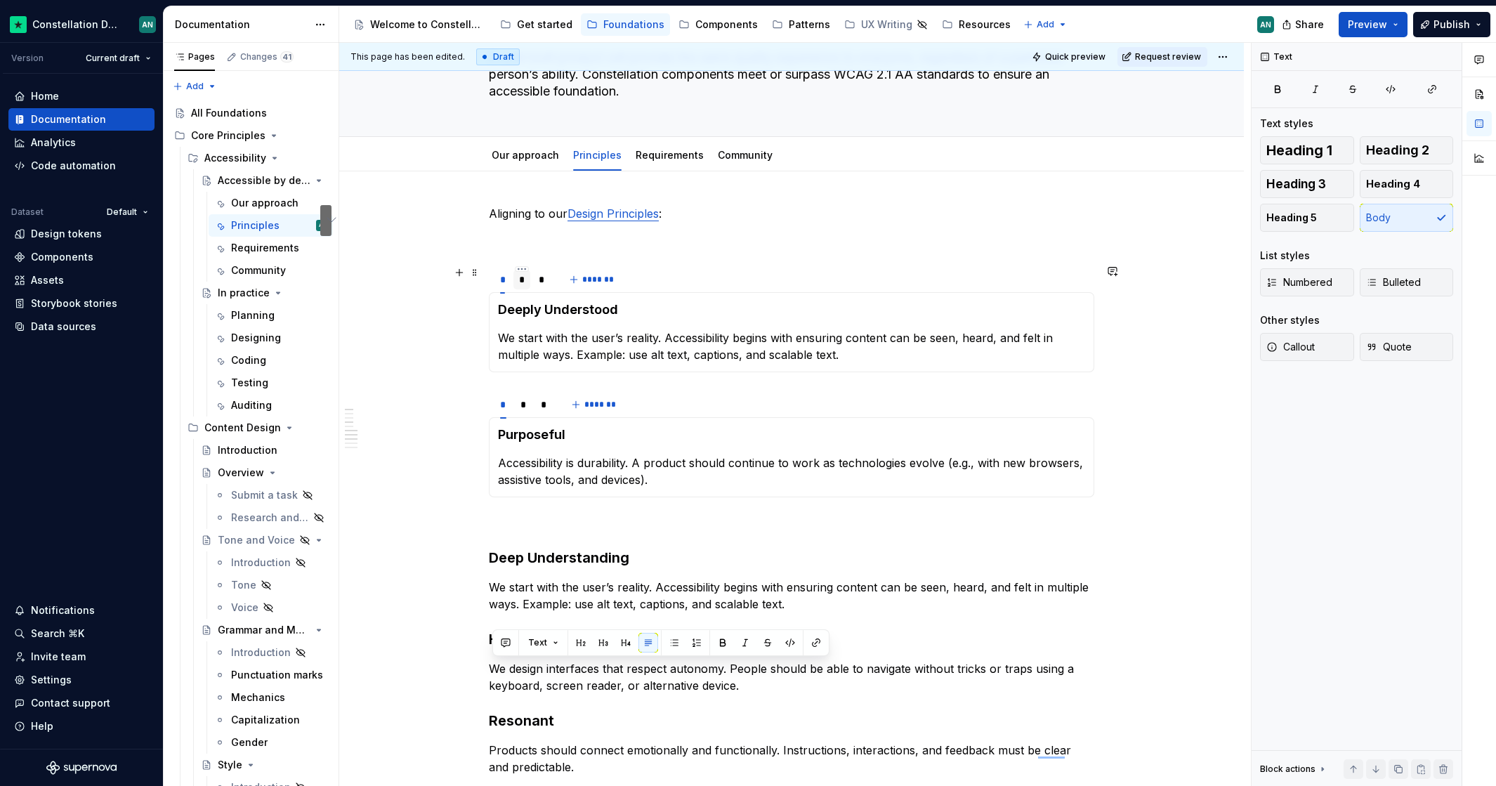
click at [520, 284] on div "*" at bounding box center [522, 280] width 18 height 20
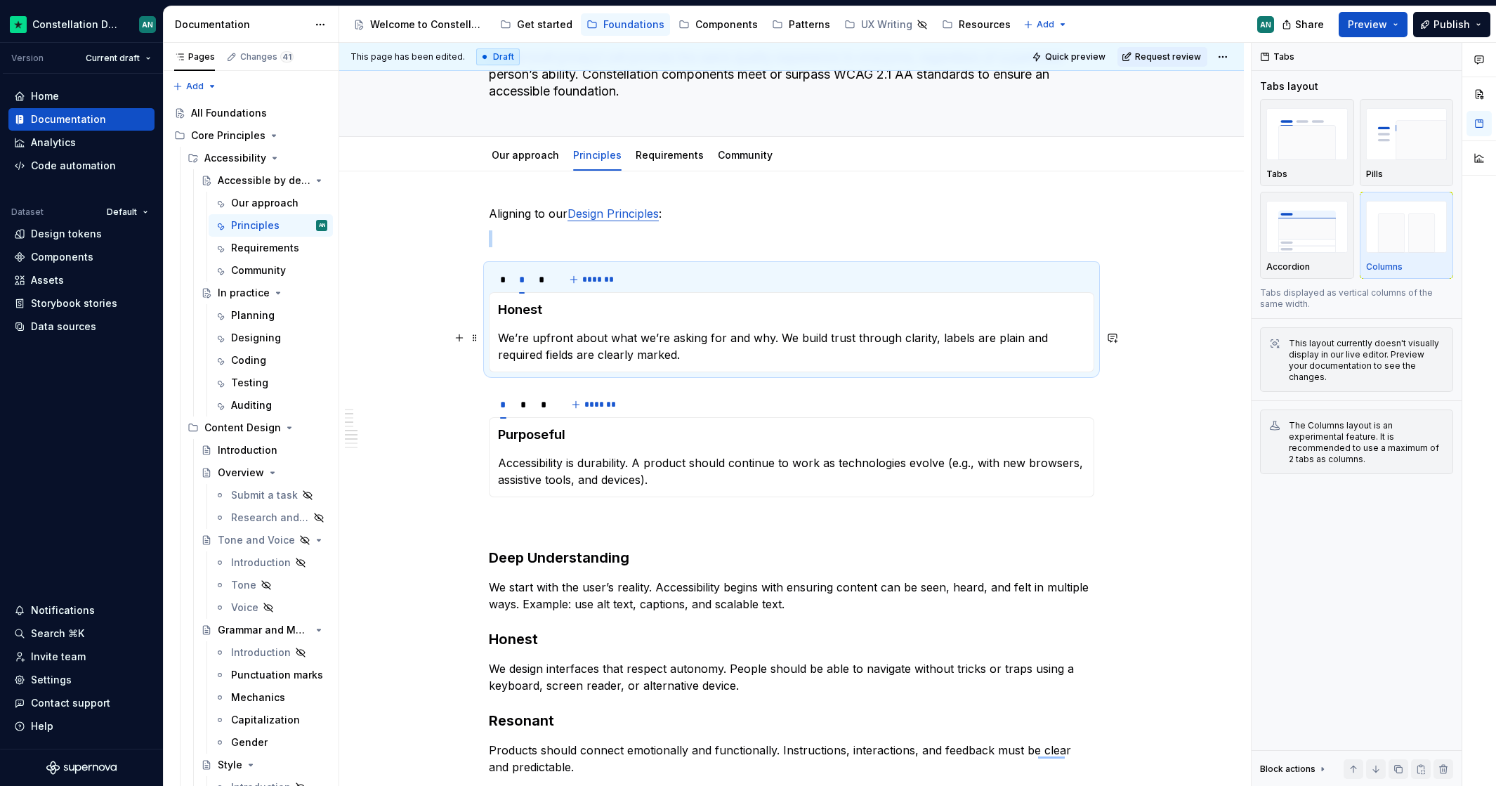
click at [567, 347] on p "We’re upfront about what we’re asking for and why. We build trust through clari…" at bounding box center [791, 346] width 587 height 34
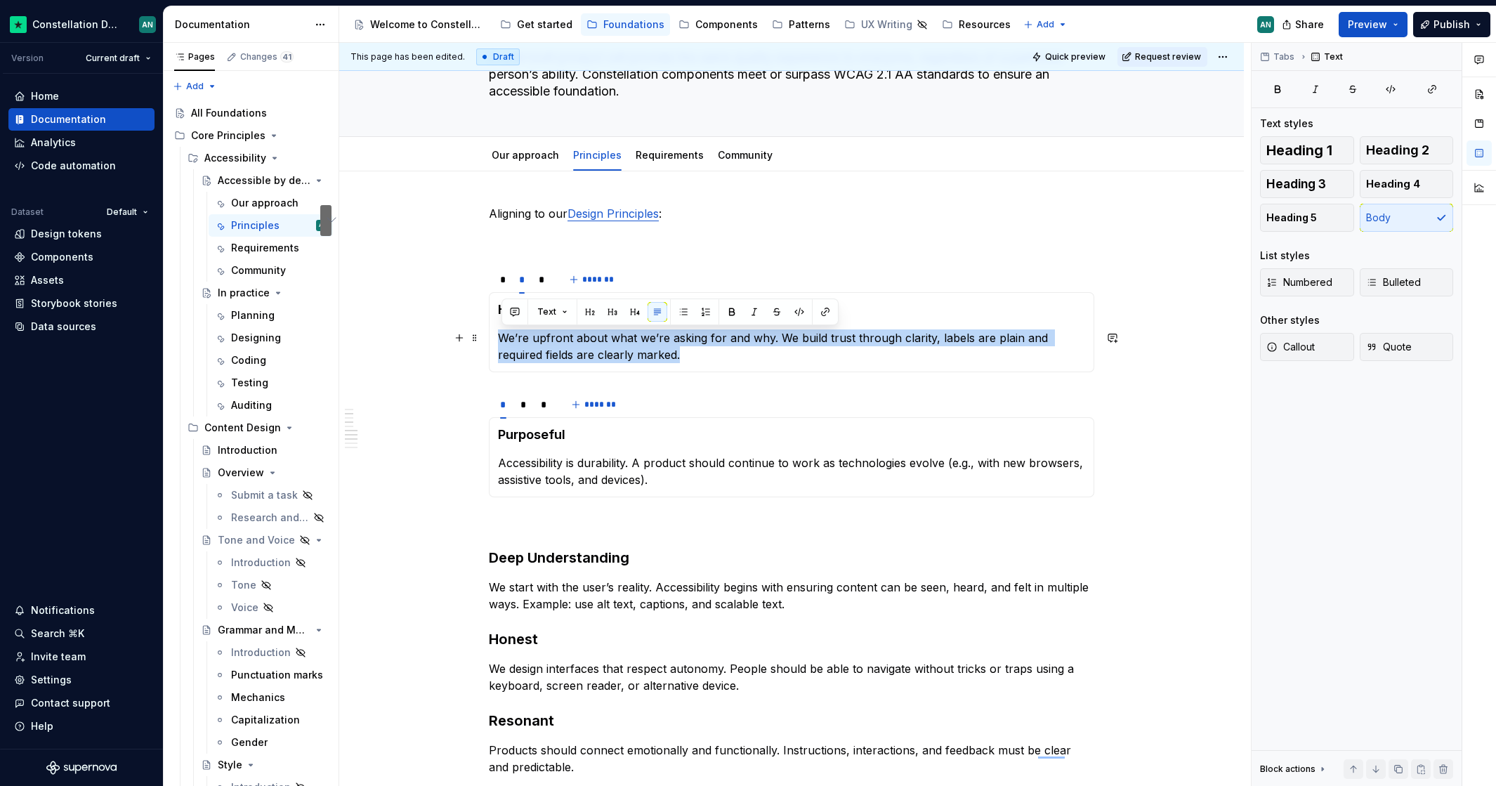
drag, startPoint x: 589, startPoint y: 354, endPoint x: 502, endPoint y: 336, distance: 89.0
click at [502, 336] on p "We’re upfront about what we’re asking for and why. We build trust through clari…" at bounding box center [791, 346] width 587 height 34
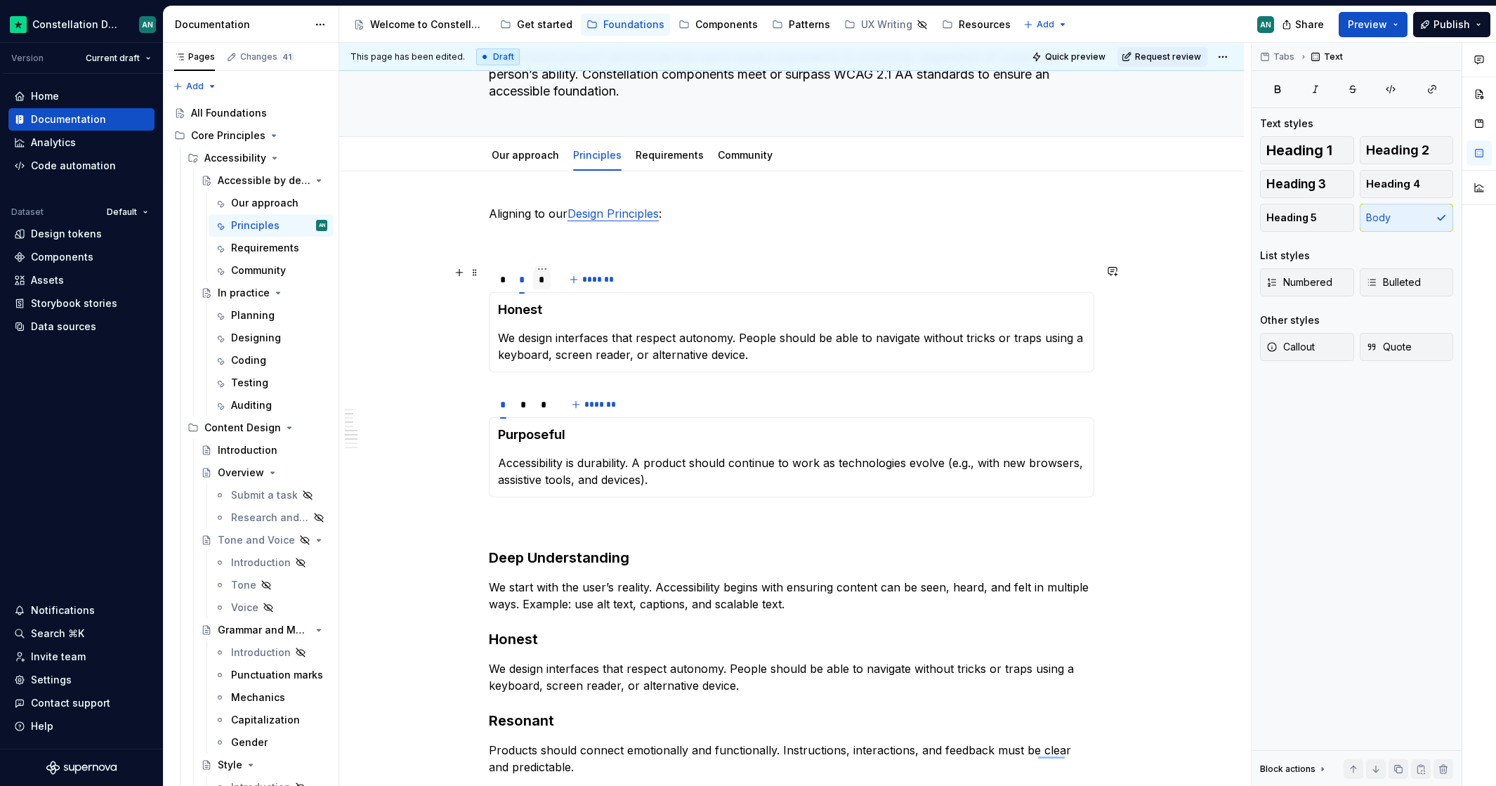
click at [543, 280] on div "*" at bounding box center [542, 279] width 6 height 14
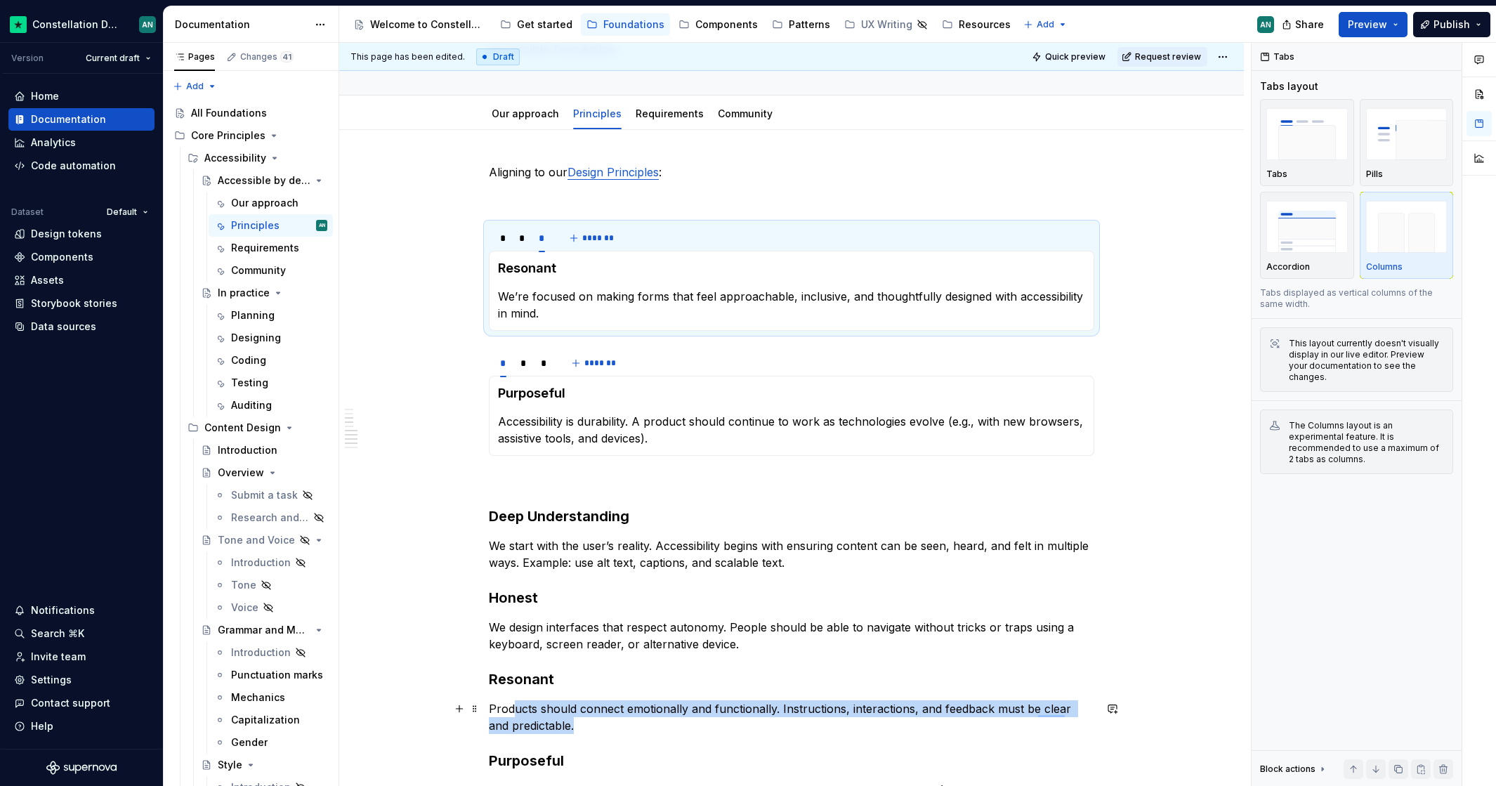
scroll to position [150, 0]
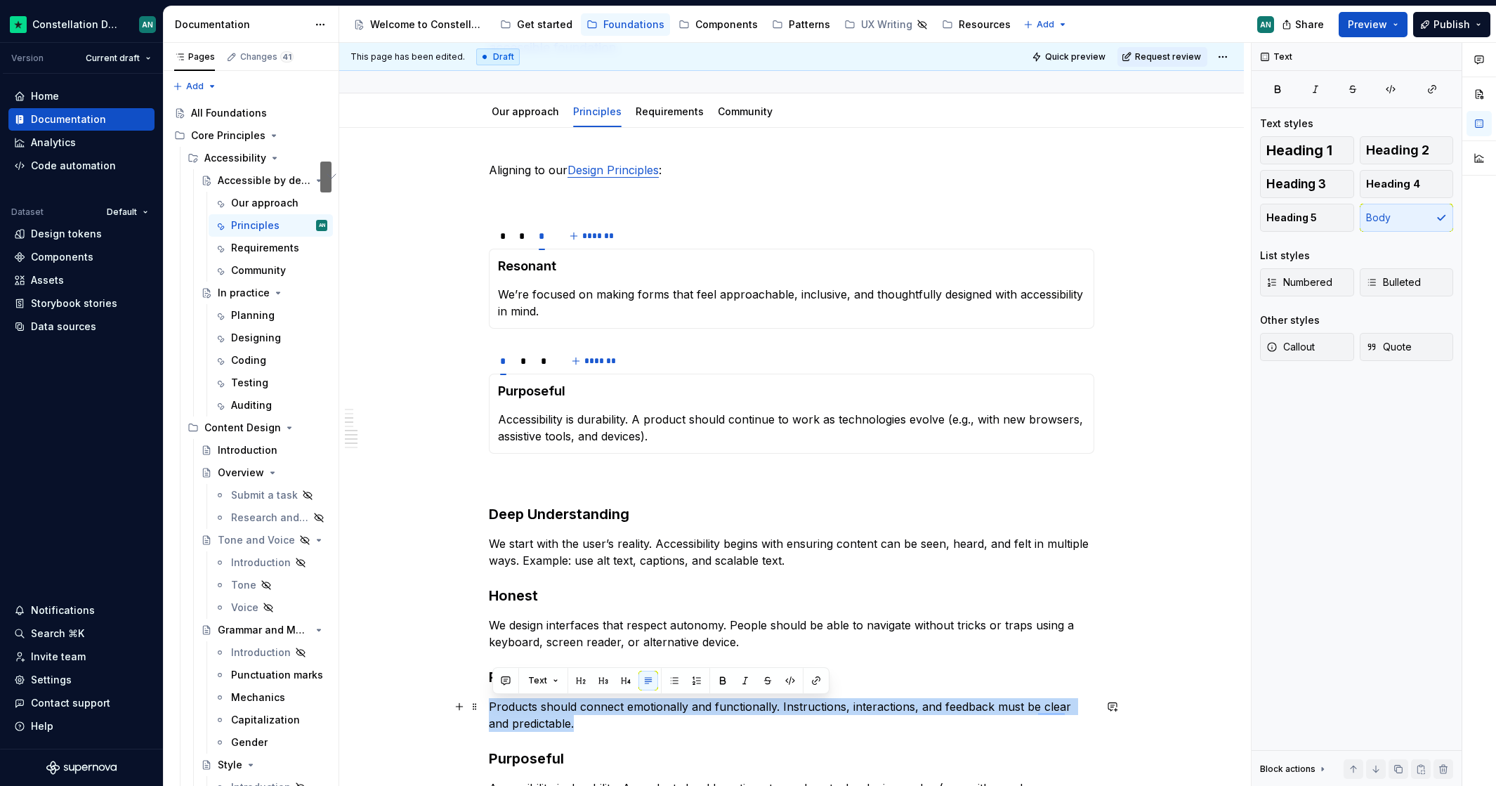
drag, startPoint x: 536, startPoint y: 715, endPoint x: 494, endPoint y: 699, distance: 44.9
click at [494, 699] on p "Products should connect emotionally and functionally. Instructions, interaction…" at bounding box center [791, 715] width 605 height 34
copy p "Products should connect emotionally and functionally. Instructions, interaction…"
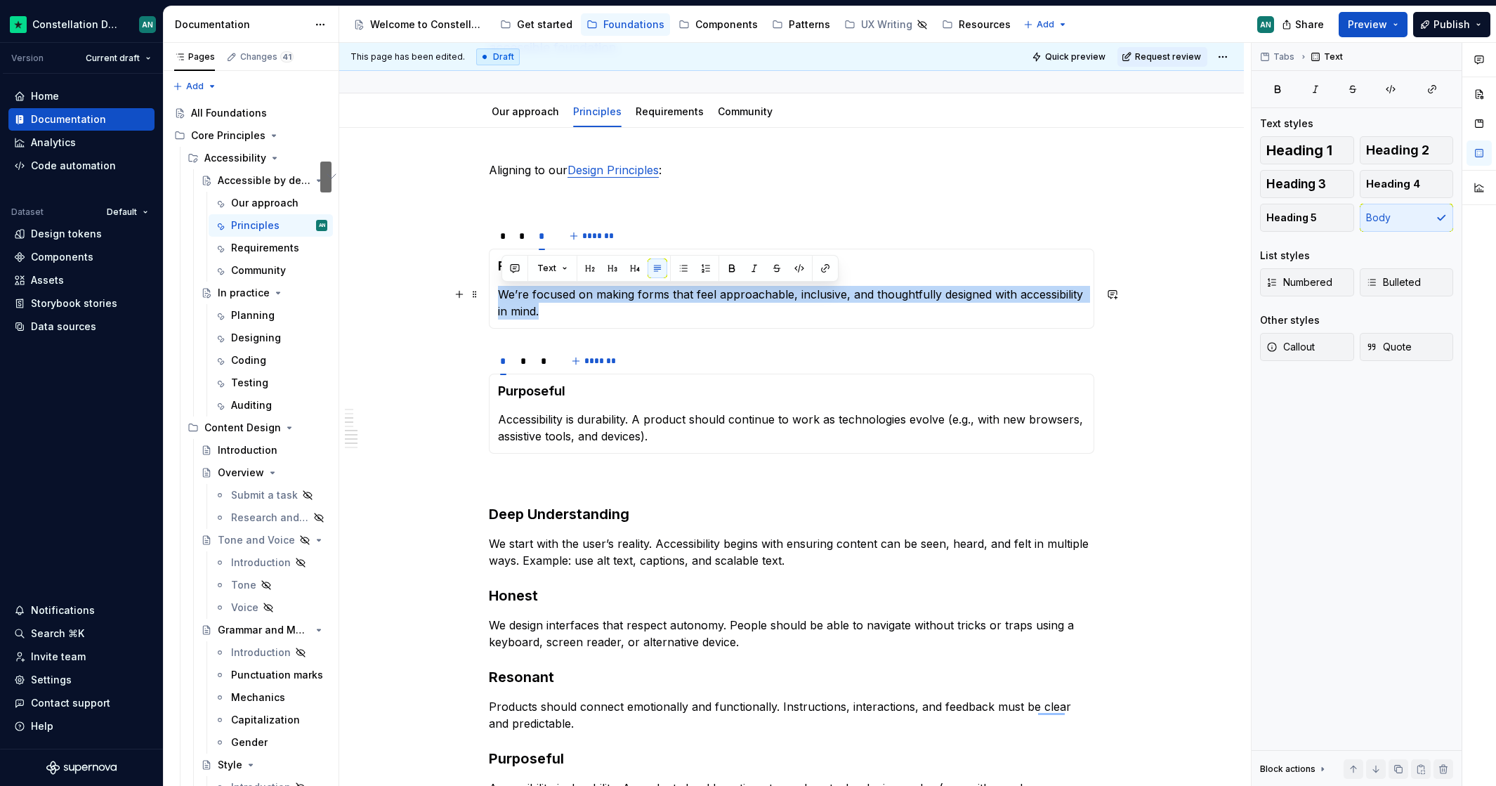
drag, startPoint x: 585, startPoint y: 312, endPoint x: 503, endPoint y: 293, distance: 84.3
click at [503, 293] on p "We’re focused on making forms that feel approachable, inclusive, and thoughtful…" at bounding box center [791, 303] width 587 height 34
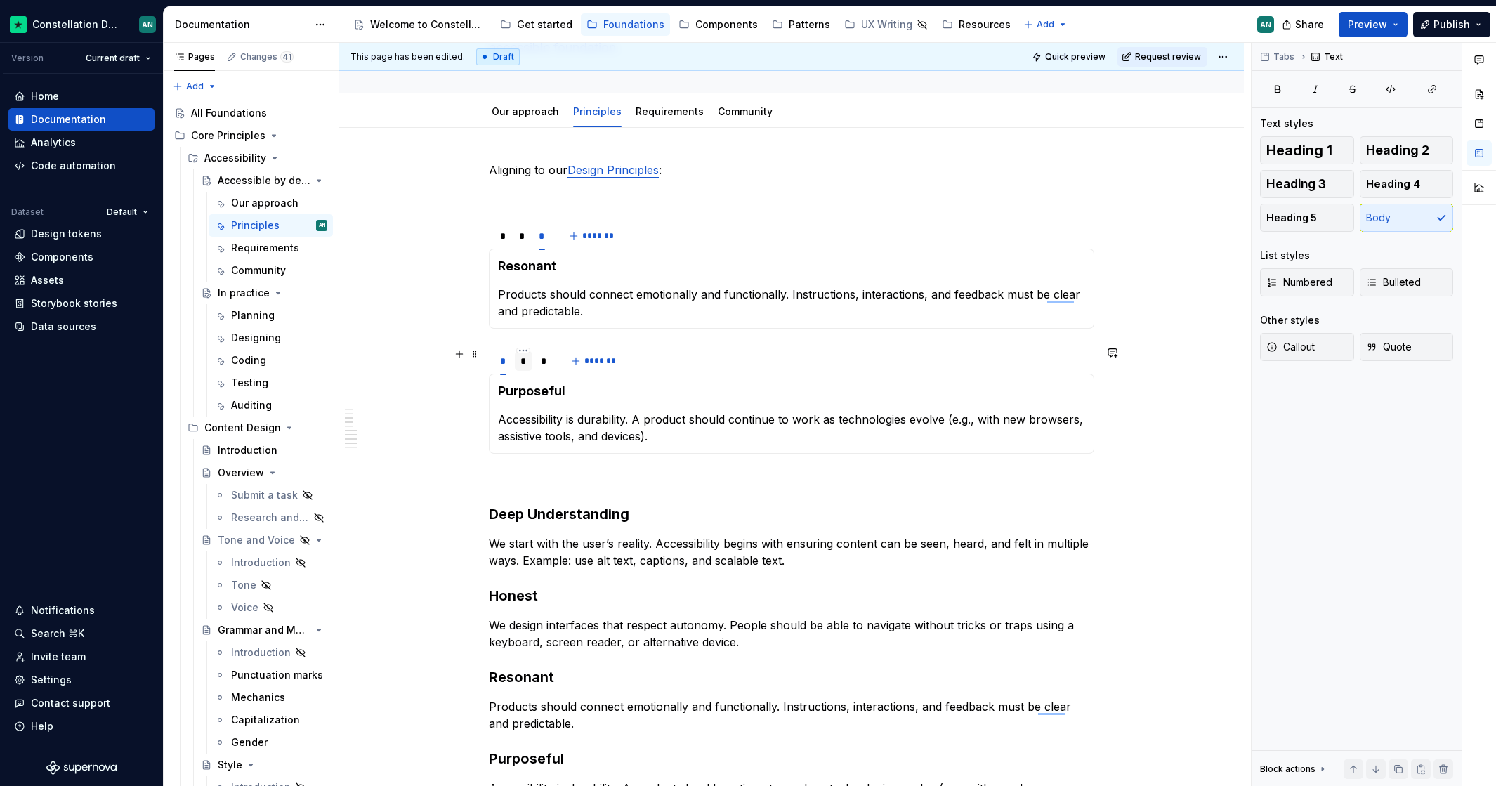
click at [528, 371] on div "*" at bounding box center [524, 361] width 18 height 22
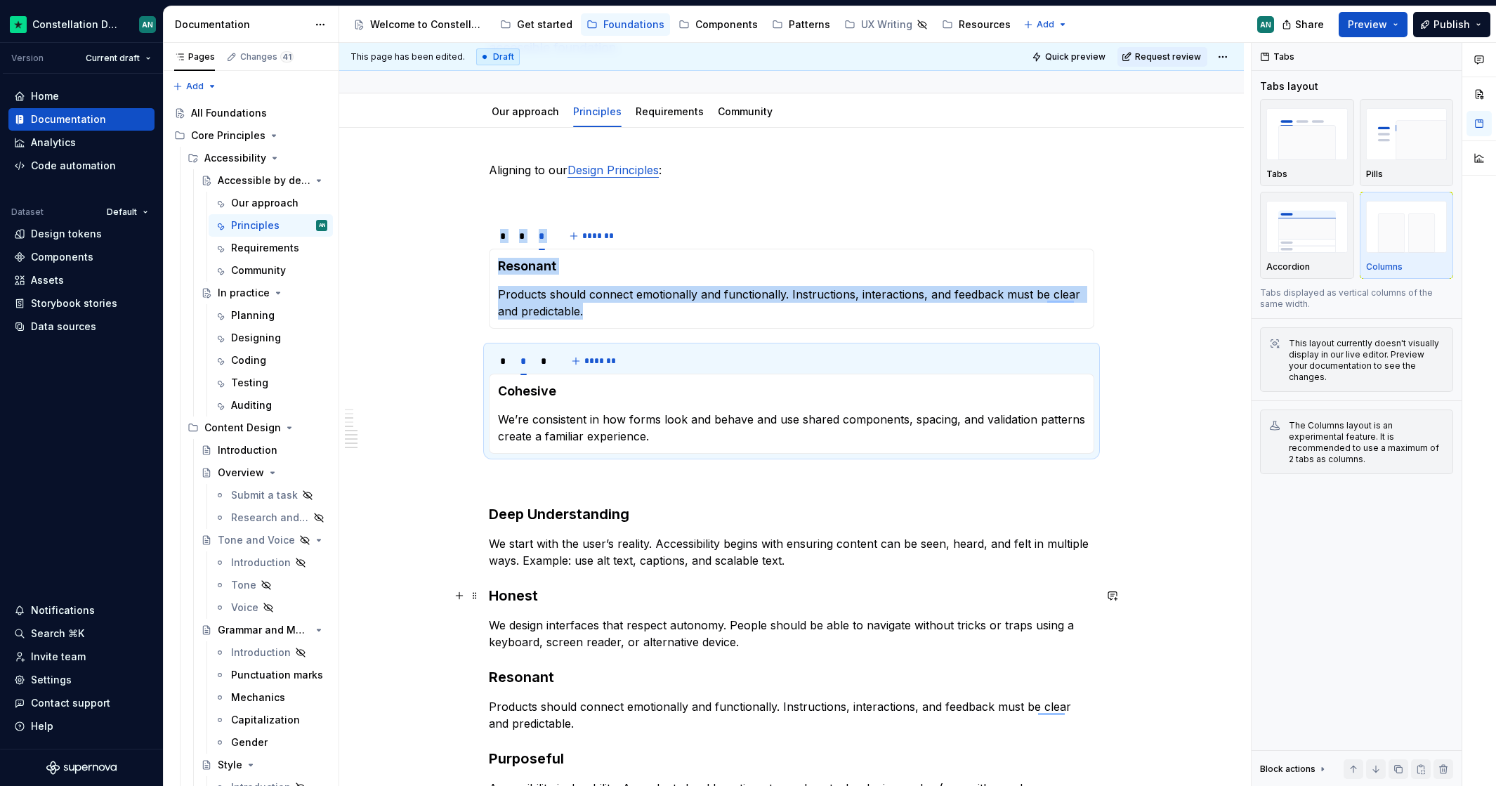
scroll to position [494, 0]
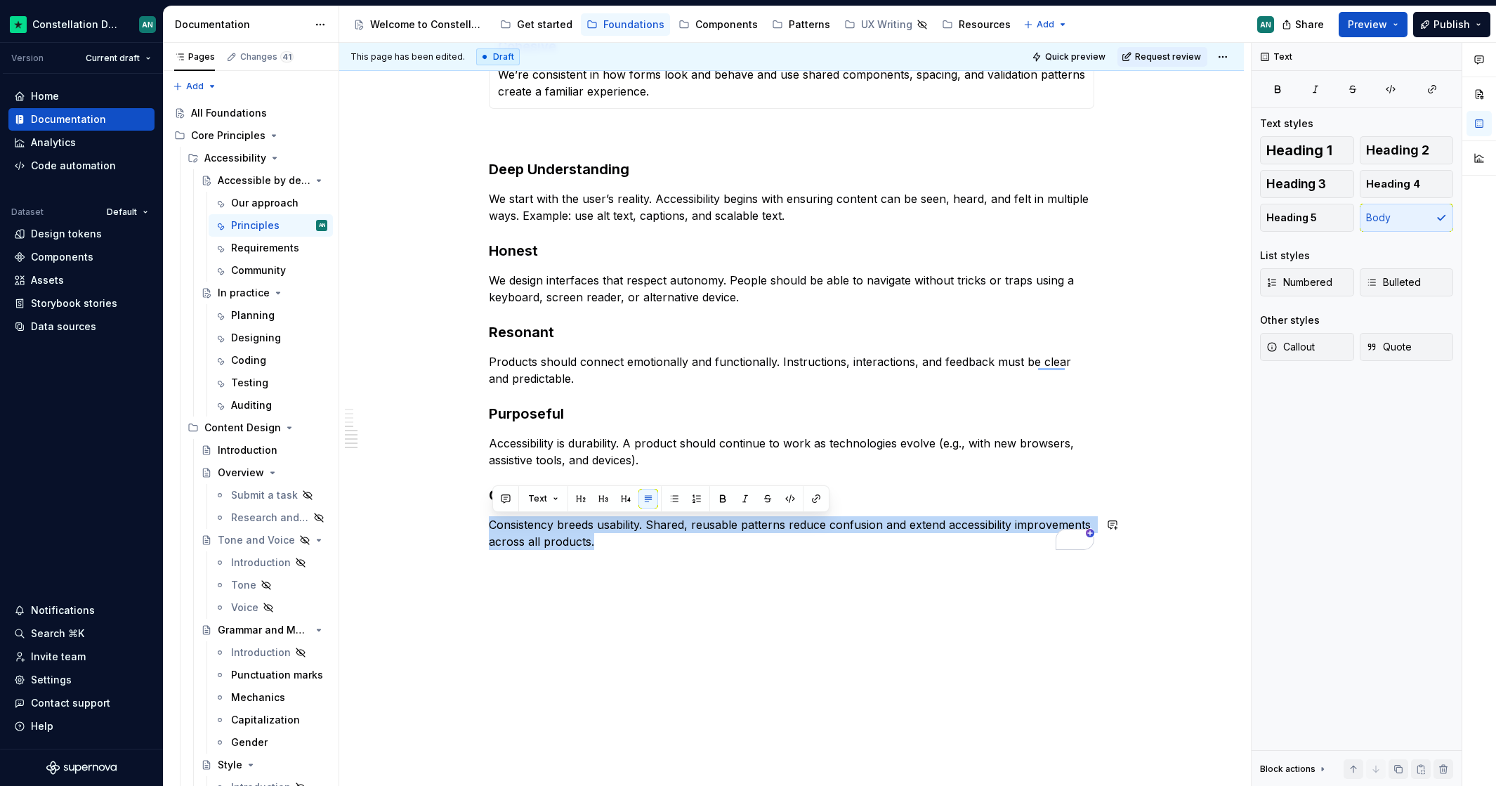
drag, startPoint x: 620, startPoint y: 544, endPoint x: 467, endPoint y: 508, distance: 157.4
click at [467, 508] on div "Aligning to our Design Principles : * * * ******* Deeply Understood We start wi…" at bounding box center [791, 292] width 904 height 1019
copy p "Consistency breeds usability. Shared, reusable patterns reduce confusion and ex…"
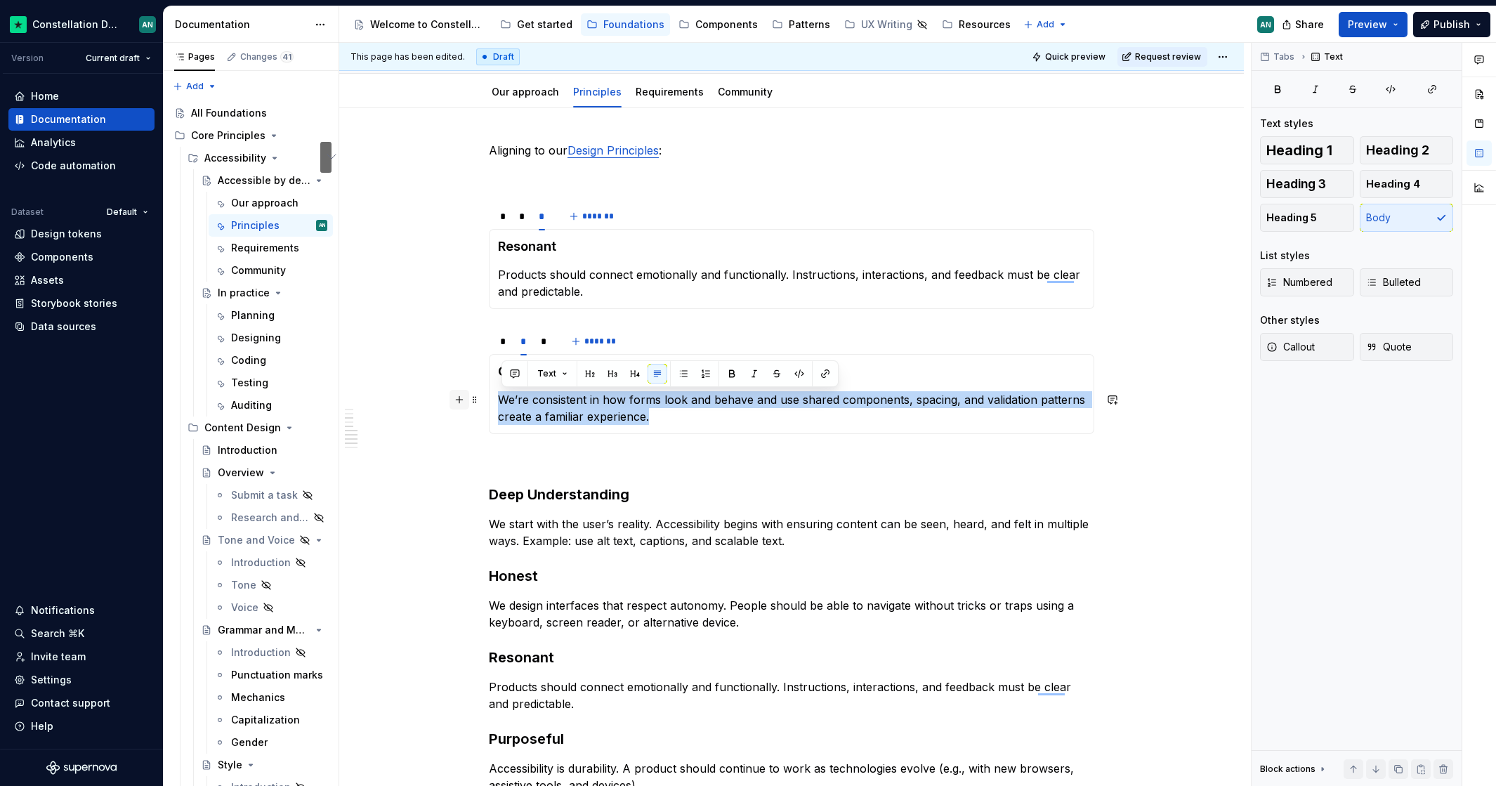
drag, startPoint x: 666, startPoint y: 414, endPoint x: 470, endPoint y: 393, distance: 196.3
click at [489, 394] on div "Aligning to our Design Principles : * * * ******* Deeply Understood We start wi…" at bounding box center [791, 517] width 605 height 750
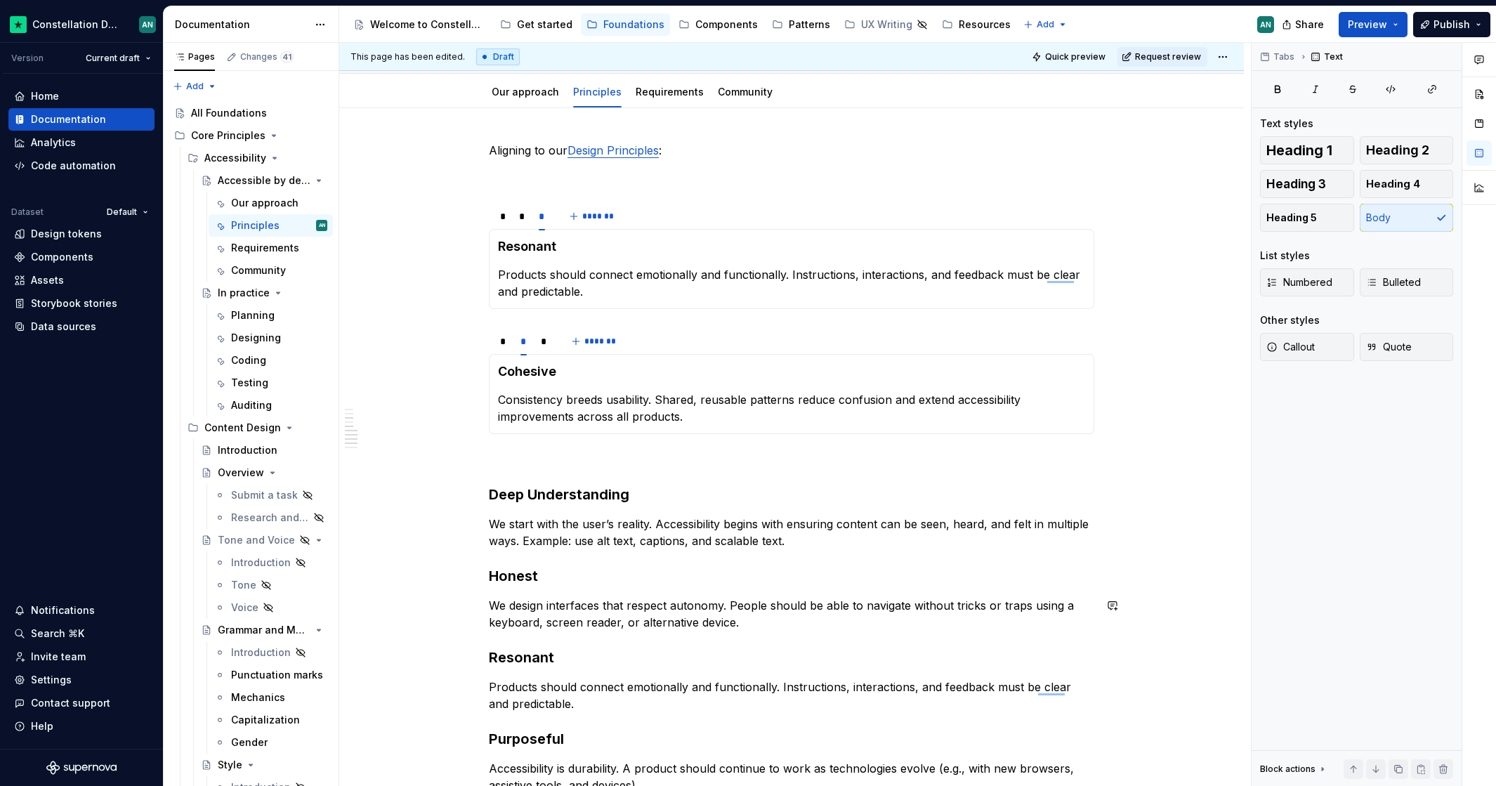
scroll to position [475, 0]
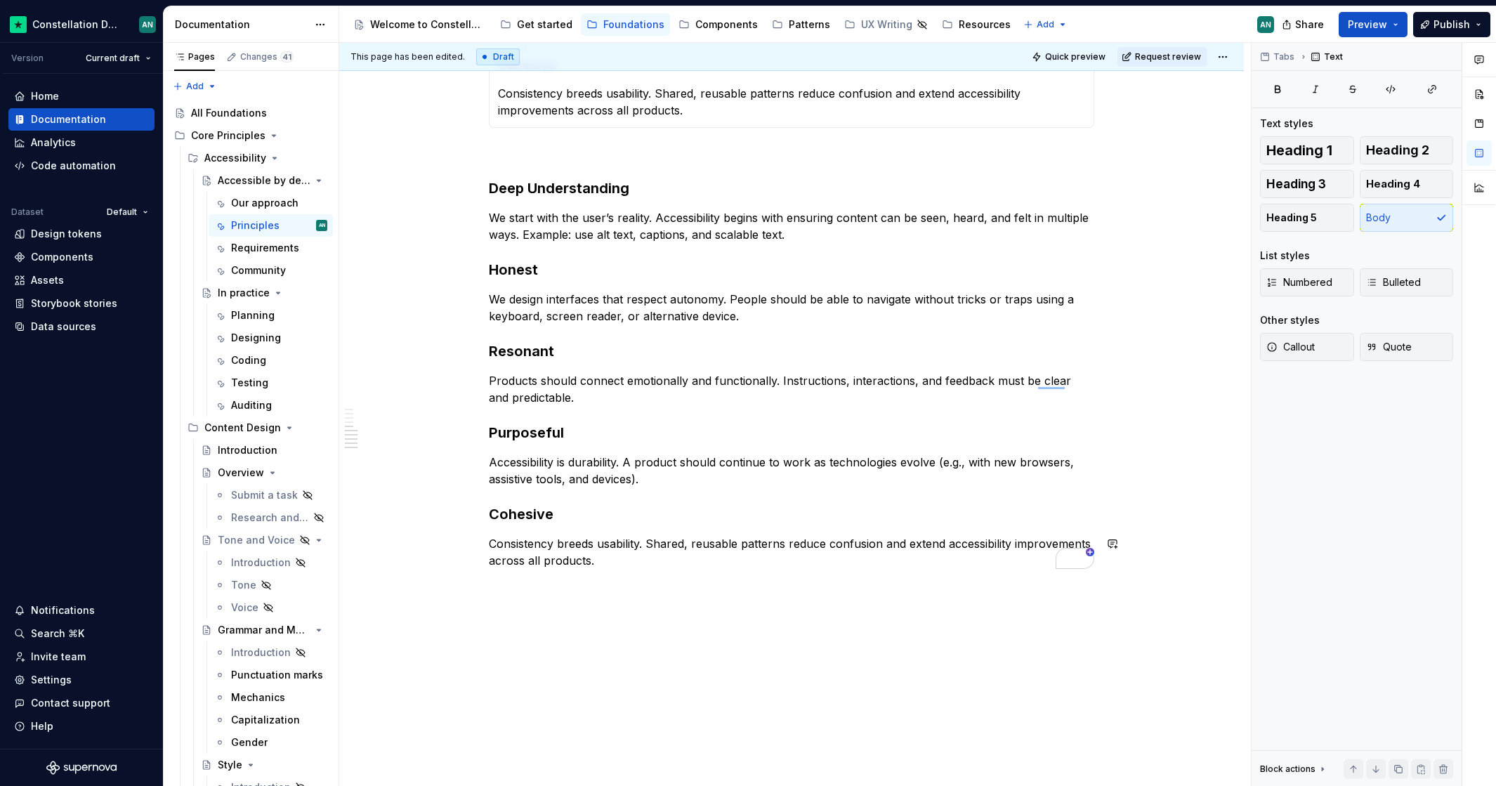
click at [622, 569] on div "Aligning to our Design Principles : * * * ******* Deeply Understood We start wi…" at bounding box center [791, 211] width 605 height 750
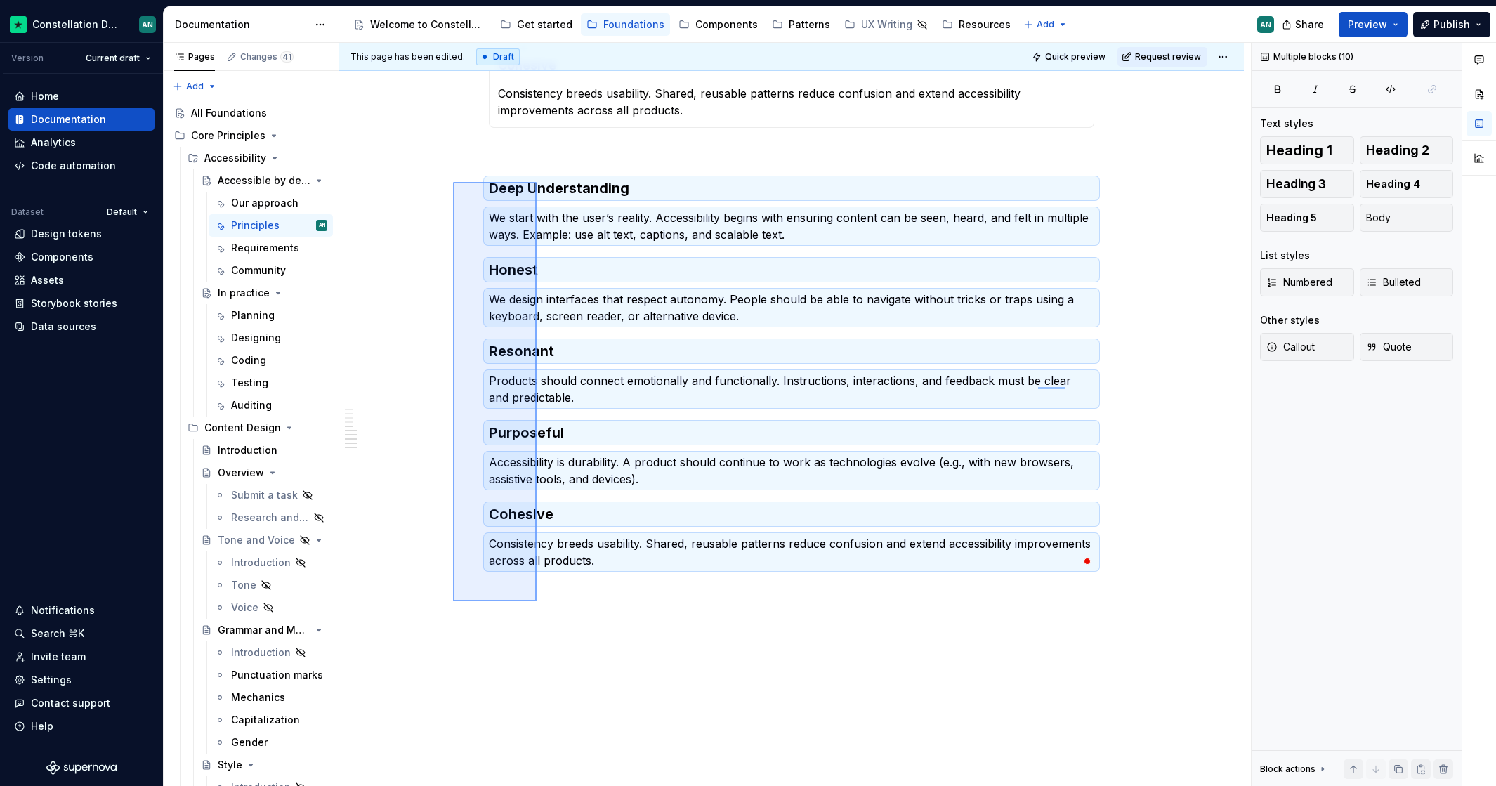
drag, startPoint x: 534, startPoint y: 590, endPoint x: 453, endPoint y: 182, distance: 416.0
click at [453, 182] on div "This page has been edited. Draft Quick preview Request review Accessible by des…" at bounding box center [794, 415] width 911 height 744
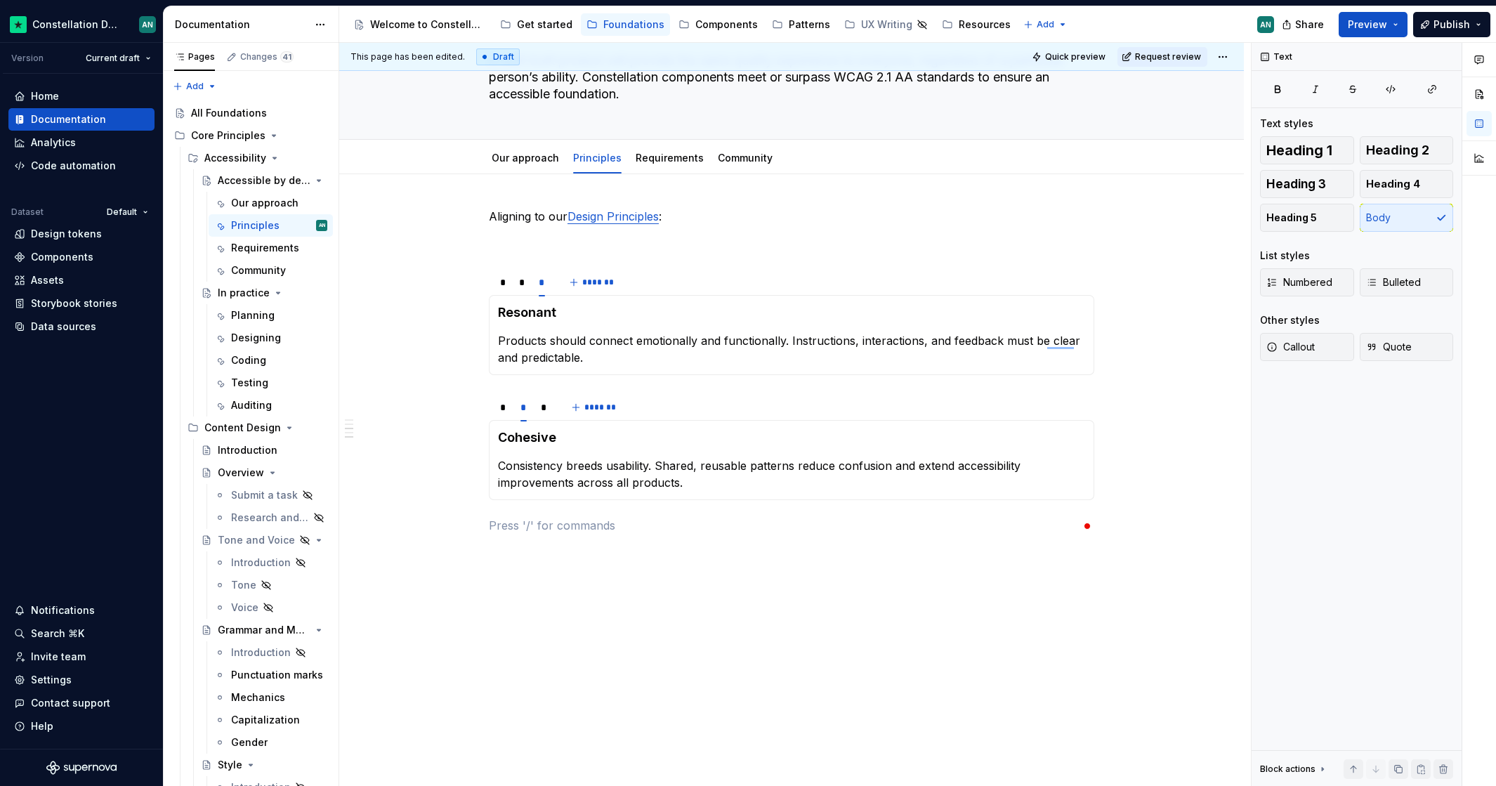
scroll to position [103, 0]
click at [713, 398] on div "* * * *******" at bounding box center [791, 407] width 605 height 28
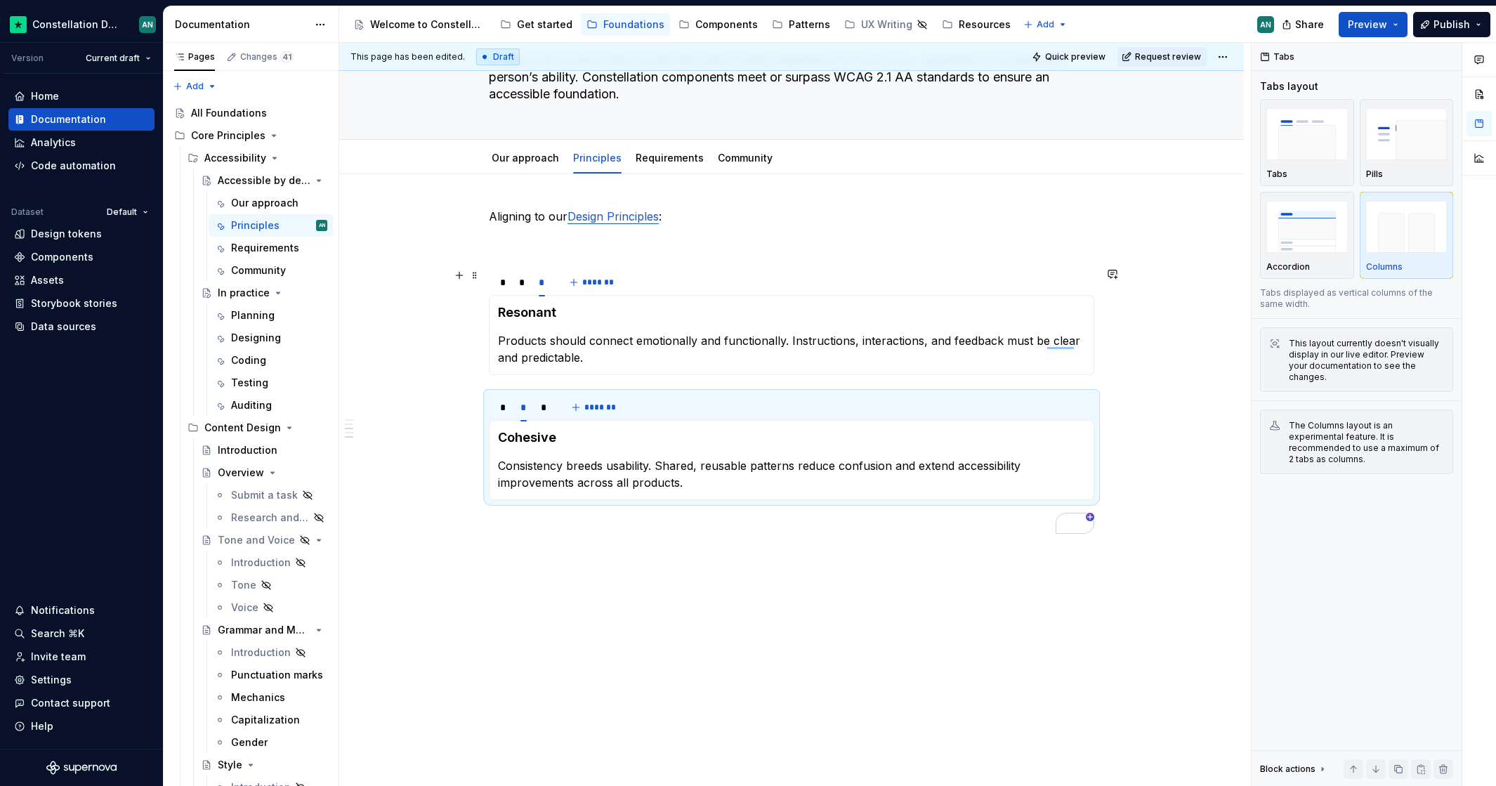
click at [676, 280] on div "* * * *******" at bounding box center [791, 282] width 605 height 28
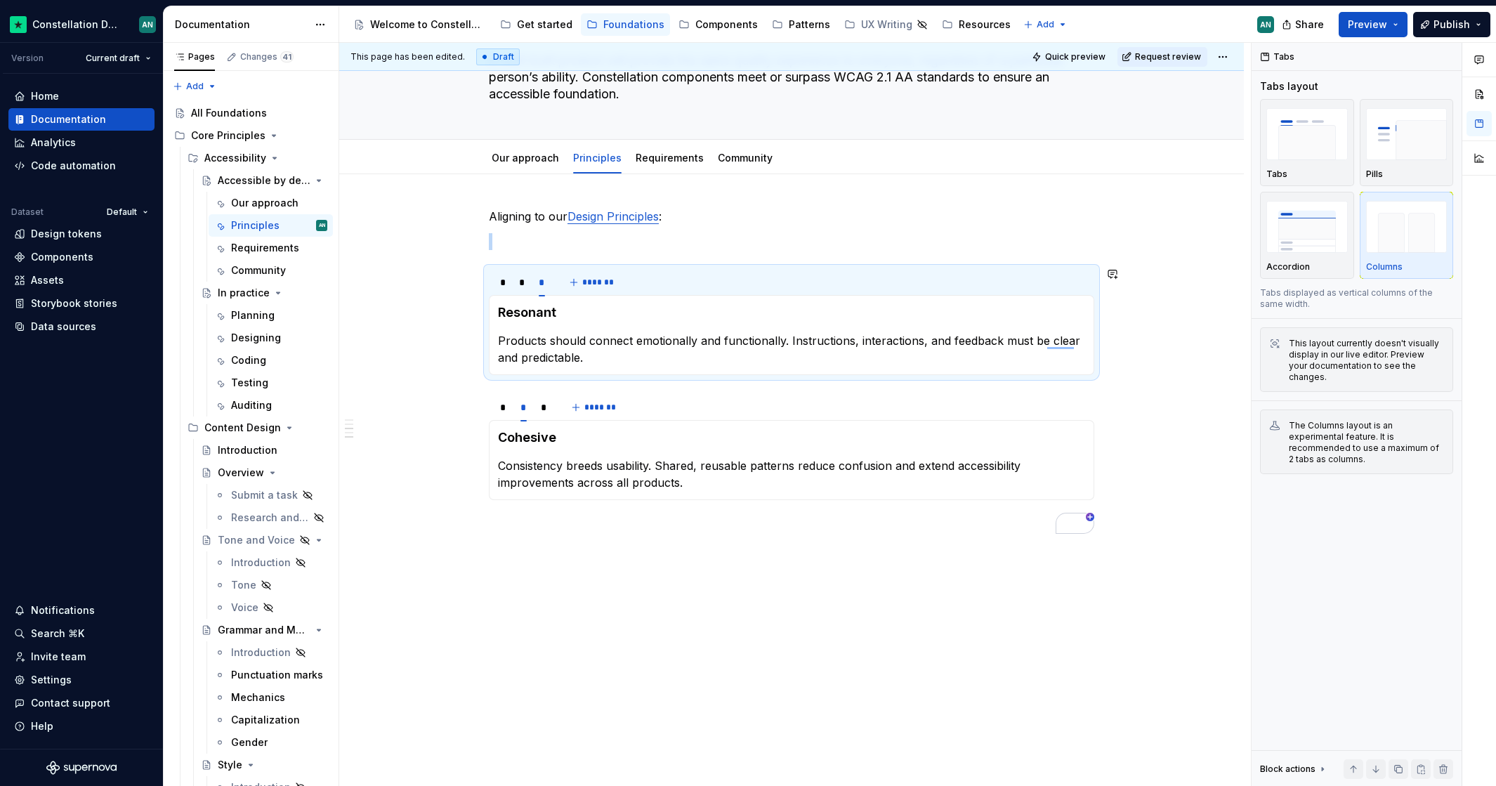
click at [566, 251] on div "Aligning to our Design Principles : * * * ******* Deeply Understood We start wi…" at bounding box center [791, 371] width 605 height 326
click at [555, 235] on p "To enrich screen reader interactions, please activate Accessibility in Grammarl…" at bounding box center [791, 241] width 605 height 17
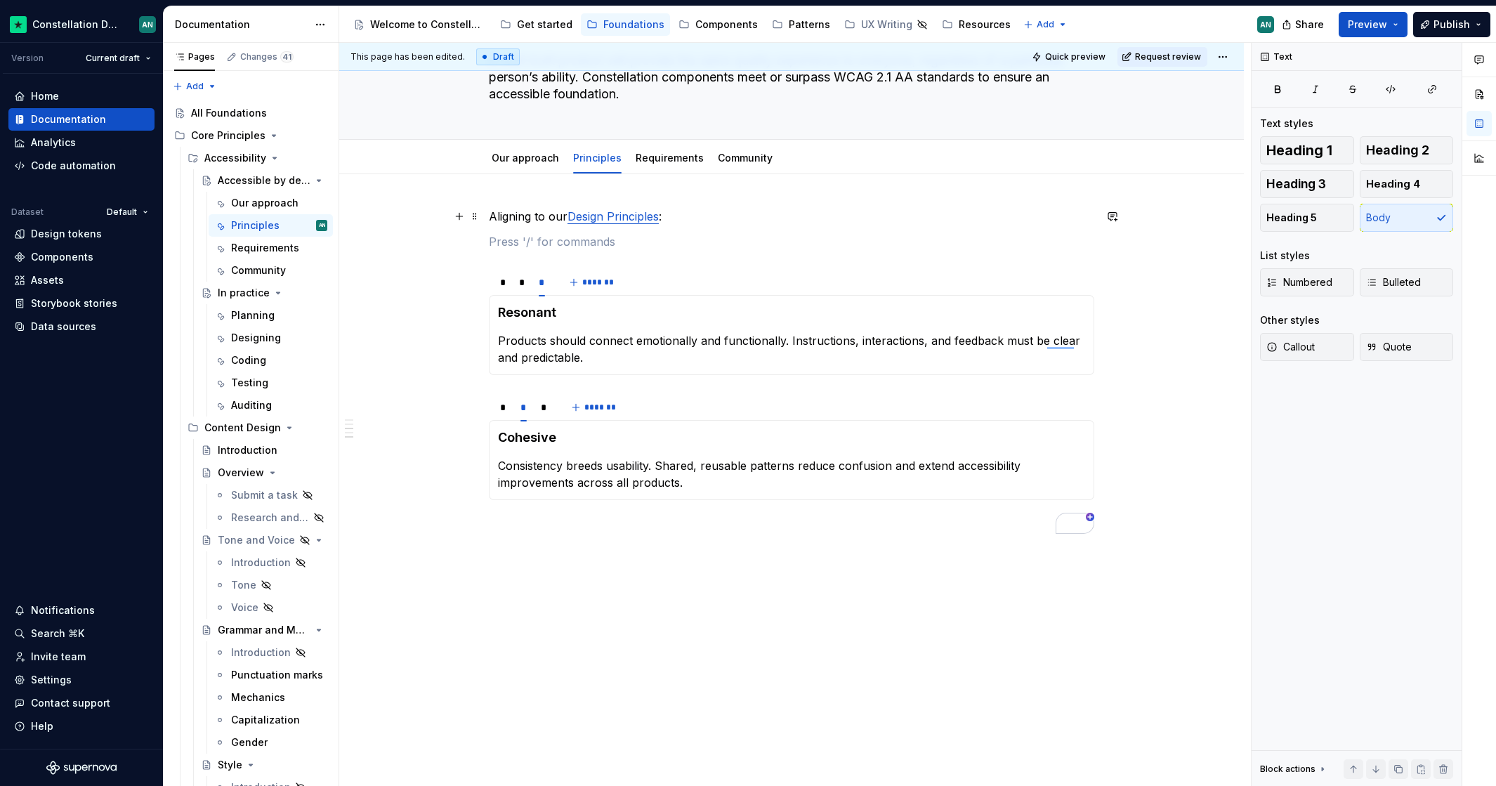
scroll to position [78, 0]
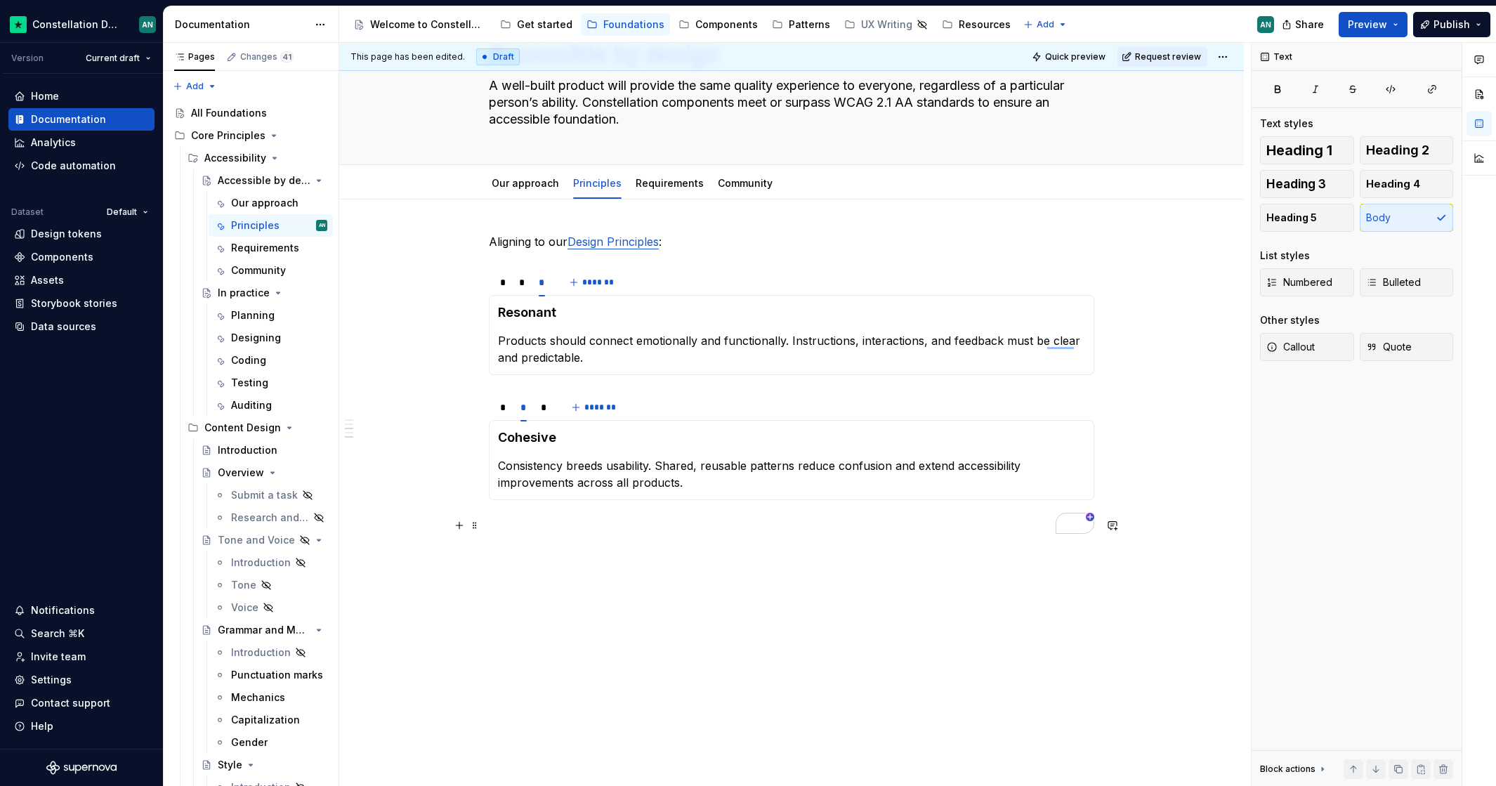
click at [574, 536] on div "Aligning to our Design Principles : * * * ******* Deeply Understood We start wi…" at bounding box center [791, 391] width 605 height 317
click at [661, 180] on link "Requirements" at bounding box center [669, 183] width 68 height 12
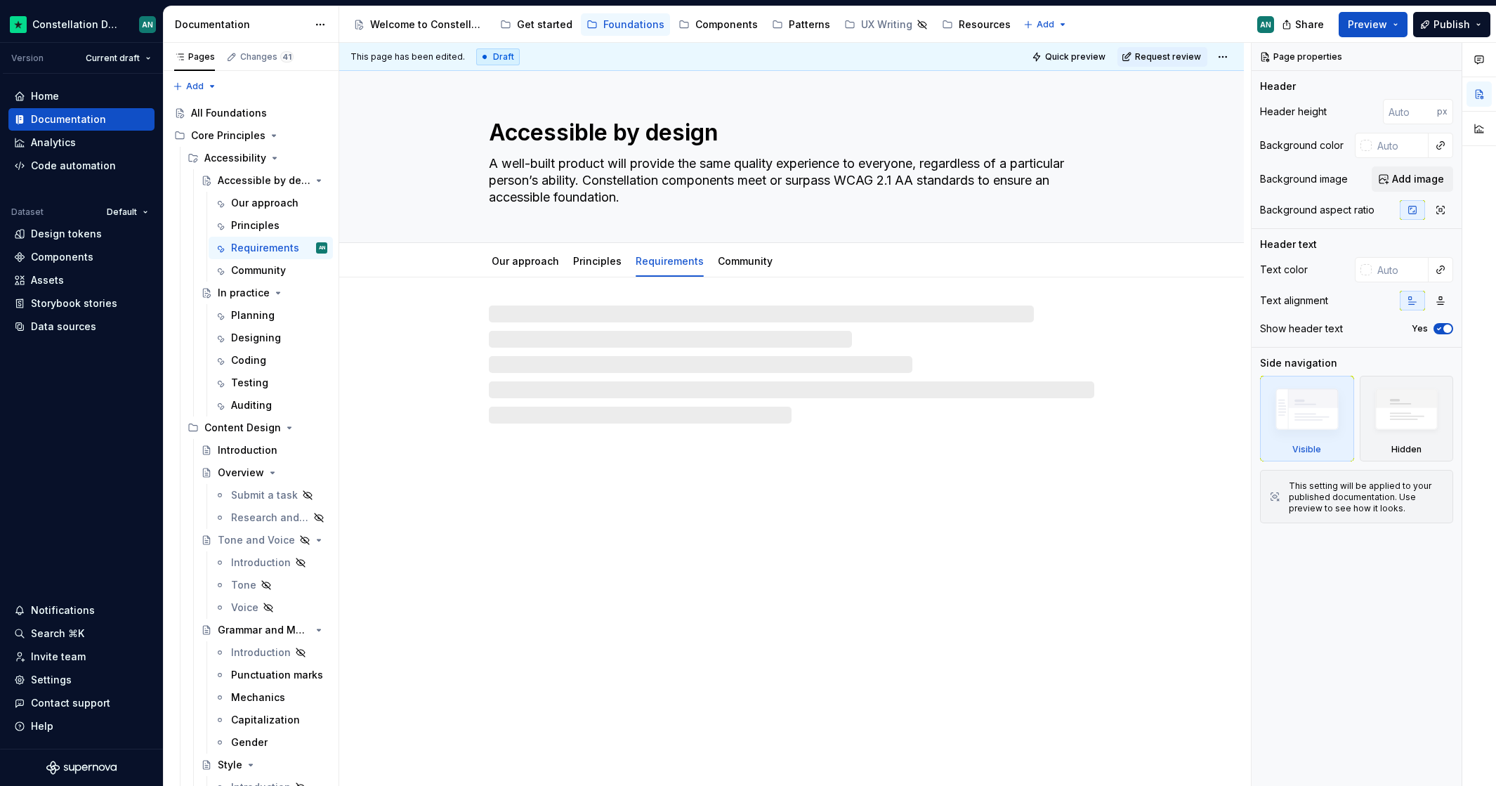
click at [541, 329] on div at bounding box center [791, 364] width 605 height 118
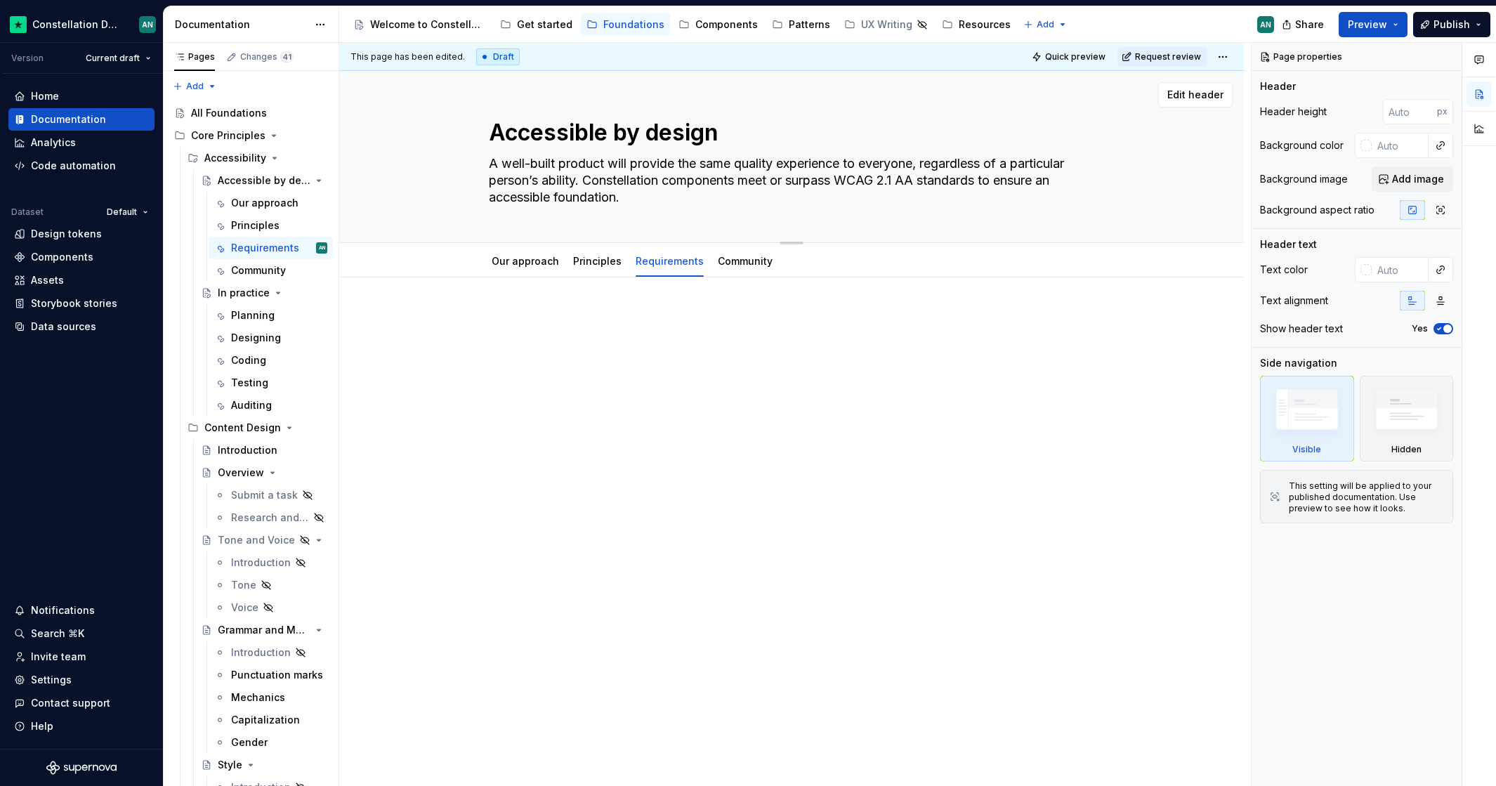
click at [516, 319] on p at bounding box center [791, 319] width 605 height 17
click at [550, 303] on div "This page has been edited. Draft Quick preview Request review Accessible by des…" at bounding box center [794, 415] width 911 height 744
click at [536, 297] on div at bounding box center [791, 447] width 904 height 340
click at [537, 297] on div "This page has been edited. Draft Quick preview Request review Accessible by des…" at bounding box center [794, 415] width 911 height 744
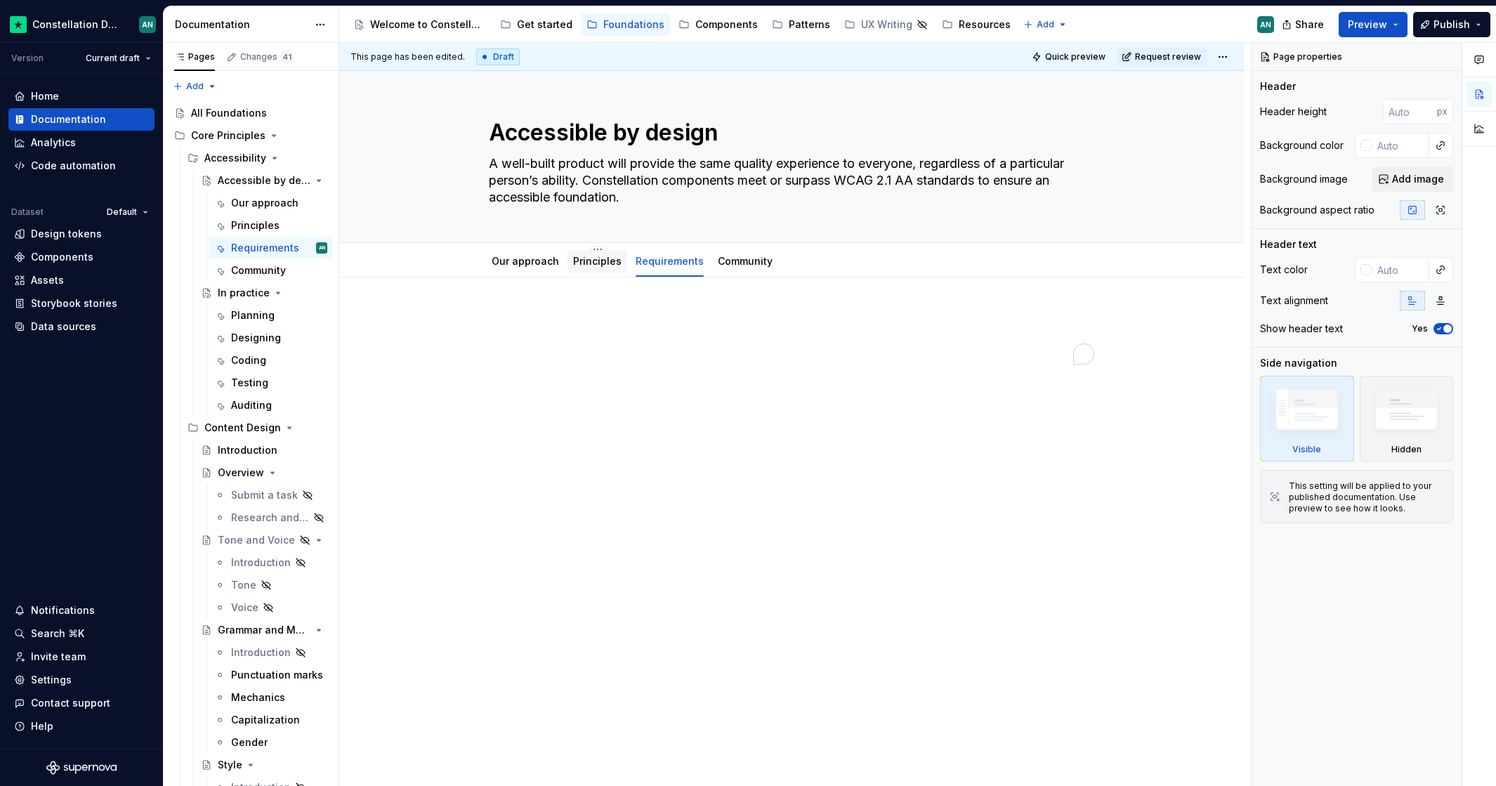
click at [537, 296] on div at bounding box center [791, 447] width 904 height 340
click at [537, 322] on p "To enrich screen reader interactions, please activate Accessibility in Grammarl…" at bounding box center [791, 319] width 605 height 17
click at [538, 322] on p "To enrich screen reader interactions, please activate Accessibility in Grammarl…" at bounding box center [791, 319] width 605 height 17
click at [538, 321] on p "To enrich screen reader interactions, please activate Accessibility in Grammarl…" at bounding box center [791, 319] width 605 height 17
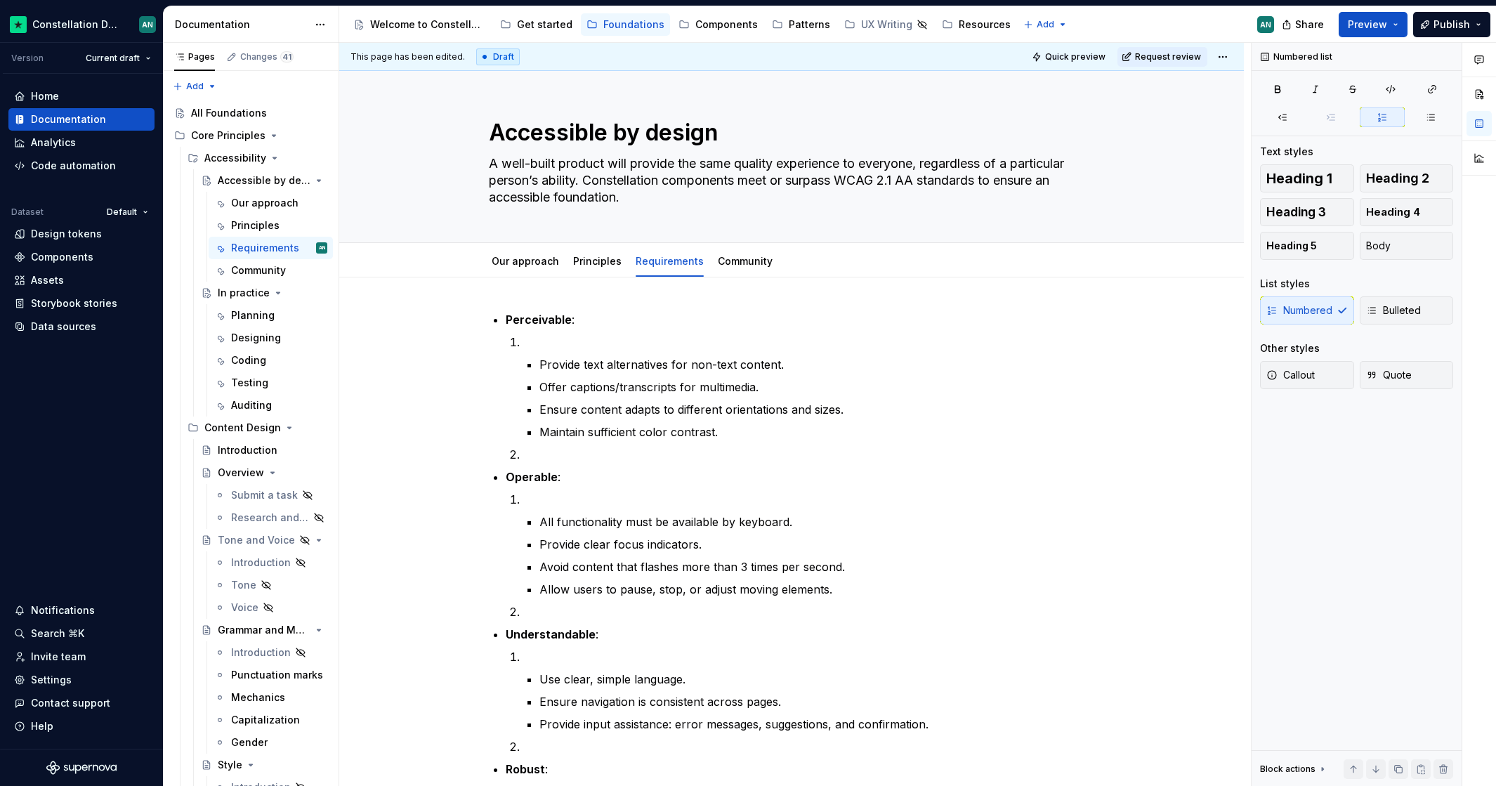
type textarea "*"
click at [529, 299] on div "Perceivable : Provide text alternatives for non-text content. Offer captions/tr…" at bounding box center [791, 709] width 904 height 865
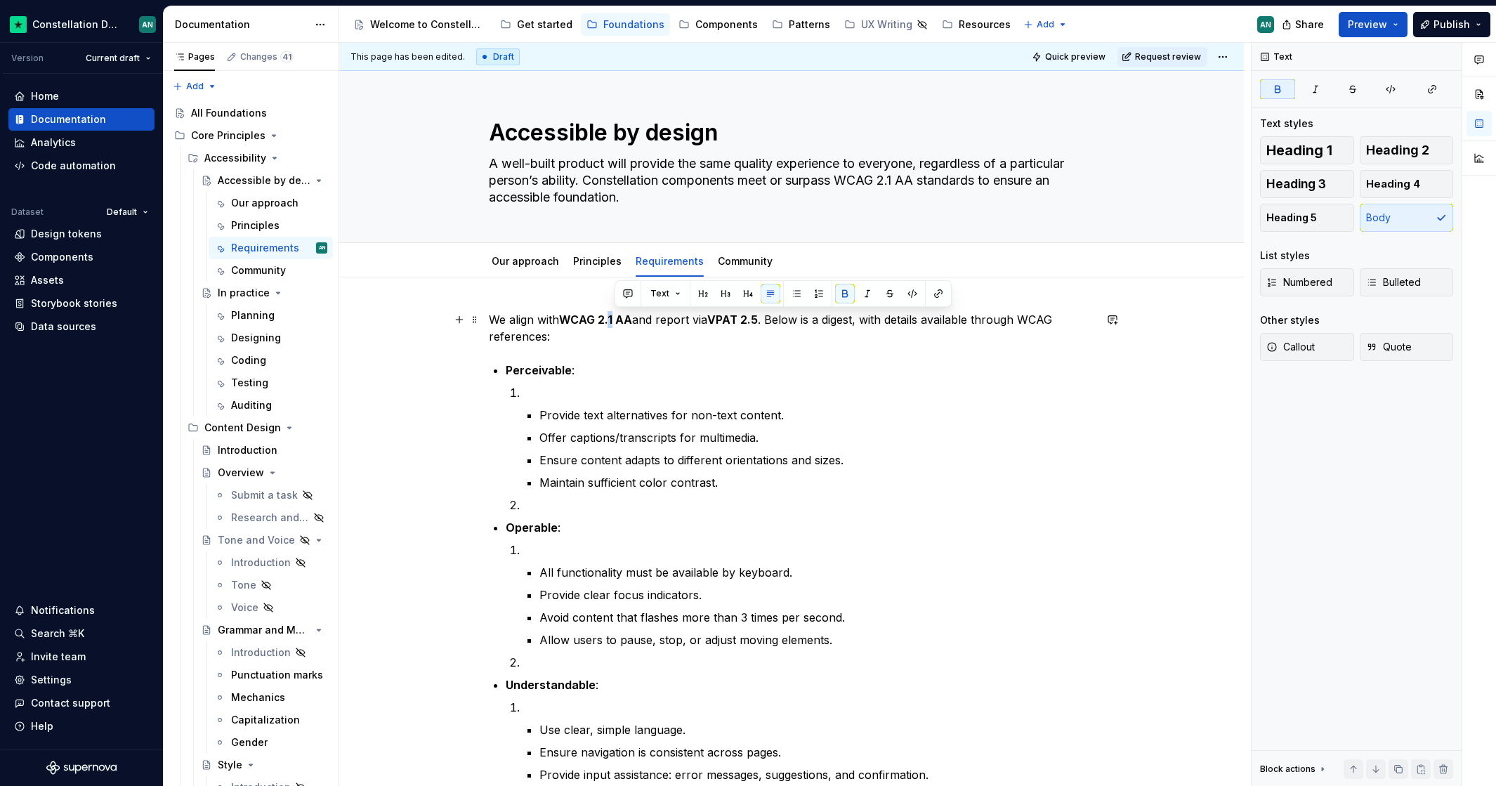
click at [618, 319] on strong "WCAG 2.1 AA" at bounding box center [595, 319] width 73 height 14
click at [629, 319] on strong "WCAG 2.1 AA" at bounding box center [595, 319] width 73 height 14
click at [632, 319] on strong "WCAG 2.1 AA" at bounding box center [595, 319] width 73 height 14
drag, startPoint x: 536, startPoint y: 321, endPoint x: 511, endPoint y: 317, distance: 24.8
click at [511, 317] on p "We align with WCAG 2.1 AA and report via VPAT 2.5 . Below is a digest, with det…" at bounding box center [791, 328] width 605 height 34
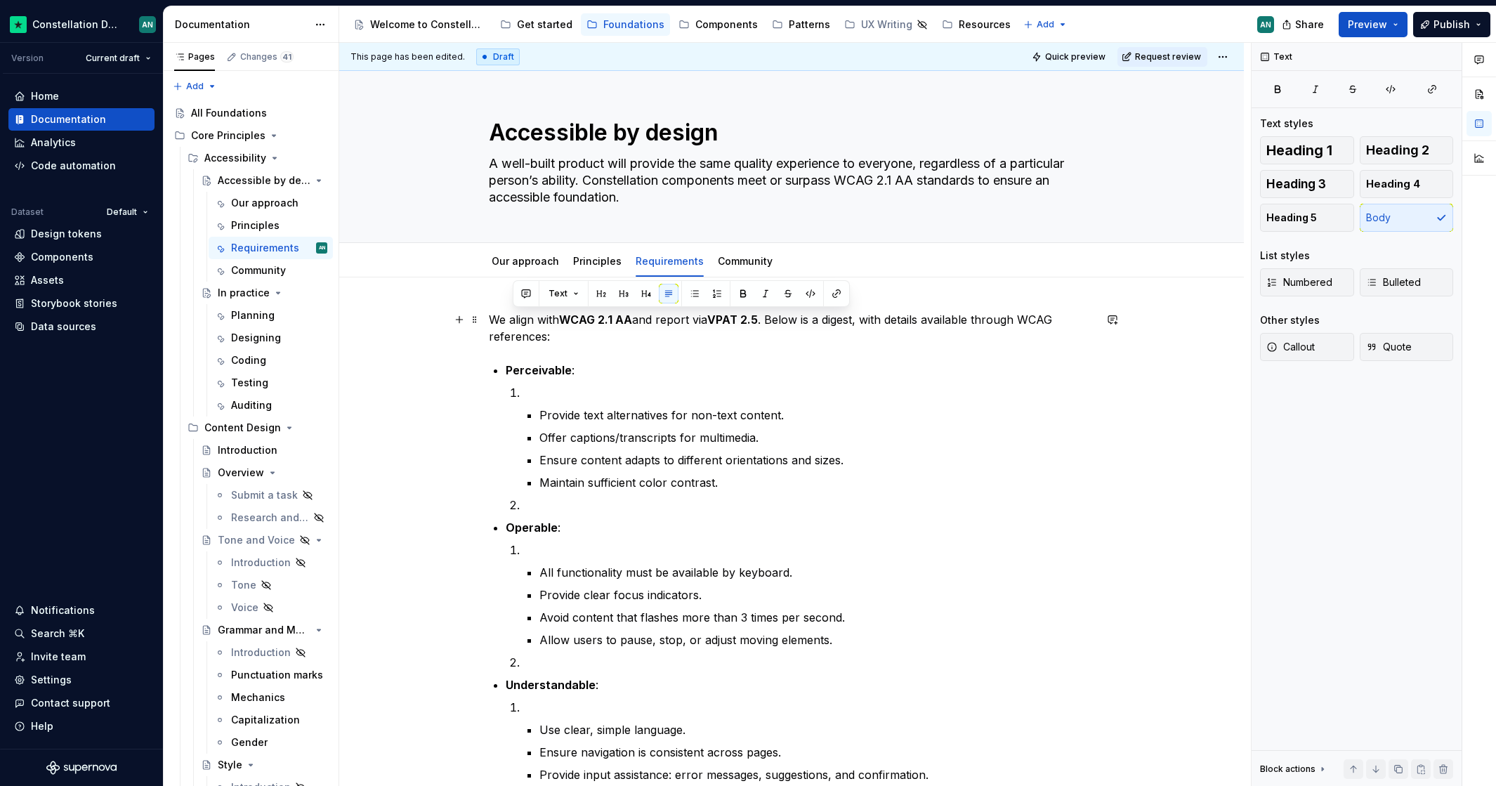
click at [546, 324] on p "We align with WCAG 2.1 AA and report via VPAT 2.5 . Below is a digest, with det…" at bounding box center [791, 328] width 605 height 34
drag, startPoint x: 565, startPoint y: 319, endPoint x: 513, endPoint y: 319, distance: 52.0
click at [513, 319] on p "We align with WCAG 2.1 AA and report via VPAT 2.5 . Below is a digest, with det…" at bounding box center [791, 328] width 605 height 34
click at [628, 317] on p "We ensure WCAG 2.1 AA and report via VPAT 2.5 . Below is a digest, with details…" at bounding box center [791, 328] width 605 height 34
drag, startPoint x: 623, startPoint y: 315, endPoint x: 556, endPoint y: 317, distance: 66.7
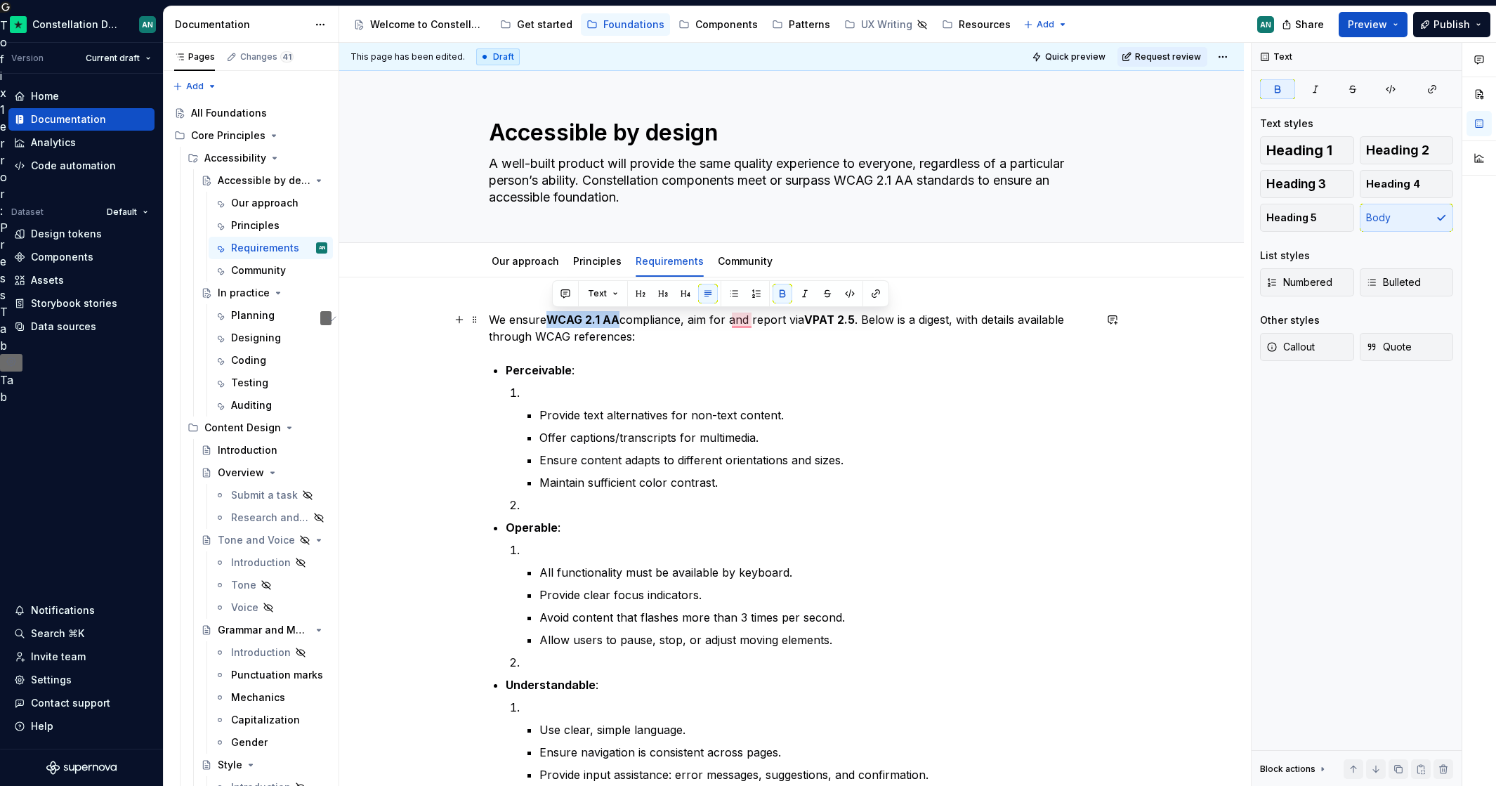
click at [556, 317] on strong "WCAG 2.1 AA" at bounding box center [582, 319] width 73 height 14
copy strong "WCAG 2.1 AA"
click at [728, 315] on p "We ensure WCAG 2.1 AA compliance, aim for and report via VPAT 2.5 . Below is a …" at bounding box center [791, 328] width 605 height 34
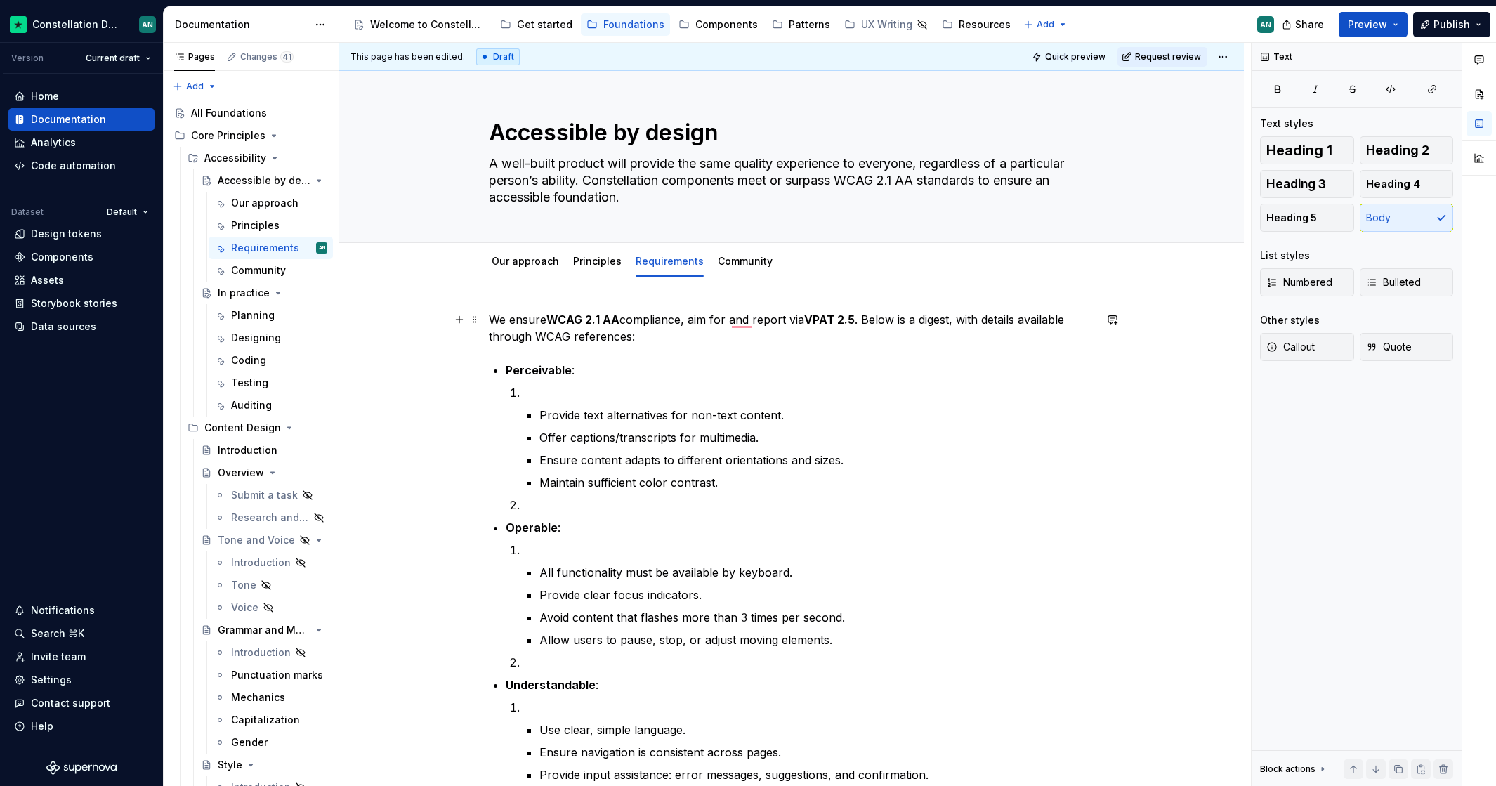
click at [733, 319] on p "We ensure WCAG 2.1 AA compliance, aim for and report via VPAT 2.5 . Below is a …" at bounding box center [791, 328] width 605 height 34
click at [781, 318] on strong "WCAG 2.1 AA" at bounding box center [761, 319] width 73 height 14
click at [810, 317] on p "We ensure WCAG 2.1 AA compliance, aim for WCAG 2.2 AA and report via VPAT 2.5 .…" at bounding box center [791, 328] width 605 height 34
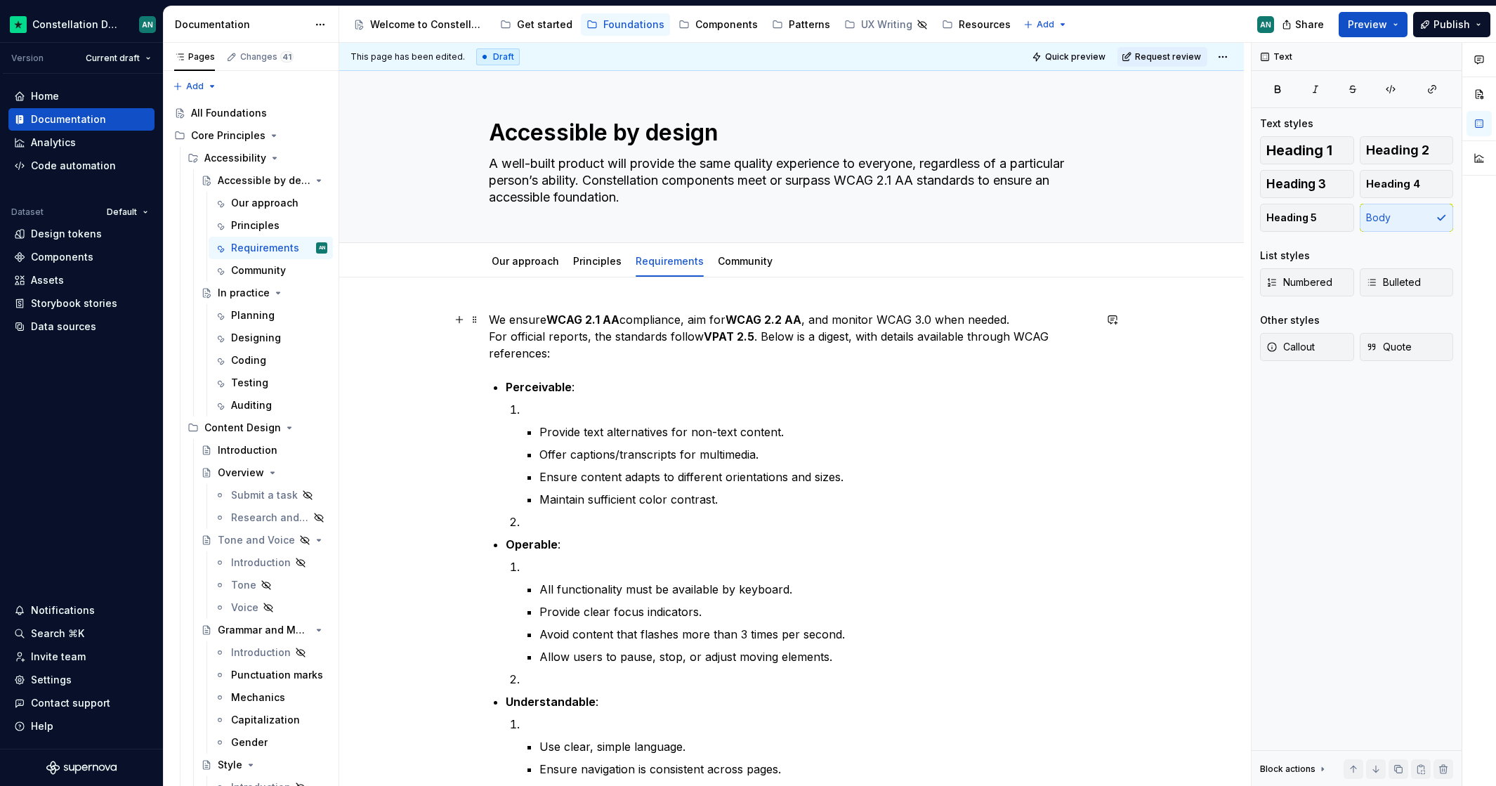
click at [760, 335] on p "We ensure WCAG 2.1 AA compliance, aim for WCAG 2.2 AA , and monitor WCAG 3.0 wh…" at bounding box center [791, 336] width 605 height 51
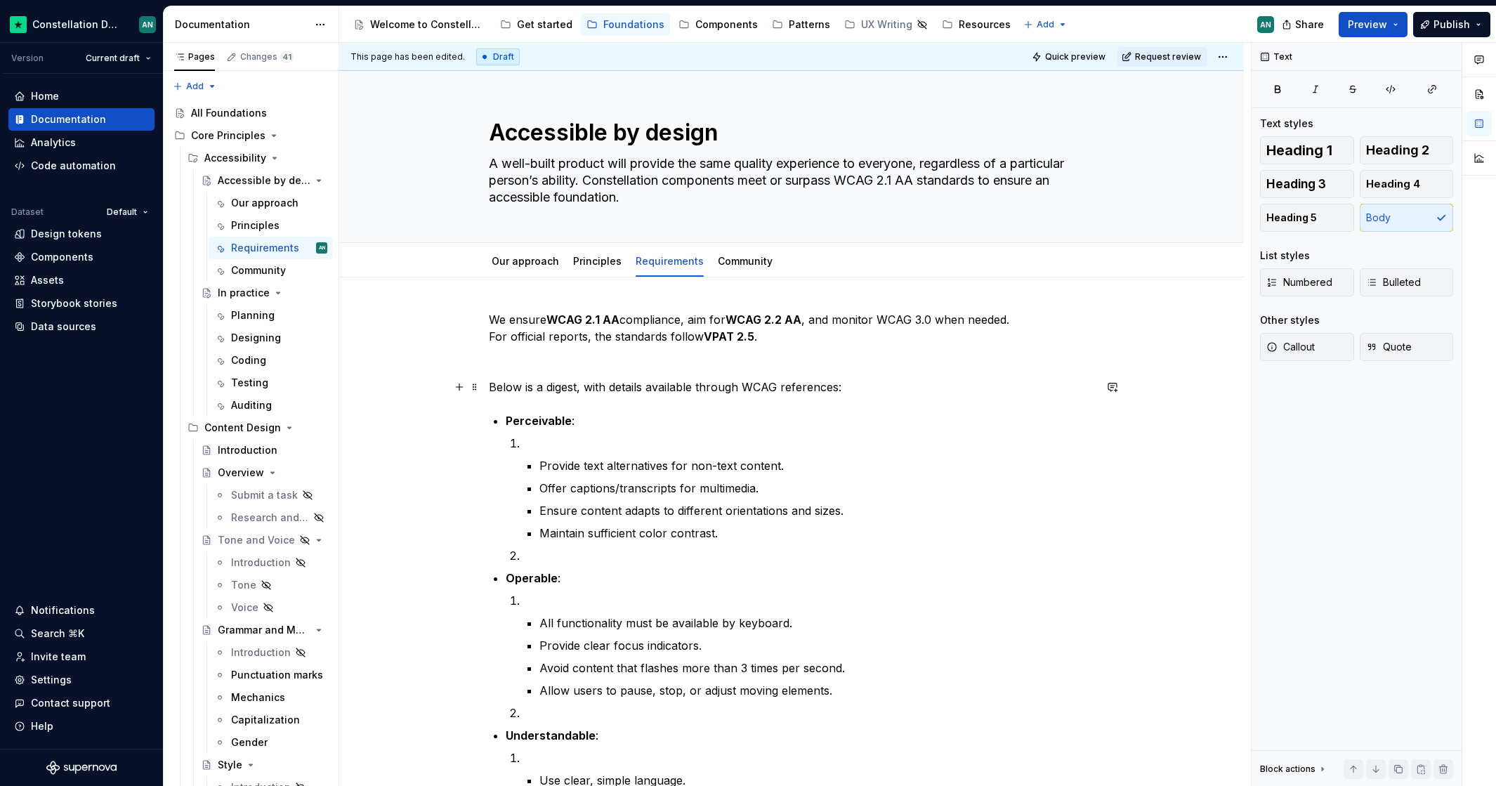
click at [603, 383] on p "Below is a digest, with details available through WCAG references:" at bounding box center [791, 386] width 605 height 17
click at [789, 397] on div "We ensure WCAG 2.1 AA compliance, aim for WCAG 2.2 AA , and monitor WCAG 3.0 wh…" at bounding box center [791, 651] width 605 height 680
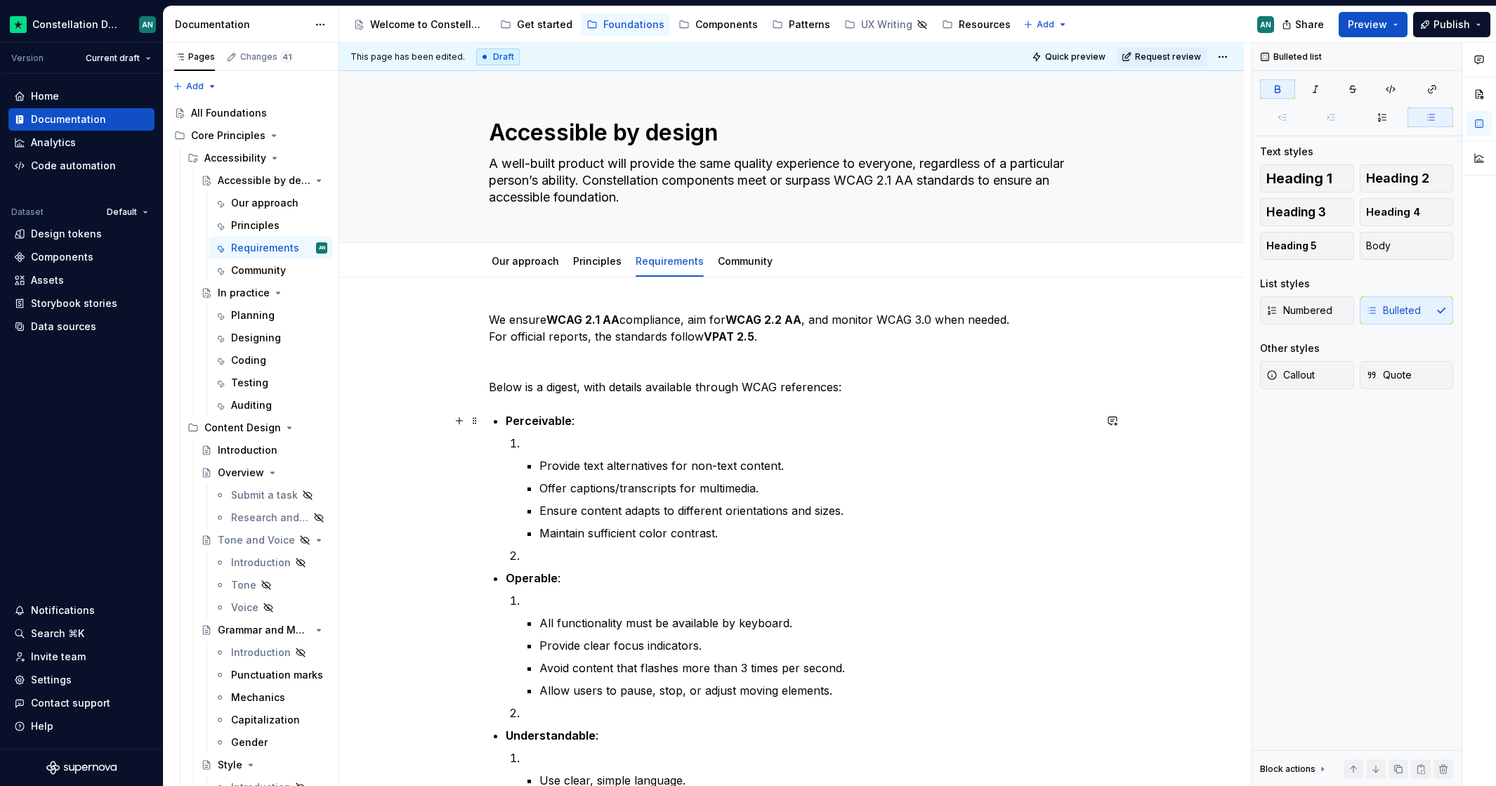
drag, startPoint x: 596, startPoint y: 430, endPoint x: 612, endPoint y: 438, distance: 17.9
click at [598, 430] on li "Perceivable : Provide text alternatives for non-text content. Offer captions/tr…" at bounding box center [800, 488] width 588 height 152
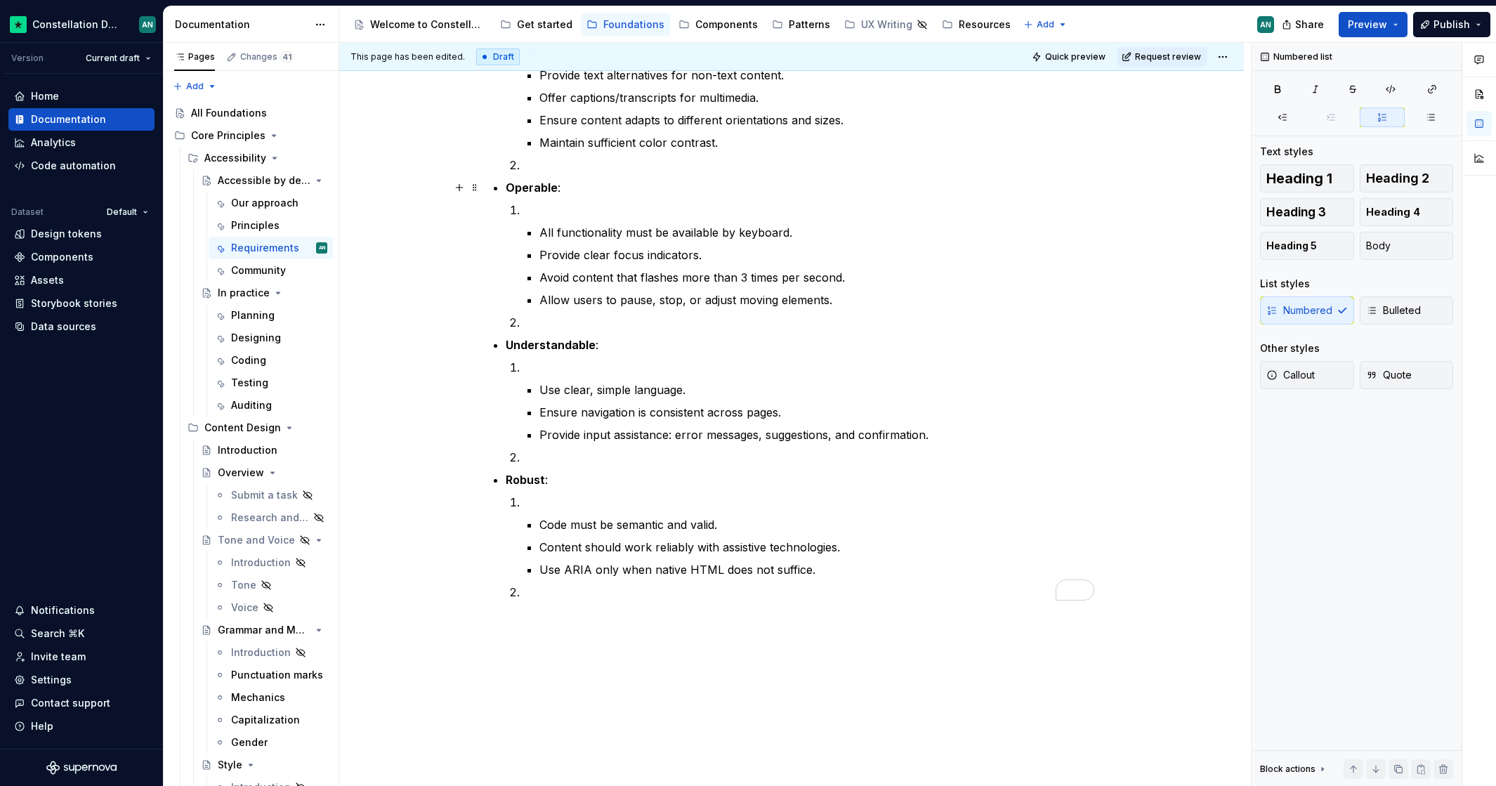
scroll to position [457, 0]
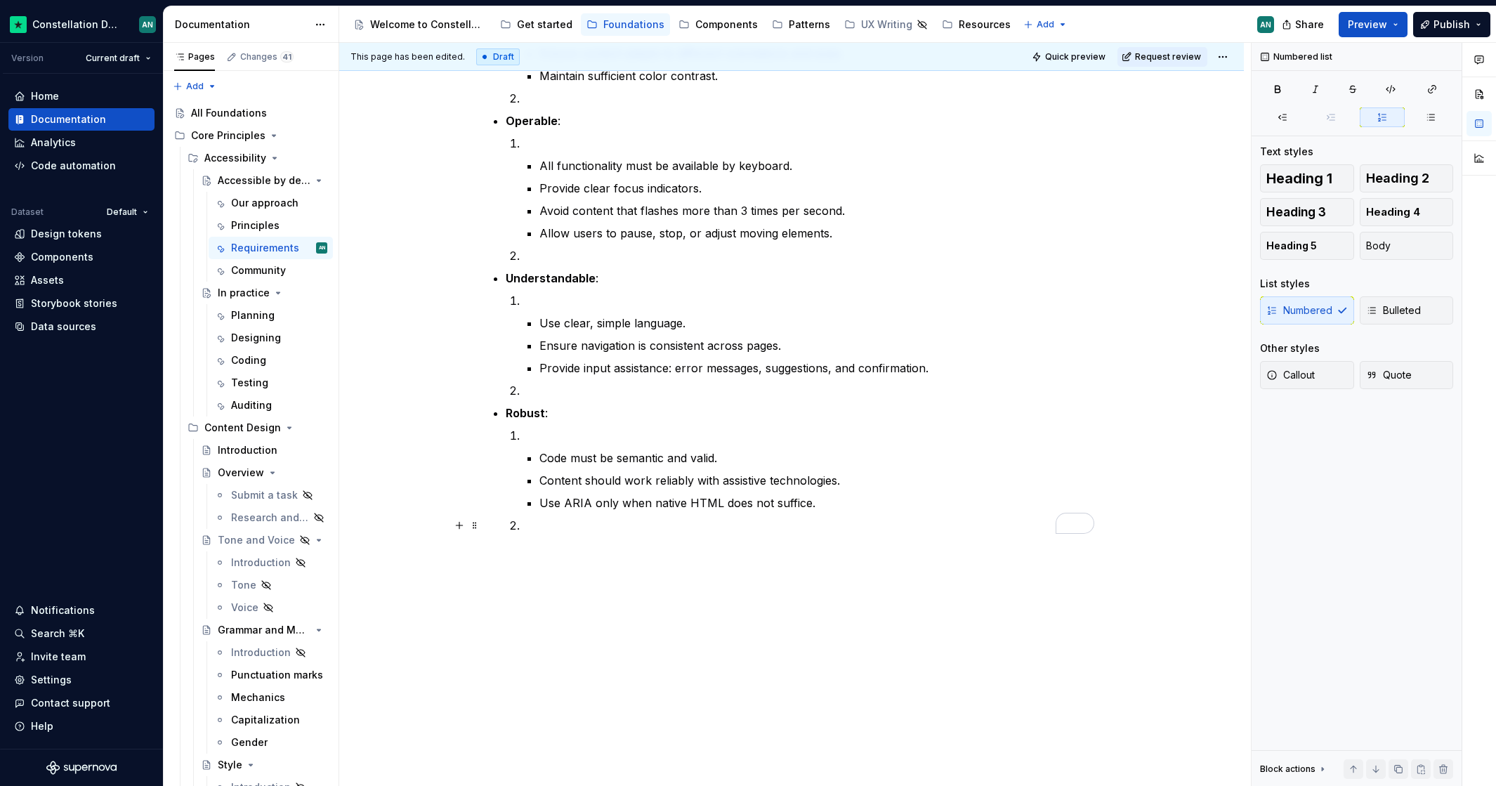
click at [544, 531] on p "To enrich screen reader interactions, please activate Accessibility in Grammarl…" at bounding box center [808, 525] width 572 height 17
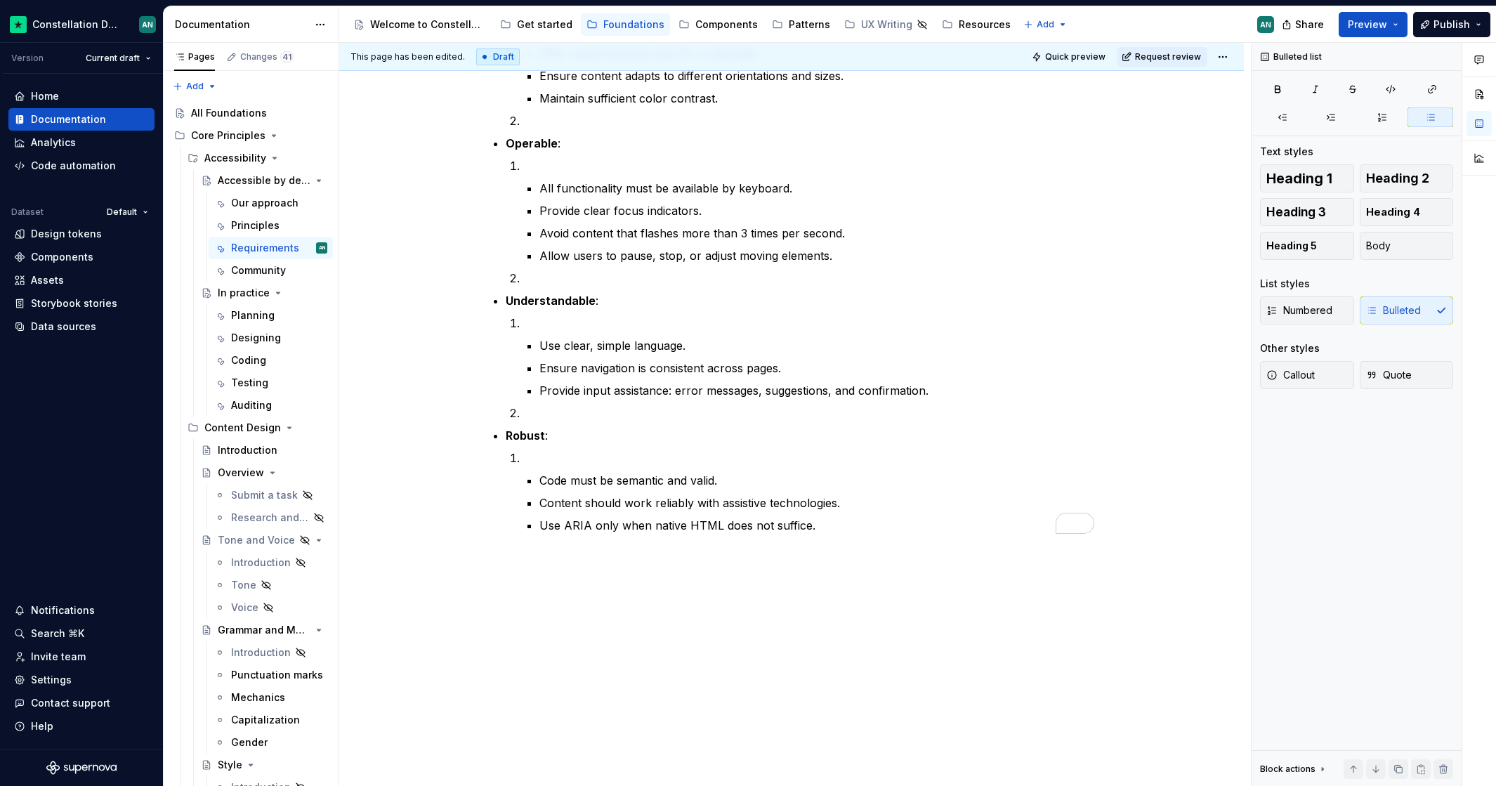
scroll to position [435, 0]
click at [553, 459] on p "To enrich screen reader interactions, please activate Accessibility in Grammarl…" at bounding box center [808, 457] width 572 height 17
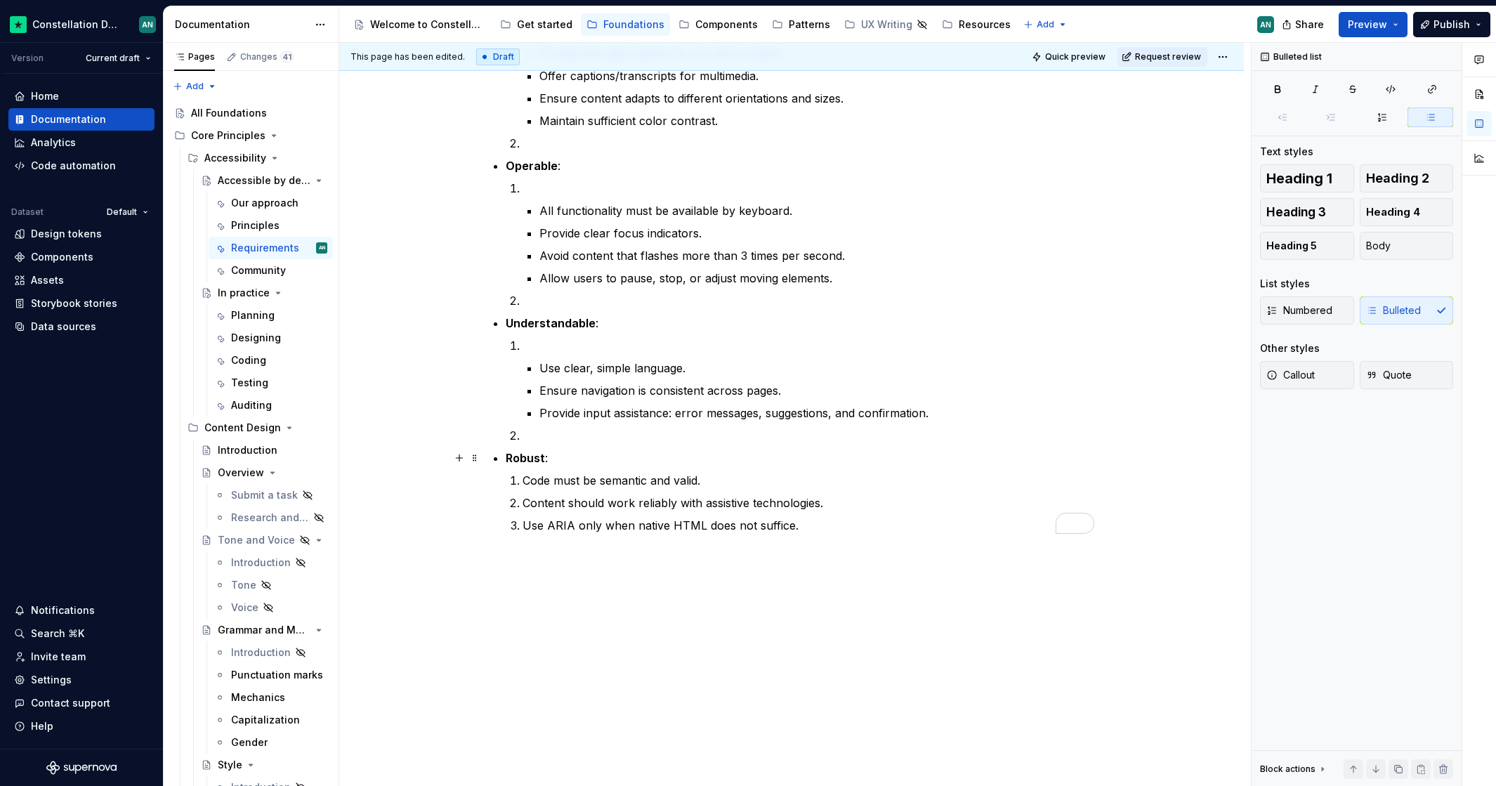
scroll to position [412, 0]
click at [550, 432] on p "To enrich screen reader interactions, please activate Accessibility in Grammarl…" at bounding box center [808, 435] width 572 height 17
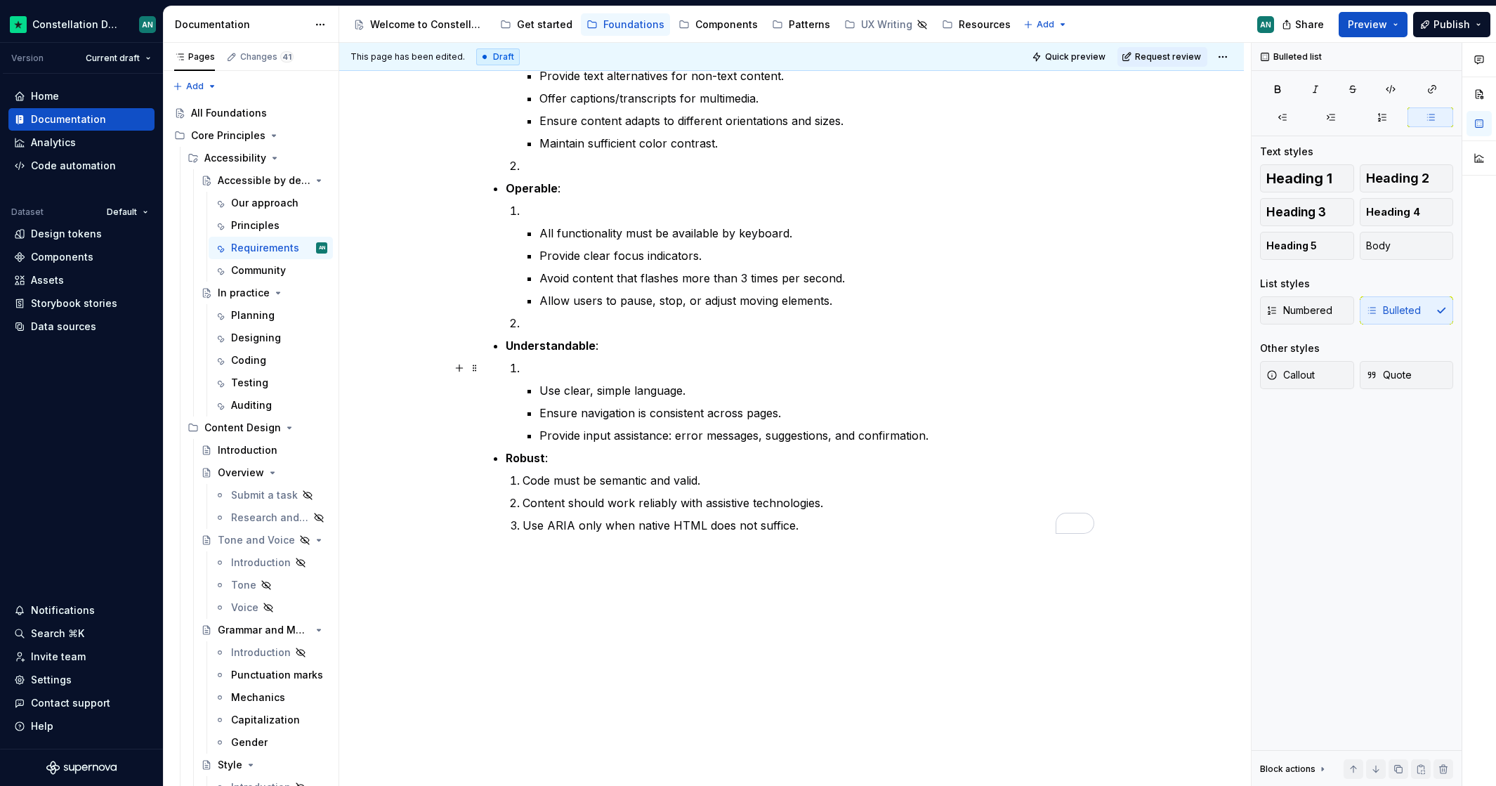
click at [539, 368] on p "To enrich screen reader interactions, please activate Accessibility in Grammarl…" at bounding box center [808, 367] width 572 height 17
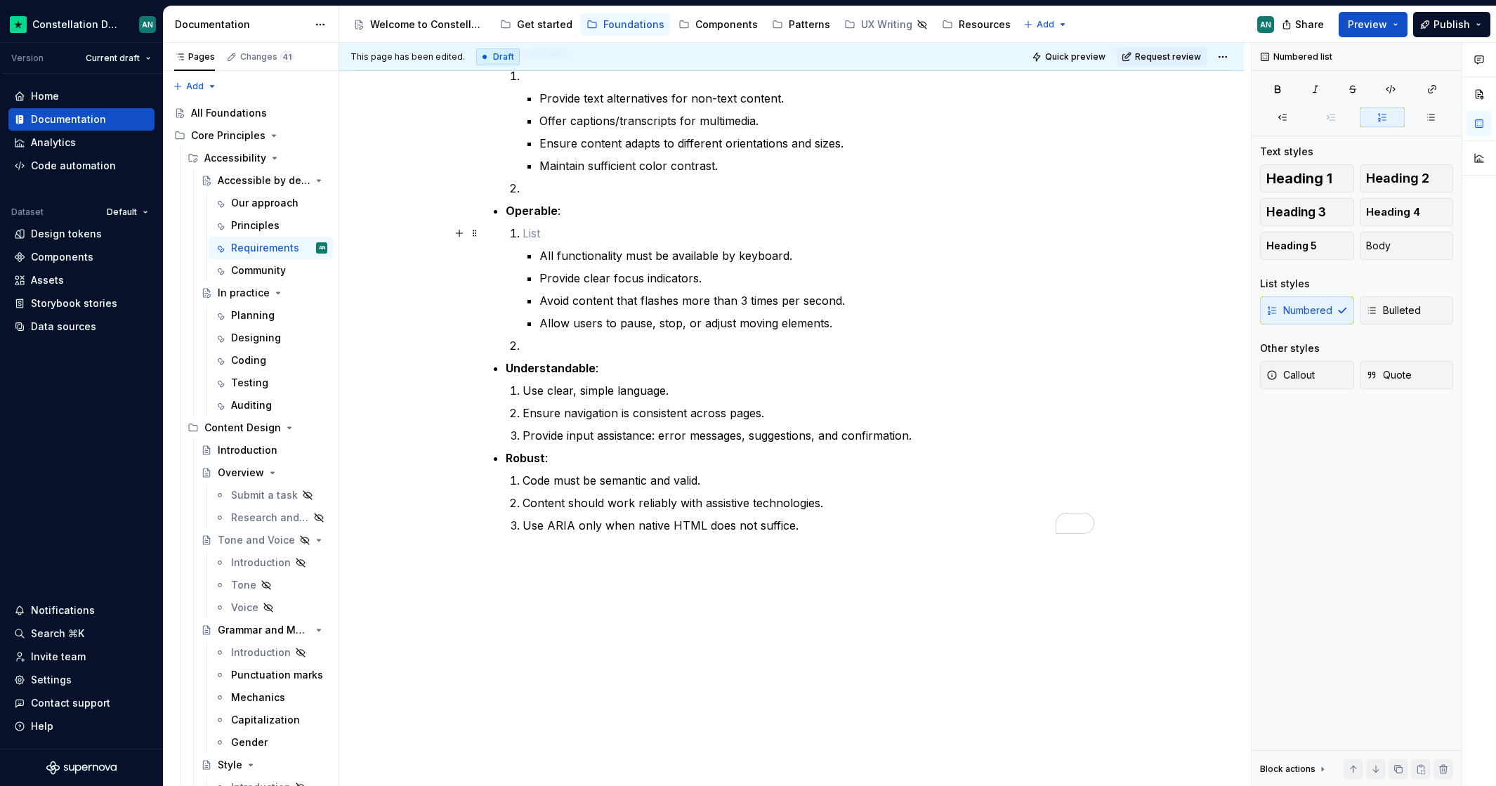
click at [530, 234] on p "To enrich screen reader interactions, please activate Accessibility in Grammarl…" at bounding box center [808, 233] width 572 height 17
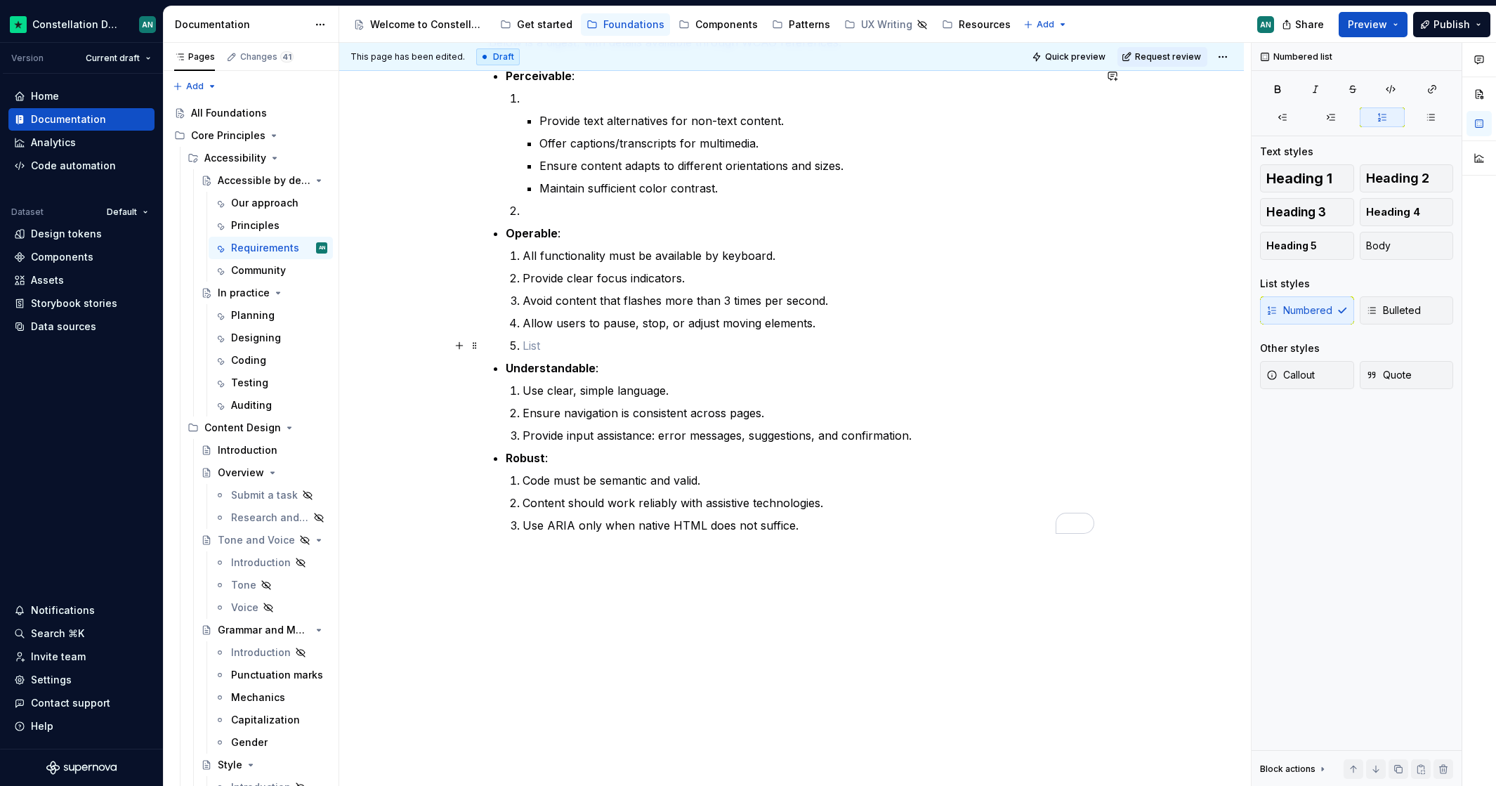
click at [561, 340] on p "To enrich screen reader interactions, please activate Accessibility in Grammarl…" at bounding box center [808, 345] width 572 height 17
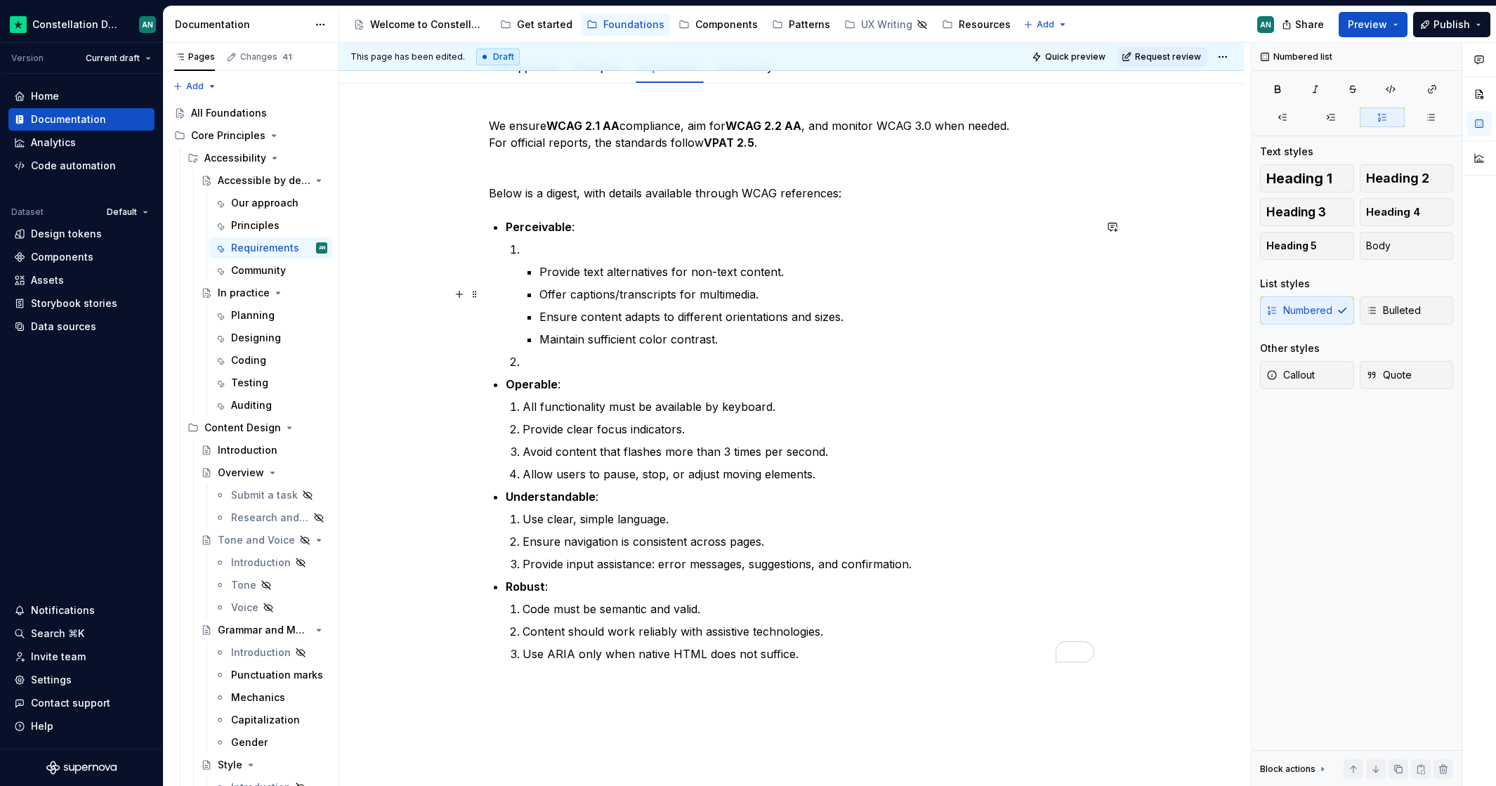
scroll to position [121, 0]
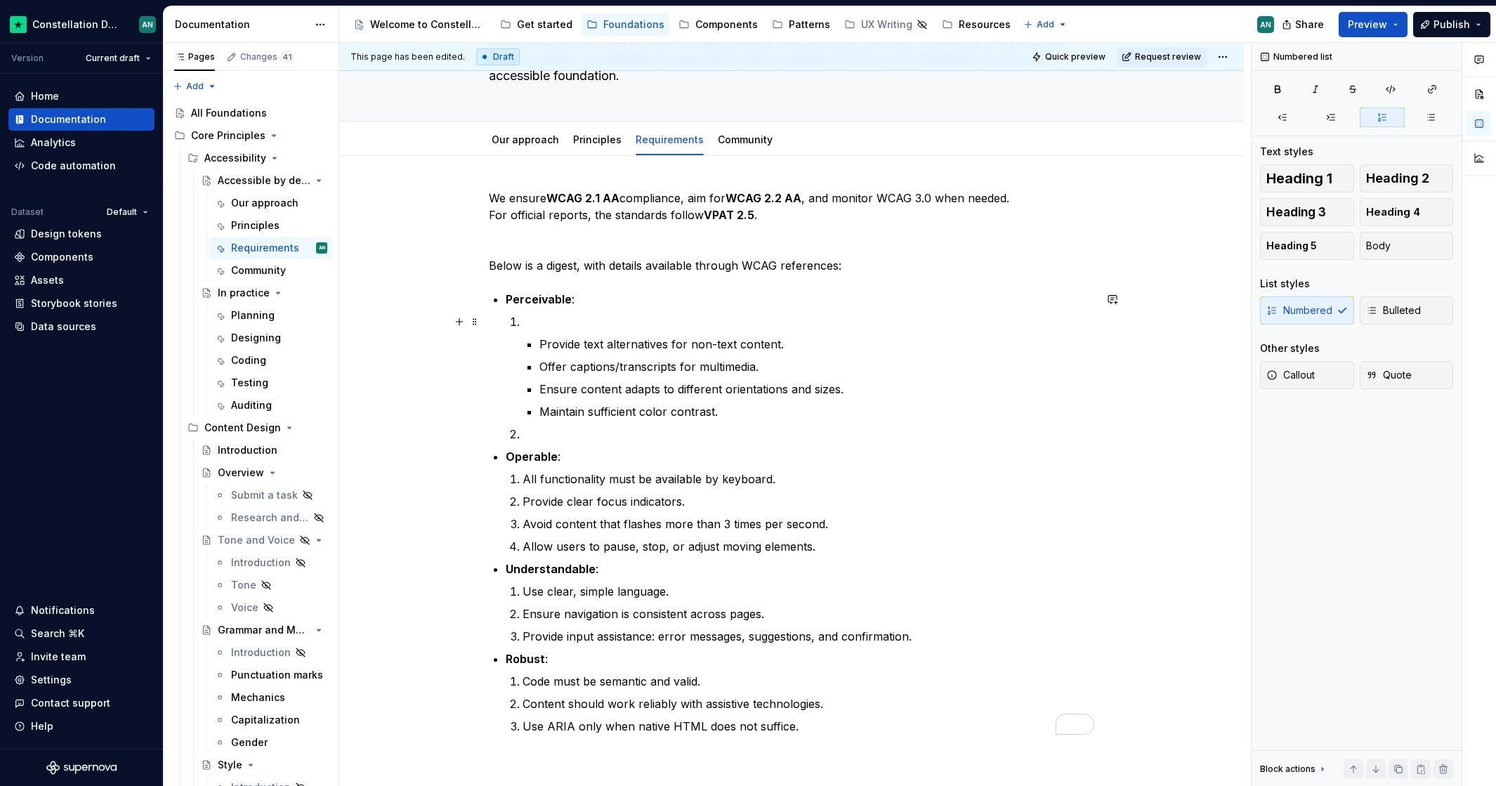
click at [567, 317] on p "To enrich screen reader interactions, please activate Accessibility in Grammarl…" at bounding box center [808, 321] width 572 height 17
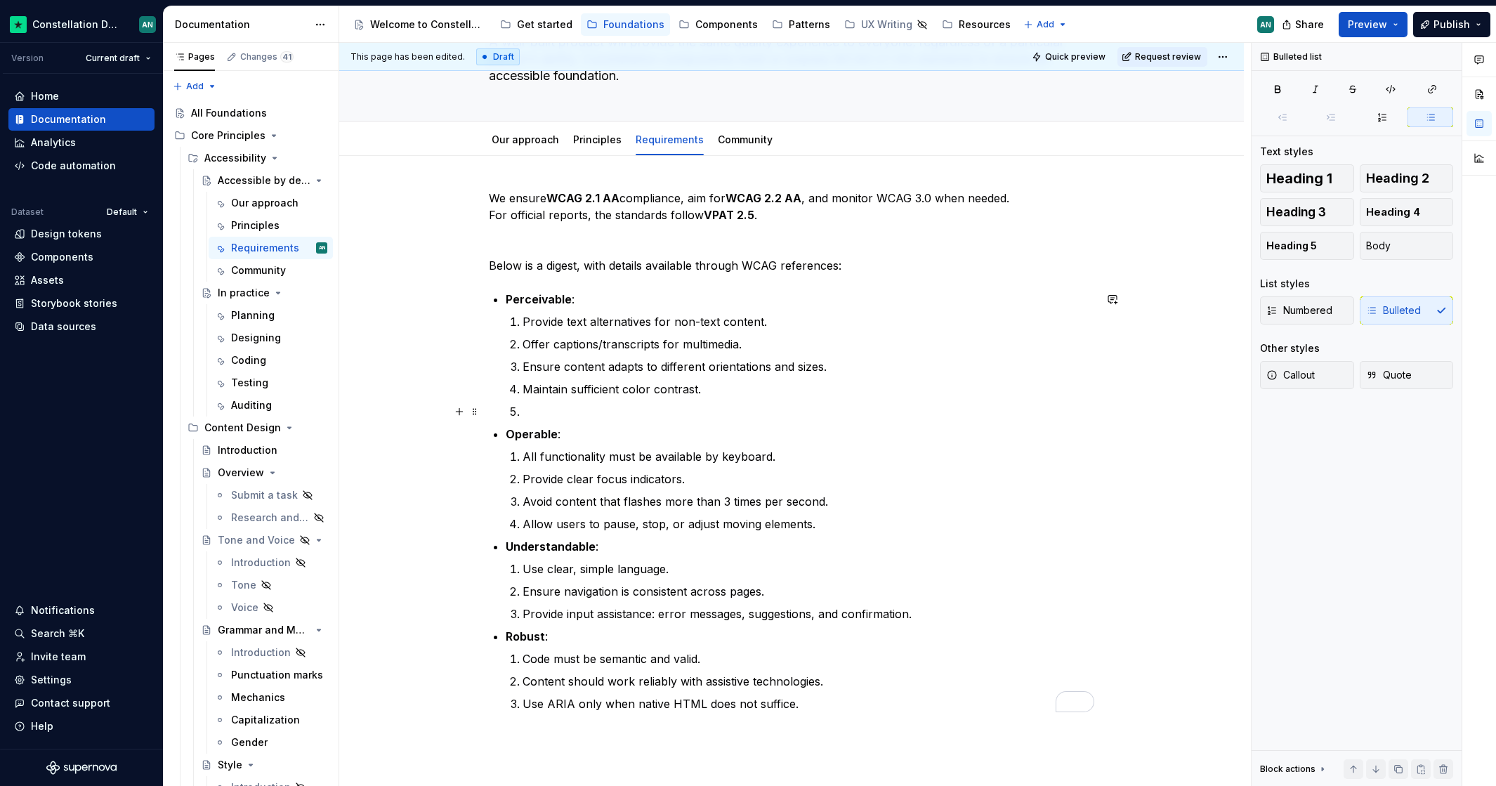
click at [539, 417] on p "To enrich screen reader interactions, please activate Accessibility in Grammarl…" at bounding box center [808, 411] width 572 height 17
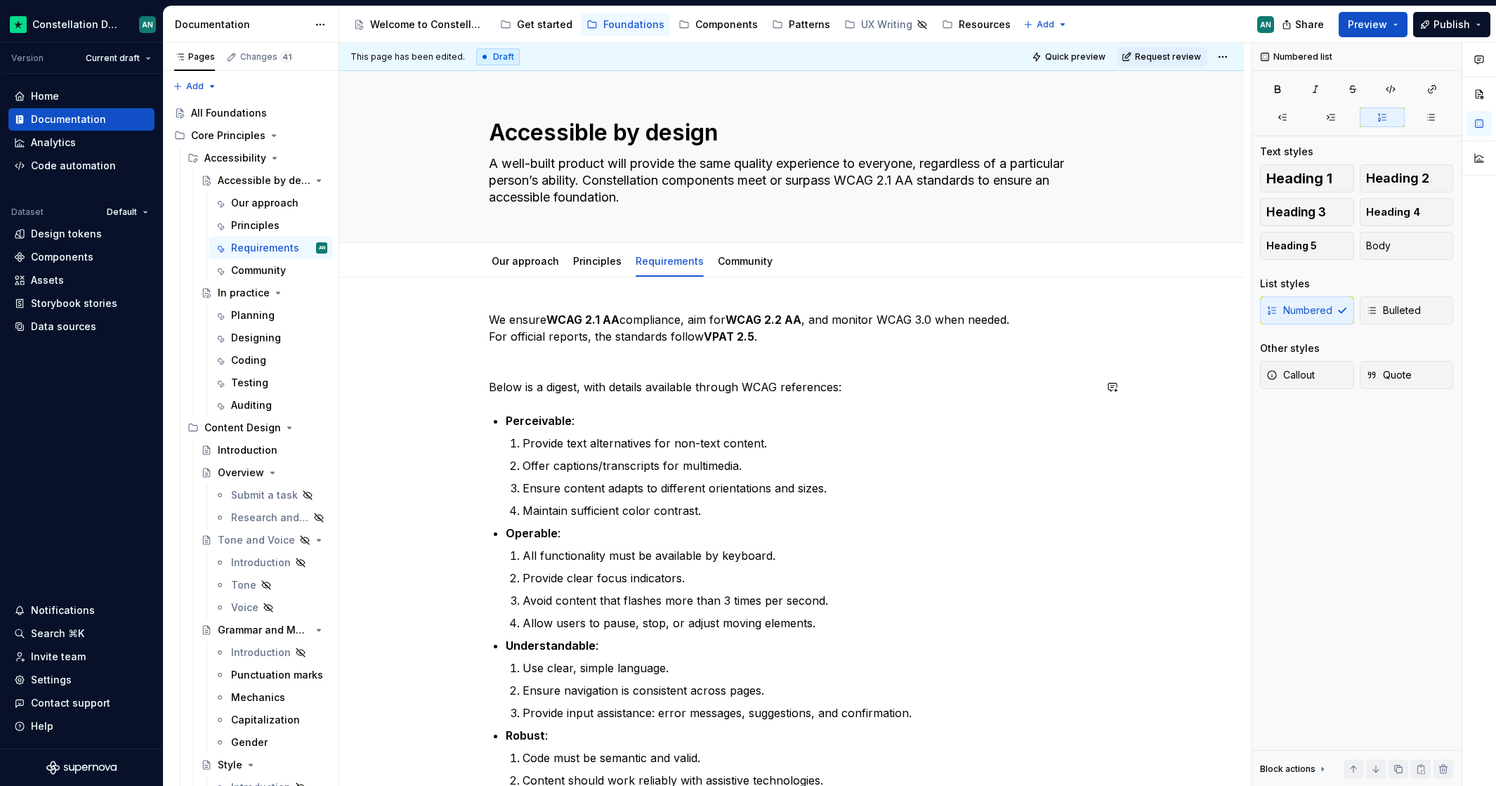
scroll to position [119, 0]
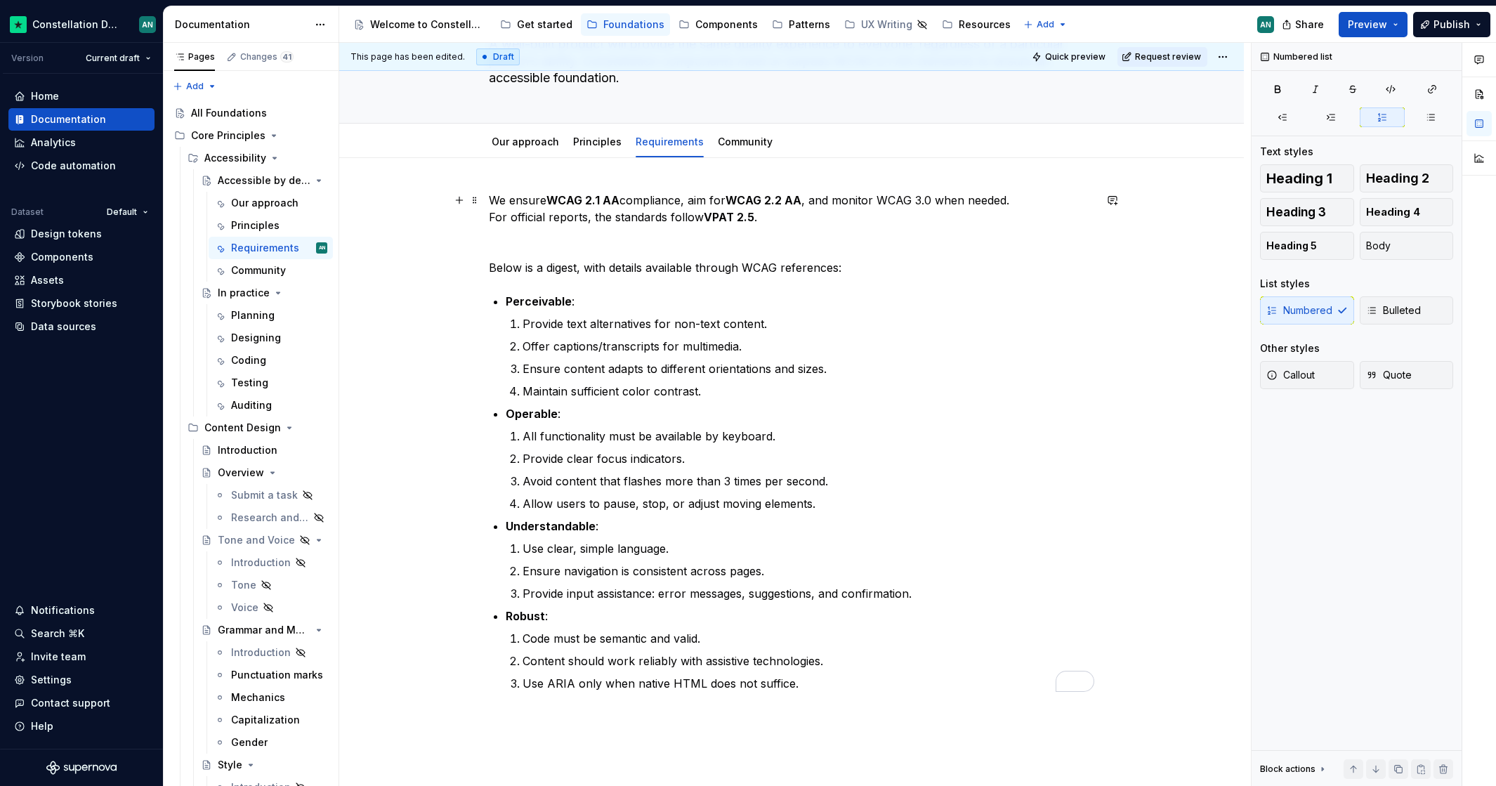
click at [491, 198] on div "We ensure WCAG 2.1 AA compliance, aim for WCAG 2.2 AA , and monitor WCAG 3.0 wh…" at bounding box center [791, 551] width 904 height 786
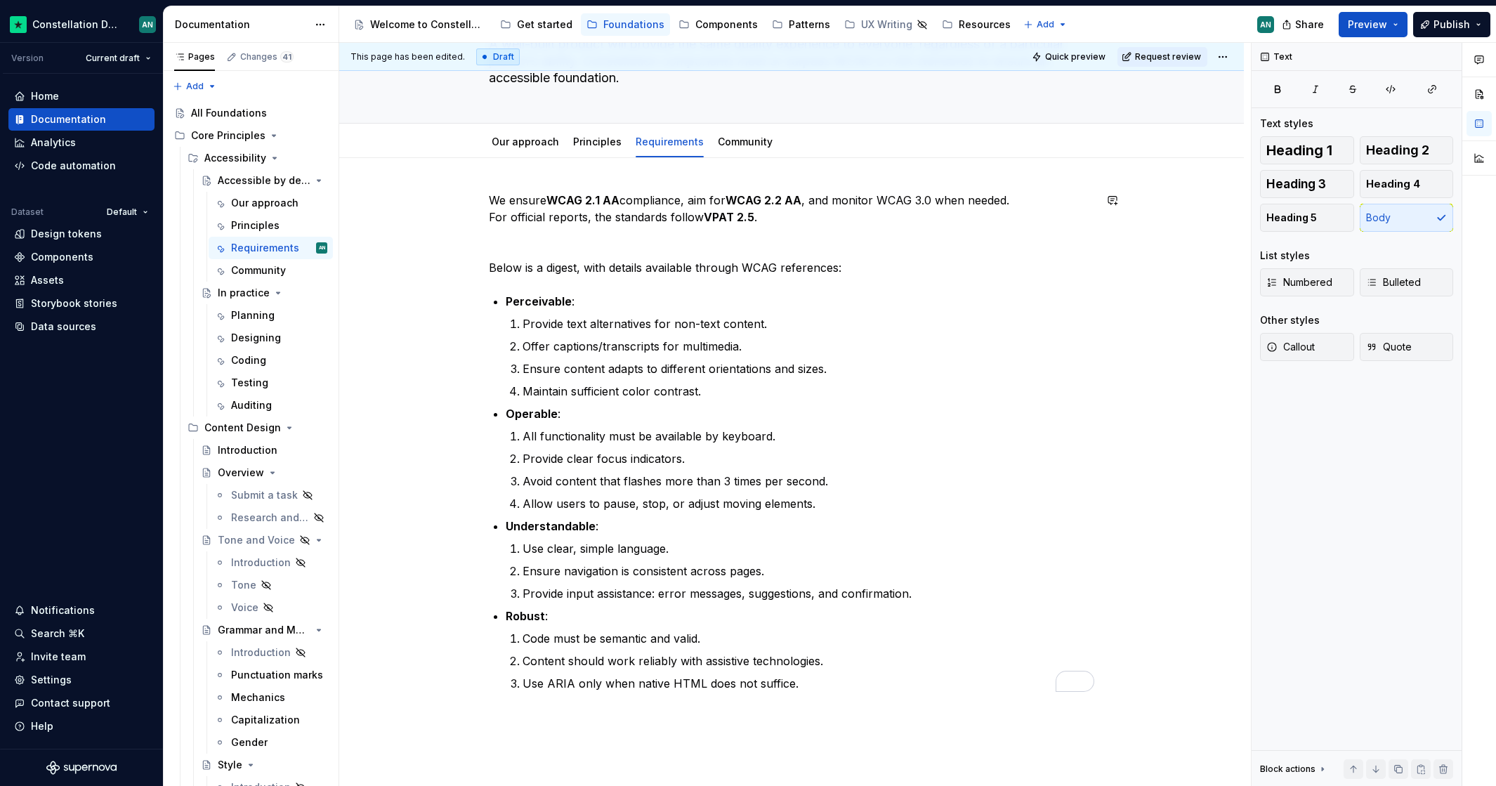
click at [513, 173] on div "We ensure WCAG 2.1 AA compliance, aim for WCAG 2.2 AA , and monitor WCAG 3.0 wh…" at bounding box center [791, 551] width 904 height 786
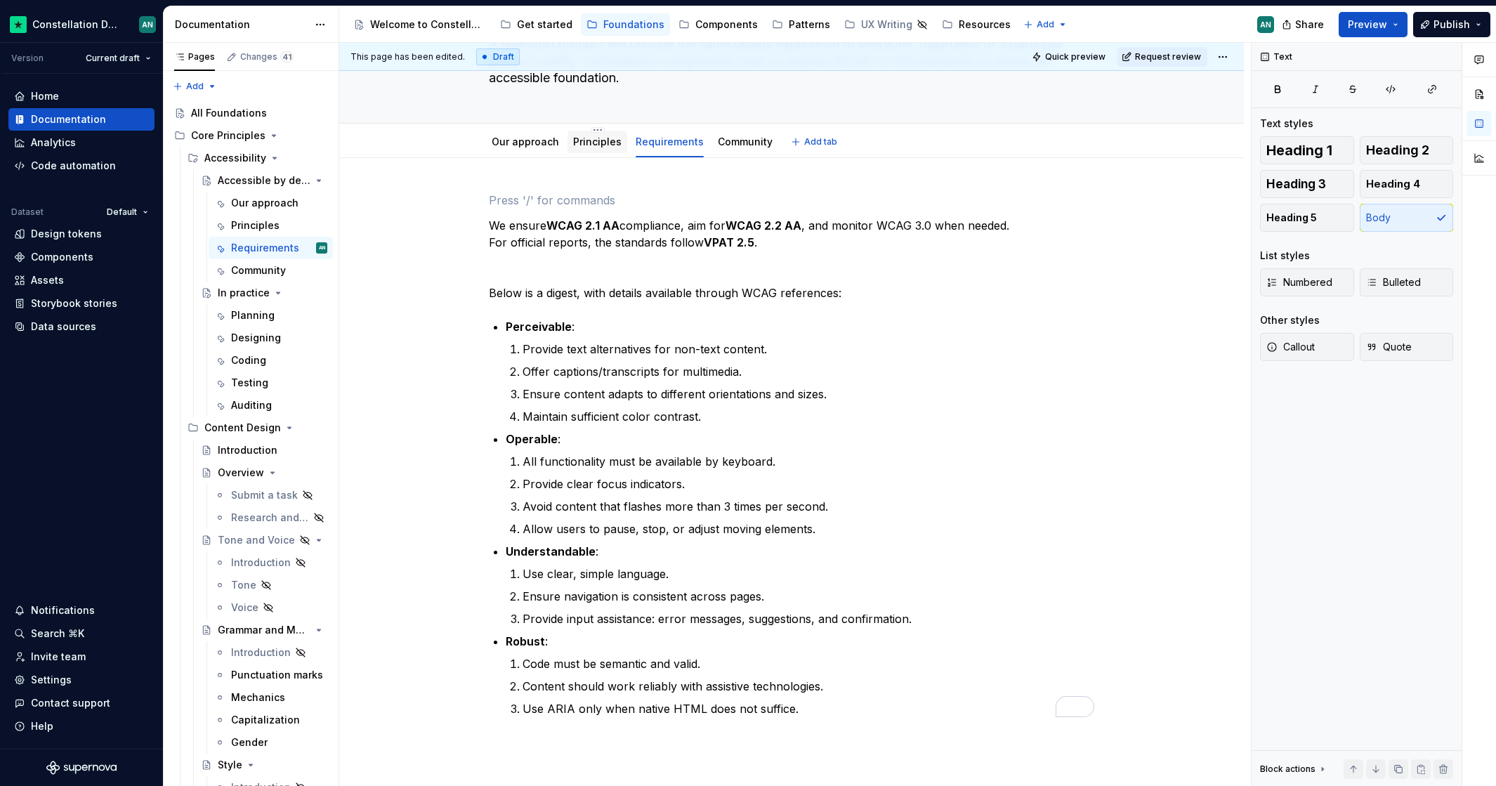
click at [590, 147] on div "Principles" at bounding box center [597, 142] width 48 height 14
click at [585, 136] on link "Principles" at bounding box center [597, 142] width 48 height 12
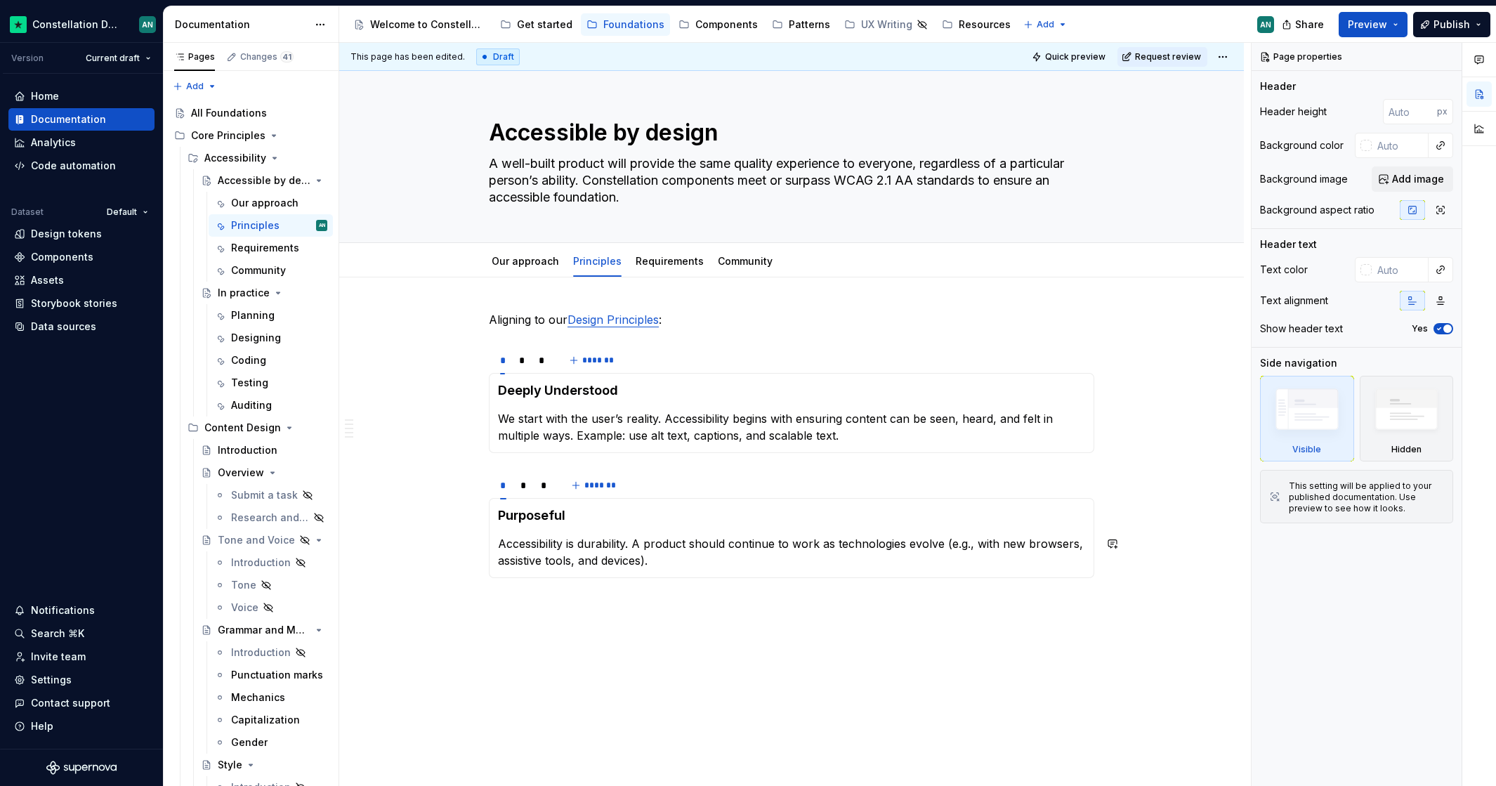
click at [531, 635] on p at bounding box center [791, 628] width 605 height 17
click at [525, 600] on p at bounding box center [791, 603] width 605 height 17
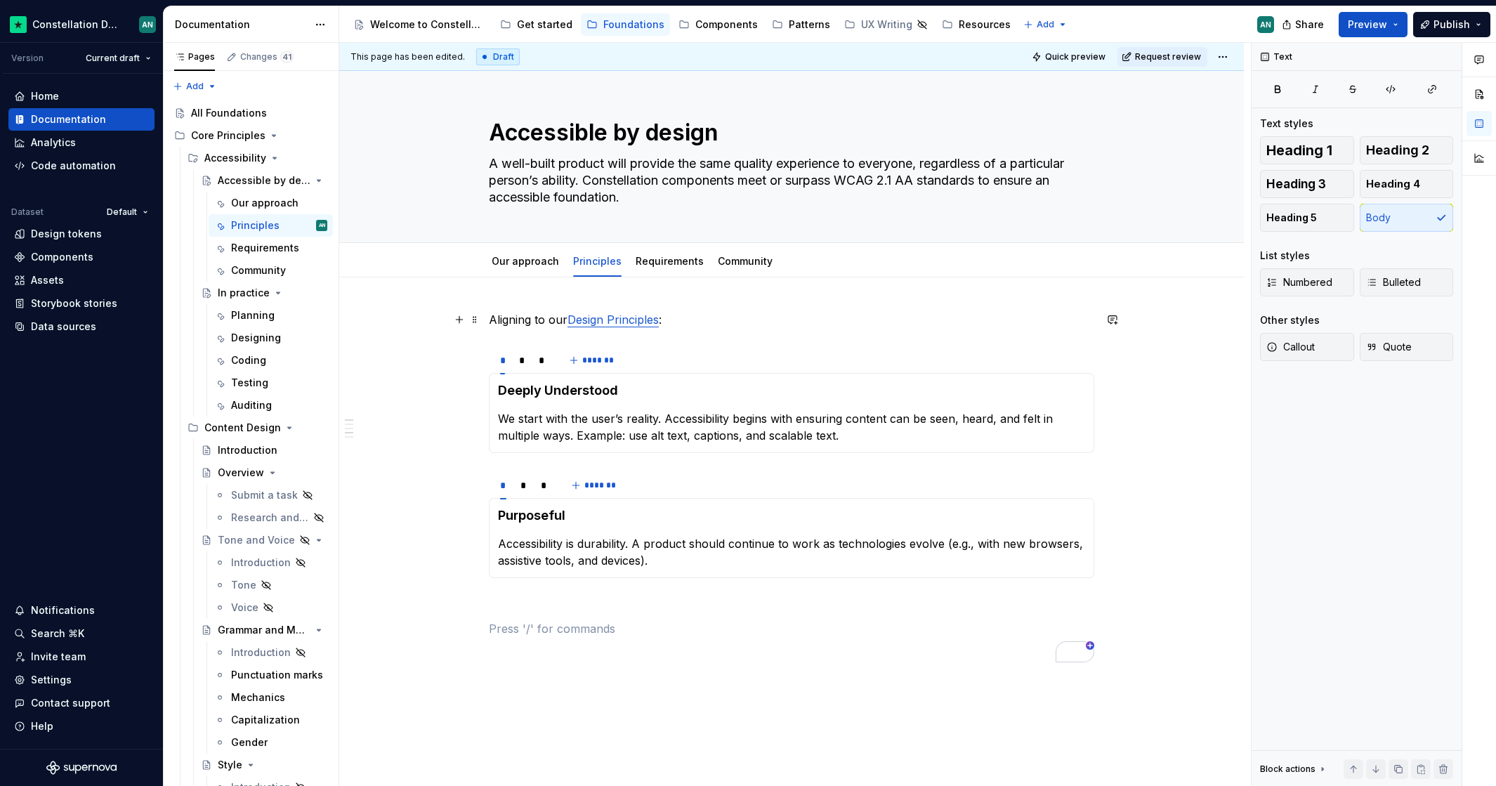
click at [491, 321] on p "Aligning to our Design Principles :" at bounding box center [791, 319] width 605 height 17
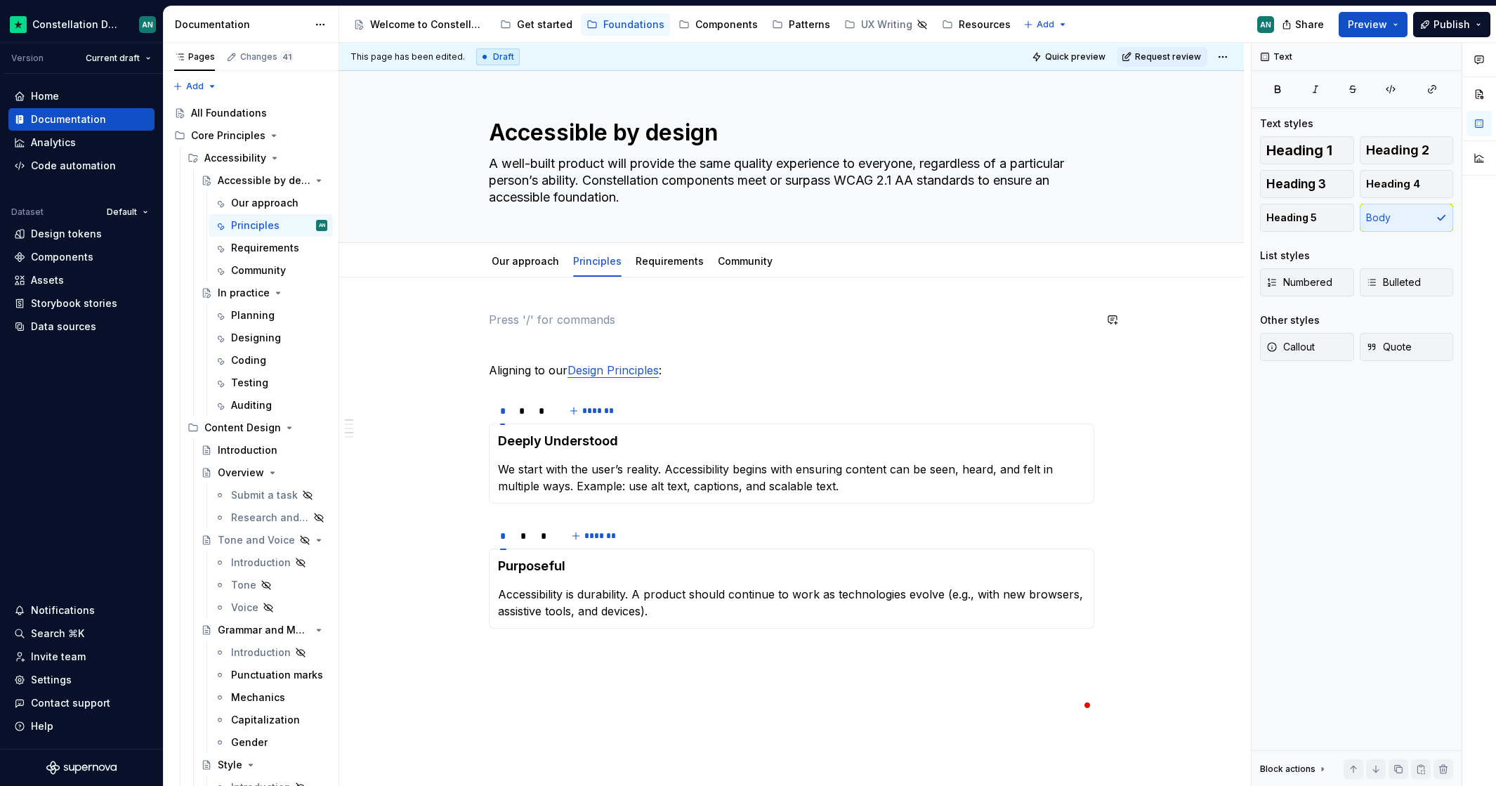
click at [600, 314] on p "To enrich screen reader interactions, please activate Accessibility in Grammarl…" at bounding box center [791, 319] width 605 height 17
click at [578, 326] on p "To enrich screen reader interactions, please activate Accessibility in Grammarl…" at bounding box center [791, 319] width 605 height 17
click at [575, 324] on p "To enrich screen reader interactions, please activate Accessibility in Grammarl…" at bounding box center [791, 319] width 605 height 17
click at [574, 323] on p "To enrich screen reader interactions, please activate Accessibility in Grammarl…" at bounding box center [791, 319] width 605 height 17
type textarea "*"
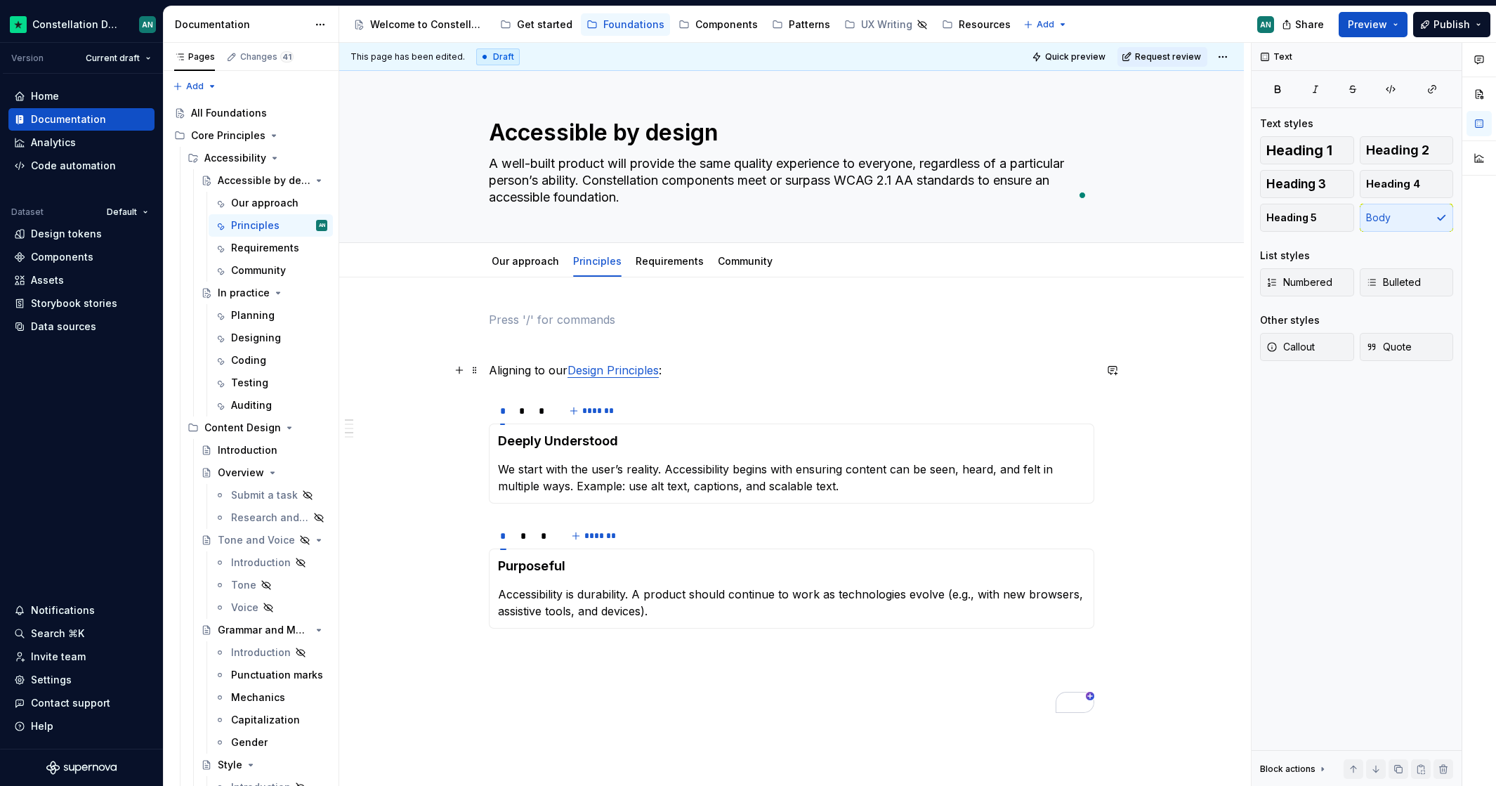
click at [509, 317] on p "To enrich screen reader interactions, please activate Accessibility in Grammarl…" at bounding box center [791, 319] width 605 height 17
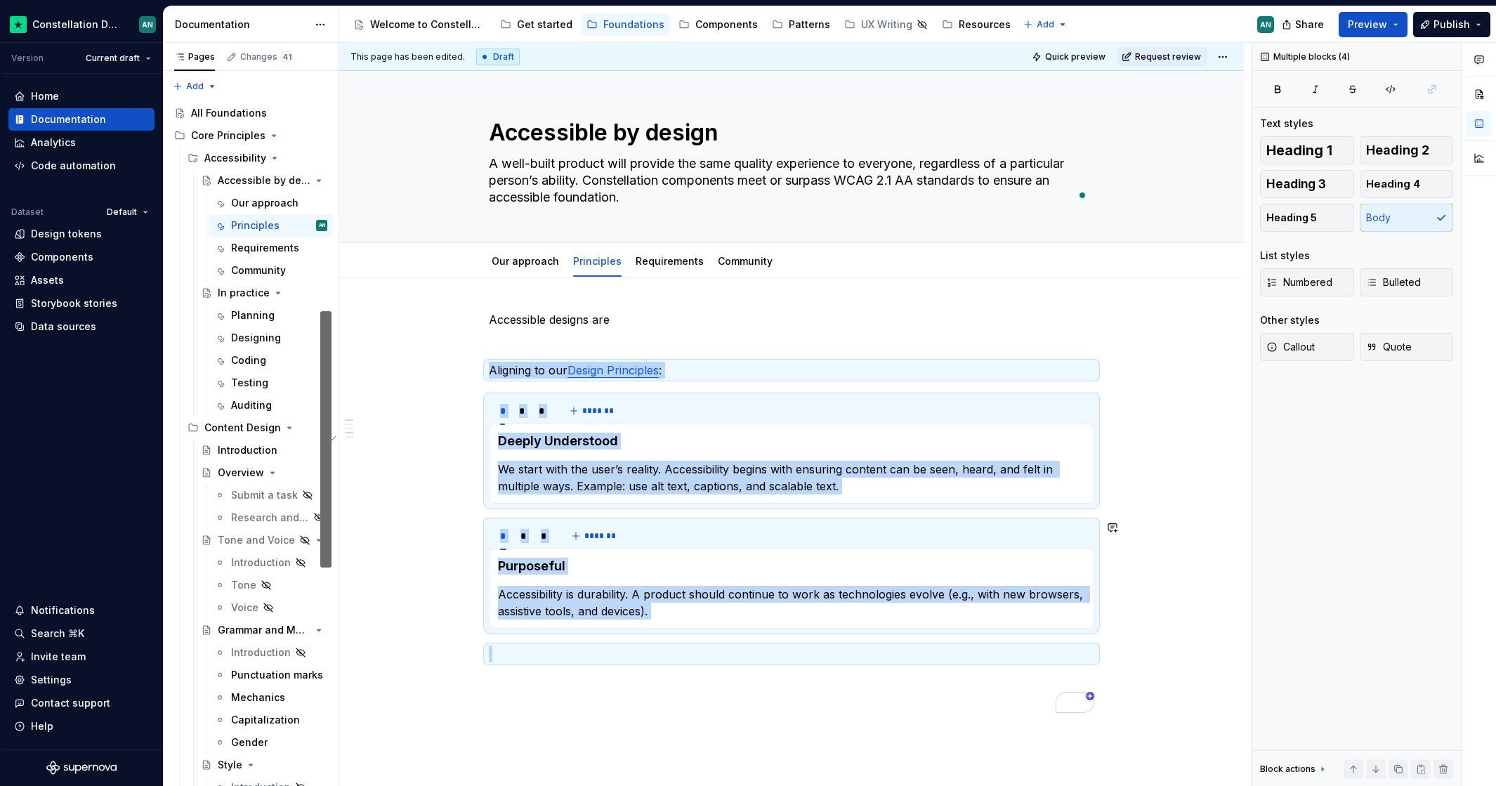
drag, startPoint x: 494, startPoint y: 364, endPoint x: 1015, endPoint y: 635, distance: 586.9
click at [1015, 635] on div "Accessible designs are Aligning to our Design Principles : * * * ******* Deeply…" at bounding box center [791, 512] width 605 height 402
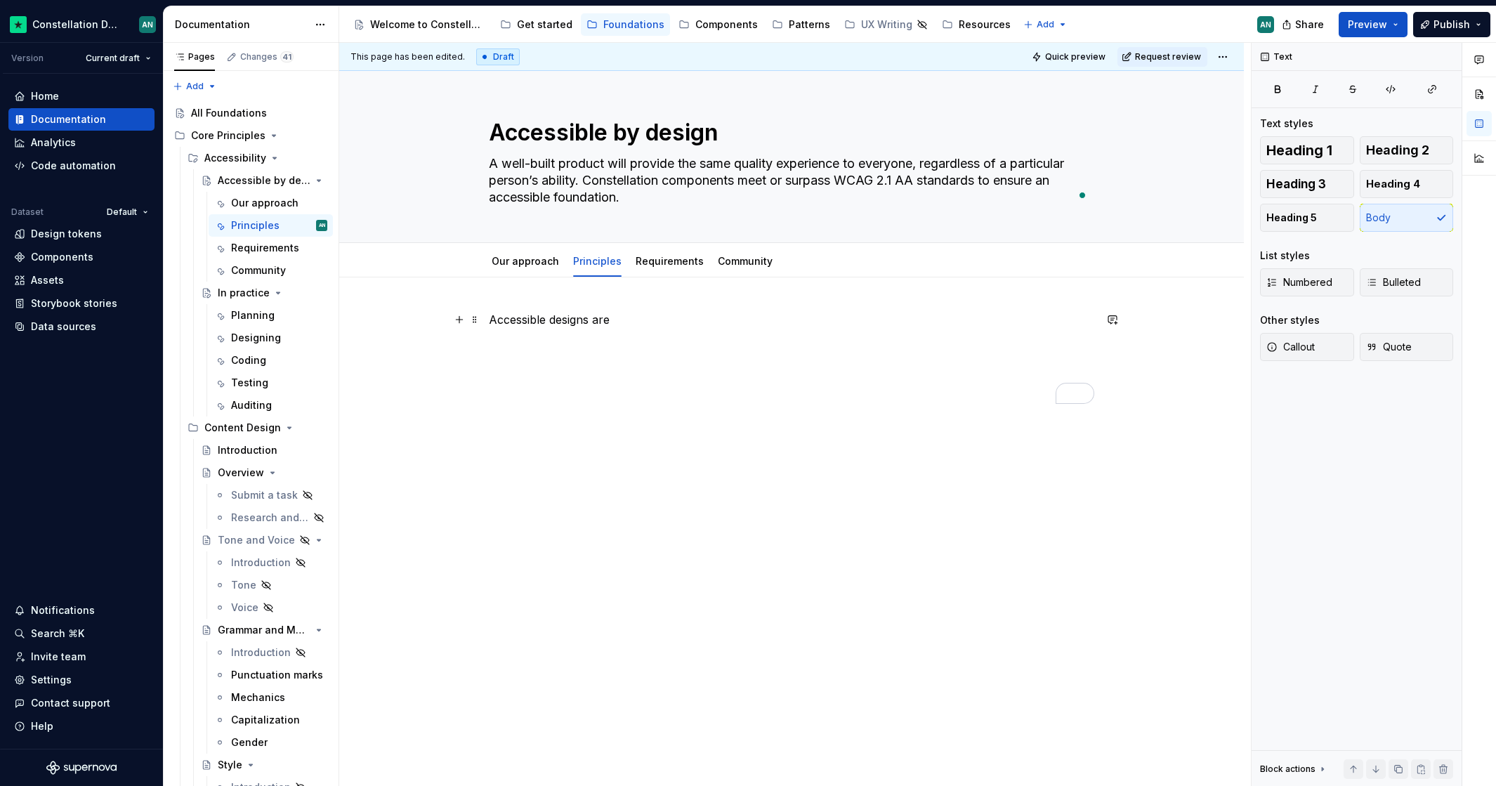
click at [595, 317] on p "Accessible designs are" at bounding box center [791, 319] width 605 height 17
drag, startPoint x: 593, startPoint y: 322, endPoint x: 553, endPoint y: 320, distance: 40.1
click at [553, 320] on p "Accessible designs are" at bounding box center [791, 319] width 605 height 17
click at [513, 255] on link "Our approach" at bounding box center [524, 261] width 67 height 12
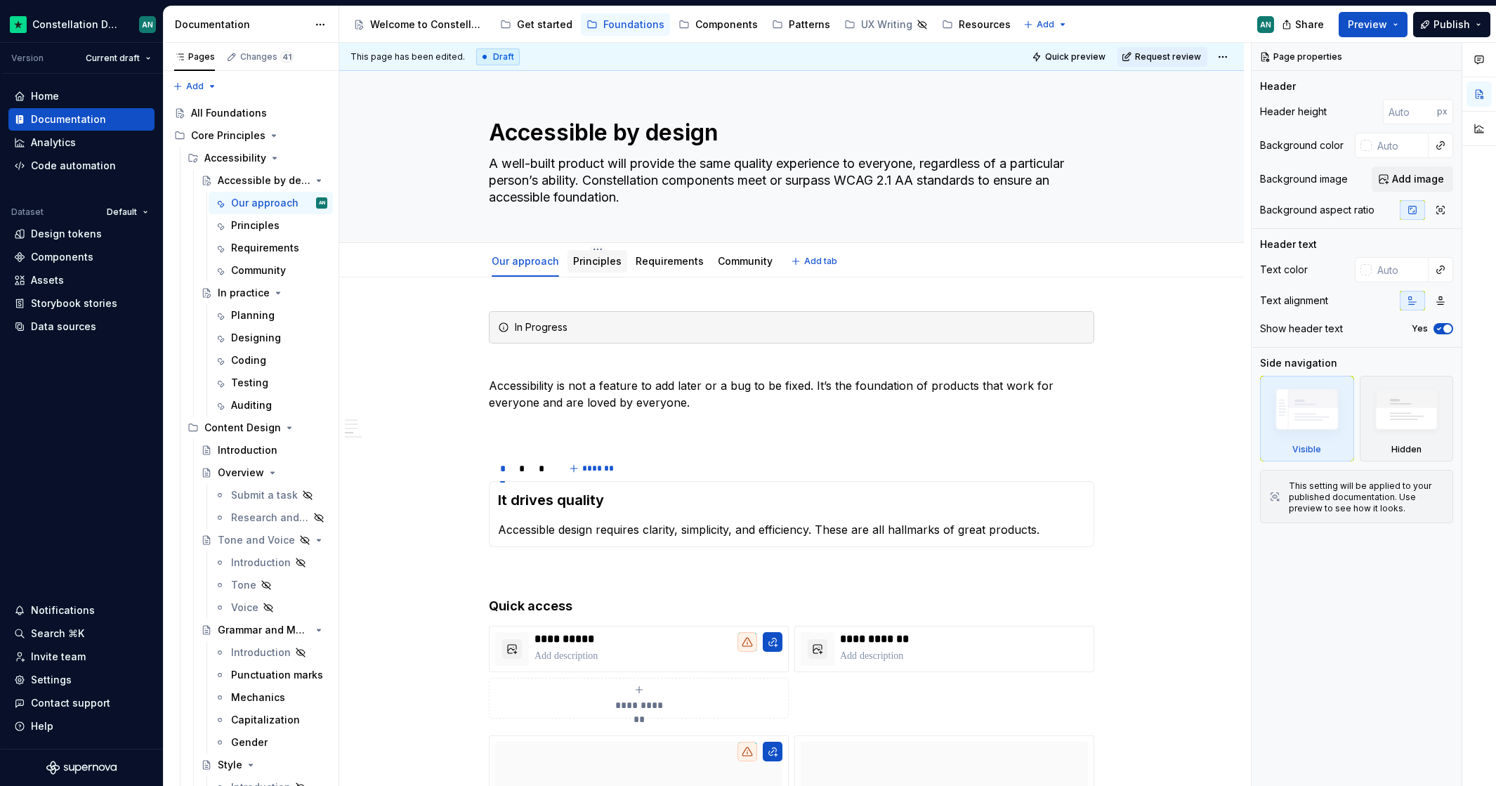
click at [584, 256] on link "Principles" at bounding box center [597, 261] width 48 height 12
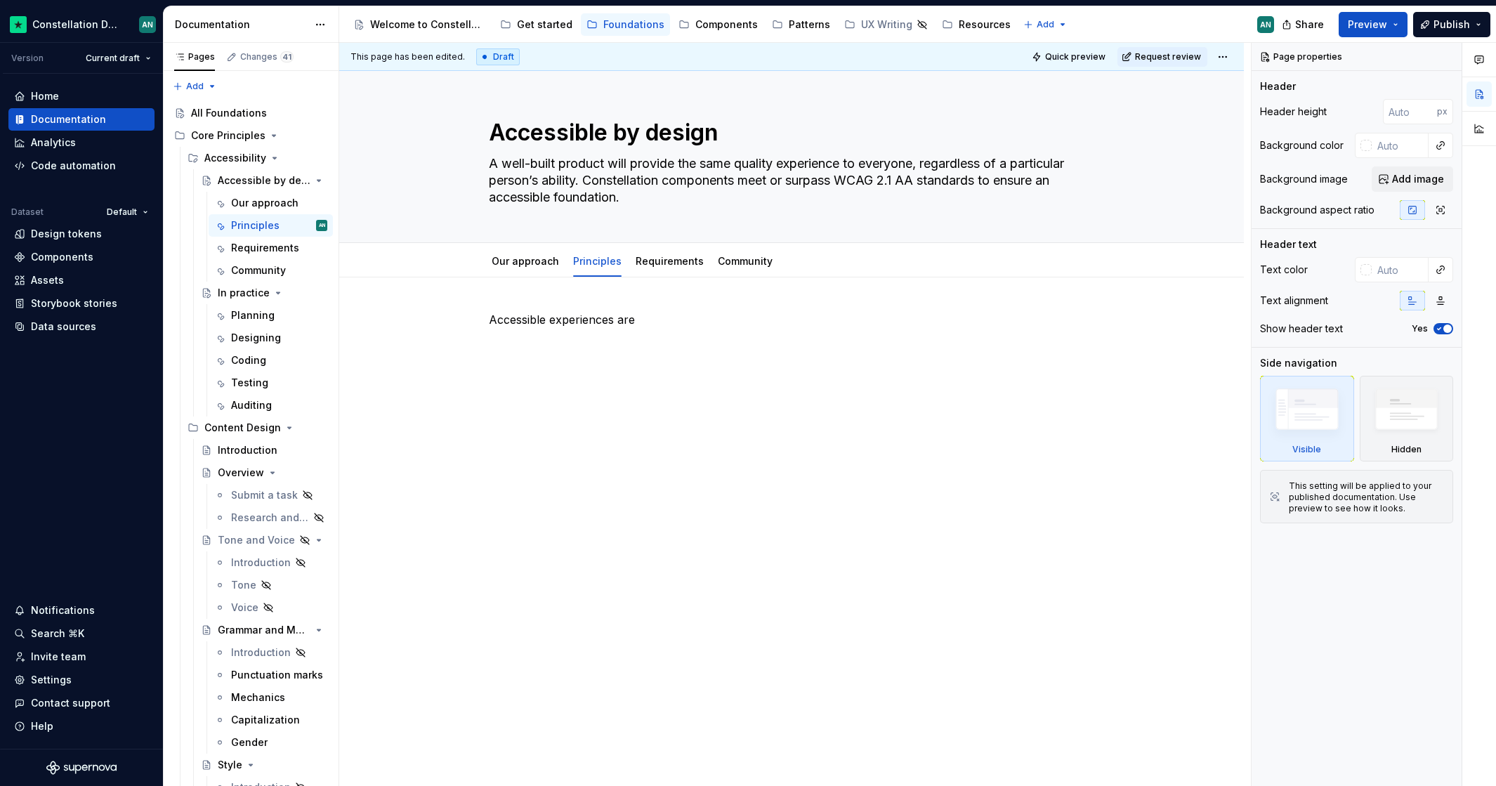
click at [599, 506] on div "Accessible experiences are" at bounding box center [791, 466] width 904 height 379
click at [568, 369] on p at bounding box center [791, 370] width 605 height 17
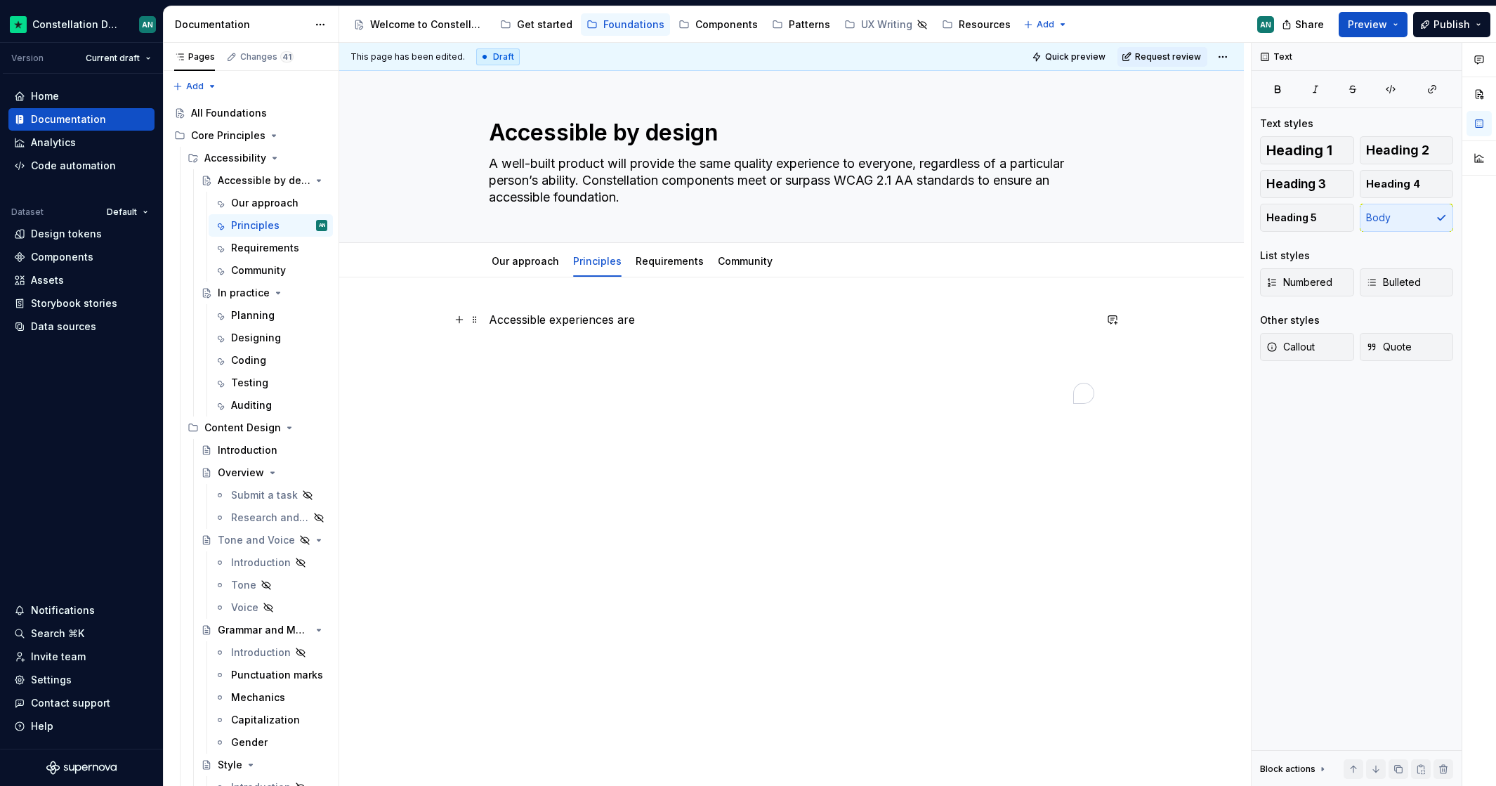
click at [645, 317] on p "Accessible experiences are" at bounding box center [791, 319] width 605 height 17
click at [624, 318] on p "Accessible experiences are" at bounding box center [791, 319] width 605 height 17
click at [626, 319] on p "Accessible experiences are" at bounding box center [791, 319] width 605 height 17
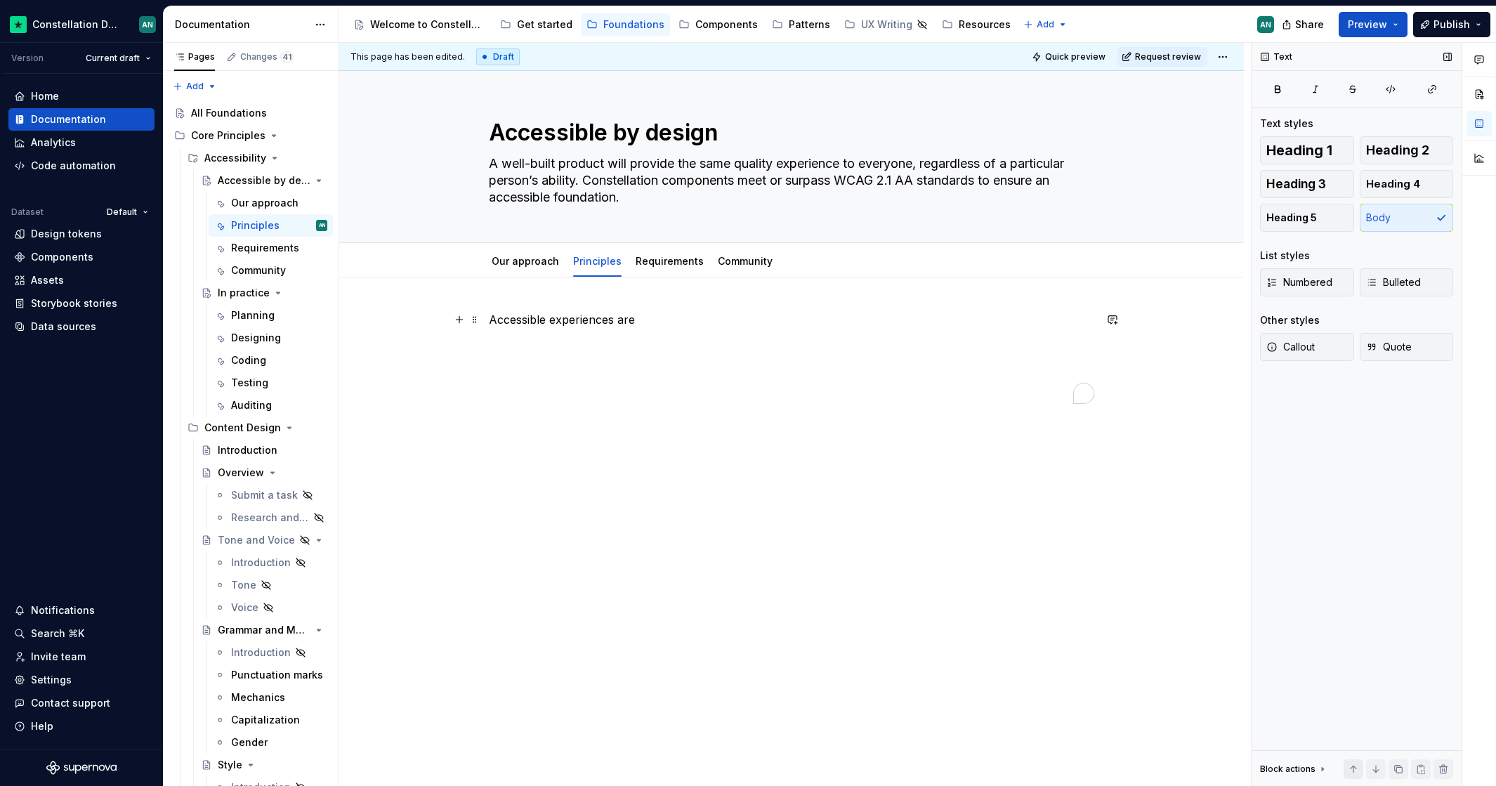
click at [627, 319] on p "Accessible experiences are" at bounding box center [791, 319] width 605 height 17
click at [646, 304] on div "Accessible experiences are" at bounding box center [791, 466] width 904 height 379
click at [646, 315] on p "To enrich screen reader interactions, please activate Accessibility in Grammarl…" at bounding box center [791, 319] width 605 height 17
click at [645, 342] on p "Accessible experiences are" at bounding box center [791, 344] width 605 height 17
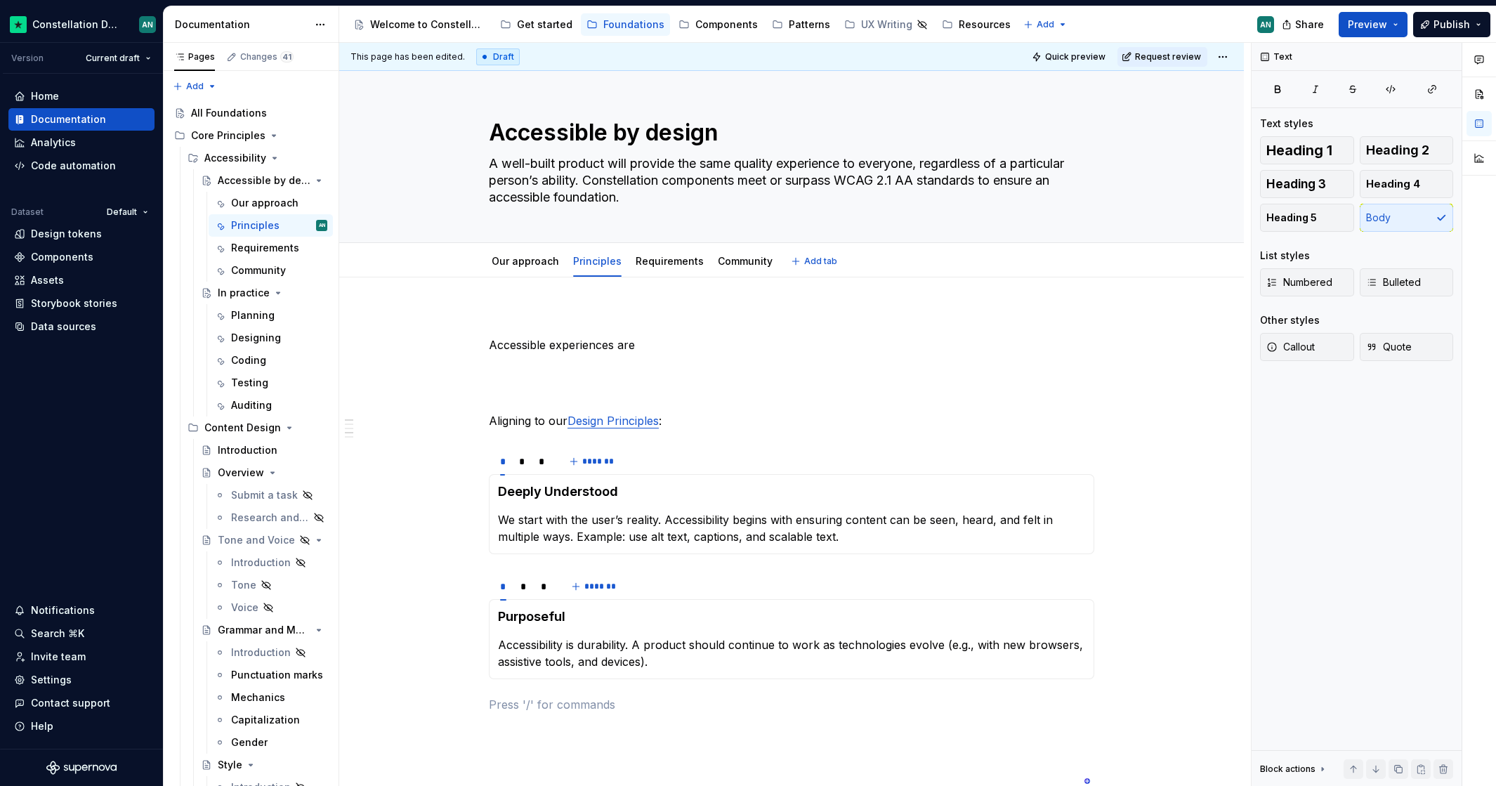
type textarea "*"
click at [512, 318] on p "To enrich screen reader interactions, please activate Accessibility in Grammarl…" at bounding box center [791, 319] width 605 height 17
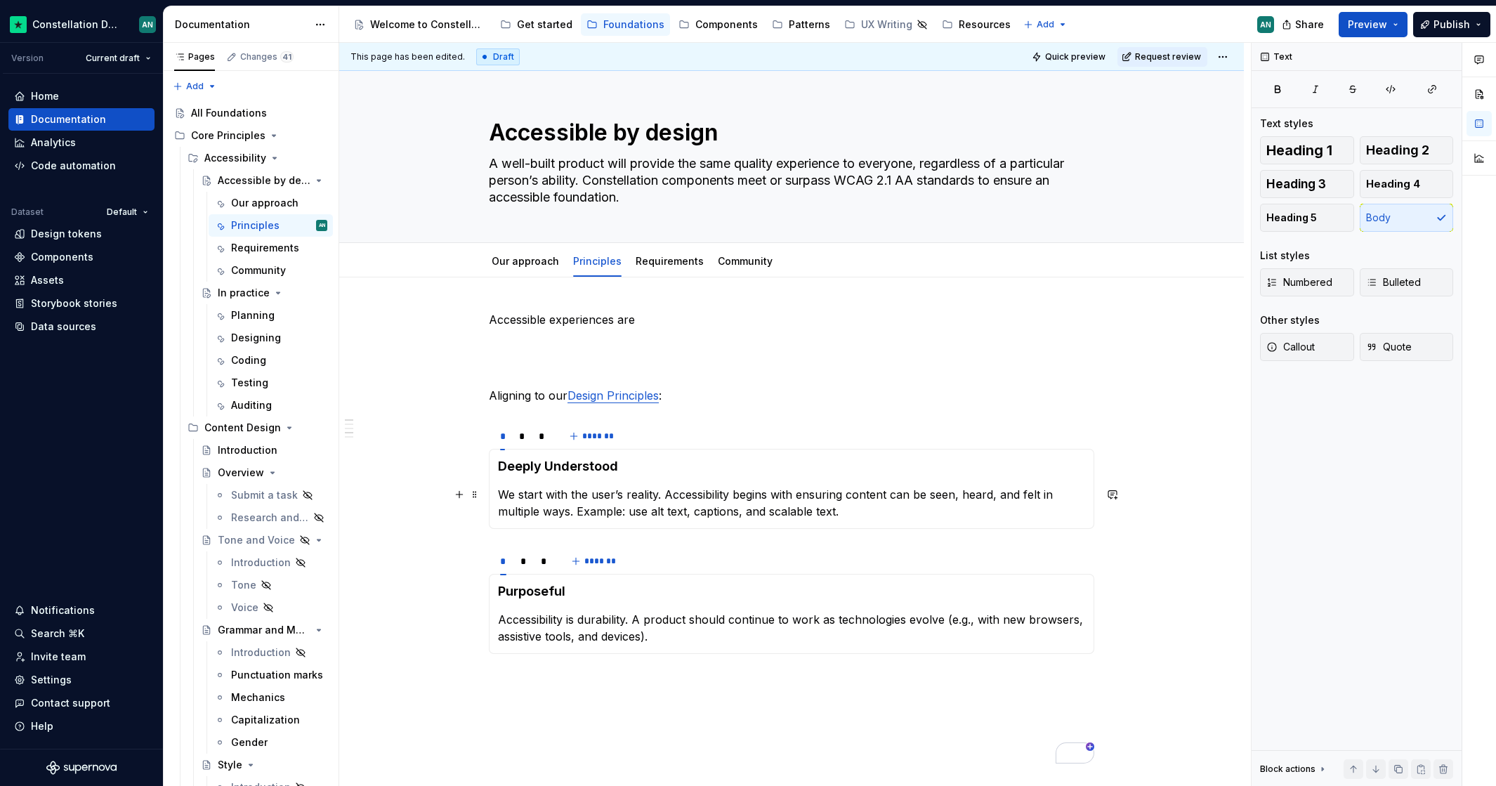
click at [588, 493] on p "We start with the user’s reality. Accessibility begins with ensuring content ca…" at bounding box center [791, 503] width 587 height 34
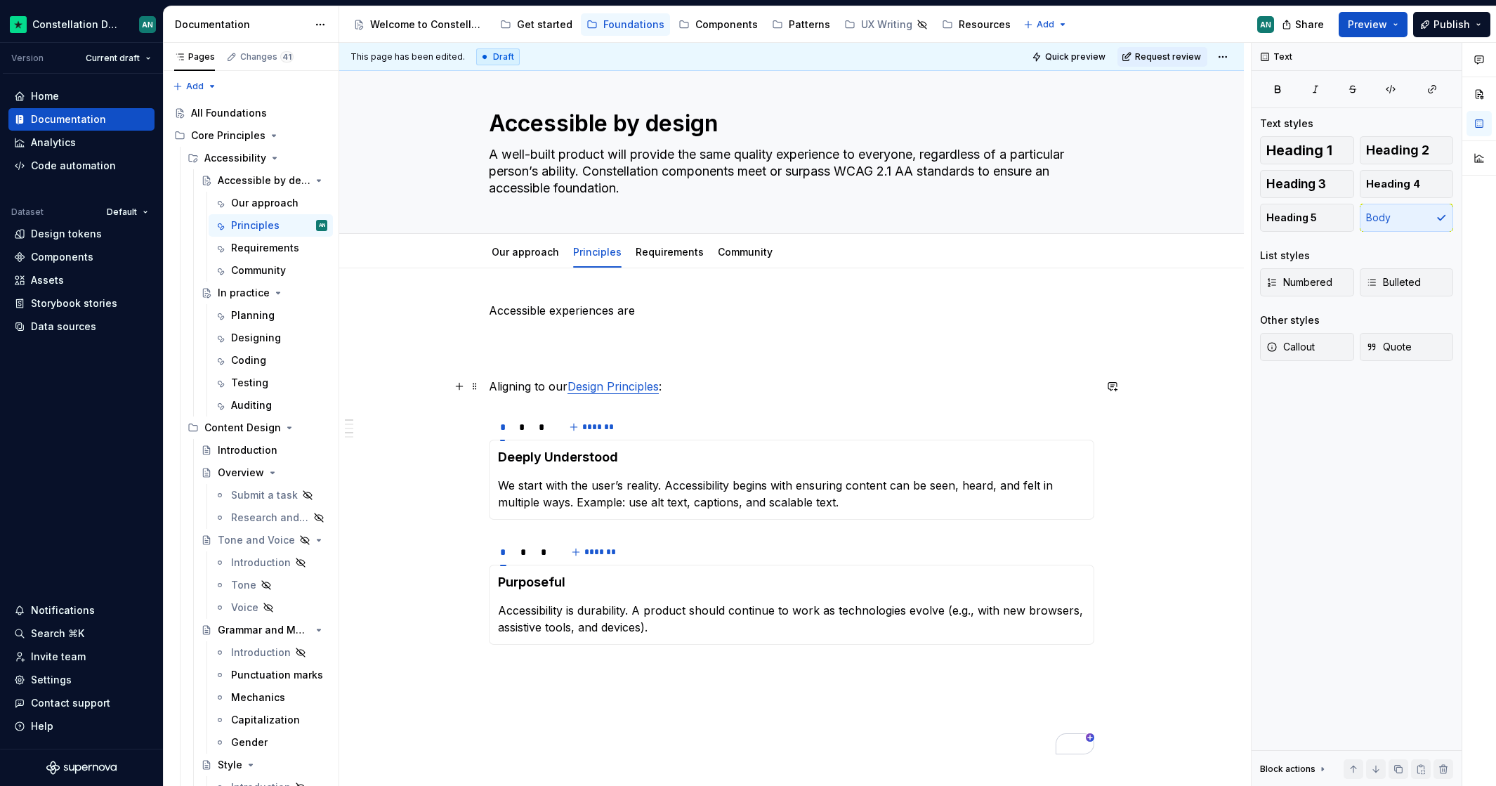
click at [491, 384] on p "Aligning to our Design Principles :" at bounding box center [791, 386] width 605 height 17
click at [533, 387] on p "Aligning to our Design Principles :" at bounding box center [791, 386] width 605 height 17
click at [522, 404] on div "Accessible experiences are Aligning to our Design Principles : * * * ******* De…" at bounding box center [791, 528] width 605 height 452
drag, startPoint x: 534, startPoint y: 388, endPoint x: 494, endPoint y: 385, distance: 40.8
click at [494, 385] on p "Aligning to our Design Principles :" at bounding box center [791, 386] width 605 height 17
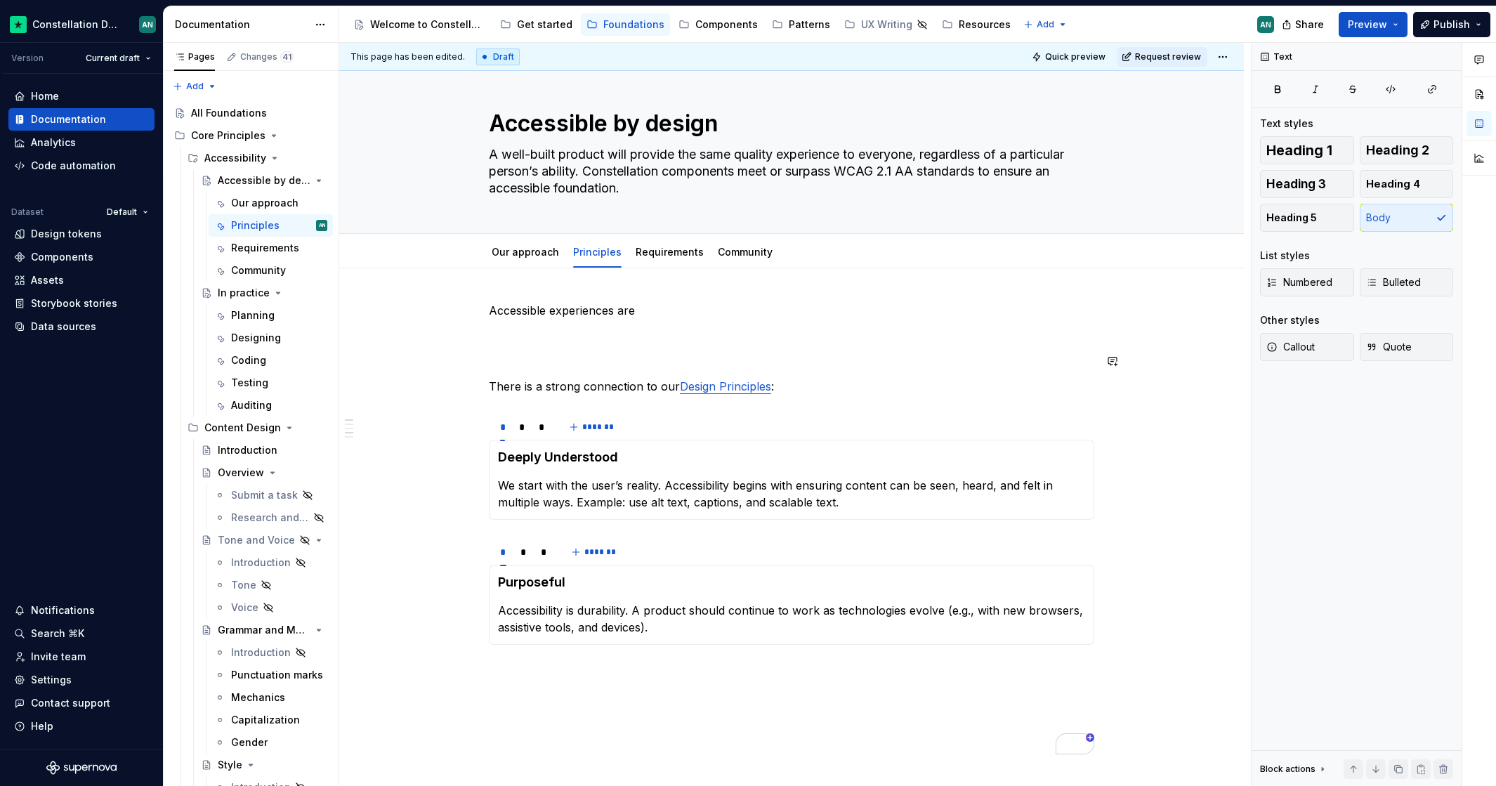
click at [579, 349] on div "Accessible experiences are There is a strong connection to our Design Principle…" at bounding box center [791, 528] width 605 height 452
click at [593, 340] on p "To enrich screen reader interactions, please activate Accessibility in Grammarl…" at bounding box center [791, 335] width 605 height 17
click at [733, 251] on link "Community" at bounding box center [745, 252] width 55 height 12
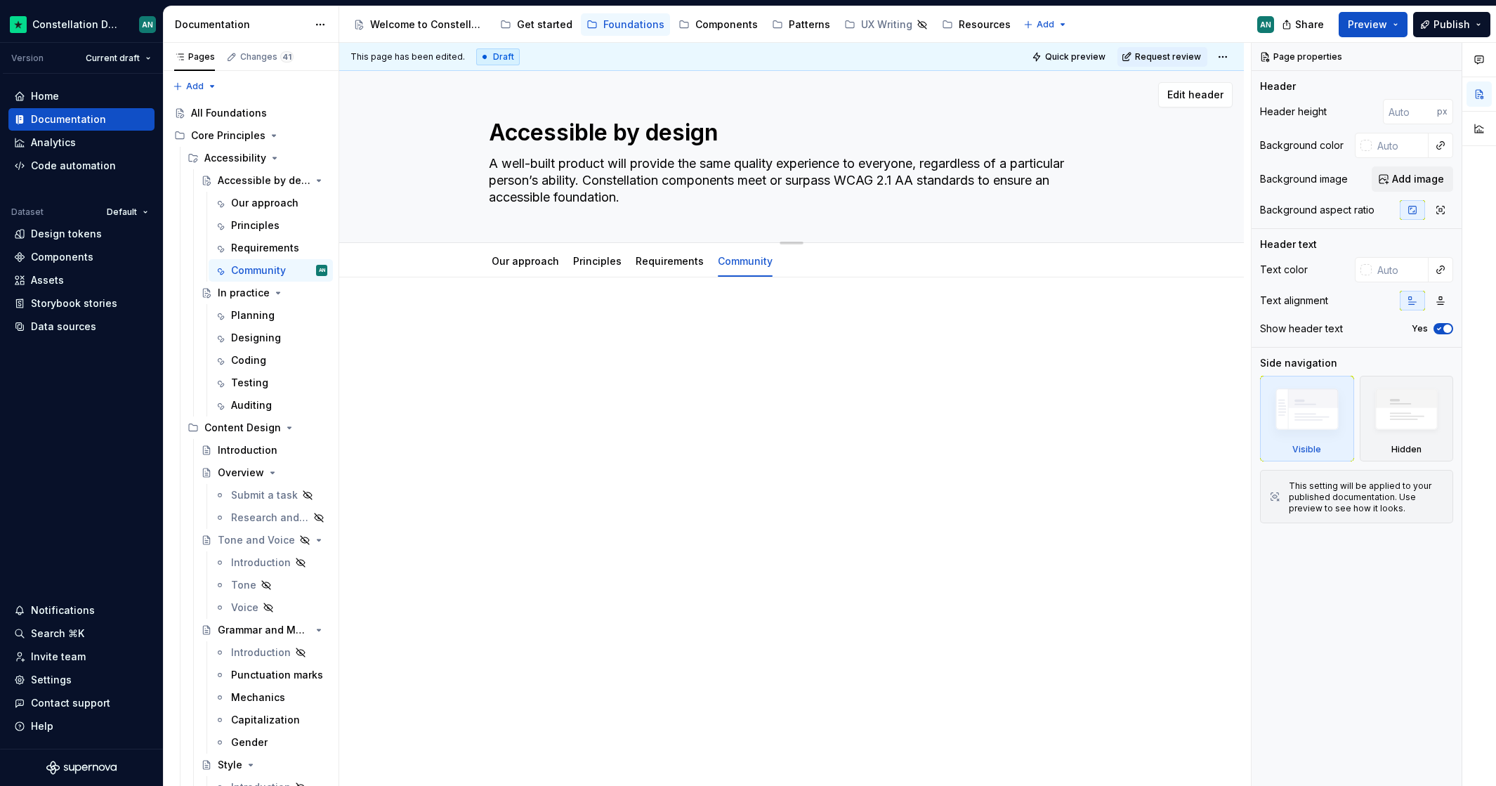
click at [549, 340] on div at bounding box center [791, 337] width 605 height 53
type textarea "*"
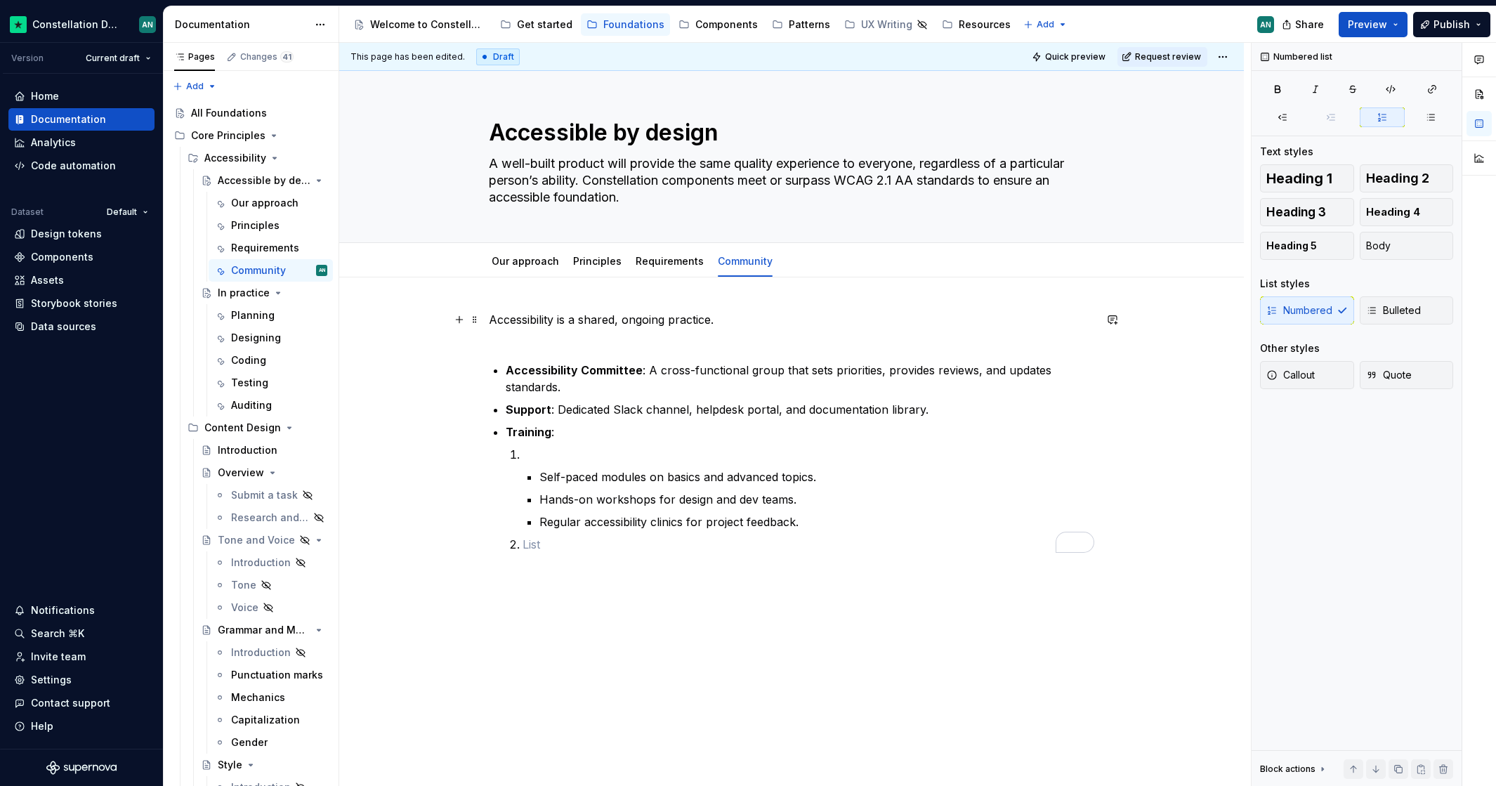
click at [567, 327] on p "Accessibility is a shared, ongoing practice." at bounding box center [791, 328] width 605 height 34
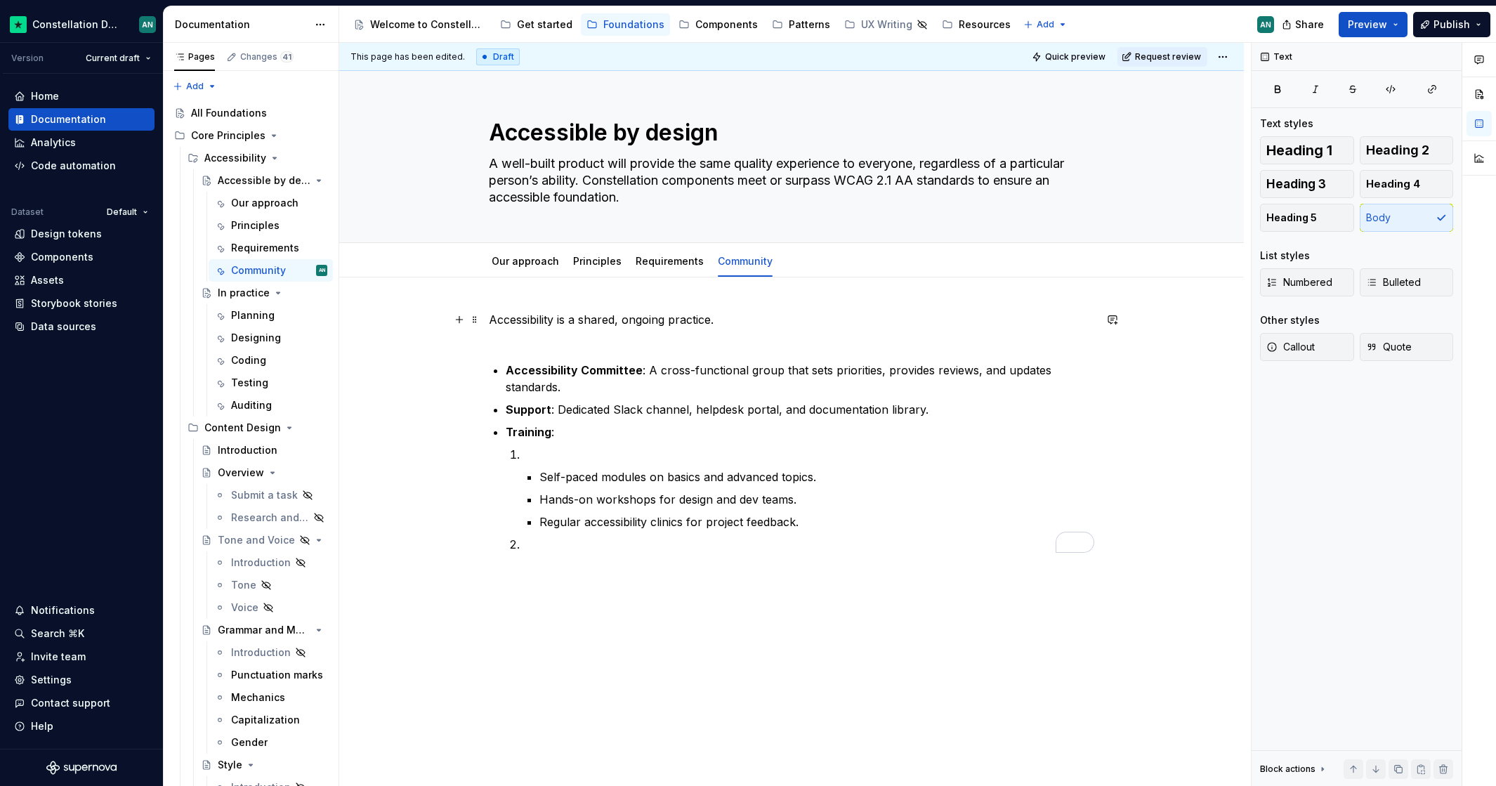
click at [732, 324] on p "Accessibility is a shared, ongoing practice." at bounding box center [791, 328] width 605 height 34
click at [631, 360] on div "Accessibility is a shared, ongoing practice. Accessibility Committee : A cross-…" at bounding box center [791, 432] width 605 height 242
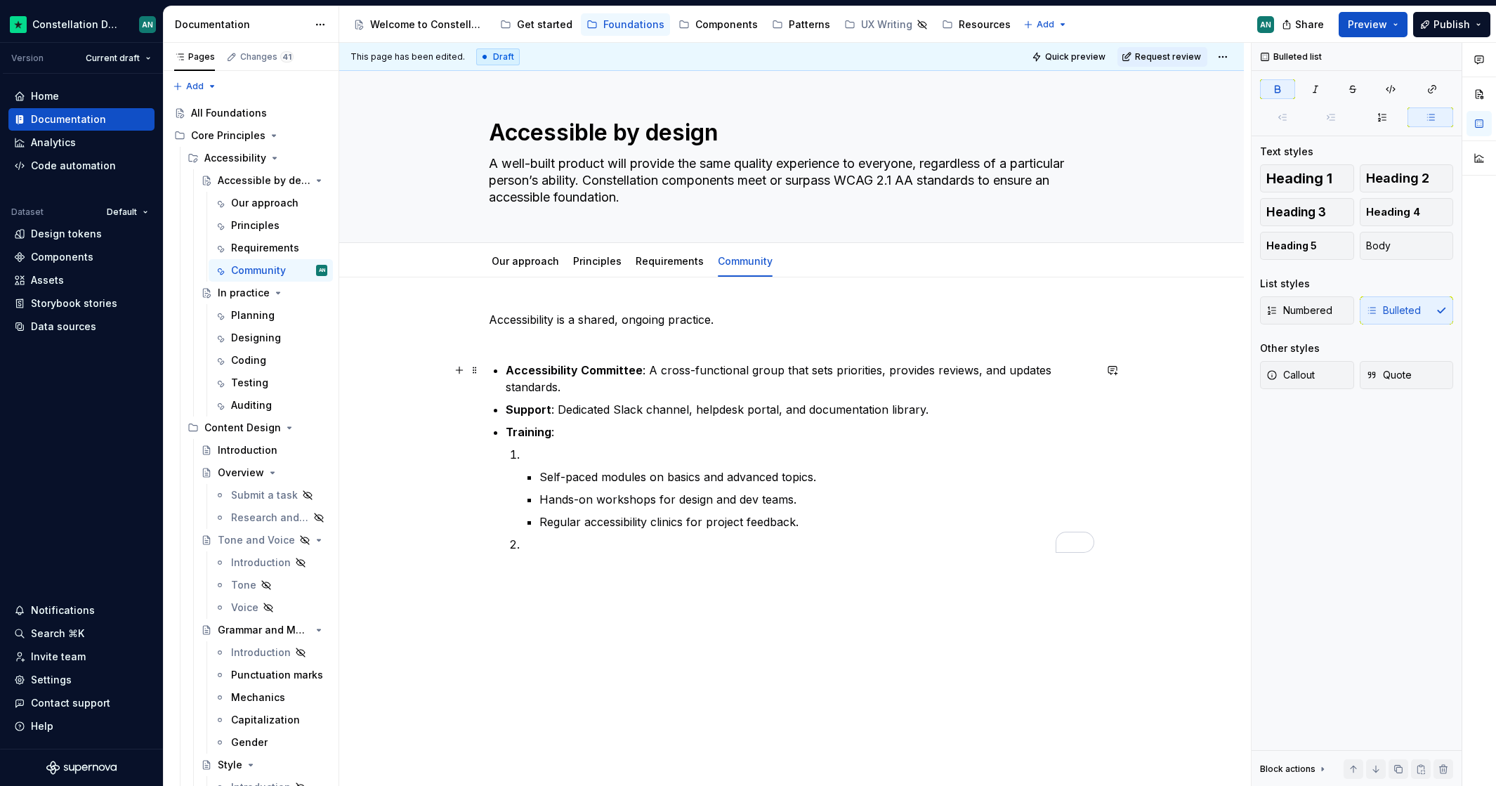
click at [584, 363] on strong "Accessibility Committee" at bounding box center [574, 370] width 137 height 14
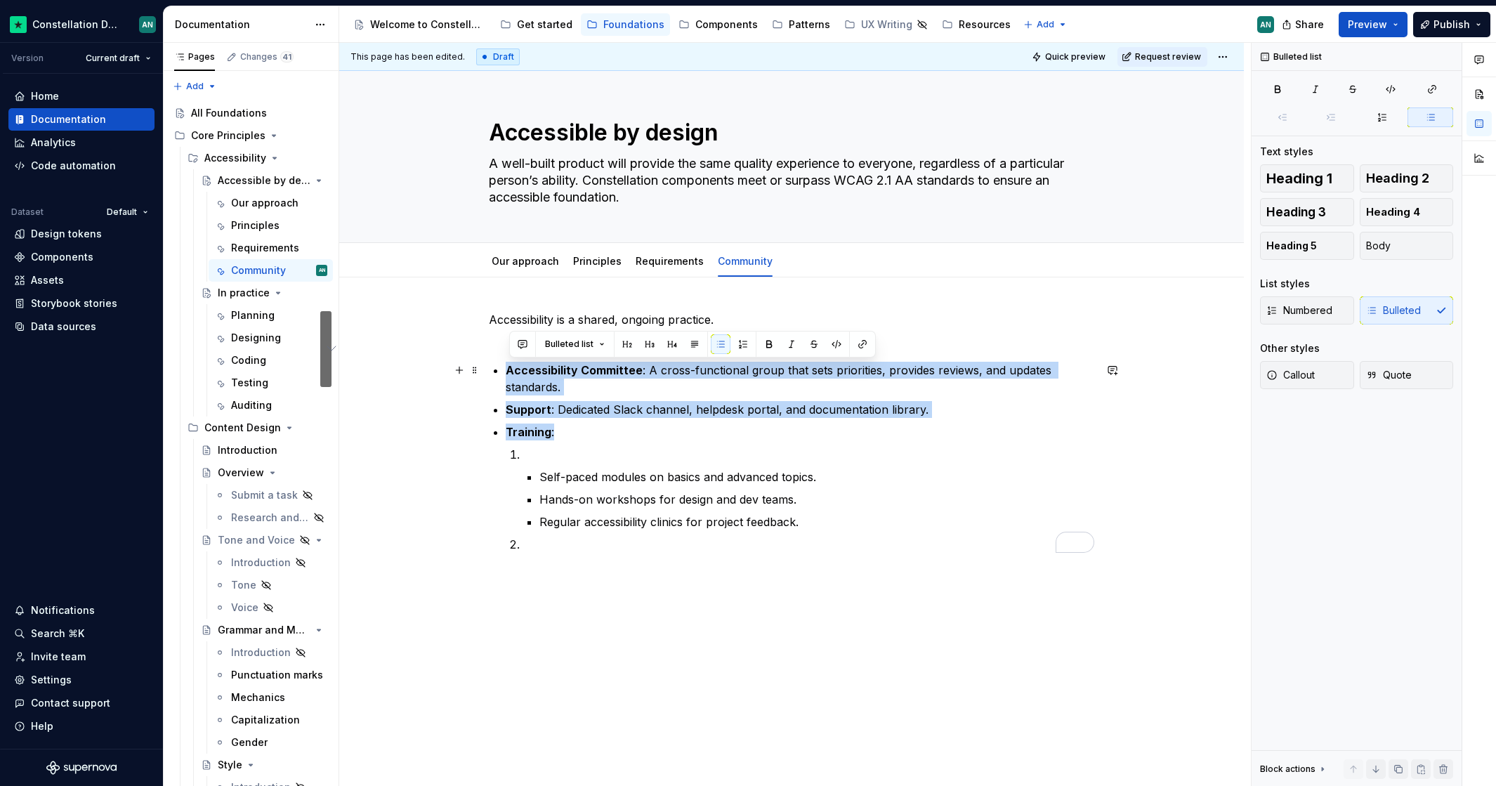
drag, startPoint x: 570, startPoint y: 428, endPoint x: 496, endPoint y: 370, distance: 94.5
click at [506, 370] on ul "Accessibility Committee : A cross-functional group that sets priorities, provid…" at bounding box center [800, 457] width 588 height 191
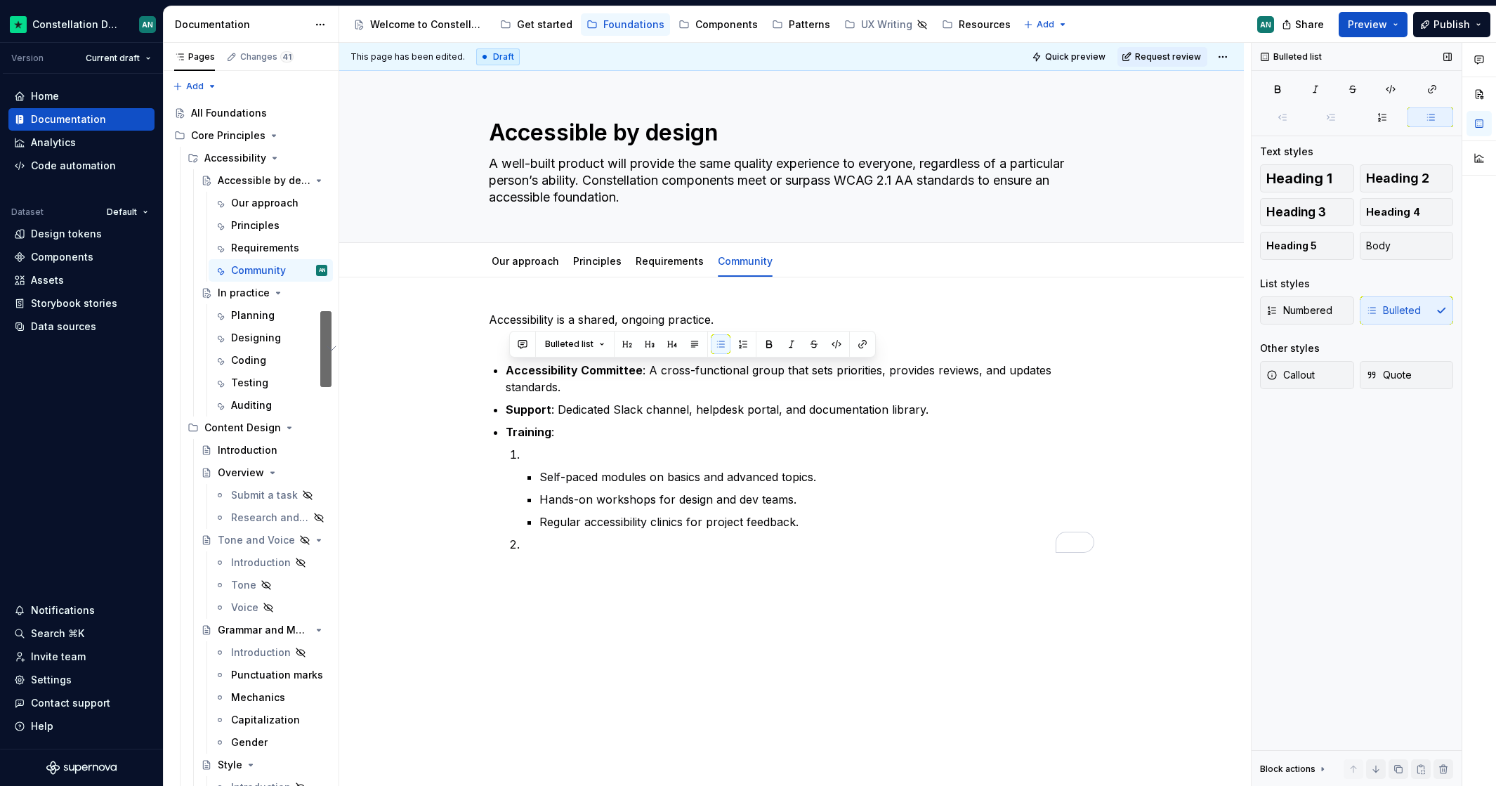
click at [1382, 310] on div "Numbered Bulleted" at bounding box center [1356, 310] width 193 height 28
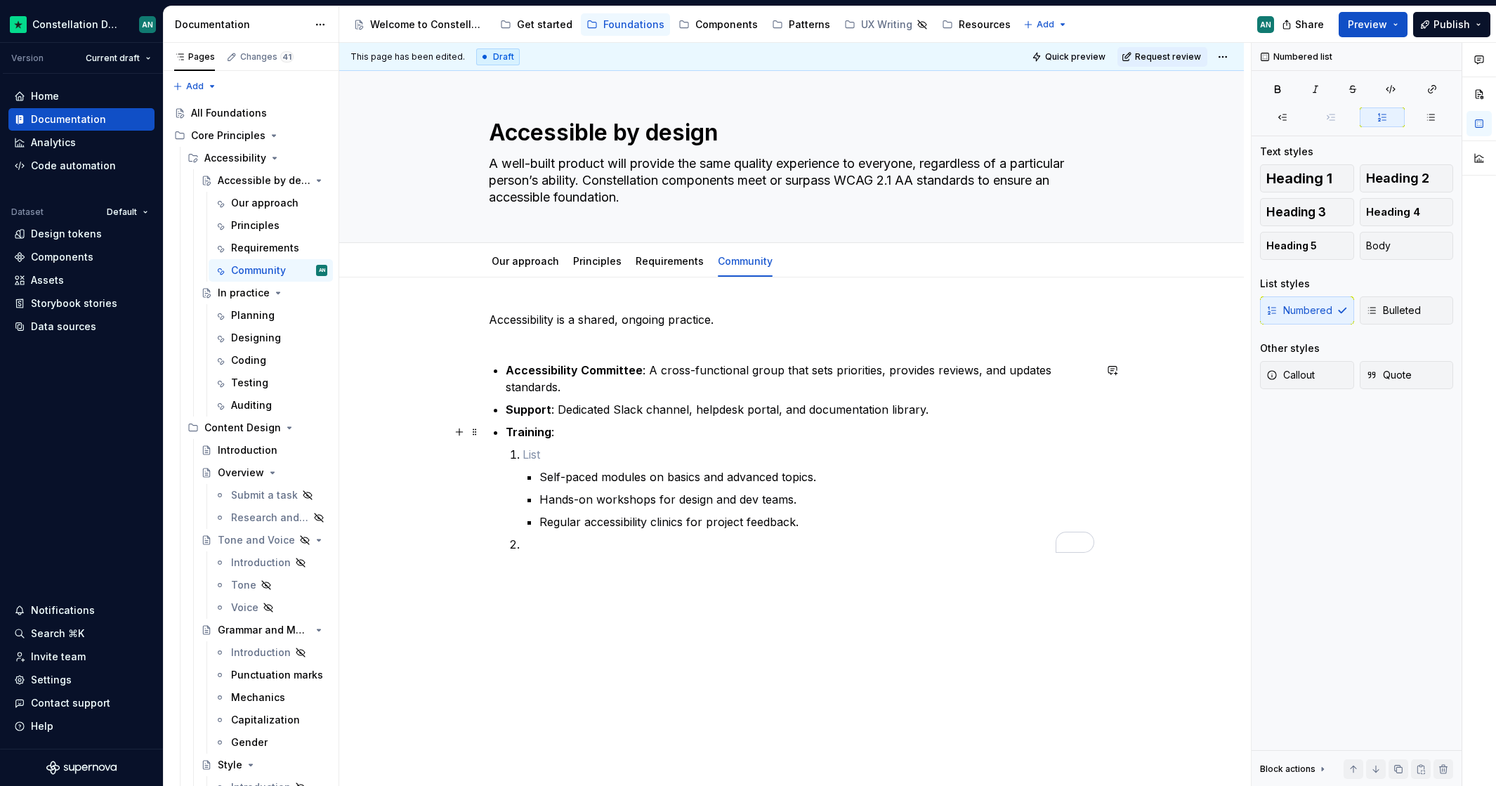
click at [583, 442] on li "Training : Self-paced modules on basics and advanced topics. Hands-on workshops…" at bounding box center [800, 487] width 588 height 129
drag, startPoint x: 513, startPoint y: 433, endPoint x: 520, endPoint y: 431, distance: 8.0
click at [513, 433] on strong "Training" at bounding box center [529, 432] width 46 height 14
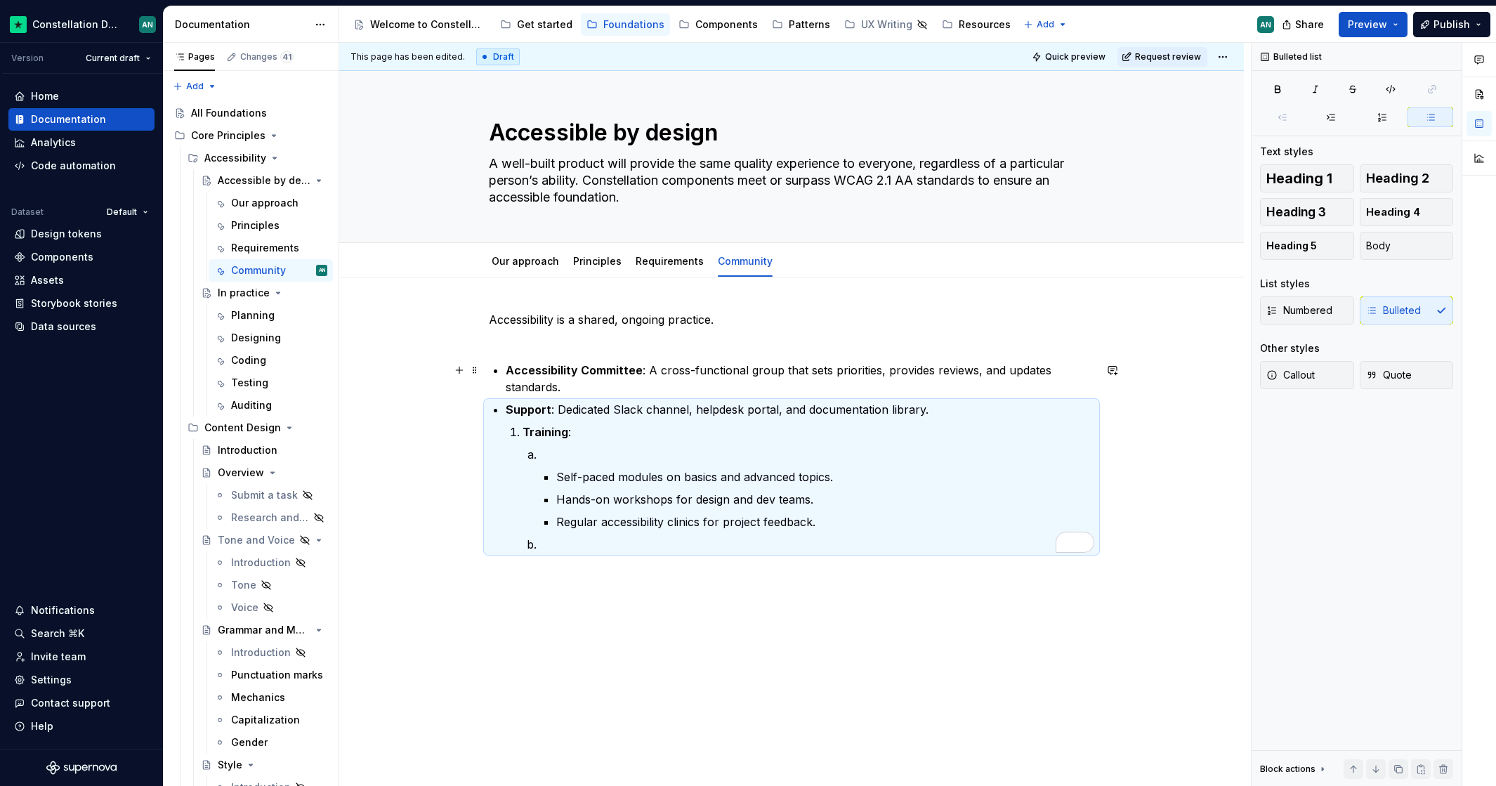
click at [574, 395] on p "Accessibility Committee : A cross-functional group that sets priorities, provid…" at bounding box center [800, 379] width 588 height 34
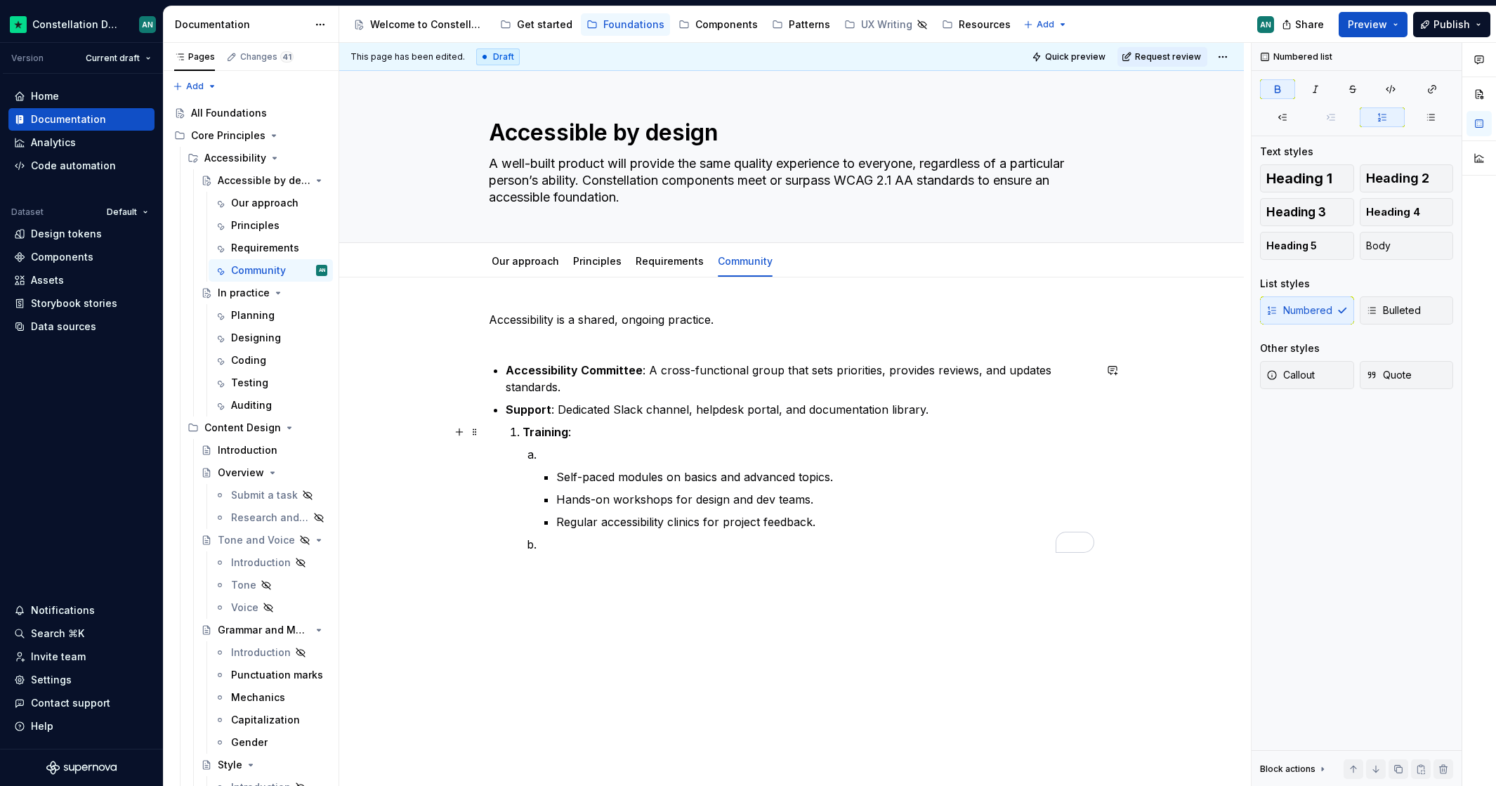
click at [524, 433] on li "Training : Self-paced modules on basics and advanced topics. Hands-on workshops…" at bounding box center [808, 487] width 572 height 129
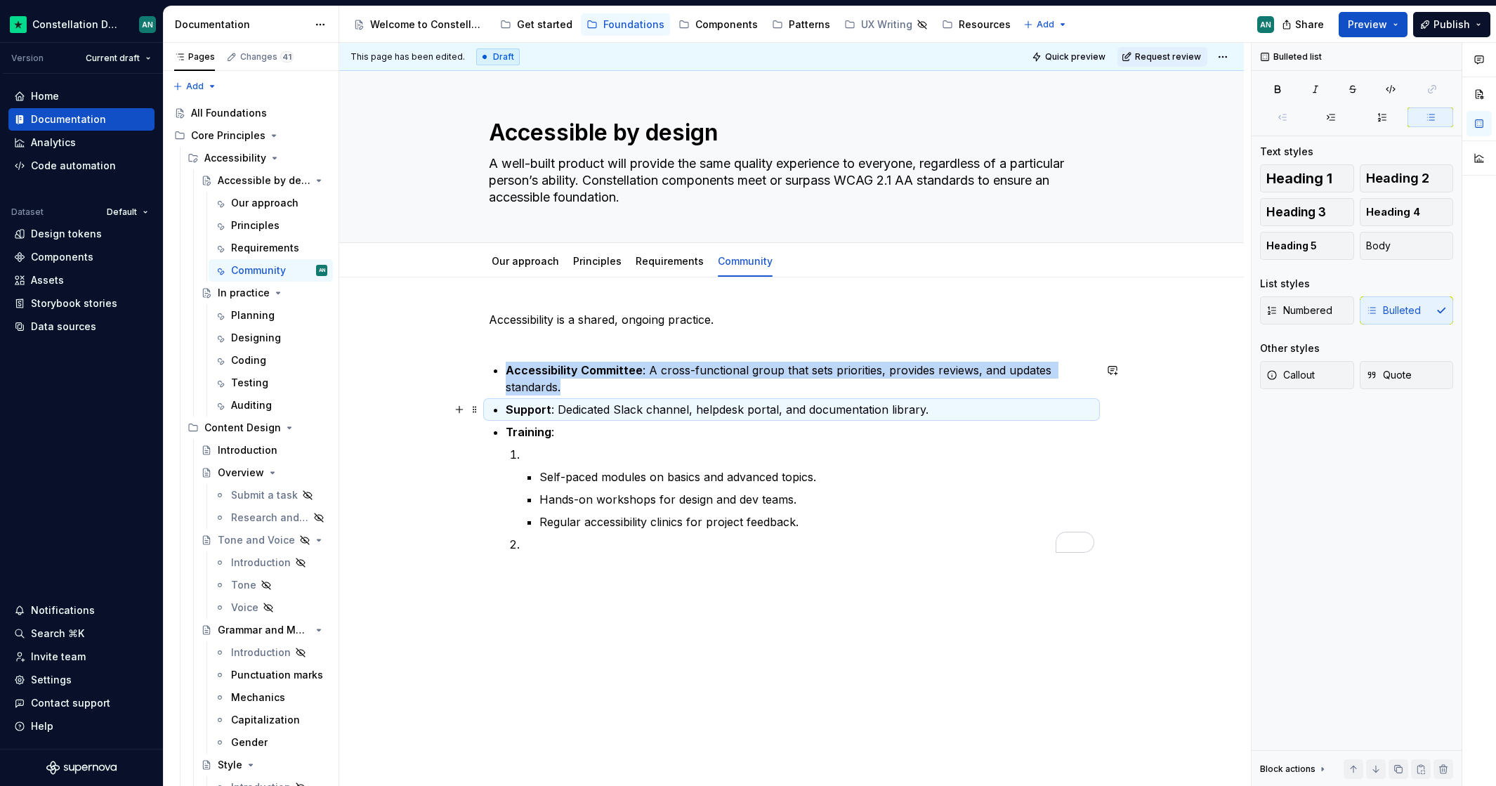
click at [676, 411] on p "Support : Dedicated Slack channel, helpdesk portal, and documentation library." at bounding box center [800, 409] width 588 height 17
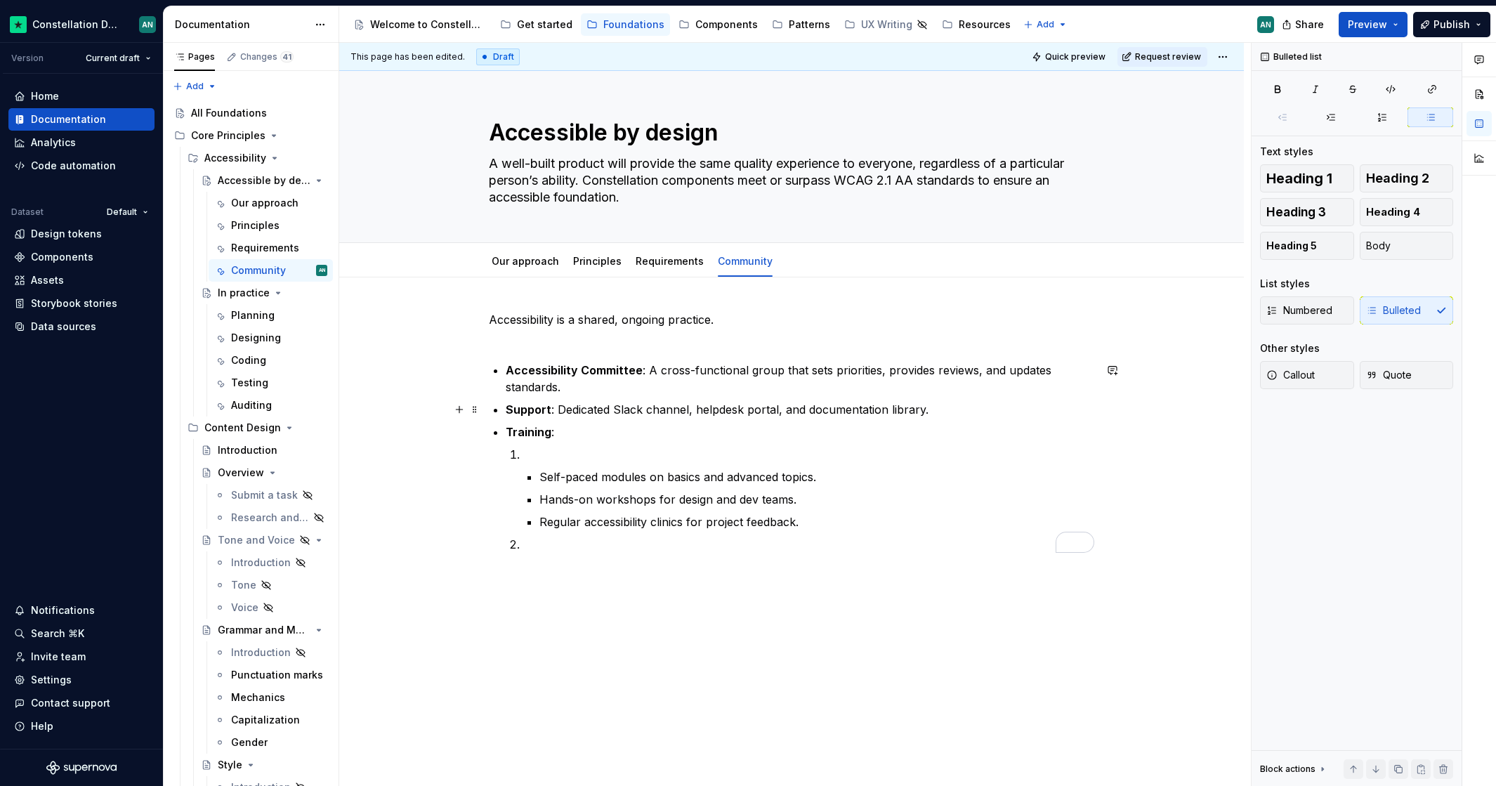
click at [958, 405] on p "Support : Dedicated Slack channel, helpdesk portal, and documentation library." at bounding box center [800, 409] width 588 height 17
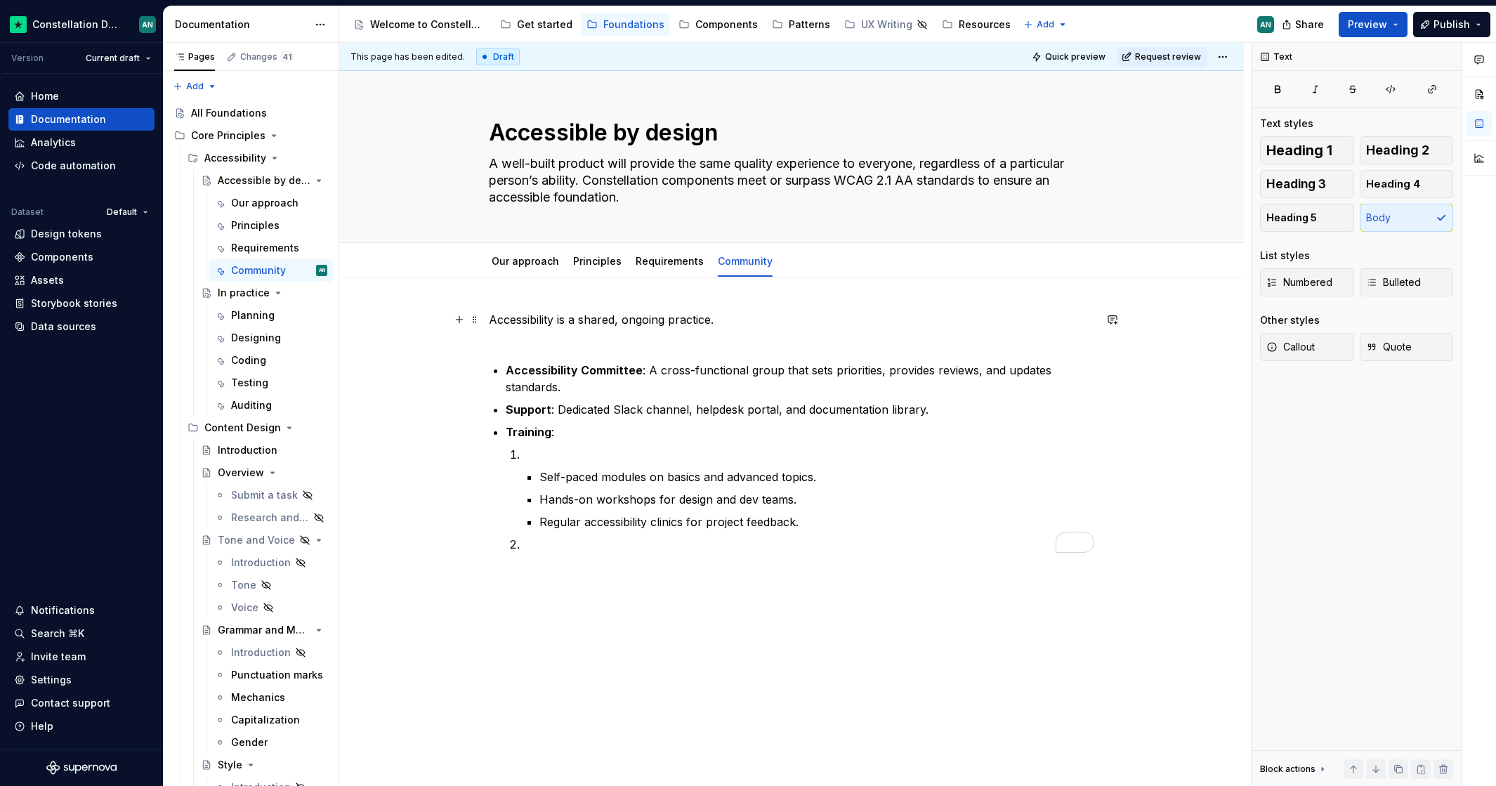
click at [596, 331] on p "Accessibility is a shared, ongoing practice." at bounding box center [791, 328] width 605 height 34
click at [740, 317] on p "Accessibility is a shared, ongoing practice." at bounding box center [791, 328] width 605 height 34
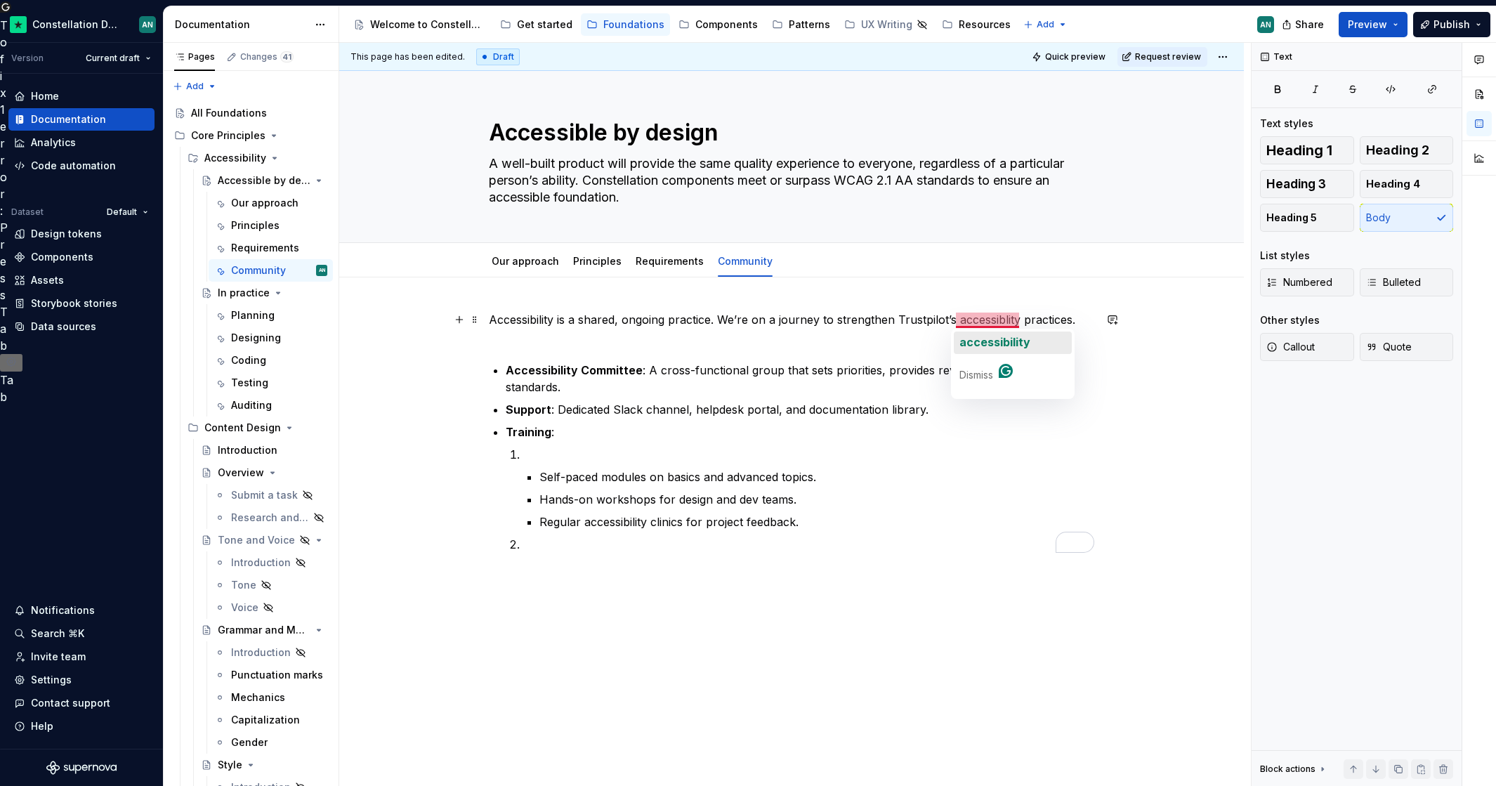
click at [989, 338] on span "accessibility" at bounding box center [994, 342] width 71 height 14
click at [491, 318] on div "Accessibility is a shared, ongoing practice. We’re on a journey to strengthen T…" at bounding box center [791, 541] width 904 height 528
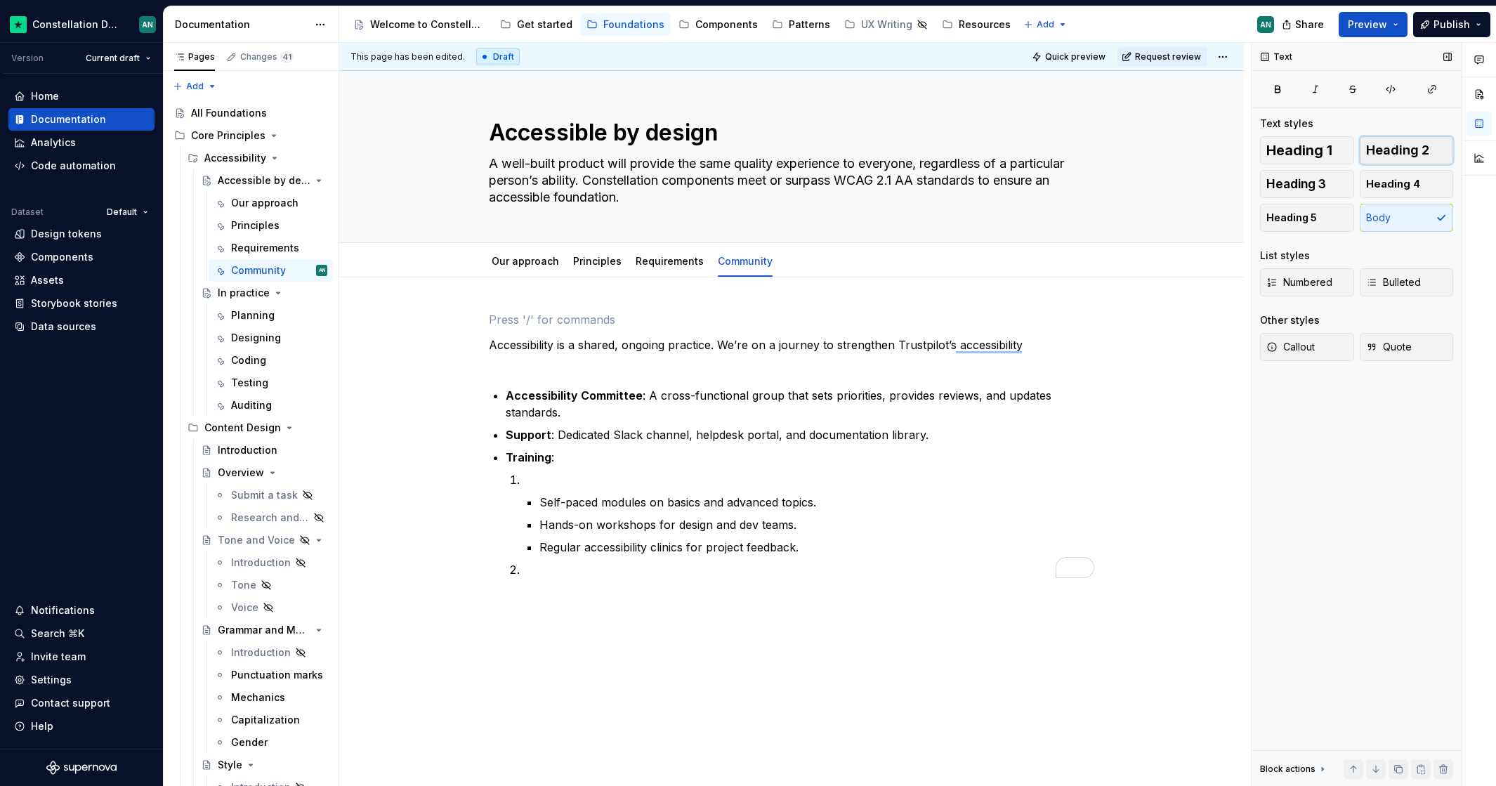
click at [1402, 152] on span "Heading 2" at bounding box center [1397, 150] width 63 height 14
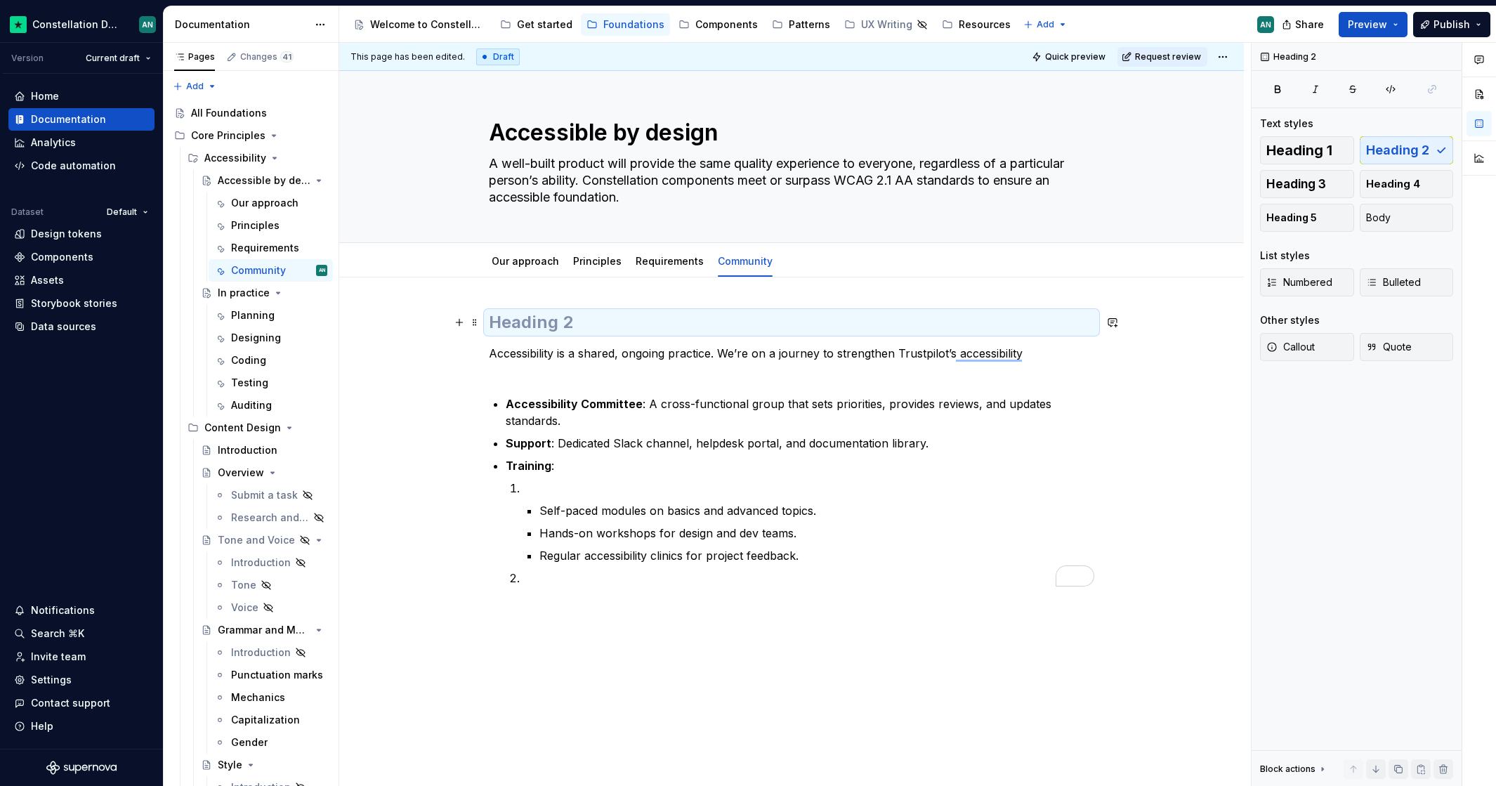
click at [536, 326] on h2 "To enrich screen reader interactions, please activate Accessibility in Grammarl…" at bounding box center [791, 322] width 605 height 22
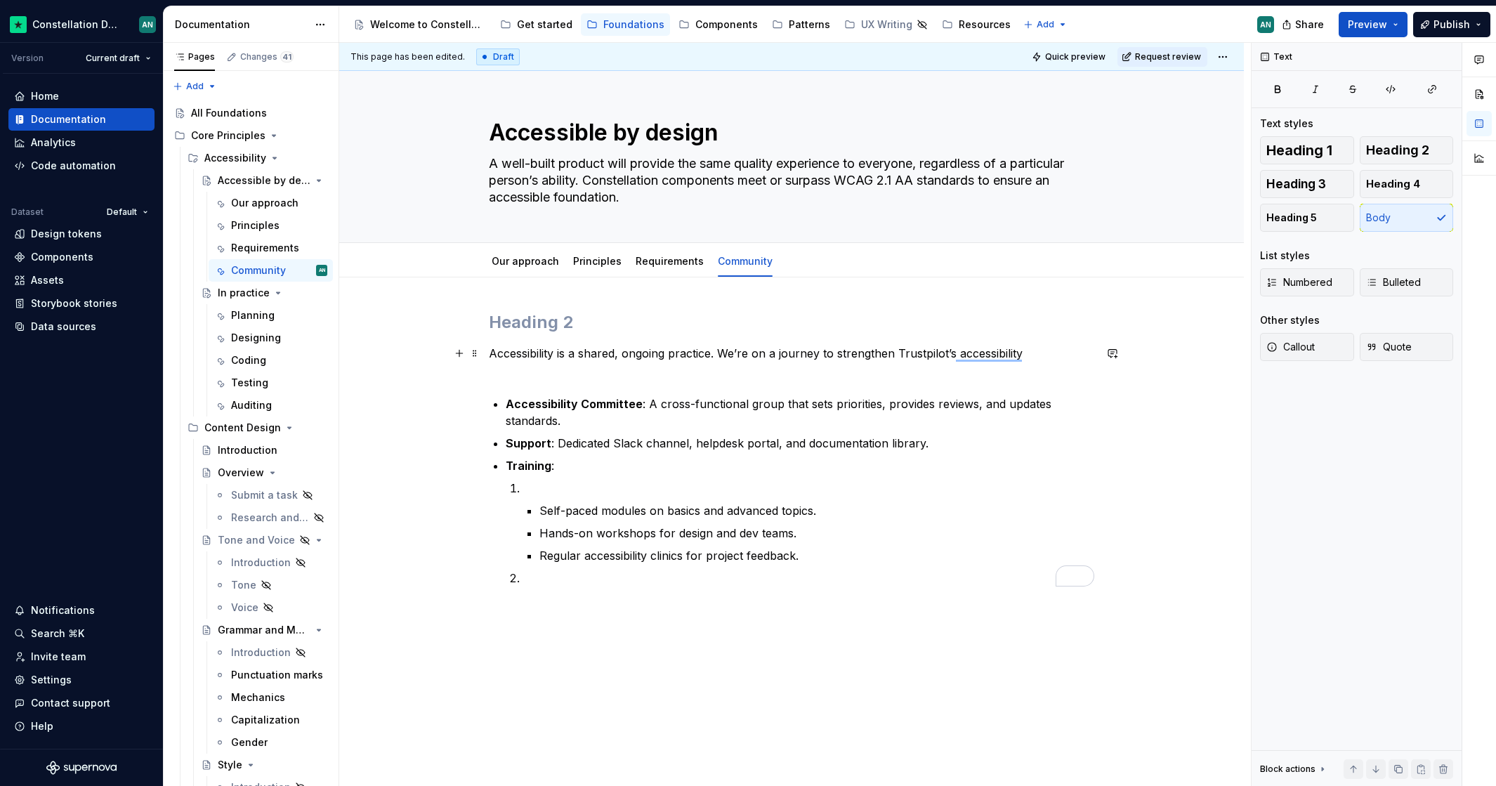
click at [753, 355] on p "Accessibility is a shared, ongoing practice. We’re on a journey to strengthen T…" at bounding box center [791, 362] width 605 height 34
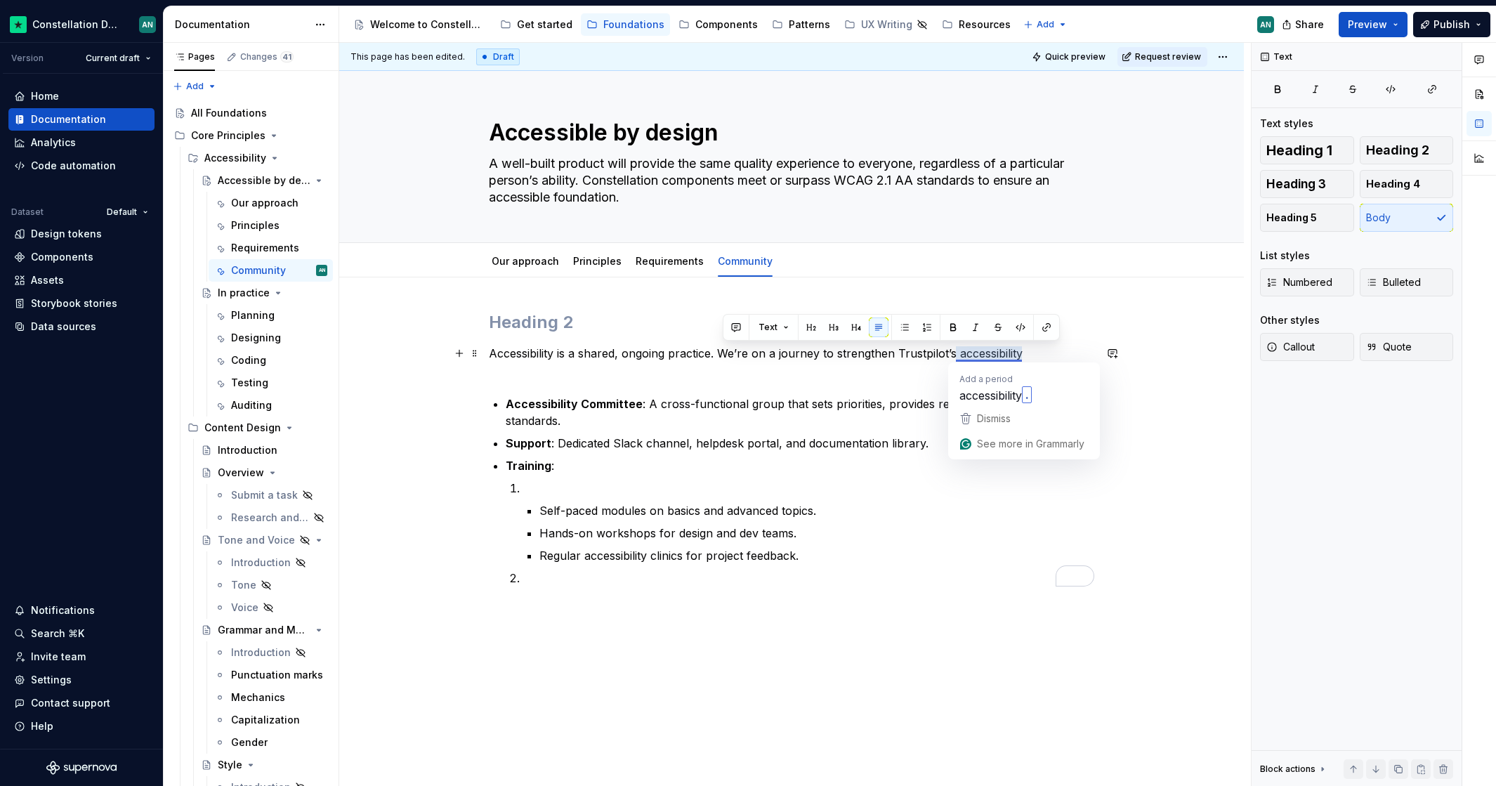
drag, startPoint x: 725, startPoint y: 353, endPoint x: 1033, endPoint y: 347, distance: 308.3
click at [1033, 347] on p "Accessibility is a shared, ongoing practice. We’re on a journey to strengthen T…" at bounding box center [791, 362] width 605 height 34
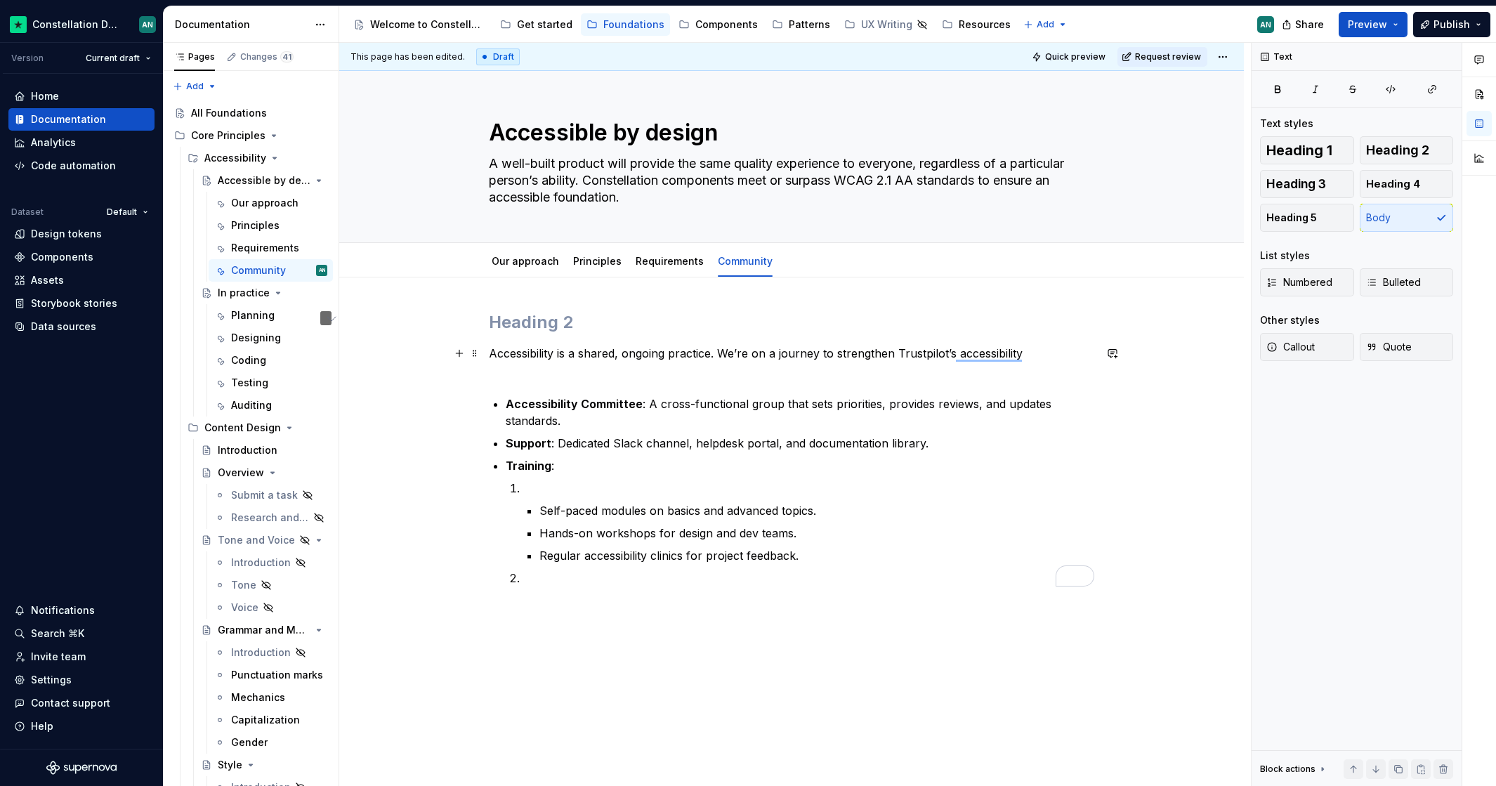
click at [841, 363] on p "Accessibility is a shared, ongoing practice. We’re on a journey to strengthen T…" at bounding box center [791, 362] width 605 height 34
drag, startPoint x: 775, startPoint y: 355, endPoint x: 722, endPoint y: 356, distance: 53.4
click at [722, 356] on p "Accessibility is a shared, ongoing practice. We’re on a journey to strengthen T…" at bounding box center [791, 362] width 605 height 34
click at [1008, 353] on p "Accessibility is a shared, ongoing practice. Our journey to strengthen Trustpil…" at bounding box center [791, 362] width 605 height 34
click at [862, 350] on p "Accessibility is a shared, ongoing practice. Our journey to strengthen Trustpil…" at bounding box center [791, 362] width 605 height 34
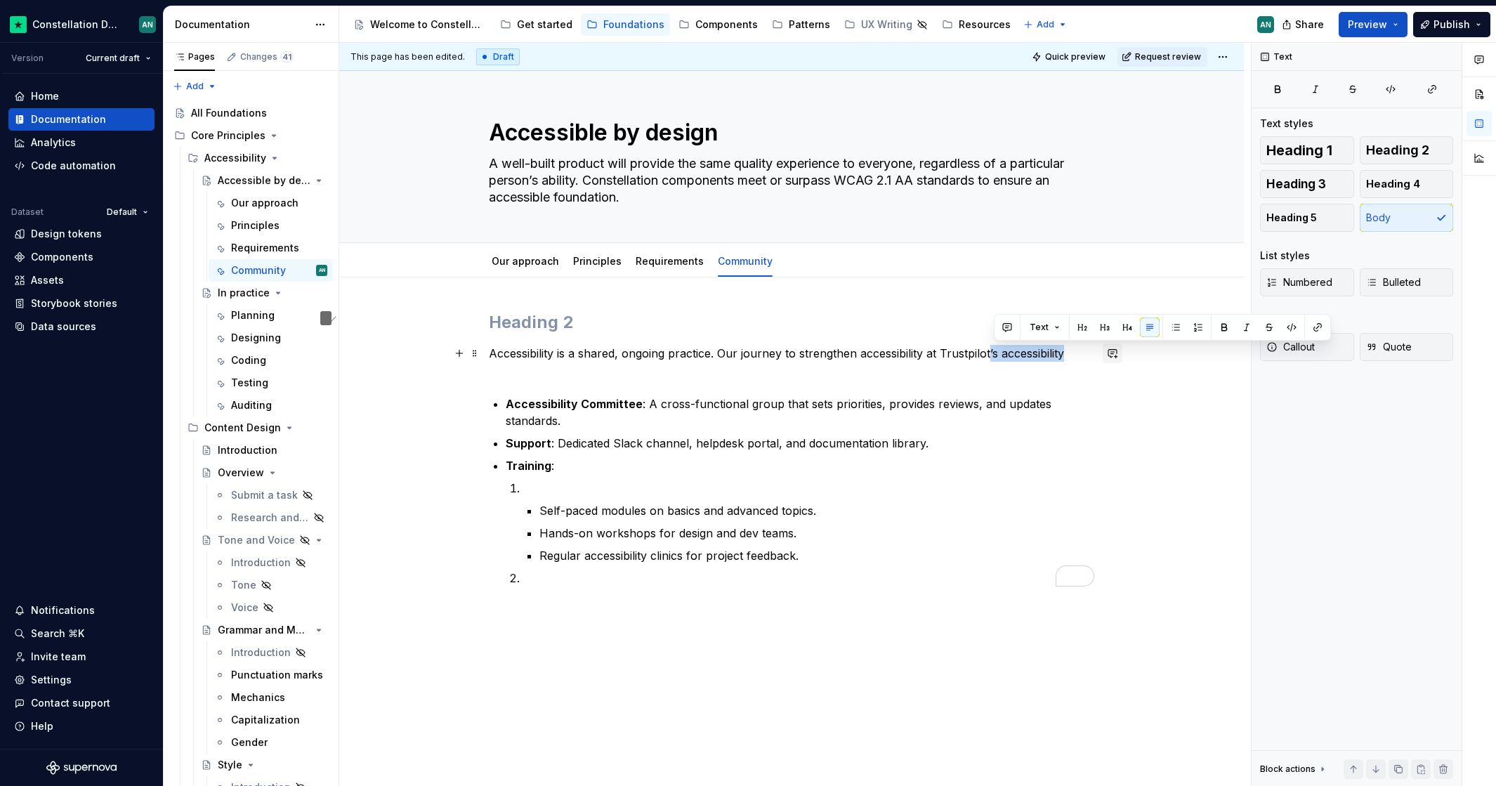
drag, startPoint x: 994, startPoint y: 350, endPoint x: 1105, endPoint y: 350, distance: 111.6
click at [1094, 350] on div "Accessibility is a shared, ongoing practice. Our journey to strengthen accessib…" at bounding box center [791, 457] width 605 height 292
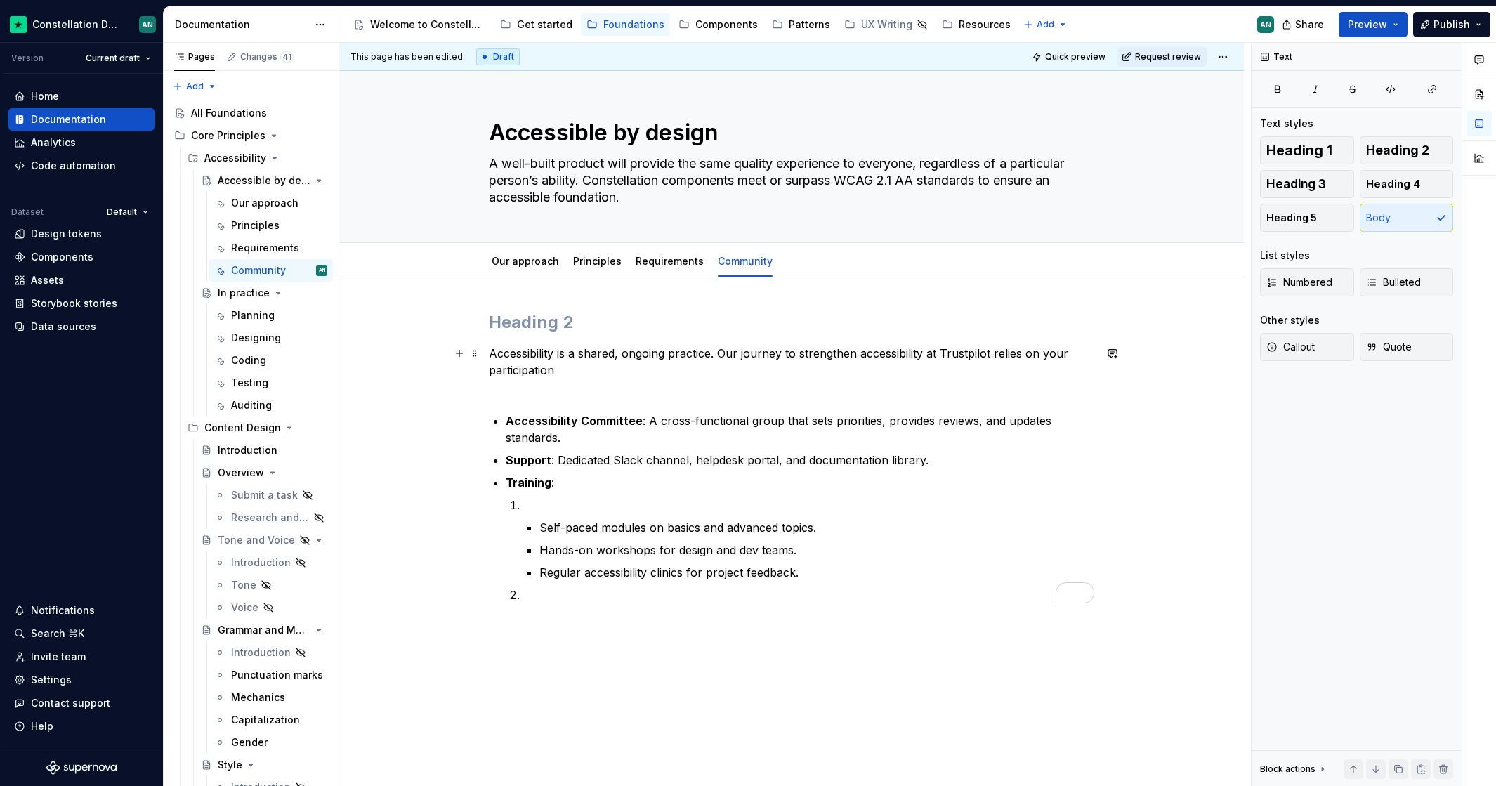
click at [489, 367] on div "This page has been edited. Draft Quick preview Request review Accessible by des…" at bounding box center [794, 415] width 911 height 744
click at [493, 369] on p "Accessibility is a shared, ongoing practice. Our journey to strengthen accessib…" at bounding box center [791, 370] width 605 height 51
click at [696, 371] on p "Accessibility is a shared, ongoing practice. Our journey to strengthen accessib…" at bounding box center [791, 370] width 605 height 51
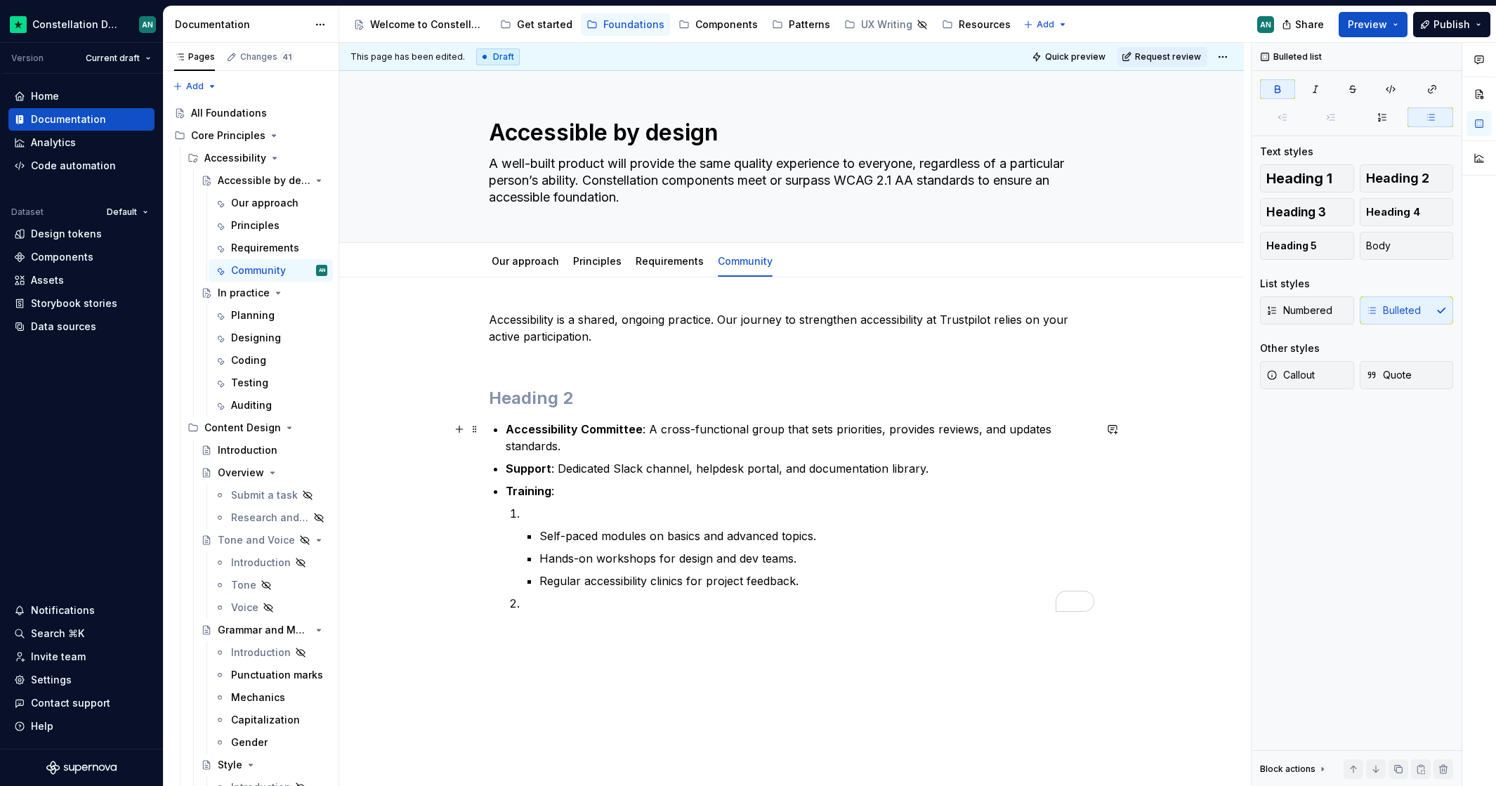
drag, startPoint x: 611, startPoint y: 426, endPoint x: 628, endPoint y: 428, distance: 17.7
click at [610, 428] on strong "Accessibility Committee" at bounding box center [574, 429] width 137 height 14
click at [556, 402] on h2 "To enrich screen reader interactions, please activate Accessibility in Grammarl…" at bounding box center [791, 398] width 605 height 22
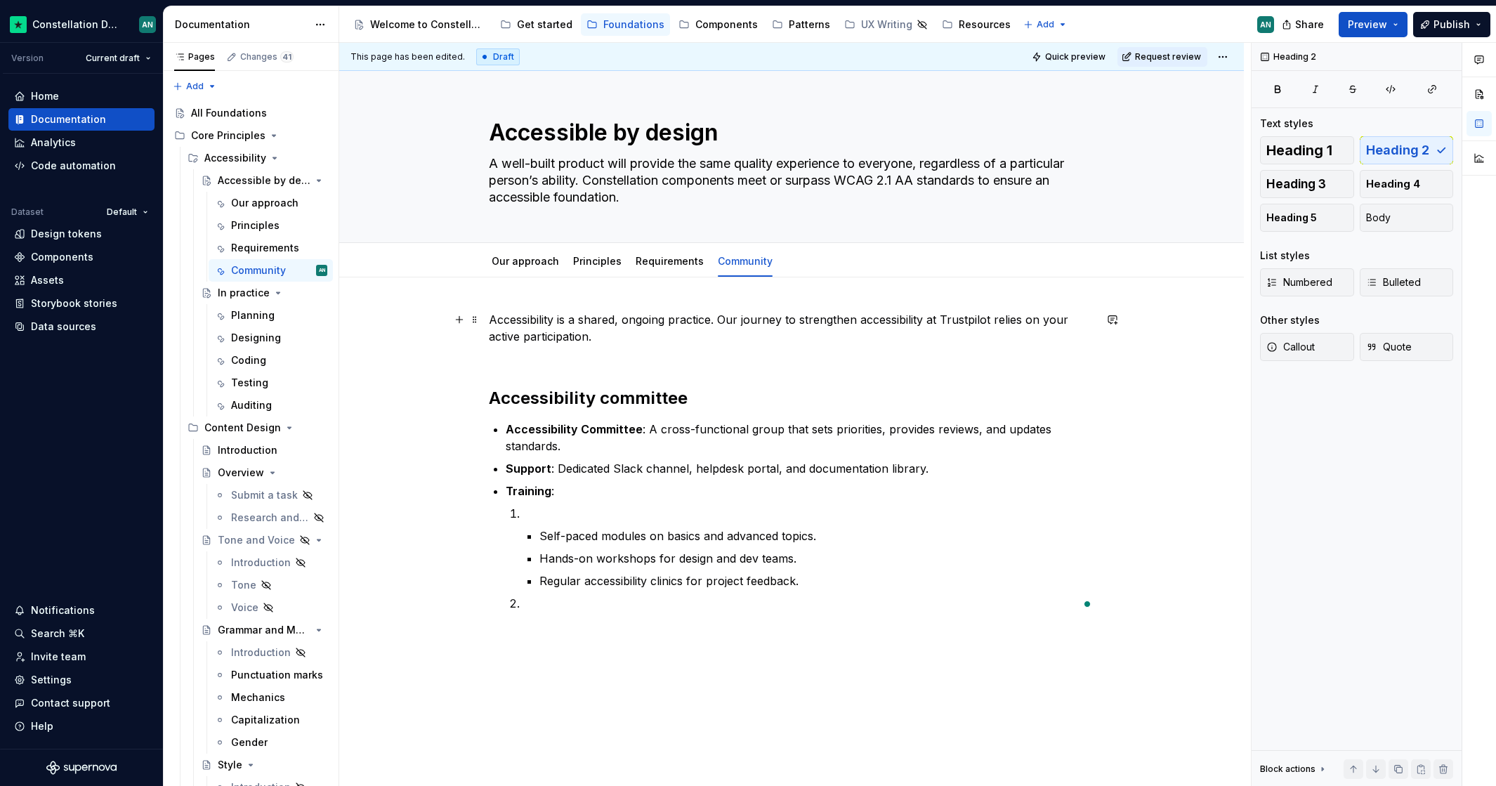
click at [616, 345] on p "Accessibility is a shared, ongoing practice. Our journey to strengthen accessib…" at bounding box center [791, 336] width 605 height 51
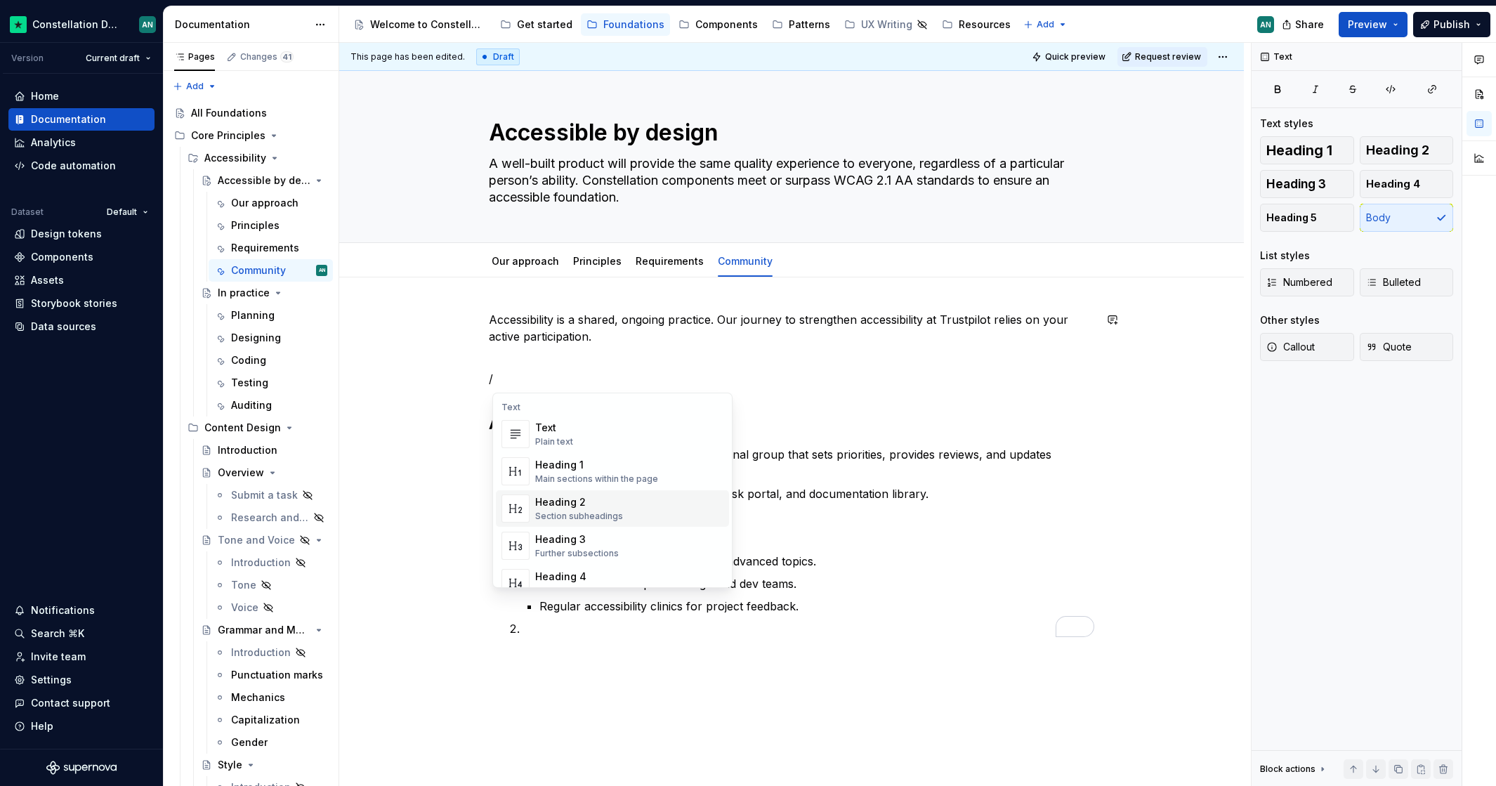
click at [559, 509] on div "Heading 2 Section subheadings" at bounding box center [579, 508] width 88 height 27
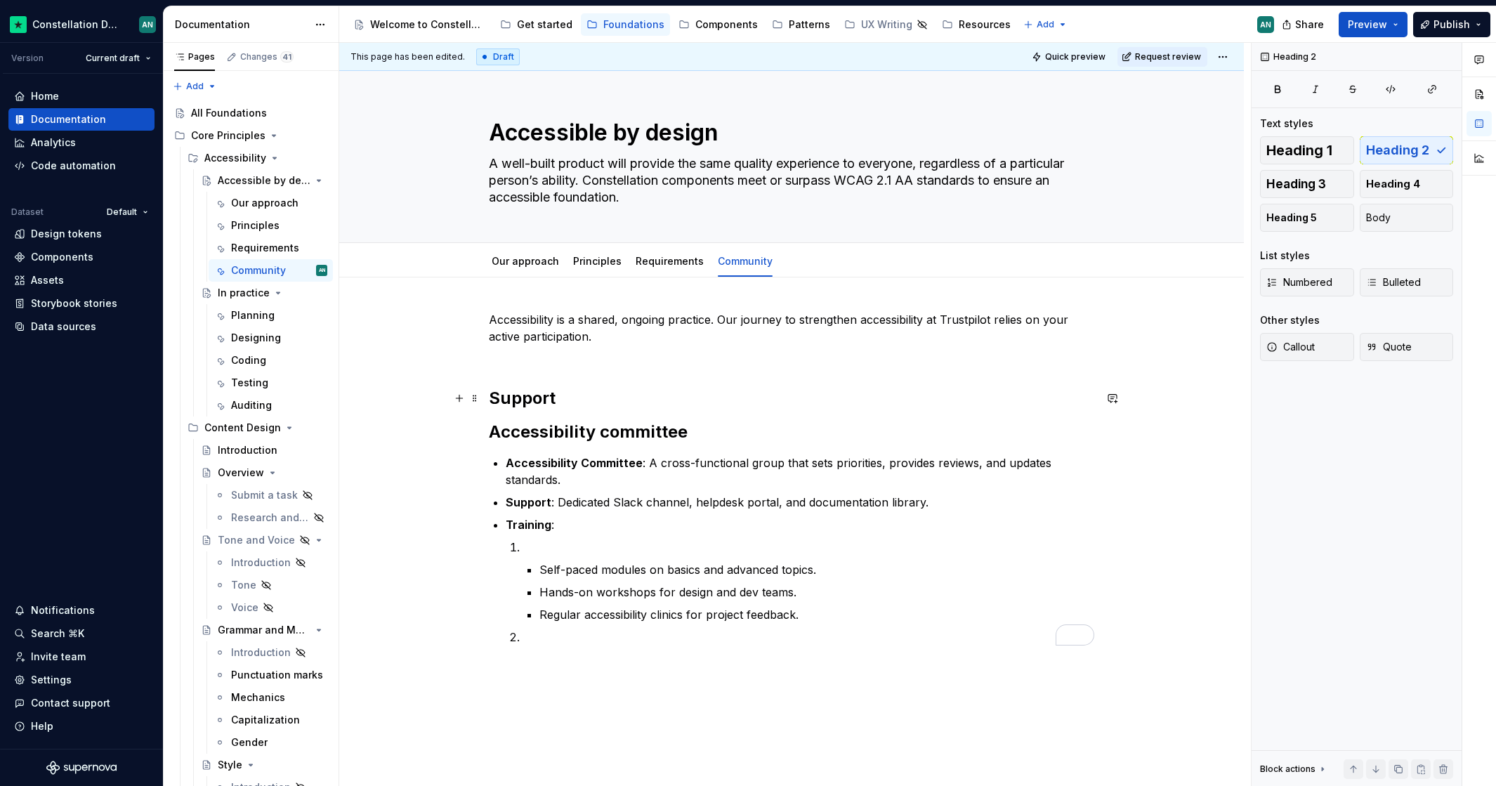
click at [671, 397] on h2 "Support" at bounding box center [791, 398] width 605 height 22
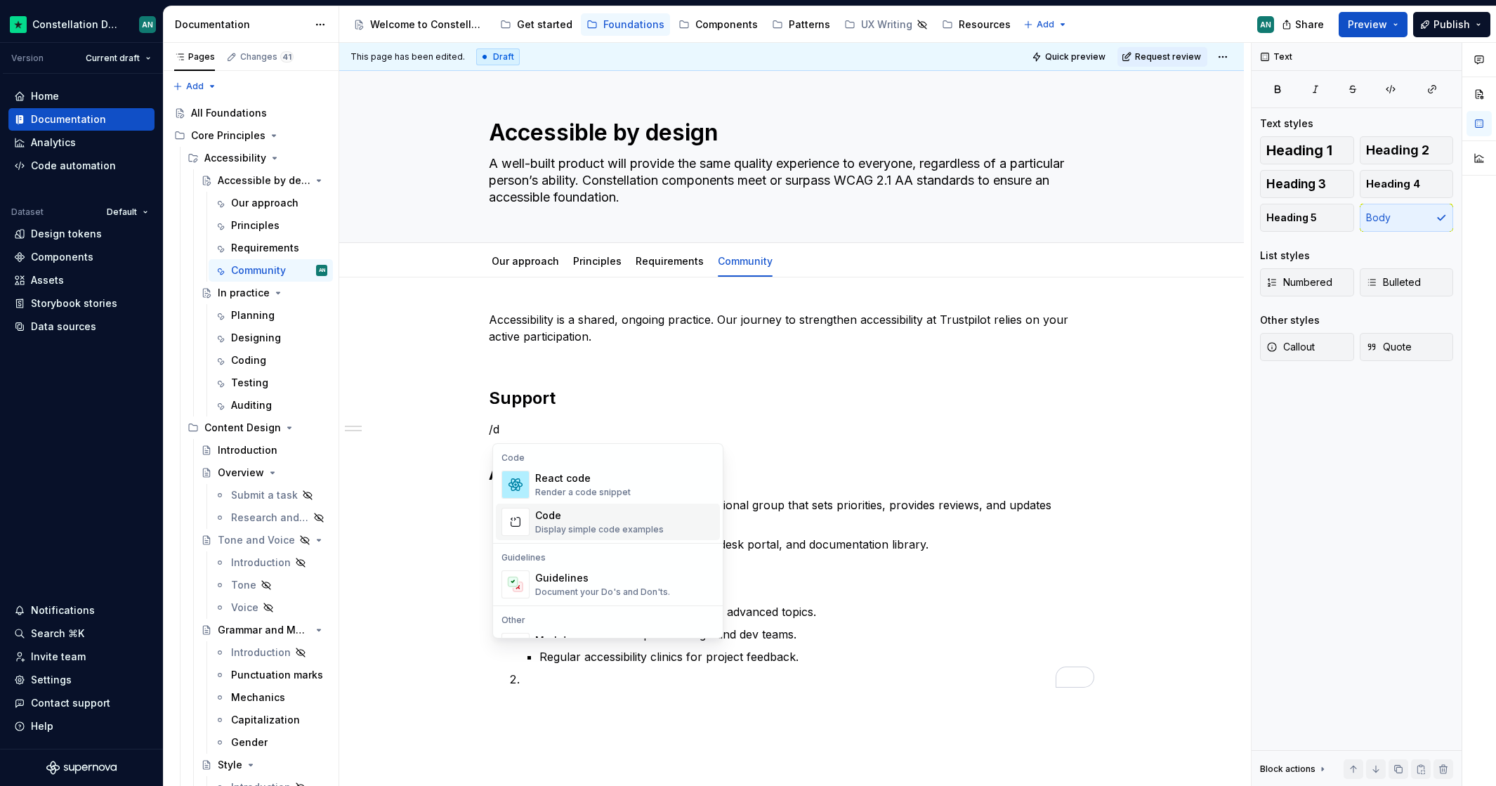
click at [832, 376] on div "Accessibility is a shared, ongoing practice. Our journey to strengthen accessib…" at bounding box center [791, 499] width 605 height 376
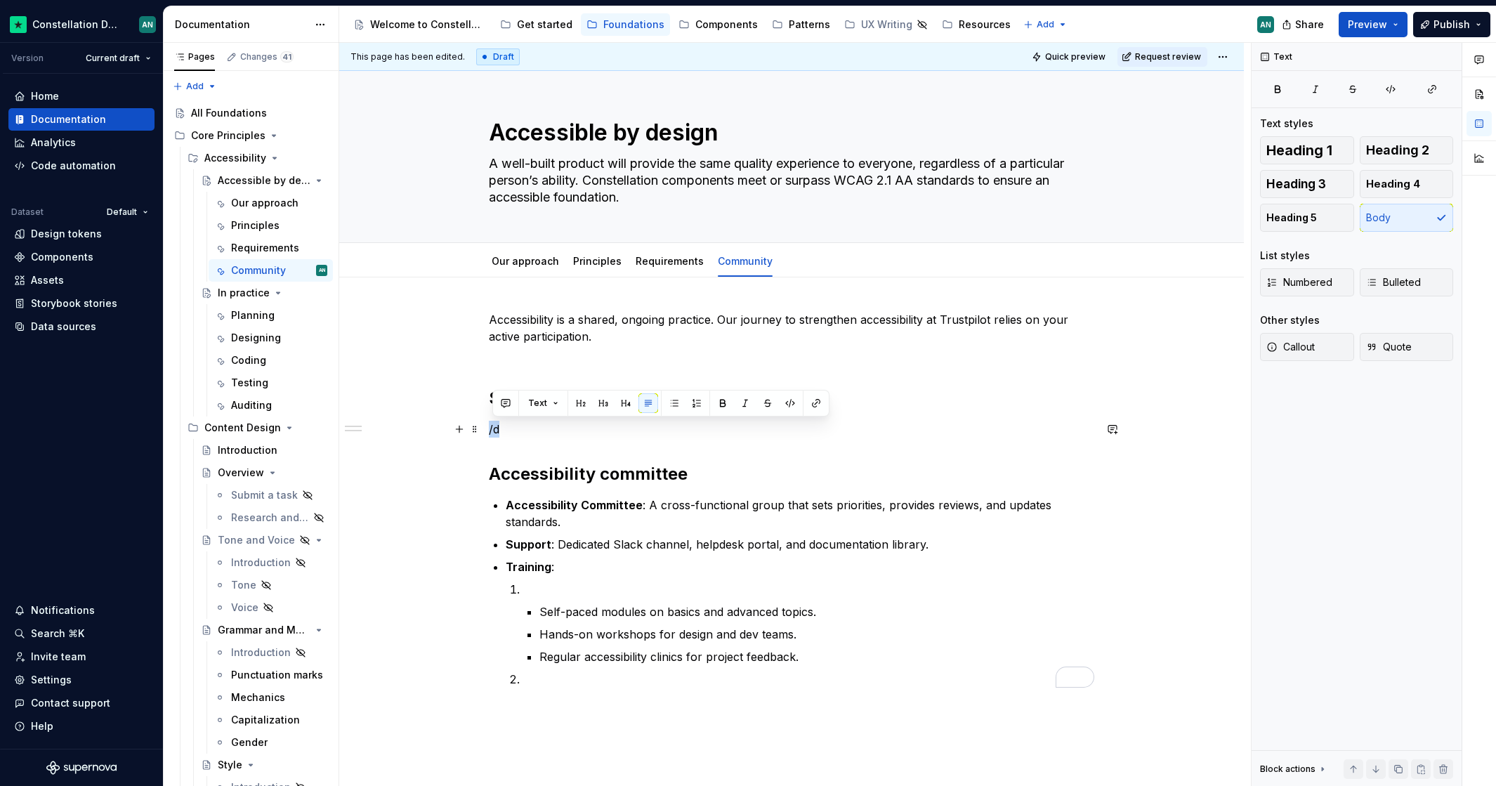
drag, startPoint x: 545, startPoint y: 427, endPoint x: 492, endPoint y: 430, distance: 52.7
click at [492, 430] on p "/d" at bounding box center [791, 429] width 605 height 17
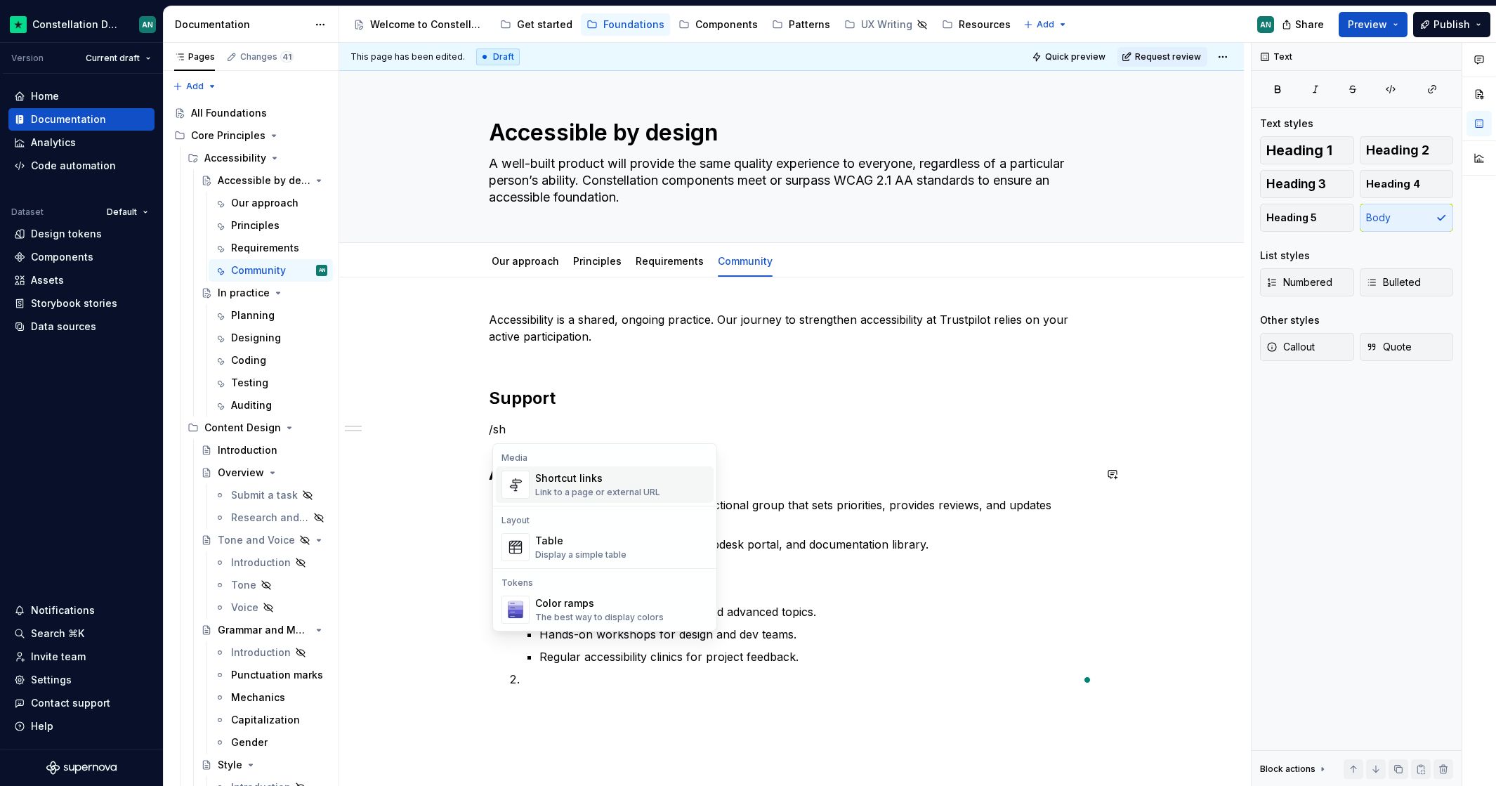
click at [645, 475] on div "Shortcut links" at bounding box center [597, 478] width 125 height 14
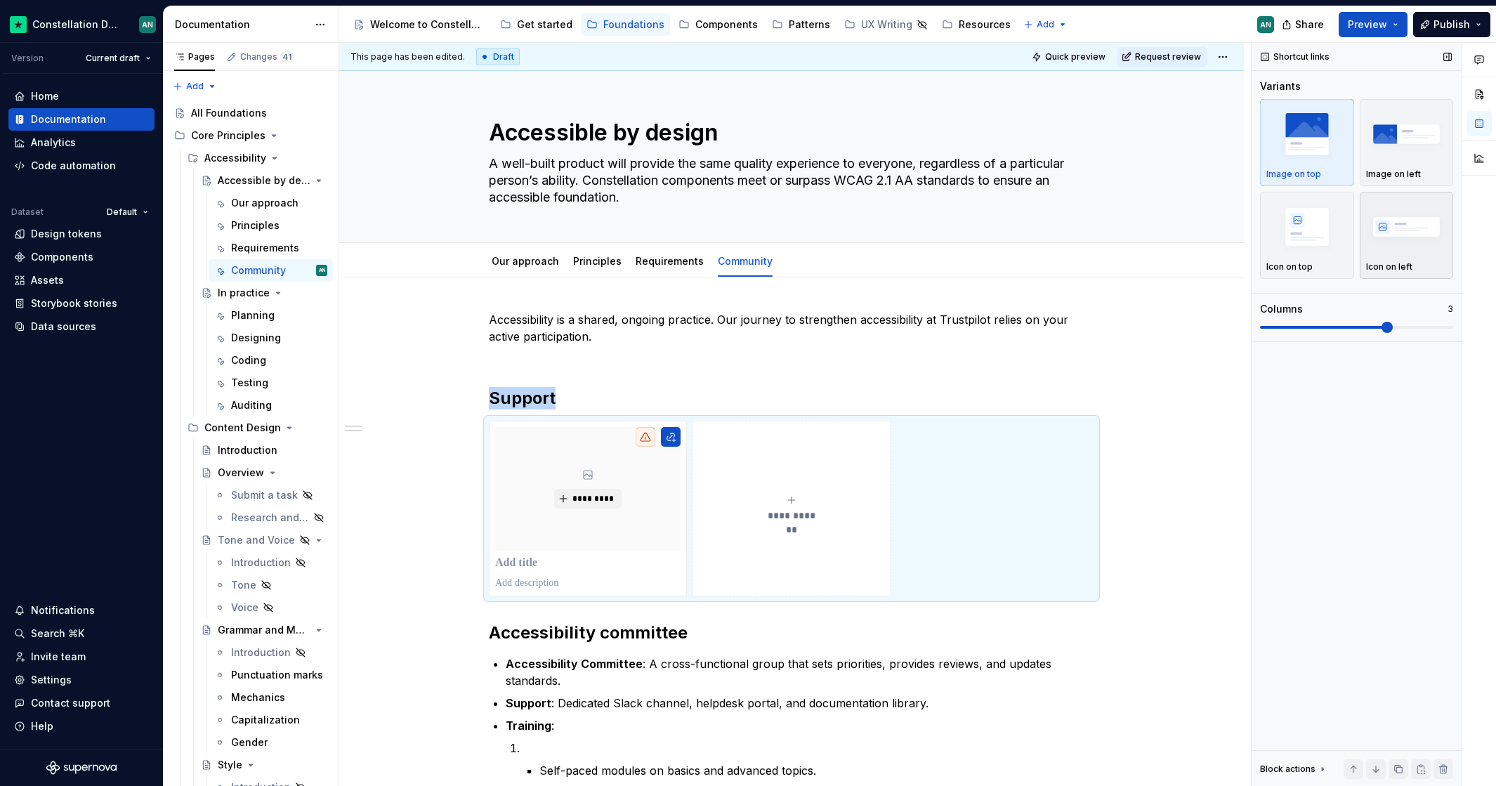
click at [1420, 242] on img "button" at bounding box center [1406, 226] width 81 height 51
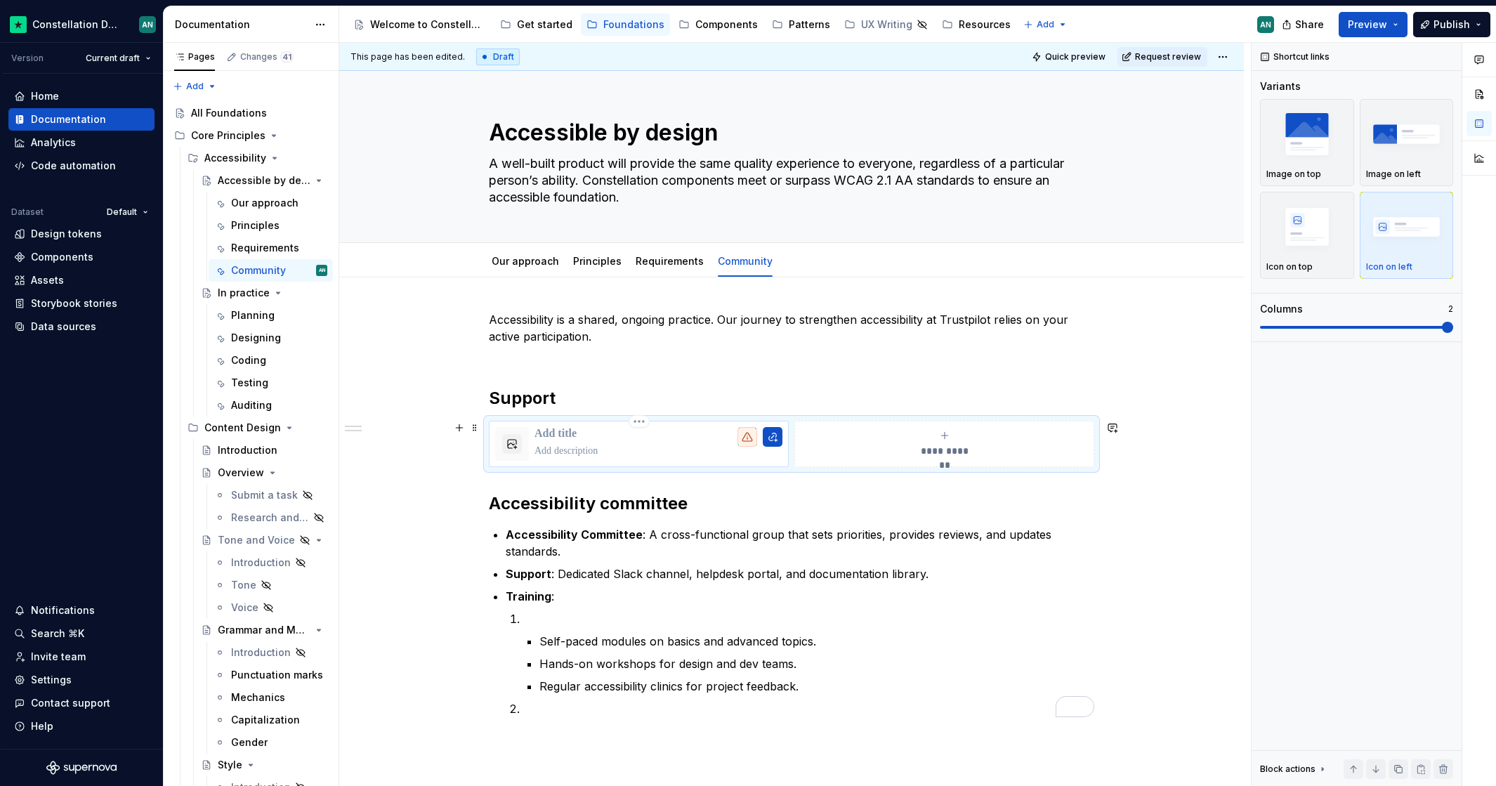
click at [550, 436] on p "To enrich screen reader interactions, please activate Accessibility in Grammarl…" at bounding box center [658, 434] width 248 height 14
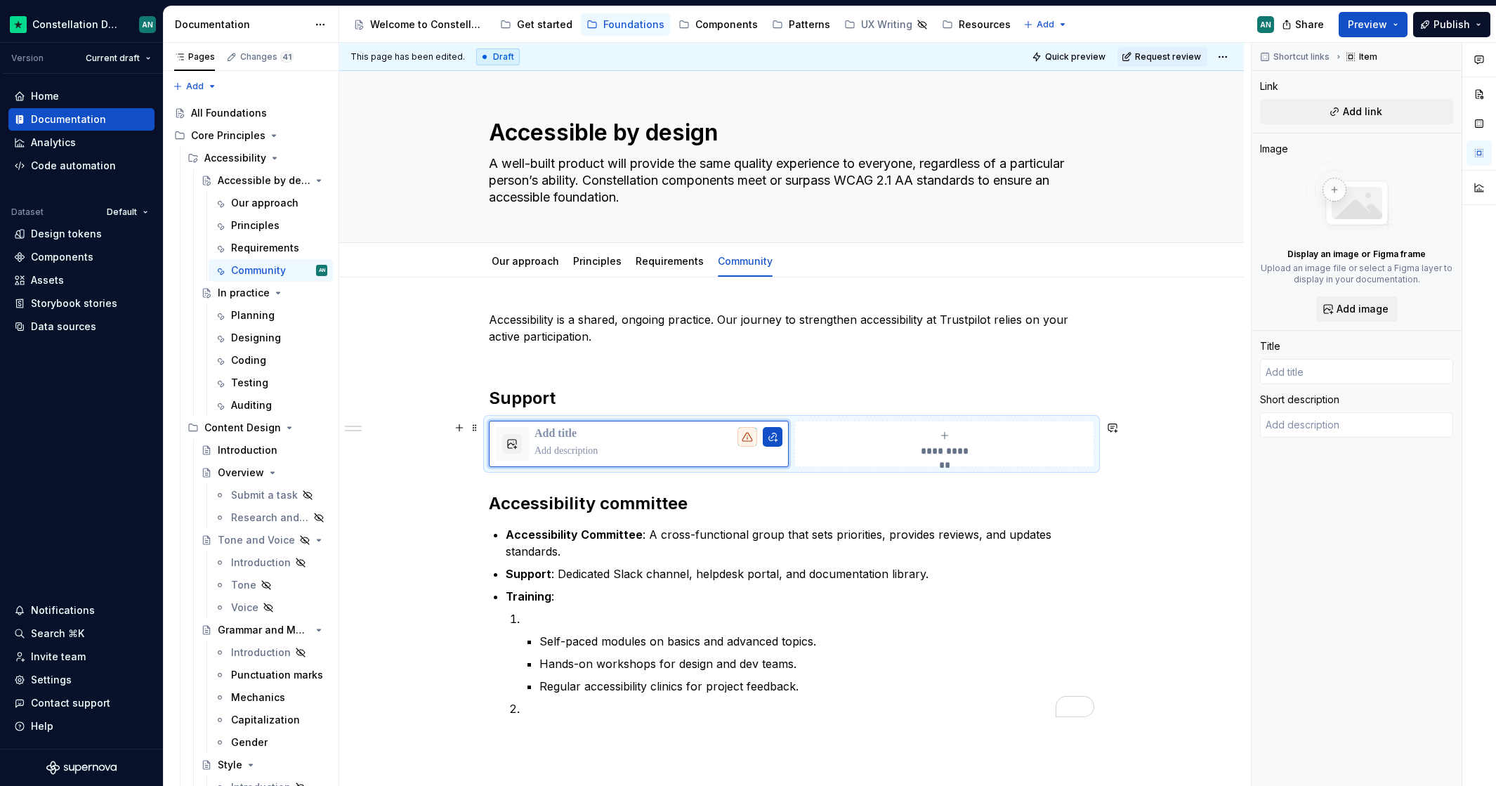
type textarea "*"
type input "A"
type textarea "*"
type input "A1"
type textarea "*"
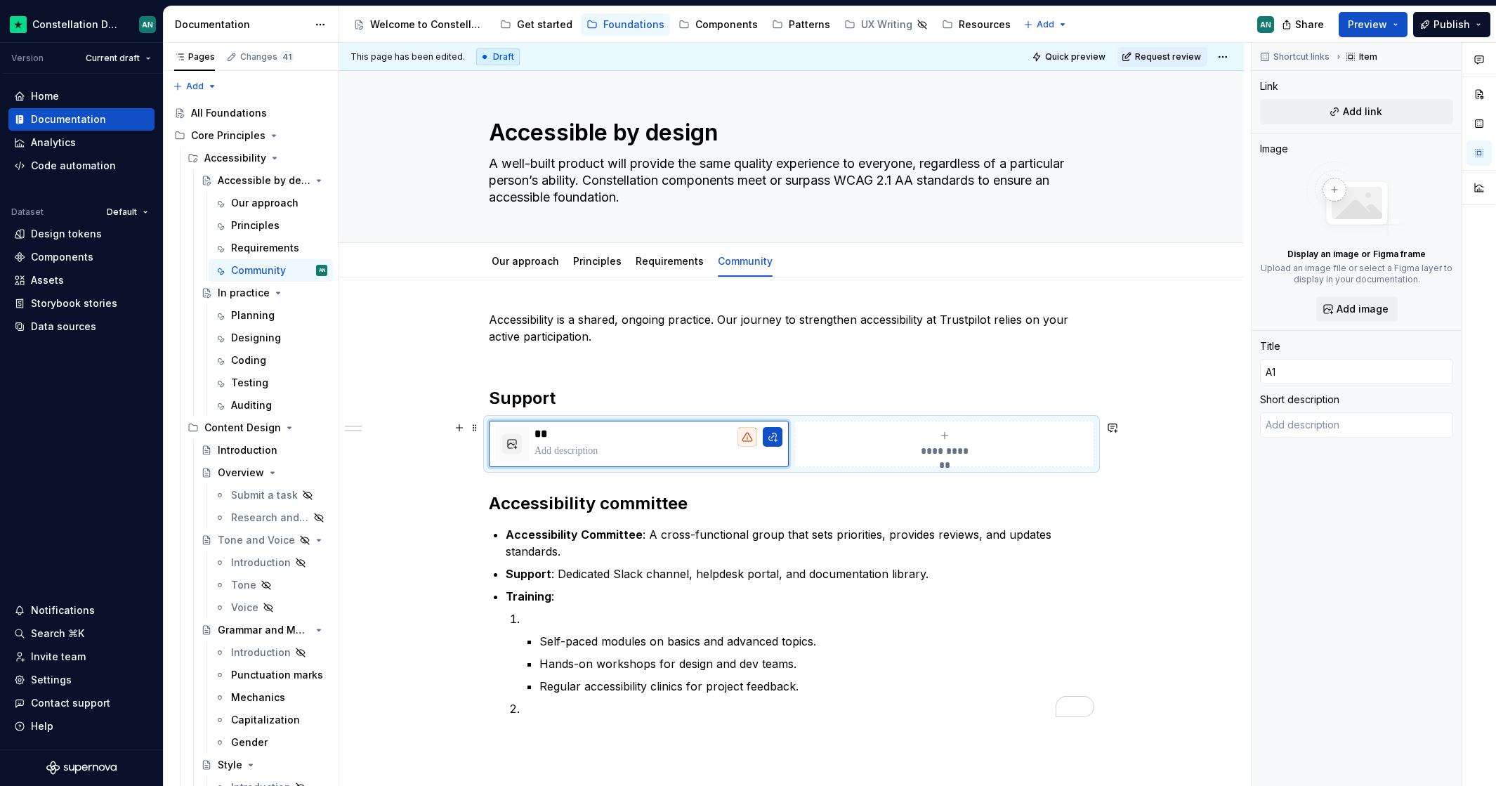
type input "A11"
type textarea "*"
type input "A11y"
type textarea "*"
type input "A11y"
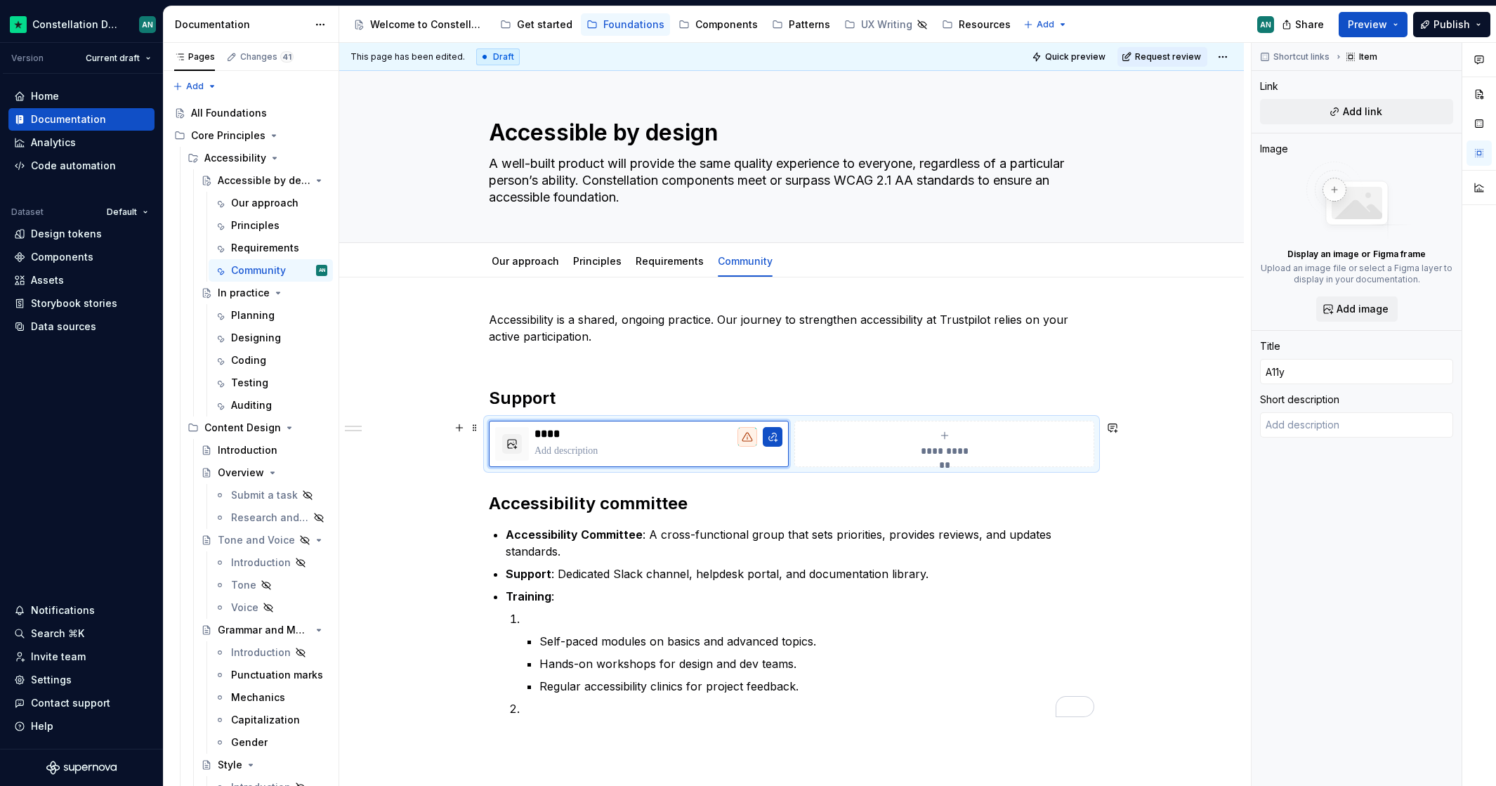
type textarea "*"
type input "A11y s"
type textarea "*"
type input "A11y sl"
type textarea "*"
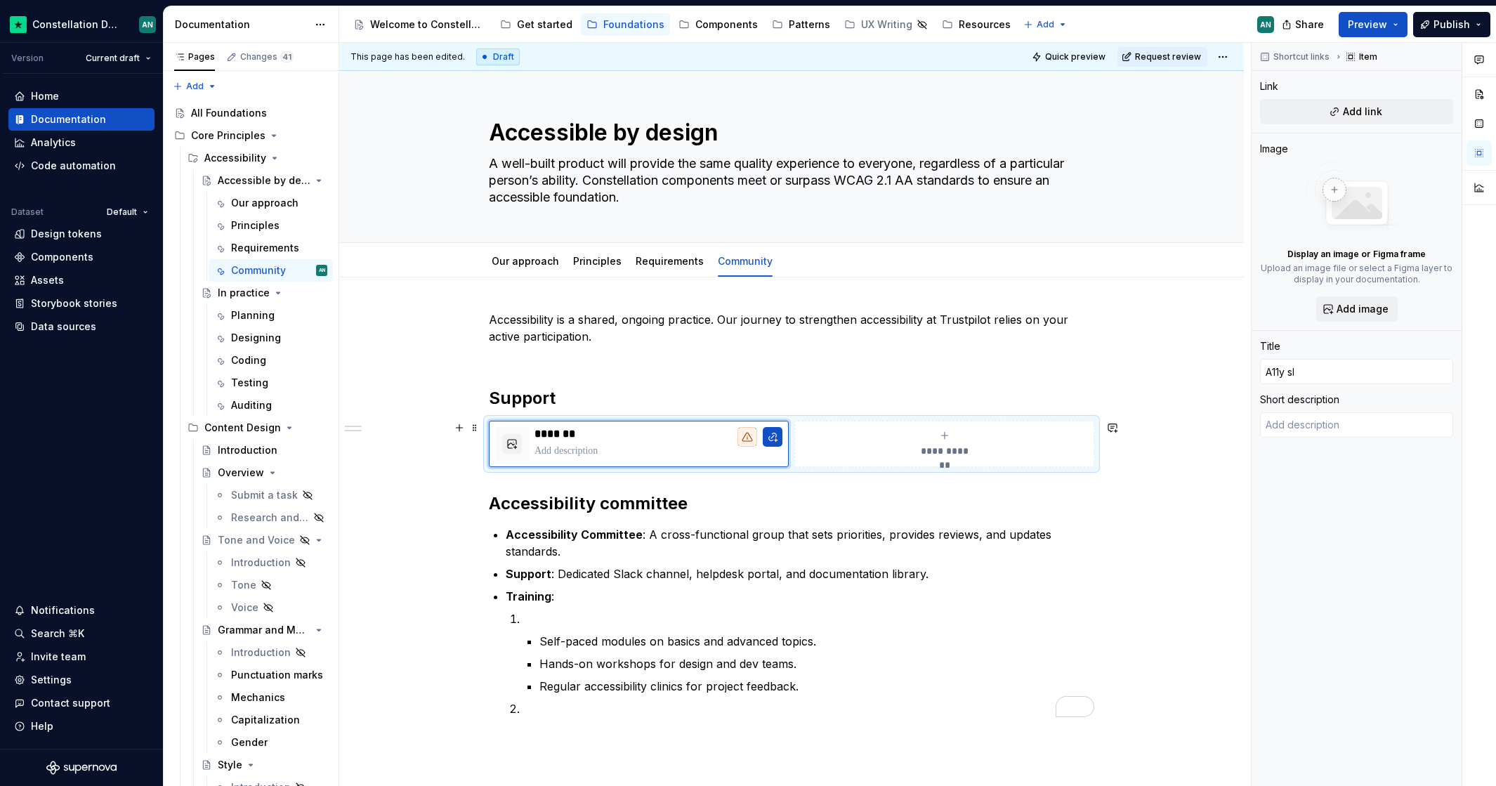
type input "A11y sla"
type textarea "*"
type input "A11y slac"
type textarea "*"
type input "A11y slack"
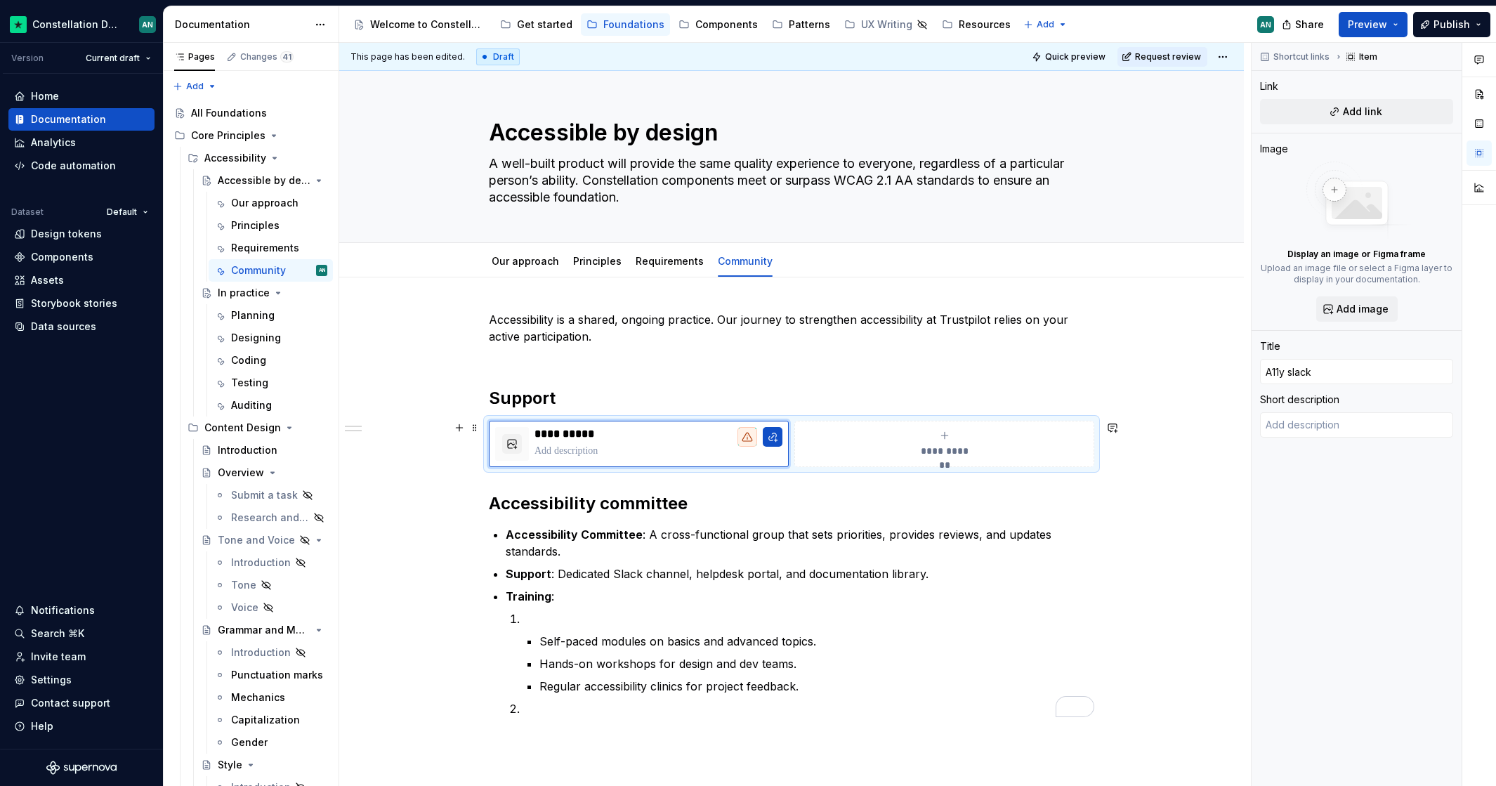
type textarea "*"
type input "A11y slack"
type textarea "*"
type input "A11y slack c"
type textarea "*"
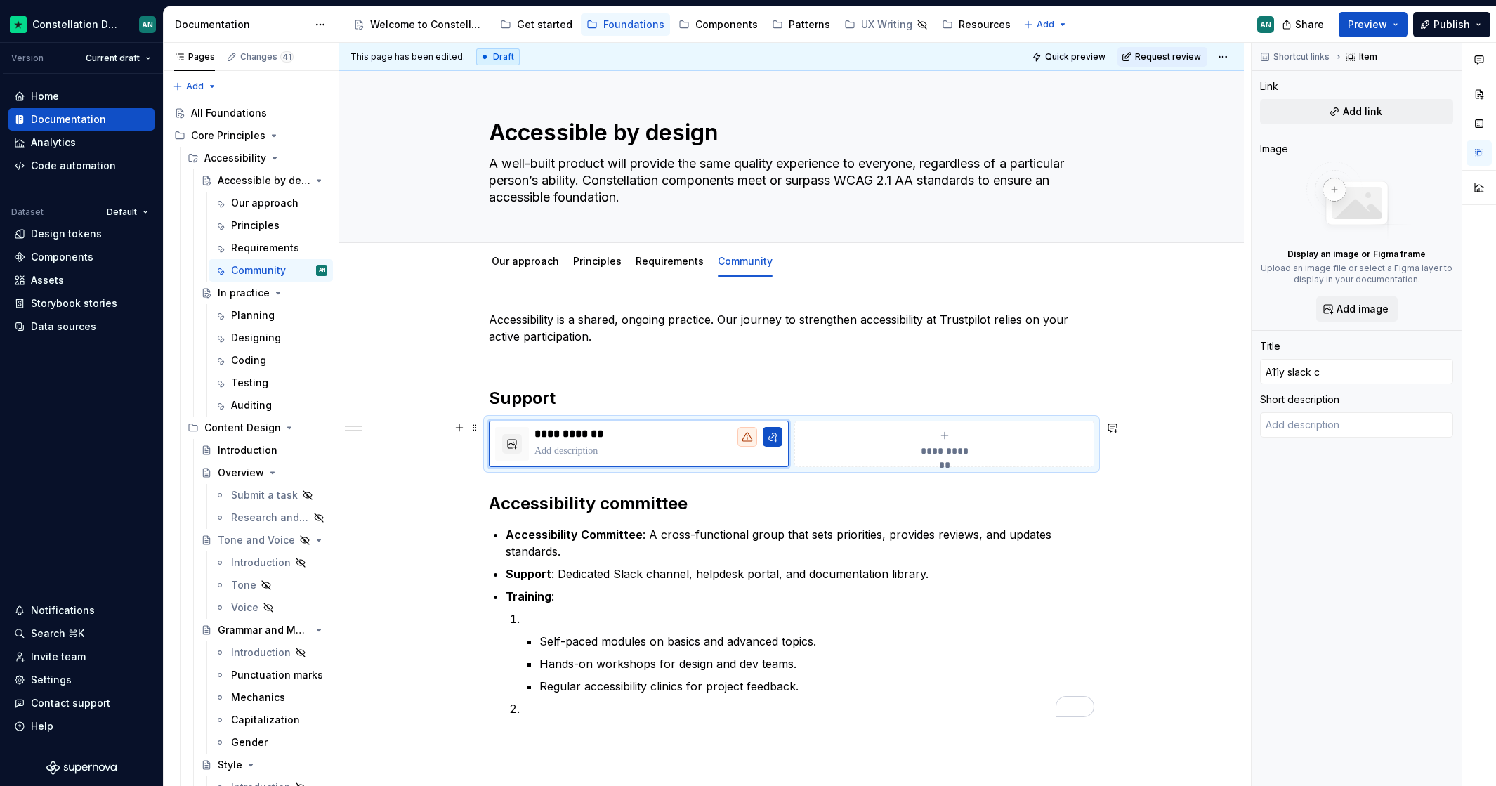
type input "A11y slack ch"
type textarea "*"
type input "A11y slack cha"
type textarea "*"
type input "A11y slack chan"
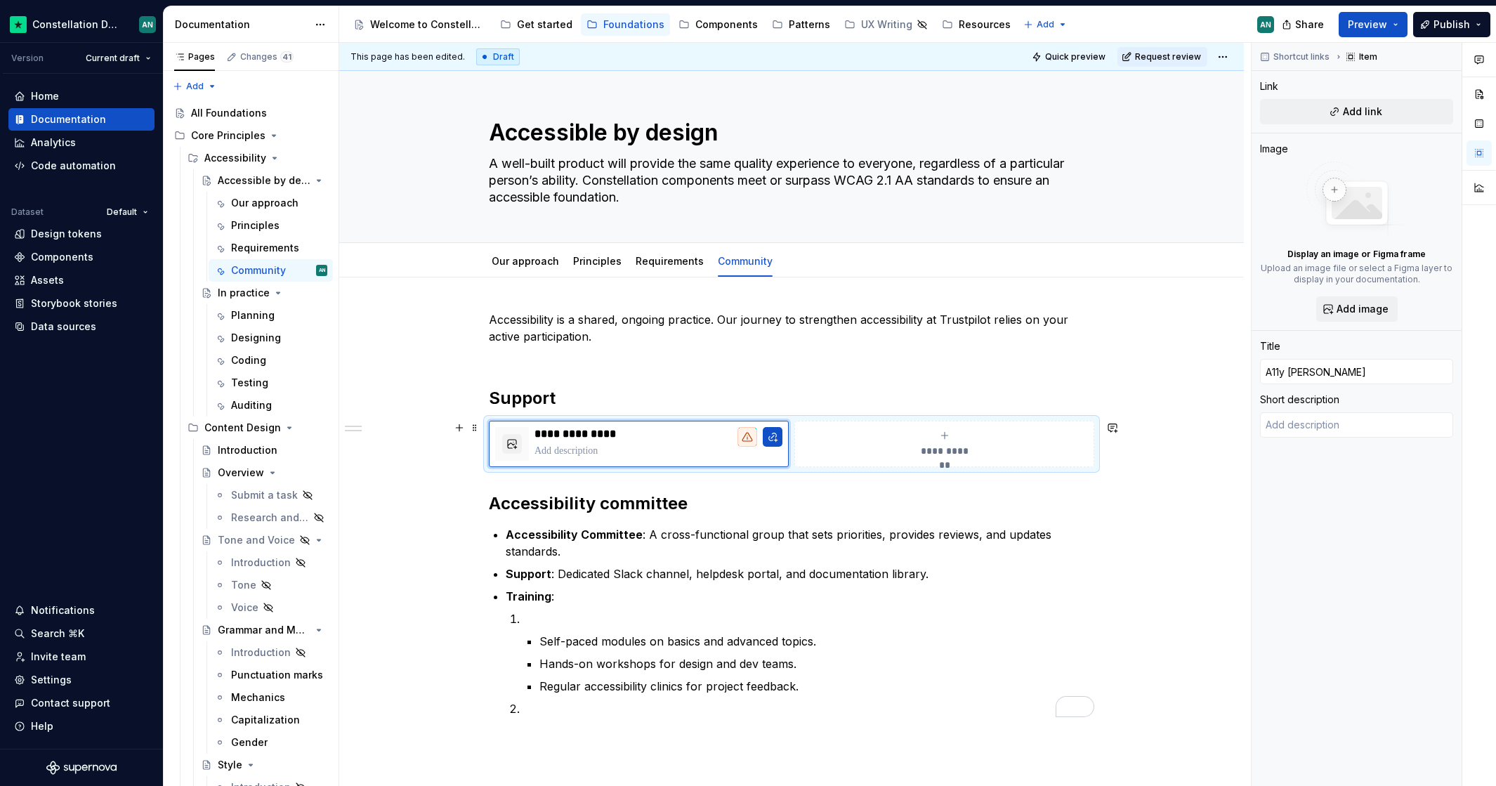
type textarea "*"
type input "A11y slack chann"
type textarea "*"
type input "A11y slack channe"
type textarea "*"
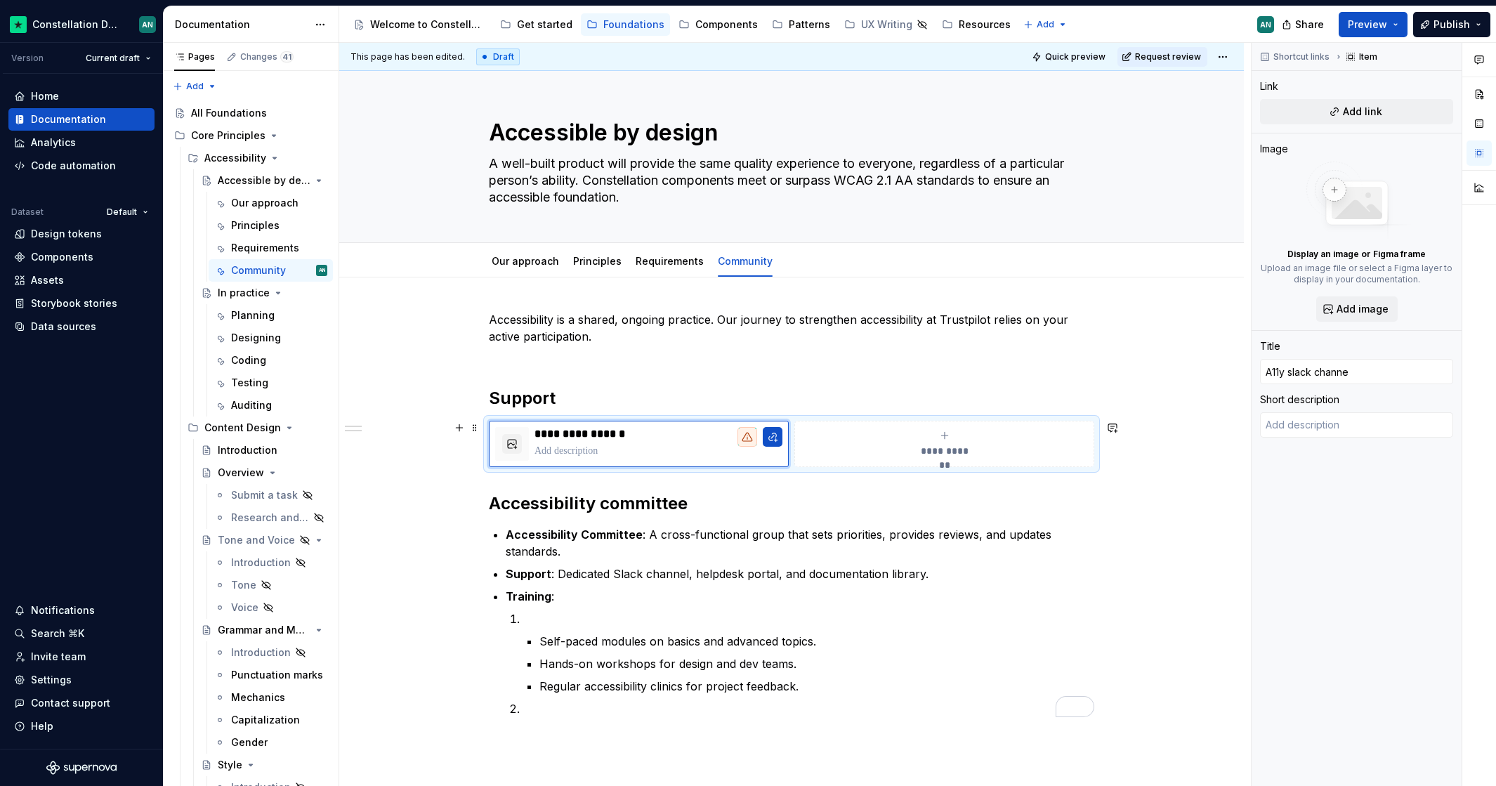
type input "A11y slack channes"
type textarea "*"
type input "A11y slack channe"
type textarea "*"
type input "A11y slack channel"
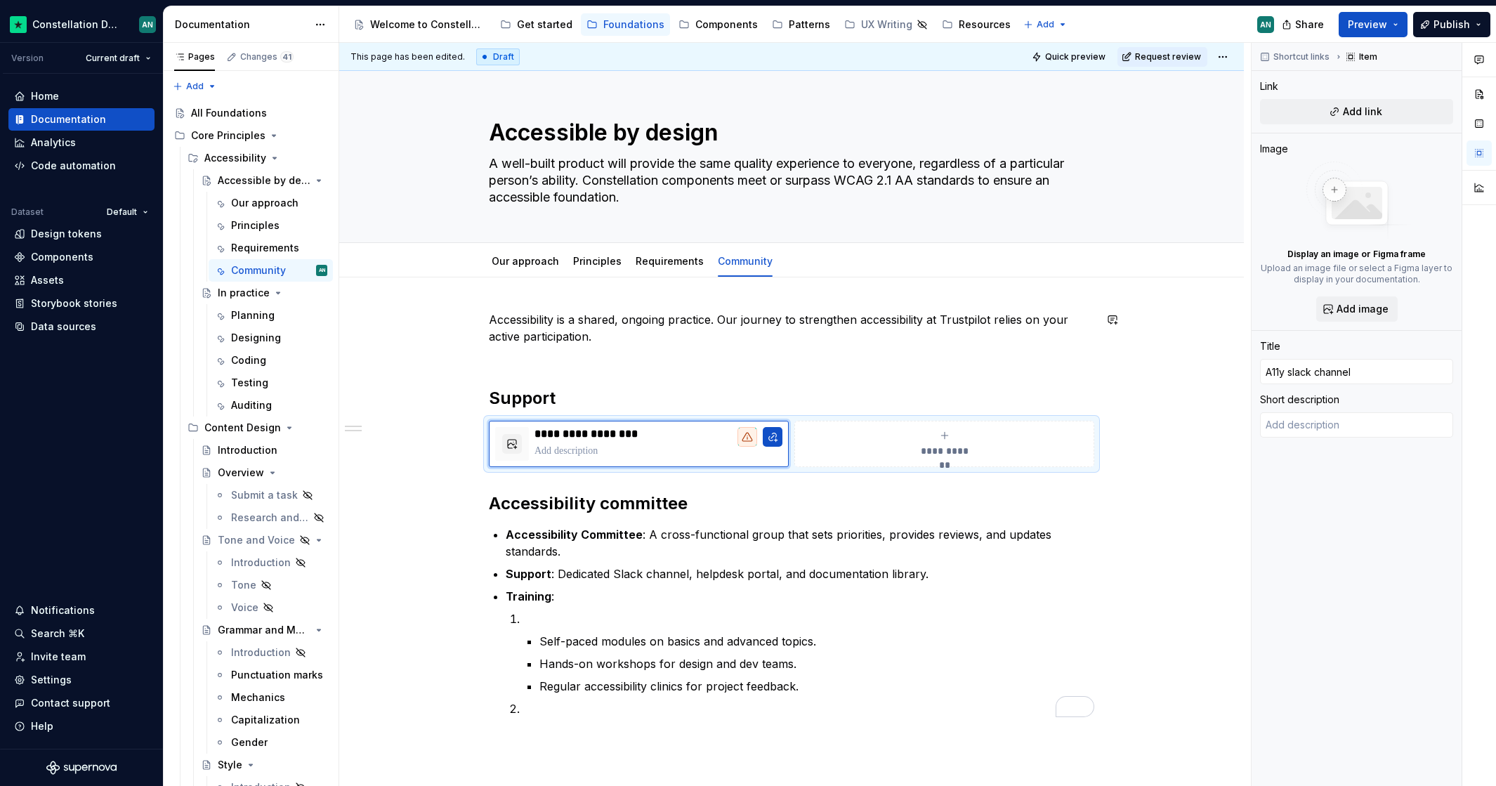
click at [607, 393] on h2 "Support" at bounding box center [791, 398] width 605 height 22
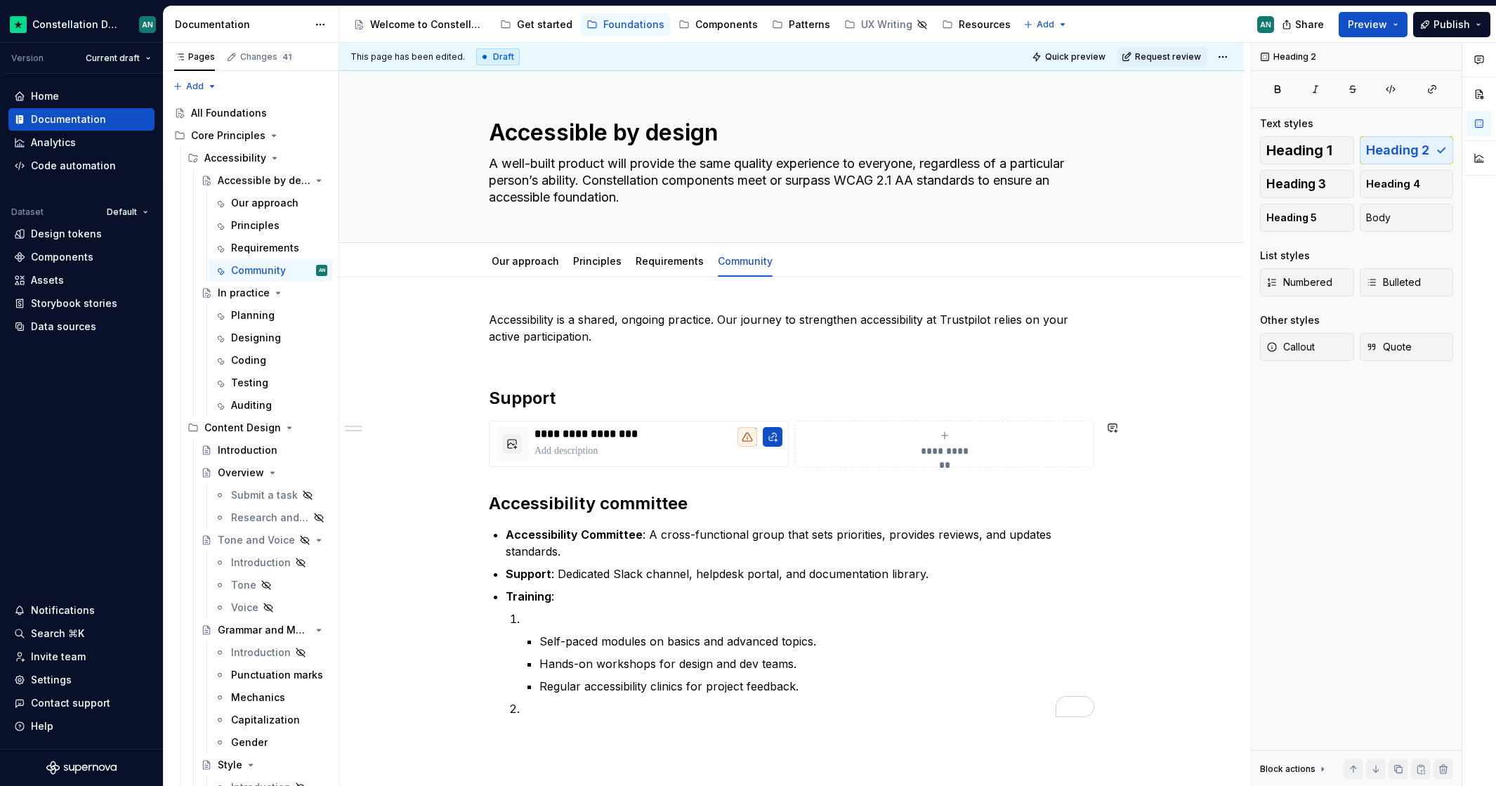
click at [596, 487] on div "**********" at bounding box center [791, 514] width 605 height 406
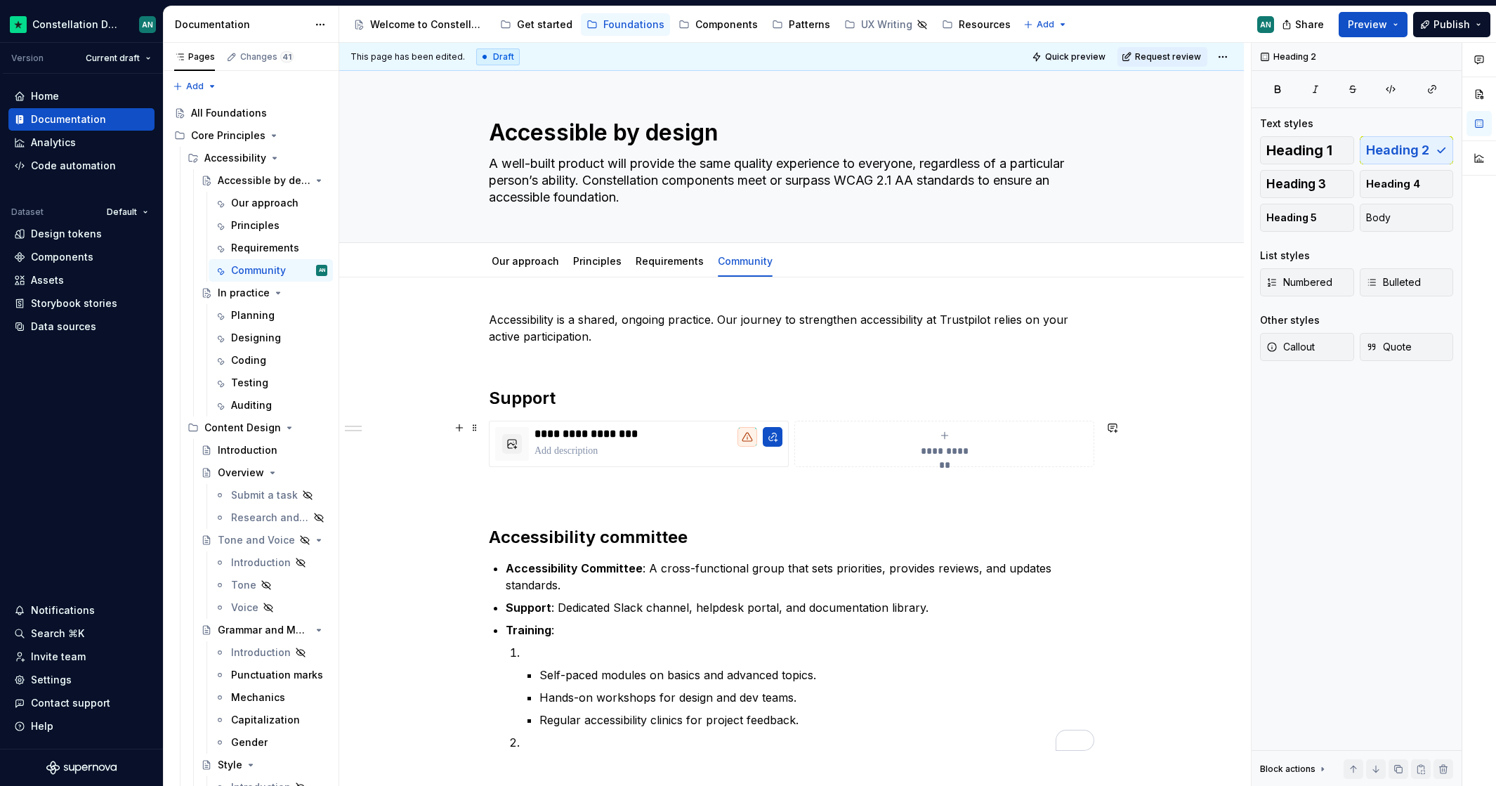
click at [962, 447] on span "**********" at bounding box center [944, 451] width 62 height 14
type textarea "*"
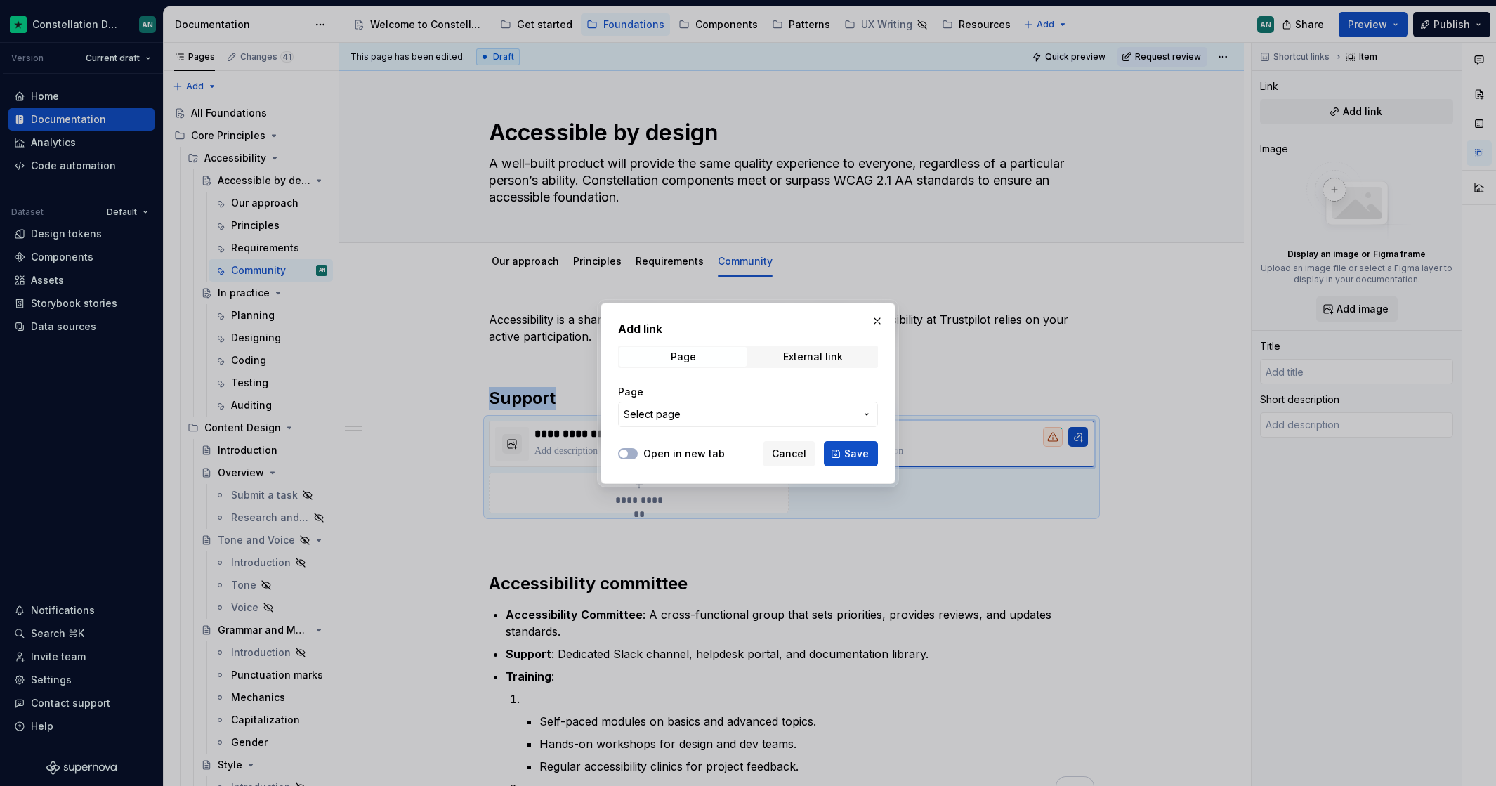
click at [722, 416] on span "Select page" at bounding box center [739, 414] width 232 height 14
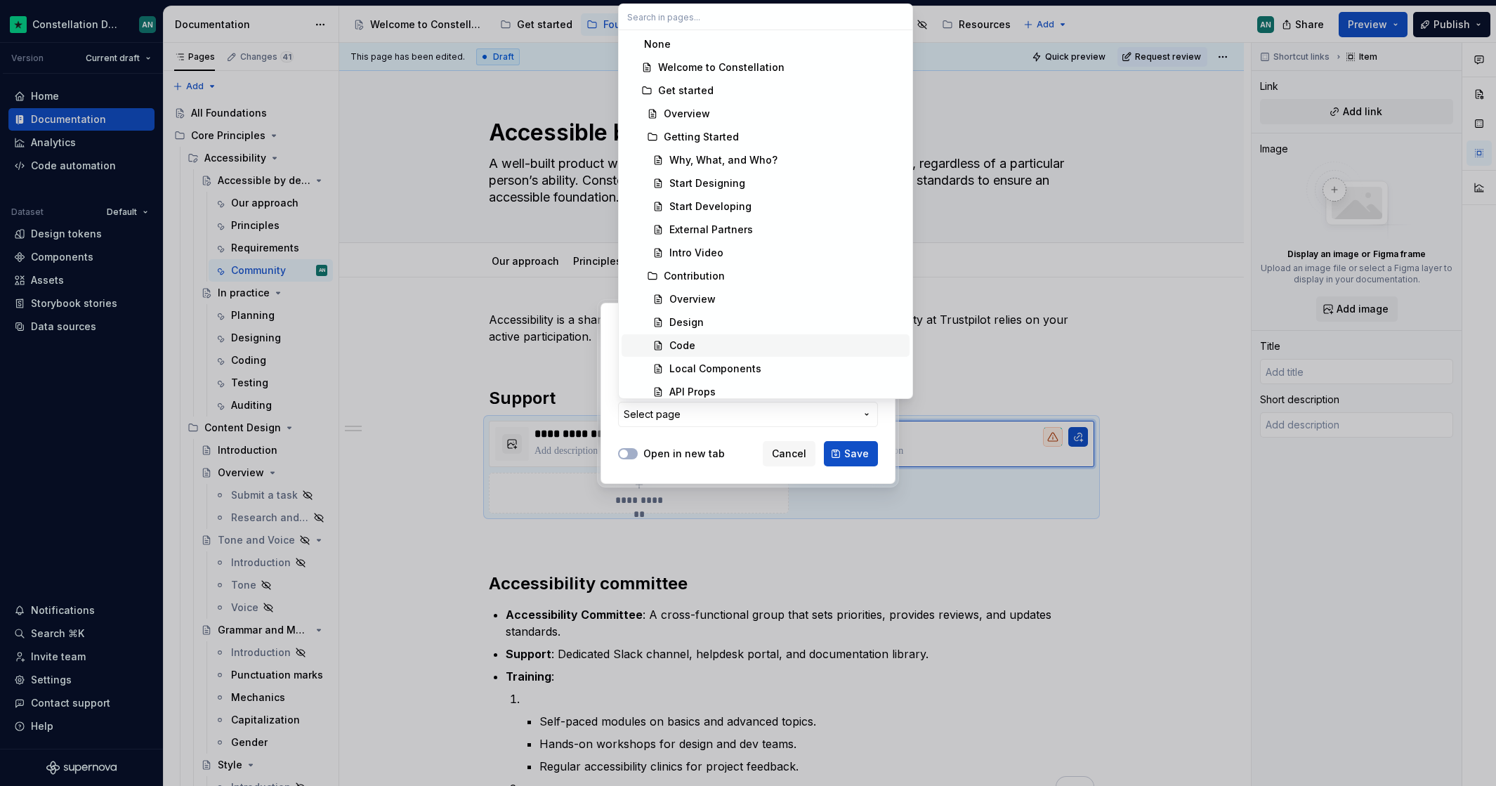
click at [701, 464] on div "Add link Page External link Page Select page Open in new tab Cancel Save" at bounding box center [748, 393] width 1496 height 786
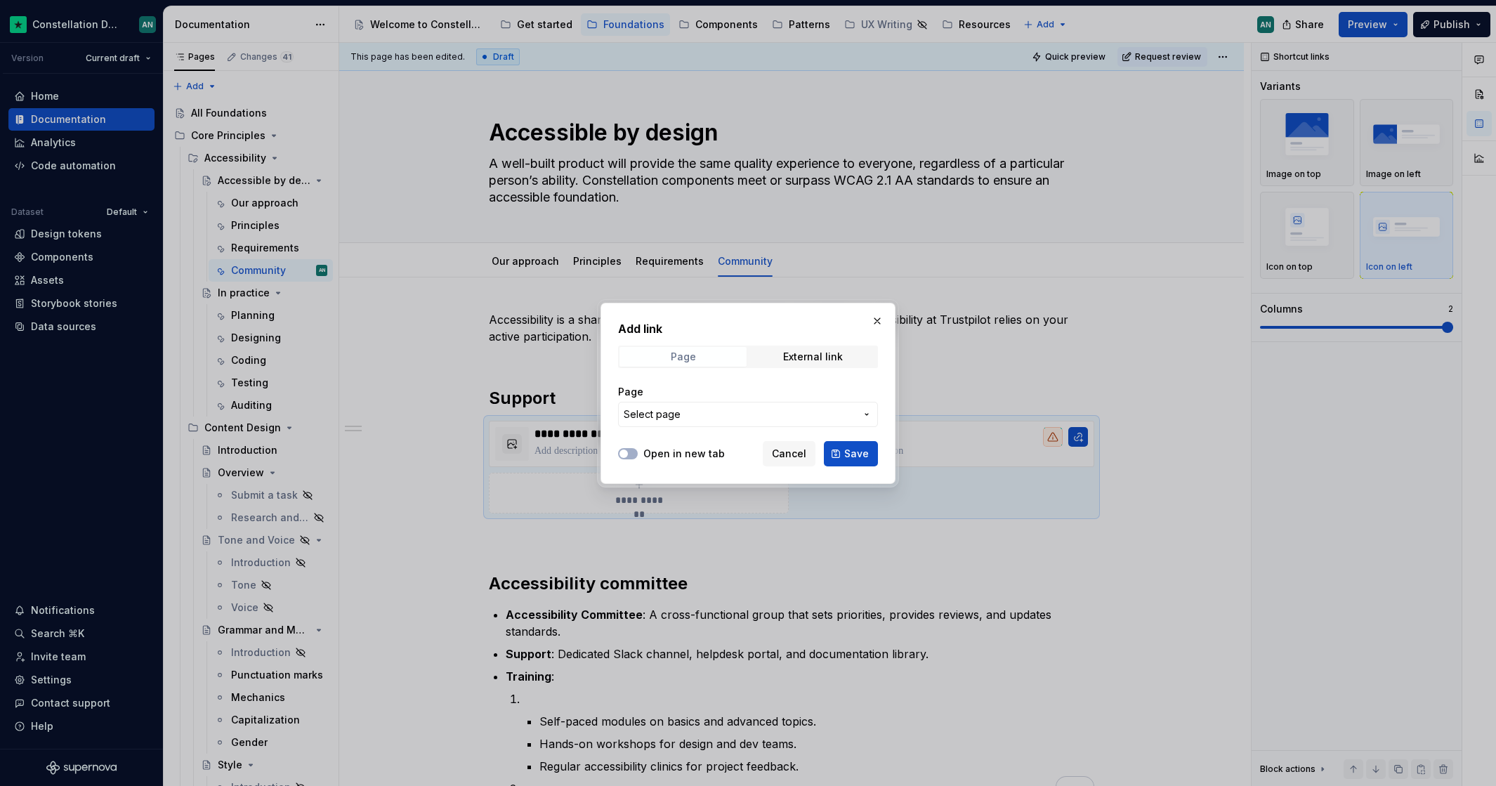
click at [714, 357] on span "Page" at bounding box center [682, 357] width 127 height 20
click at [808, 413] on input "URL" at bounding box center [748, 414] width 260 height 25
click at [876, 452] on button "Save" at bounding box center [851, 453] width 54 height 25
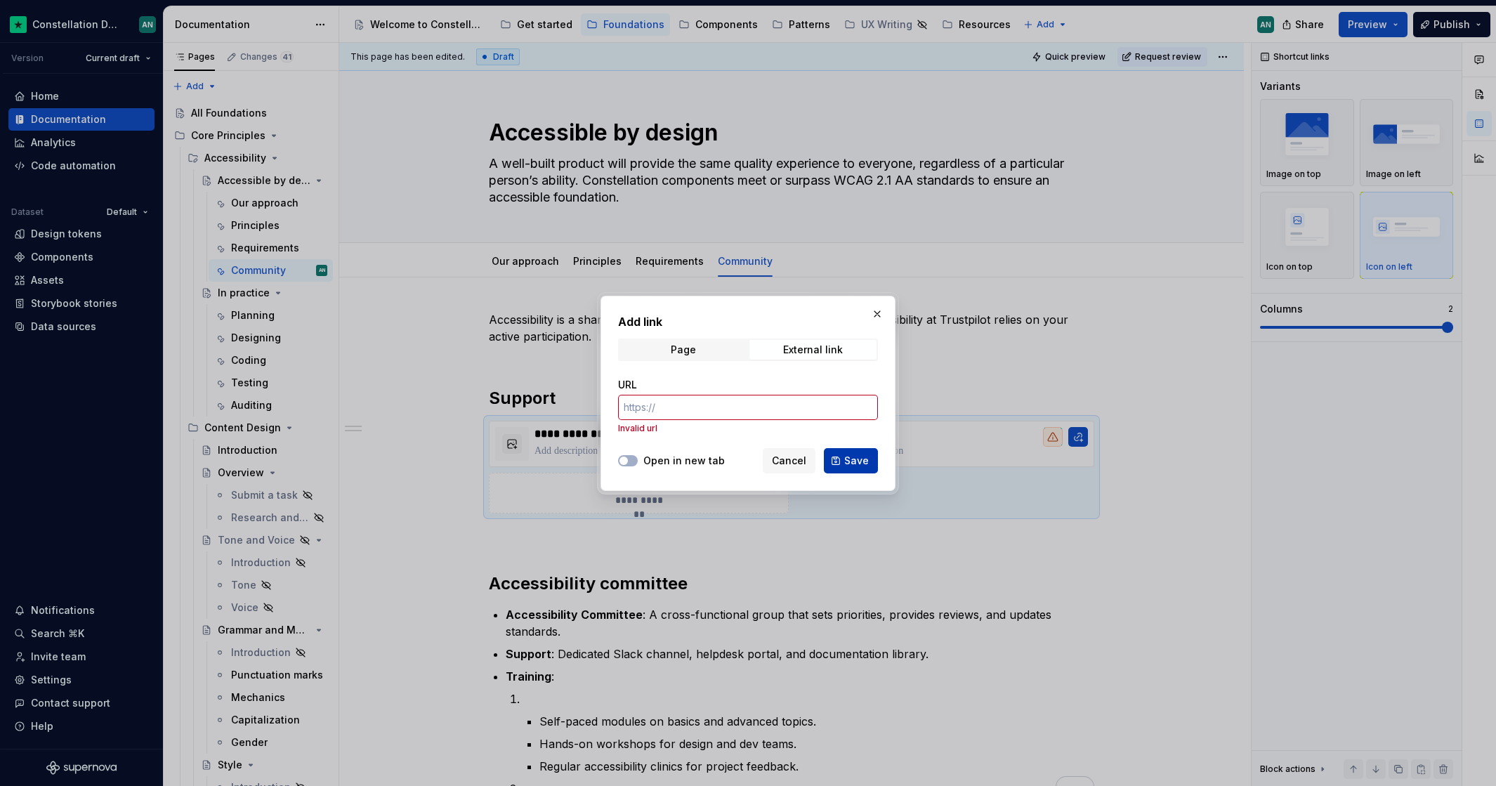
click at [861, 456] on span "Save" at bounding box center [856, 461] width 25 height 14
click at [727, 404] on input "URL" at bounding box center [748, 407] width 260 height 25
type textarea "*"
paste input "[URL][DOMAIN_NAME]"
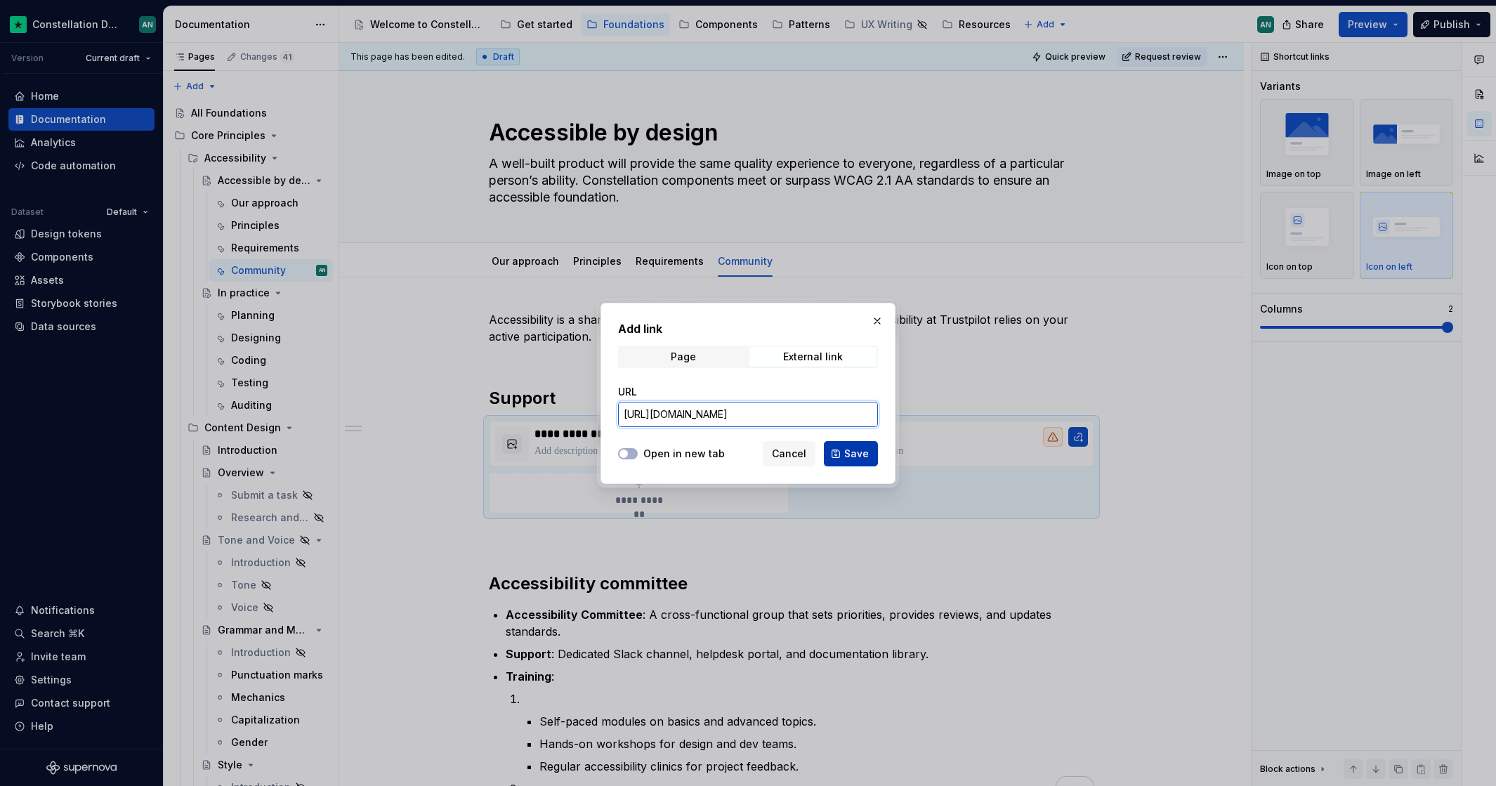
type input "[URL][DOMAIN_NAME]"
click at [842, 454] on button "Save" at bounding box center [851, 453] width 54 height 25
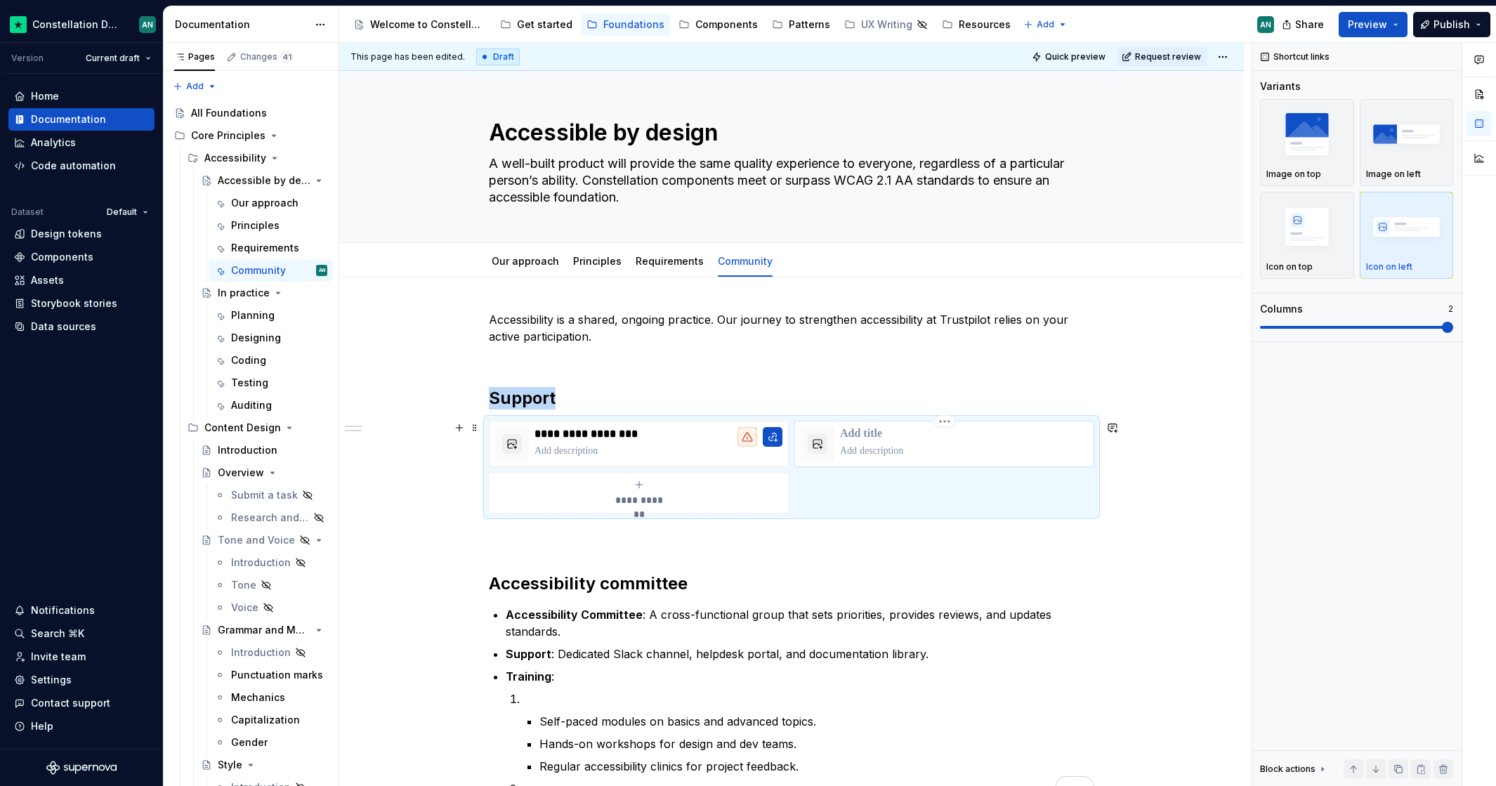
click at [858, 430] on p "To enrich screen reader interactions, please activate Accessibility in Grammarl…" at bounding box center [964, 434] width 248 height 14
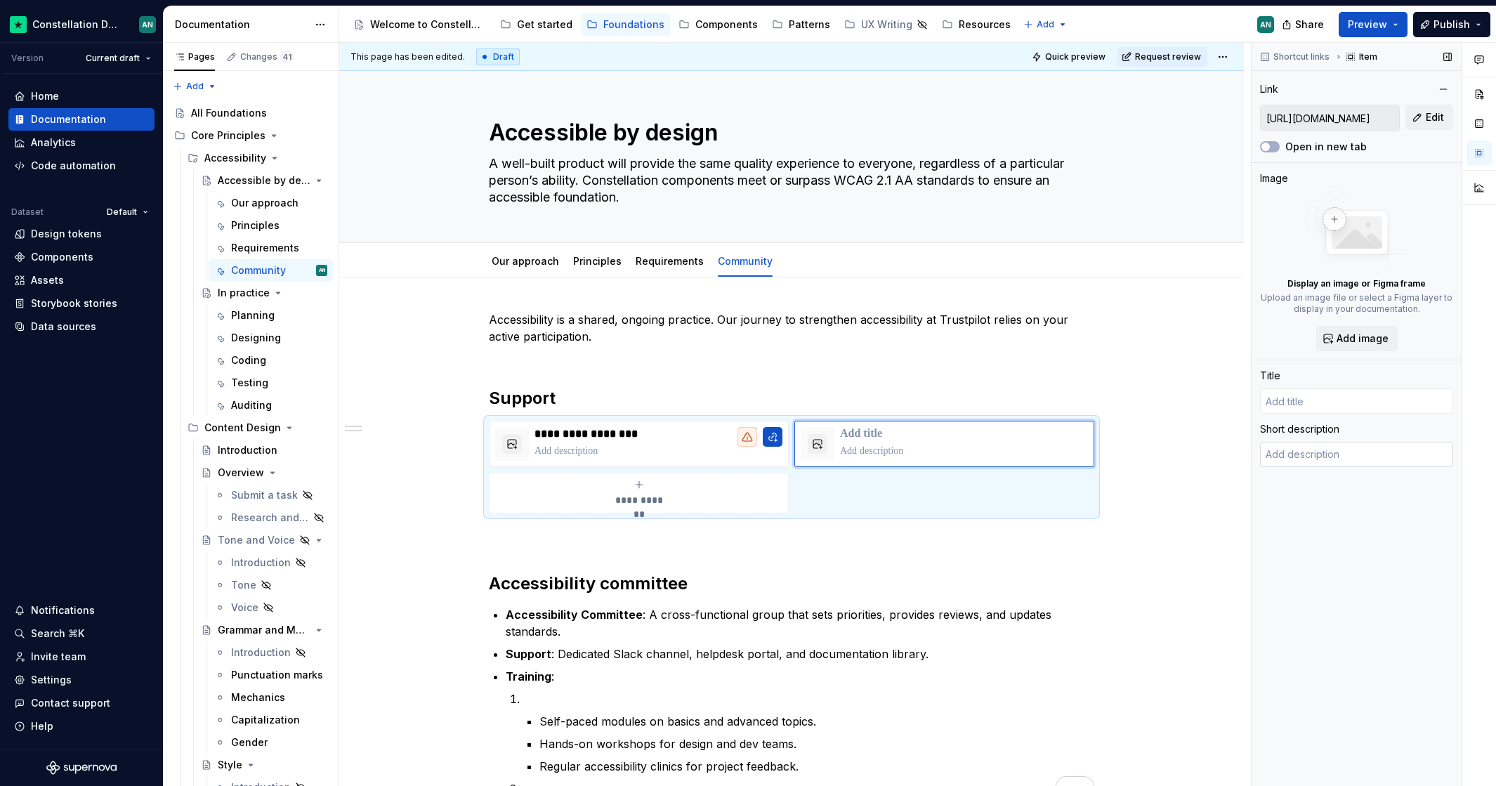
type textarea "*"
type input "Sign in - Google Accounts"
type textarea "*"
type input "A"
type textarea "*"
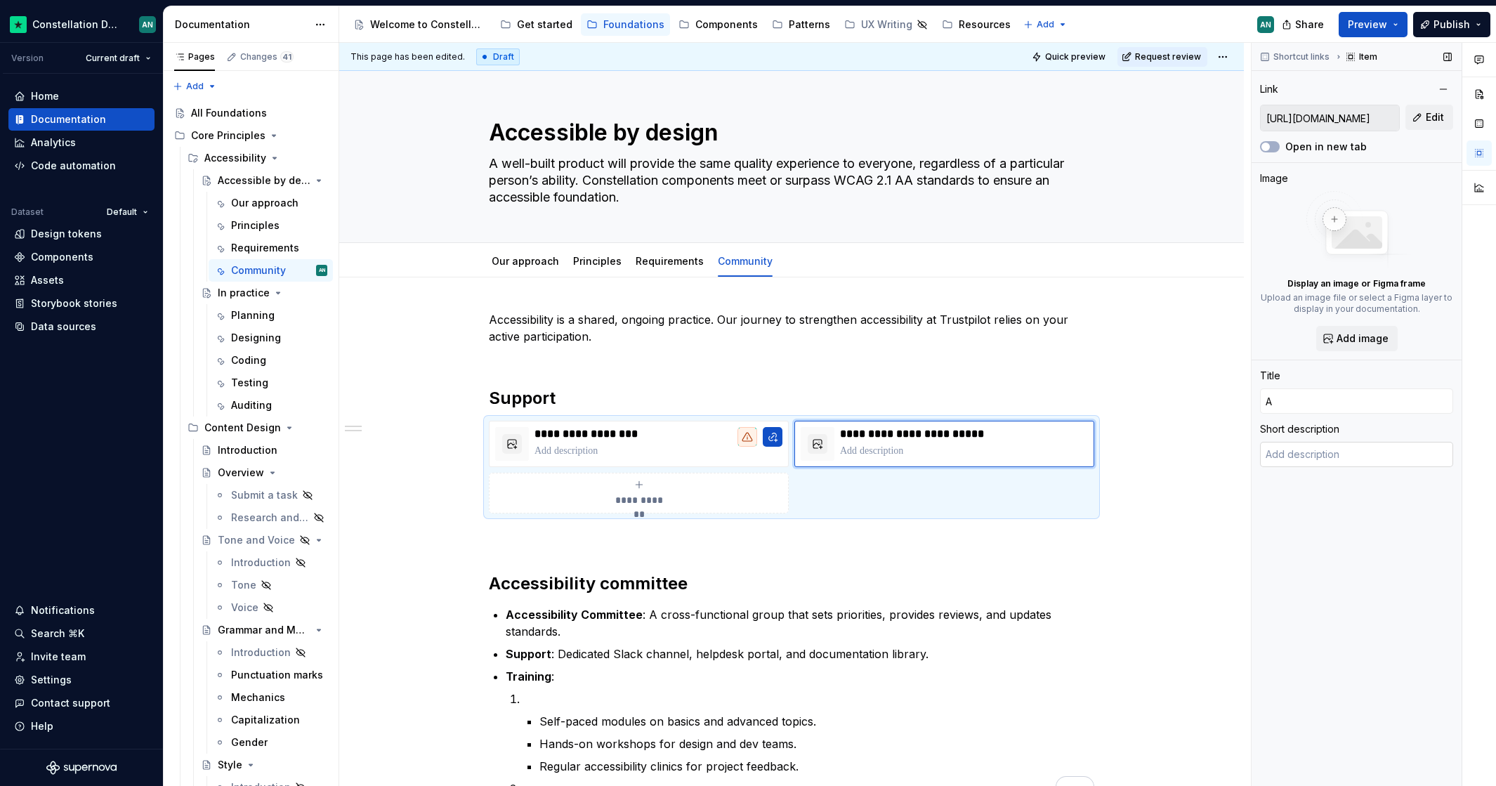
type input "Ac"
type textarea "*"
type input "Acc"
type textarea "*"
type input "Acce"
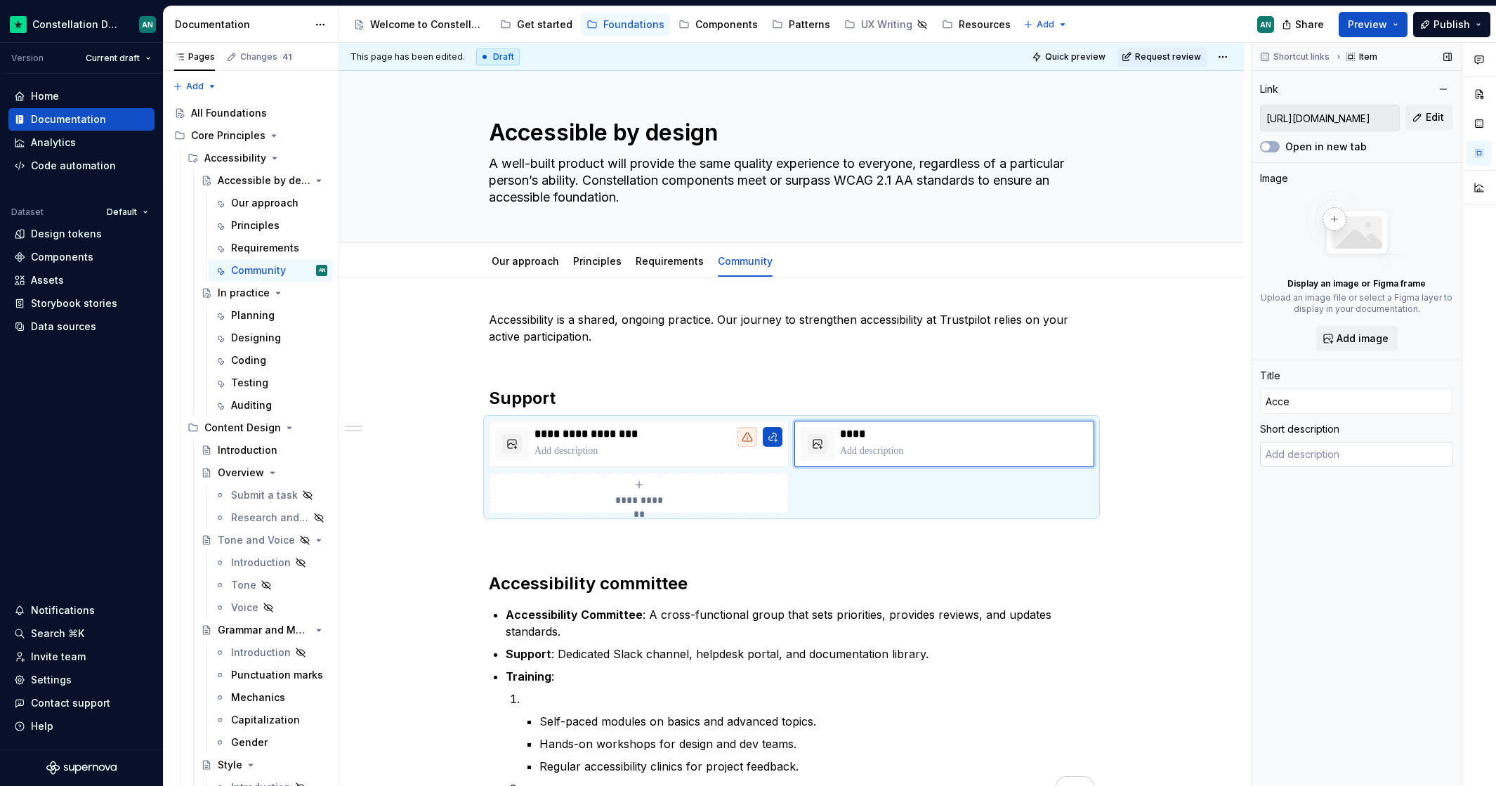
type textarea "*"
type input "Acces"
type textarea "*"
type input "Access"
type textarea "*"
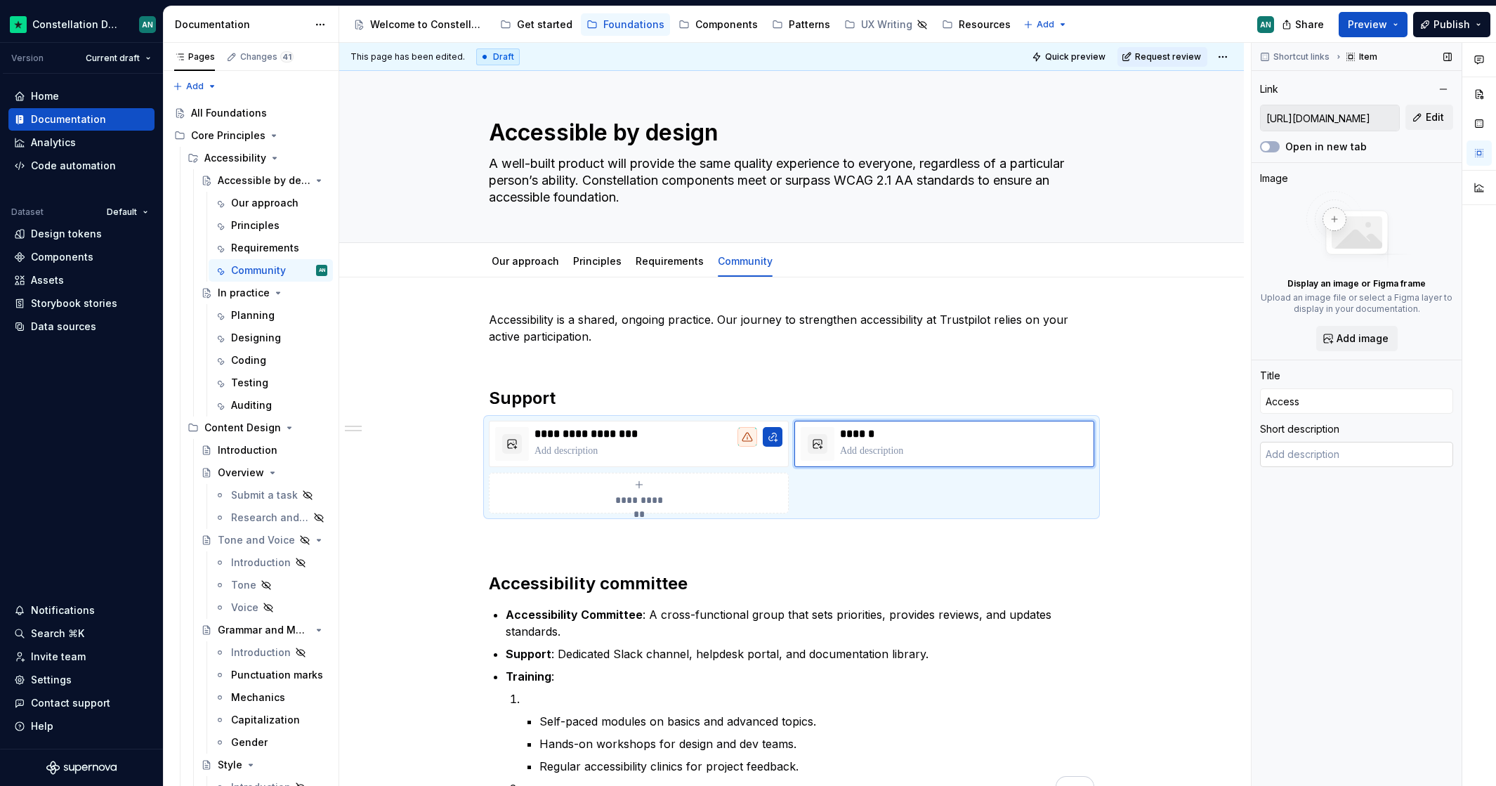
type input "Accessi"
type textarea "*"
type input "Accessib"
type textarea "*"
type input "Accessibi"
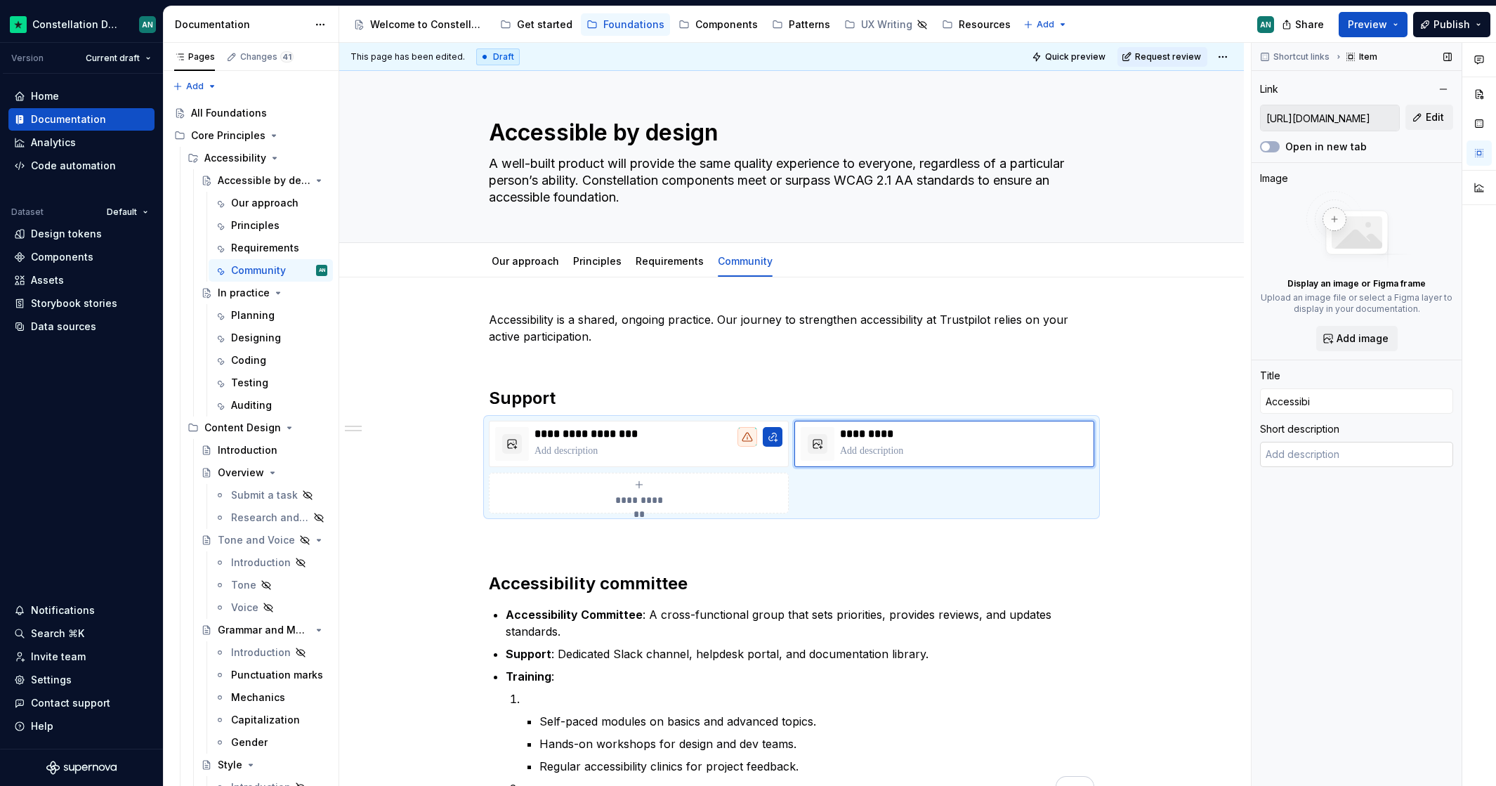
type textarea "*"
type input "Accessibil"
type textarea "*"
type input "Accessibili"
type textarea "*"
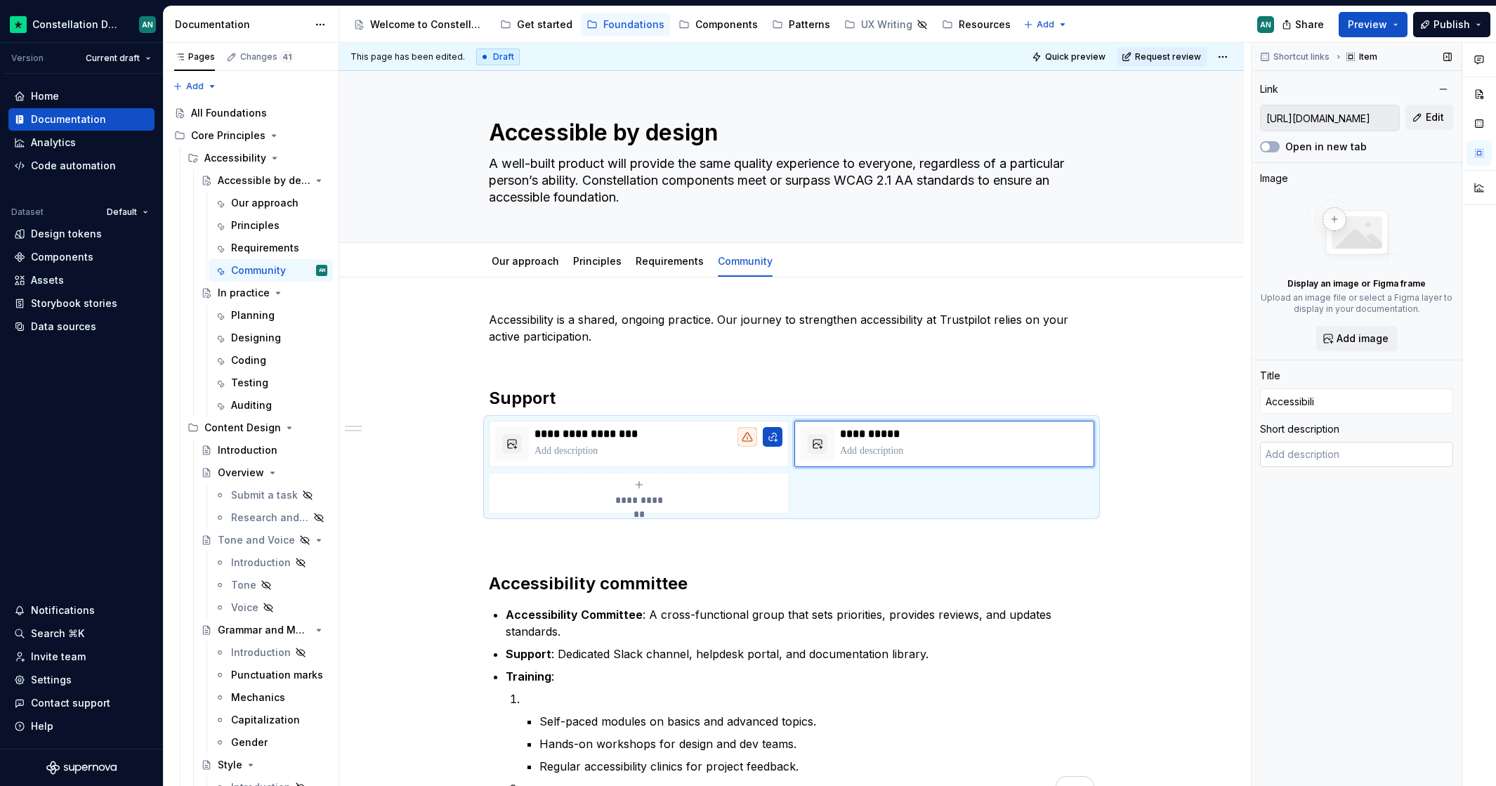
type input "Accessibilit"
type textarea "*"
type input "Accessibility"
type textarea "*"
type input "Accessibility"
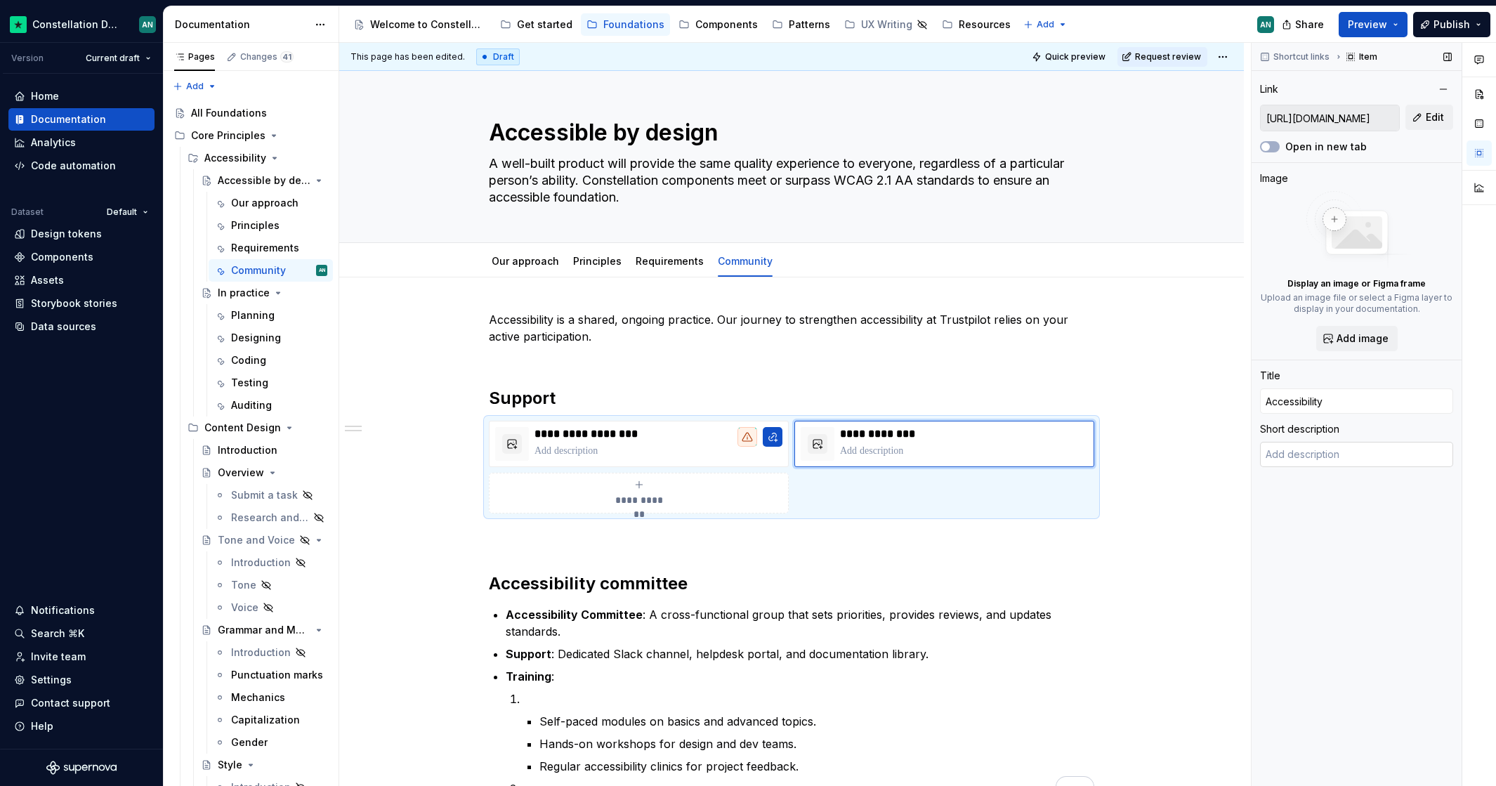
type textarea "*"
type input "Accessibility B"
type textarea "*"
type input "Accessibility Bo"
type textarea "*"
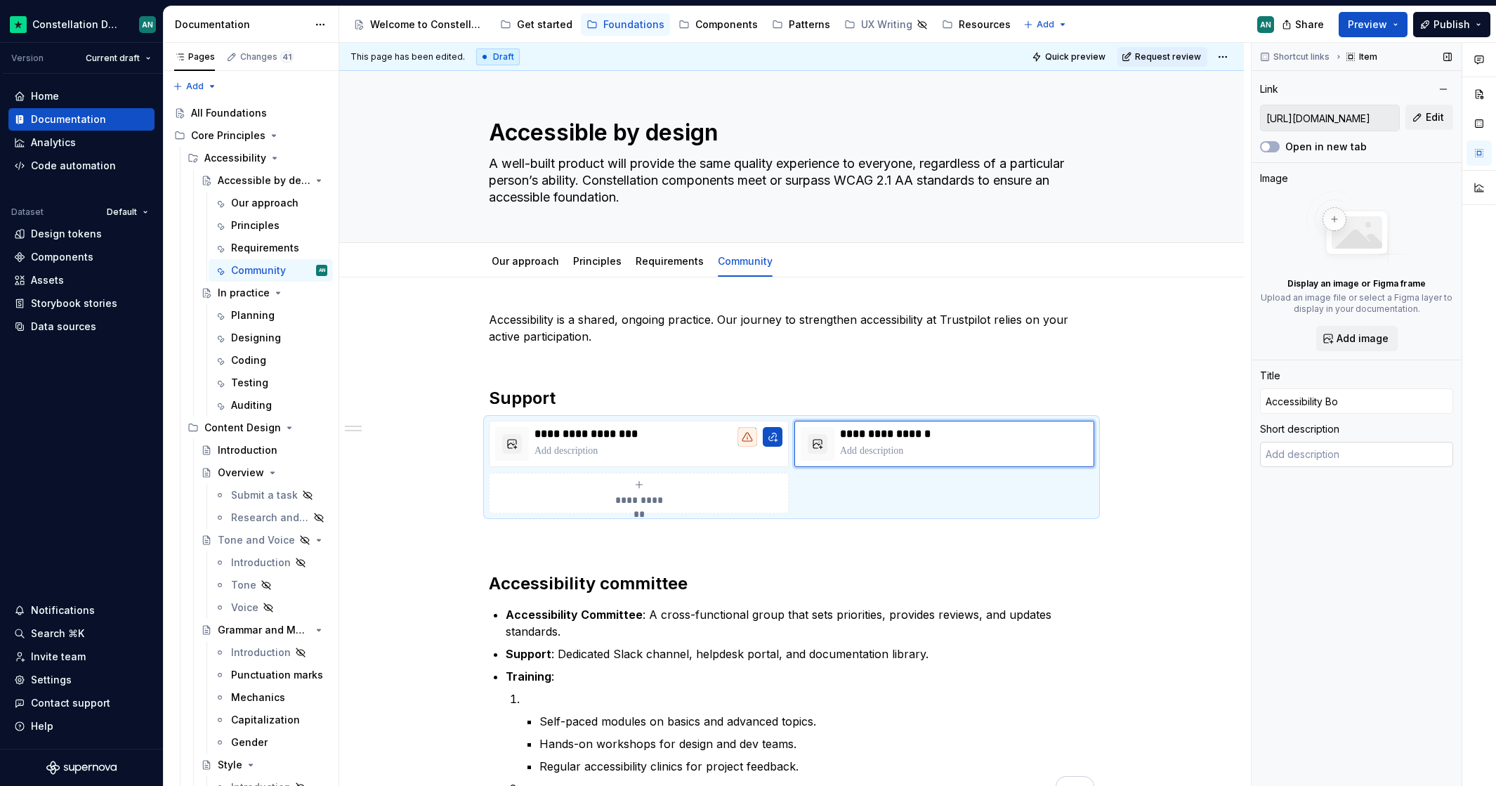
type input "Accessibility Bot"
click at [1199, 513] on div "**********" at bounding box center [791, 663] width 904 height 772
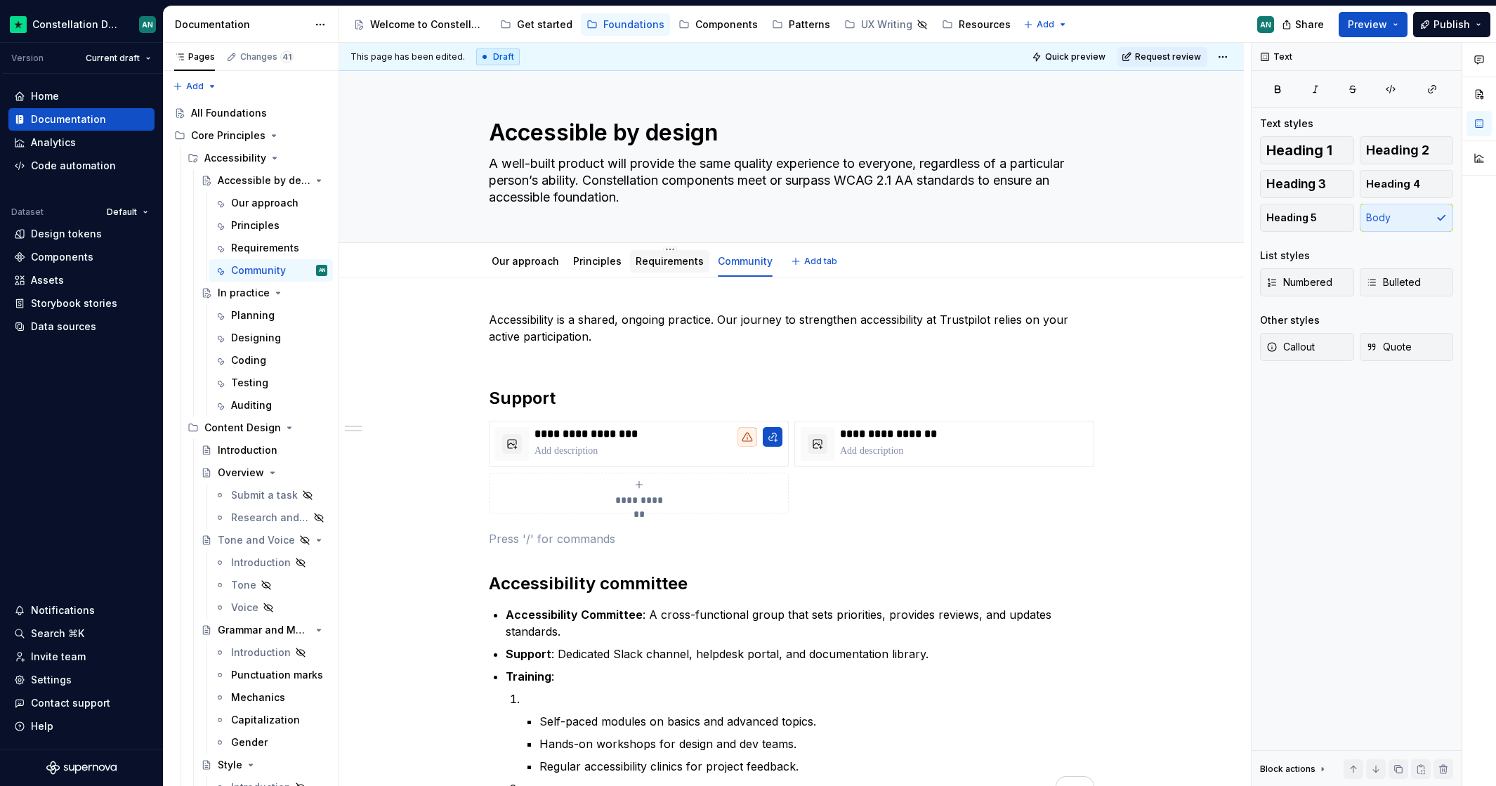
click at [663, 263] on link "Requirements" at bounding box center [669, 261] width 68 height 12
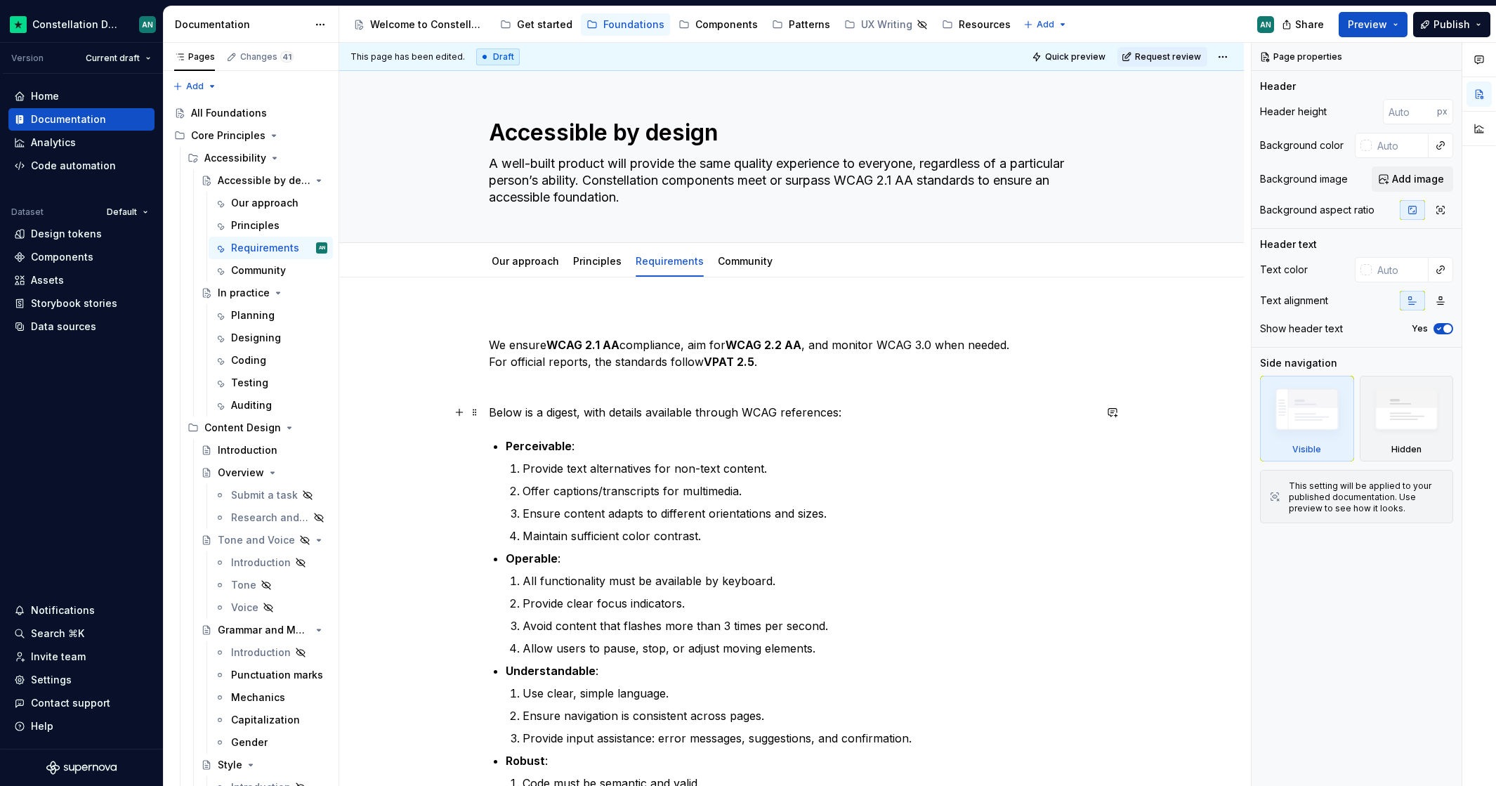
scroll to position [18, 0]
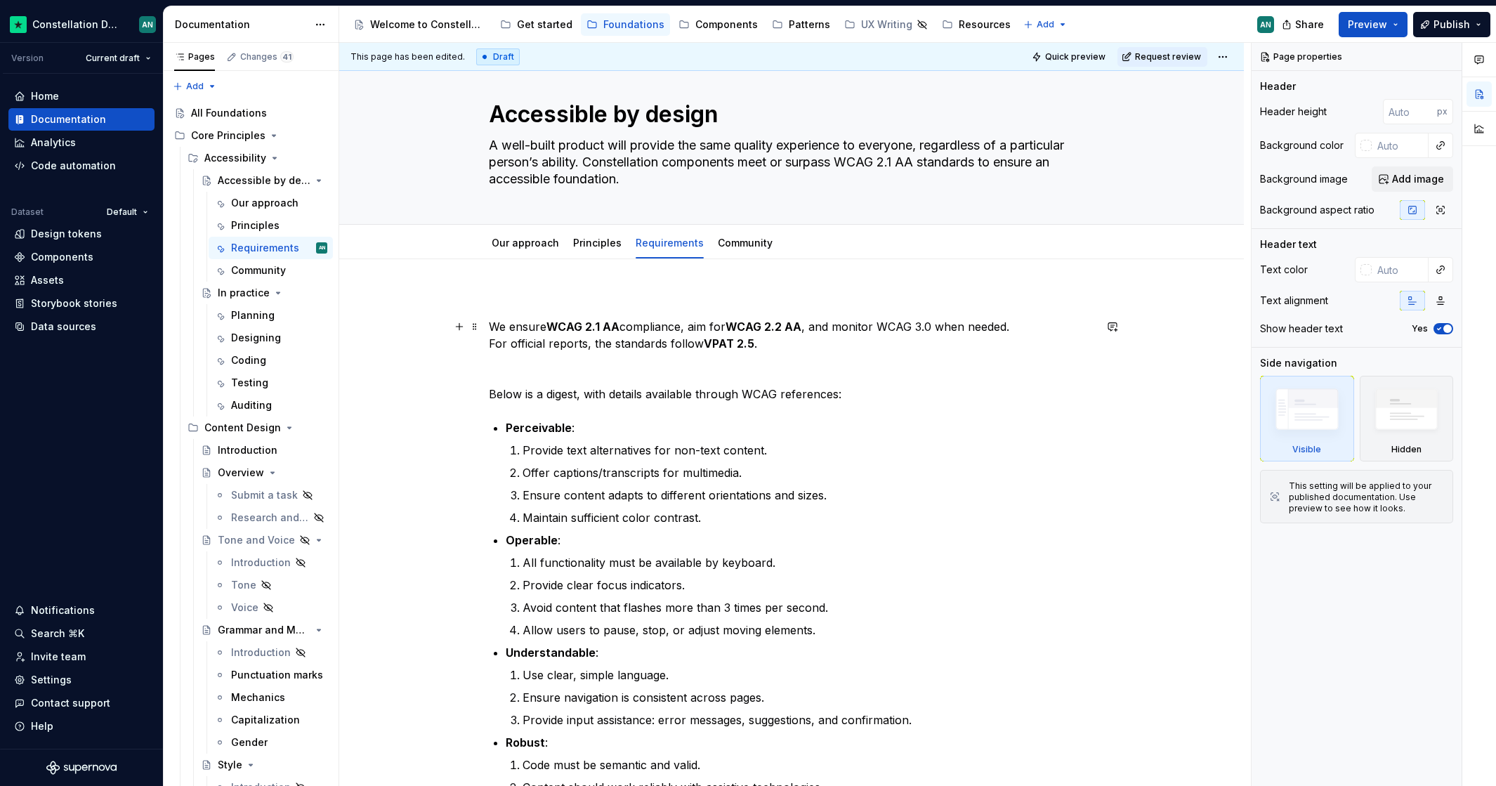
click at [708, 345] on strong "VPAT 2.5" at bounding box center [729, 343] width 51 height 14
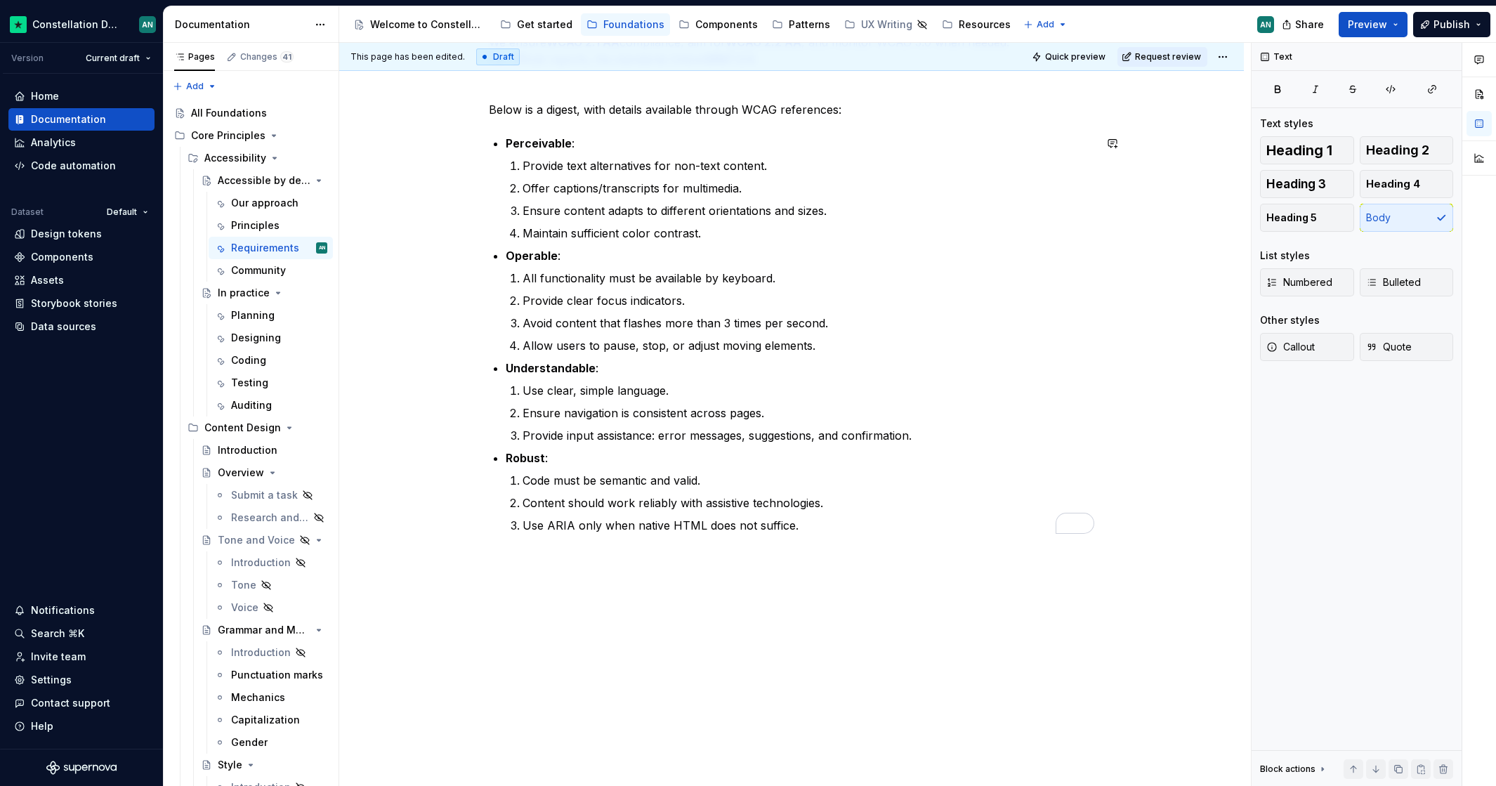
scroll to position [0, 0]
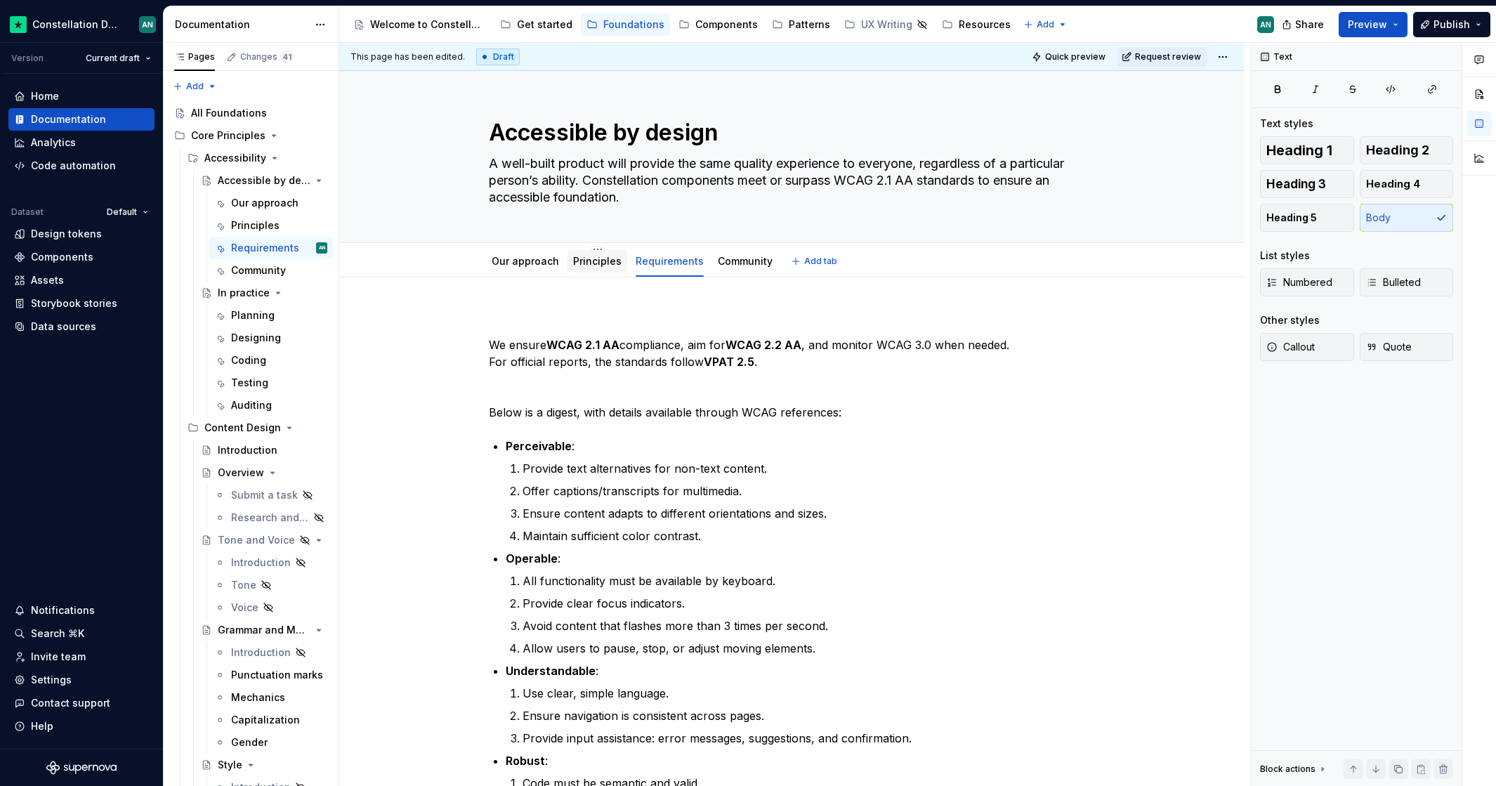
click at [576, 261] on link "Principles" at bounding box center [597, 261] width 48 height 12
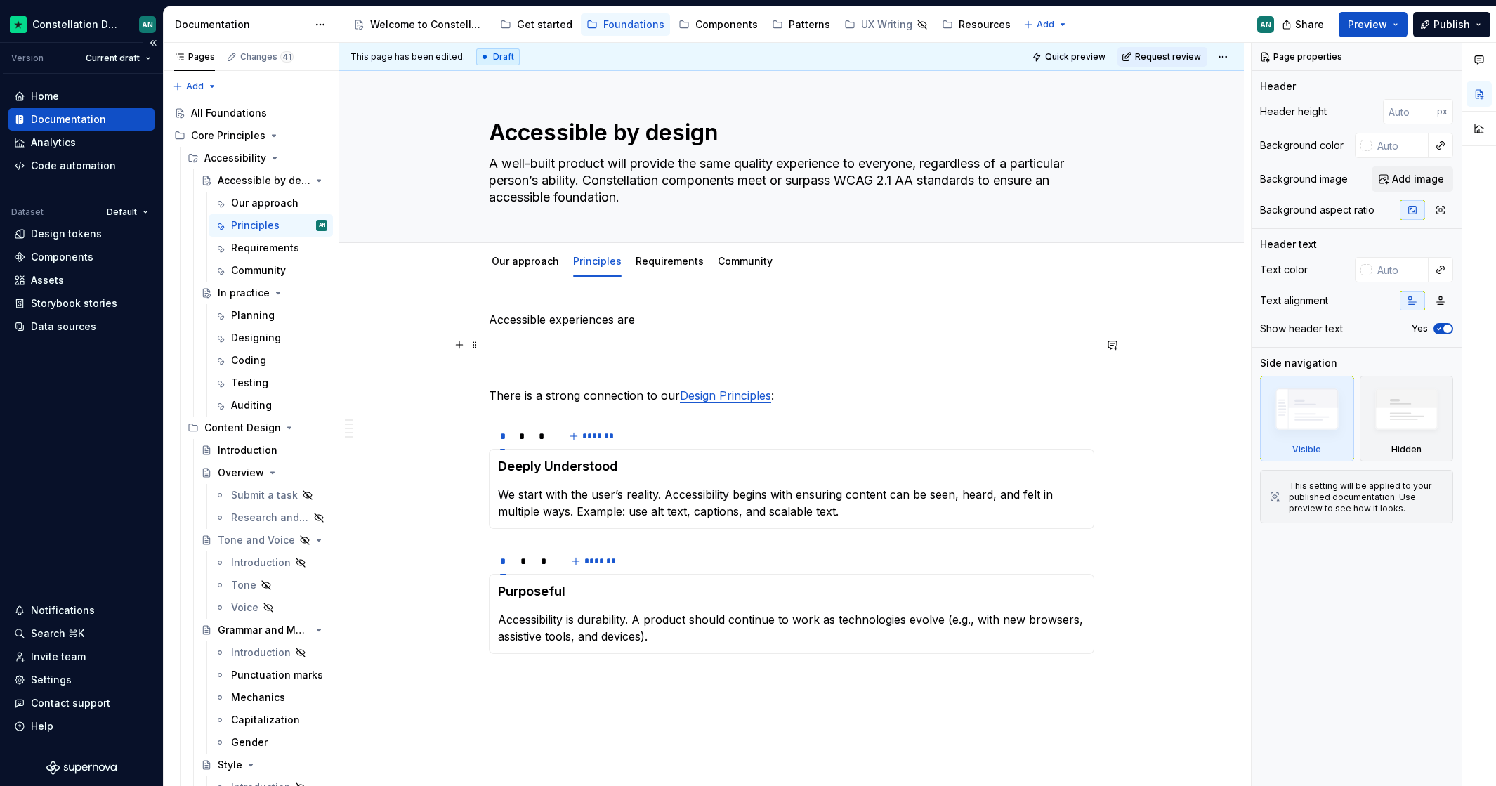
click at [520, 352] on p at bounding box center [791, 344] width 605 height 17
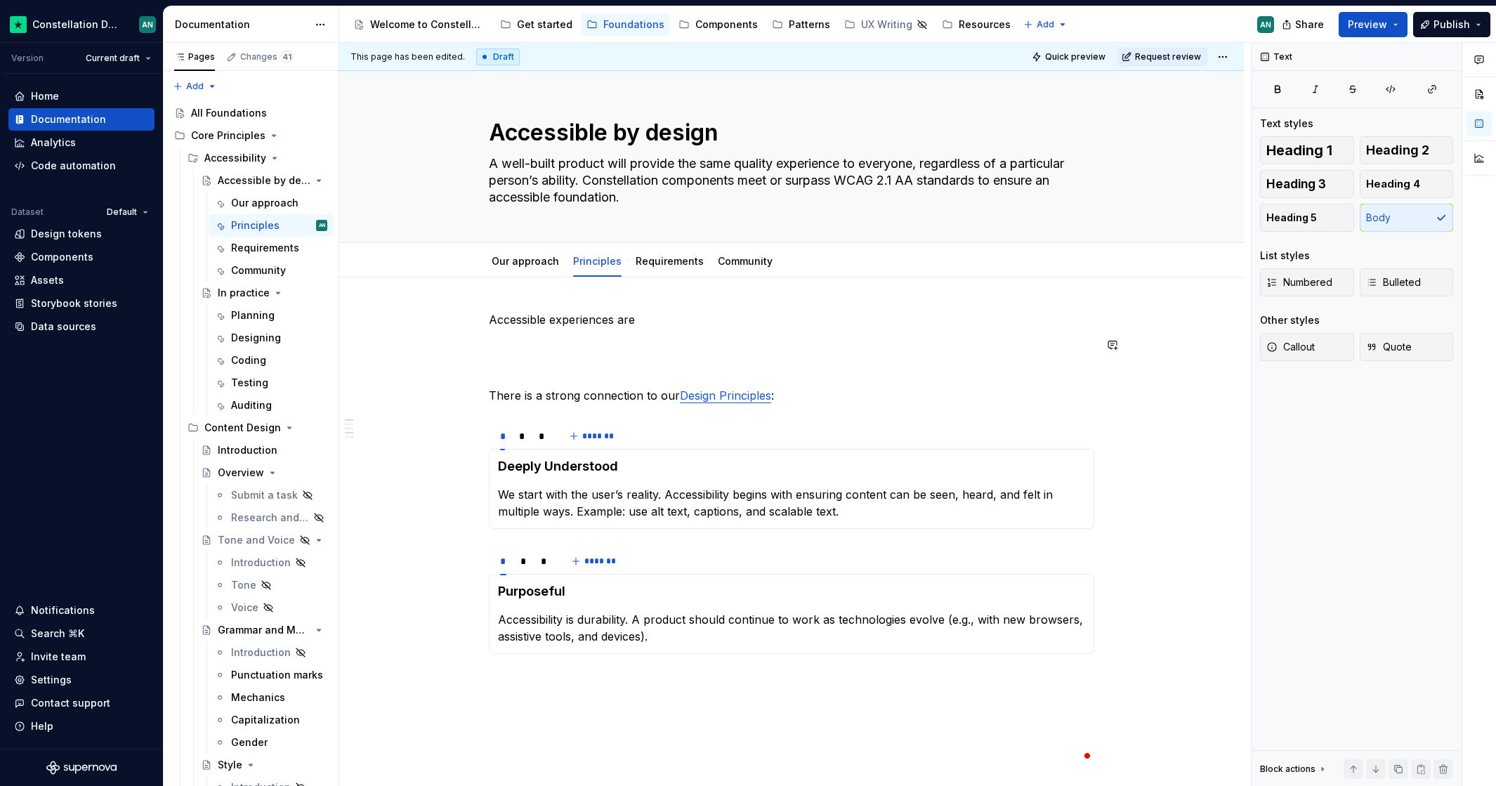
click at [617, 355] on div "Accessible experiences are There is a strong connection to our Design Principle…" at bounding box center [791, 537] width 605 height 452
click at [515, 341] on p "To enrich screen reader interactions, please activate Accessibility in Grammarl…" at bounding box center [791, 344] width 605 height 17
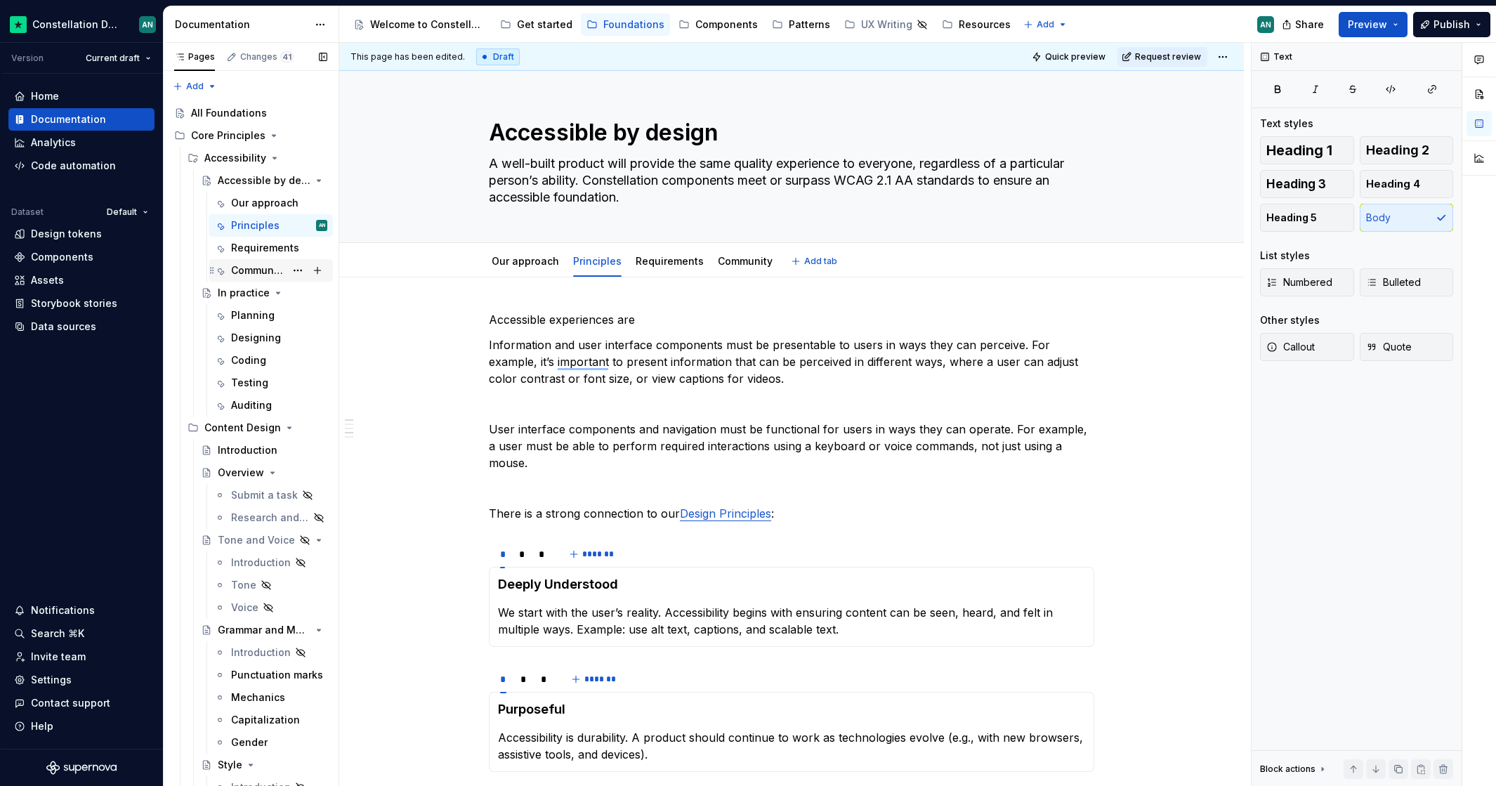
type textarea "*"
click at [487, 345] on div "Accessible experiences are Information and user interface components must be pr…" at bounding box center [791, 705] width 904 height 857
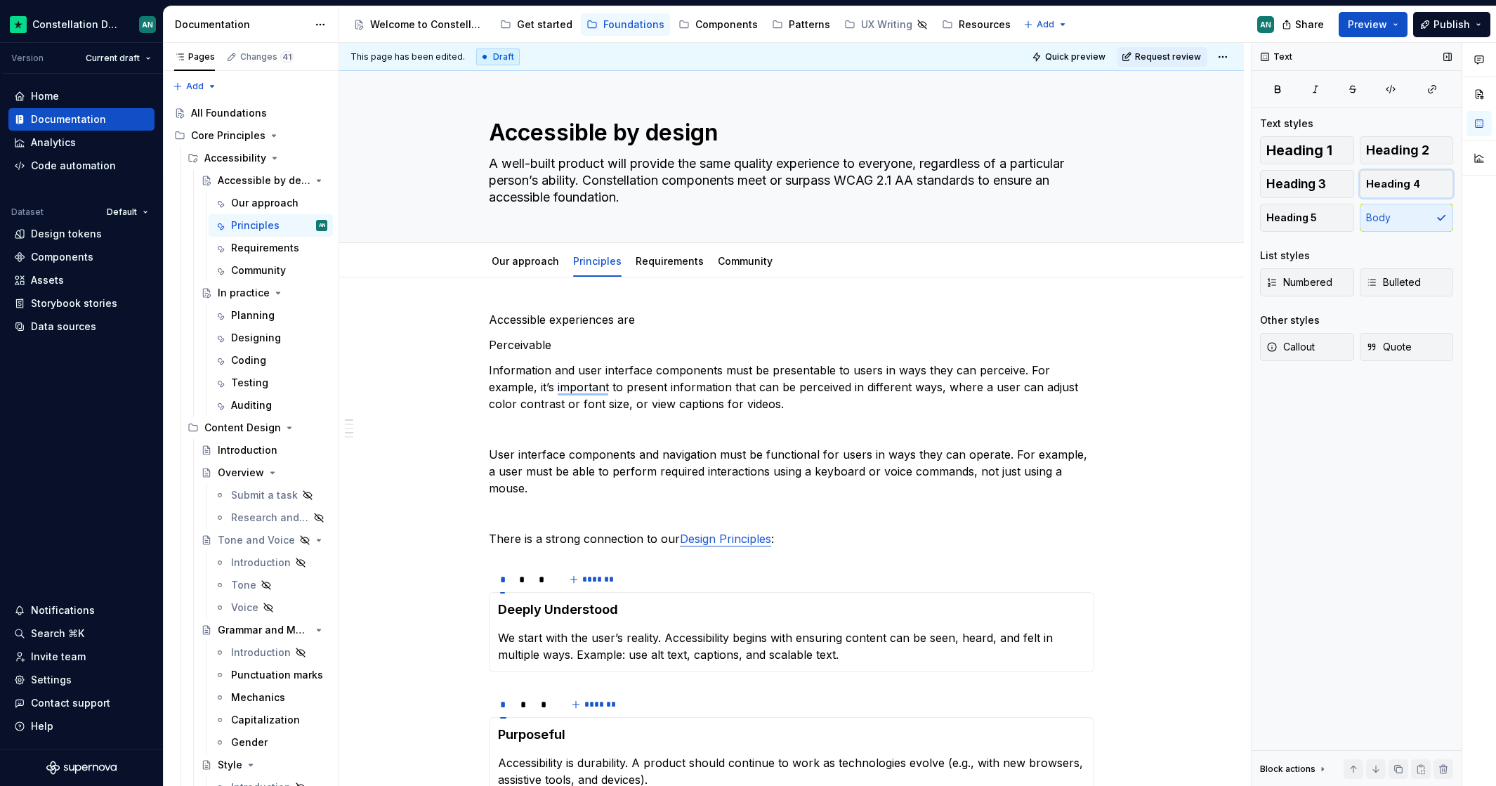
click at [1378, 180] on span "Heading 4" at bounding box center [1393, 184] width 54 height 14
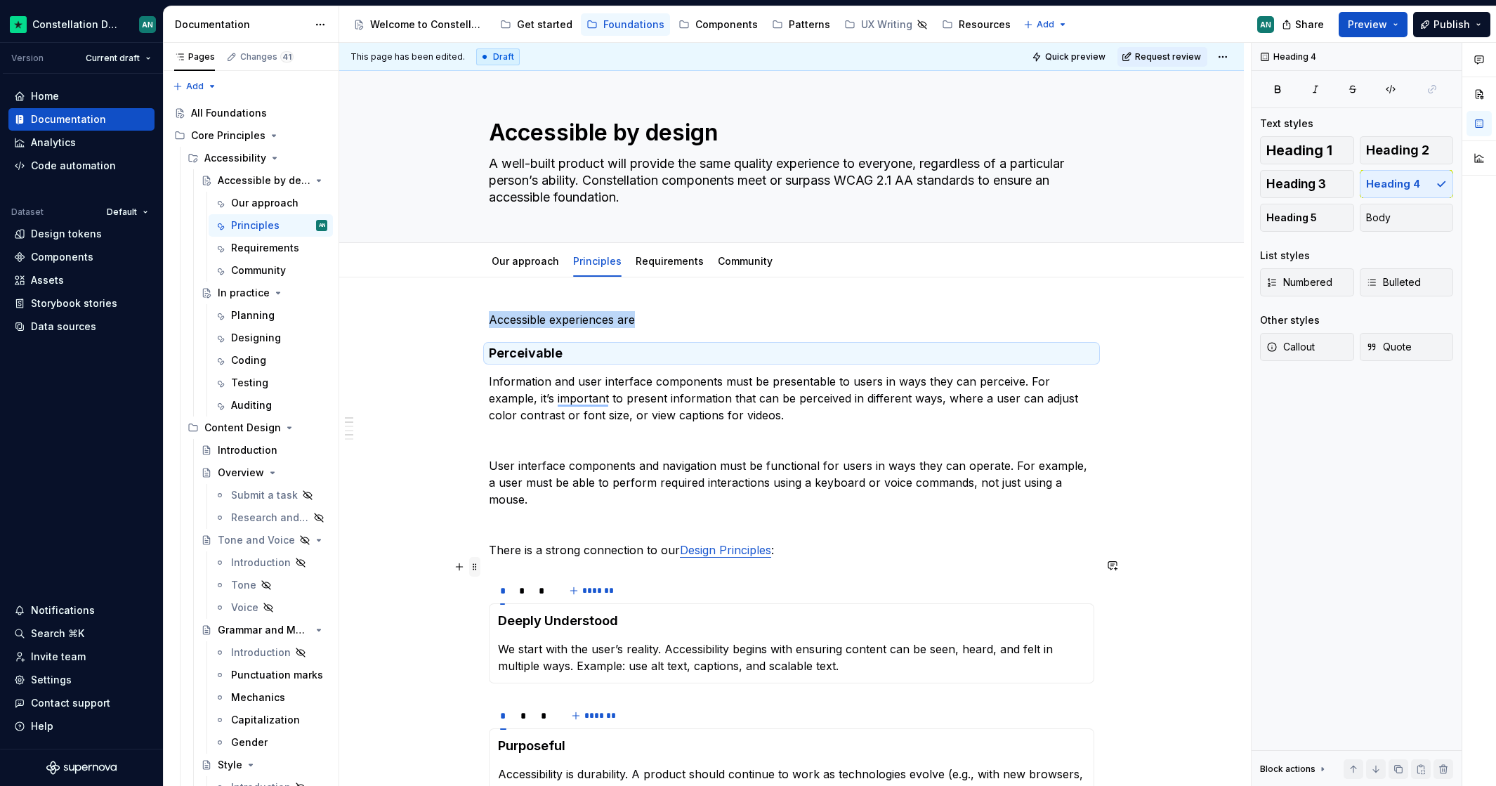
click at [476, 567] on span at bounding box center [474, 567] width 11 height 20
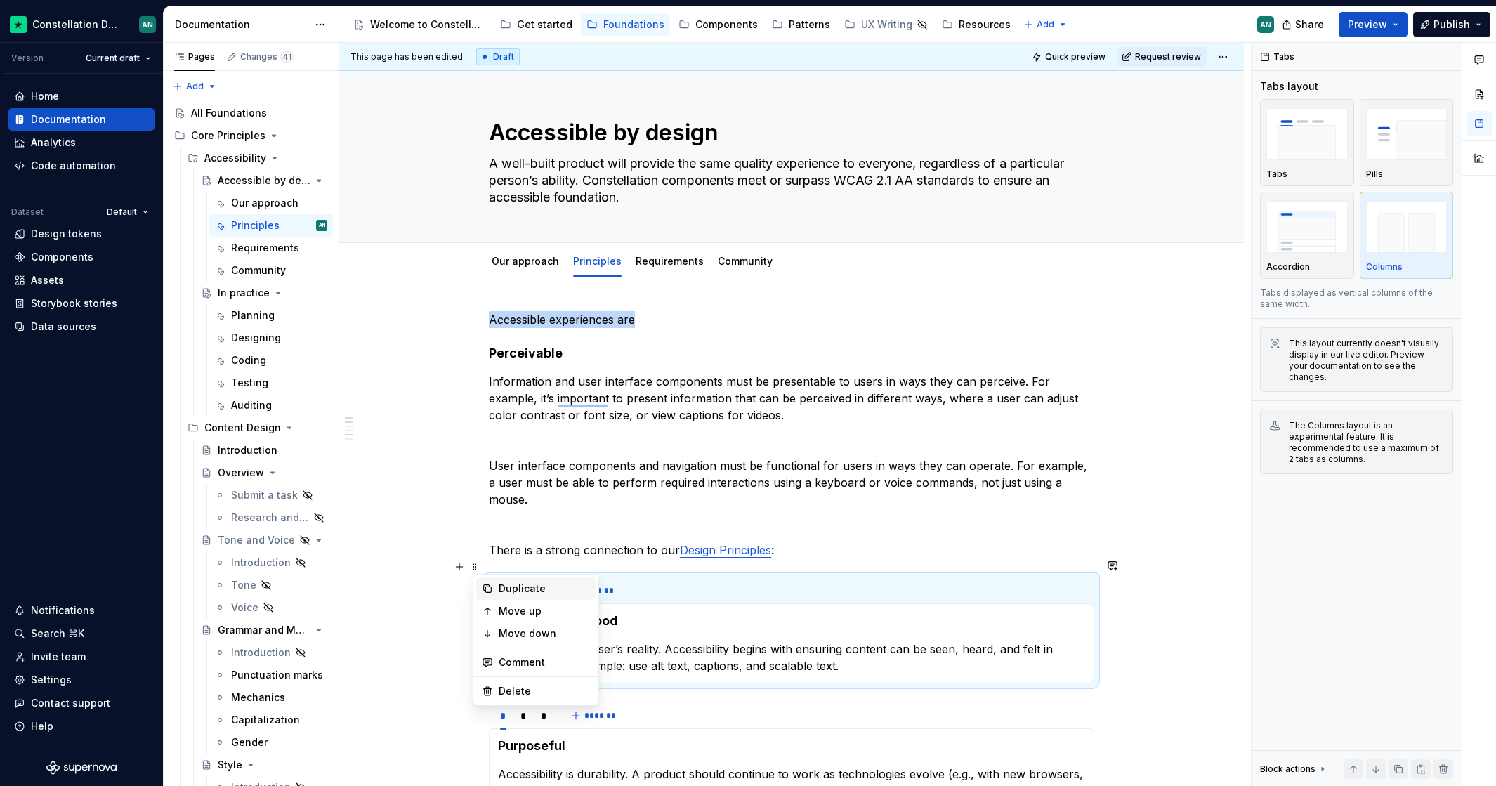
click at [555, 587] on div "Duplicate" at bounding box center [544, 588] width 91 height 14
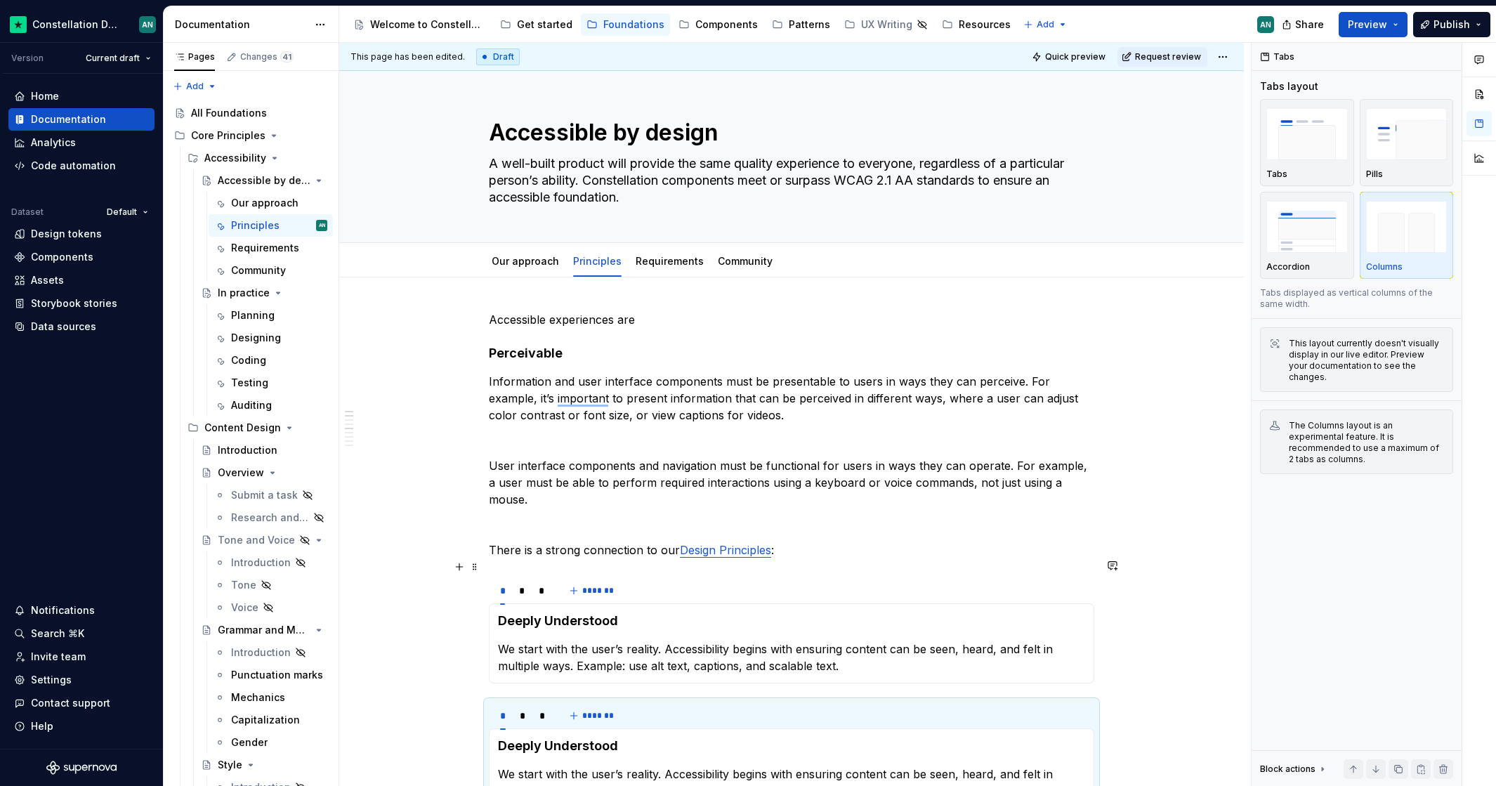
scroll to position [5, 0]
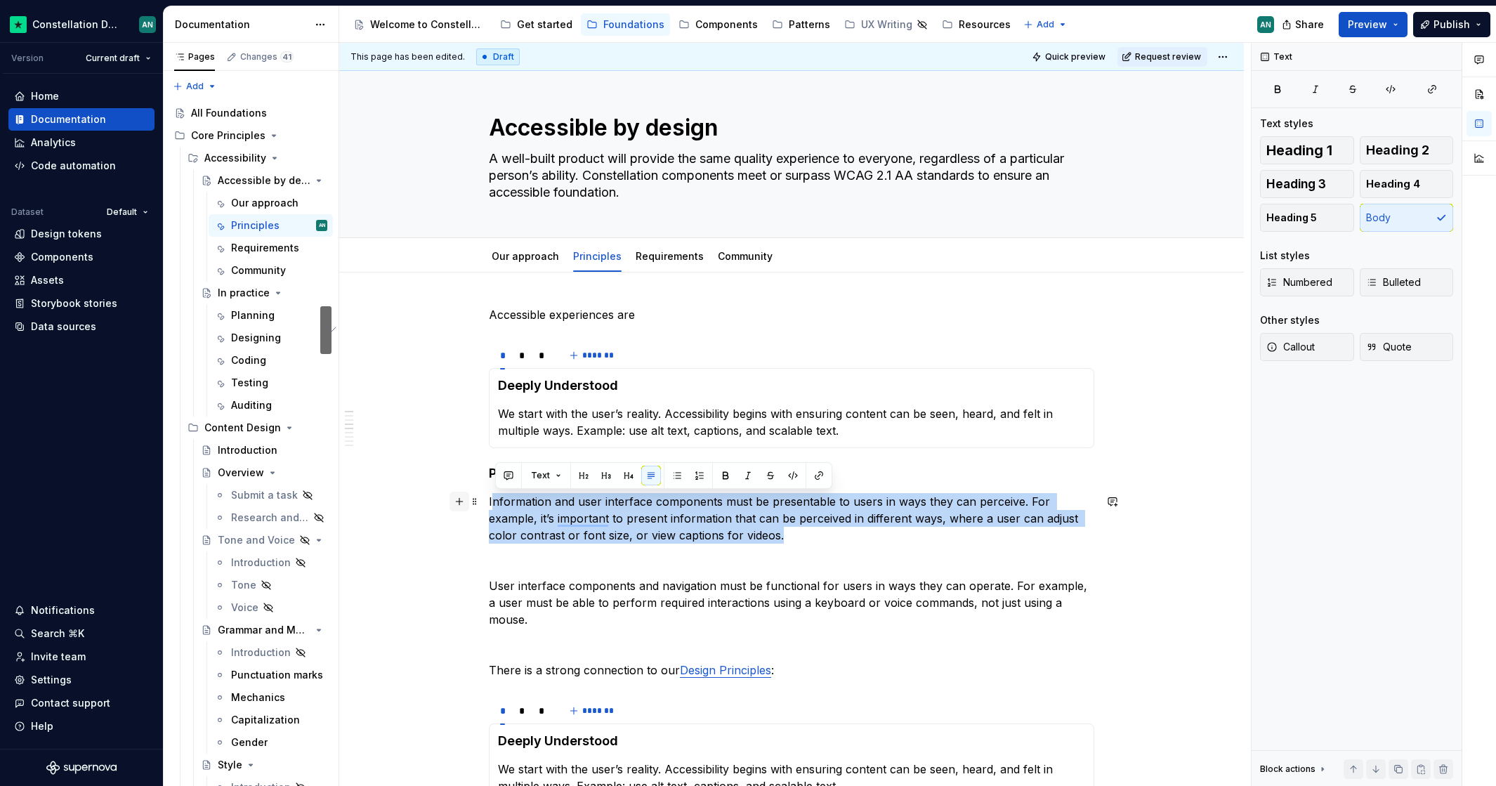
drag, startPoint x: 723, startPoint y: 529, endPoint x: 463, endPoint y: 503, distance: 261.1
click at [489, 503] on div "Accessible experiences are * * * ******* Deeply Understood We start with the us…" at bounding box center [791, 680] width 605 height 748
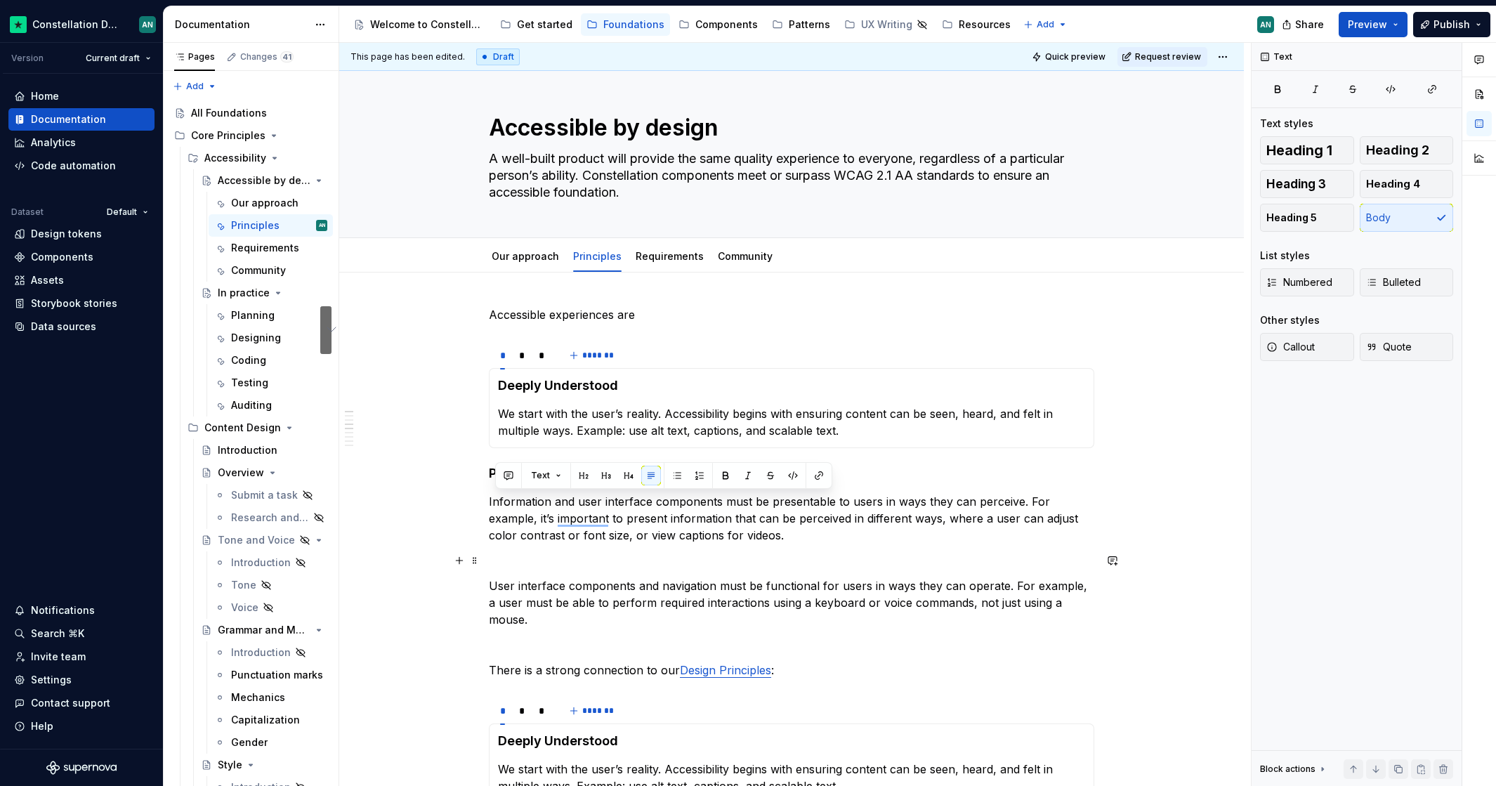
click at [725, 549] on div "Accessible experiences are * * * ******* Deeply Understood We start with the us…" at bounding box center [791, 672] width 605 height 732
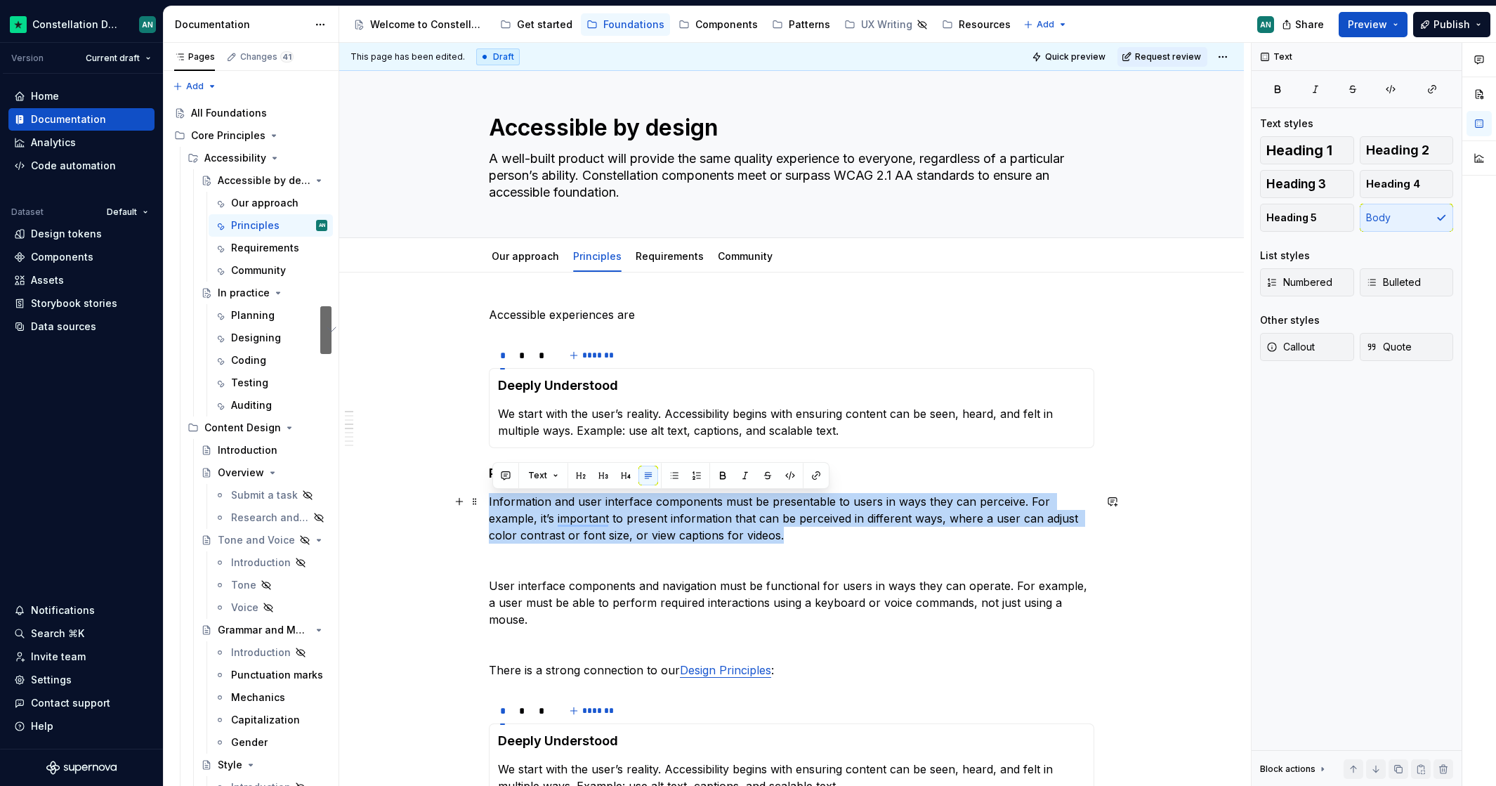
drag, startPoint x: 691, startPoint y: 520, endPoint x: 494, endPoint y: 503, distance: 198.0
click at [494, 503] on p "Information and user interface components must be presentable to users in ways …" at bounding box center [791, 518] width 605 height 51
copy p "Information and user interface components must be presentable to users in ways …"
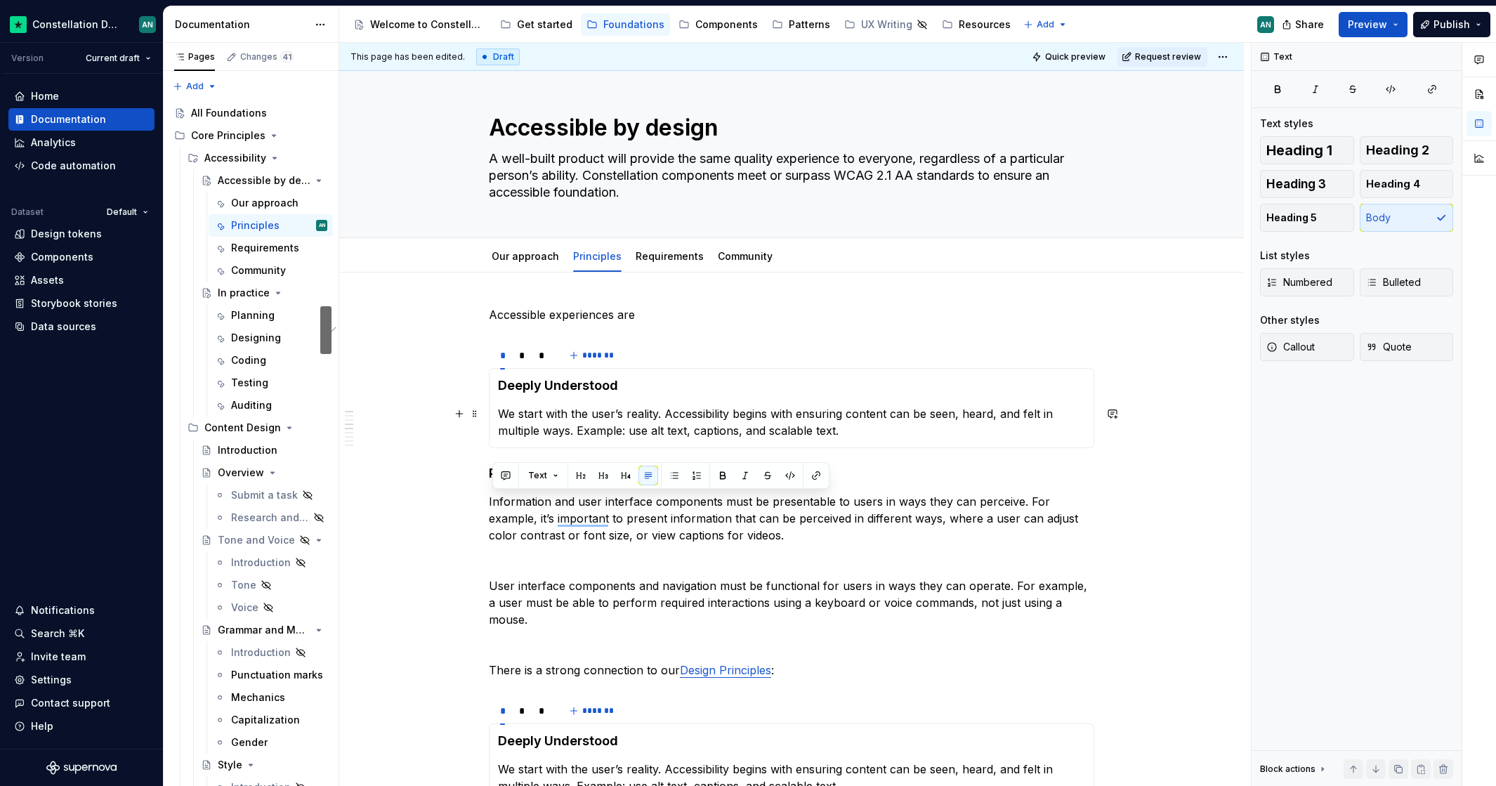
click at [551, 411] on p "We start with the user’s reality. Accessibility begins with ensuring content ca…" at bounding box center [791, 422] width 587 height 34
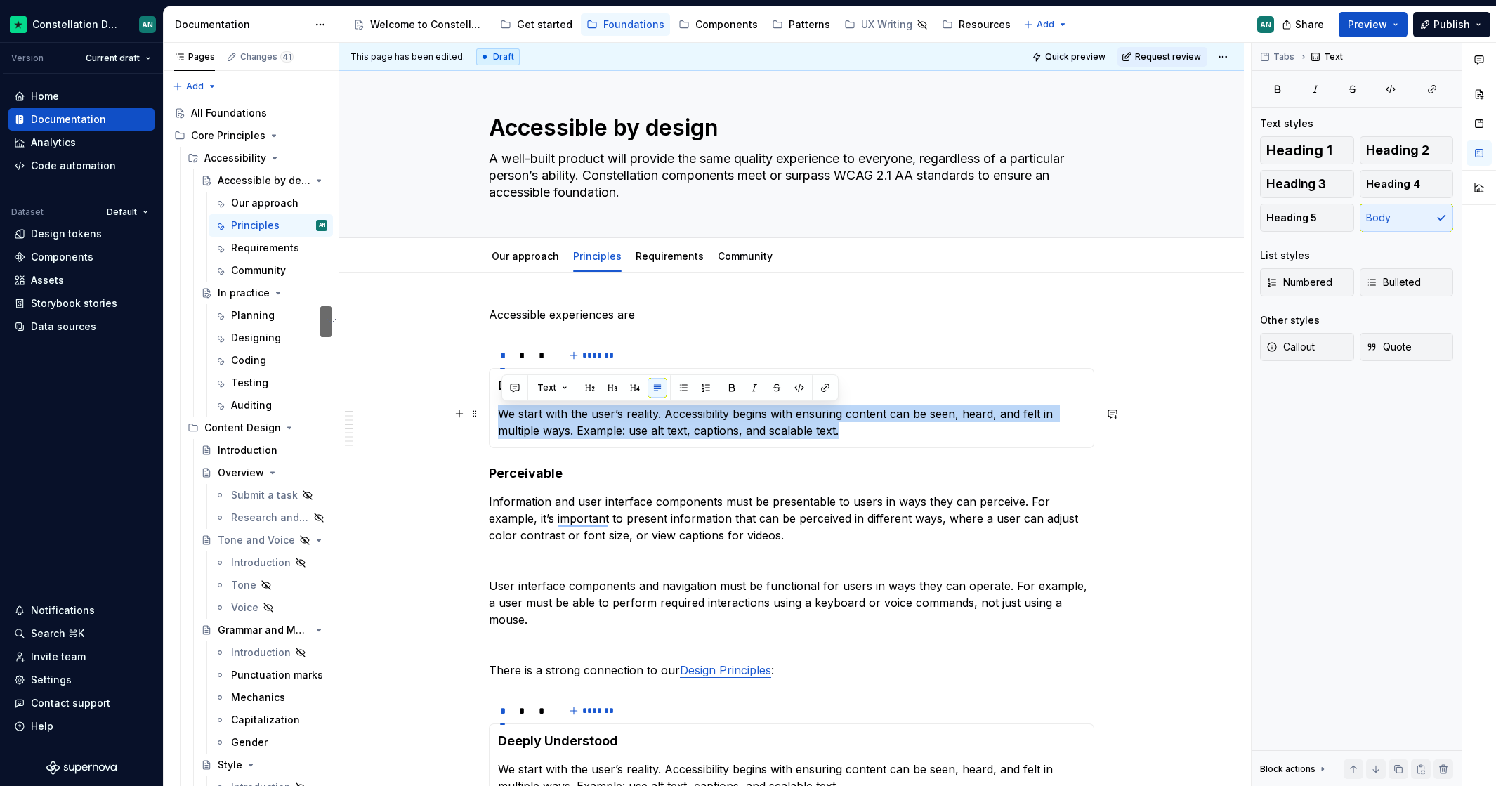
drag, startPoint x: 871, startPoint y: 430, endPoint x: 503, endPoint y: 409, distance: 367.8
click at [503, 409] on p "We start with the user’s reality. Accessibility begins with ensuring content ca…" at bounding box center [791, 422] width 587 height 34
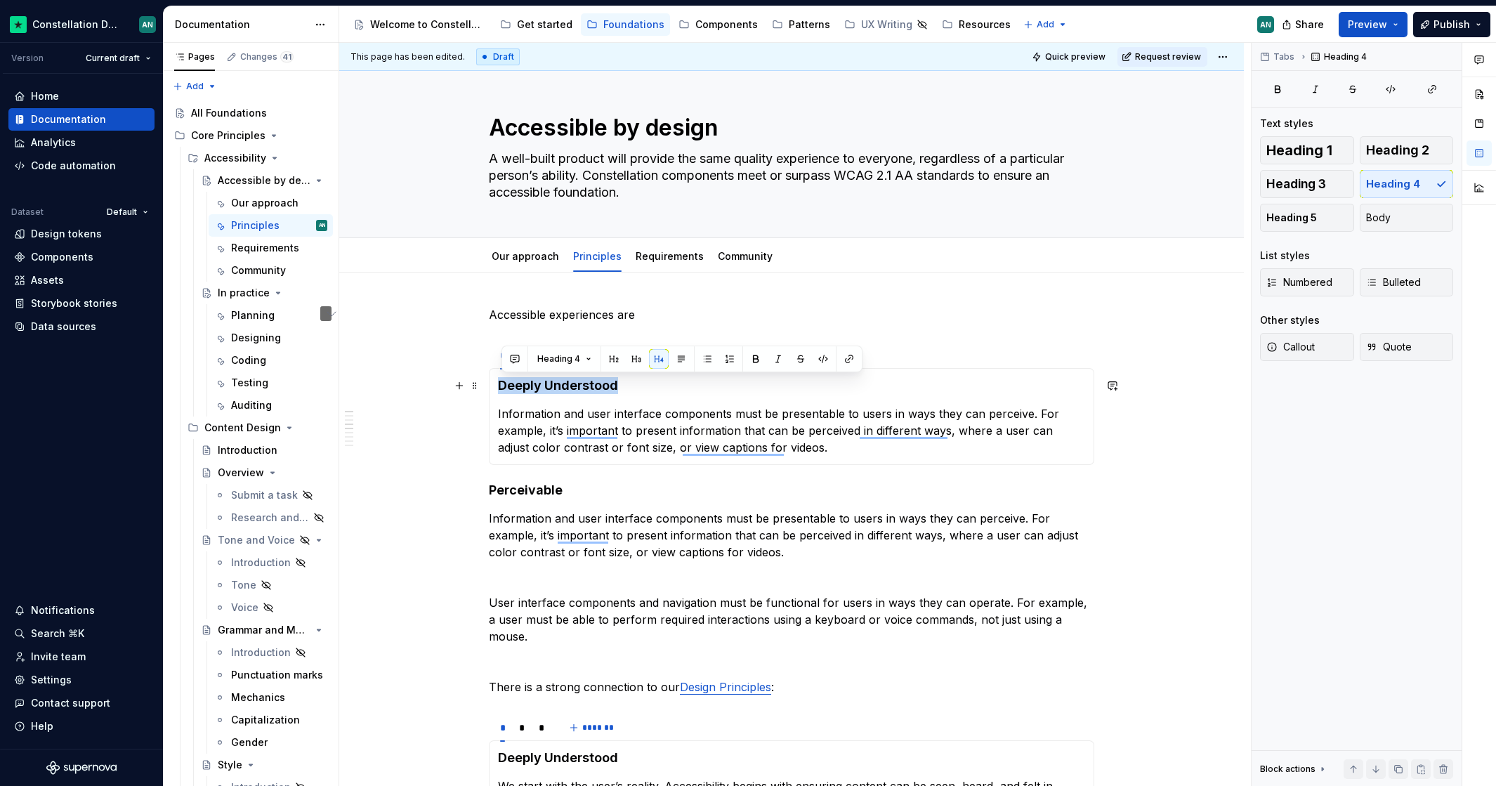
drag, startPoint x: 631, startPoint y: 385, endPoint x: 502, endPoint y: 390, distance: 129.3
click at [502, 390] on h4 "Deeply Understood" at bounding box center [791, 385] width 587 height 17
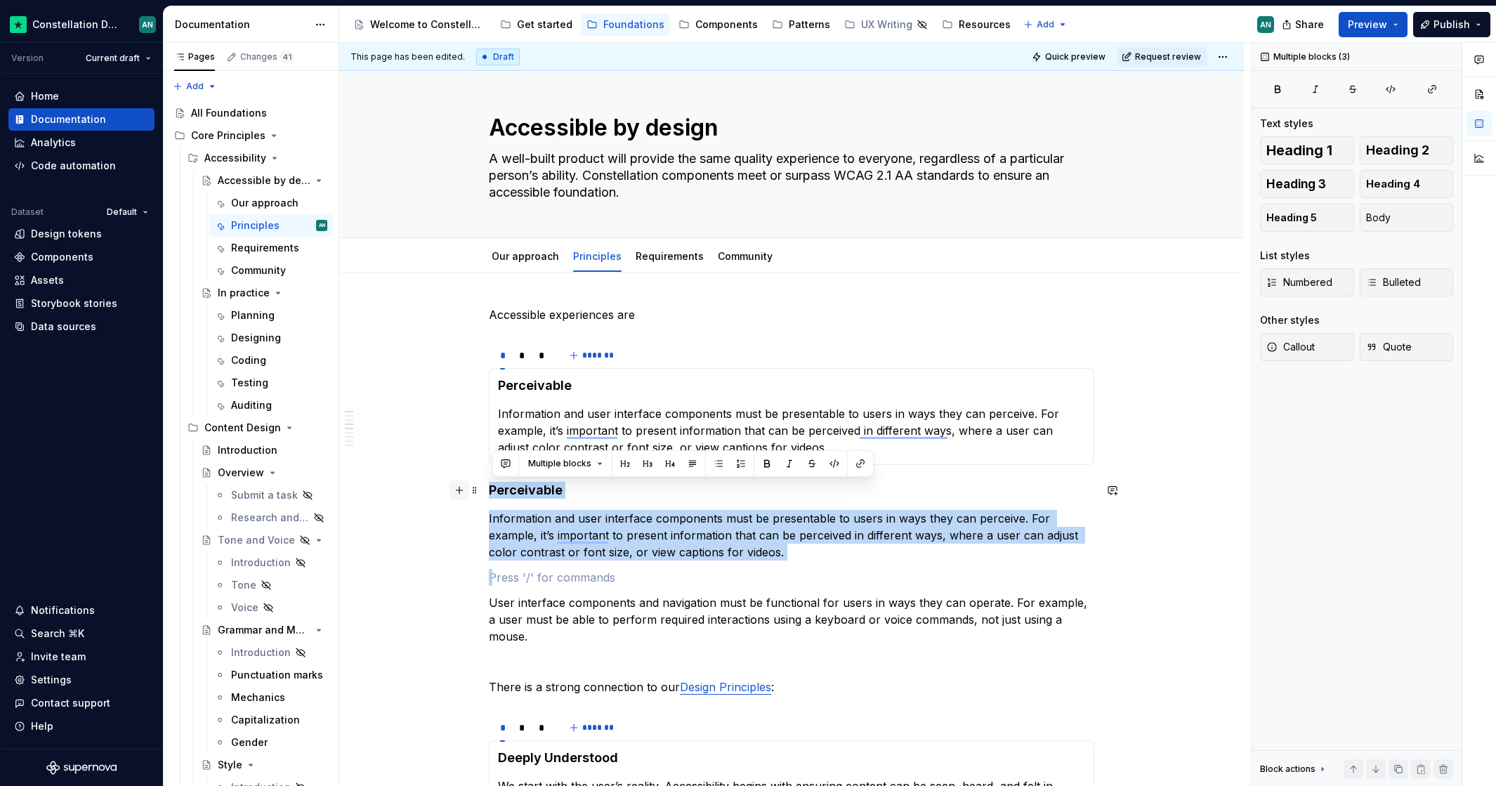
drag, startPoint x: 843, startPoint y: 565, endPoint x: 458, endPoint y: 483, distance: 392.6
click at [489, 483] on div "Accessible experiences are * * * ******* Perceivable Information and user inter…" at bounding box center [791, 688] width 605 height 765
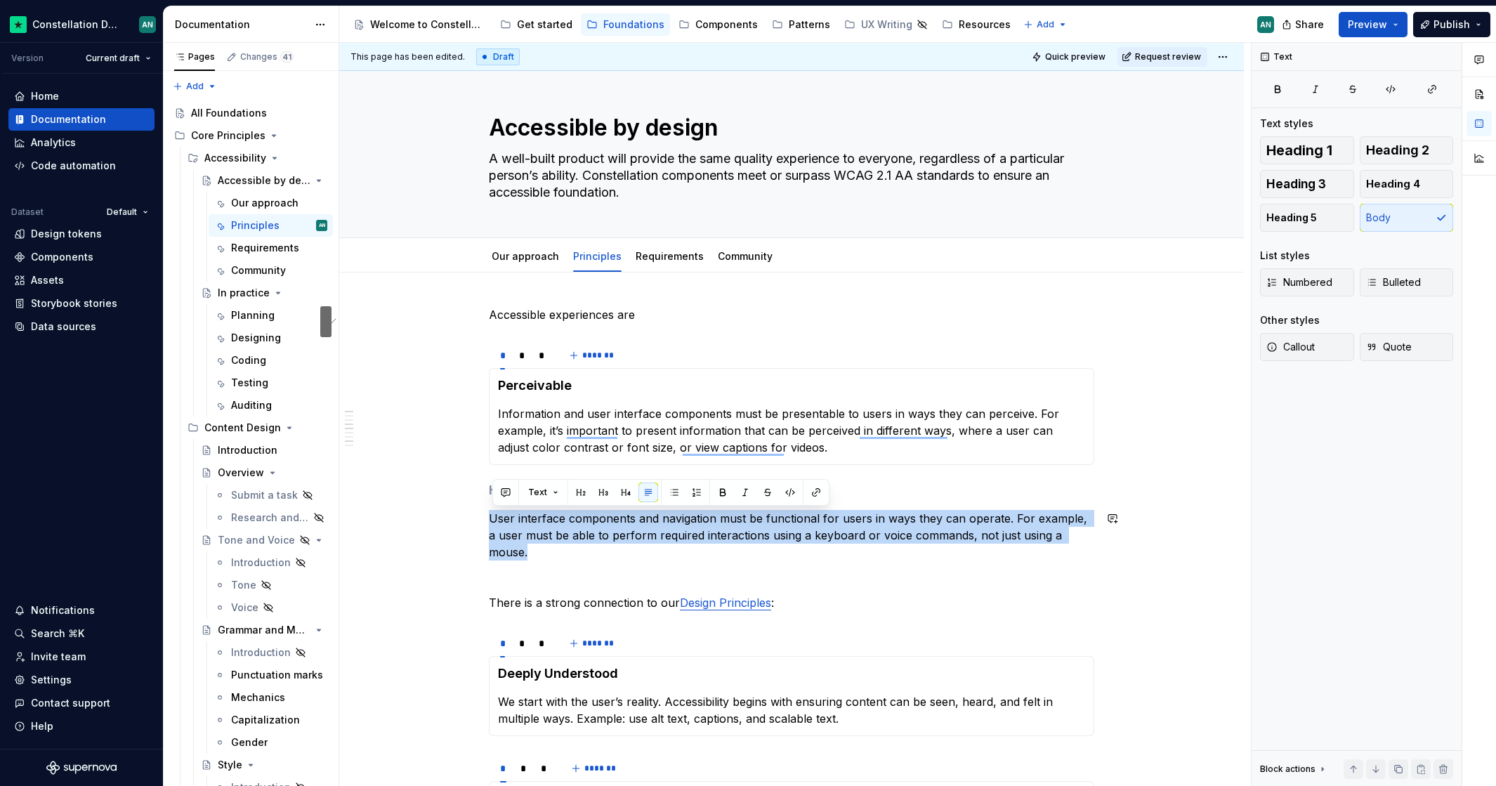
drag, startPoint x: 1067, startPoint y: 532, endPoint x: 360, endPoint y: 501, distance: 707.8
click at [360, 501] on div "Accessible experiences are * * * ******* Perceivable Information and user inter…" at bounding box center [791, 747] width 904 height 951
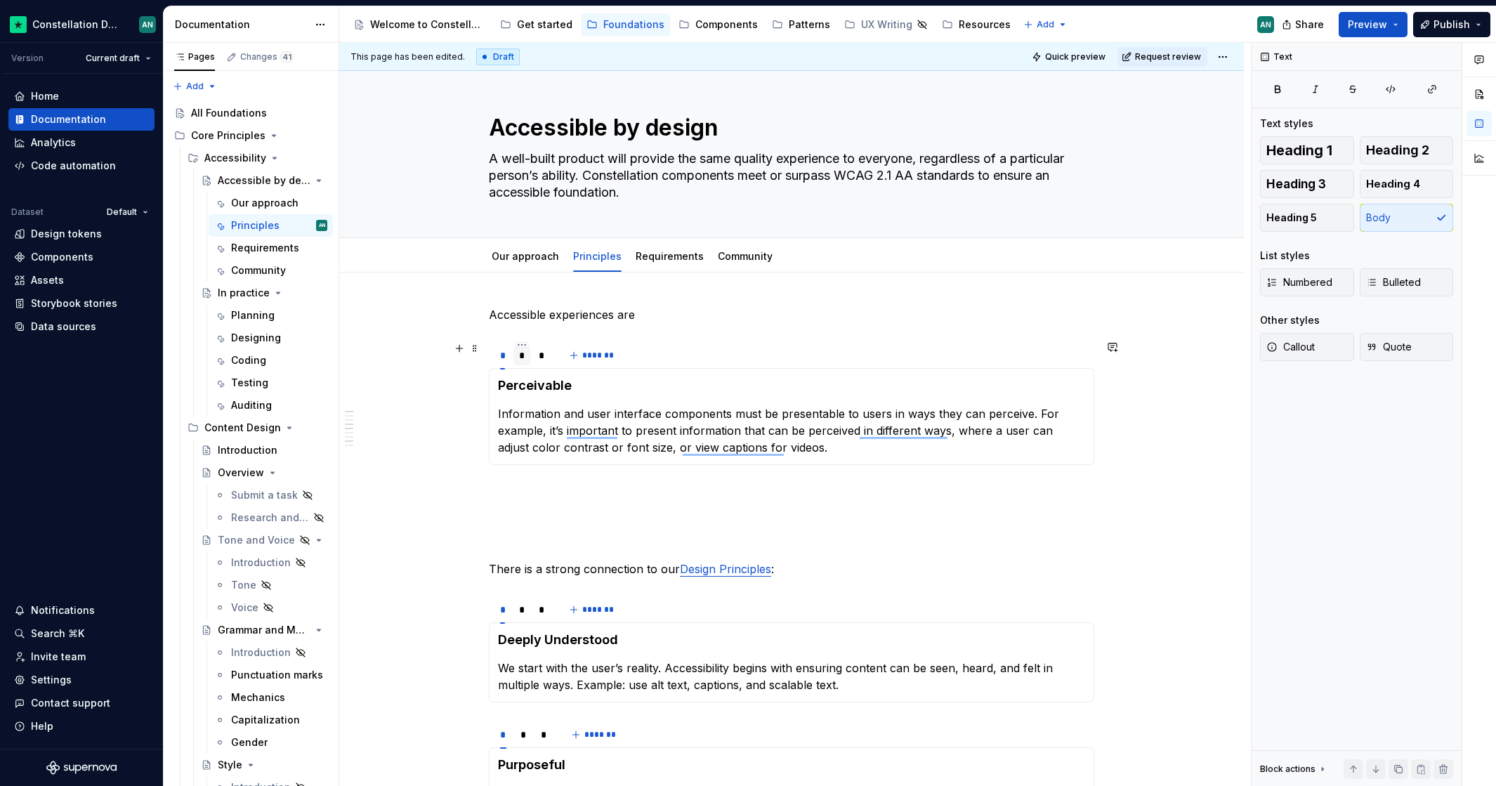
click at [523, 357] on div "*" at bounding box center [522, 355] width 6 height 14
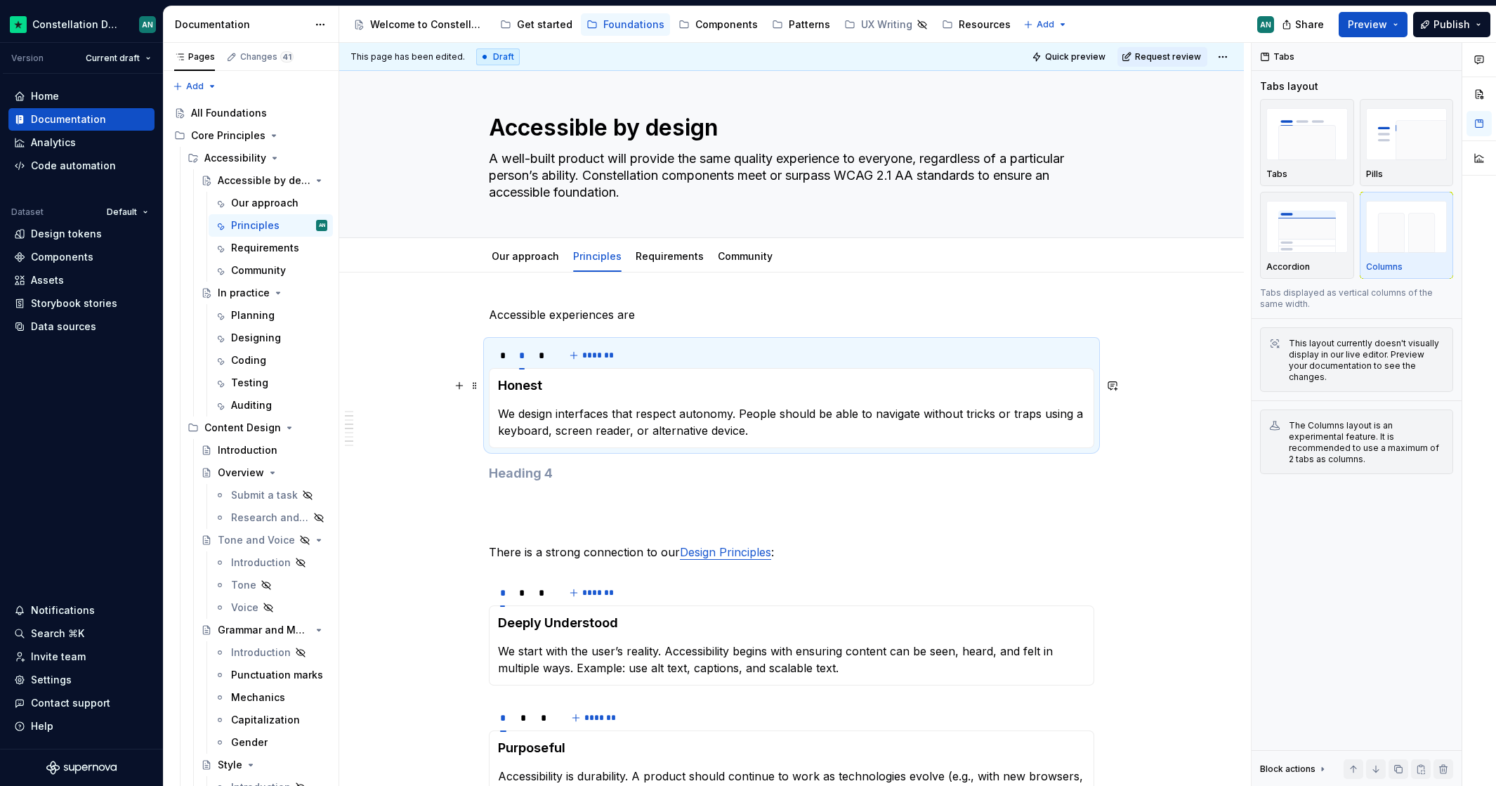
click at [574, 383] on h4 "Honest" at bounding box center [791, 385] width 587 height 17
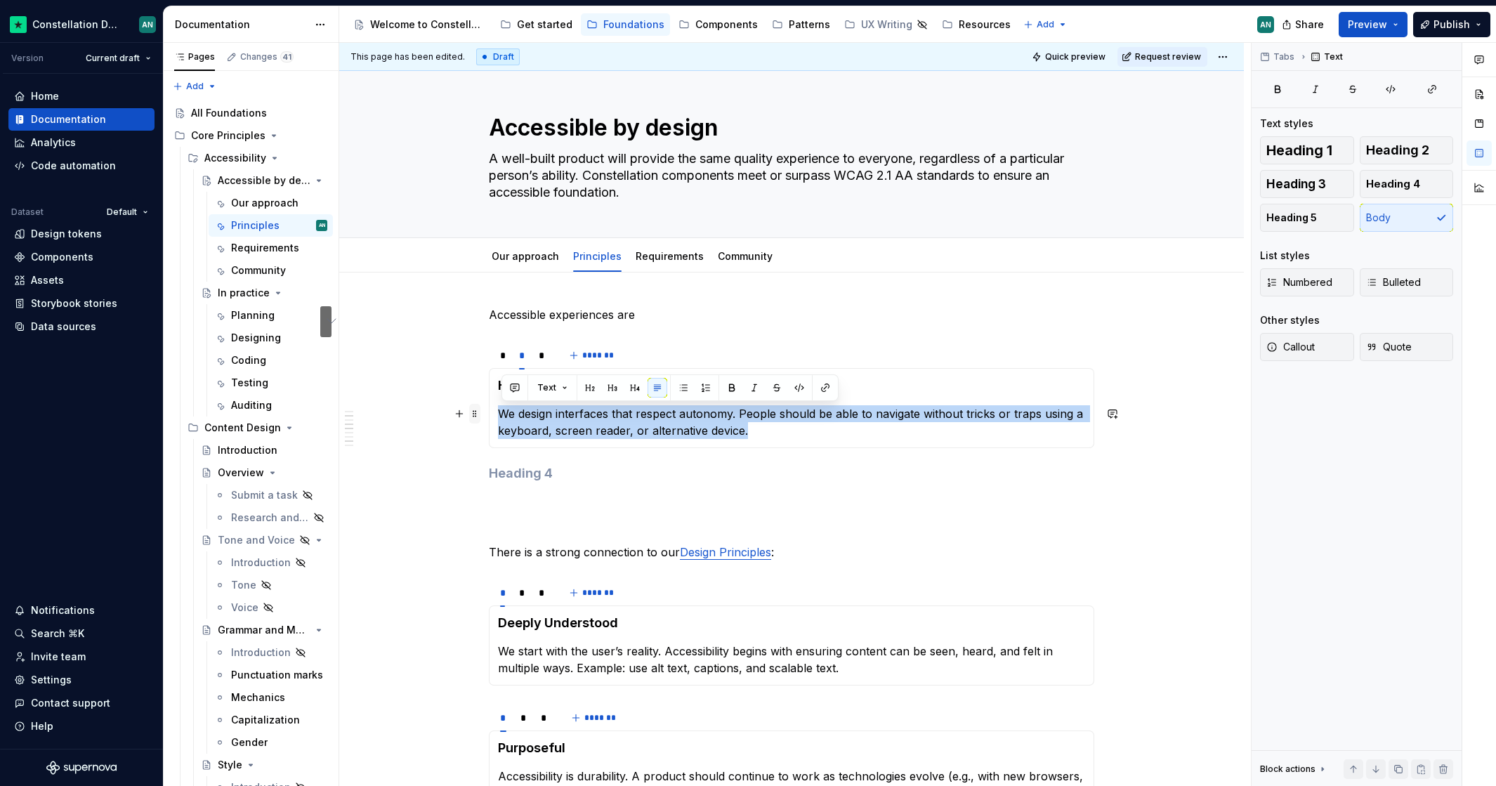
drag, startPoint x: 772, startPoint y: 435, endPoint x: 472, endPoint y: 415, distance: 300.5
click at [489, 415] on div "Accessible experiences are * * * ******* Perceivable Information and user inter…" at bounding box center [791, 621] width 605 height 631
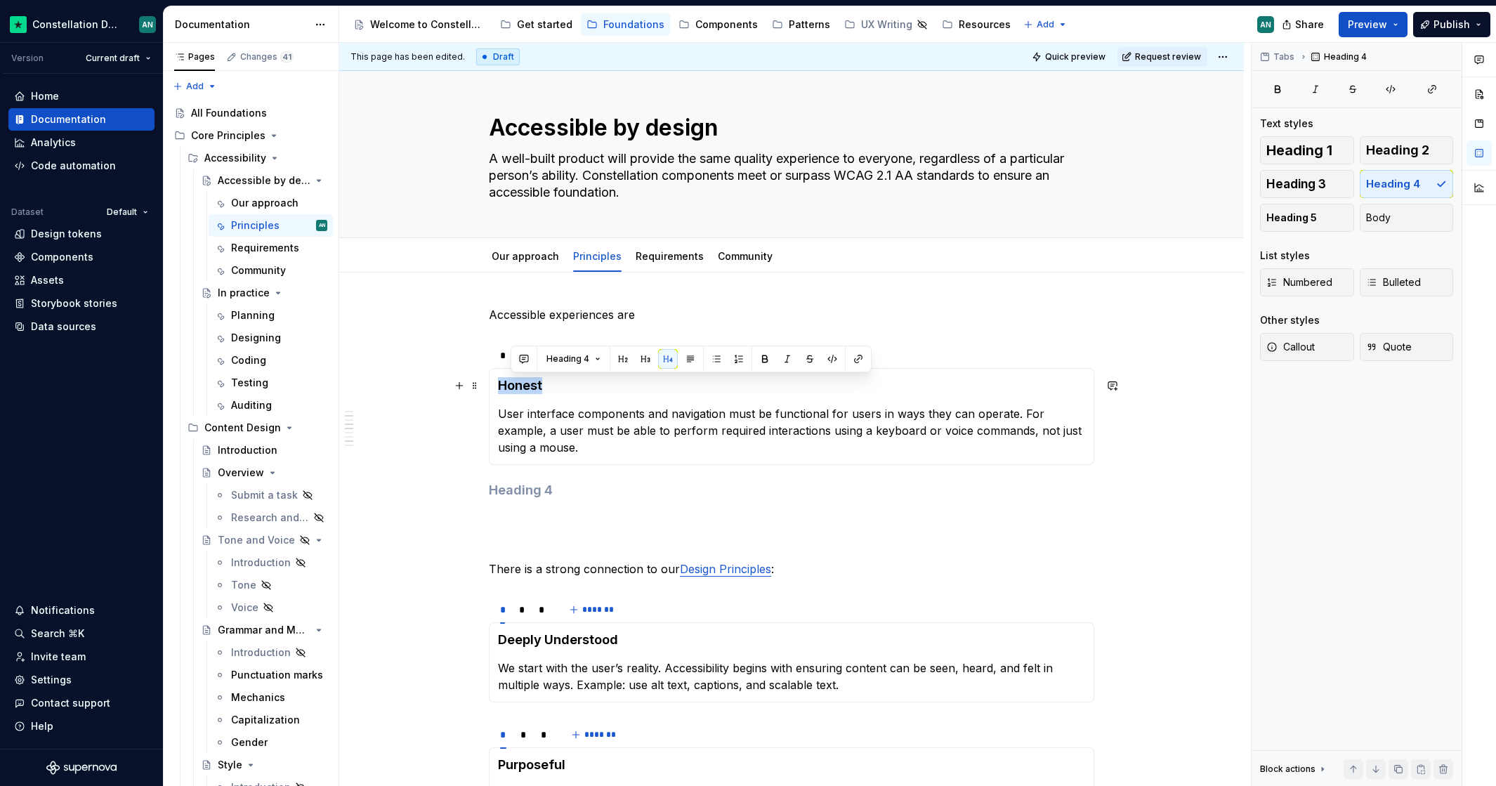
drag, startPoint x: 556, startPoint y: 382, endPoint x: 504, endPoint y: 377, distance: 52.2
click at [504, 377] on h4 "Honest" at bounding box center [791, 385] width 587 height 17
type textarea "*"
